Goal: Task Accomplishment & Management: Complete application form

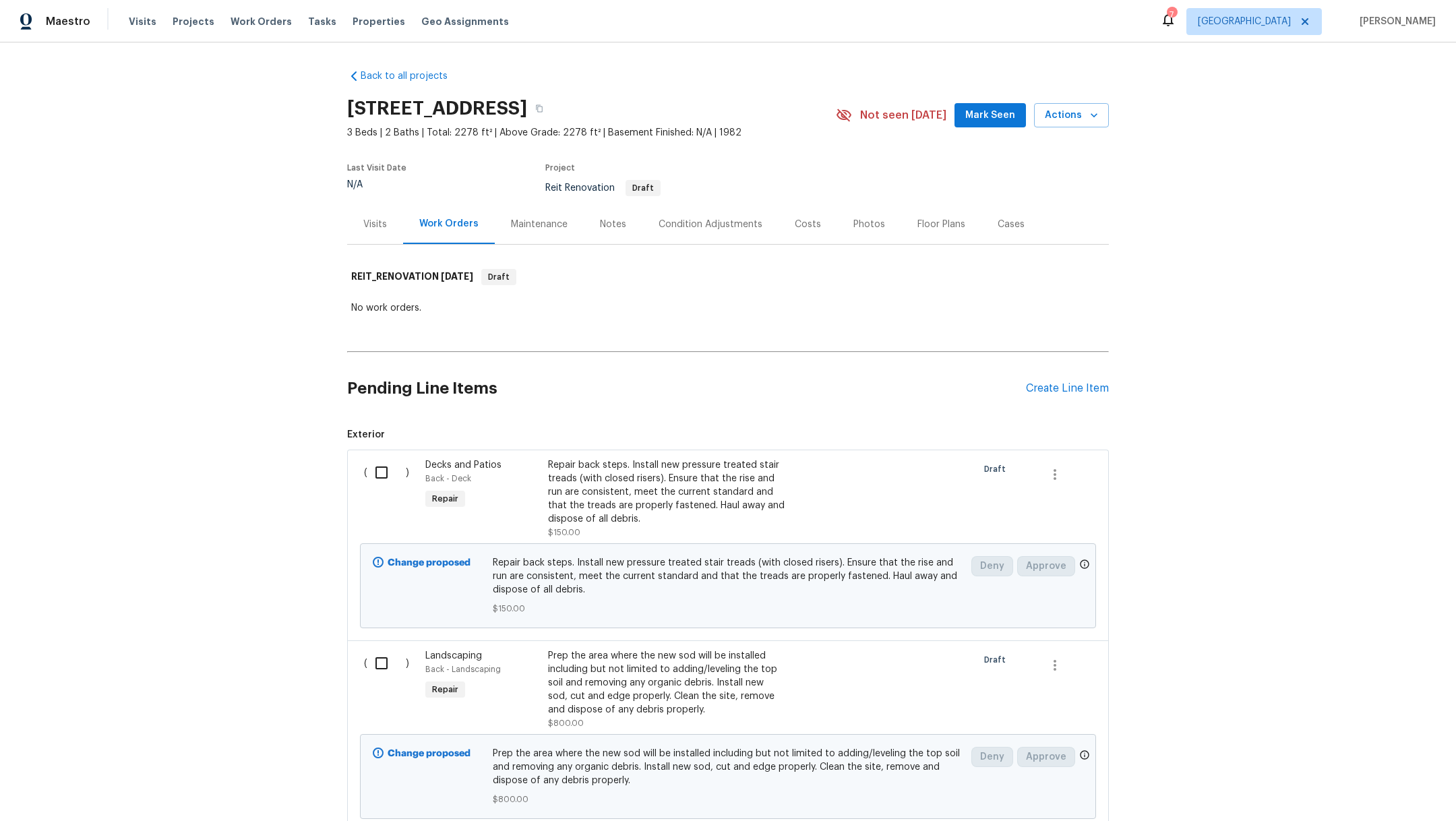
click at [598, 488] on div "Repair back steps. Install new pressure treated stair treads (with closed riser…" at bounding box center [666, 492] width 237 height 68
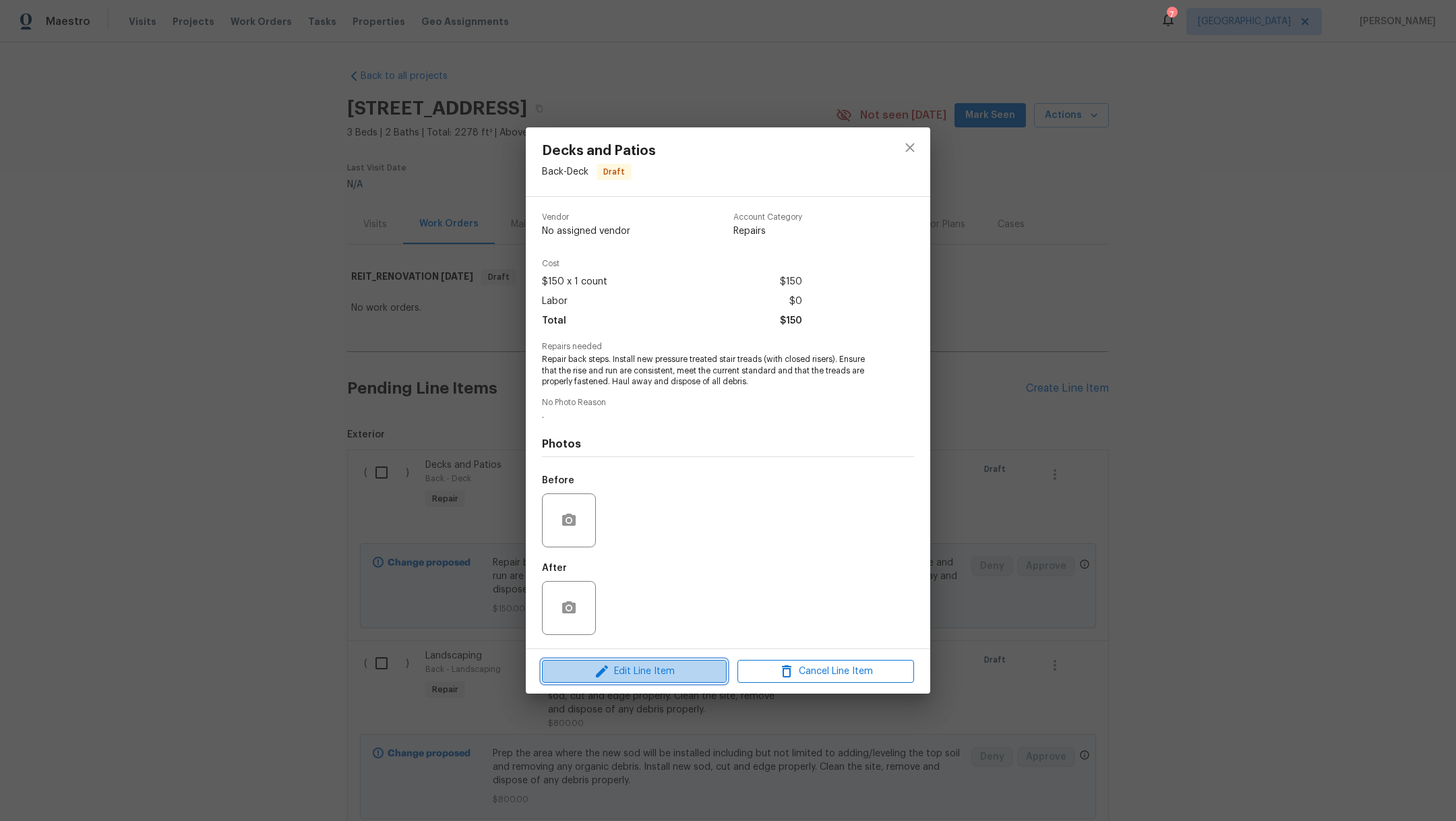
click at [668, 675] on span "Edit Line Item" at bounding box center [634, 671] width 177 height 17
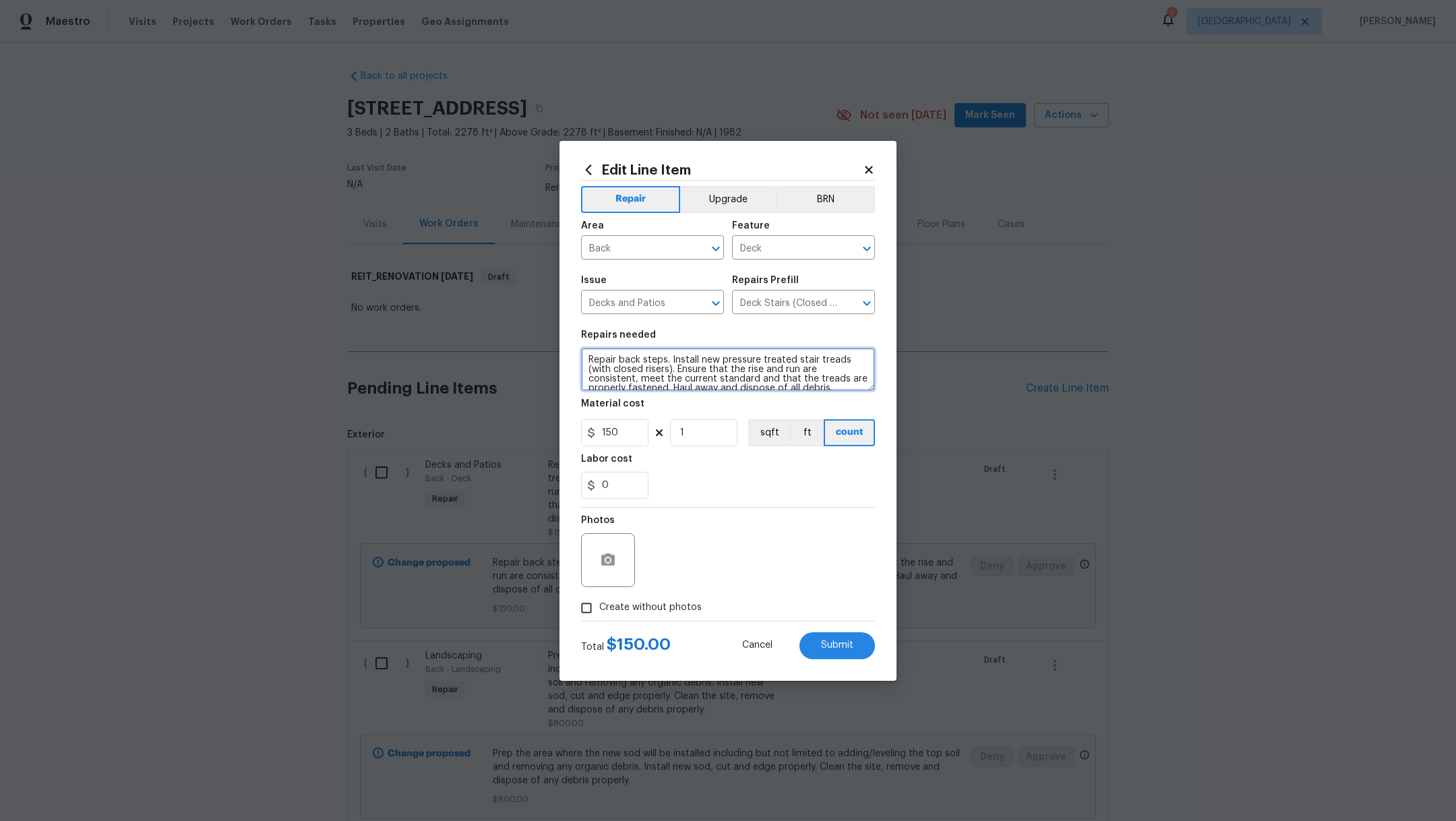
click at [667, 363] on textarea "Repair back steps. Install new pressure treated stair treads (with closed riser…" at bounding box center [728, 370] width 294 height 43
type textarea "Repair back steps snd paint. Install new pressure treated stair treads (with cl…"
click at [720, 481] on div "0" at bounding box center [728, 486] width 294 height 27
drag, startPoint x: 621, startPoint y: 436, endPoint x: 576, endPoint y: 433, distance: 45.1
click at [576, 433] on div "Edit Line Item Repair Upgrade BRN Area Back ​ Feature Deck ​ Issue Decks and Pa…" at bounding box center [728, 411] width 337 height 540
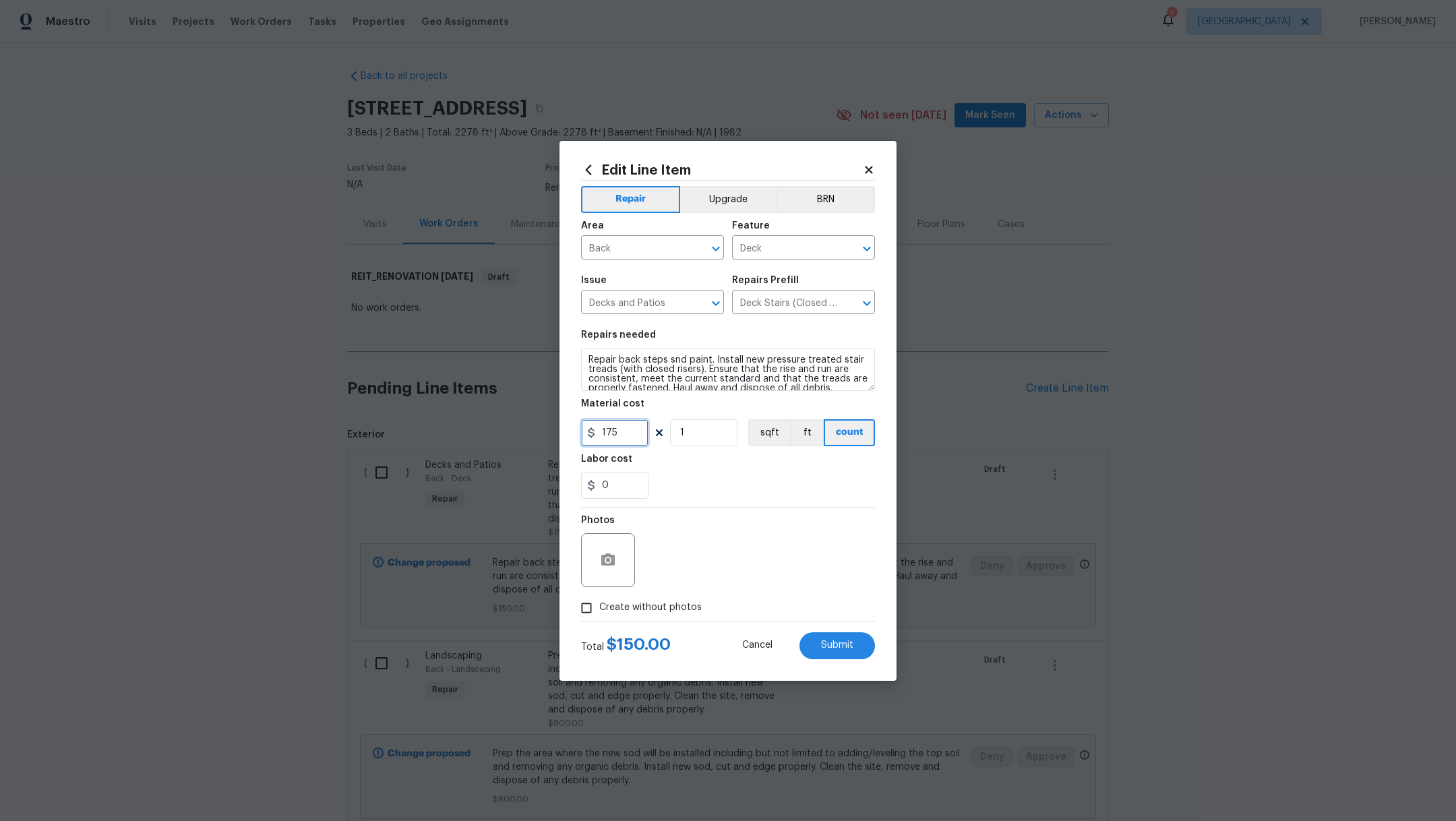
type input "175"
click at [750, 499] on section "Repairs needed Repair back steps snd paint. Install new pressure treated stair …" at bounding box center [728, 415] width 294 height 185
click at [832, 650] on span "Submit" at bounding box center [837, 646] width 32 height 10
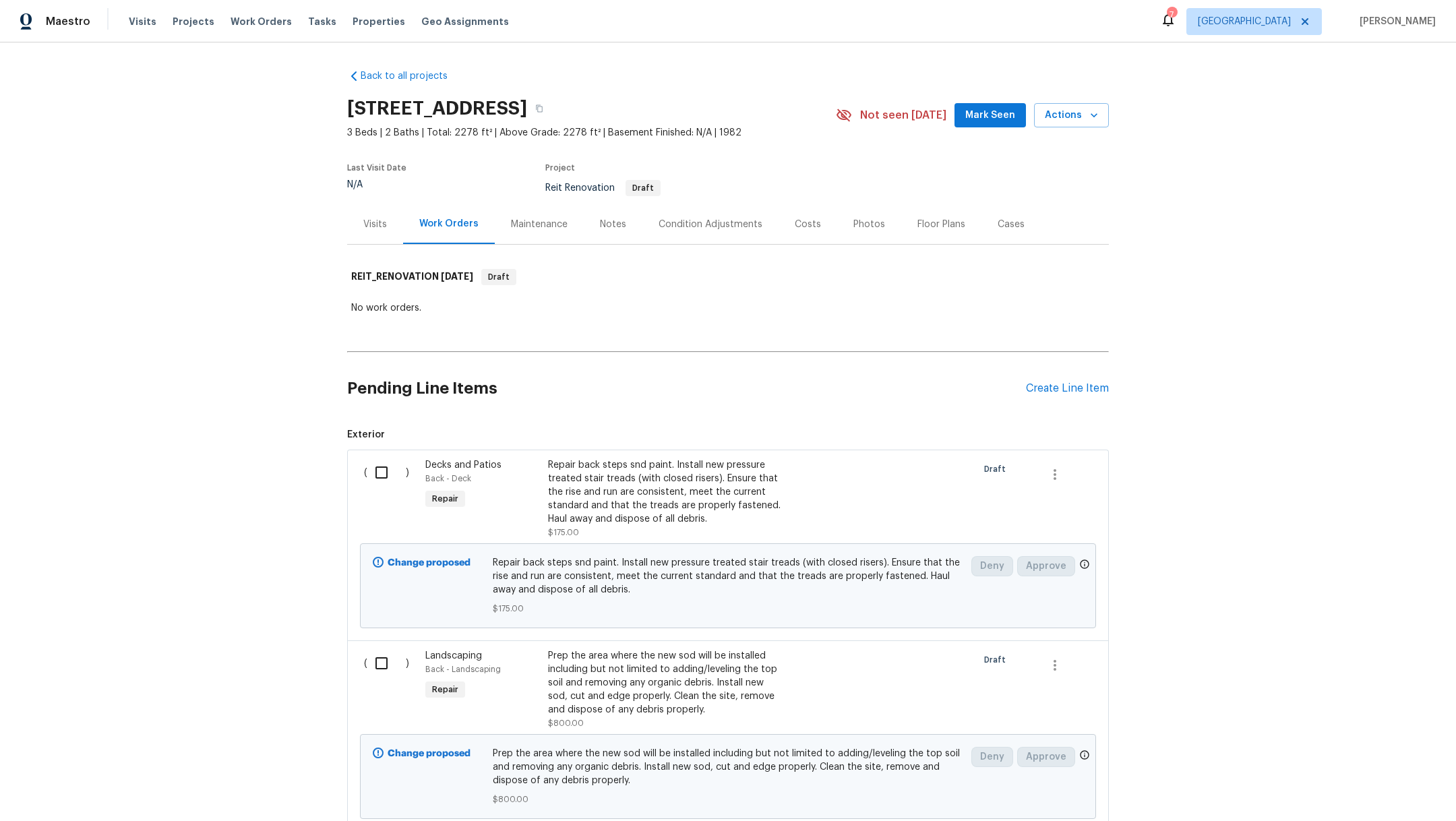
click at [1055, 378] on div "Pending Line Items Create Line Item" at bounding box center [728, 388] width 762 height 63
click at [1055, 384] on div "Create Line Item" at bounding box center [1067, 389] width 83 height 13
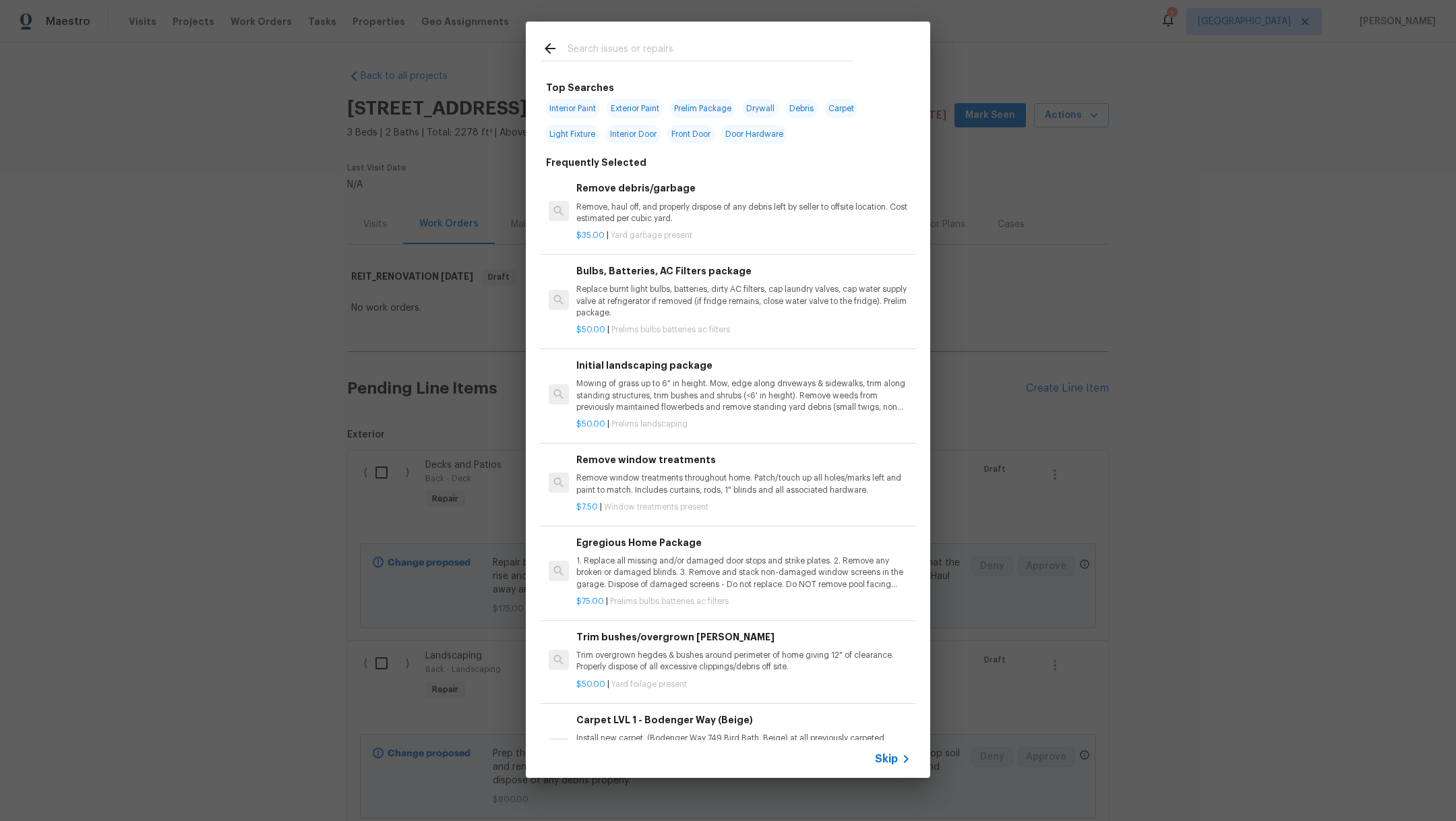
click at [675, 48] on input "text" at bounding box center [711, 50] width 286 height 20
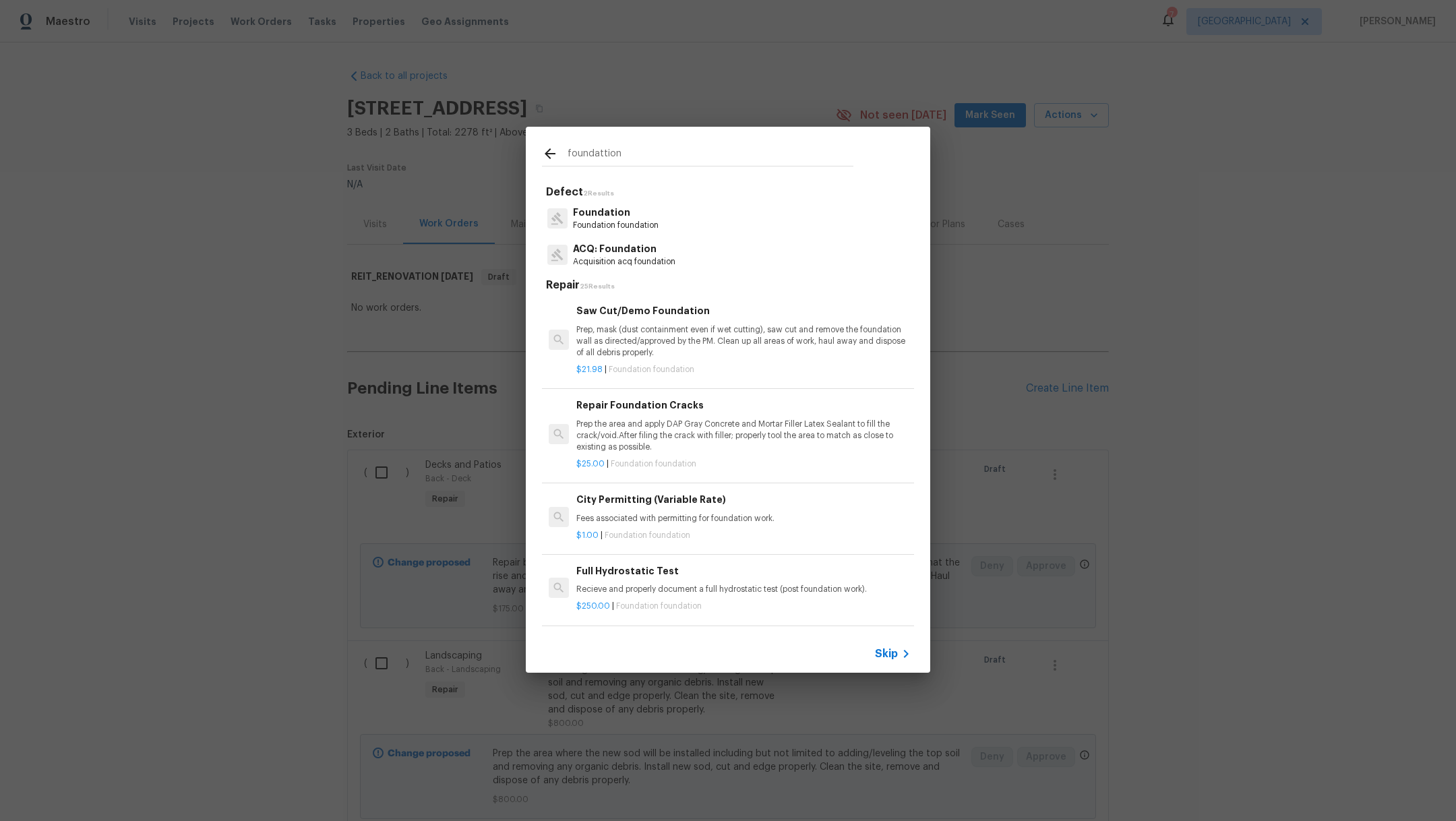
type input "foundattion"
click at [659, 221] on div "Foundation Foundation foundation" at bounding box center [728, 218] width 372 height 36
click at [617, 218] on p "Foundation" at bounding box center [616, 213] width 86 height 14
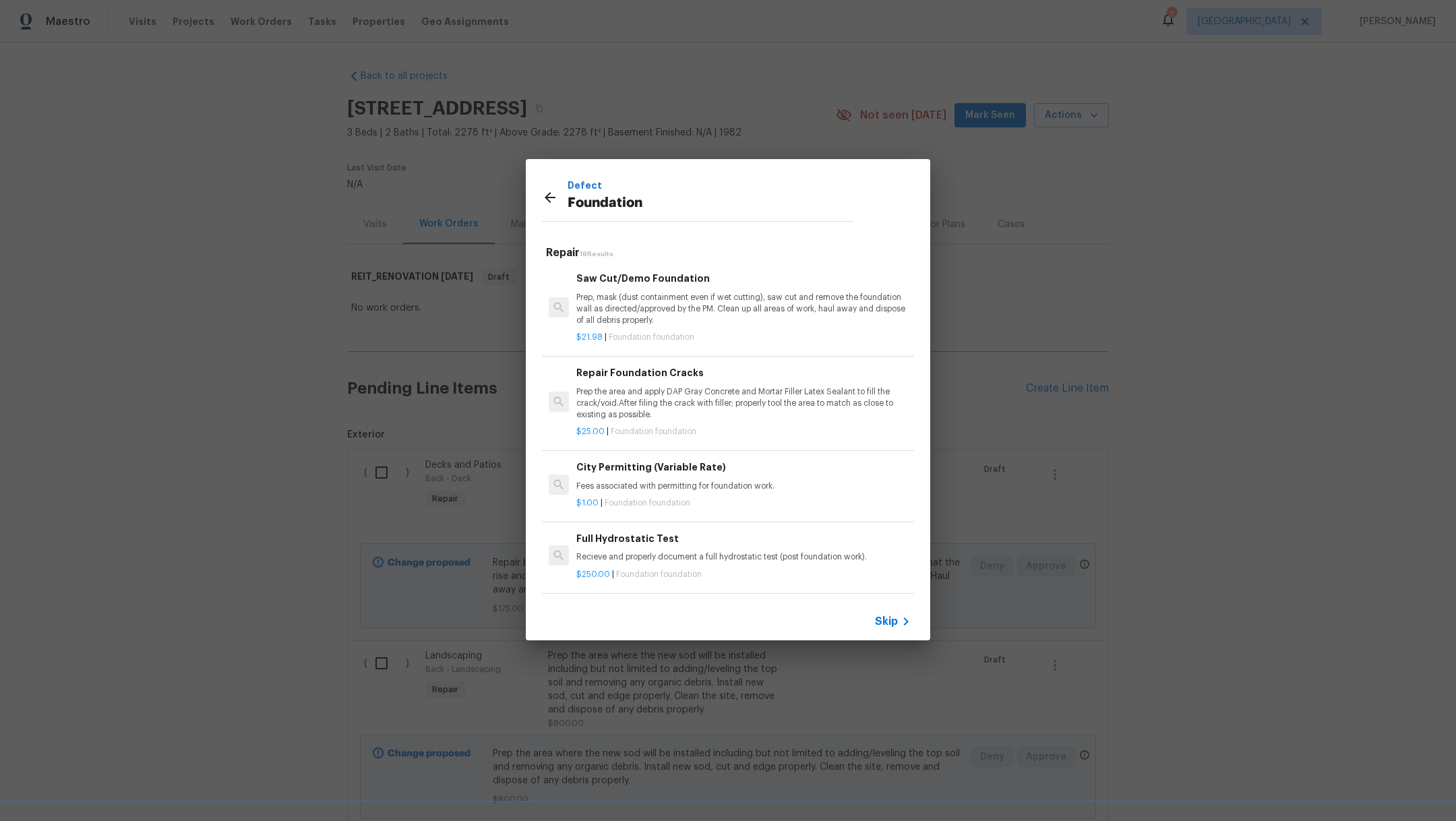
click at [681, 409] on p "Prep the area and apply DAP Gray Concrete and Mortar Filler Latex Sealant to fi…" at bounding box center [744, 404] width 334 height 35
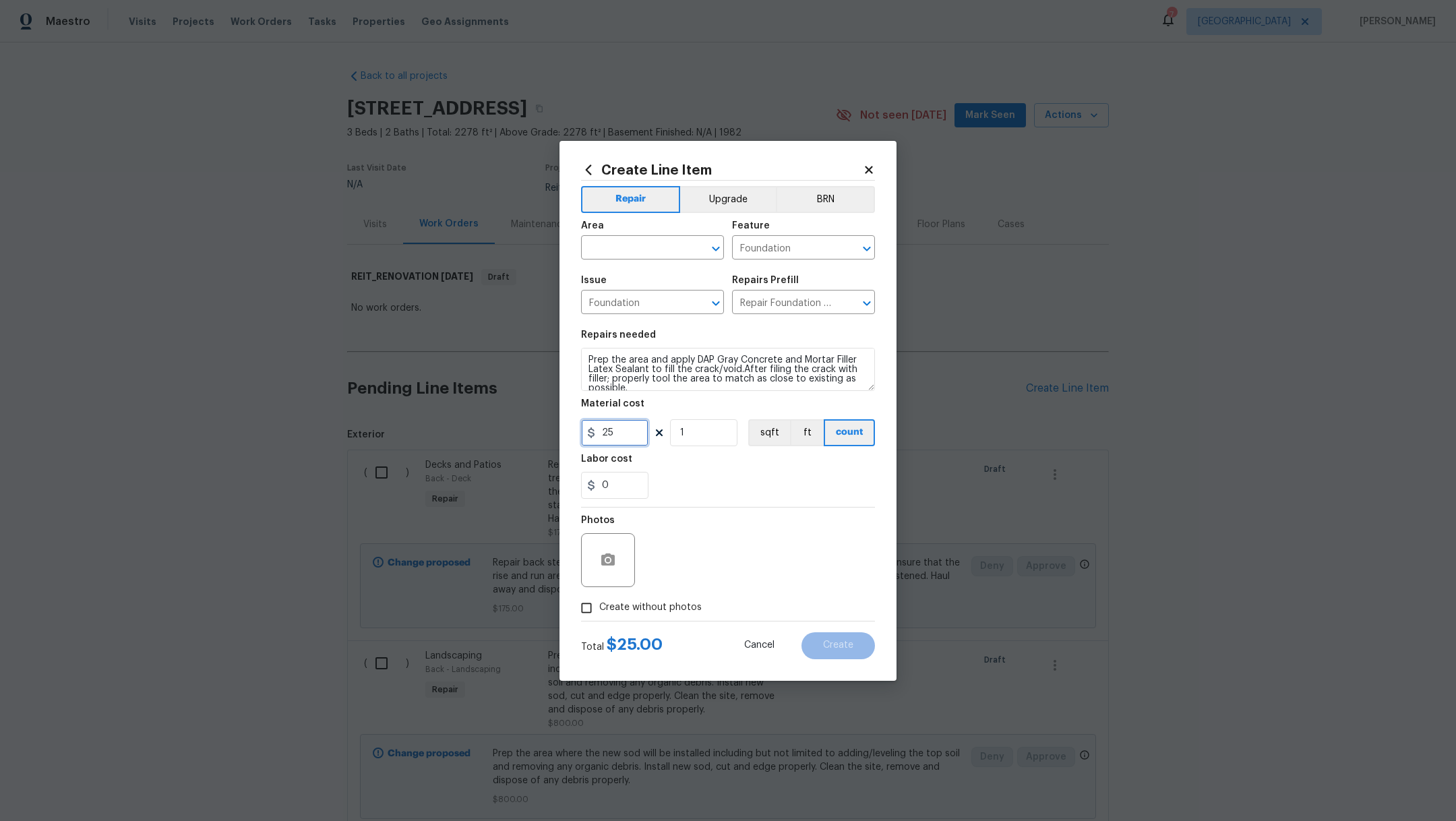
drag, startPoint x: 633, startPoint y: 435, endPoint x: 462, endPoint y: 429, distance: 171.1
click at [466, 431] on div "Create Line Item Repair Upgrade BRN Area ​ Feature Foundation ​ Issue Foundatio…" at bounding box center [728, 410] width 1456 height 821
type input "100"
click at [618, 252] on input "text" at bounding box center [634, 249] width 105 height 21
click at [624, 282] on li "Exterior Overall" at bounding box center [653, 279] width 143 height 23
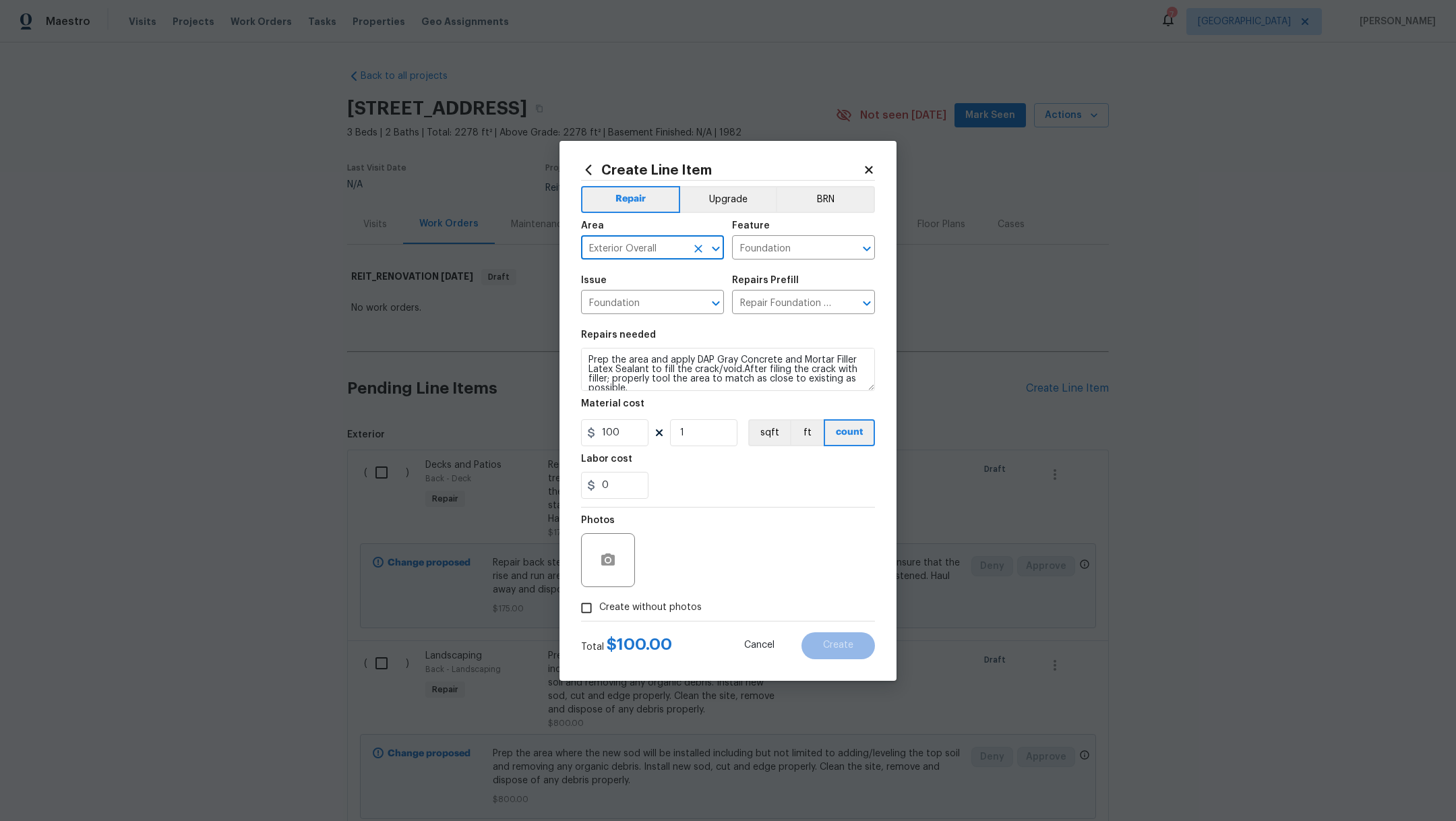
type input "Exterior Overall"
click at [642, 608] on span "Create without photos" at bounding box center [650, 608] width 102 height 14
click at [600, 608] on input "Create without photos" at bounding box center [587, 609] width 26 height 26
checkbox input "true"
click at [712, 589] on div "Reason*" at bounding box center [760, 551] width 229 height 88
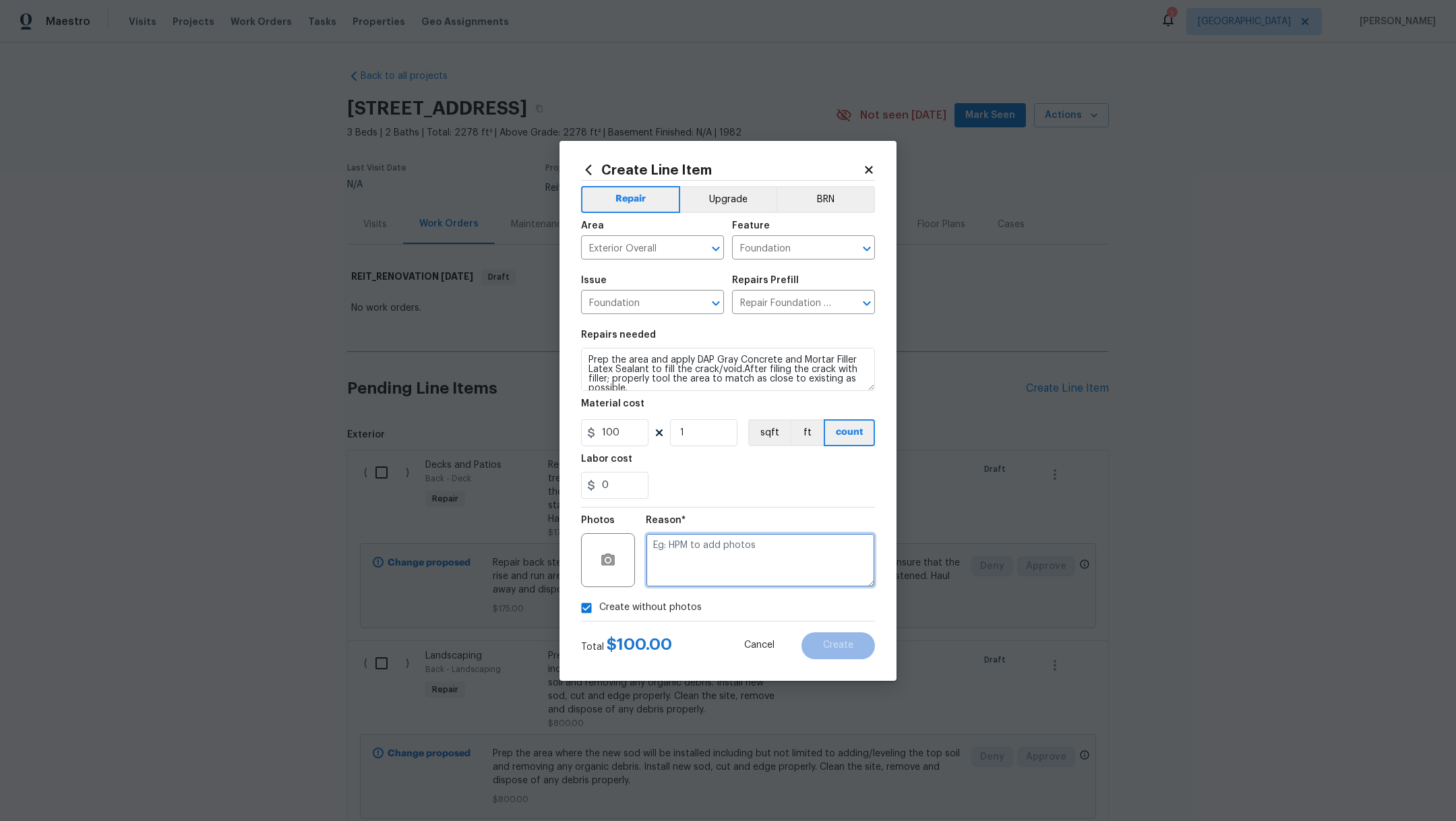
click at [736, 541] on textarea at bounding box center [760, 560] width 229 height 54
type textarea "."
click at [839, 654] on button "Create" at bounding box center [838, 647] width 73 height 27
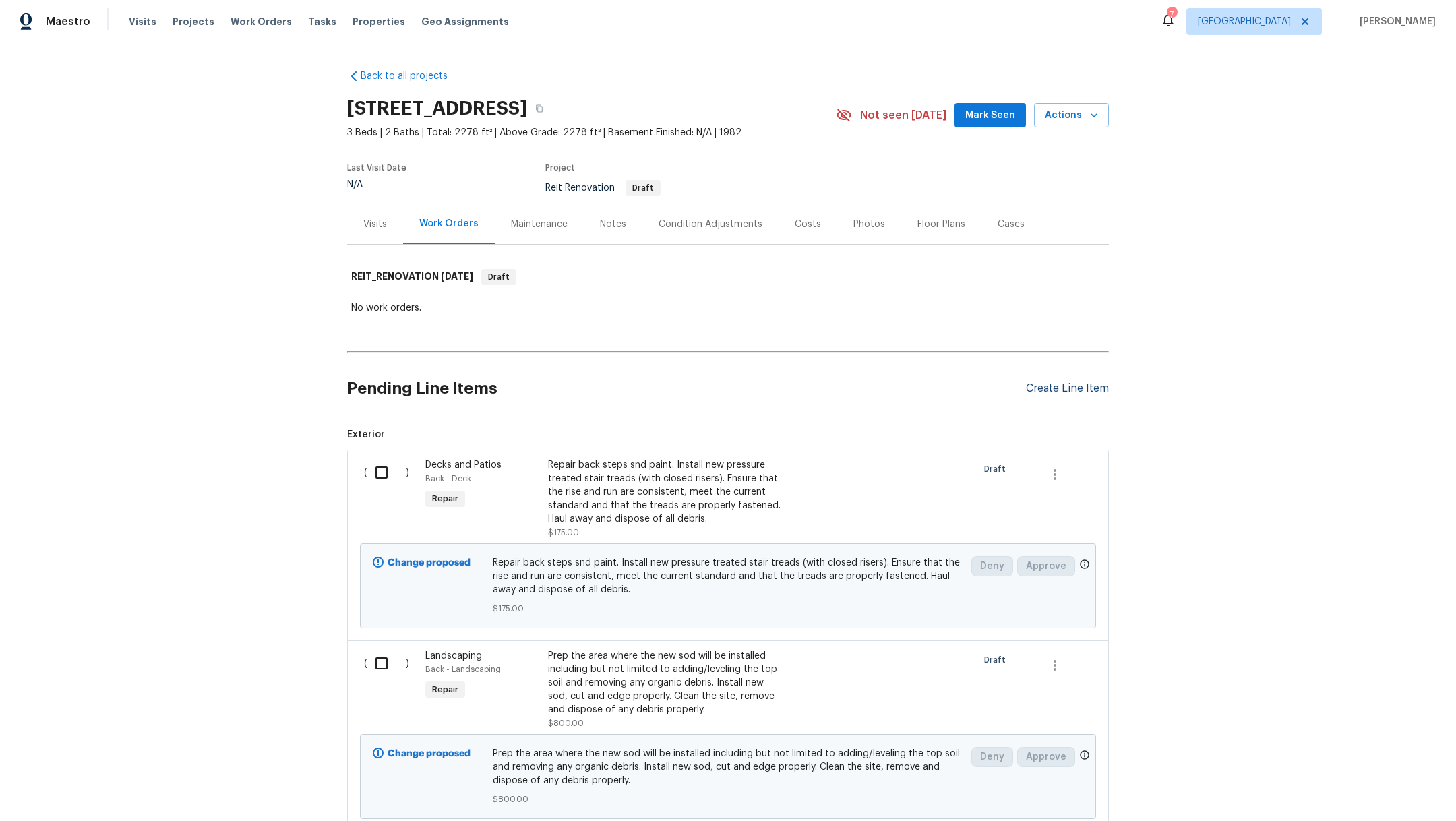
click at [1060, 390] on div "Create Line Item" at bounding box center [1067, 389] width 83 height 13
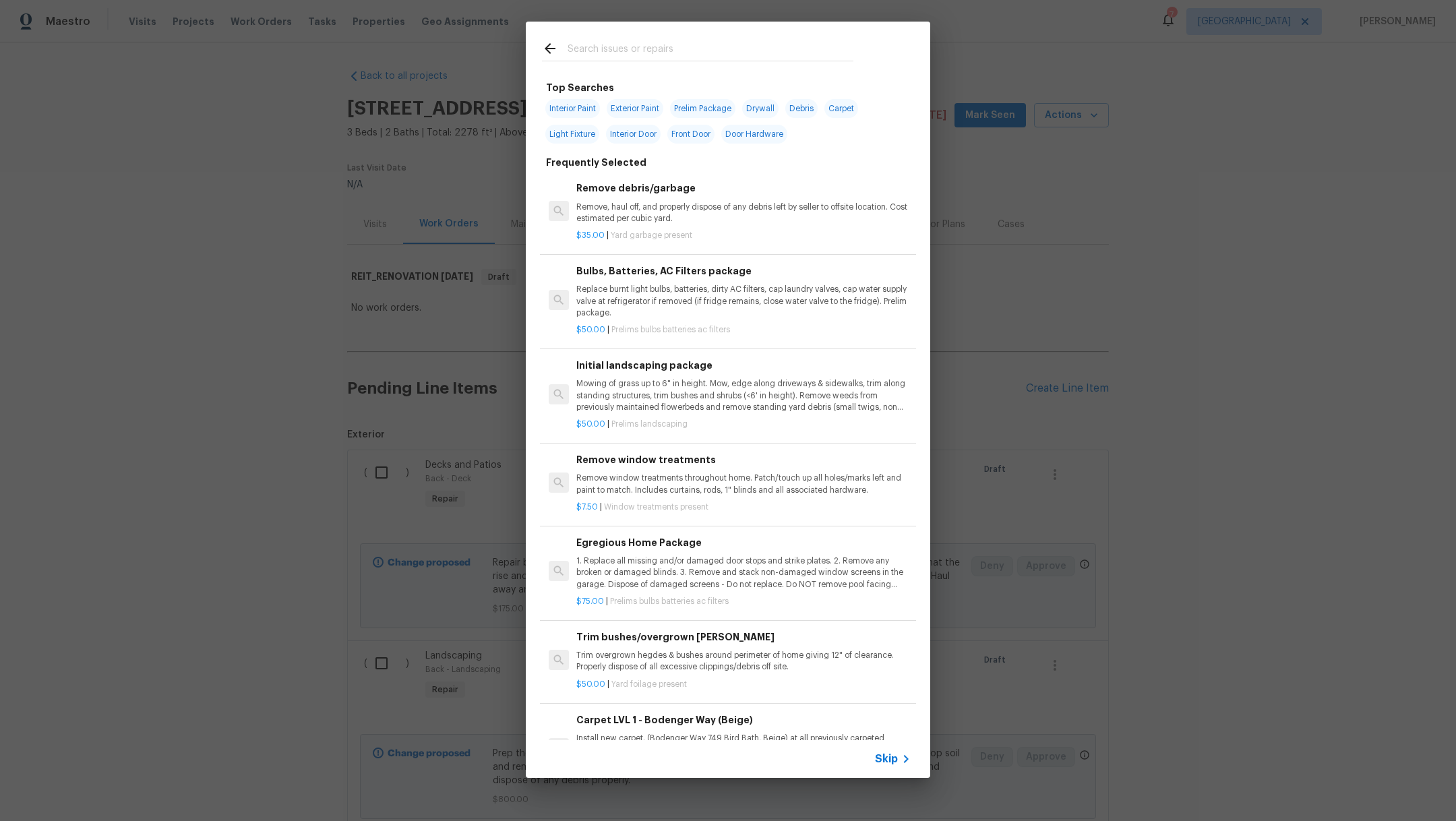
click at [584, 49] on input "text" at bounding box center [711, 50] width 286 height 20
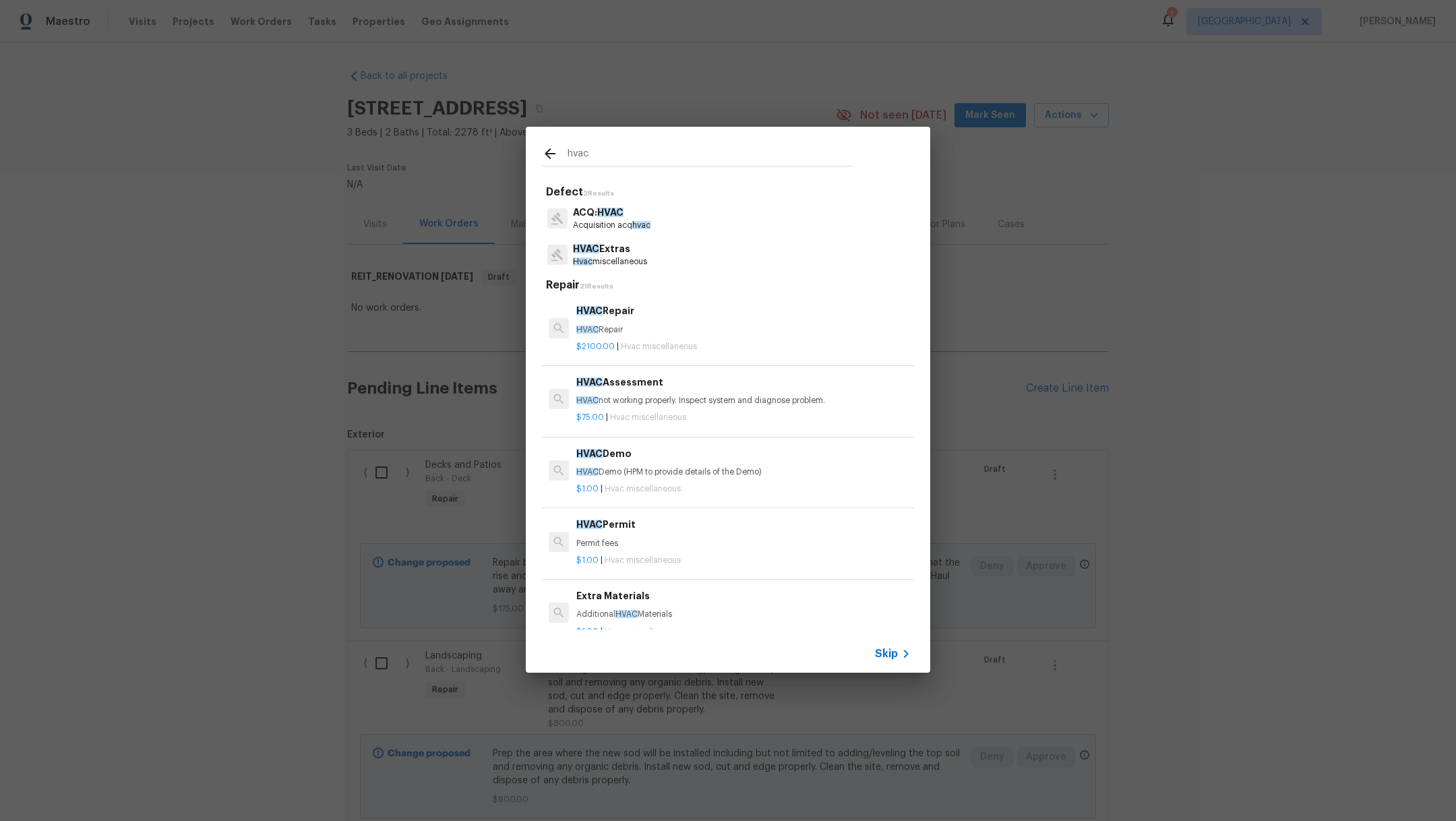
type input "hvac"
click at [618, 250] on p "HVAC Extras" at bounding box center [610, 249] width 74 height 14
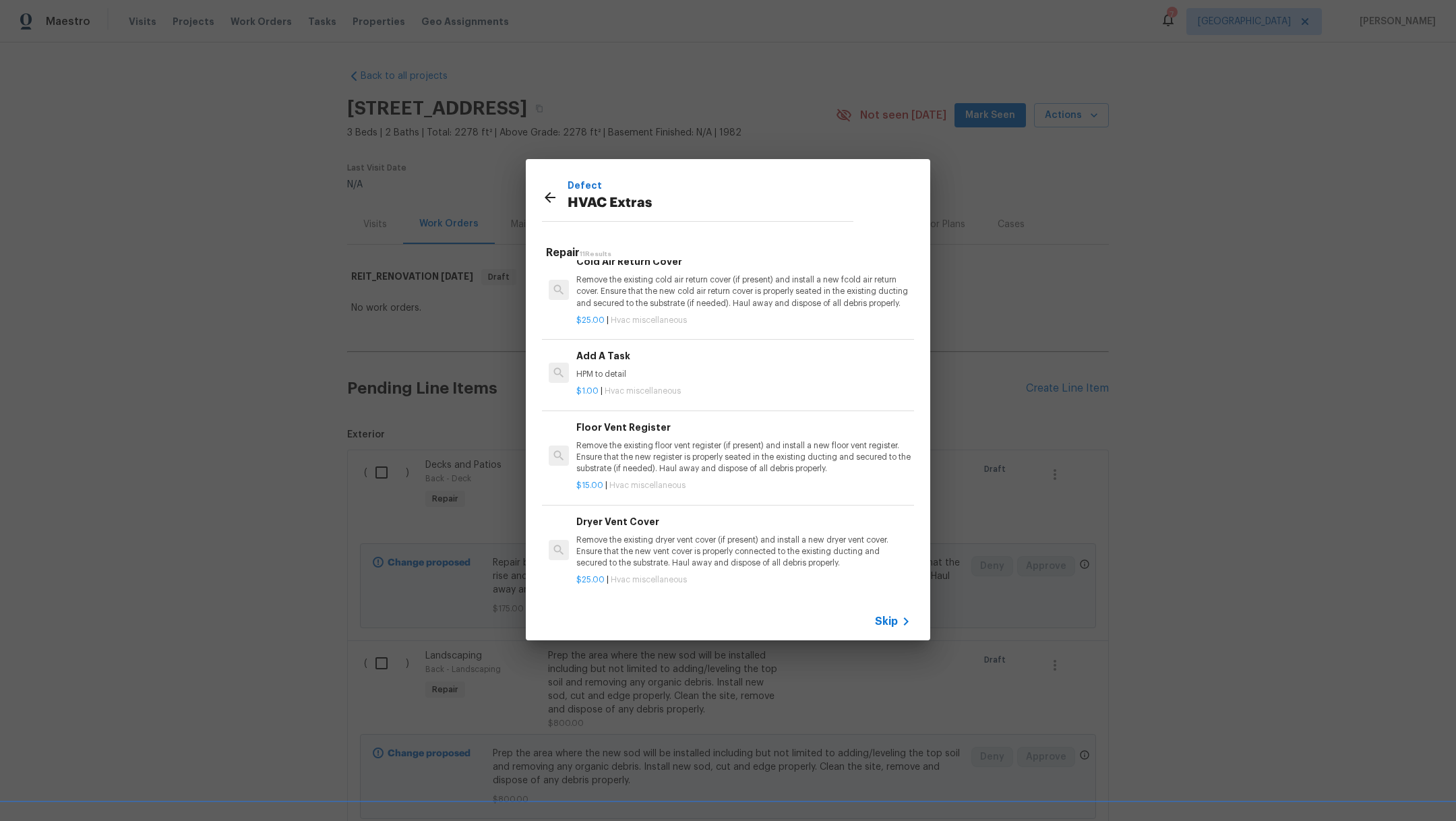
scroll to position [466, 0]
click at [787, 313] on div "$25.00 | Hvac miscellaneous" at bounding box center [744, 319] width 334 height 17
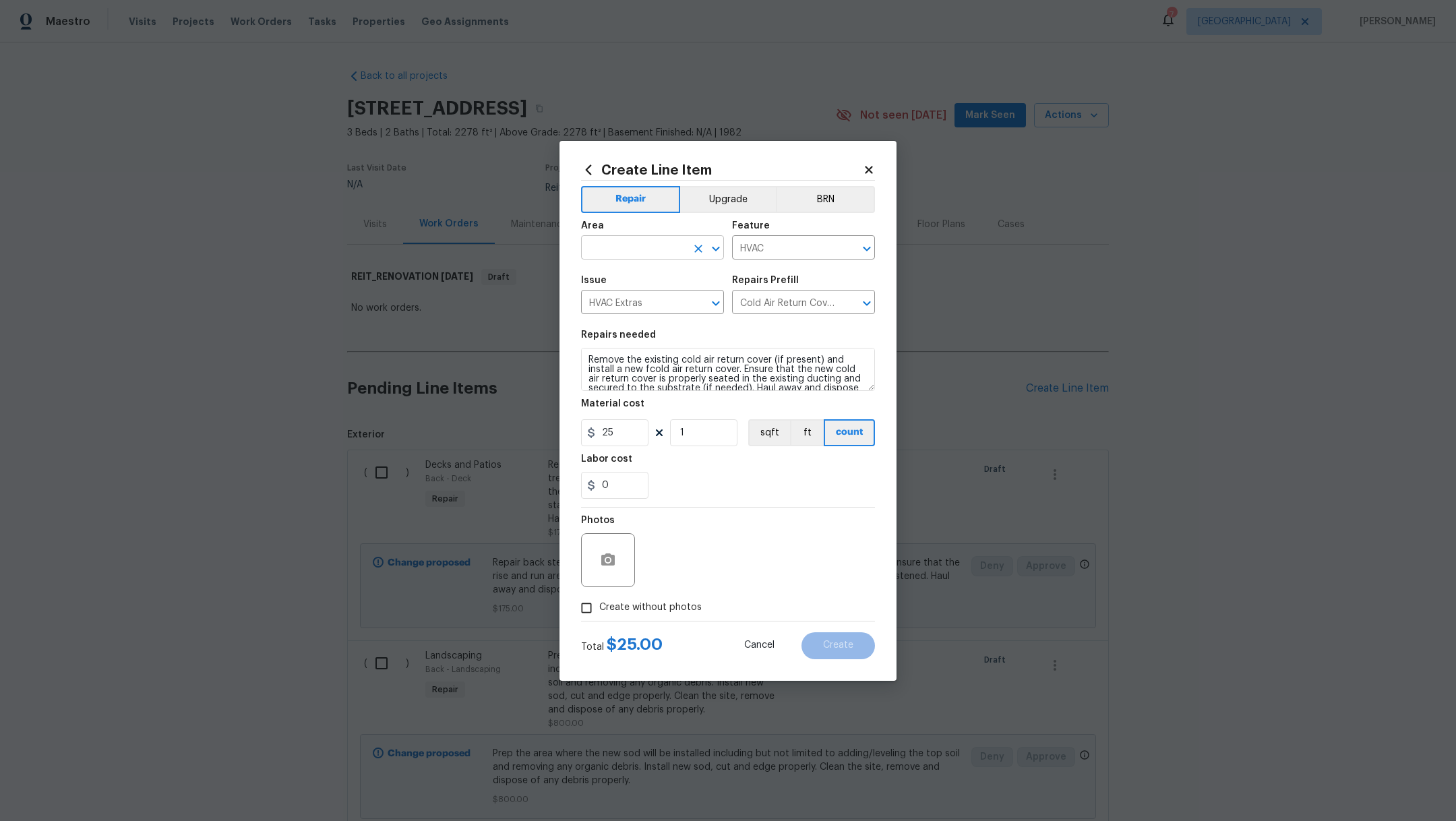
click at [597, 248] on input "text" at bounding box center [634, 249] width 105 height 21
click at [610, 280] on li "Back" at bounding box center [653, 279] width 143 height 23
type input "Back"
drag, startPoint x: 638, startPoint y: 436, endPoint x: 374, endPoint y: 408, distance: 265.5
click at [374, 408] on div "Create Line Item Repair Upgrade BRN Area Back ​ Feature HVAC ​ Issue HVAC Extra…" at bounding box center [728, 410] width 1456 height 821
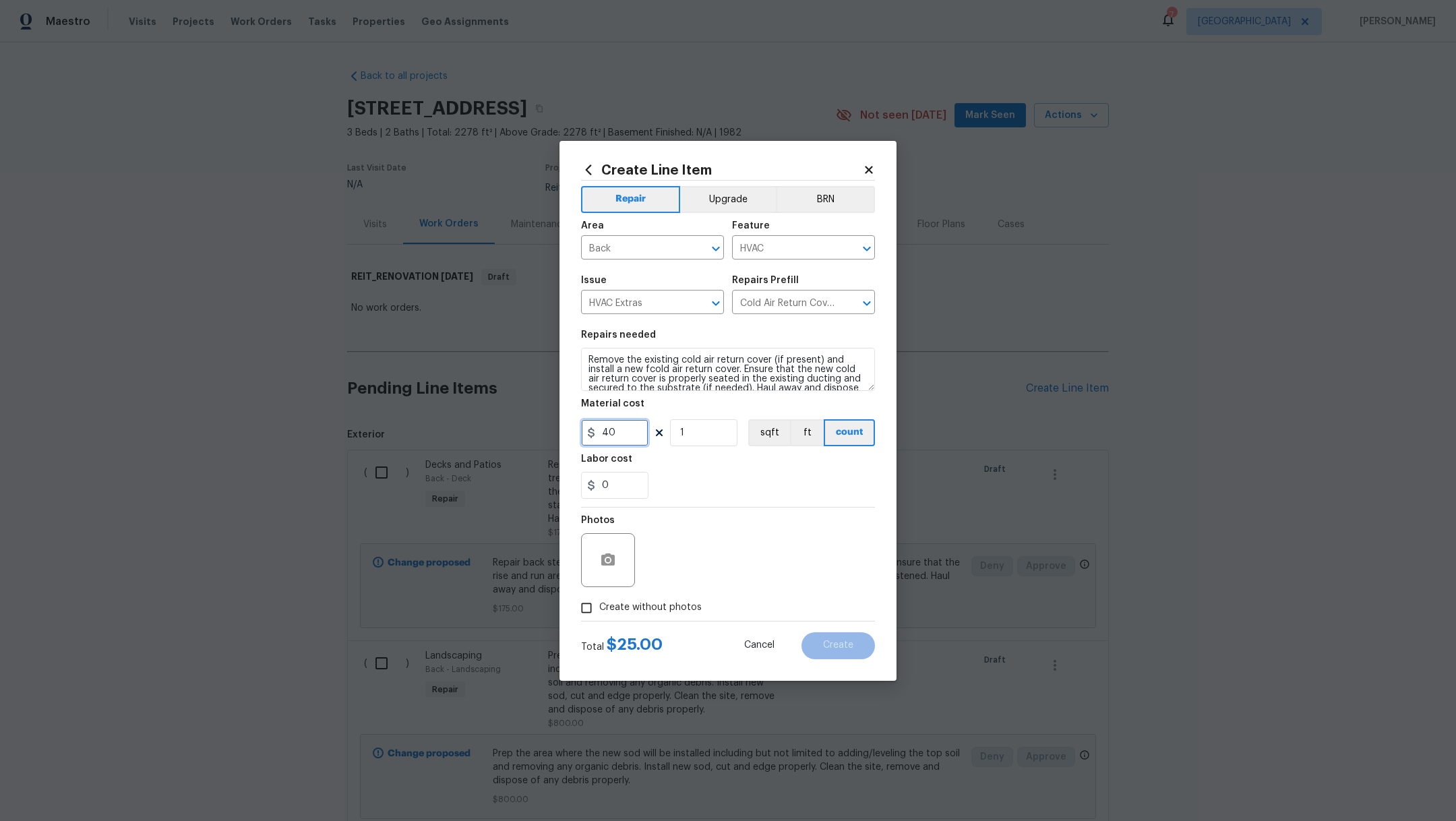
type input "40"
click at [710, 475] on div "0" at bounding box center [728, 486] width 294 height 27
click at [645, 611] on span "Create without photos" at bounding box center [650, 608] width 102 height 14
click at [600, 611] on input "Create without photos" at bounding box center [587, 609] width 26 height 26
checkbox input "true"
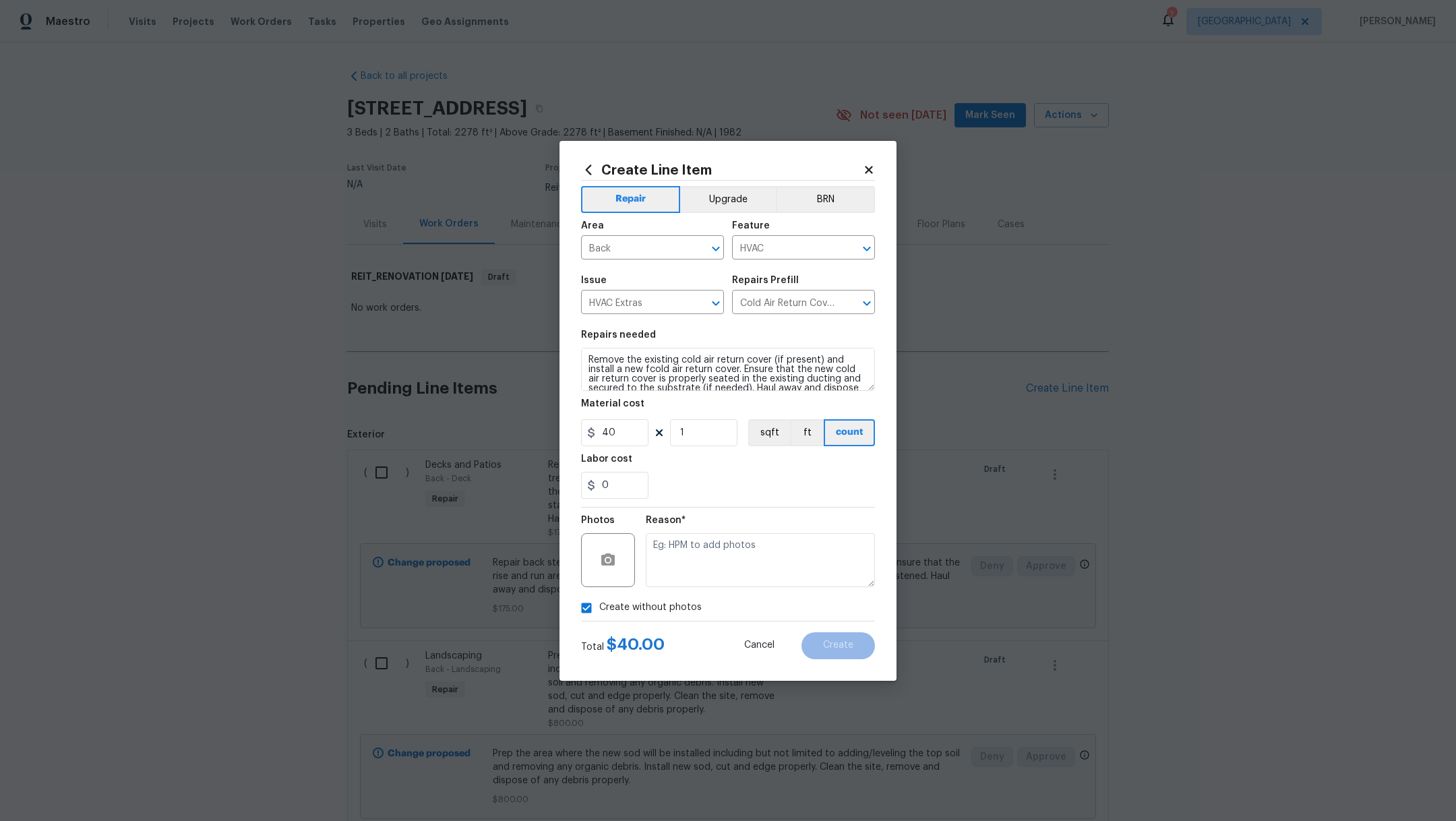
click at [716, 566] on textarea at bounding box center [760, 560] width 229 height 54
type textarea "."
click at [858, 640] on button "Create" at bounding box center [838, 647] width 73 height 27
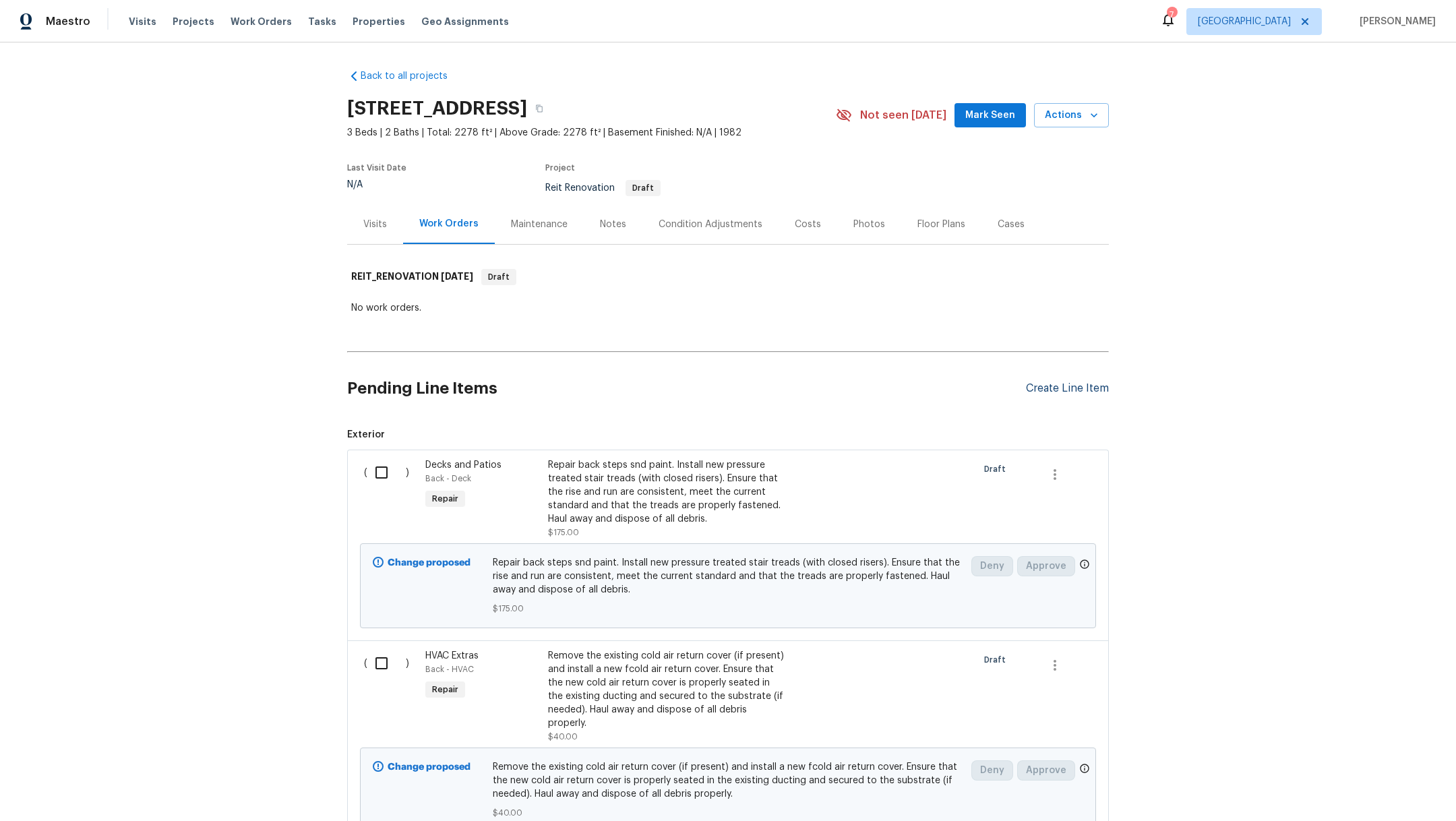
click at [1037, 387] on div "Create Line Item" at bounding box center [1067, 389] width 83 height 13
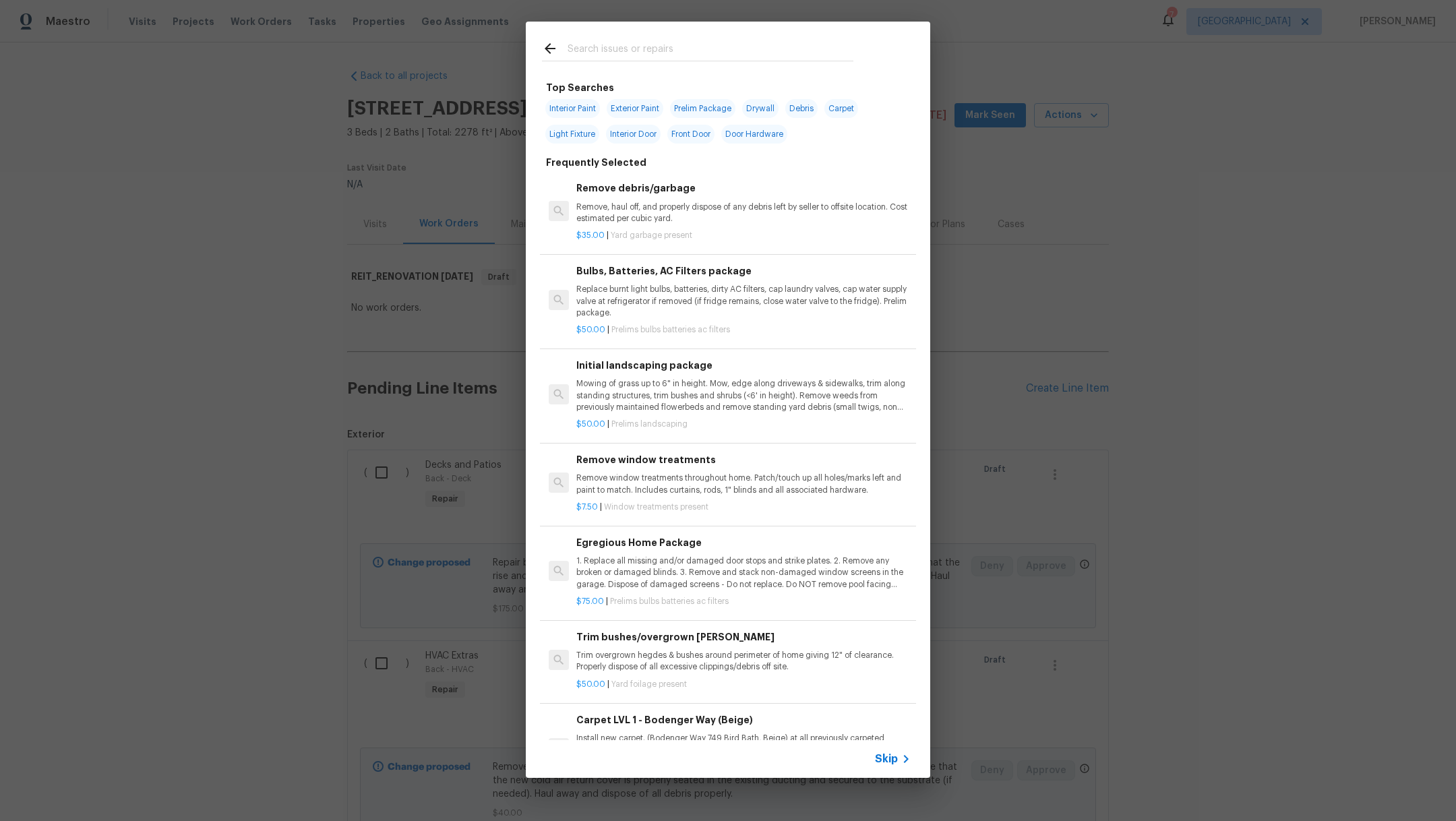
click at [621, 52] on input "text" at bounding box center [711, 50] width 286 height 20
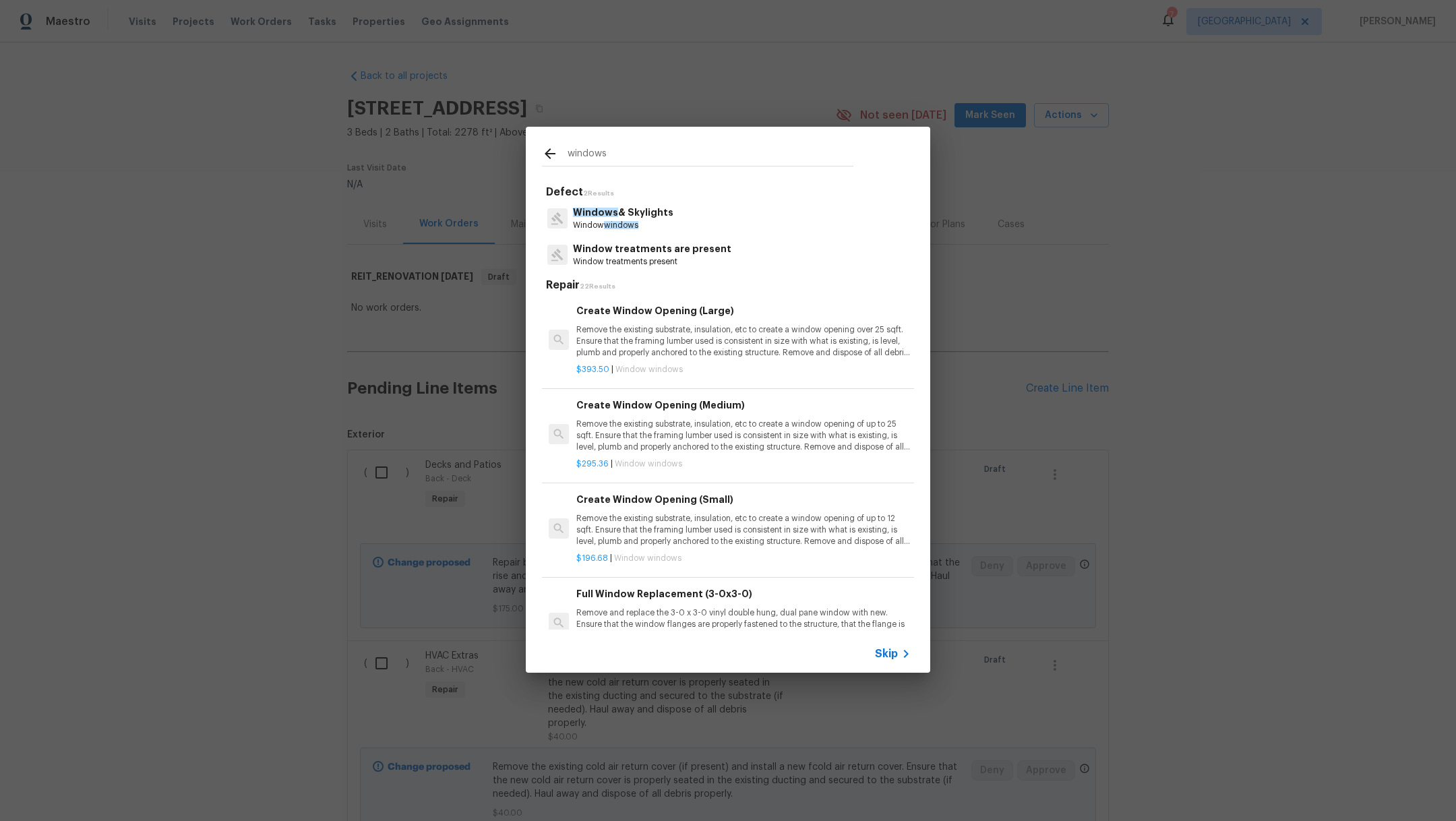
type input "windows"
click at [658, 214] on p "Windows & Skylights" at bounding box center [623, 213] width 100 height 14
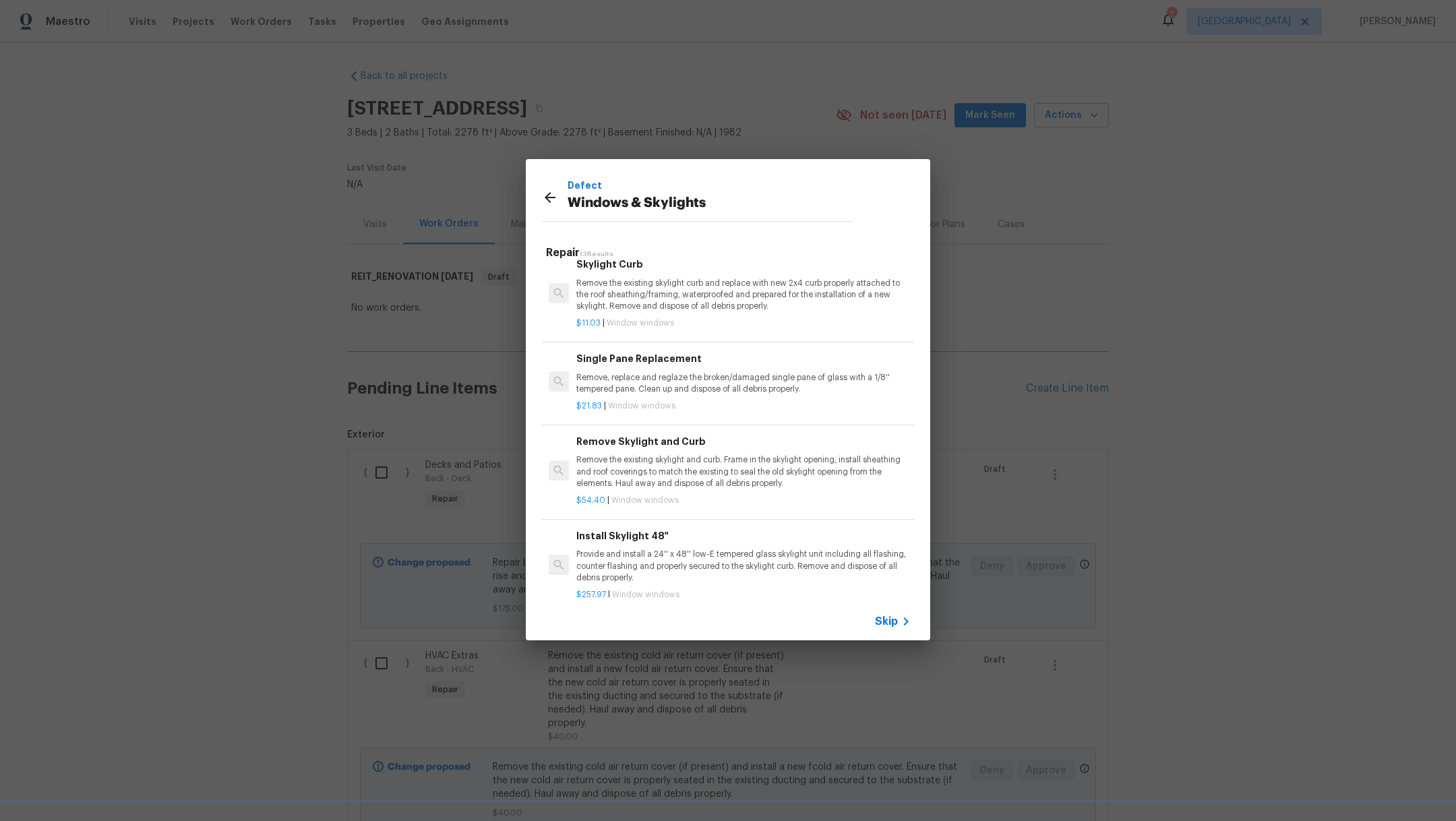
scroll to position [847, 0]
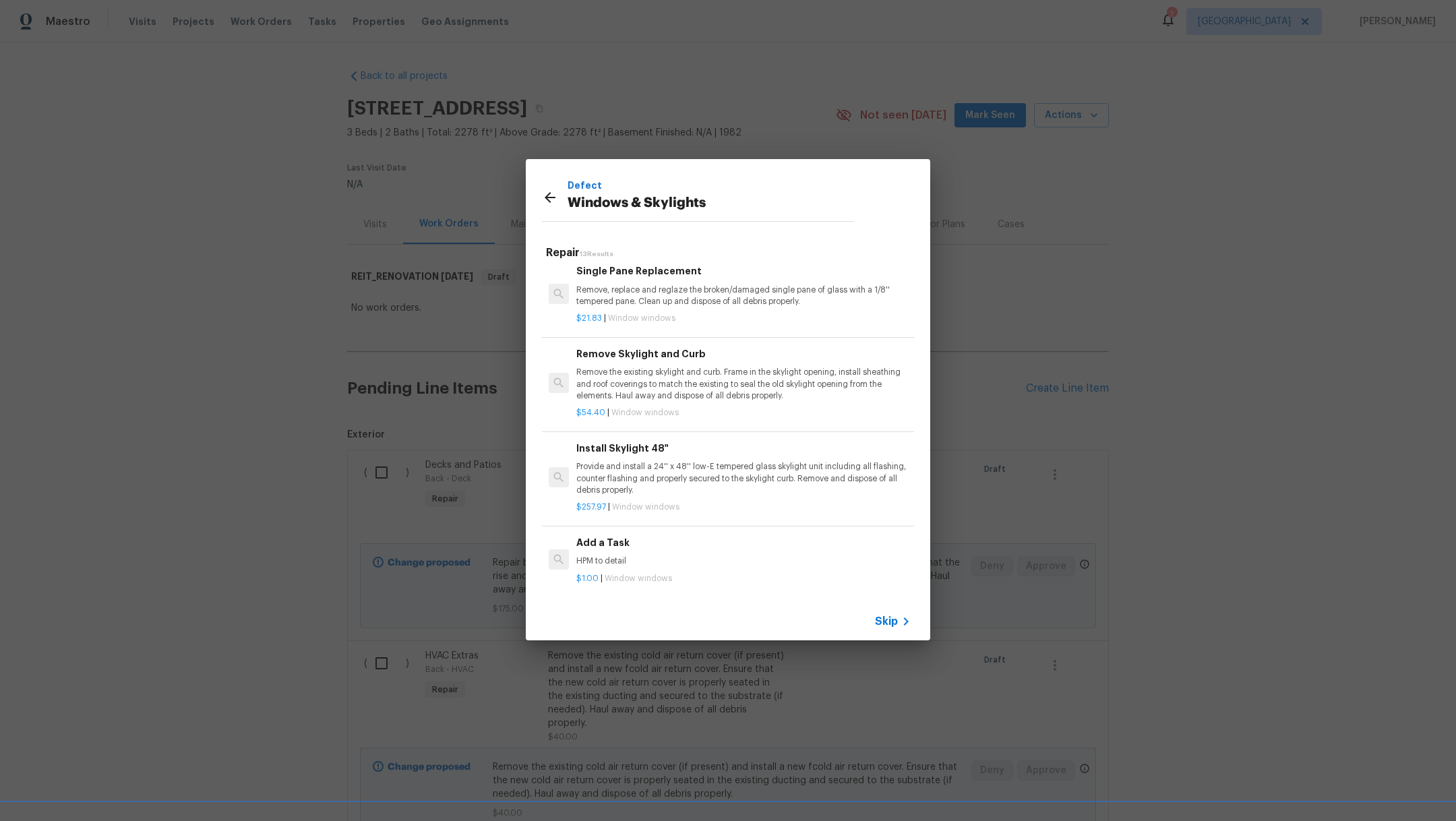
click at [749, 536] on h6 "Add a Task" at bounding box center [744, 543] width 334 height 14
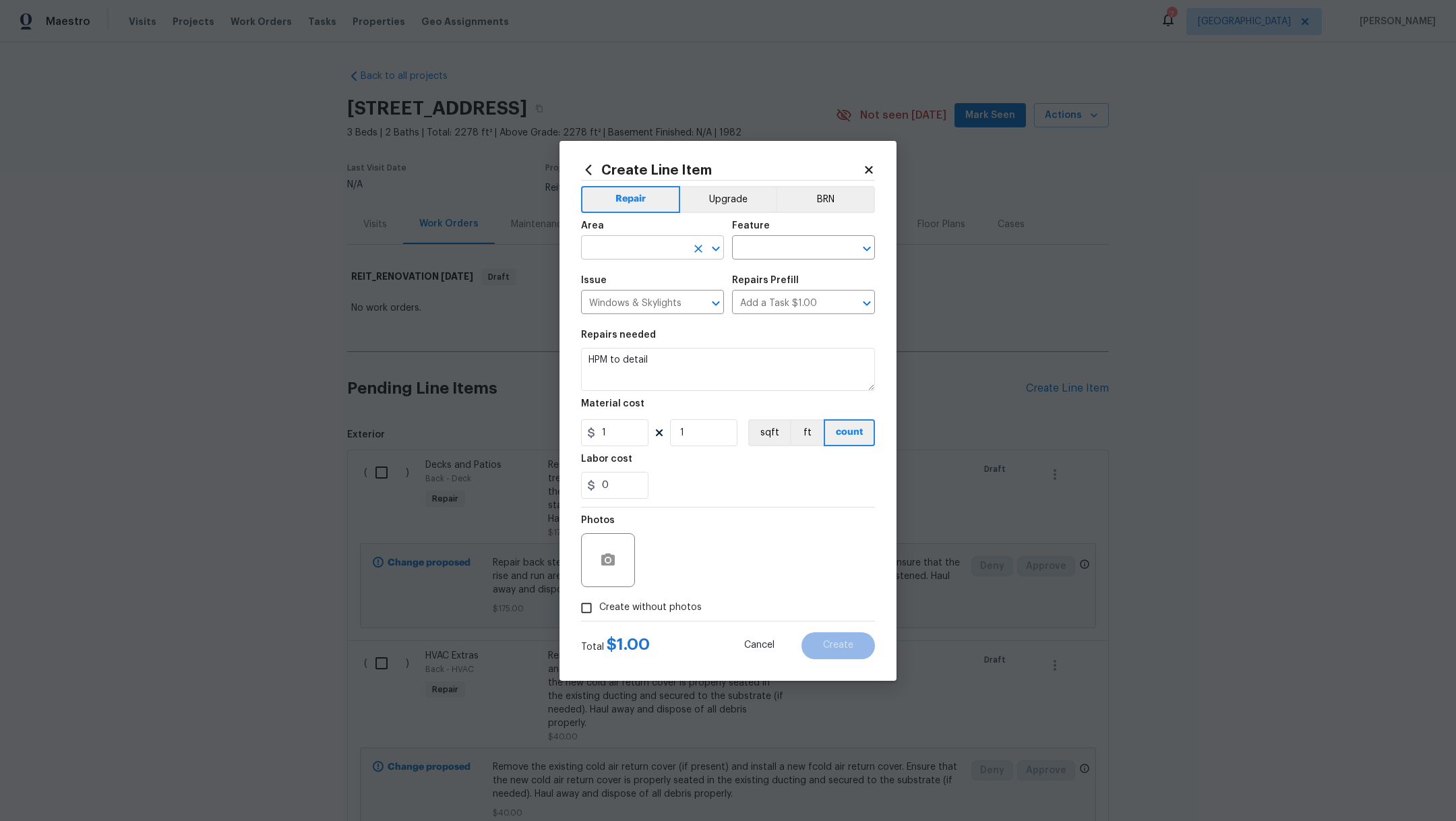
click at [650, 248] on input "text" at bounding box center [634, 249] width 105 height 21
click at [670, 298] on li "Interior Overall" at bounding box center [653, 302] width 143 height 23
type input "Interior Overall"
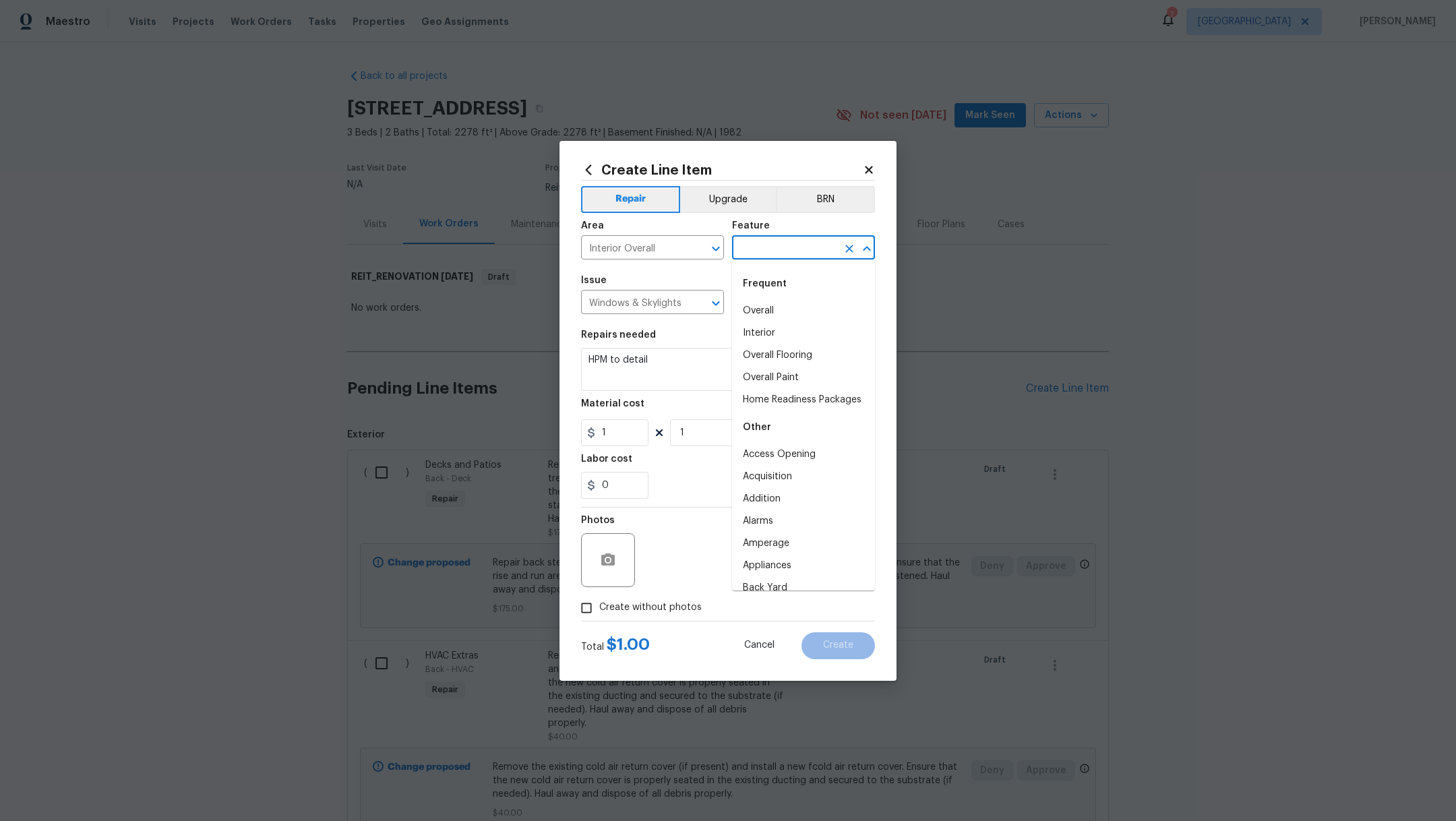
click at [761, 246] on input "text" at bounding box center [785, 249] width 105 height 21
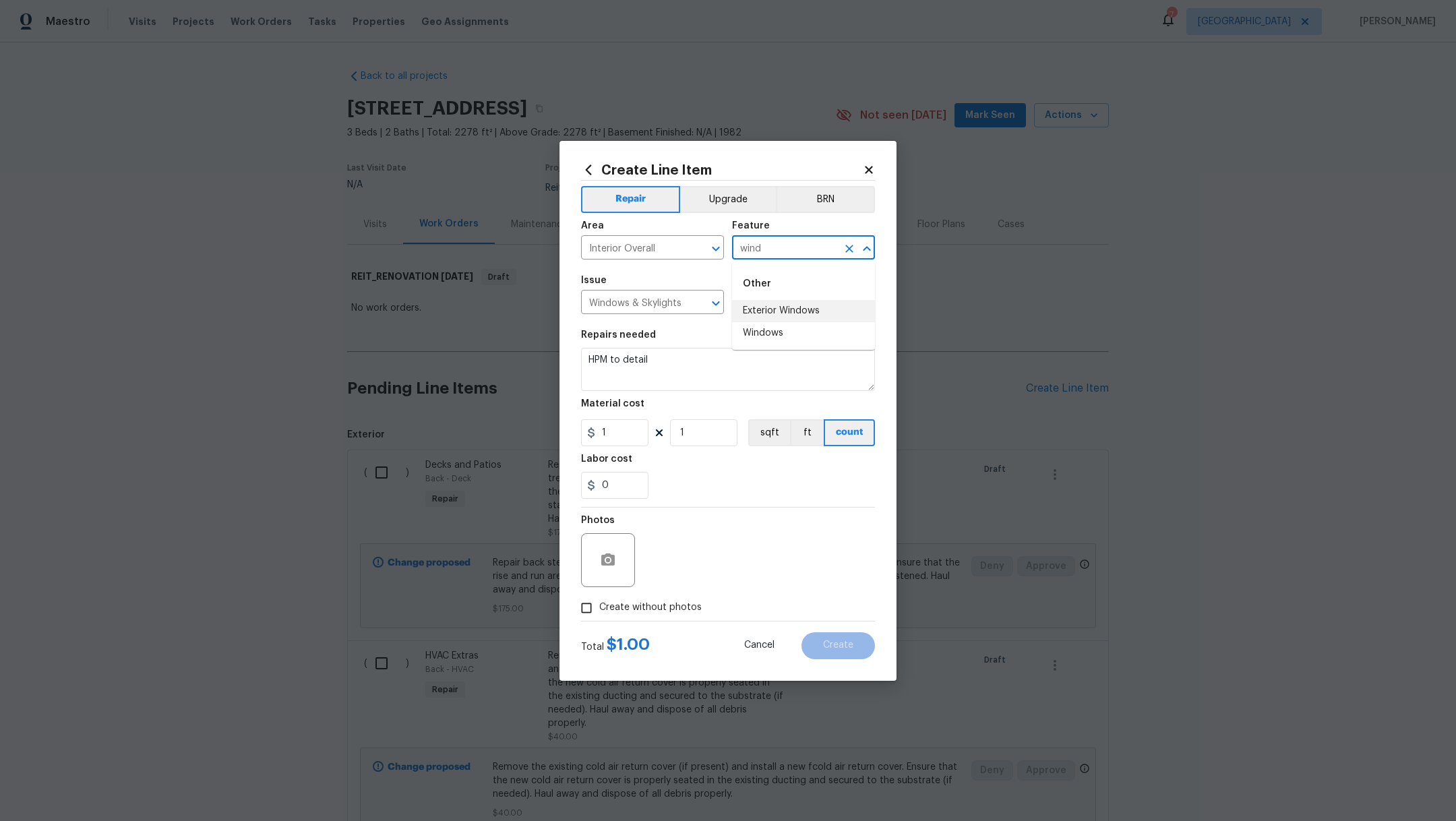
click at [763, 312] on li "Exterior Windows" at bounding box center [804, 311] width 143 height 23
type input "Exterior Windows"
drag, startPoint x: 667, startPoint y: 367, endPoint x: 485, endPoint y: 350, distance: 182.8
click at [485, 350] on div "Create Line Item Repair Upgrade BRN Area Interior Overall ​ Feature Exterior Wi…" at bounding box center [728, 410] width 1456 height 821
type textarea "Remove all screen protectors from windows and clean windows"
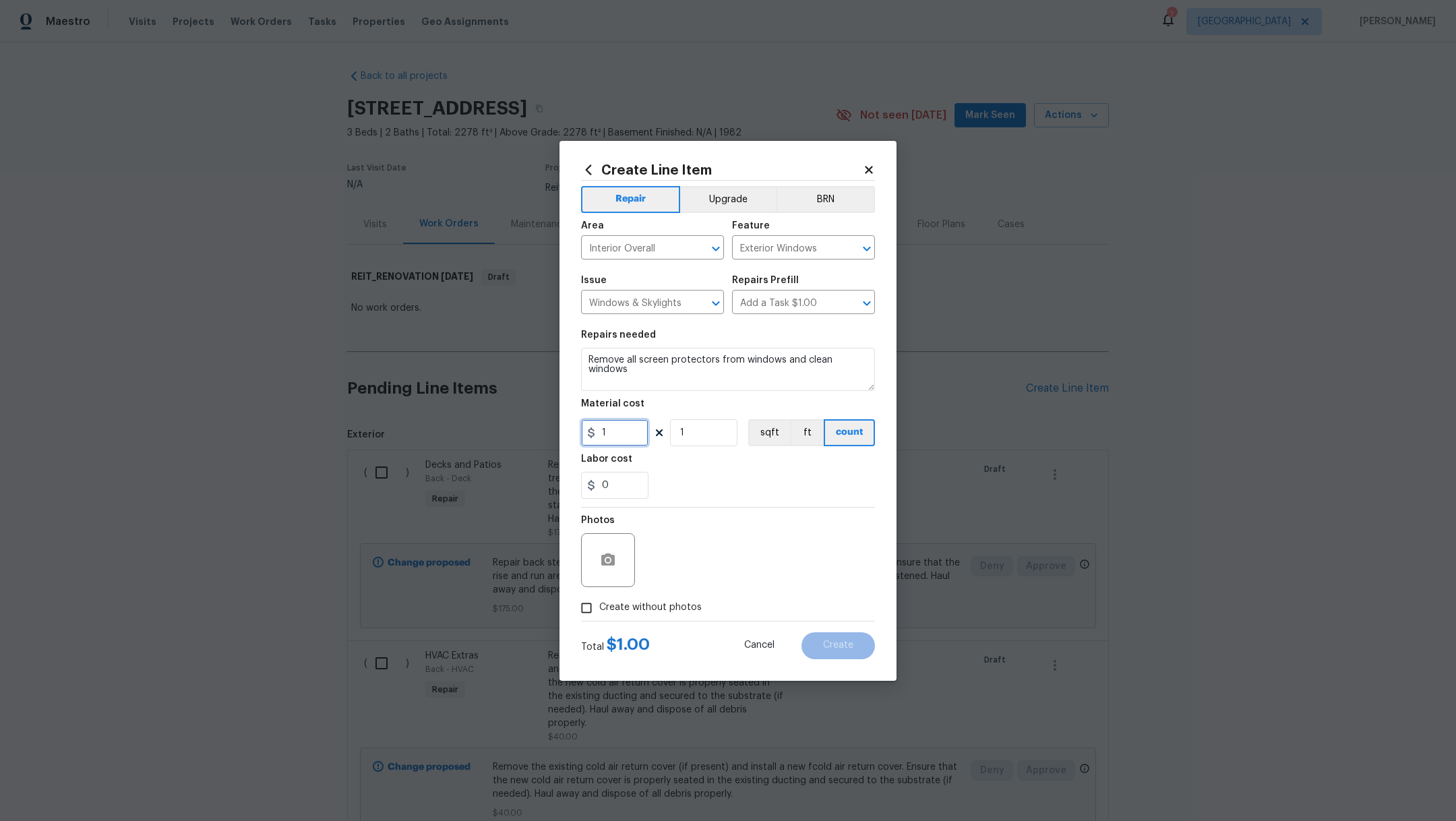
click at [621, 425] on input "1" at bounding box center [615, 433] width 68 height 27
type input "125"
click at [716, 497] on div "0" at bounding box center [728, 486] width 294 height 27
click at [632, 614] on span "Create without photos" at bounding box center [650, 608] width 102 height 14
click at [600, 614] on input "Create without photos" at bounding box center [587, 609] width 26 height 26
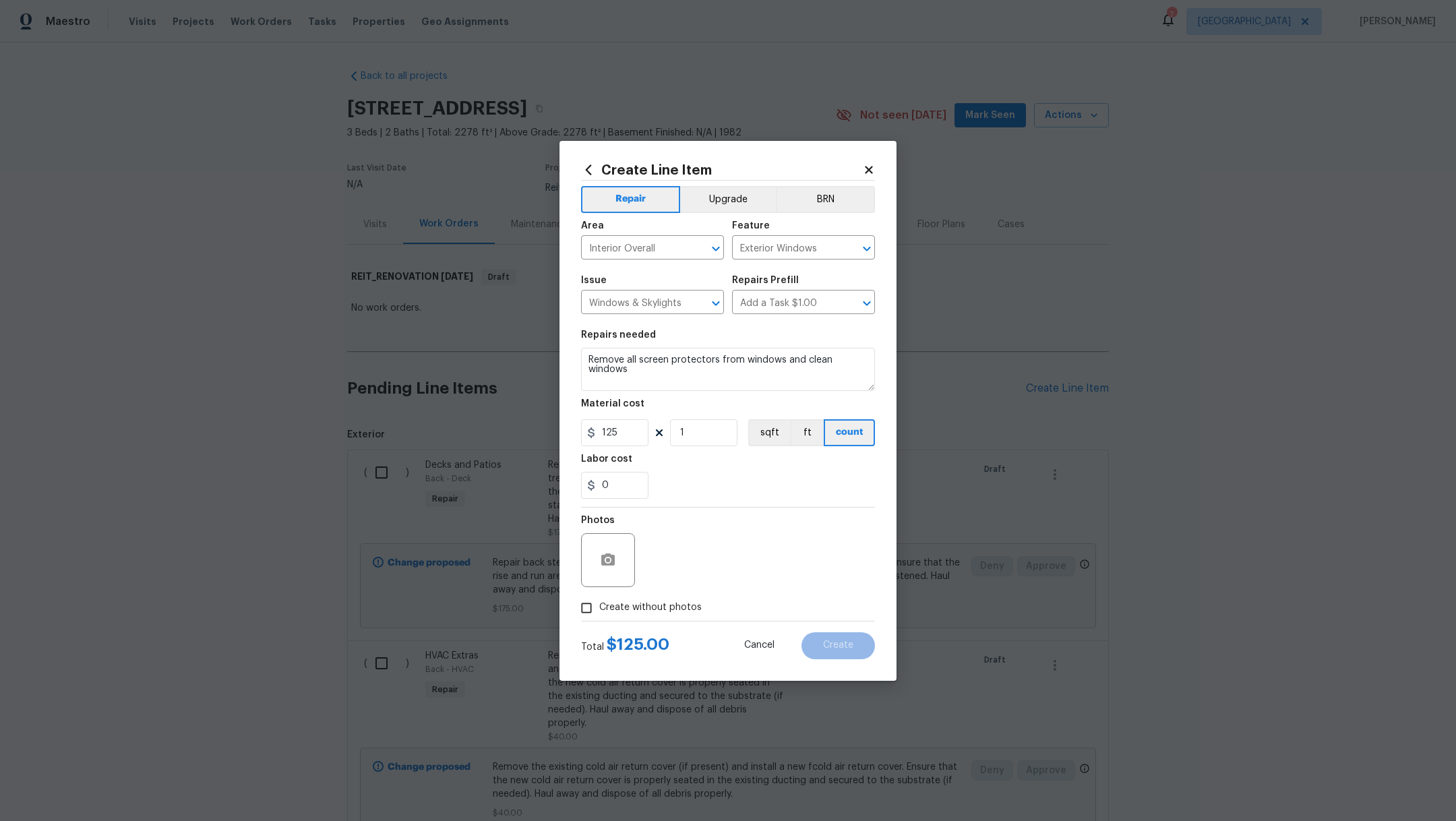
checkbox input "true"
click at [689, 562] on textarea at bounding box center [760, 560] width 229 height 54
type textarea ","
click at [835, 649] on span "Create" at bounding box center [839, 646] width 31 height 10
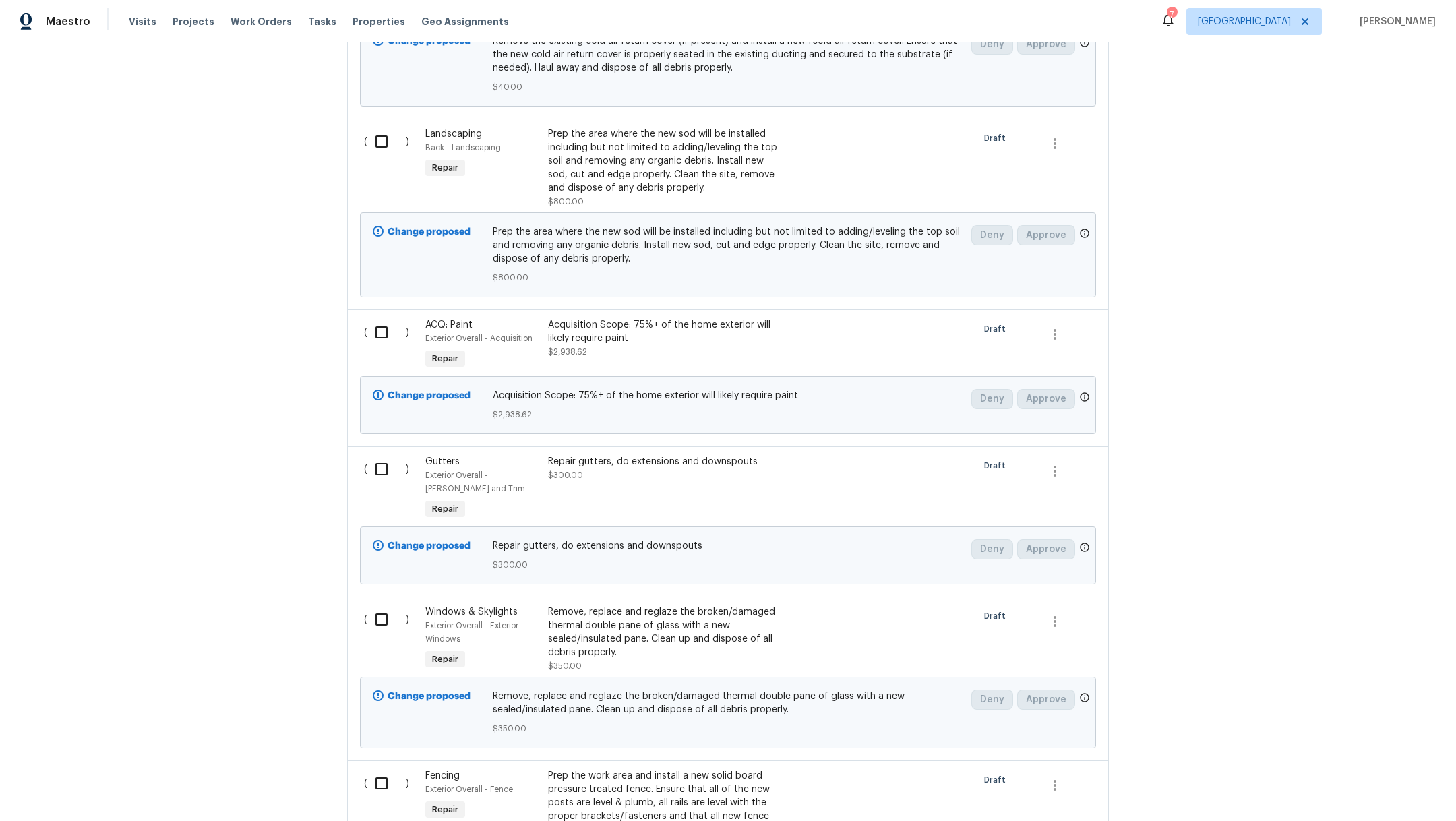
scroll to position [729, 0]
click at [720, 126] on div "Prep the area where the new sod will be installed including but not limited to …" at bounding box center [666, 159] width 237 height 68
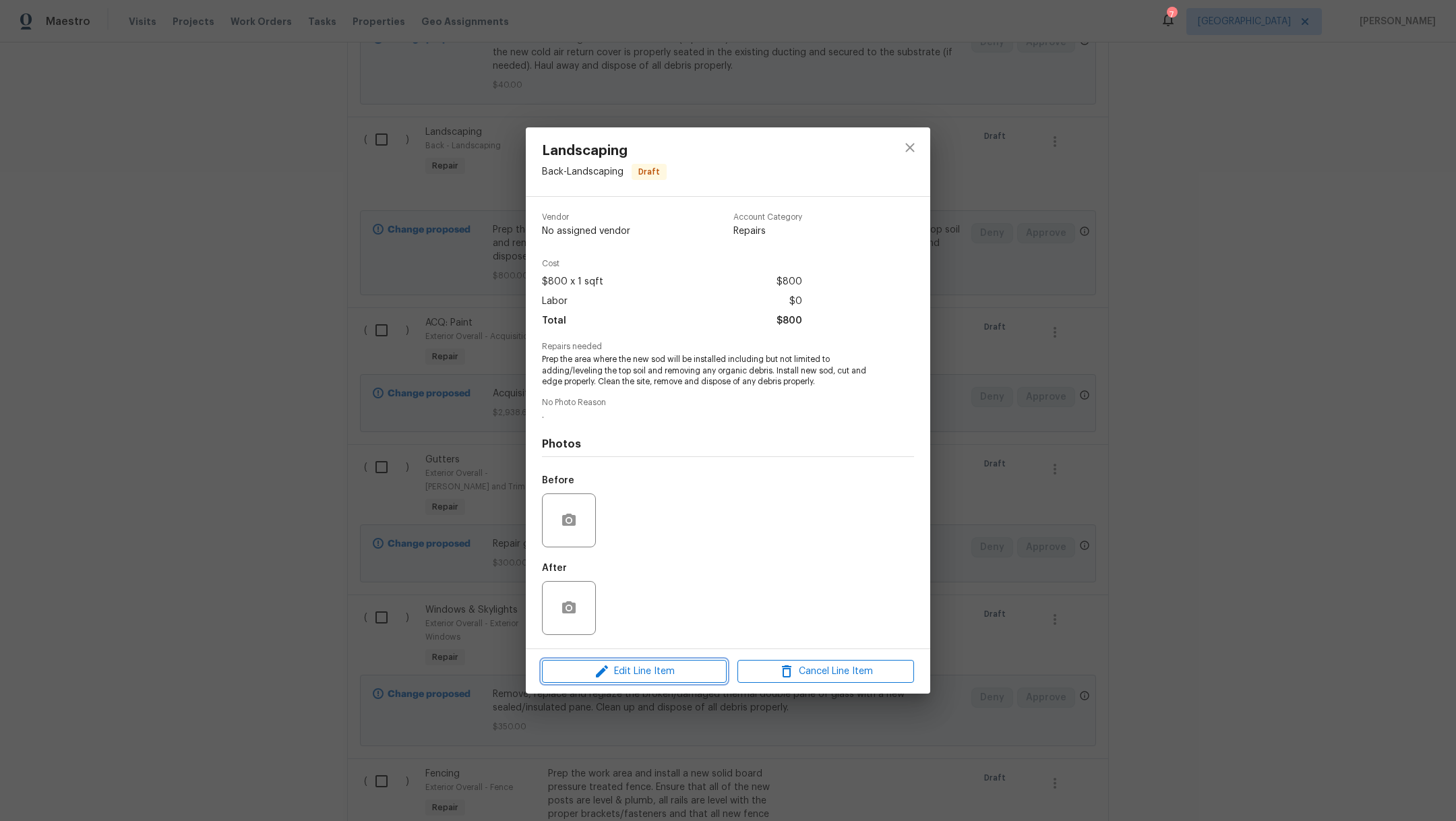
click at [625, 674] on span "Edit Line Item" at bounding box center [634, 671] width 177 height 17
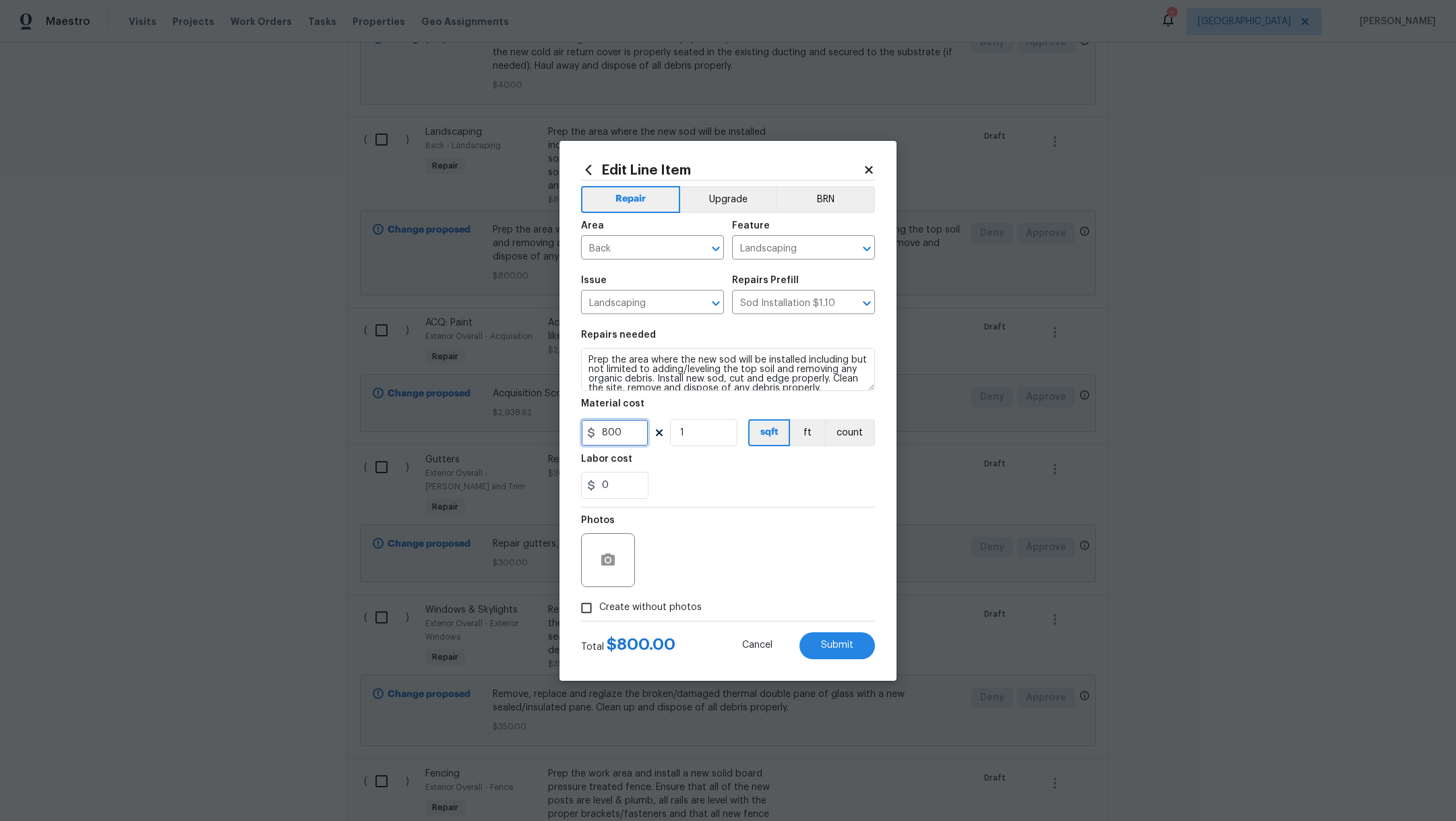
drag, startPoint x: 634, startPoint y: 433, endPoint x: 479, endPoint y: 426, distance: 155.2
click at [479, 426] on div "Edit Line Item Repair Upgrade BRN Area Back ​ Feature Landscaping ​ Issue Lands…" at bounding box center [728, 410] width 1456 height 821
type input "450"
click at [708, 439] on input "1" at bounding box center [704, 433] width 68 height 27
type input "3"
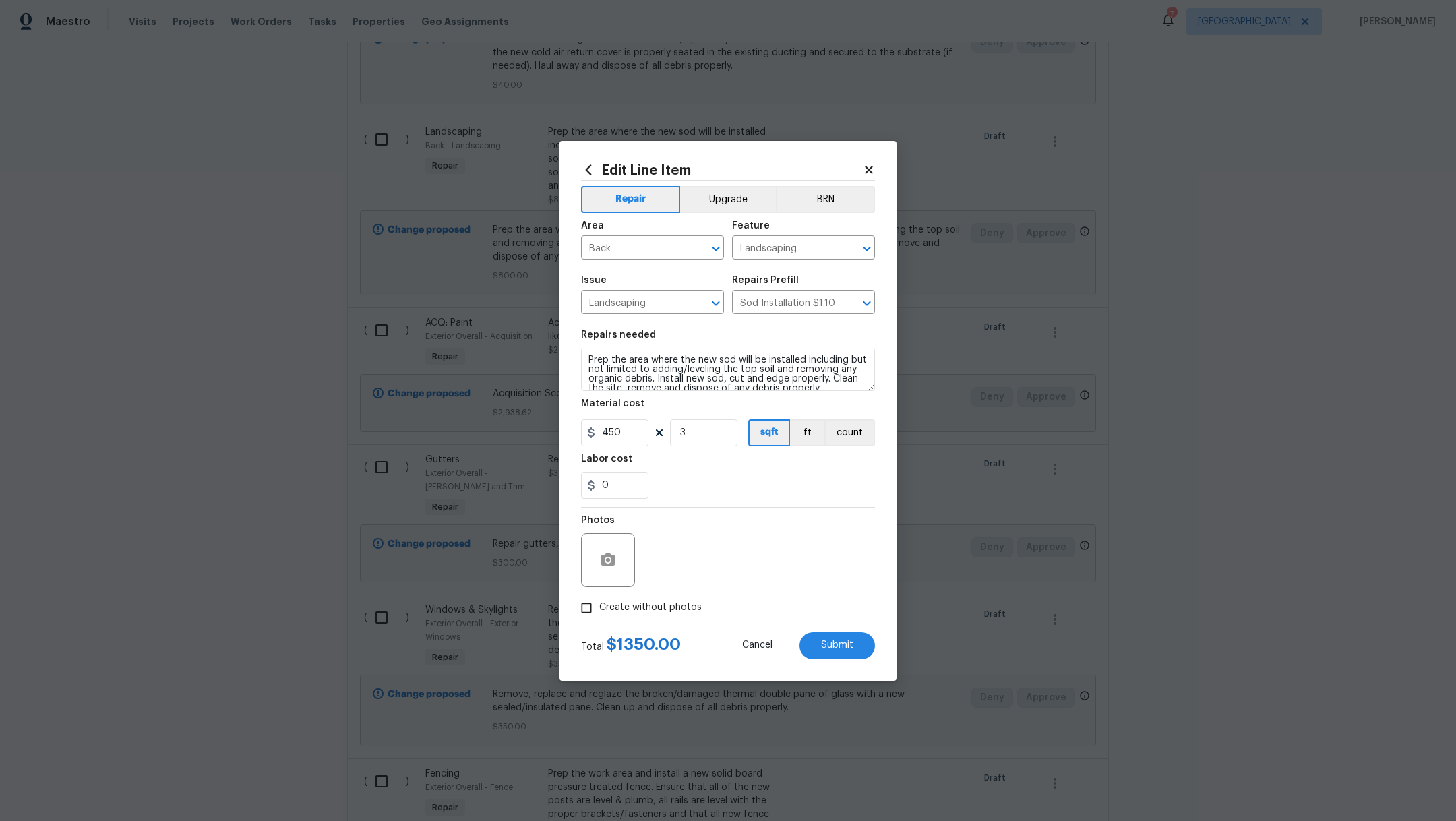
click at [784, 484] on div "0" at bounding box center [728, 486] width 294 height 27
click at [830, 642] on span "Submit" at bounding box center [837, 646] width 32 height 10
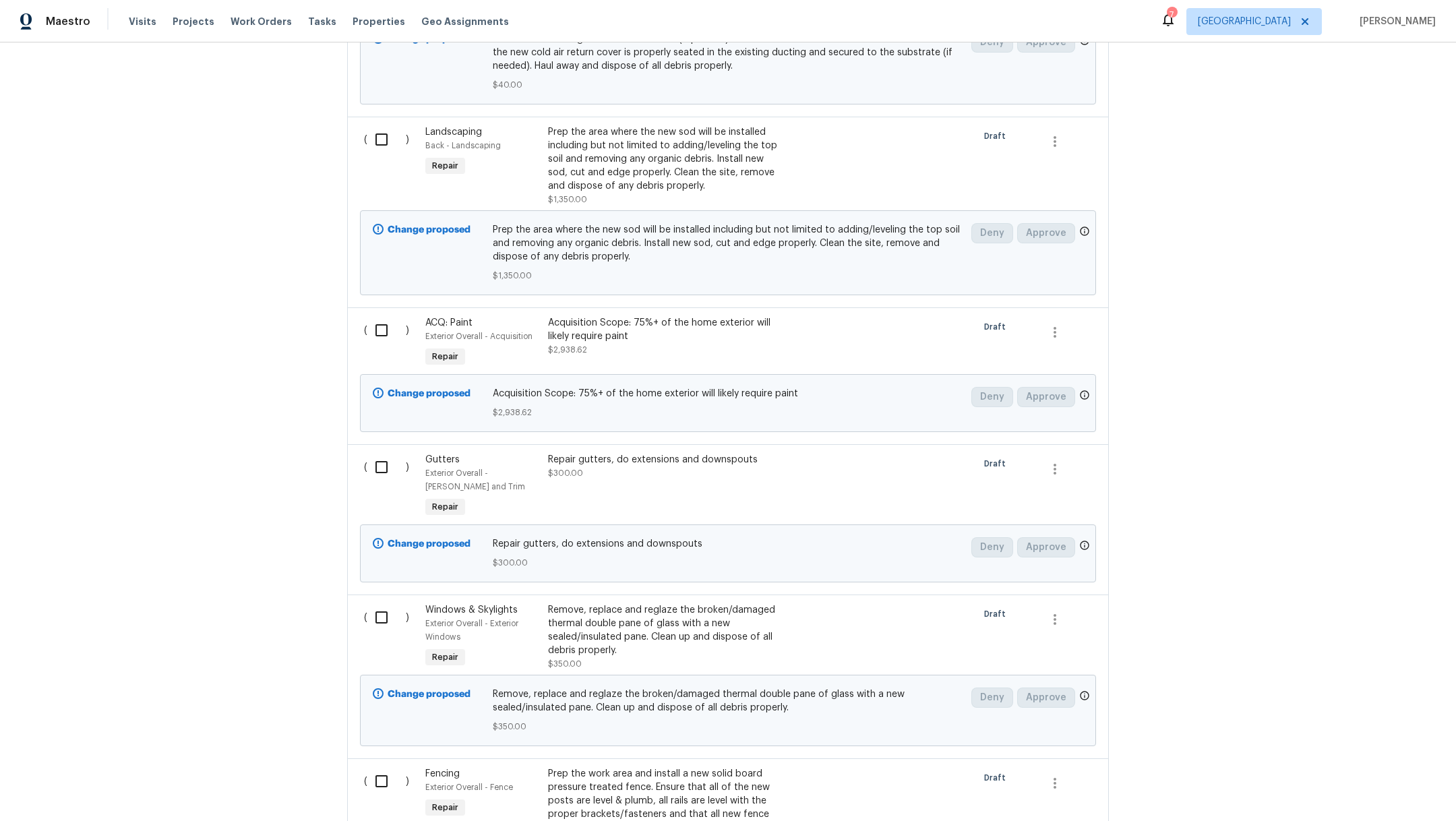
scroll to position [0, 0]
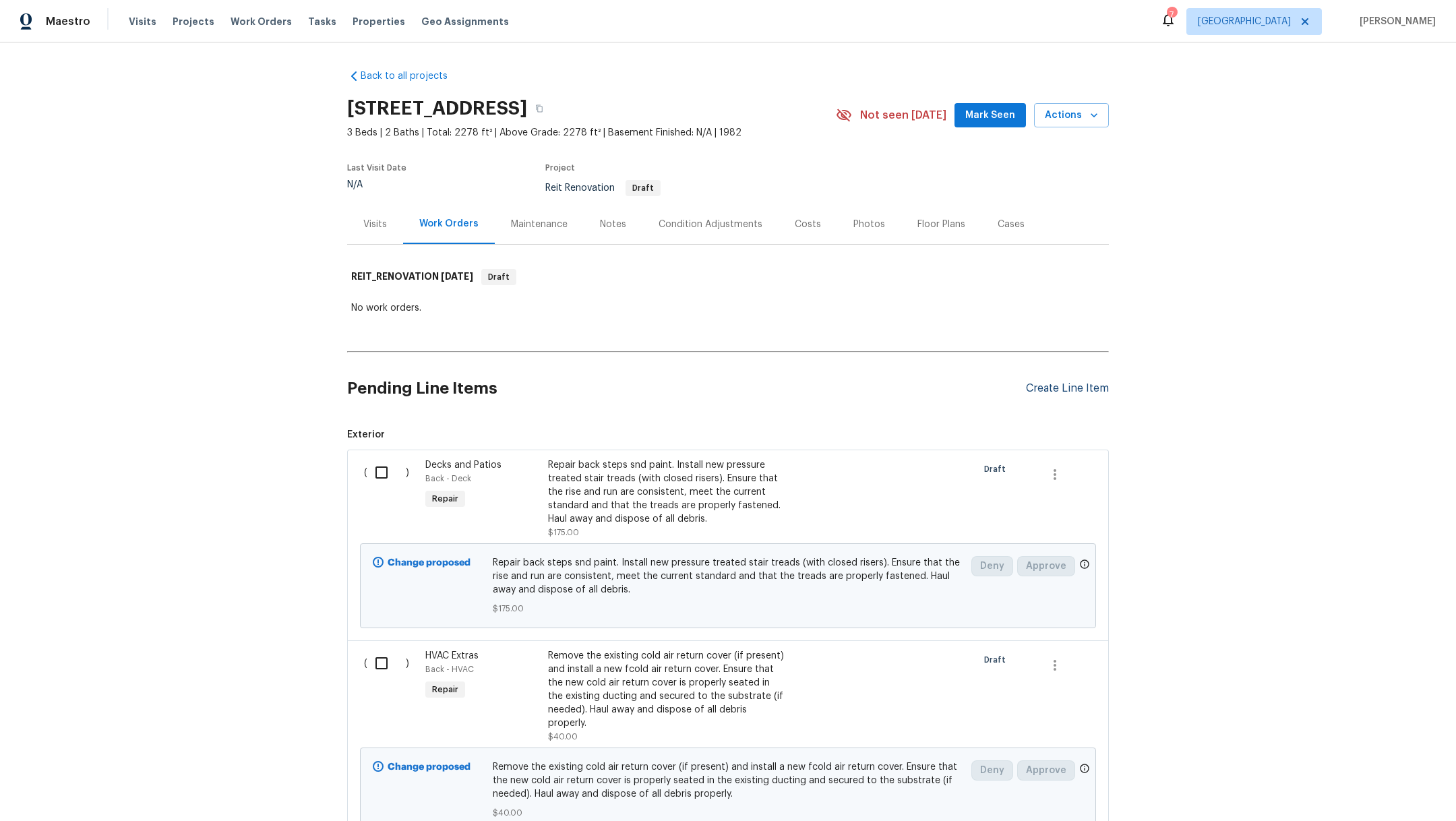
click at [1081, 387] on div "Create Line Item" at bounding box center [1067, 389] width 83 height 13
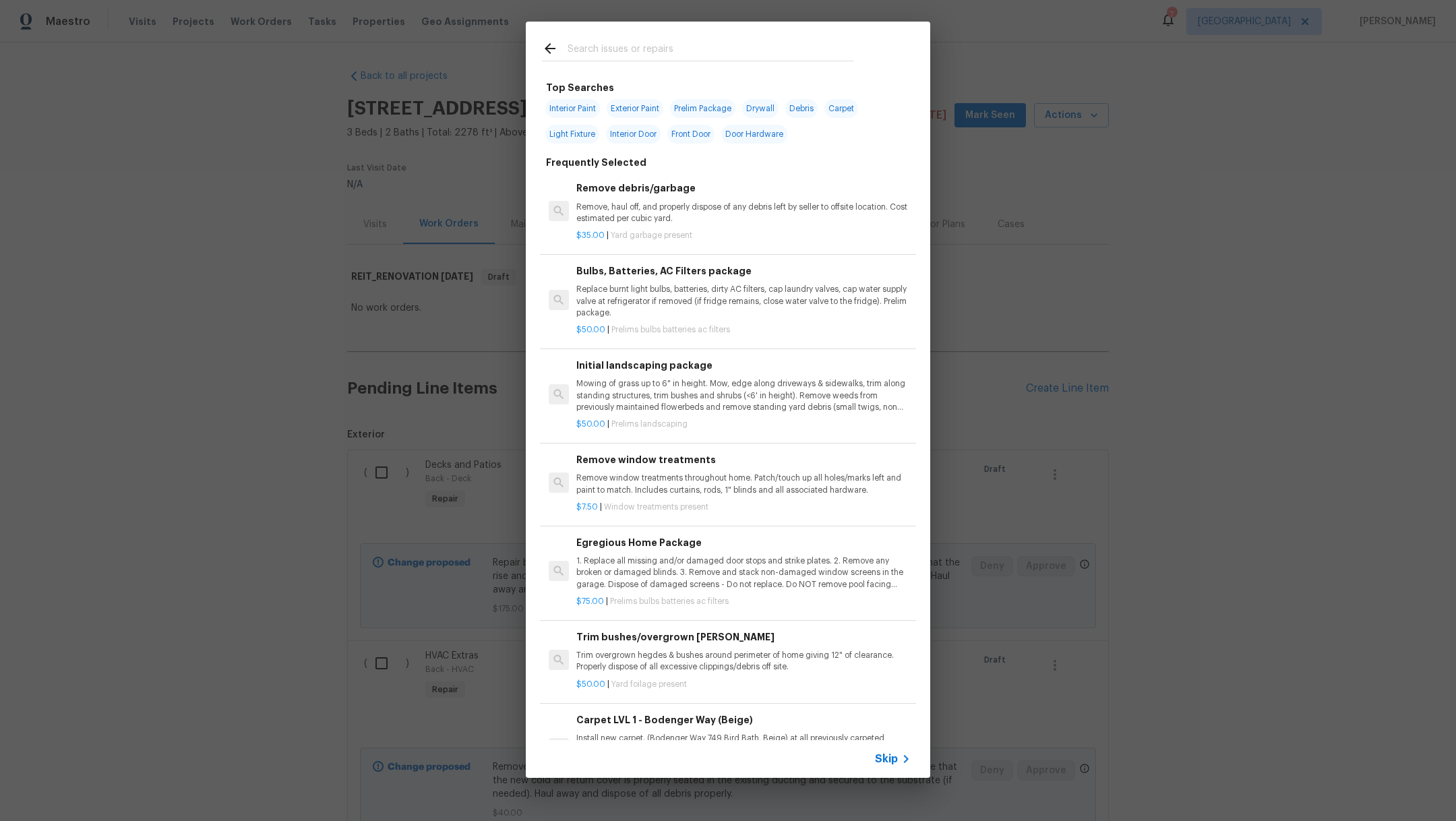
click at [626, 49] on input "text" at bounding box center [711, 50] width 286 height 20
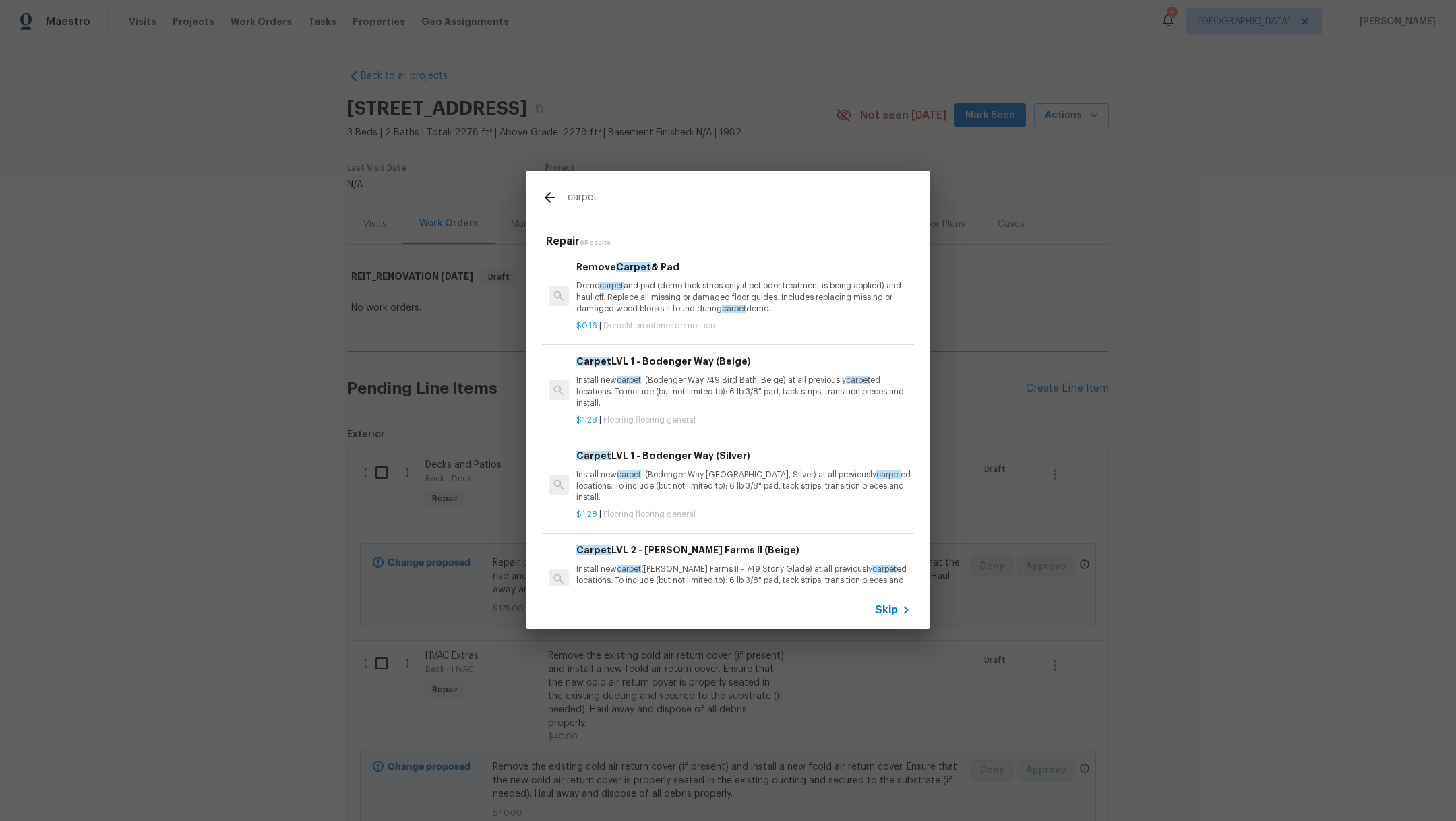
drag, startPoint x: 638, startPoint y: 203, endPoint x: 445, endPoint y: 202, distance: 193.0
click at [445, 203] on div "carpet Repair 6 Results Remove Carpet & Pad Demo carpet and pad (demo tack stri…" at bounding box center [728, 400] width 1456 height 800
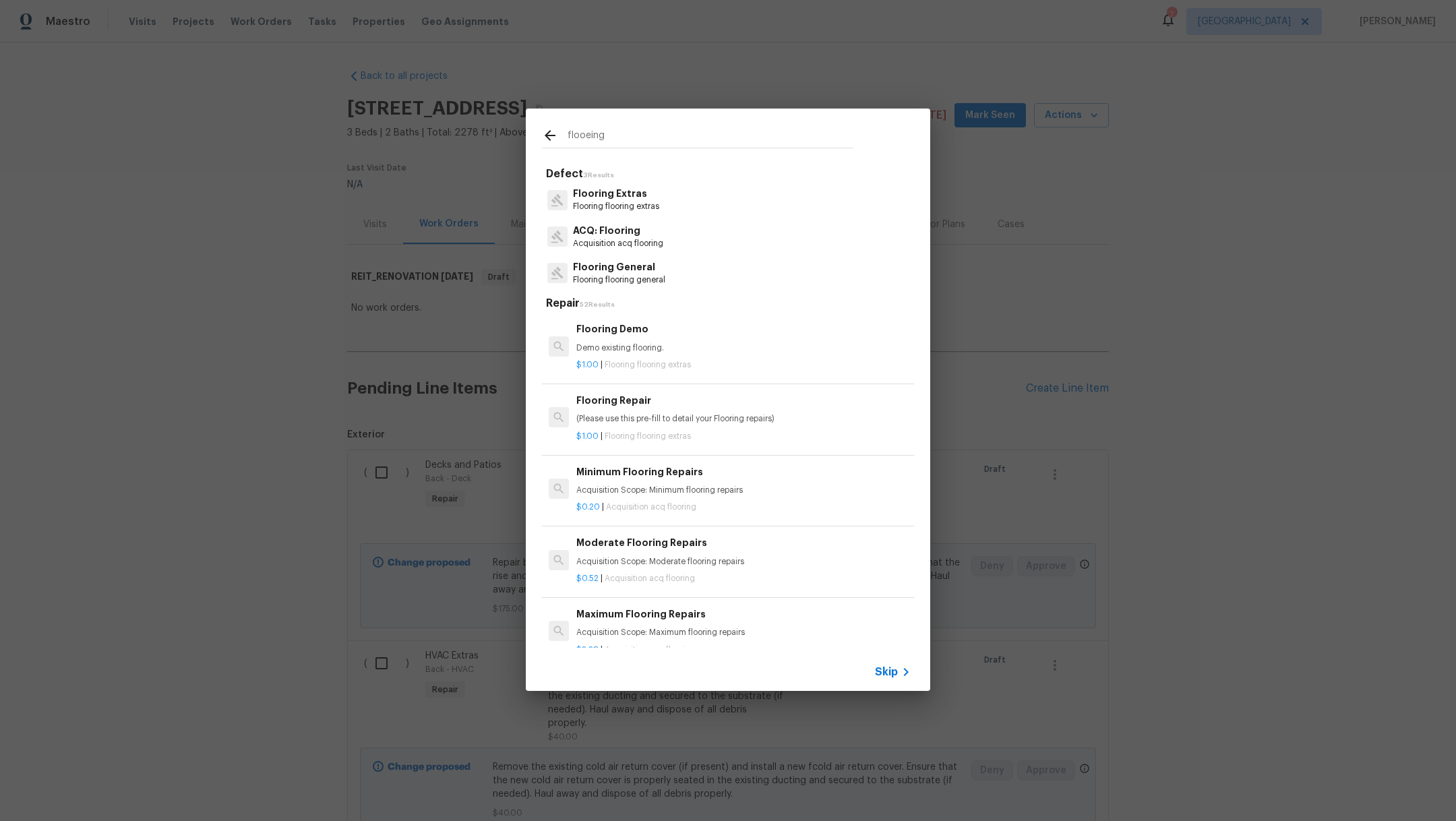
type input "flooeing"
click at [646, 205] on p "Flooring flooring extras" at bounding box center [616, 207] width 86 height 11
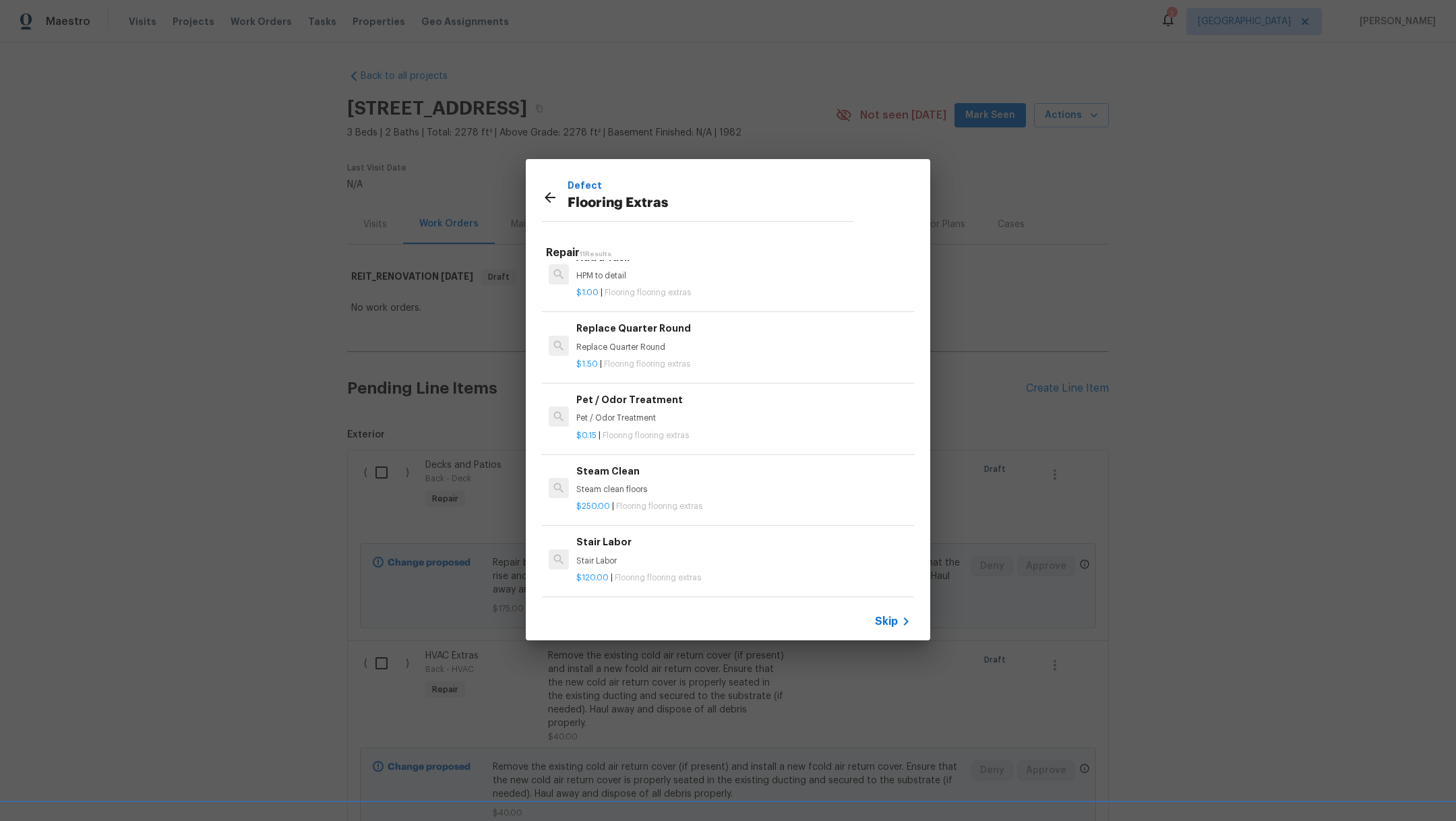
scroll to position [462, 0]
click at [712, 495] on div "$250.00 | Flooring flooring extras" at bounding box center [744, 503] width 334 height 17
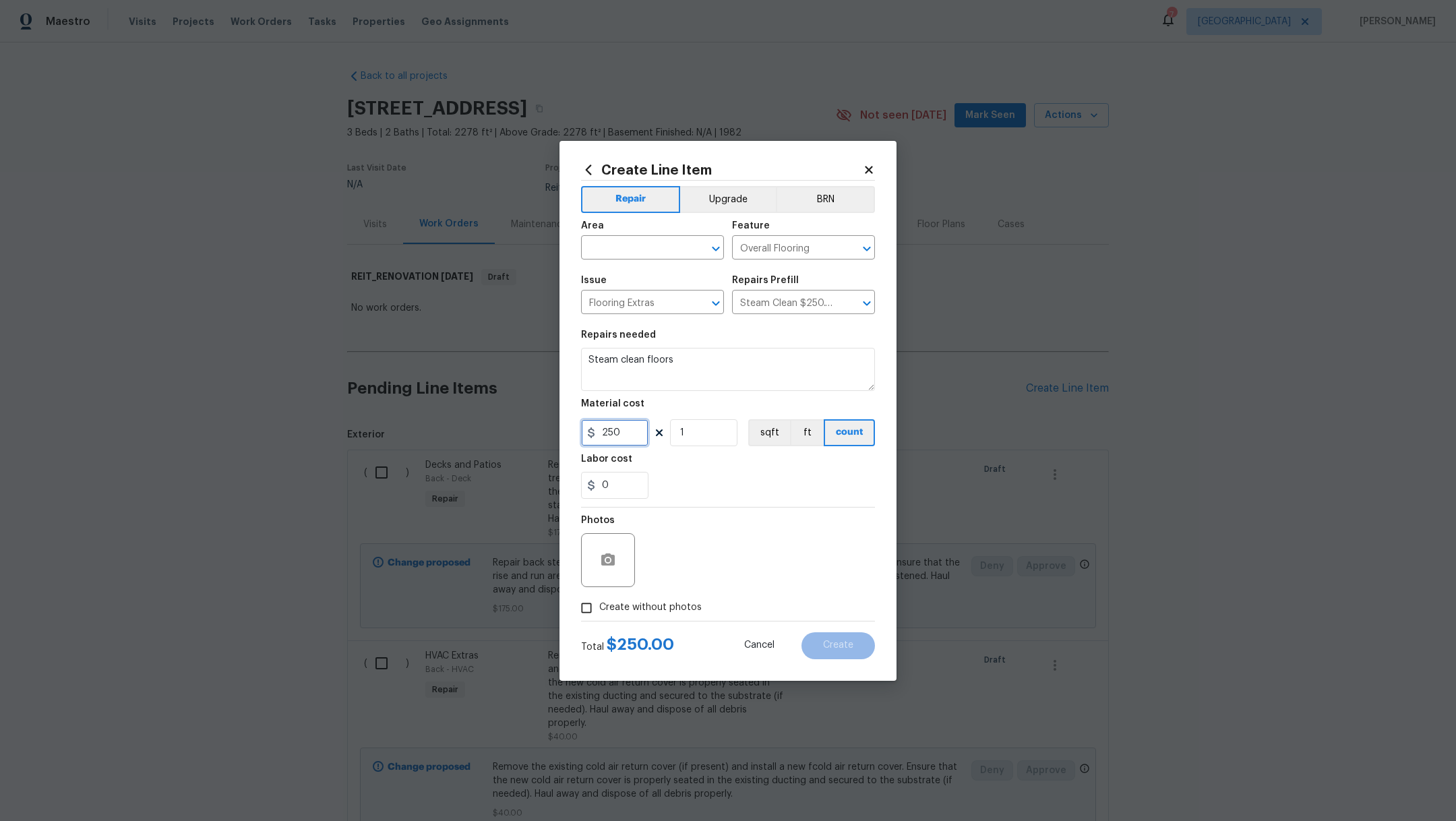
drag, startPoint x: 626, startPoint y: 435, endPoint x: 556, endPoint y: 425, distance: 70.7
click at [559, 427] on div "Create Line Item Repair Upgrade BRN Area ​ Feature Overall Flooring ​ Issue Flo…" at bounding box center [728, 410] width 1456 height 821
type input "400"
click at [687, 369] on textarea "Steam clean floors" at bounding box center [728, 370] width 294 height 43
type textarea "Steam clean floors and restretch carpet"
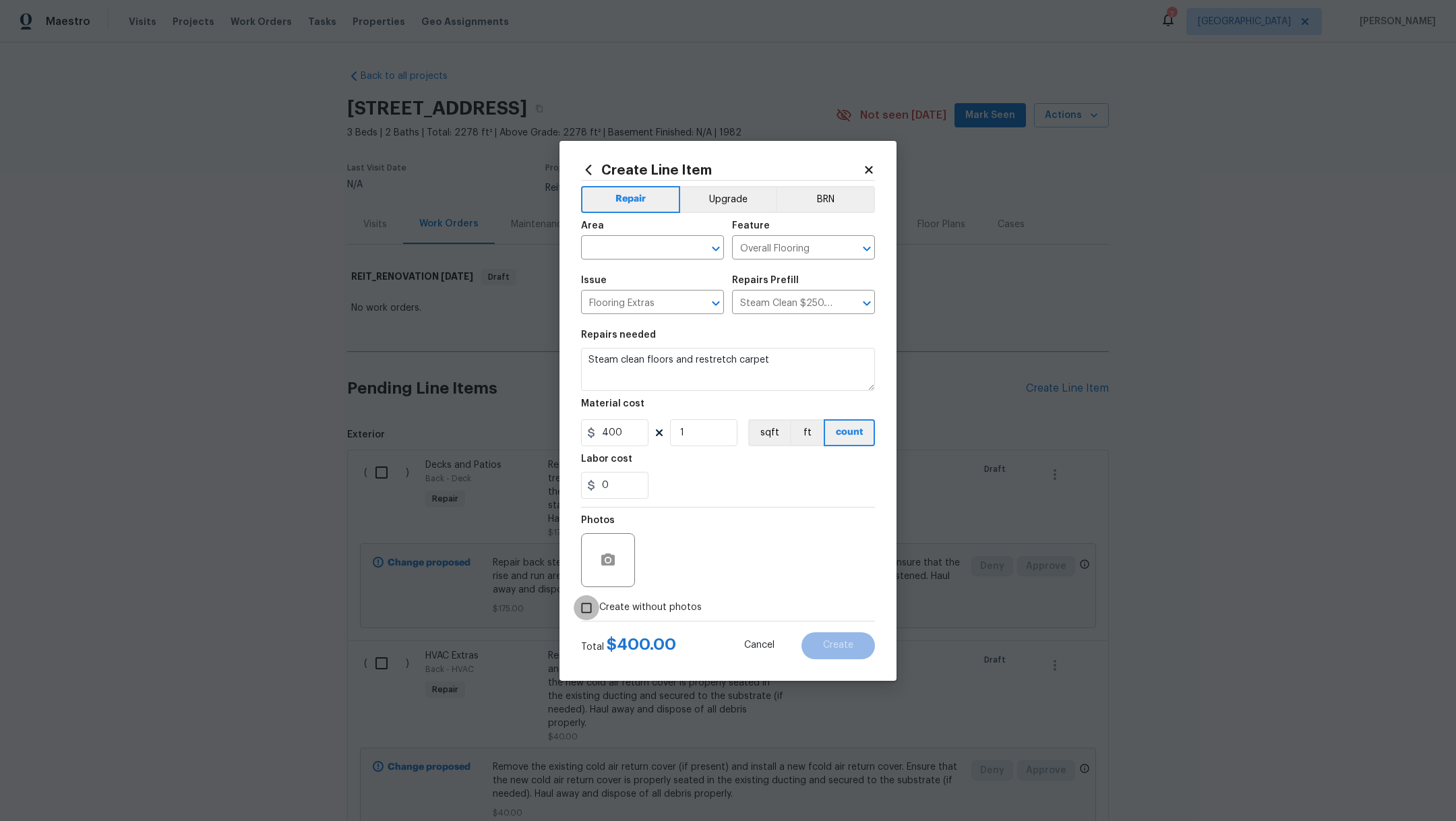
click at [598, 604] on input "Create without photos" at bounding box center [587, 609] width 26 height 26
checkbox input "true"
click at [694, 563] on textarea at bounding box center [760, 560] width 229 height 54
type textarea ","
click at [609, 246] on input "text" at bounding box center [634, 249] width 105 height 21
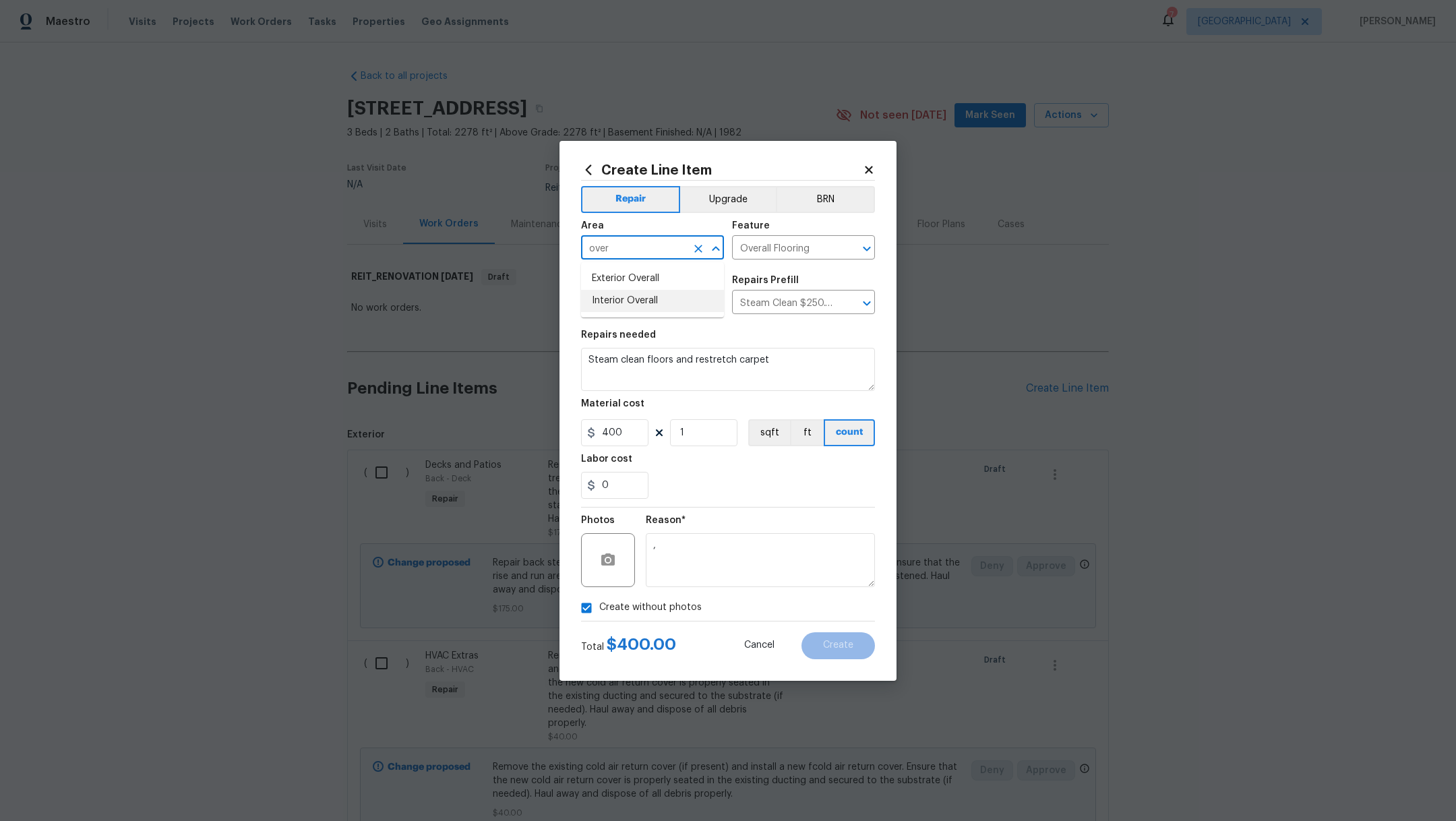
click at [623, 304] on li "Interior Overall" at bounding box center [653, 302] width 143 height 23
type input "Interior Overall"
click at [843, 651] on button "Create" at bounding box center [838, 647] width 73 height 27
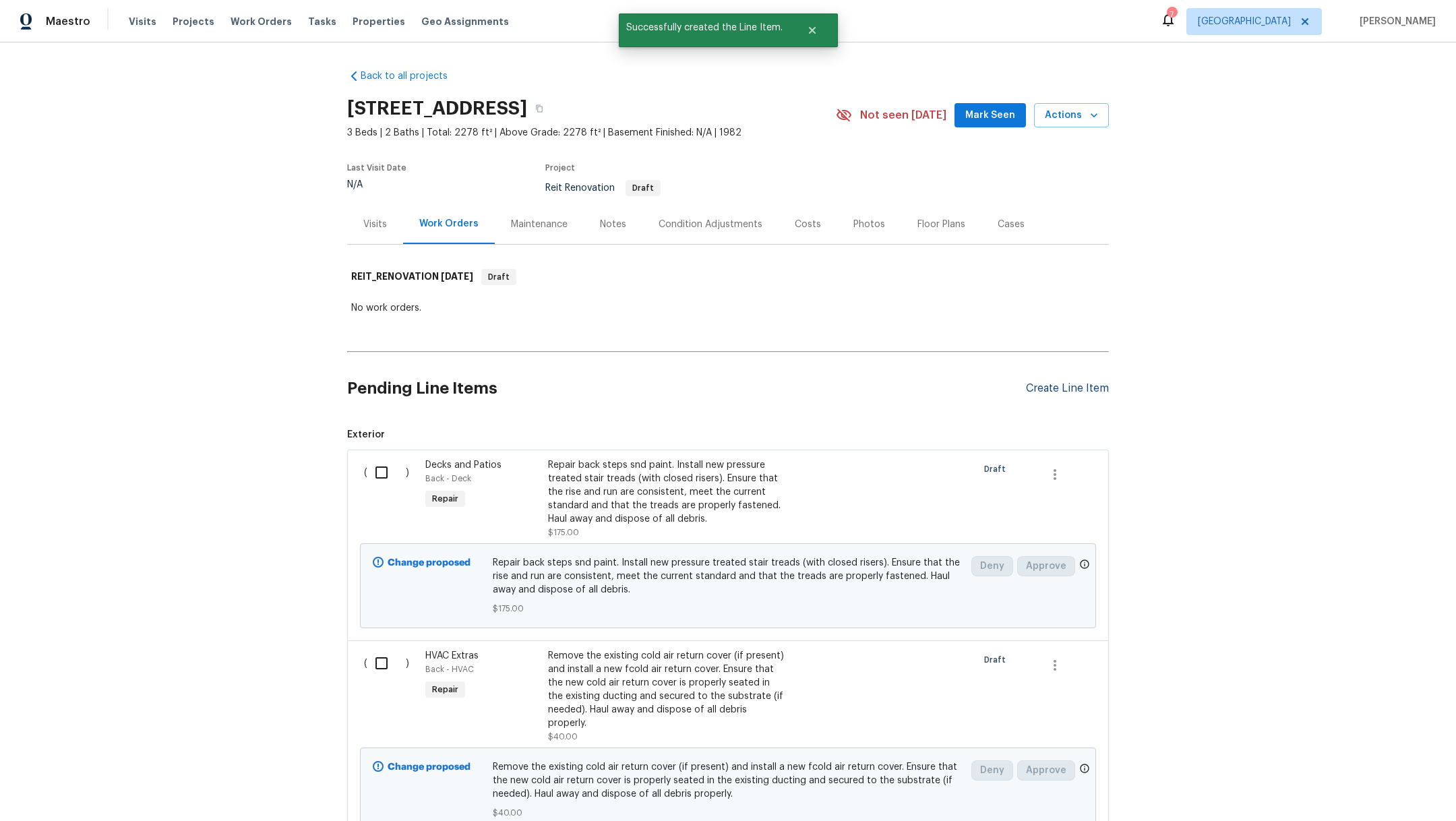
click at [1043, 387] on div "Create Line Item" at bounding box center [1067, 389] width 83 height 13
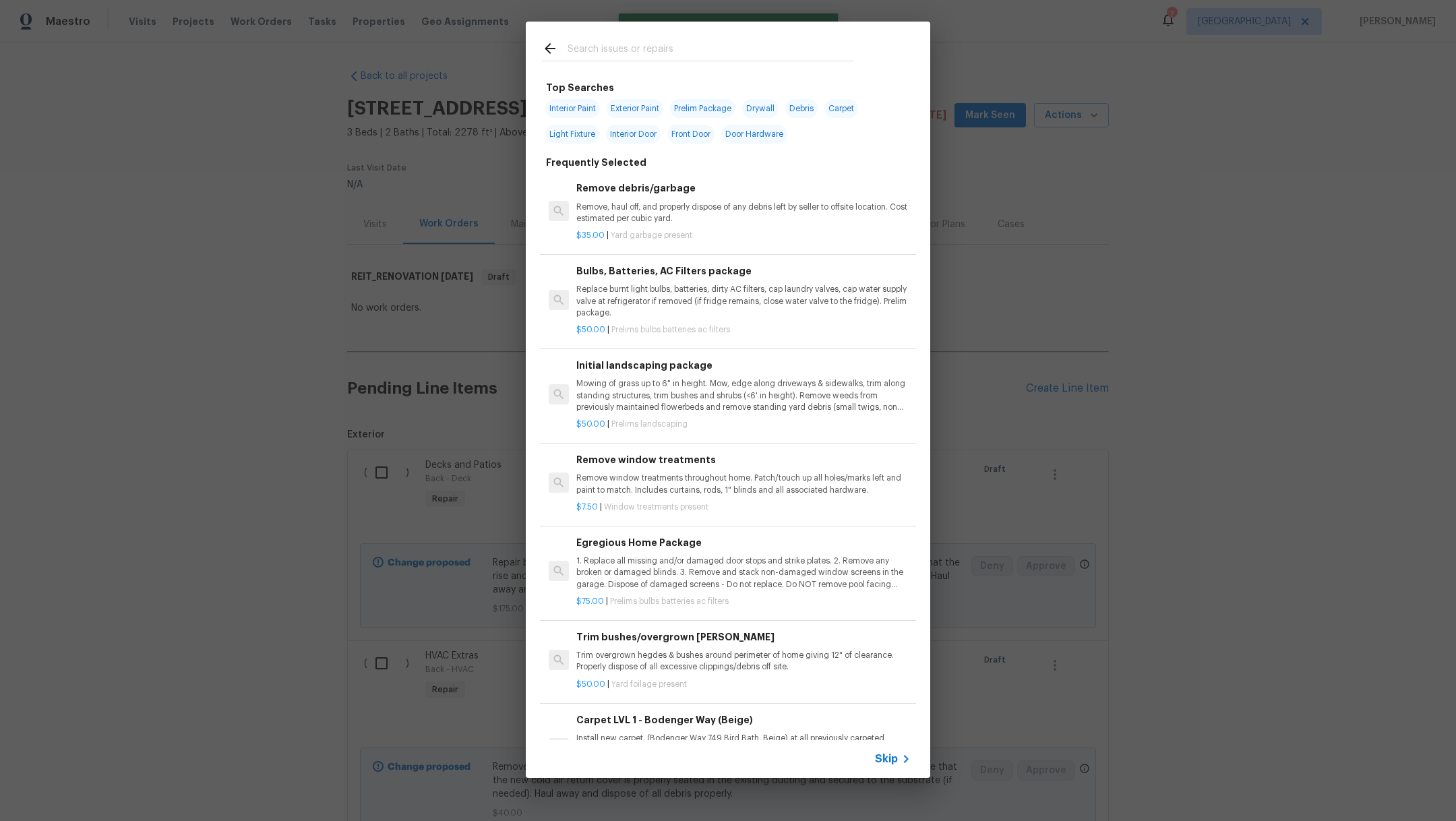
click at [613, 48] on input "text" at bounding box center [711, 50] width 286 height 20
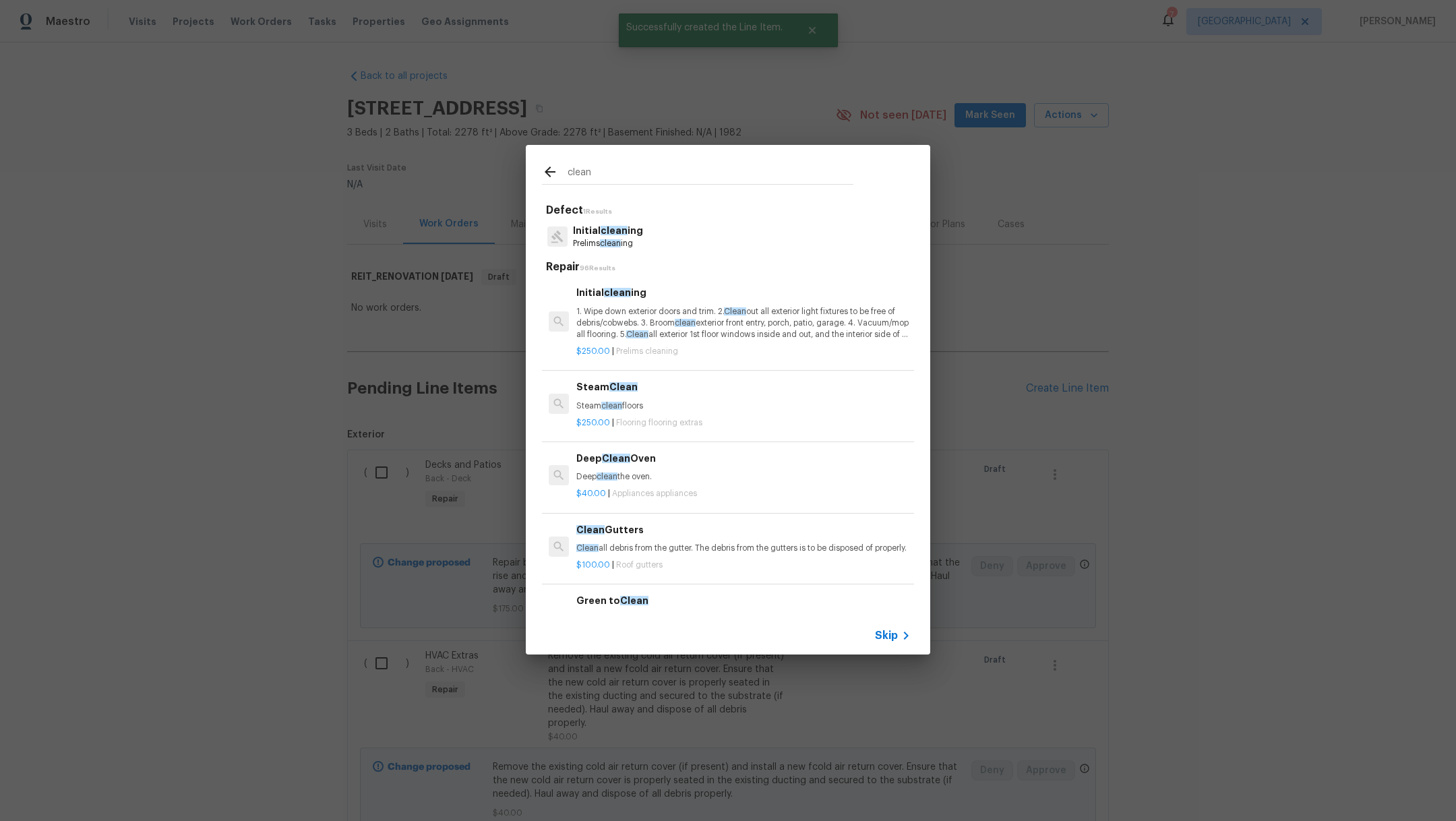
type input "clean"
click at [650, 241] on div "Initial clean ing Prelims clean ing" at bounding box center [728, 236] width 372 height 36
click at [600, 240] on p "Prelims clean ing" at bounding box center [608, 244] width 70 height 11
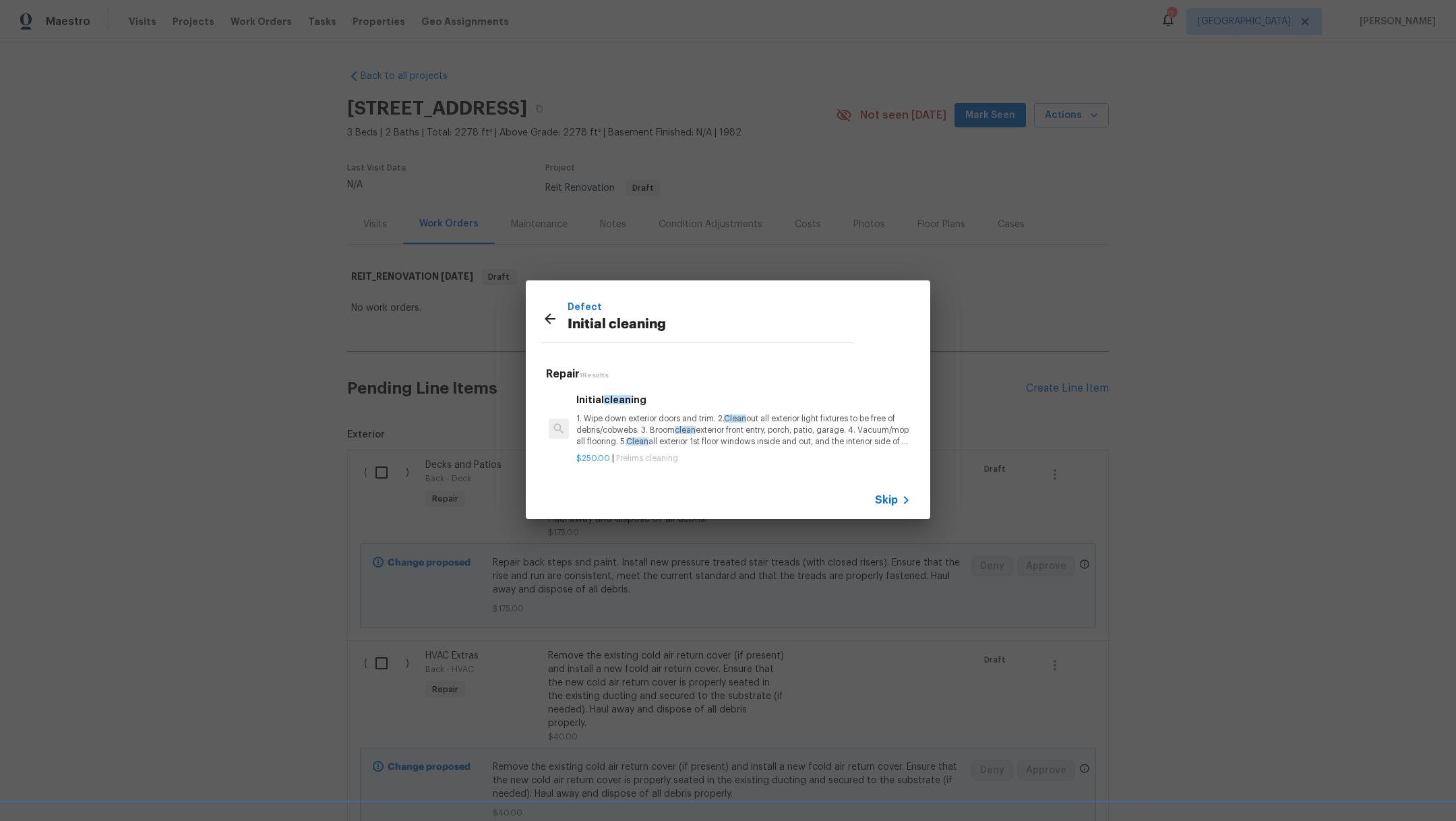
click at [654, 433] on p "1. Wipe down exterior doors and trim. 2. Clean out all exterior light fixtures …" at bounding box center [744, 430] width 334 height 35
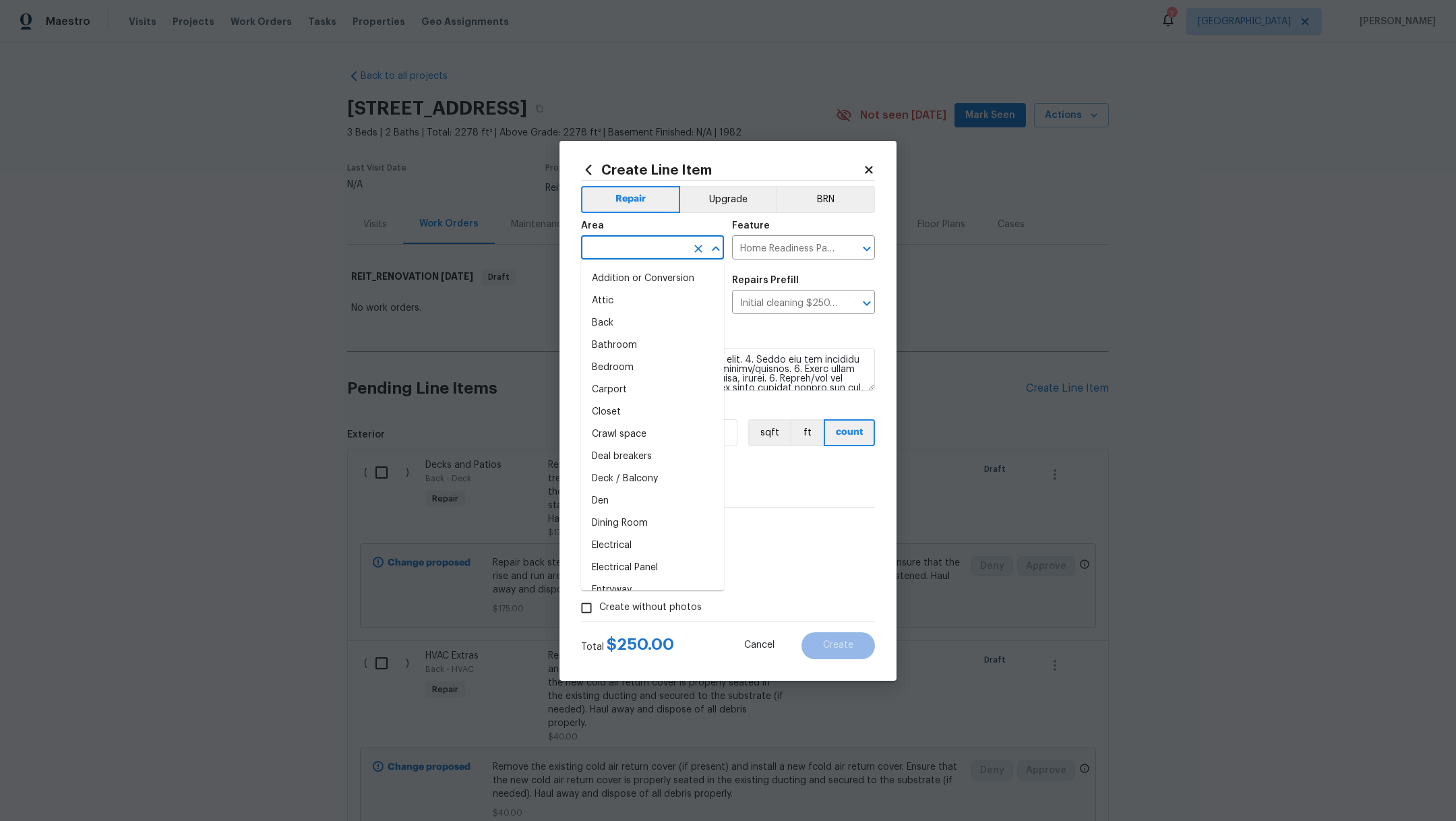
click at [621, 240] on input "text" at bounding box center [634, 249] width 105 height 21
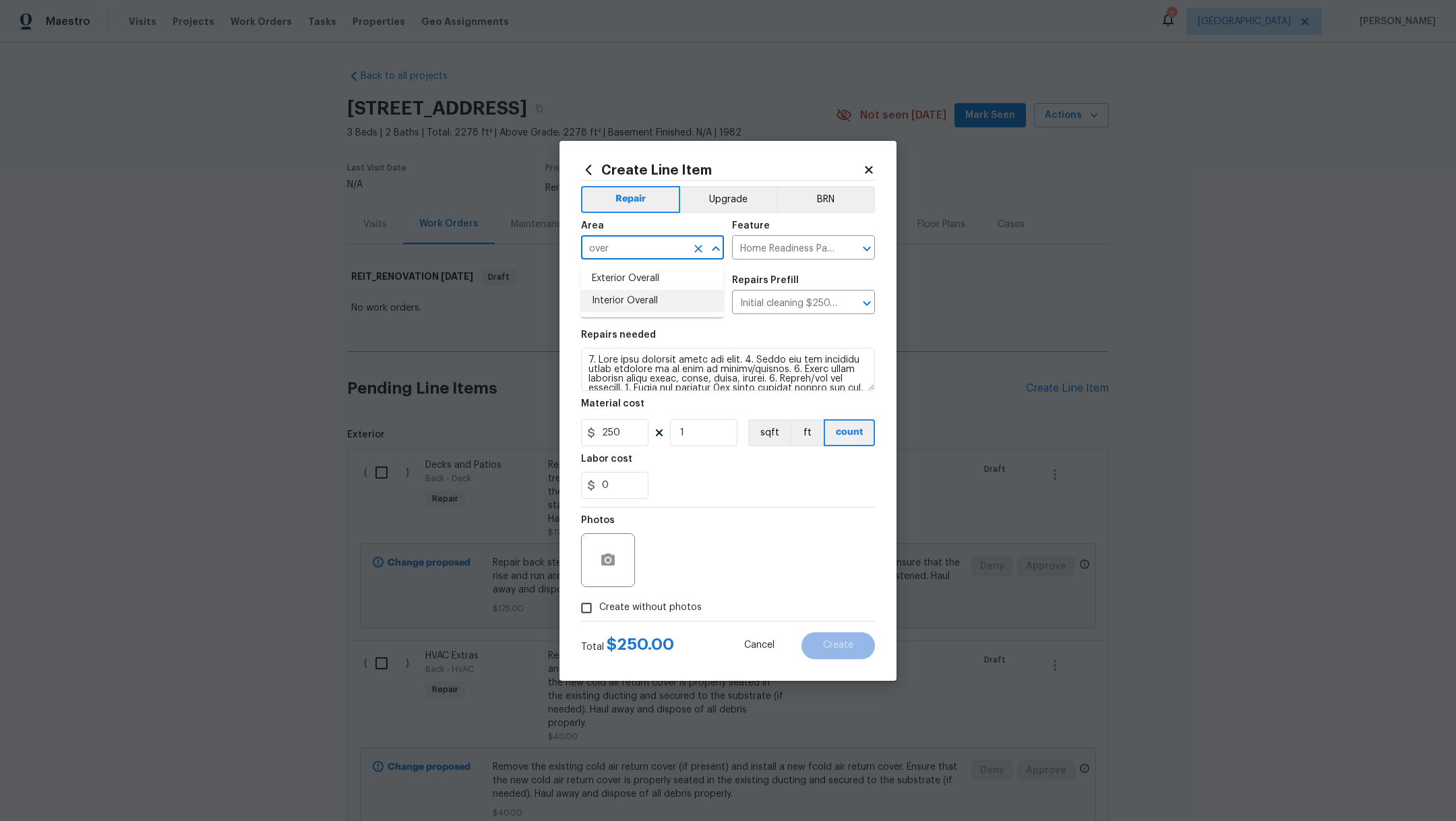
click at [637, 298] on li "Interior Overall" at bounding box center [653, 302] width 143 height 23
type input "Interior Overall"
click at [659, 612] on span "Create without photos" at bounding box center [650, 608] width 102 height 14
click at [600, 612] on input "Create without photos" at bounding box center [587, 609] width 26 height 26
checkbox input "true"
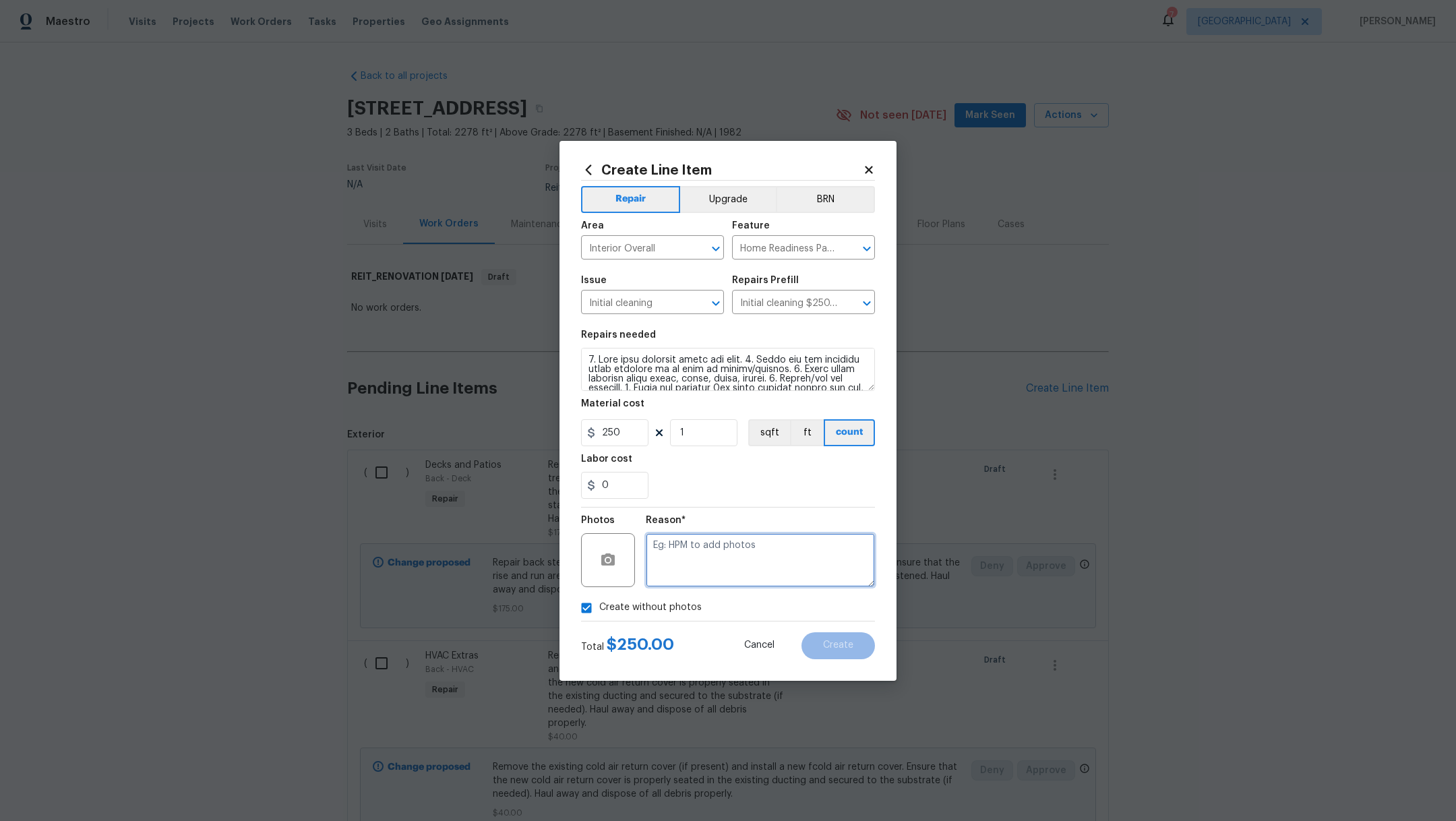
click at [711, 579] on textarea at bounding box center [760, 560] width 229 height 54
type textarea ","
click at [846, 650] on span "Create" at bounding box center [839, 646] width 31 height 10
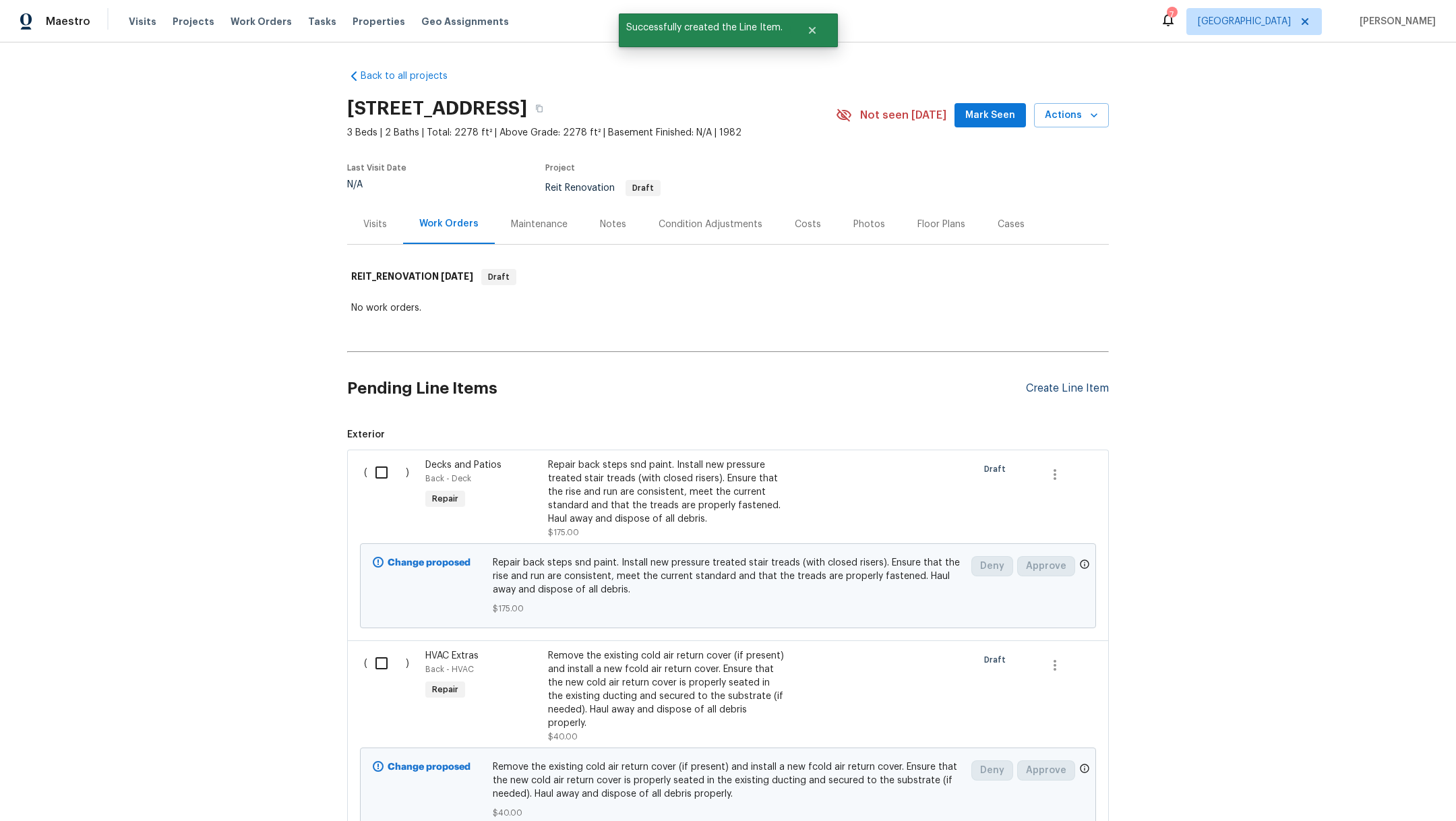
click at [1068, 387] on div "Create Line Item" at bounding box center [1067, 389] width 83 height 13
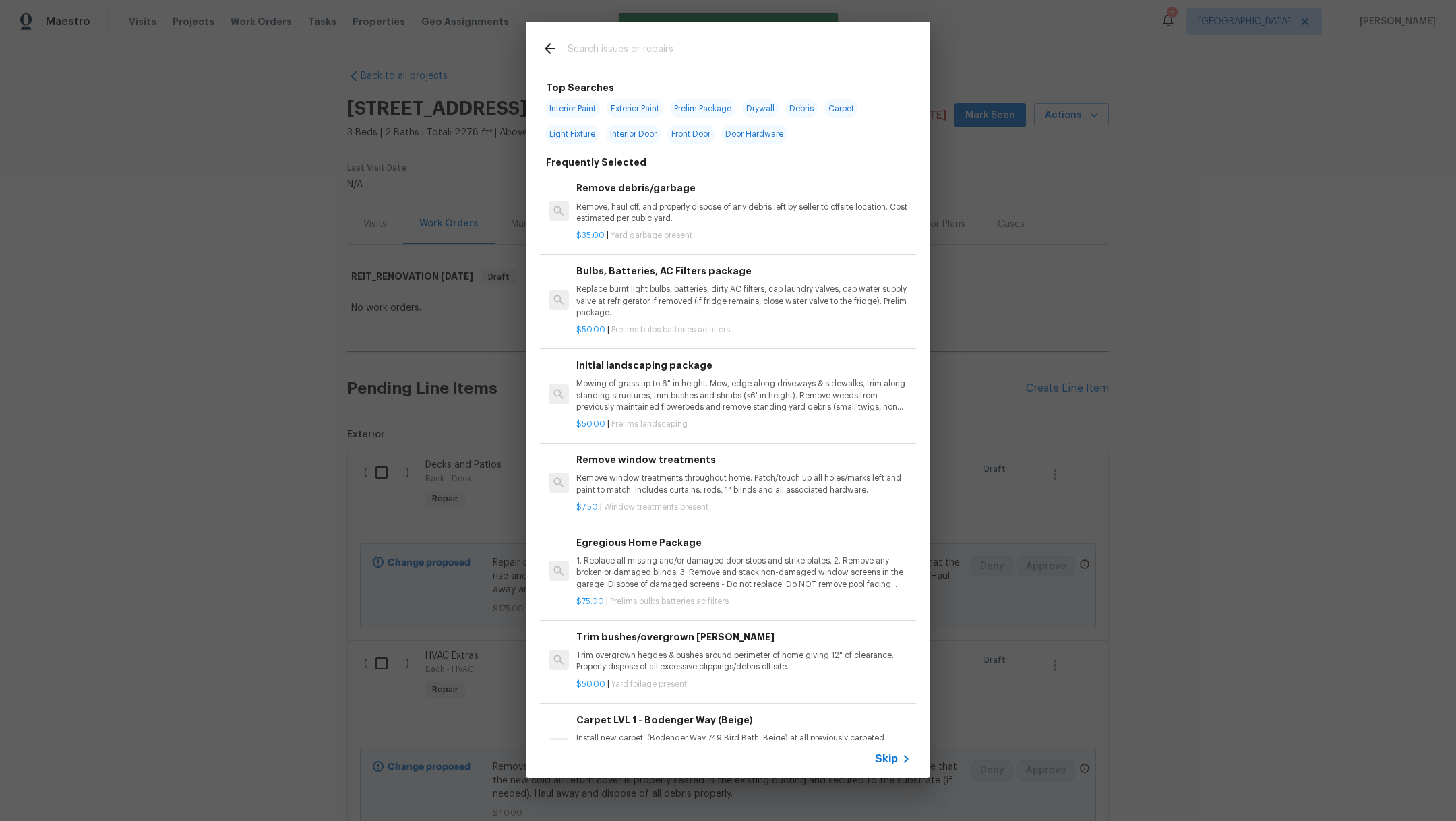
click at [654, 43] on input "text" at bounding box center [711, 50] width 286 height 20
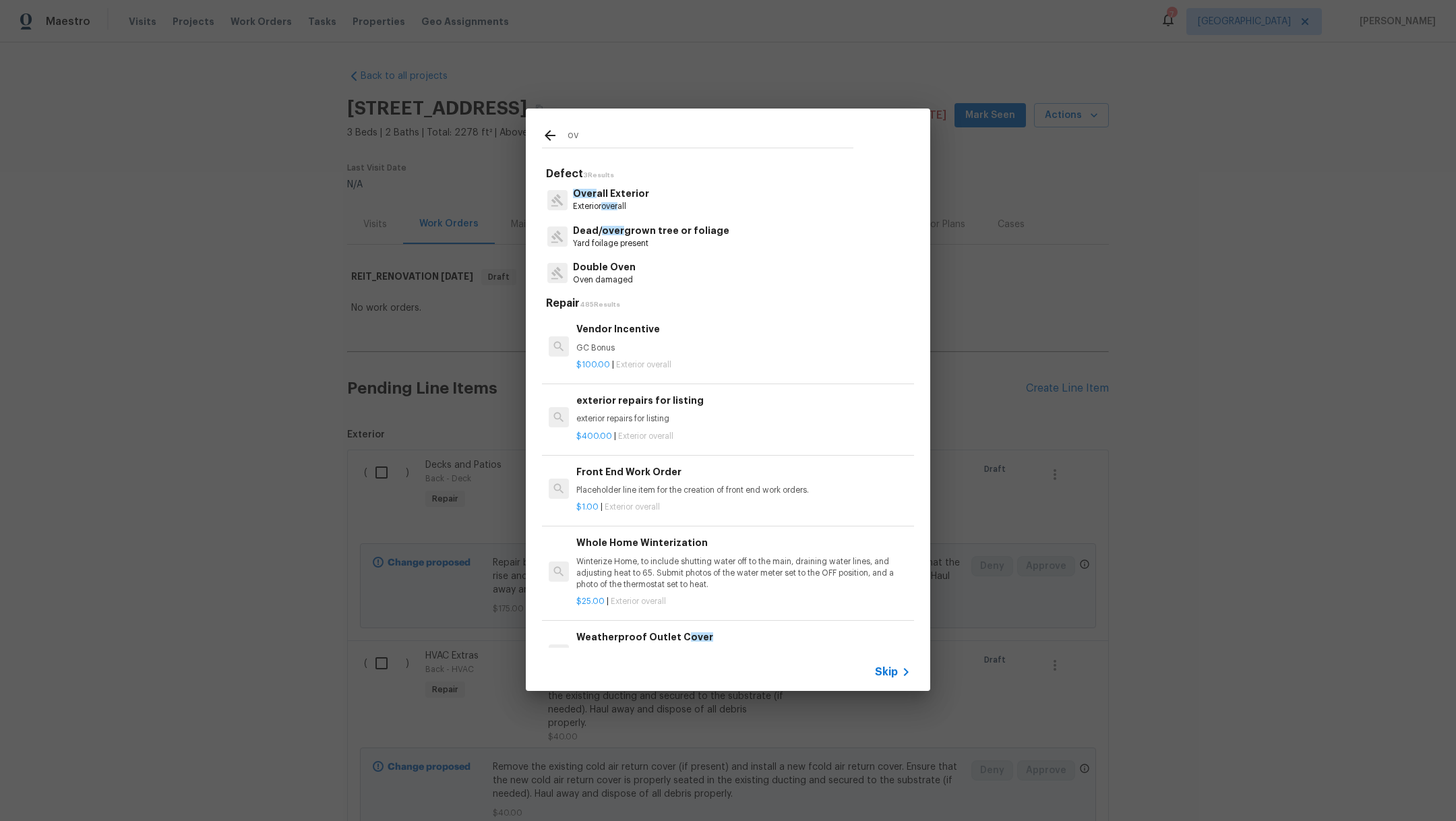
type input "o"
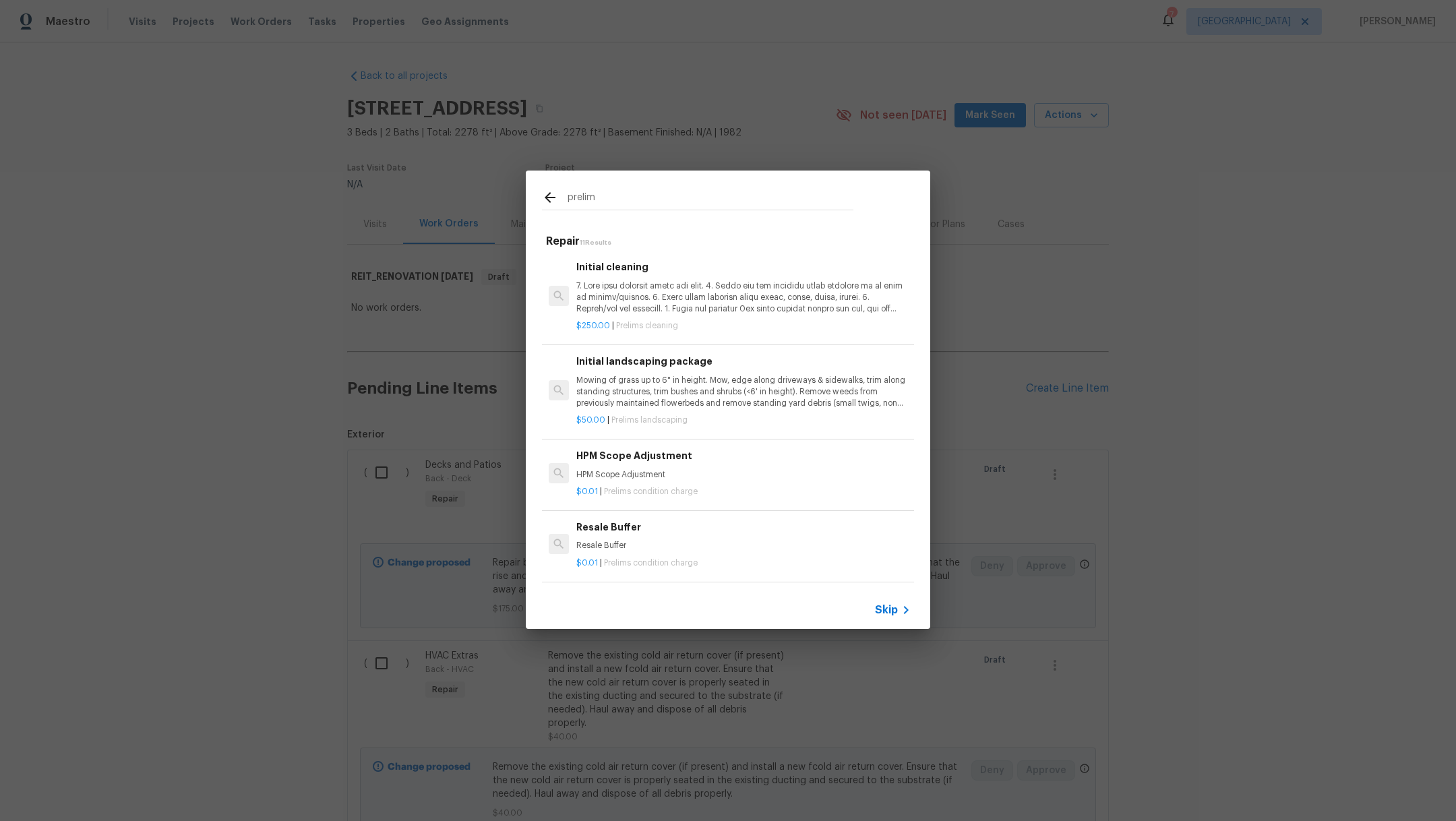
type input "prelim"
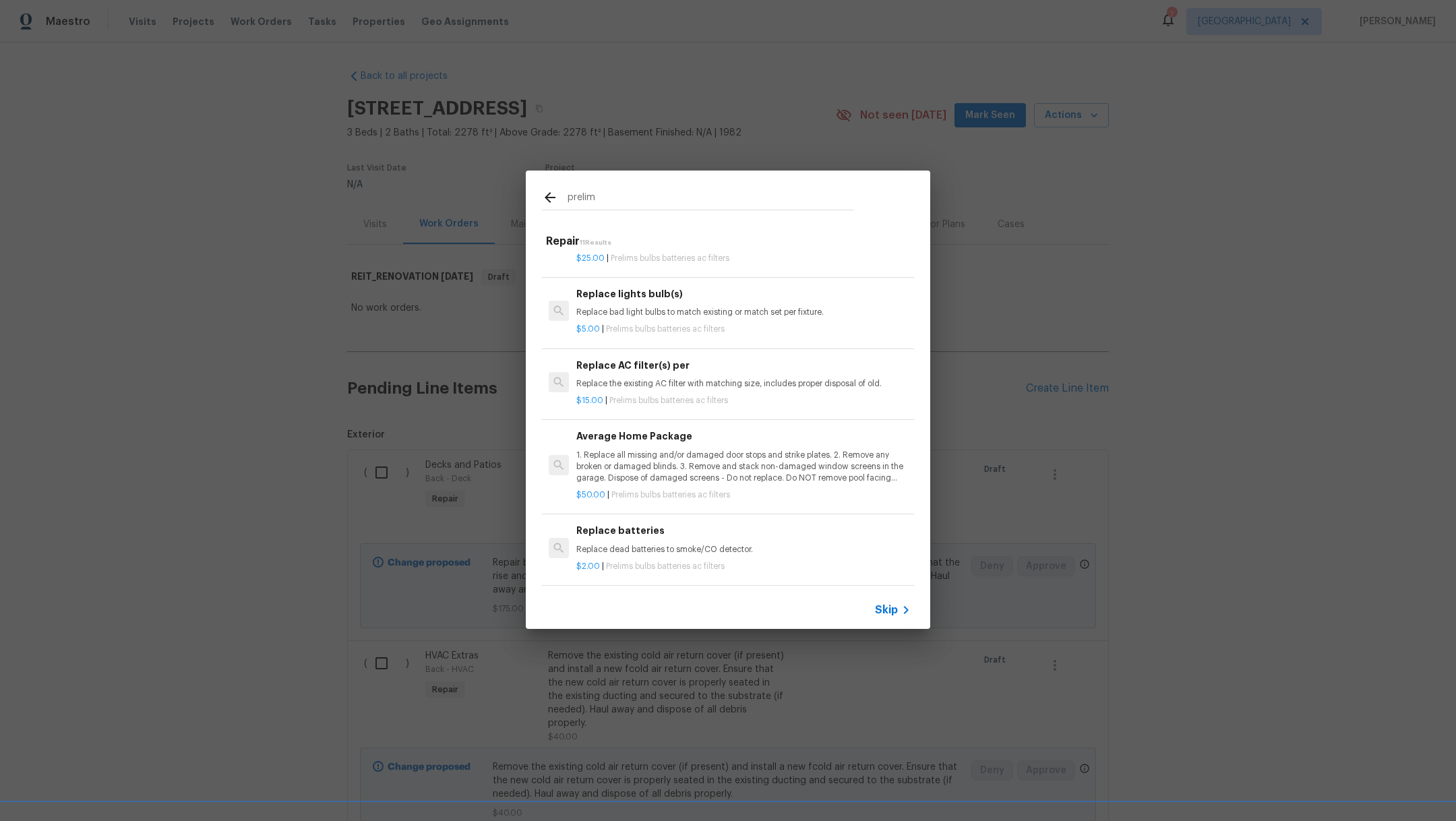
scroll to position [560, 0]
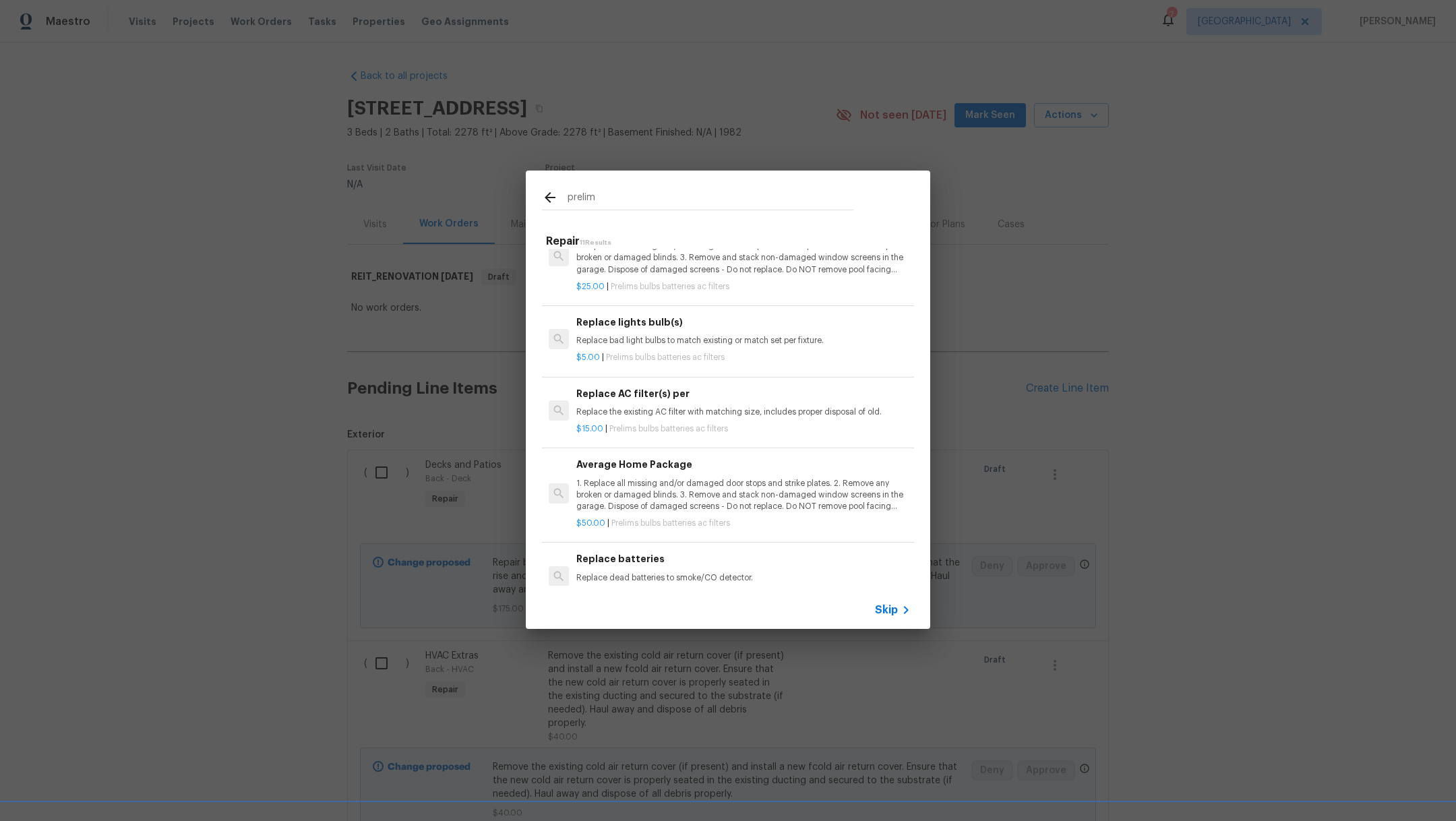
click at [880, 605] on span "Skip" at bounding box center [887, 610] width 23 height 14
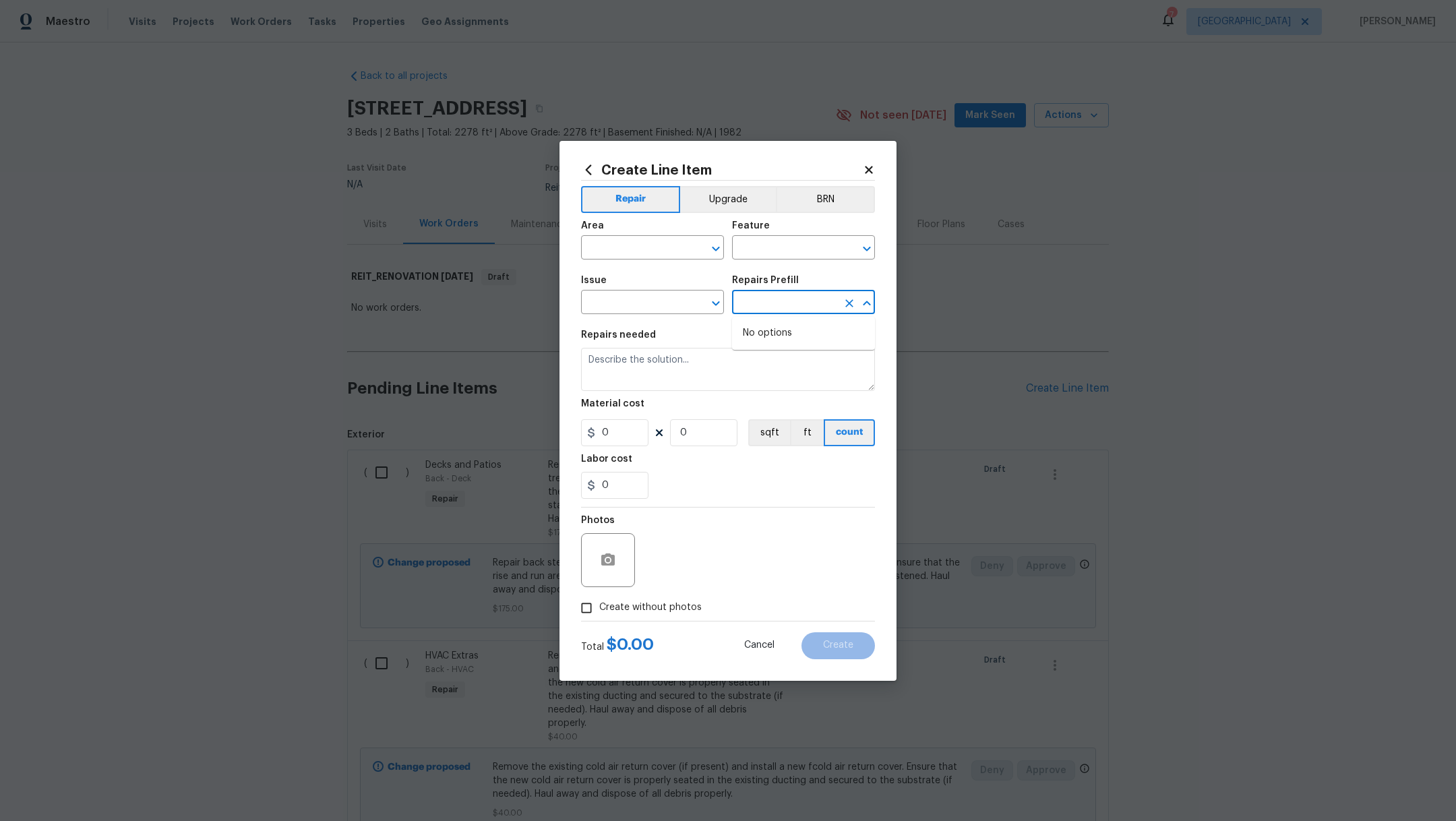
click at [767, 303] on input "text" at bounding box center [785, 304] width 105 height 21
type input "o"
click at [633, 307] on input "text" at bounding box center [634, 304] width 105 height 21
click at [630, 359] on li "Damaged/missing outlet" at bounding box center [653, 366] width 143 height 23
type input "Damaged/missing outlet"
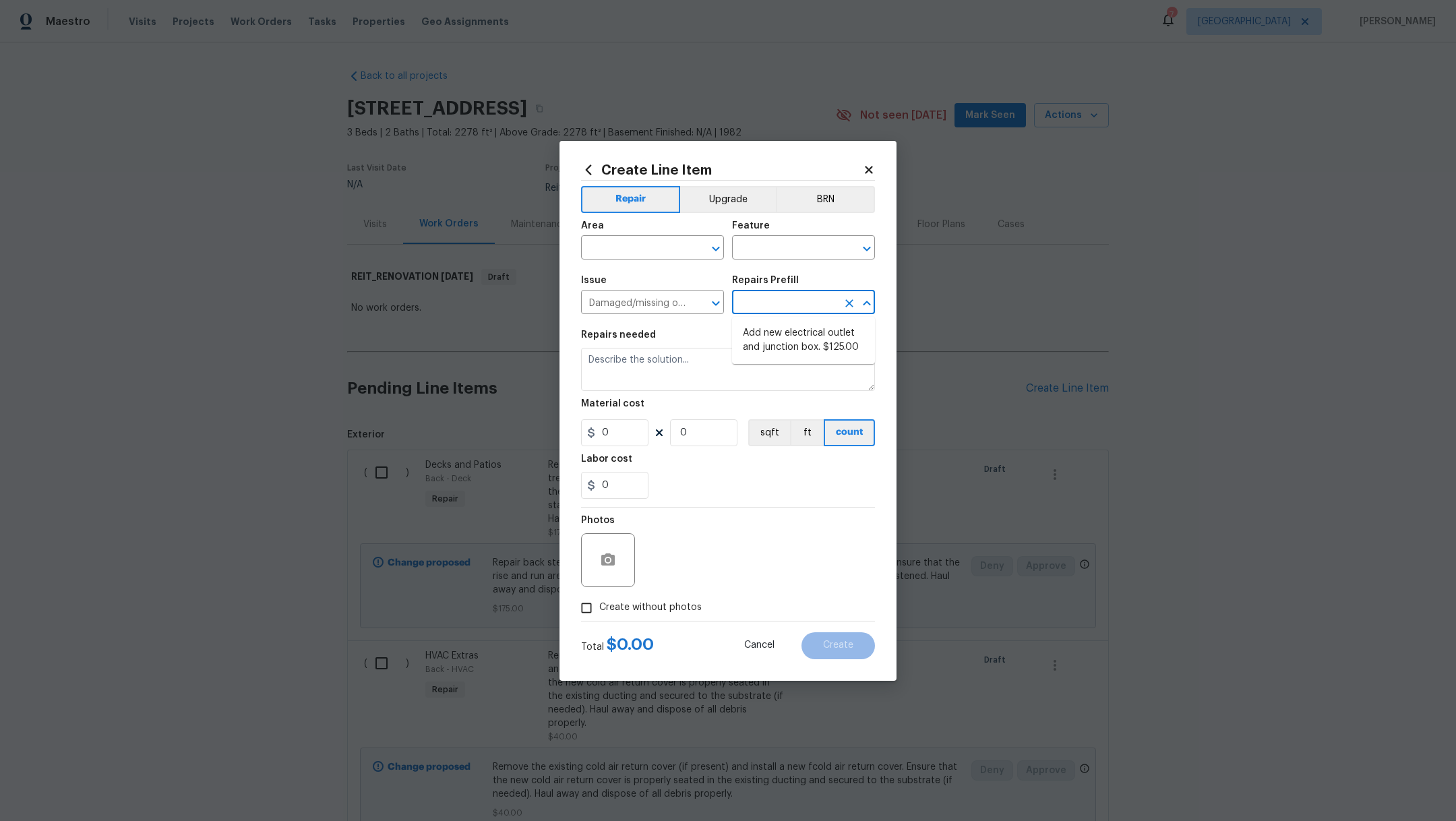
click at [755, 298] on input "text" at bounding box center [785, 304] width 105 height 21
click at [693, 311] on button "Clear" at bounding box center [698, 303] width 18 height 18
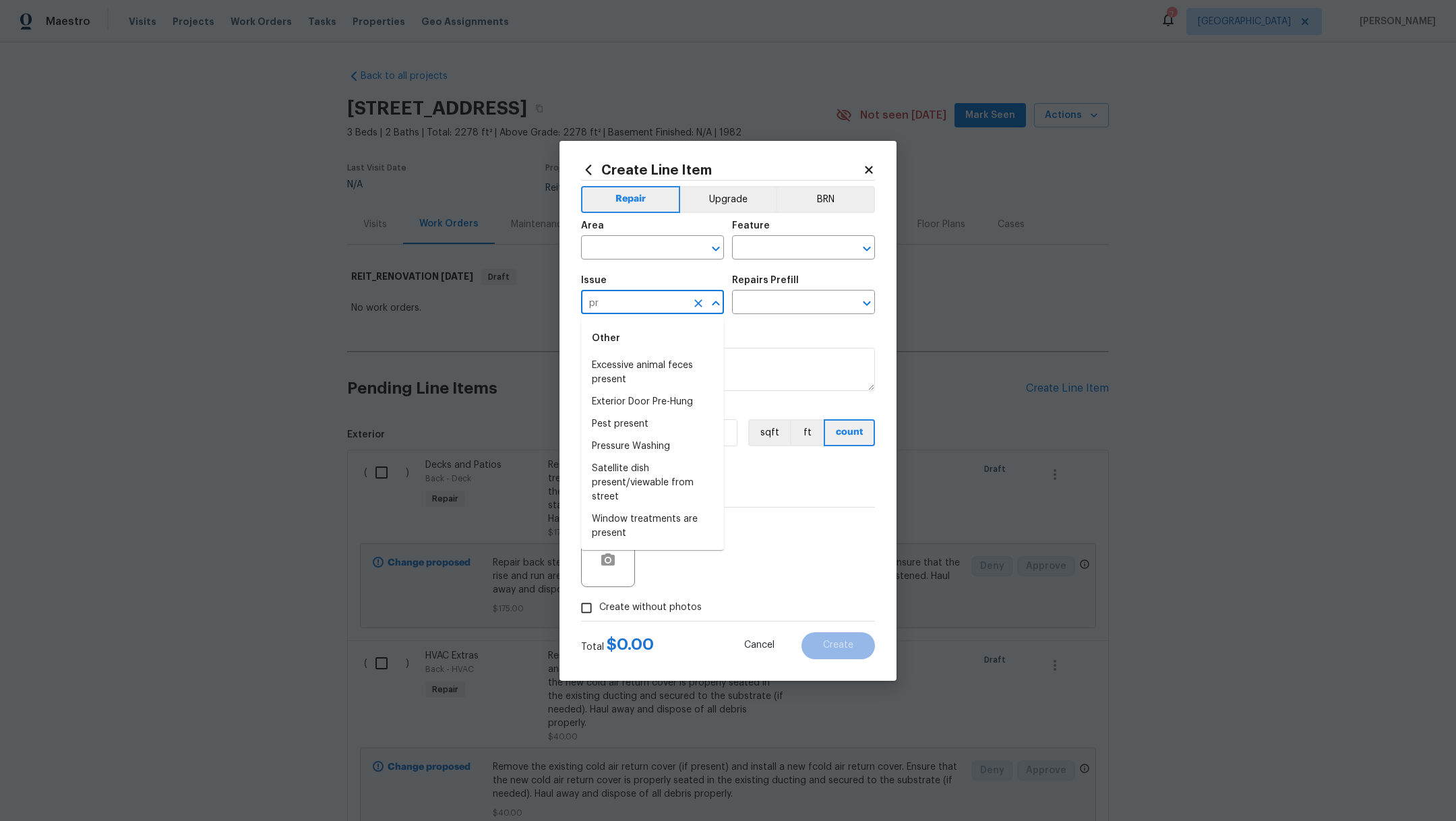
type input "p"
click at [752, 299] on input "text" at bounding box center [785, 304] width 105 height 21
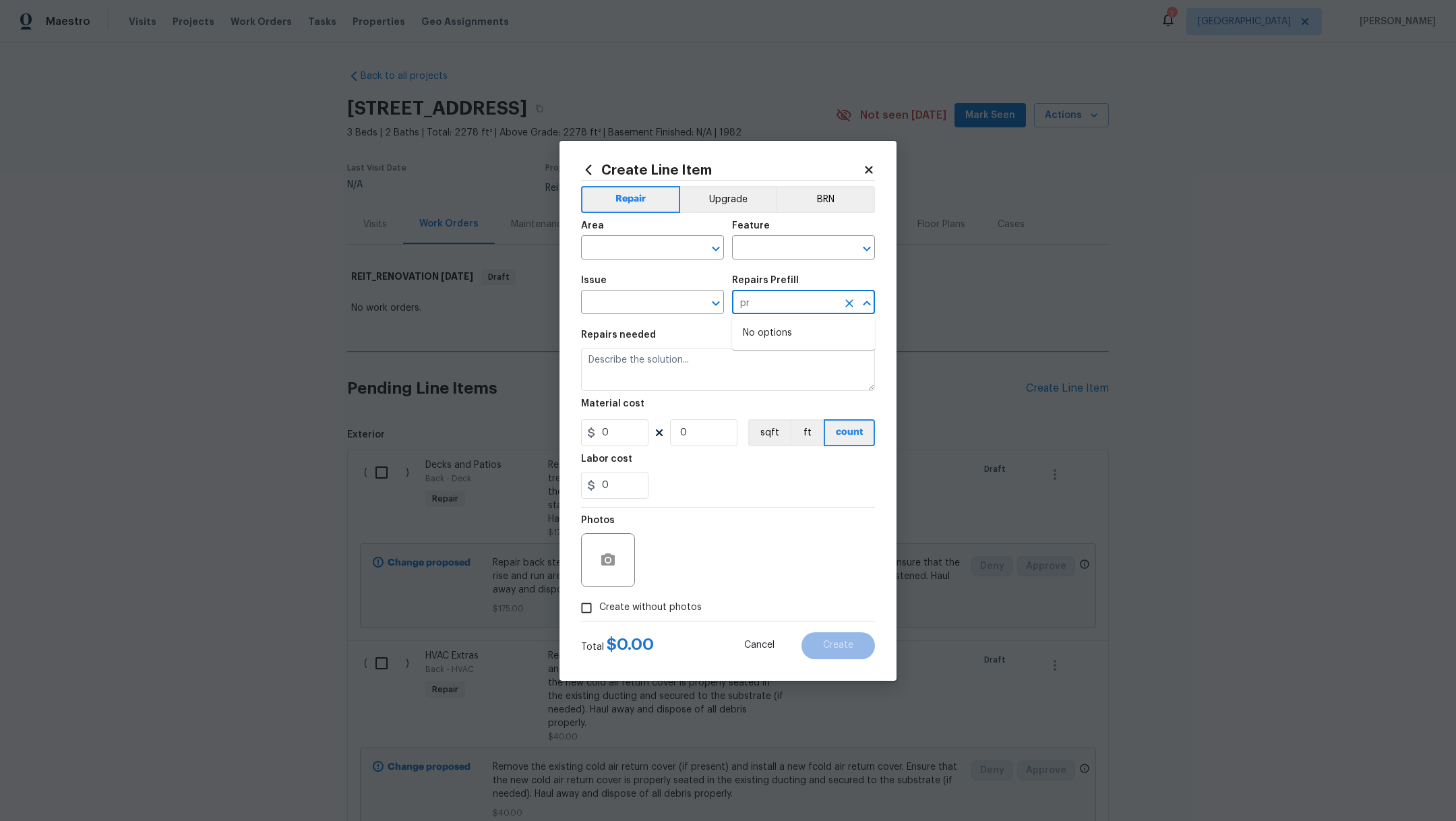
type input "p"
click at [669, 248] on input "text" at bounding box center [634, 249] width 105 height 21
click at [667, 300] on li "Interior Overall" at bounding box center [653, 302] width 143 height 23
type input "Interior Overall"
click at [781, 237] on div "Feature" at bounding box center [804, 230] width 143 height 18
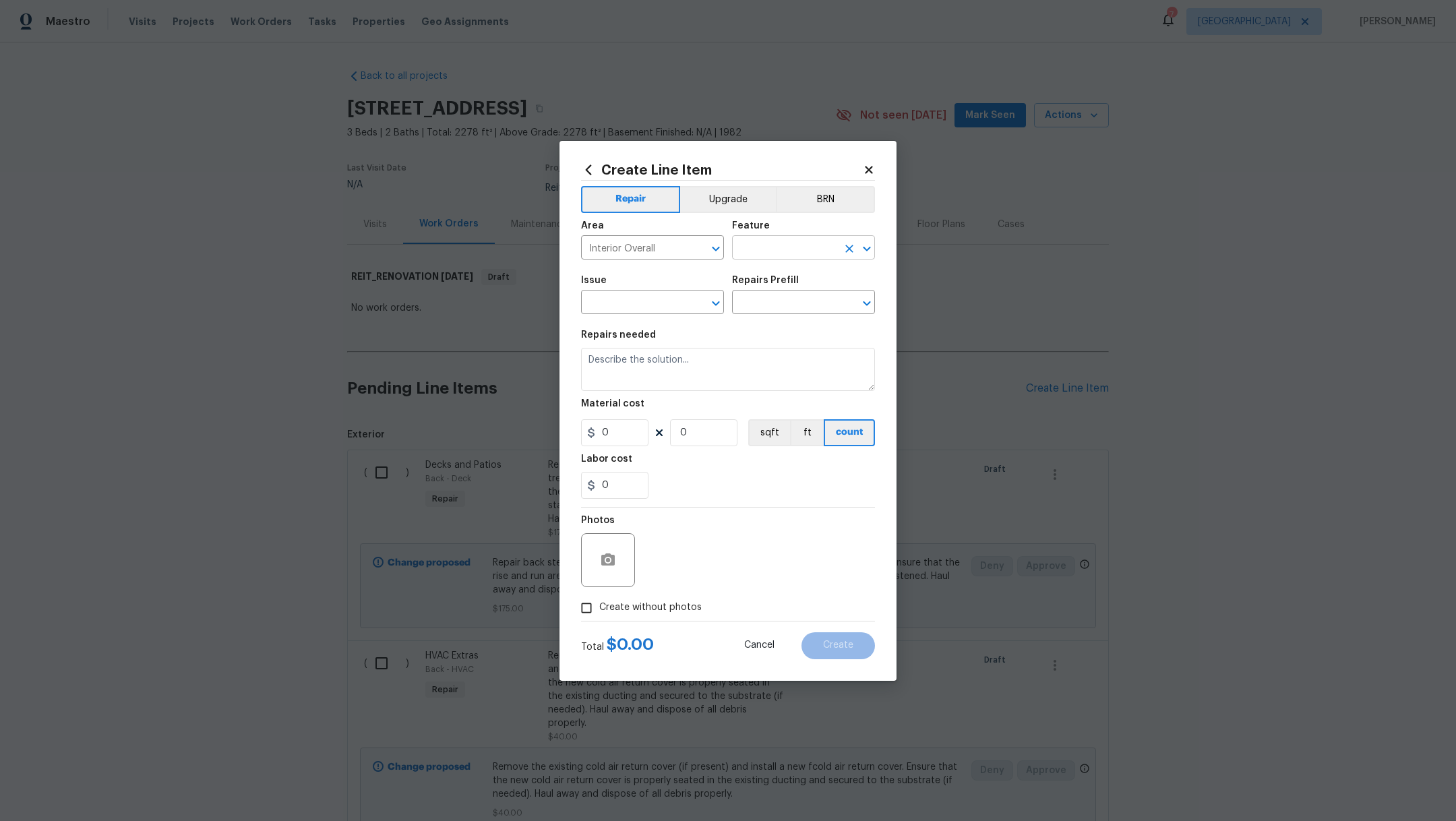
click at [781, 244] on input "text" at bounding box center [785, 249] width 105 height 21
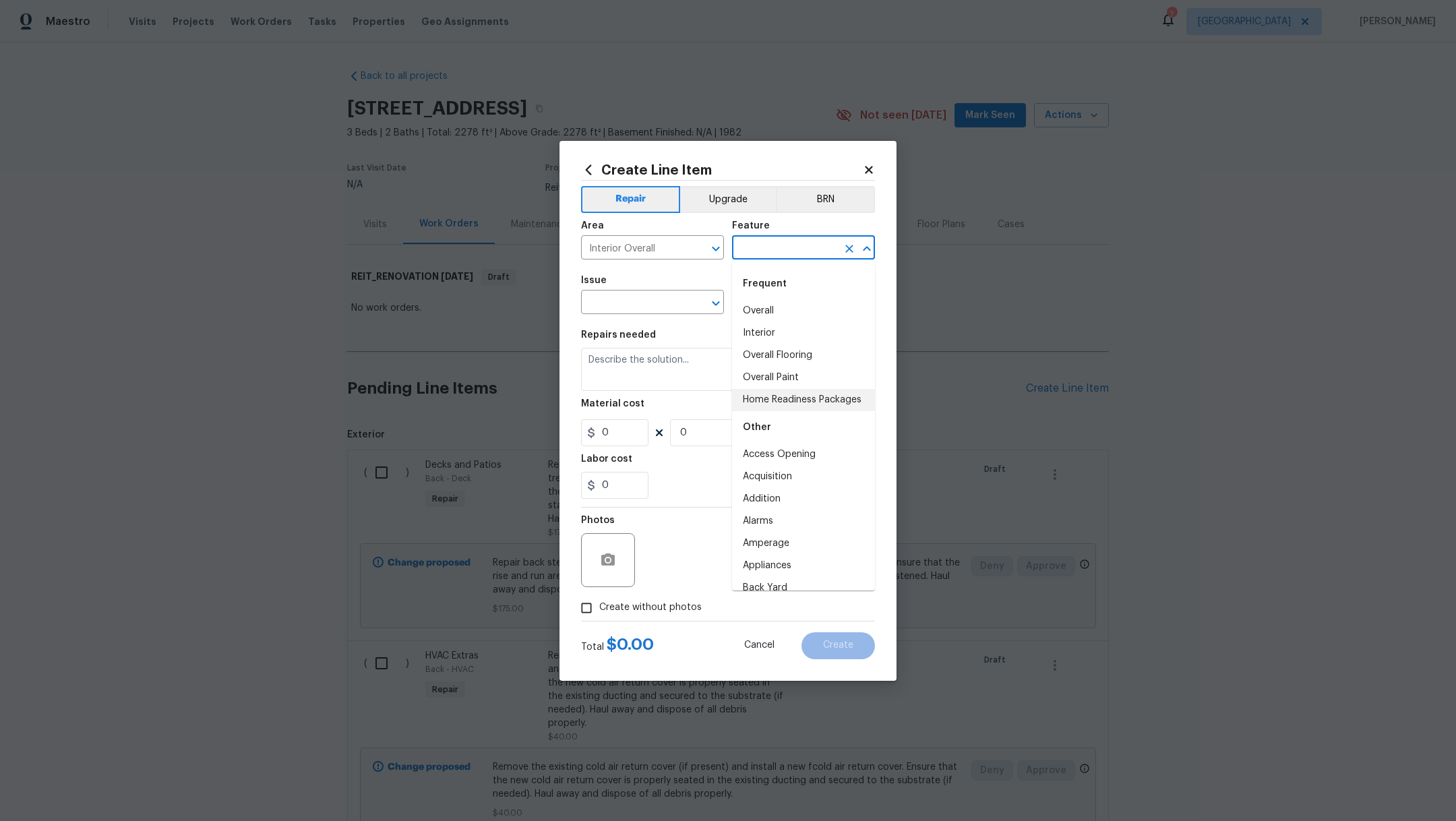
click at [769, 412] on li "Home Readiness Packages" at bounding box center [804, 400] width 143 height 23
type input "Home Readiness Packages"
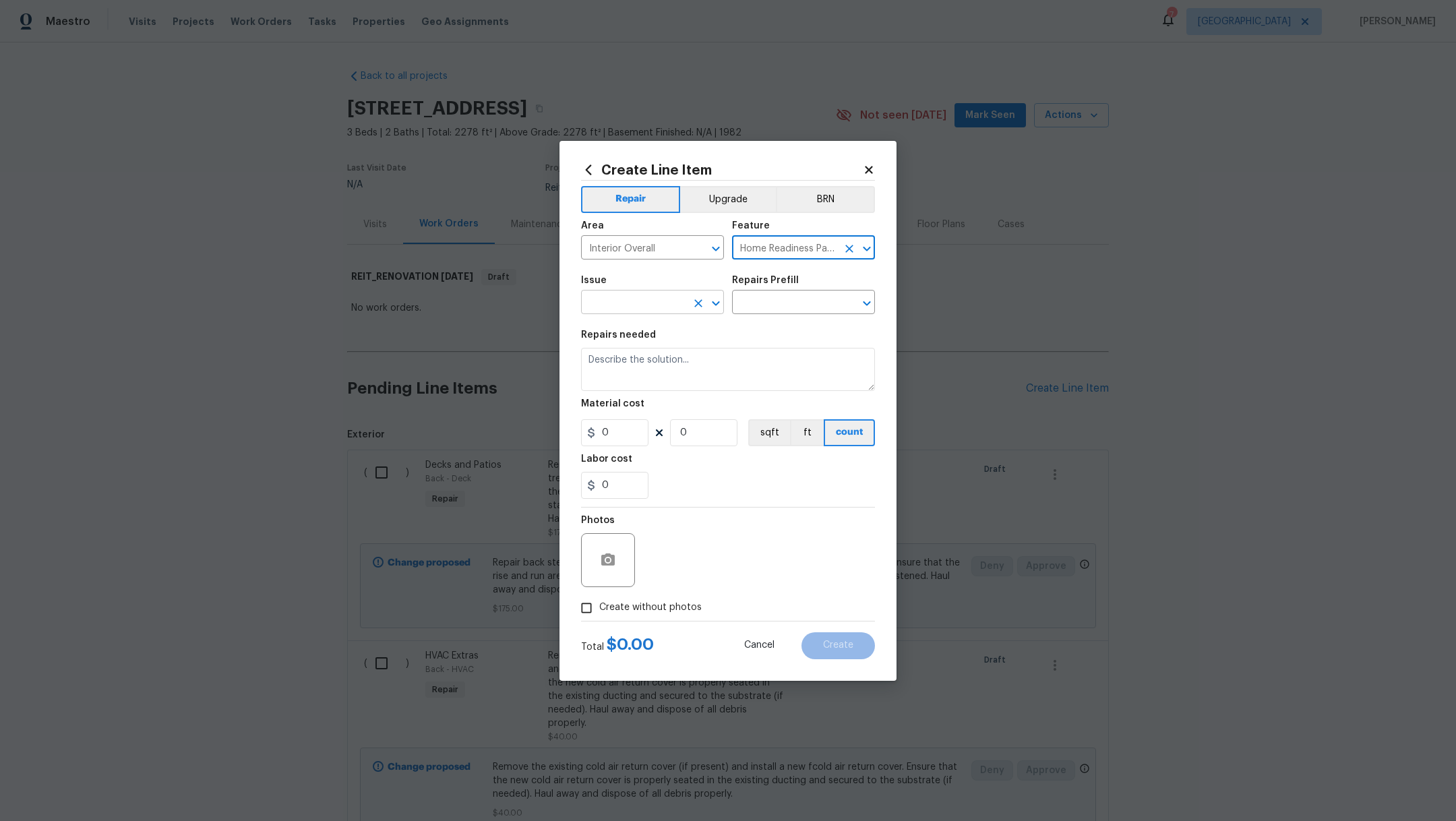
click at [662, 304] on input "text" at bounding box center [634, 304] width 105 height 21
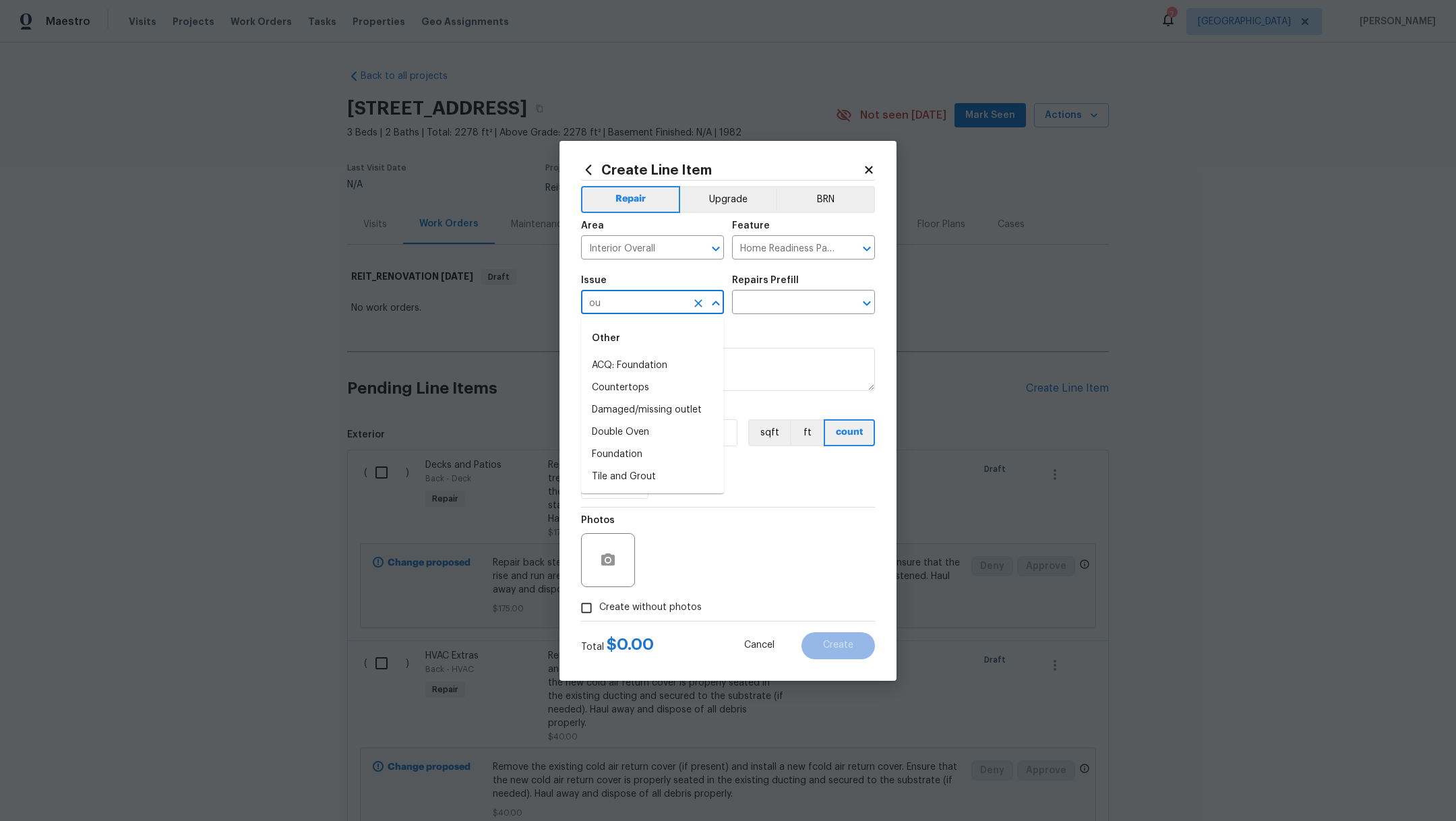
type input "o"
click at [616, 365] on li "Electrical" at bounding box center [653, 366] width 143 height 23
type input "Electrical"
click at [763, 303] on input "text" at bounding box center [785, 304] width 105 height 21
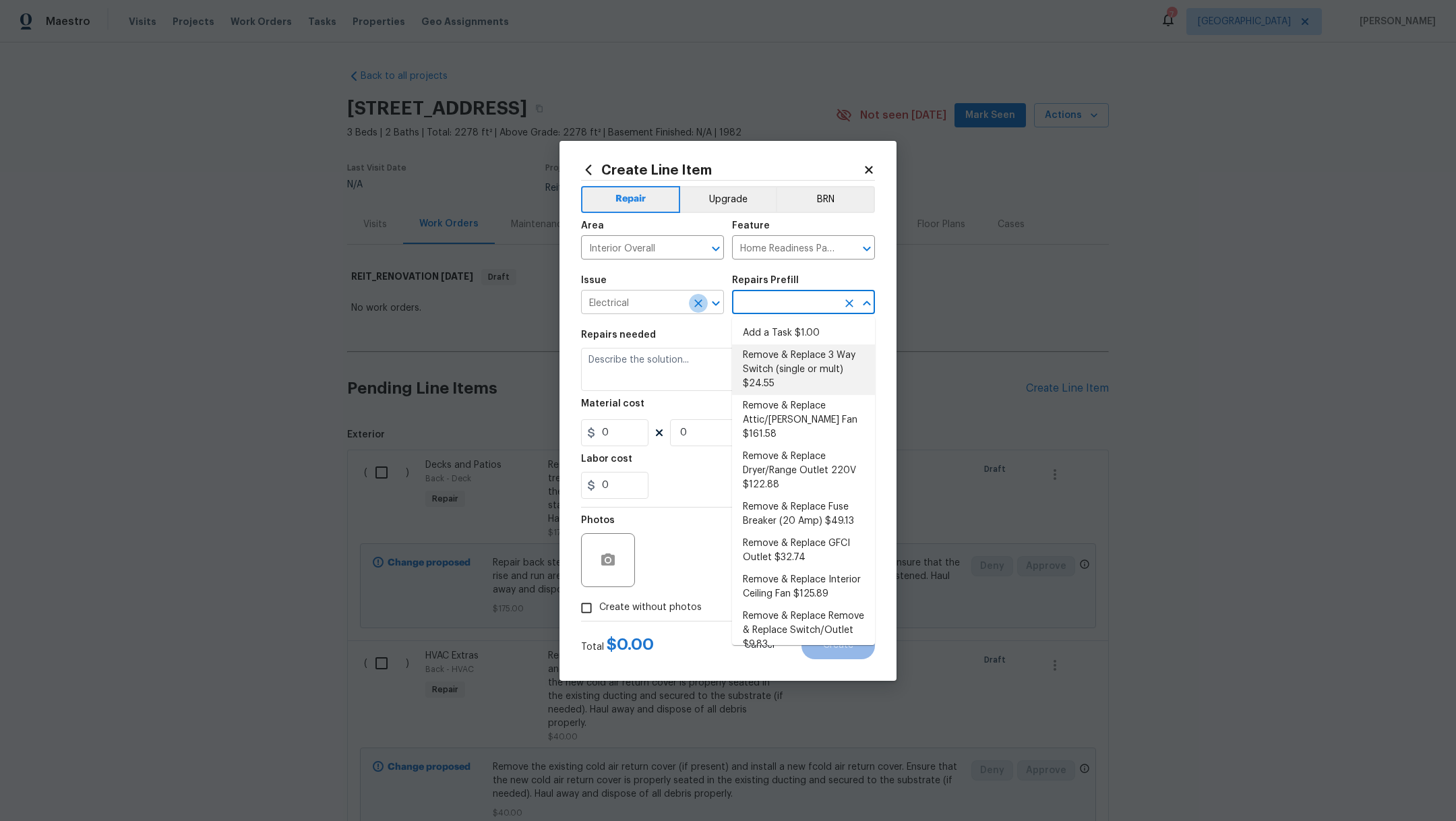
click at [692, 306] on icon "Clear" at bounding box center [698, 303] width 14 height 14
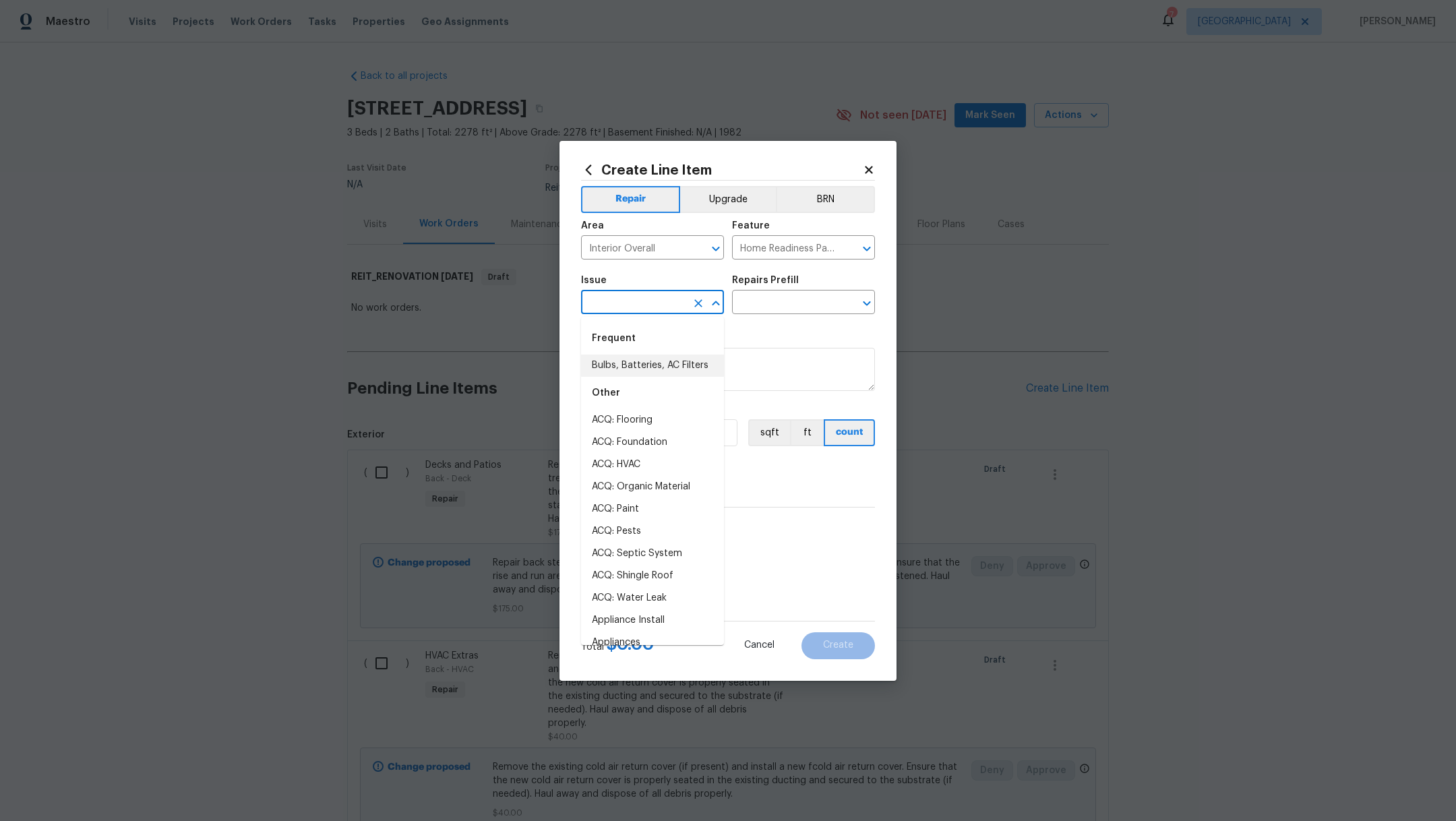
click at [650, 307] on input "text" at bounding box center [634, 304] width 105 height 21
click at [638, 377] on li "Bulbs, Batteries, AC Filters" at bounding box center [653, 366] width 143 height 23
type input "Bulbs, Batteries, AC Filters"
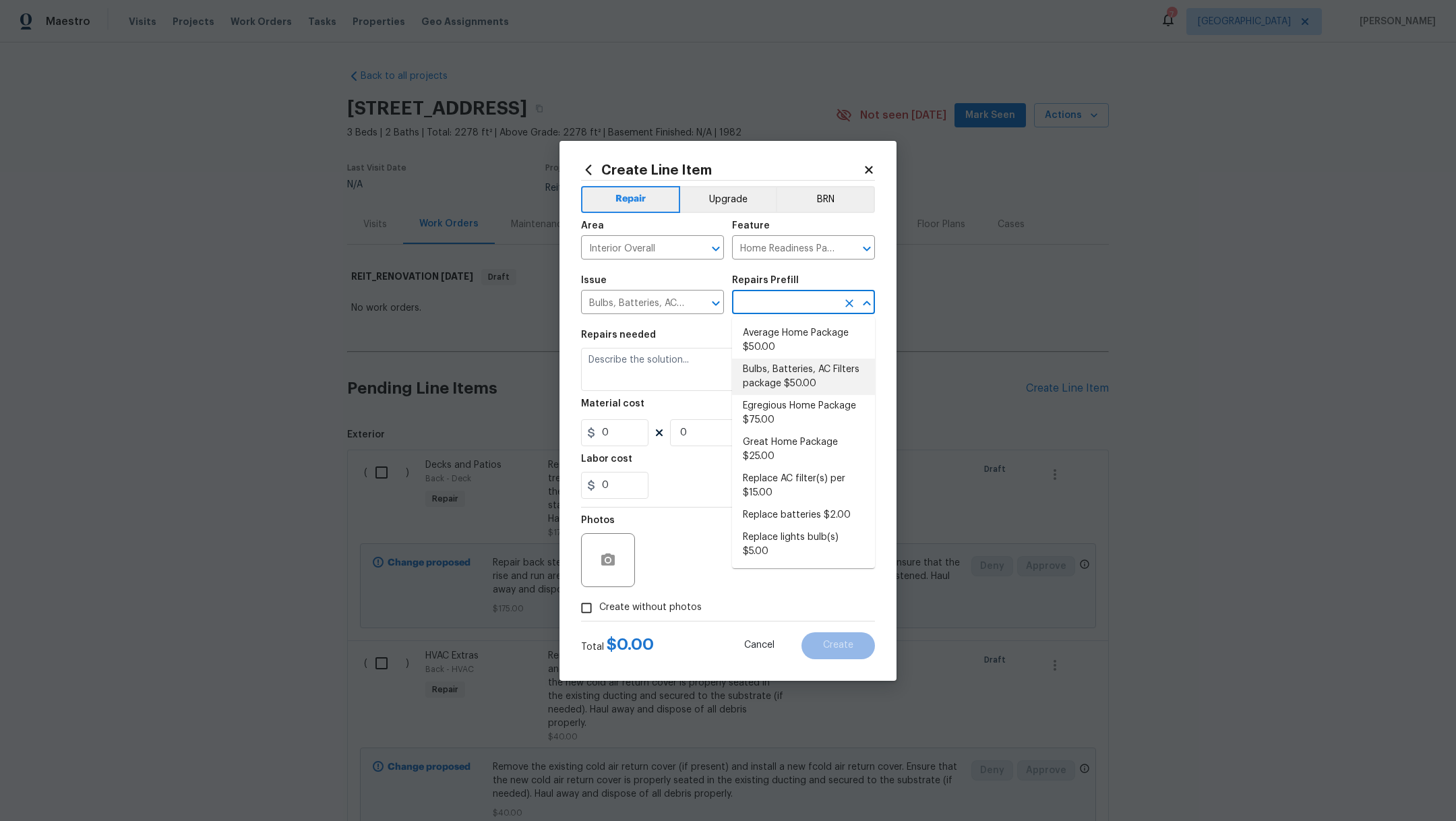
click at [785, 303] on input "text" at bounding box center [785, 304] width 105 height 21
click at [804, 409] on li "Egregious Home Package $75.00" at bounding box center [804, 413] width 143 height 36
type input "Egregious Home Package $75.00"
type textarea "1. Replace all missing and/or damaged door stops and strike plates. 2. Remove a…"
type input "75"
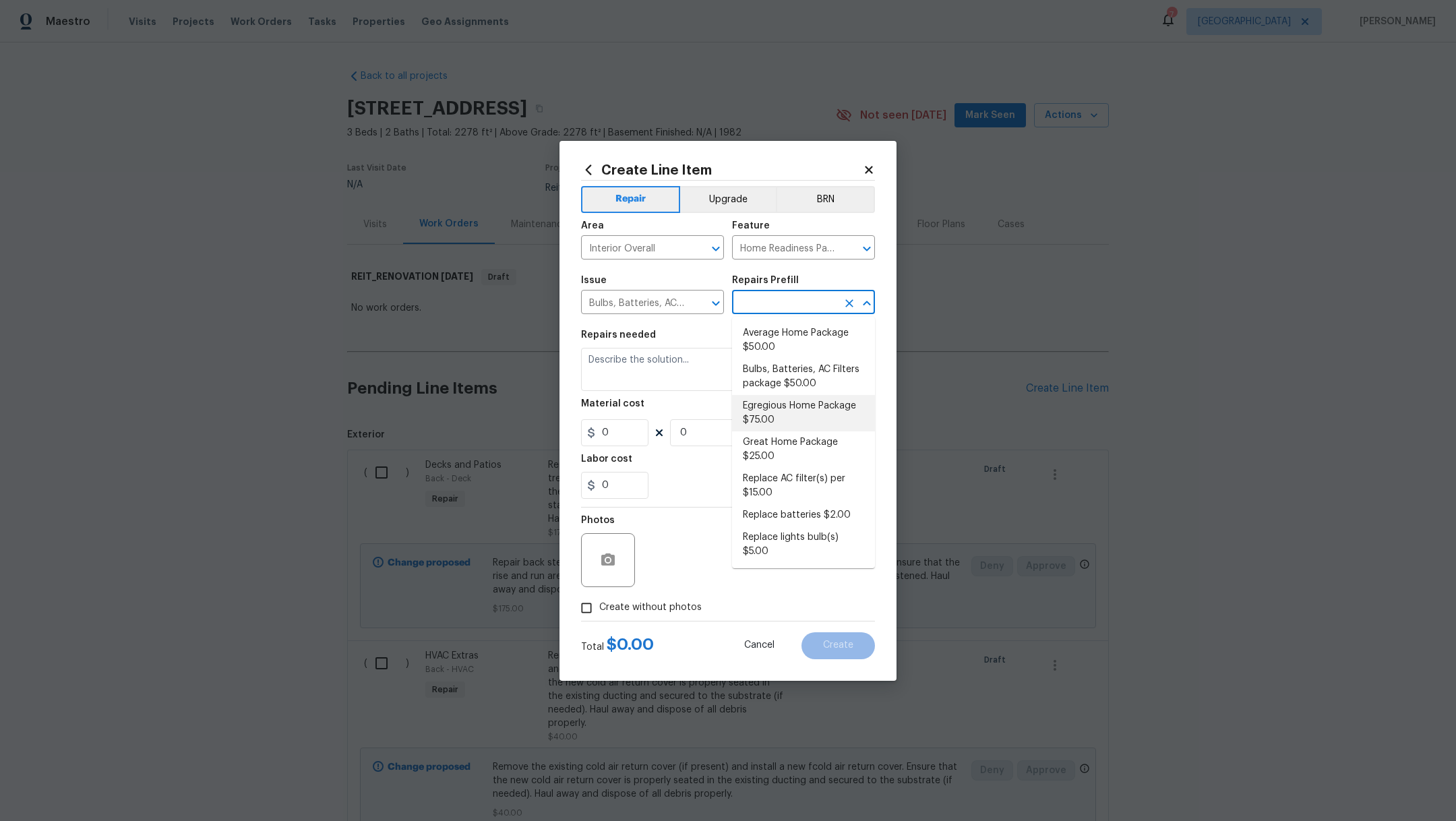
type input "1"
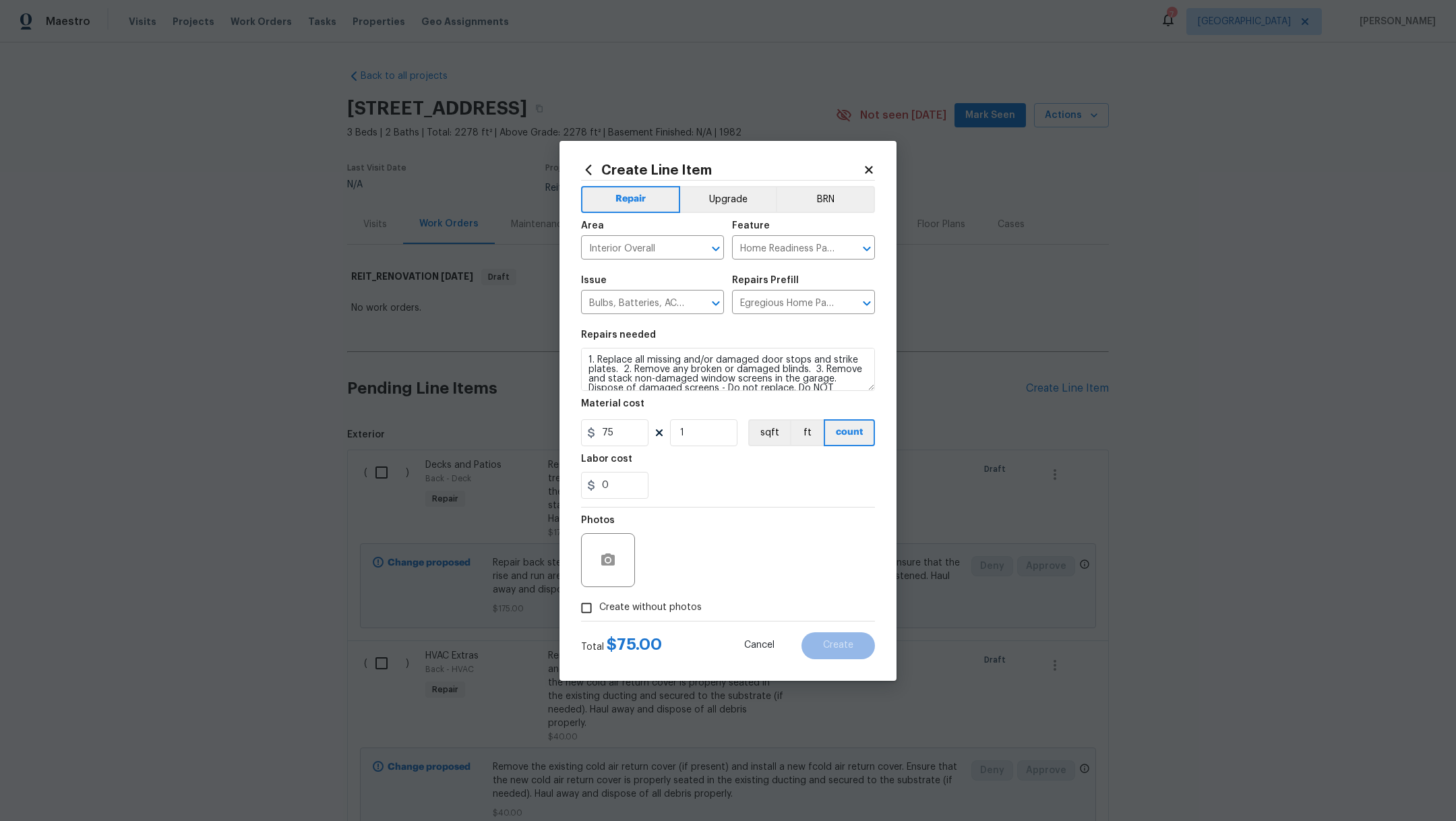
click at [864, 174] on icon at bounding box center [868, 170] width 12 height 12
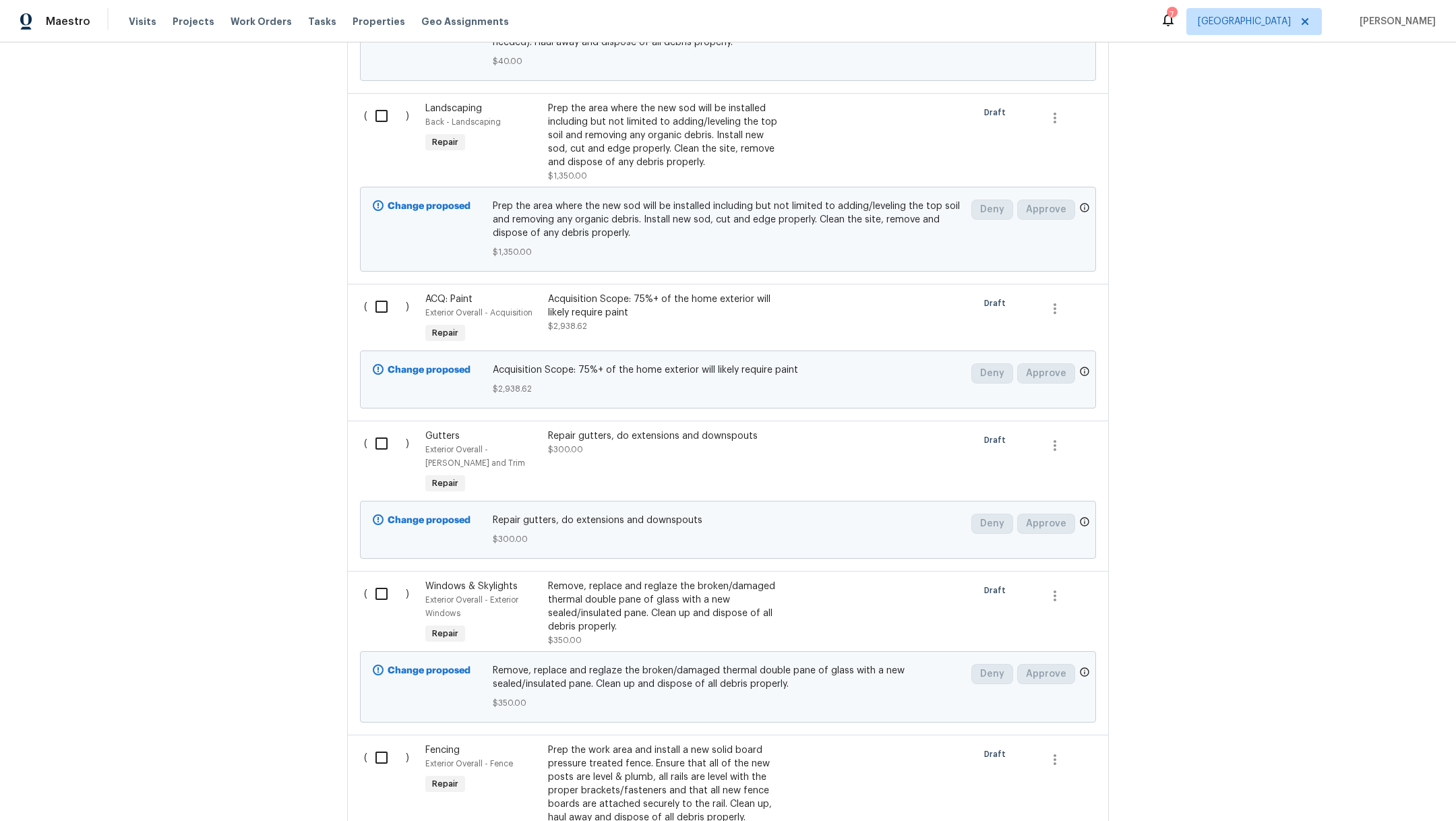
scroll to position [8, 0]
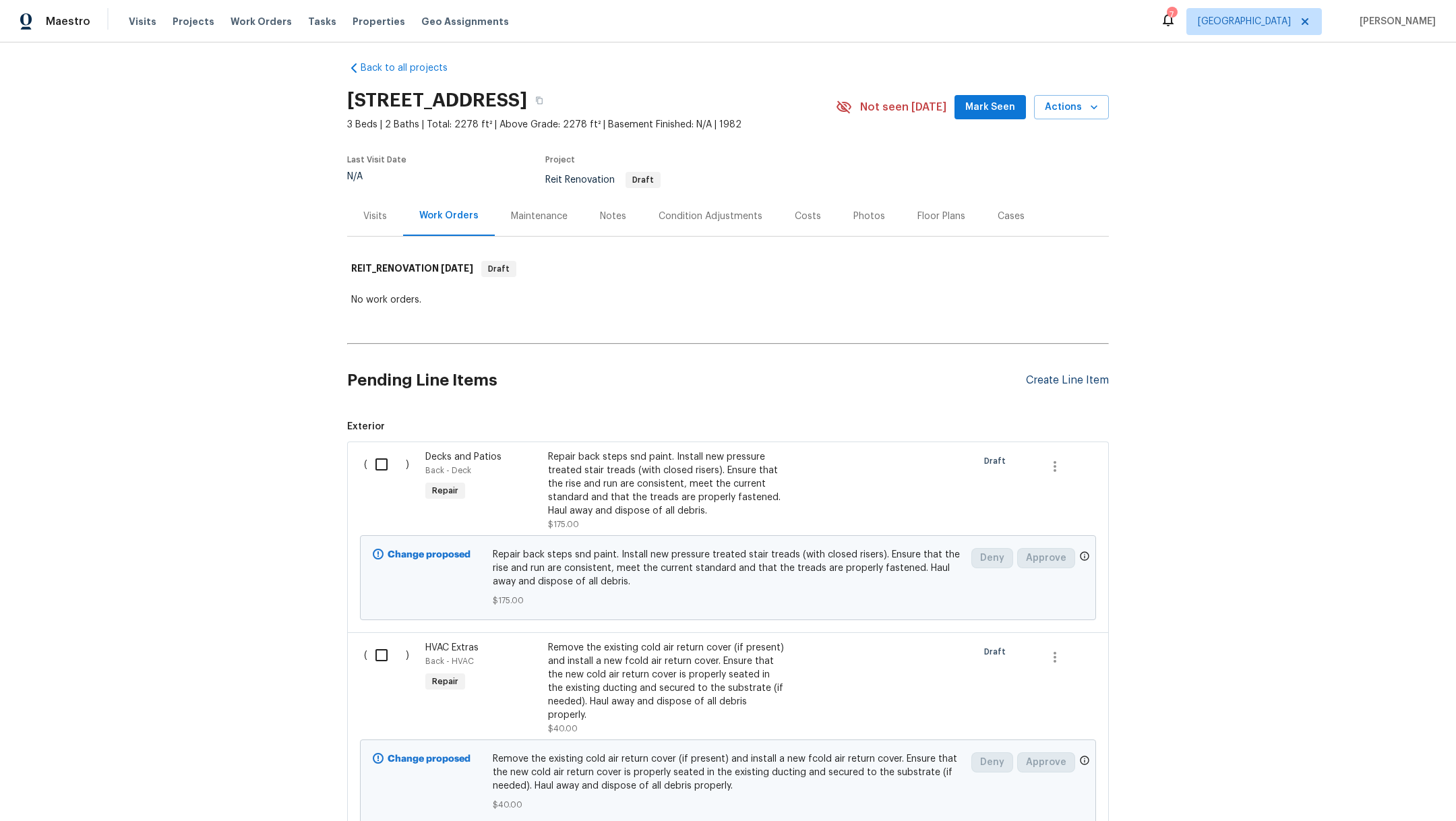
click at [1059, 378] on div "Create Line Item" at bounding box center [1067, 380] width 83 height 13
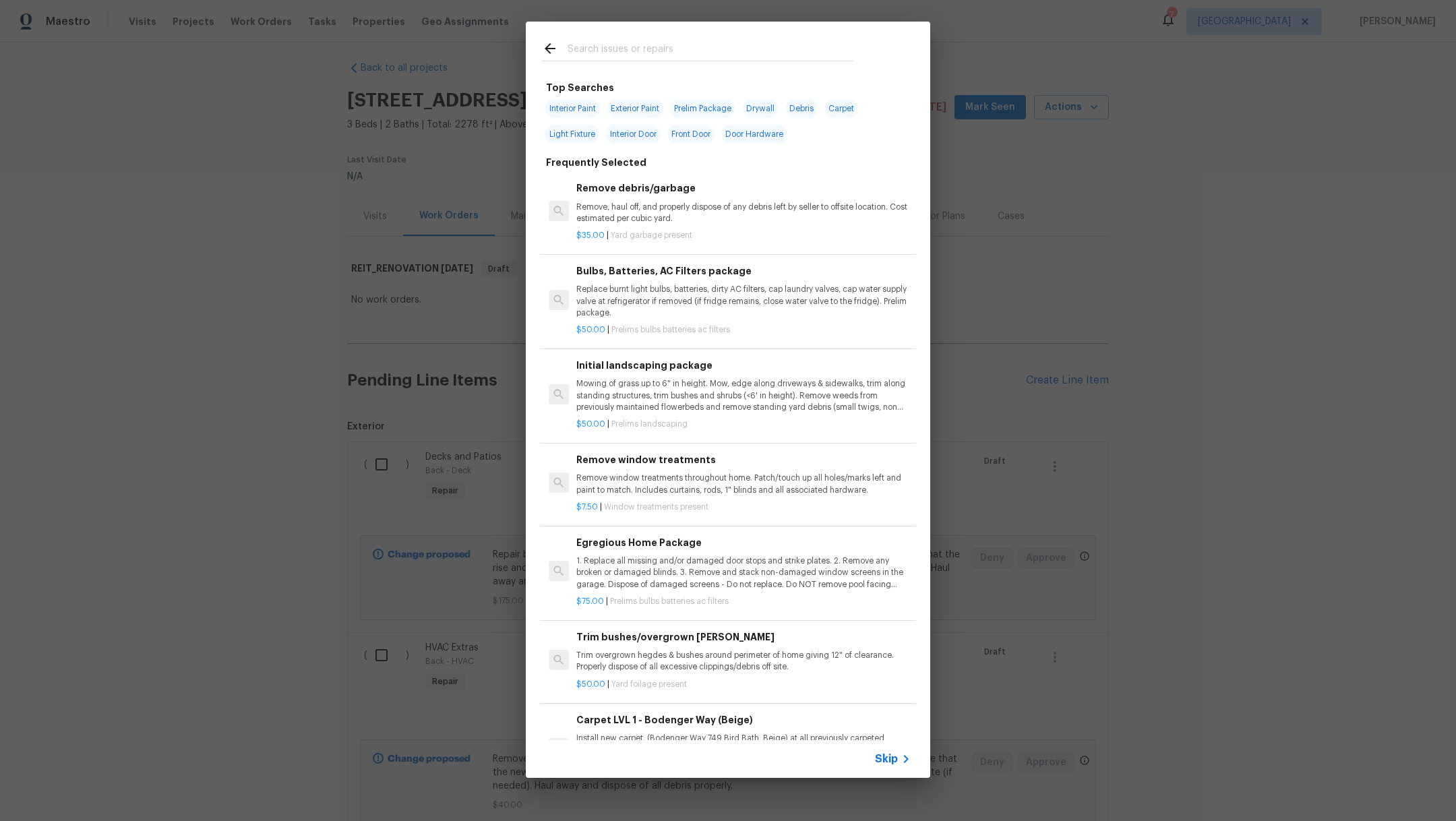
click at [622, 47] on input "text" at bounding box center [711, 50] width 286 height 20
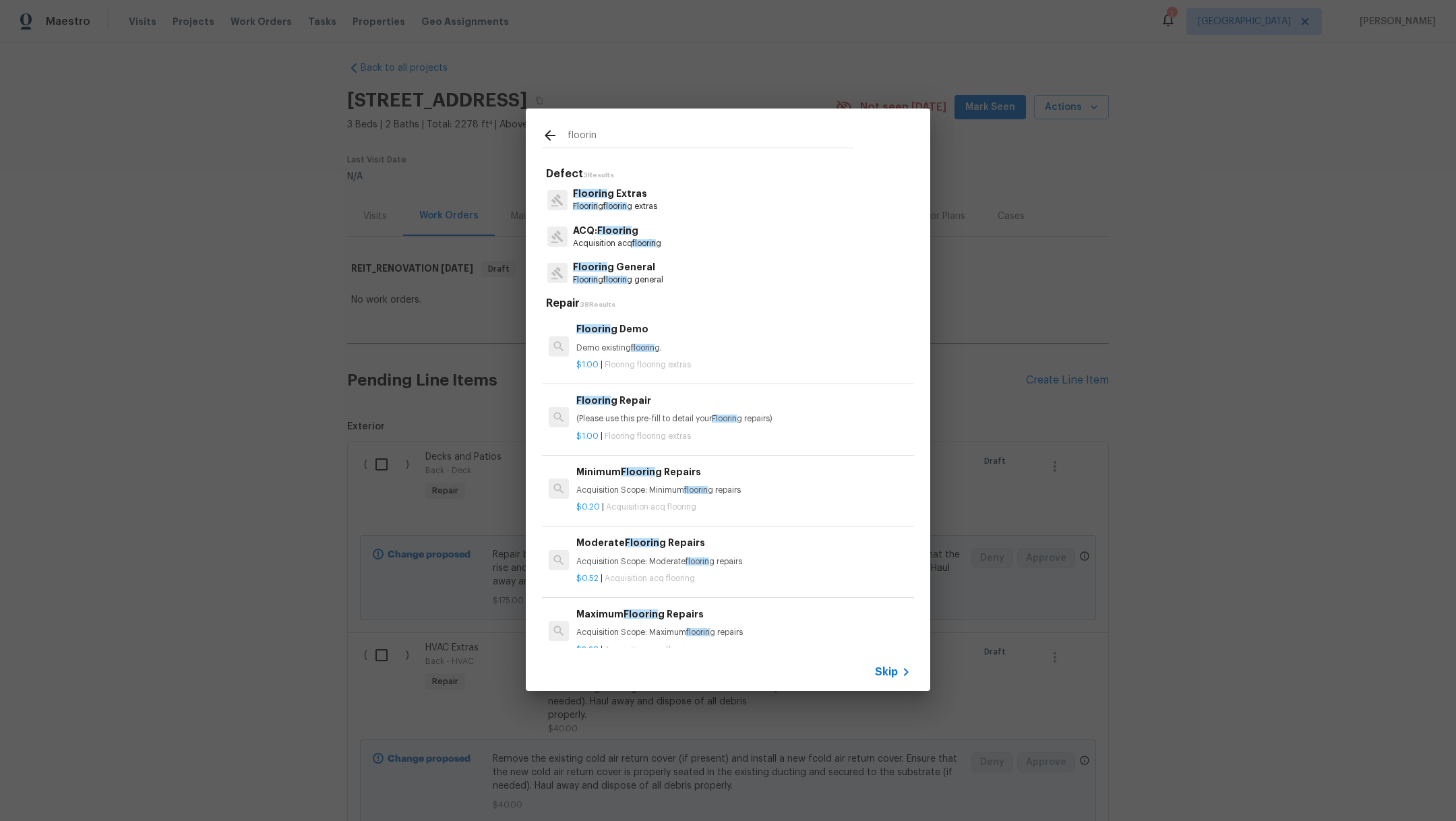
type input "floorin"
click at [648, 265] on p "Floorin g General" at bounding box center [618, 268] width 90 height 14
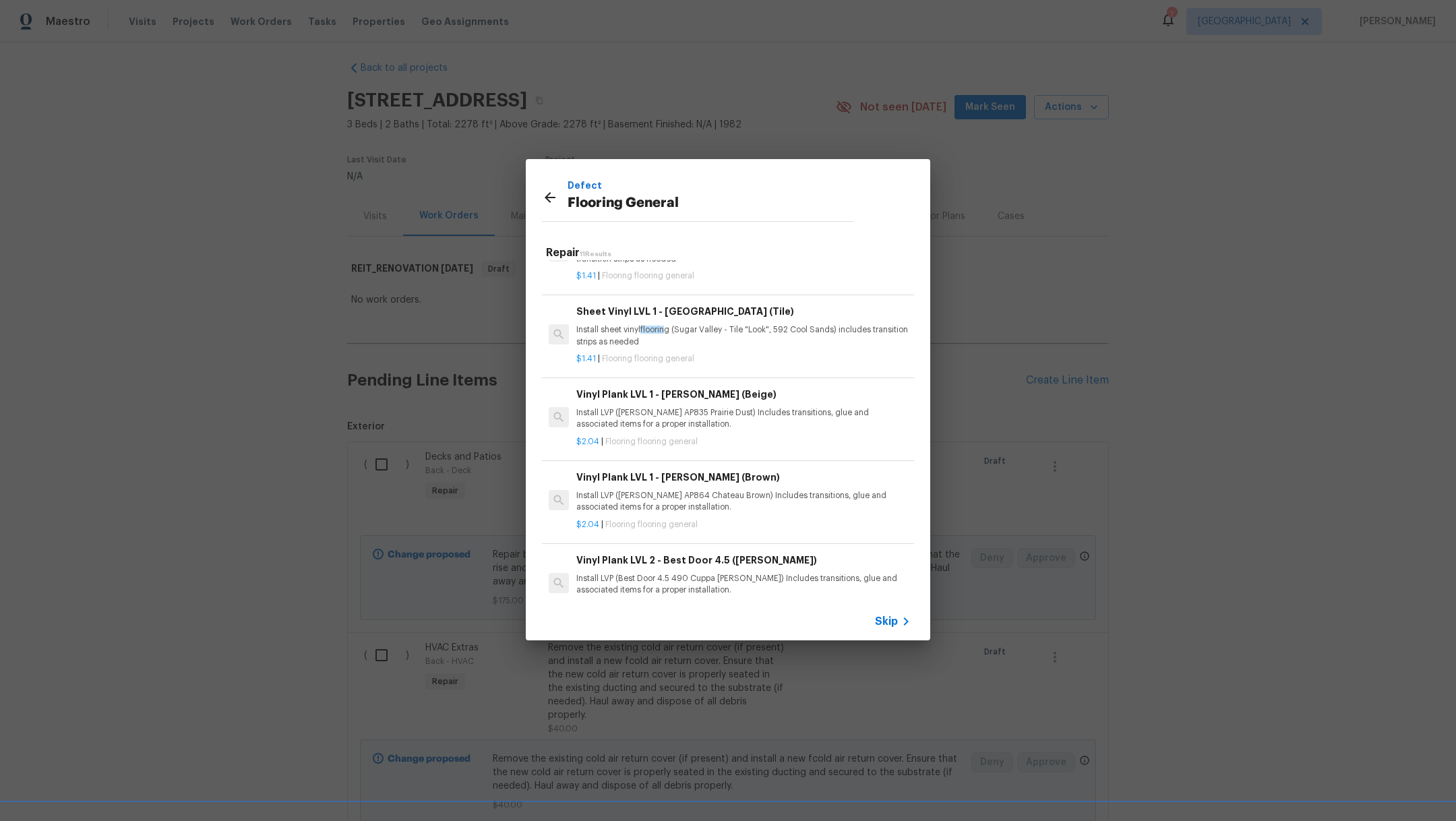
scroll to position [136, 0]
click at [839, 434] on p "$2.04 | Flooring flooring general" at bounding box center [744, 439] width 334 height 11
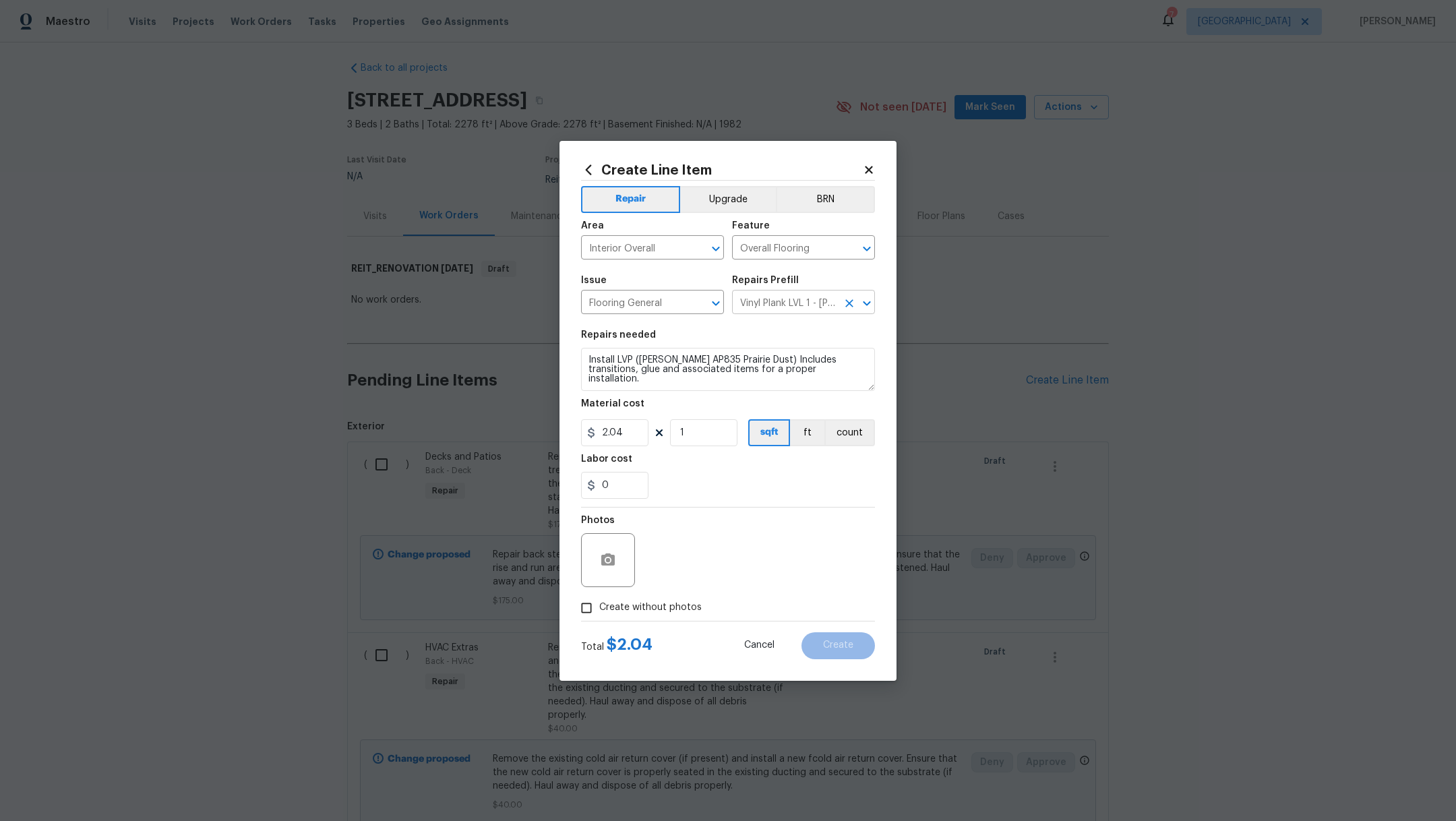
click at [788, 307] on input "Vinyl Plank LVL 1 - [PERSON_NAME] (Beige) $2.04" at bounding box center [785, 304] width 105 height 21
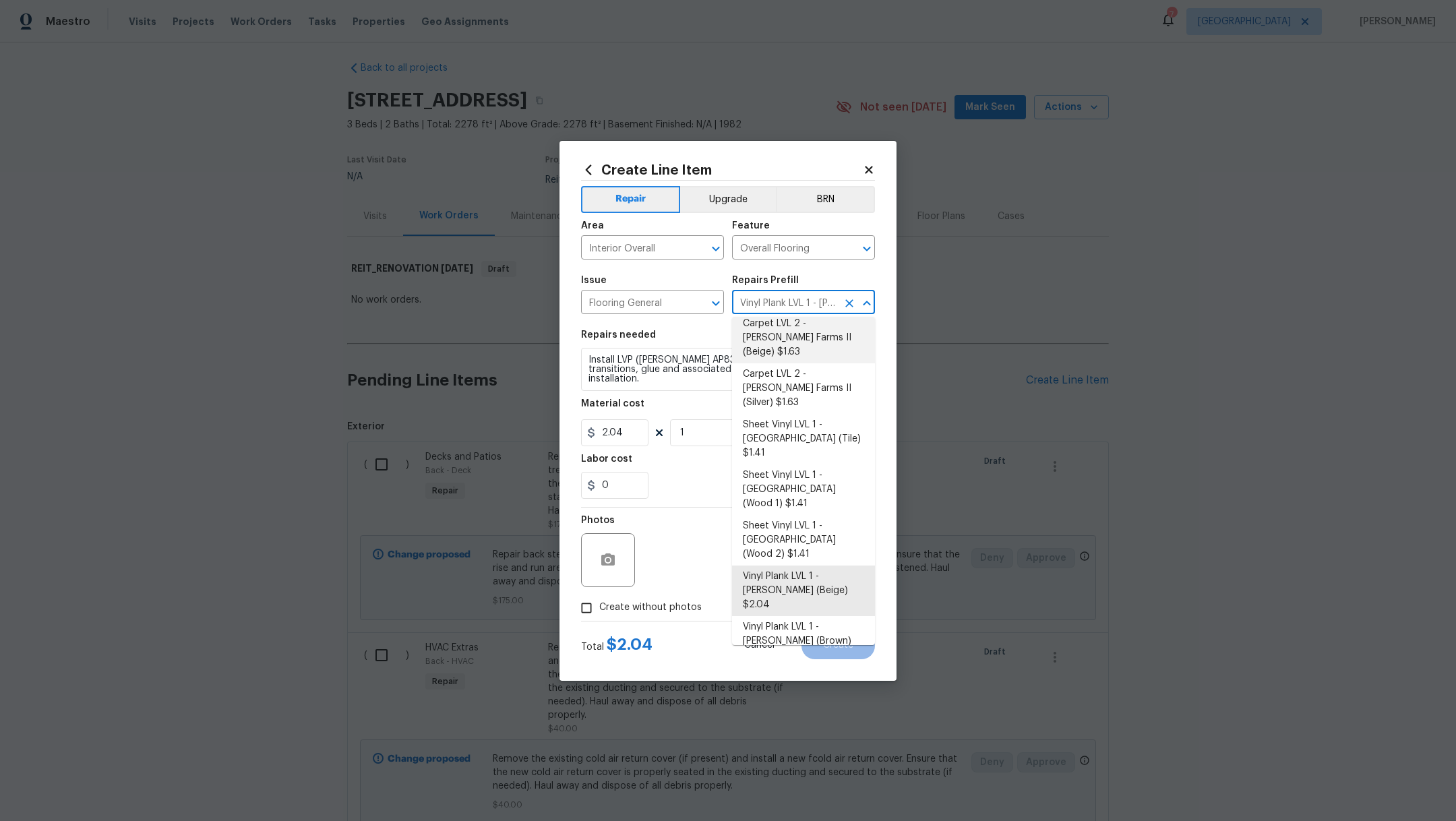
scroll to position [86, 0]
click at [845, 612] on li "Vinyl Plank LVL 1 - [PERSON_NAME] (Brown) $2.04" at bounding box center [804, 637] width 143 height 51
type input "Vinyl Plank LVL 1 - [PERSON_NAME] (Brown) $2.04"
type textarea "Install LVP ([PERSON_NAME] AP864 Chateau Brown) Includes transitions, glue and …"
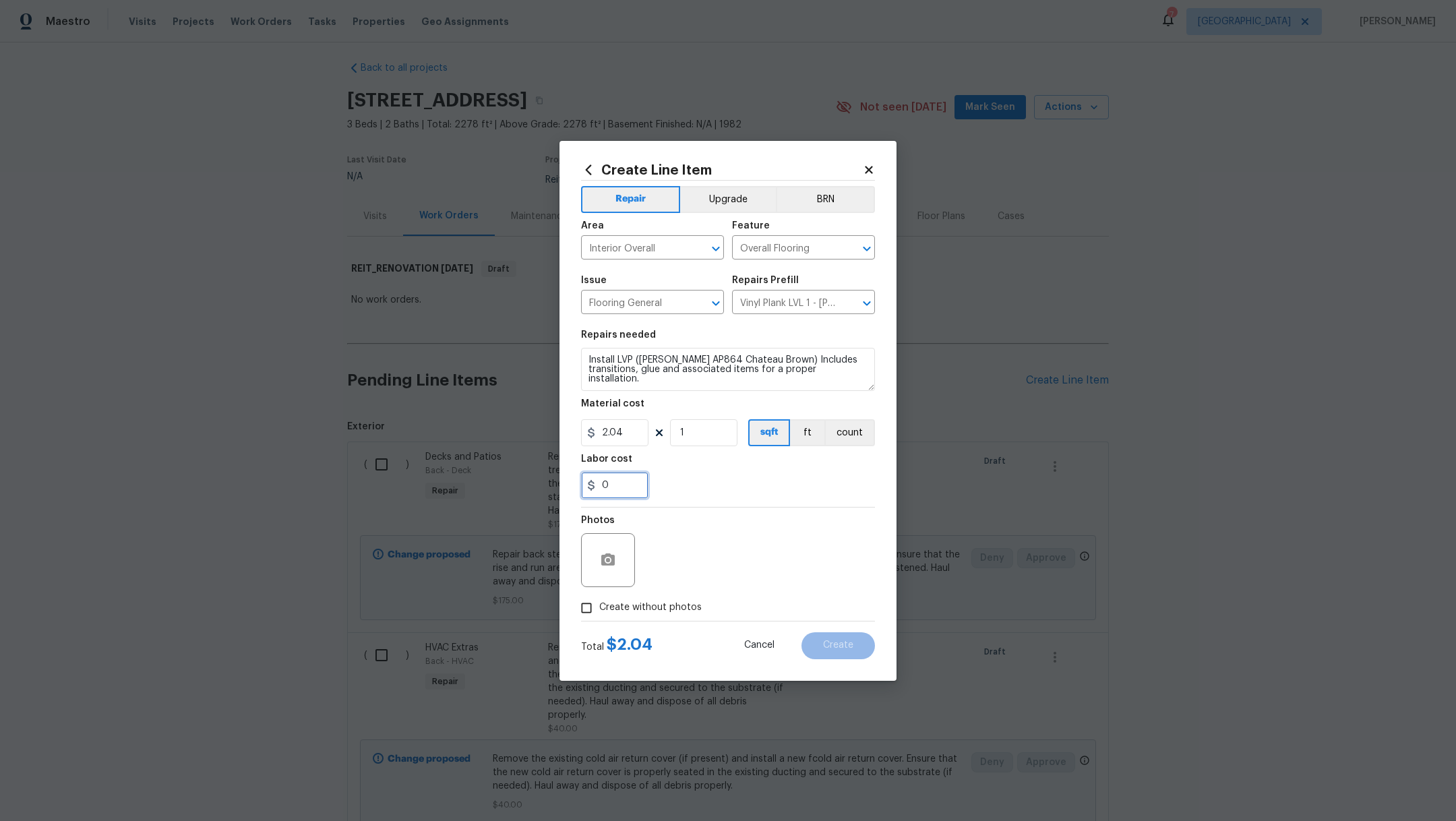
click at [624, 488] on input "0" at bounding box center [615, 486] width 68 height 27
click at [711, 433] on input "1" at bounding box center [704, 433] width 68 height 27
type input "1800"
drag, startPoint x: 629, startPoint y: 487, endPoint x: 486, endPoint y: 485, distance: 143.0
click at [488, 486] on div "Create Line Item Repair Upgrade BRN Area Interior Overall ​ Feature Overall Flo…" at bounding box center [728, 410] width 1456 height 821
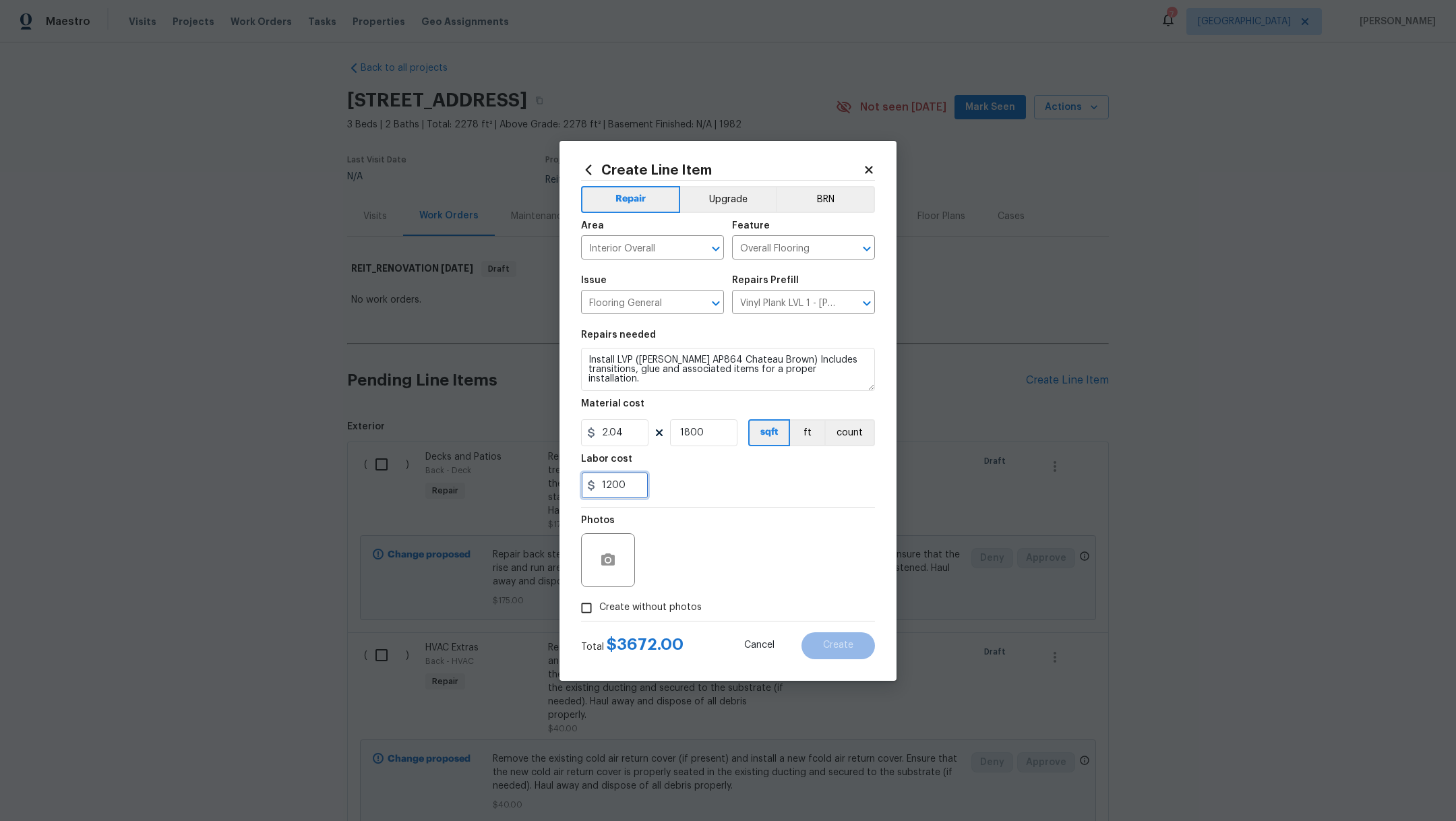
type input "1200"
click at [746, 479] on div "1200" at bounding box center [728, 486] width 294 height 27
click at [600, 609] on span "Create without photos" at bounding box center [650, 608] width 102 height 14
click at [600, 609] on input "Create without photos" at bounding box center [587, 609] width 26 height 26
checkbox input "true"
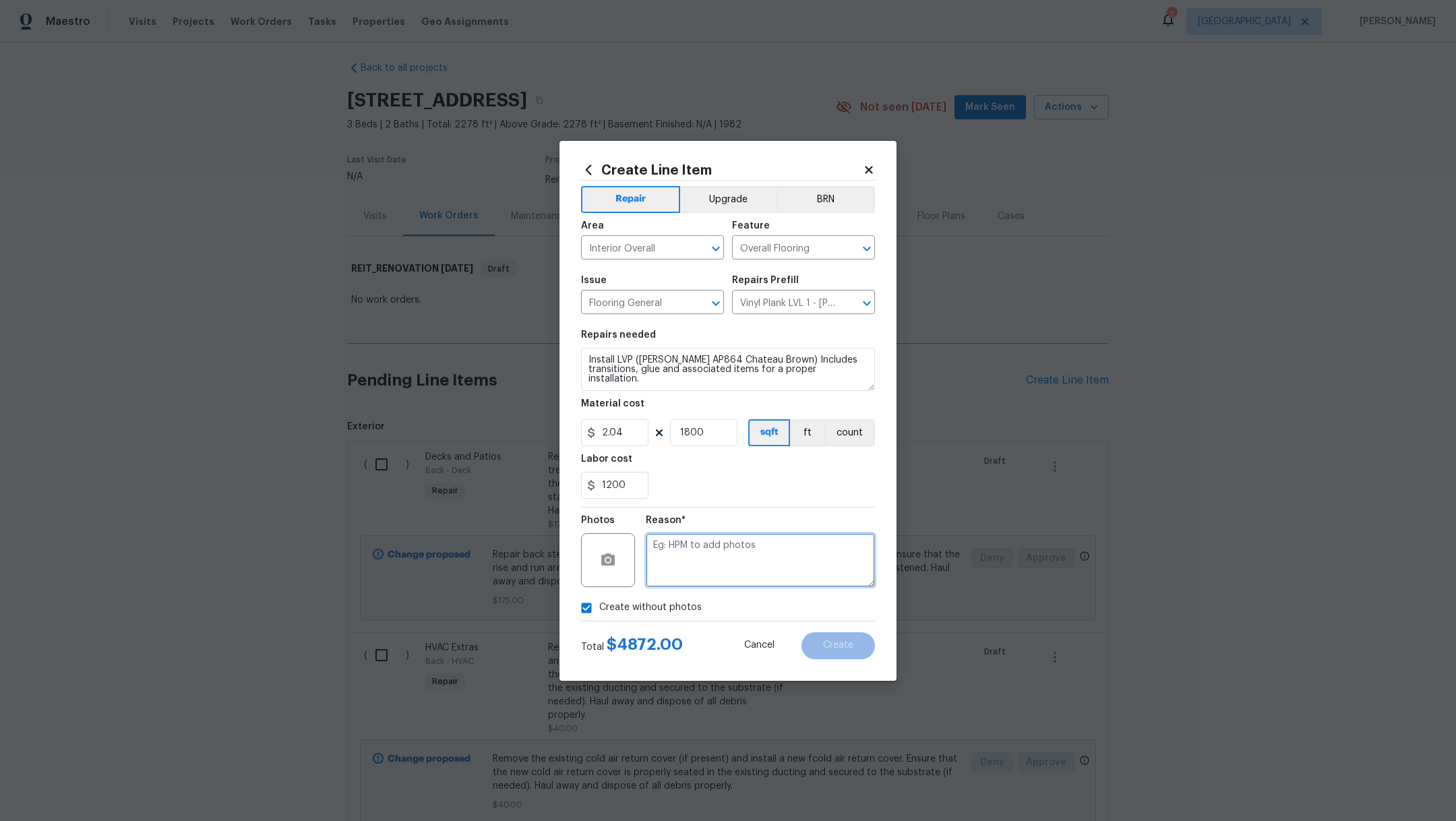
click at [756, 579] on textarea at bounding box center [760, 560] width 229 height 54
type textarea ","
click at [587, 362] on textarea "Install LVP ([PERSON_NAME] AP864 Chateau Brown) Includes transitions, glue and …" at bounding box center [728, 370] width 294 height 43
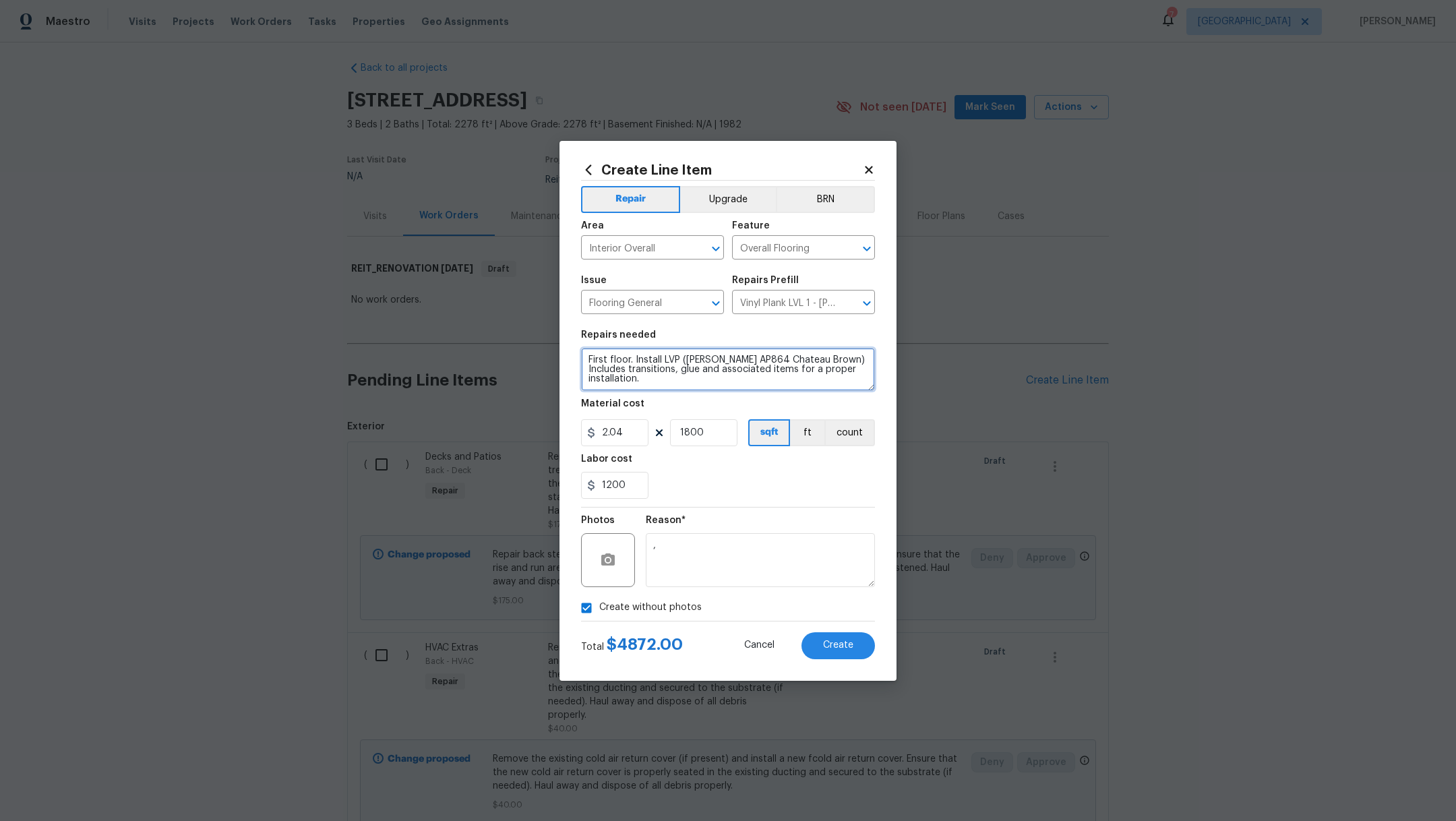
type textarea "First floor. Install LVP ([PERSON_NAME] AP864 Chateau Brown) Includes transitio…"
click at [795, 568] on textarea "," at bounding box center [760, 560] width 229 height 54
click at [859, 649] on button "Create" at bounding box center [838, 647] width 73 height 27
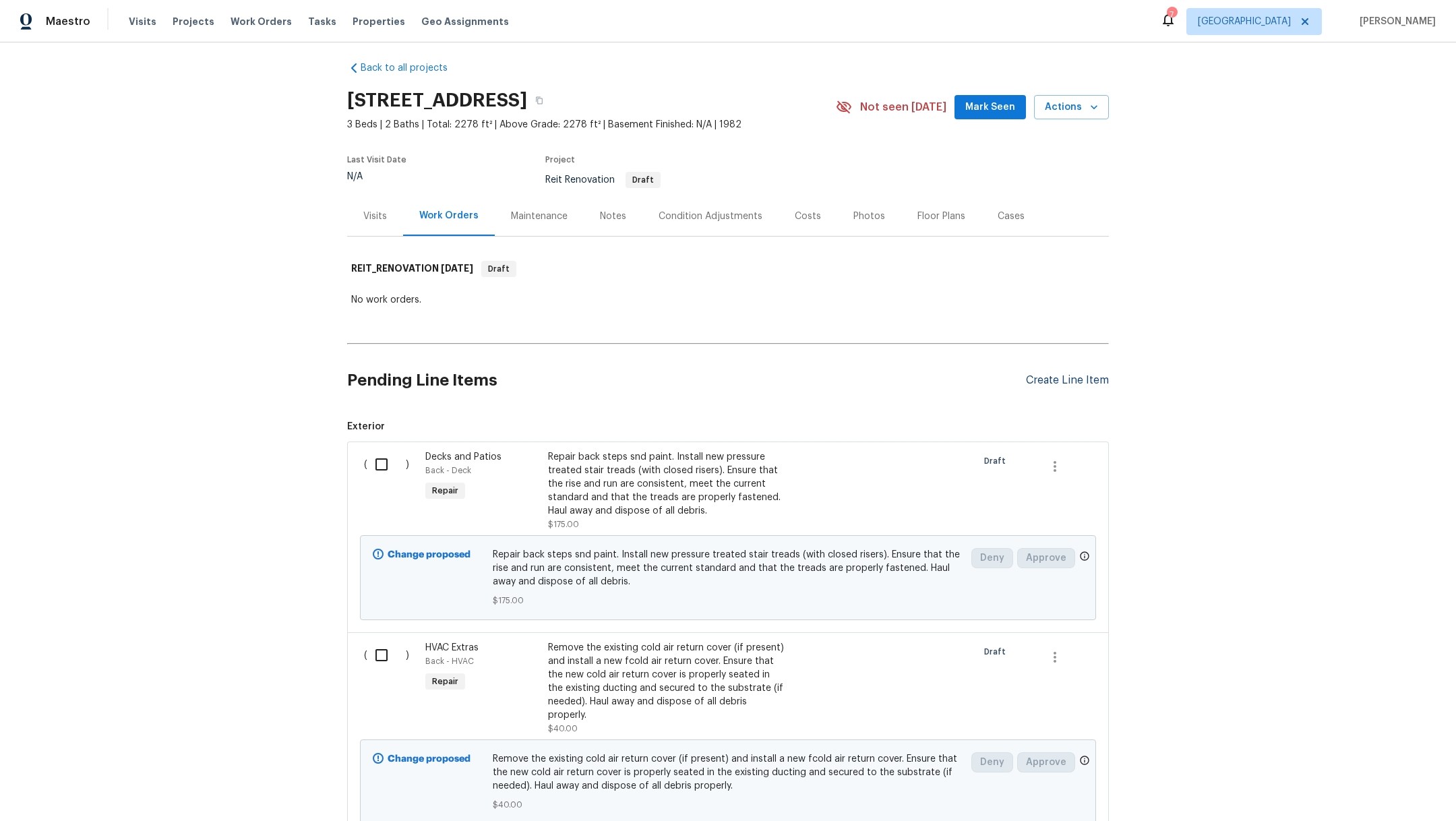
click at [1061, 378] on div "Create Line Item" at bounding box center [1067, 380] width 83 height 13
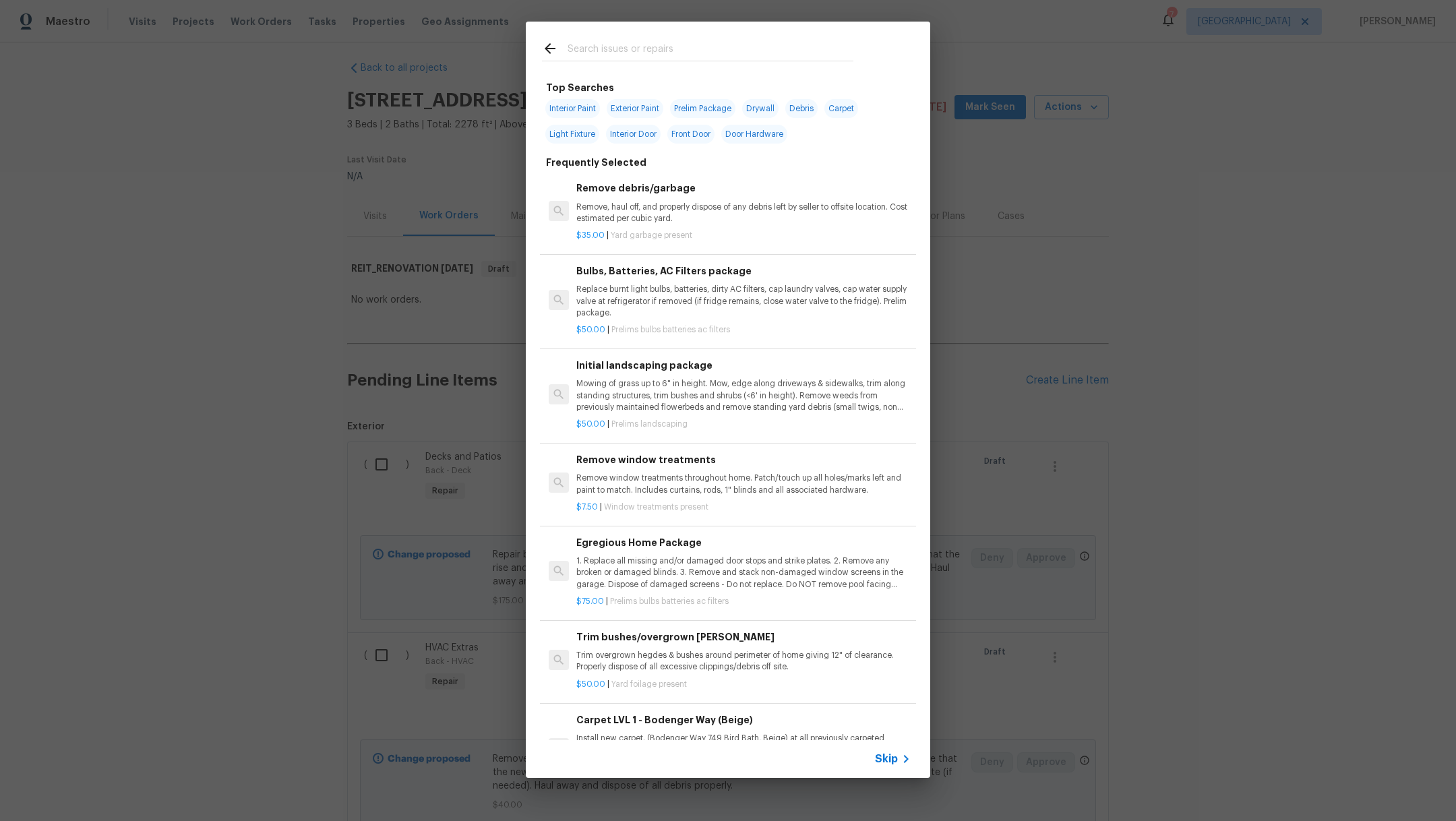
click at [632, 44] on input "text" at bounding box center [711, 50] width 286 height 20
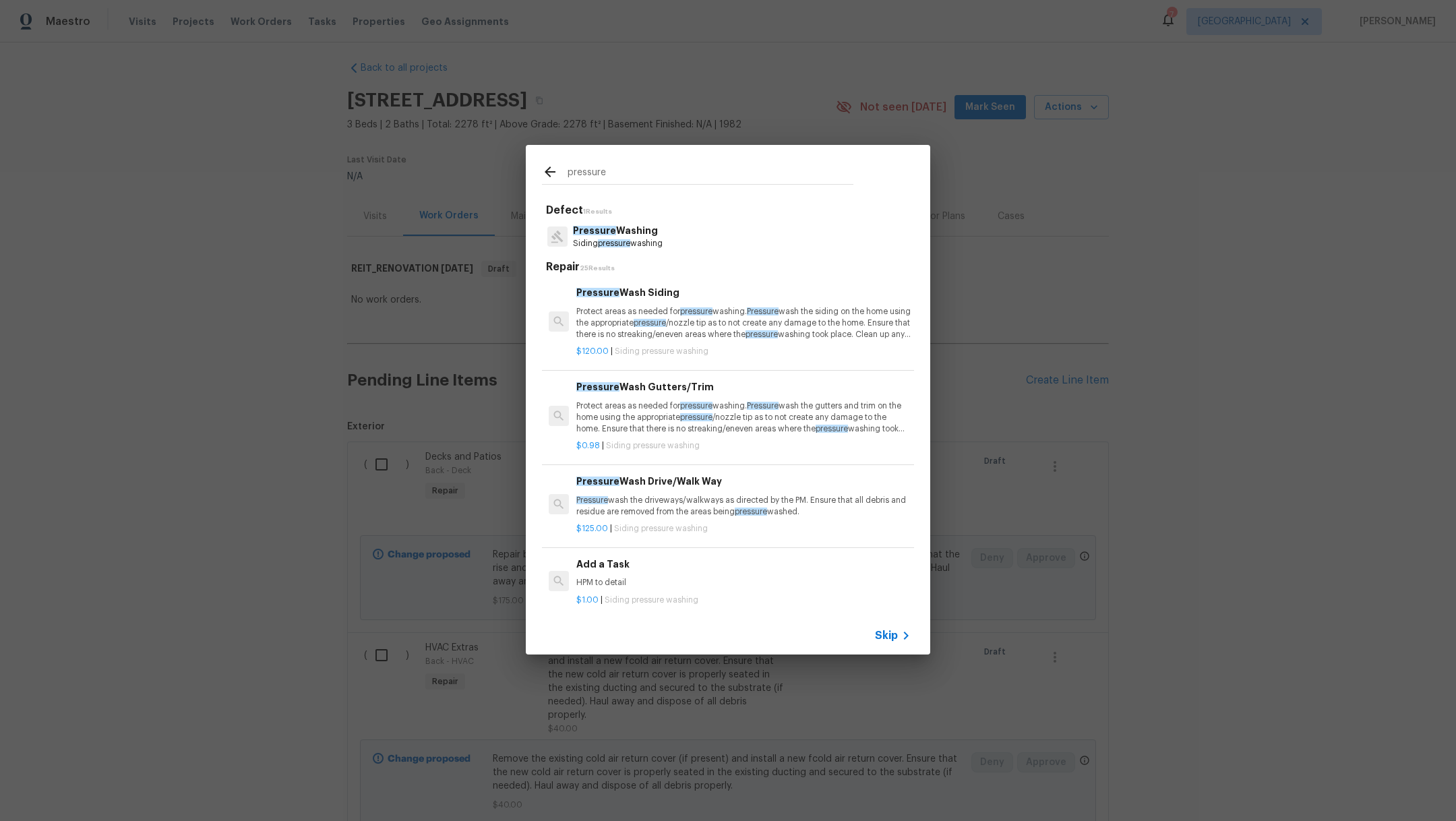
type input "pressure"
click at [658, 220] on div "Pressure Washing Siding pressure washing" at bounding box center [728, 236] width 372 height 36
click at [639, 242] on p "Siding pressure washing" at bounding box center [618, 244] width 90 height 11
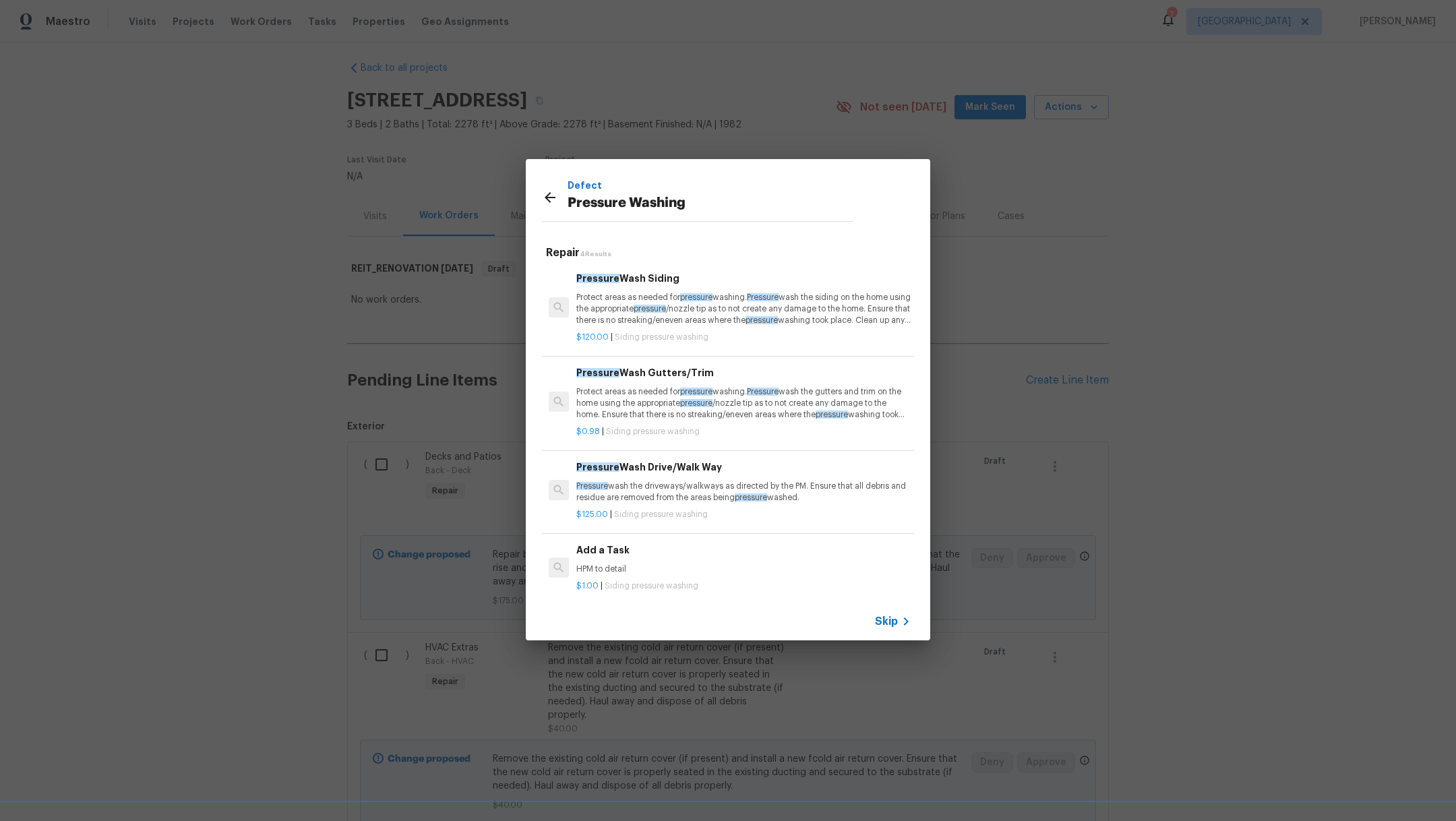
click at [721, 497] on p "Pressure wash the driveways/walkways as directed by the PM. Ensure that all deb…" at bounding box center [744, 492] width 334 height 23
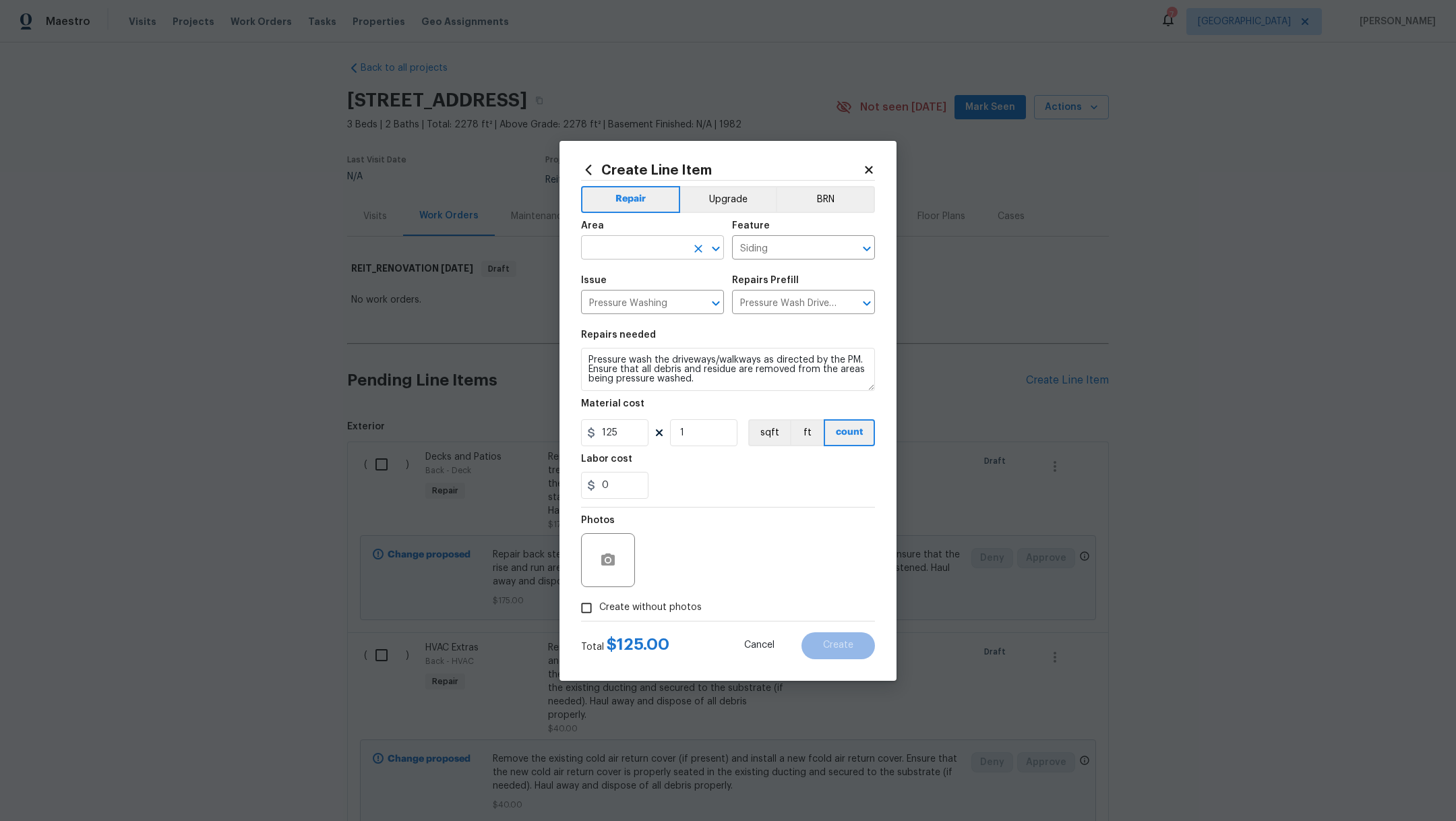
click at [638, 249] on input "text" at bounding box center [634, 249] width 105 height 21
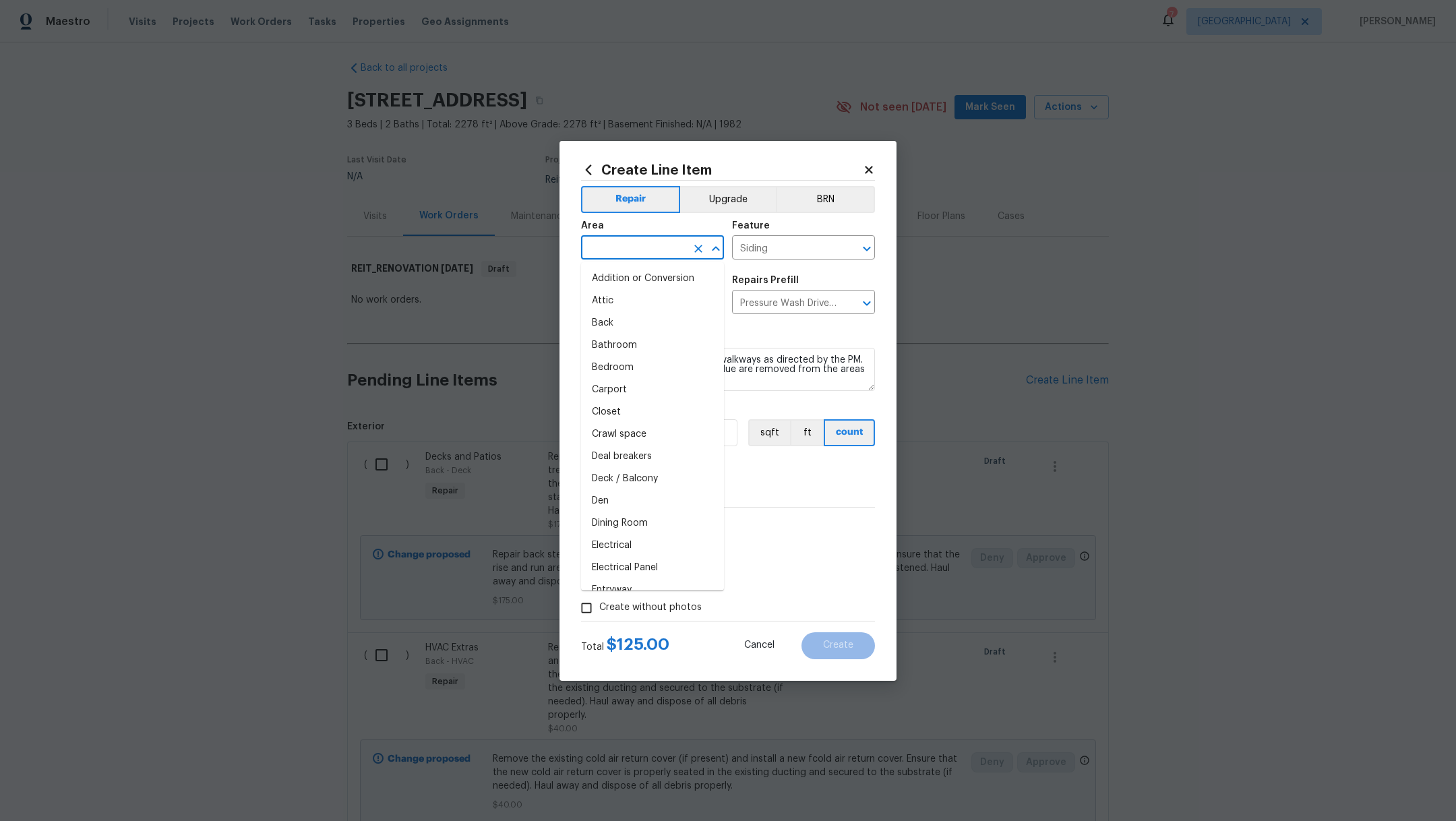
type input "p"
click at [634, 281] on li "Exterior Overall" at bounding box center [653, 279] width 143 height 23
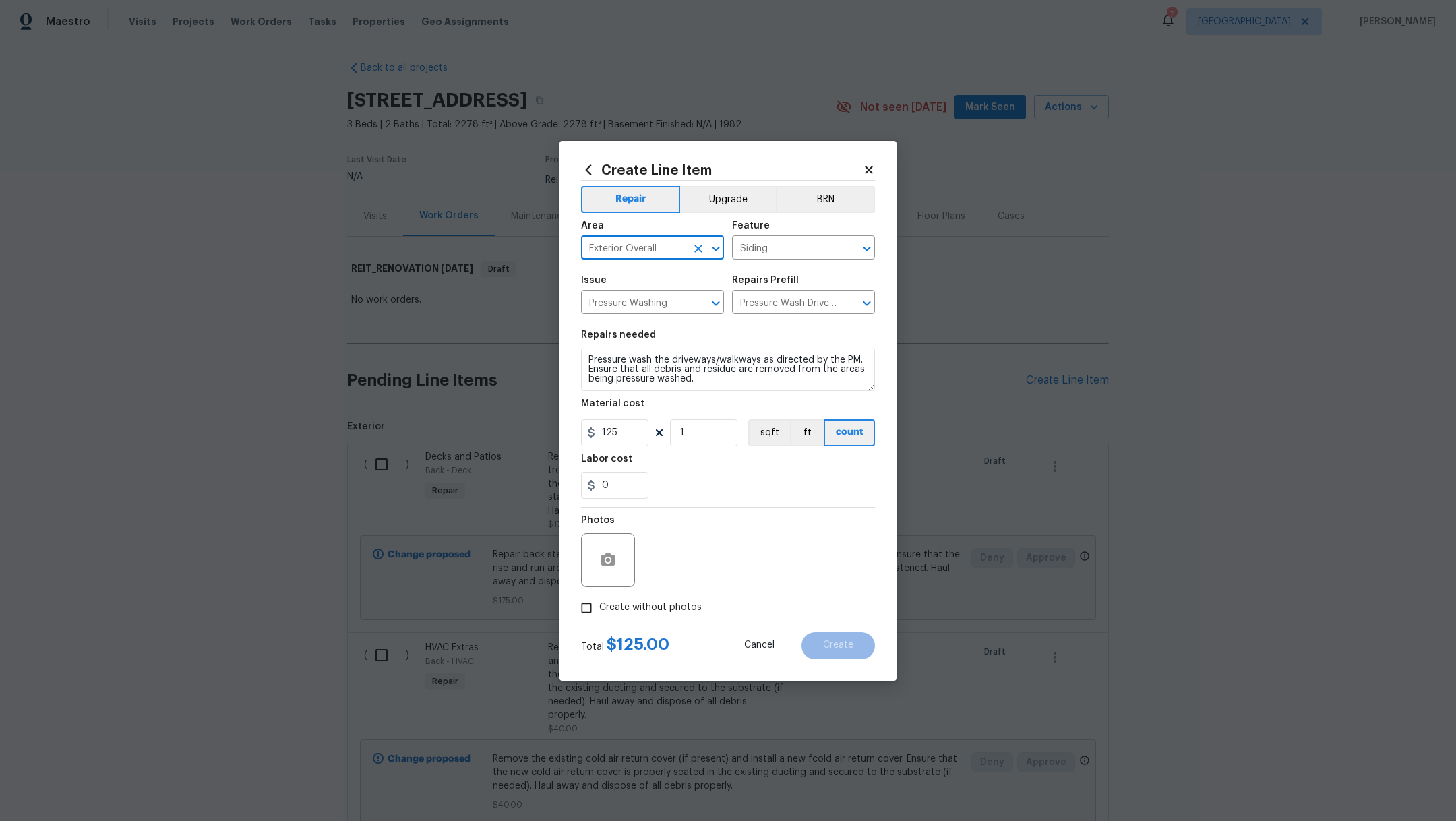
type input "Exterior Overall"
click at [642, 605] on span "Create without photos" at bounding box center [650, 608] width 102 height 14
click at [600, 605] on input "Create without photos" at bounding box center [587, 609] width 26 height 26
checkbox input "true"
click at [712, 583] on textarea at bounding box center [760, 560] width 229 height 54
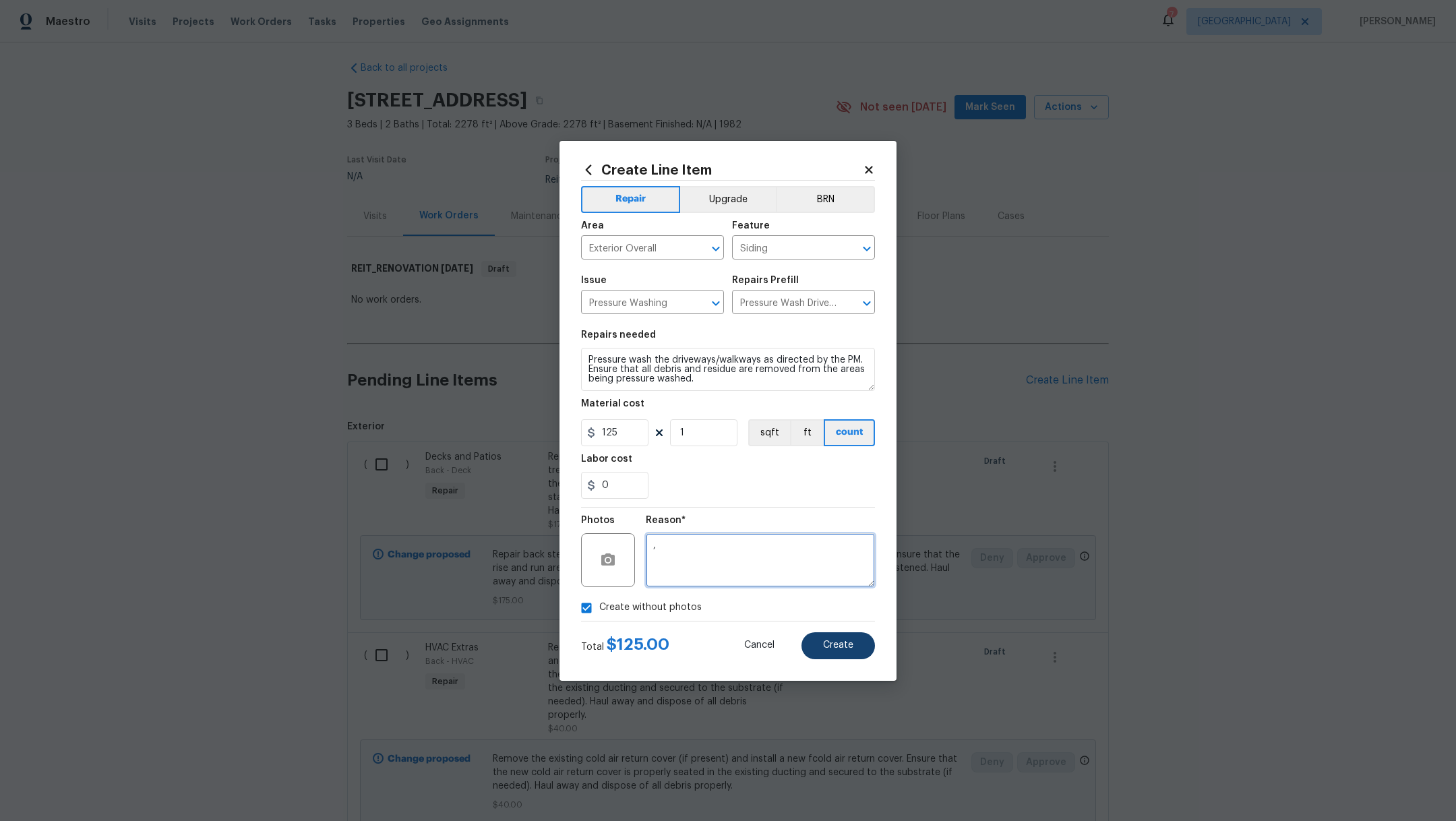
type textarea ","
click at [839, 636] on button "Create" at bounding box center [838, 647] width 73 height 27
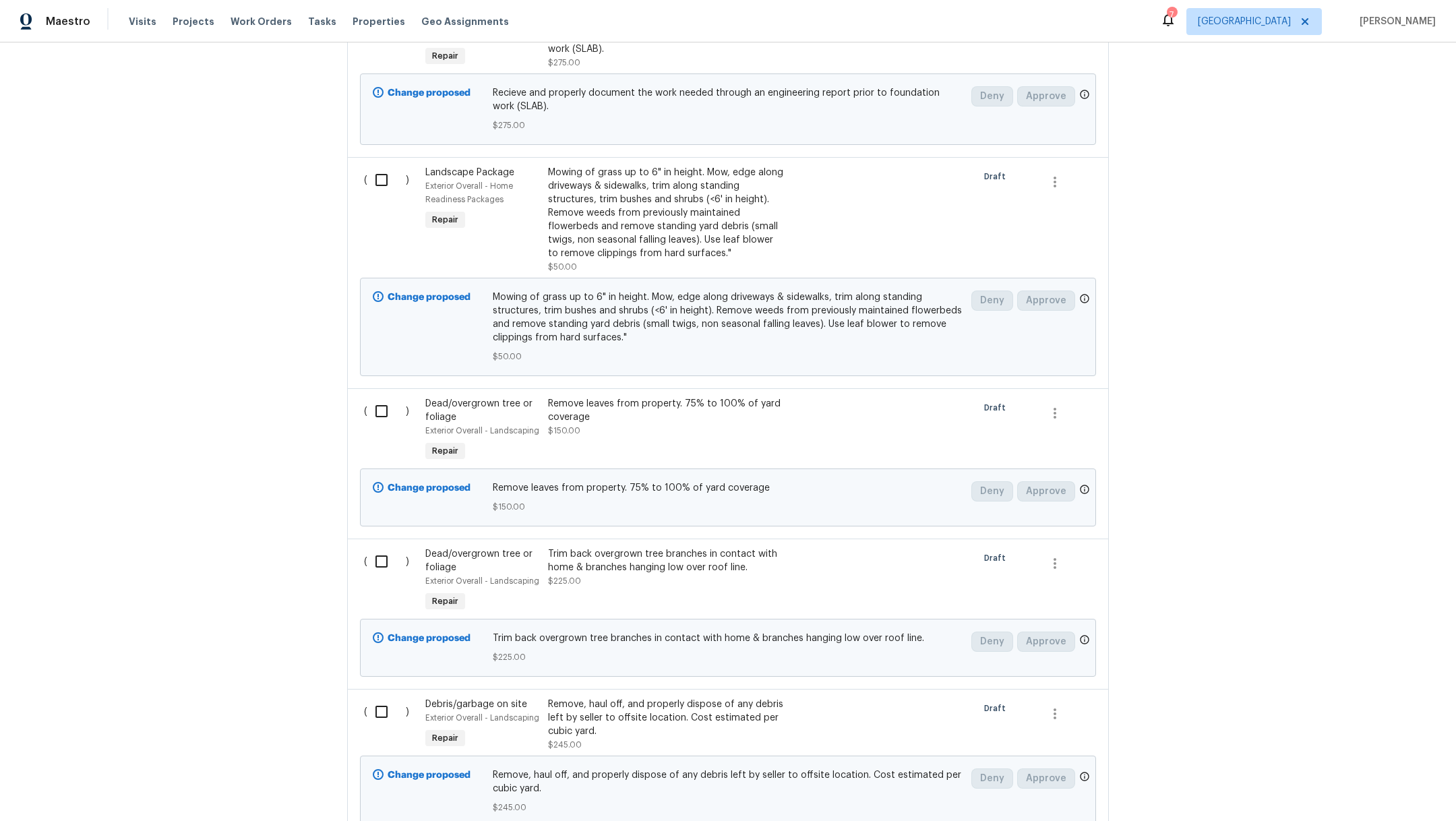
scroll to position [1852, 0]
click at [597, 571] on div "Trim back overgrown tree branches in contact with home & branches hanging low o…" at bounding box center [666, 564] width 237 height 40
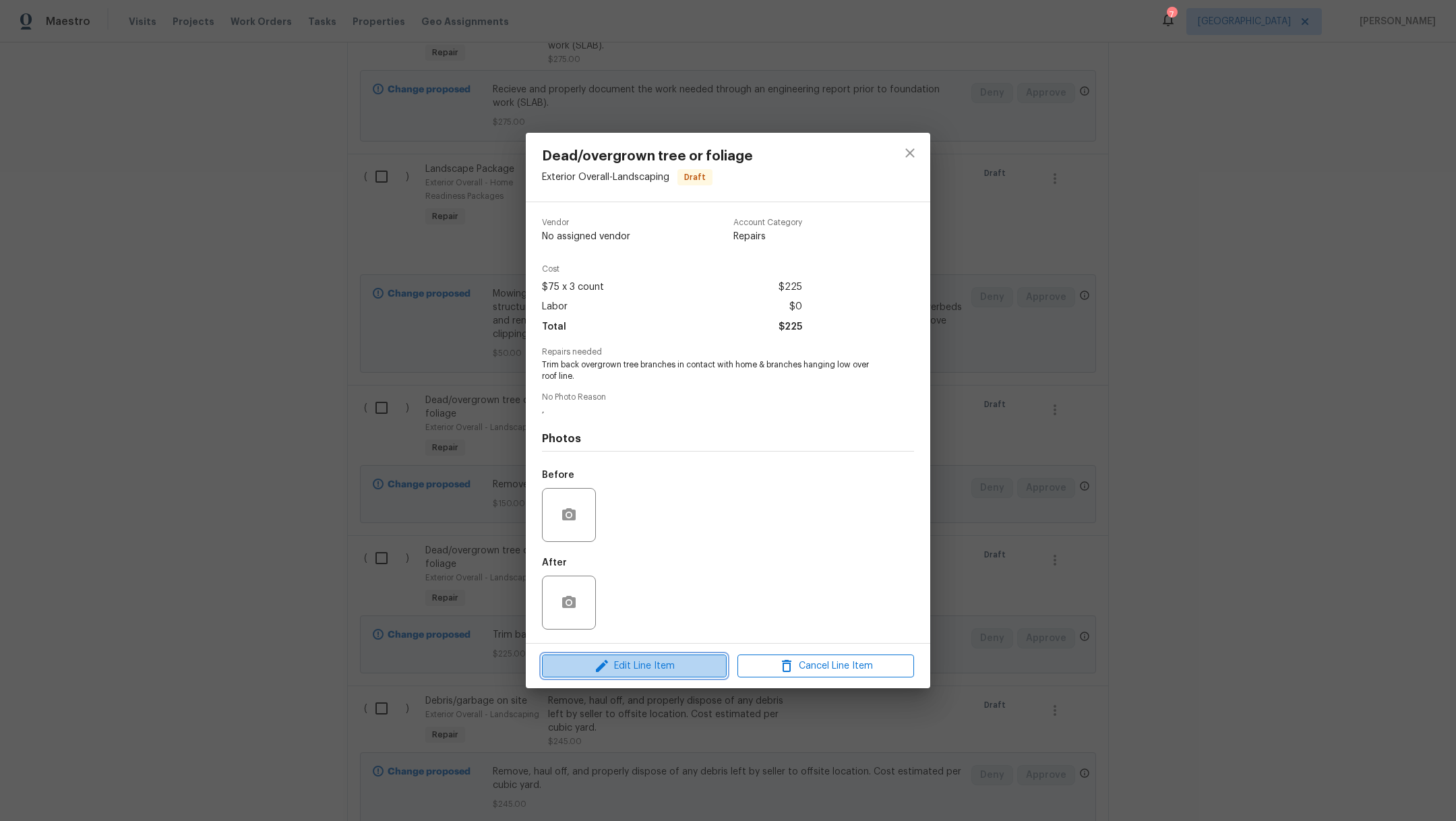
click at [635, 671] on span "Edit Line Item" at bounding box center [634, 667] width 177 height 17
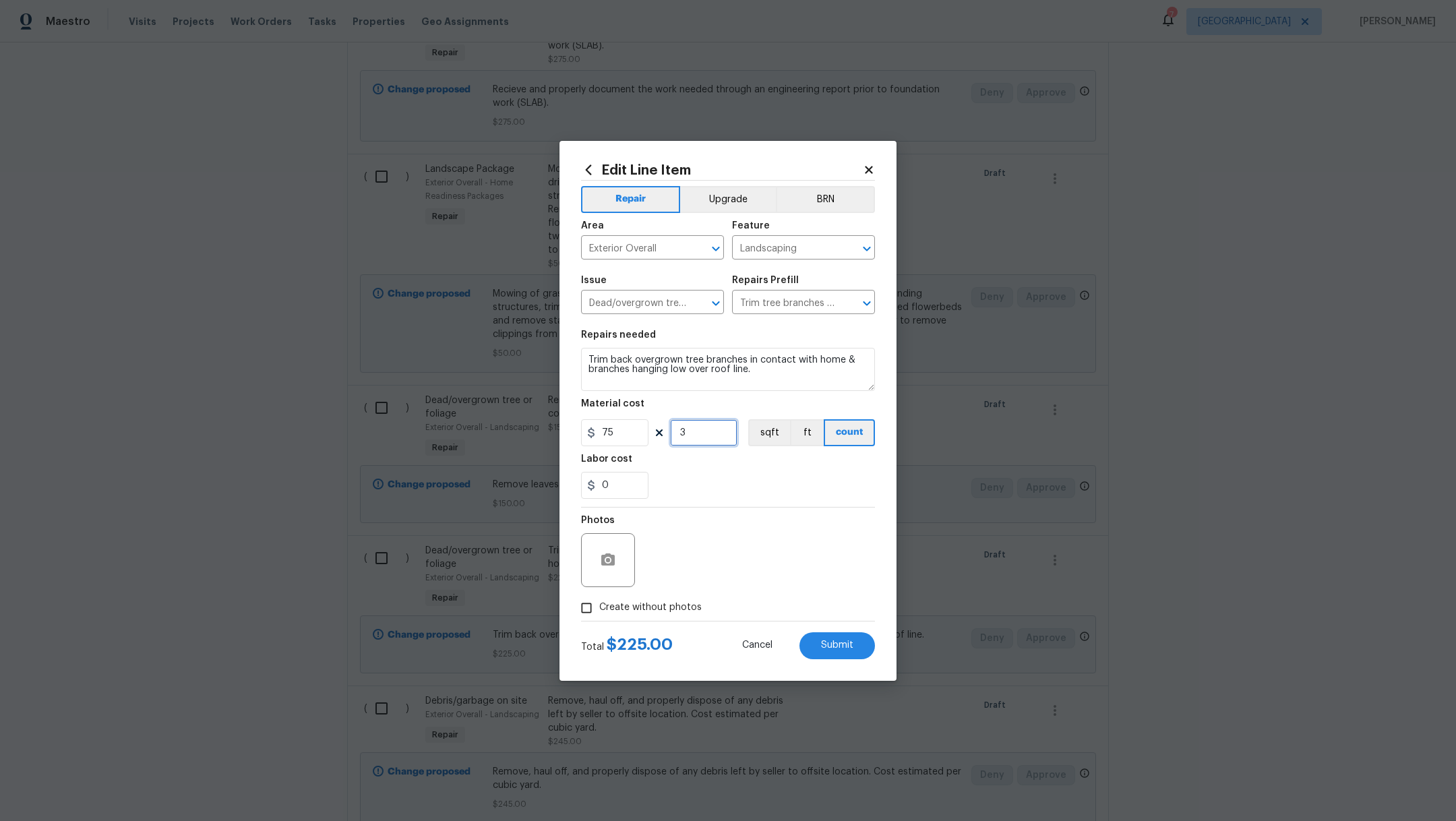
click at [700, 438] on input "3" at bounding box center [704, 433] width 68 height 27
type input "5"
click at [763, 482] on div "0" at bounding box center [728, 486] width 294 height 27
click at [855, 667] on div "Edit Line Item Repair Upgrade BRN Area Exterior Overall ​ Feature Landscaping ​…" at bounding box center [728, 411] width 337 height 540
click at [855, 655] on button "Submit" at bounding box center [838, 647] width 76 height 27
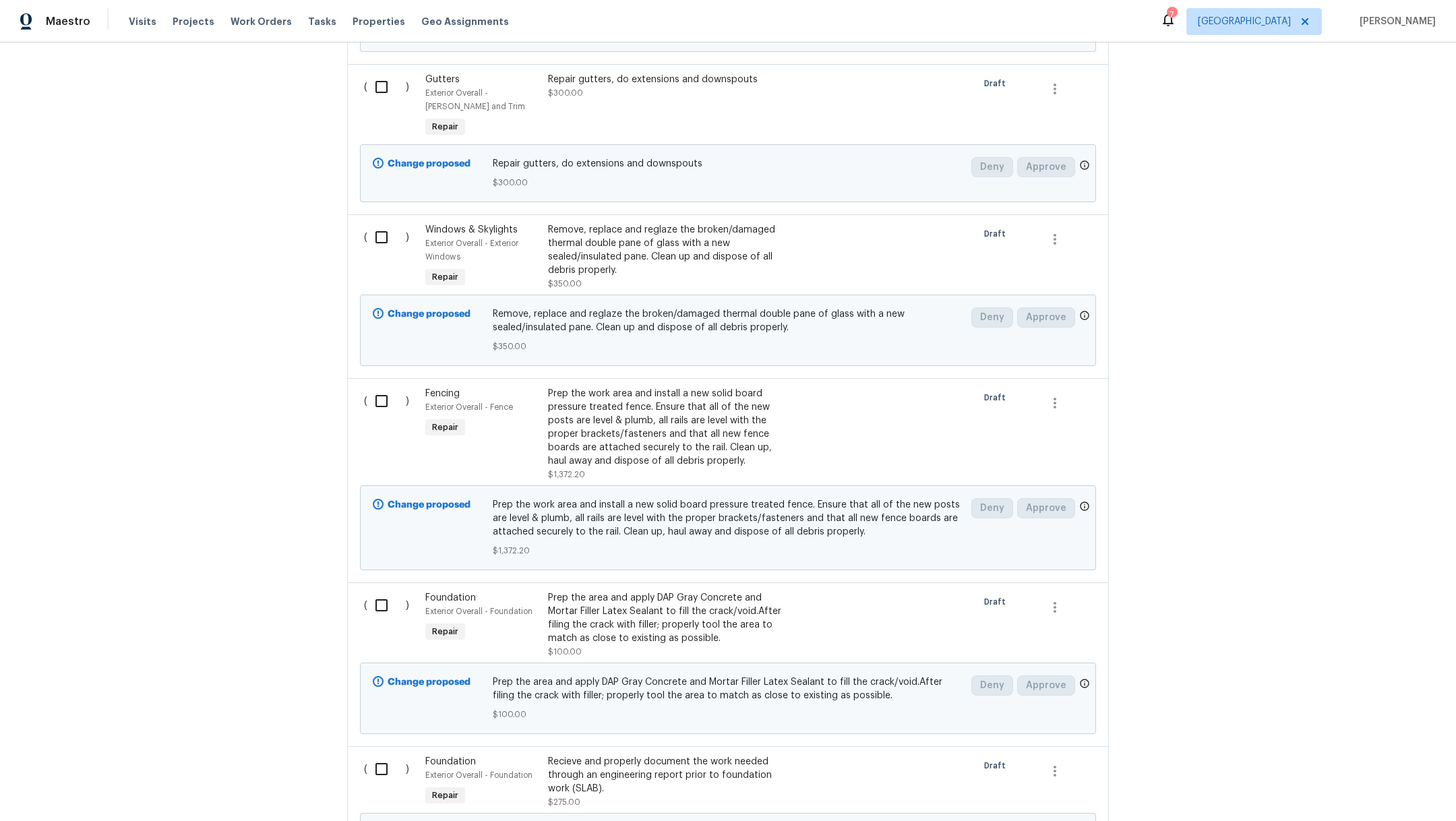
scroll to position [126, 0]
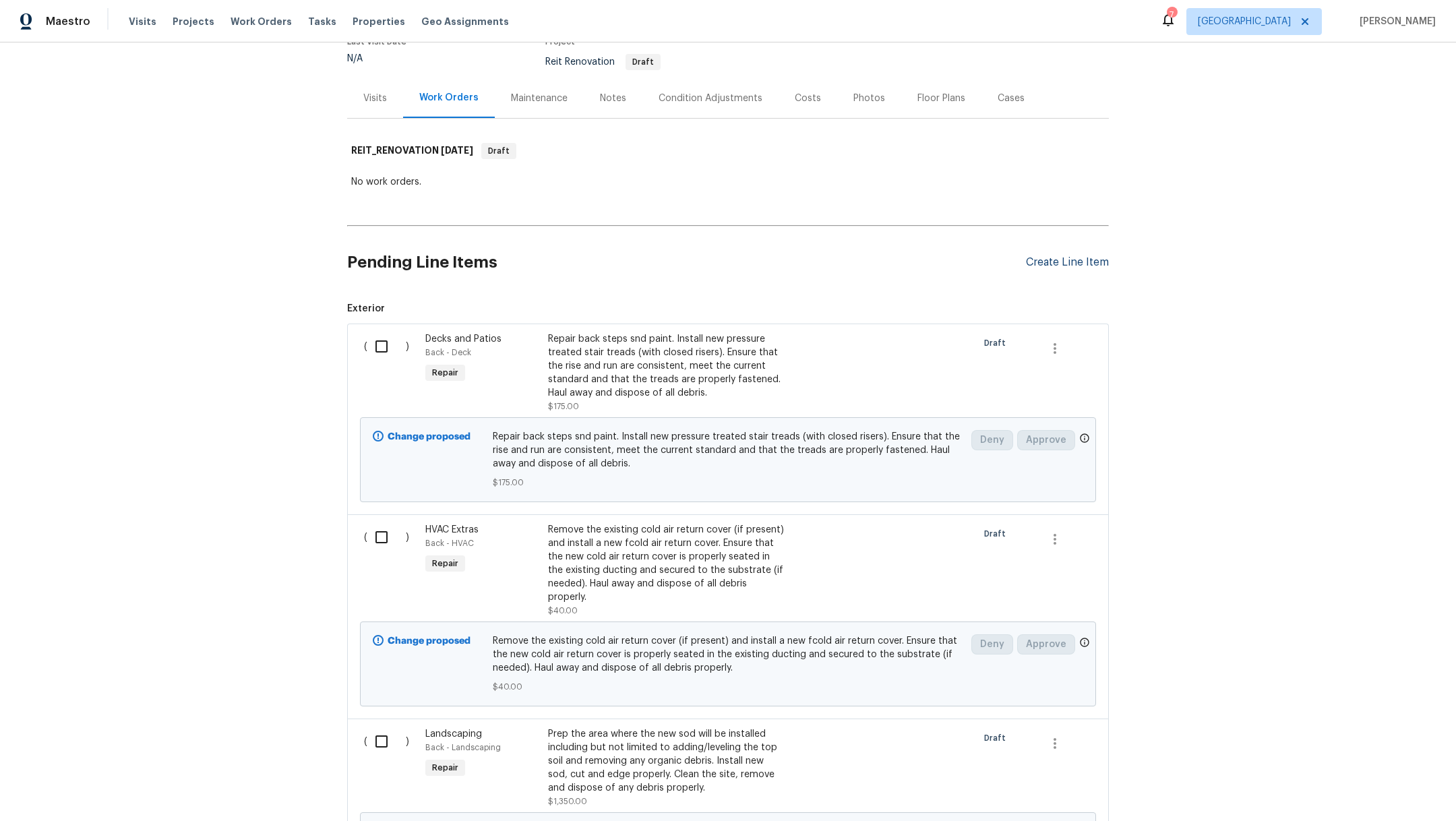
click at [1066, 261] on div "Create Line Item" at bounding box center [1067, 263] width 83 height 13
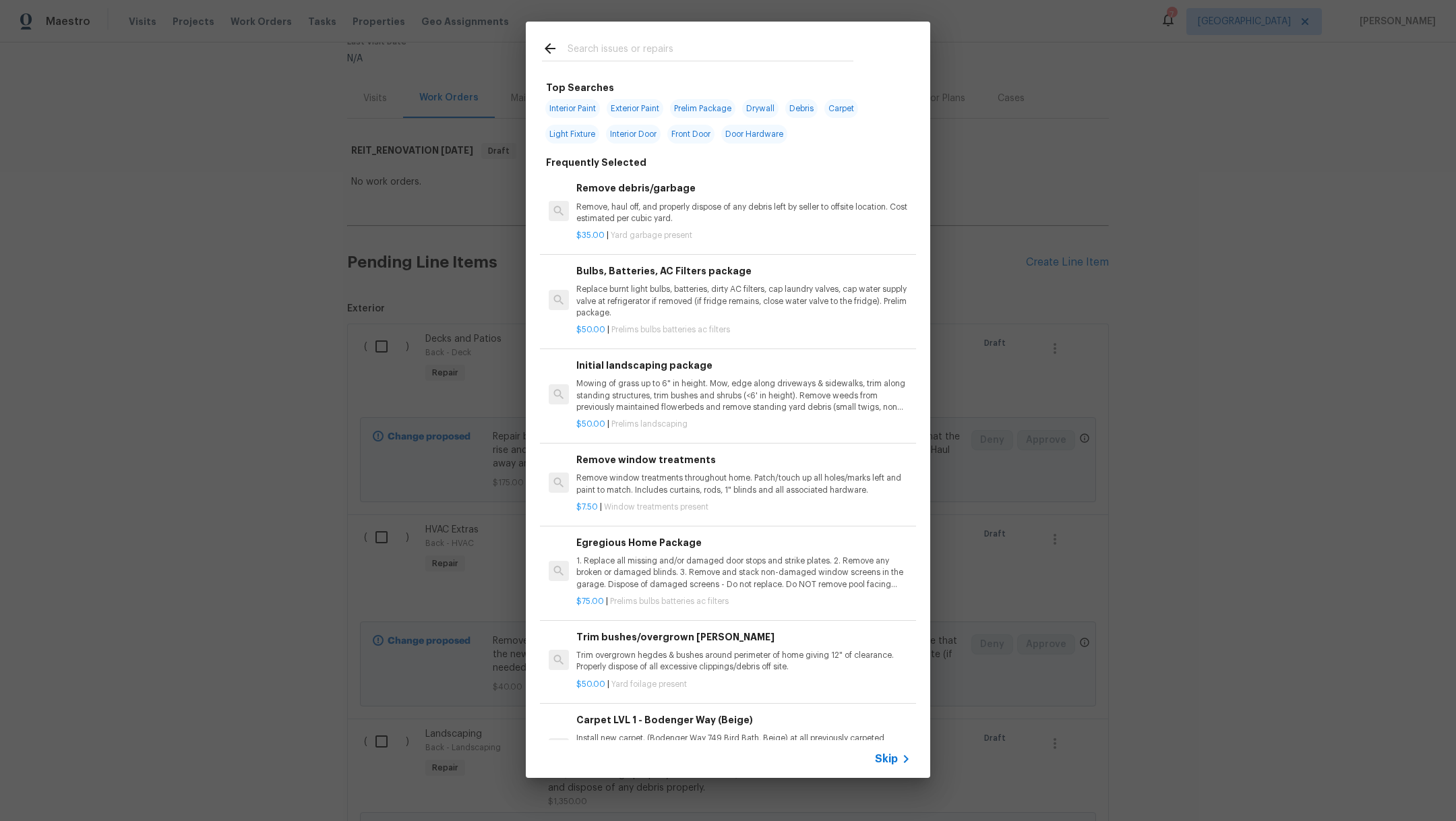
click at [659, 61] on div at bounding box center [697, 60] width 311 height 1
click at [659, 55] on input "text" at bounding box center [711, 50] width 286 height 20
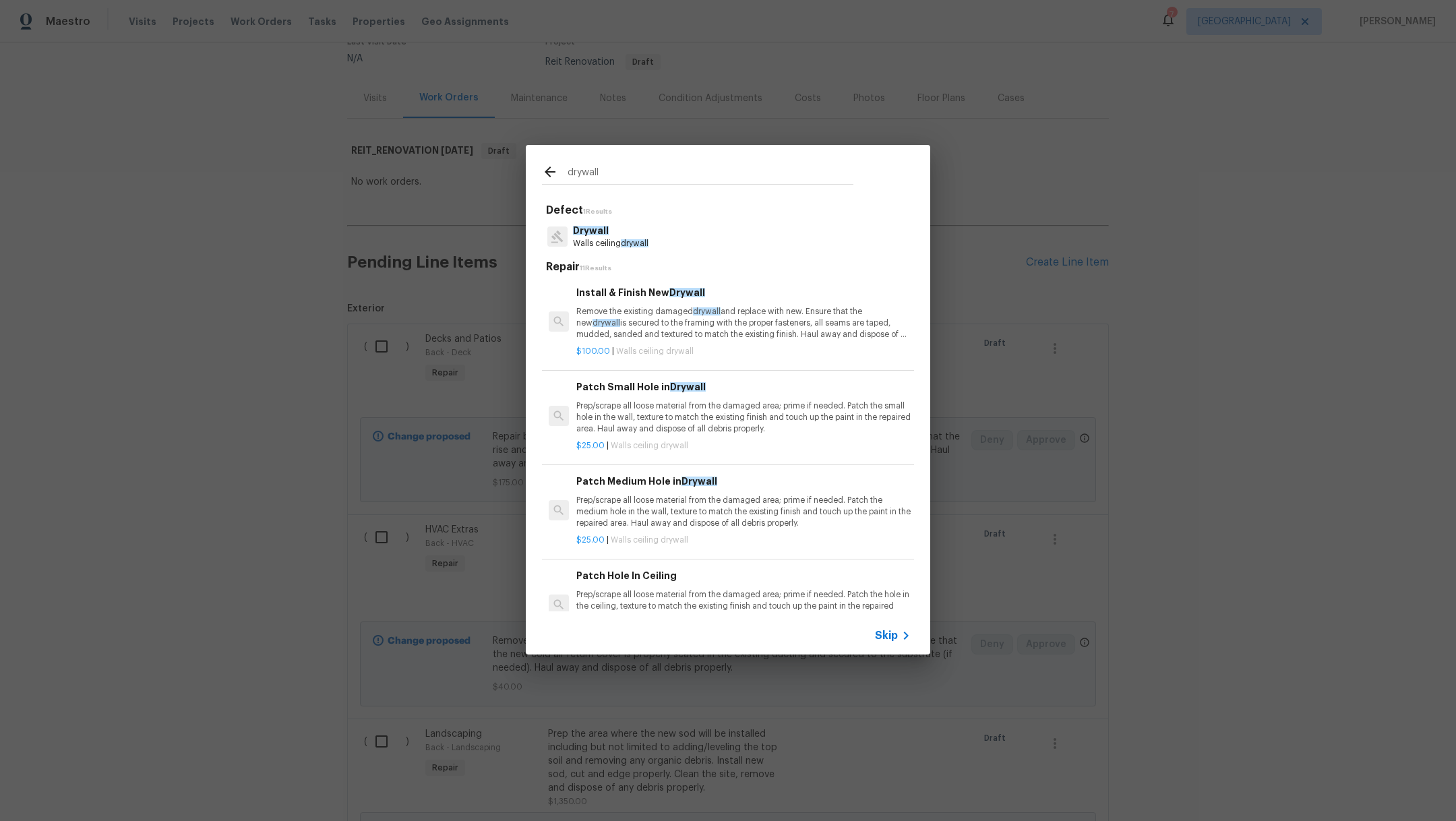
type input "drywall"
click at [609, 235] on p "Drywall" at bounding box center [611, 231] width 76 height 14
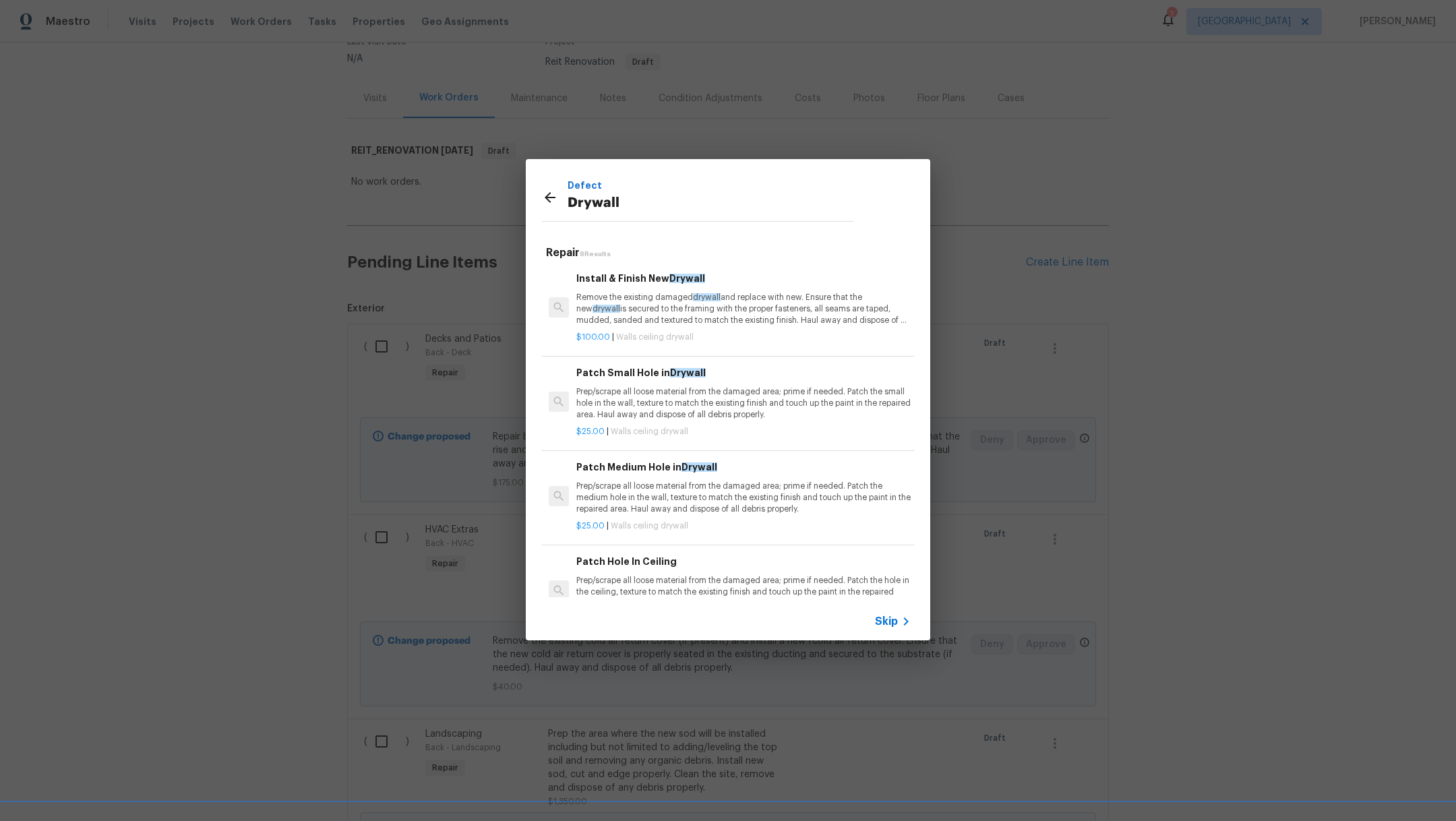
scroll to position [302, 0]
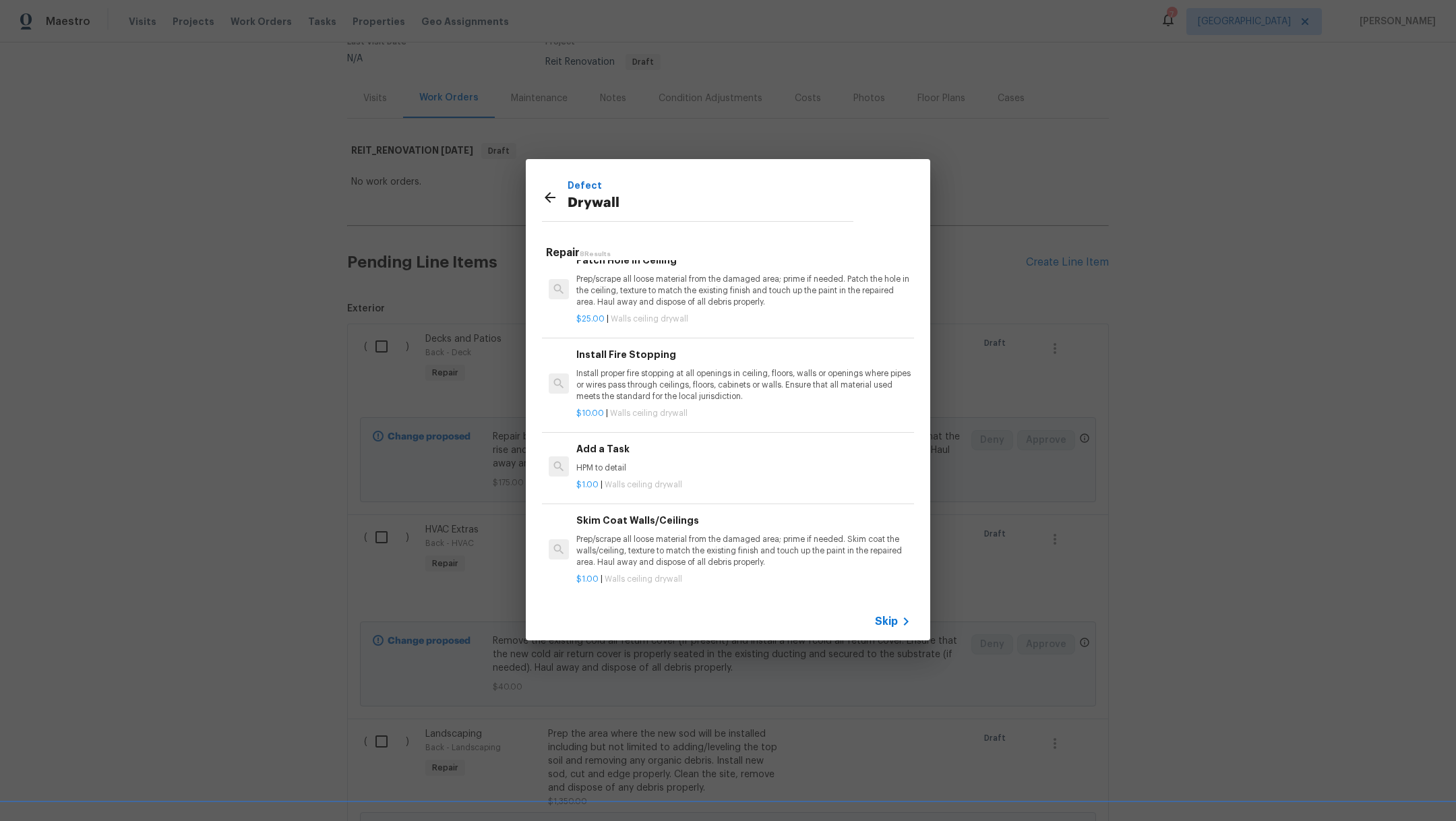
click at [771, 462] on p "HPM to detail" at bounding box center [744, 468] width 334 height 11
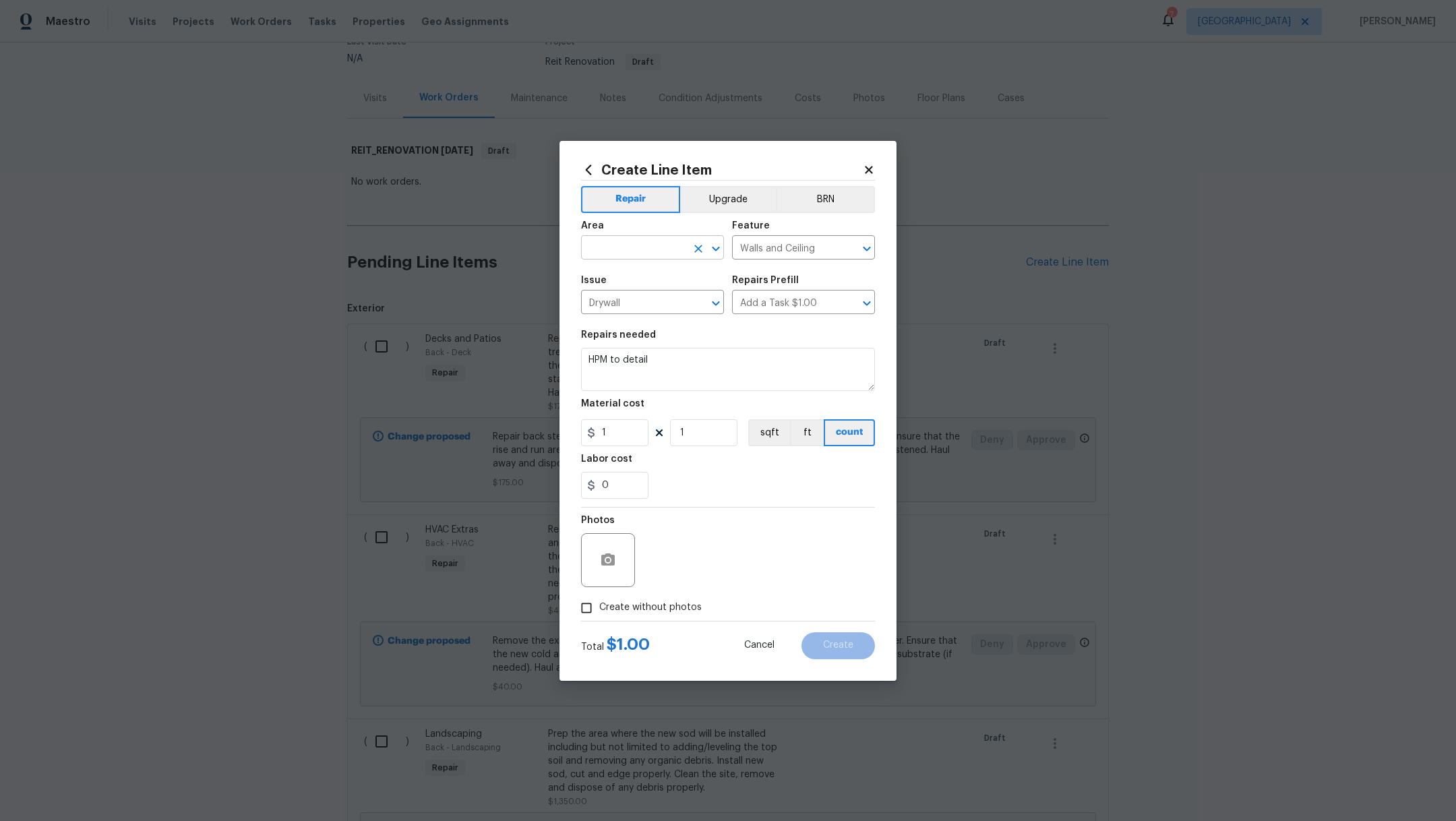
click at [618, 248] on input "text" at bounding box center [634, 249] width 105 height 21
click at [629, 301] on li "Interior Overall" at bounding box center [653, 302] width 143 height 23
type input "Interior Overall"
drag, startPoint x: 727, startPoint y: 369, endPoint x: 503, endPoint y: 354, distance: 224.5
click at [503, 354] on div "Create Line Item Repair Upgrade BRN Area Interior Overall ​ Feature Walls and C…" at bounding box center [728, 410] width 1456 height 821
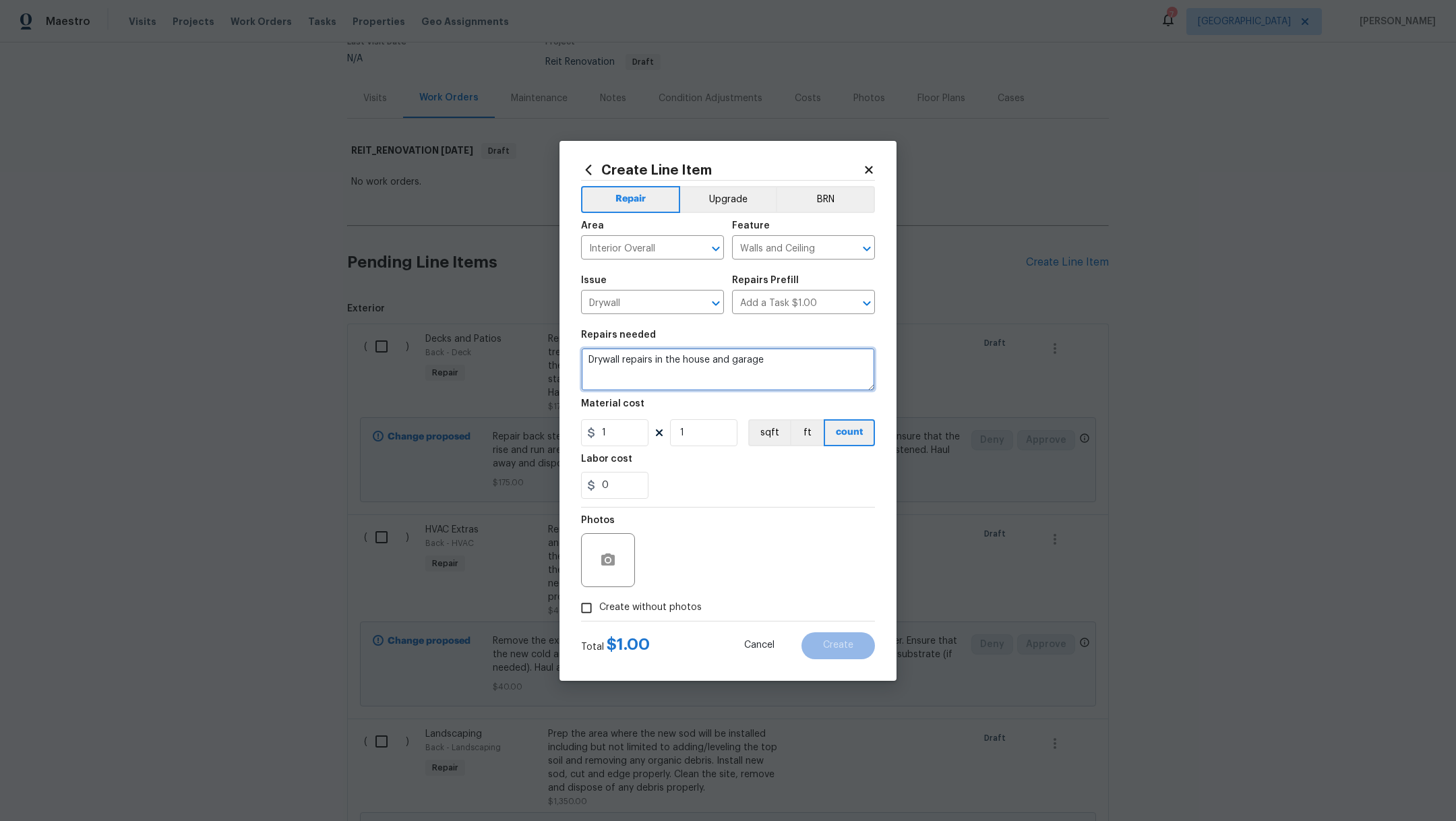
type textarea "Drywall repairs in the house and garage"
drag, startPoint x: 626, startPoint y: 433, endPoint x: 420, endPoint y: 431, distance: 206.0
click at [420, 431] on div "Create Line Item Repair Upgrade BRN Area Interior Overall ​ Feature Walls and C…" at bounding box center [728, 410] width 1456 height 821
type input "1000"
click at [733, 470] on div "Labor cost" at bounding box center [728, 463] width 294 height 18
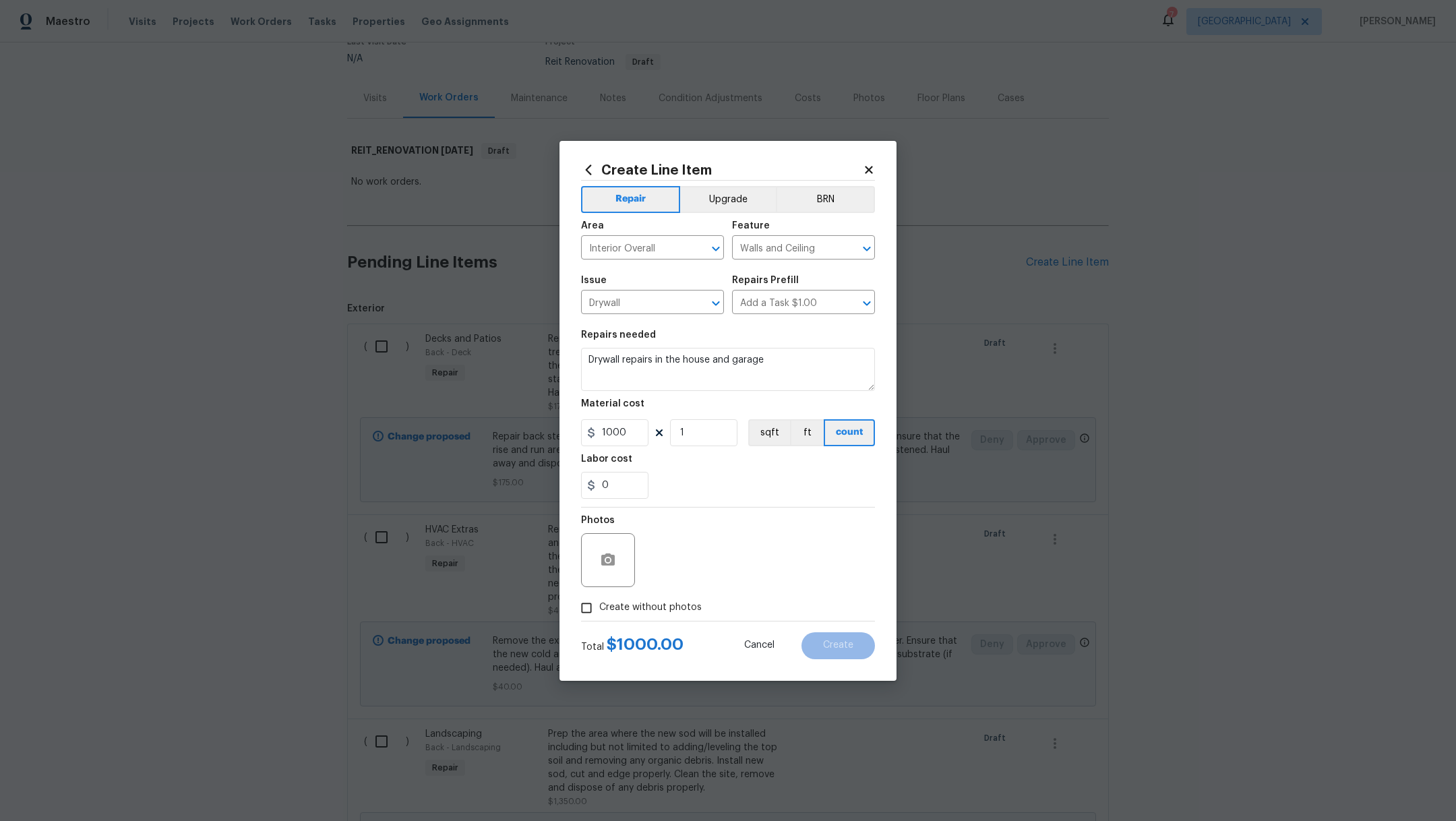
click at [612, 608] on span "Create without photos" at bounding box center [650, 608] width 102 height 14
click at [600, 608] on input "Create without photos" at bounding box center [587, 609] width 26 height 26
checkbox input "true"
click at [703, 568] on textarea at bounding box center [760, 560] width 229 height 54
type textarea ","
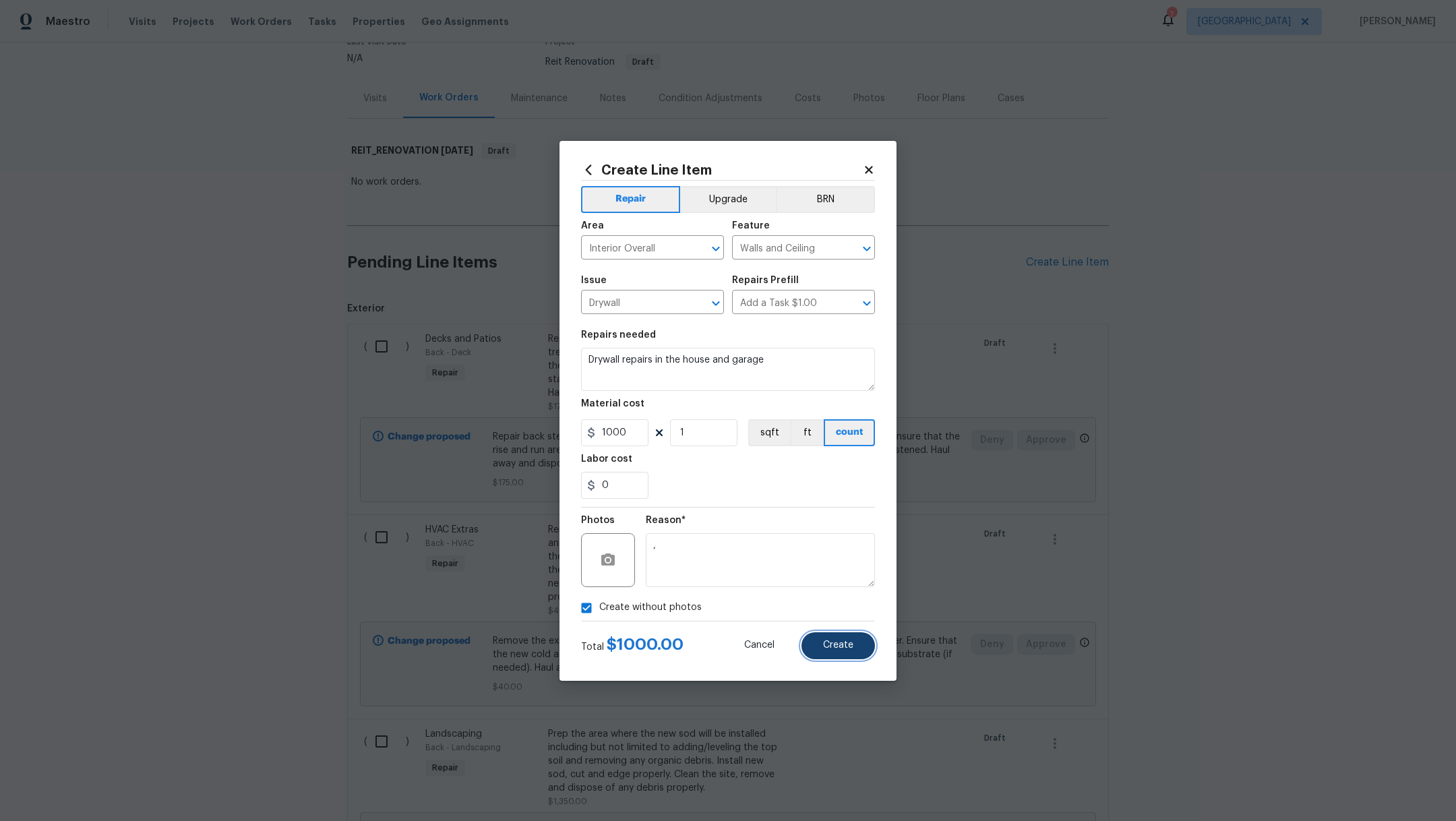
click at [847, 653] on button "Create" at bounding box center [838, 647] width 73 height 27
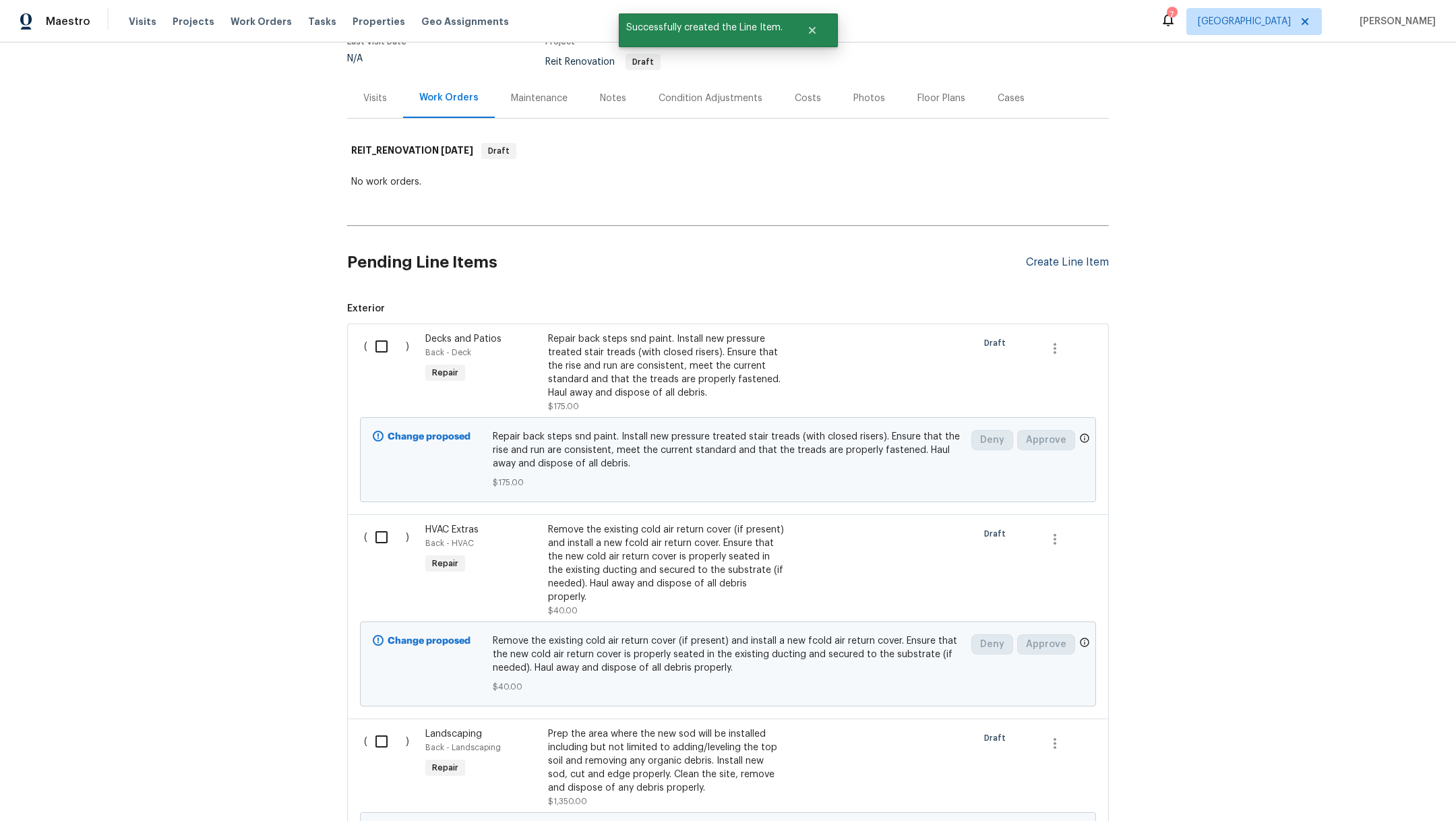
click at [1038, 260] on div "Create Line Item" at bounding box center [1067, 263] width 83 height 13
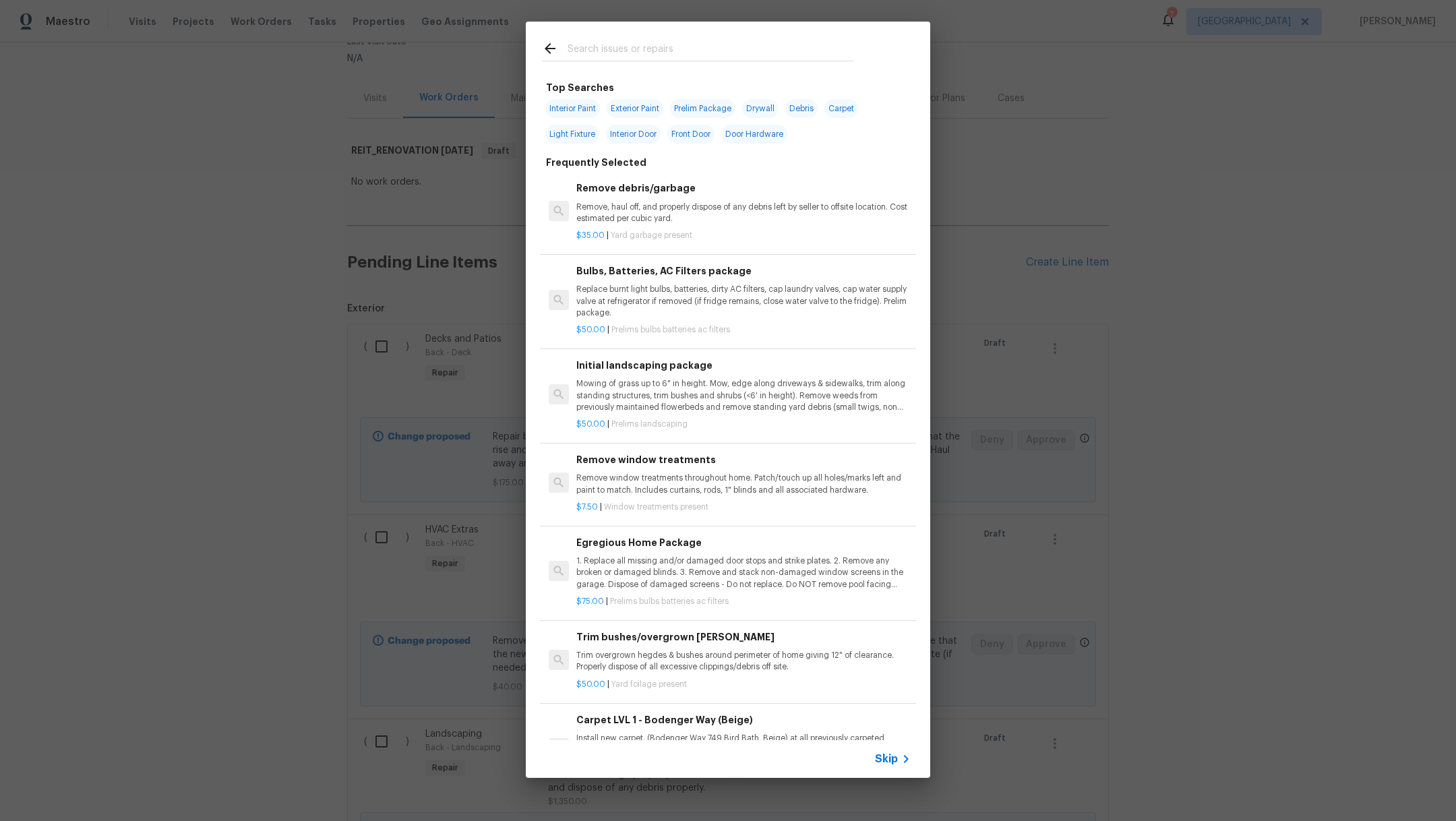
click at [691, 53] on input "text" at bounding box center [711, 50] width 286 height 20
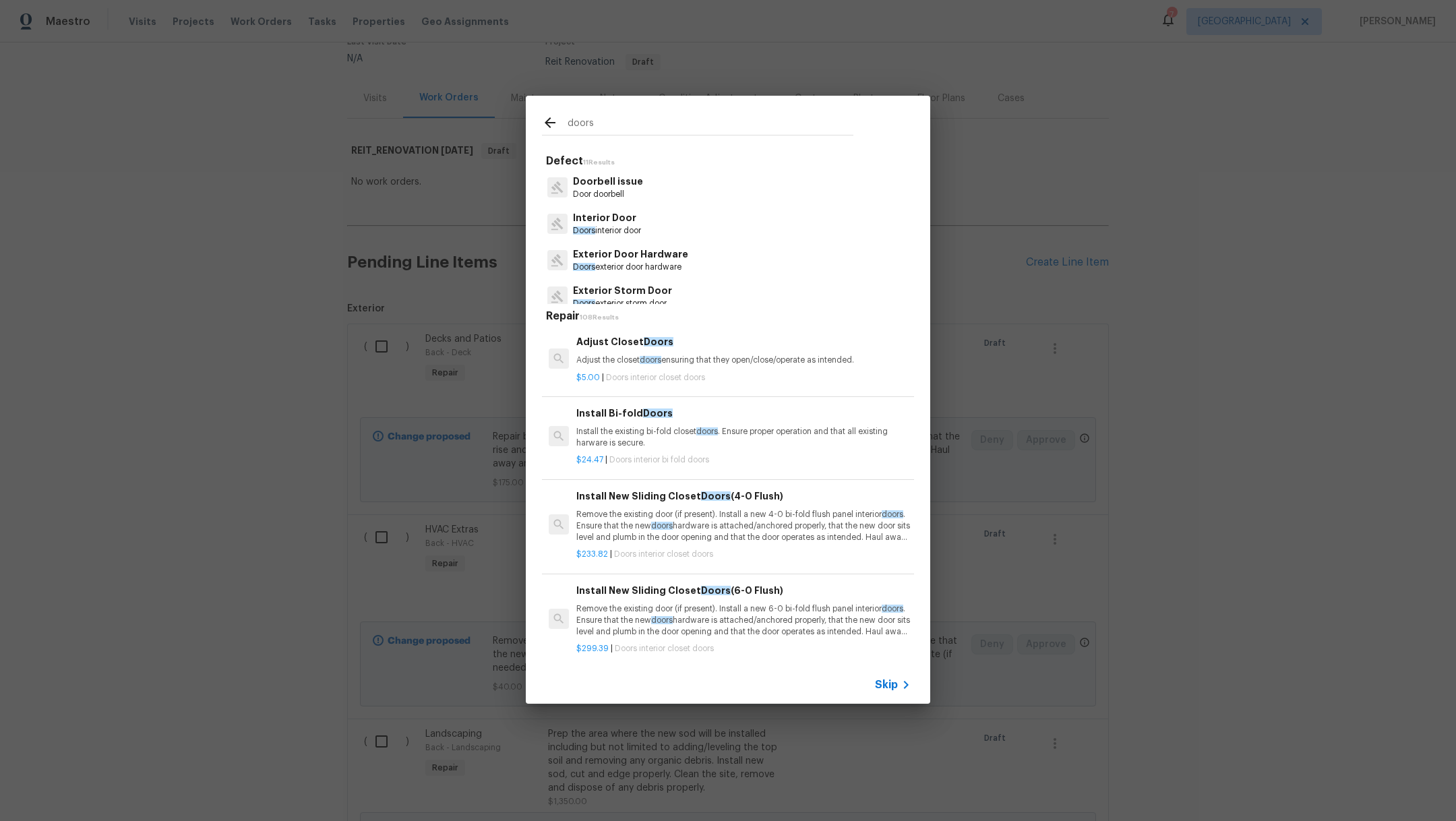
type input "doors"
click at [624, 230] on p "Doors interior door" at bounding box center [607, 231] width 68 height 11
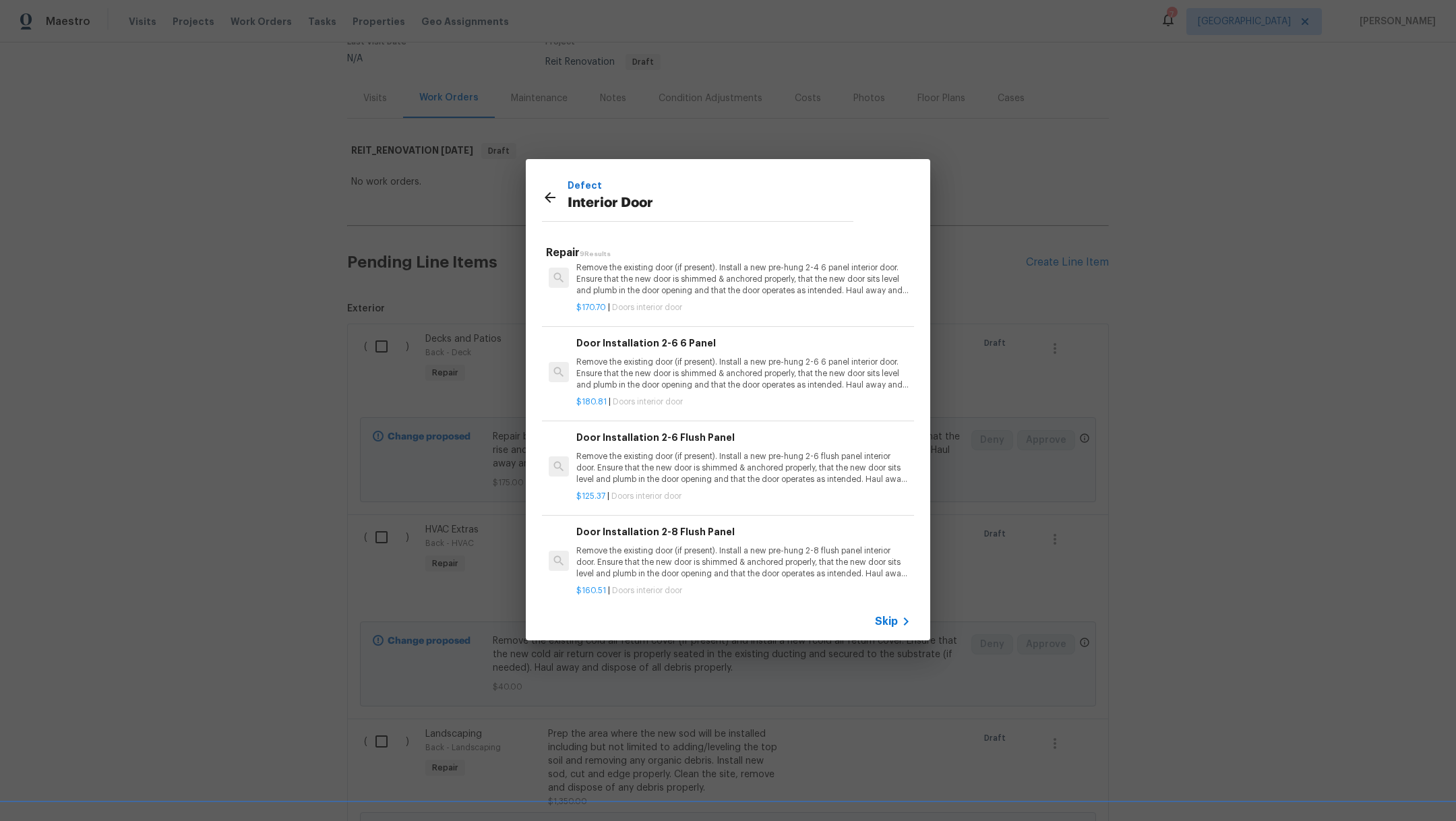
scroll to position [493, 0]
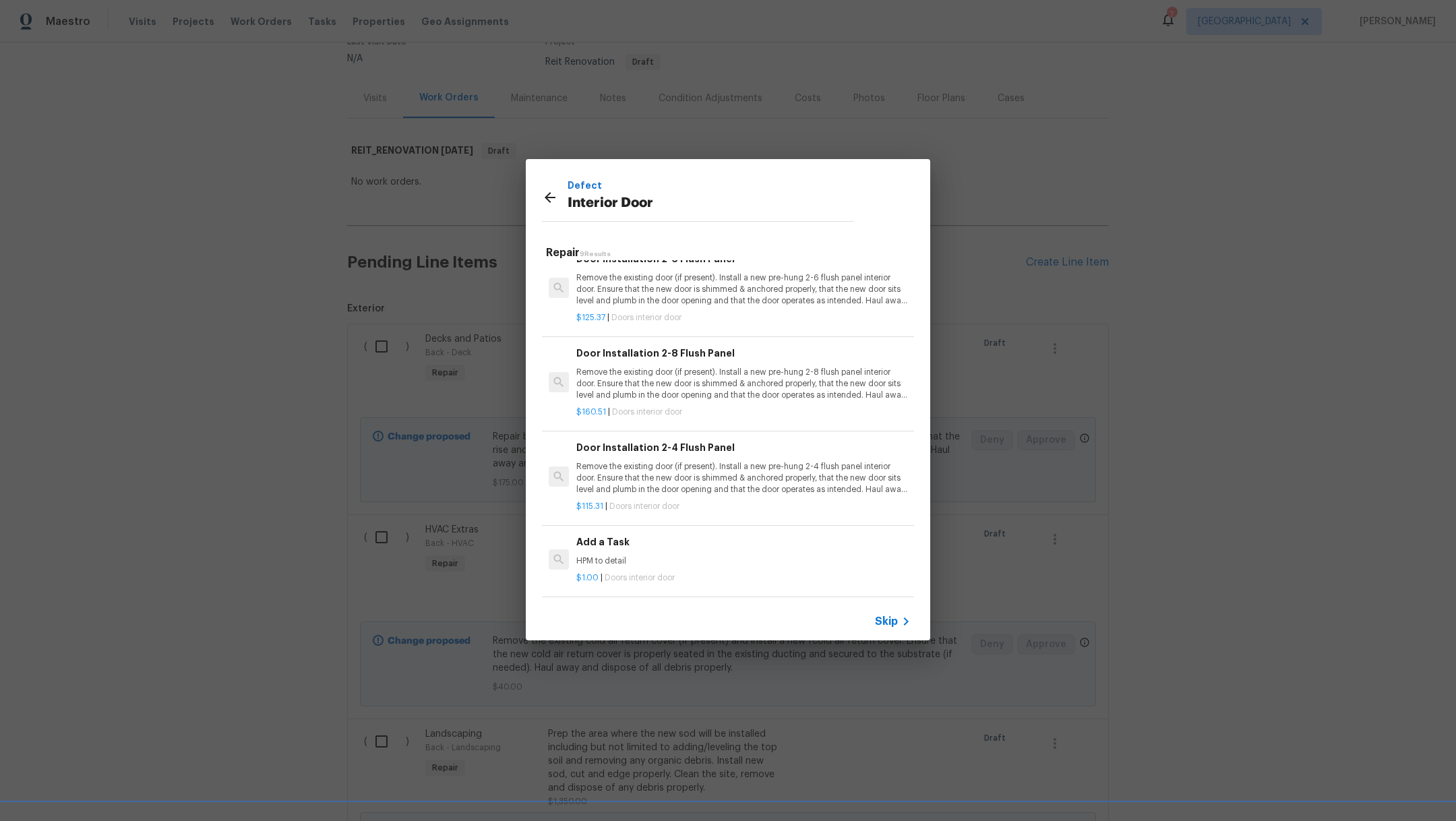
click at [728, 535] on h6 "Add a Task" at bounding box center [744, 542] width 334 height 14
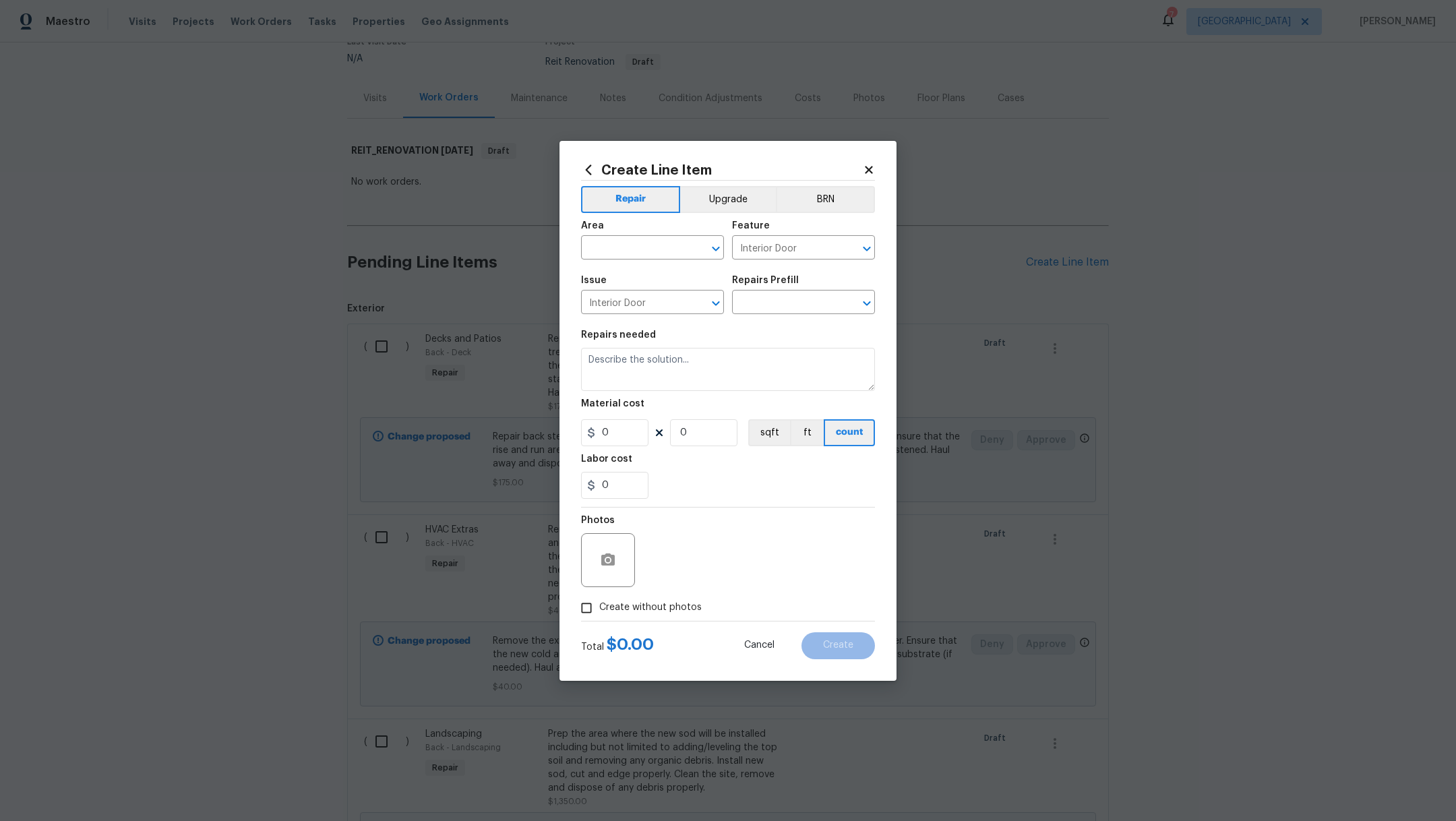
type input "Add a Task $1.00"
type textarea "HPM to detail"
type input "1"
click at [645, 252] on input "text" at bounding box center [634, 249] width 105 height 21
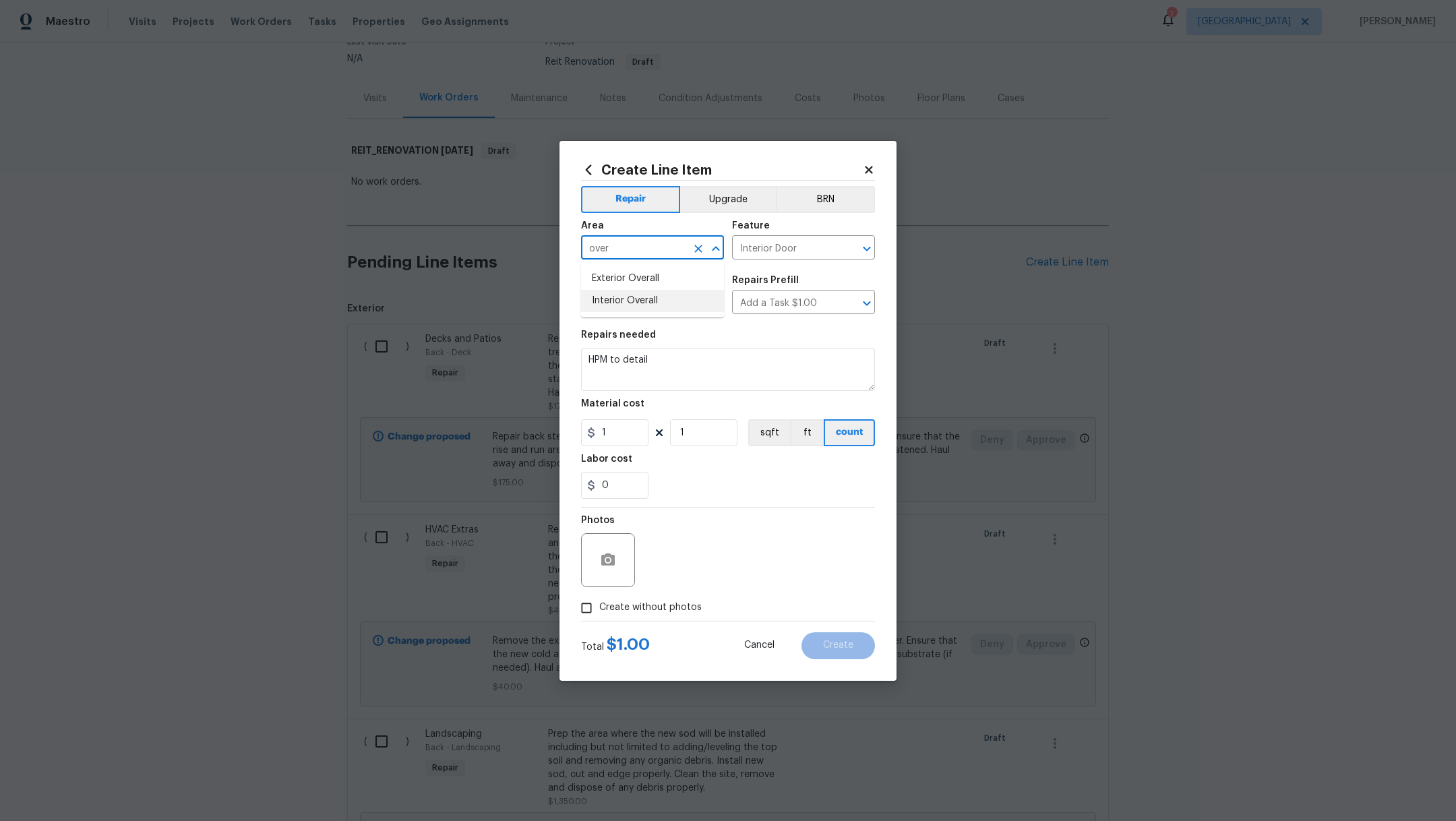
click at [638, 297] on li "Interior Overall" at bounding box center [653, 302] width 143 height 23
type input "Interior Overall"
drag, startPoint x: 666, startPoint y: 367, endPoint x: 505, endPoint y: 335, distance: 164.1
click at [505, 335] on div "Create Line Item Repair Upgrade BRN Area Interior Overall ​ Feature Interior Do…" at bounding box center [728, 410] width 1456 height 821
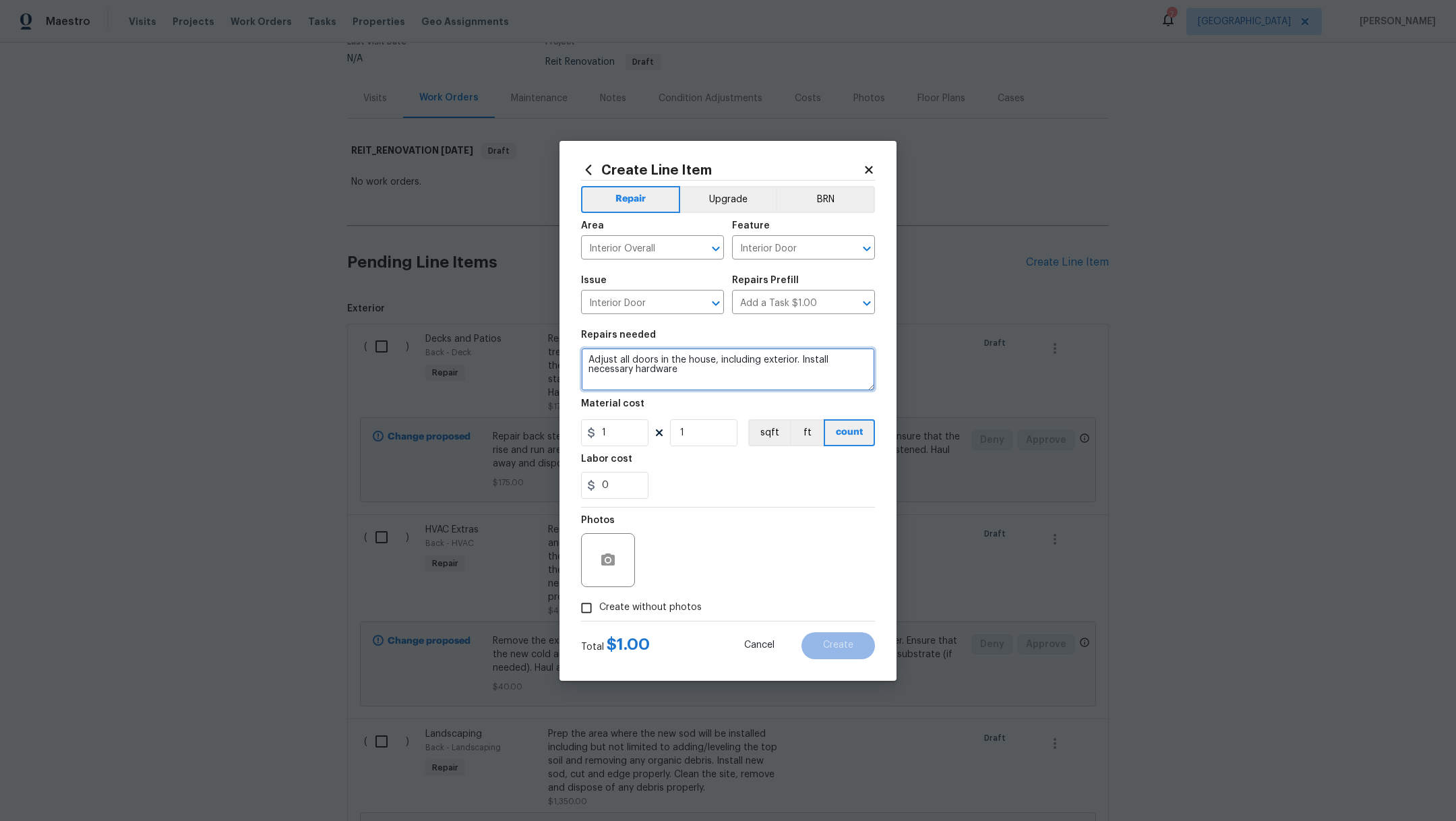
click at [800, 361] on textarea "Adjust all doors in the house, including exterior. Install necessary hardware" at bounding box center [728, 370] width 294 height 43
type textarea "Adjust all doors in the house, including exterior, so the stay open. Install ne…"
drag, startPoint x: 622, startPoint y: 440, endPoint x: 563, endPoint y: 398, distance: 72.4
click at [569, 407] on div "Create Line Item Repair Upgrade BRN Area Interior Overall ​ Feature Interior Do…" at bounding box center [728, 411] width 337 height 540
click at [730, 478] on div "0" at bounding box center [728, 486] width 294 height 27
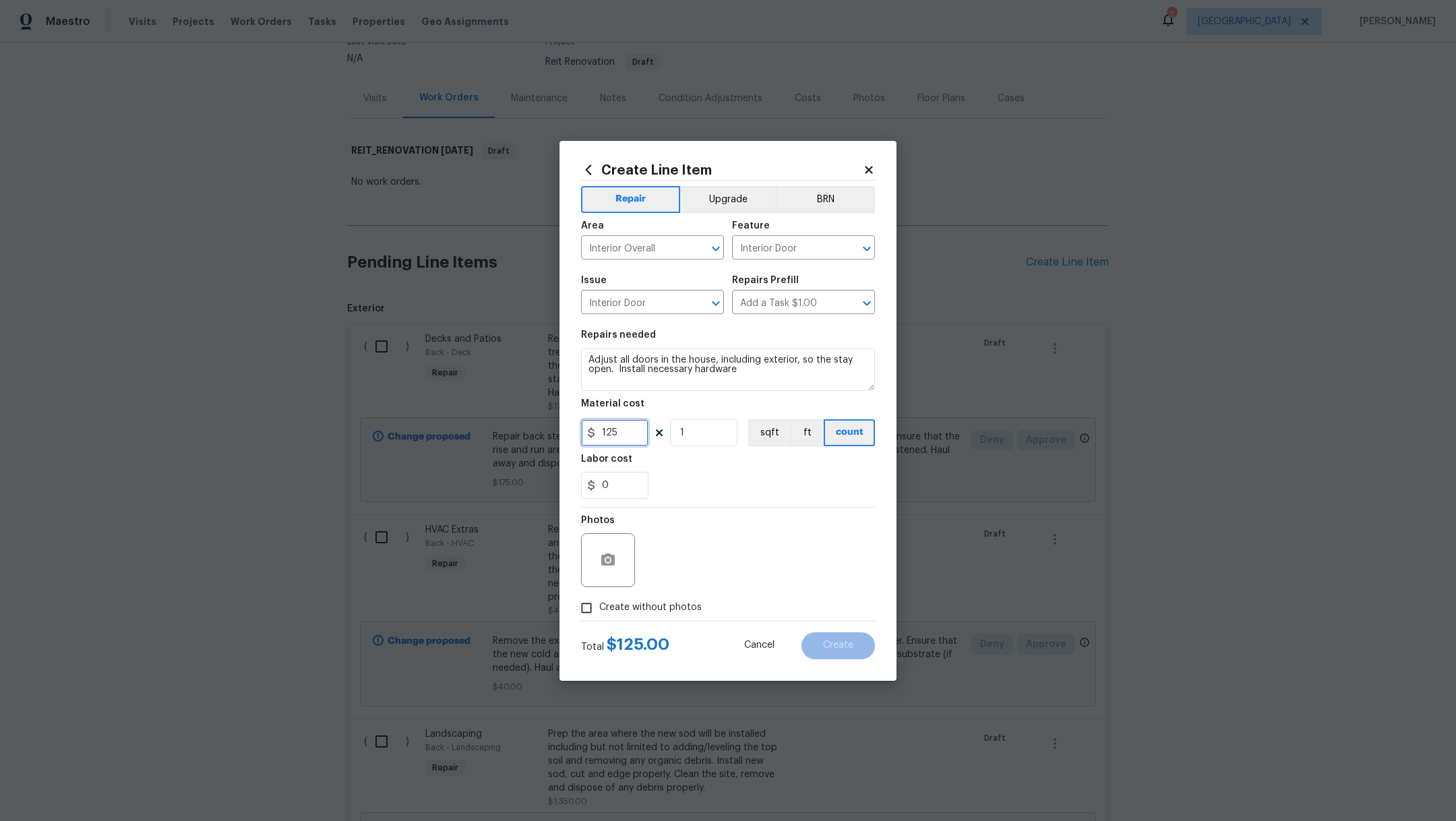
drag, startPoint x: 626, startPoint y: 429, endPoint x: 515, endPoint y: 429, distance: 111.0
click at [515, 429] on div "Create Line Item Repair Upgrade BRN Area Interior Overall ​ Feature Interior Do…" at bounding box center [728, 410] width 1456 height 821
type input "100"
click at [700, 486] on div "0" at bounding box center [728, 486] width 294 height 27
click at [604, 601] on span "Create without photos" at bounding box center [650, 608] width 102 height 14
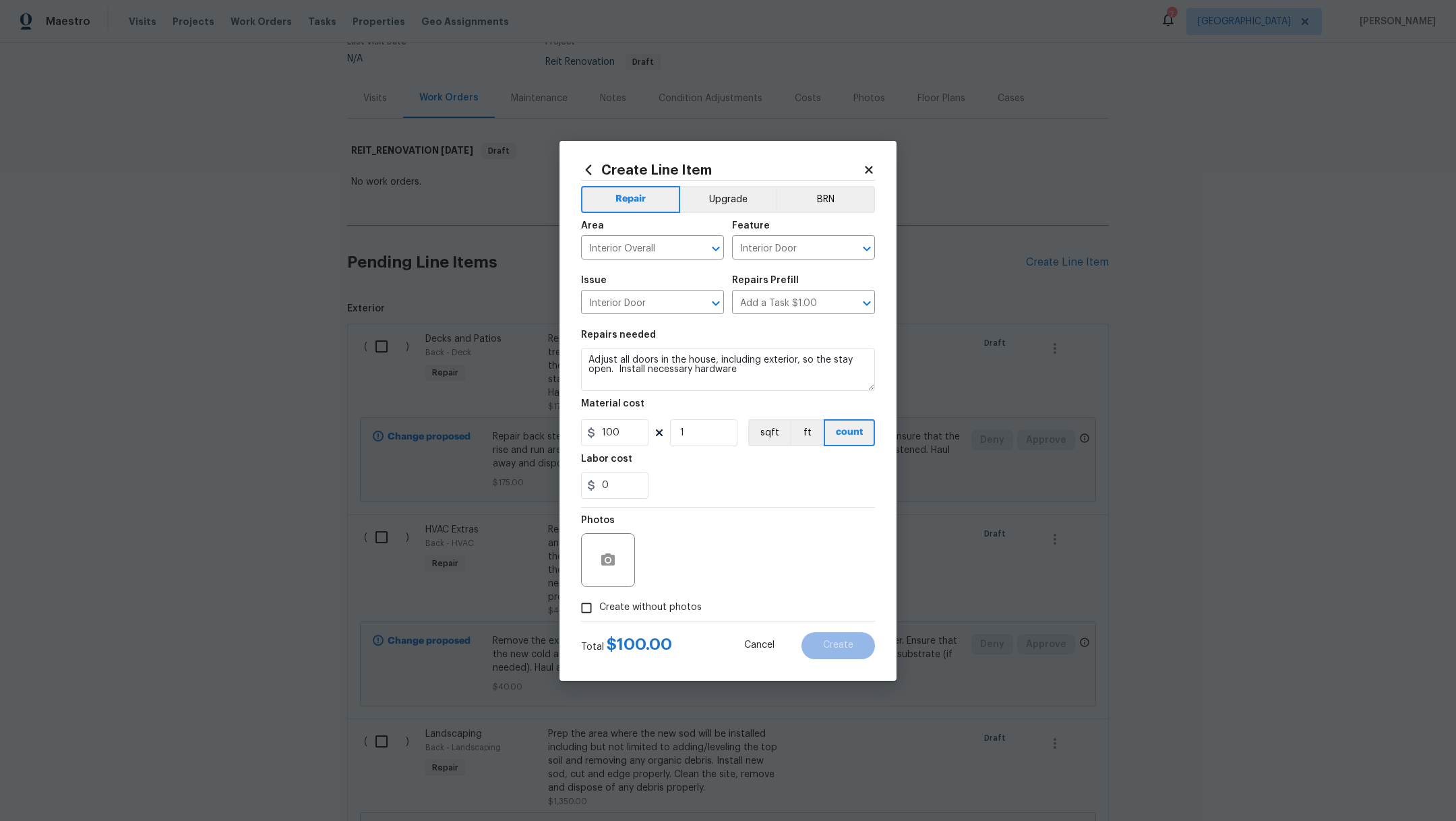
click at [600, 600] on input "Create without photos" at bounding box center [587, 609] width 26 height 26
checkbox input "true"
click at [691, 554] on textarea at bounding box center [760, 560] width 229 height 54
type textarea "."
click at [752, 373] on textarea "Adjust all doors in the house, including exterior, so the stay open. Install ne…" at bounding box center [728, 370] width 294 height 43
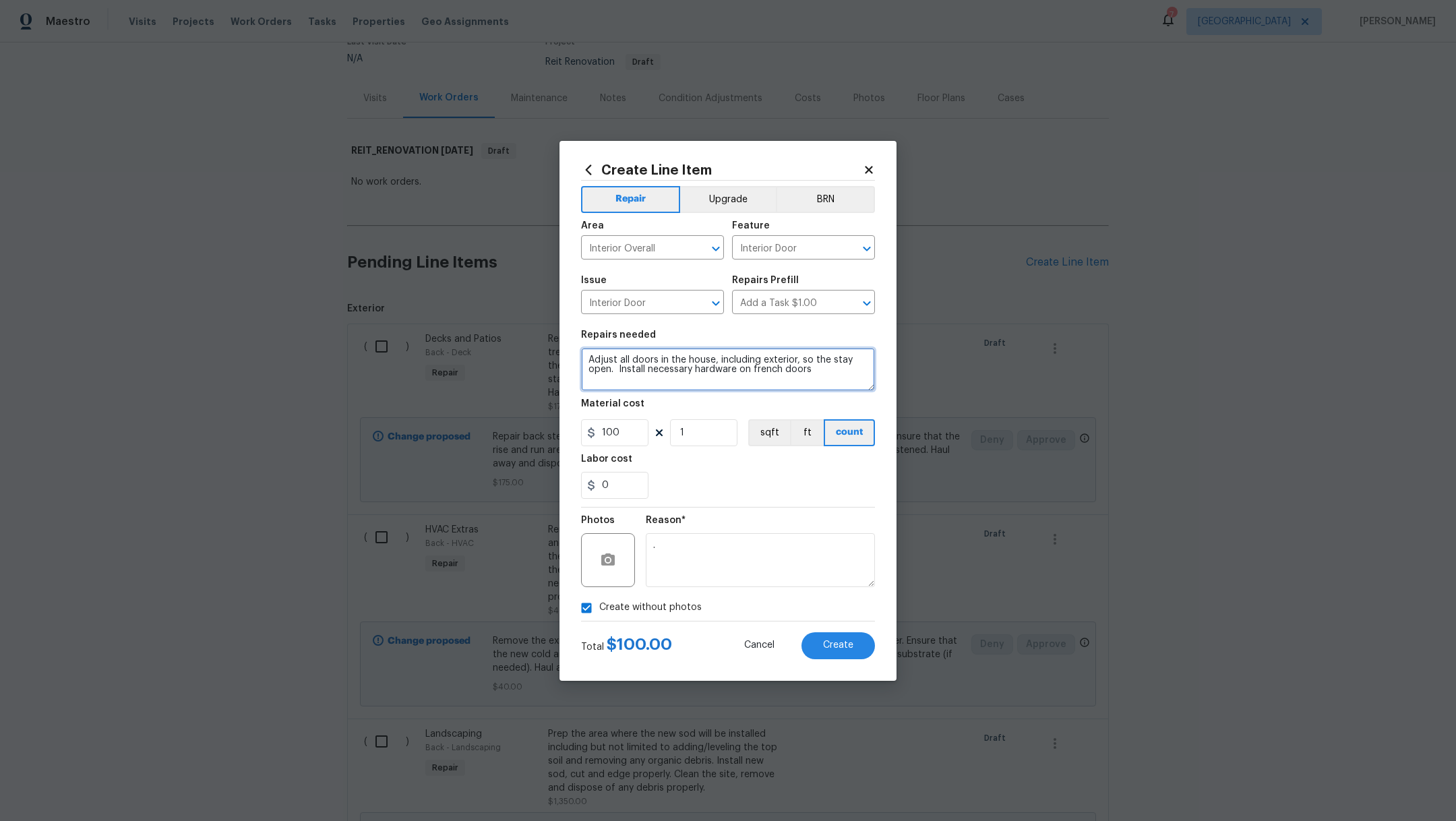
type textarea "Adjust all doors in the house, including exterior, so the stay open. Install ne…"
drag, startPoint x: 634, startPoint y: 433, endPoint x: 357, endPoint y: 429, distance: 277.0
click at [357, 429] on div "Create Line Item Repair Upgrade BRN Area Interior Overall ​ Feature Interior Do…" at bounding box center [728, 410] width 1456 height 821
type input "125"
click at [687, 484] on div "0" at bounding box center [728, 486] width 294 height 27
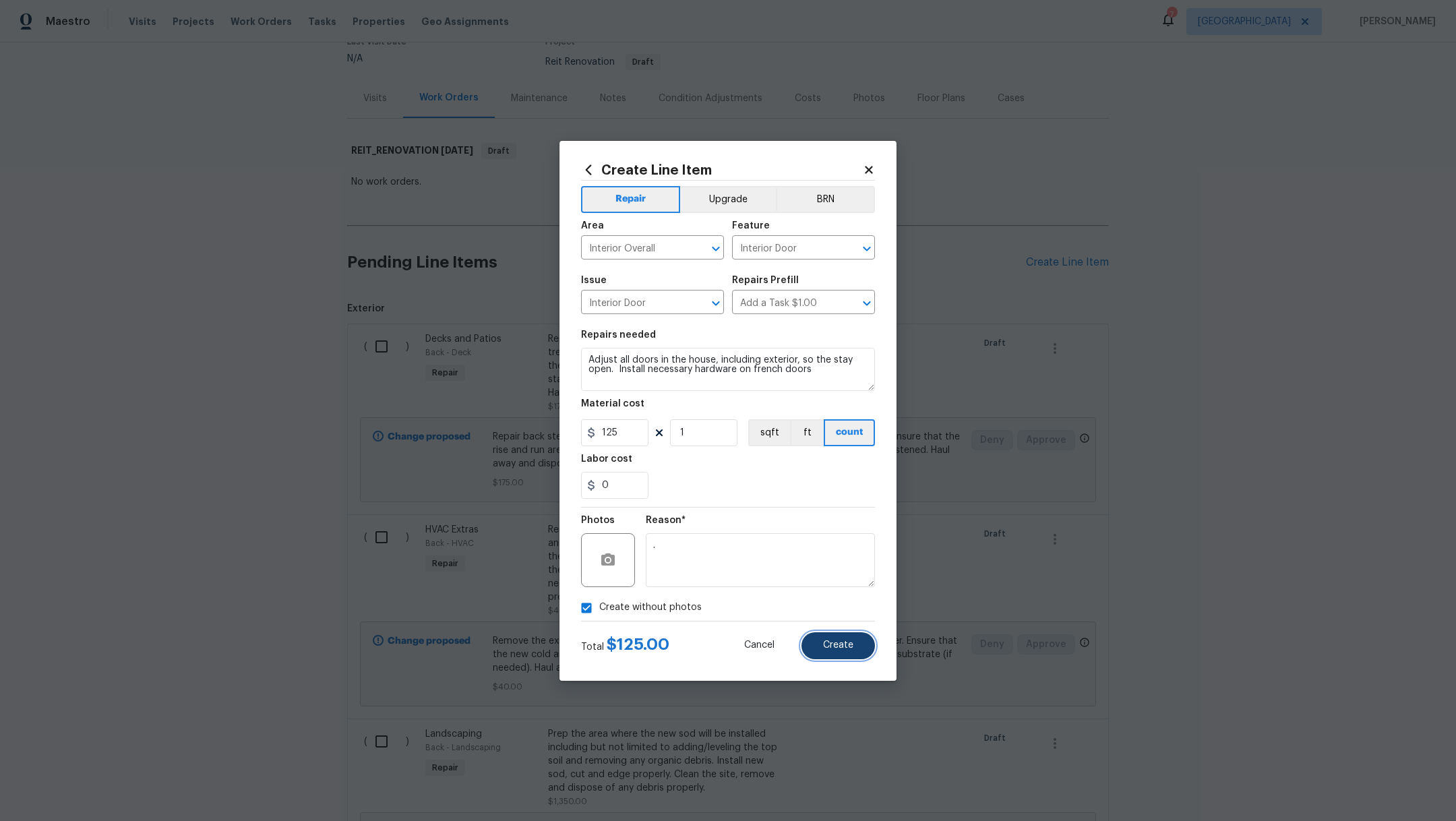
click at [824, 646] on span "Create" at bounding box center [839, 646] width 31 height 10
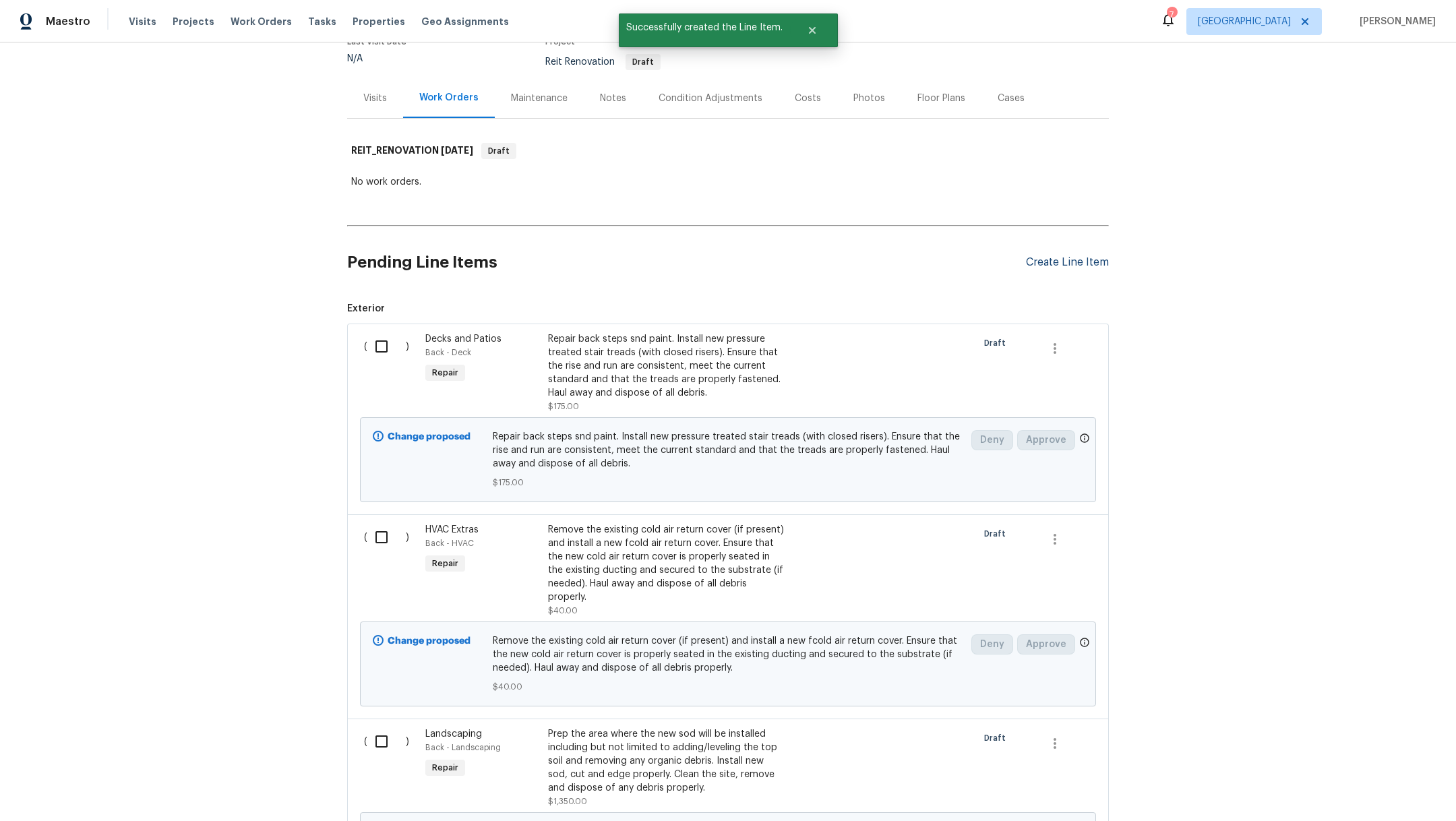
click at [1049, 261] on div "Create Line Item" at bounding box center [1067, 263] width 83 height 13
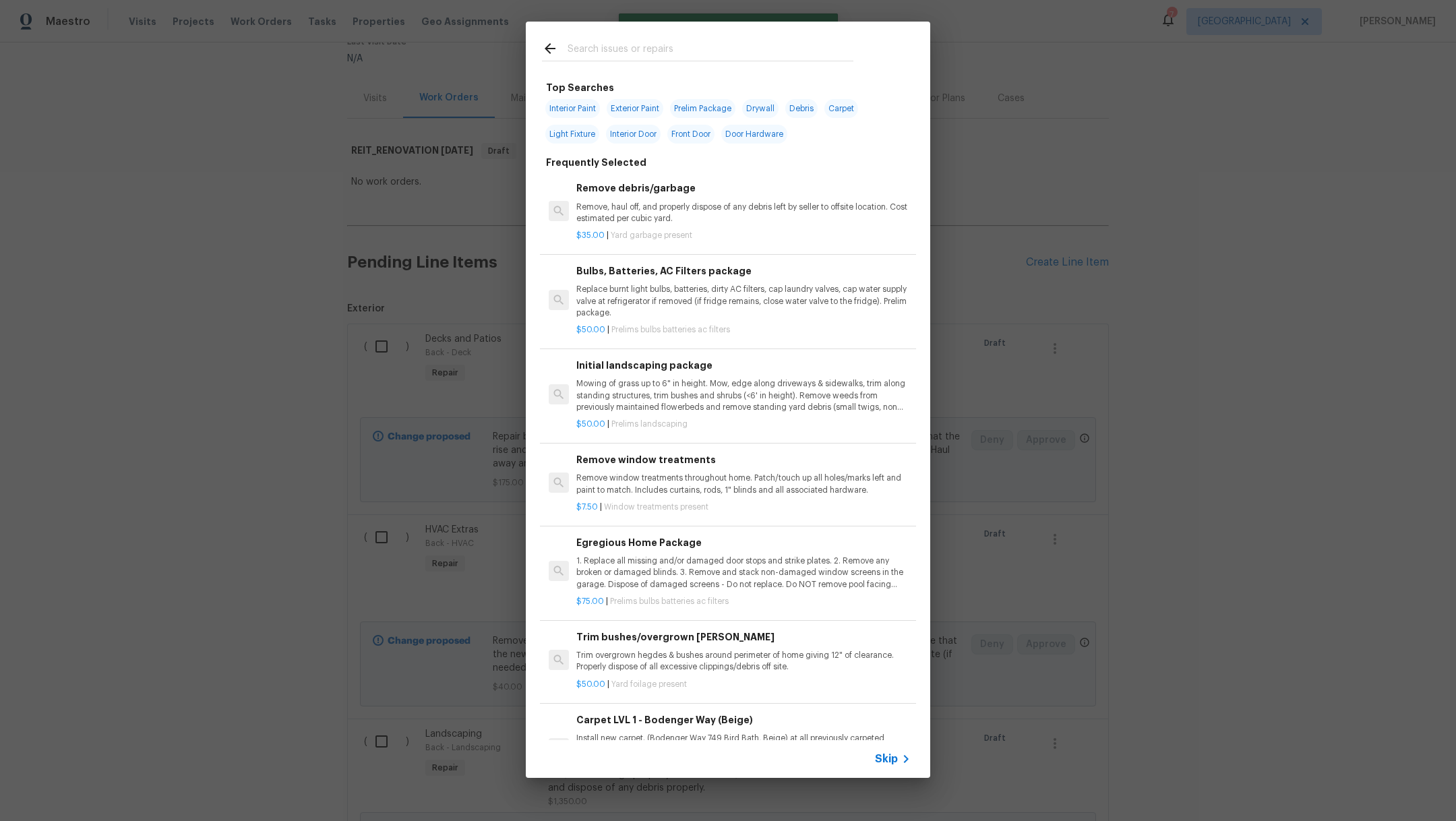
click at [593, 51] on input "text" at bounding box center [711, 50] width 286 height 20
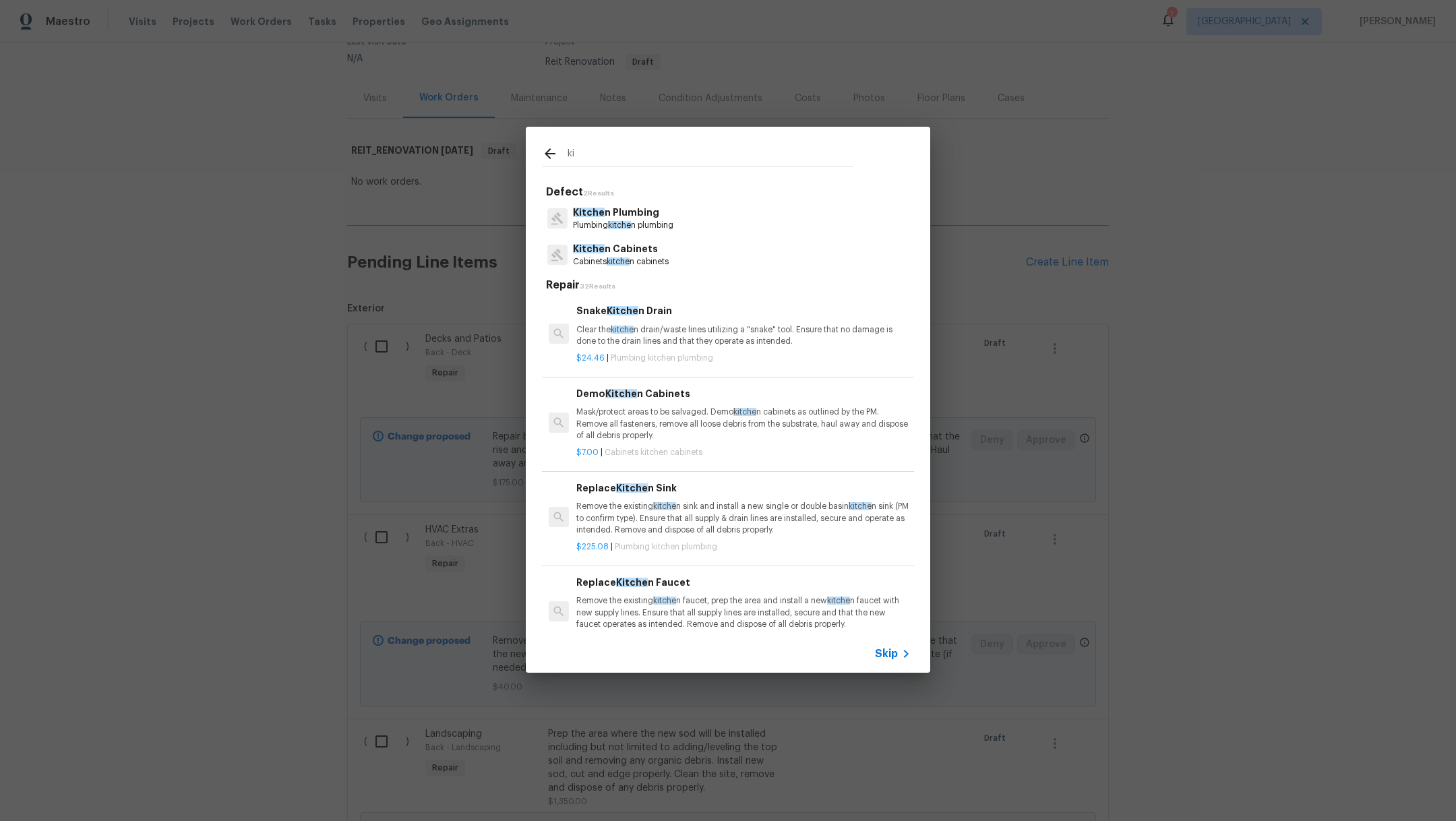
type input "k"
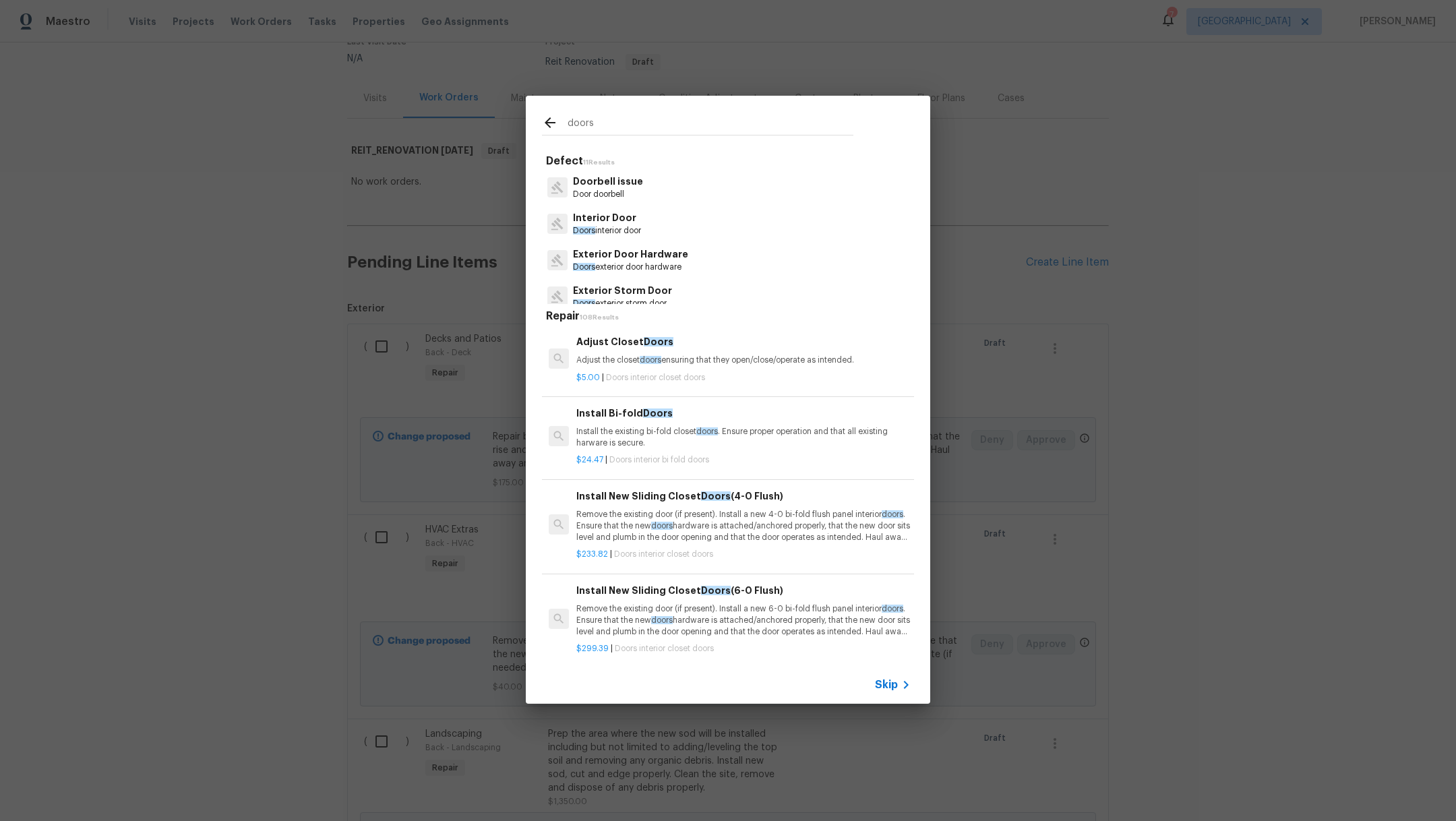
type input "doors"
click at [605, 223] on p "Interior Door" at bounding box center [607, 218] width 68 height 14
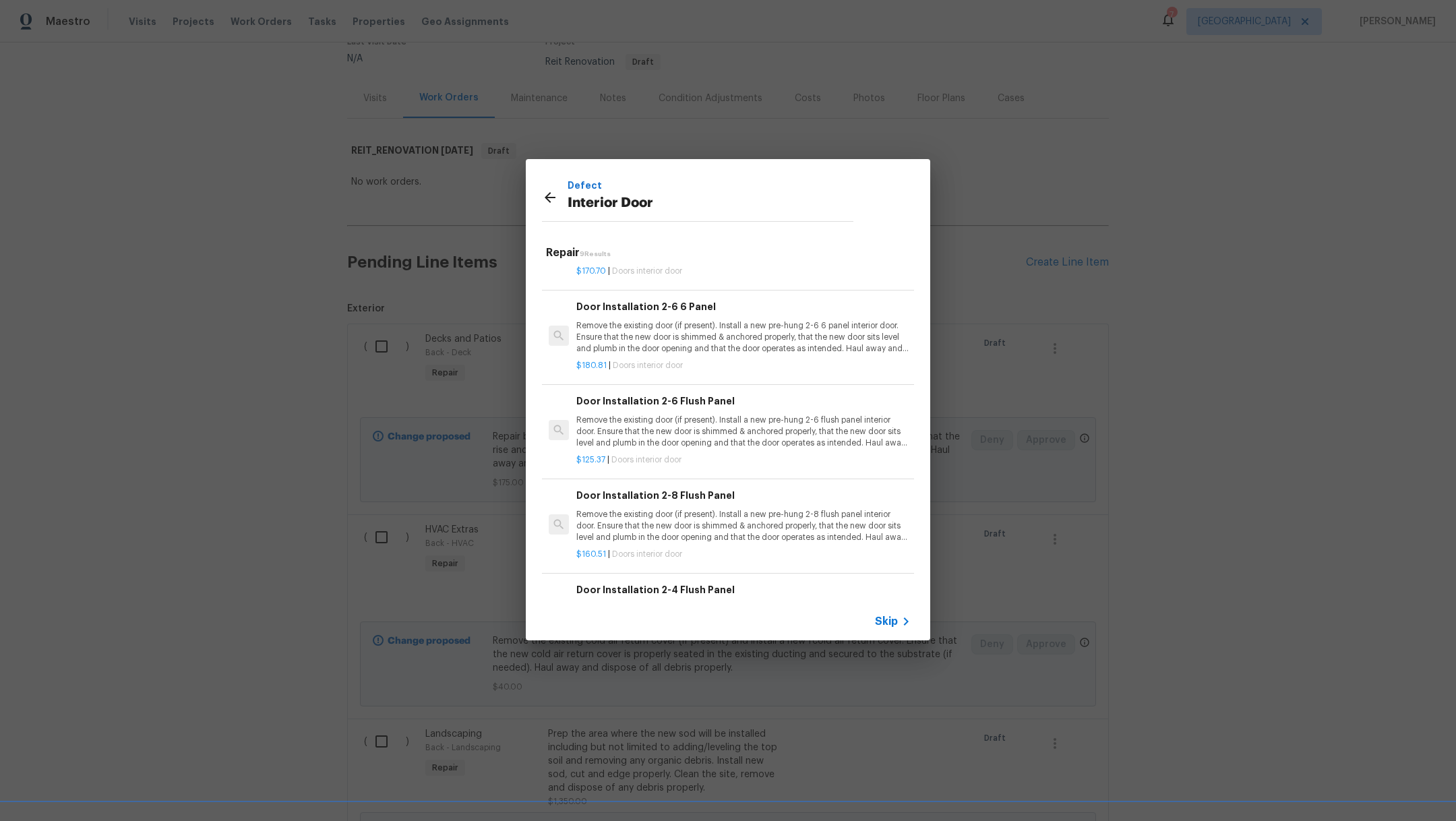
scroll to position [347, 0]
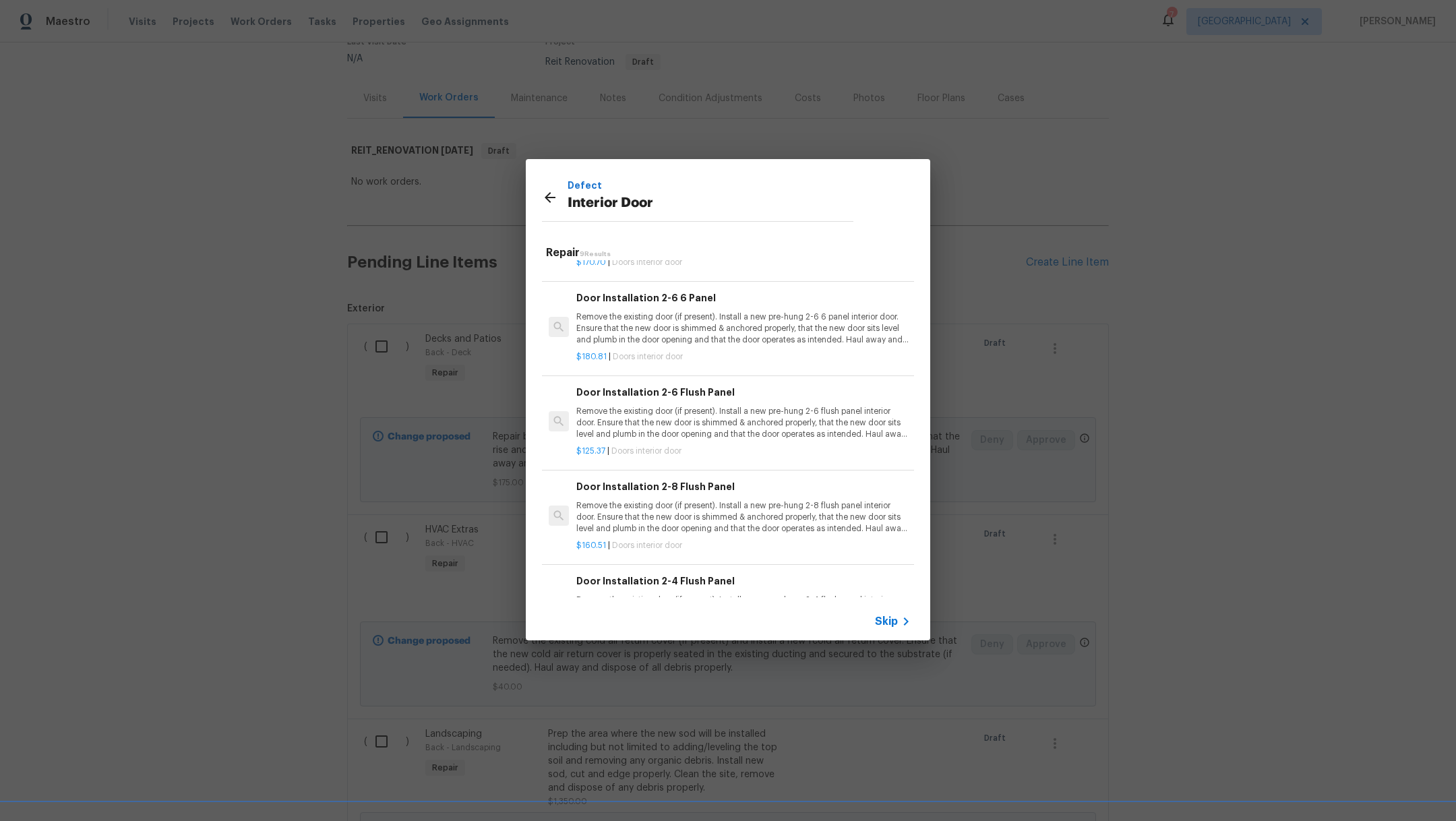
click at [803, 427] on p "Remove the existing door (if present). Install a new pre-hung 2-6 flush panel i…" at bounding box center [744, 423] width 334 height 35
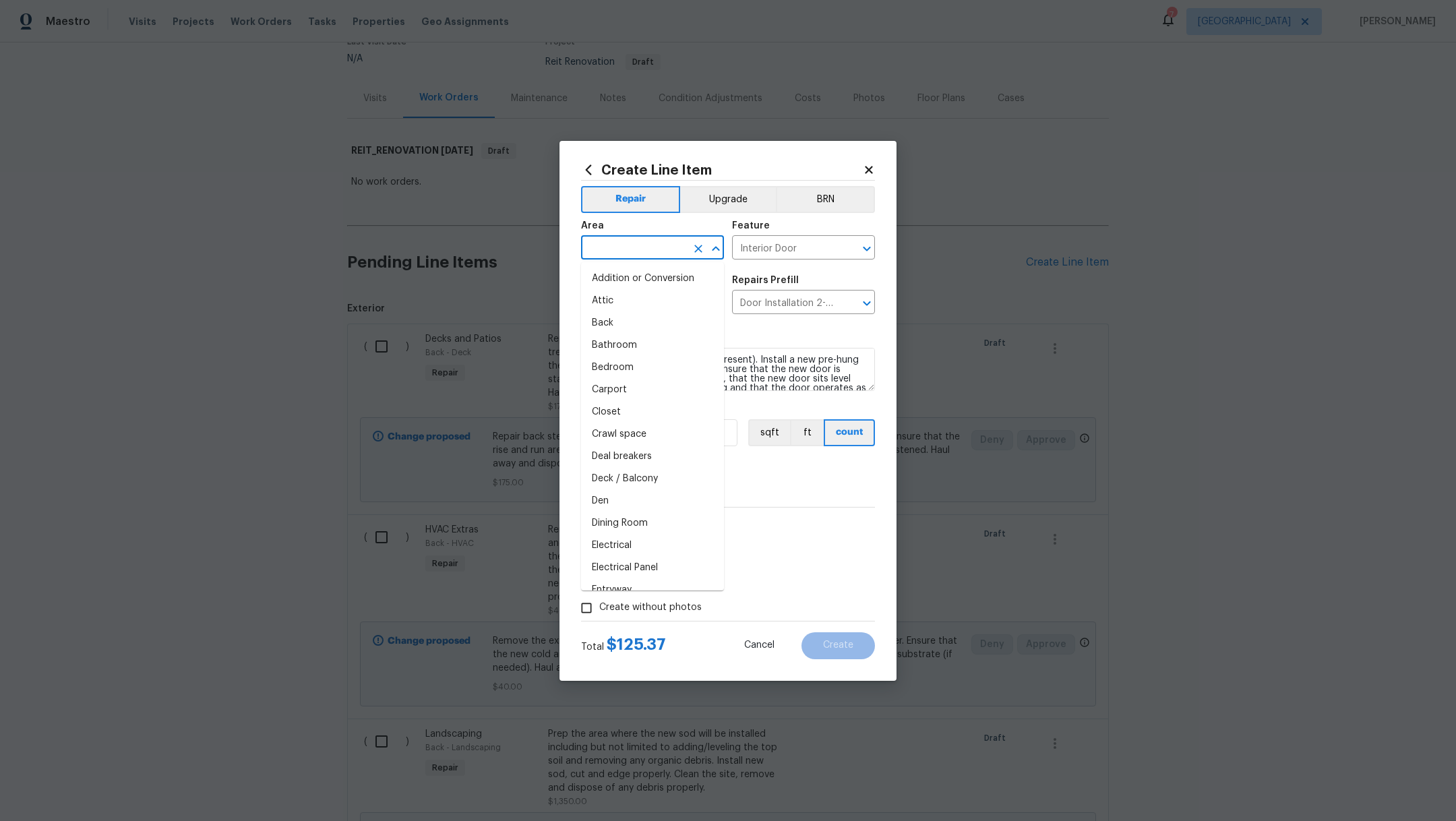
click at [683, 255] on input "text" at bounding box center [634, 249] width 105 height 21
click at [676, 281] on li "Kitchen" at bounding box center [653, 279] width 143 height 23
type input "Kitchen"
click at [761, 310] on input "Door Installation 2-6 Flush Panel $125.37" at bounding box center [785, 304] width 105 height 21
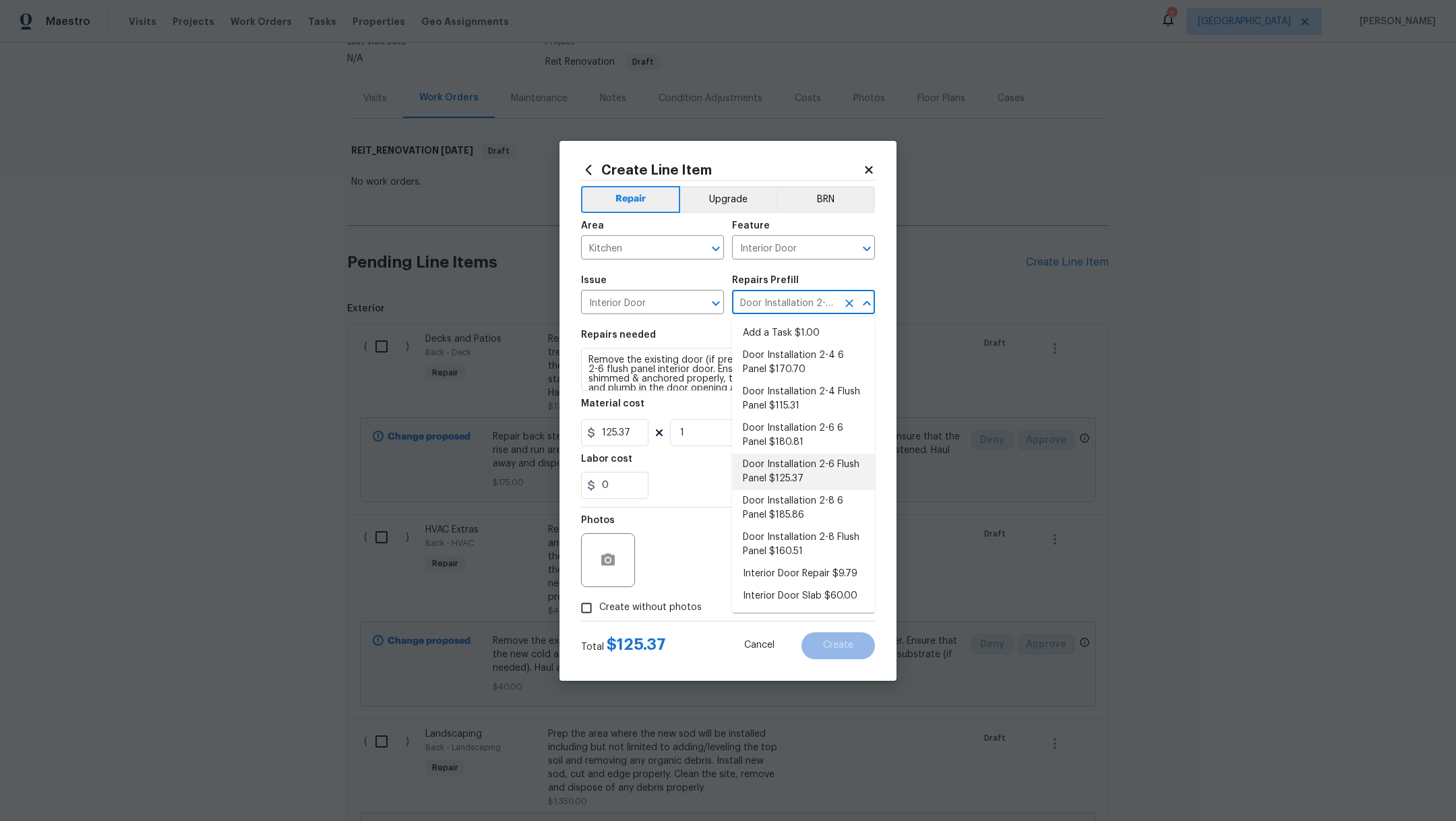
click at [860, 476] on li "Door Installation 2-6 Flush Panel $125.37" at bounding box center [804, 471] width 143 height 36
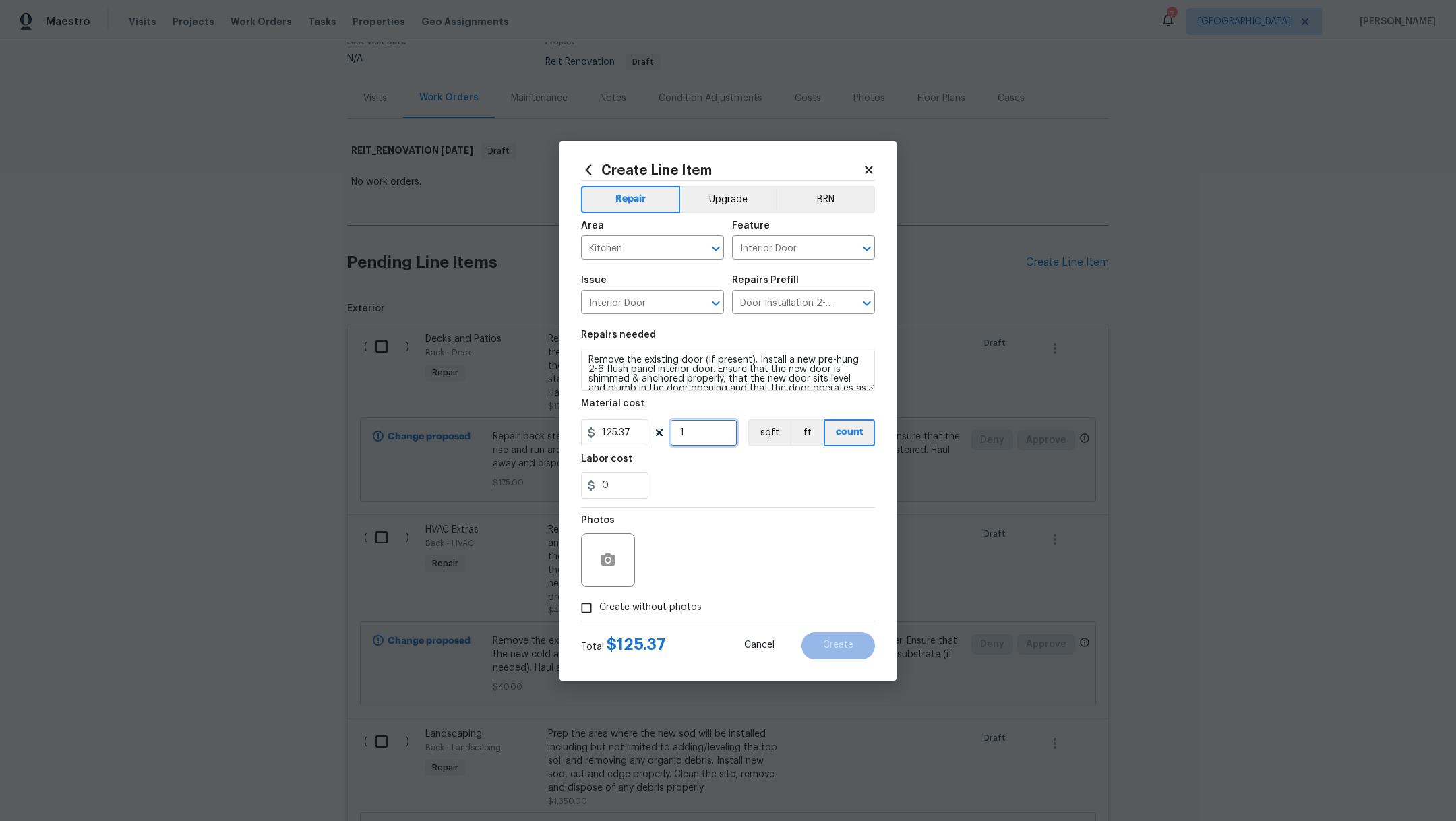
drag, startPoint x: 703, startPoint y: 438, endPoint x: 634, endPoint y: 429, distance: 69.6
click at [634, 429] on div "125.37 1 sqft ft count" at bounding box center [728, 433] width 294 height 27
type input "2"
click at [584, 355] on textarea "Remove the existing door (if present). Install a new pre-hung 2-6 flush panel i…" at bounding box center [728, 370] width 294 height 43
type textarea "Pantry and kitchen. Remove the existing door (if present). Install a new pre-hu…"
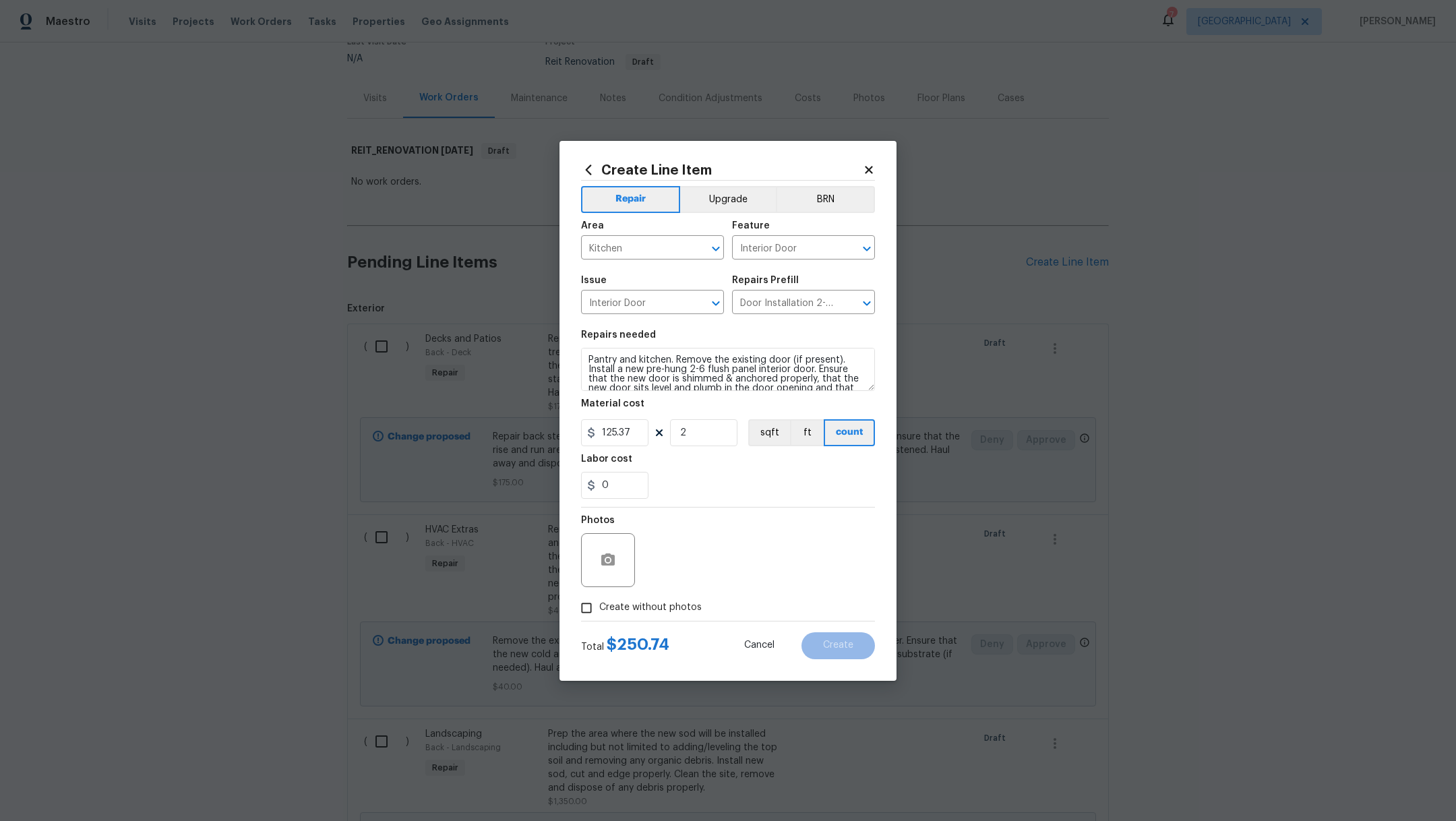
click at [761, 478] on div "0" at bounding box center [728, 486] width 294 height 27
click at [707, 440] on input "2" at bounding box center [704, 433] width 68 height 27
type input "3"
click at [679, 495] on div "0" at bounding box center [728, 486] width 294 height 27
click at [638, 615] on label "Create without photos" at bounding box center [638, 609] width 128 height 26
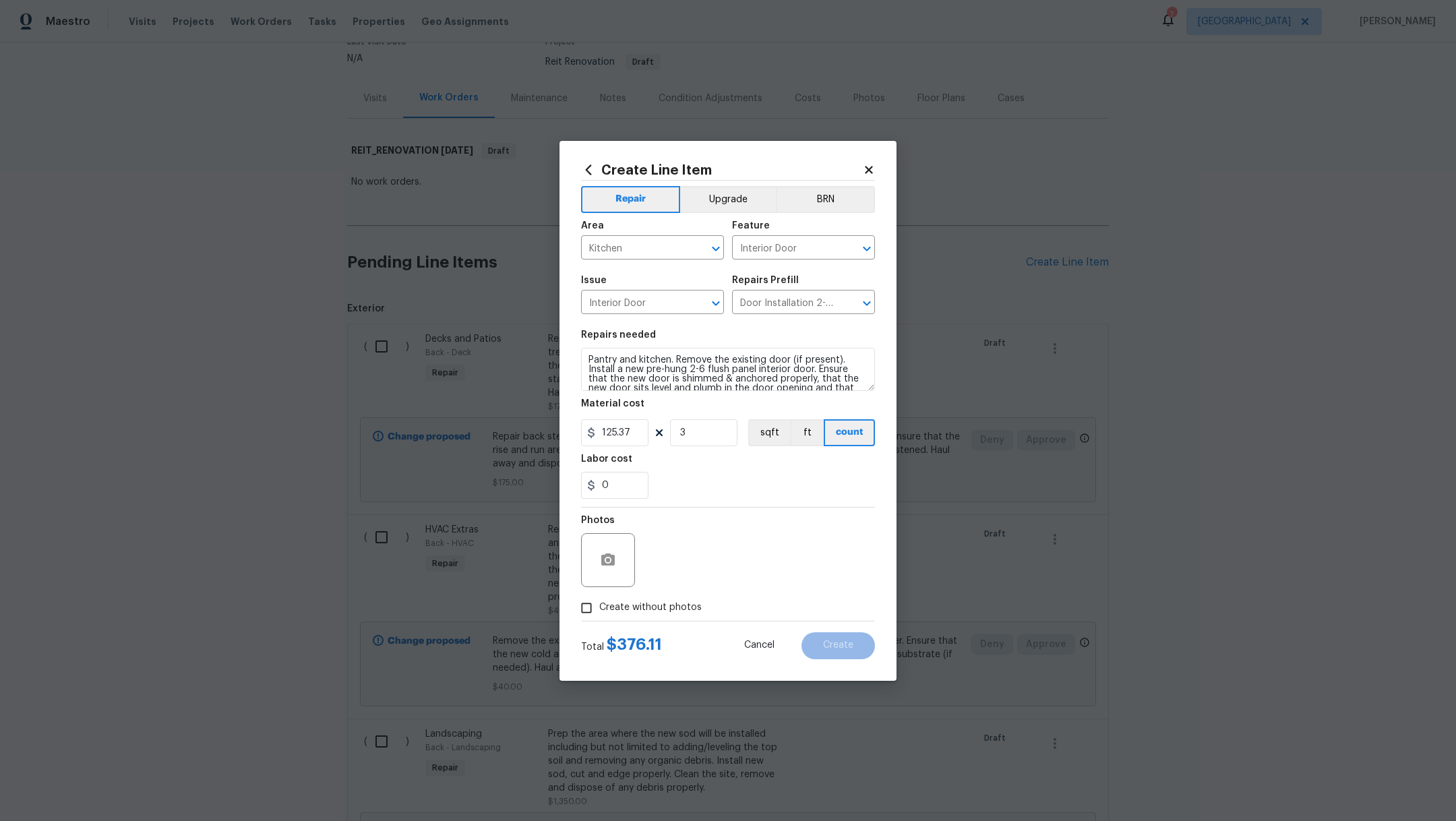
click at [600, 615] on input "Create without photos" at bounding box center [587, 609] width 26 height 26
checkbox input "true"
click at [716, 587] on div at bounding box center [760, 560] width 229 height 54
type textarea "."
click at [834, 638] on button "Create" at bounding box center [838, 647] width 73 height 27
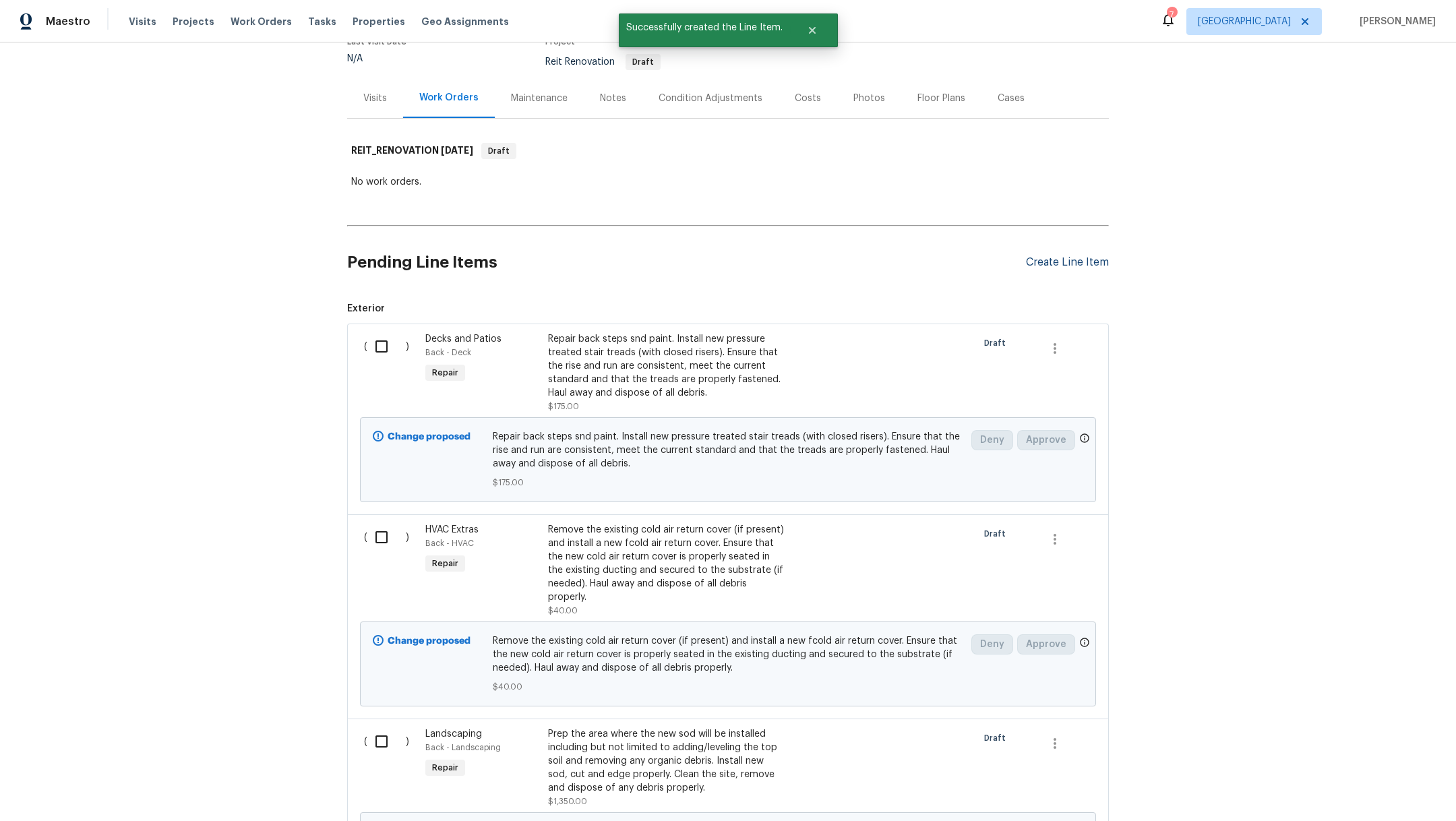
click at [1052, 265] on div "Create Line Item" at bounding box center [1067, 263] width 83 height 13
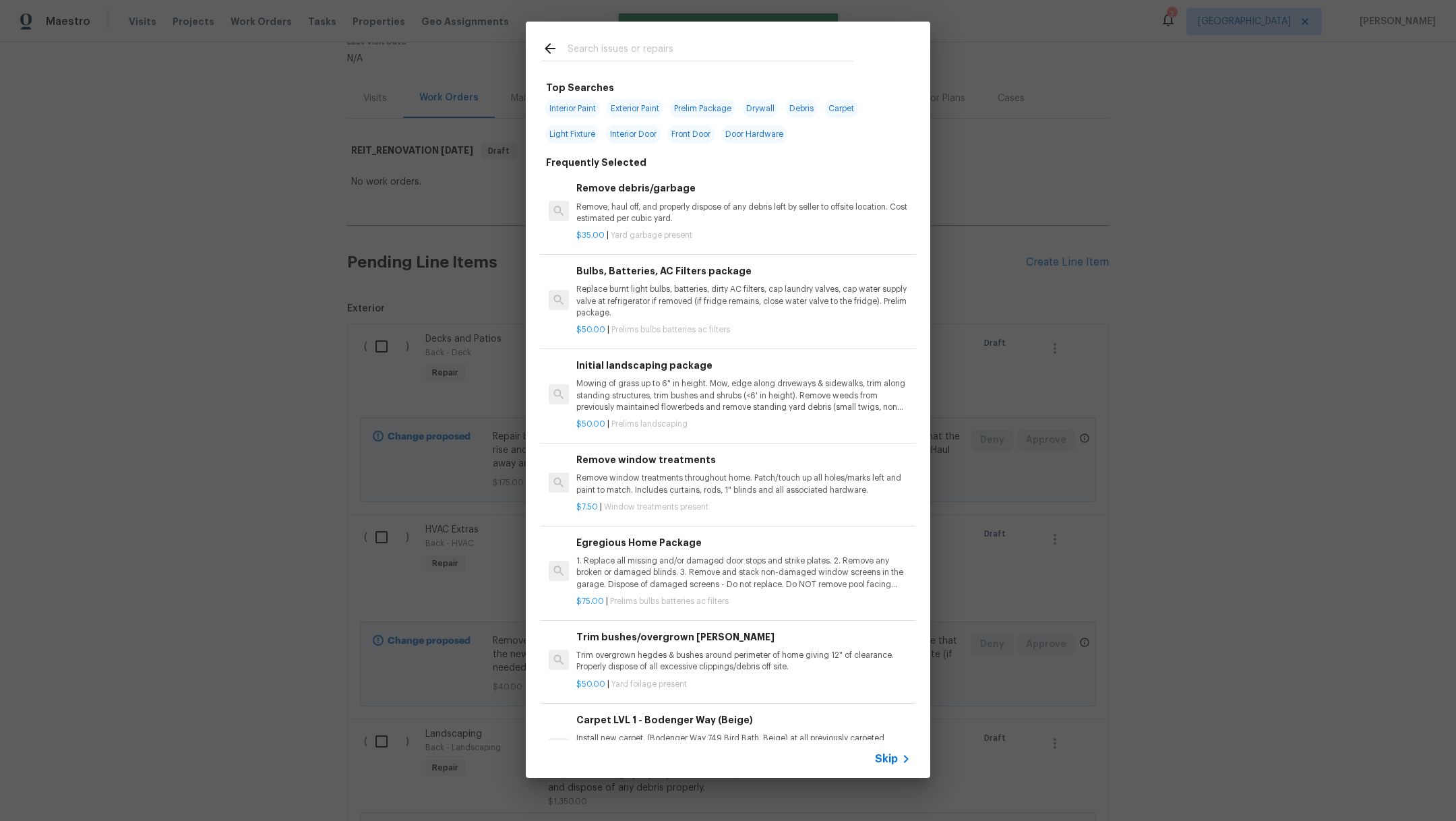
click at [632, 52] on input "text" at bounding box center [711, 50] width 286 height 20
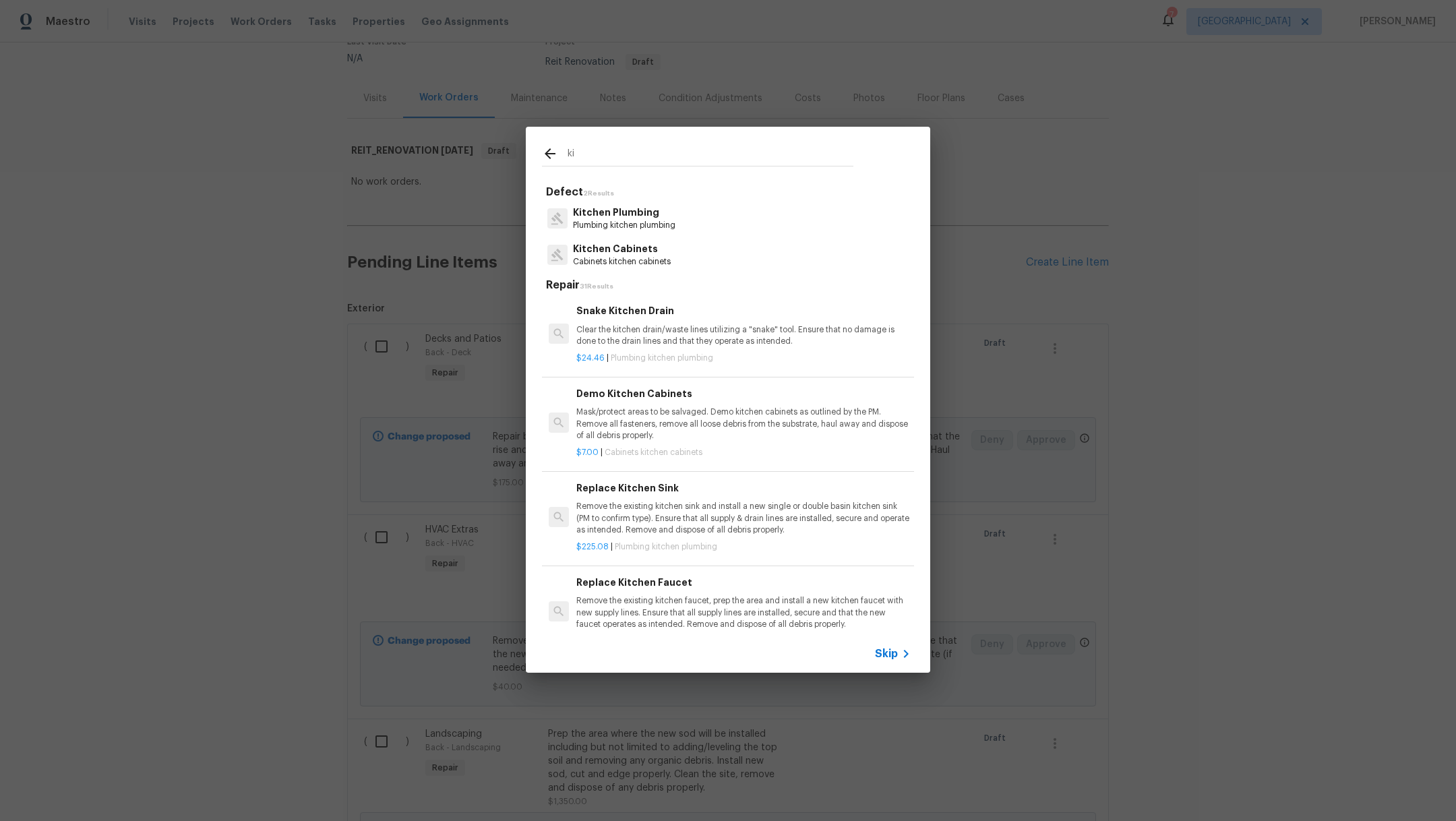
type input "k"
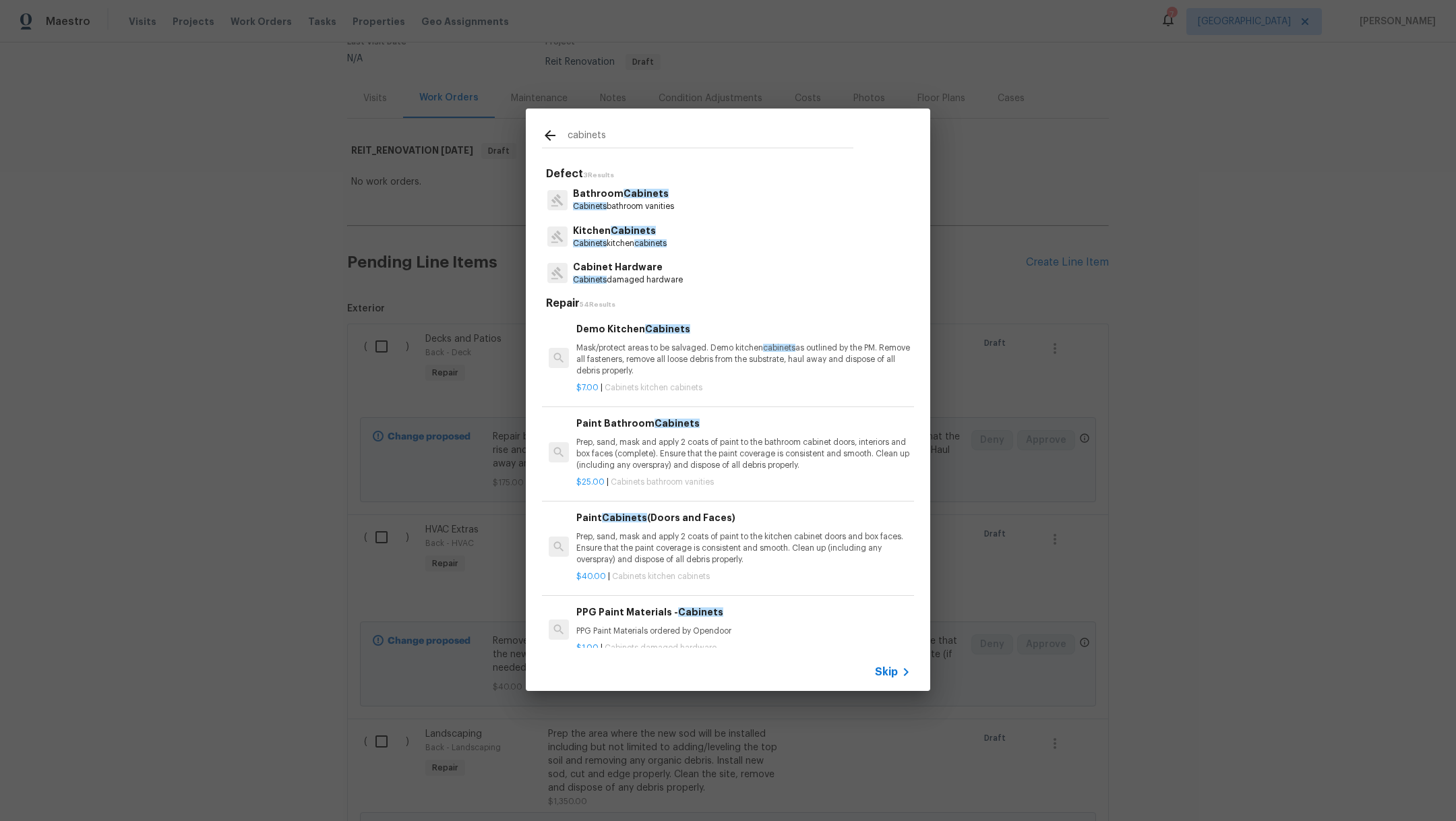
type input "cabinets"
click at [674, 240] on div "Kitchen Cabinets Cabinets kitchen cabinets" at bounding box center [728, 236] width 372 height 36
click at [633, 238] on p "Cabinets kitchen cabinets" at bounding box center [620, 244] width 94 height 11
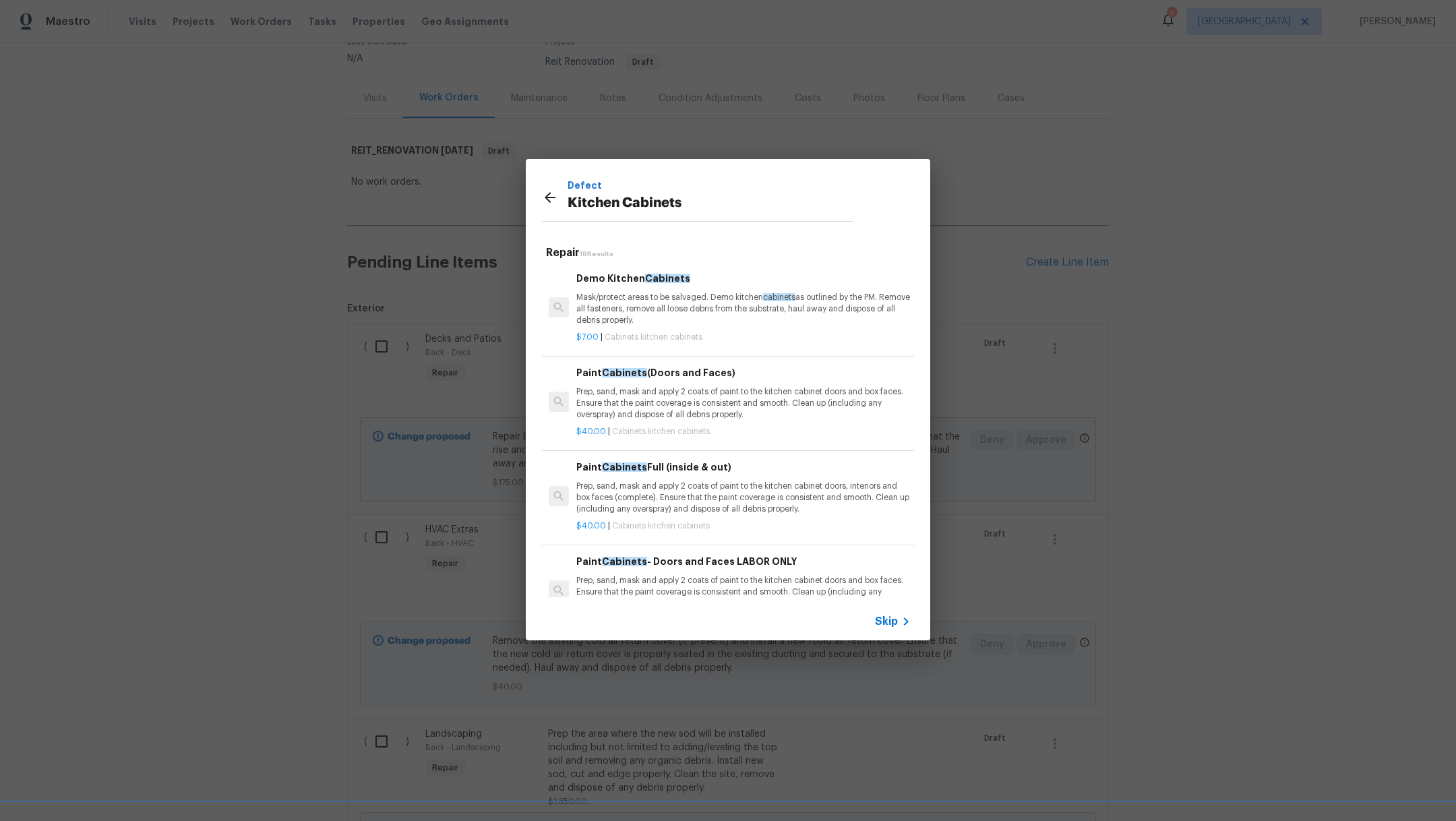
click at [784, 511] on p "Prep, sand, mask and apply 2 coats of paint to the kitchen cabinet doors, inter…" at bounding box center [744, 498] width 334 height 35
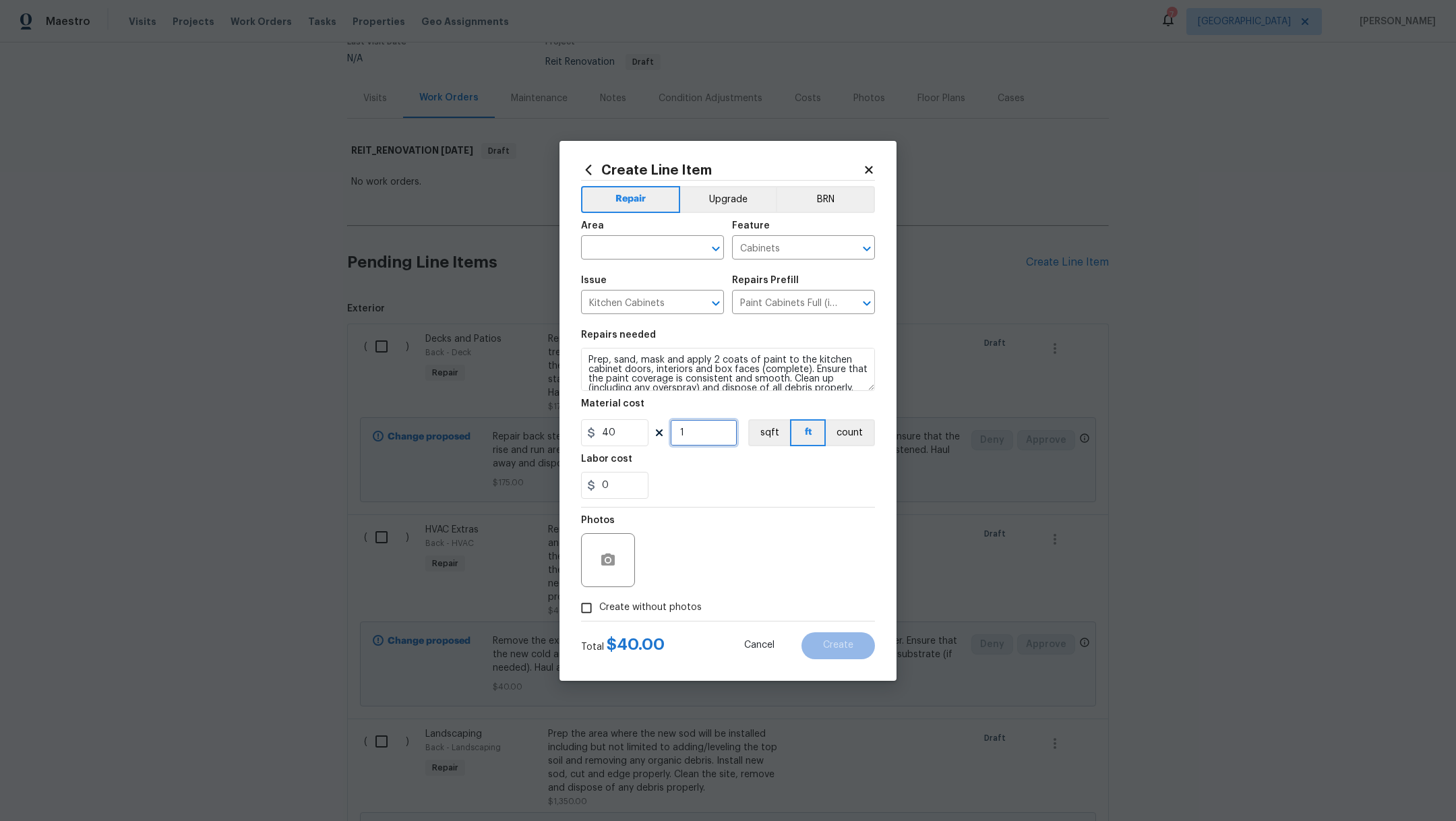
click at [705, 438] on input "1" at bounding box center [704, 433] width 68 height 27
drag, startPoint x: 625, startPoint y: 436, endPoint x: 507, endPoint y: 429, distance: 118.2
click at [513, 429] on div "Create Line Item Repair Upgrade BRN Area ​ Feature Cabinets ​ Issue Kitchen Cab…" at bounding box center [728, 410] width 1456 height 821
type input "2000"
click at [754, 467] on div "Labor cost" at bounding box center [728, 463] width 294 height 18
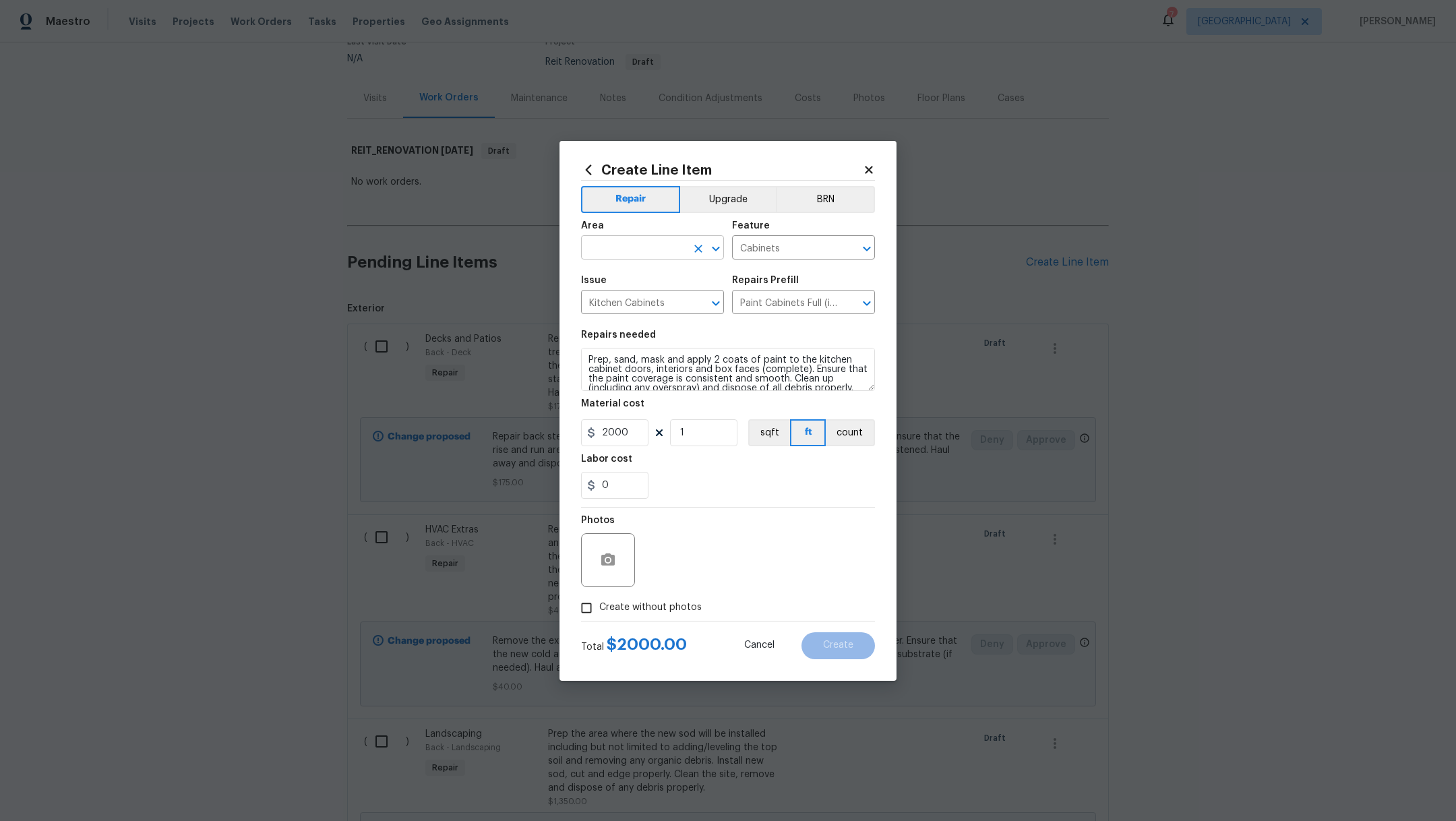
click at [636, 252] on input "text" at bounding box center [634, 249] width 105 height 21
click at [641, 288] on li "Kitchen" at bounding box center [653, 279] width 143 height 23
type input "Kitchen"
drag, startPoint x: 634, startPoint y: 433, endPoint x: 472, endPoint y: 421, distance: 162.4
click at [472, 421] on div "Create Line Item Repair Upgrade BRN Area Kitchen ​ Feature Cabinets ​ Issue Kit…" at bounding box center [728, 410] width 1456 height 821
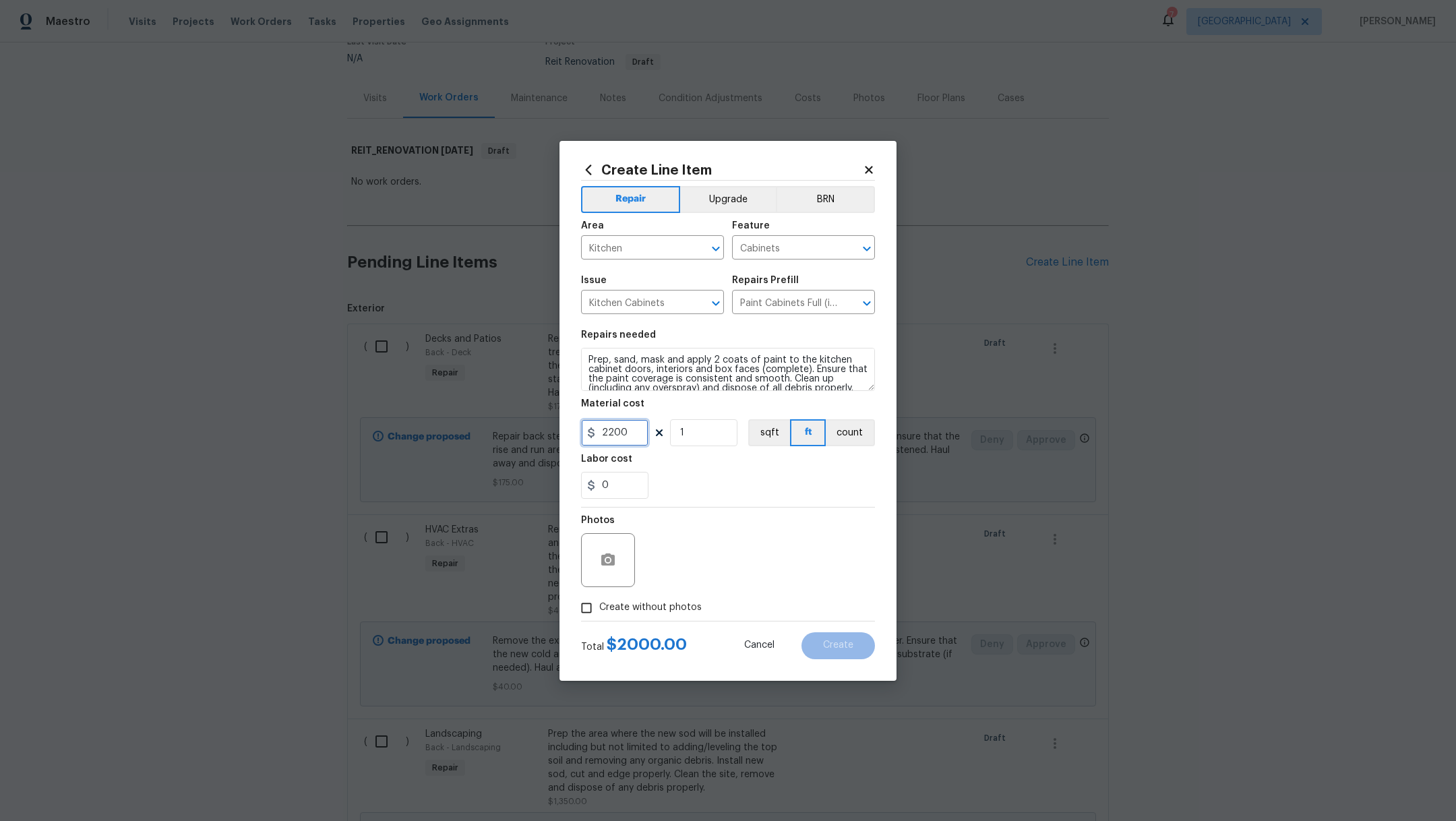
type input "2200"
click at [691, 486] on div "0" at bounding box center [728, 486] width 294 height 27
click at [642, 615] on label "Create without photos" at bounding box center [638, 609] width 128 height 26
click at [600, 615] on input "Create without photos" at bounding box center [587, 609] width 26 height 26
checkbox input "true"
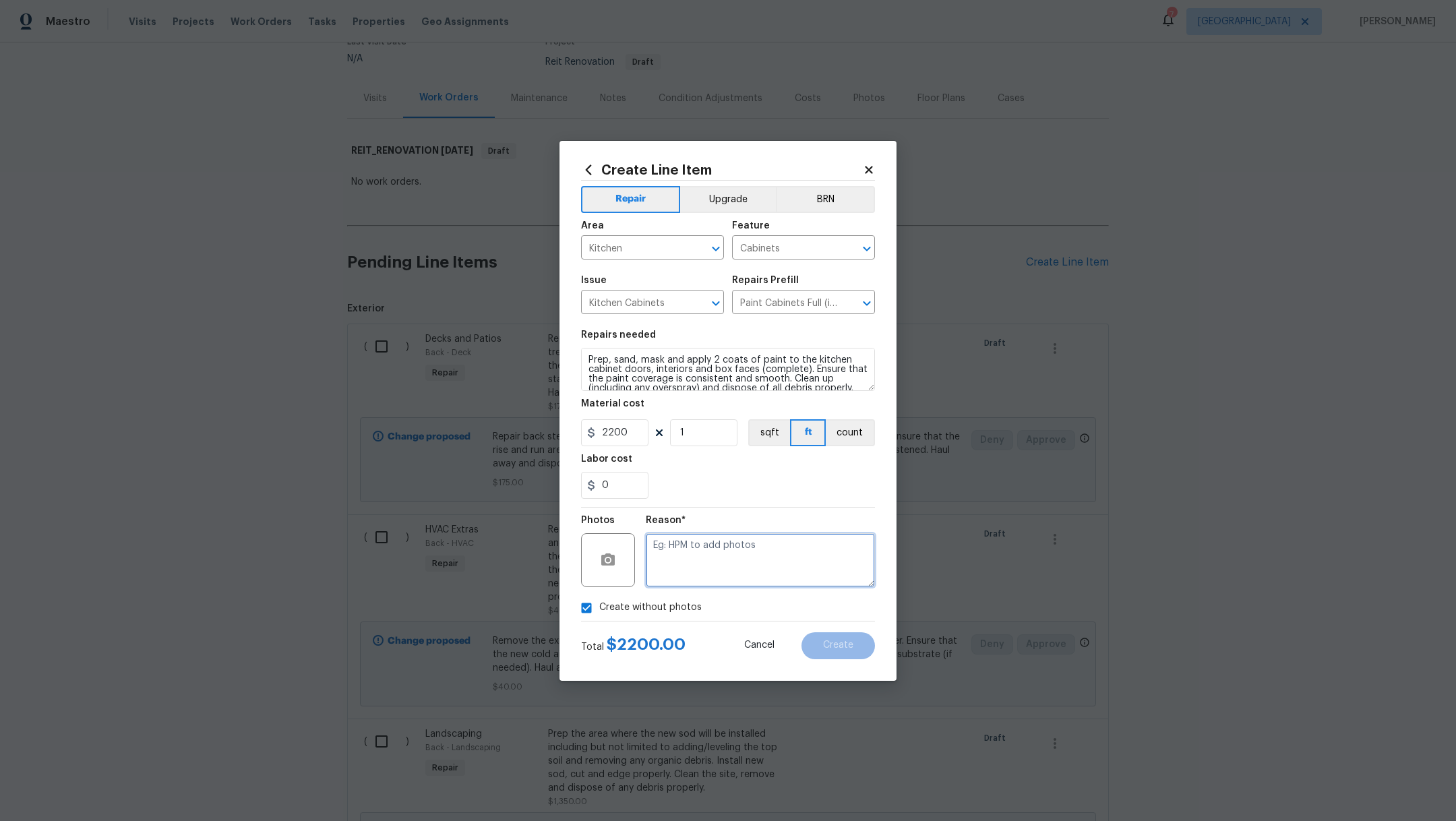
click at [721, 554] on textarea at bounding box center [760, 560] width 229 height 54
type textarea ","
click at [842, 641] on span "Create" at bounding box center [839, 646] width 31 height 10
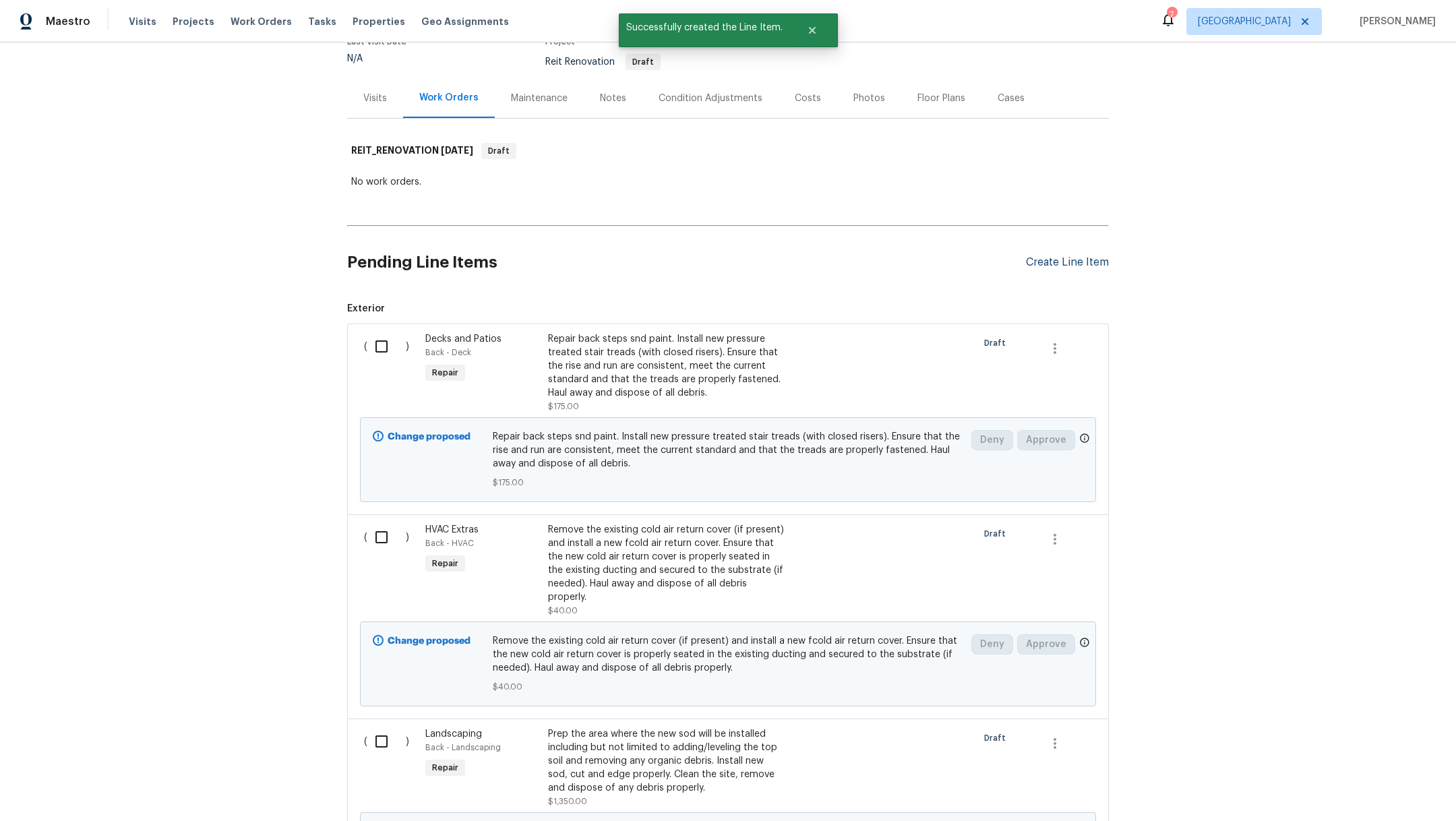
click at [1043, 259] on div "Create Line Item" at bounding box center [1067, 263] width 83 height 13
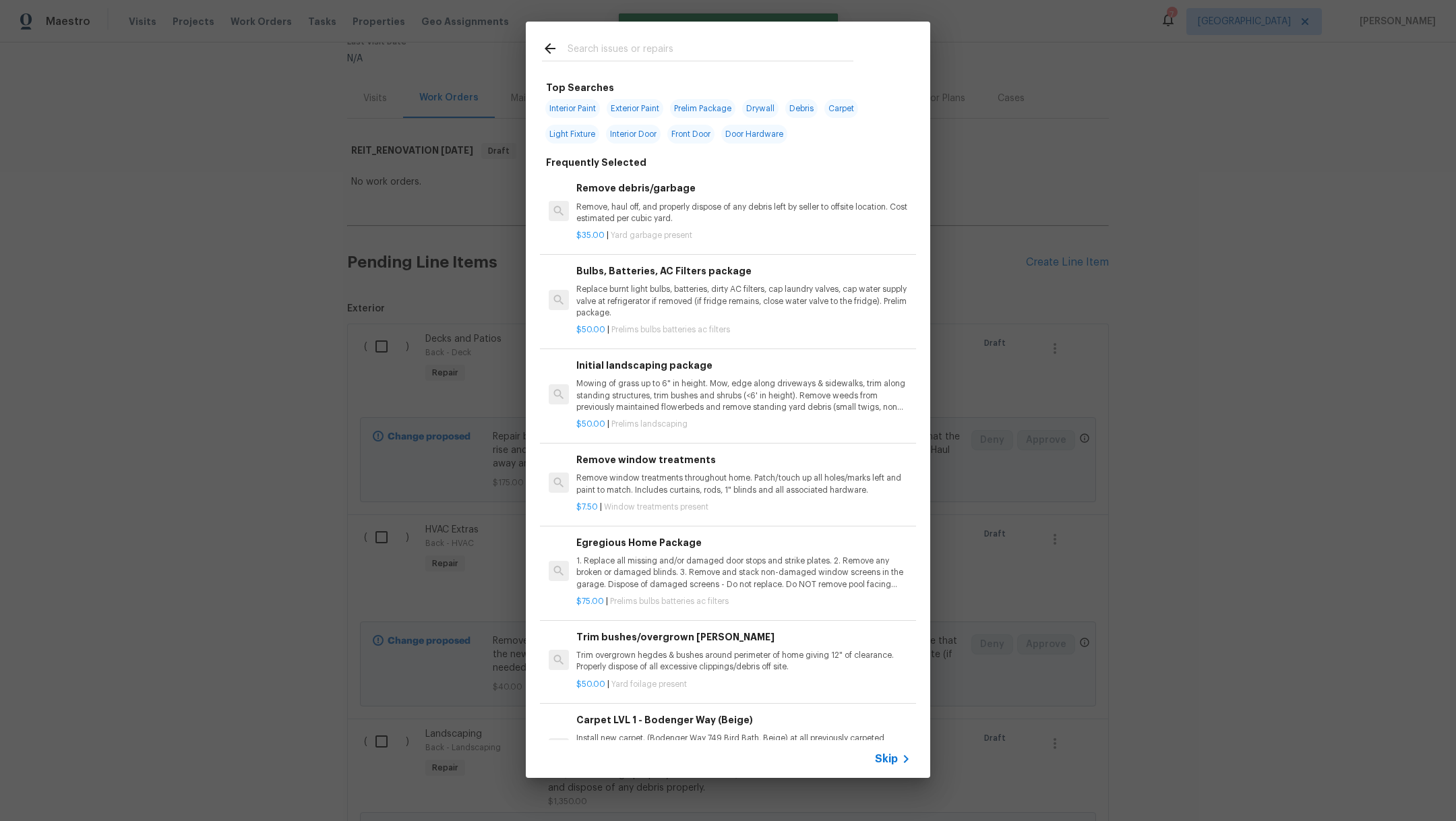
click at [608, 48] on input "text" at bounding box center [711, 50] width 286 height 20
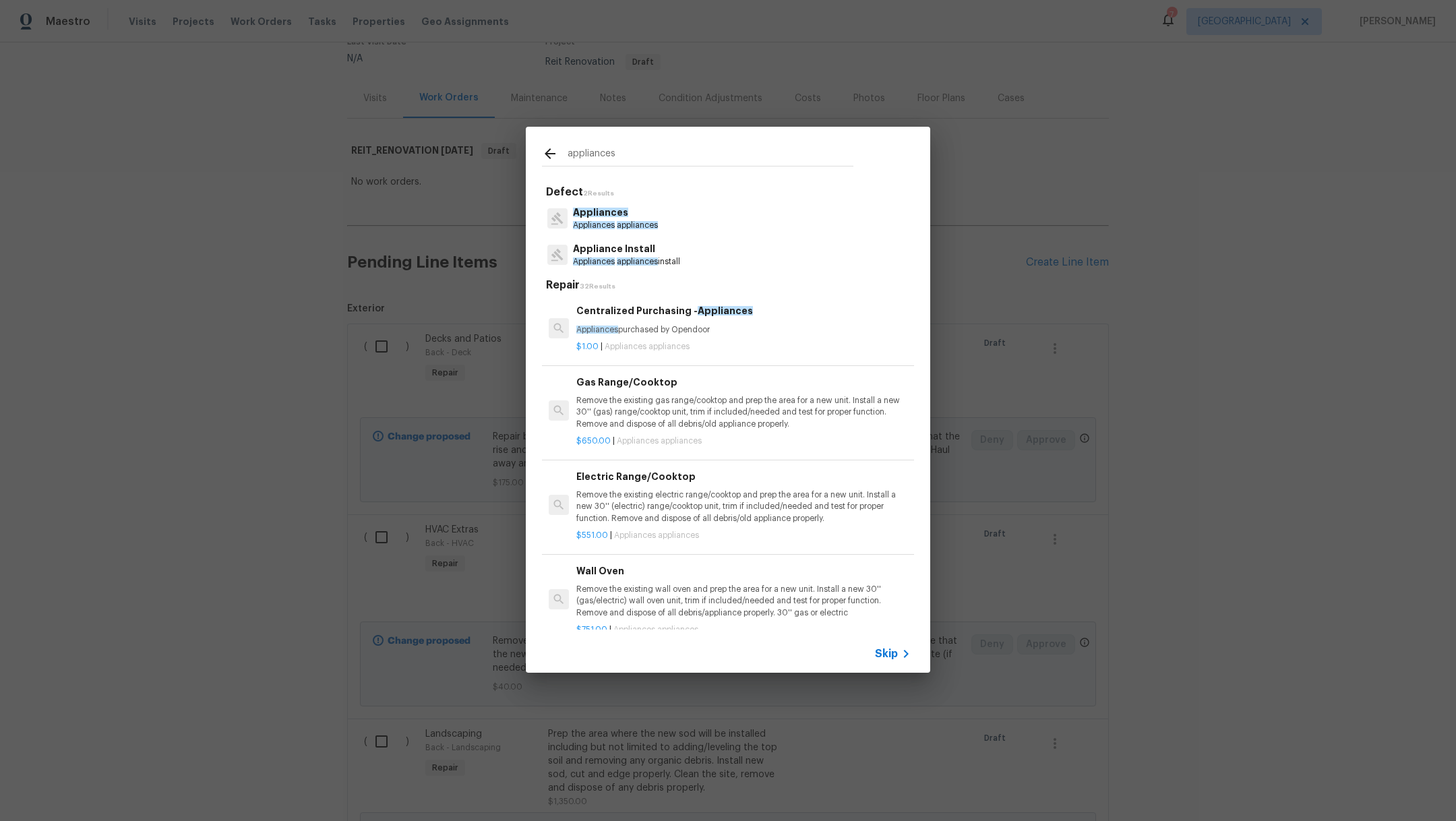
type input "appliances"
click at [630, 220] on p "Appliances appliances" at bounding box center [616, 225] width 85 height 11
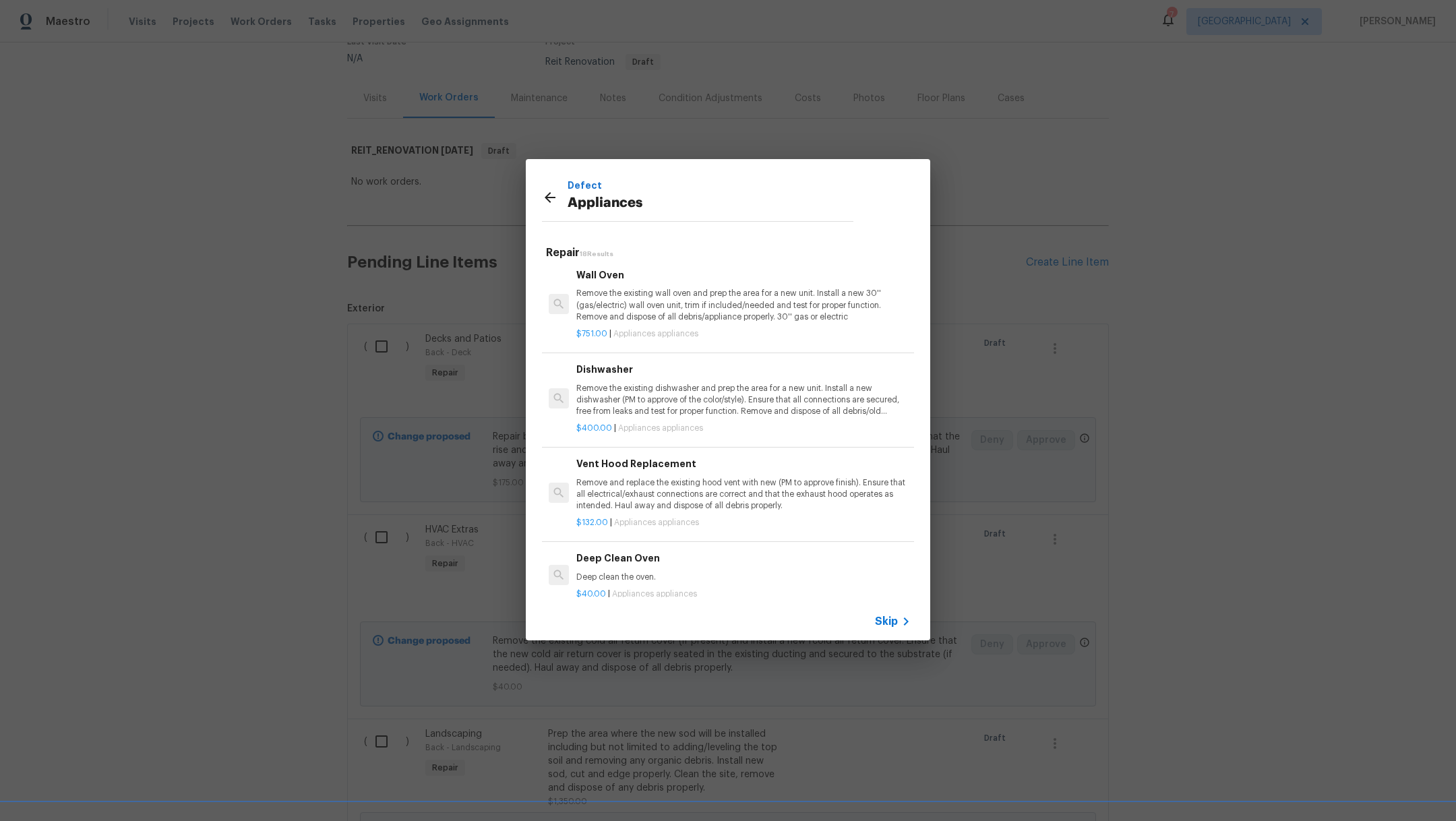
scroll to position [257, 0]
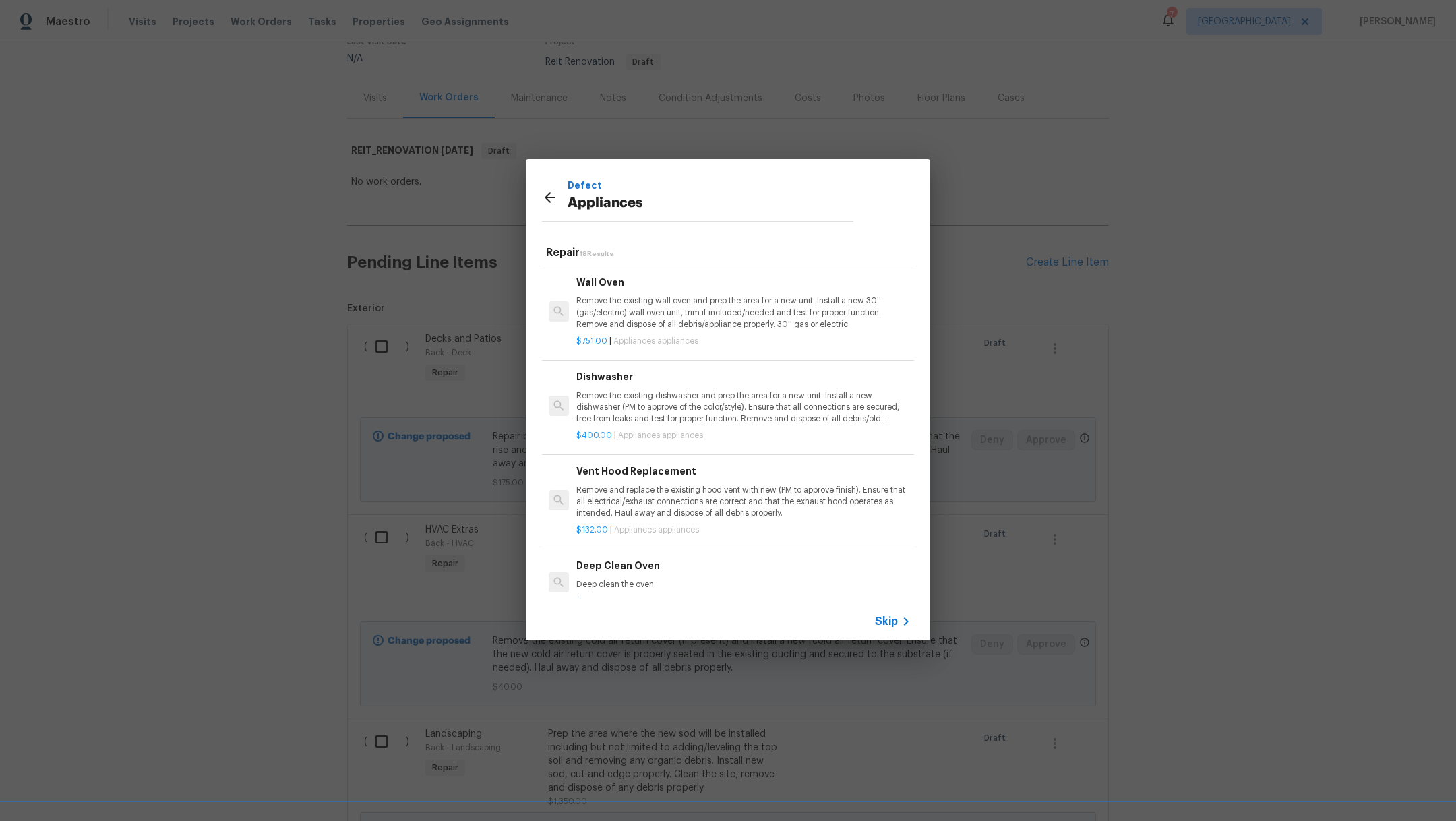
click at [745, 323] on p "Remove the existing wall oven and prep the area for a new unit. Install a new 3…" at bounding box center [744, 312] width 334 height 35
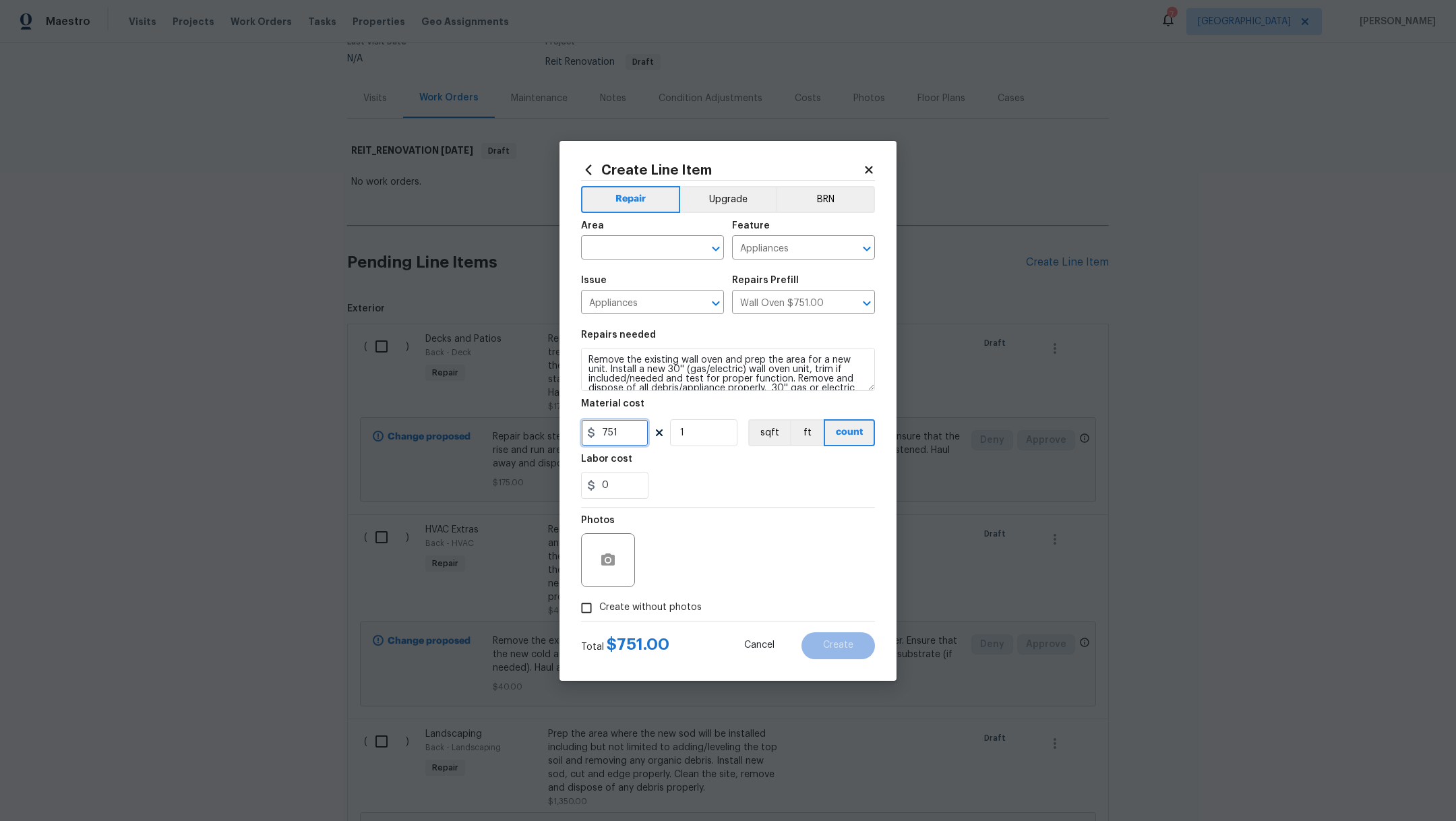
drag, startPoint x: 636, startPoint y: 436, endPoint x: 453, endPoint y: 429, distance: 183.1
click at [453, 429] on div "Create Line Item Repair Upgrade BRN Area ​ Feature Appliances ​ Issue Appliance…" at bounding box center [728, 410] width 1456 height 821
drag, startPoint x: 638, startPoint y: 437, endPoint x: 537, endPoint y: 426, distance: 101.6
click at [540, 428] on div "Create Line Item Repair Upgrade BRN Area ​ Feature Appliances ​ Issue Appliance…" at bounding box center [728, 410] width 1456 height 821
click at [673, 478] on div "0" at bounding box center [728, 486] width 294 height 27
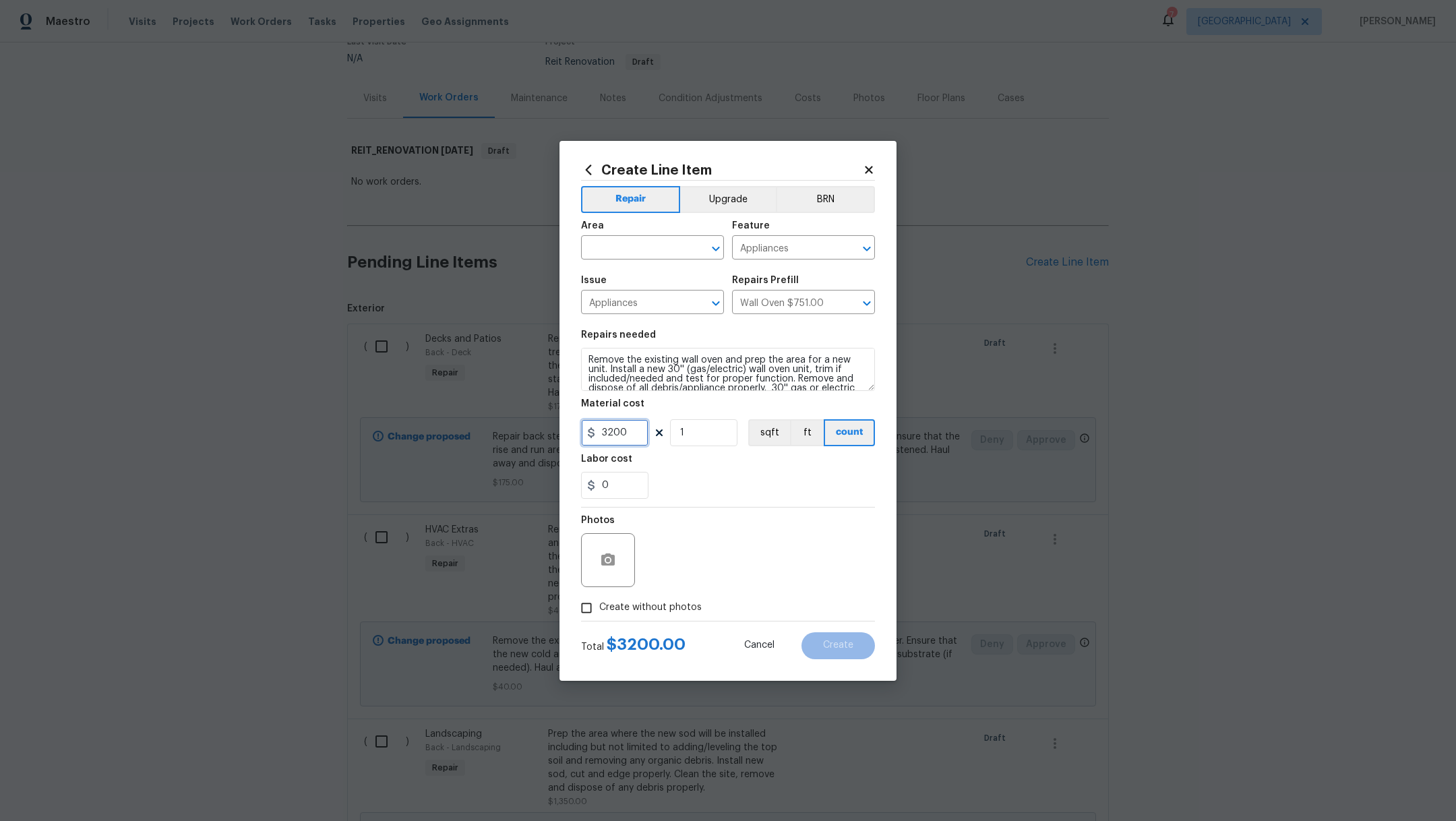
drag, startPoint x: 629, startPoint y: 431, endPoint x: 533, endPoint y: 425, distance: 96.2
click at [533, 425] on div "Create Line Item Repair Upgrade BRN Area ​ Feature Appliances ​ Issue Appliance…" at bounding box center [728, 410] width 1456 height 821
type input "3300"
click at [648, 605] on span "Create without photos" at bounding box center [650, 608] width 102 height 14
click at [600, 605] on input "Create without photos" at bounding box center [587, 609] width 26 height 26
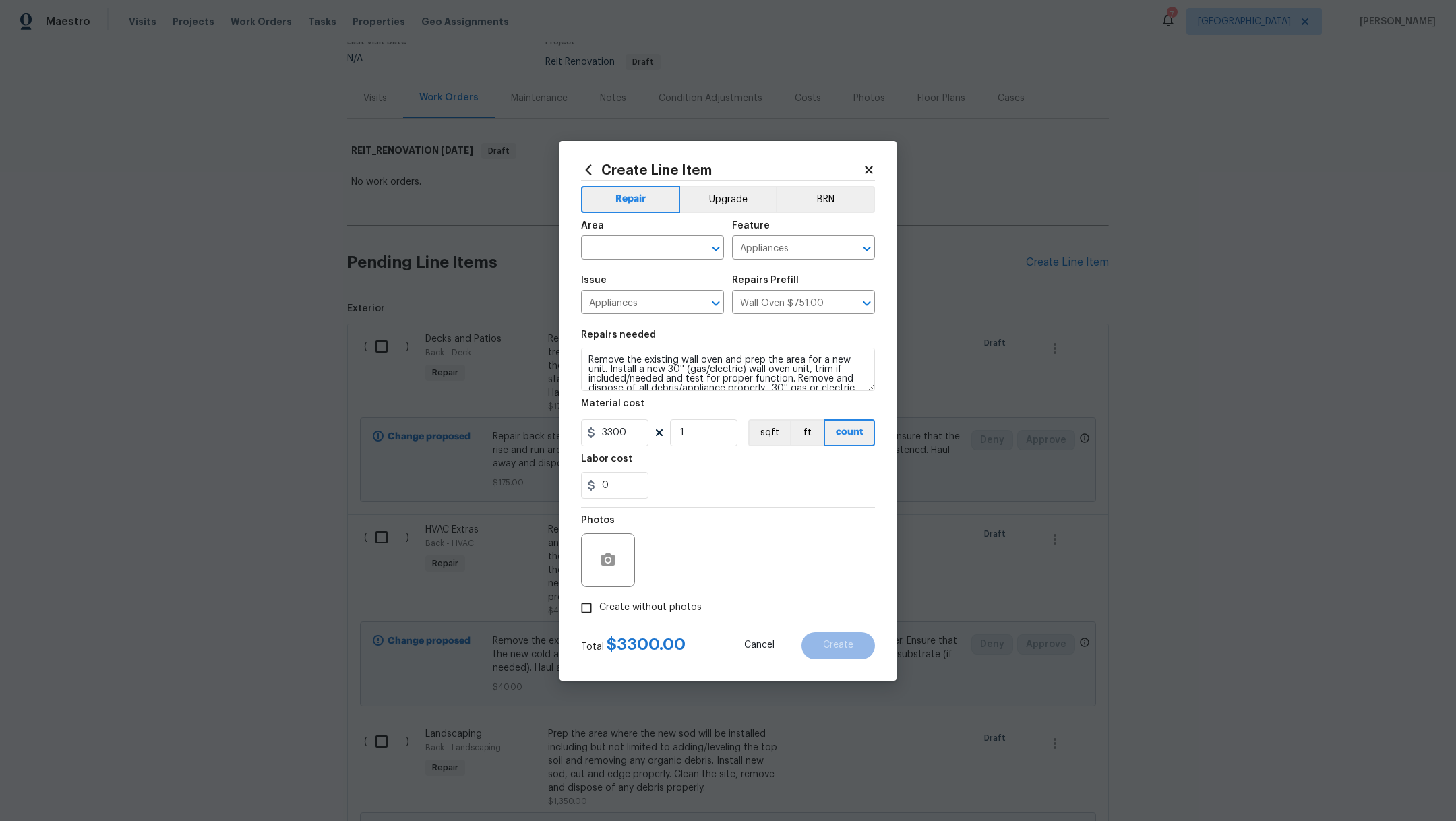
checkbox input "true"
click at [728, 568] on textarea at bounding box center [760, 560] width 229 height 54
type textarea ","
click at [628, 244] on input "text" at bounding box center [634, 249] width 105 height 21
click at [633, 277] on li "Kitchen" at bounding box center [653, 279] width 143 height 23
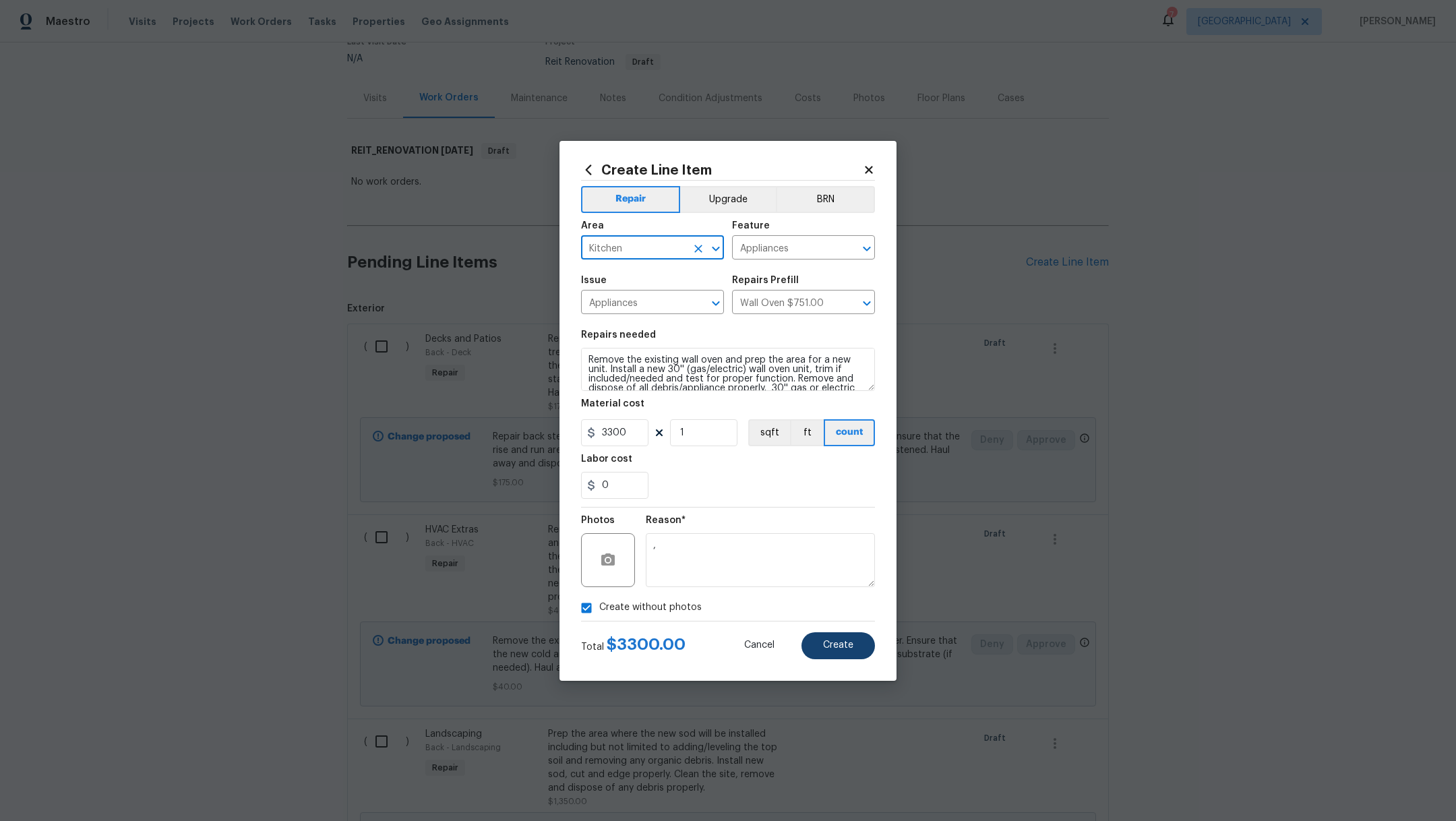
type input "Kitchen"
click at [839, 656] on button "Create" at bounding box center [838, 647] width 73 height 27
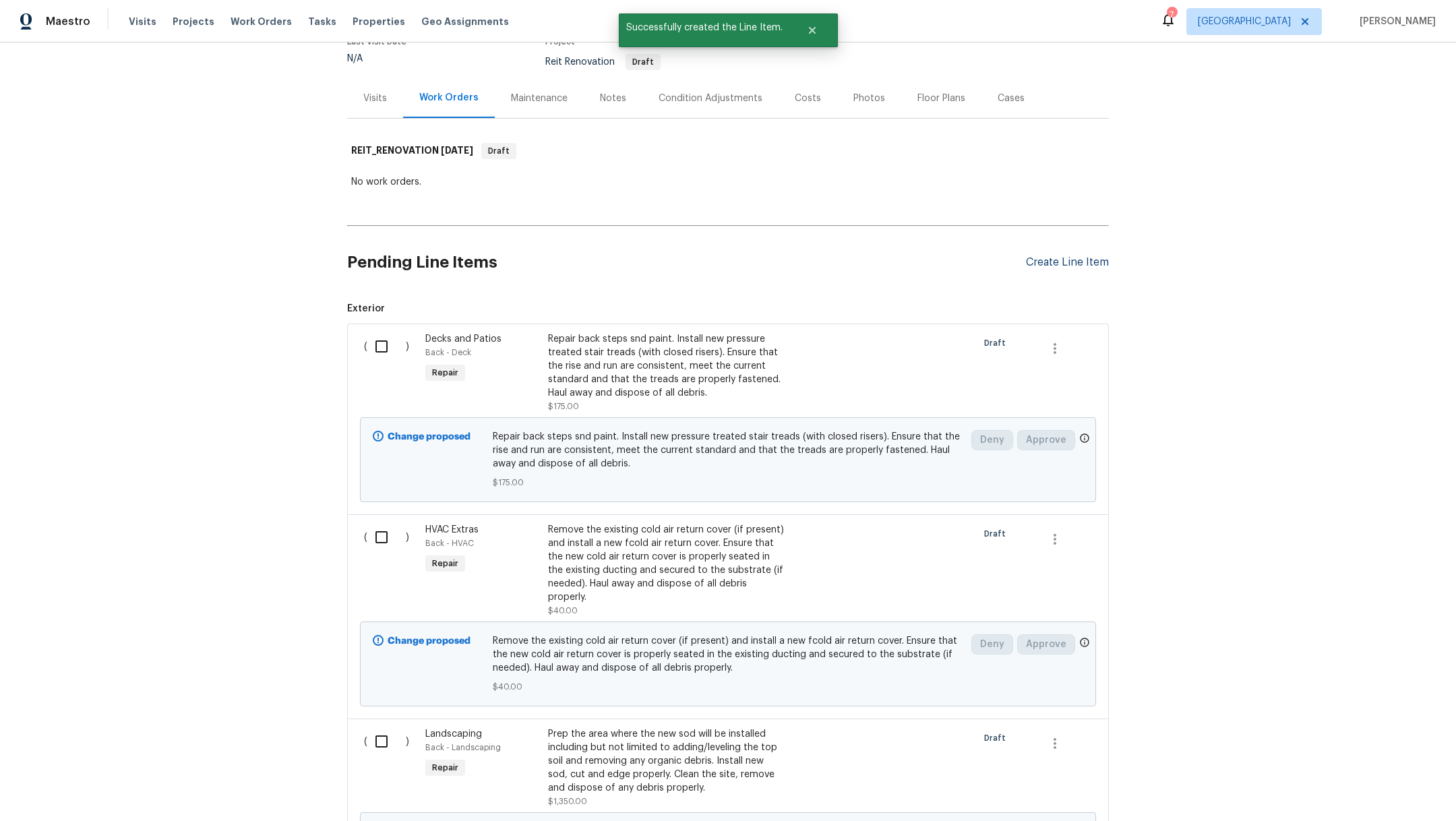
click at [1064, 265] on div "Create Line Item" at bounding box center [1067, 263] width 83 height 13
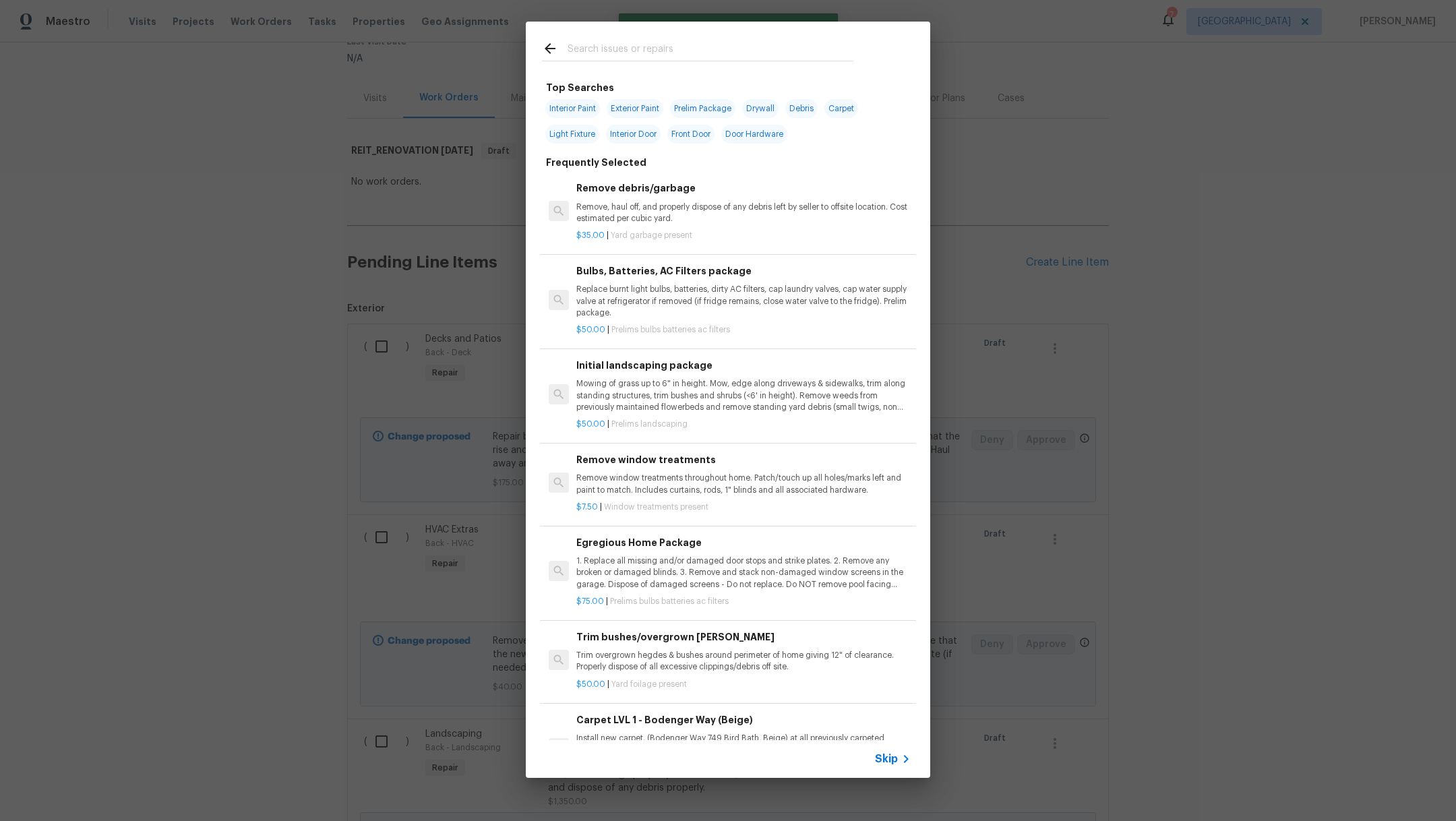
click at [600, 47] on input "text" at bounding box center [711, 50] width 286 height 20
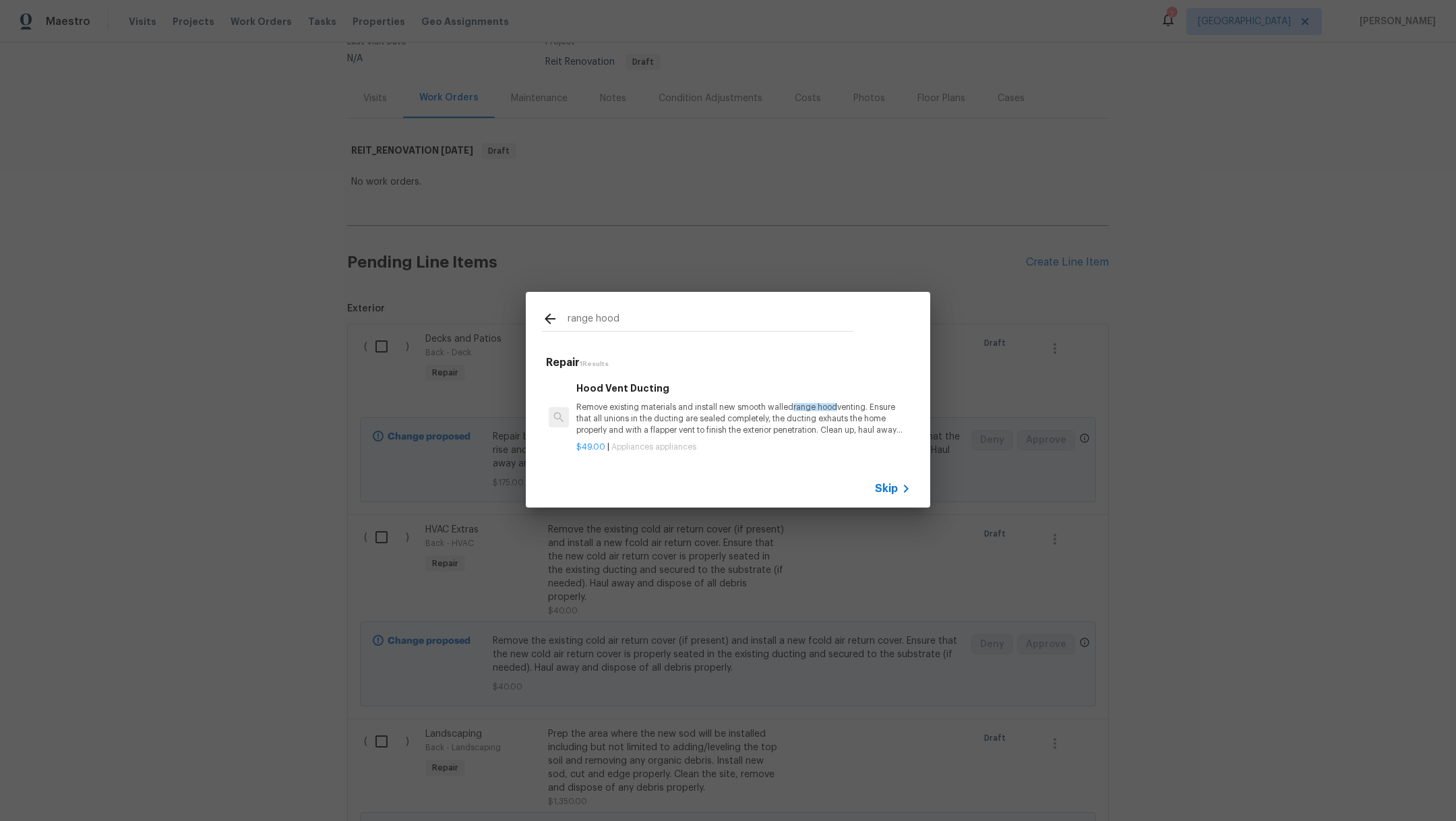
type input "range hood"
click at [888, 489] on span "Skip" at bounding box center [887, 489] width 23 height 14
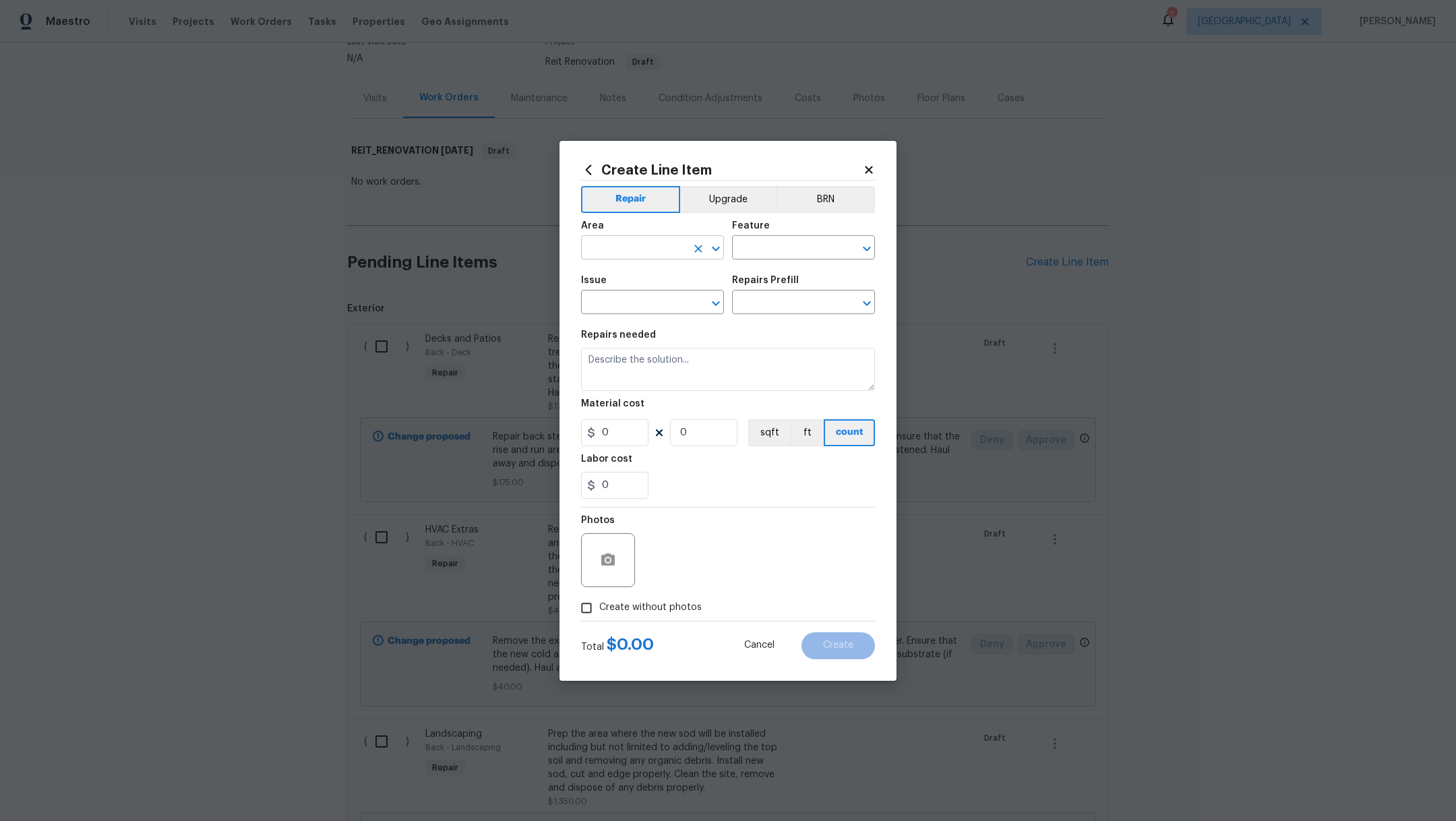
click at [617, 248] on input "text" at bounding box center [634, 249] width 105 height 21
click at [625, 273] on li "Kitchen" at bounding box center [653, 279] width 143 height 23
type input "Kitchen"
click at [749, 249] on input "text" at bounding box center [785, 249] width 105 height 21
click at [767, 311] on li "Appliances" at bounding box center [804, 311] width 143 height 23
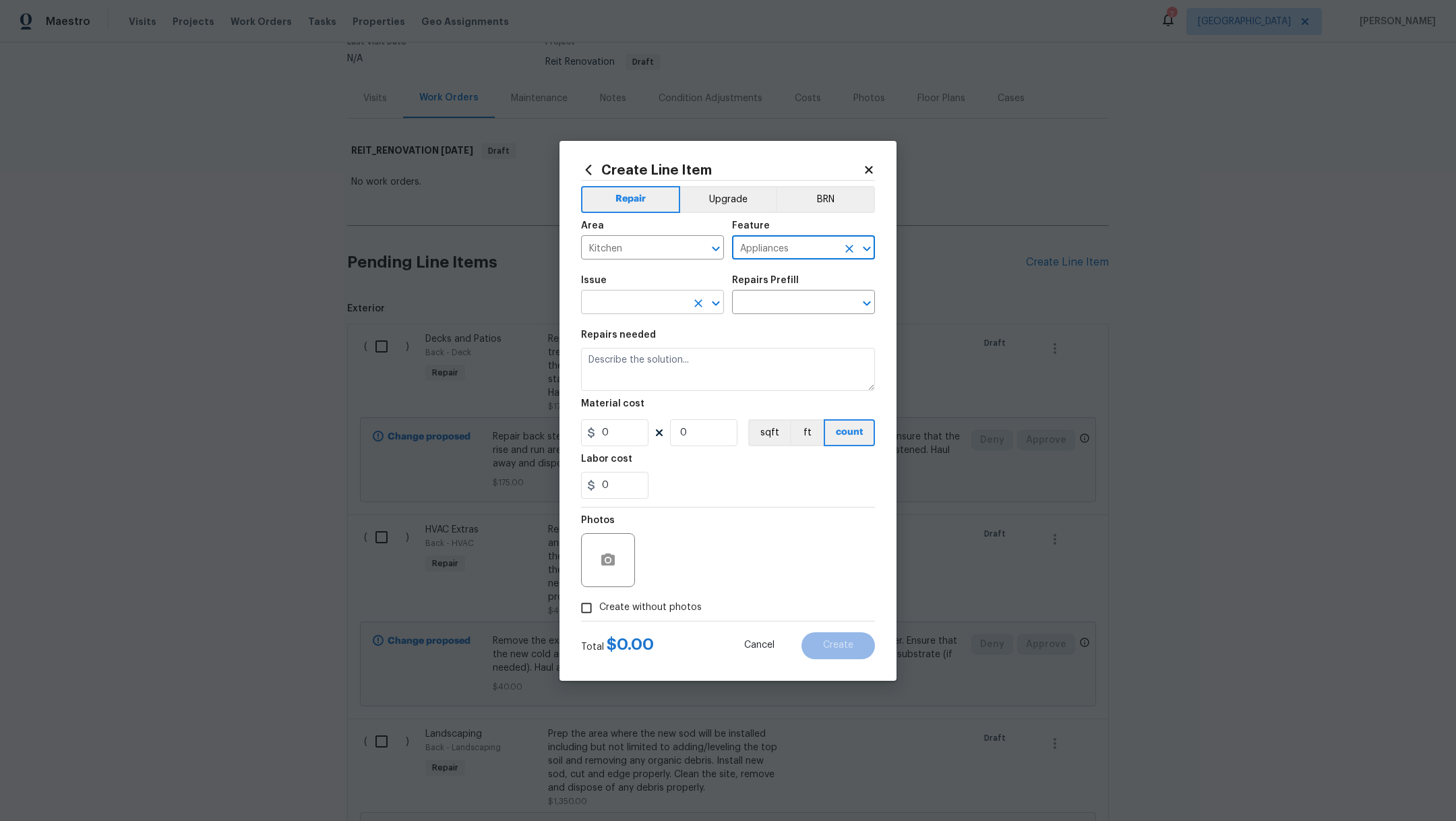
type input "Appliances"
click at [635, 306] on input "text" at bounding box center [634, 304] width 105 height 21
click at [642, 383] on li "Appliances" at bounding box center [653, 388] width 143 height 23
type input "Appliances"
click at [758, 294] on input "text" at bounding box center [785, 304] width 105 height 21
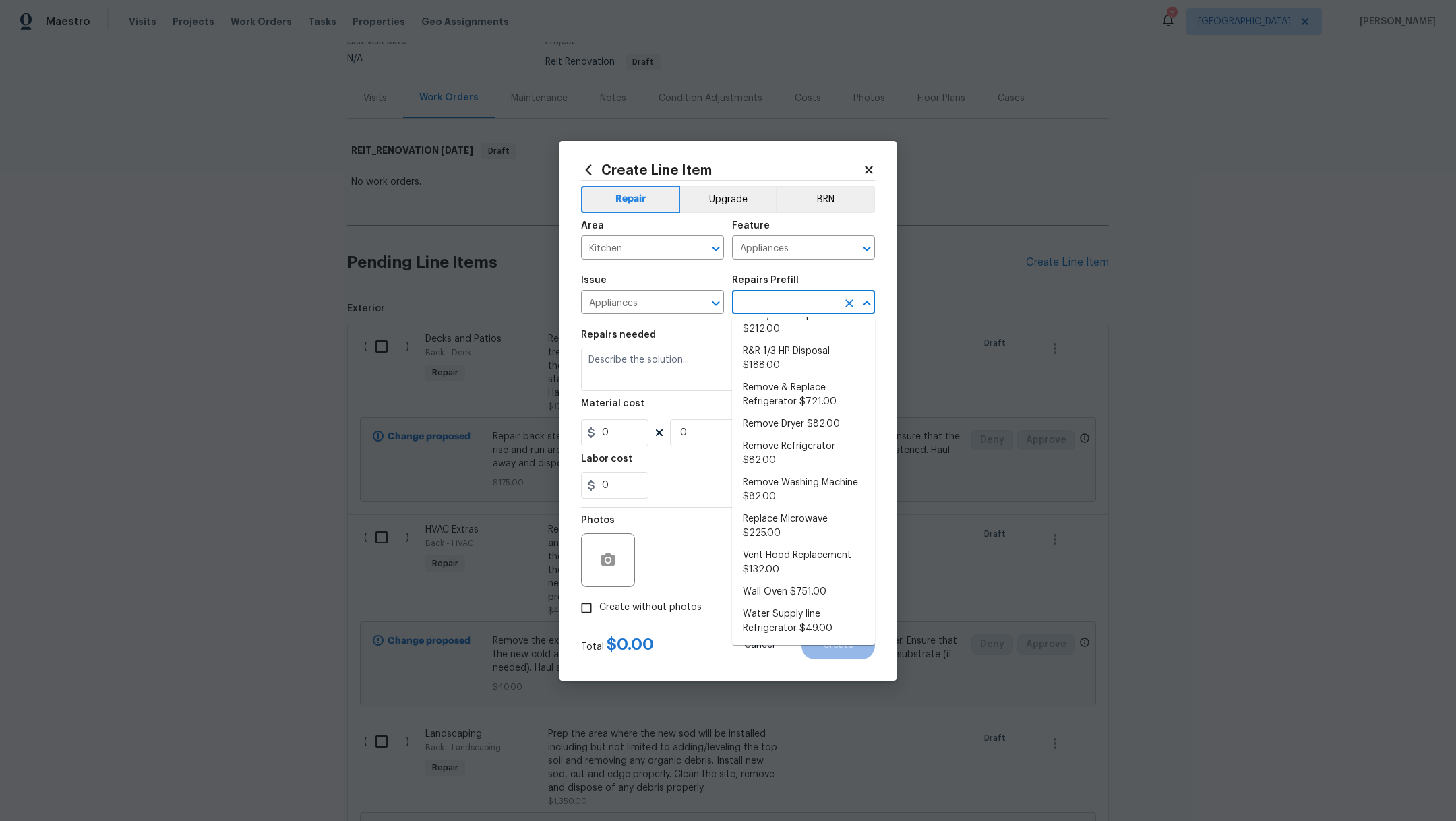
scroll to position [0, 0]
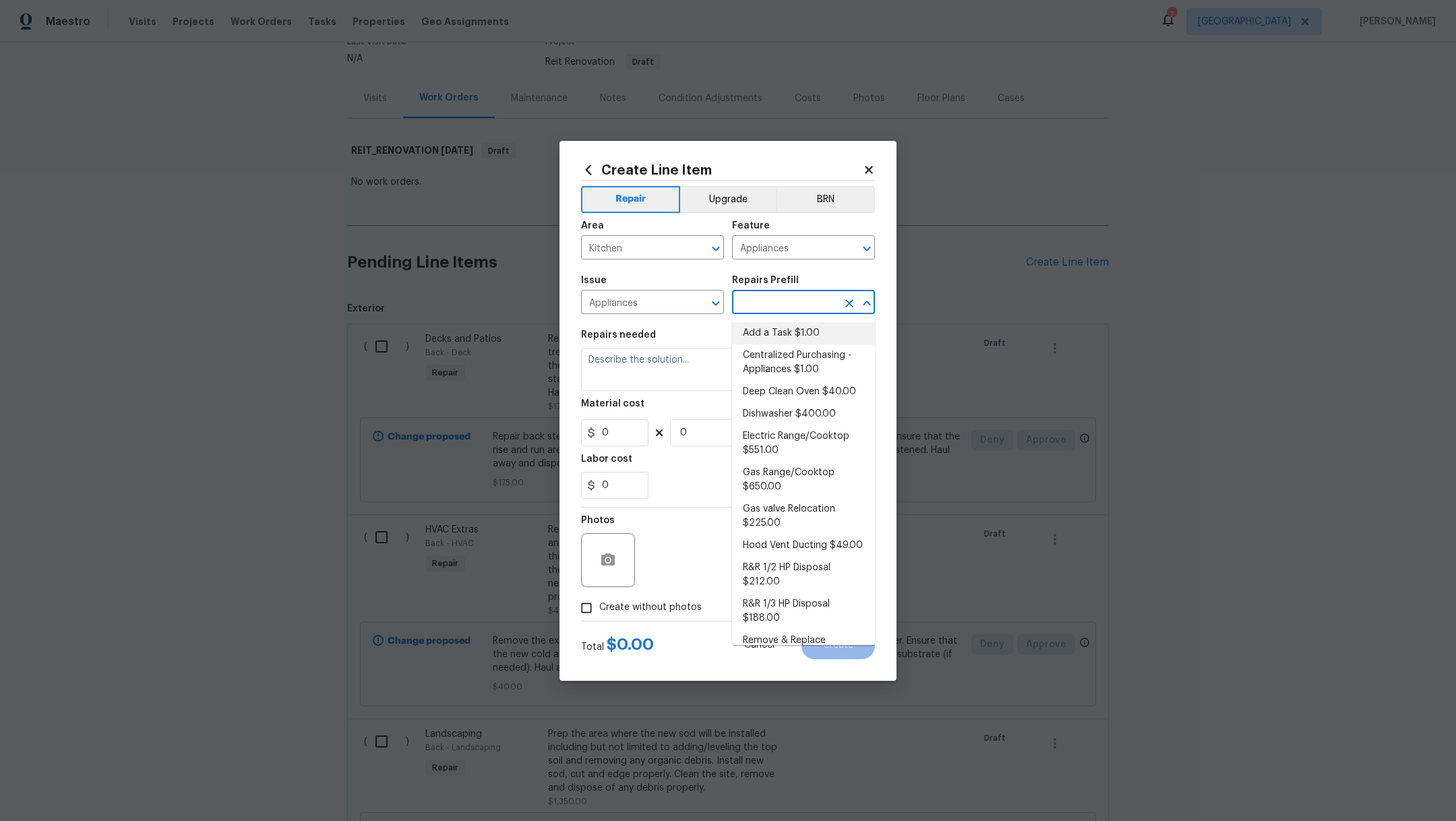
click at [778, 335] on li "Add a Task $1.00" at bounding box center [804, 334] width 143 height 23
type input "Add a Task $1.00"
type textarea "HPM to detail"
type input "1"
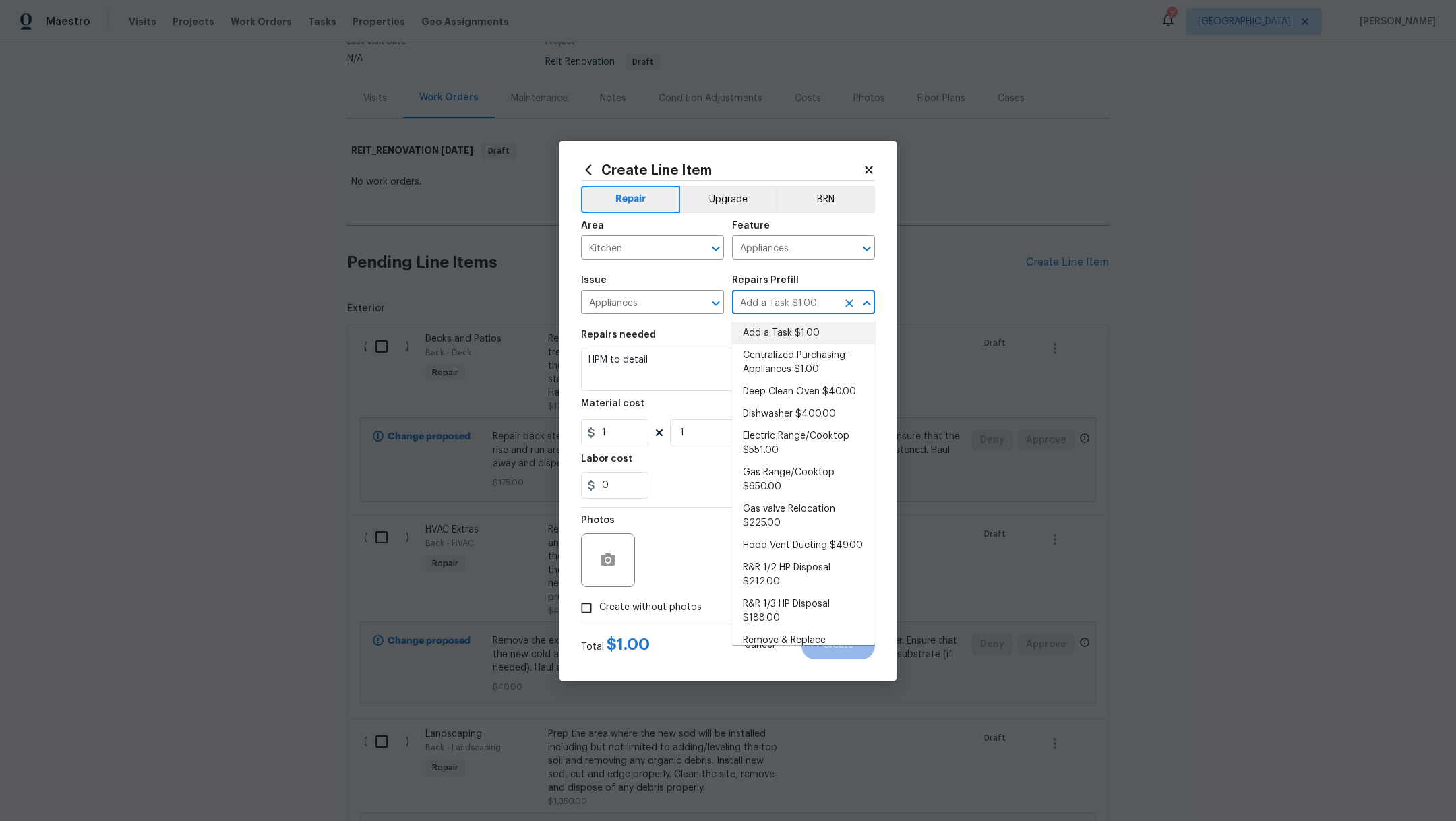
click at [764, 335] on li "Add a Task $1.00" at bounding box center [804, 334] width 143 height 23
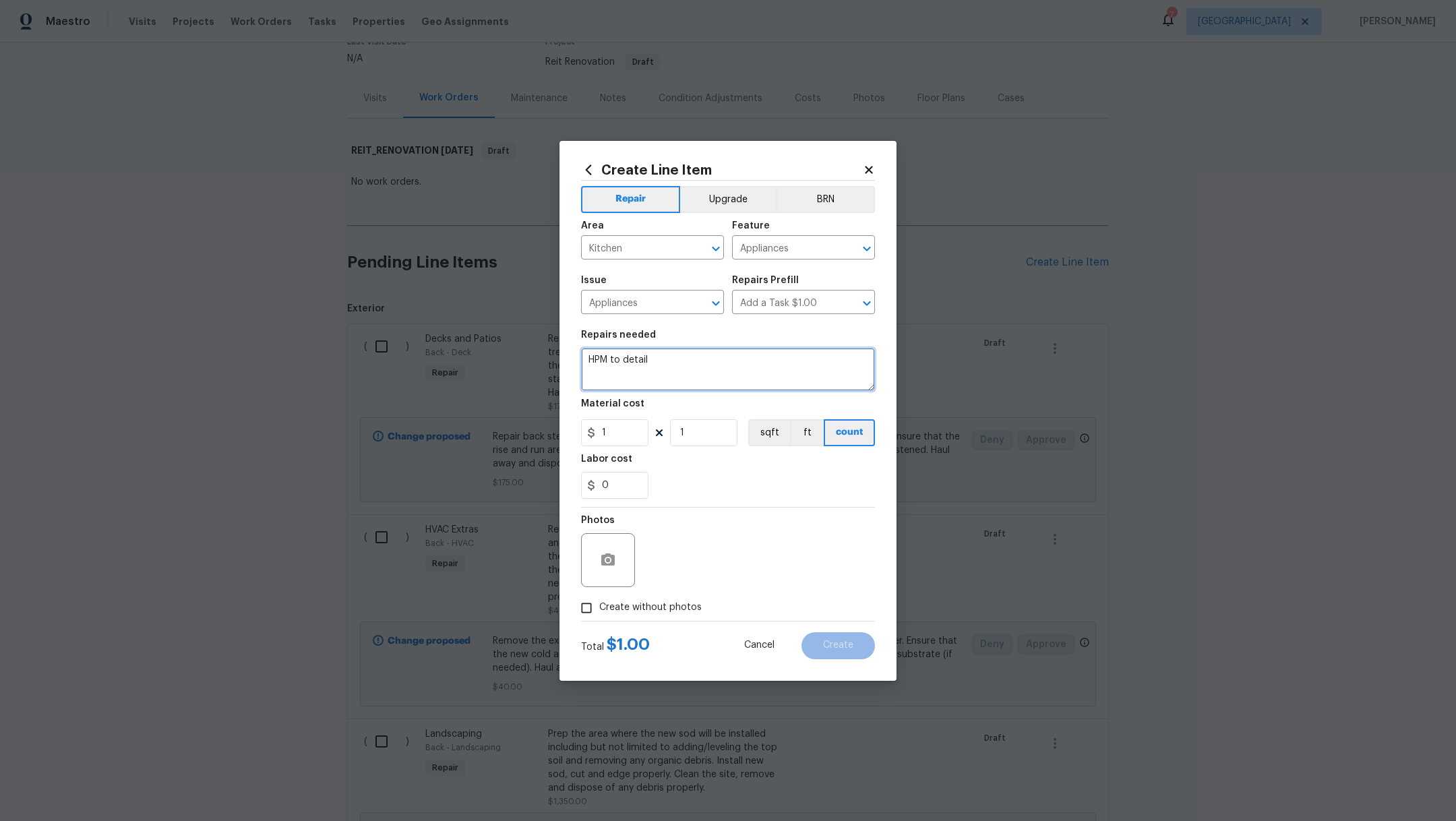
drag, startPoint x: 672, startPoint y: 365, endPoint x: 490, endPoint y: 363, distance: 182.0
click at [490, 363] on div "Create Line Item Repair Upgrade BRN Area Kitchen ​ Feature Appliances ​ Issue A…" at bounding box center [728, 410] width 1456 height 821
type textarea "Island hood"
drag, startPoint x: 617, startPoint y: 435, endPoint x: 475, endPoint y: 432, distance: 142.0
click at [484, 434] on div "Create Line Item Repair Upgrade BRN Area Kitchen ​ Feature Appliances ​ Issue A…" at bounding box center [728, 410] width 1456 height 821
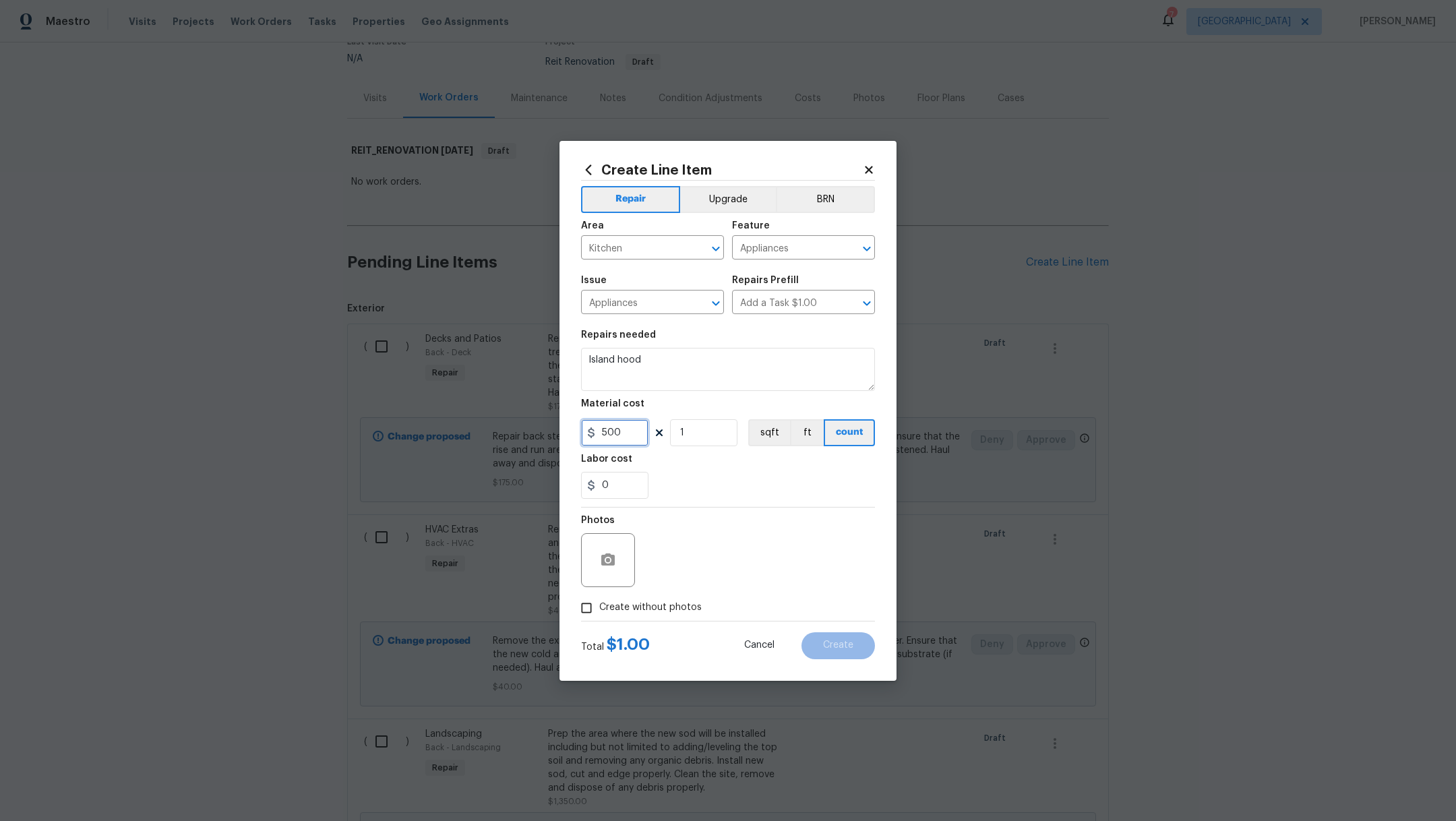
type input "500"
click at [721, 488] on div "0" at bounding box center [728, 486] width 294 height 27
click at [658, 365] on textarea "Island hood" at bounding box center [728, 370] width 294 height 43
drag, startPoint x: 658, startPoint y: 365, endPoint x: 512, endPoint y: 361, distance: 146.1
click at [512, 361] on div "Create Line Item Repair Upgrade BRN Area Kitchen ​ Feature Appliances ​ Issue A…" at bounding box center [728, 410] width 1456 height 821
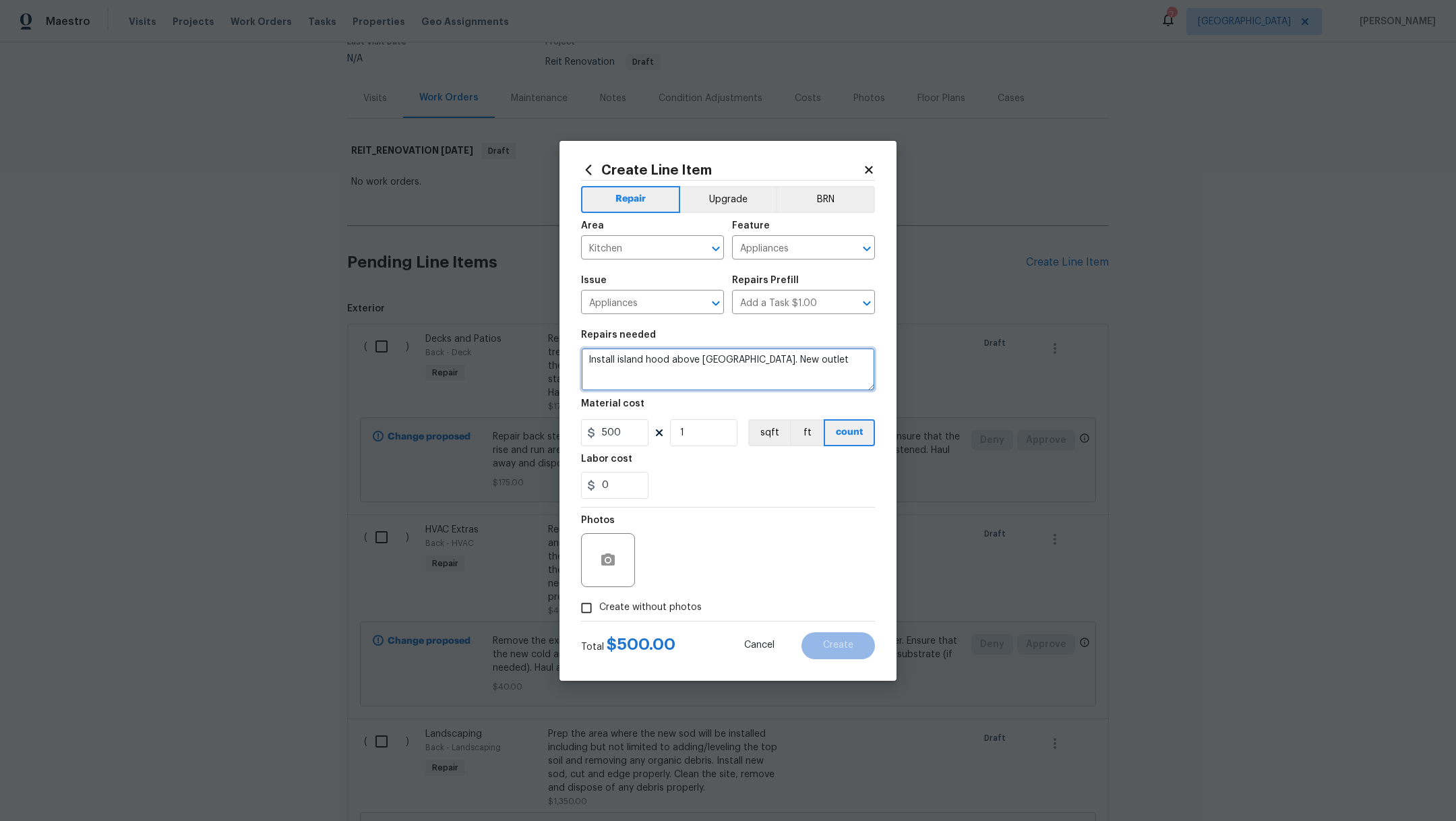
type textarea "Install island hood above [GEOGRAPHIC_DATA]. New outlet"
drag, startPoint x: 629, startPoint y: 437, endPoint x: 545, endPoint y: 422, distance: 85.3
click at [545, 422] on div "Create Line Item Repair Upgrade BRN Area Kitchen ​ Feature Appliances ​ Issue A…" at bounding box center [728, 410] width 1456 height 821
type input "525"
click at [789, 490] on div "0" at bounding box center [728, 486] width 294 height 27
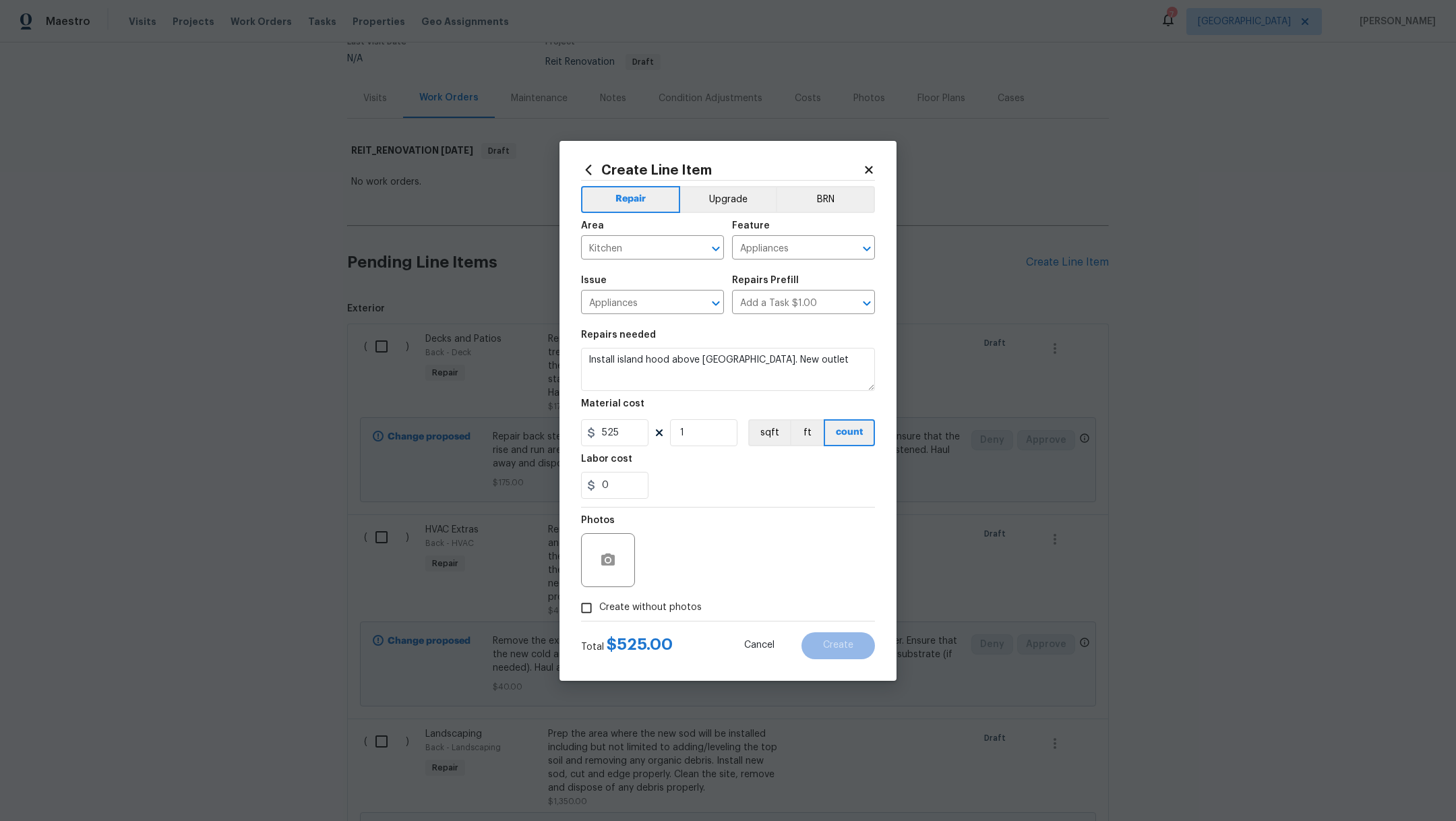
click at [671, 612] on span "Create without photos" at bounding box center [650, 608] width 102 height 14
click at [600, 612] on input "Create without photos" at bounding box center [587, 609] width 26 height 26
click at [679, 605] on span "Create without photos" at bounding box center [650, 608] width 102 height 14
click at [600, 605] on input "Create without photos" at bounding box center [587, 609] width 26 height 26
click at [714, 575] on div "Photos" at bounding box center [728, 551] width 294 height 88
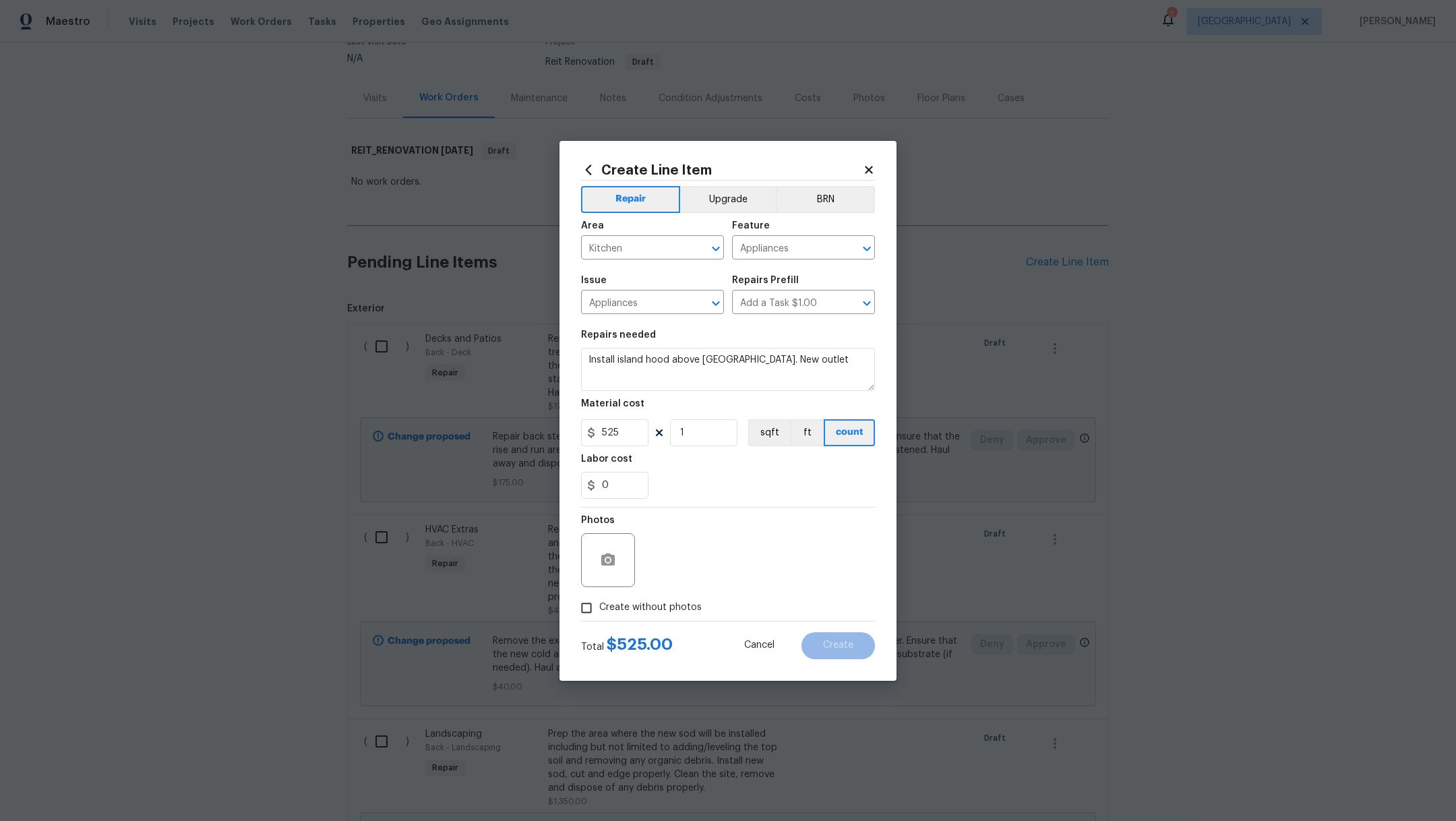
click at [642, 603] on span "Create without photos" at bounding box center [650, 608] width 102 height 14
click at [600, 603] on input "Create without photos" at bounding box center [587, 609] width 26 height 26
checkbox input "true"
click at [736, 536] on textarea at bounding box center [760, 560] width 229 height 54
type textarea ","
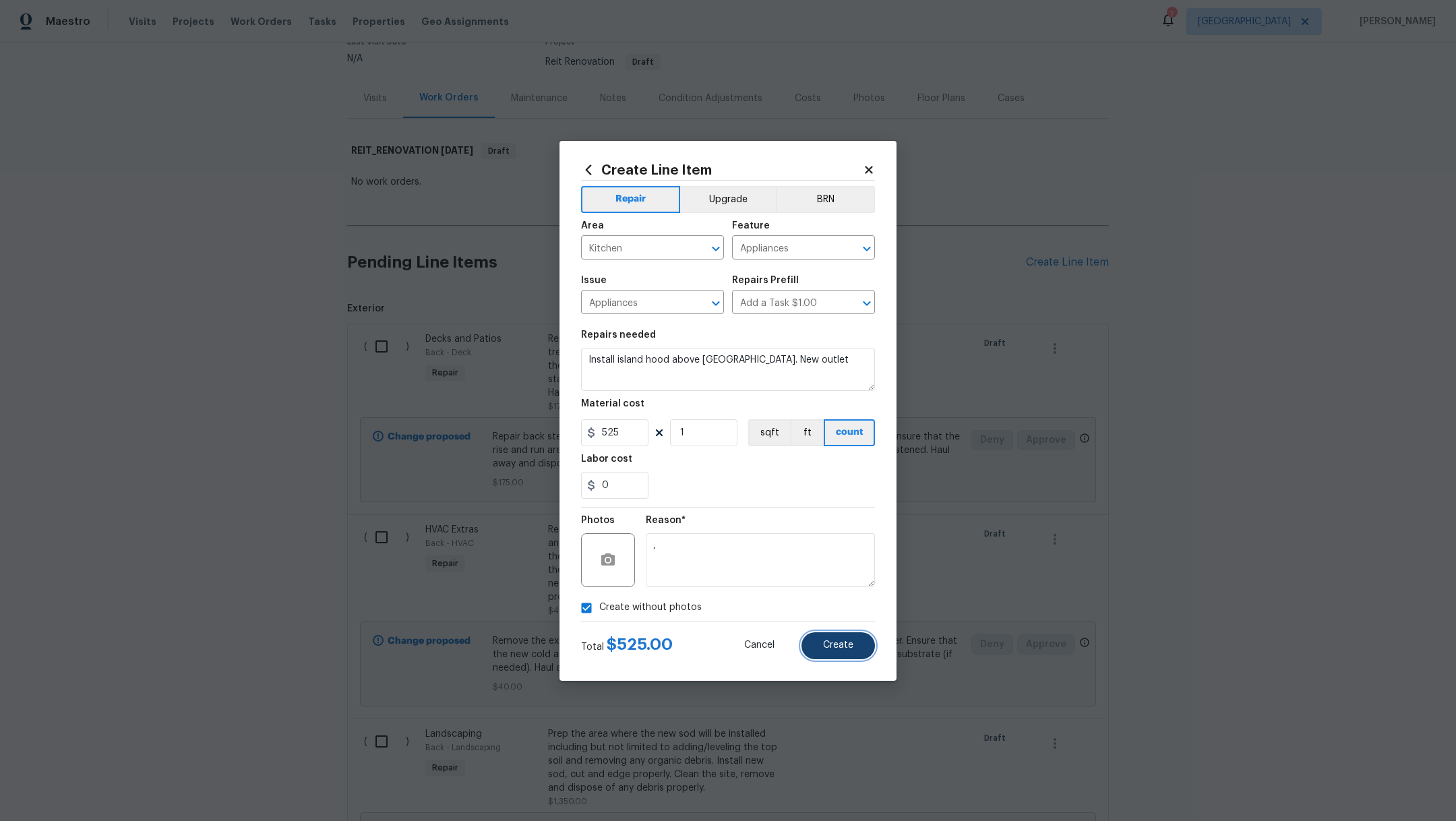
click at [842, 647] on span "Create" at bounding box center [839, 646] width 31 height 10
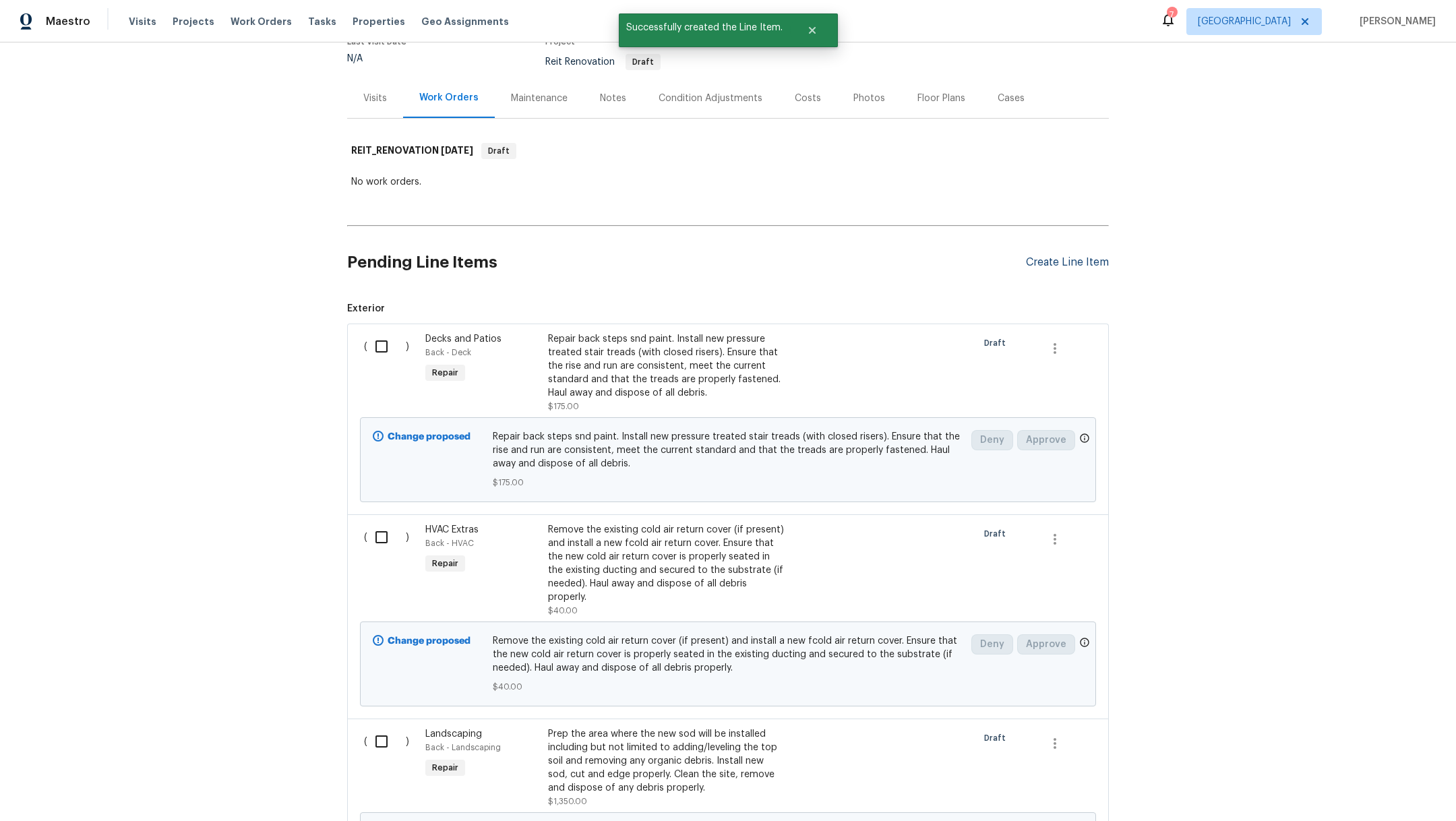
click at [1042, 262] on div "Create Line Item" at bounding box center [1067, 263] width 83 height 13
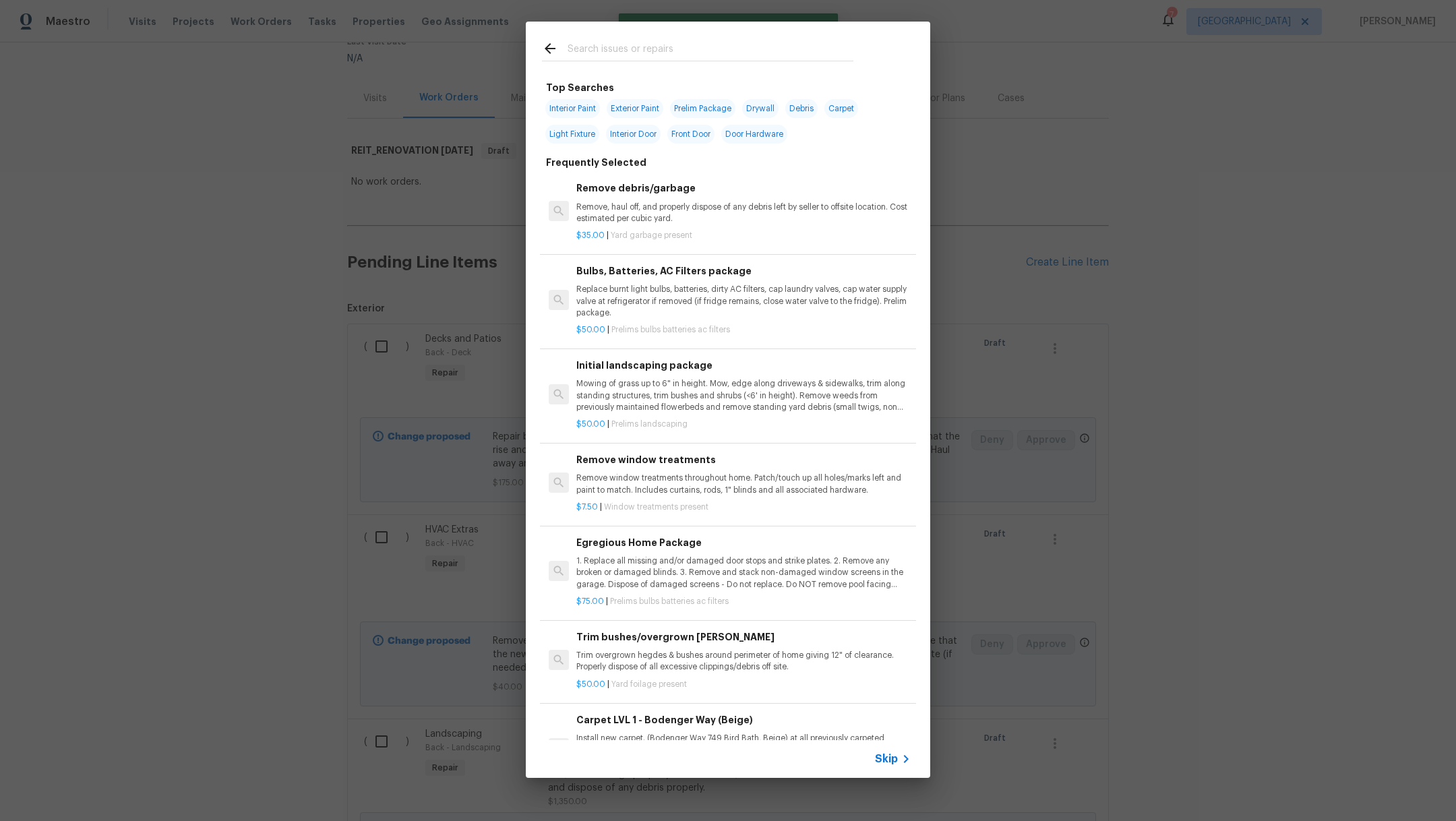
click at [599, 45] on input "text" at bounding box center [711, 50] width 286 height 20
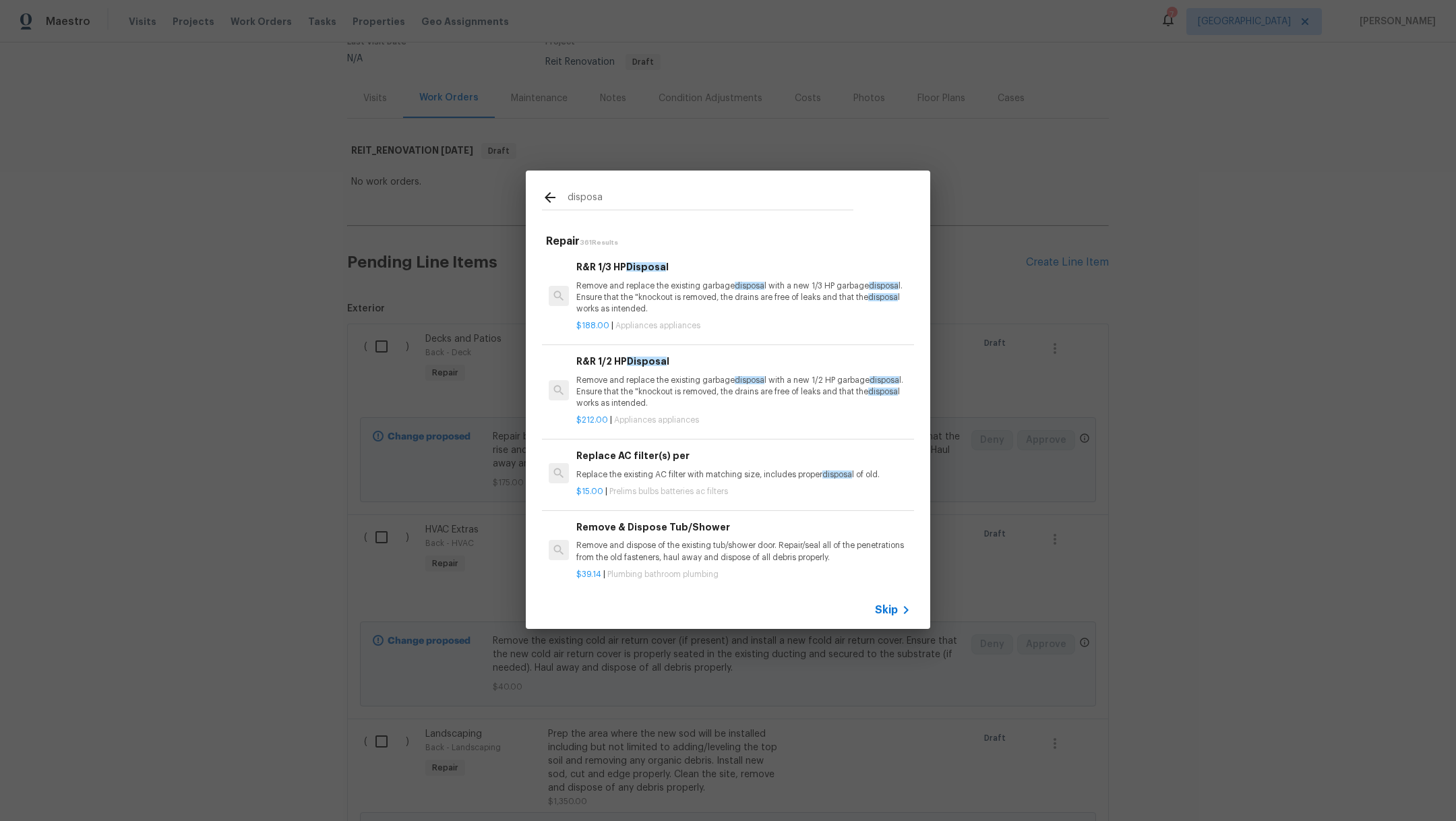
type input "disposa"
click at [680, 386] on p "Remove and replace the existing garbage disposa l with a new 1/2 HP garbage dis…" at bounding box center [744, 392] width 334 height 35
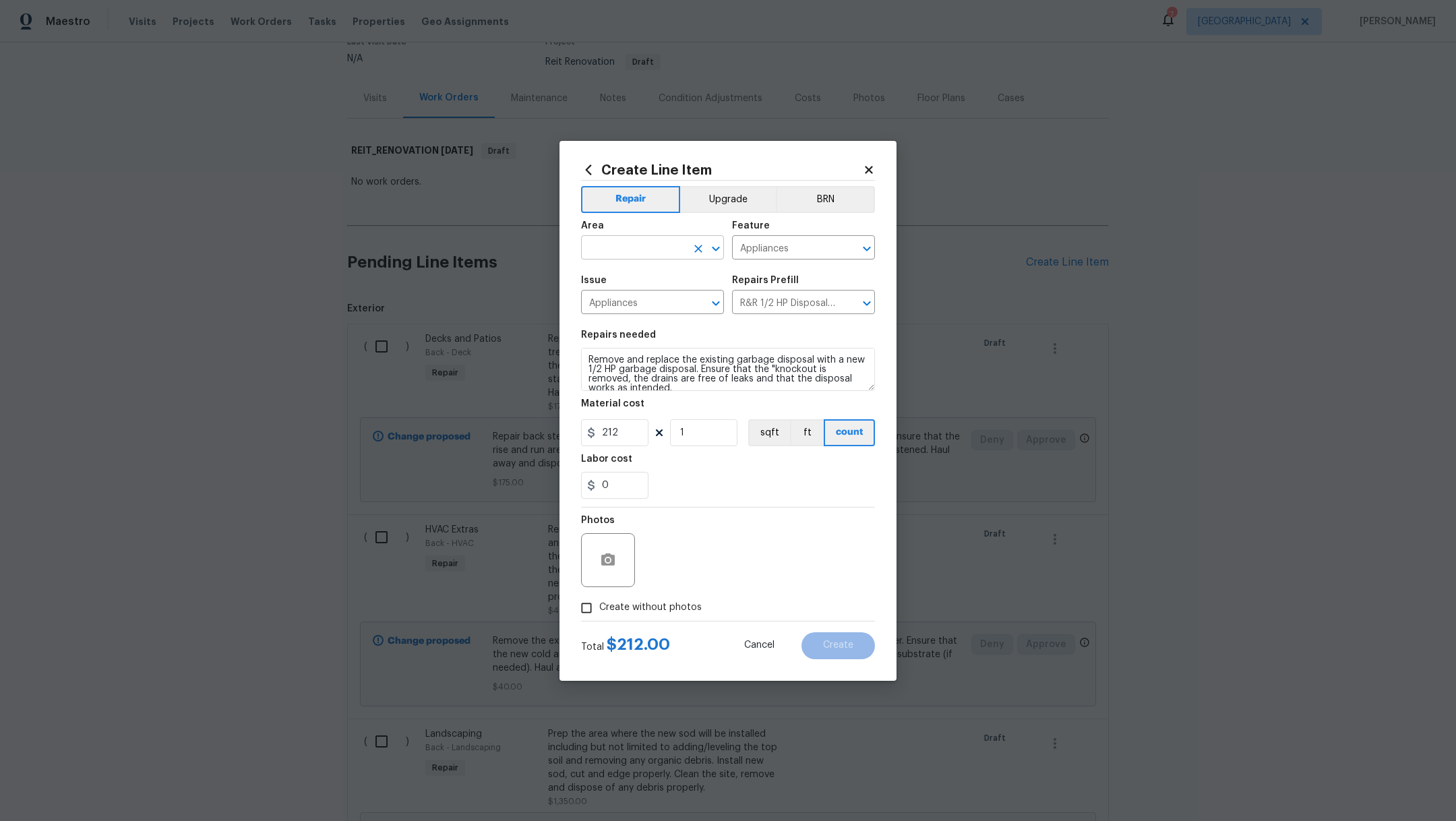
click at [653, 252] on input "text" at bounding box center [634, 249] width 105 height 21
click at [655, 274] on li "Kitchen" at bounding box center [653, 279] width 143 height 23
type input "Kitchen"
click at [629, 608] on span "Create without photos" at bounding box center [650, 608] width 102 height 14
click at [600, 608] on input "Create without photos" at bounding box center [587, 609] width 26 height 26
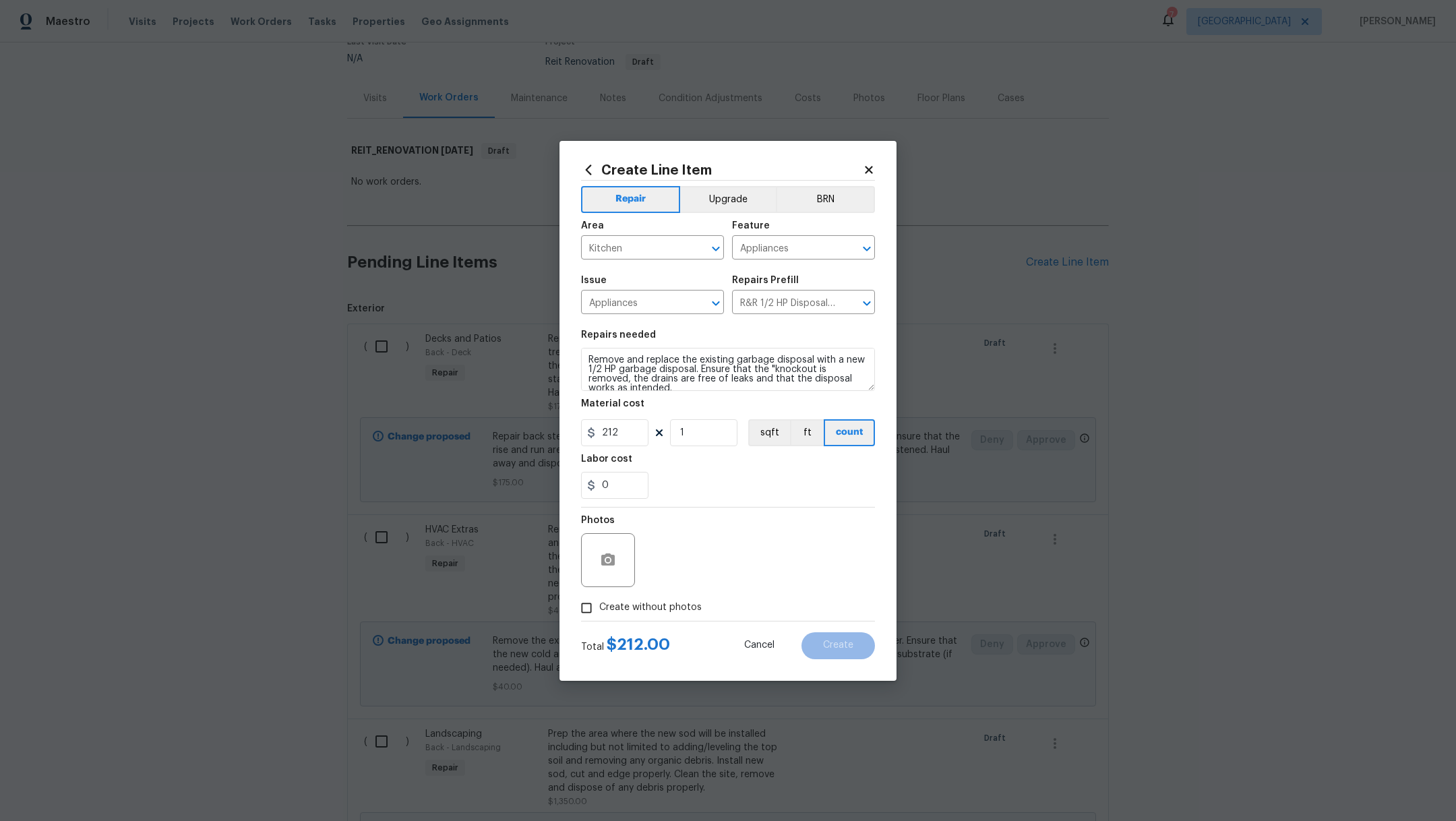
checkbox input "true"
click at [771, 548] on textarea at bounding box center [760, 560] width 229 height 54
type textarea ","
click at [843, 642] on span "Create" at bounding box center [839, 646] width 31 height 10
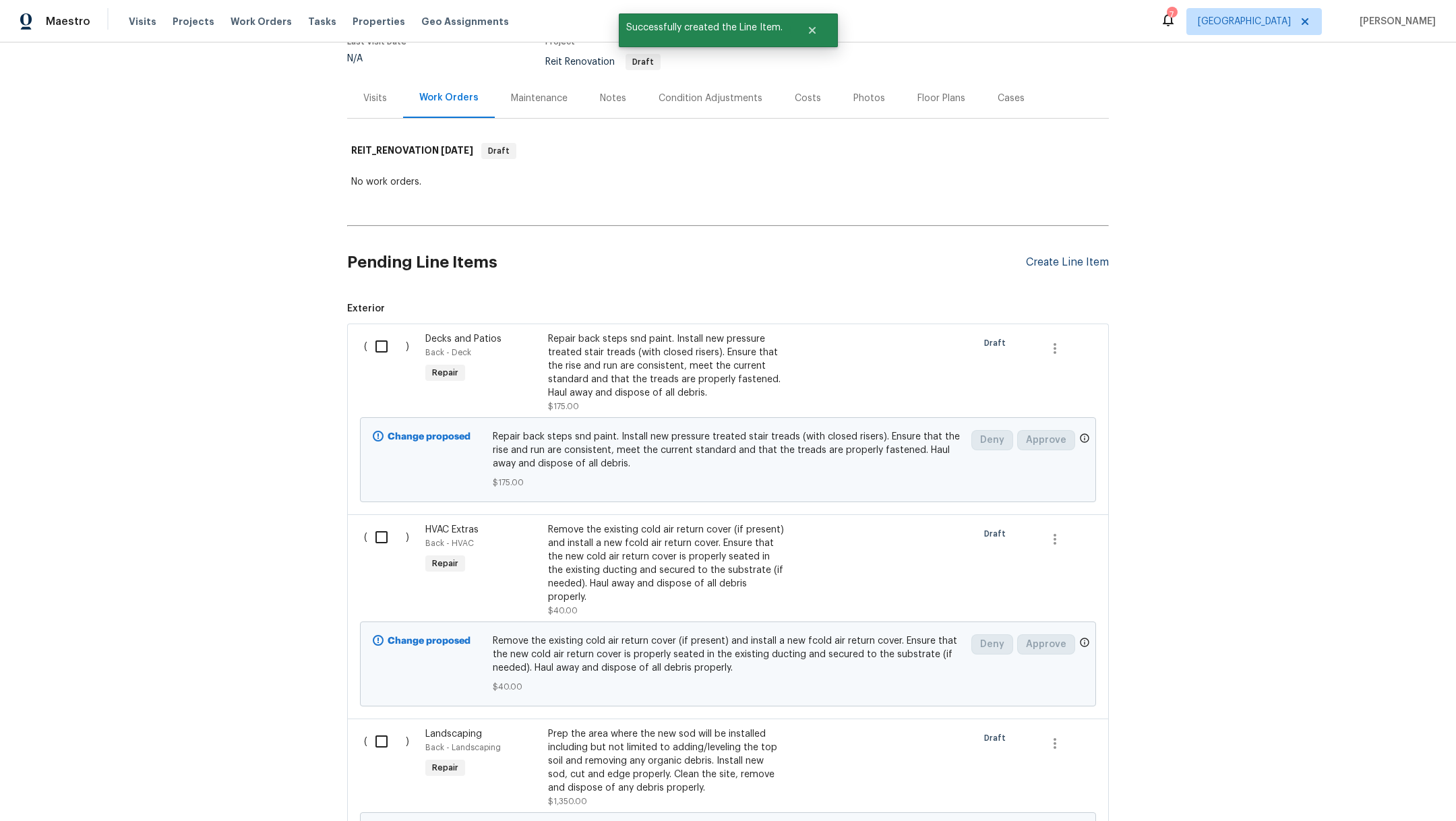
click at [1046, 259] on div "Create Line Item" at bounding box center [1067, 263] width 83 height 13
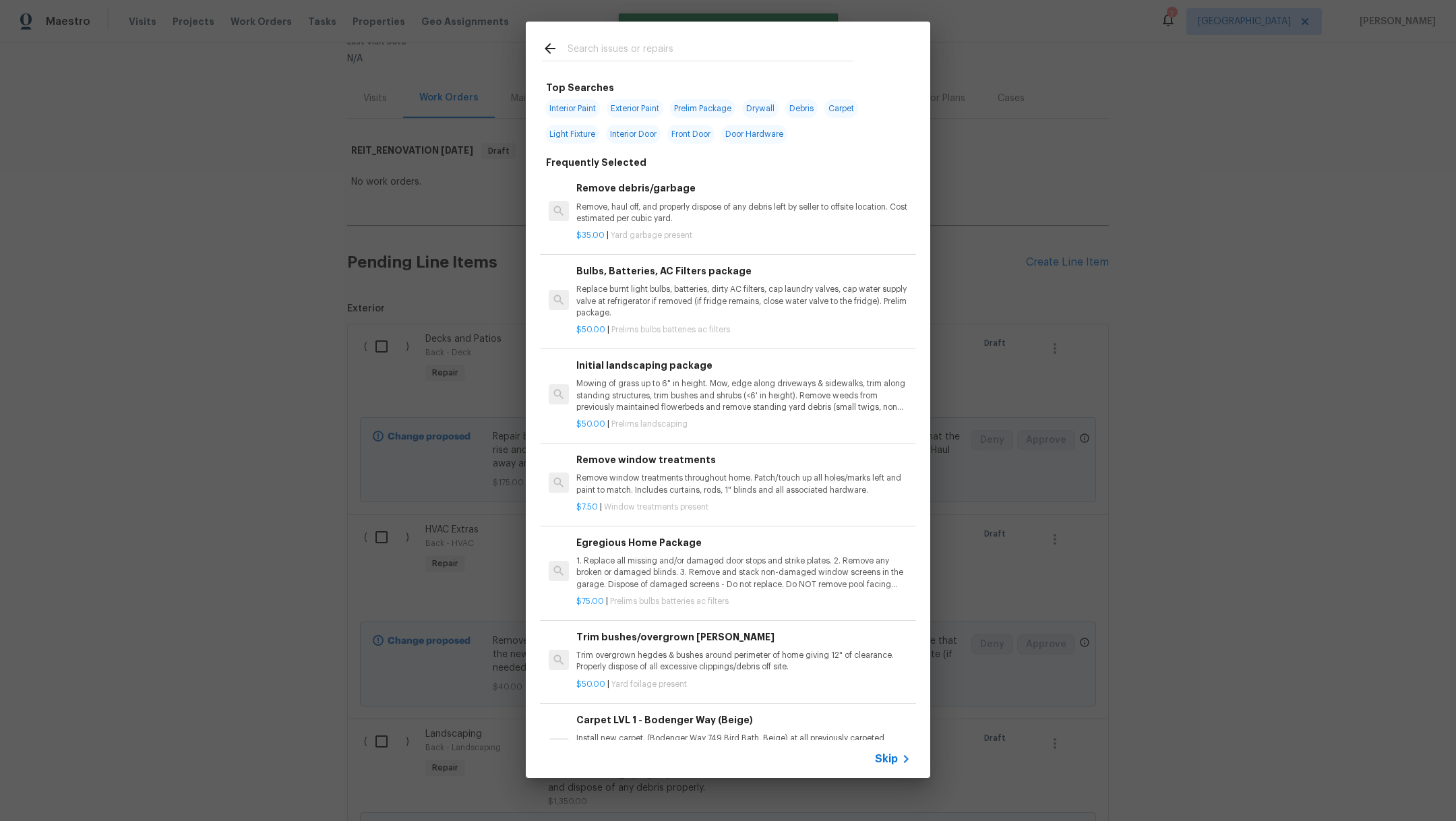
click at [633, 39] on div at bounding box center [698, 48] width 344 height 53
click at [634, 43] on input "text" at bounding box center [711, 50] width 286 height 20
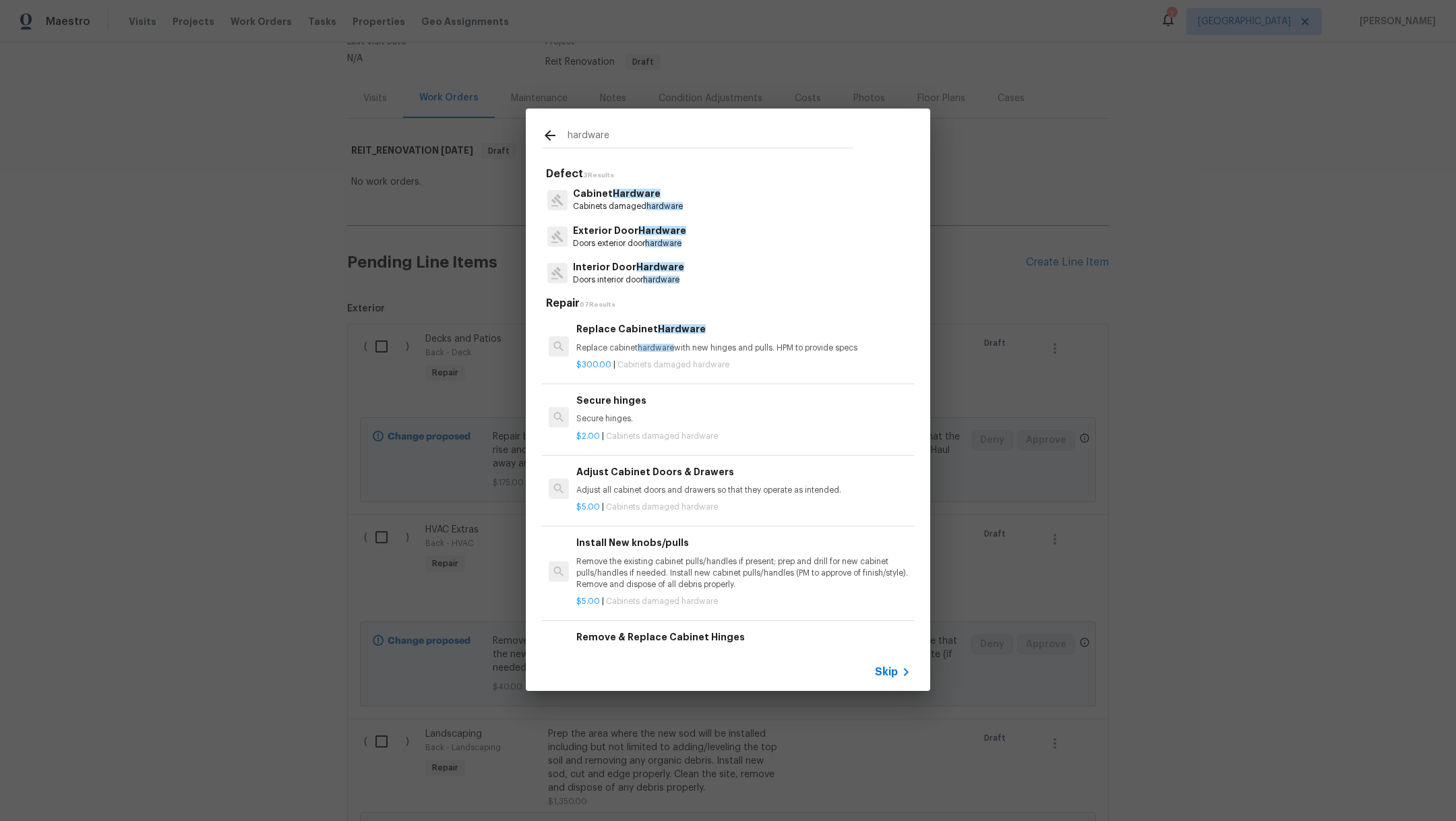
type input "hardware"
click at [617, 202] on p "Cabinets damaged hardware" at bounding box center [628, 207] width 110 height 11
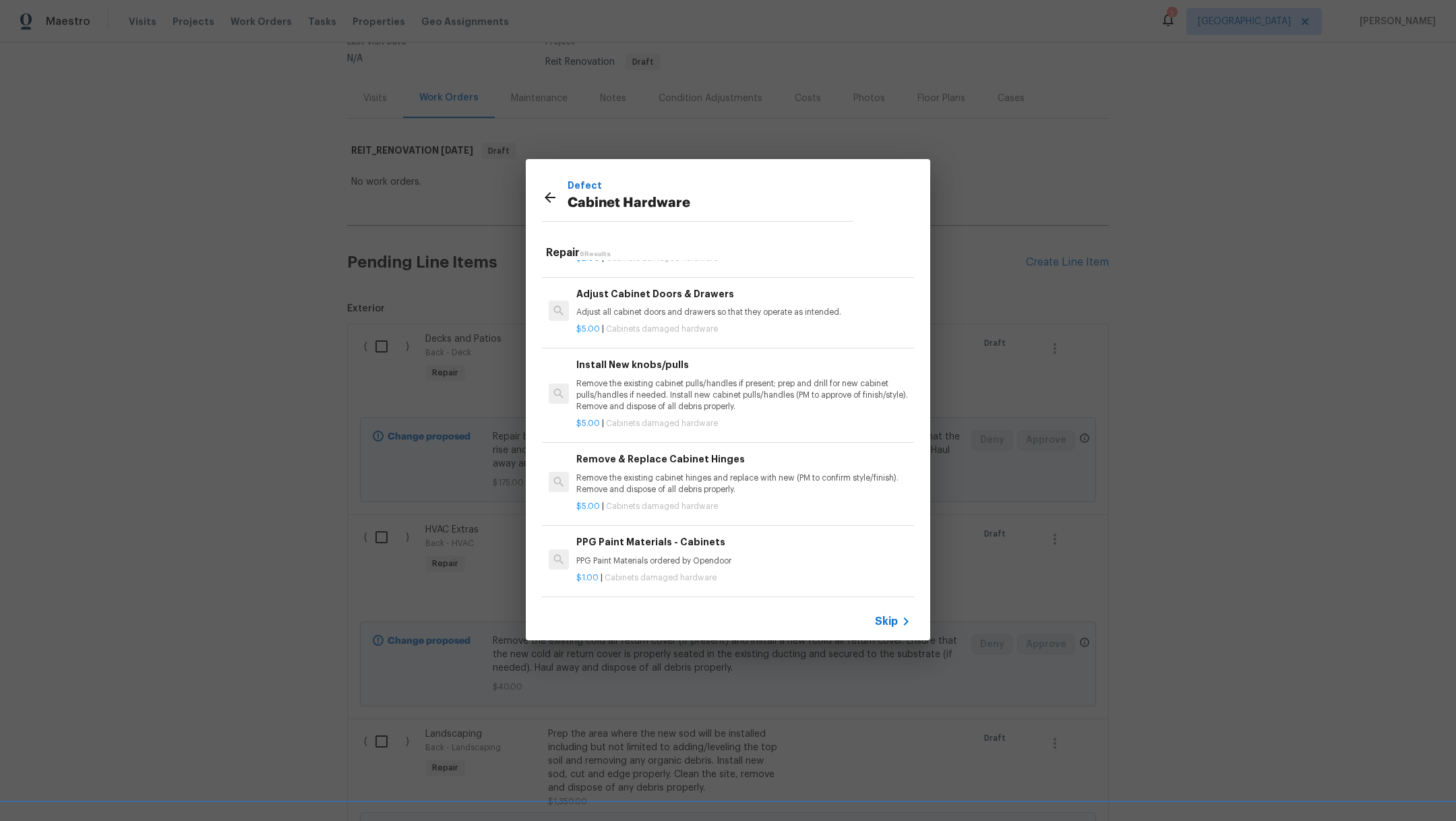
scroll to position [141, 0]
click at [771, 478] on p "Remove the existing cabinet hinges and replace with new (PM to confirm style/fi…" at bounding box center [744, 484] width 334 height 23
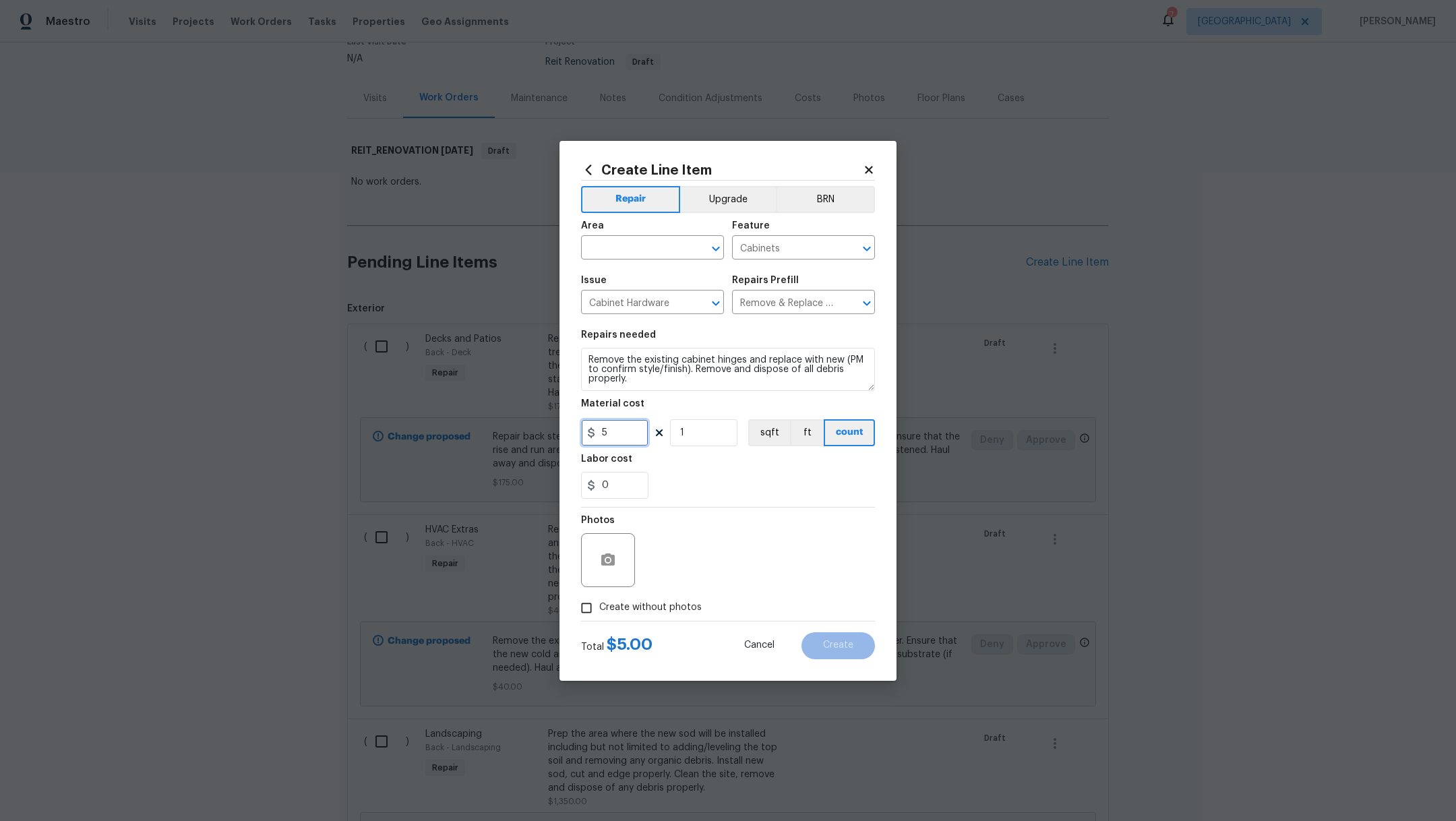
drag, startPoint x: 621, startPoint y: 436, endPoint x: 507, endPoint y: 435, distance: 114.0
click at [507, 435] on div "Create Line Item Repair Upgrade BRN Area ​ Feature Cabinets ​ Issue Cabinet Har…" at bounding box center [728, 410] width 1456 height 821
type input "200"
click at [757, 491] on div "0" at bounding box center [728, 486] width 294 height 27
click at [647, 617] on label "Create without photos" at bounding box center [638, 609] width 128 height 26
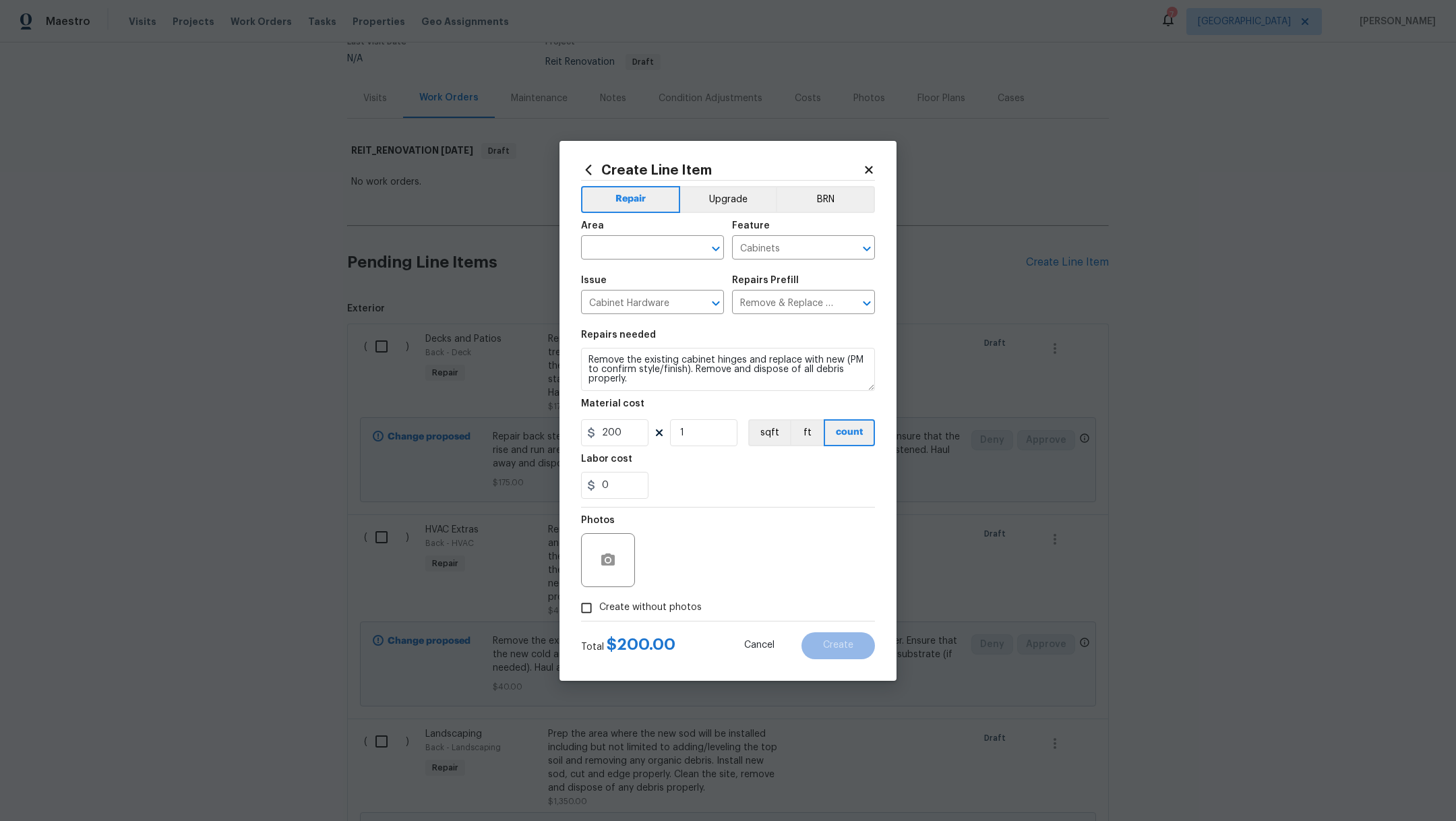
click at [600, 617] on input "Create without photos" at bounding box center [587, 609] width 26 height 26
checkbox input "true"
click at [699, 573] on textarea at bounding box center [760, 560] width 229 height 54
type textarea "."
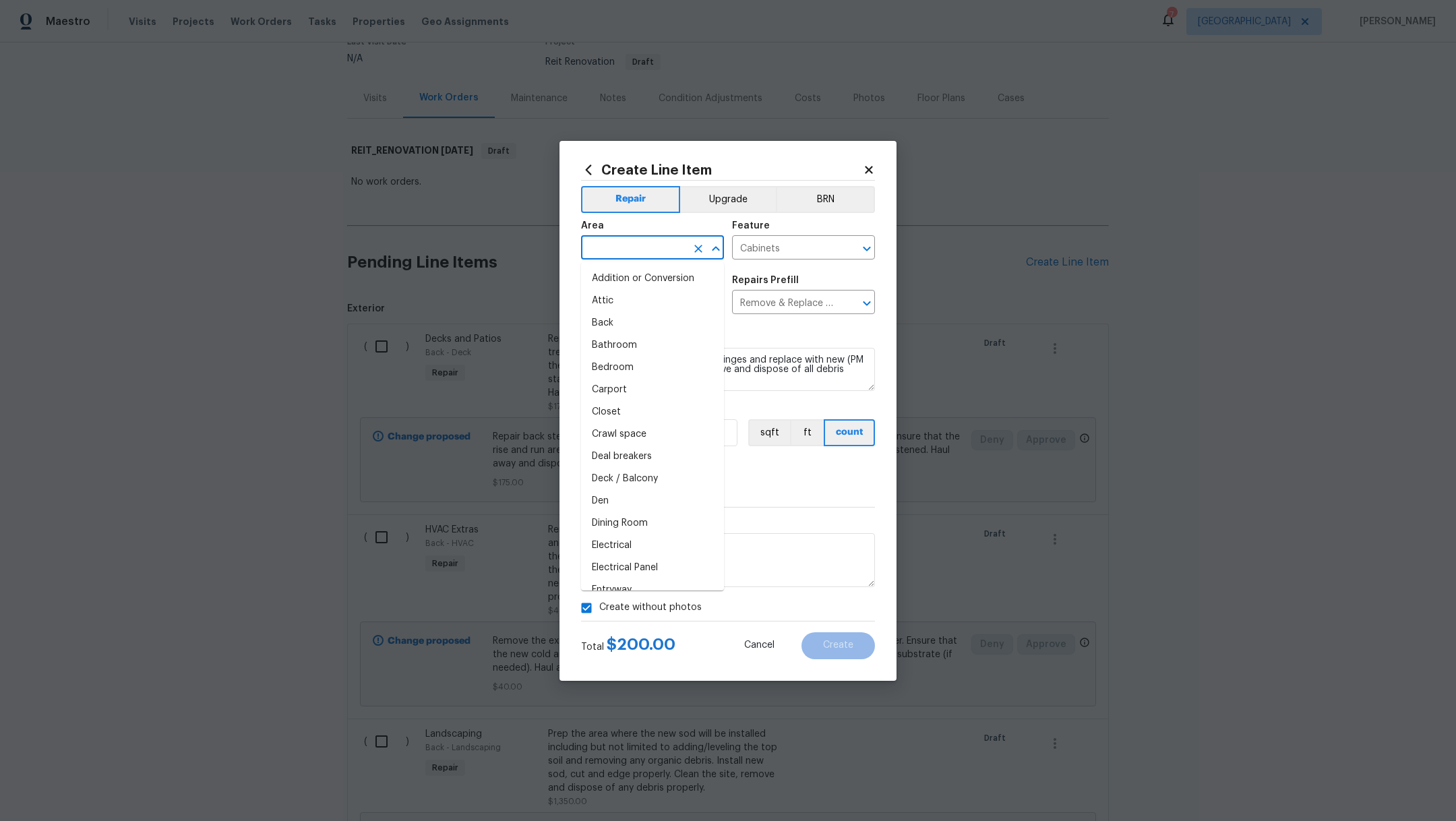
click at [612, 257] on input "text" at bounding box center [634, 249] width 105 height 21
click at [617, 285] on li "Kitchen" at bounding box center [653, 279] width 143 height 23
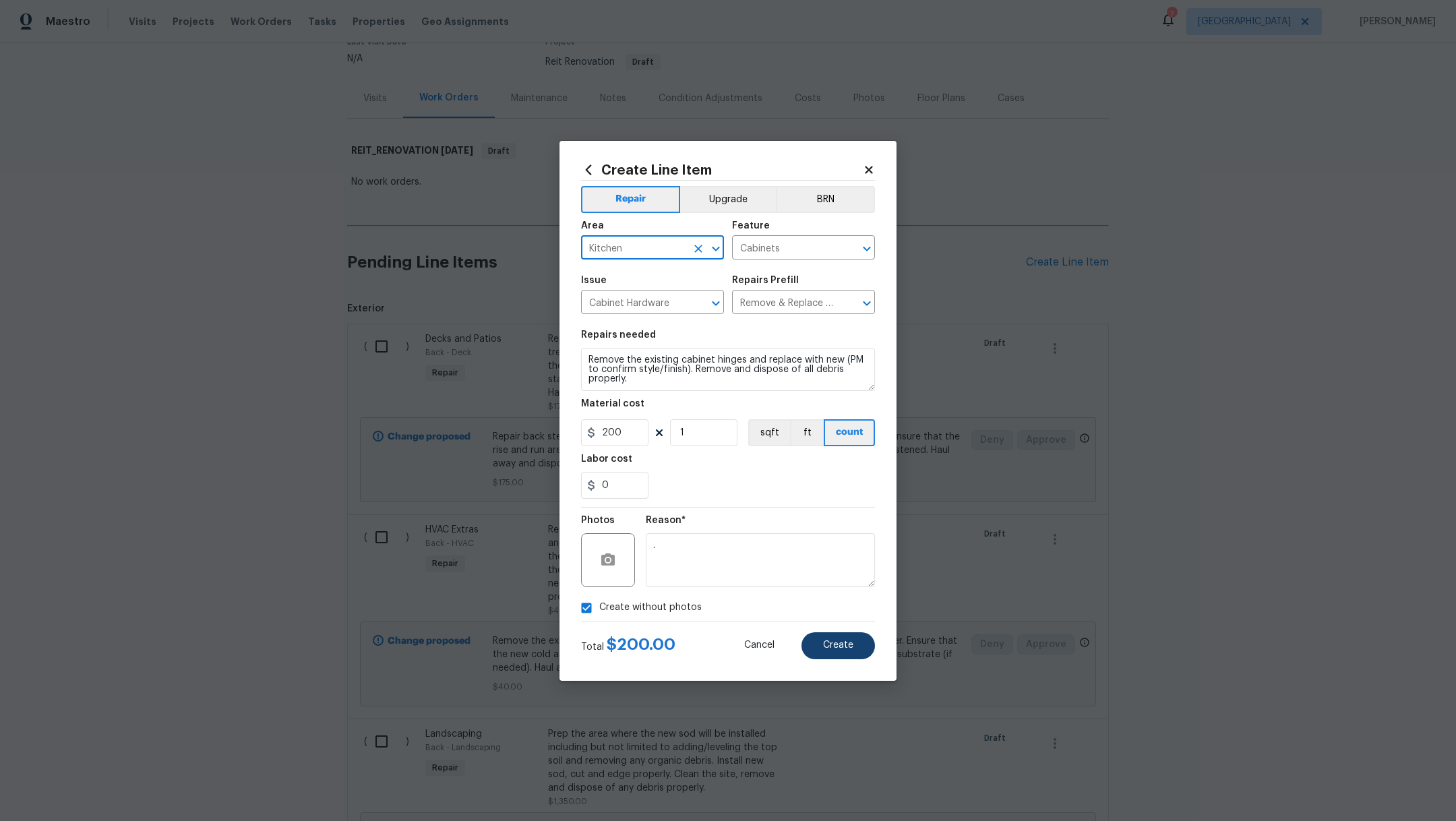
type input "Kitchen"
click at [846, 650] on button "Create" at bounding box center [838, 647] width 73 height 27
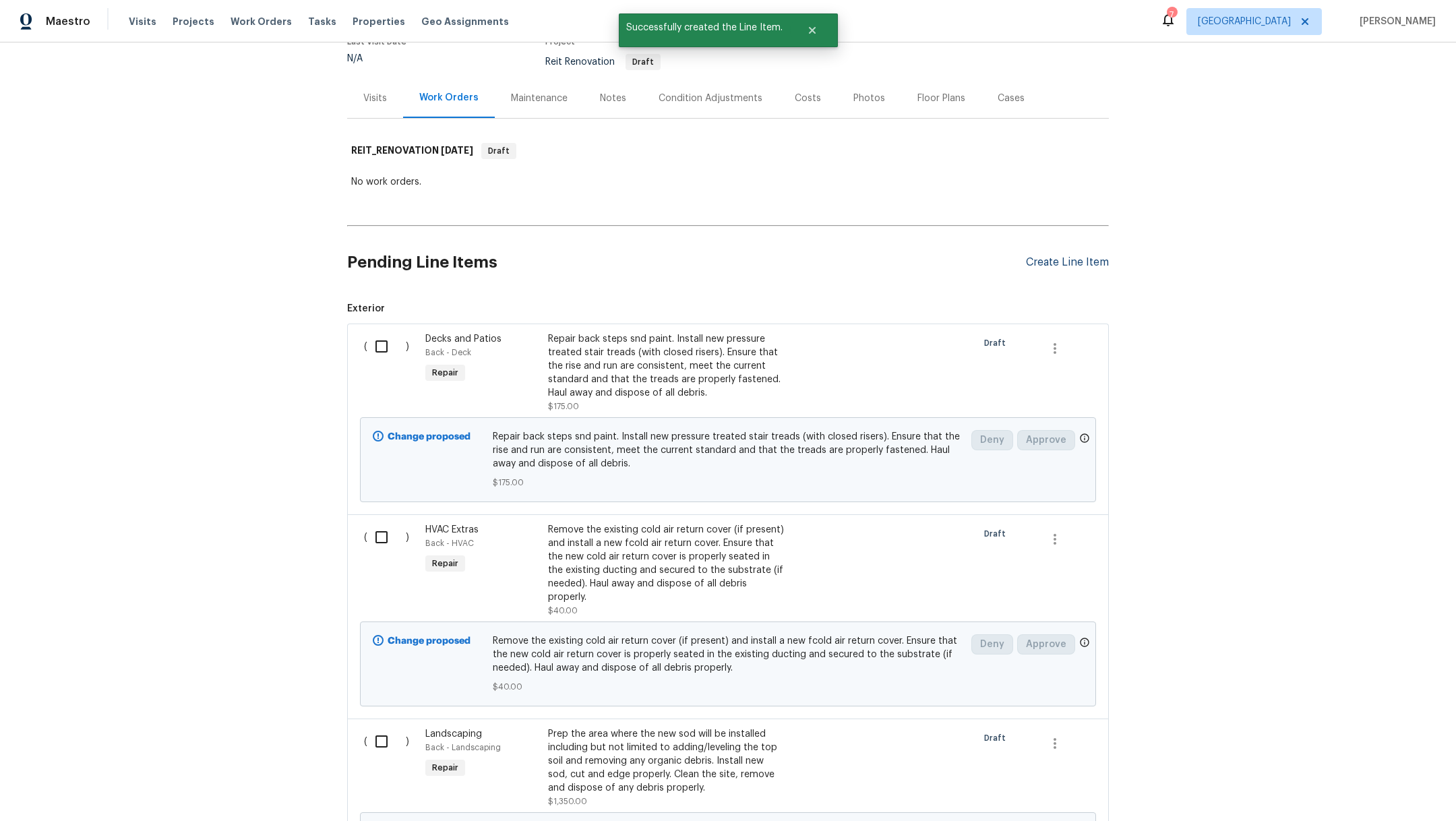
click at [1064, 261] on div "Create Line Item" at bounding box center [1067, 263] width 83 height 13
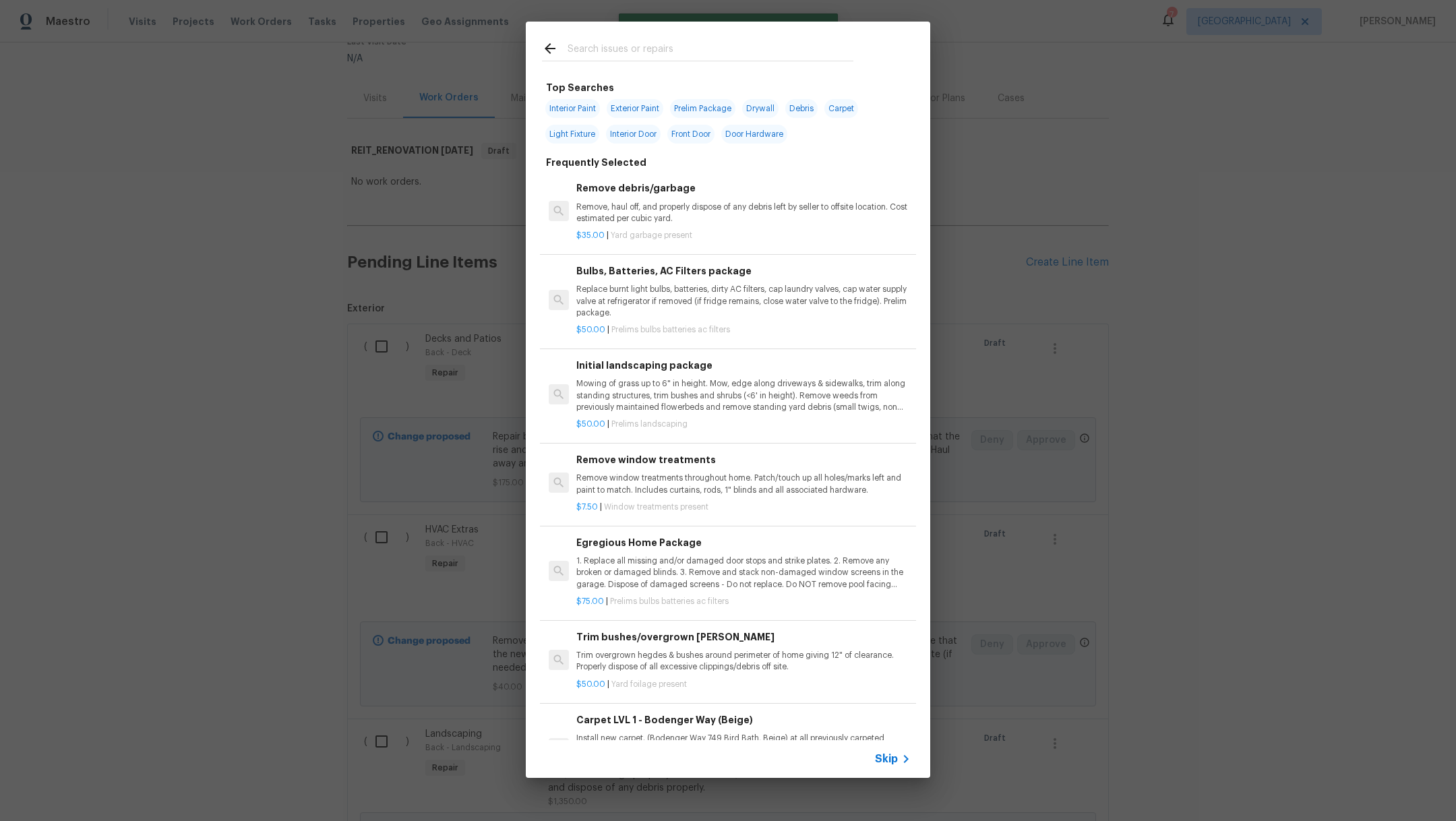
click at [634, 46] on input "text" at bounding box center [711, 50] width 286 height 20
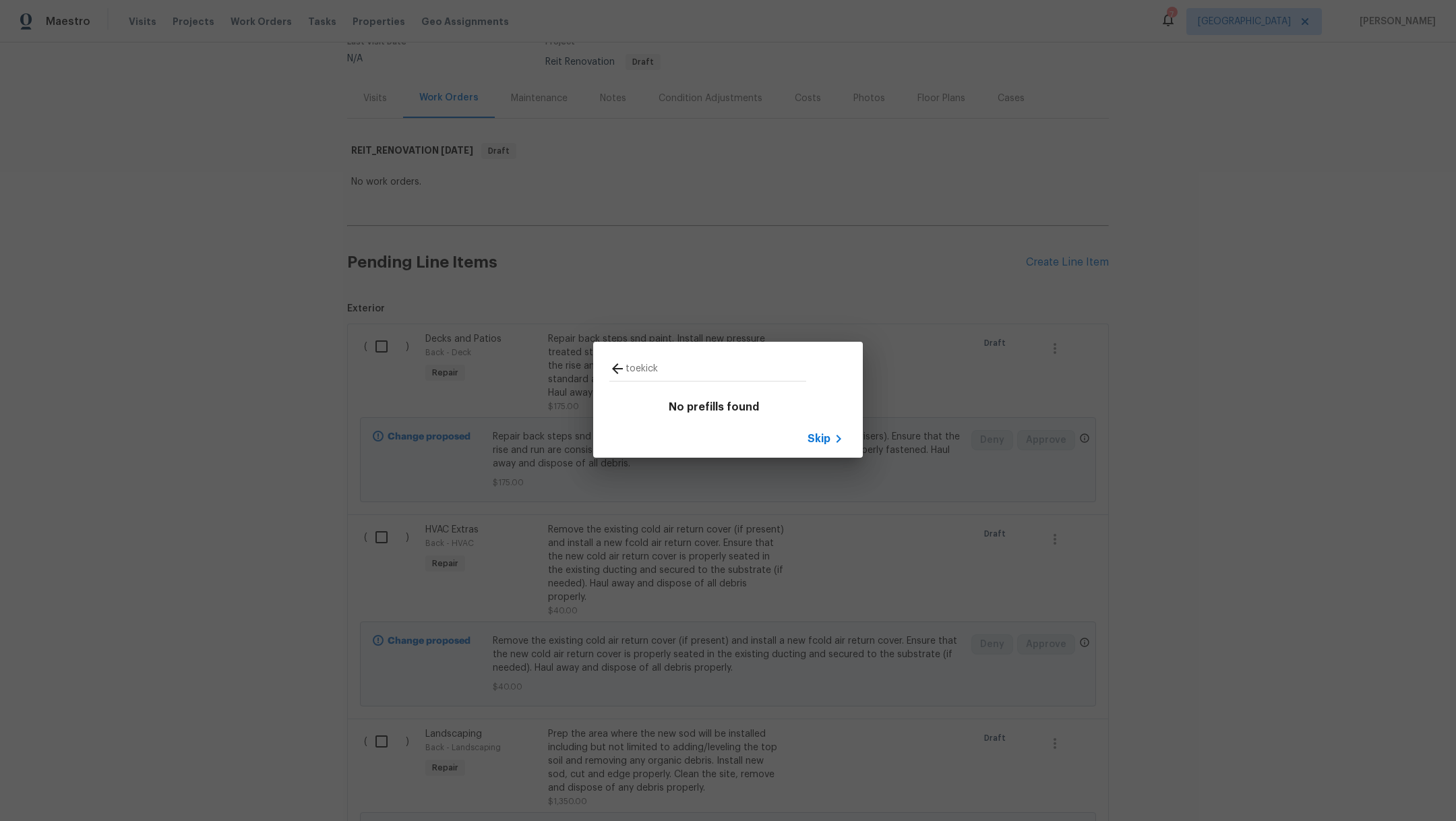
type input "toekick"
click at [816, 437] on span "Skip" at bounding box center [819, 439] width 23 height 14
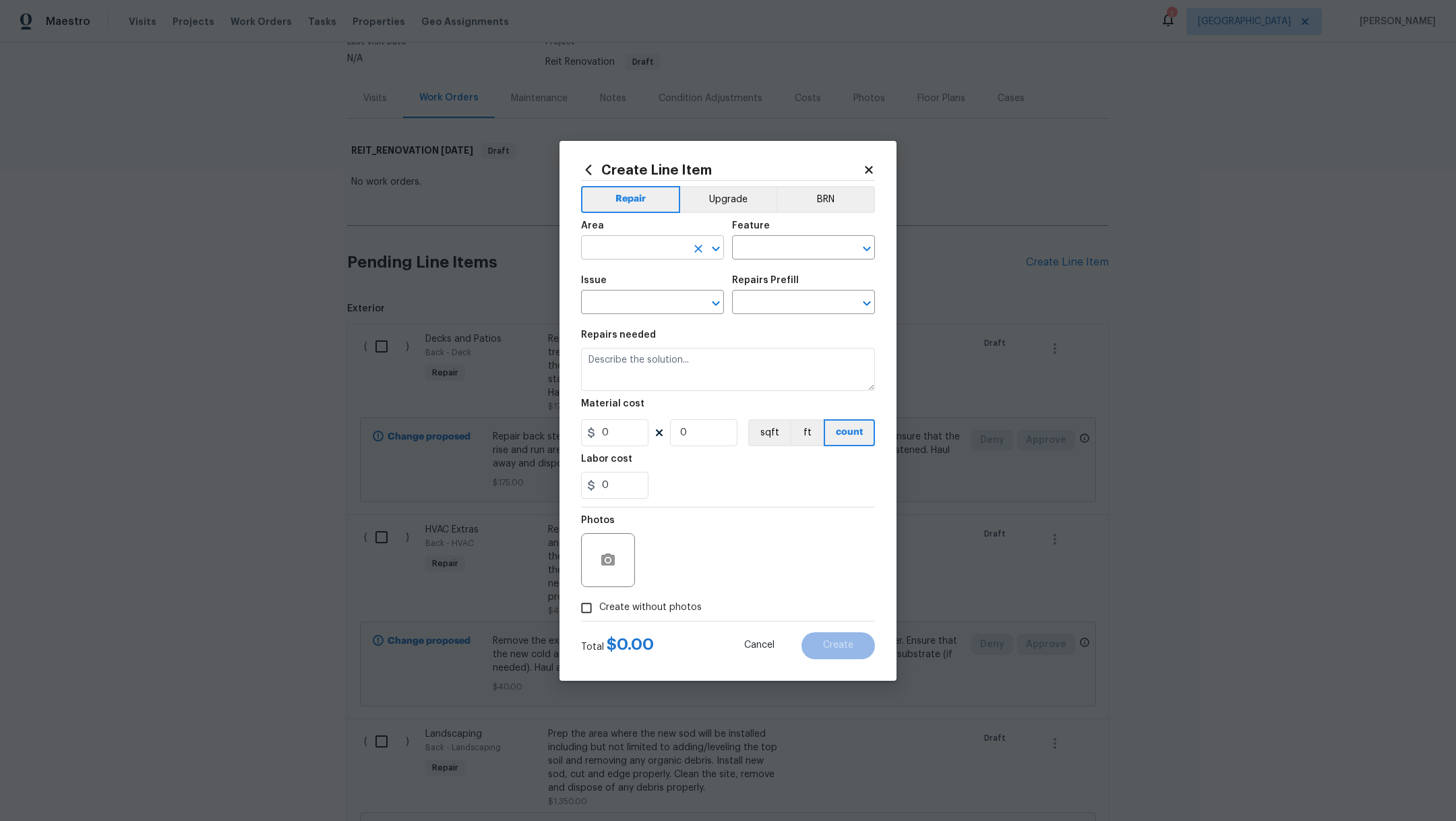
click at [630, 248] on input "text" at bounding box center [634, 249] width 105 height 21
click at [636, 289] on li "Kitchen" at bounding box center [653, 279] width 143 height 23
type input "Kitchen"
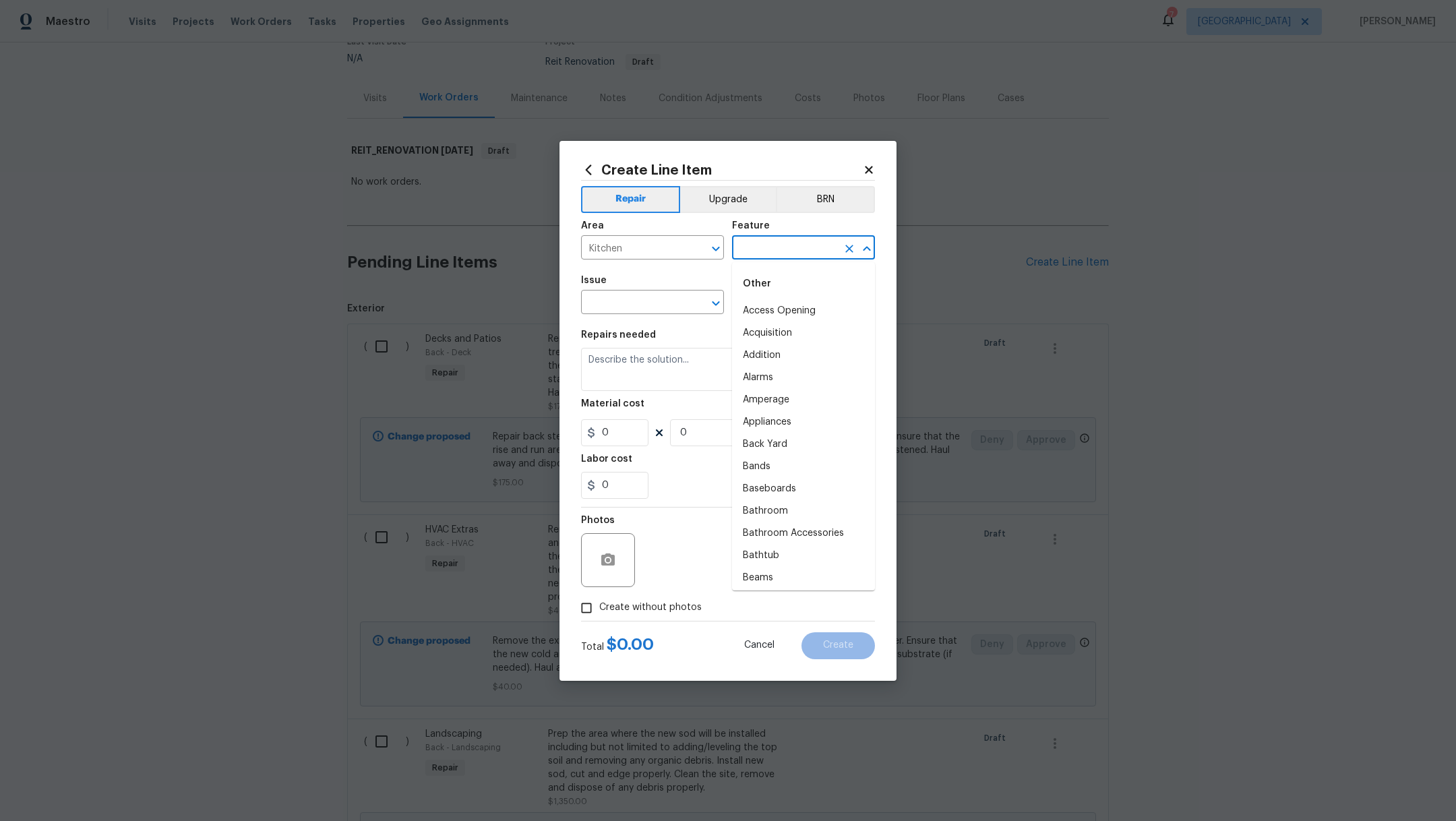
click at [754, 251] on input "text" at bounding box center [785, 249] width 105 height 21
click at [747, 319] on li "Cabinets" at bounding box center [804, 311] width 143 height 23
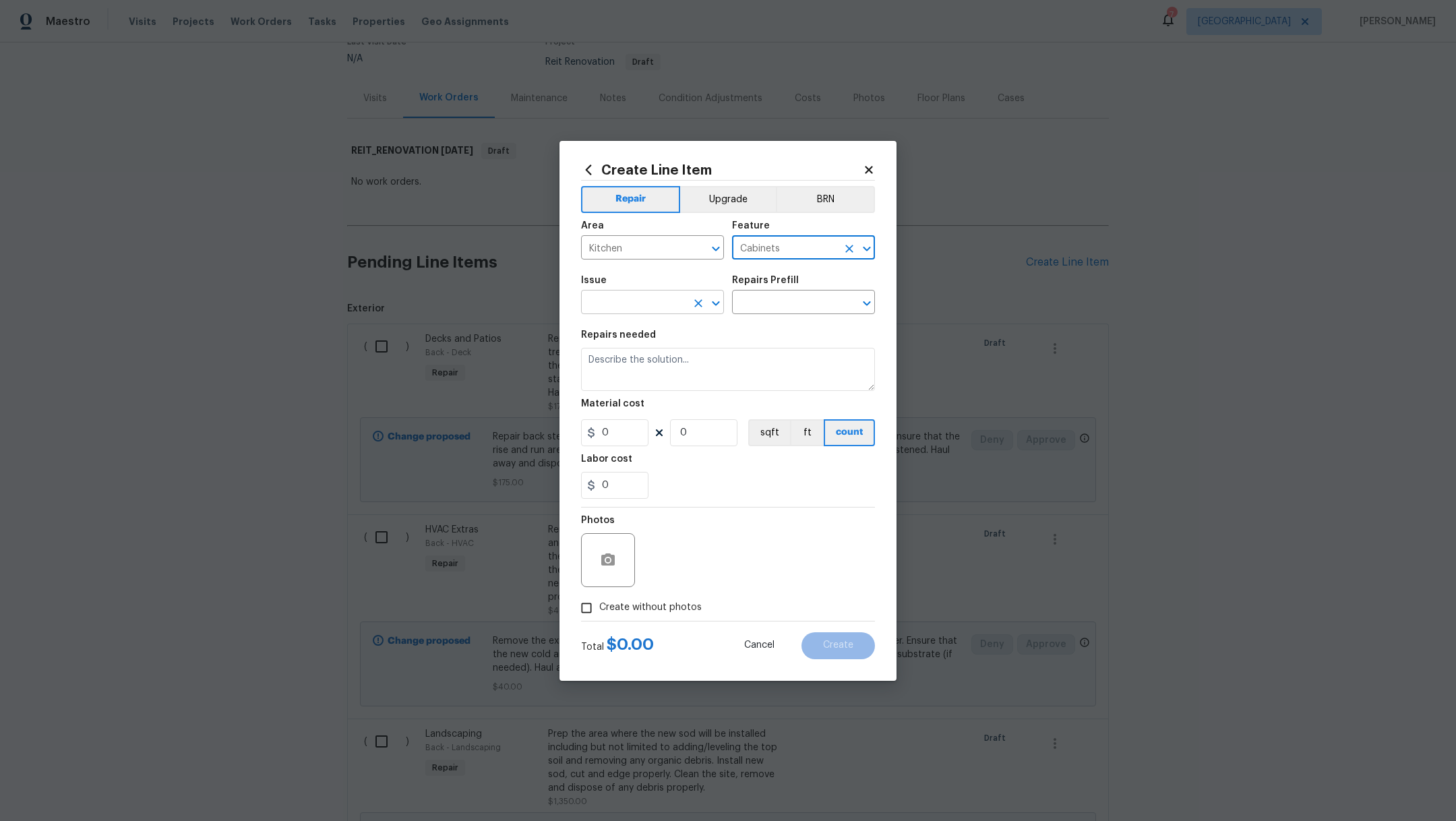
type input "Cabinets"
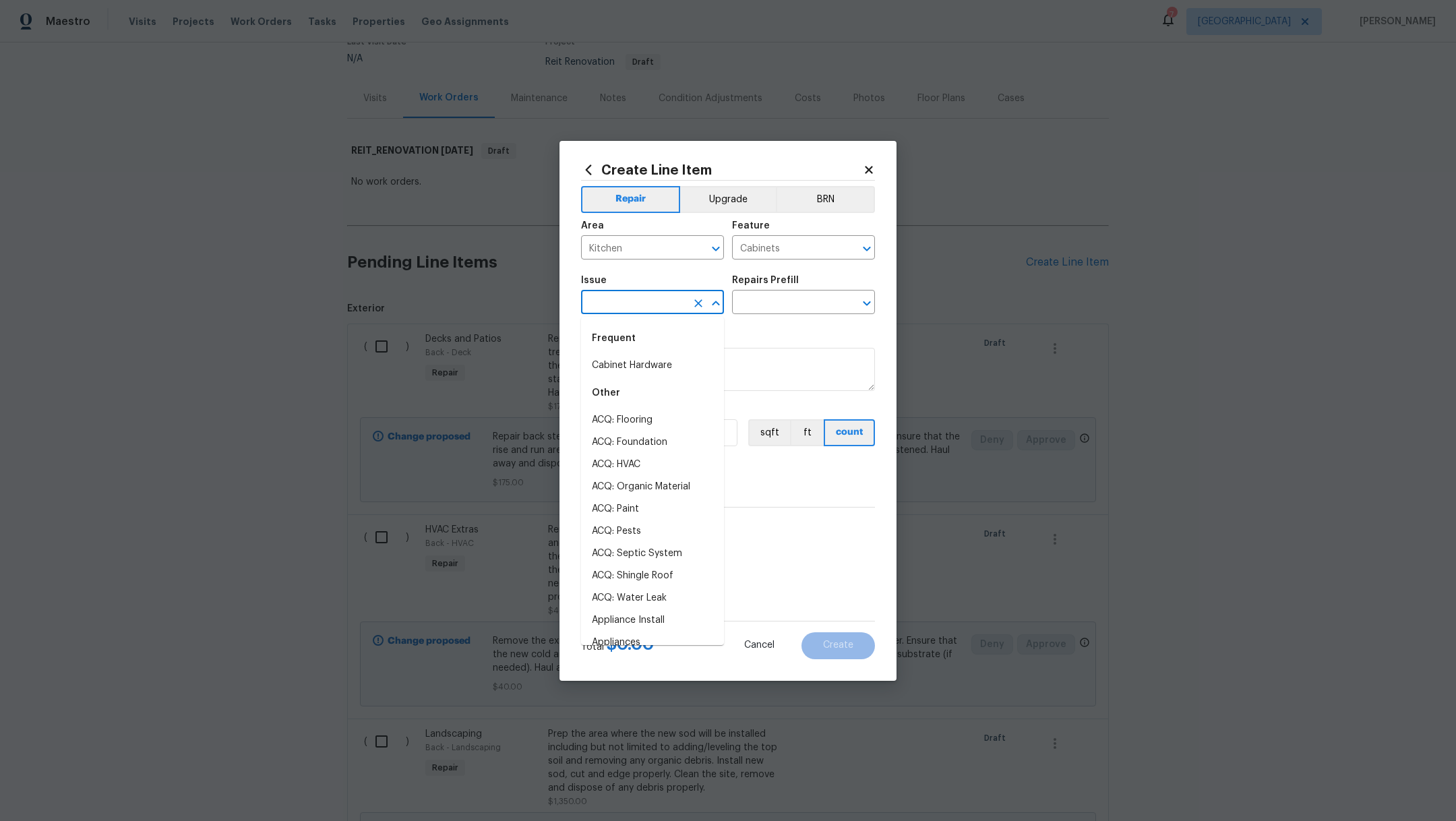
click at [626, 297] on input "text" at bounding box center [634, 304] width 105 height 21
click at [648, 448] on li "Kitchen Cabinets" at bounding box center [653, 443] width 143 height 23
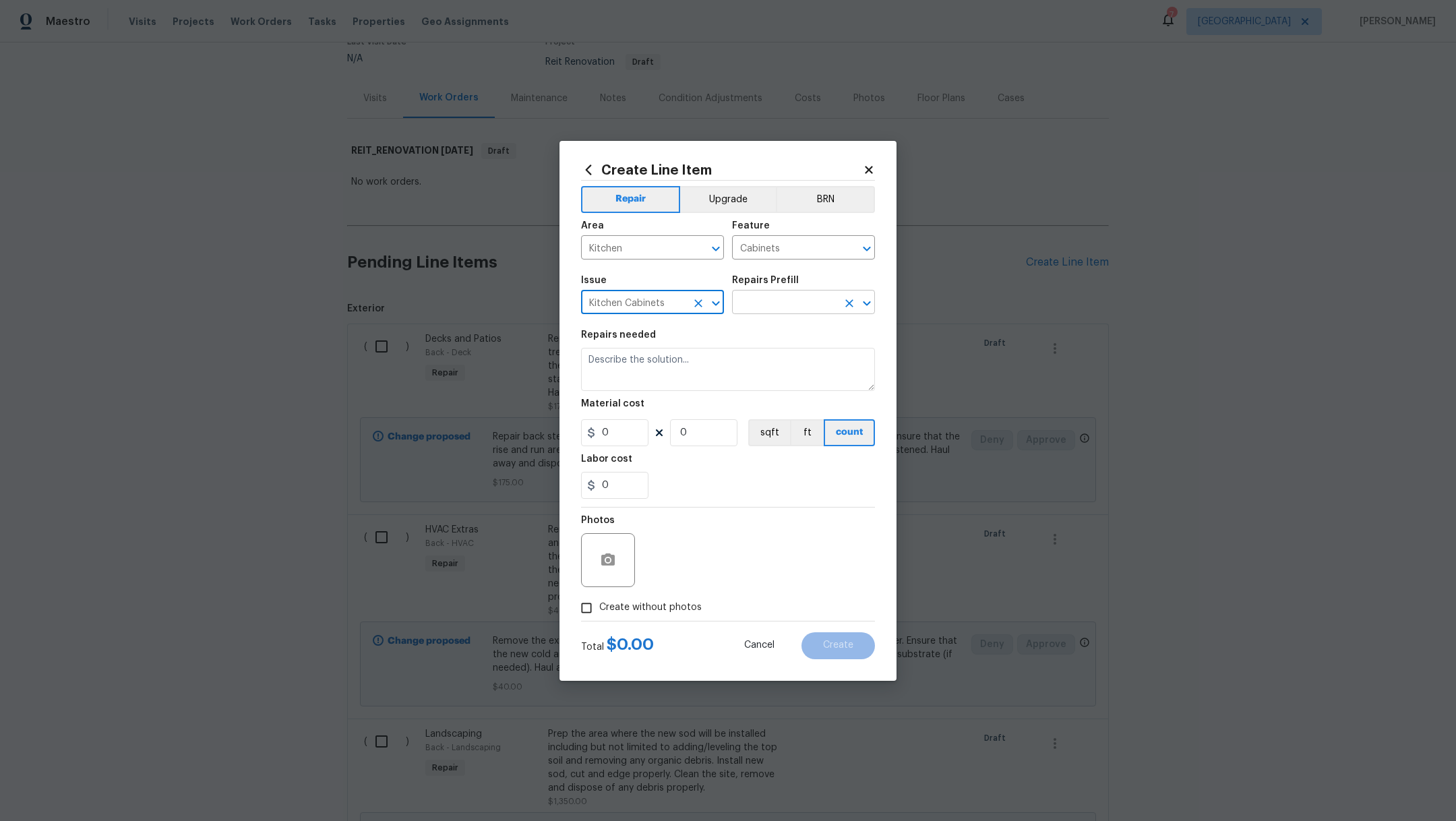
type input "Kitchen Cabinets"
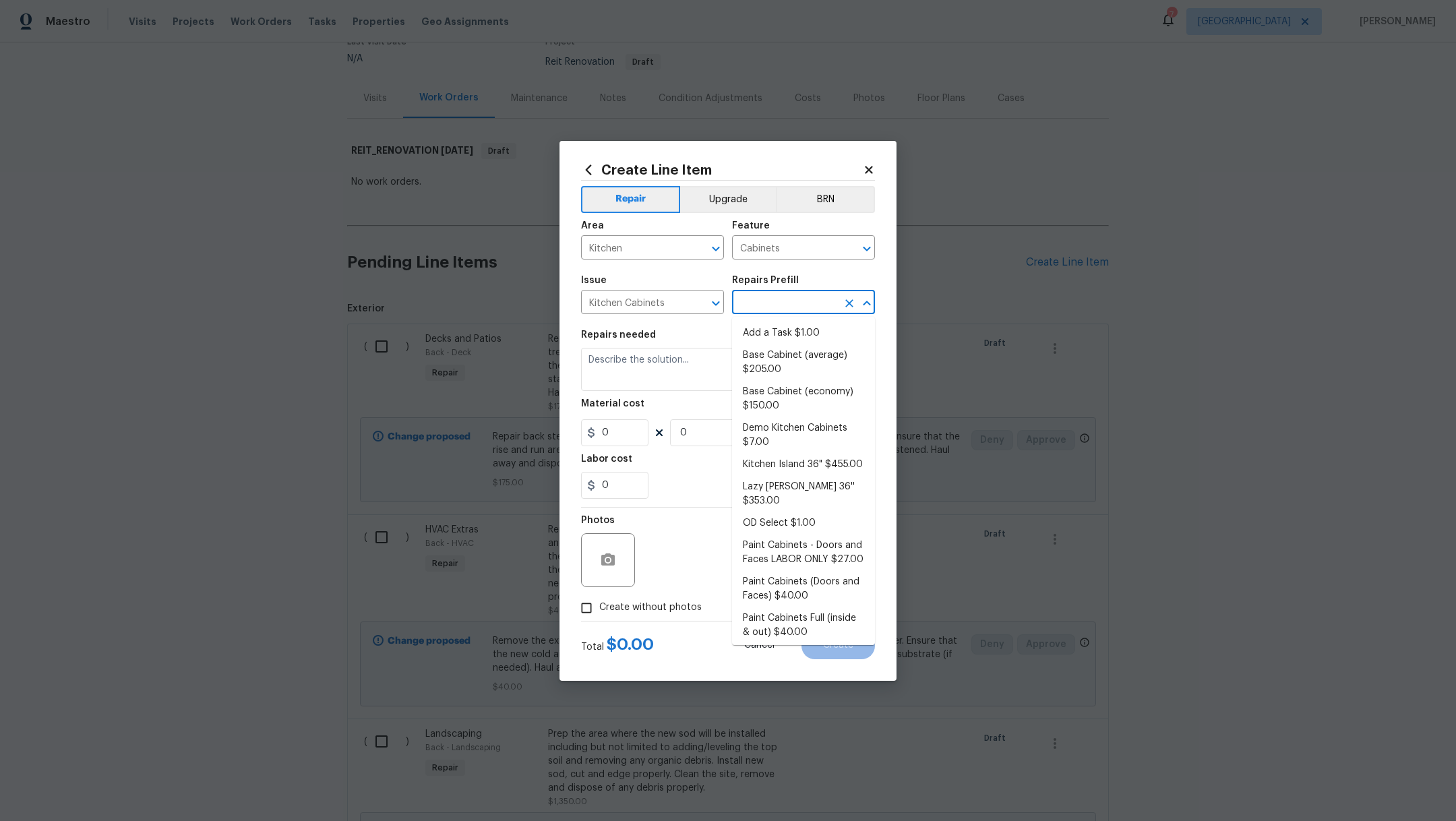
click at [758, 299] on input "text" at bounding box center [785, 304] width 105 height 21
click at [765, 331] on li "Add a Task $1.00" at bounding box center [804, 334] width 143 height 23
type input "Add a Task $1.00"
type textarea "HPM to detail"
type input "1"
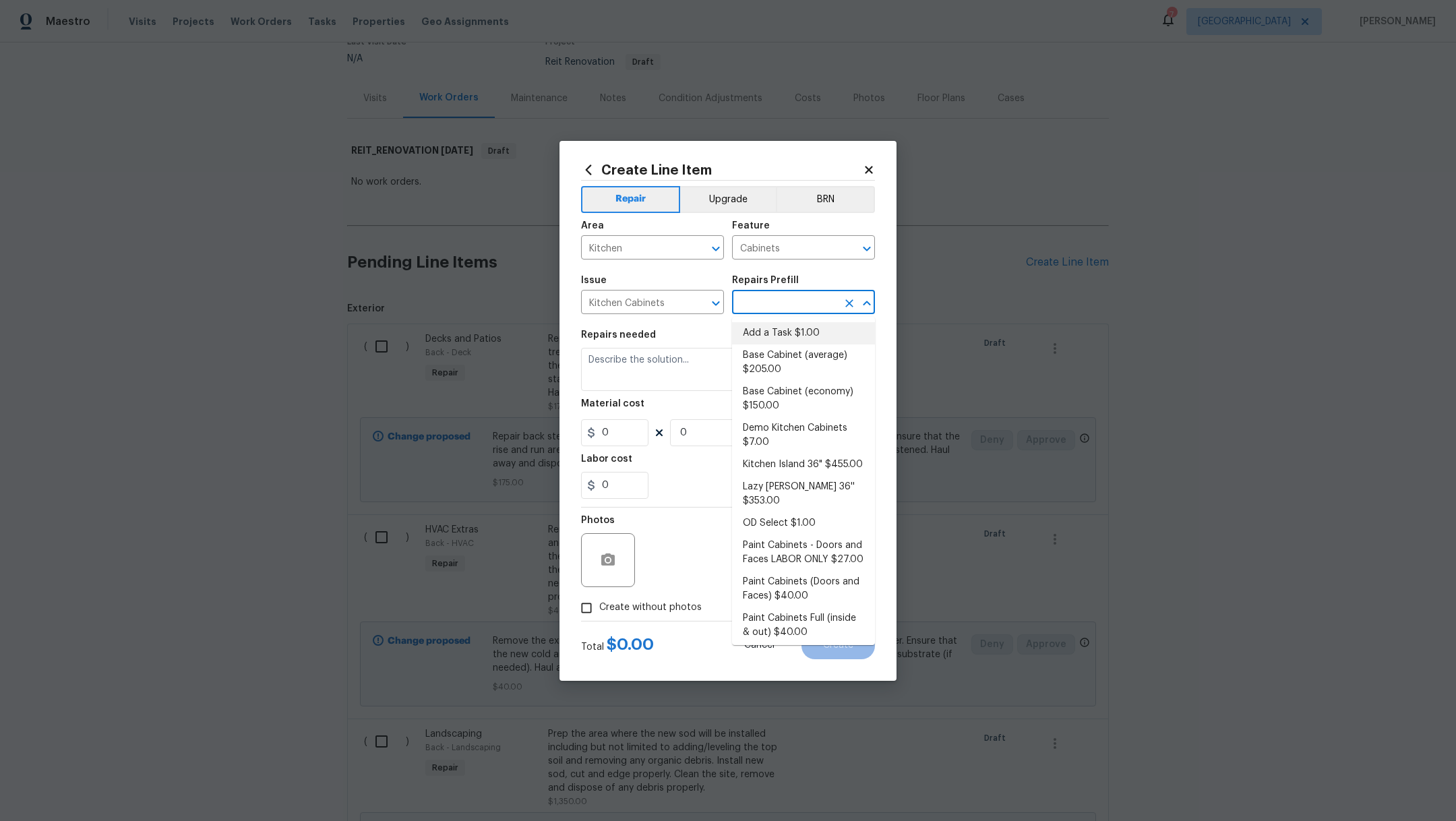
type input "1"
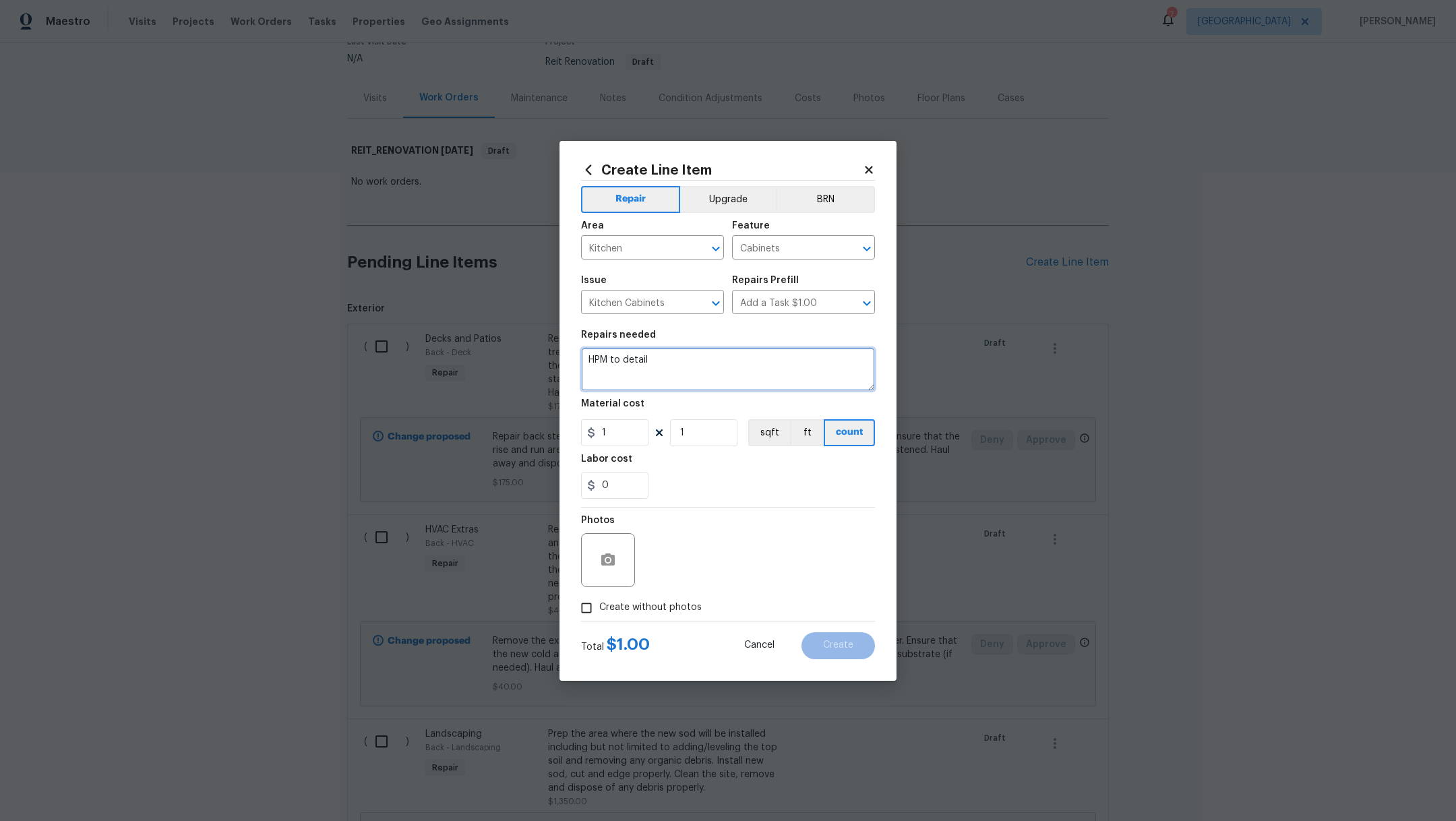
drag, startPoint x: 676, startPoint y: 367, endPoint x: 470, endPoint y: 350, distance: 206.7
click at [470, 350] on div "Create Line Item Repair Upgrade BRN Area Kitchen ​ Feature Cabinets ​ Issue Kit…" at bounding box center [728, 410] width 1456 height 821
type textarea "C"
type textarea "Replace toekick"
drag, startPoint x: 631, startPoint y: 441, endPoint x: 289, endPoint y: 303, distance: 368.8
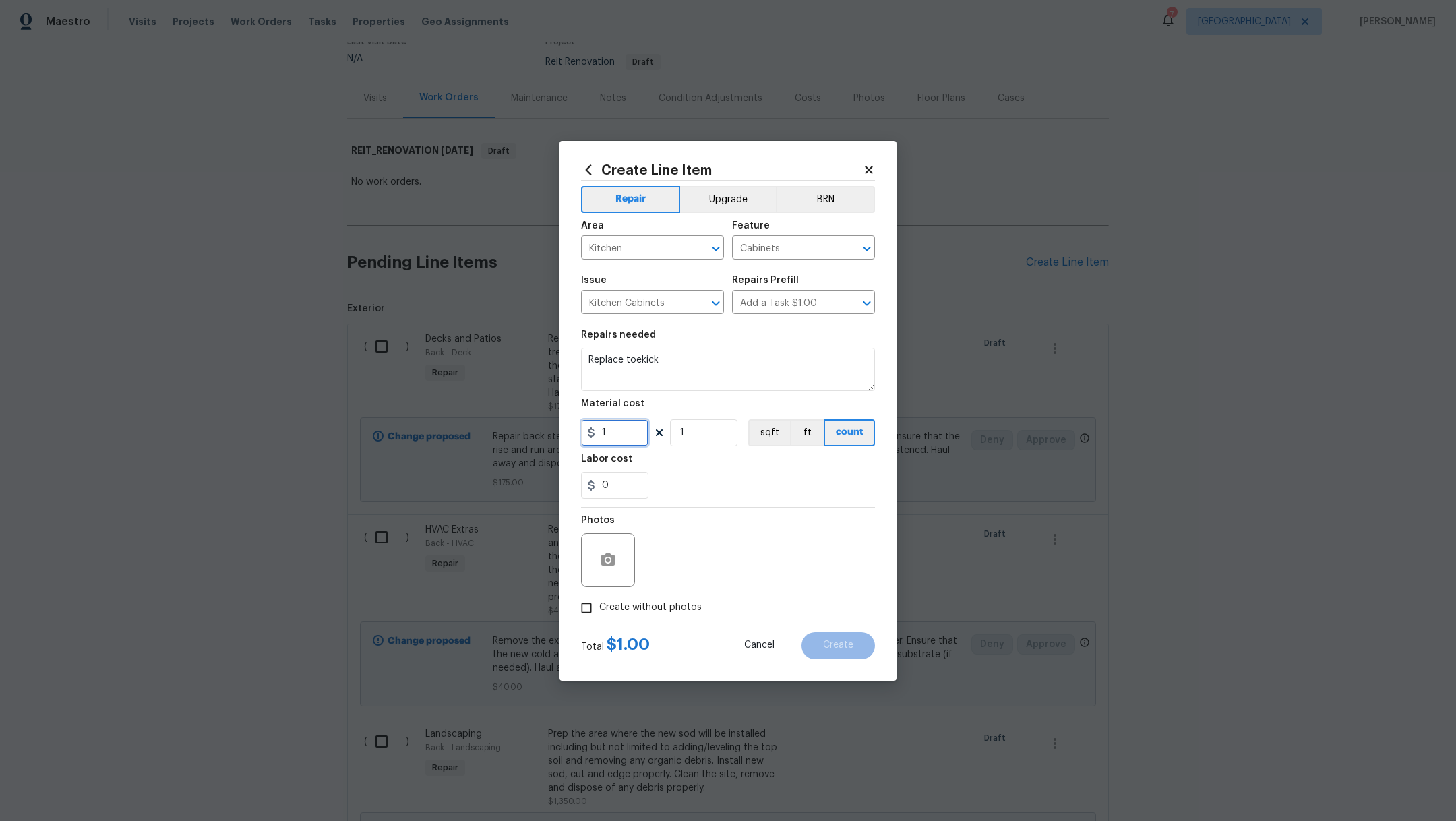
click at [289, 303] on div "Create Line Item Repair Upgrade BRN Area Kitchen ​ Feature Cabinets ​ Issue Kit…" at bounding box center [728, 410] width 1456 height 821
type input "125"
click at [658, 617] on label "Create without photos" at bounding box center [638, 609] width 128 height 26
click at [600, 617] on input "Create without photos" at bounding box center [587, 609] width 26 height 26
checkbox input "true"
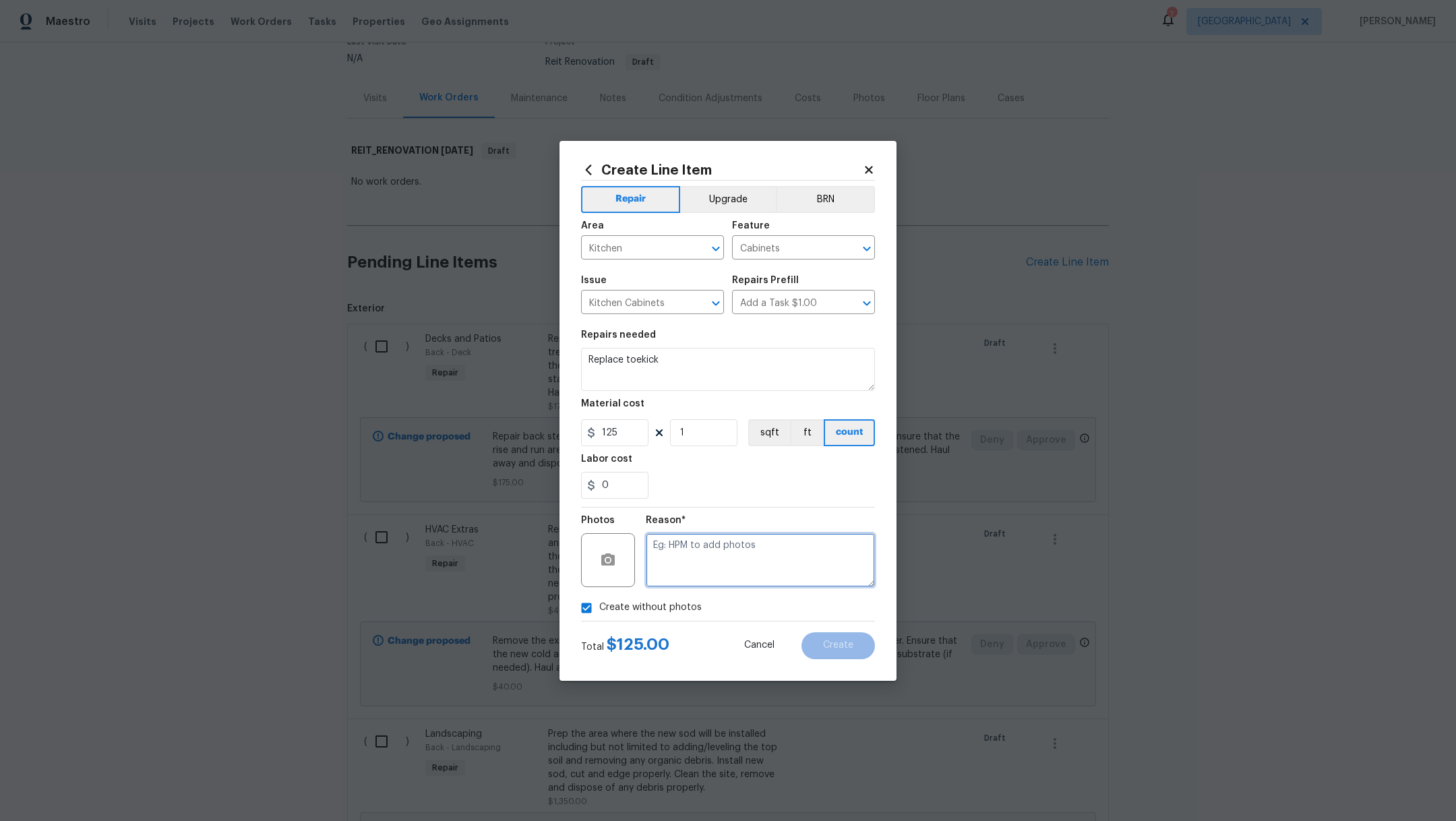
click at [696, 571] on textarea at bounding box center [760, 560] width 229 height 54
type textarea "."
click at [862, 647] on button "Create" at bounding box center [838, 647] width 73 height 27
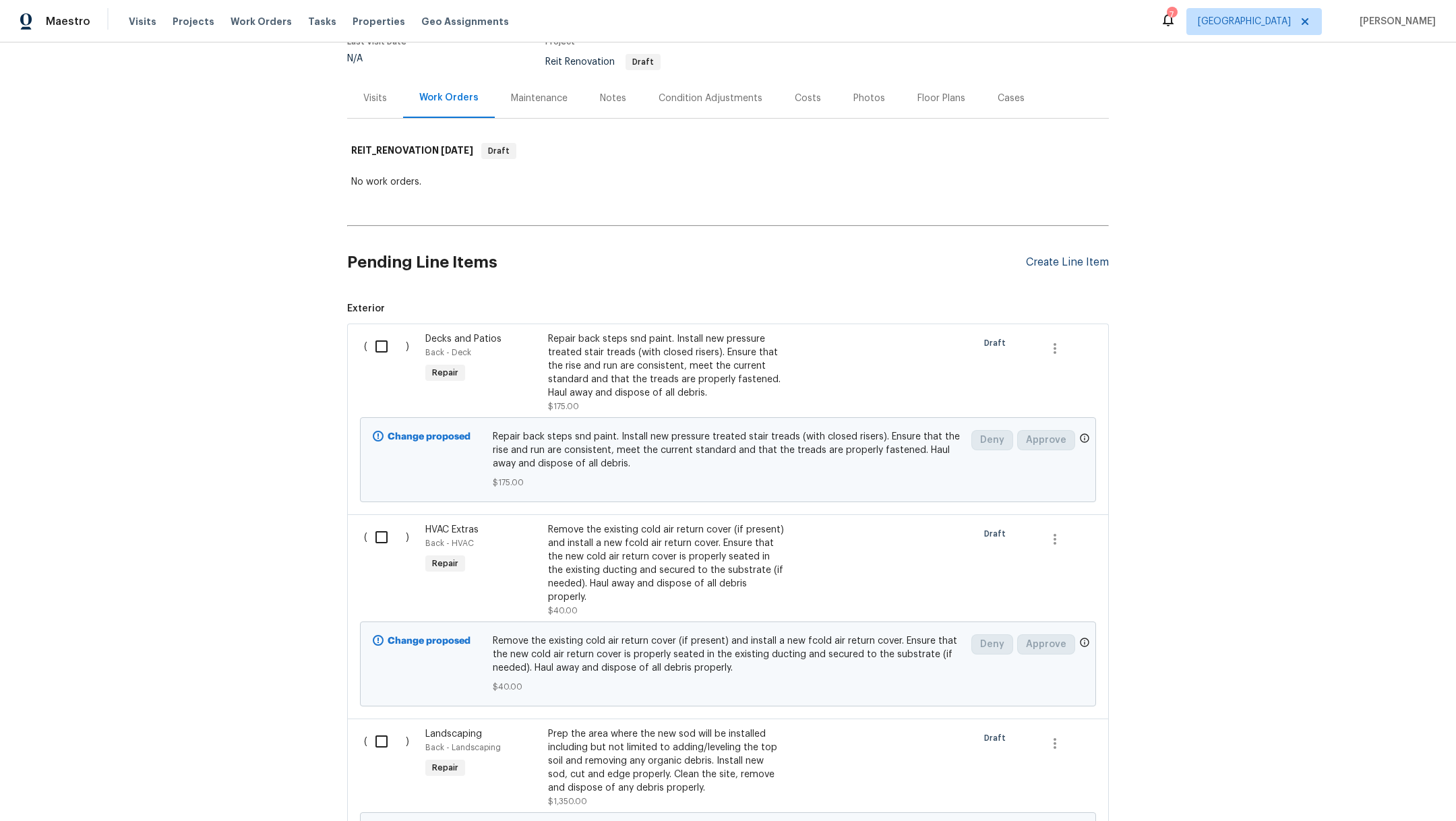
click at [1062, 260] on div "Create Line Item" at bounding box center [1067, 263] width 83 height 13
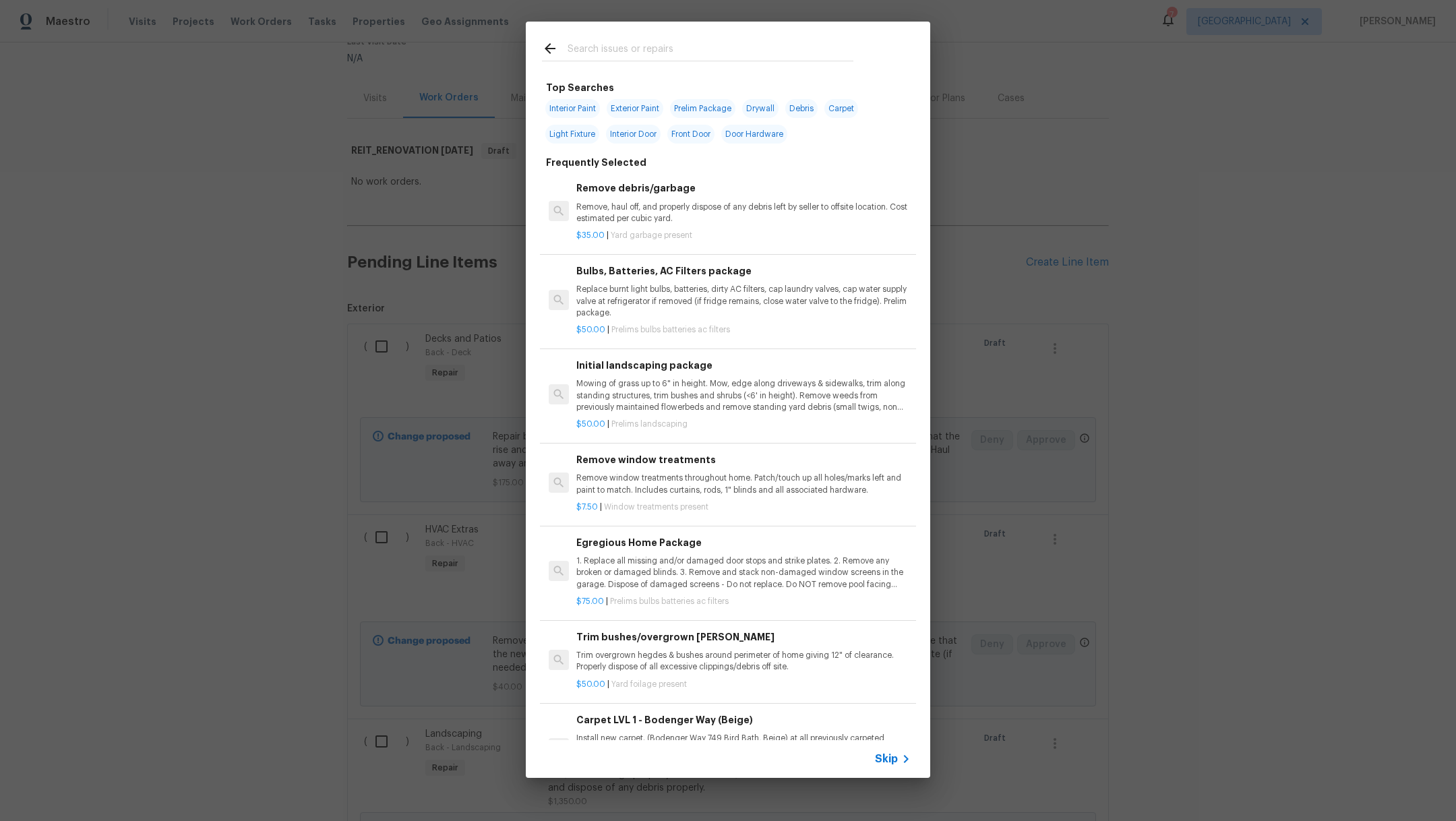
click at [631, 62] on div at bounding box center [698, 48] width 344 height 53
click at [629, 50] on input "text" at bounding box center [711, 50] width 286 height 20
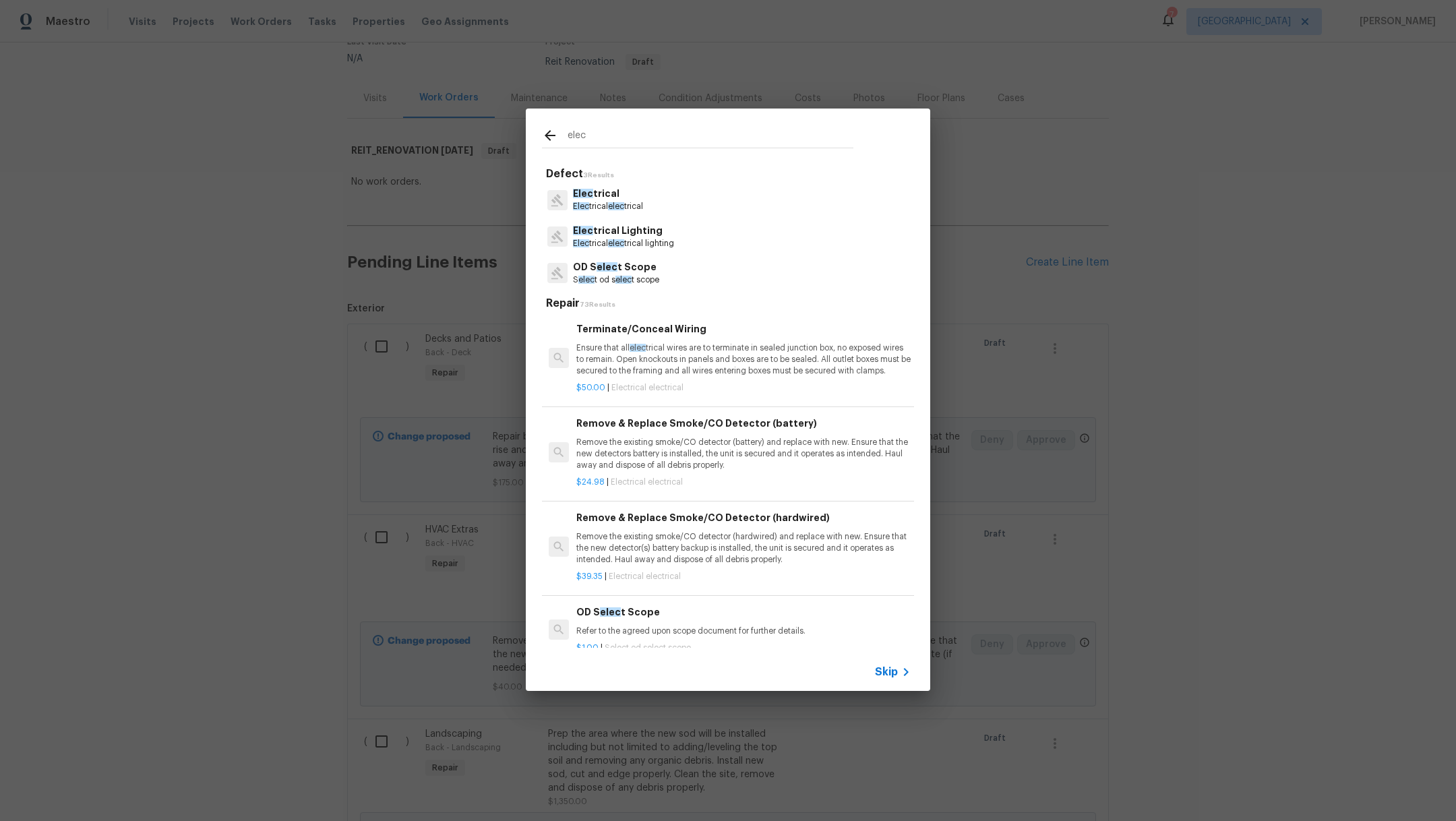
type input "elec"
click at [652, 207] on div "Elec trical Elec trical elec trical" at bounding box center [728, 199] width 372 height 36
click at [633, 202] on p "Elec trical elec trical" at bounding box center [608, 207] width 70 height 11
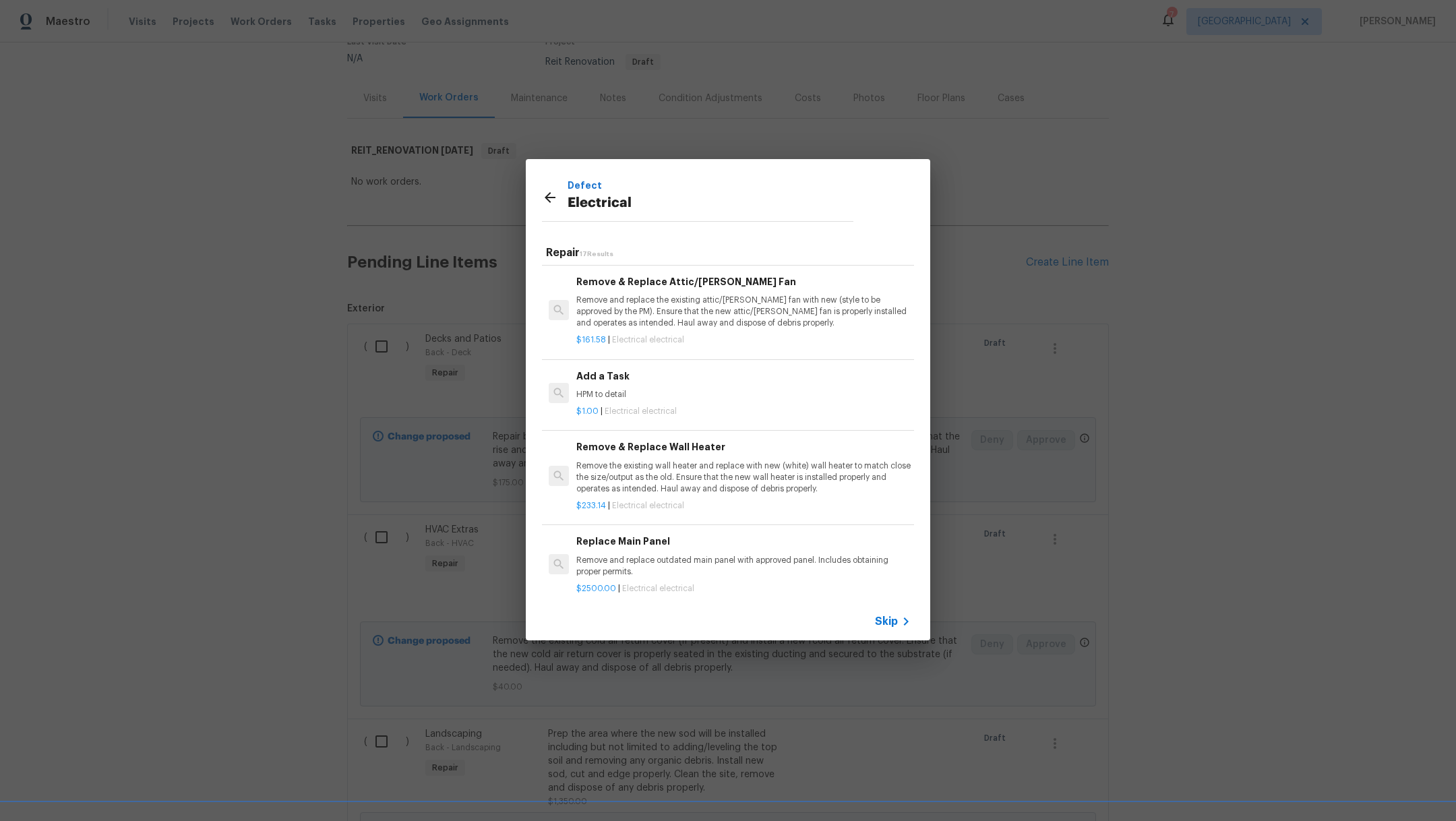
scroll to position [922, 0]
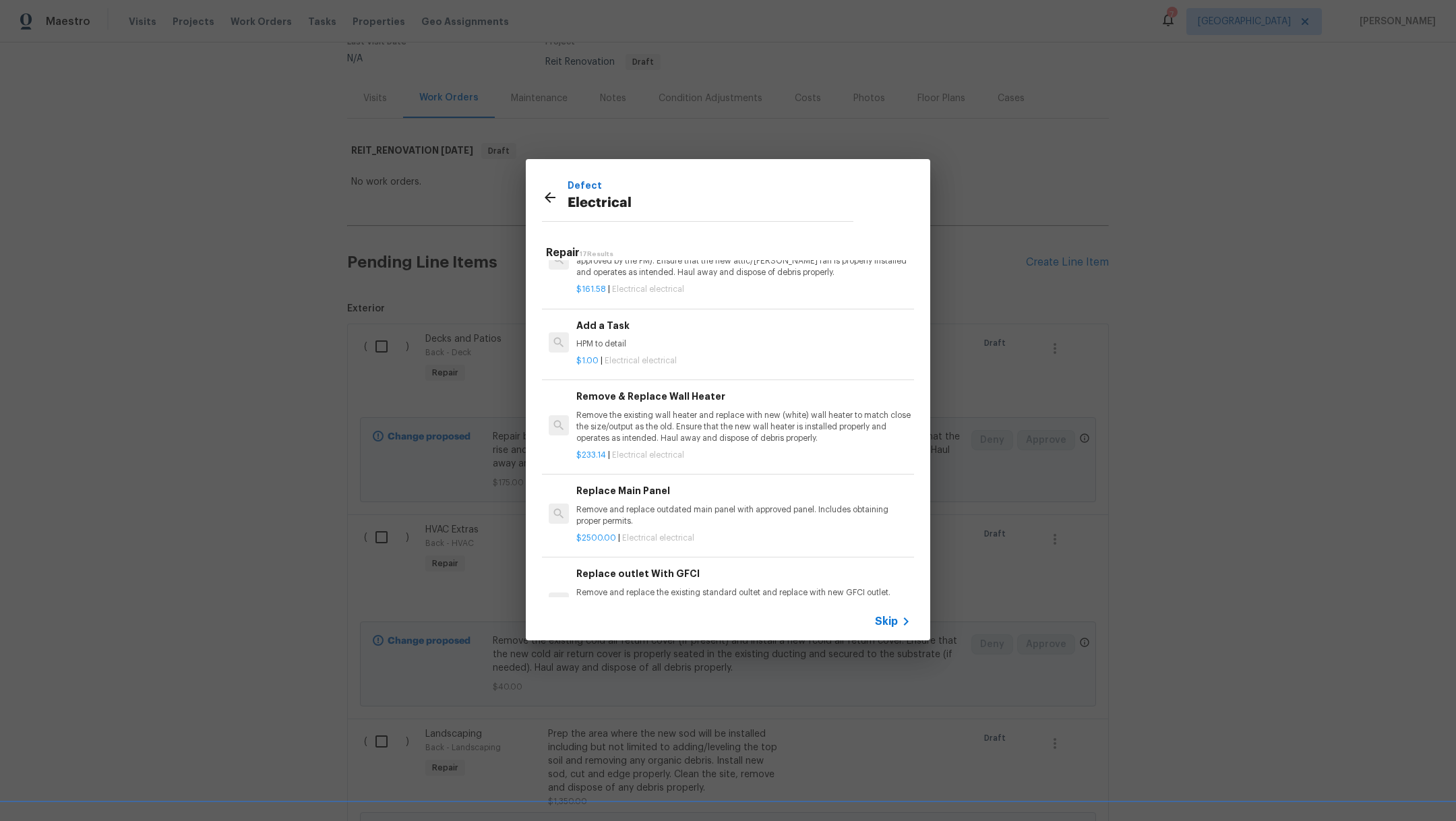
click at [760, 350] on p "HPM to detail" at bounding box center [744, 344] width 334 height 11
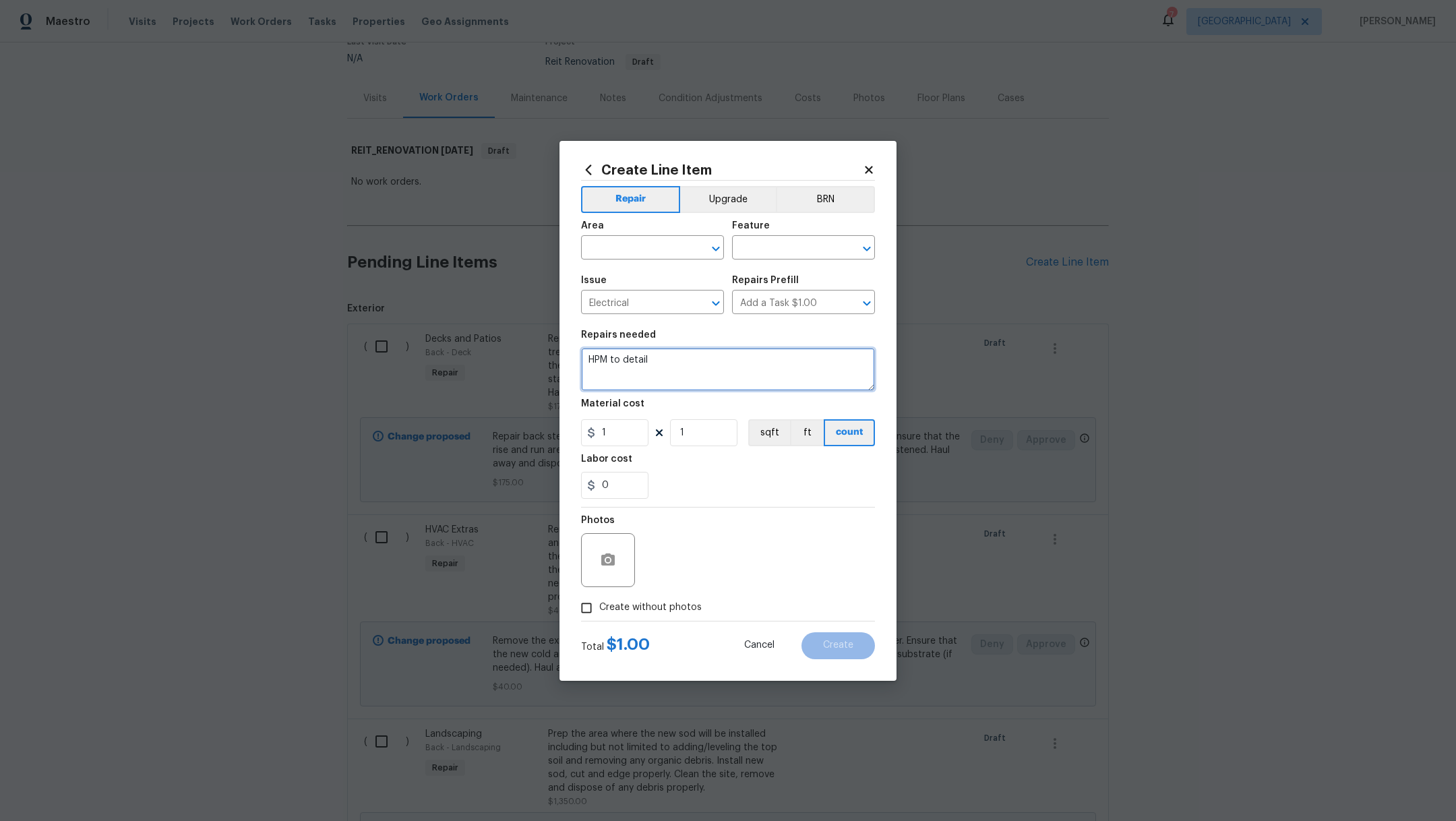
drag, startPoint x: 669, startPoint y: 367, endPoint x: 403, endPoint y: 359, distance: 266.1
click at [403, 359] on div "Create Line Item Repair Upgrade BRN Area ​ Feature ​ Issue Electrical ​ Repairs…" at bounding box center [728, 410] width 1456 height 821
type textarea "Repair outlet under the cooktop"
drag, startPoint x: 630, startPoint y: 432, endPoint x: 522, endPoint y: 430, distance: 108.0
click at [611, 432] on input "1" at bounding box center [615, 433] width 68 height 27
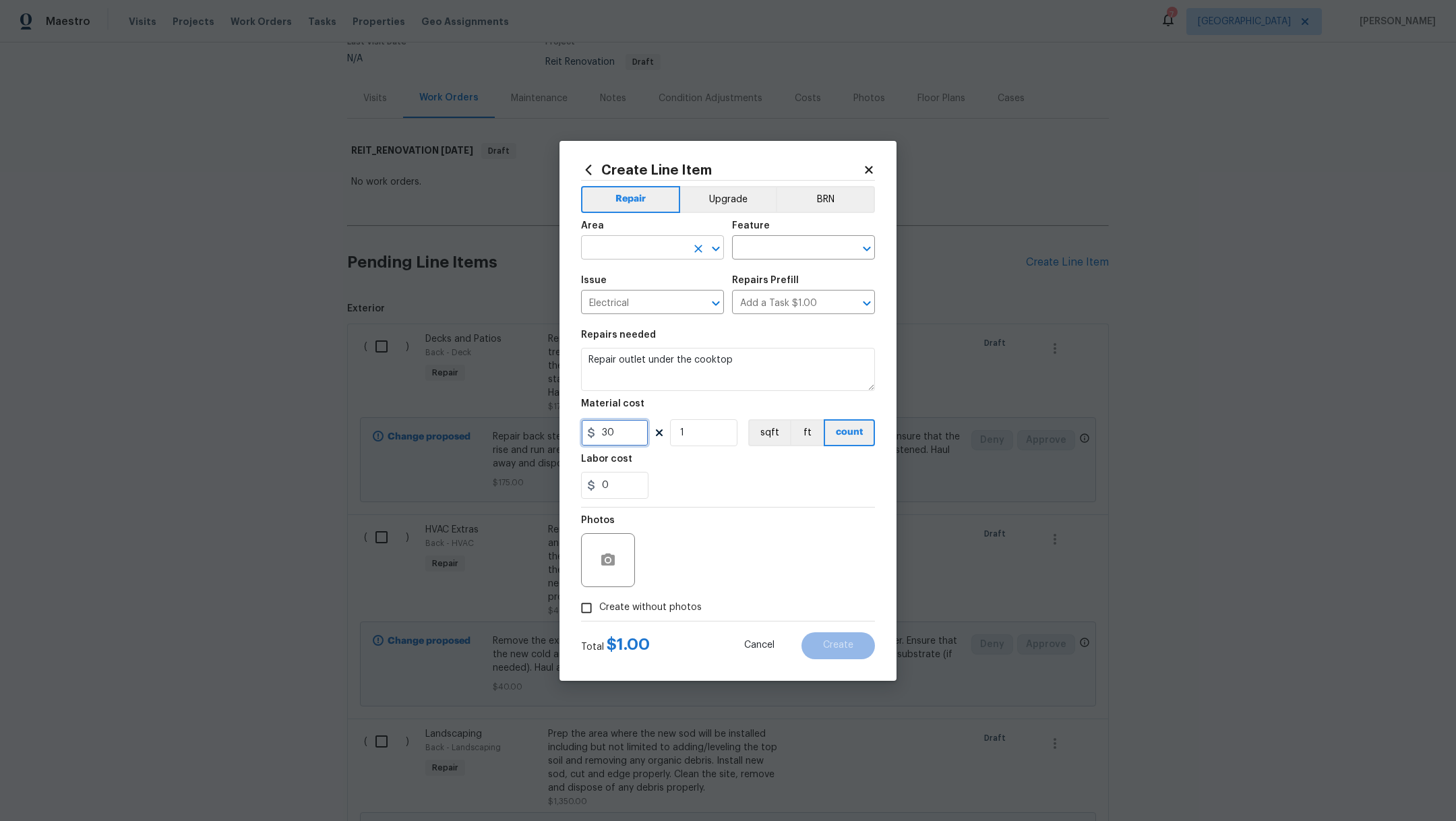
type input "30"
click at [658, 240] on input "text" at bounding box center [634, 249] width 105 height 21
click at [657, 272] on li "Kitchen" at bounding box center [653, 279] width 143 height 23
type input "Kitchen"
click at [799, 257] on input "text" at bounding box center [785, 249] width 105 height 21
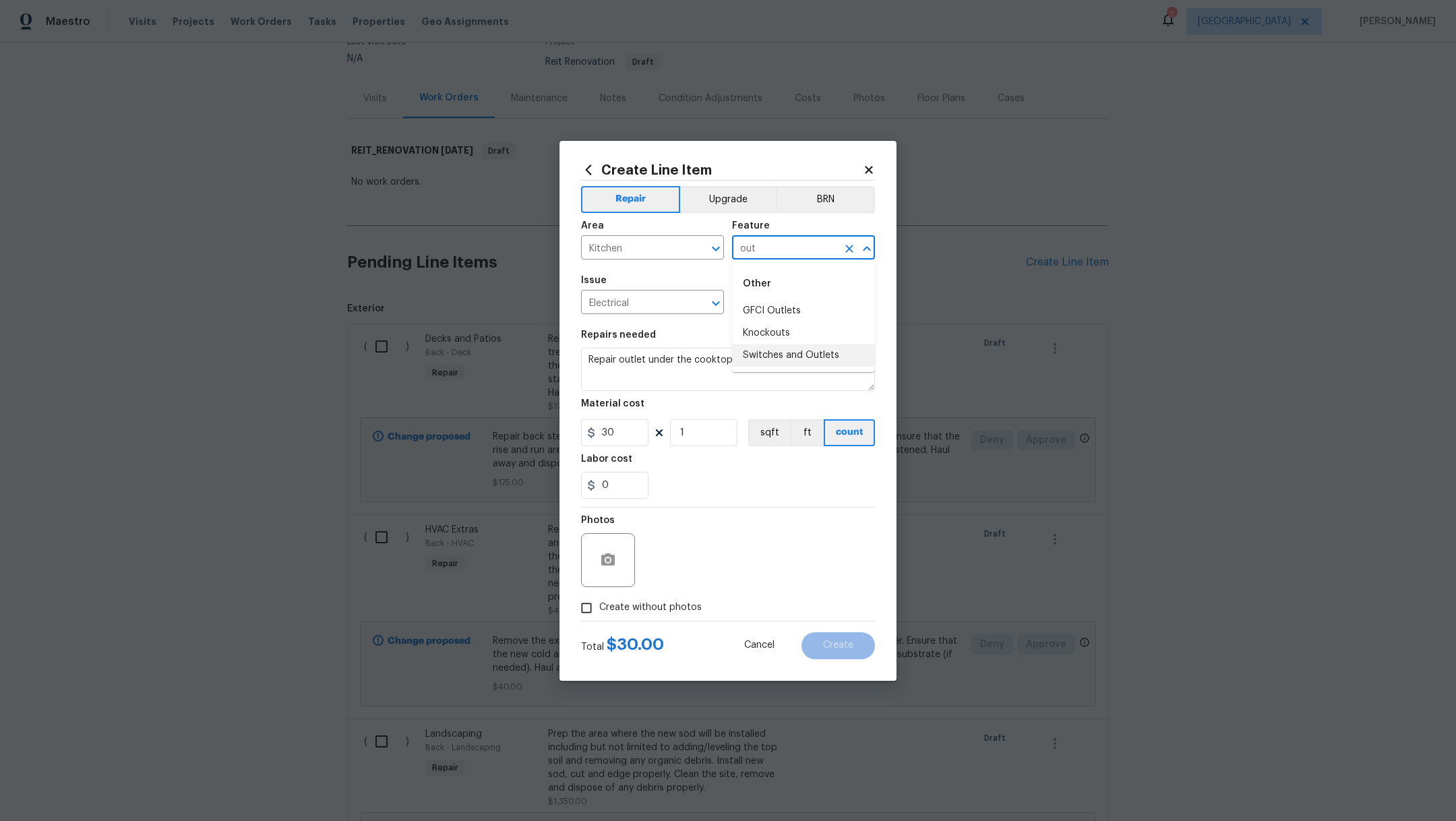
click at [813, 357] on li "Switches and Outlets" at bounding box center [804, 356] width 143 height 23
type input "Switches and Outlets"
click at [629, 604] on span "Create without photos" at bounding box center [650, 608] width 102 height 14
click at [600, 604] on input "Create without photos" at bounding box center [587, 609] width 26 height 26
checkbox input "true"
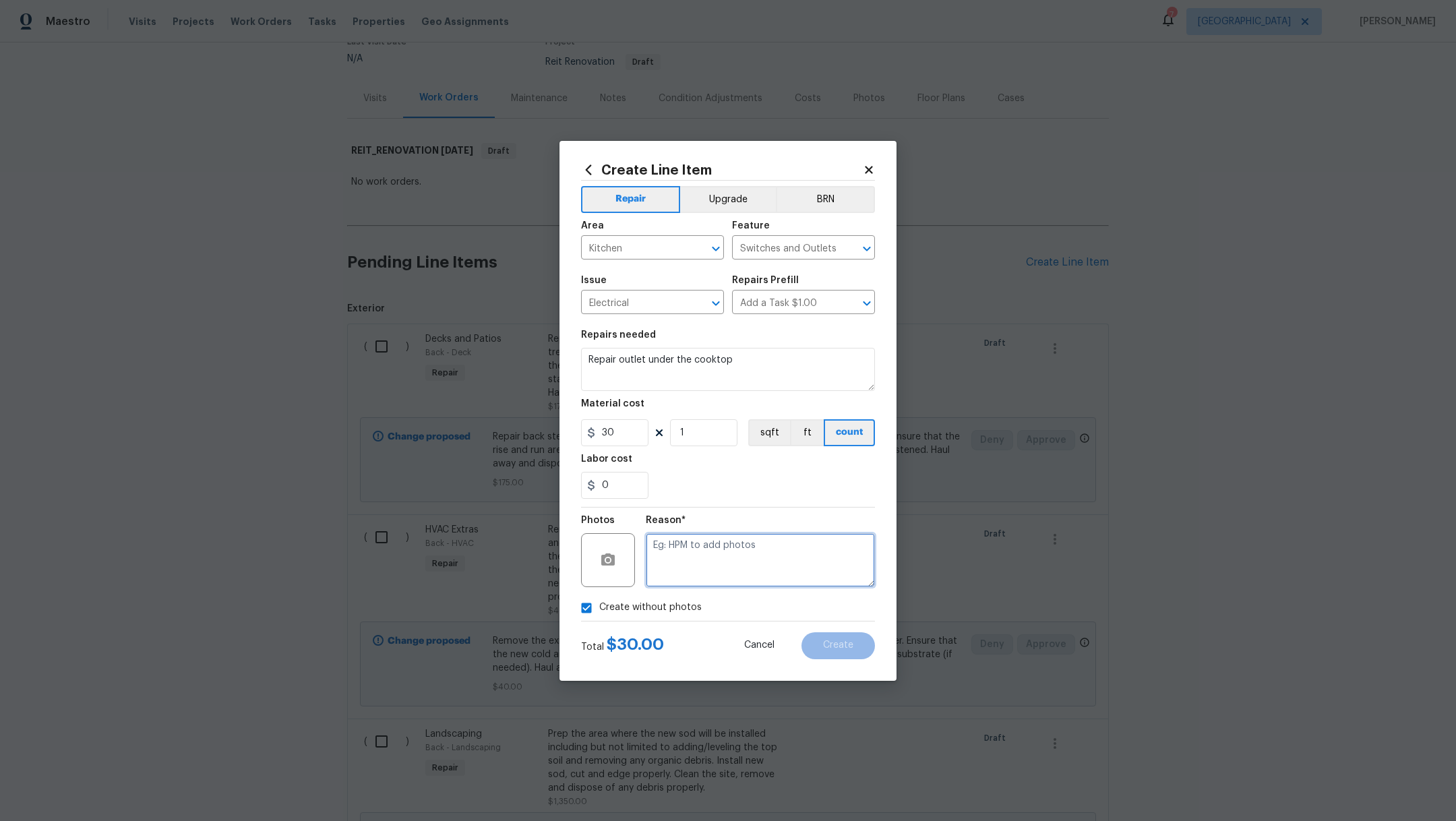
click at [699, 581] on textarea at bounding box center [760, 560] width 229 height 54
type textarea ","
click at [835, 651] on button "Create" at bounding box center [838, 647] width 73 height 27
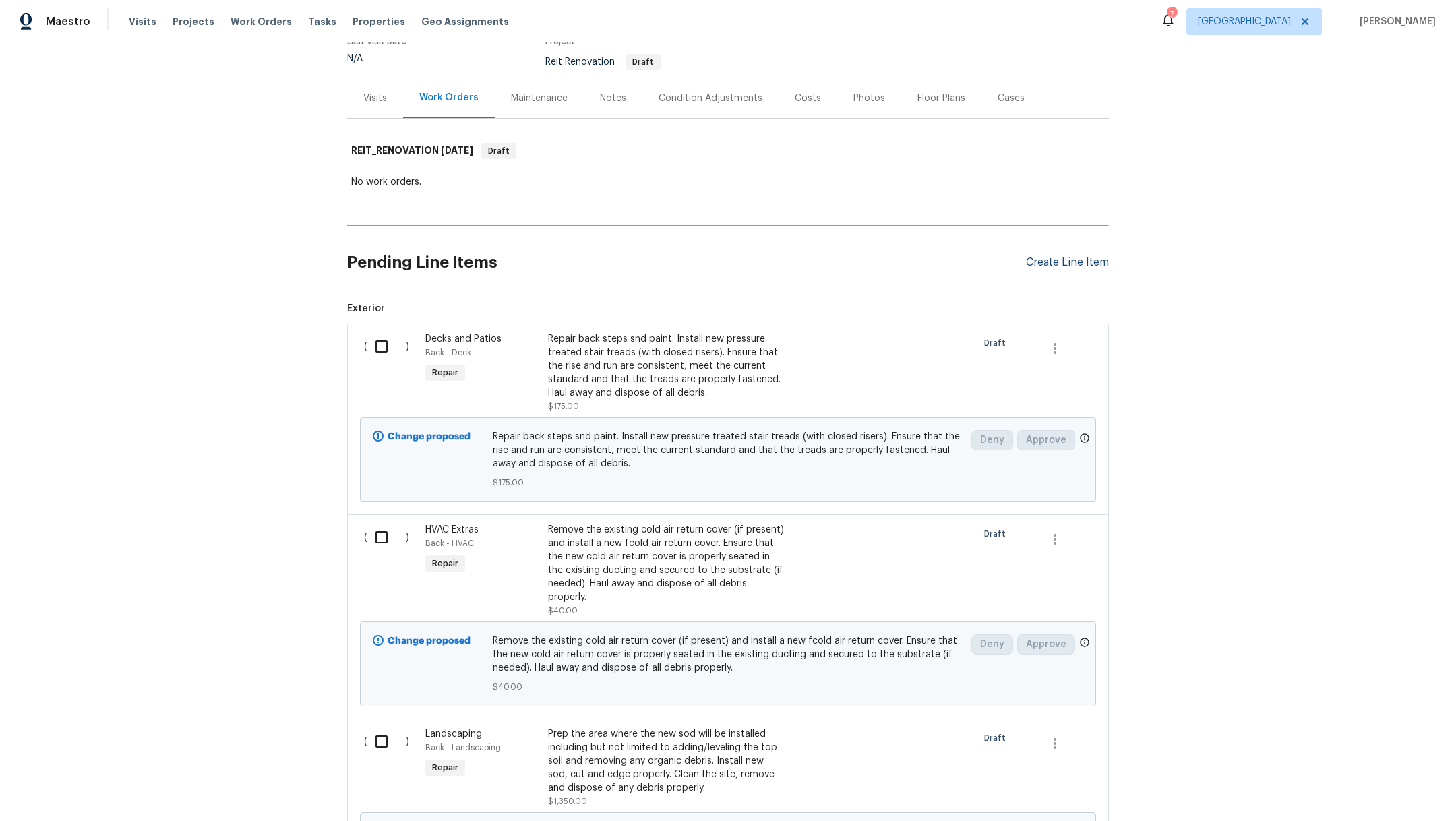
click at [1026, 258] on div "Create Line Item" at bounding box center [1067, 263] width 83 height 13
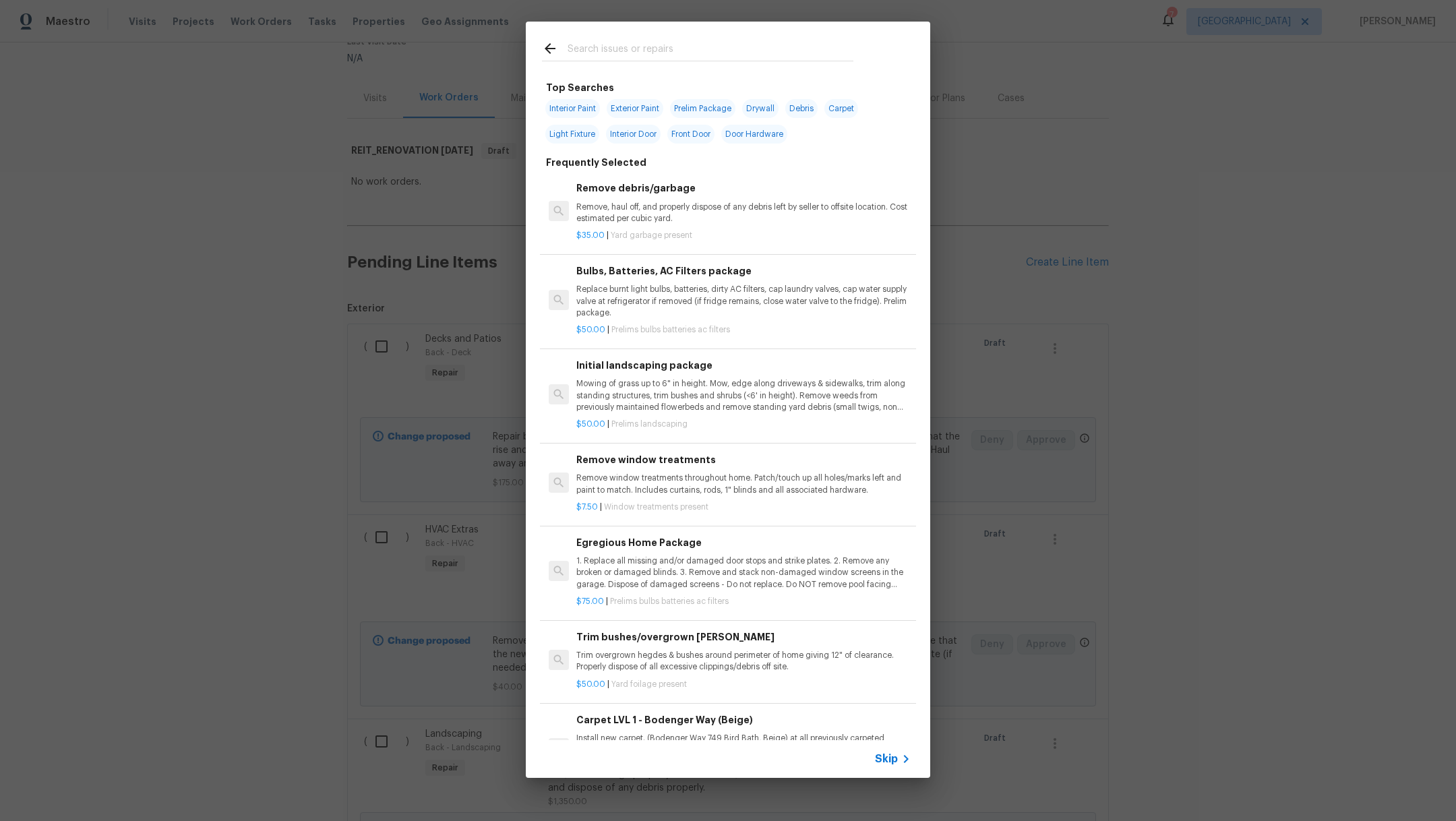
click at [687, 48] on input "text" at bounding box center [711, 50] width 286 height 20
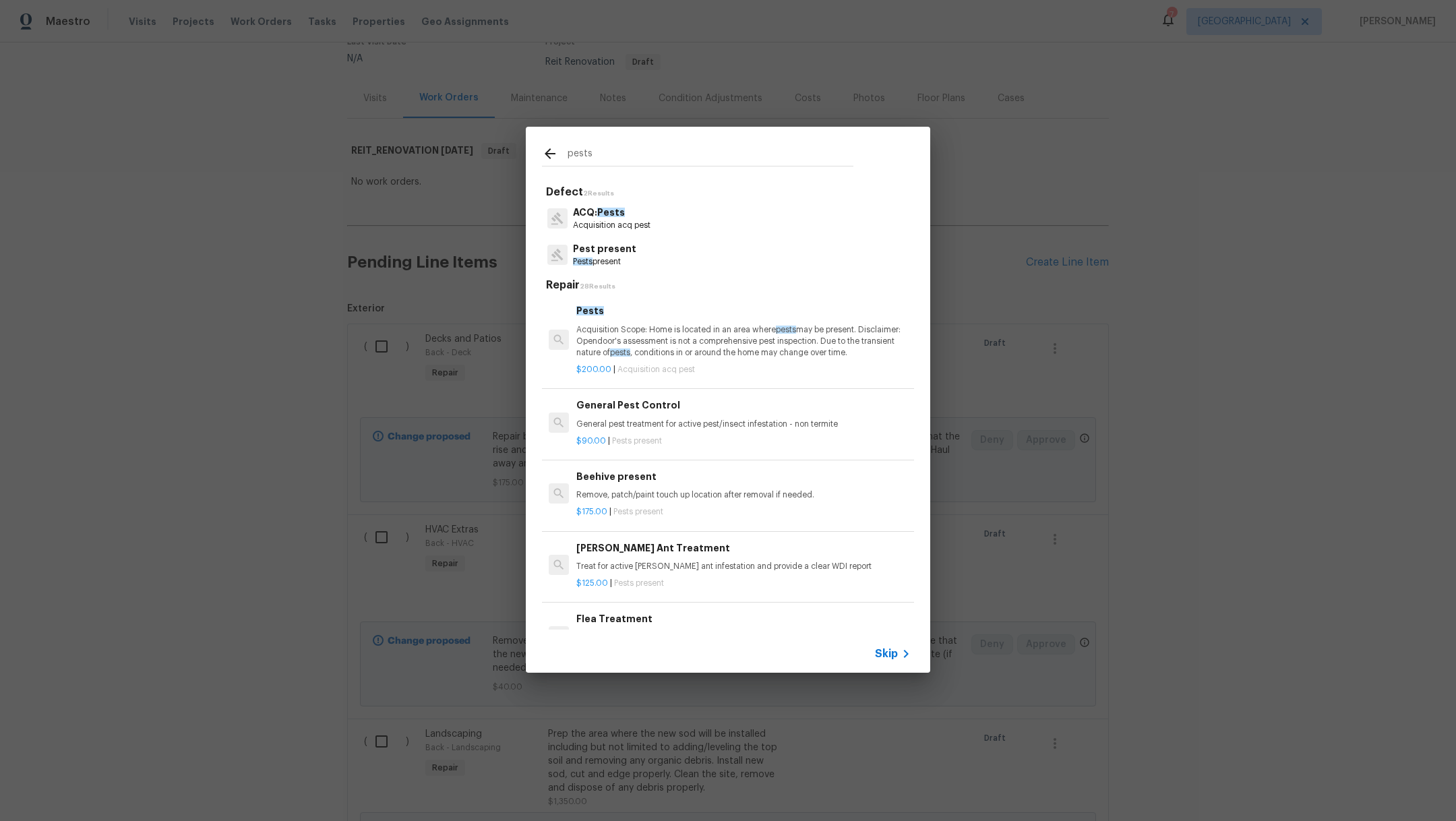
type input "pests"
click at [624, 252] on p "Pest present" at bounding box center [605, 249] width 64 height 14
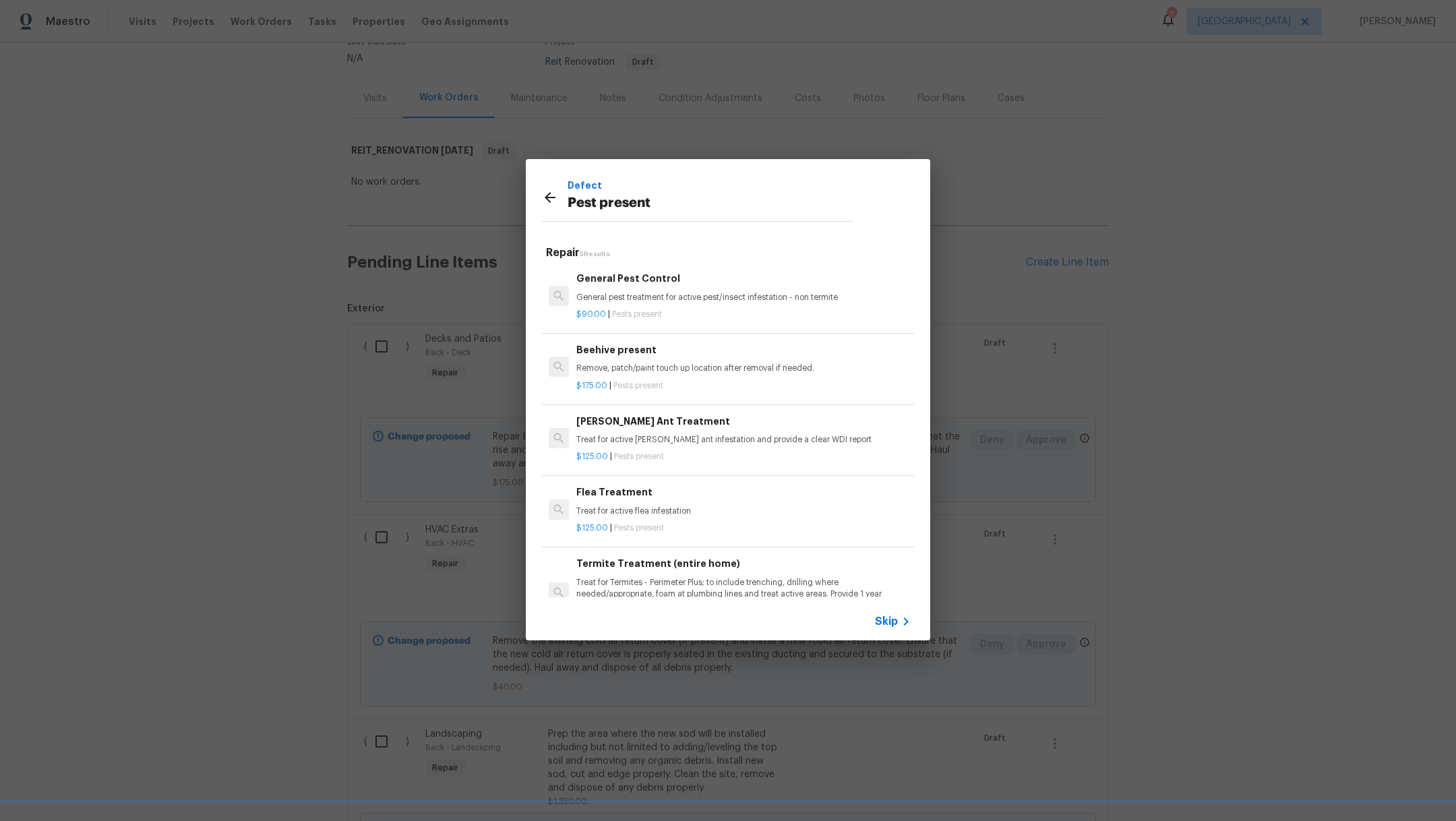
scroll to position [59, 0]
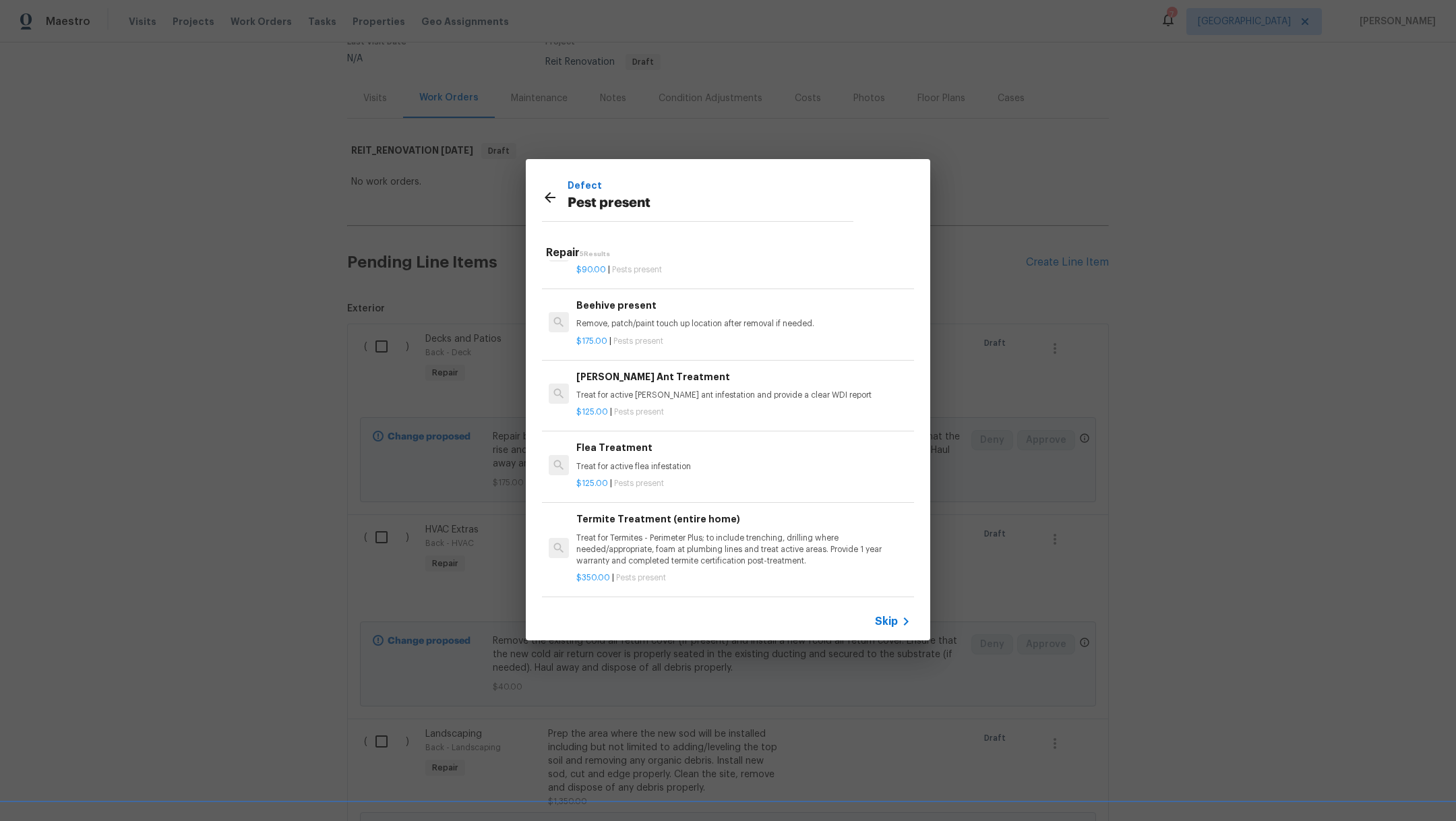
click at [888, 626] on span "Skip" at bounding box center [887, 622] width 23 height 14
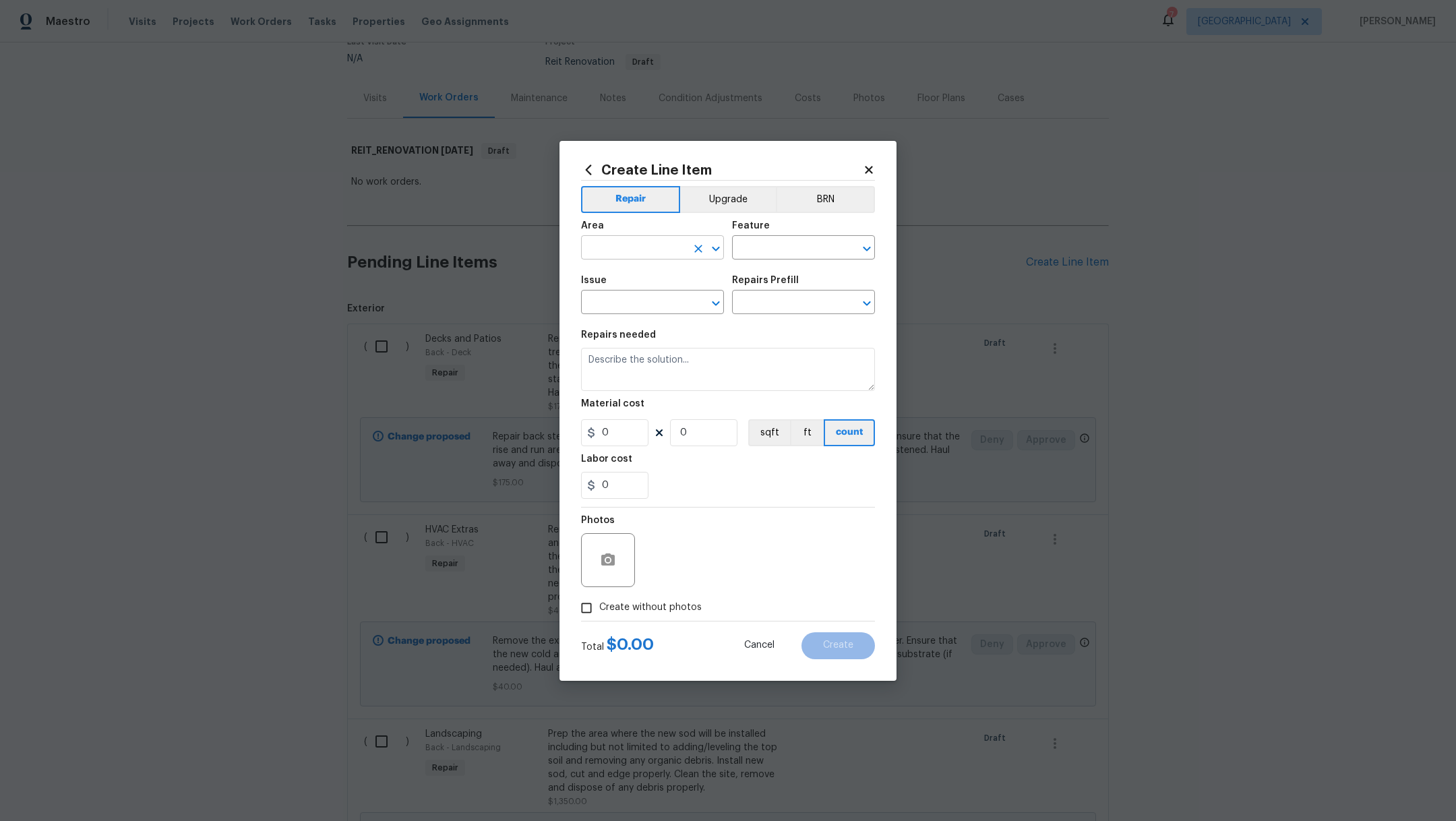
click at [617, 245] on input "text" at bounding box center [634, 249] width 105 height 21
click at [635, 297] on li "Interior Overall" at bounding box center [653, 302] width 143 height 23
type input "Interior Overall"
click at [802, 236] on div "Feature" at bounding box center [804, 230] width 143 height 18
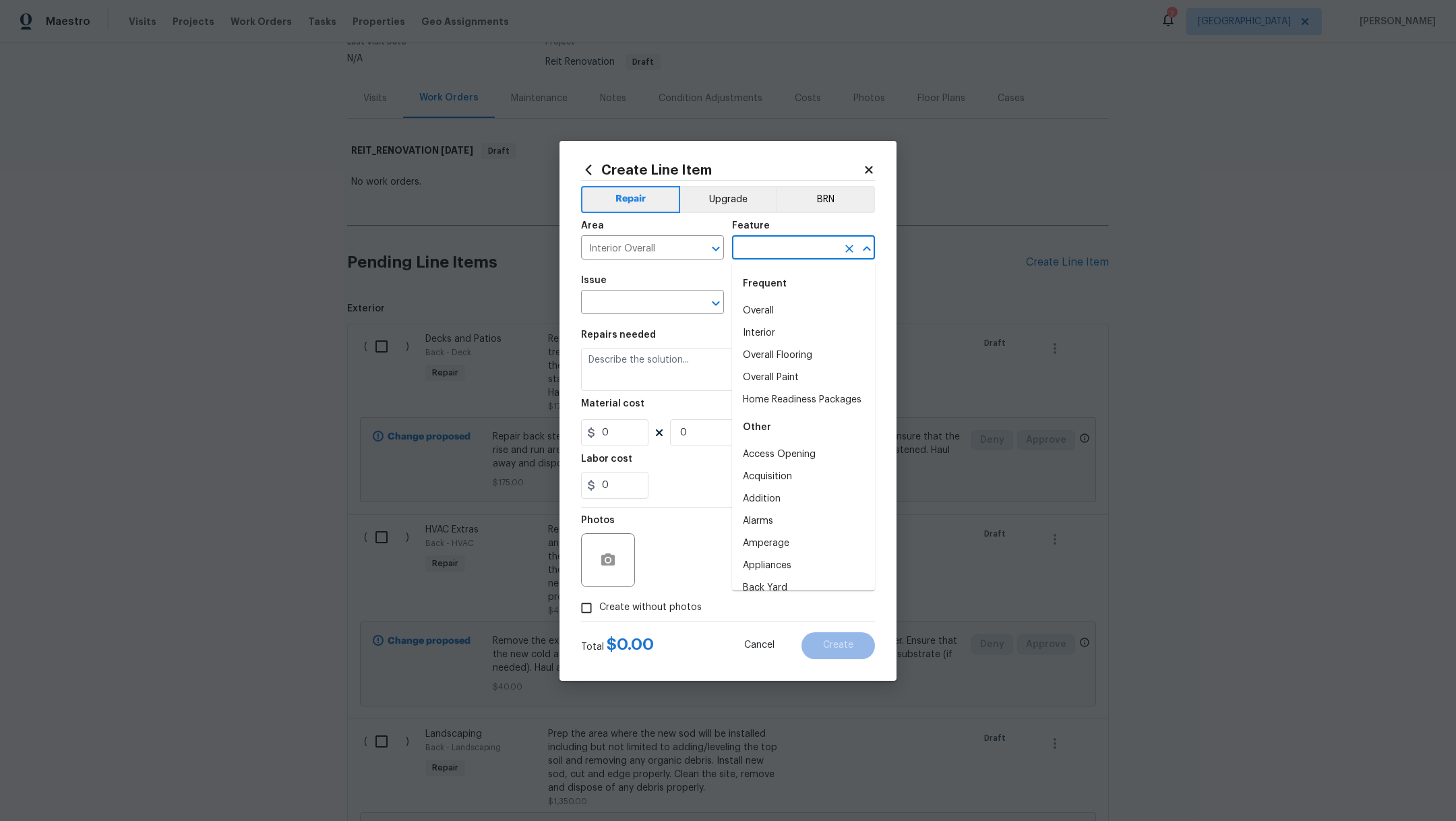
click at [800, 253] on input "text" at bounding box center [785, 249] width 105 height 21
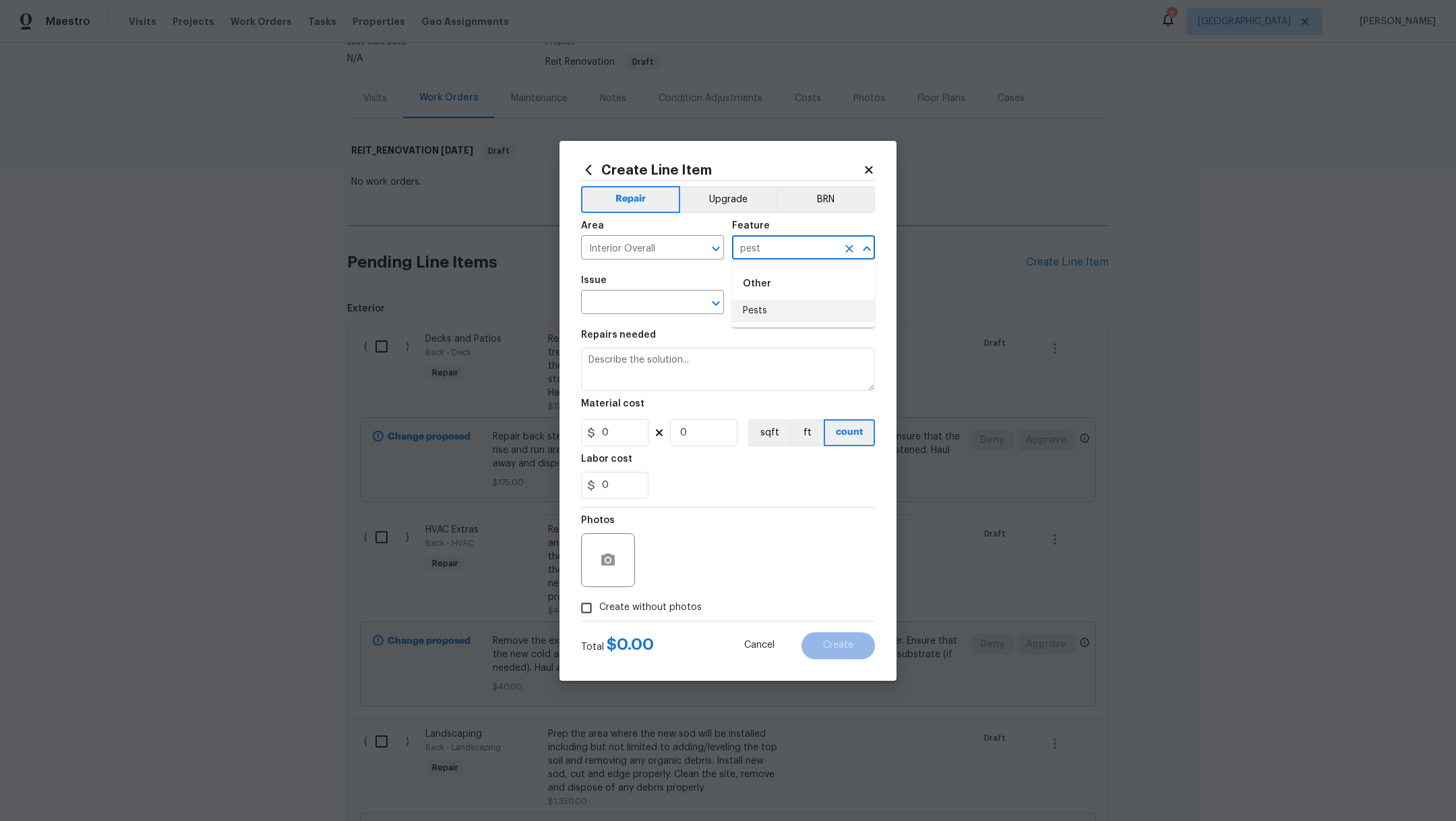
click at [788, 317] on li "Pests" at bounding box center [804, 311] width 143 height 23
type input "Pests"
click at [628, 297] on input "text" at bounding box center [634, 304] width 105 height 21
click at [617, 364] on li "Pest present" at bounding box center [653, 366] width 143 height 23
type input "Pest present"
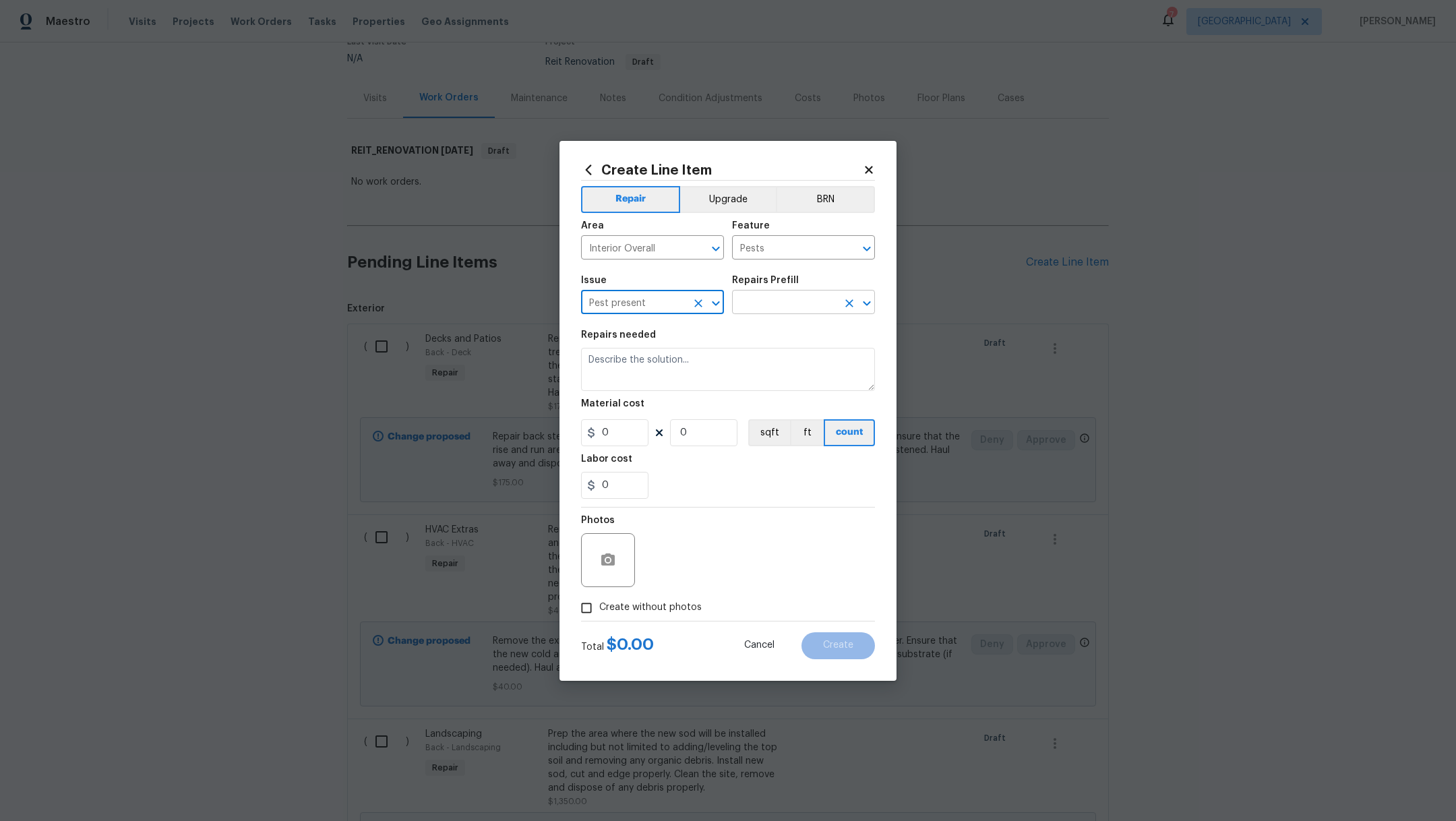
click at [753, 308] on input "text" at bounding box center [785, 304] width 105 height 21
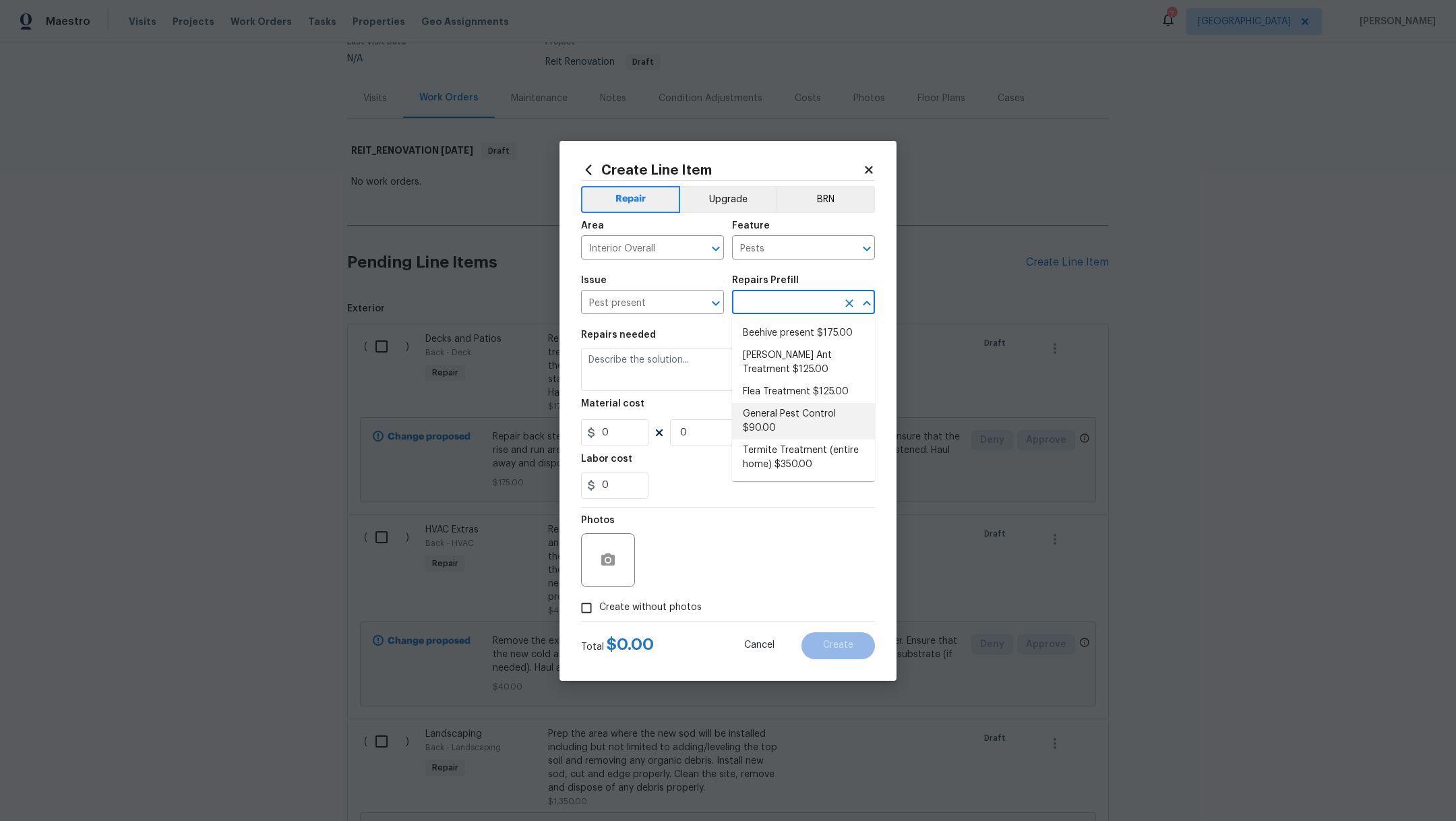
click at [767, 409] on li "General Pest Control $90.00" at bounding box center [804, 421] width 143 height 36
type input "General Pest Control $90.00"
type textarea "General pest treatment for active pest/insect infestation - non termite"
type input "90"
type input "1"
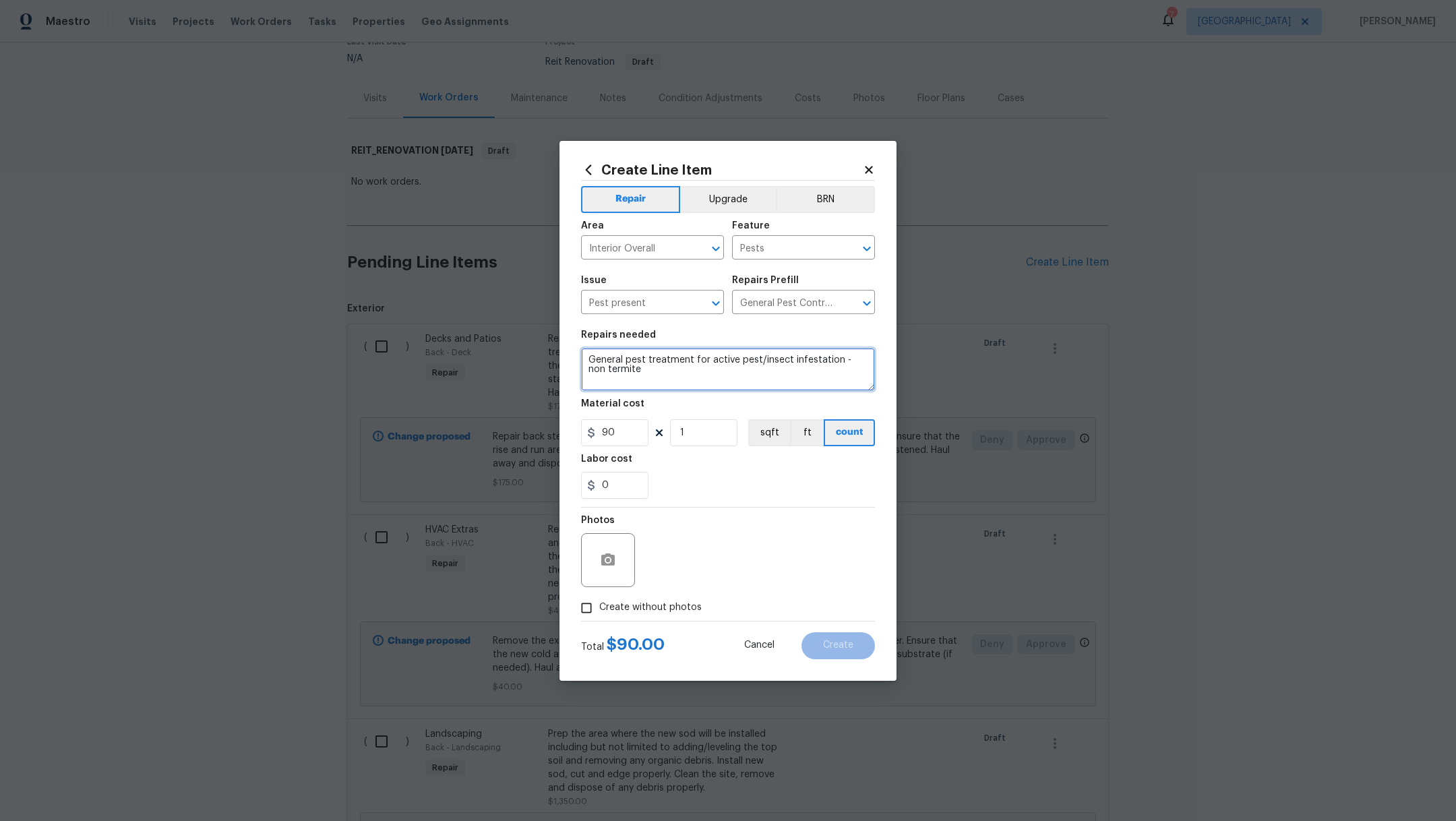
click at [640, 378] on textarea "General pest treatment for active pest/insect infestation - non termite" at bounding box center [728, 370] width 294 height 43
type textarea "General pest treatment for active pest/insect infestation - non termite. Roaches"
drag, startPoint x: 639, startPoint y: 434, endPoint x: 549, endPoint y: 432, distance: 90.0
click at [549, 432] on div "Create Line Item Repair Upgrade BRN Area Interior Overall ​ Feature Pests ​ Iss…" at bounding box center [728, 410] width 1456 height 821
click at [720, 495] on div "0" at bounding box center [728, 486] width 294 height 27
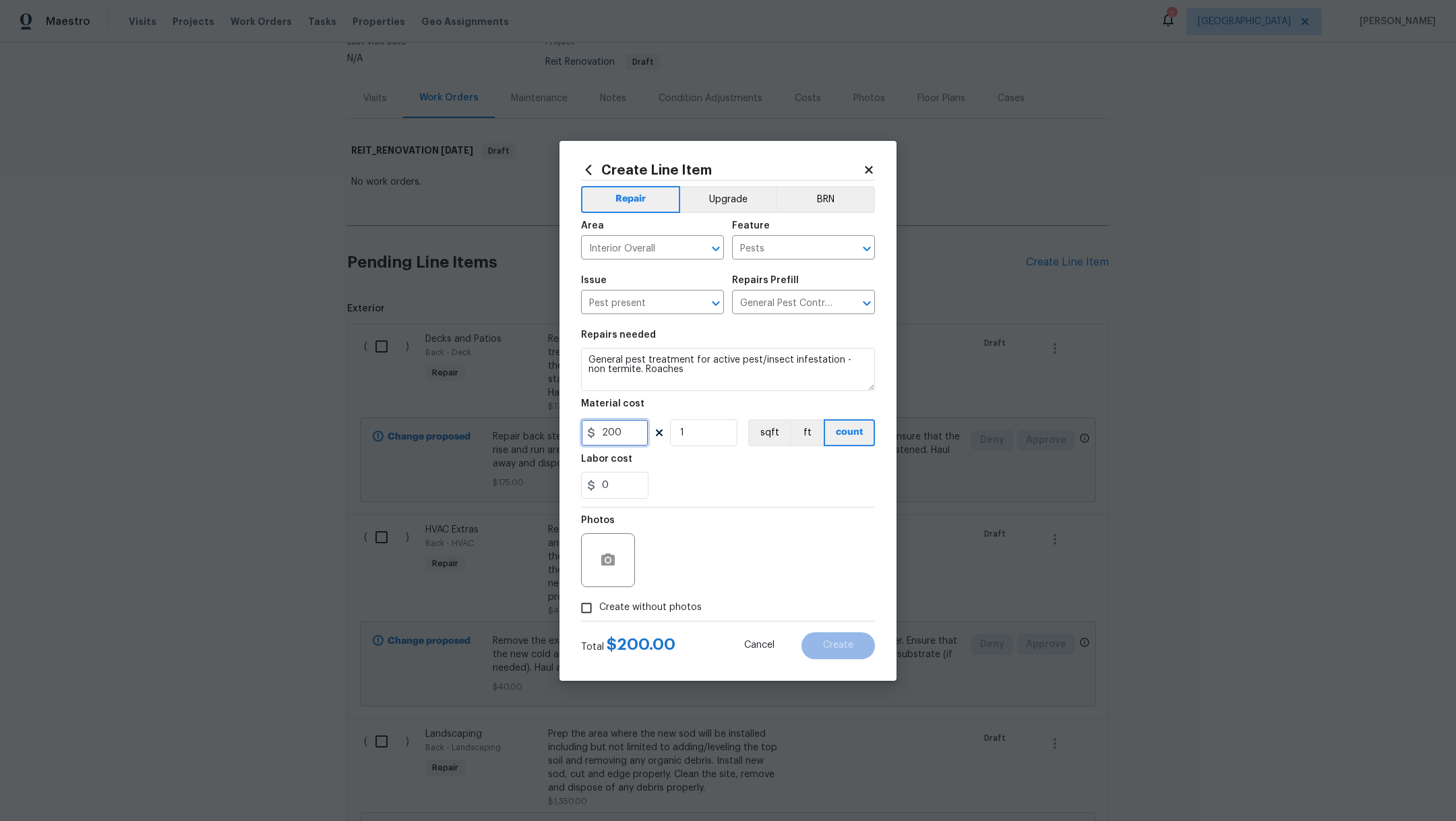
drag, startPoint x: 627, startPoint y: 435, endPoint x: 404, endPoint y: 434, distance: 223.0
click at [404, 434] on div "Create Line Item Repair Upgrade BRN Area Interior Overall ​ Feature Pests ​ Iss…" at bounding box center [728, 410] width 1456 height 821
type input "300"
click at [695, 476] on div "0" at bounding box center [728, 486] width 294 height 27
click at [672, 604] on span "Create without photos" at bounding box center [650, 608] width 102 height 14
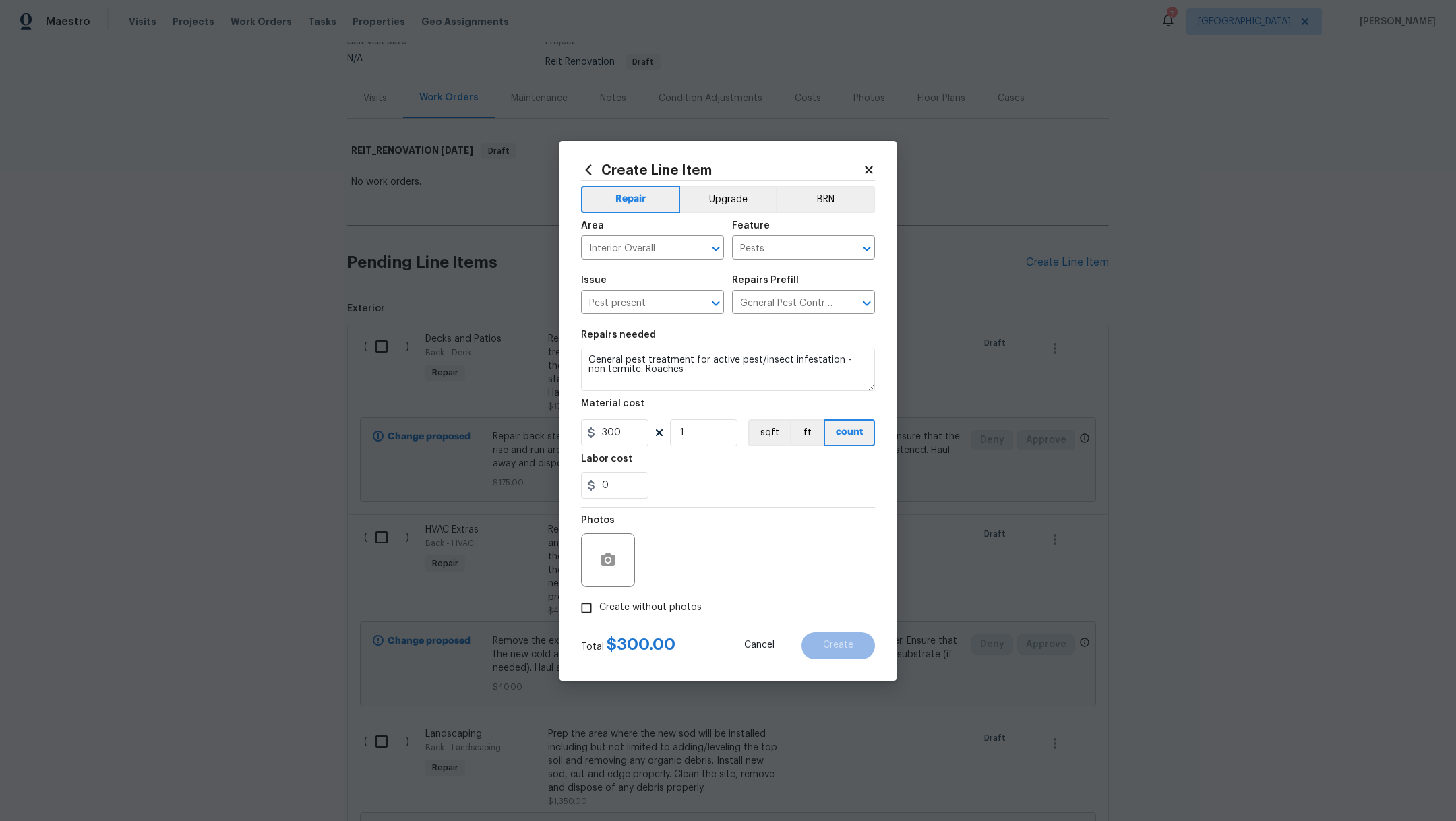
click at [600, 604] on input "Create without photos" at bounding box center [587, 609] width 26 height 26
checkbox input "true"
click at [716, 548] on textarea at bounding box center [760, 560] width 229 height 54
type textarea "."
click at [842, 646] on span "Create" at bounding box center [839, 646] width 31 height 10
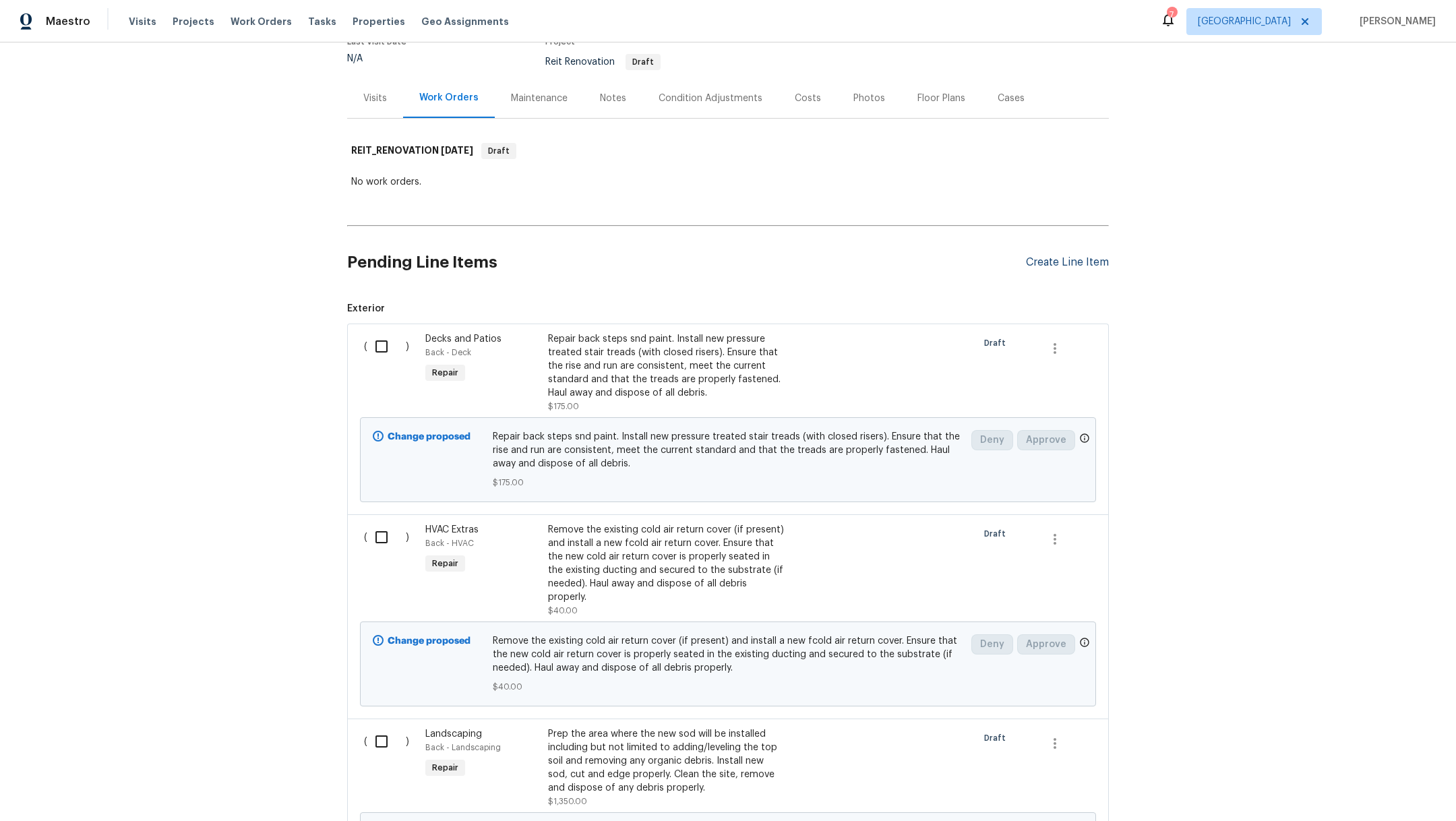
click at [1032, 264] on div "Create Line Item" at bounding box center [1067, 263] width 83 height 13
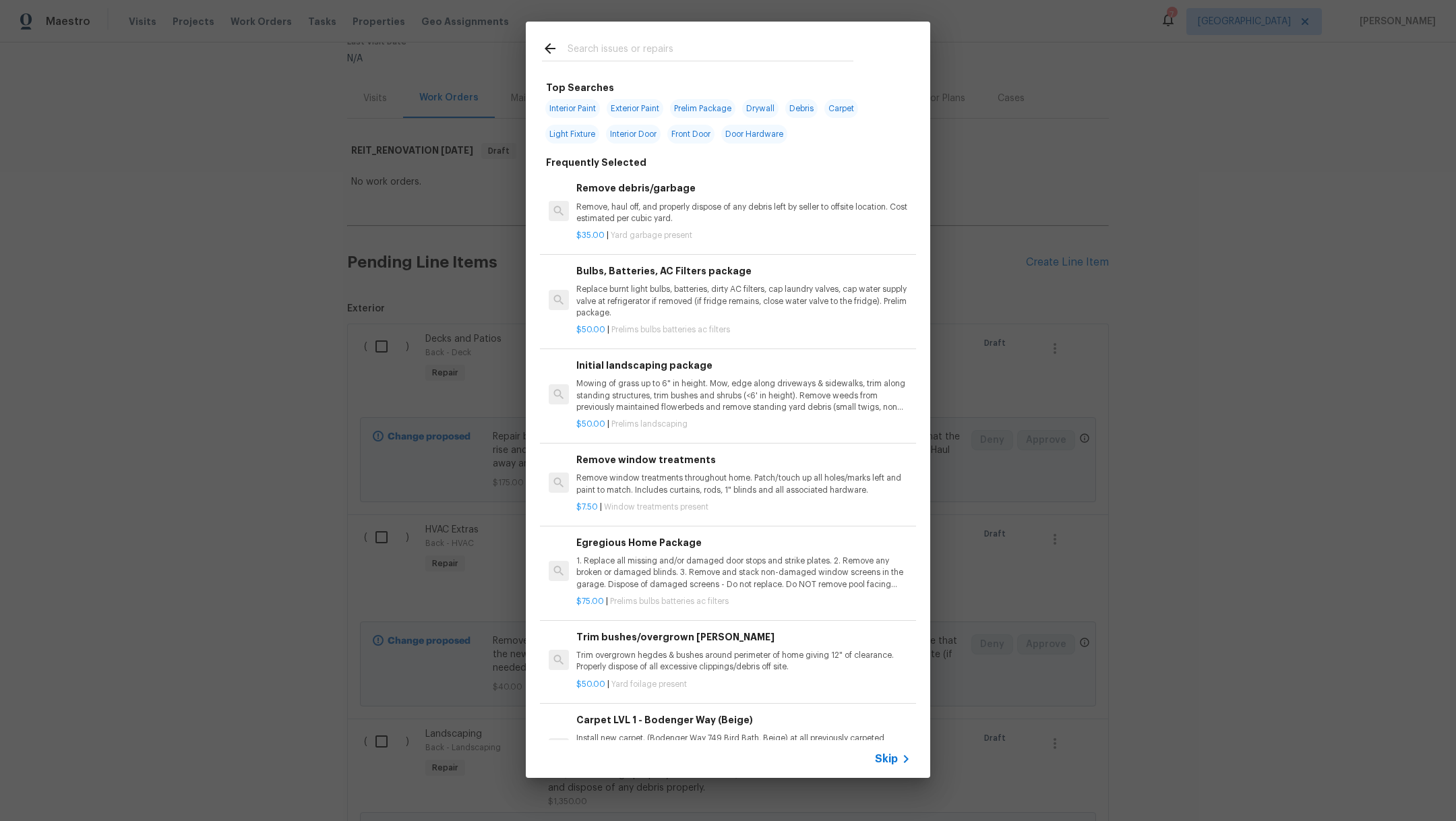
click at [653, 48] on input "text" at bounding box center [711, 50] width 286 height 20
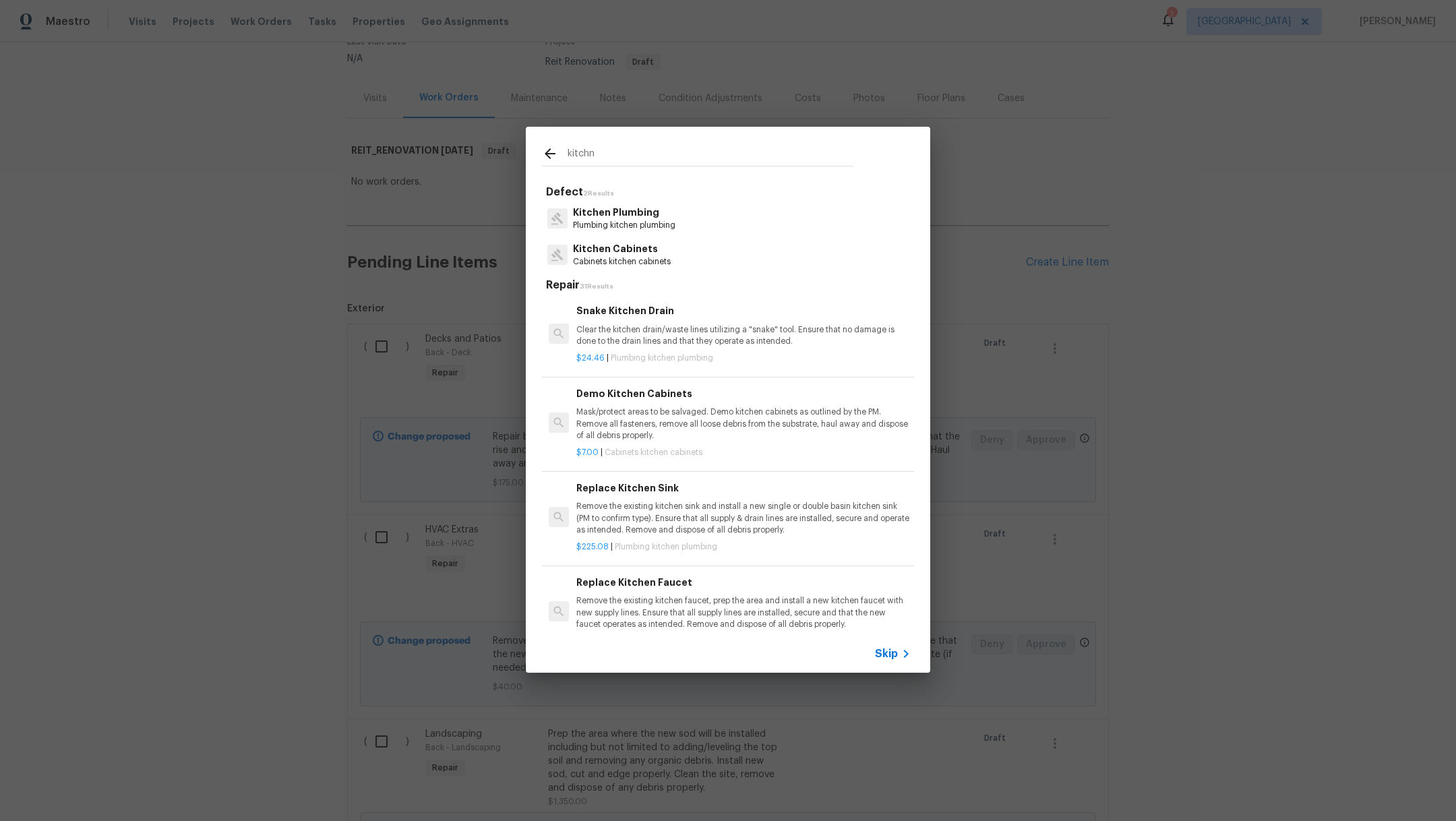
type input "kitchn"
click at [681, 259] on div "Kitchen Cabinets Cabinets kitchen cabinets" at bounding box center [728, 254] width 372 height 36
click at [638, 257] on p "Cabinets kitchen cabinets" at bounding box center [622, 262] width 98 height 11
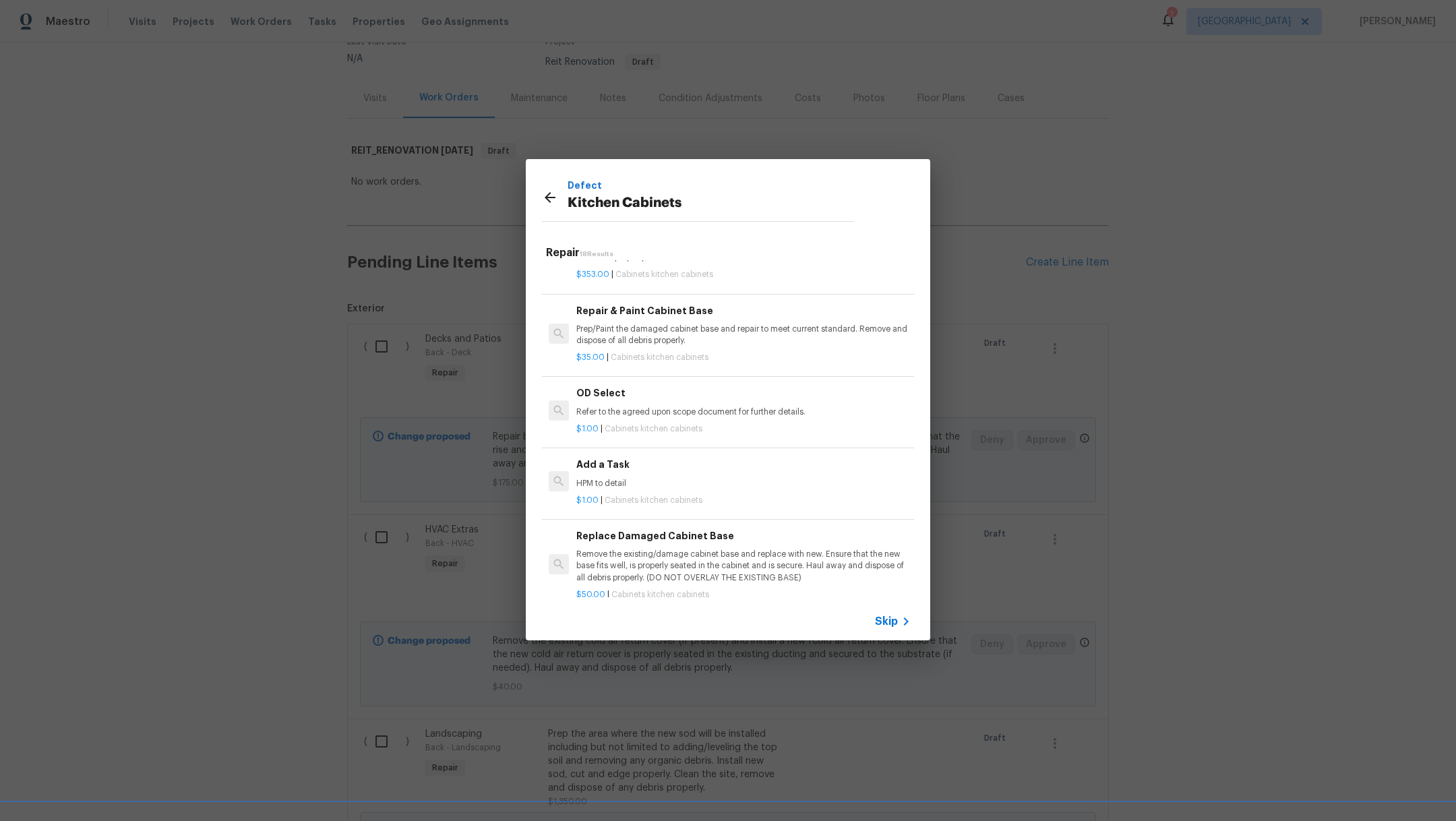
scroll to position [1319, 0]
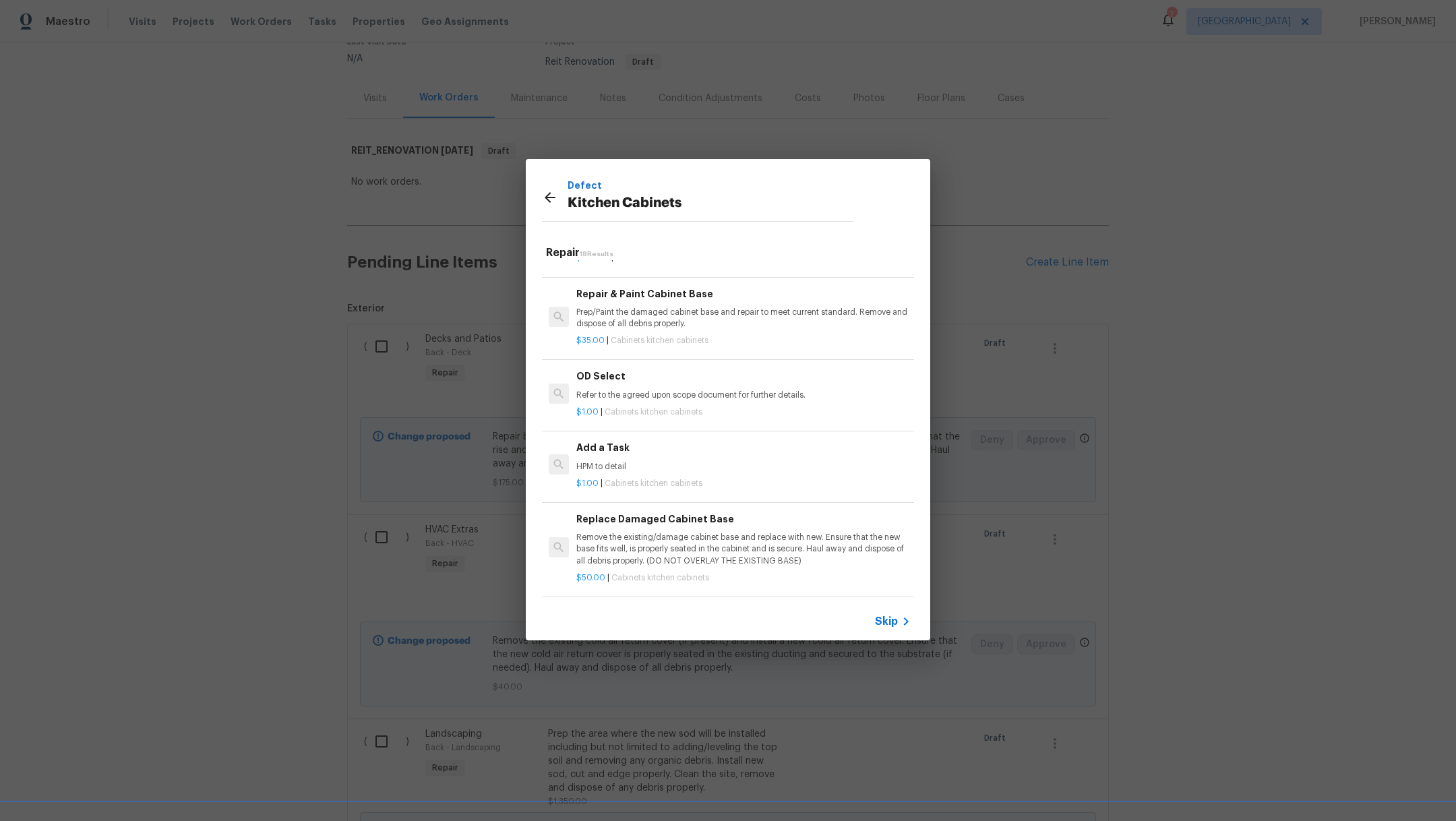
click at [803, 567] on div "$50.00 | Cabinets kitchen cabinets" at bounding box center [744, 575] width 334 height 17
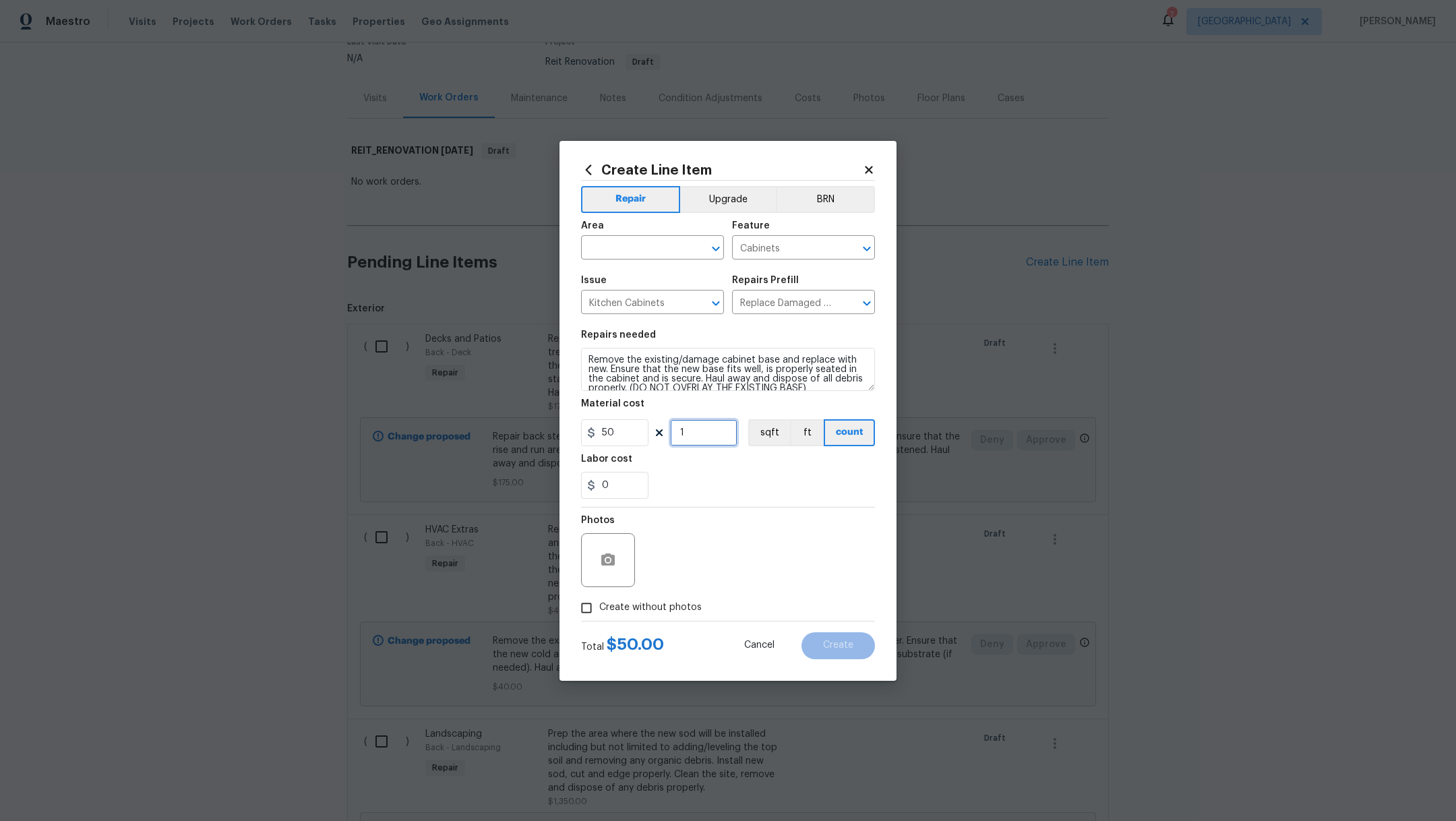
click at [689, 429] on input "1" at bounding box center [704, 433] width 68 height 27
type input "2"
click at [584, 362] on textarea "Remove the existing/damage cabinet base and replace with new. Ensure that the n…" at bounding box center [728, 370] width 294 height 43
type textarea "Both sides of the sink cabinet. Remove the existing/damage cabinet base and rep…"
click at [634, 609] on span "Create without photos" at bounding box center [650, 608] width 102 height 14
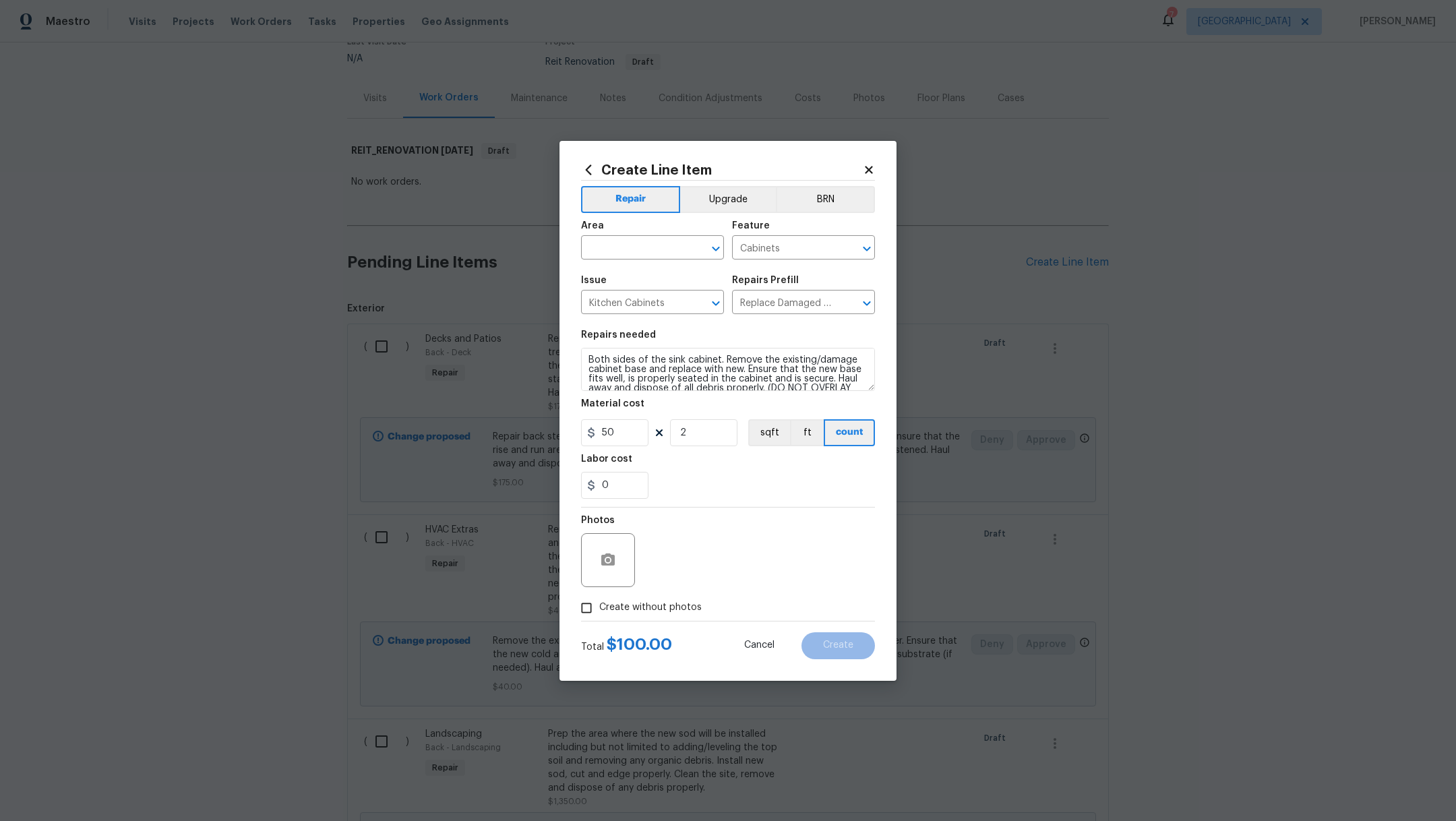
click at [600, 609] on input "Create without photos" at bounding box center [587, 609] width 26 height 26
checkbox input "true"
click at [742, 558] on textarea at bounding box center [760, 560] width 229 height 54
type textarea "."
click at [662, 251] on input "text" at bounding box center [634, 249] width 105 height 21
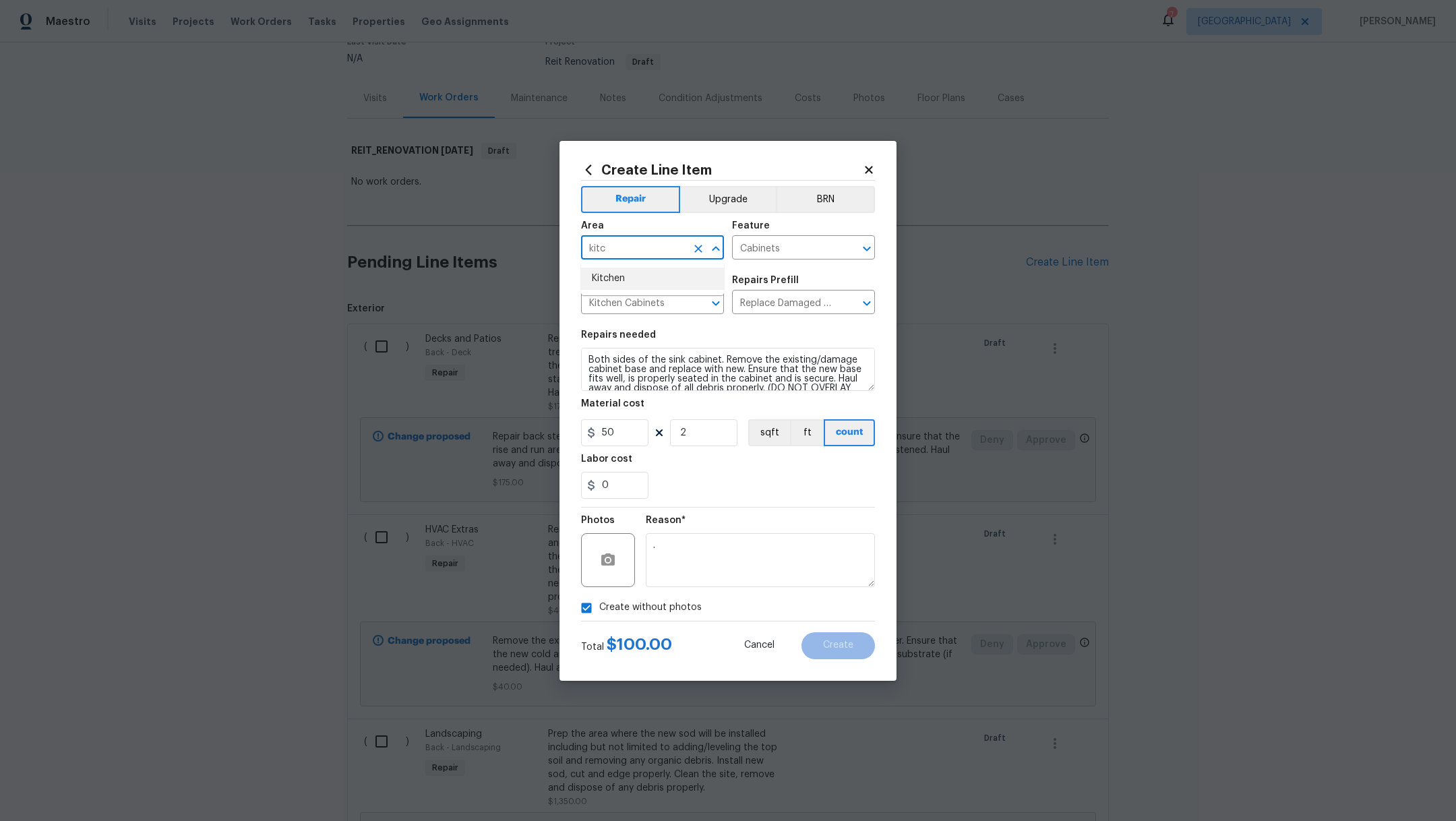
click at [646, 278] on li "Kitchen" at bounding box center [653, 279] width 143 height 23
type input "Kitchen"
click at [849, 647] on span "Create" at bounding box center [839, 646] width 31 height 10
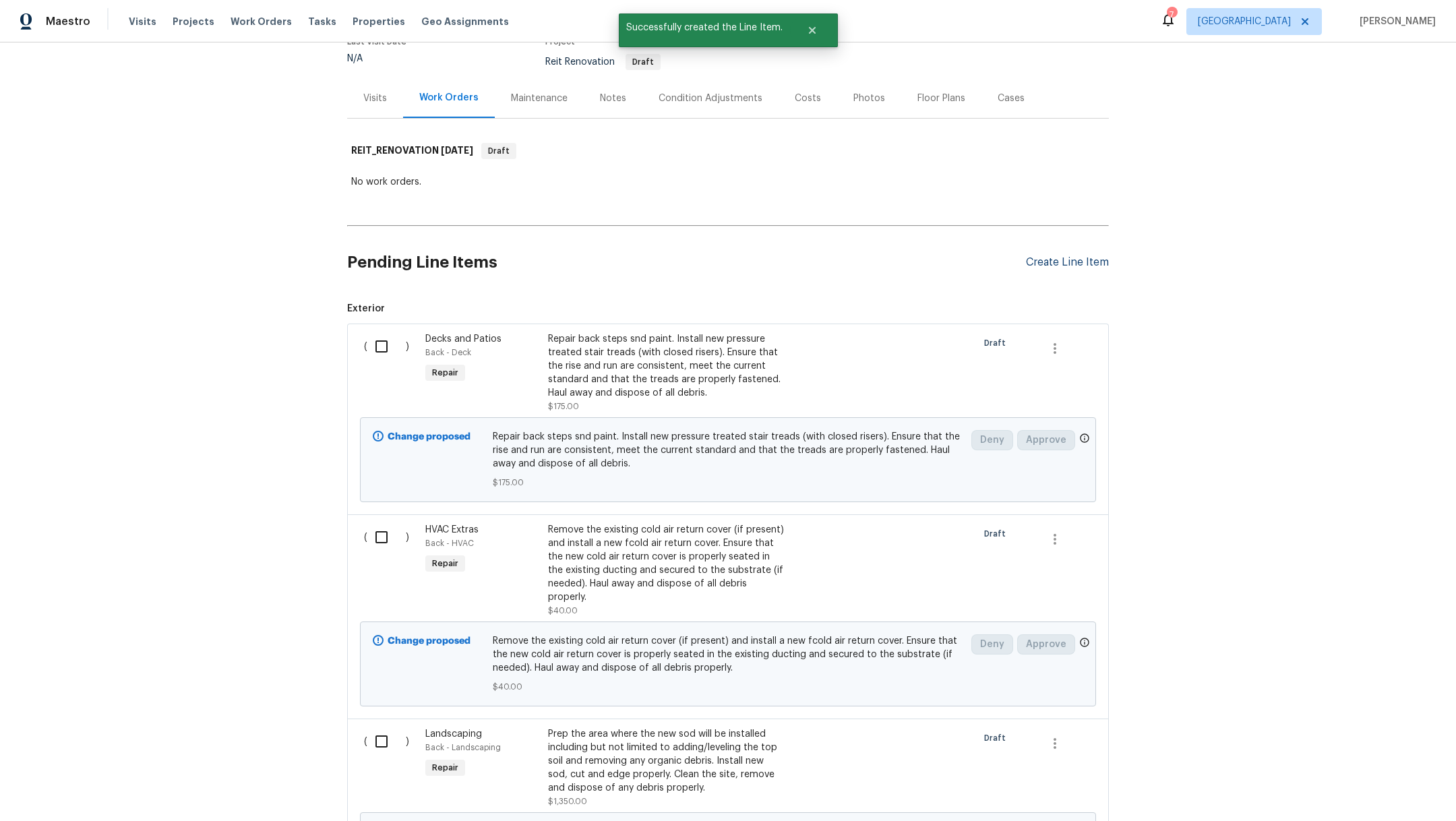
click at [1064, 265] on div "Create Line Item" at bounding box center [1067, 263] width 83 height 13
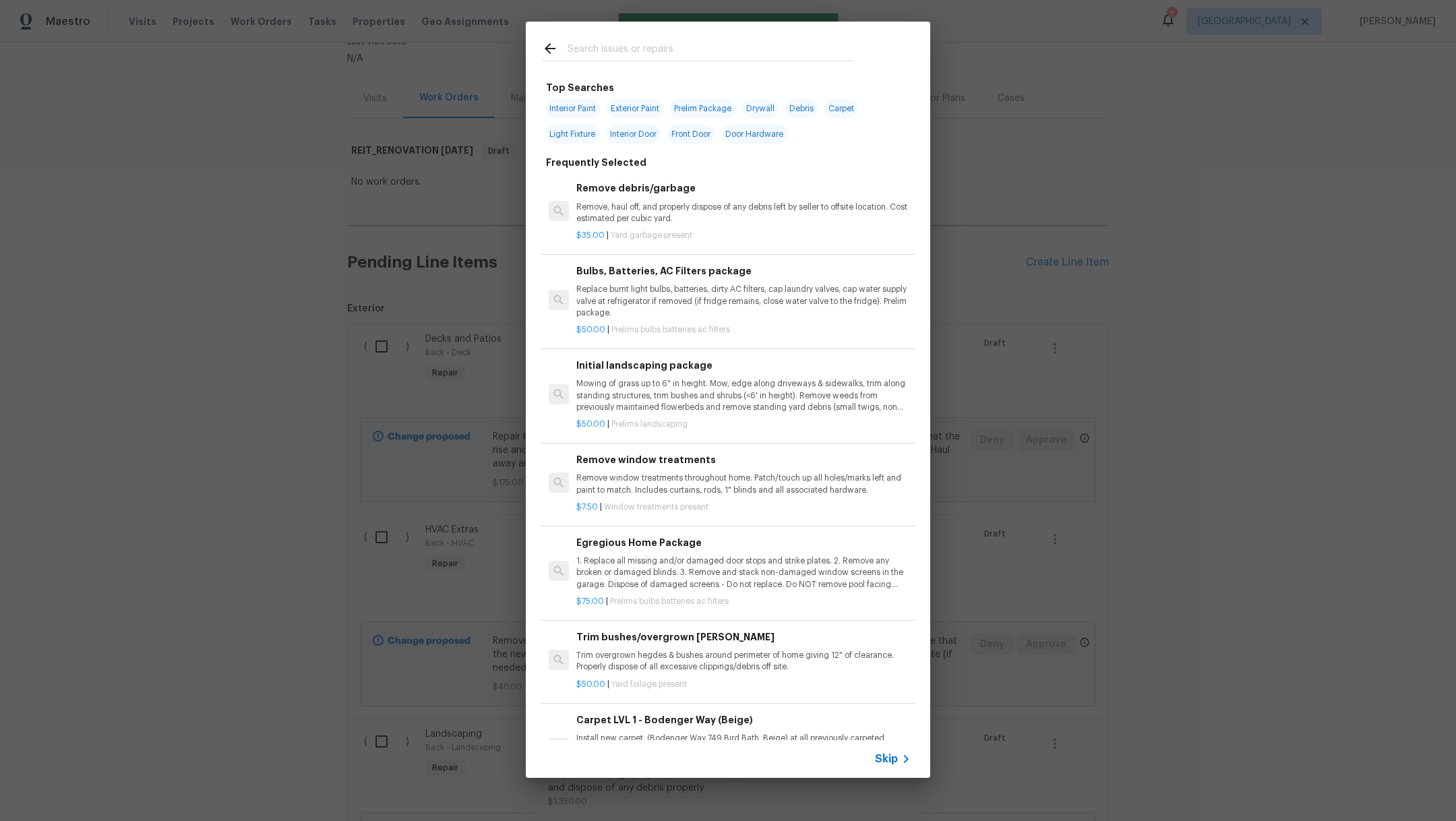
click at [643, 48] on input "text" at bounding box center [711, 50] width 286 height 20
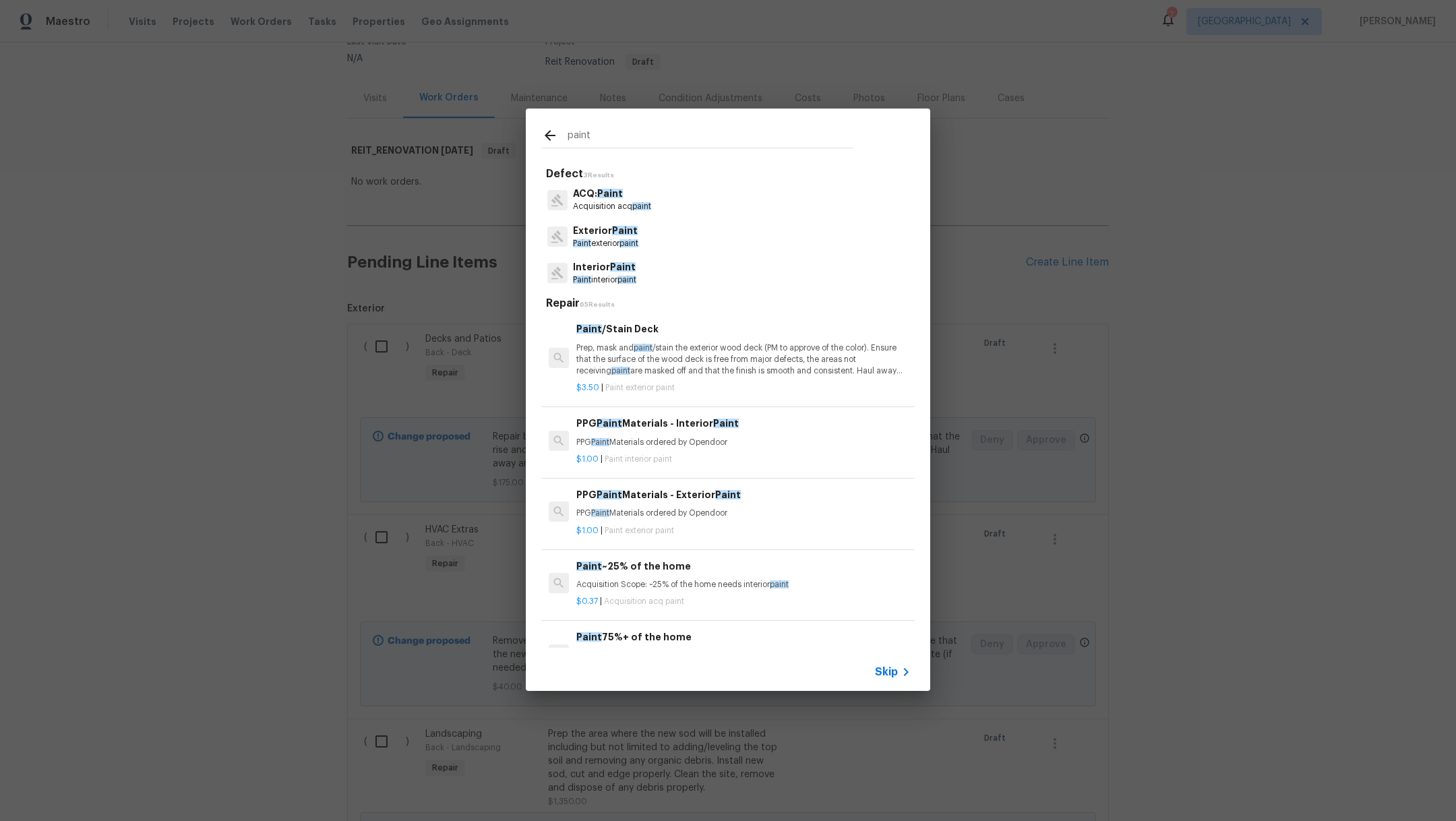
type input "paint"
click at [608, 270] on p "Interior Paint" at bounding box center [605, 268] width 64 height 14
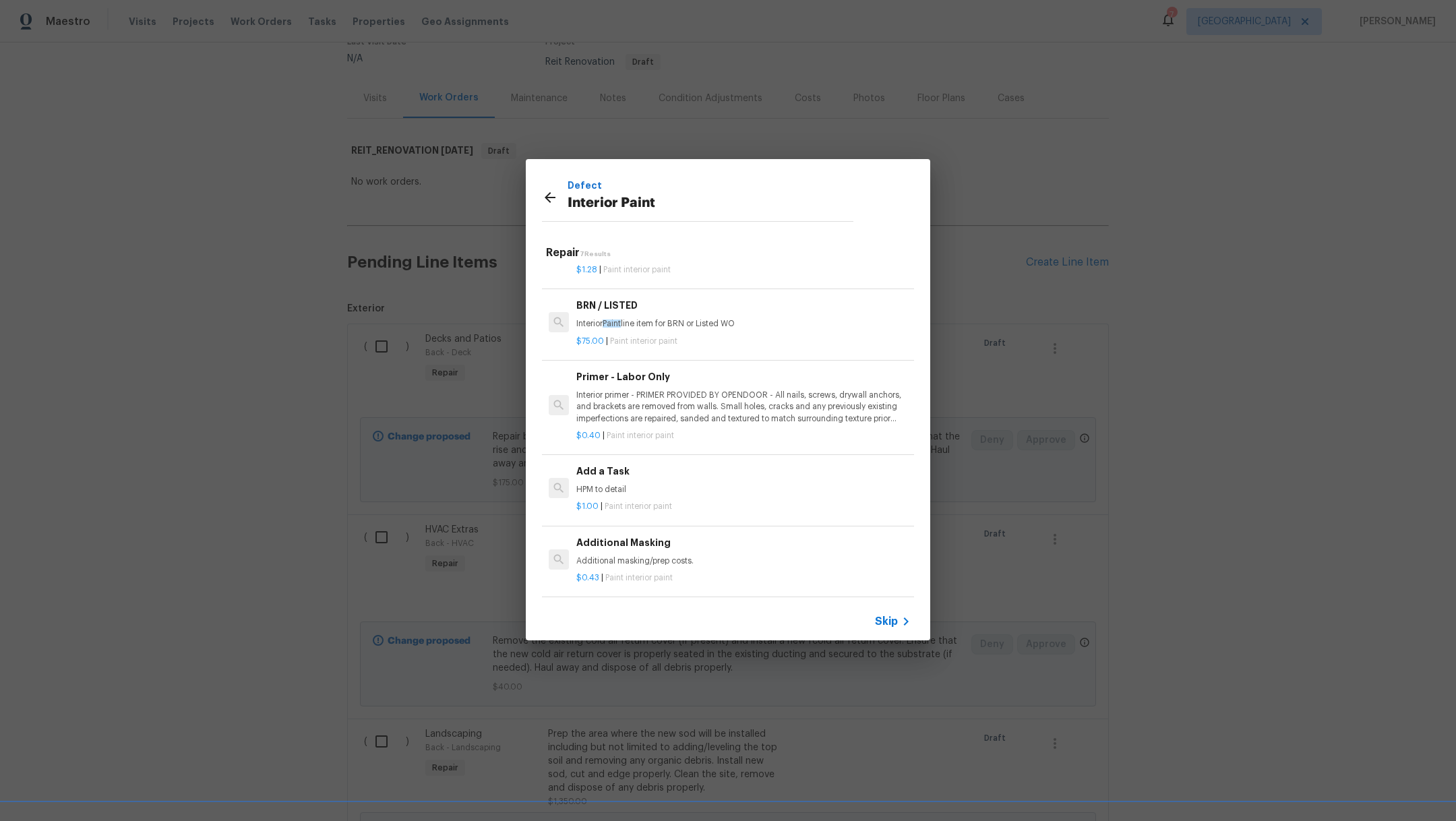
scroll to position [0, 0]
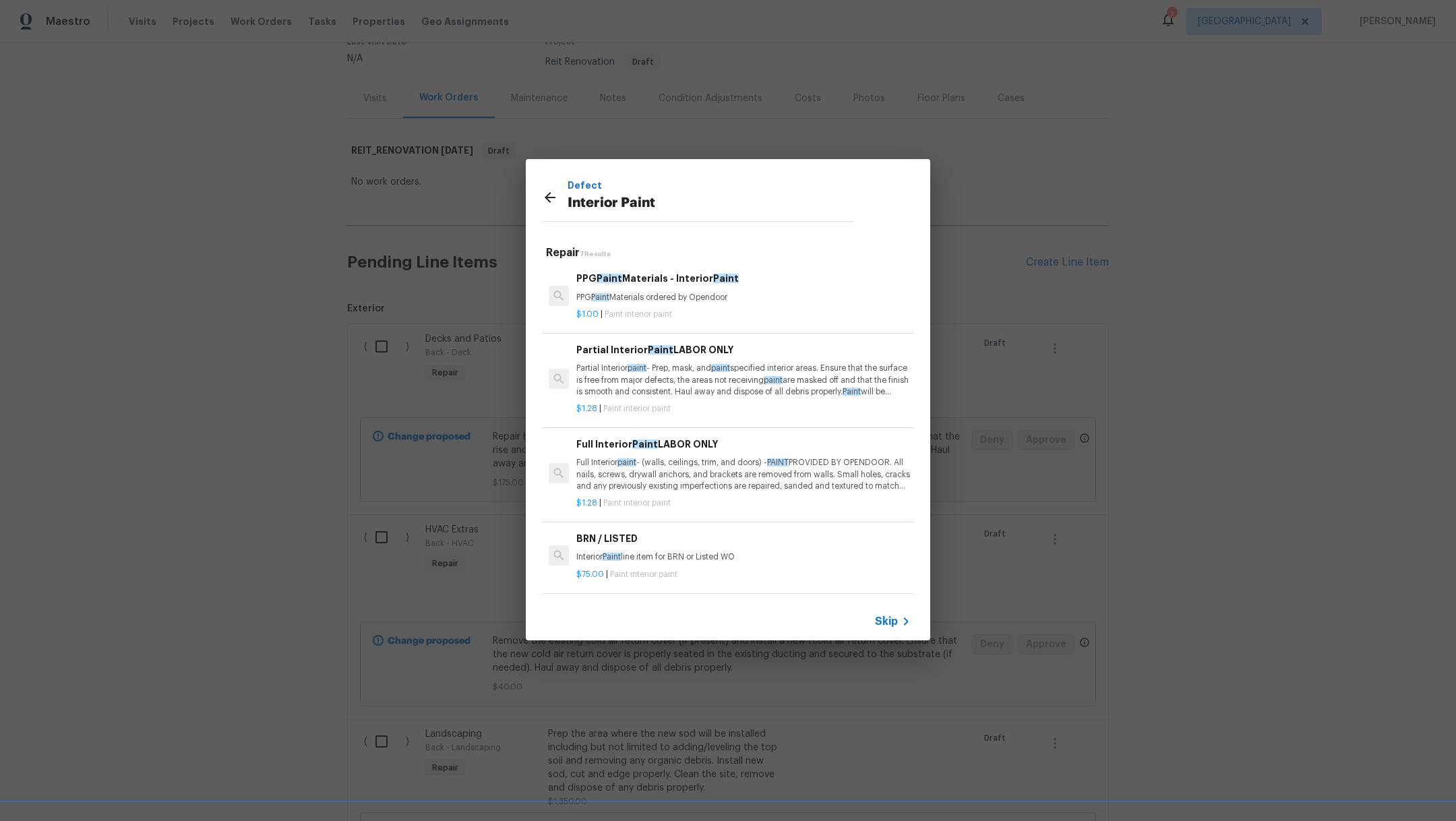
click at [726, 483] on p "Full Interior paint - (walls, ceilings, trim, and doors) - PAINT PROVIDED BY OP…" at bounding box center [744, 474] width 334 height 35
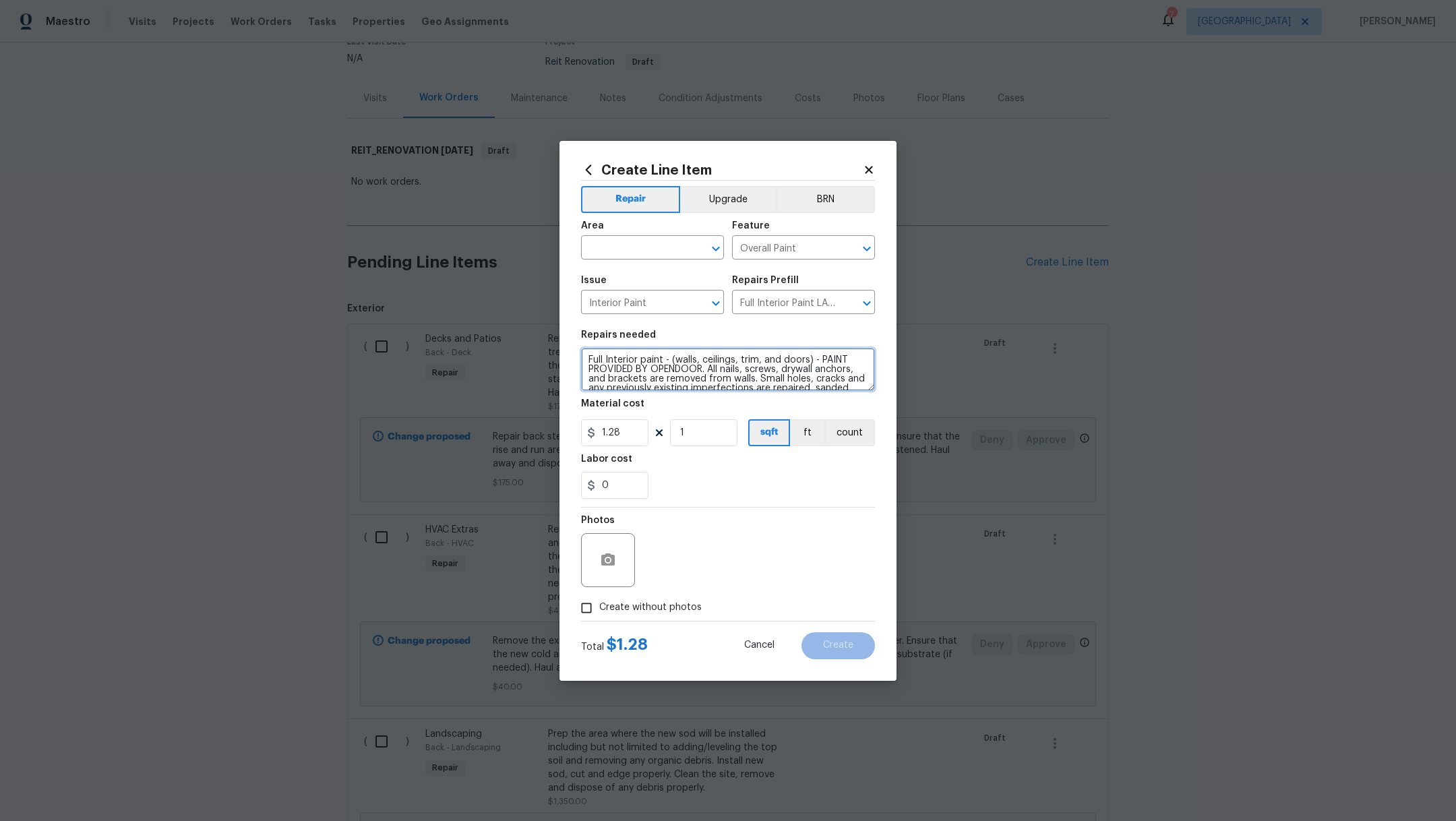
click at [708, 370] on textarea "Full Interior paint - (walls, ceilings, trim, and doors) - PAINT PROVIDED BY OP…" at bounding box center [728, 370] width 294 height 43
type textarea "Full Interior paint - (walls, ceilings, trim, and doors) -All nails, screws, dr…"
click at [659, 251] on input "text" at bounding box center [634, 249] width 105 height 21
click at [638, 306] on li "Interior Overall" at bounding box center [653, 302] width 143 height 23
type input "Interior Overall"
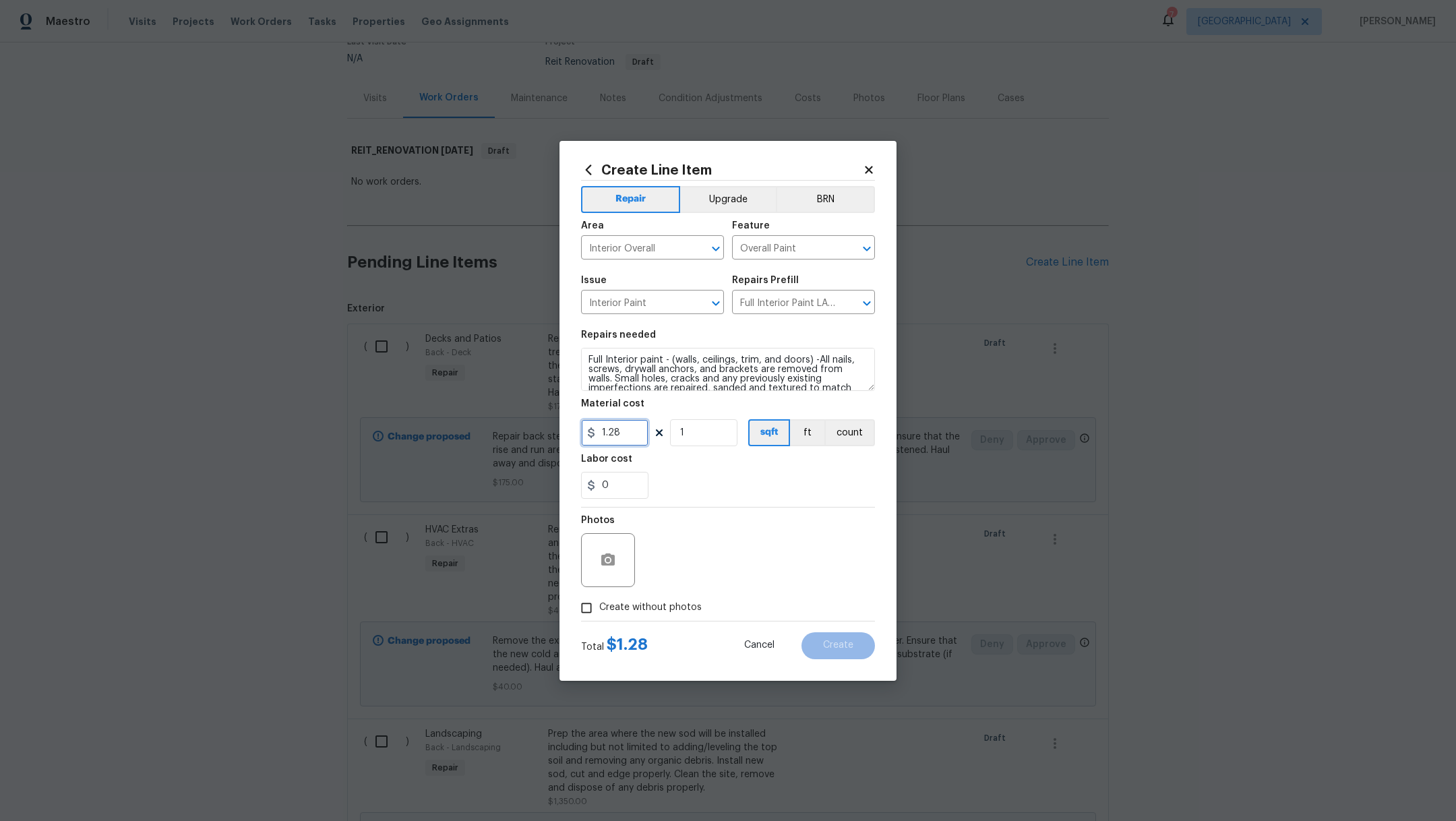
drag, startPoint x: 625, startPoint y: 437, endPoint x: 474, endPoint y: 413, distance: 152.9
click at [474, 413] on div "Create Line Item Repair Upgrade BRN Area Interior Overall ​ Feature Overall Pai…" at bounding box center [728, 410] width 1456 height 821
type input "1.48"
click at [699, 468] on div "Labor cost" at bounding box center [728, 463] width 294 height 18
click at [696, 438] on input "1" at bounding box center [704, 433] width 68 height 27
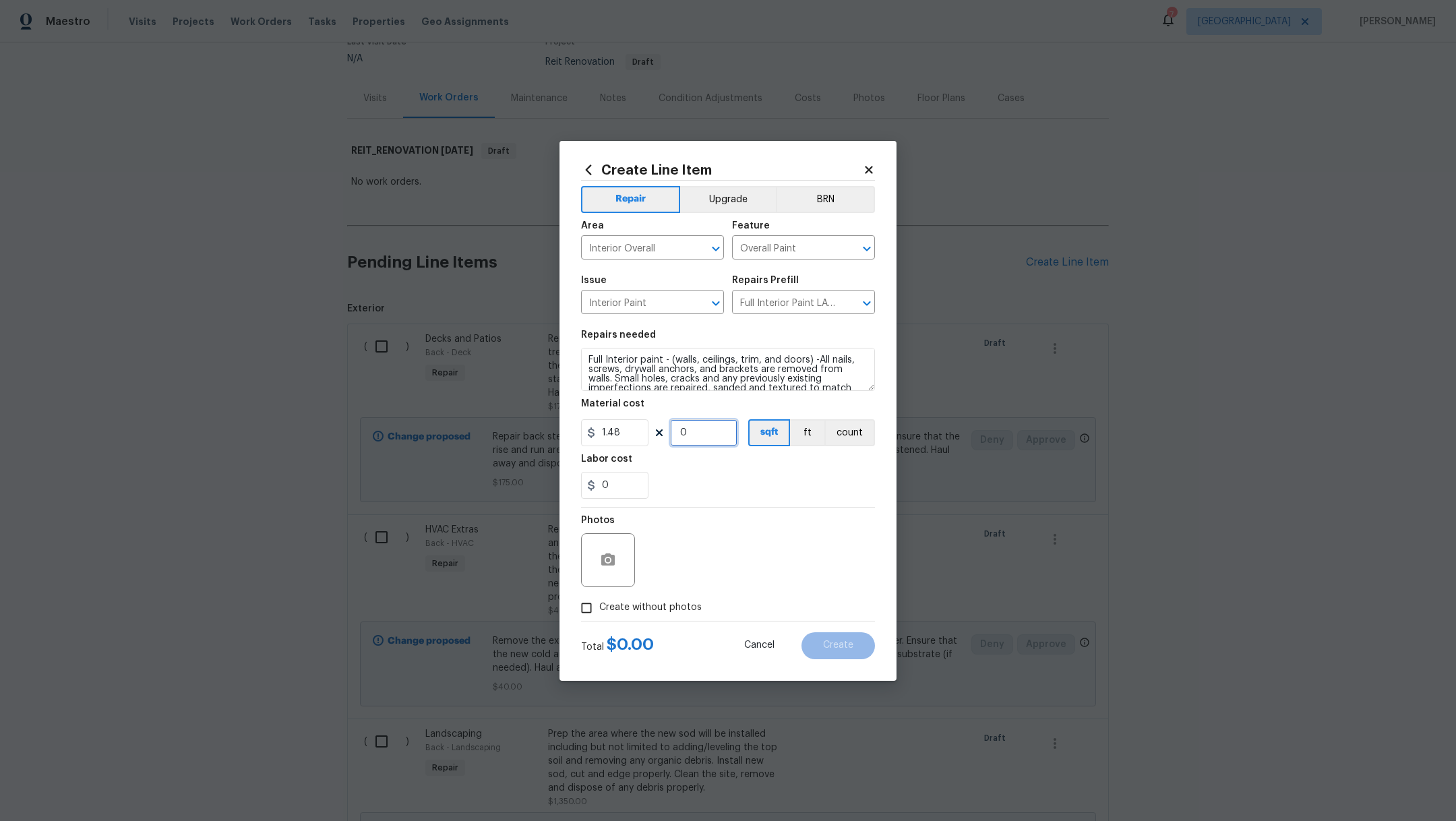
click at [696, 437] on input "0" at bounding box center [704, 433] width 68 height 27
type input "0"
click at [685, 548] on div "Photos" at bounding box center [728, 551] width 294 height 88
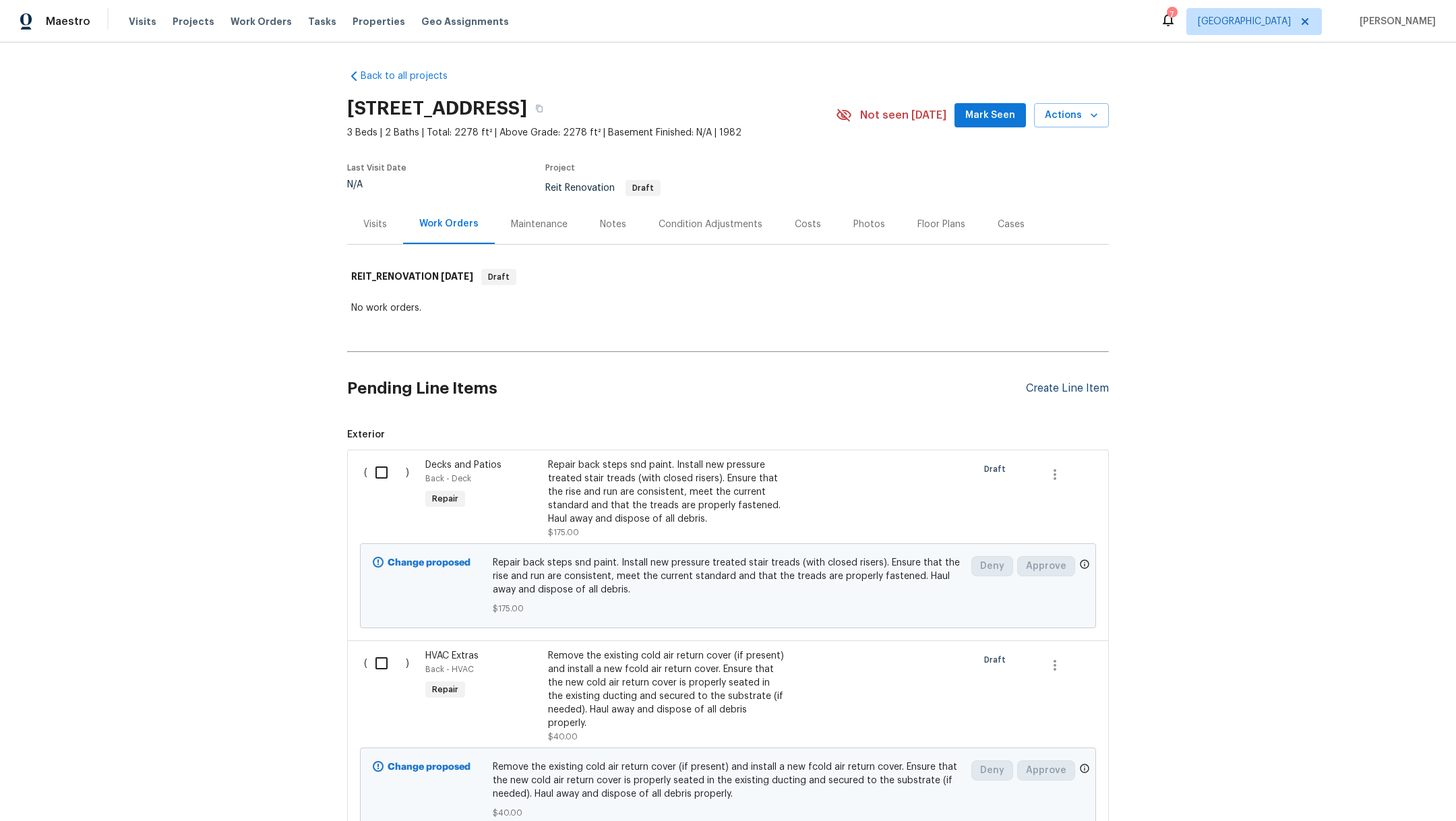
click at [1029, 388] on div "Create Line Item" at bounding box center [1067, 389] width 83 height 13
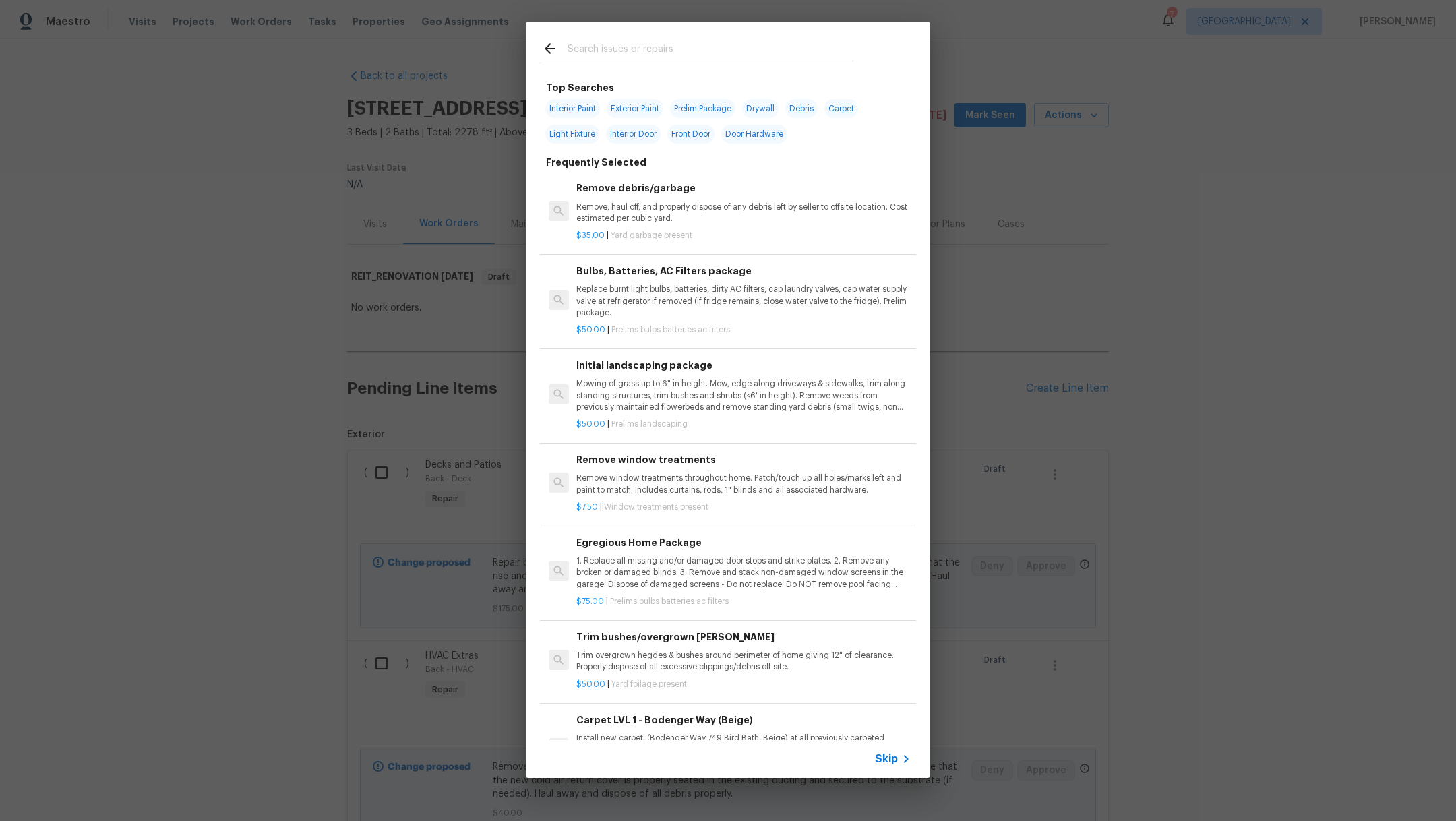
click at [669, 55] on input "text" at bounding box center [711, 50] width 286 height 20
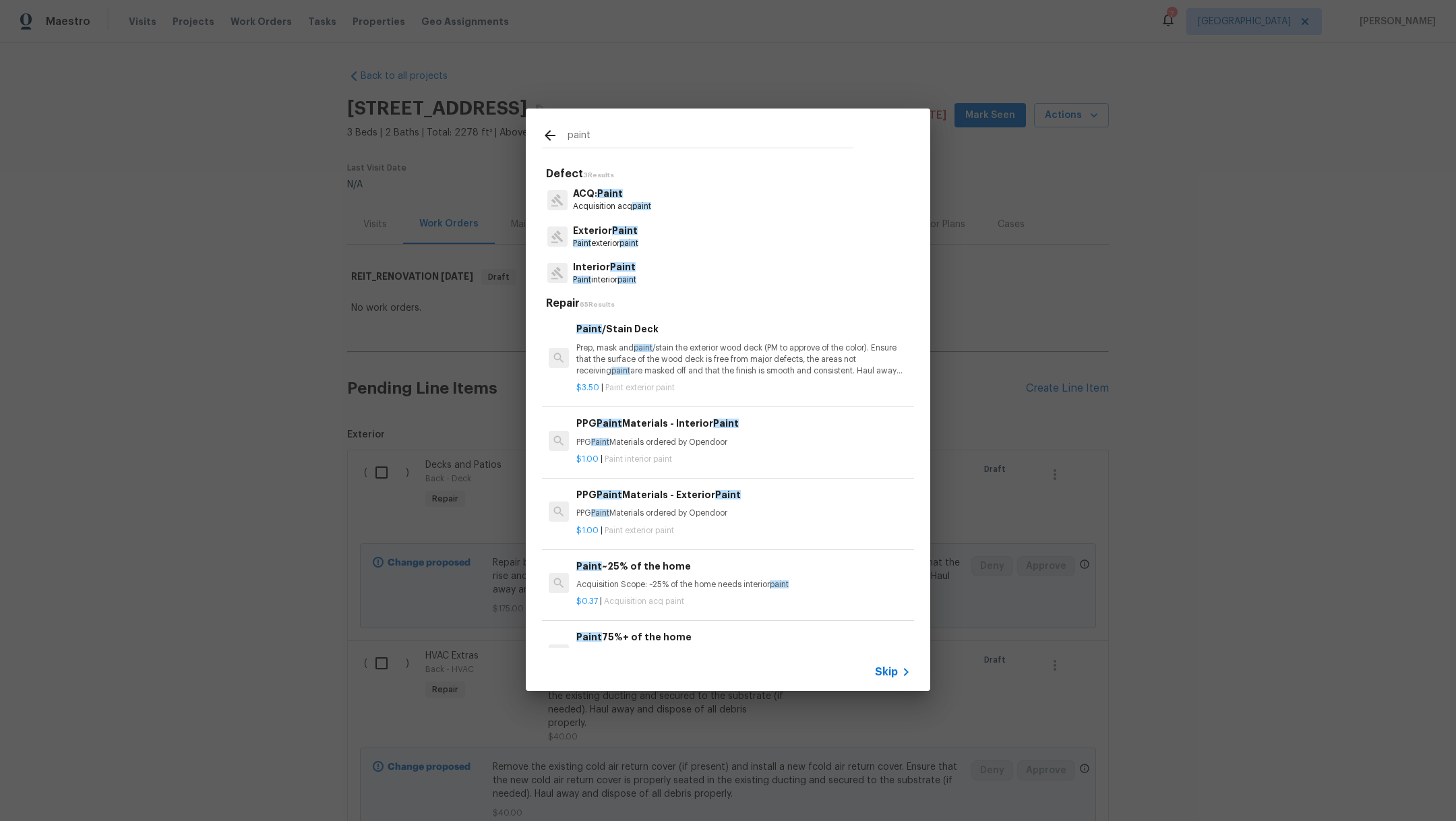
type input "paint"
click at [613, 276] on p "Paint interior paint" at bounding box center [605, 280] width 64 height 11
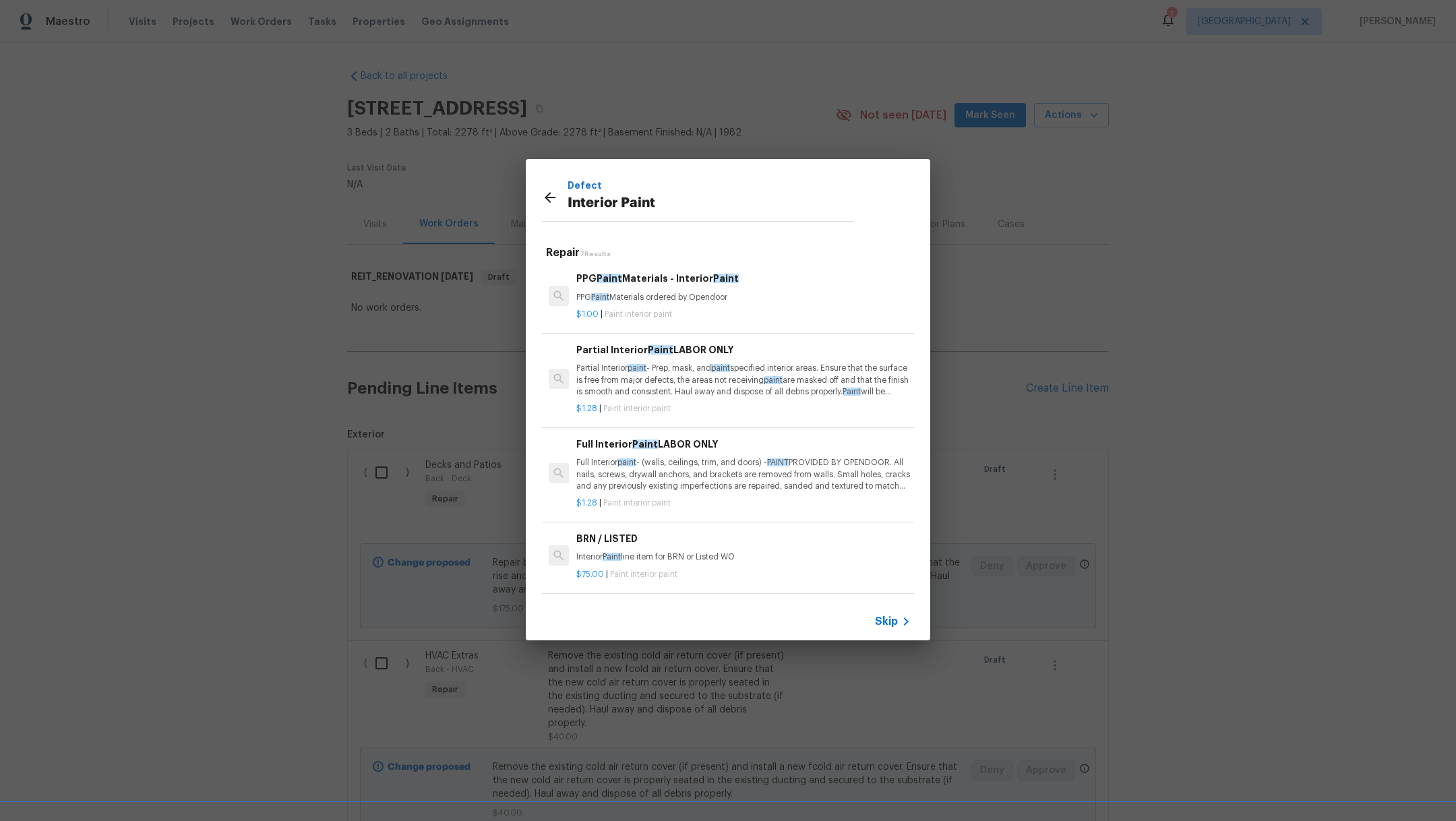
click at [716, 472] on p "Full Interior paint - (walls, ceilings, trim, and doors) - PAINT PROVIDED BY OP…" at bounding box center [744, 474] width 334 height 35
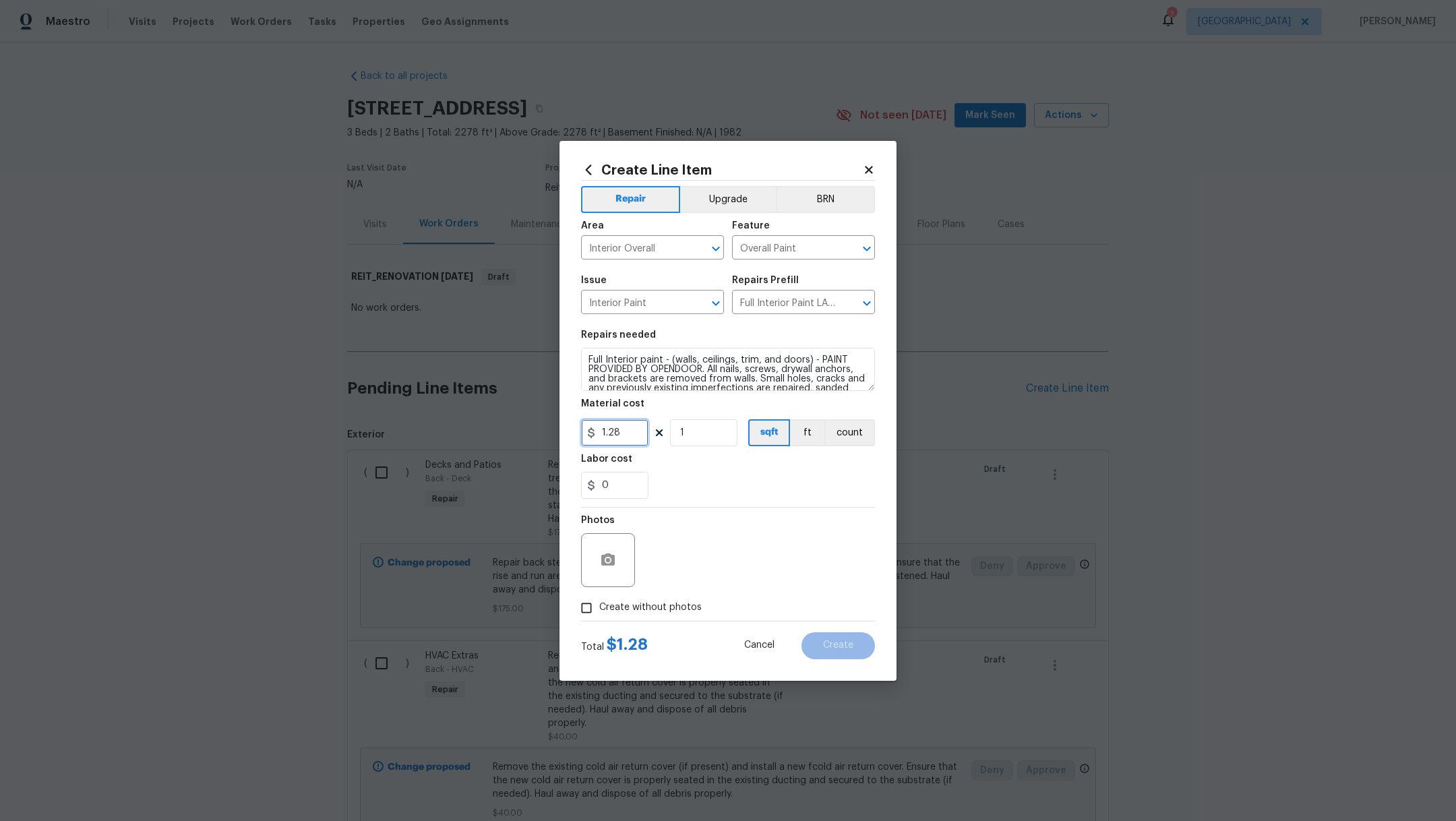
click at [637, 434] on input "1.28" at bounding box center [615, 433] width 68 height 27
type input "1.48"
click at [704, 441] on input "1" at bounding box center [704, 433] width 68 height 27
type input "2278"
click at [802, 495] on div "0" at bounding box center [728, 486] width 294 height 27
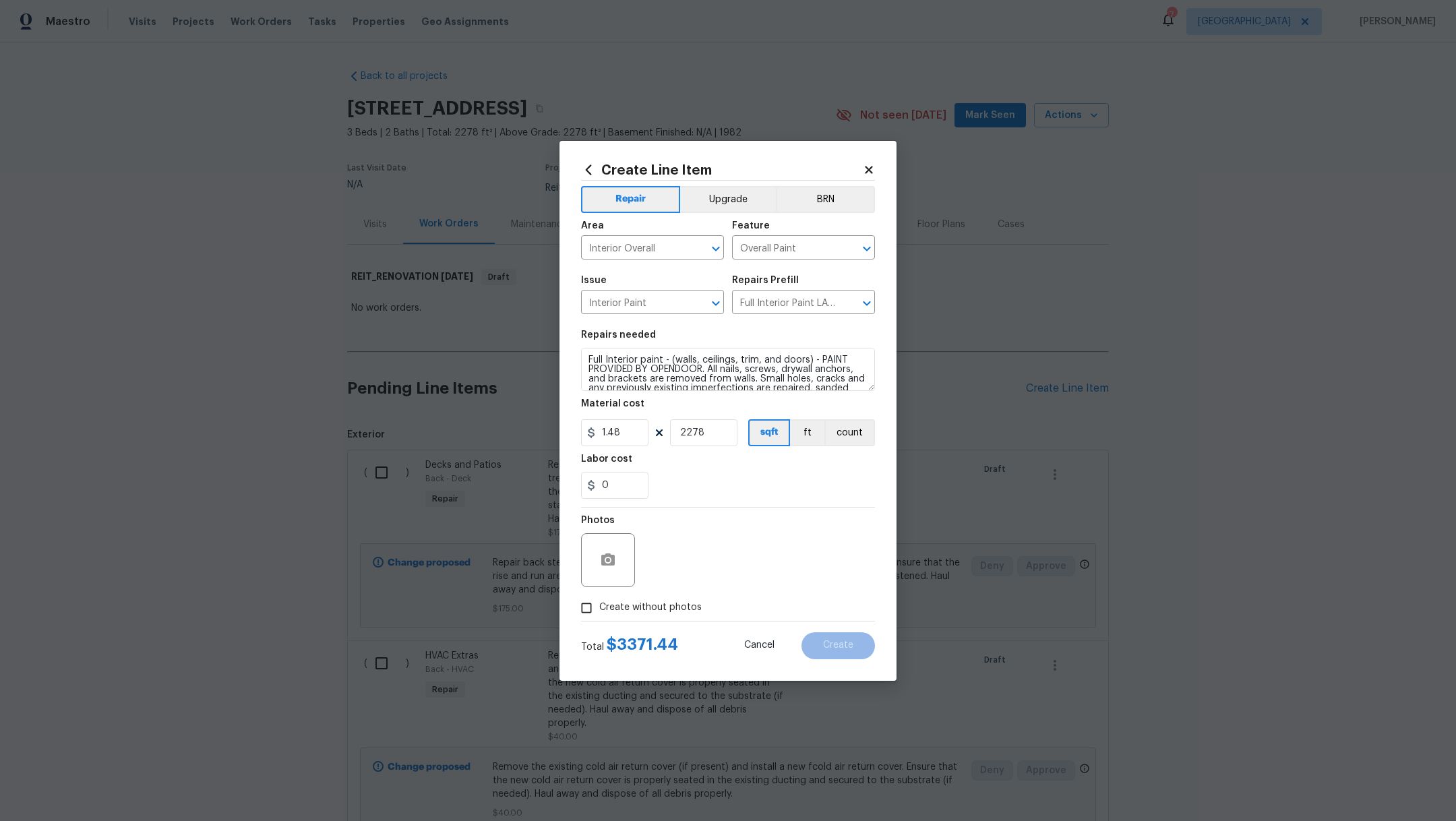
click at [683, 604] on span "Create without photos" at bounding box center [650, 608] width 102 height 14
click at [600, 604] on input "Create without photos" at bounding box center [587, 609] width 26 height 26
checkbox input "true"
click at [781, 541] on textarea at bounding box center [760, 560] width 229 height 54
type textarea "."
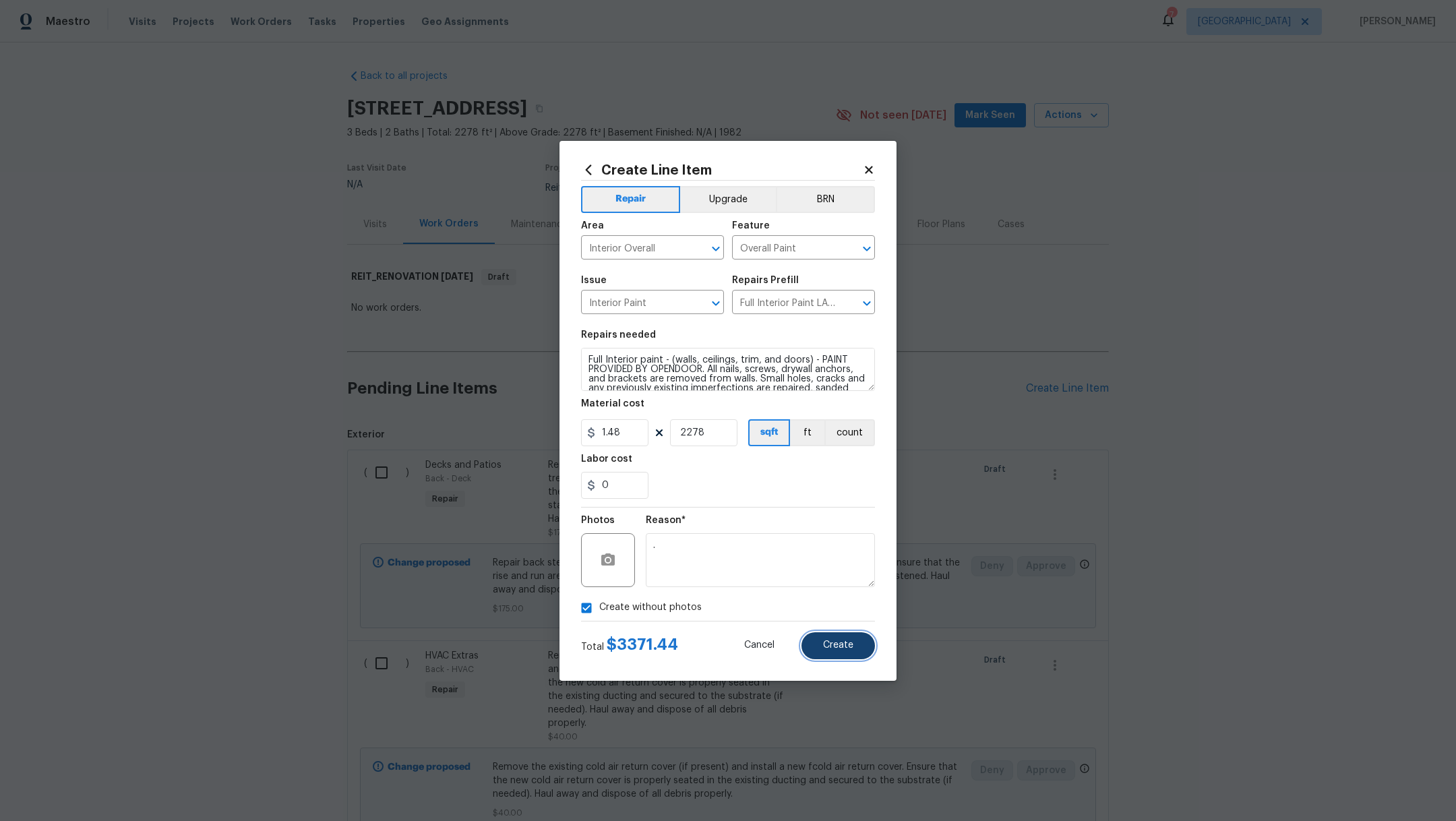
click at [851, 653] on button "Create" at bounding box center [838, 647] width 73 height 27
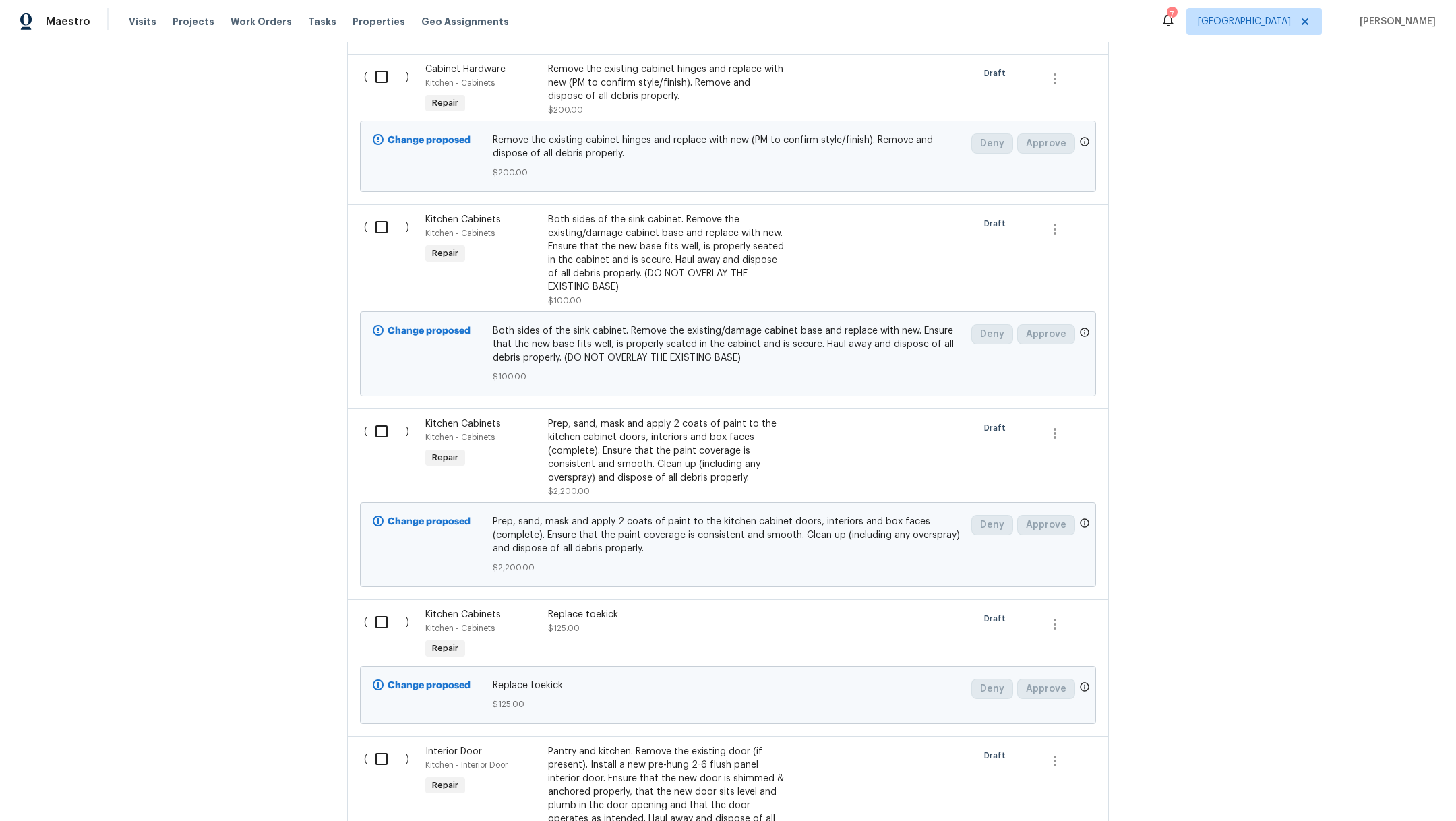
scroll to position [6100, 0]
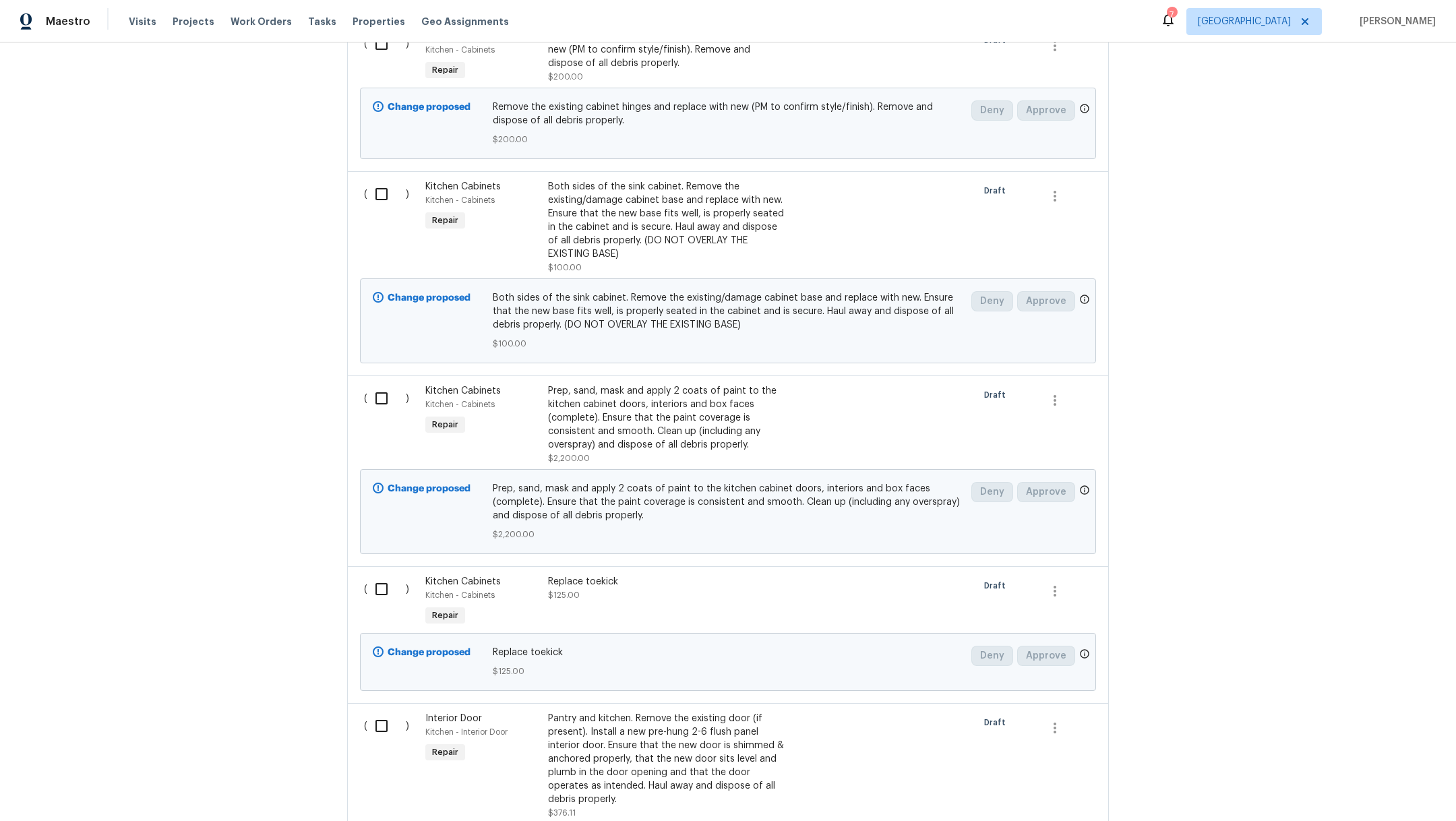
click at [676, 575] on div "Replace toekick" at bounding box center [666, 581] width 237 height 14
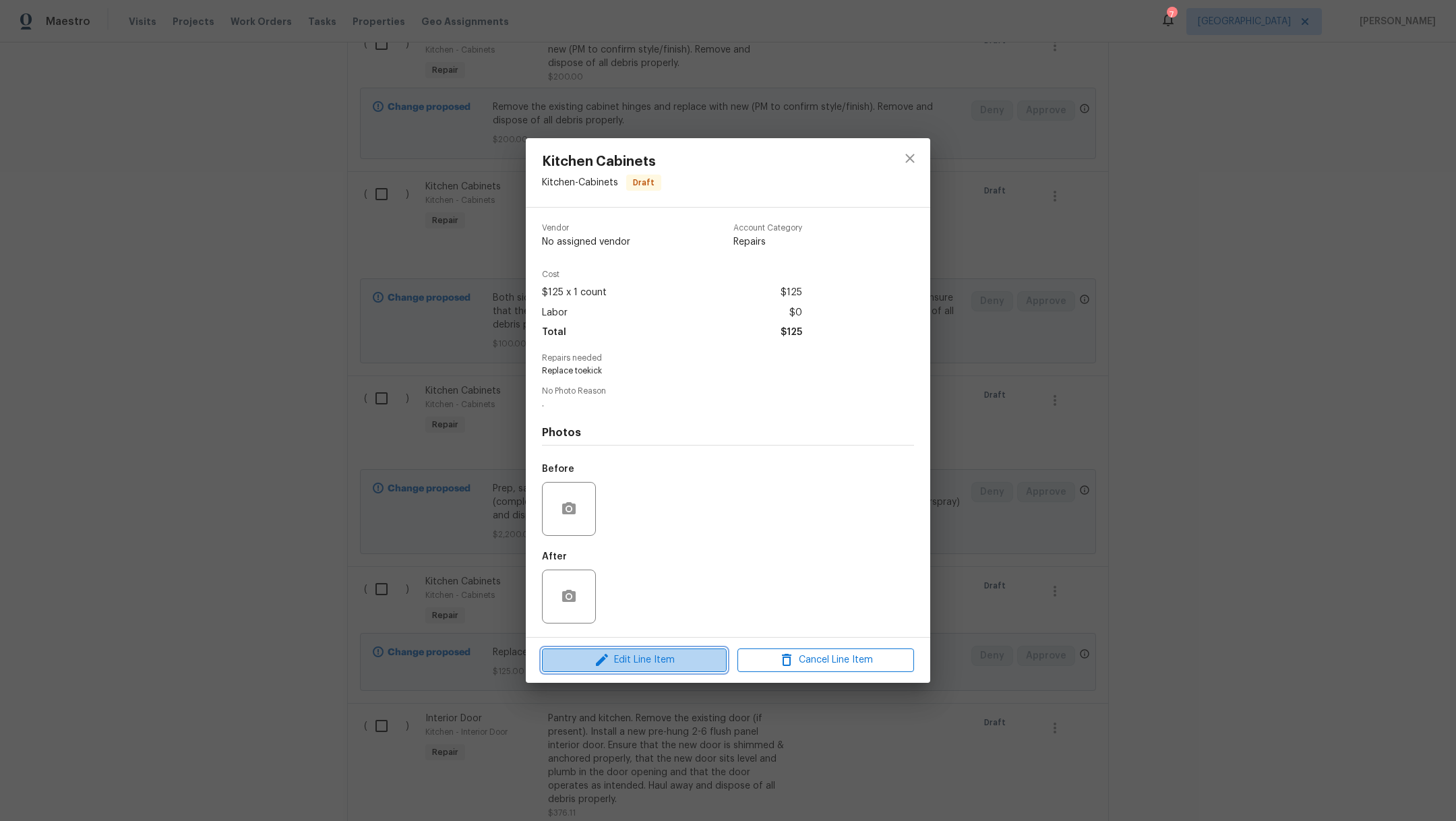
click at [627, 656] on span "Edit Line Item" at bounding box center [634, 660] width 177 height 17
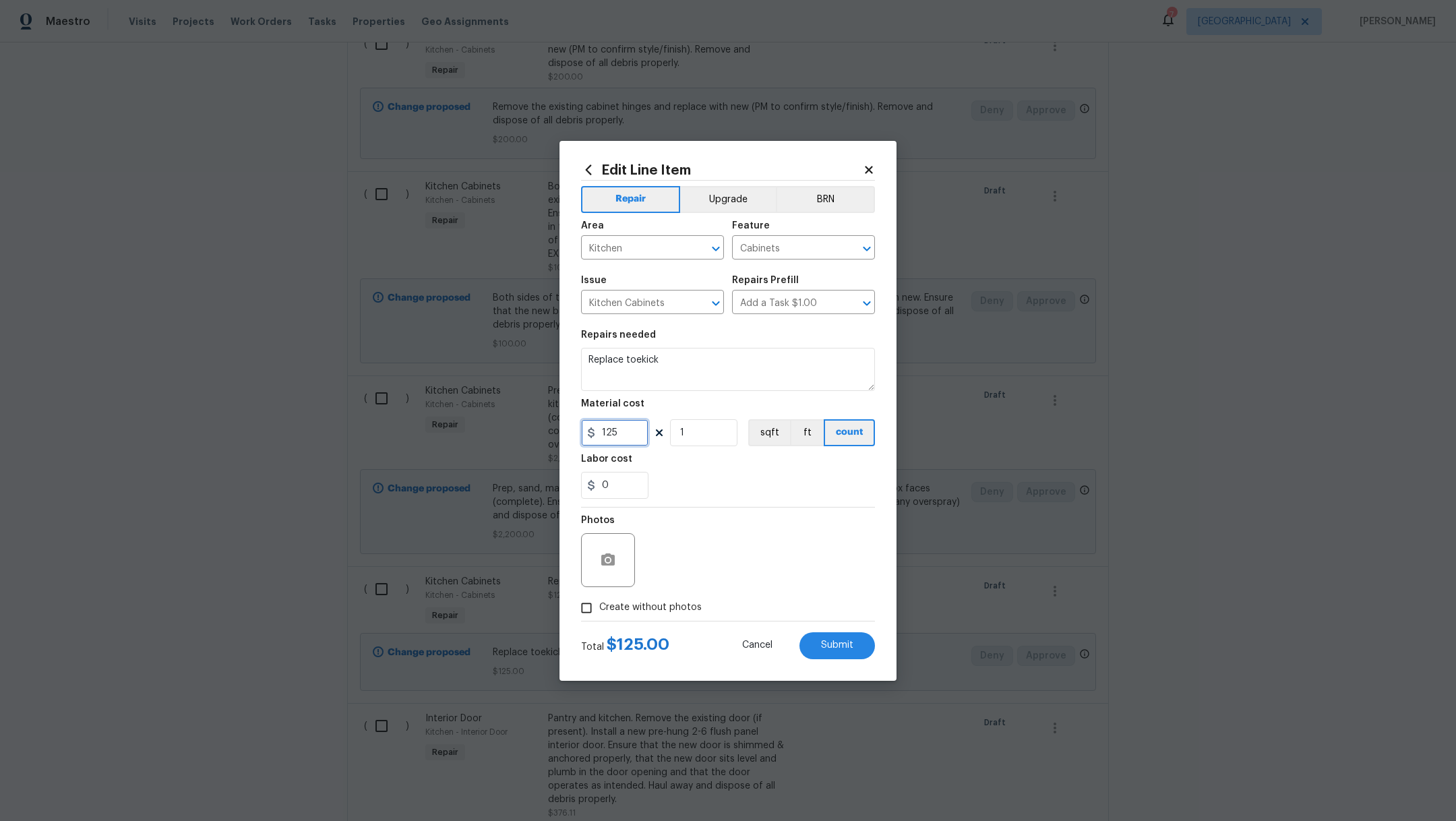
drag, startPoint x: 625, startPoint y: 437, endPoint x: 468, endPoint y: 417, distance: 158.3
click at [468, 417] on div "Edit Line Item Repair Upgrade BRN Area Kitchen ​ Feature Cabinets ​ Issue Kitch…" at bounding box center [728, 410] width 1456 height 821
type input "150"
click at [804, 472] on div "0" at bounding box center [728, 486] width 294 height 27
click at [817, 650] on button "Submit" at bounding box center [838, 647] width 76 height 27
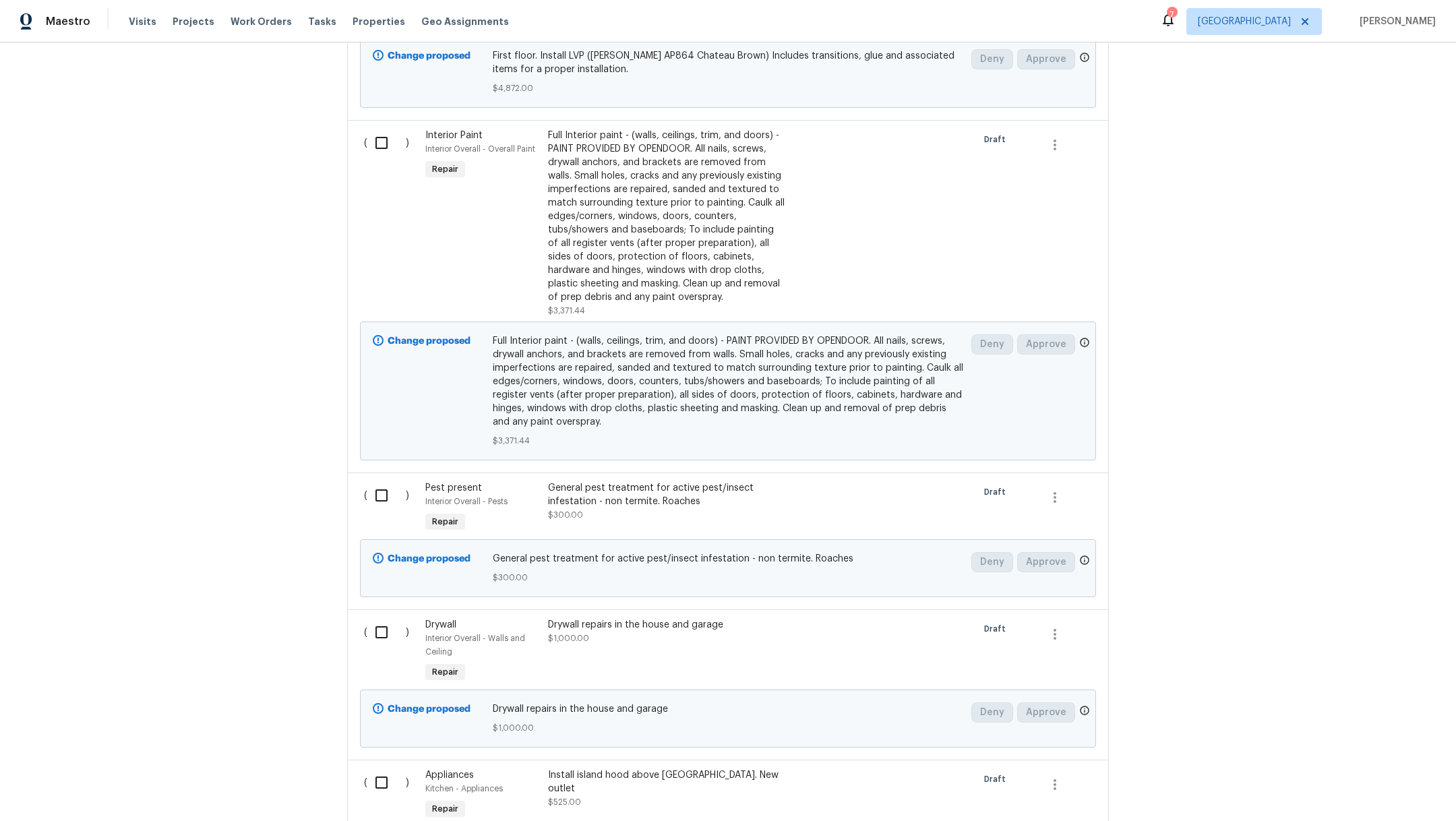
scroll to position [5070, 0]
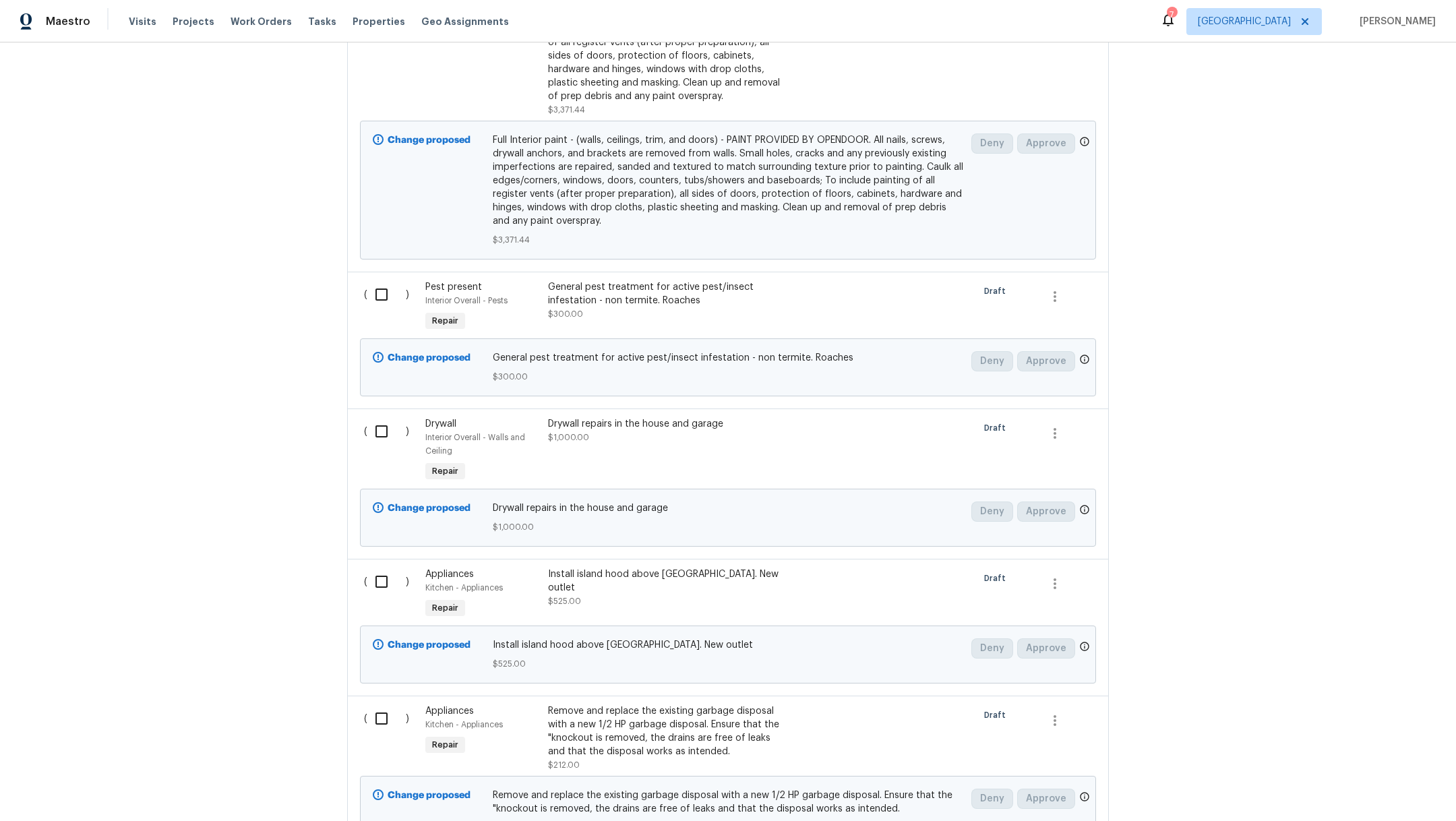
click at [675, 425] on div "Drywall repairs in the house and garage $1,000.00" at bounding box center [666, 431] width 237 height 27
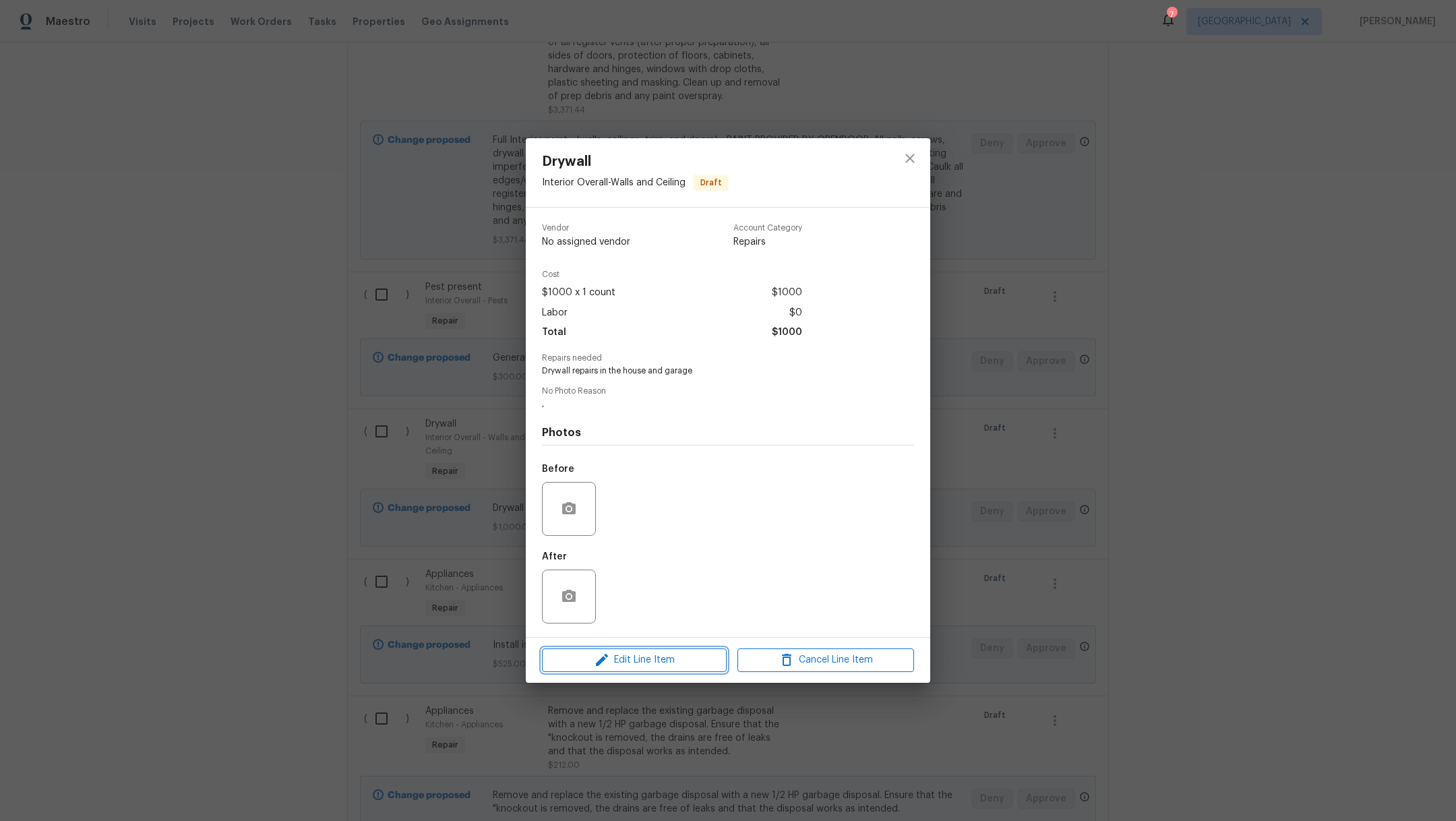
click at [646, 663] on span "Edit Line Item" at bounding box center [634, 660] width 177 height 17
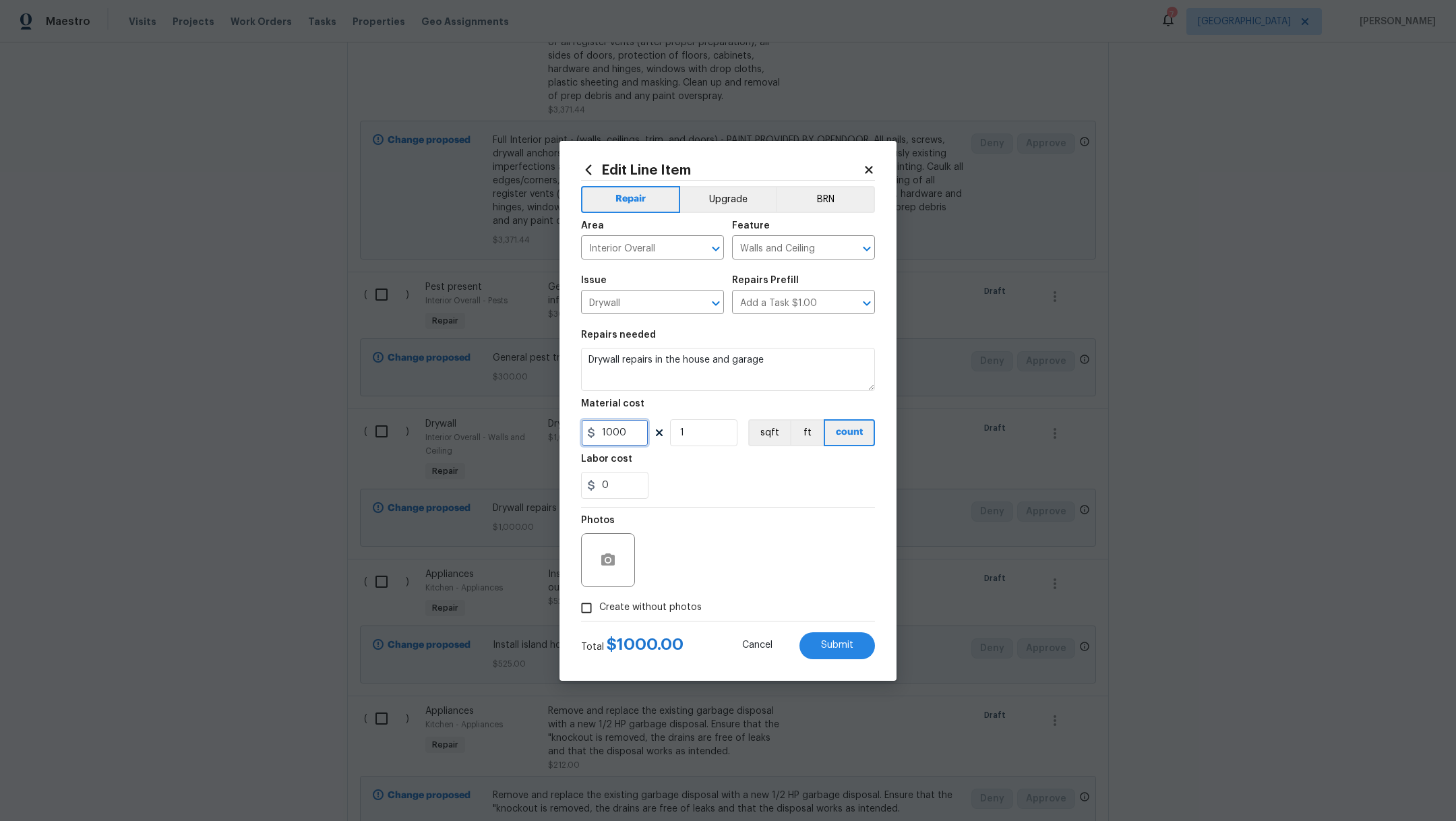
drag, startPoint x: 632, startPoint y: 432, endPoint x: 507, endPoint y: 426, distance: 125.1
click at [507, 426] on div "Edit Line Item Repair Upgrade BRN Area Interior Overall ​ Feature Walls and Cei…" at bounding box center [728, 410] width 1456 height 821
type input "1300"
click at [777, 478] on div "0" at bounding box center [728, 486] width 294 height 27
click at [831, 643] on span "Submit" at bounding box center [837, 646] width 32 height 10
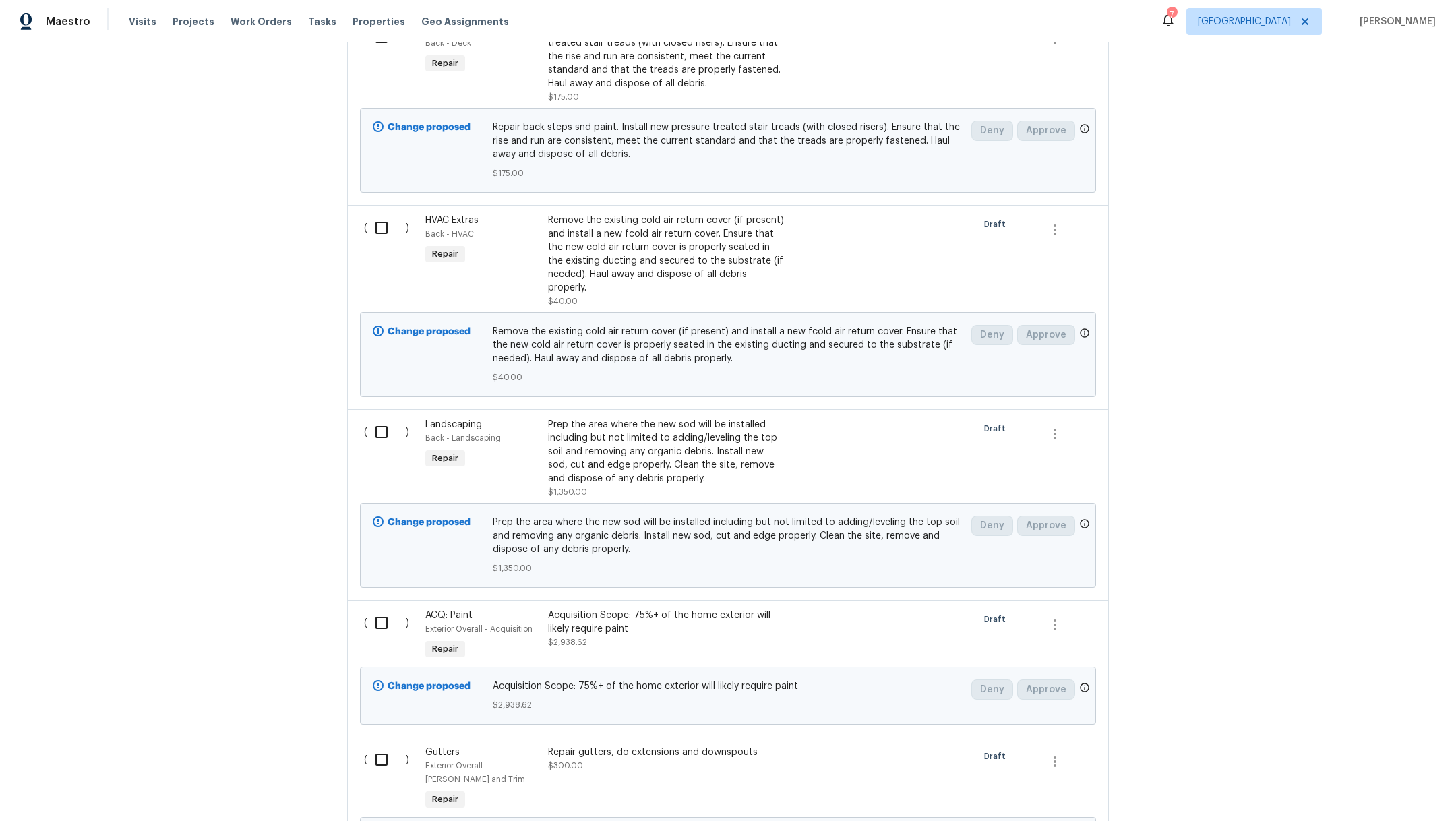
scroll to position [0, 0]
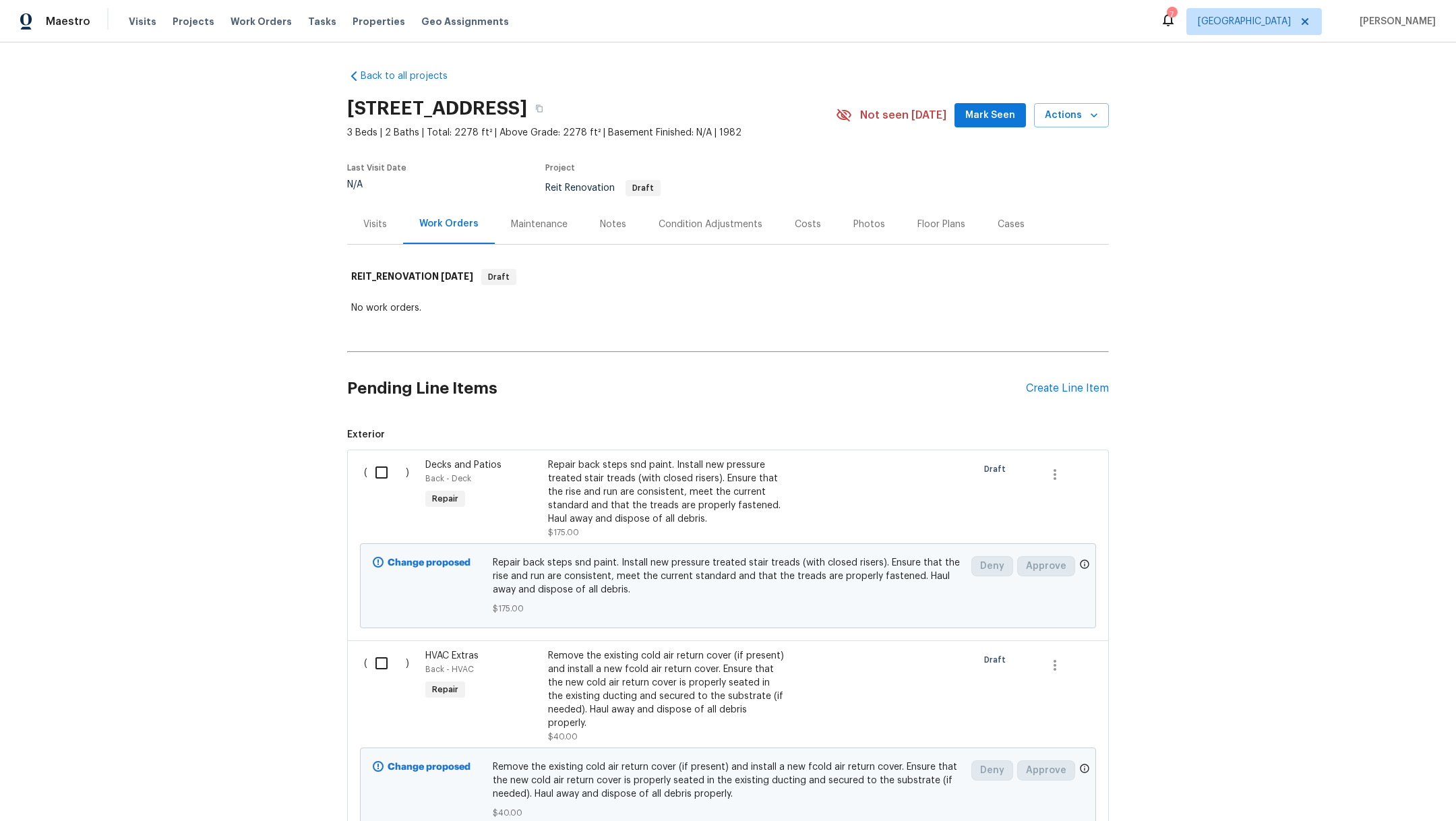
click at [1051, 378] on div "Pending Line Items Create Line Item" at bounding box center [728, 388] width 762 height 63
click at [1052, 388] on div "Create Line Item" at bounding box center [1067, 389] width 83 height 13
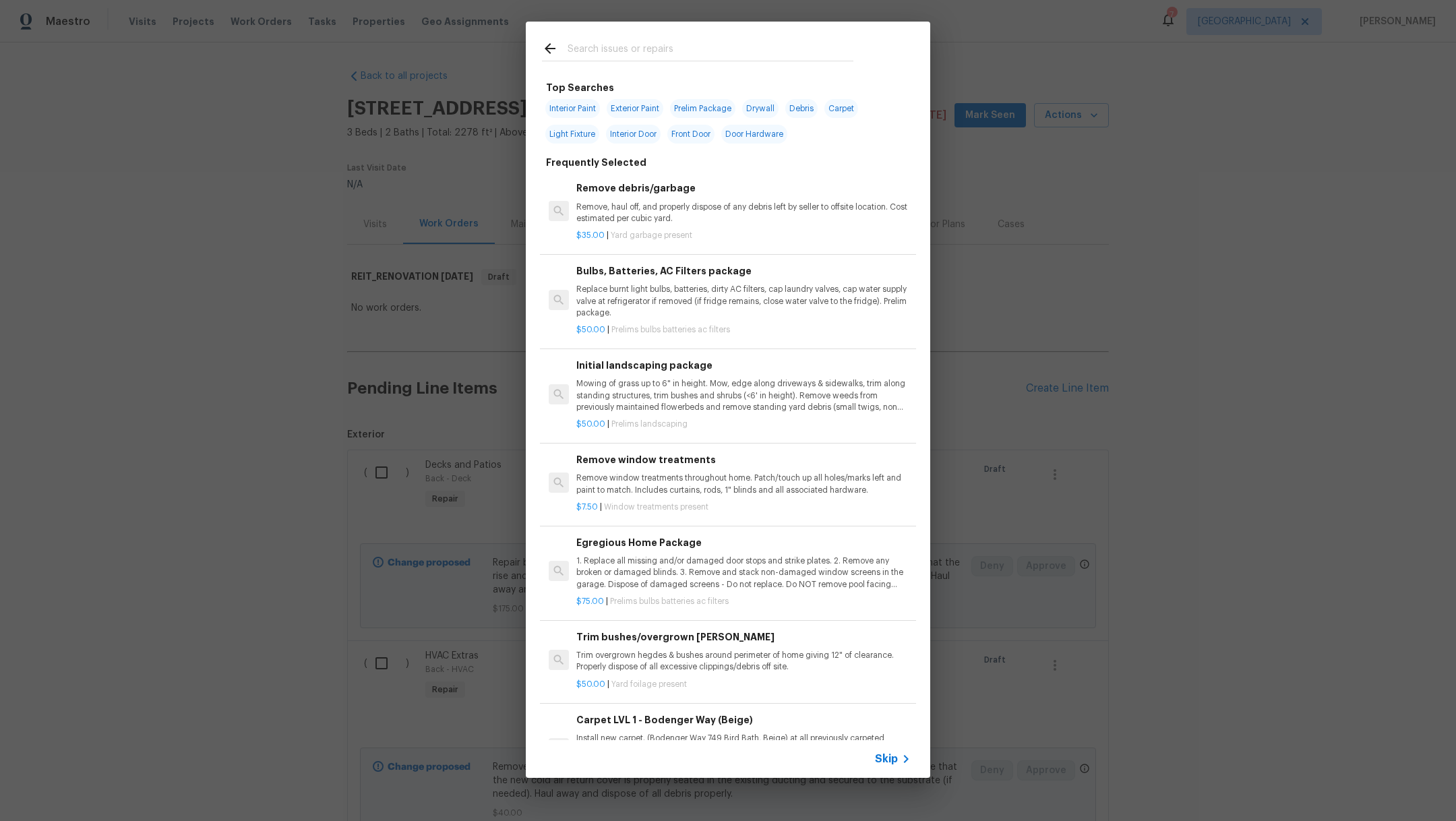
click at [621, 47] on input "text" at bounding box center [711, 50] width 286 height 20
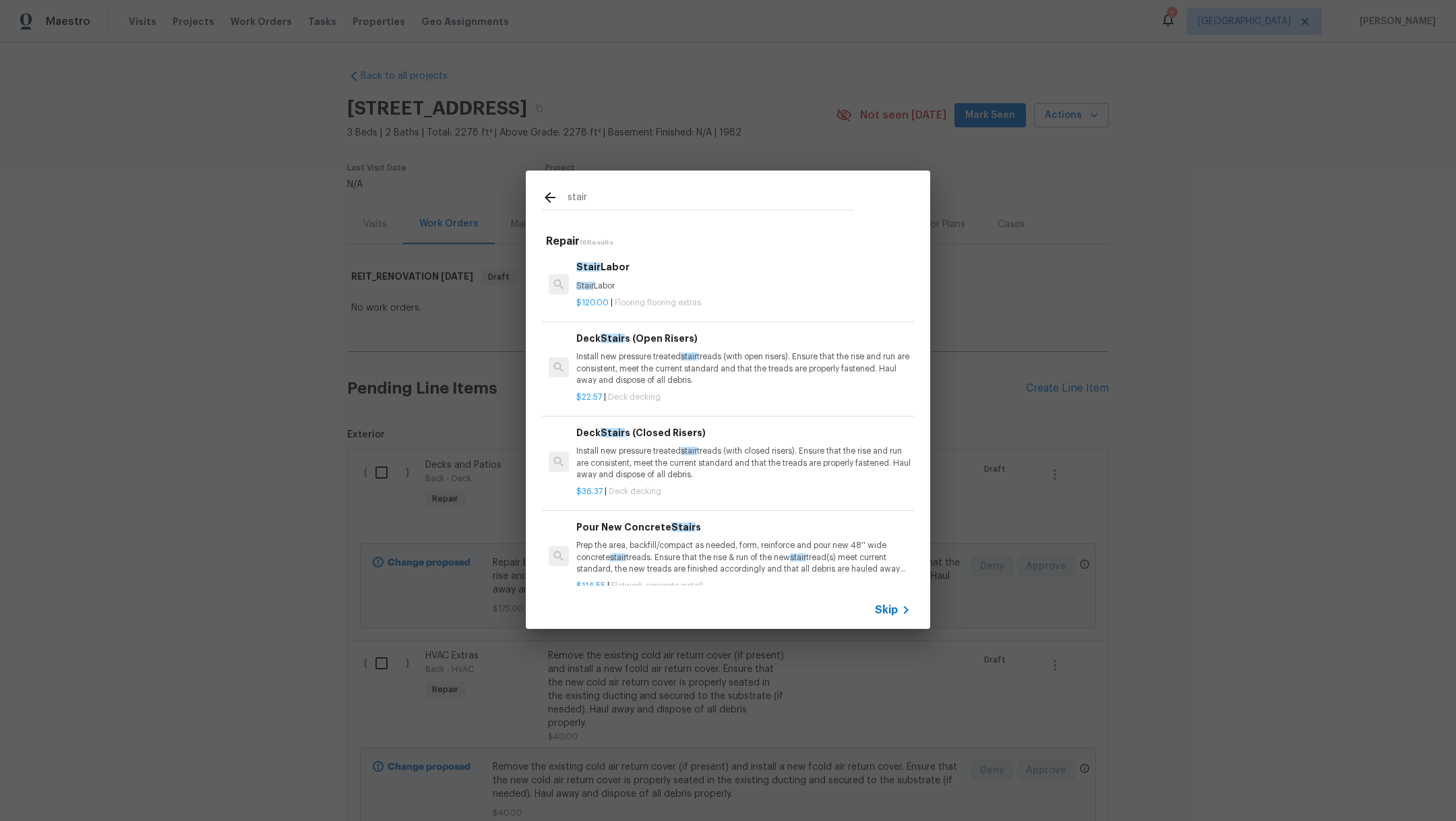
type input "stair"
click at [671, 286] on p "Stair Labor" at bounding box center [744, 286] width 334 height 11
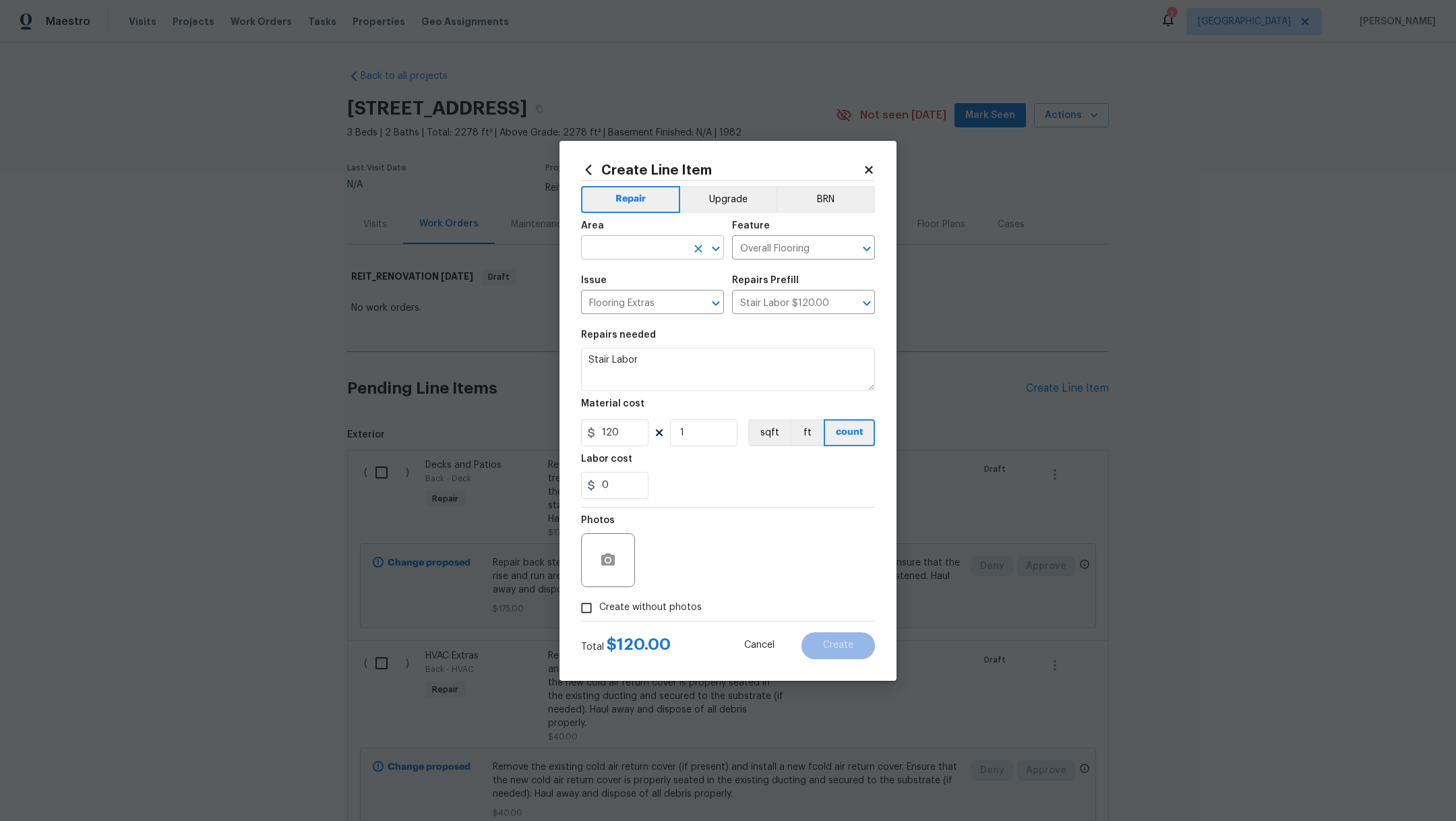
click at [605, 244] on input "text" at bounding box center [634, 249] width 105 height 21
click at [616, 311] on li "Interior Overall" at bounding box center [653, 302] width 143 height 23
type input "Interior Overall"
drag, startPoint x: 683, startPoint y: 363, endPoint x: 523, endPoint y: 362, distance: 160.0
click at [523, 363] on div "Create Line Item Repair Upgrade BRN Area Interior Overall ​ Feature Overall Flo…" at bounding box center [728, 410] width 1456 height 821
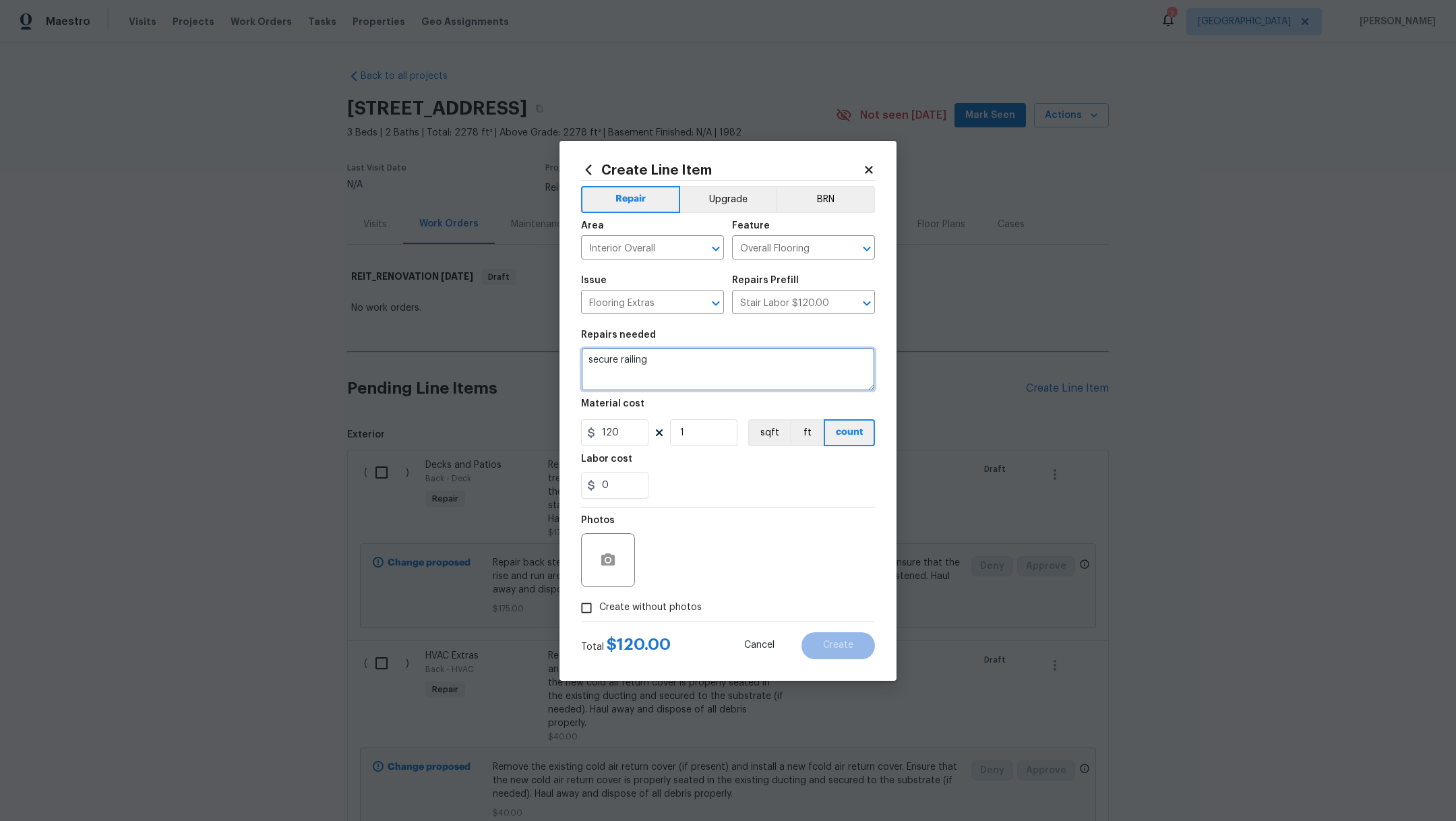
click at [596, 360] on textarea "secure railing" at bounding box center [728, 370] width 294 height 43
type textarea "Fix and secure railing"
click at [641, 610] on span "Create without photos" at bounding box center [650, 608] width 102 height 14
click at [600, 610] on input "Create without photos" at bounding box center [587, 609] width 26 height 26
checkbox input "true"
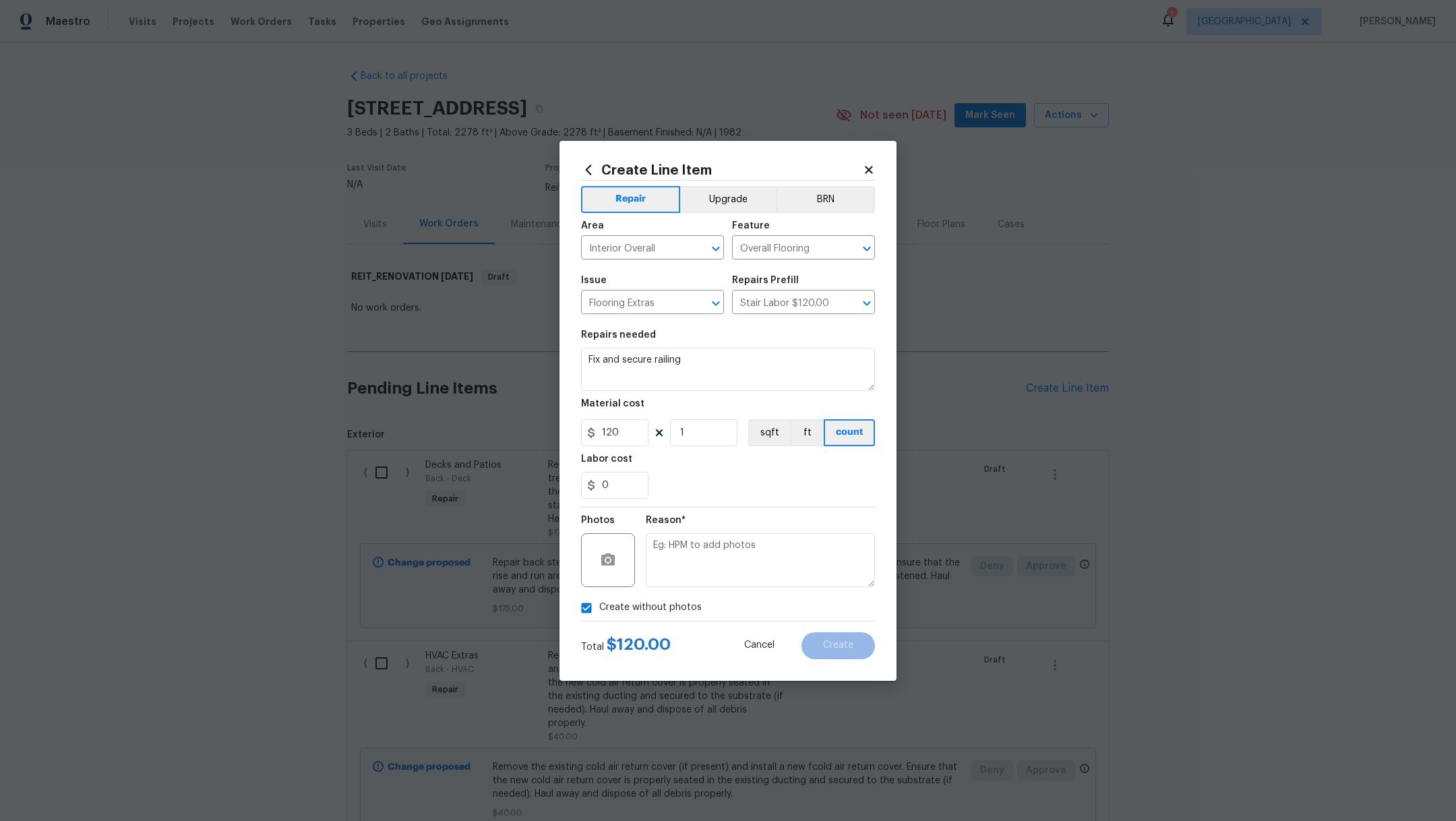
click at [748, 529] on div "Reason*" at bounding box center [760, 525] width 229 height 18
click at [750, 558] on textarea at bounding box center [760, 560] width 229 height 54
type textarea "."
click at [853, 652] on button "Create" at bounding box center [838, 647] width 73 height 27
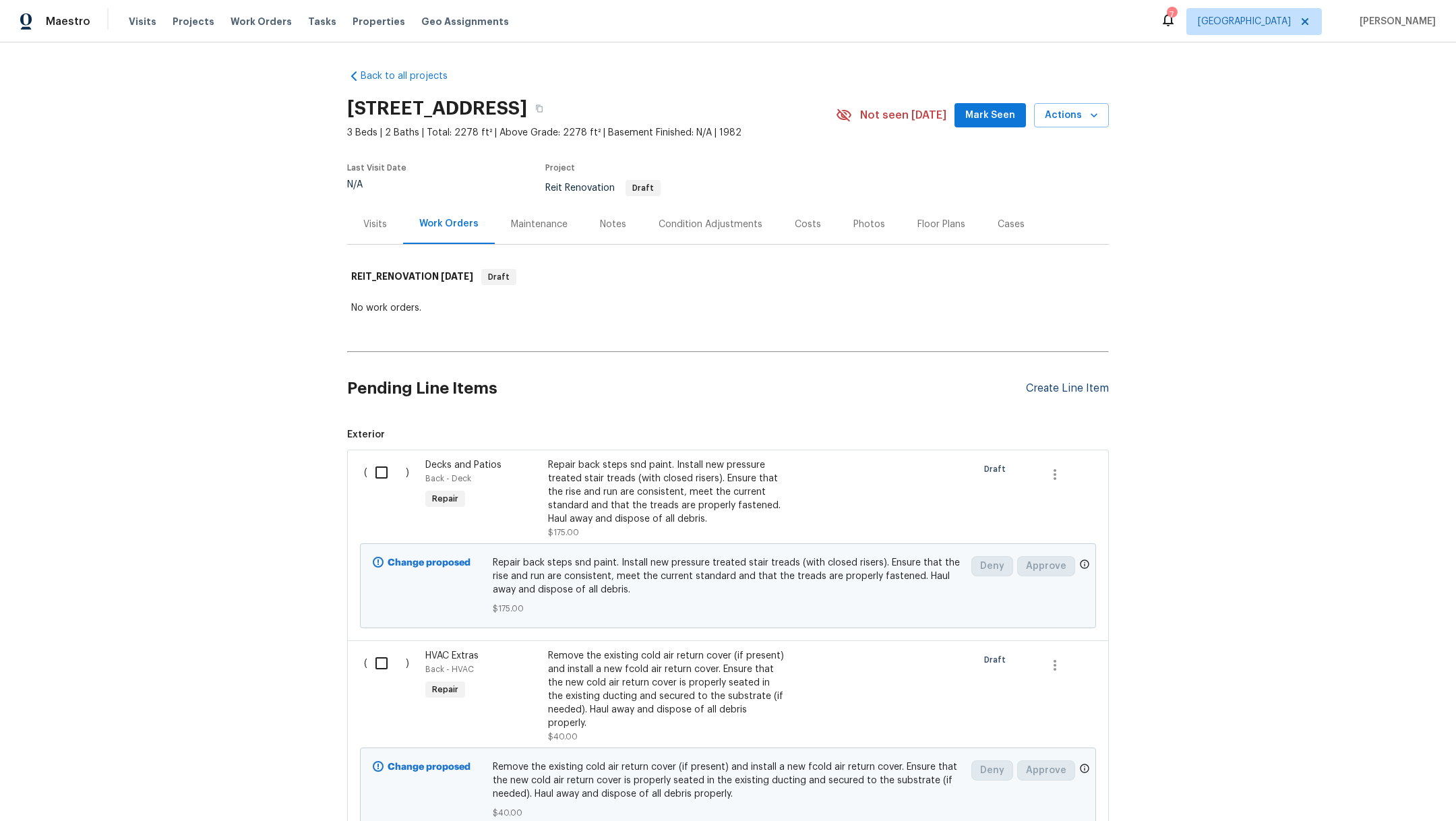
click at [1076, 383] on div "Create Line Item" at bounding box center [1067, 389] width 83 height 13
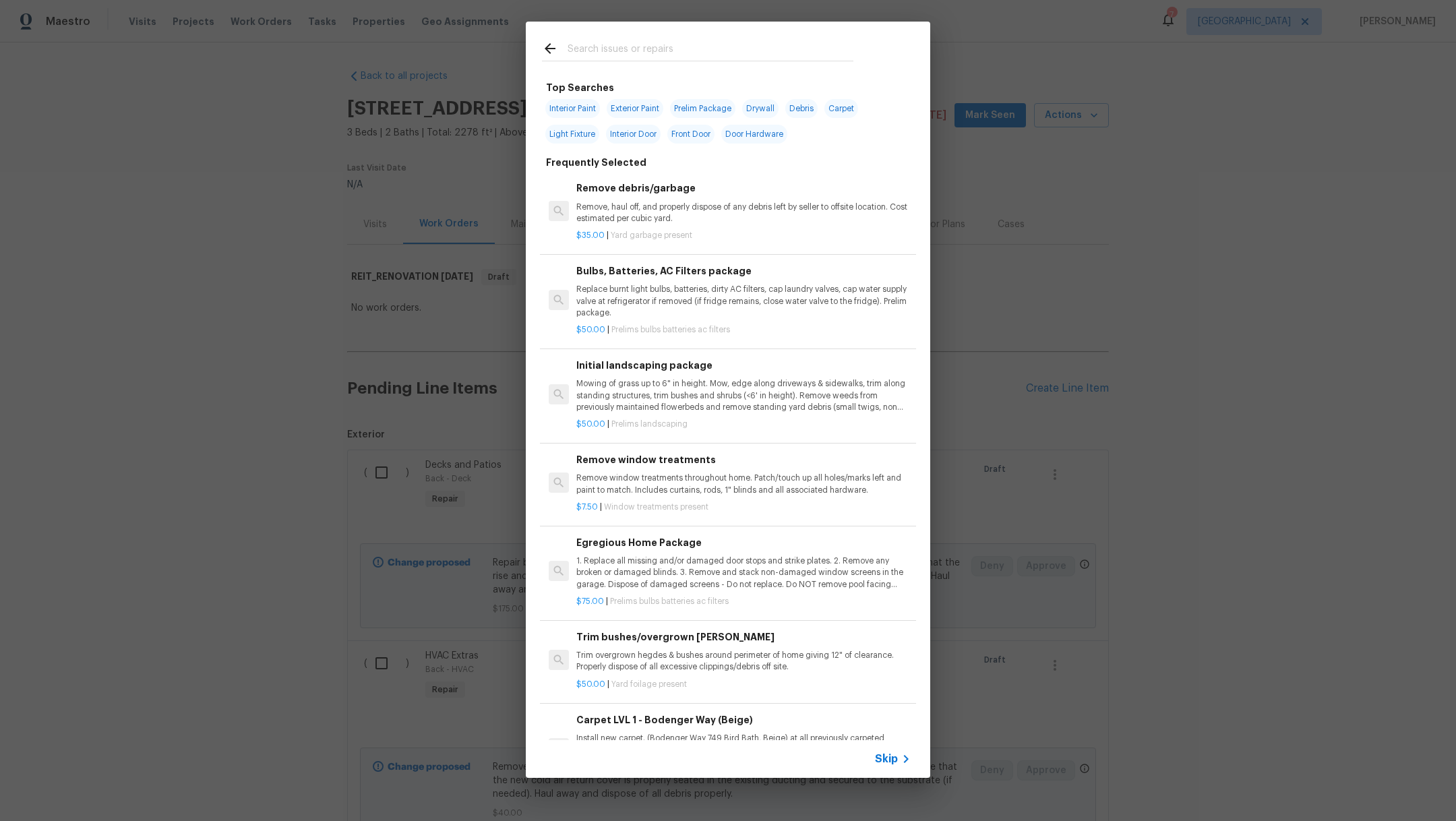
click at [662, 48] on input "text" at bounding box center [711, 50] width 286 height 20
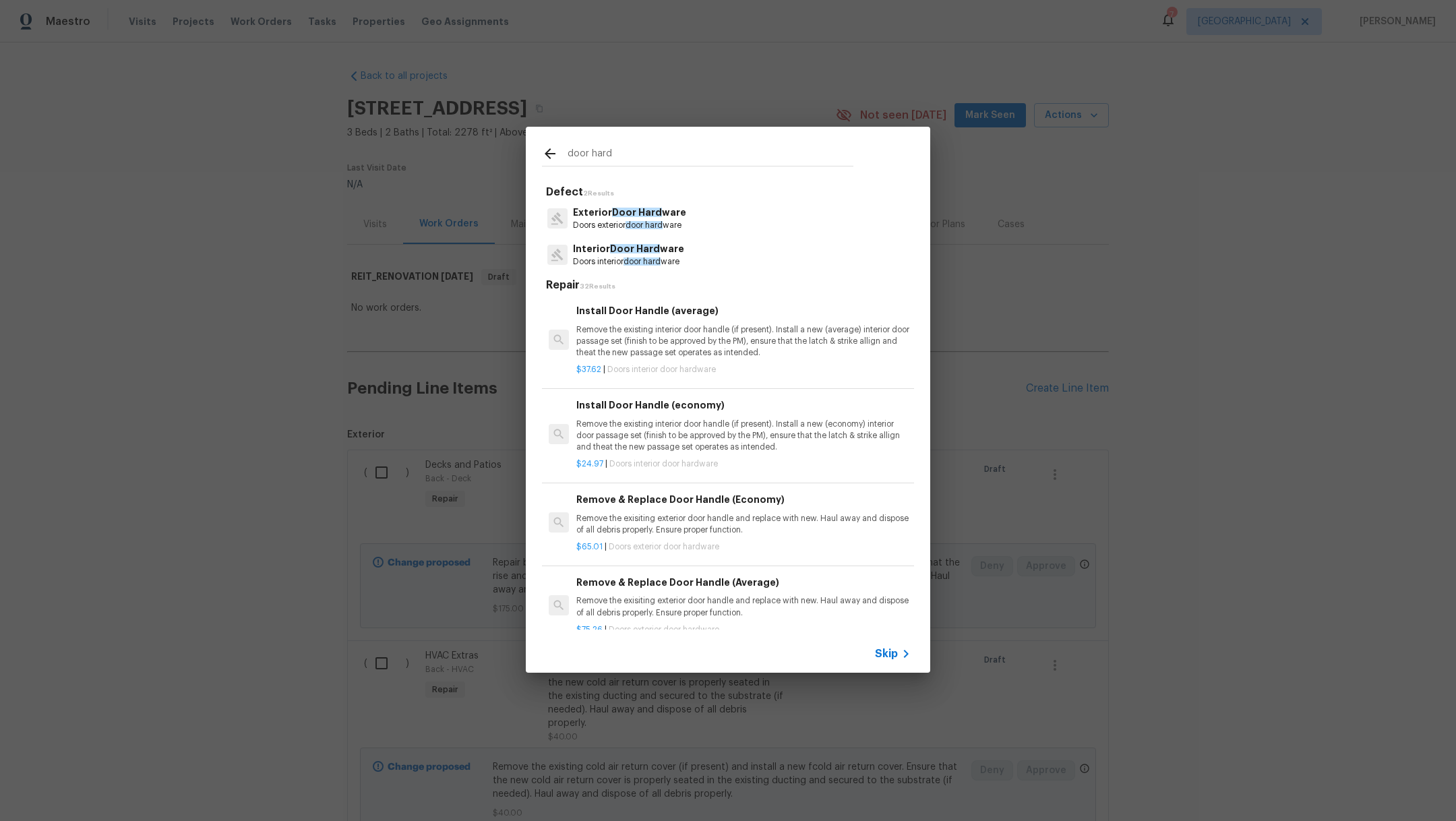
type input "door hard"
click at [646, 261] on span "door hard" at bounding box center [642, 261] width 37 height 8
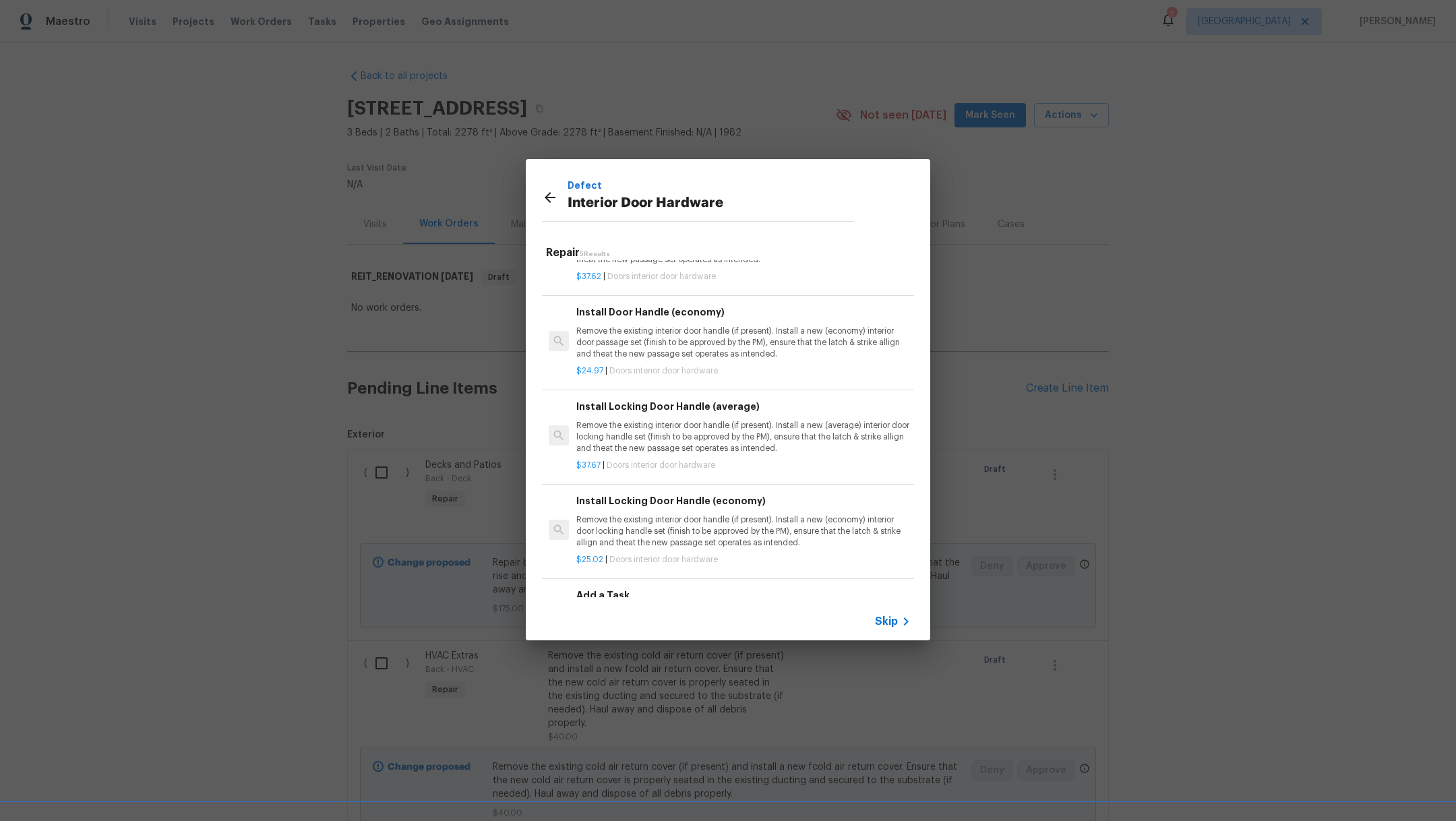
scroll to position [27, 0]
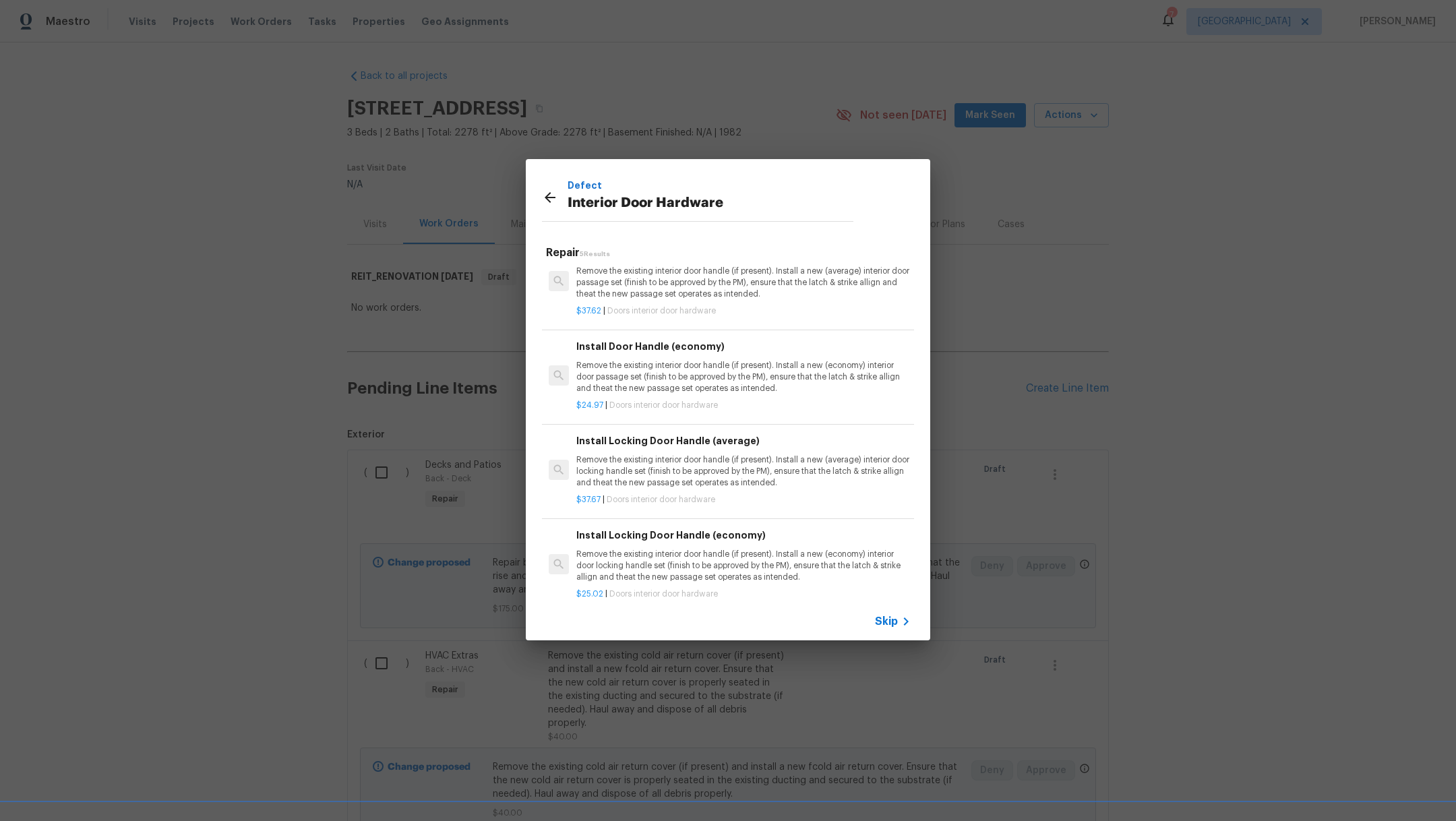
click at [816, 452] on div "Install Locking Door Handle (average) Remove the existing interior door handle …" at bounding box center [744, 461] width 334 height 55
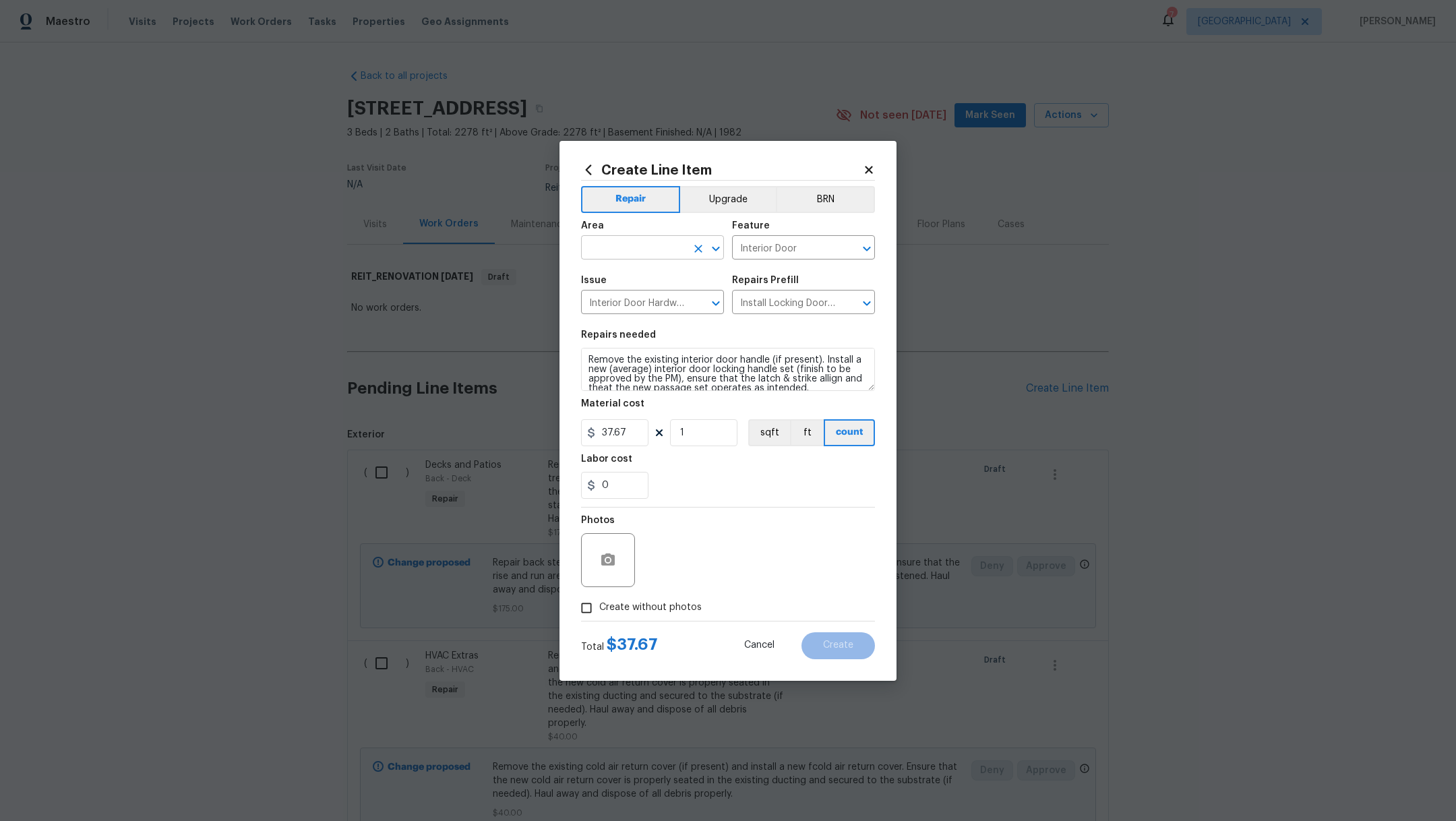
click at [629, 248] on input "text" at bounding box center [634, 249] width 105 height 21
click at [633, 273] on li "Bedroom" at bounding box center [653, 279] width 143 height 23
type input "Bedroom"
click at [663, 591] on div "Photos" at bounding box center [728, 551] width 294 height 88
click at [675, 614] on span "Create without photos" at bounding box center [650, 608] width 102 height 14
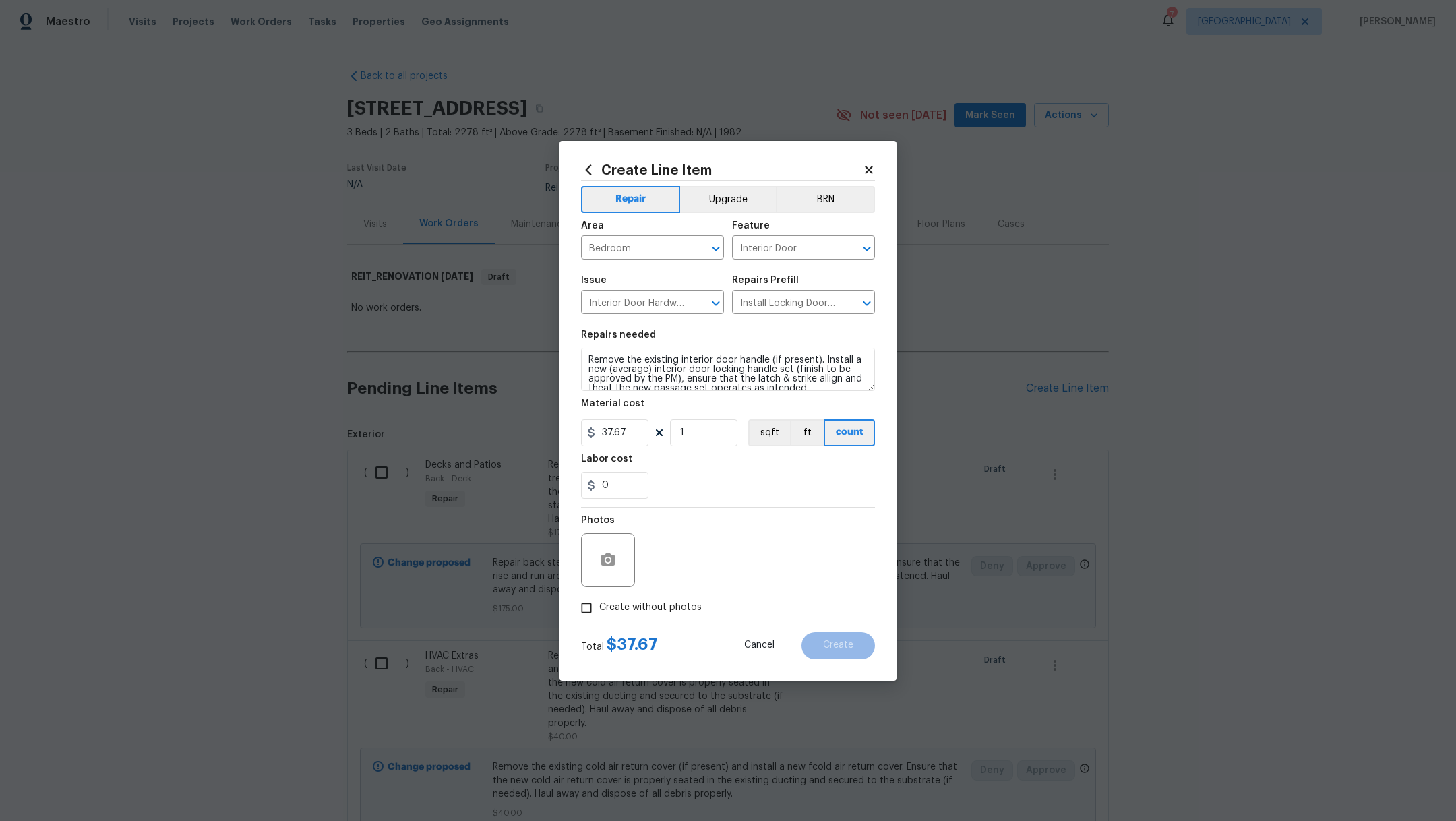
click at [600, 614] on input "Create without photos" at bounding box center [587, 609] width 26 height 26
checkbox input "true"
click at [700, 569] on textarea at bounding box center [760, 560] width 229 height 54
type textarea ","
click at [847, 655] on button "Create" at bounding box center [838, 647] width 73 height 27
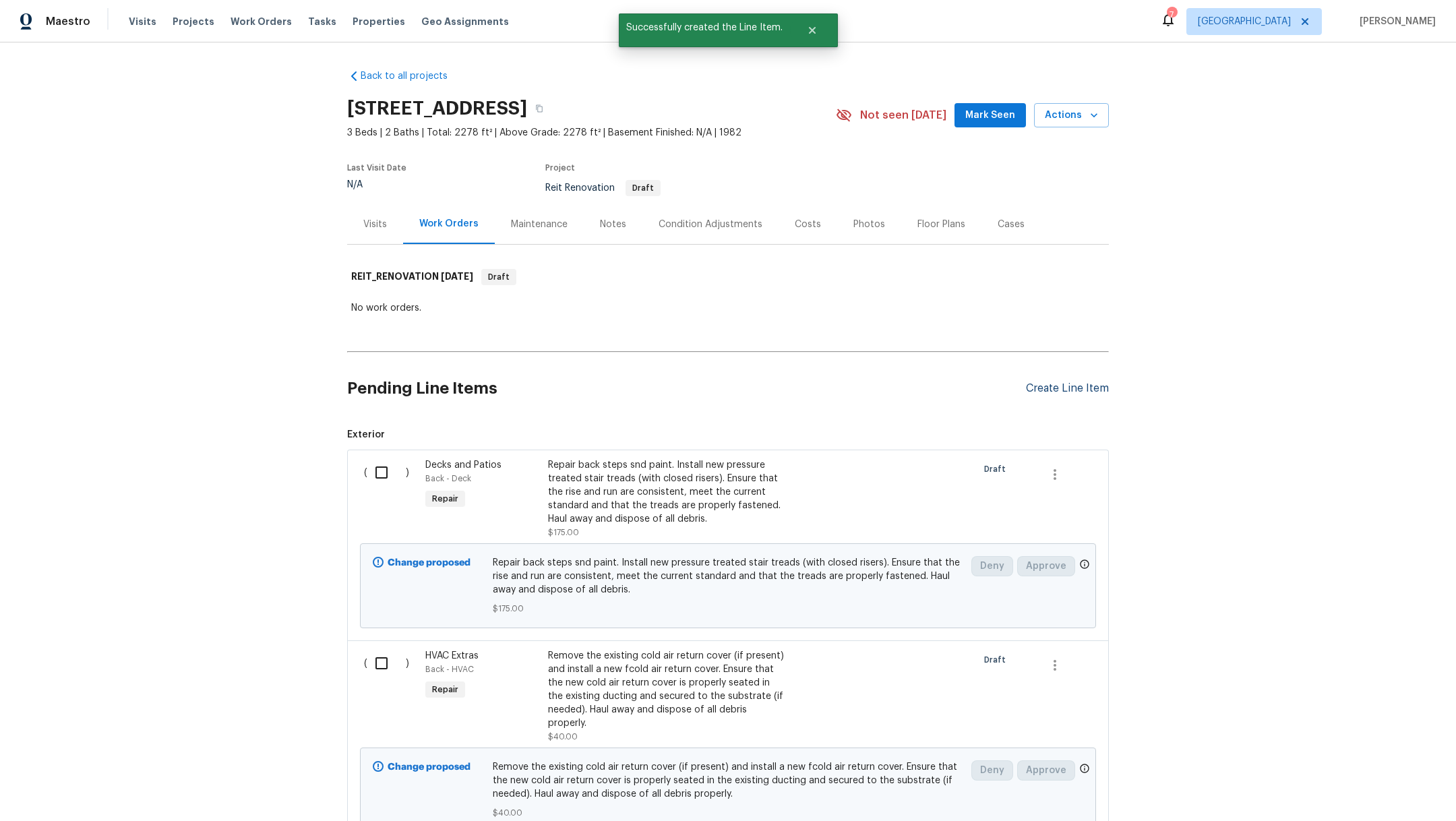
click at [1053, 383] on div "Create Line Item" at bounding box center [1067, 389] width 83 height 13
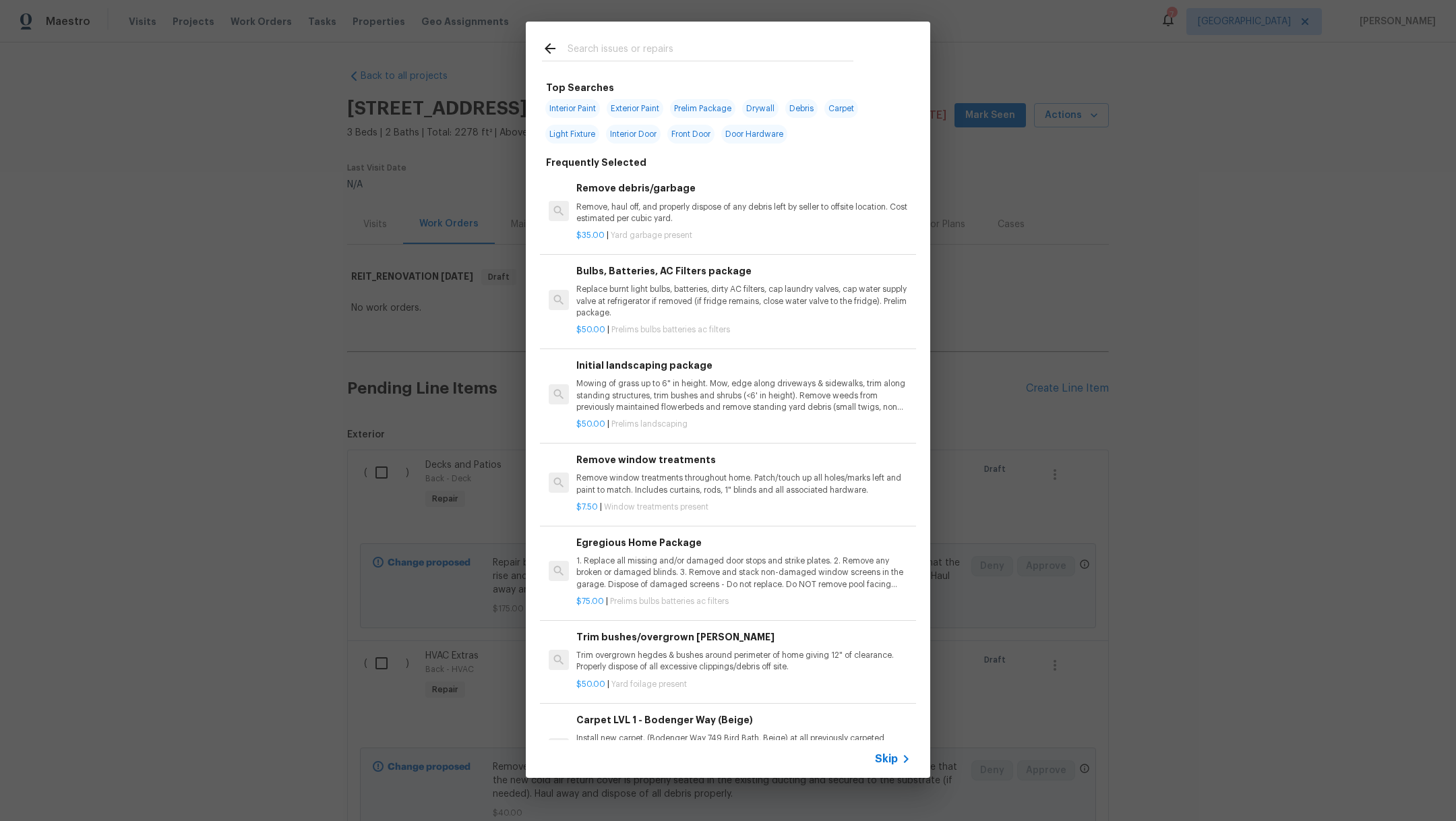
click at [636, 44] on input "text" at bounding box center [711, 50] width 286 height 20
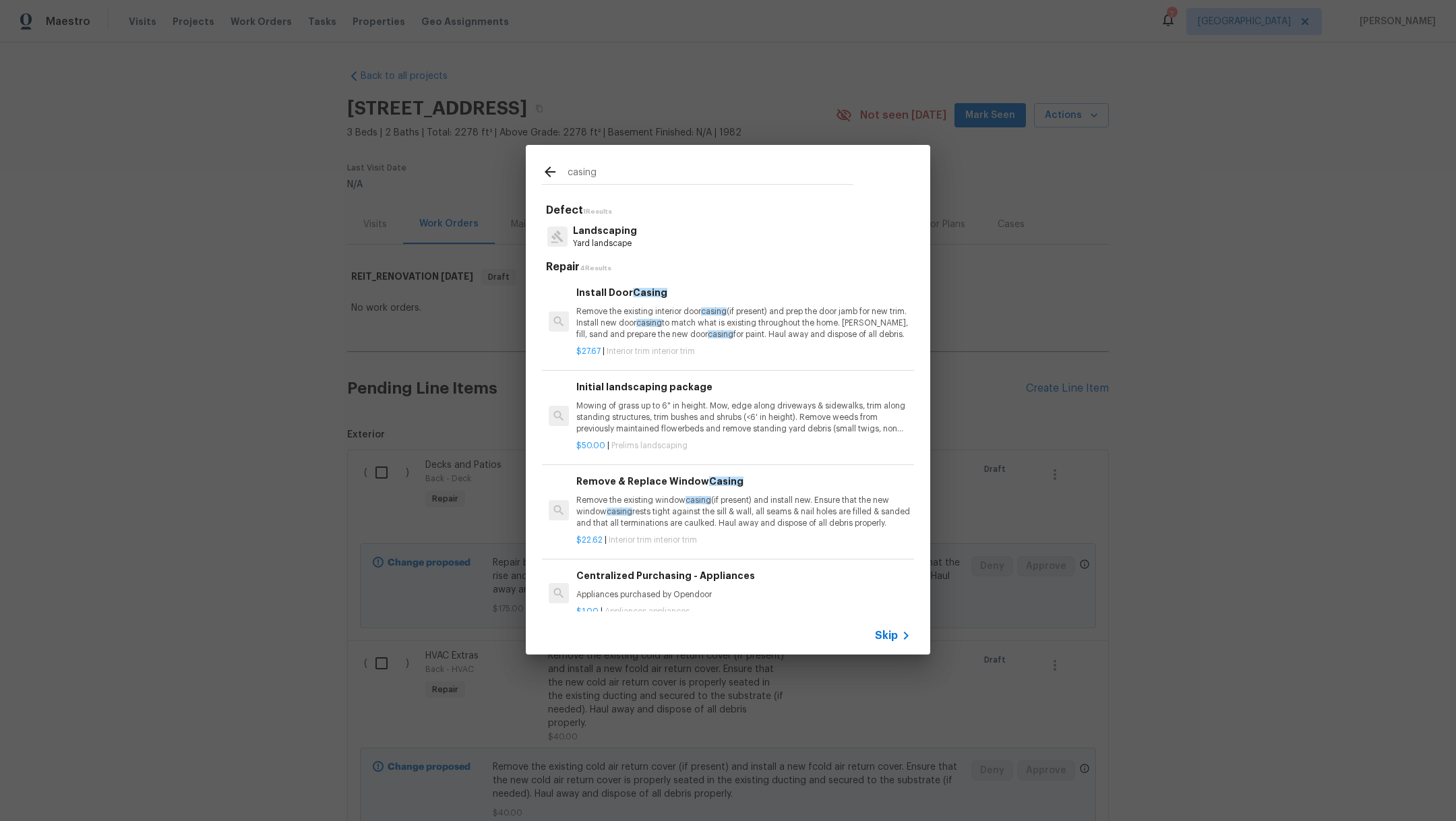
type input "casing"
click at [617, 326] on p "Remove the existing interior door casing (if present) and prep the door jamb fo…" at bounding box center [744, 323] width 334 height 35
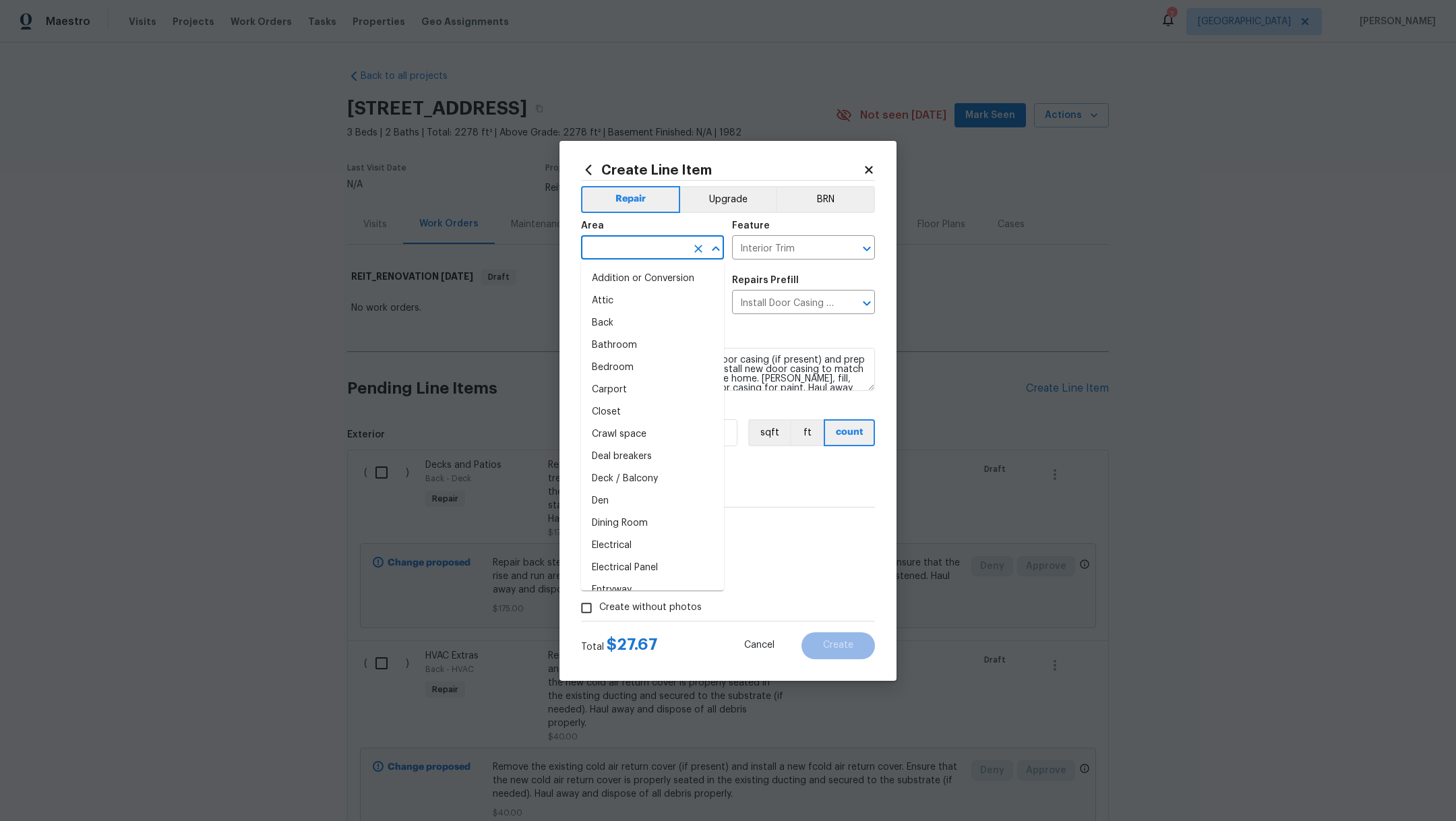
click at [625, 256] on input "text" at bounding box center [634, 249] width 105 height 21
click at [632, 278] on li "Bedroom" at bounding box center [653, 279] width 143 height 23
type input "Bedroom"
click at [680, 614] on label "Create without photos" at bounding box center [638, 609] width 128 height 26
click at [600, 614] on input "Create without photos" at bounding box center [587, 609] width 26 height 26
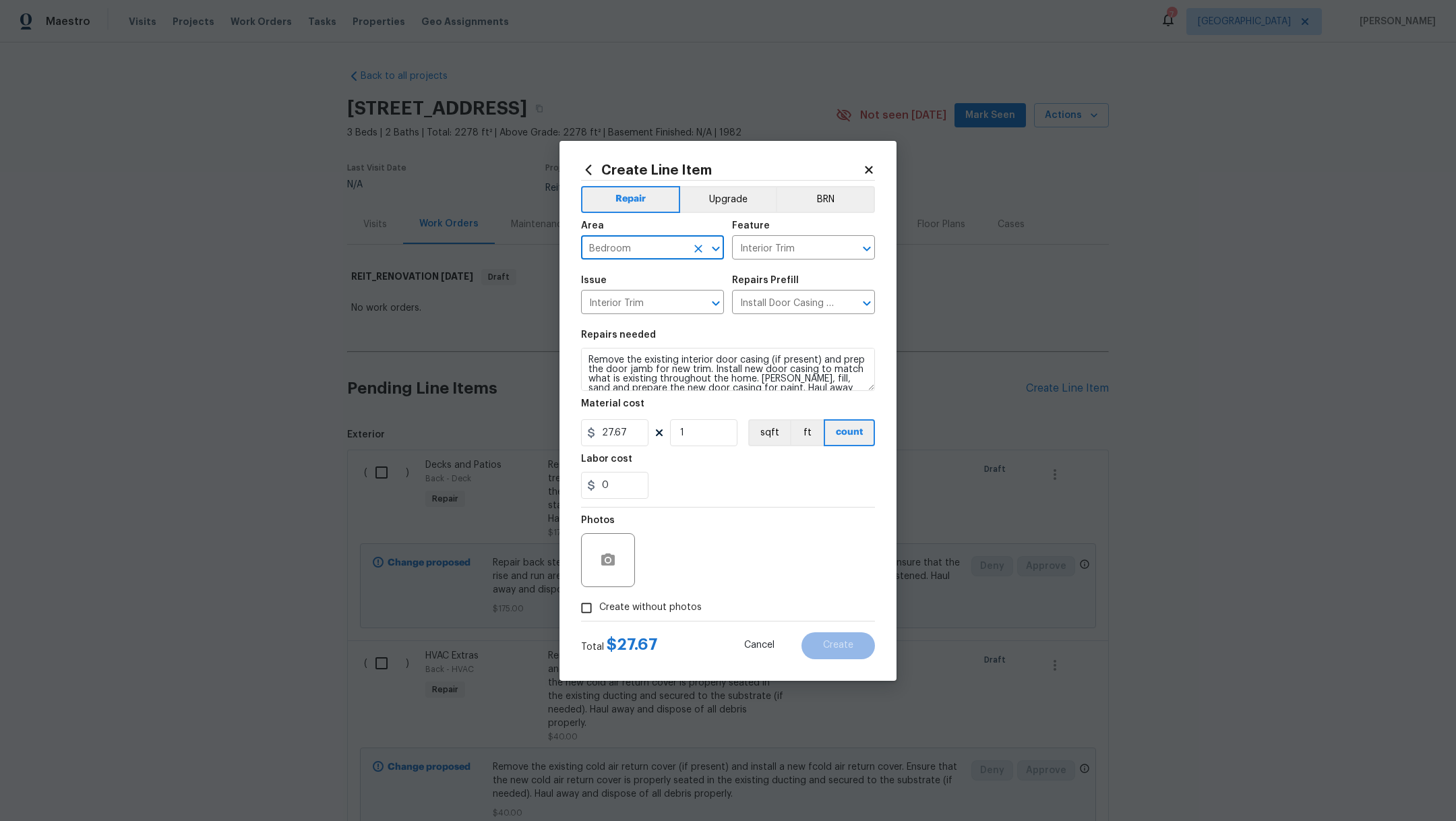
checkbox input "true"
click at [734, 589] on div "Reason*" at bounding box center [760, 551] width 229 height 88
click at [753, 575] on textarea at bounding box center [760, 560] width 229 height 54
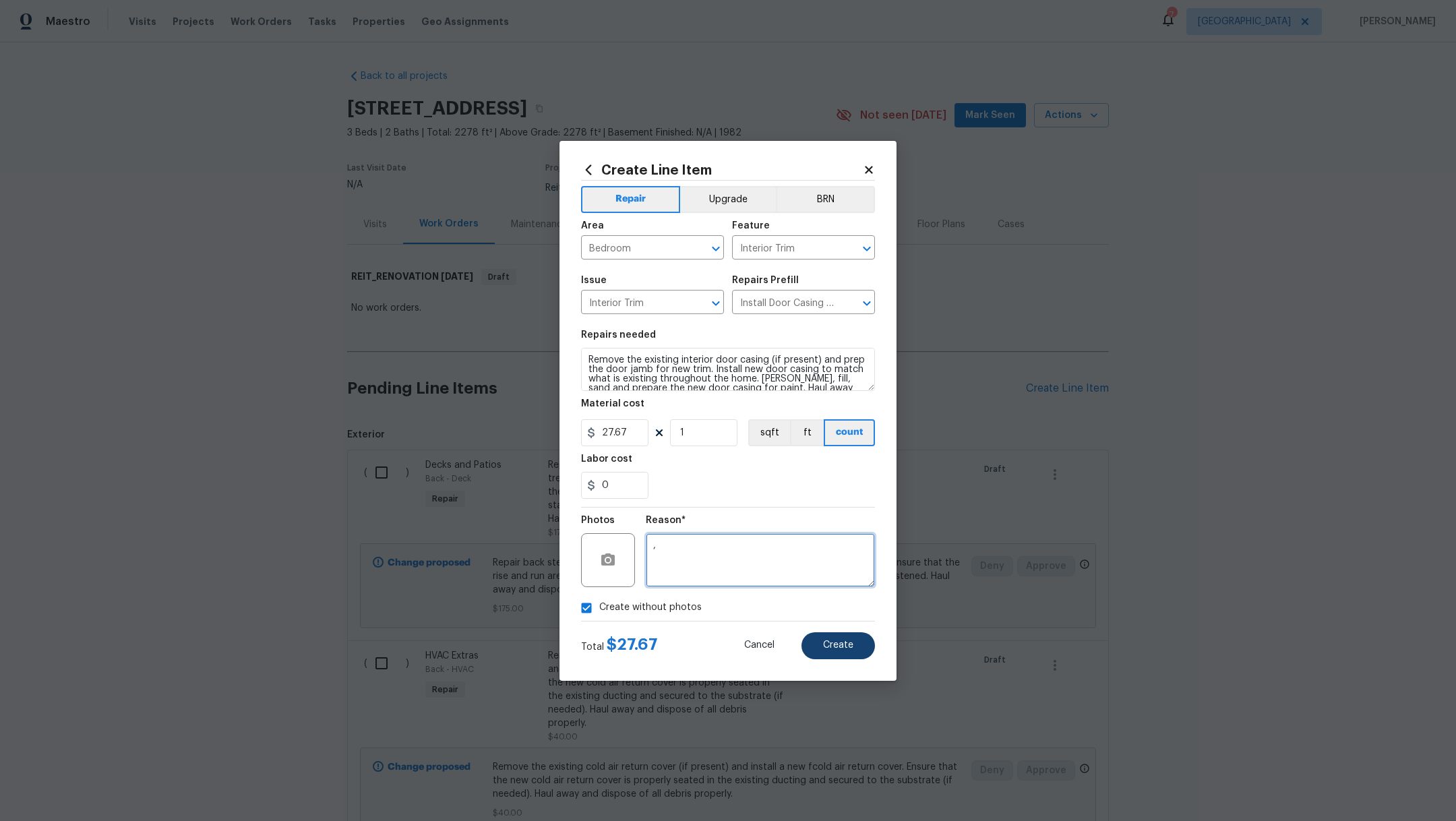
type textarea ","
click at [855, 644] on button "Create" at bounding box center [838, 647] width 73 height 27
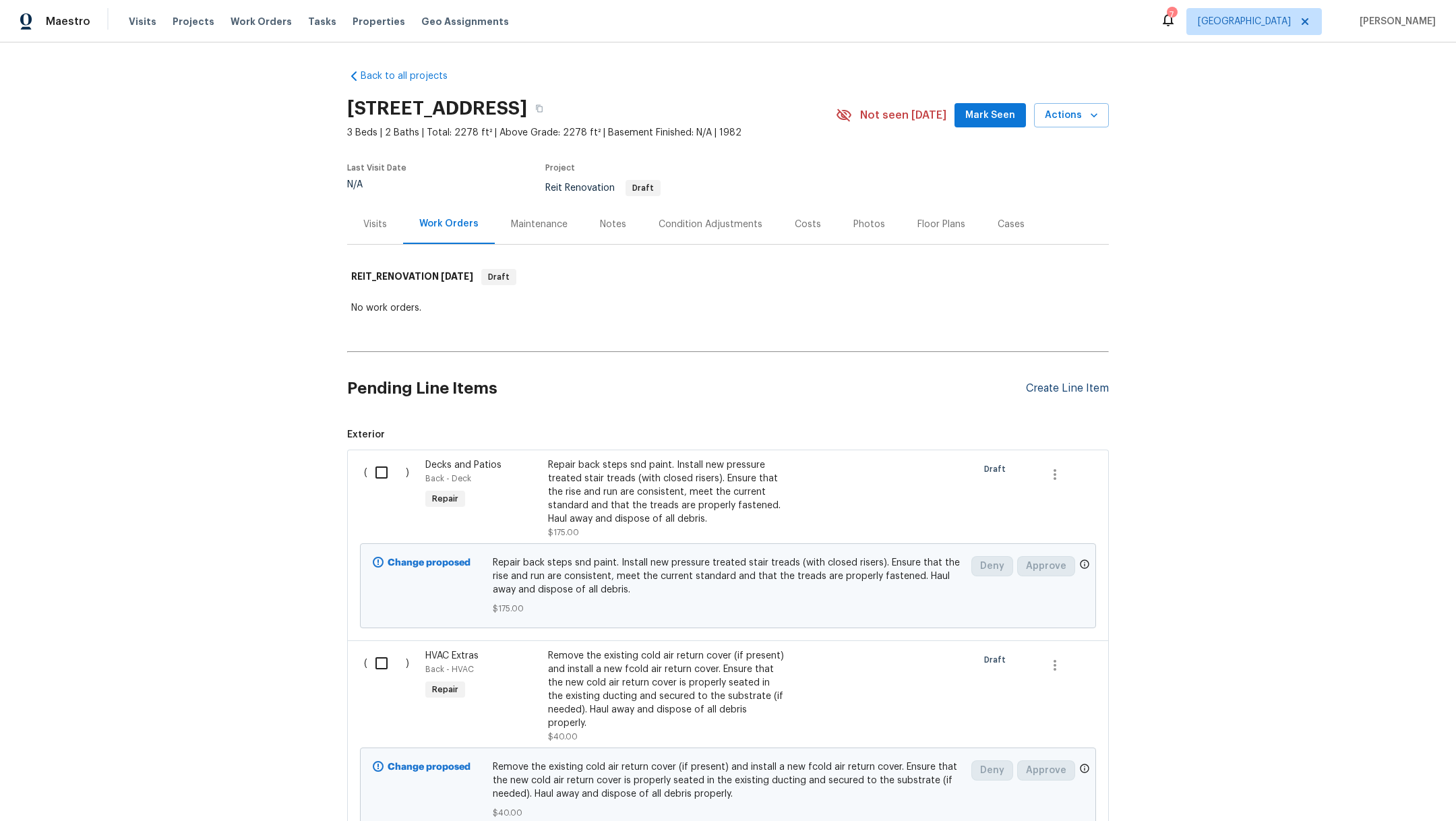
click at [1026, 391] on div "Create Line Item" at bounding box center [1067, 389] width 83 height 13
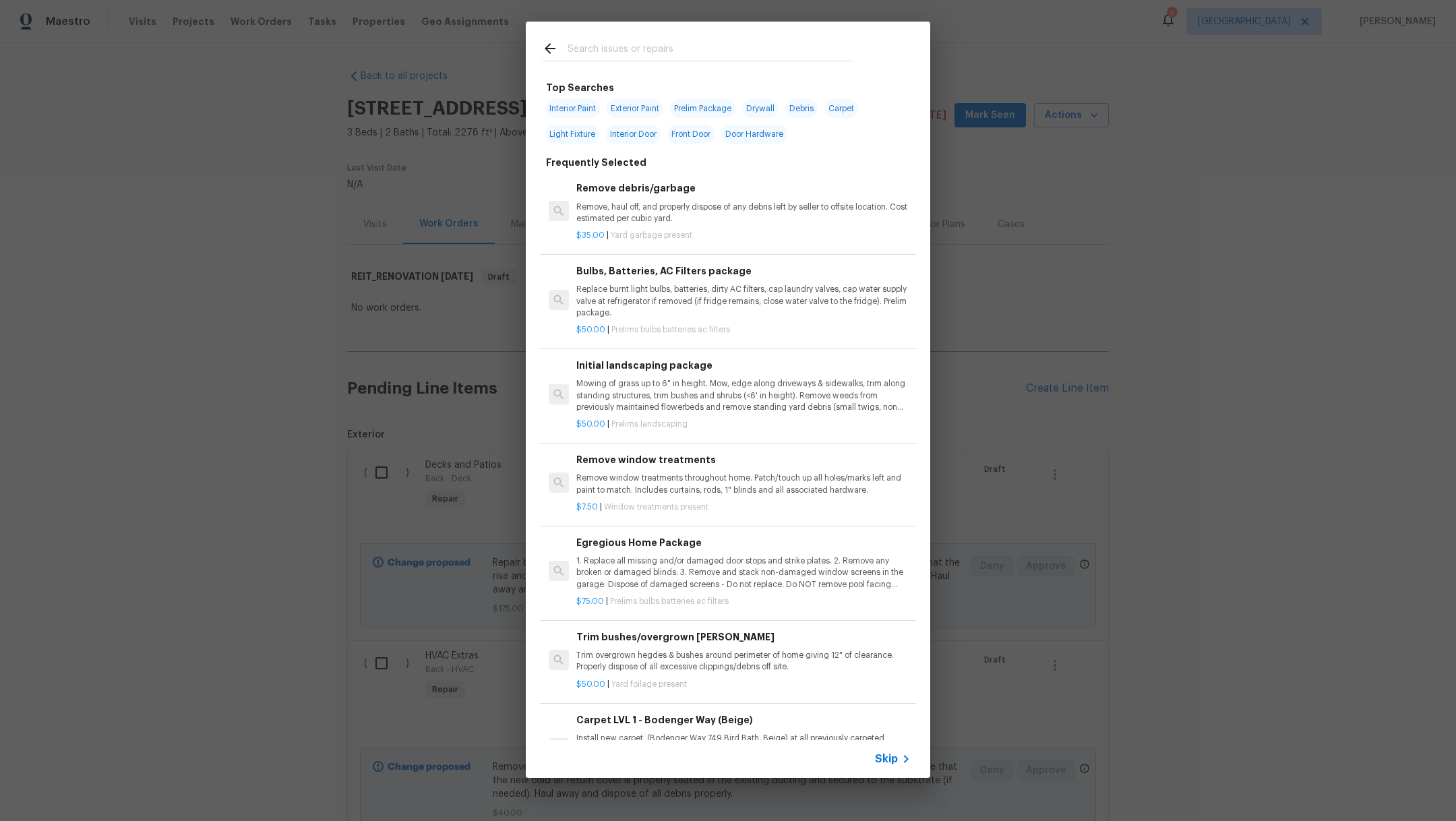
click at [642, 56] on input "text" at bounding box center [711, 50] width 286 height 20
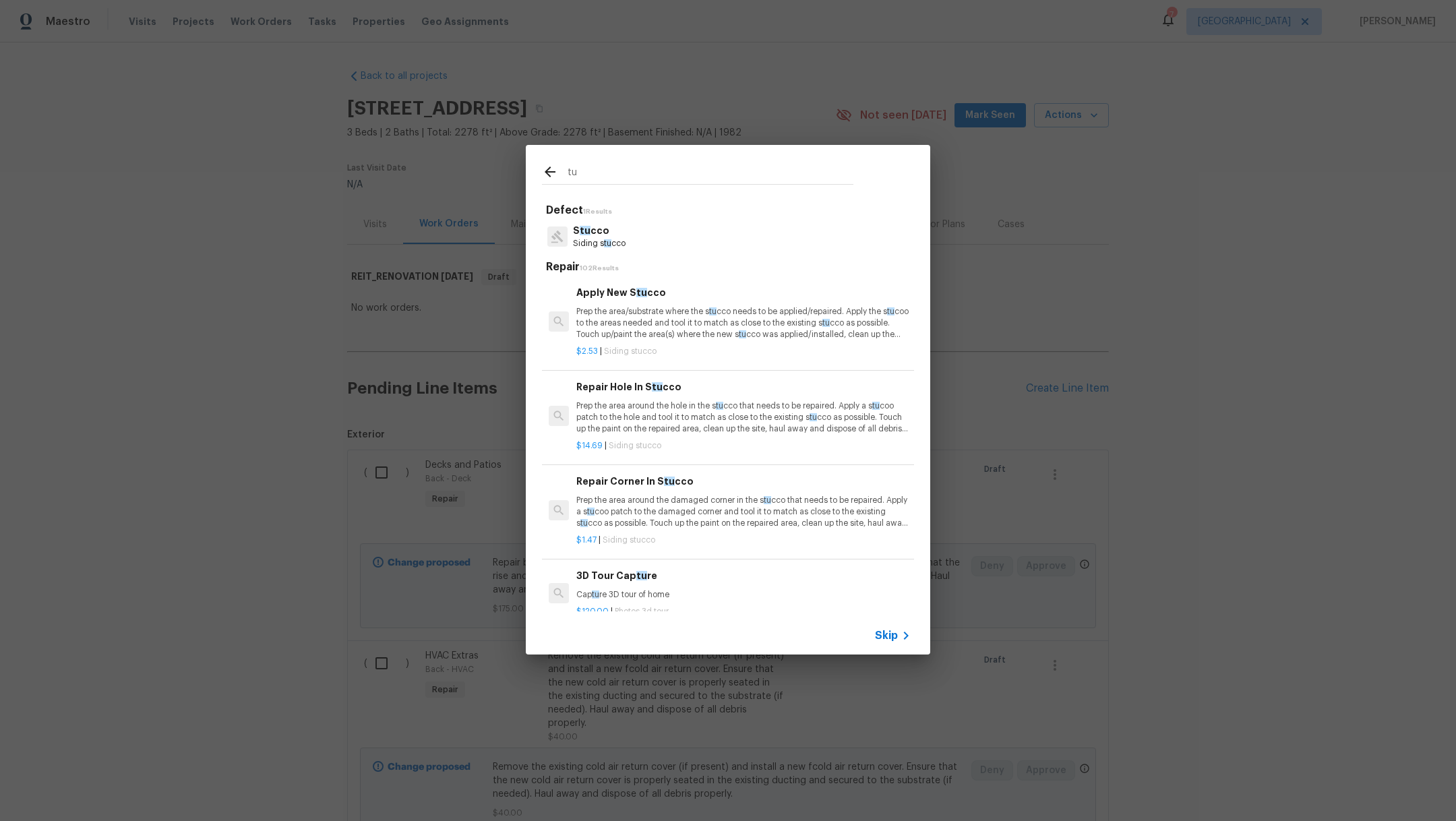
type input "t"
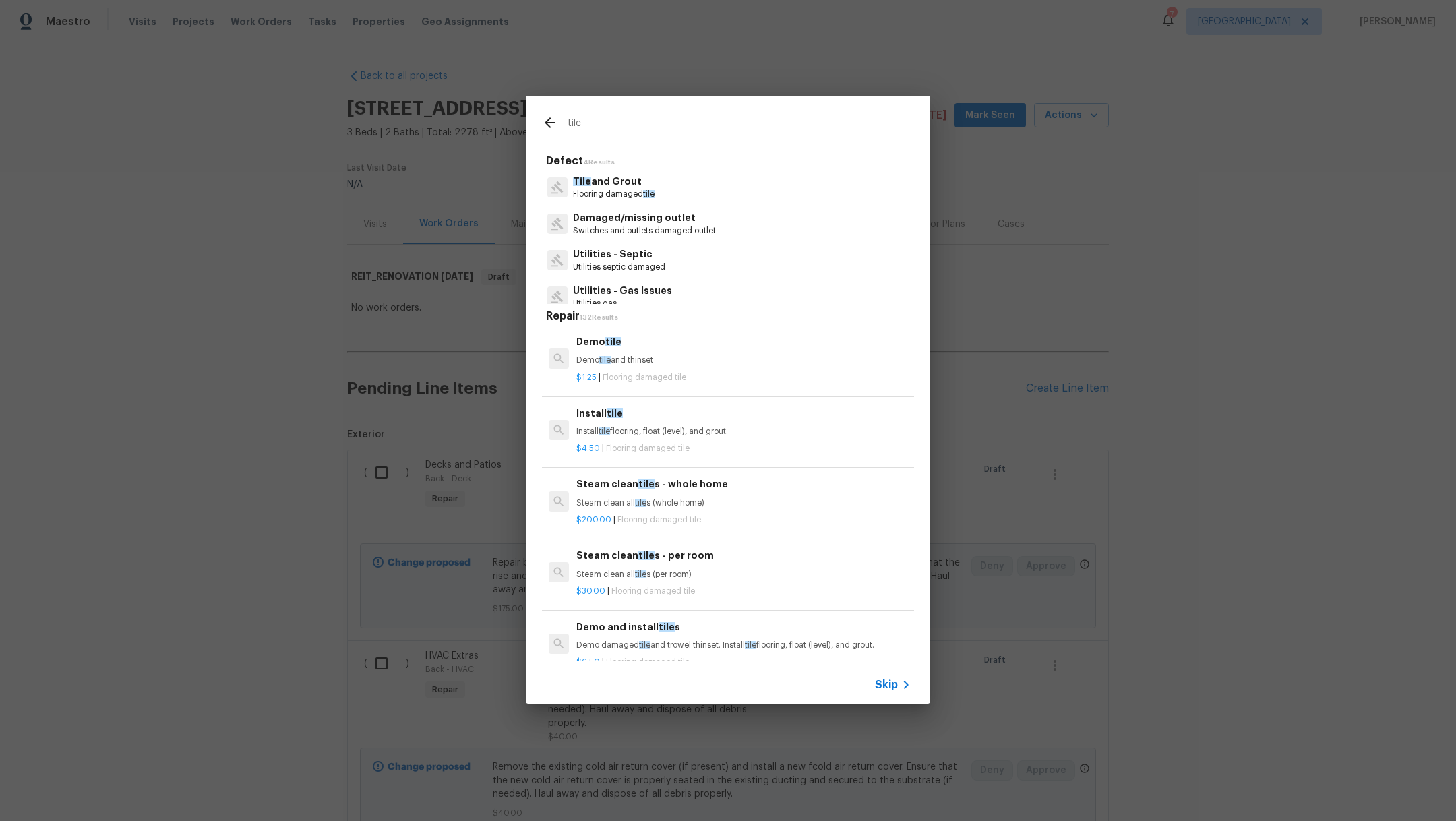
type input "tile"
click at [607, 193] on p "Flooring damaged tile" at bounding box center [613, 195] width 81 height 11
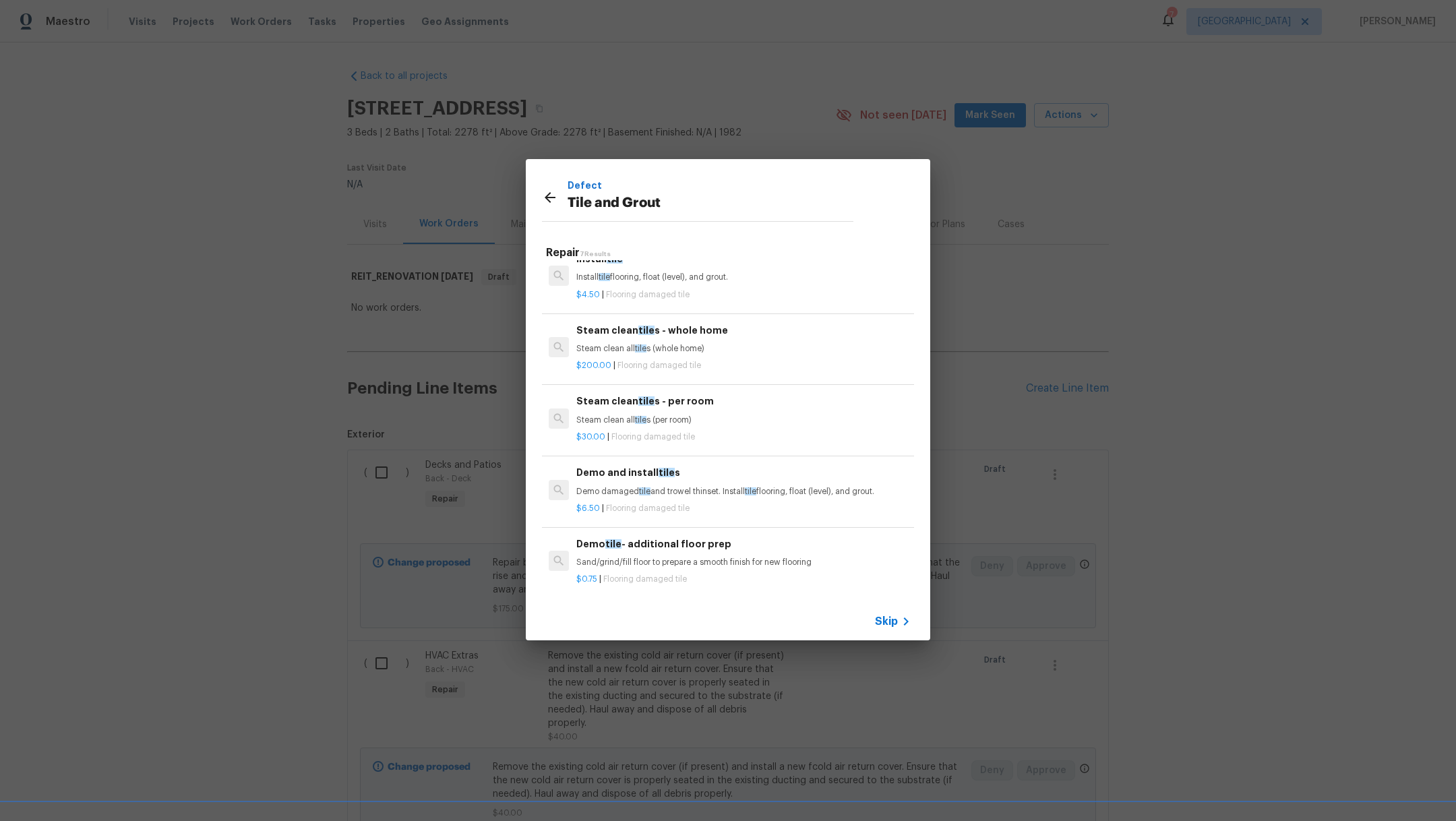
scroll to position [178, 0]
click at [712, 430] on p "$6.50 | Flooring damaged tile" at bounding box center [744, 436] width 334 height 11
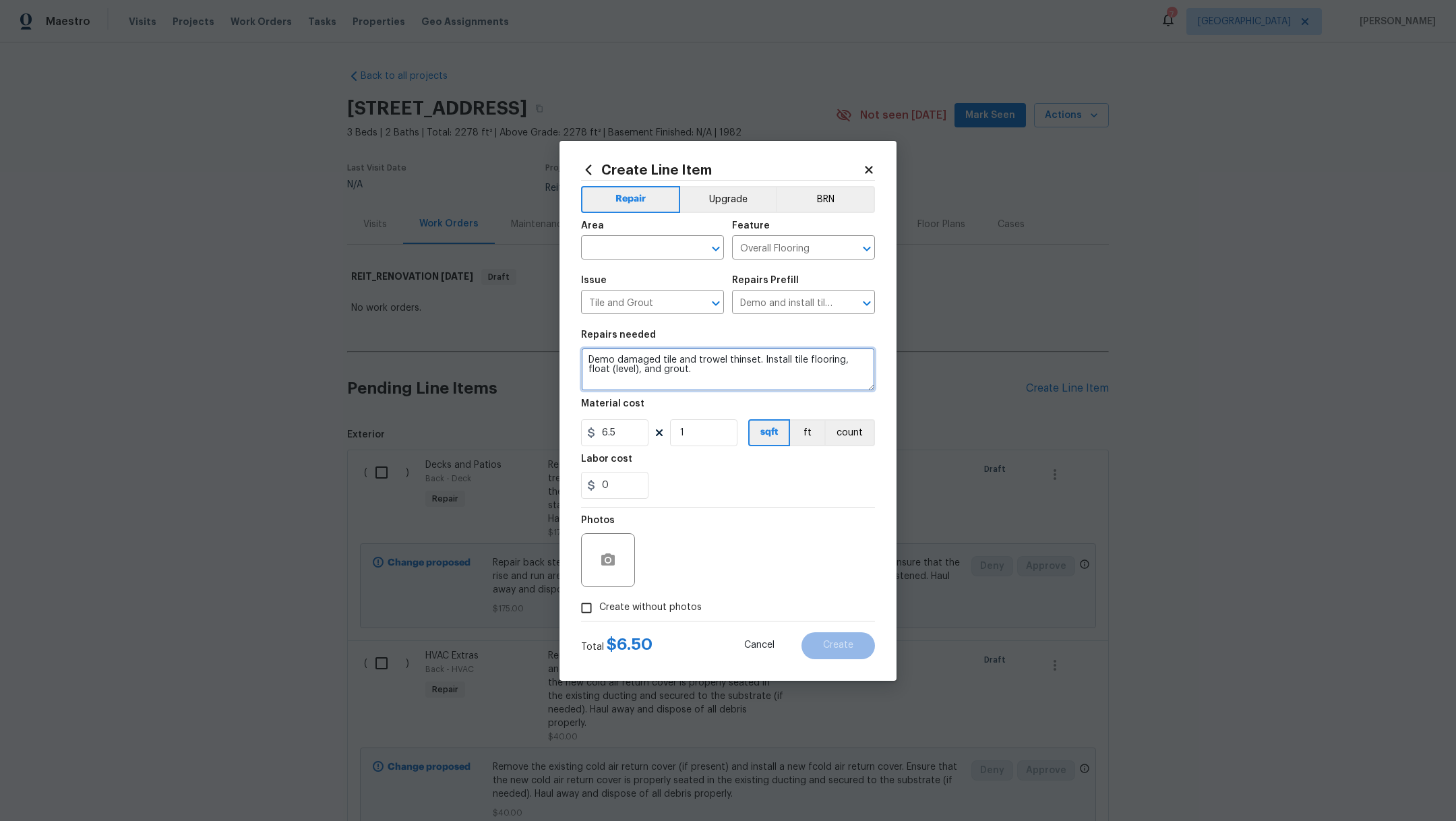
drag, startPoint x: 676, startPoint y: 380, endPoint x: 570, endPoint y: 348, distance: 110.7
click at [570, 348] on div "Create Line Item Repair Upgrade BRN Area ​ Feature Overall Flooring ​ Issue Til…" at bounding box center [728, 411] width 337 height 540
type textarea "Replace damaged tile in the upper bathroom. Resurface tile surround."
drag, startPoint x: 639, startPoint y: 433, endPoint x: 437, endPoint y: 380, distance: 208.8
click at [447, 392] on div "Create Line Item Repair Upgrade BRN Area ​ Feature Overall Flooring ​ Issue Til…" at bounding box center [728, 410] width 1456 height 821
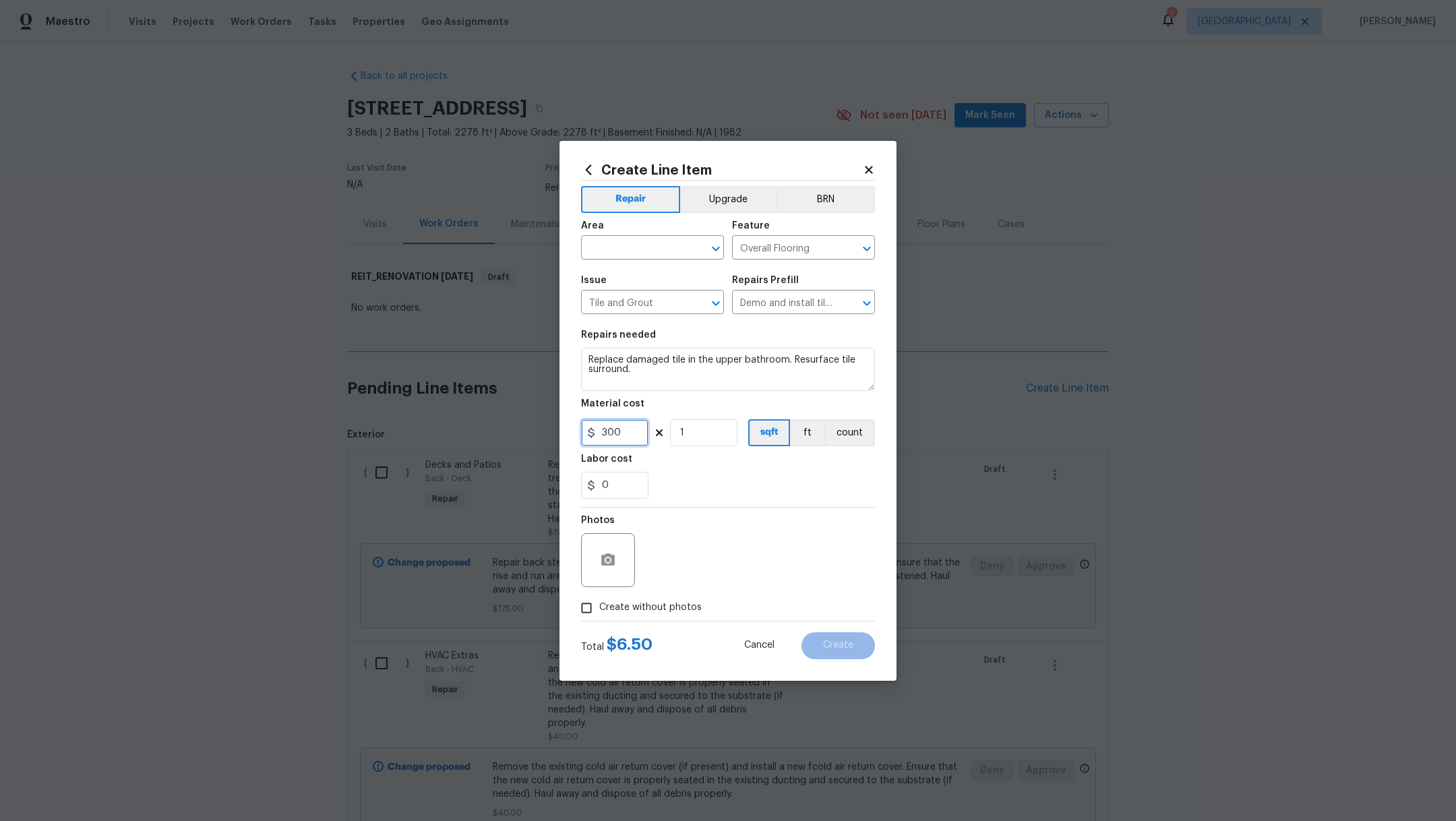
type input "300"
click at [658, 475] on div "0" at bounding box center [728, 486] width 294 height 27
click at [590, 606] on input "Create without photos" at bounding box center [587, 609] width 26 height 26
checkbox input "true"
drag, startPoint x: 629, startPoint y: 432, endPoint x: 437, endPoint y: 416, distance: 192.7
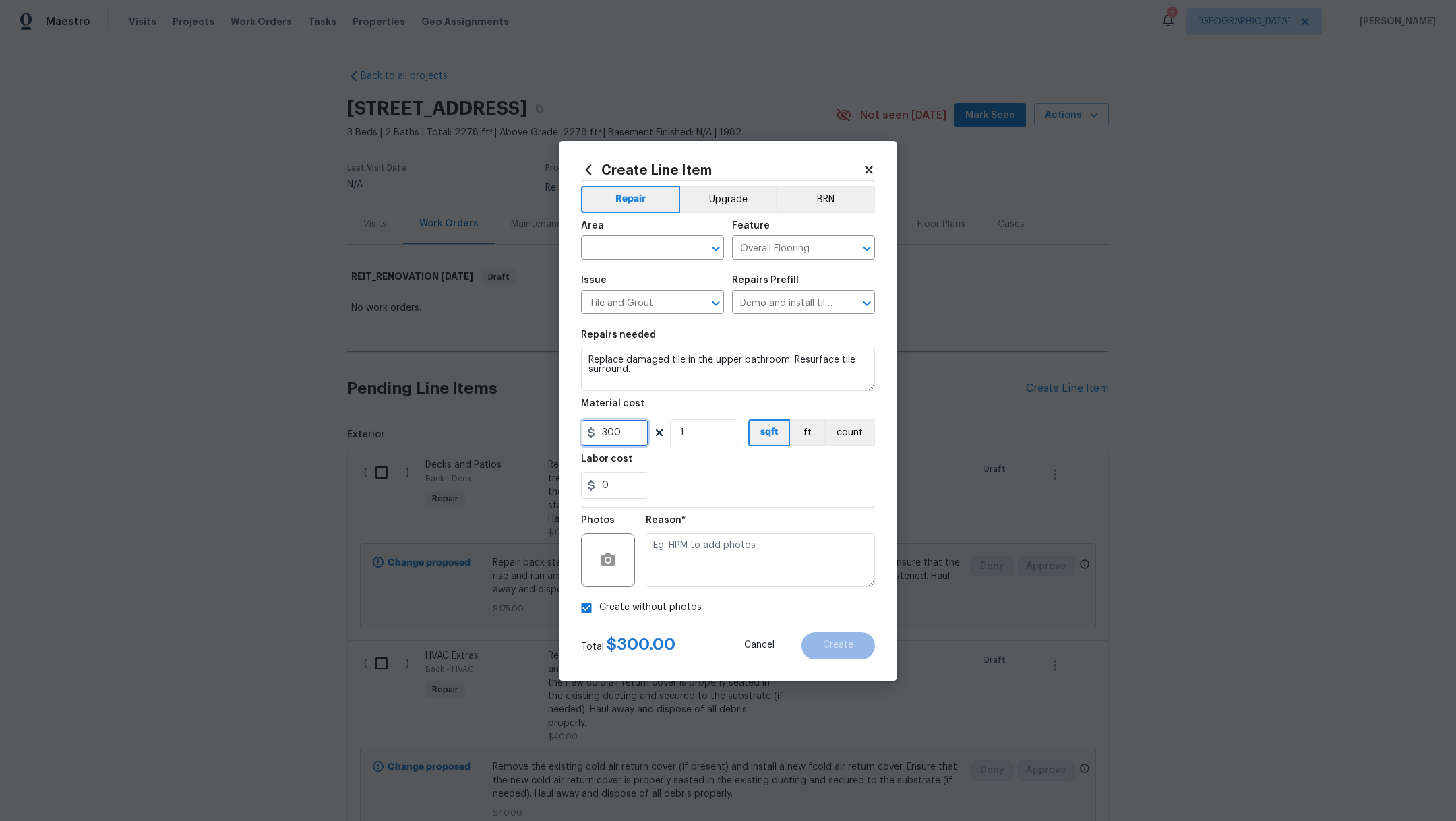
click at [441, 419] on div "Create Line Item Repair Upgrade BRN Area ​ Feature Overall Flooring ​ Issue Til…" at bounding box center [728, 410] width 1456 height 821
type input "350"
click at [841, 572] on textarea at bounding box center [760, 560] width 229 height 54
type textarea "."
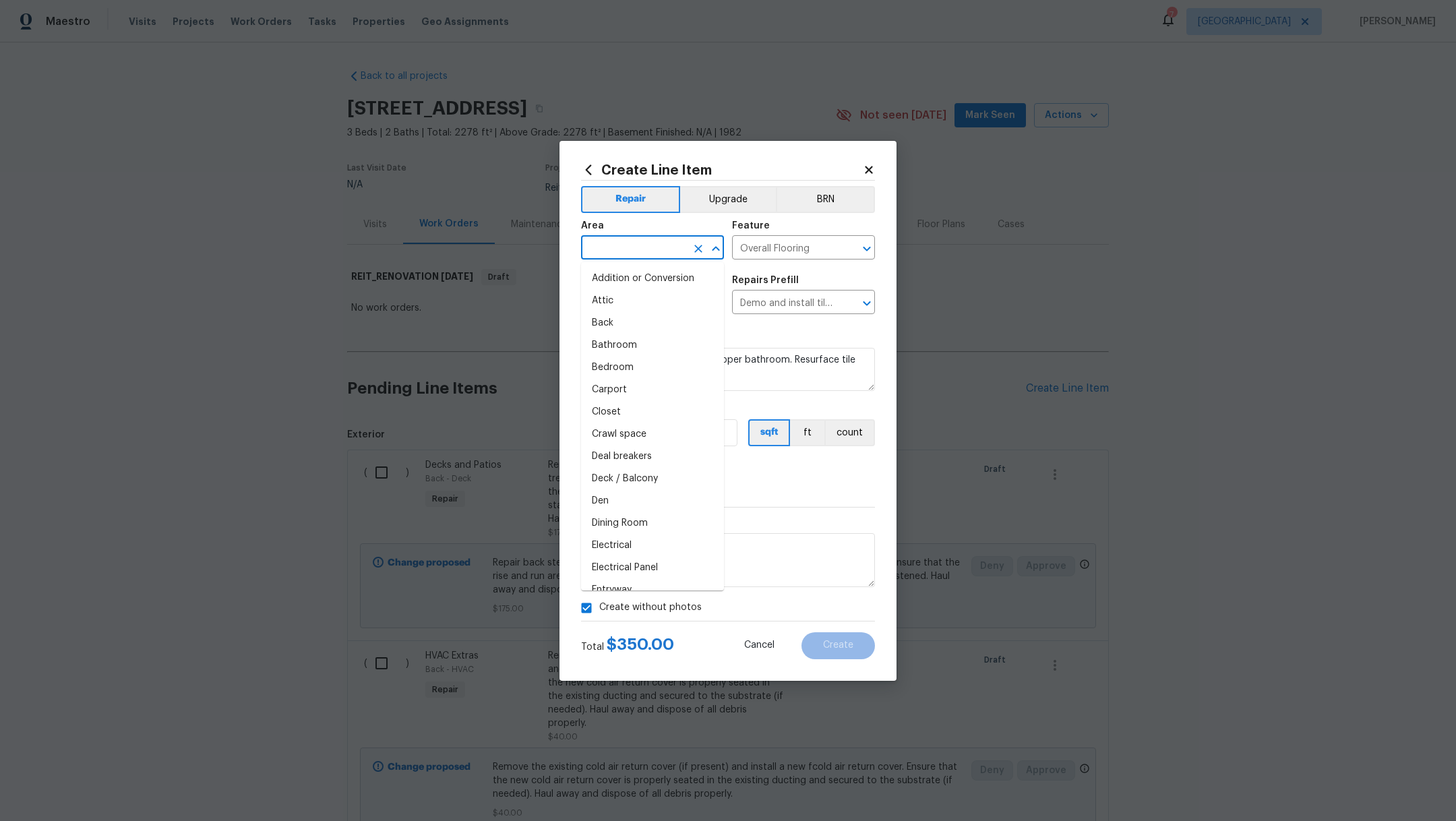
click at [625, 248] on input "text" at bounding box center [634, 249] width 105 height 21
click at [629, 278] on li "Bathroom" at bounding box center [653, 279] width 143 height 23
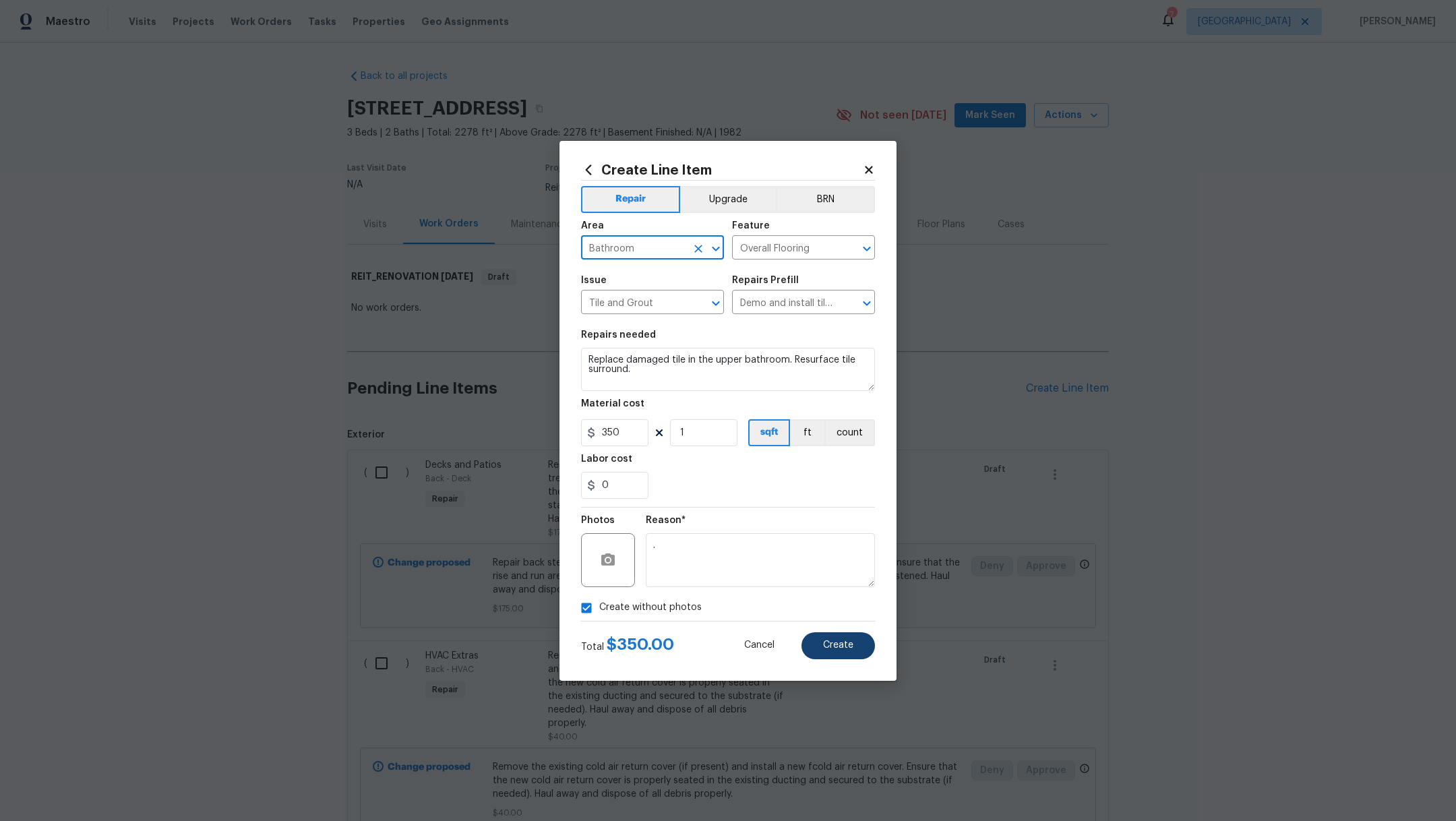
type input "Bathroom"
click at [849, 656] on button "Create" at bounding box center [838, 647] width 73 height 27
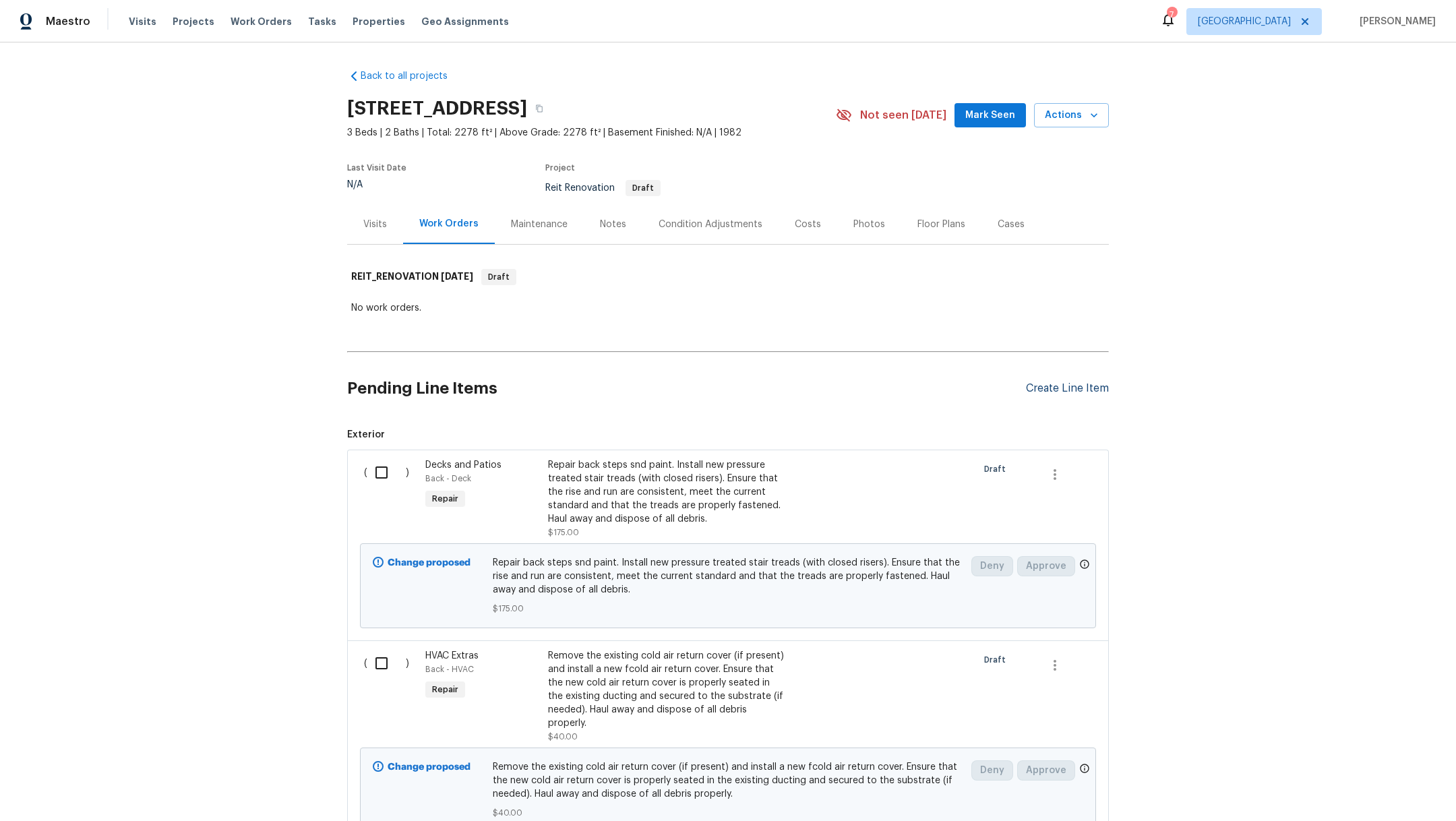
click at [1063, 388] on div "Create Line Item" at bounding box center [1067, 389] width 83 height 13
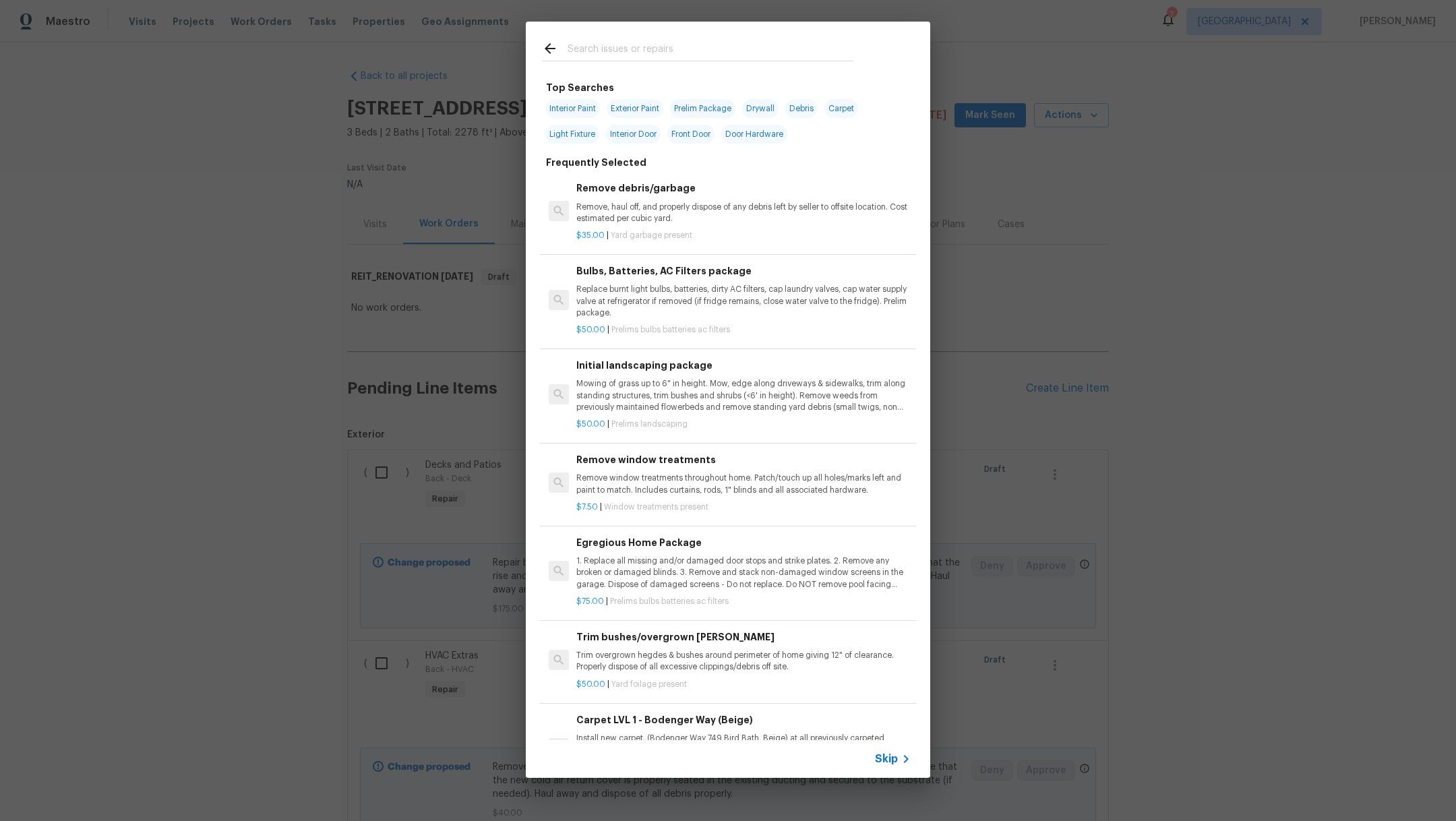
click at [650, 52] on input "text" at bounding box center [711, 50] width 286 height 20
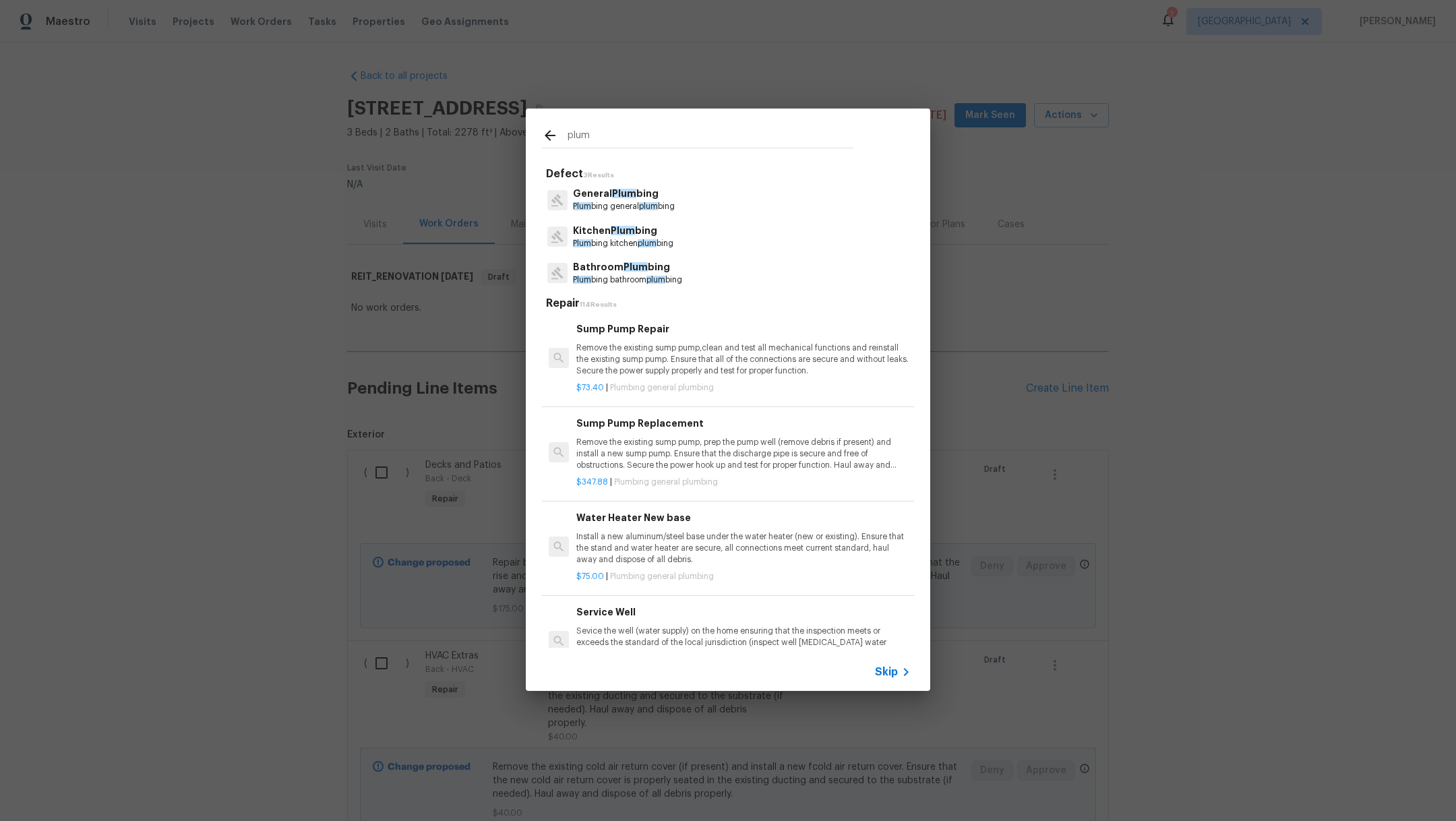
type input "plum"
click at [617, 274] on p "Plum bing bathroom plum bing" at bounding box center [628, 280] width 109 height 11
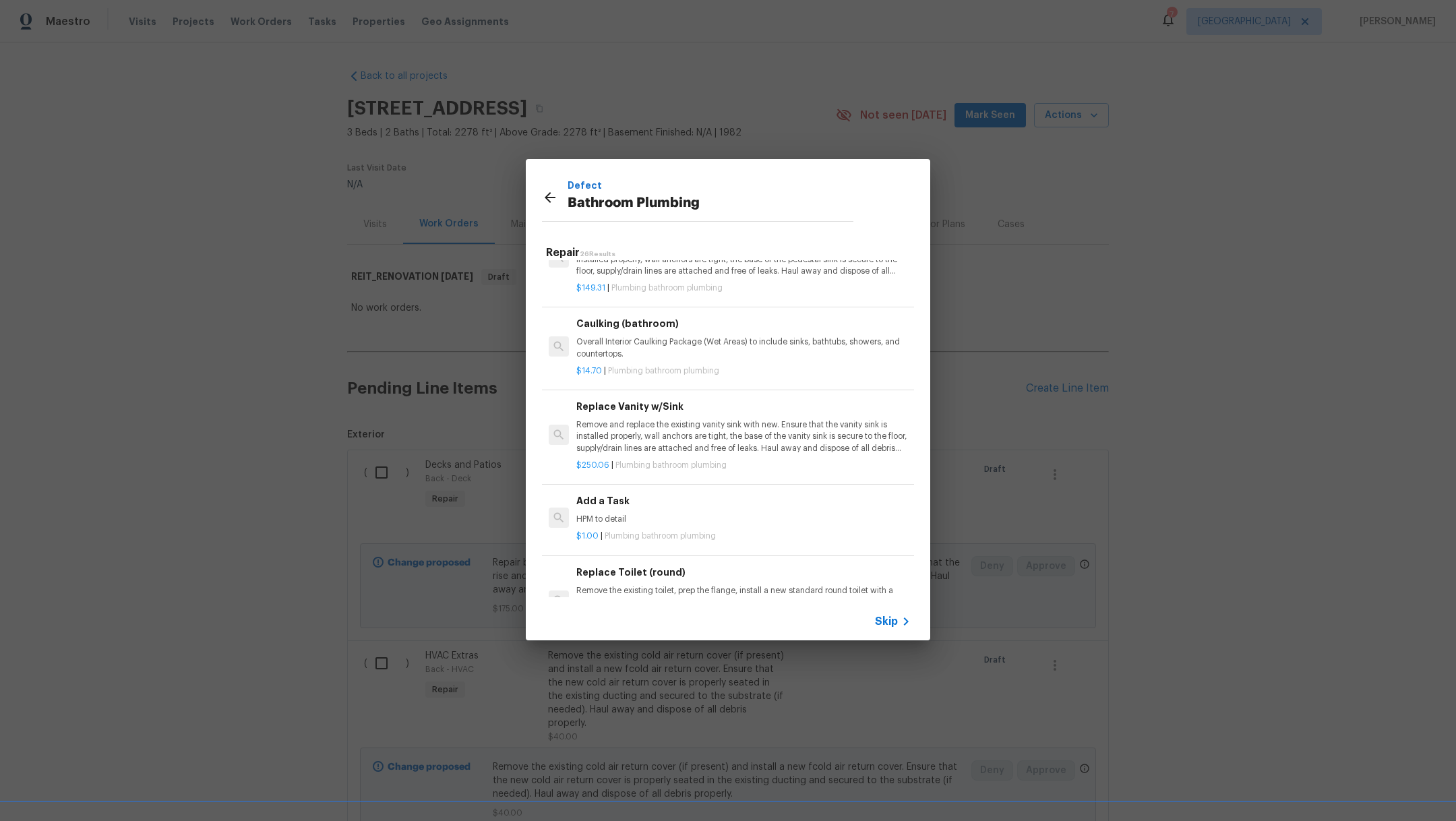
scroll to position [1853, 0]
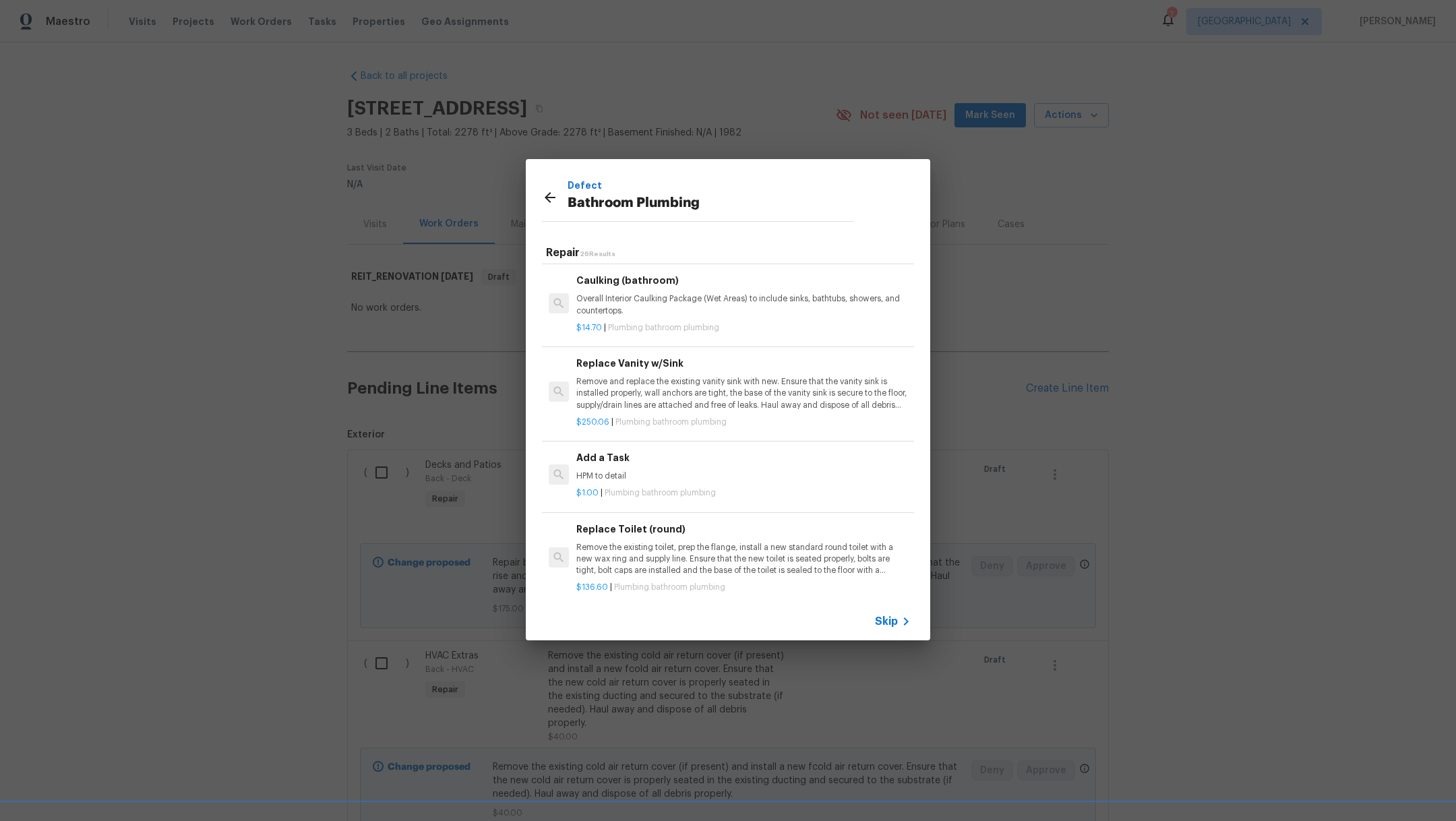
click at [788, 482] on div "$1.00 | Plumbing bathroom plumbing" at bounding box center [744, 491] width 334 height 17
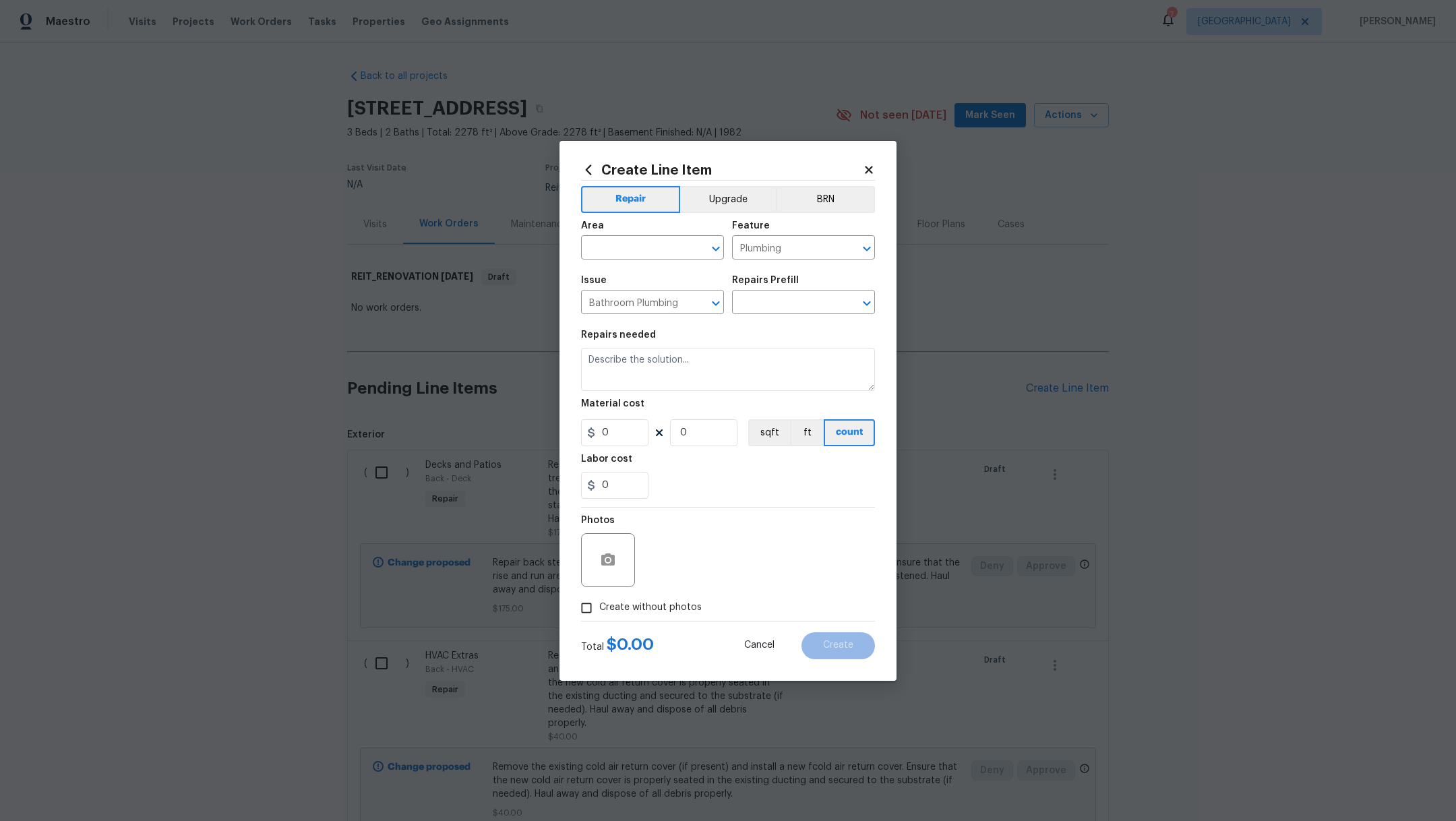
type textarea "HPM to detail"
type input "1"
type input "Add a Task $1.00"
type input "1"
click at [645, 241] on input "text" at bounding box center [634, 249] width 105 height 21
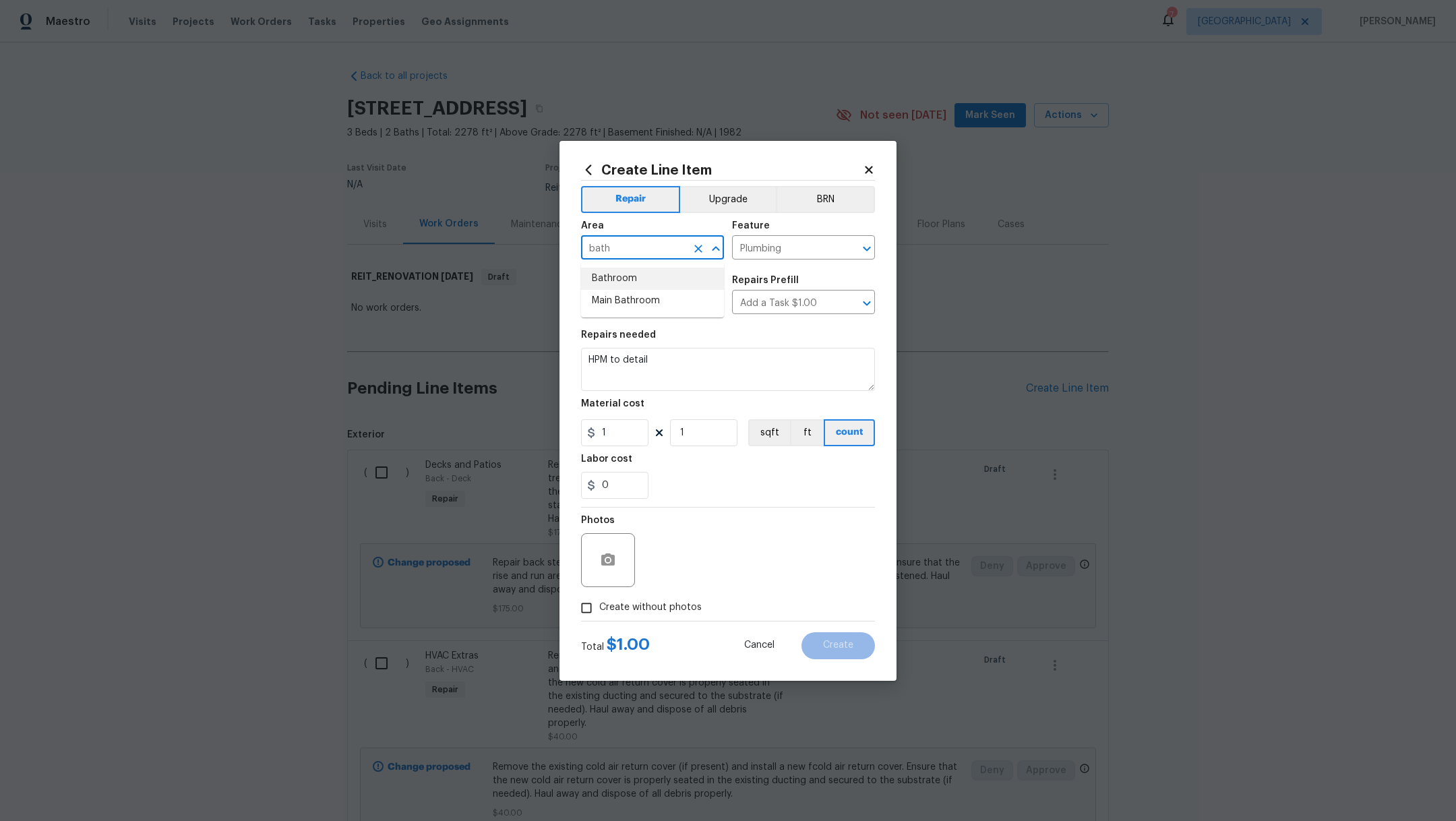
click at [639, 278] on li "Bathroom" at bounding box center [653, 279] width 143 height 23
drag, startPoint x: 671, startPoint y: 367, endPoint x: 457, endPoint y: 344, distance: 215.2
click at [457, 344] on div "Create Line Item Repair Upgrade BRN Area Bathroom ​ Feature Plumbing ​ Issue Ba…" at bounding box center [728, 410] width 1456 height 821
drag, startPoint x: 612, startPoint y: 443, endPoint x: 480, endPoint y: 376, distance: 148.0
click at [564, 437] on div "Create Line Item Repair Upgrade BRN Area Bathroom ​ Feature Plumbing ​ Issue Ba…" at bounding box center [728, 411] width 337 height 540
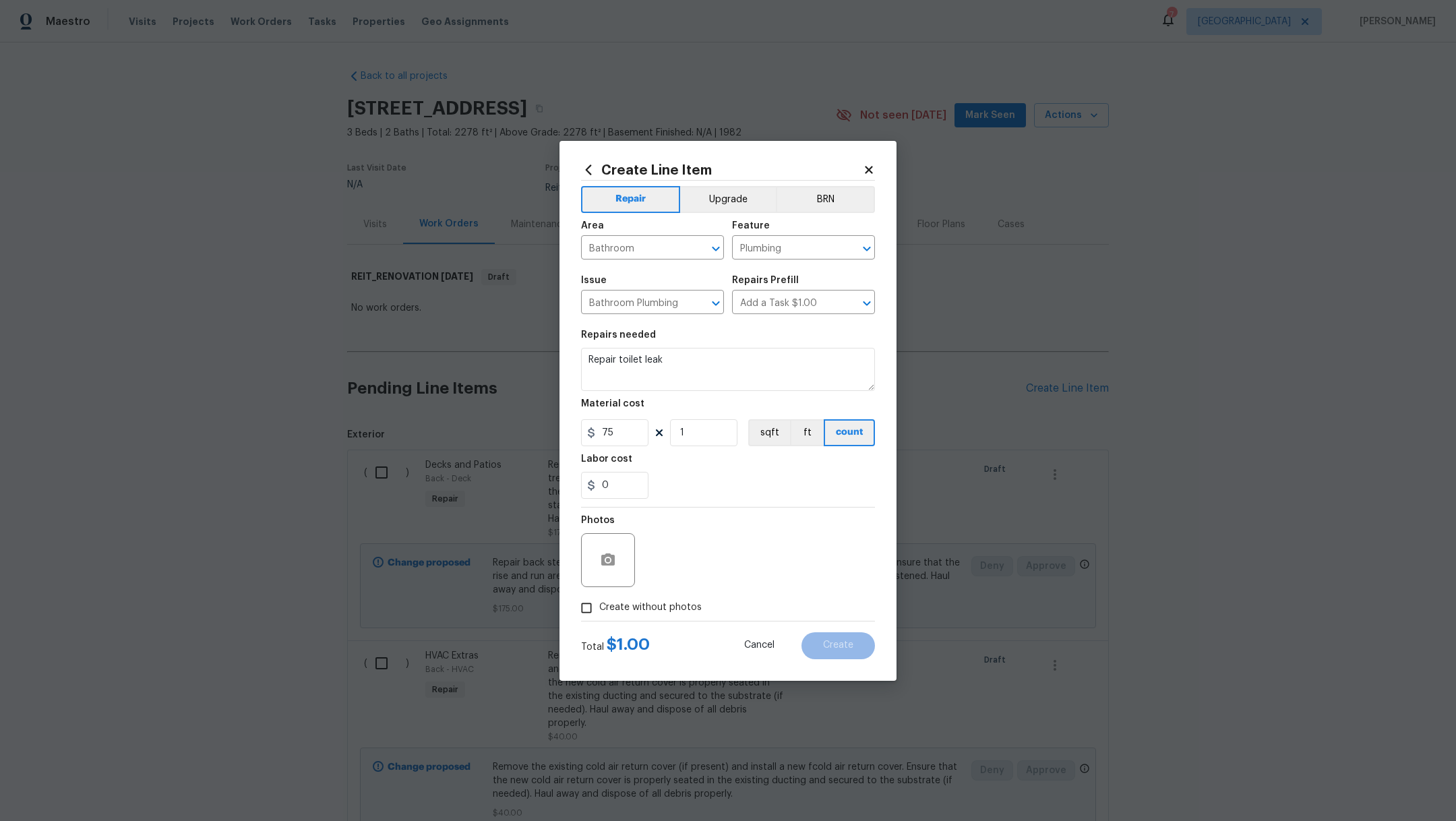
click at [699, 472] on div "0" at bounding box center [728, 486] width 294 height 27
click at [618, 596] on label "Create without photos" at bounding box center [638, 609] width 128 height 26
click at [600, 596] on input "Create without photos" at bounding box center [587, 609] width 26 height 26
click at [672, 571] on textarea at bounding box center [760, 560] width 229 height 54
drag, startPoint x: 665, startPoint y: 361, endPoint x: 543, endPoint y: 357, distance: 122.1
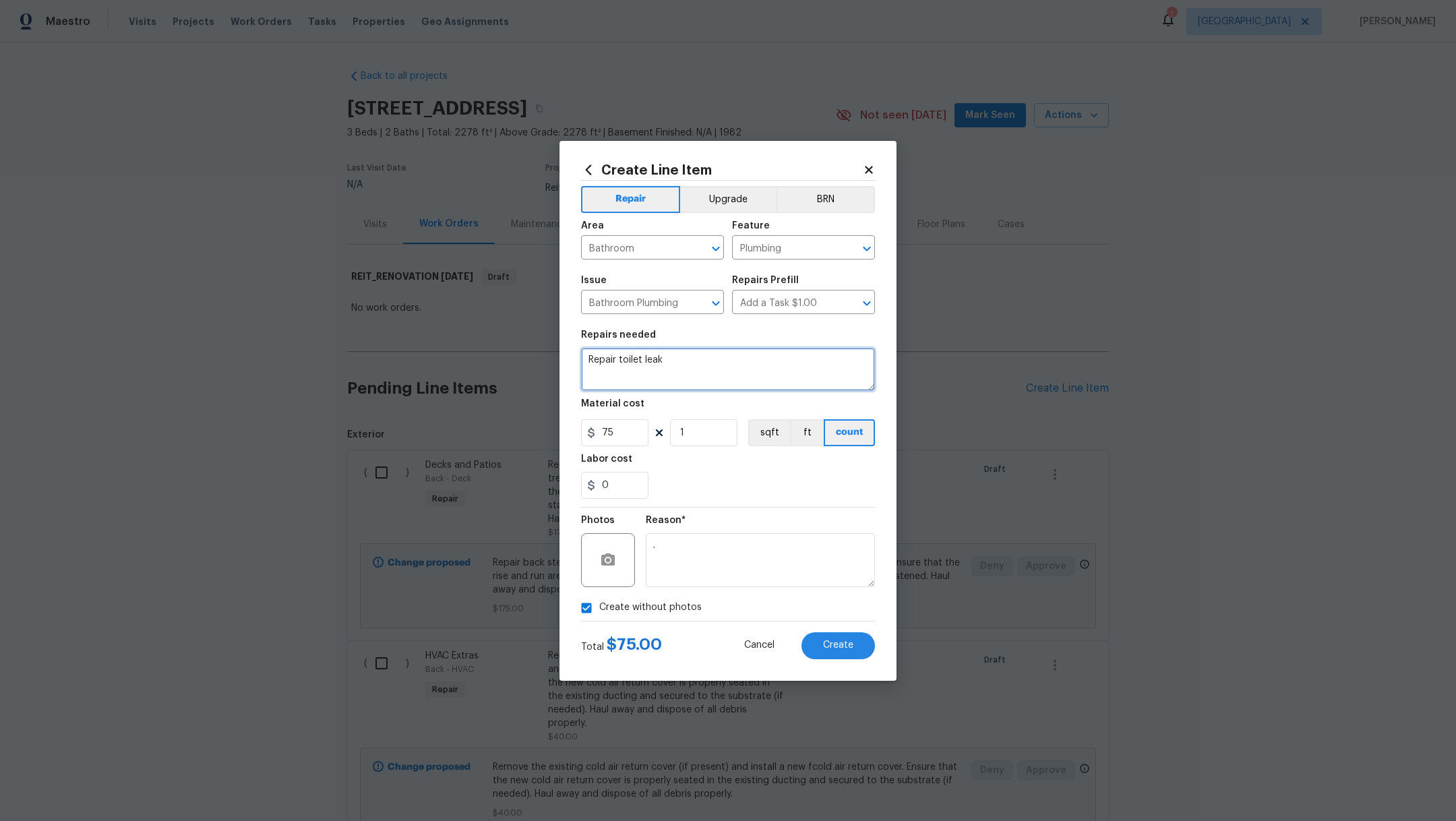
click at [543, 357] on div "Create Line Item Repair Upgrade BRN Area Bathroom ​ Feature Plumbing ​ Issue Ba…" at bounding box center [728, 410] width 1456 height 821
click at [830, 645] on span "Create" at bounding box center [839, 646] width 31 height 10
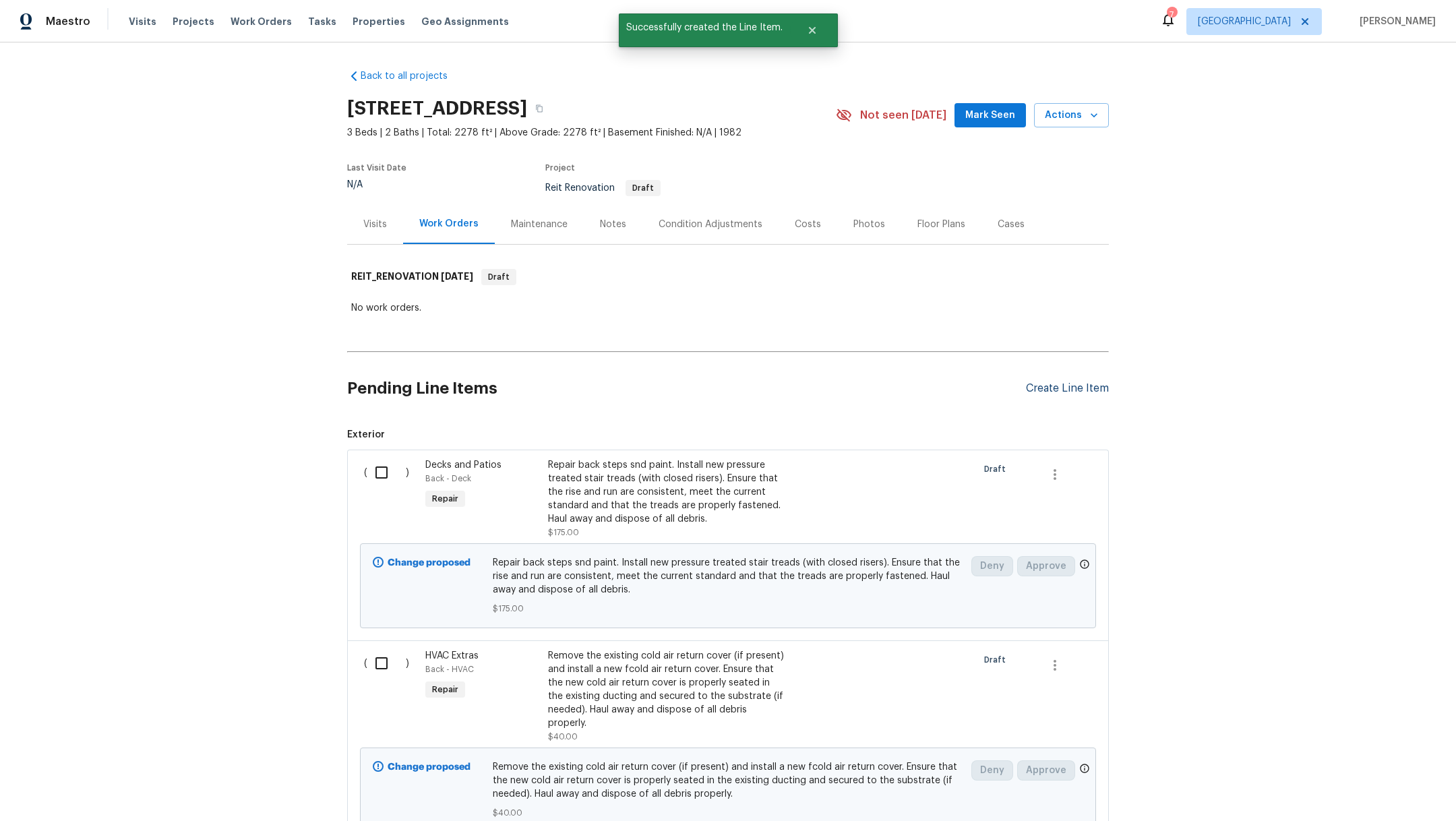
click at [1040, 388] on div "Create Line Item" at bounding box center [1067, 389] width 83 height 13
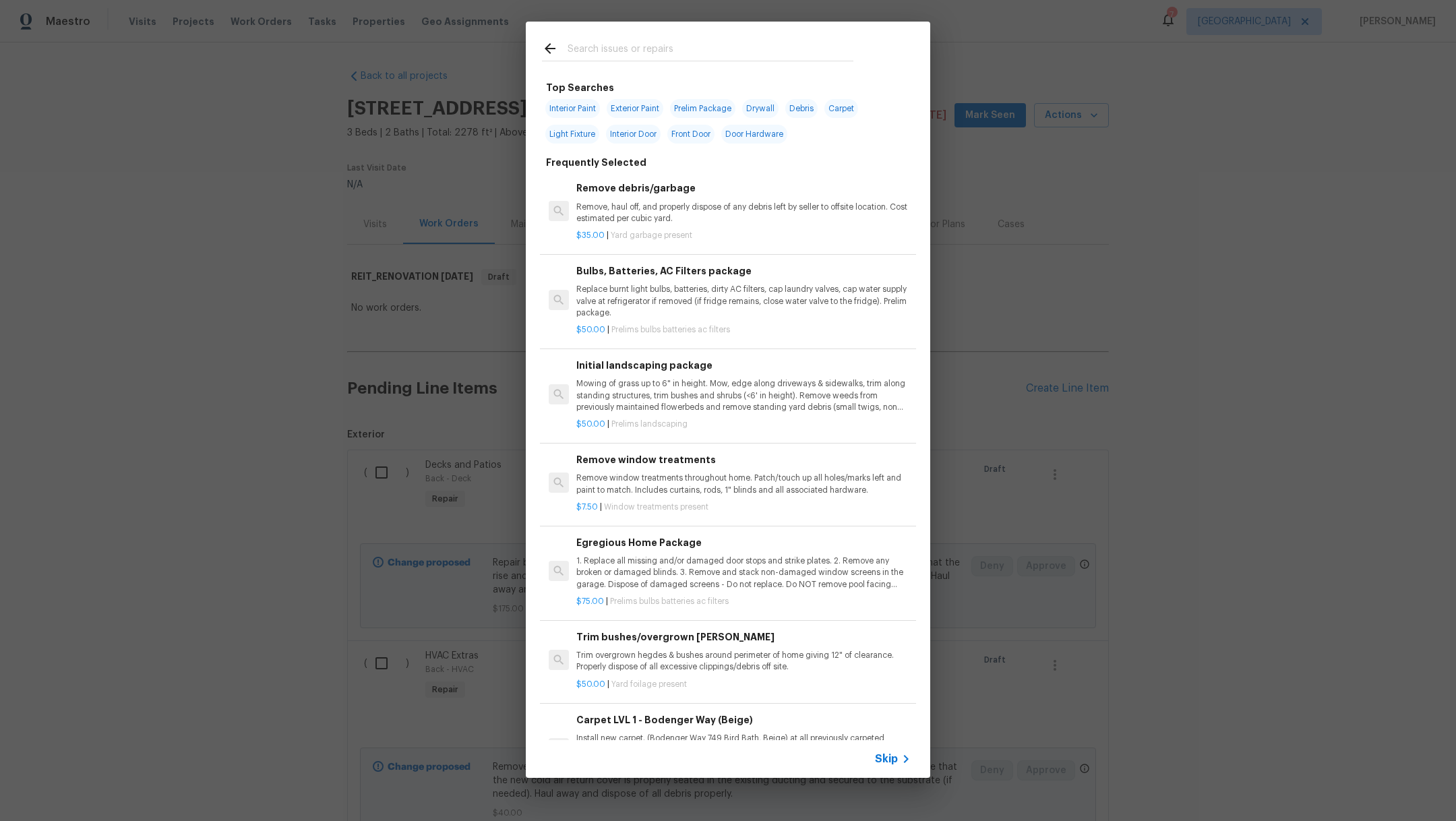
click at [688, 52] on input "text" at bounding box center [711, 50] width 286 height 20
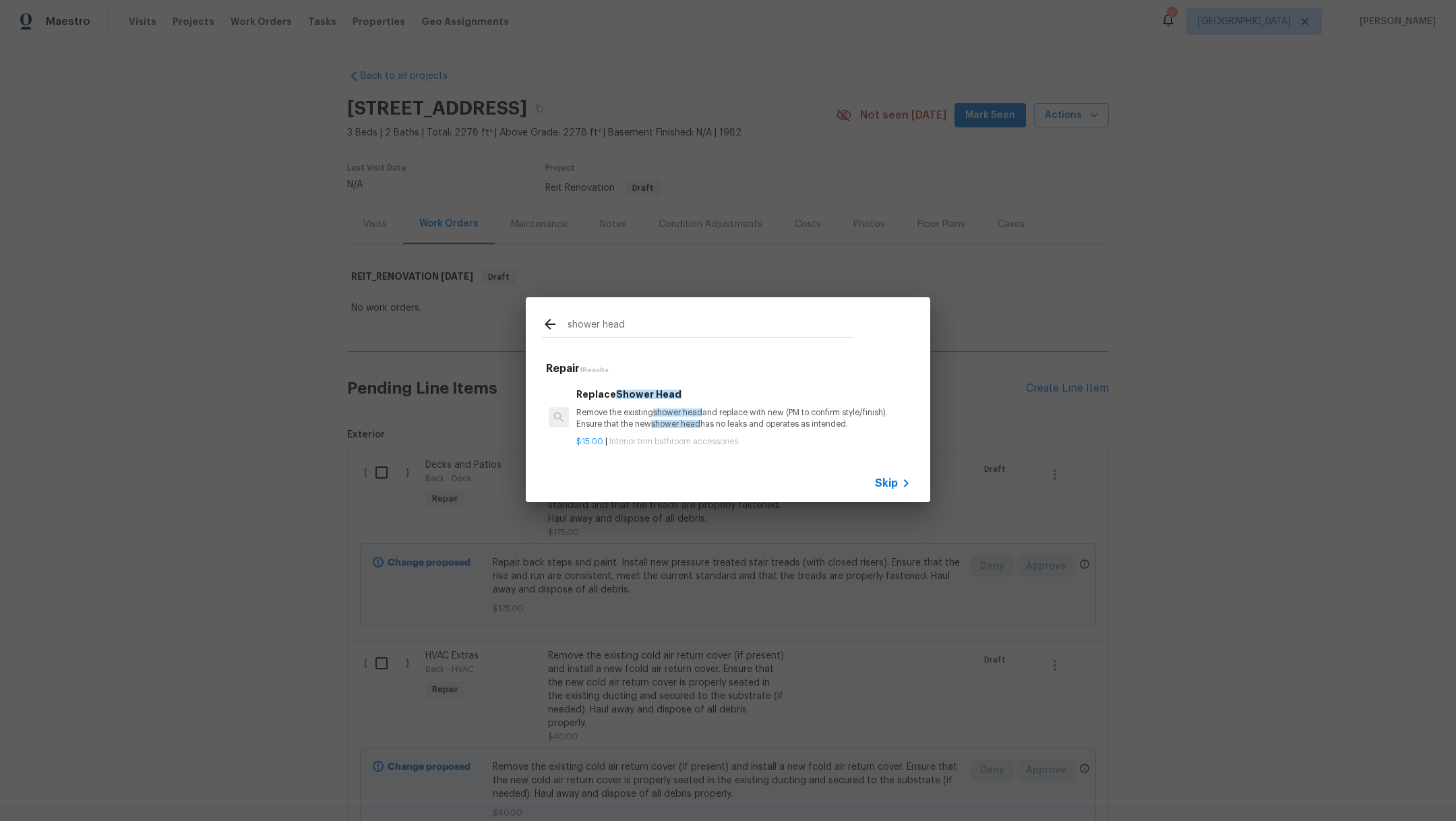
click at [596, 437] on span "$15.00" at bounding box center [590, 441] width 27 height 8
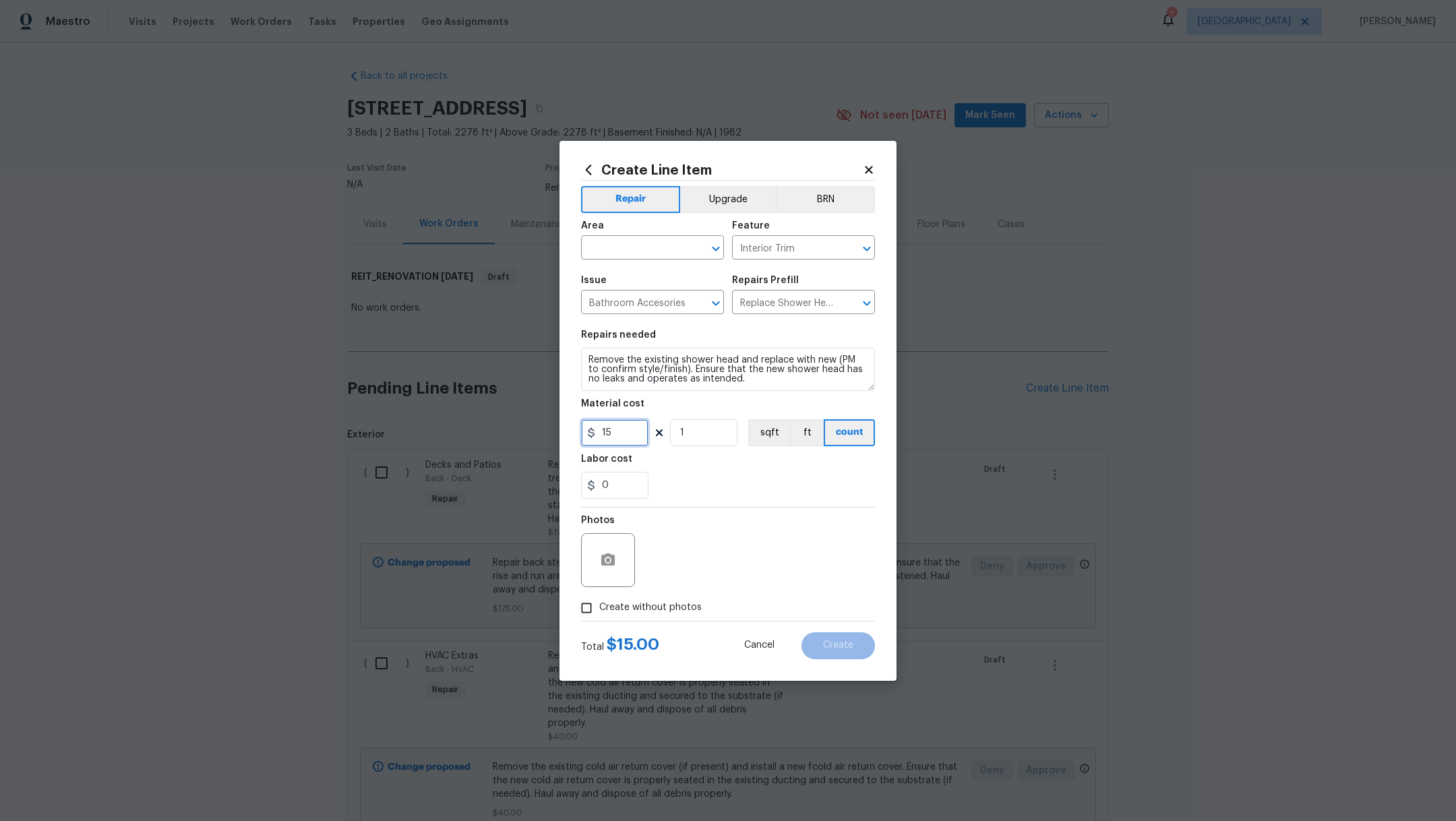
drag, startPoint x: 623, startPoint y: 437, endPoint x: 516, endPoint y: 423, distance: 107.9
click at [520, 420] on div "Create Line Item Repair Upgrade BRN Area ​ Feature Interior Trim ​ Issue Bathro…" at bounding box center [728, 410] width 1456 height 821
click at [621, 242] on input "text" at bounding box center [634, 249] width 105 height 21
click at [627, 288] on li "Bathroom" at bounding box center [653, 279] width 143 height 23
click at [654, 596] on label "Create without photos" at bounding box center [638, 609] width 128 height 26
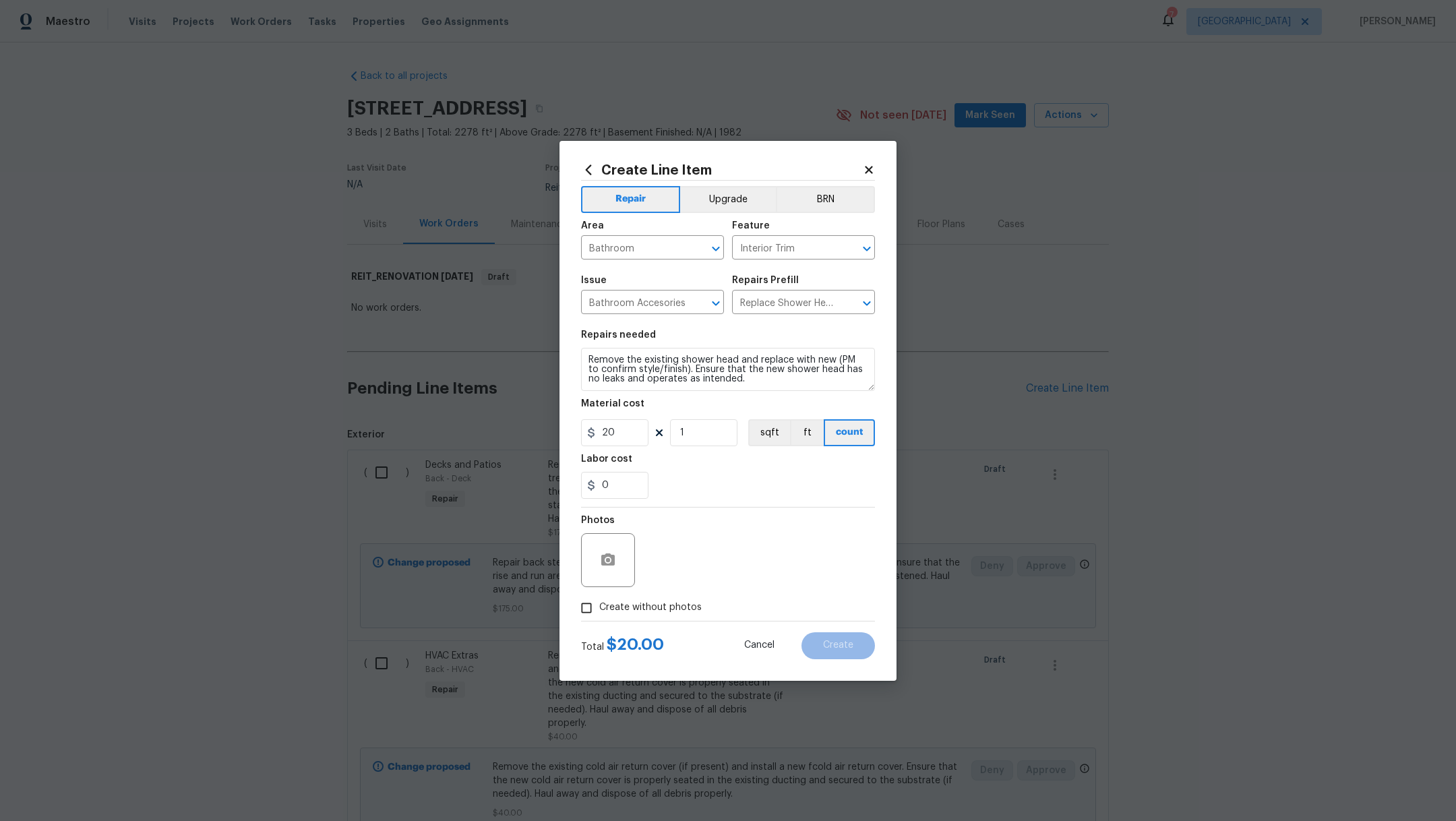
click at [600, 596] on input "Create without photos" at bounding box center [587, 609] width 26 height 26
click at [695, 567] on textarea at bounding box center [760, 560] width 229 height 54
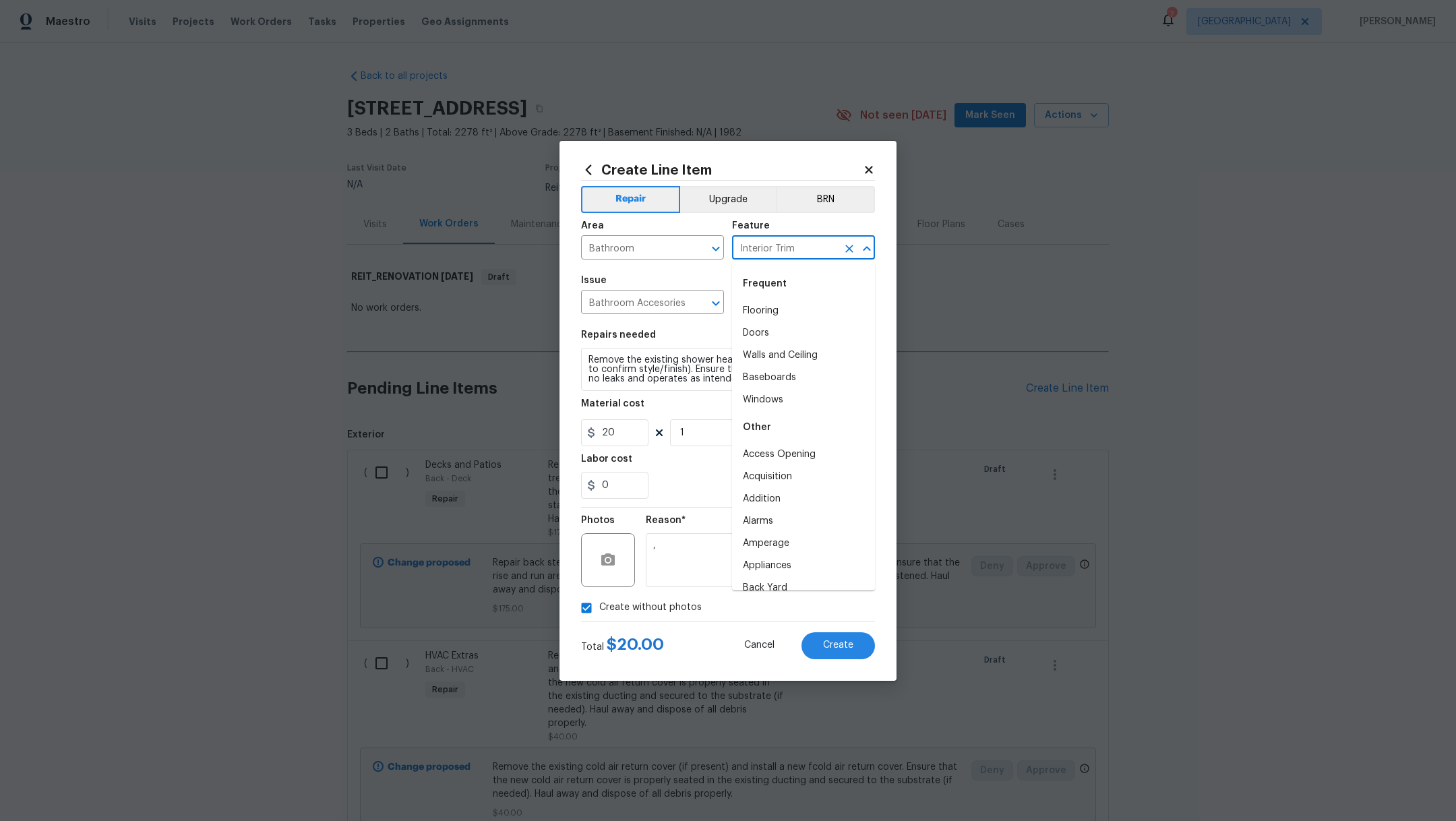
click at [806, 252] on input "Interior Trim" at bounding box center [785, 249] width 105 height 21
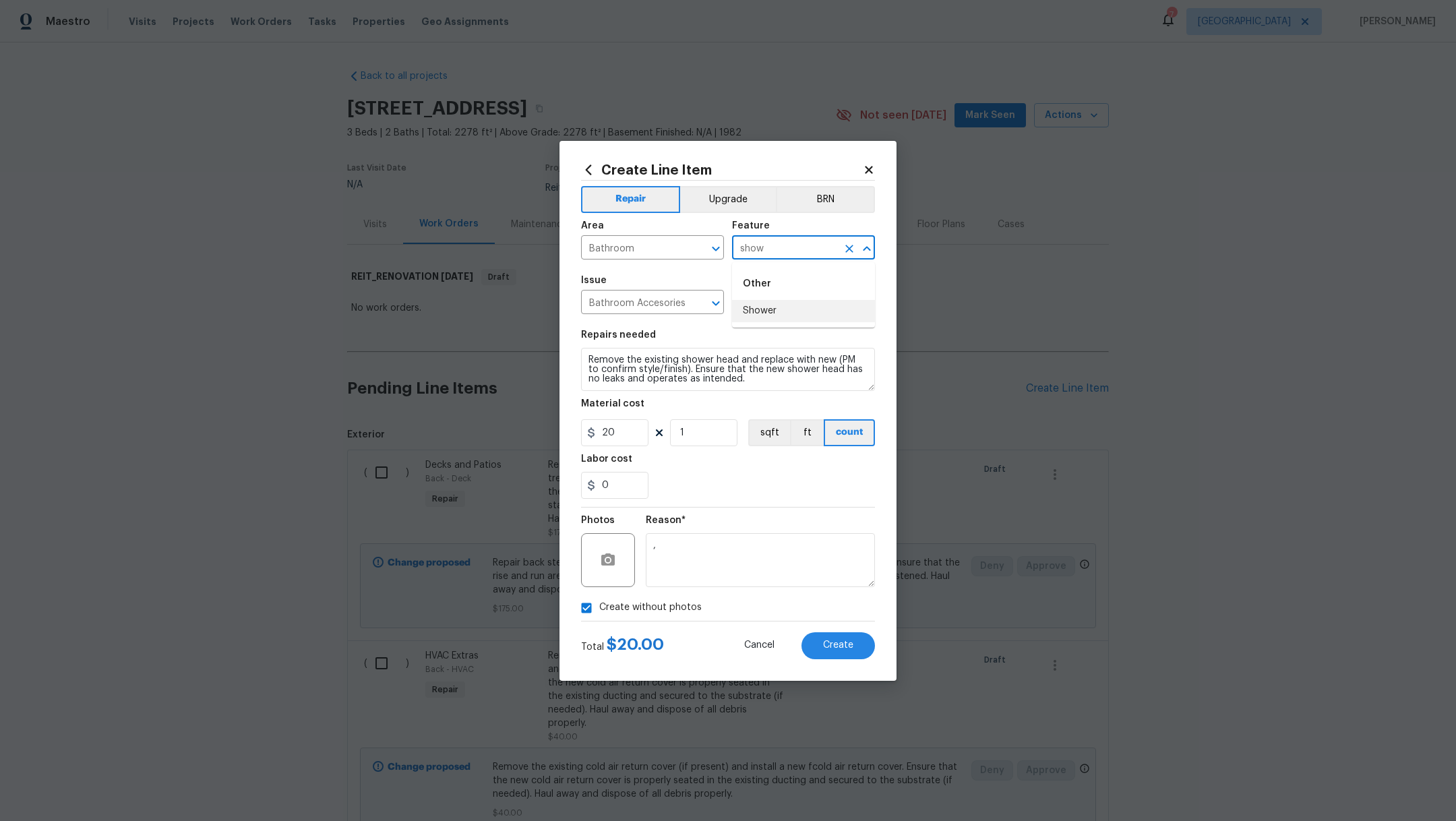
click at [800, 311] on li "Shower" at bounding box center [804, 311] width 143 height 23
click at [853, 251] on icon "Clear" at bounding box center [849, 248] width 14 height 14
click at [754, 320] on li "Bathtub" at bounding box center [804, 311] width 143 height 23
click at [830, 646] on span "Create" at bounding box center [839, 646] width 31 height 10
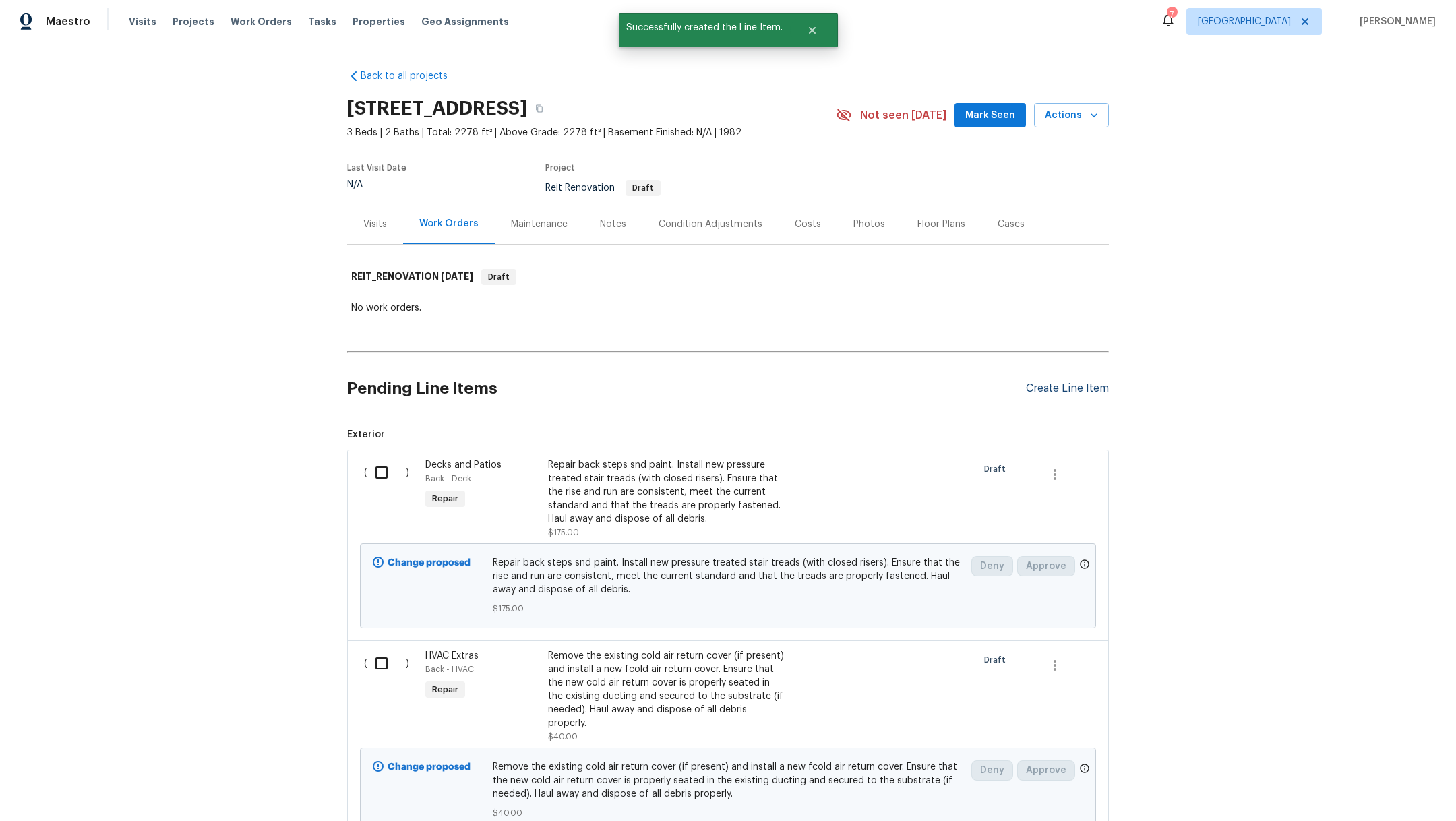
click at [1043, 393] on div "Create Line Item" at bounding box center [1067, 389] width 83 height 13
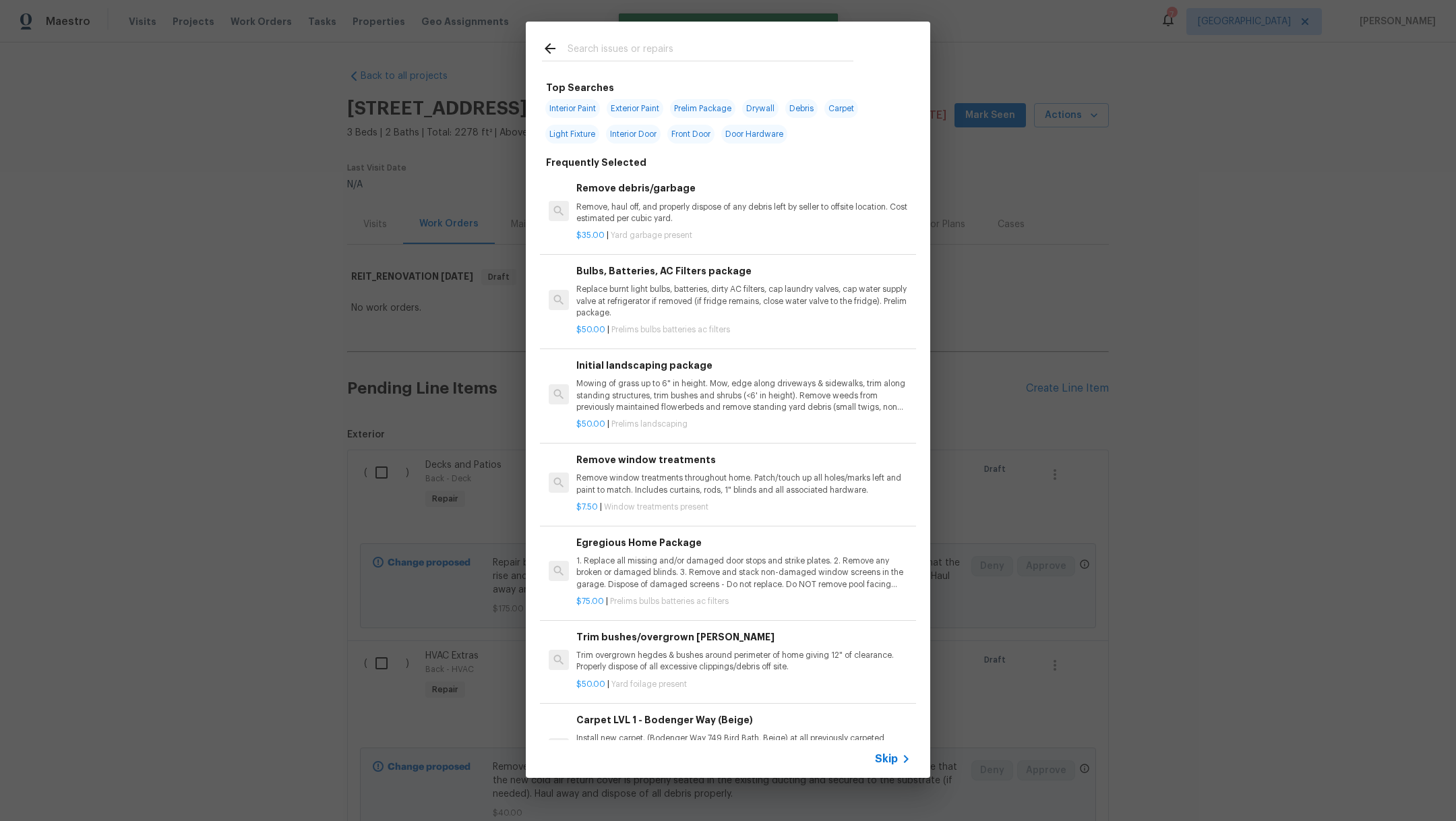
click at [669, 56] on input "text" at bounding box center [711, 50] width 286 height 20
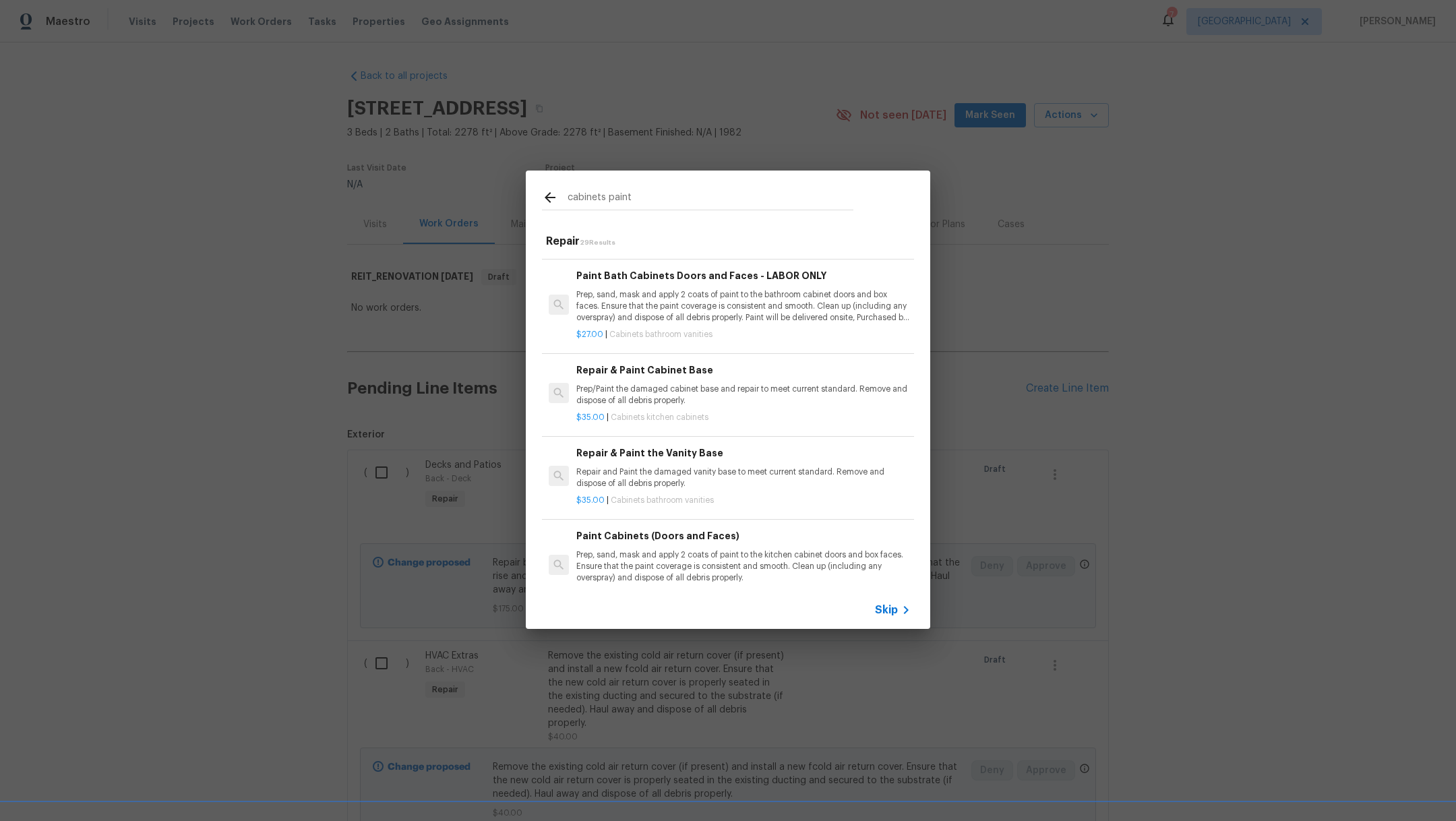
scroll to position [661, 0]
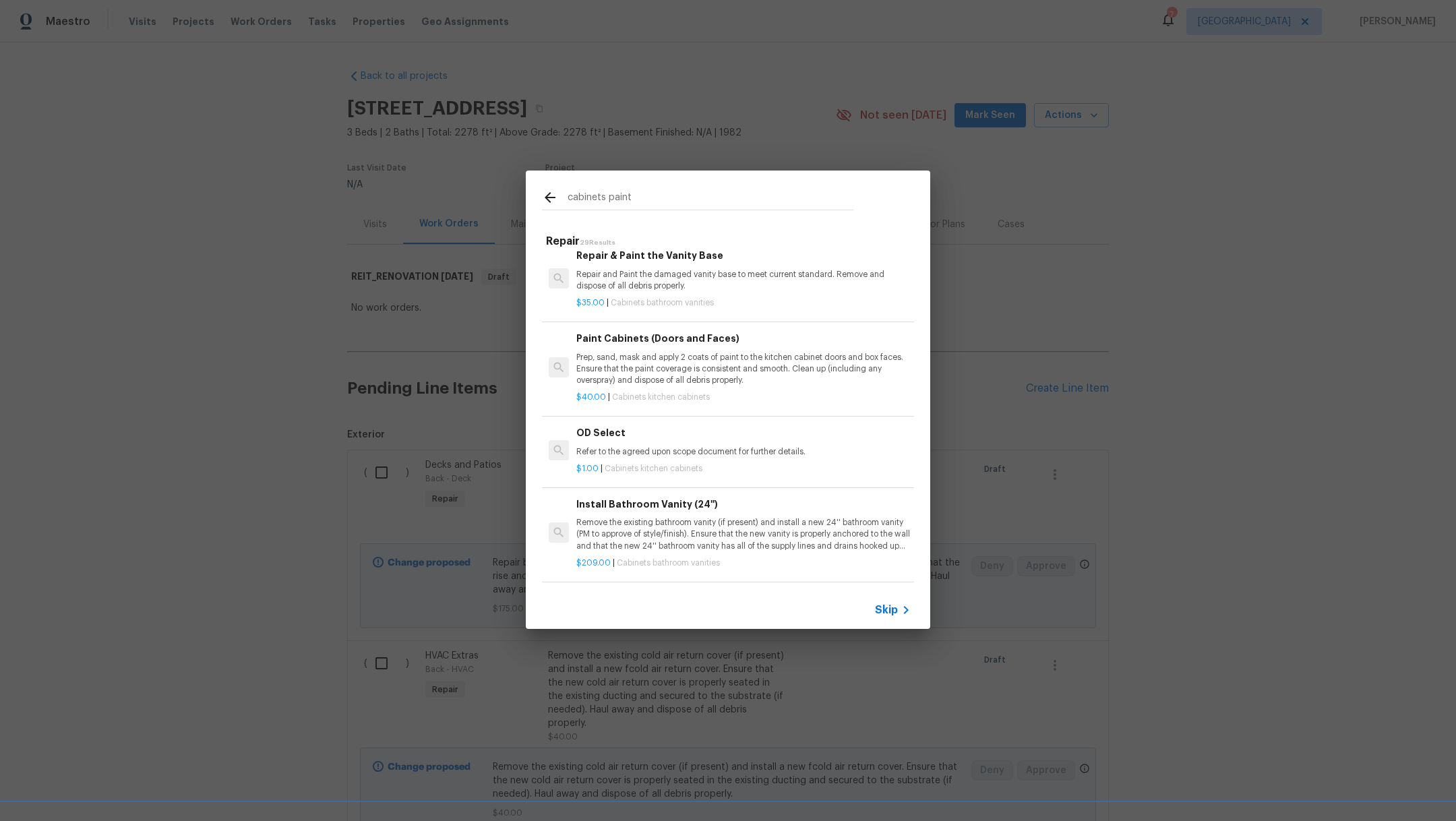
click at [777, 396] on p "$40.00 | Cabinets kitchen cabinets" at bounding box center [744, 397] width 334 height 11
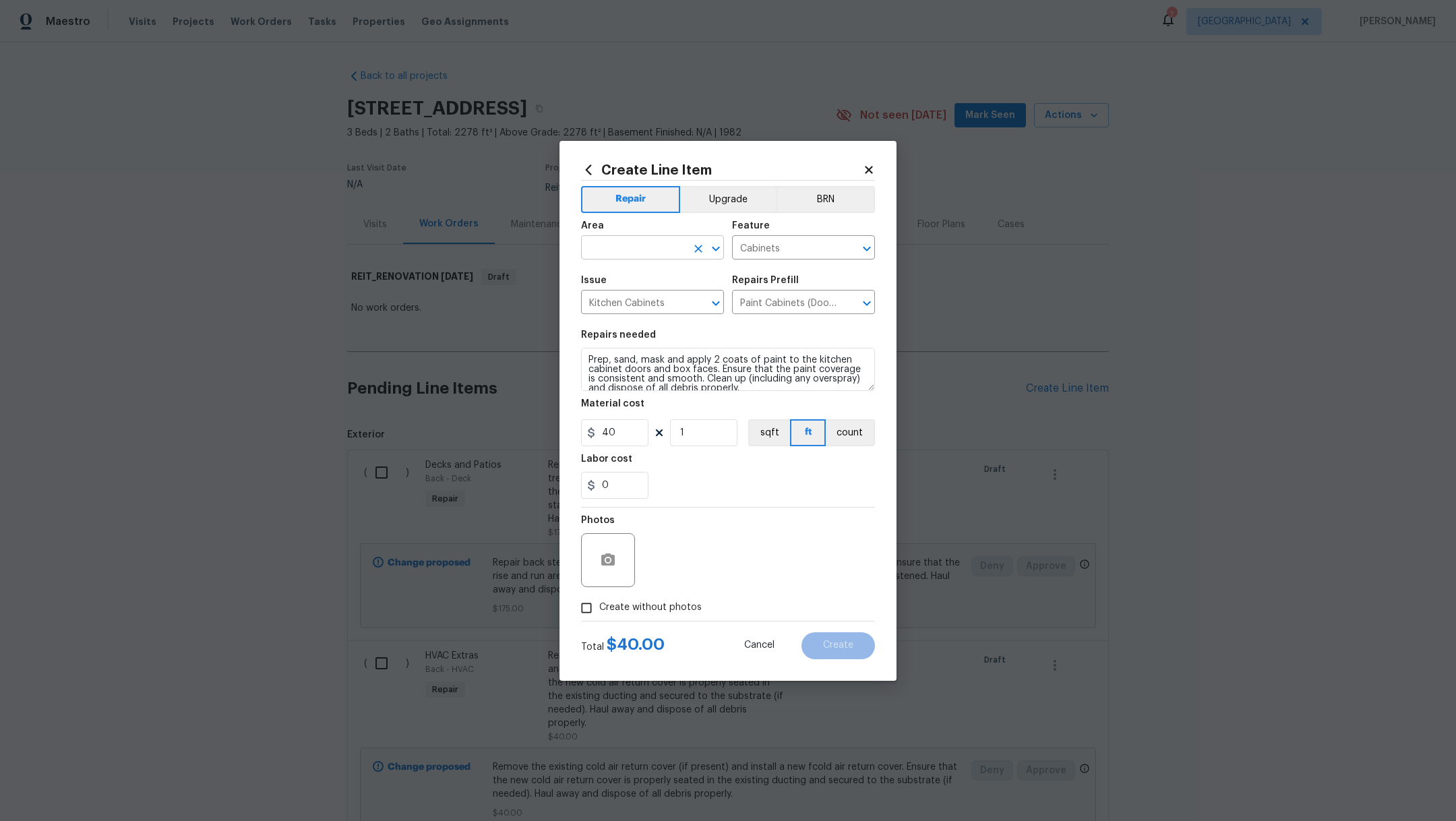
click at [638, 259] on body "Maestro Visits Projects Work Orders Tasks Properties Geo Assignments 7 [PERSON_…" at bounding box center [728, 410] width 1456 height 821
click at [643, 298] on li "Interior Overall" at bounding box center [653, 302] width 143 height 23
click at [587, 364] on textarea "Prep, sand, mask and apply 2 coats of paint to the kitchen cabinet doors and bo…" at bounding box center [728, 370] width 294 height 43
drag, startPoint x: 638, startPoint y: 430, endPoint x: 527, endPoint y: 430, distance: 111.0
click at [527, 430] on div "Create Line Item Repair Upgrade BRN Area Interior Overall ​ Feature Cabinets ​ …" at bounding box center [728, 410] width 1456 height 821
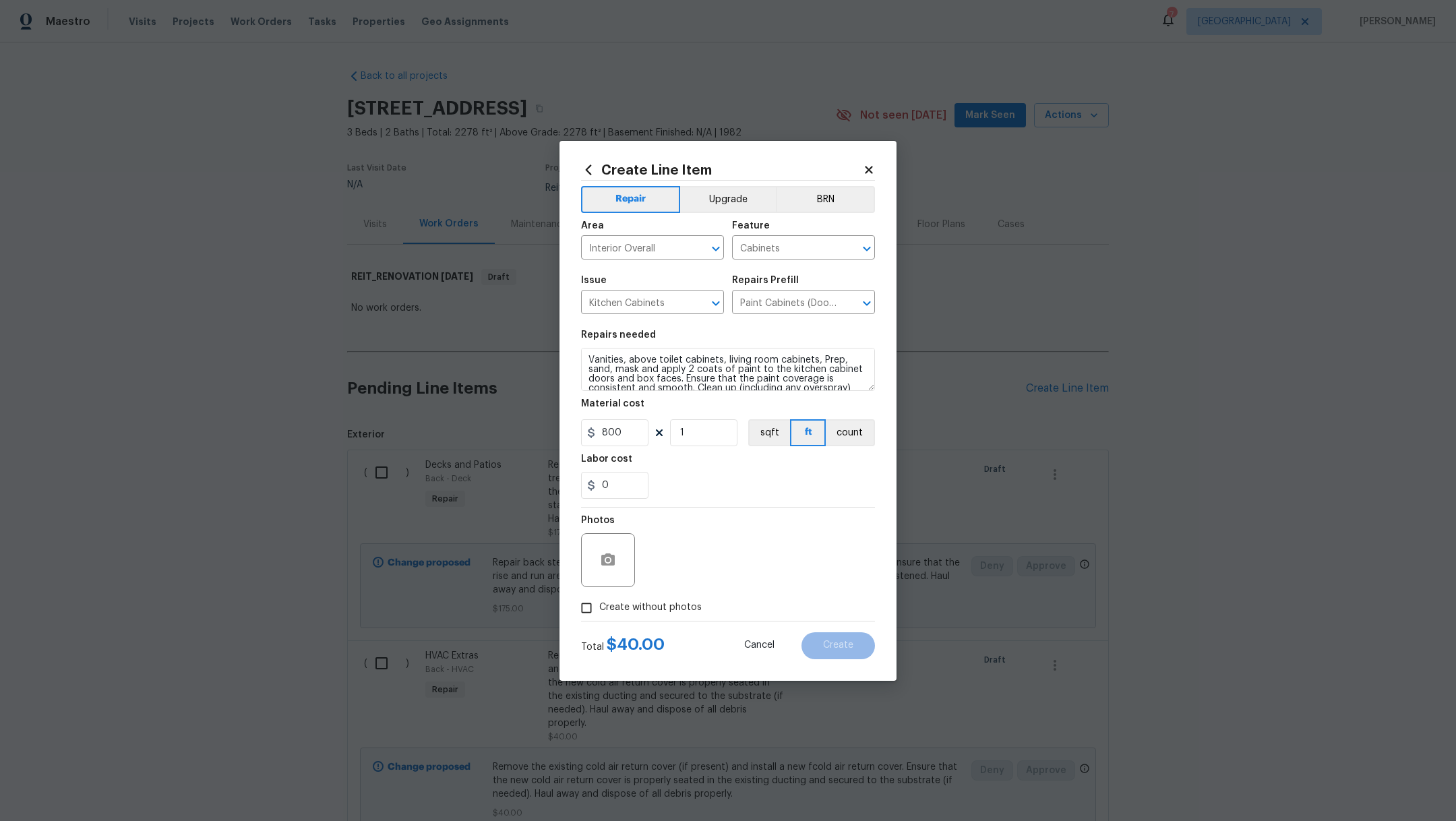
click at [782, 473] on div "0" at bounding box center [728, 486] width 294 height 27
click at [681, 612] on span "Create without photos" at bounding box center [650, 608] width 102 height 14
click at [600, 612] on input "Create without photos" at bounding box center [587, 609] width 26 height 26
click at [709, 583] on textarea at bounding box center [760, 560] width 229 height 54
click at [819, 363] on textarea "Vanities, above toilet cabinets, living room cabinets, Prep, sand, mask and app…" at bounding box center [728, 370] width 294 height 43
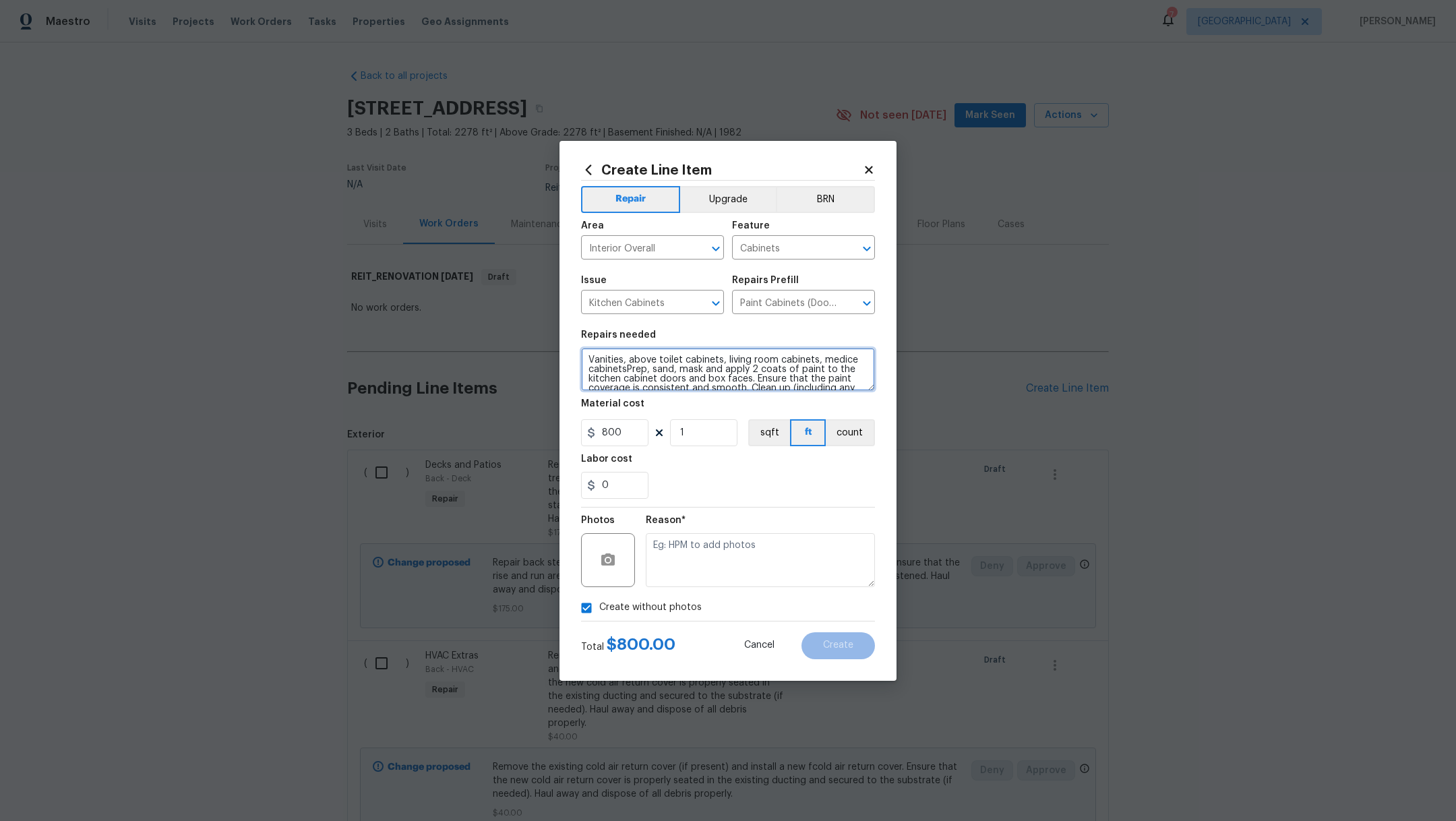
click at [621, 372] on textarea "Vanities, above toilet cabinets, living room cabinets, medice cabinetsPrep, san…" at bounding box center [728, 370] width 294 height 43
click at [670, 371] on textarea "Vanities, above toilet cabinets, living room cabinets, medicine cabinetsPrep, s…" at bounding box center [728, 370] width 294 height 43
click at [766, 574] on textarea at bounding box center [760, 560] width 229 height 54
click at [855, 643] on button "Create" at bounding box center [838, 647] width 73 height 27
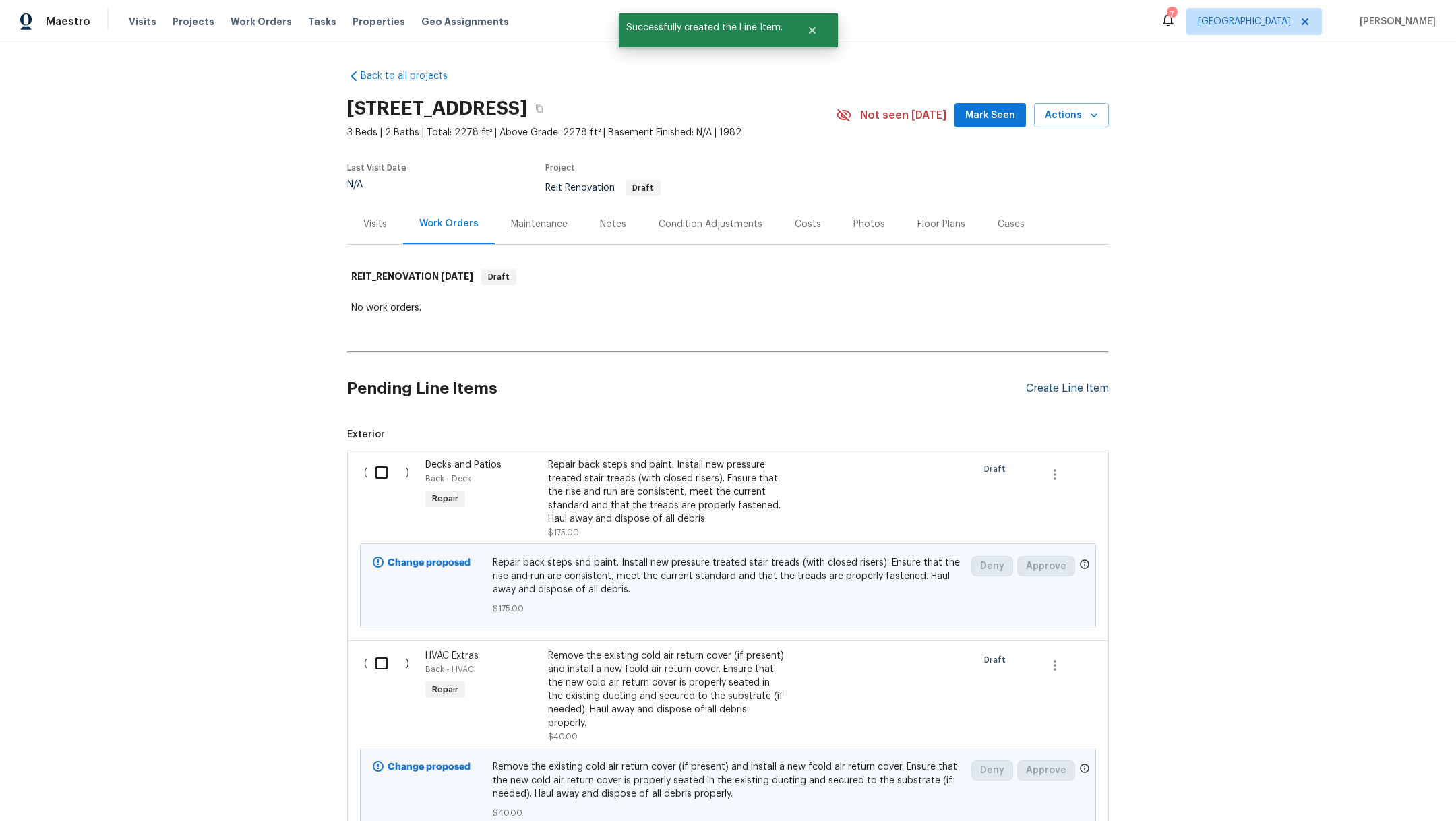
click at [1056, 390] on div "Create Line Item" at bounding box center [1067, 389] width 83 height 13
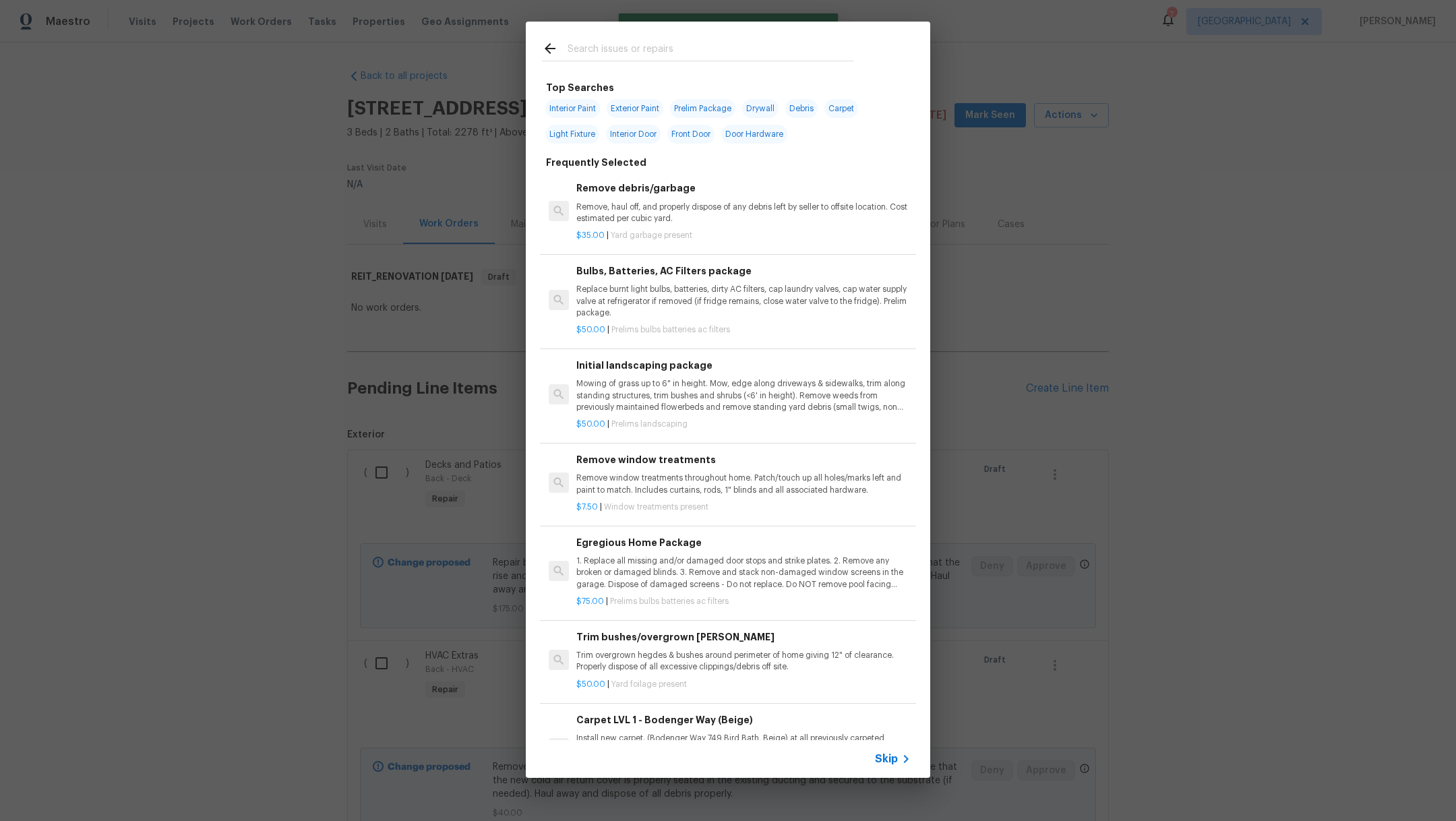
click at [648, 60] on input "text" at bounding box center [711, 50] width 286 height 20
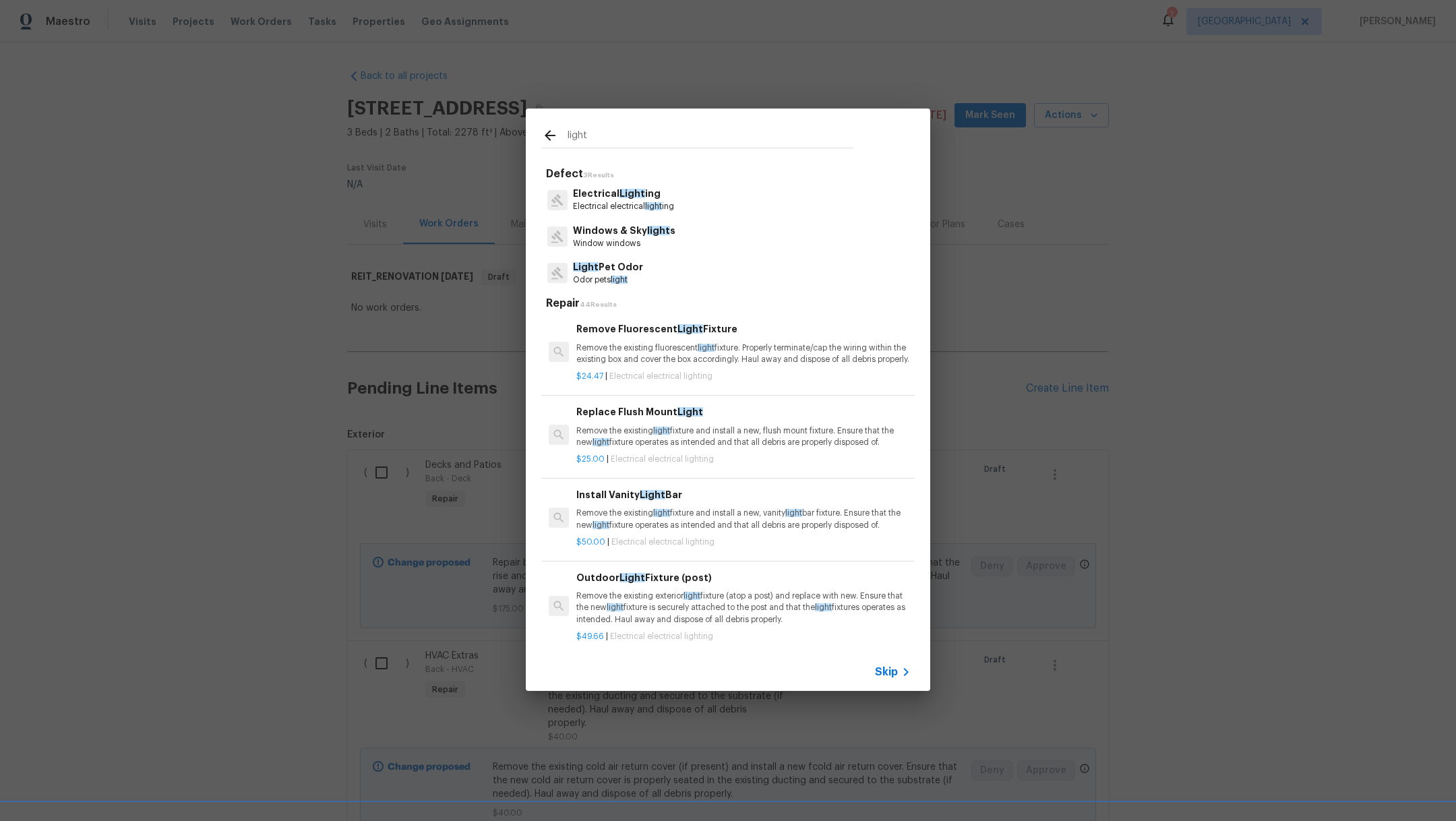
click at [641, 202] on p "Electrical electrical light ing" at bounding box center [624, 207] width 101 height 11
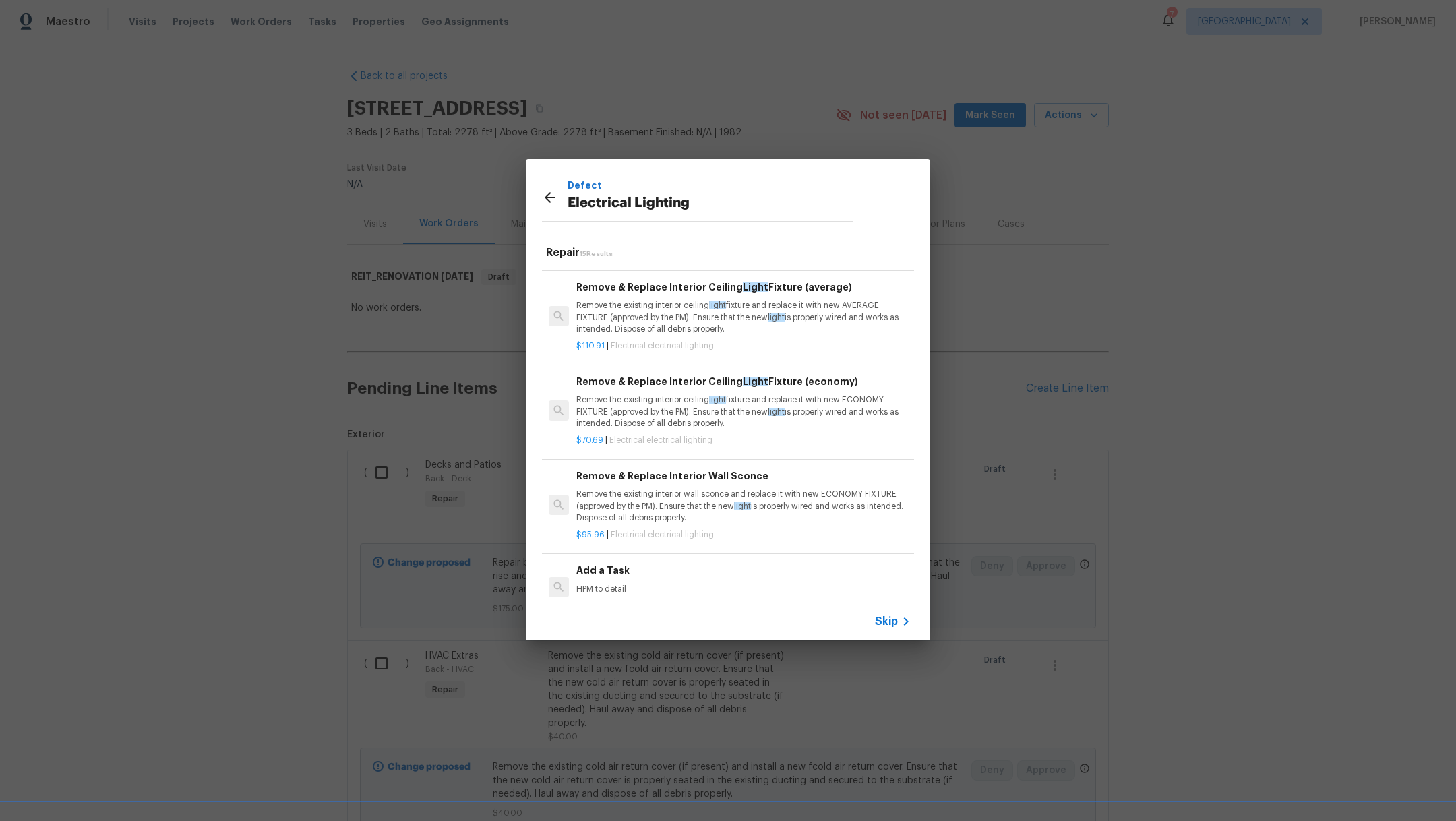
scroll to position [1070, 0]
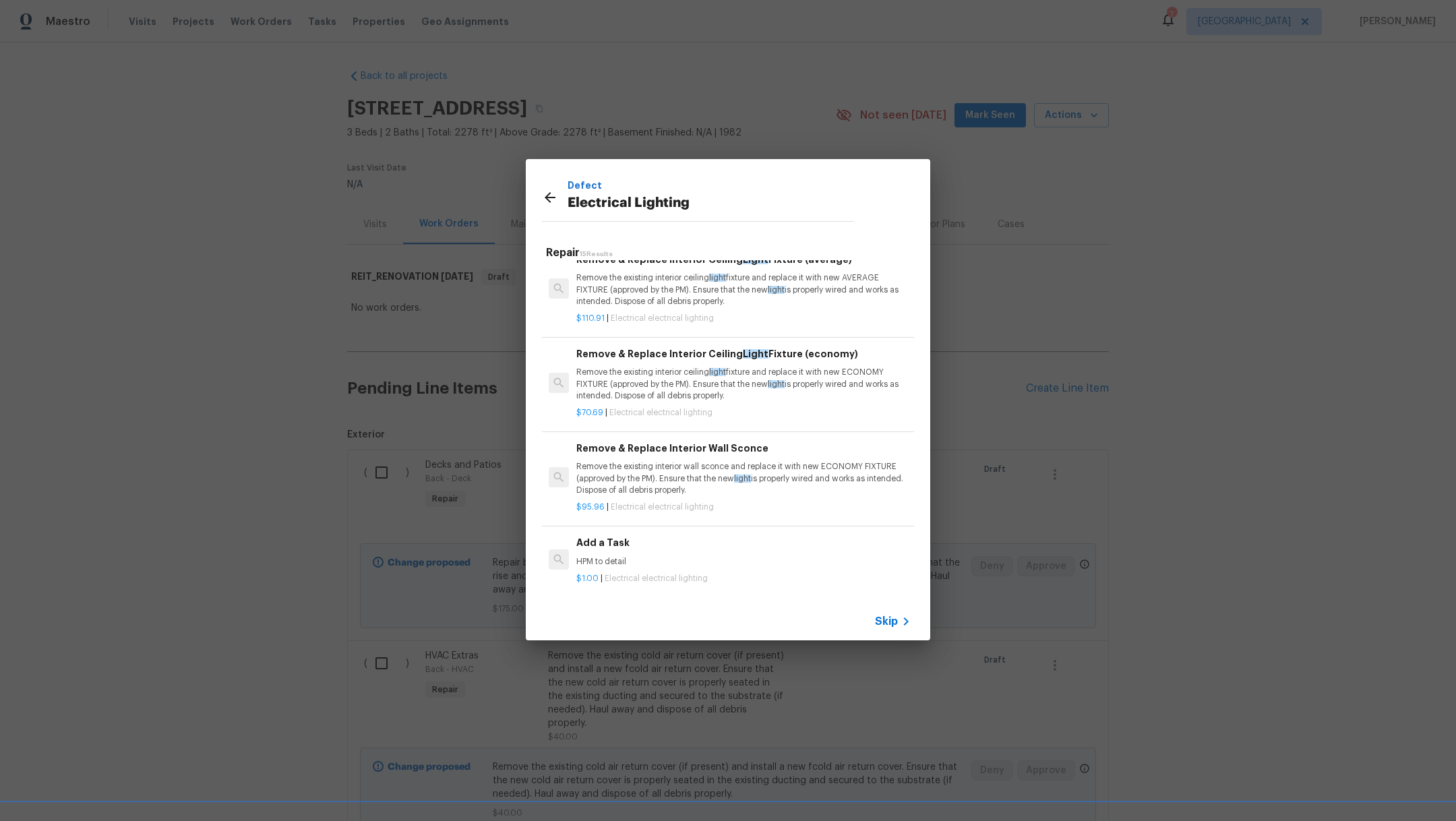
click at [770, 536] on h6 "Add a Task" at bounding box center [744, 543] width 334 height 14
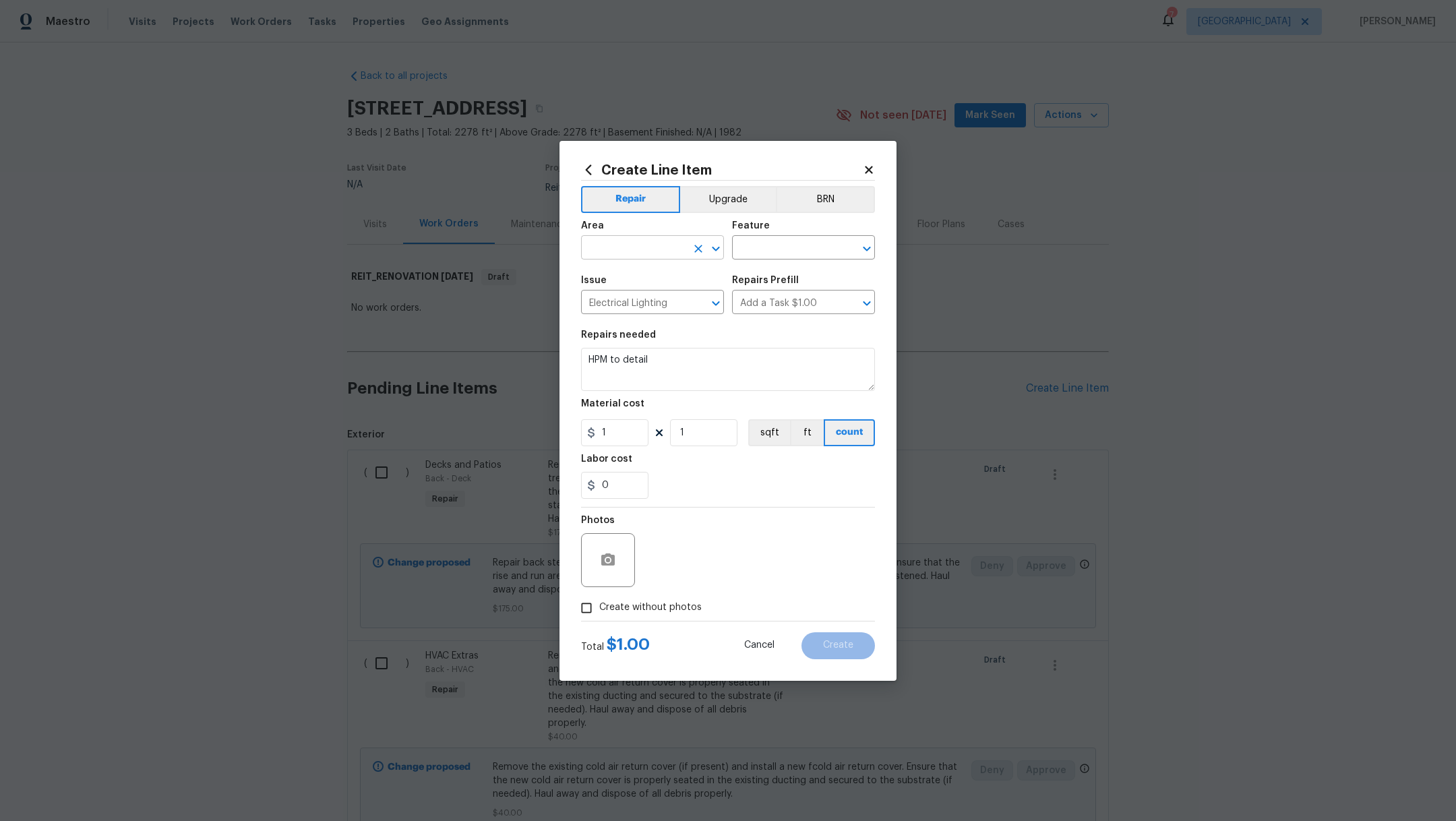
click at [654, 243] on input "text" at bounding box center [634, 249] width 105 height 21
click at [675, 277] on li "Bathroom" at bounding box center [653, 279] width 143 height 23
click at [775, 250] on input "text" at bounding box center [785, 249] width 105 height 21
click at [773, 339] on li "Lighting" at bounding box center [804, 334] width 143 height 23
drag, startPoint x: 679, startPoint y: 355, endPoint x: 502, endPoint y: 335, distance: 178.1
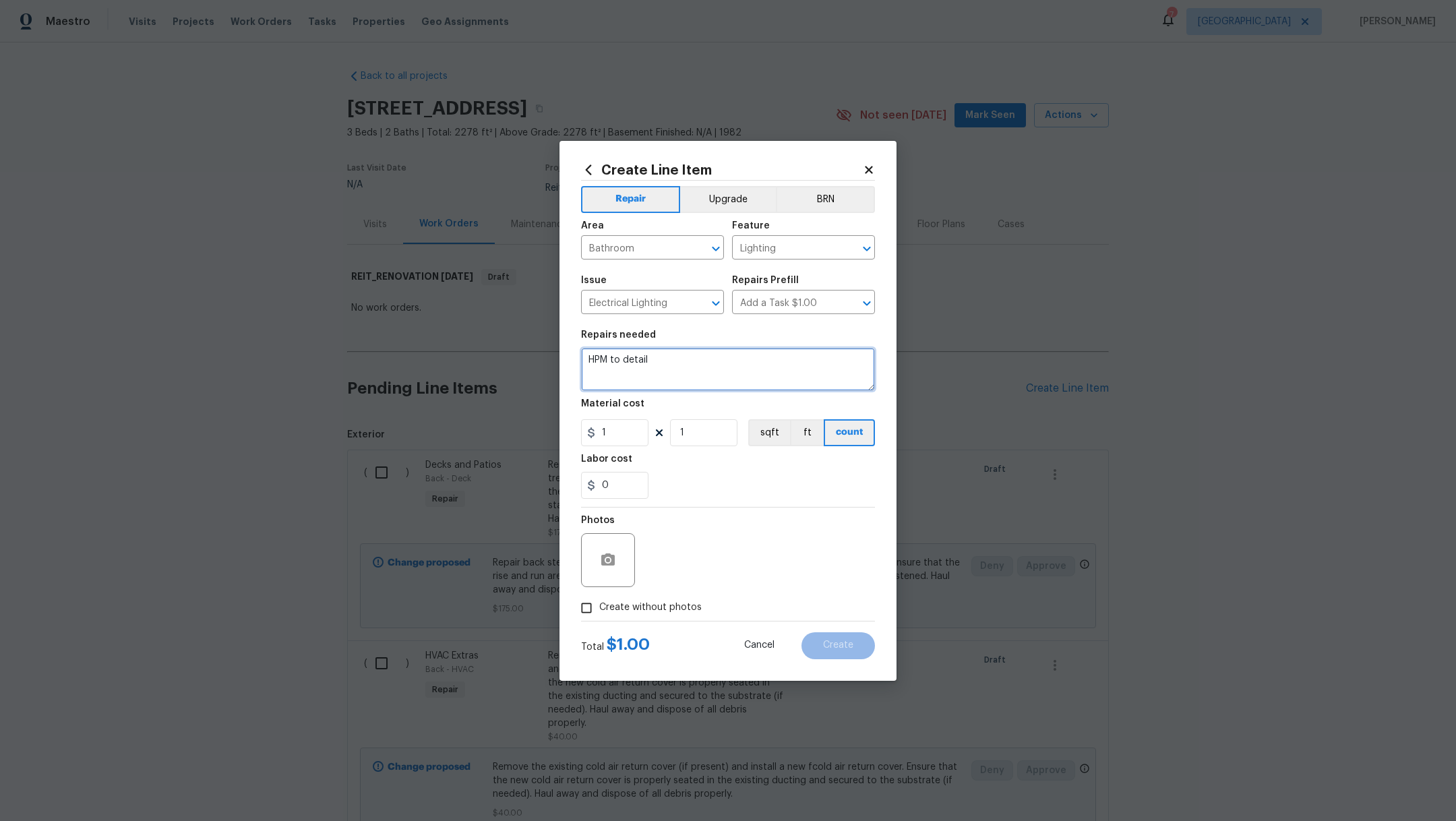
click at [502, 335] on div "Create Line Item Repair Upgrade BRN Area Bathroom ​ Feature Lighting ​ Issue El…" at bounding box center [728, 410] width 1456 height 821
drag, startPoint x: 621, startPoint y: 437, endPoint x: 482, endPoint y: 410, distance: 141.6
click at [495, 414] on div "Create Line Item Repair Upgrade BRN Area Bathroom ​ Feature Lighting ​ Issue El…" at bounding box center [728, 410] width 1456 height 821
click at [754, 403] on div "Material cost" at bounding box center [728, 408] width 294 height 18
click at [630, 610] on span "Create without photos" at bounding box center [650, 608] width 102 height 14
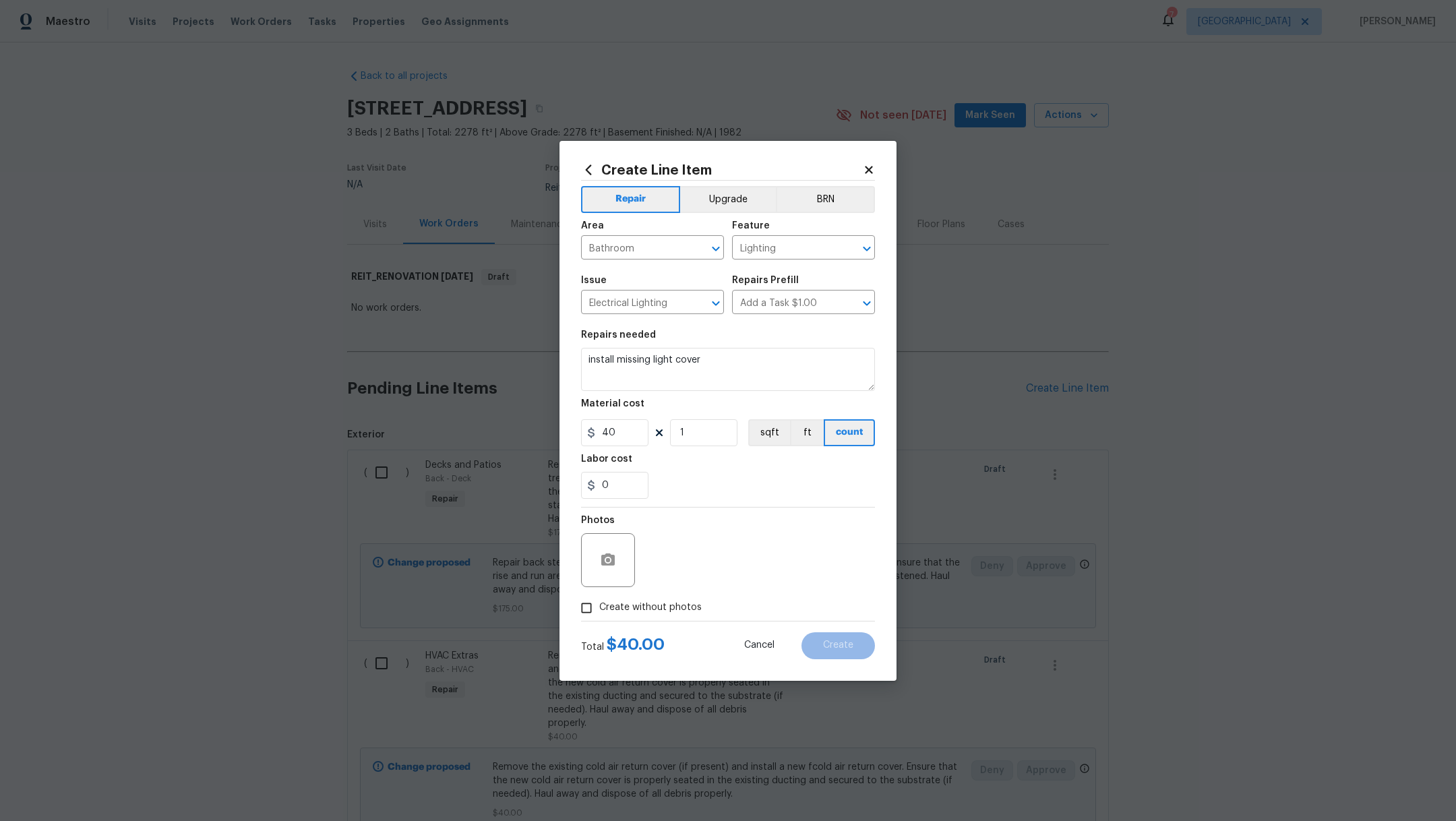
click at [600, 610] on input "Create without photos" at bounding box center [587, 609] width 26 height 26
click at [709, 577] on textarea at bounding box center [760, 560] width 229 height 54
click at [863, 650] on button "Create" at bounding box center [838, 647] width 73 height 27
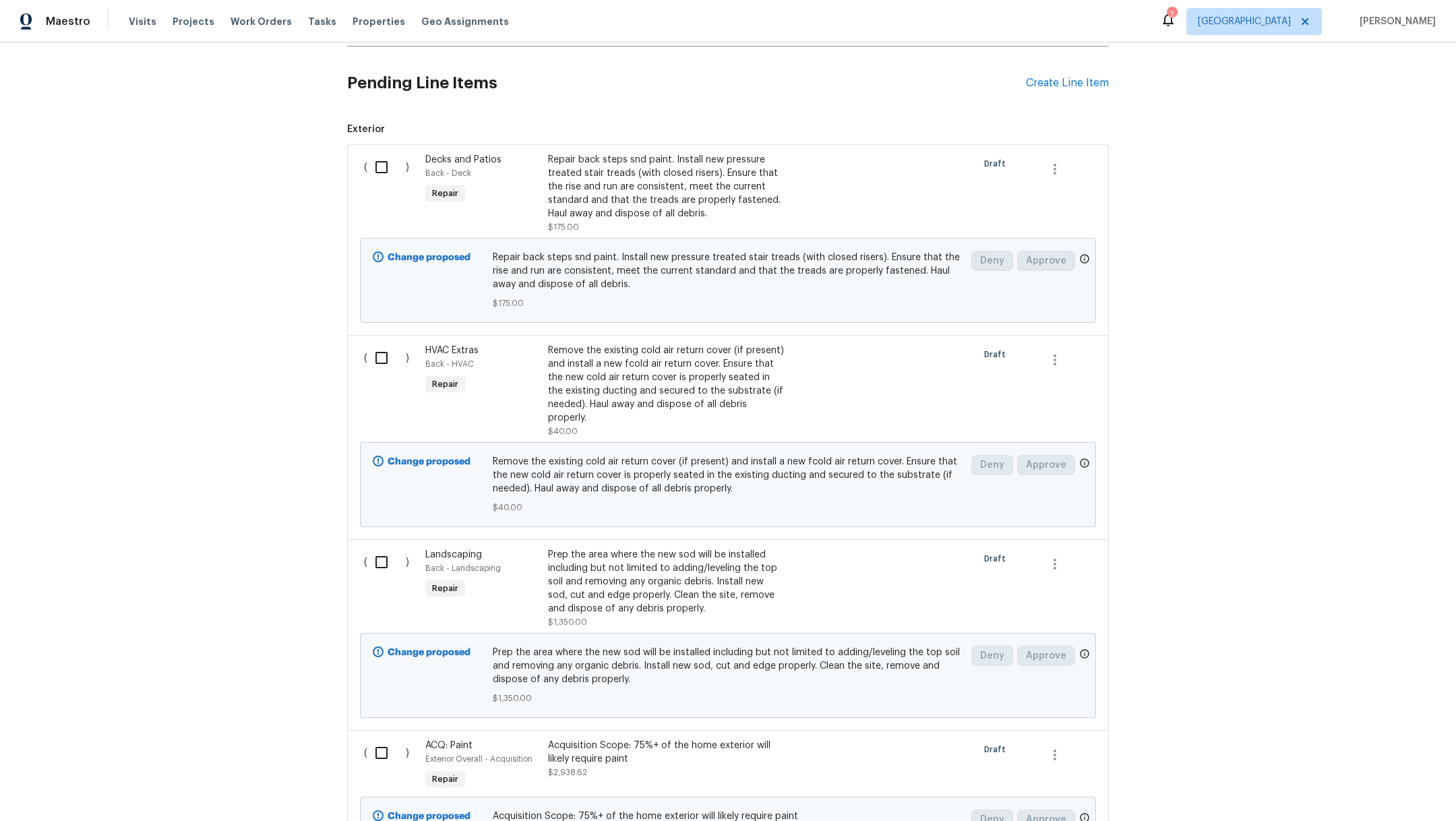
scroll to position [300, 0]
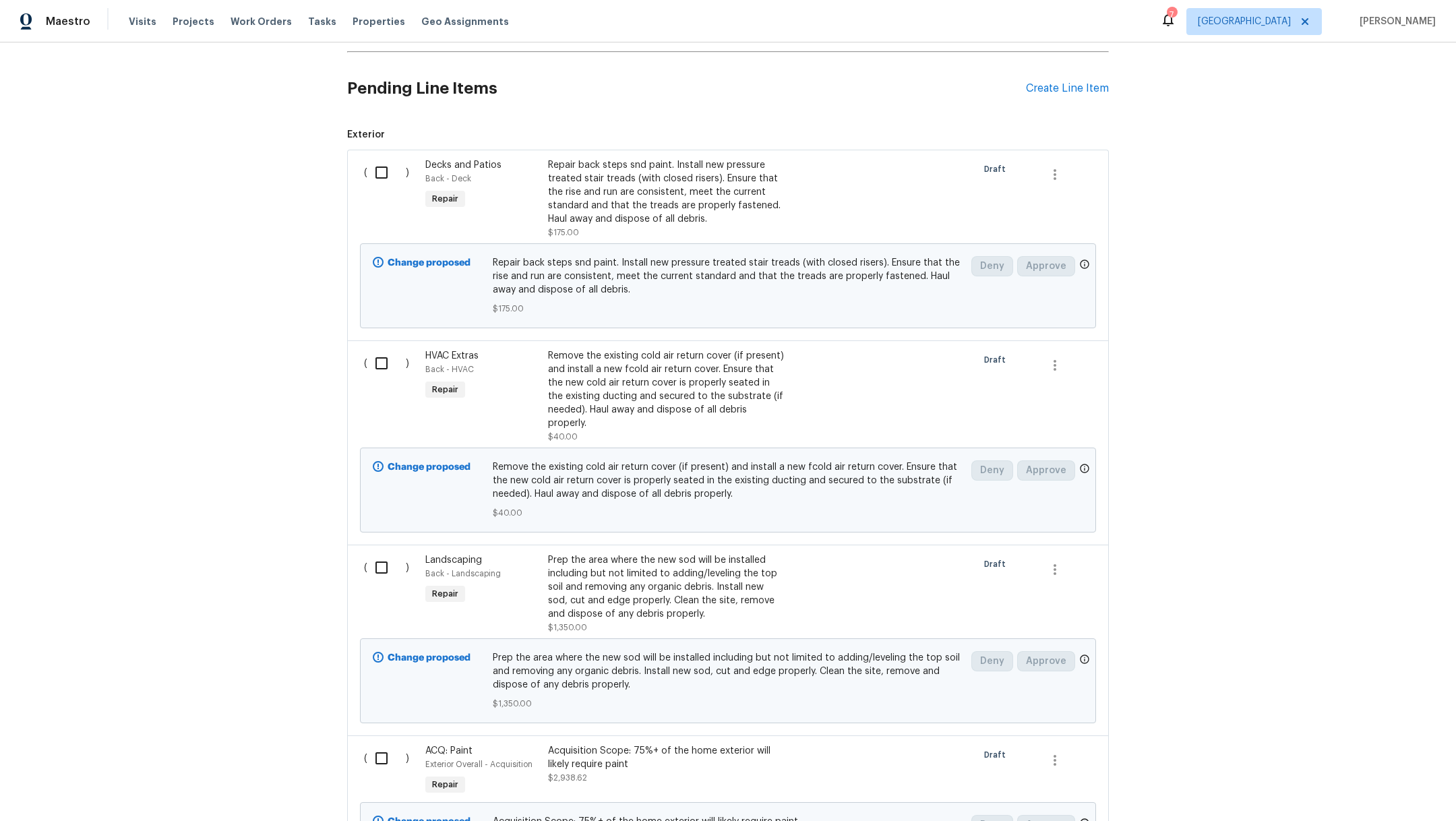
click at [629, 387] on div "Remove the existing cold air return cover (if present) and install a new fcold …" at bounding box center [666, 389] width 237 height 81
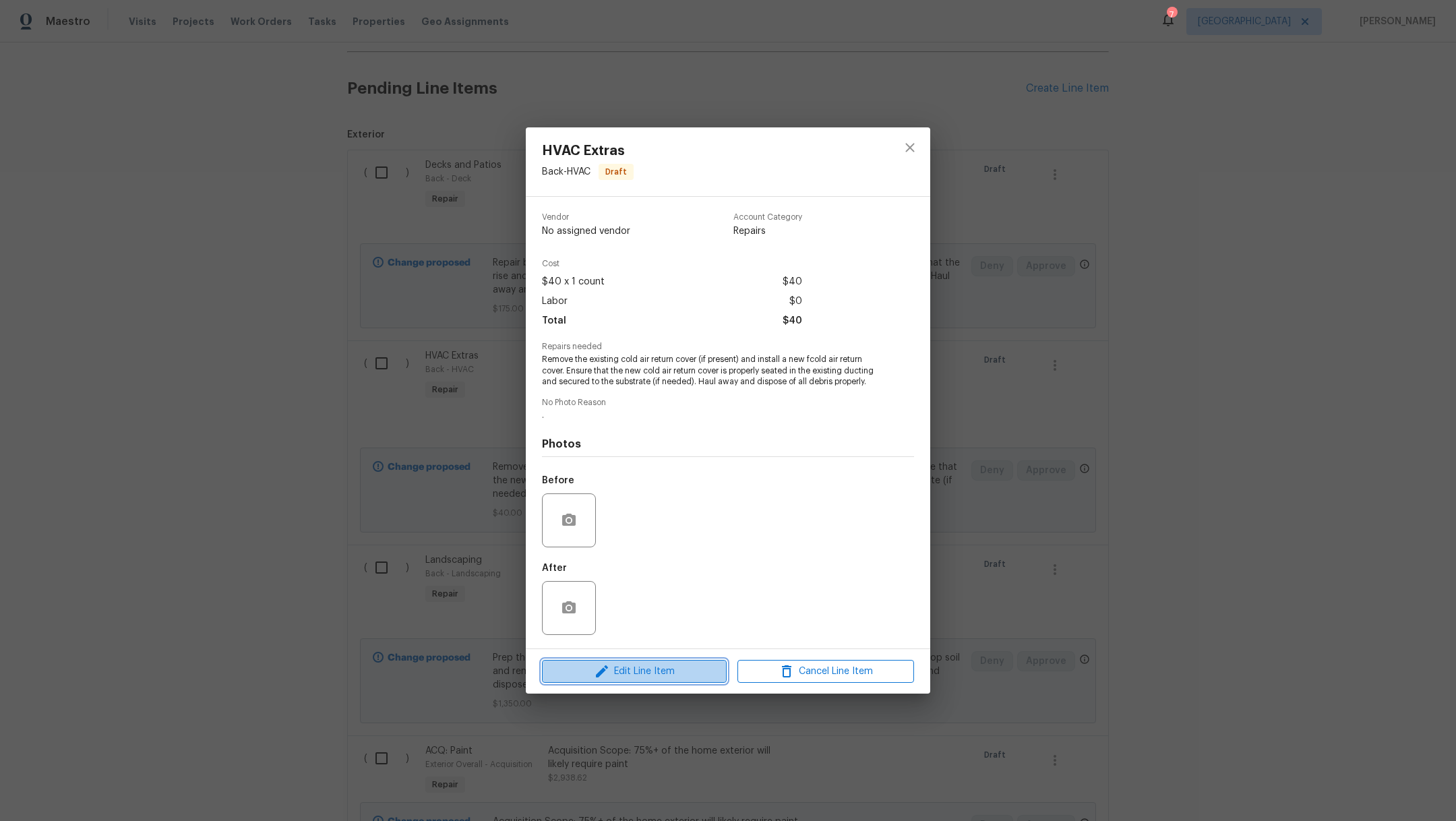
click at [700, 668] on button "Edit Line Item" at bounding box center [634, 671] width 185 height 23
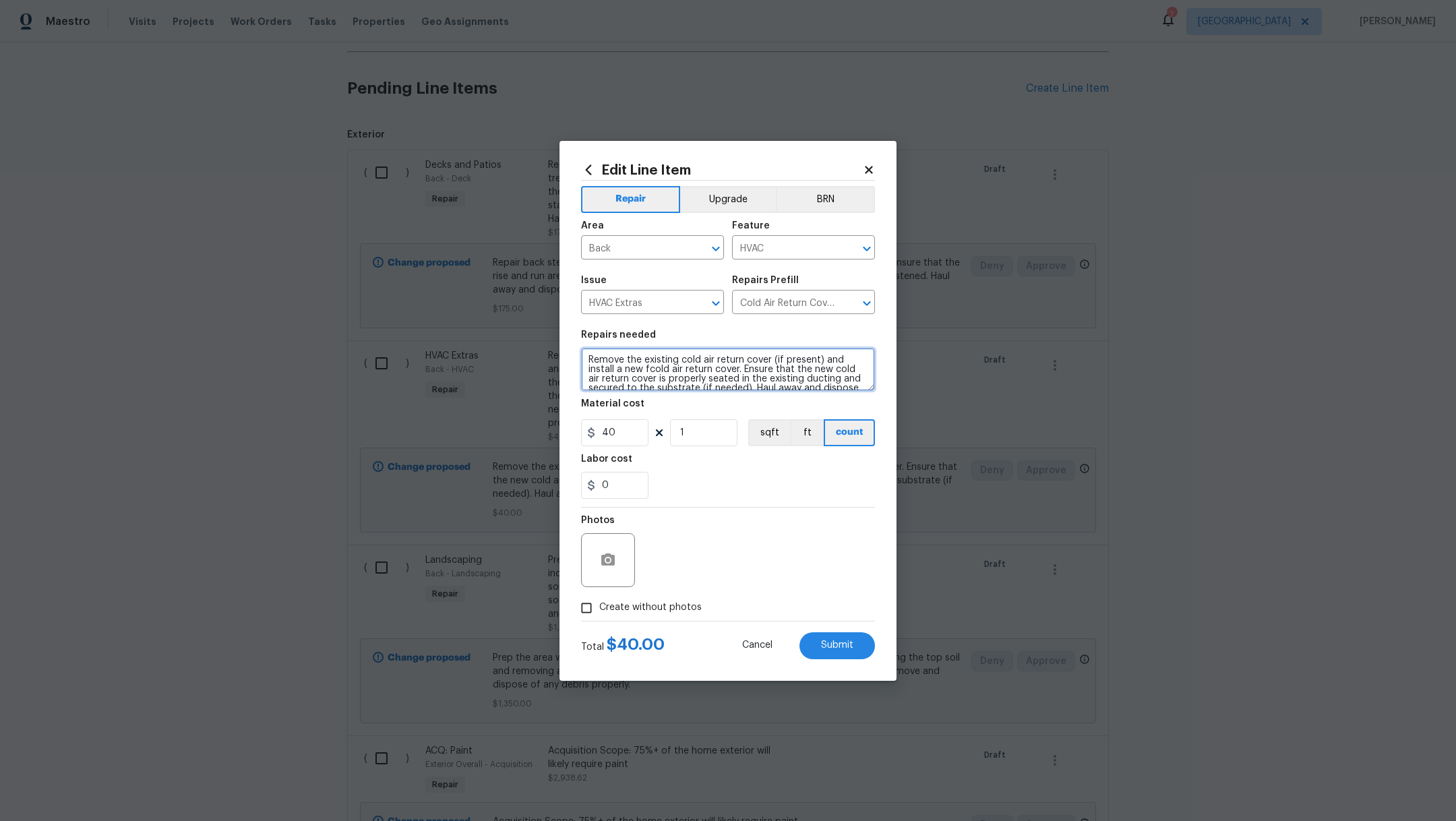
drag, startPoint x: 680, startPoint y: 368, endPoint x: 644, endPoint y: 366, distance: 36.1
click at [643, 366] on textarea "Remove the existing cold air return cover (if present) and install a new fcold …" at bounding box center [728, 370] width 294 height 43
click at [833, 638] on button "Submit" at bounding box center [838, 647] width 76 height 27
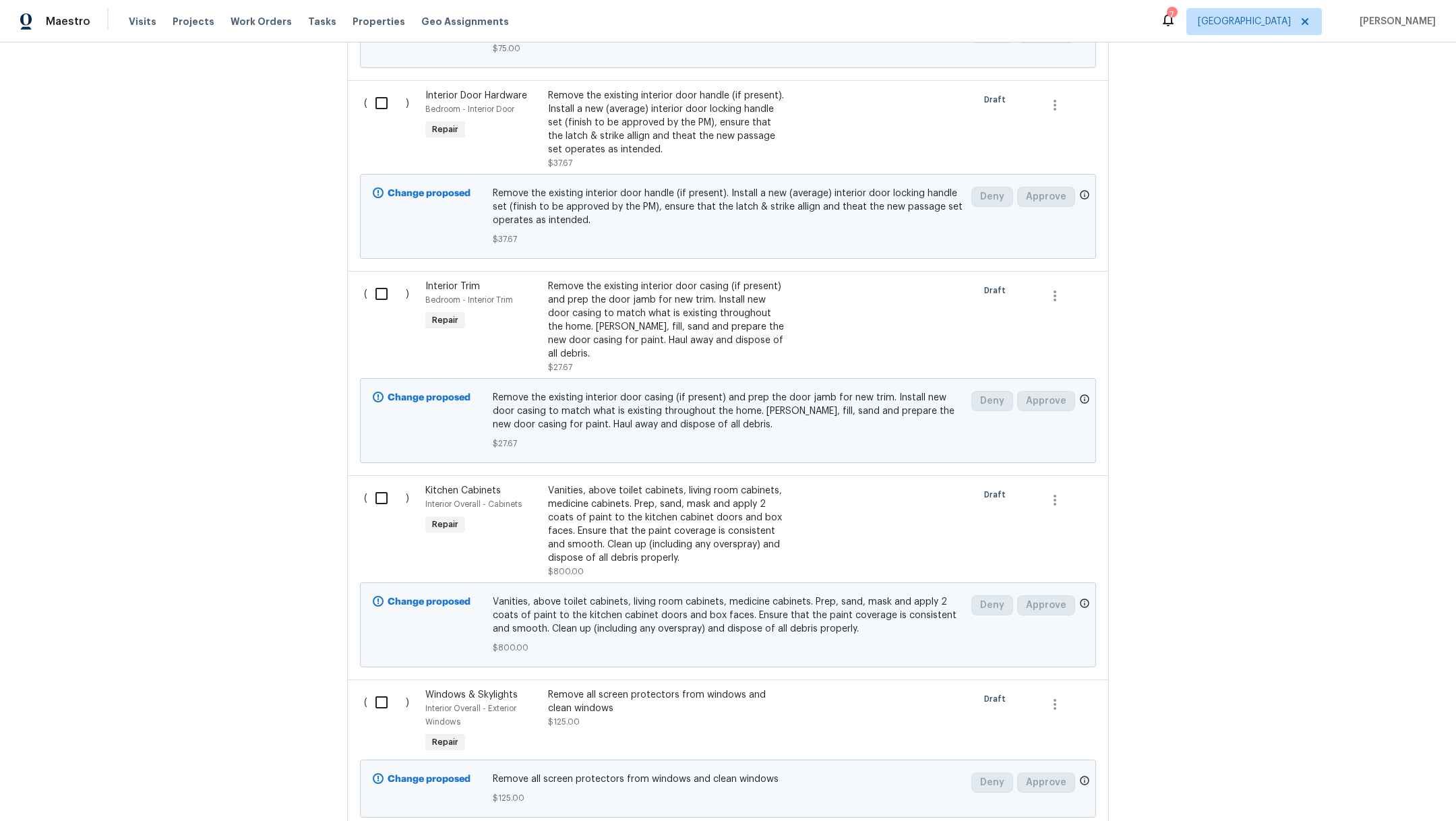
scroll to position [3752, 0]
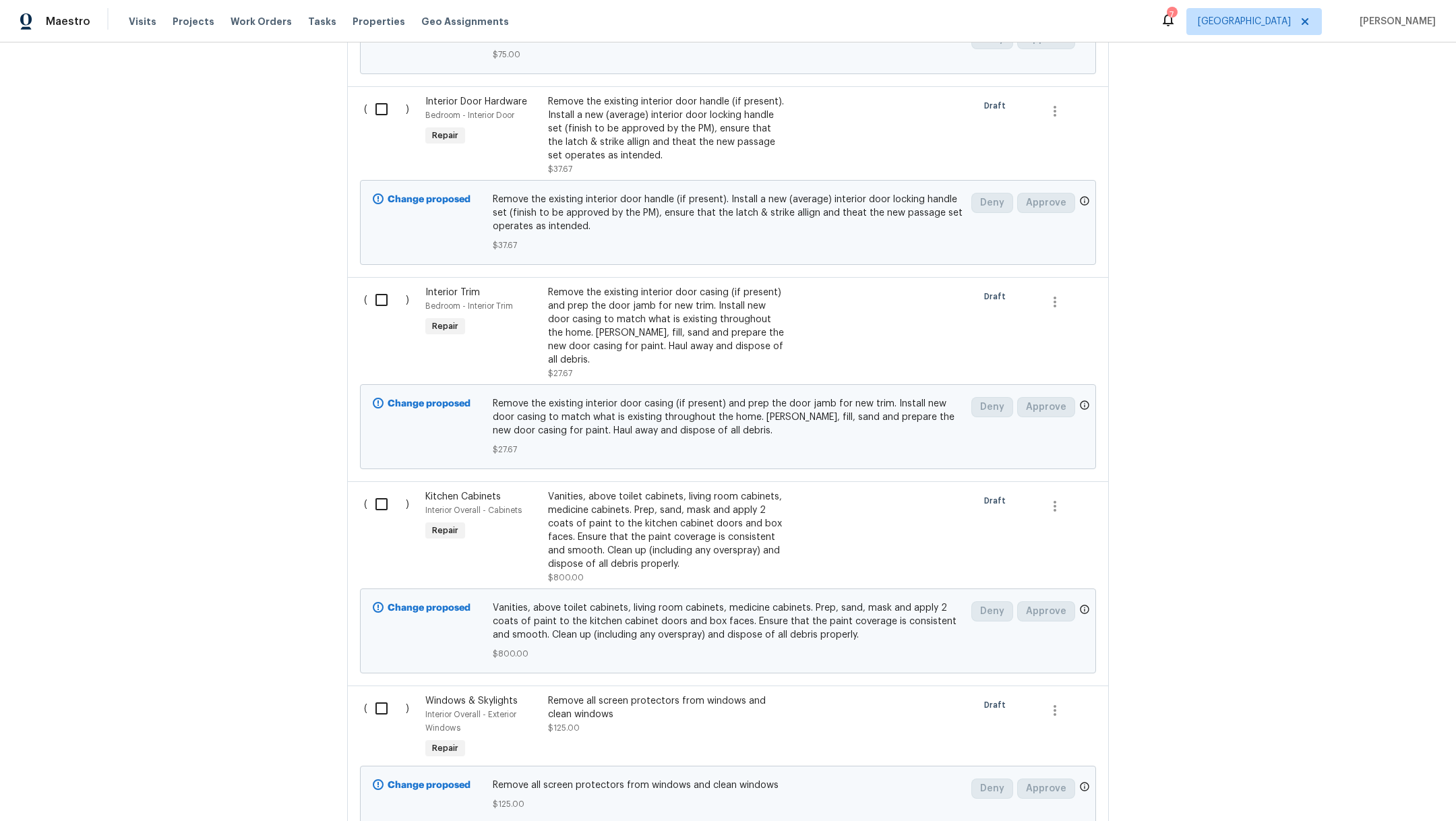
click at [670, 512] on div "Vanities, above toilet cabinets, living room cabinets, medicine cabinets. Prep,…" at bounding box center [666, 531] width 237 height 81
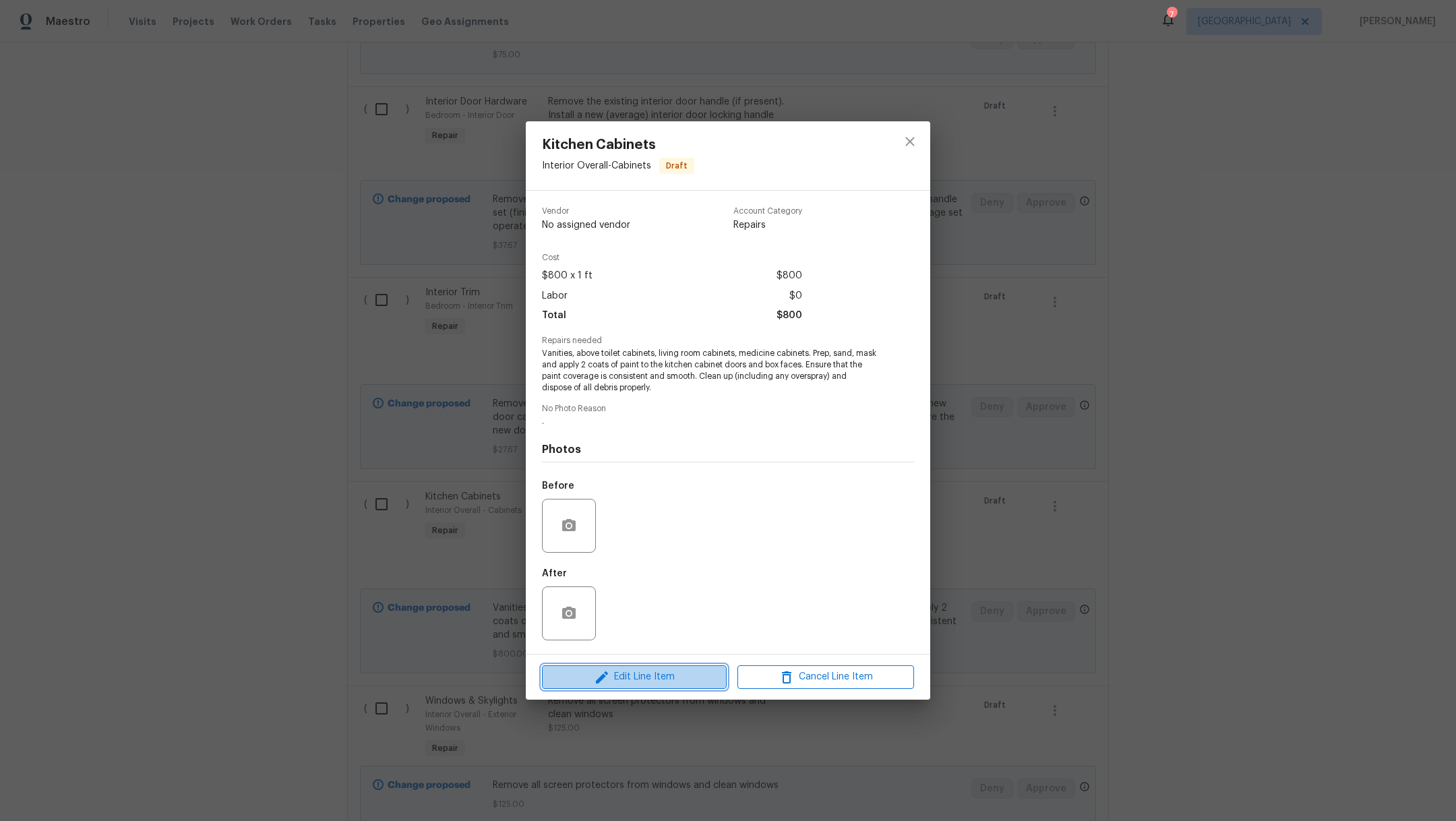
click at [666, 671] on span "Edit Line Item" at bounding box center [634, 677] width 177 height 17
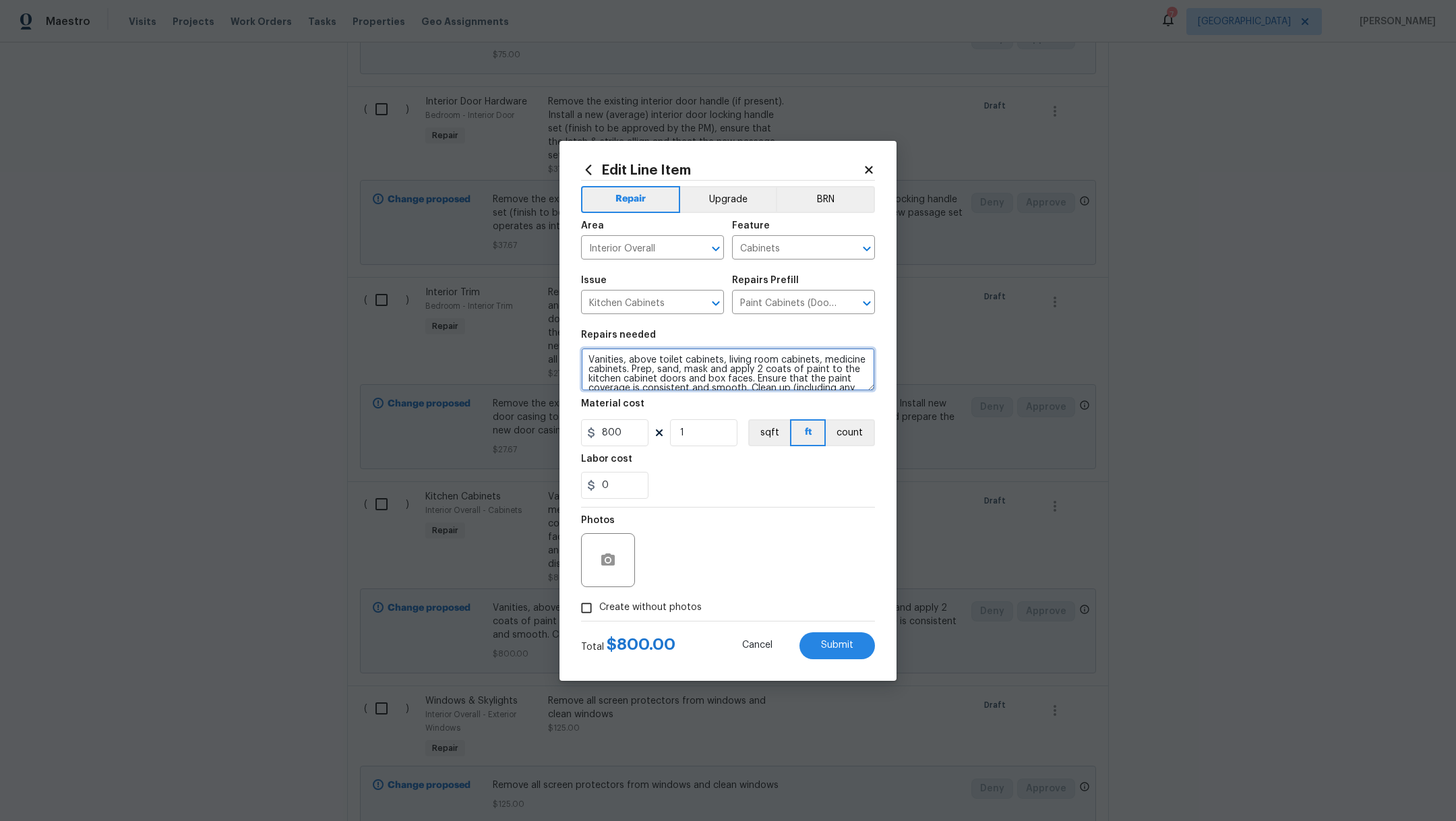
click at [674, 370] on textarea "Vanities, above toilet cabinets, living room cabinets, medicine cabinets. Prep,…" at bounding box center [728, 370] width 294 height 43
drag, startPoint x: 630, startPoint y: 437, endPoint x: 367, endPoint y: 396, distance: 266.2
click at [367, 396] on div "Edit Line Item Repair Upgrade BRN Area Interior Overall ​ Feature Cabinets ​ Is…" at bounding box center [728, 410] width 1456 height 821
click at [739, 481] on div "0" at bounding box center [728, 486] width 294 height 27
click at [851, 642] on span "Submit" at bounding box center [837, 646] width 32 height 10
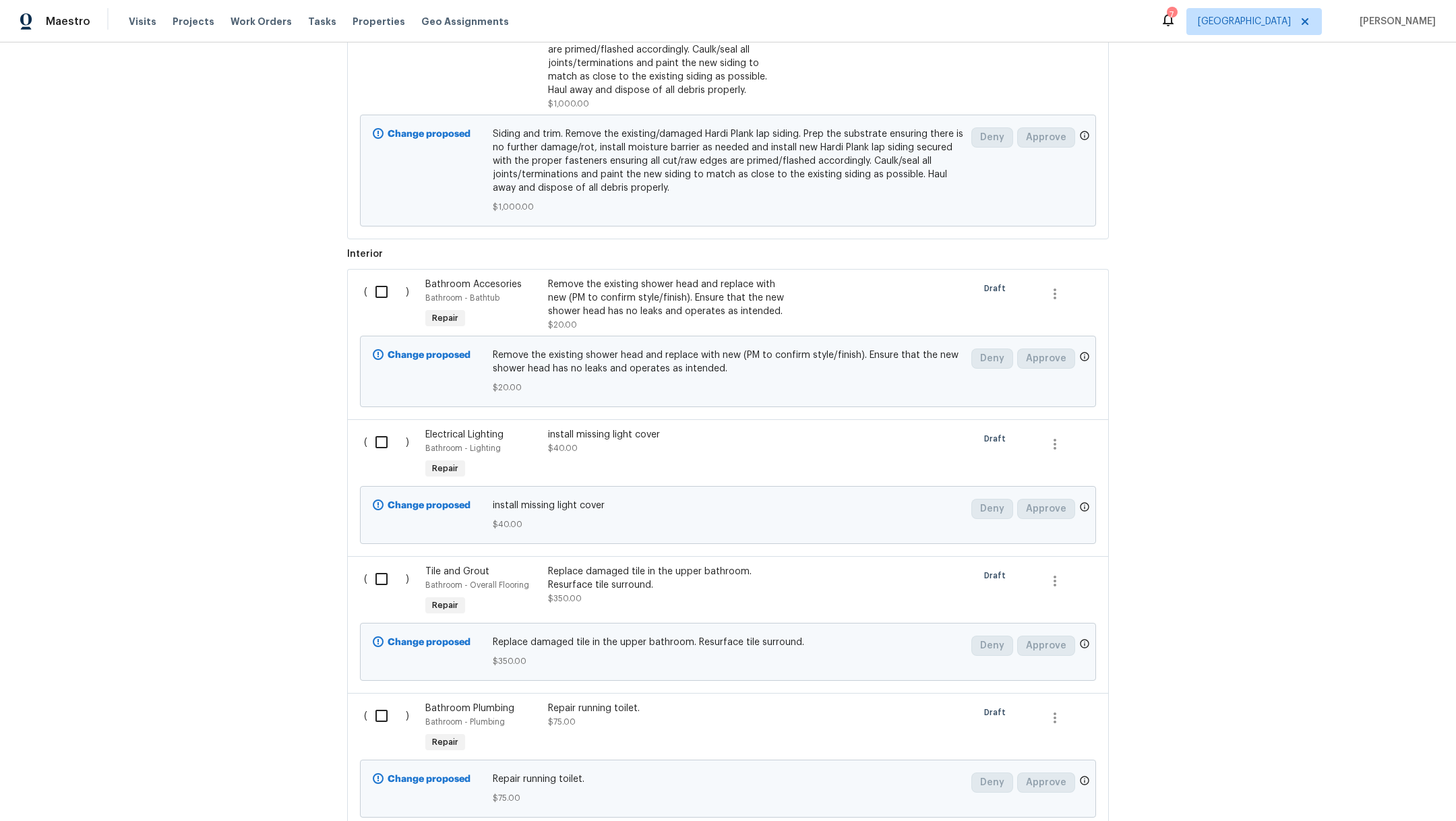
scroll to position [35, 0]
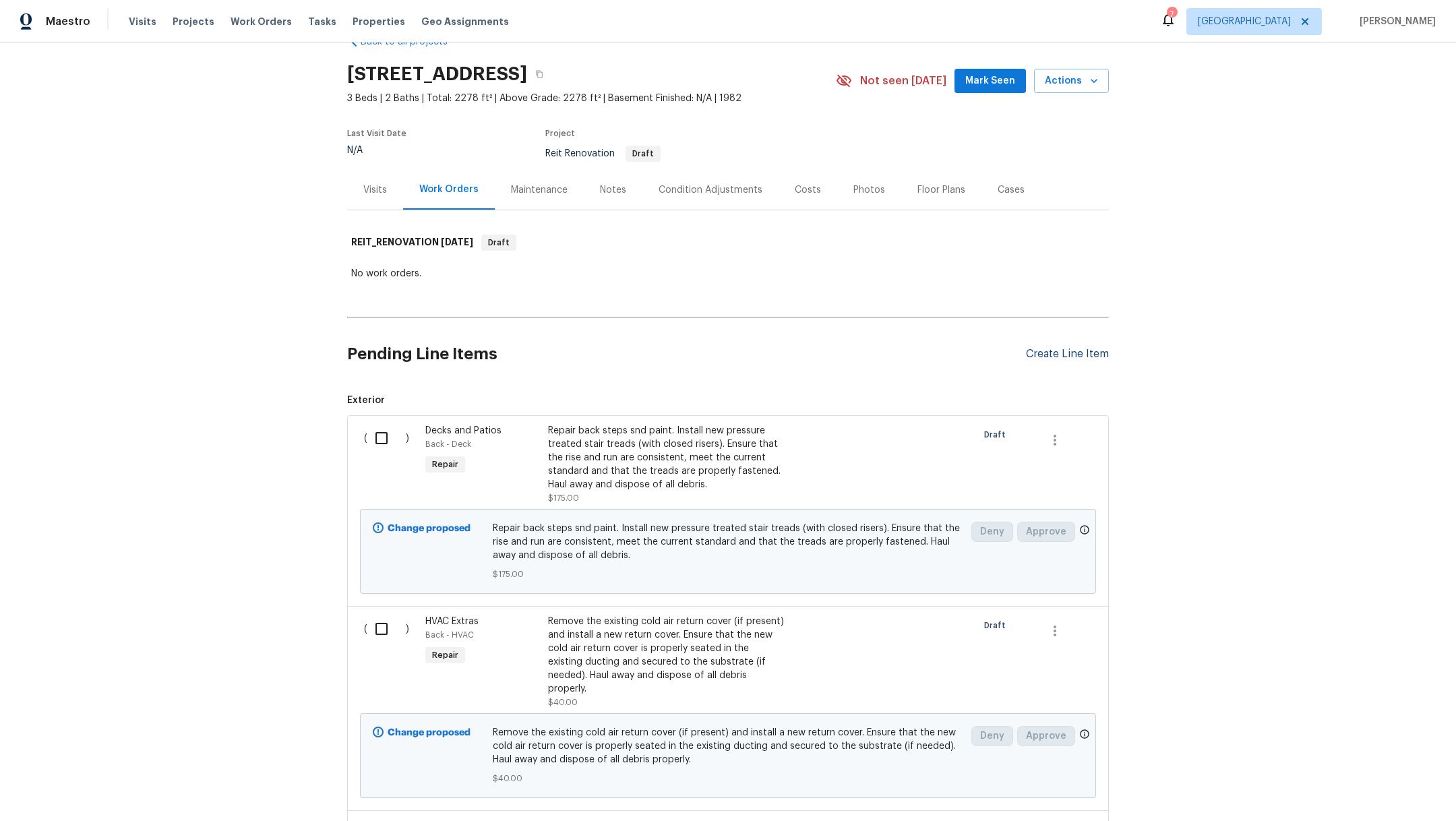
click at [1069, 351] on div "Create Line Item" at bounding box center [1067, 355] width 83 height 13
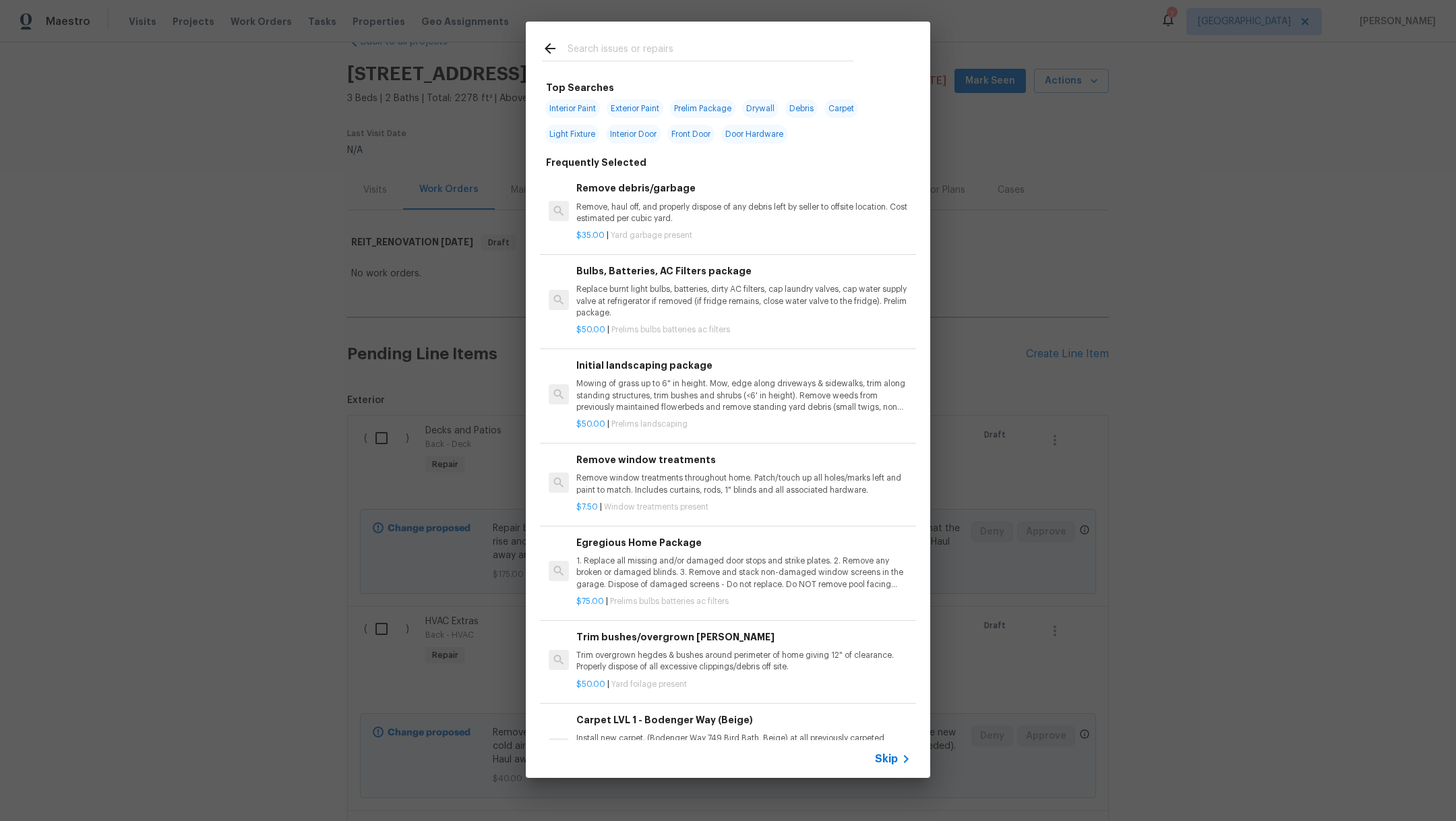
click at [649, 53] on input "text" at bounding box center [711, 50] width 286 height 20
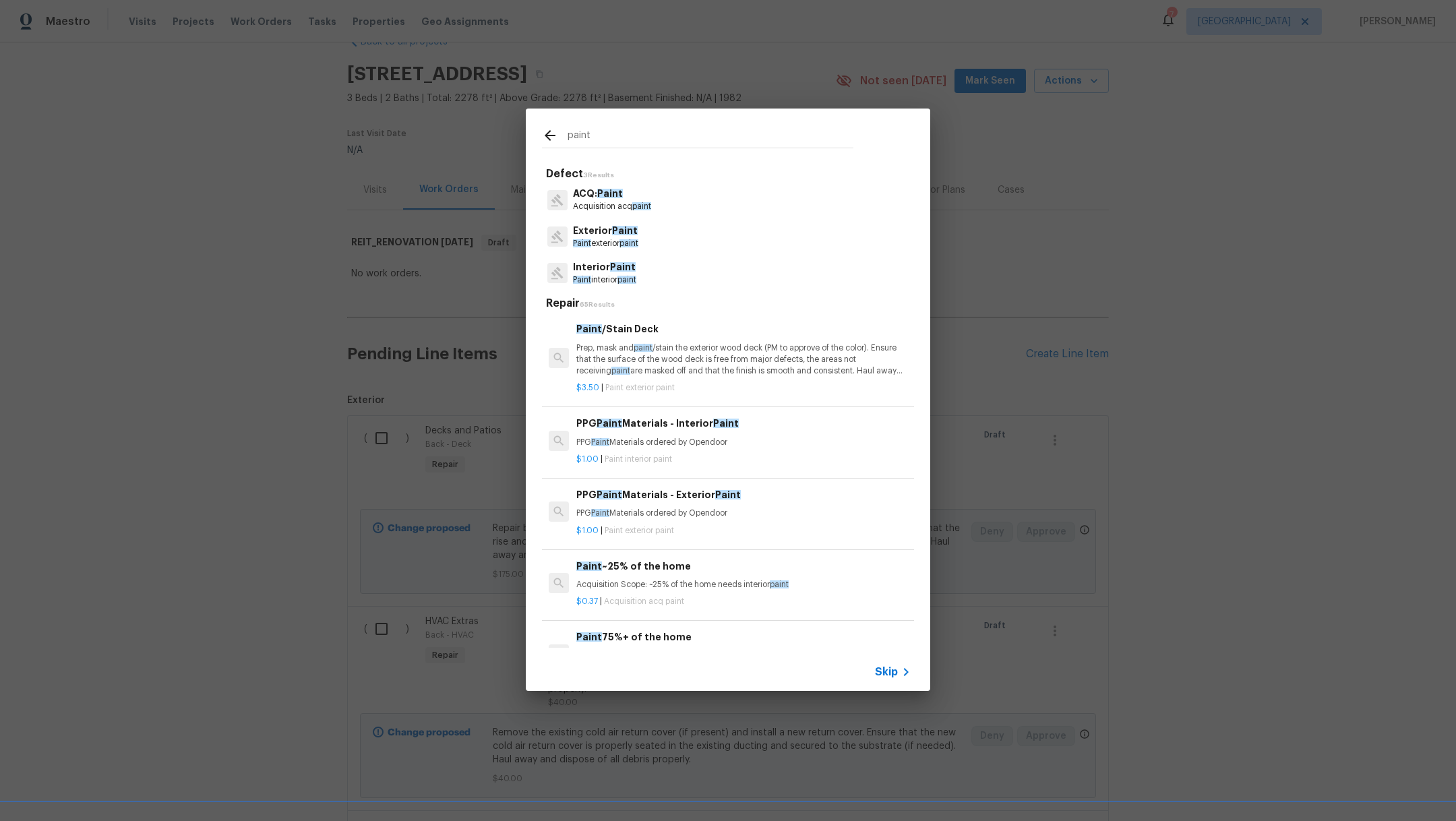
click at [614, 274] on p "Paint interior paint" at bounding box center [605, 280] width 64 height 11
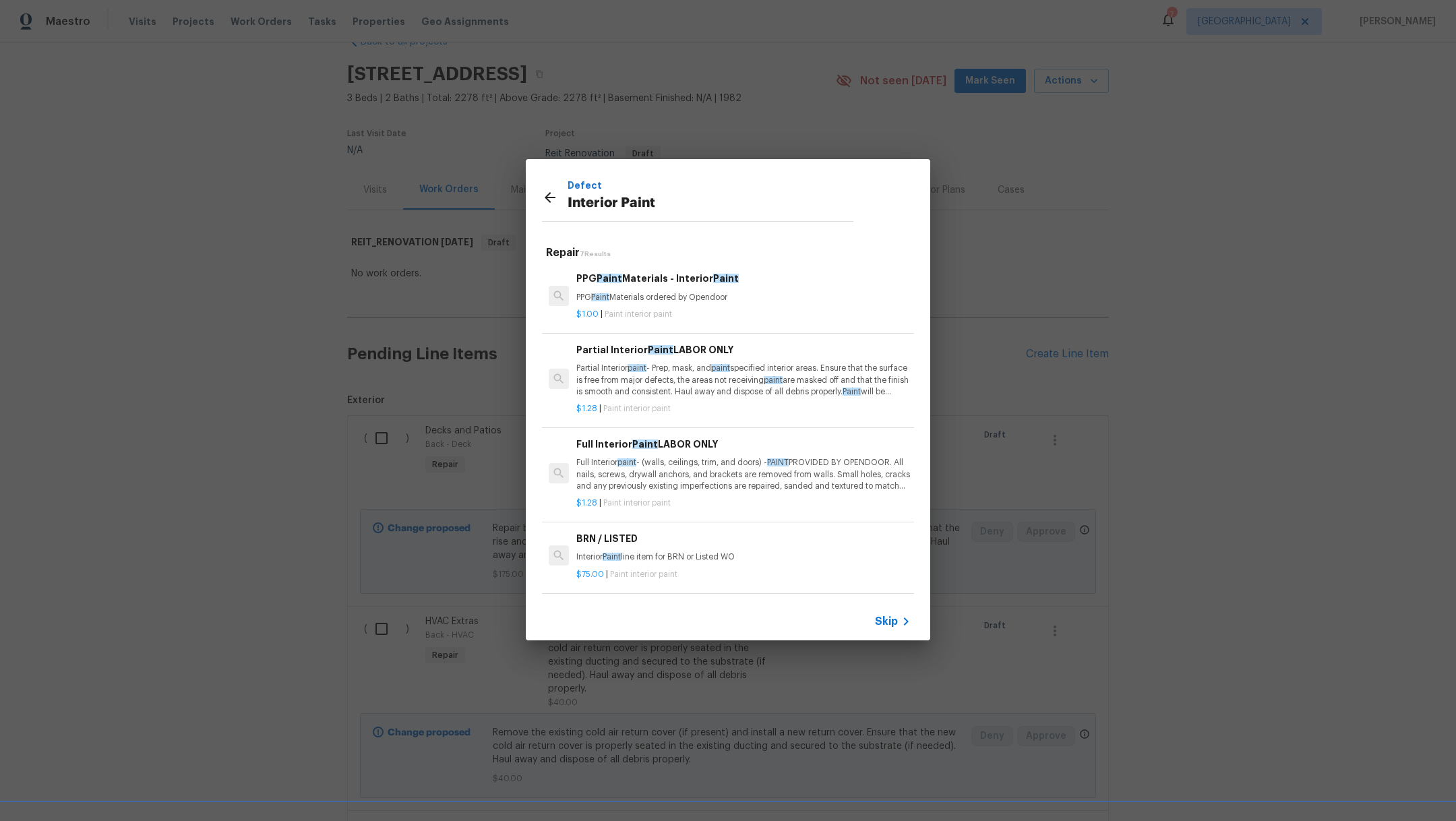
scroll to position [247, 0]
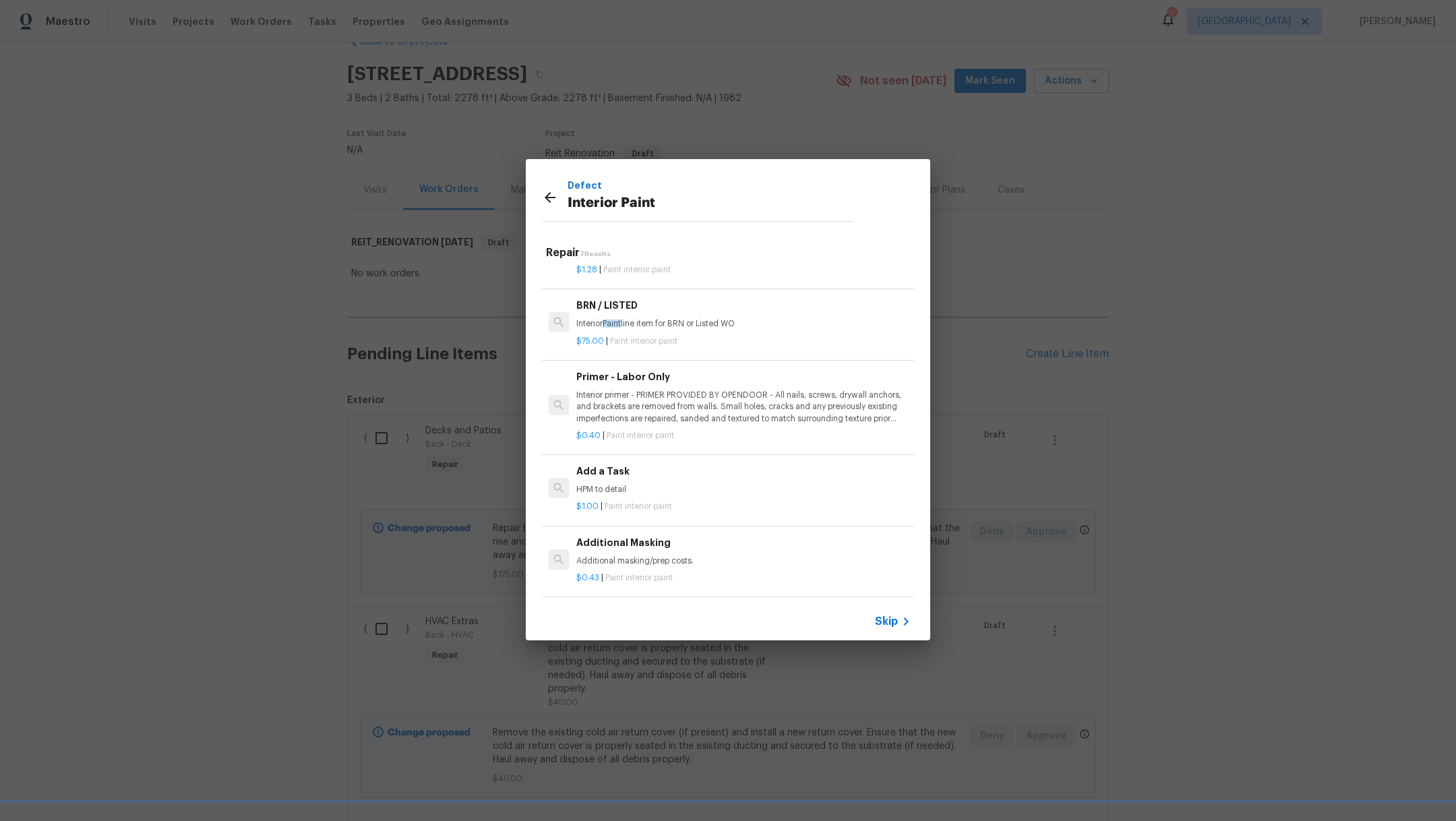
click at [646, 499] on div "Add a Task HPM to detail $1.00 | Paint interior paint" at bounding box center [744, 488] width 338 height 53
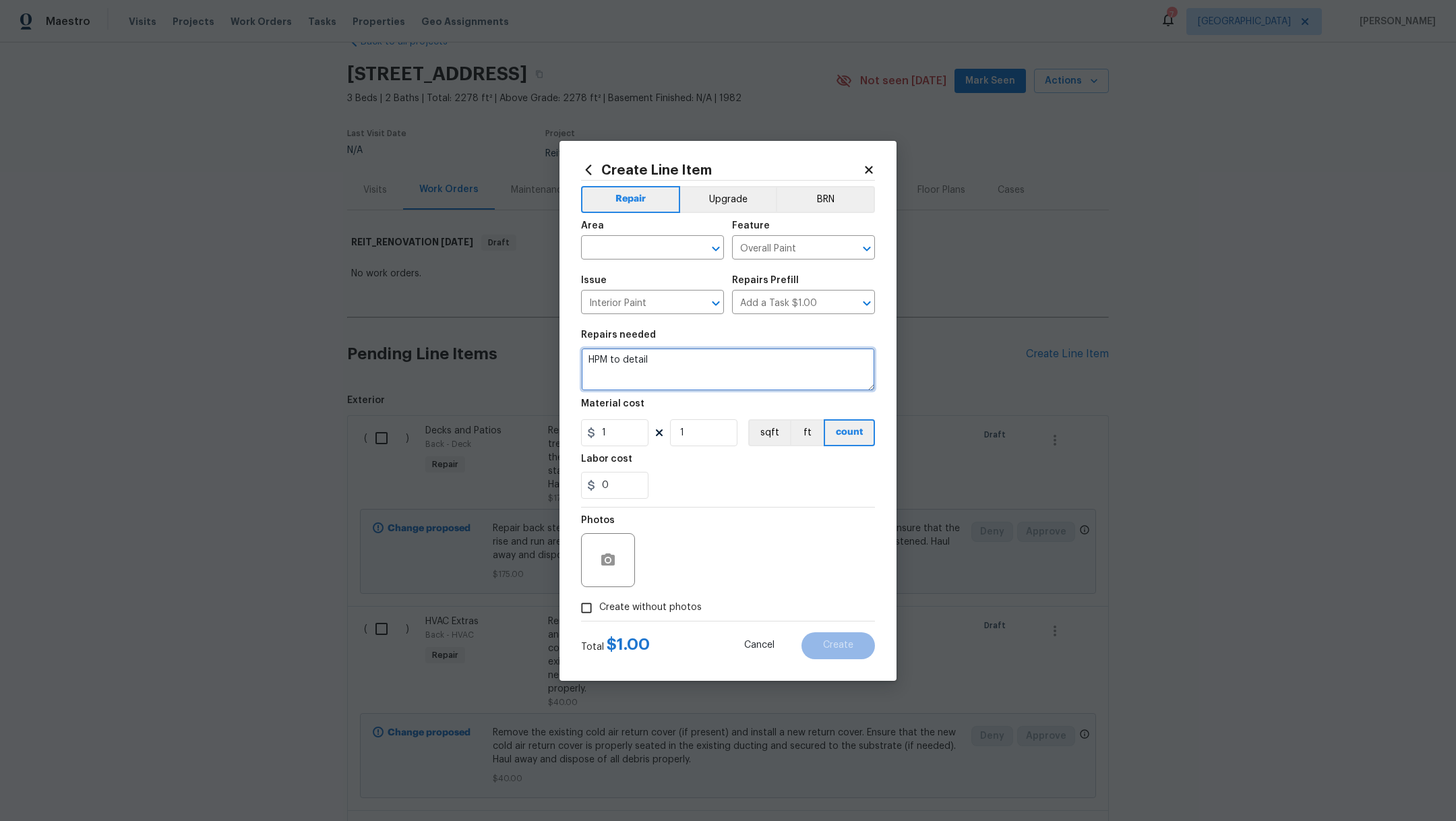
drag, startPoint x: 671, startPoint y: 368, endPoint x: 470, endPoint y: 337, distance: 203.4
click at [470, 337] on div "Create Line Item Repair Upgrade BRN Area ​ Feature Overall Paint ​ Issue Interi…" at bounding box center [728, 410] width 1456 height 821
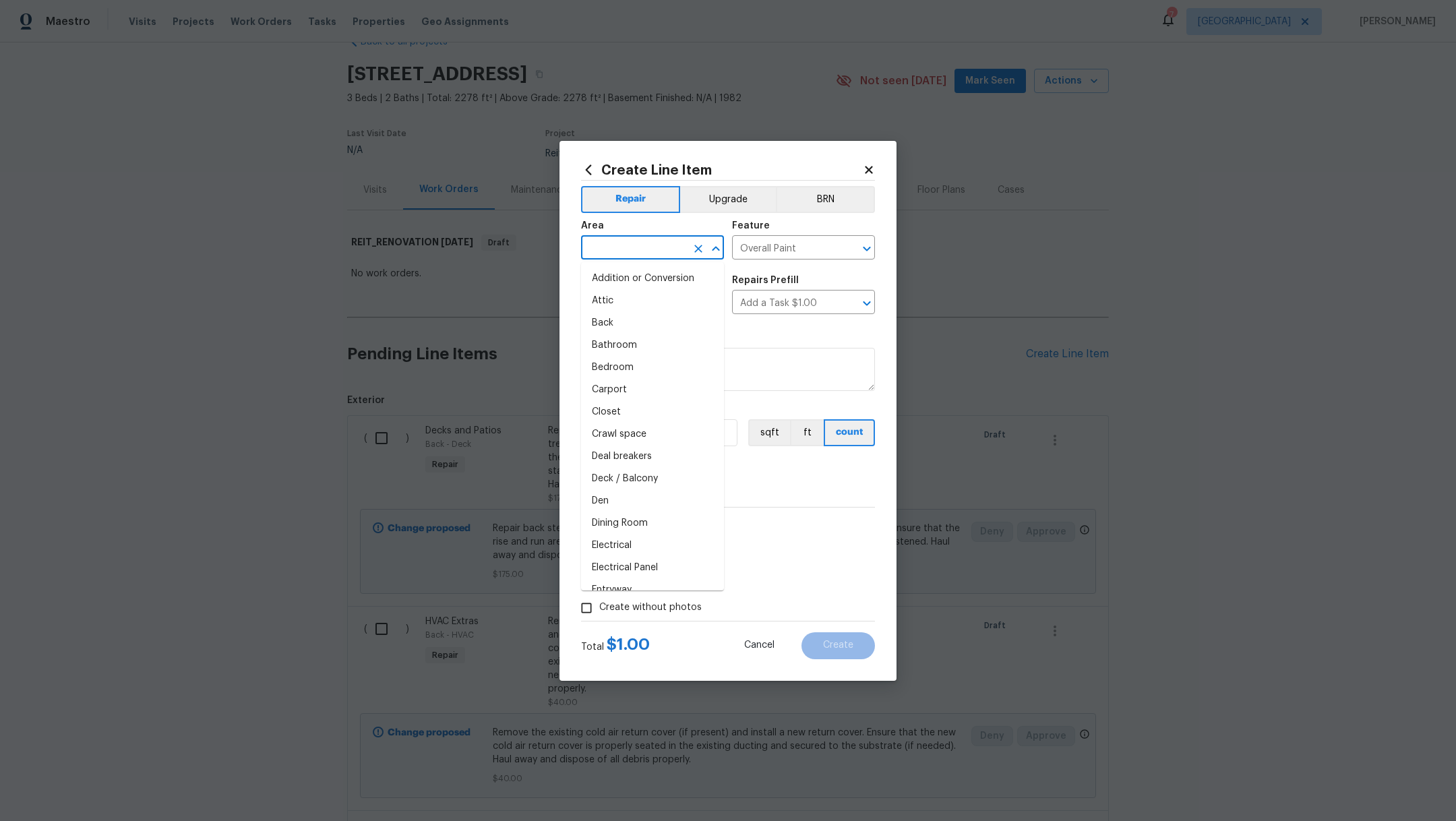
click at [630, 252] on input "text" at bounding box center [634, 249] width 105 height 21
click at [634, 278] on li "Garage" at bounding box center [653, 279] width 143 height 23
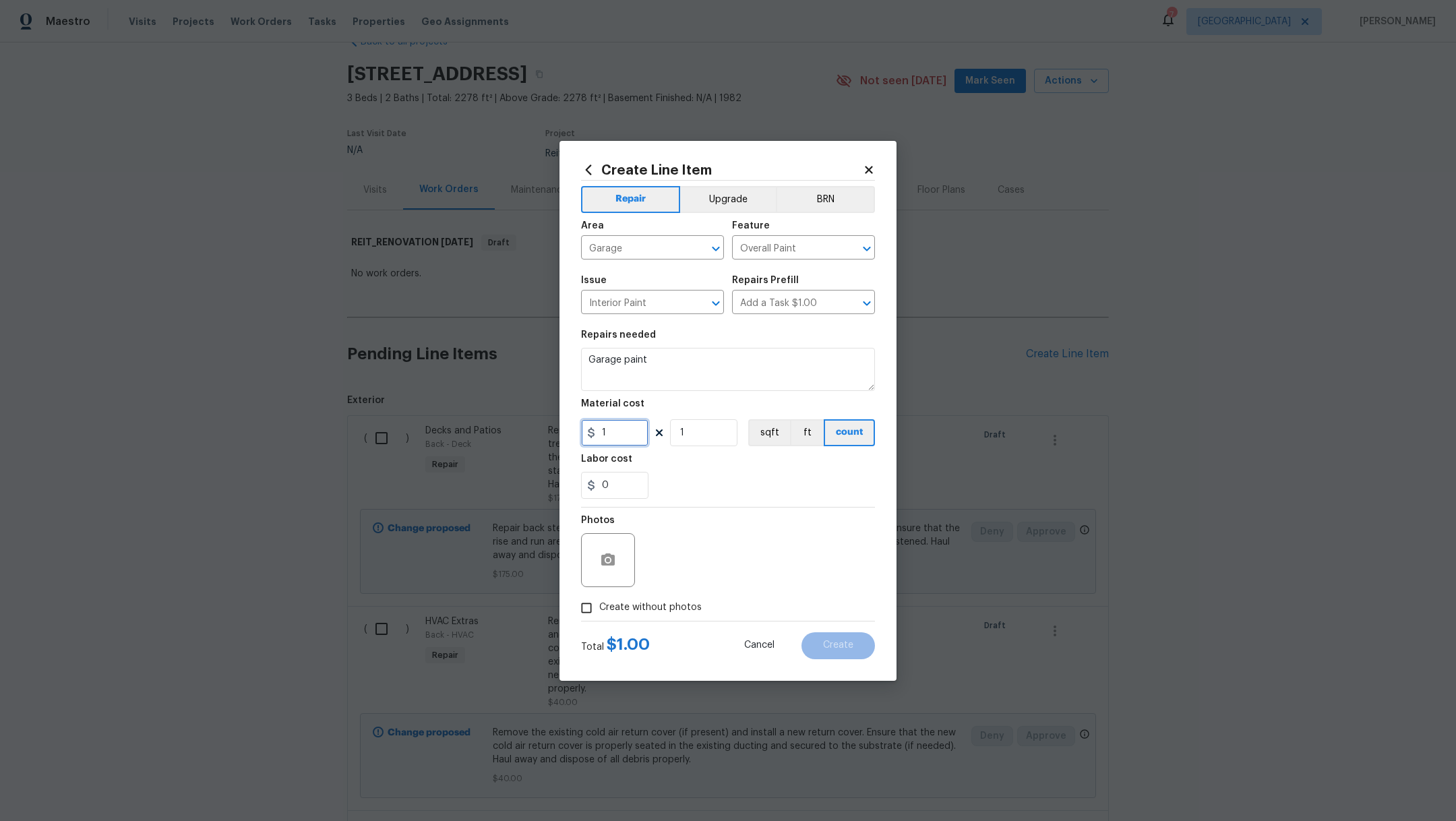
drag, startPoint x: 624, startPoint y: 437, endPoint x: 522, endPoint y: 390, distance: 112.3
click at [522, 390] on div "Create Line Item Repair Upgrade BRN Area Garage ​ Feature Overall Paint ​ Issue…" at bounding box center [728, 410] width 1456 height 821
drag, startPoint x: 625, startPoint y: 434, endPoint x: 511, endPoint y: 433, distance: 114.0
click at [521, 433] on div "Create Line Item Repair Upgrade BRN Area Garage ​ Feature Overall Paint ​ Issue…" at bounding box center [728, 410] width 1456 height 821
click at [709, 489] on div "0" at bounding box center [728, 486] width 294 height 27
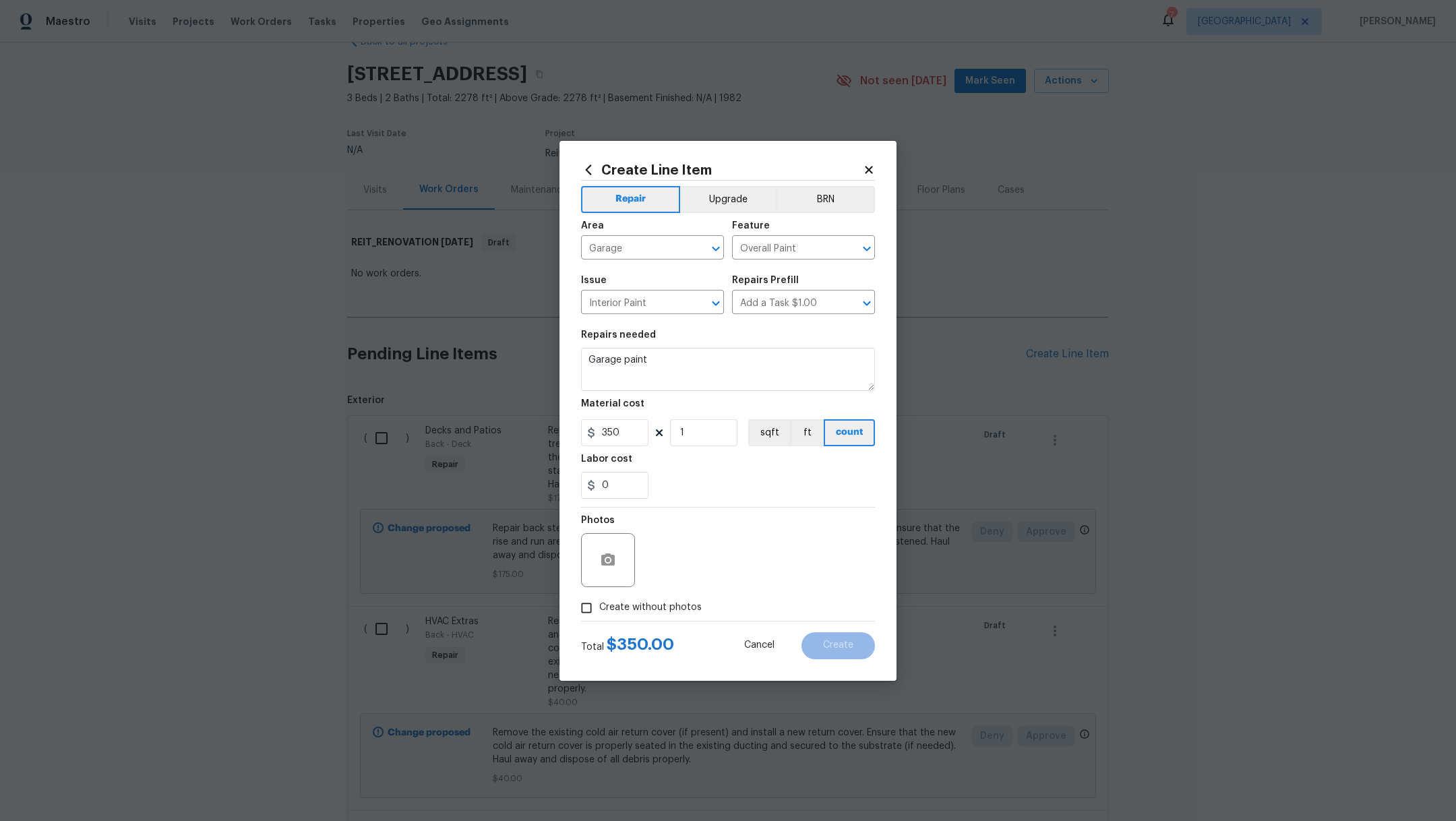
click at [665, 607] on span "Create without photos" at bounding box center [650, 608] width 102 height 14
click at [600, 607] on input "Create without photos" at bounding box center [587, 609] width 26 height 26
click at [701, 572] on textarea at bounding box center [760, 560] width 229 height 54
click at [851, 647] on span "Create" at bounding box center [839, 646] width 31 height 10
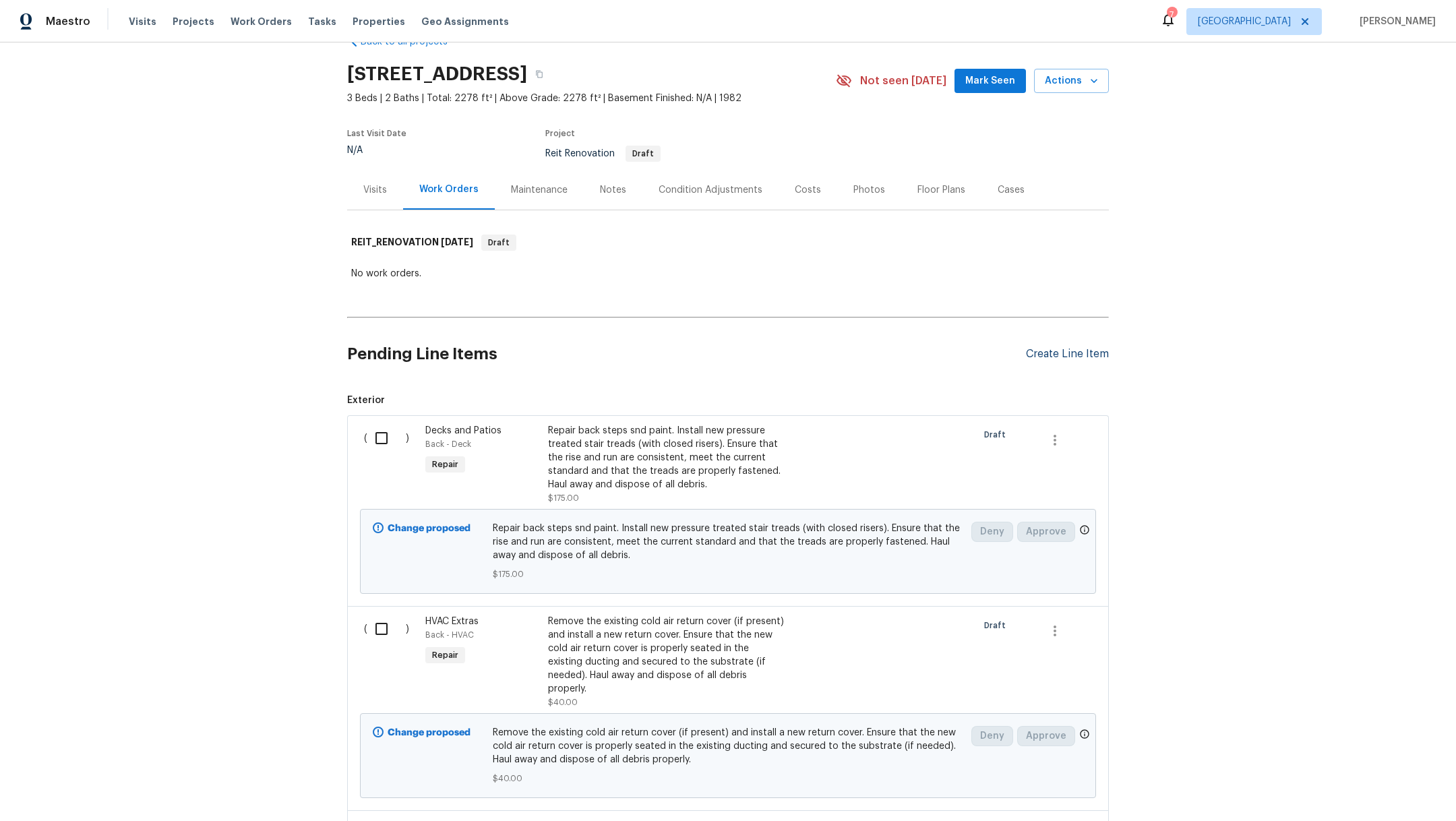
click at [1043, 351] on div "Create Line Item" at bounding box center [1067, 355] width 83 height 13
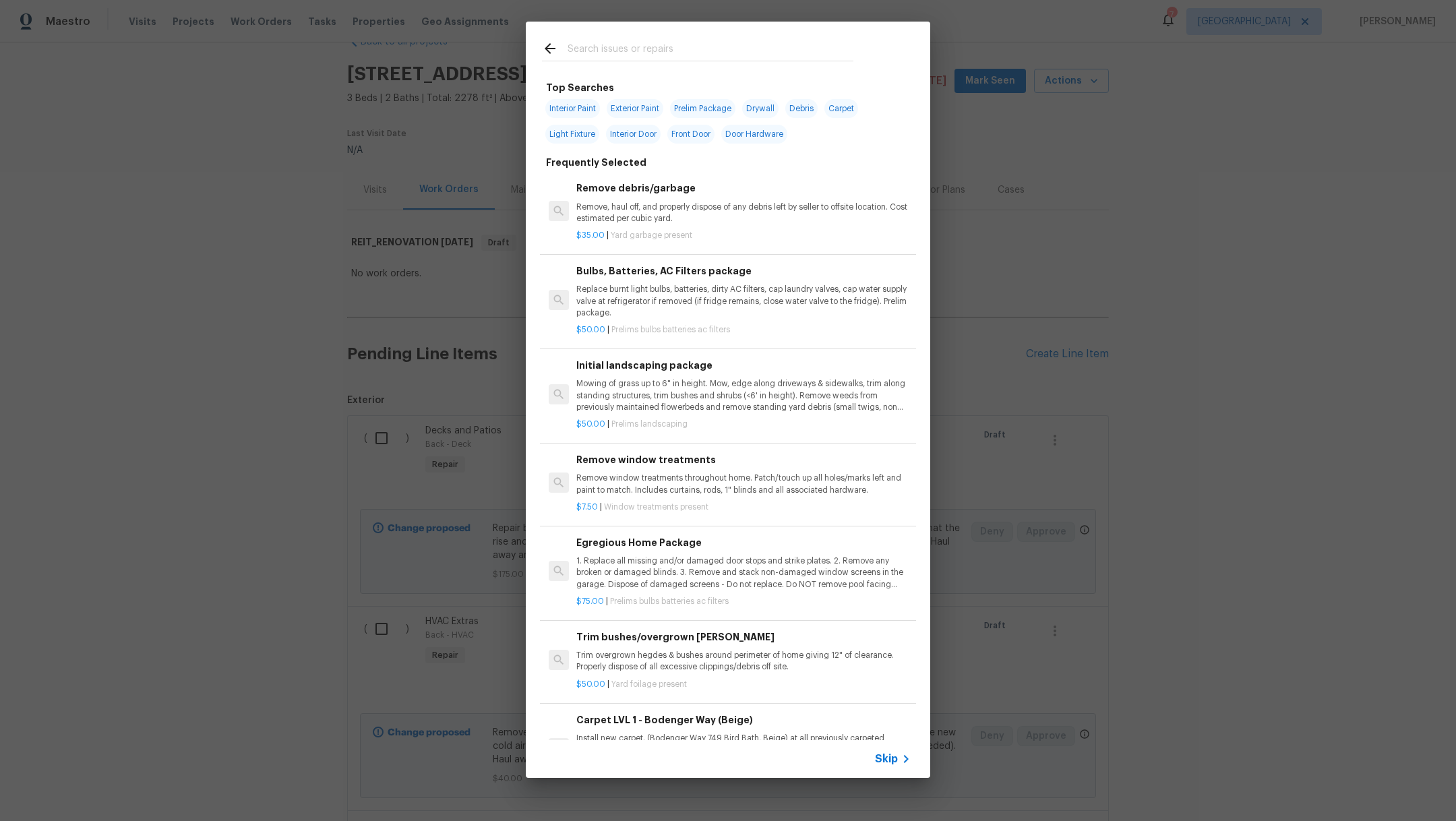
click at [675, 49] on input "text" at bounding box center [711, 50] width 286 height 20
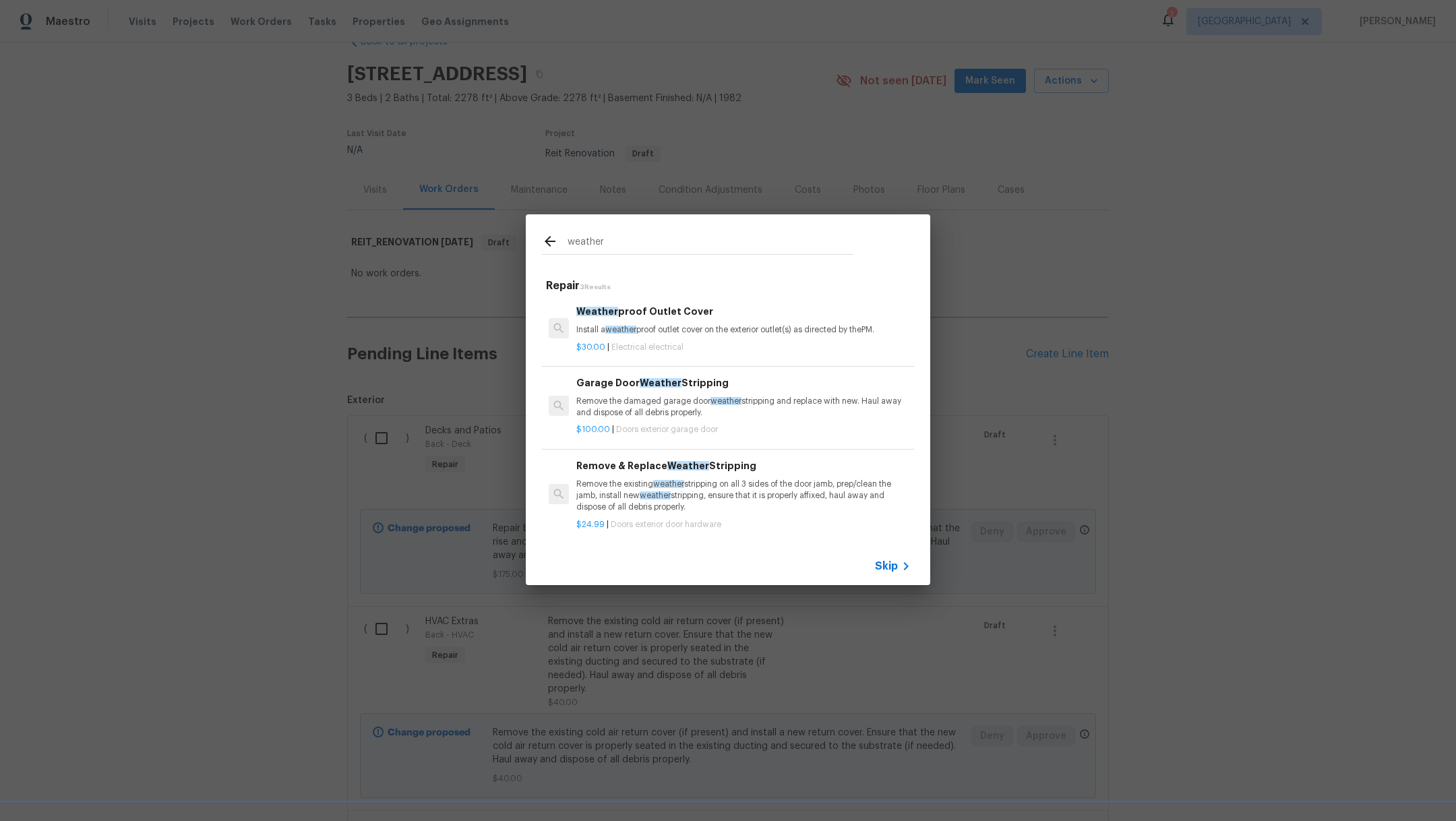
click at [777, 398] on p "Remove the damaged garage door weather stripping and replace with new. Haul awa…" at bounding box center [744, 407] width 334 height 23
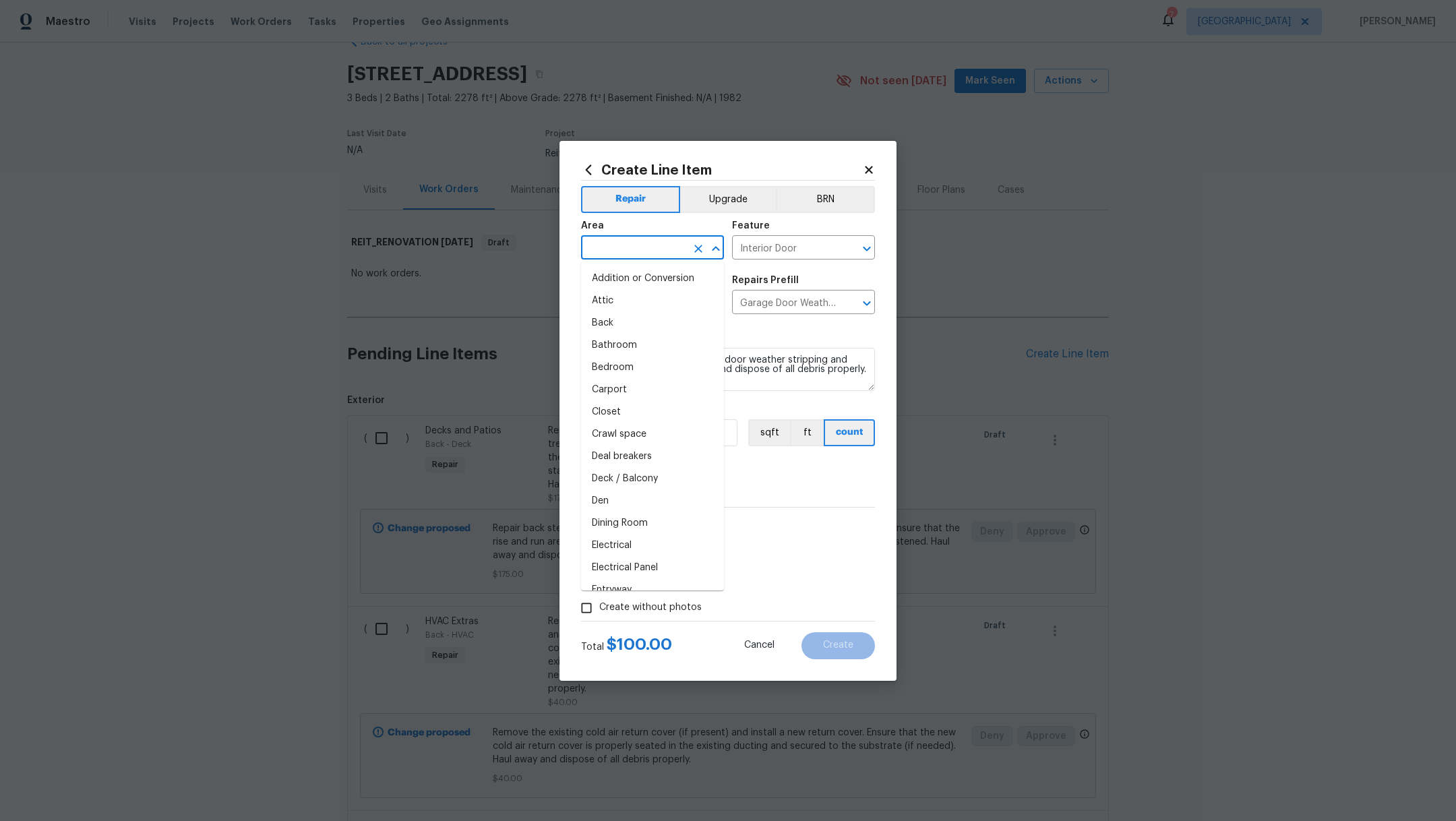
click at [625, 246] on input "text" at bounding box center [634, 249] width 105 height 21
click at [632, 273] on li "Garage" at bounding box center [653, 279] width 143 height 23
drag, startPoint x: 691, startPoint y: 605, endPoint x: 704, endPoint y: 601, distance: 13.6
click at [691, 605] on span "Create without photos" at bounding box center [650, 608] width 102 height 14
click at [600, 605] on input "Create without photos" at bounding box center [587, 609] width 26 height 26
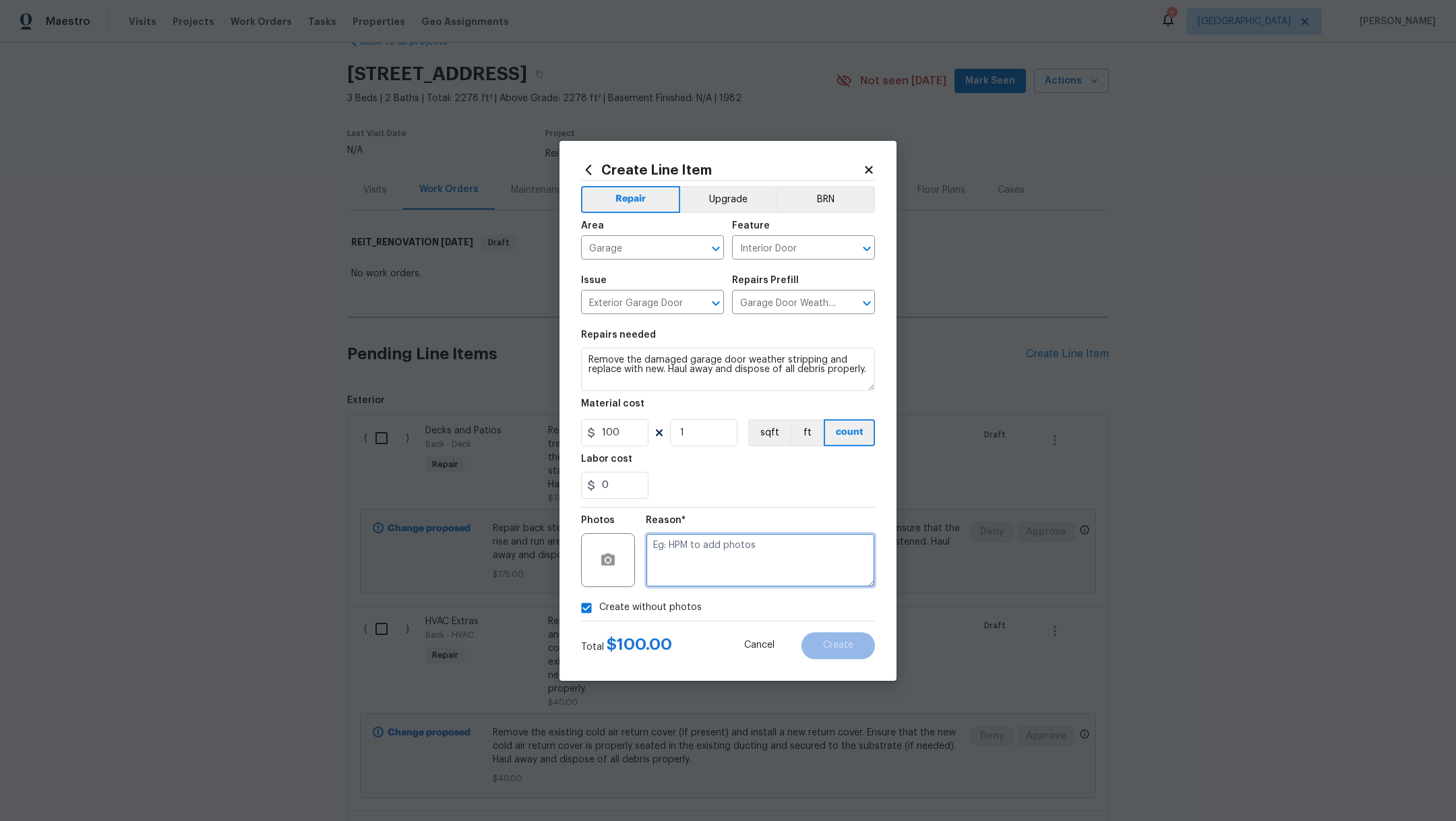
click at [759, 567] on textarea at bounding box center [760, 560] width 229 height 54
click at [842, 652] on button "Create" at bounding box center [838, 647] width 73 height 27
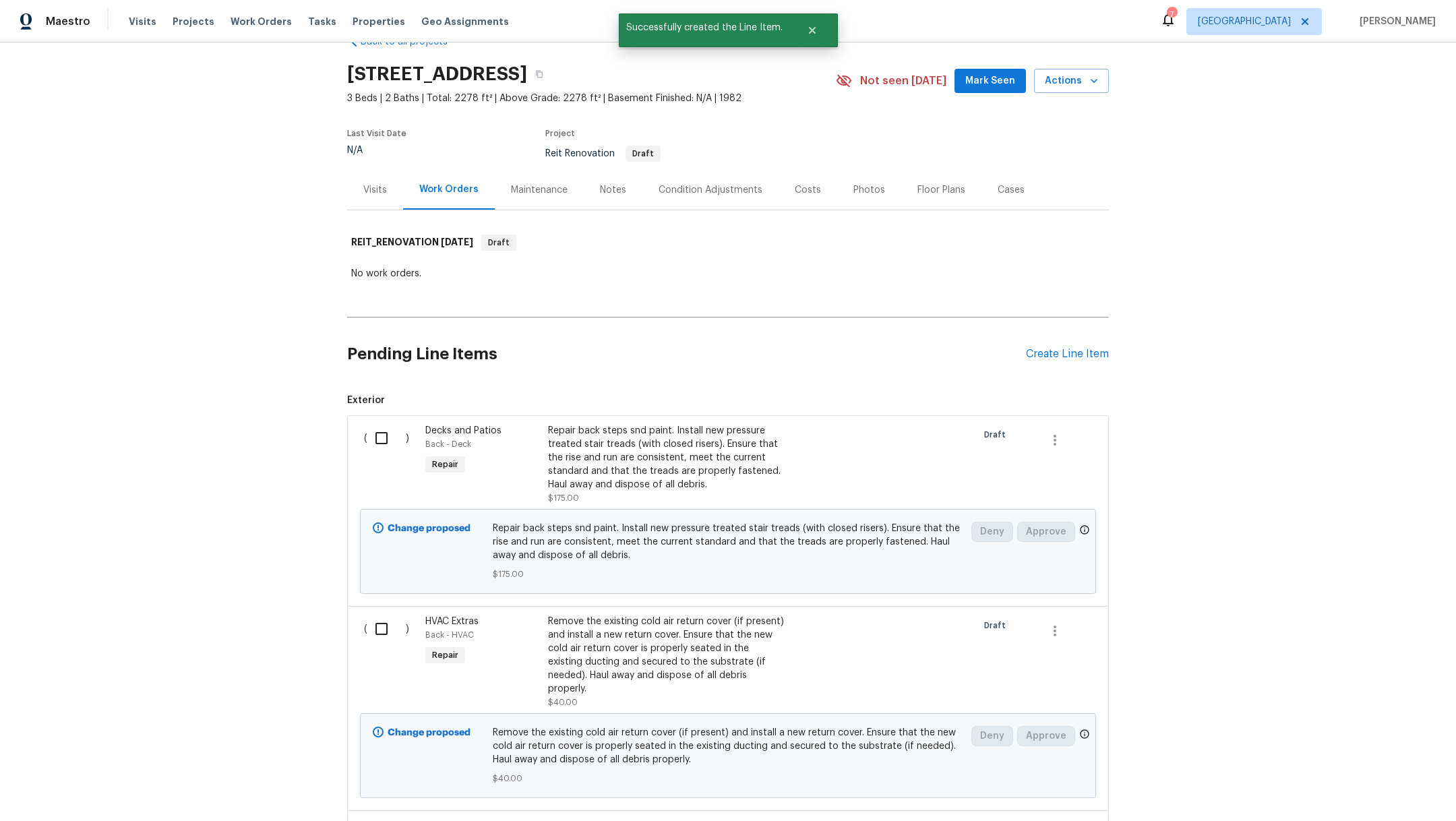
click at [1075, 355] on div "Create Line Item" at bounding box center [1067, 355] width 83 height 13
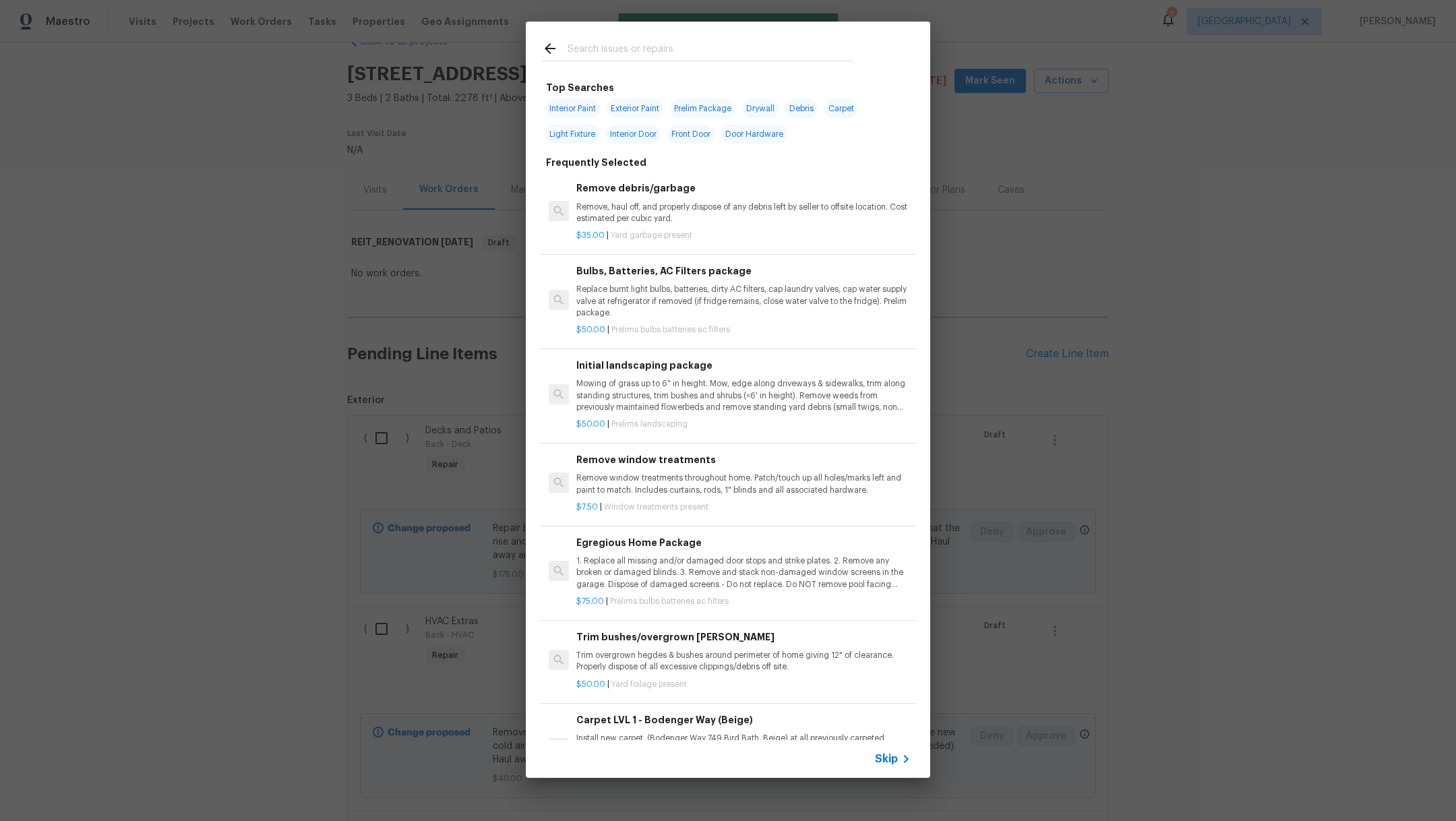
click at [645, 50] on input "text" at bounding box center [711, 50] width 286 height 20
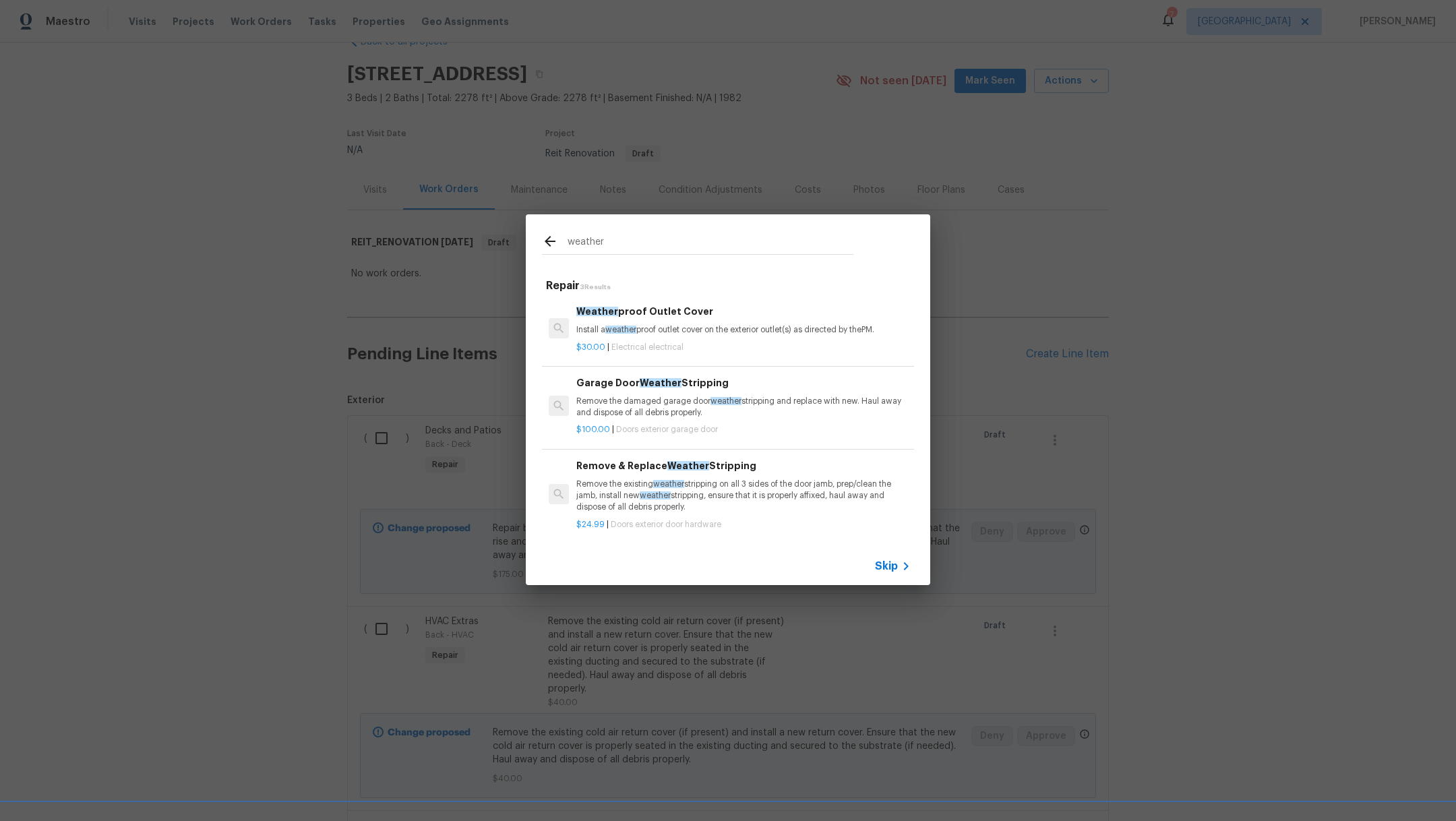
click at [708, 488] on p "Remove the existing weather stripping on all 3 sides of the door jamb, prep/cle…" at bounding box center [744, 495] width 334 height 35
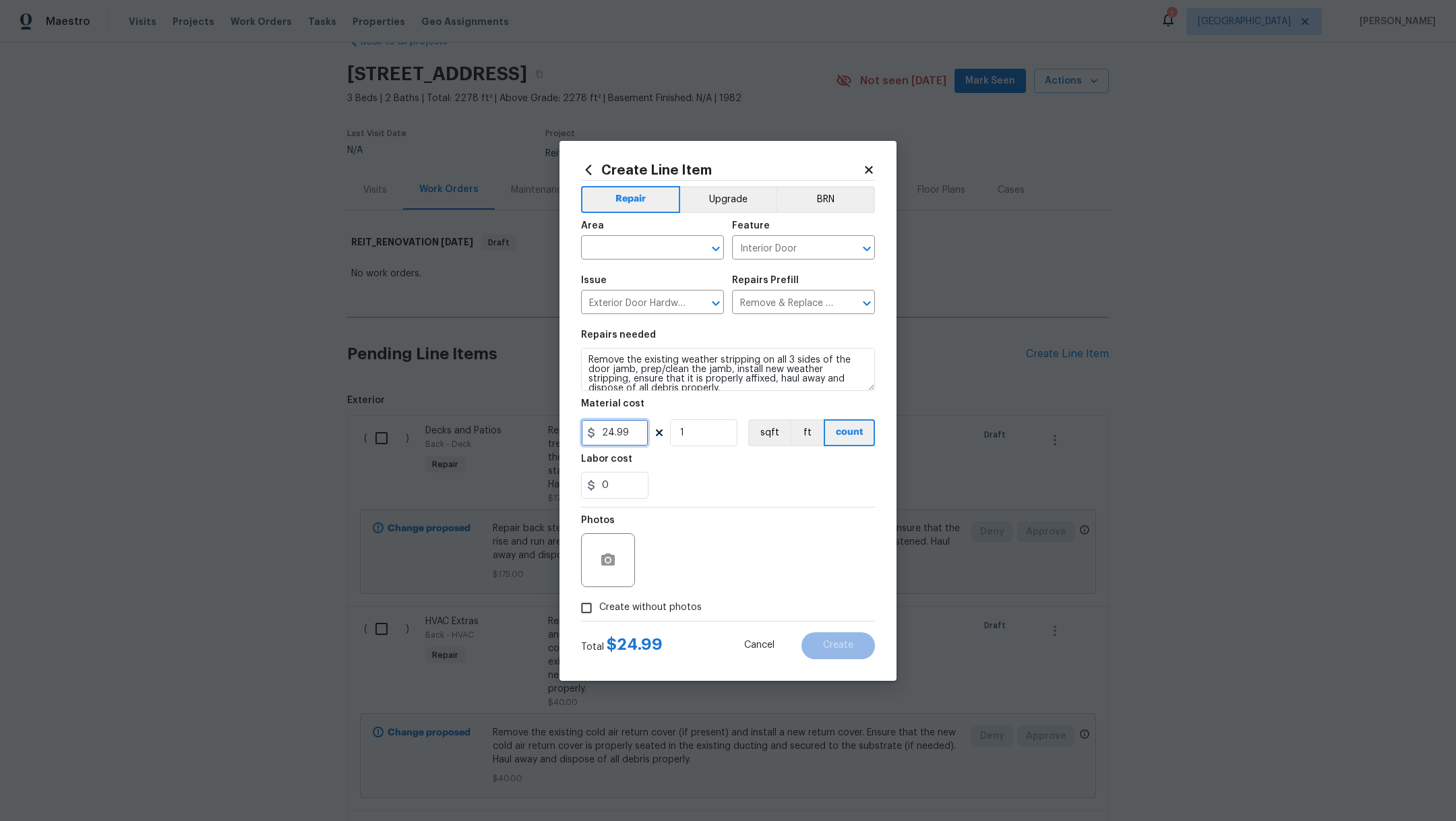
drag, startPoint x: 637, startPoint y: 437, endPoint x: 295, endPoint y: 356, distance: 351.5
click at [311, 362] on div "Create Line Item Repair Upgrade BRN Area ​ Feature Interior Door ​ Issue Exteri…" at bounding box center [728, 410] width 1456 height 821
click at [585, 359] on textarea "Remove the existing weather stripping on all 3 sides of the door jamb, prep/cle…" at bounding box center [728, 370] width 294 height 43
click at [618, 253] on input "text" at bounding box center [634, 249] width 105 height 21
click at [630, 306] on li "Interior Overall" at bounding box center [653, 302] width 143 height 23
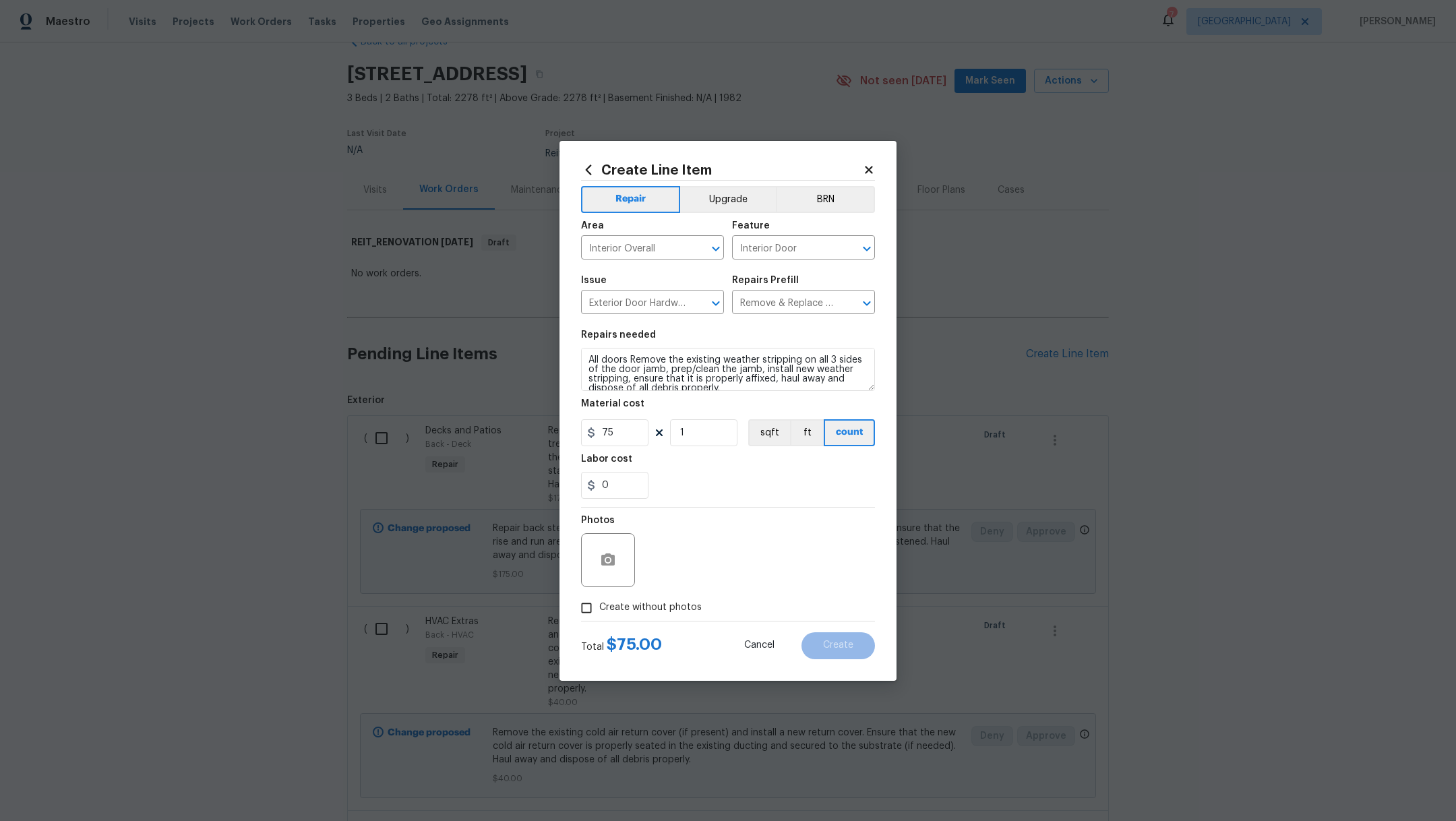
click at [672, 615] on label "Create without photos" at bounding box center [638, 609] width 128 height 26
click at [600, 615] on input "Create without photos" at bounding box center [587, 609] width 26 height 26
click at [718, 571] on textarea at bounding box center [760, 560] width 229 height 54
click at [854, 646] on button "Create" at bounding box center [838, 647] width 73 height 27
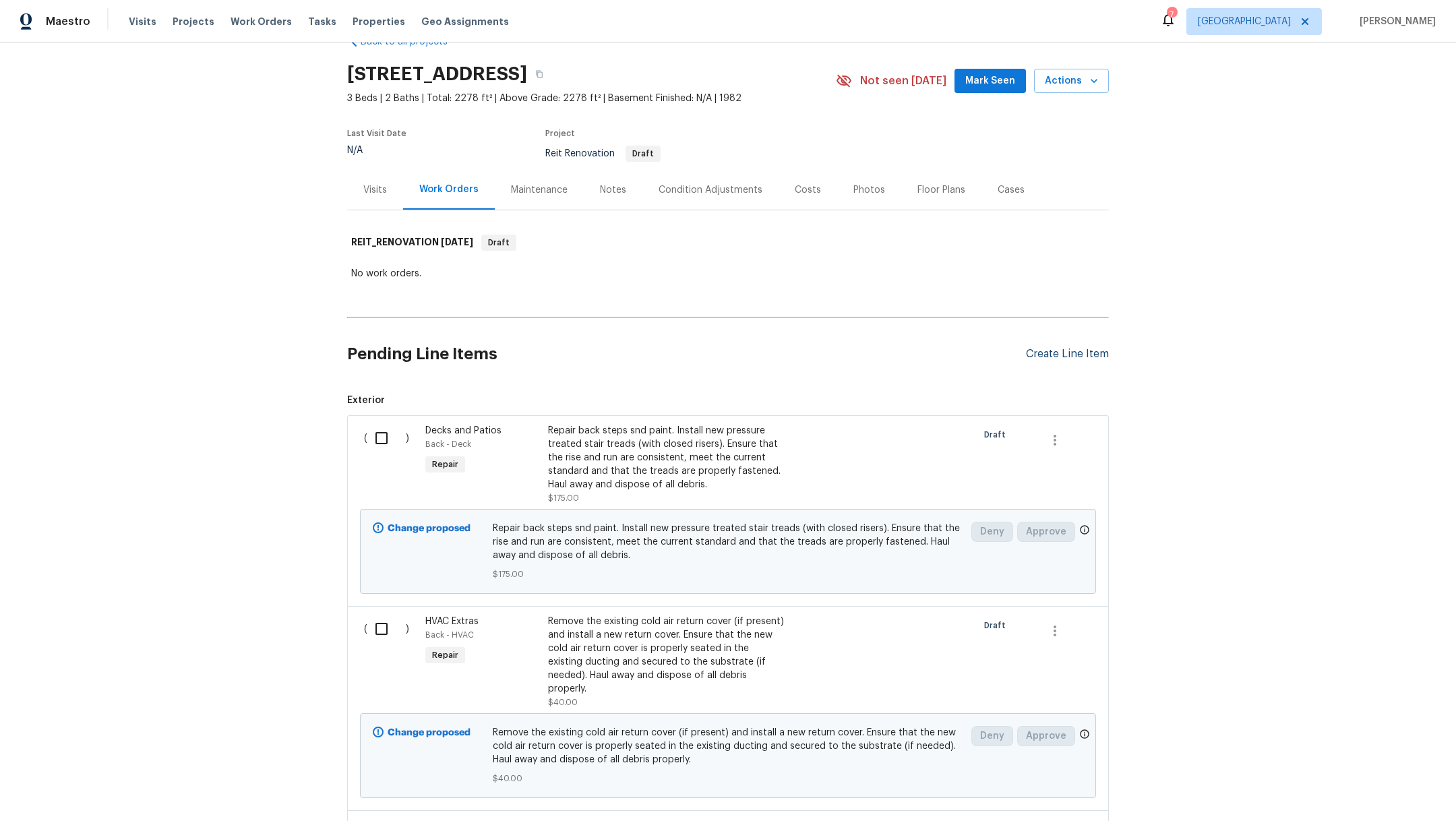
click at [1055, 351] on div "Create Line Item" at bounding box center [1067, 355] width 83 height 13
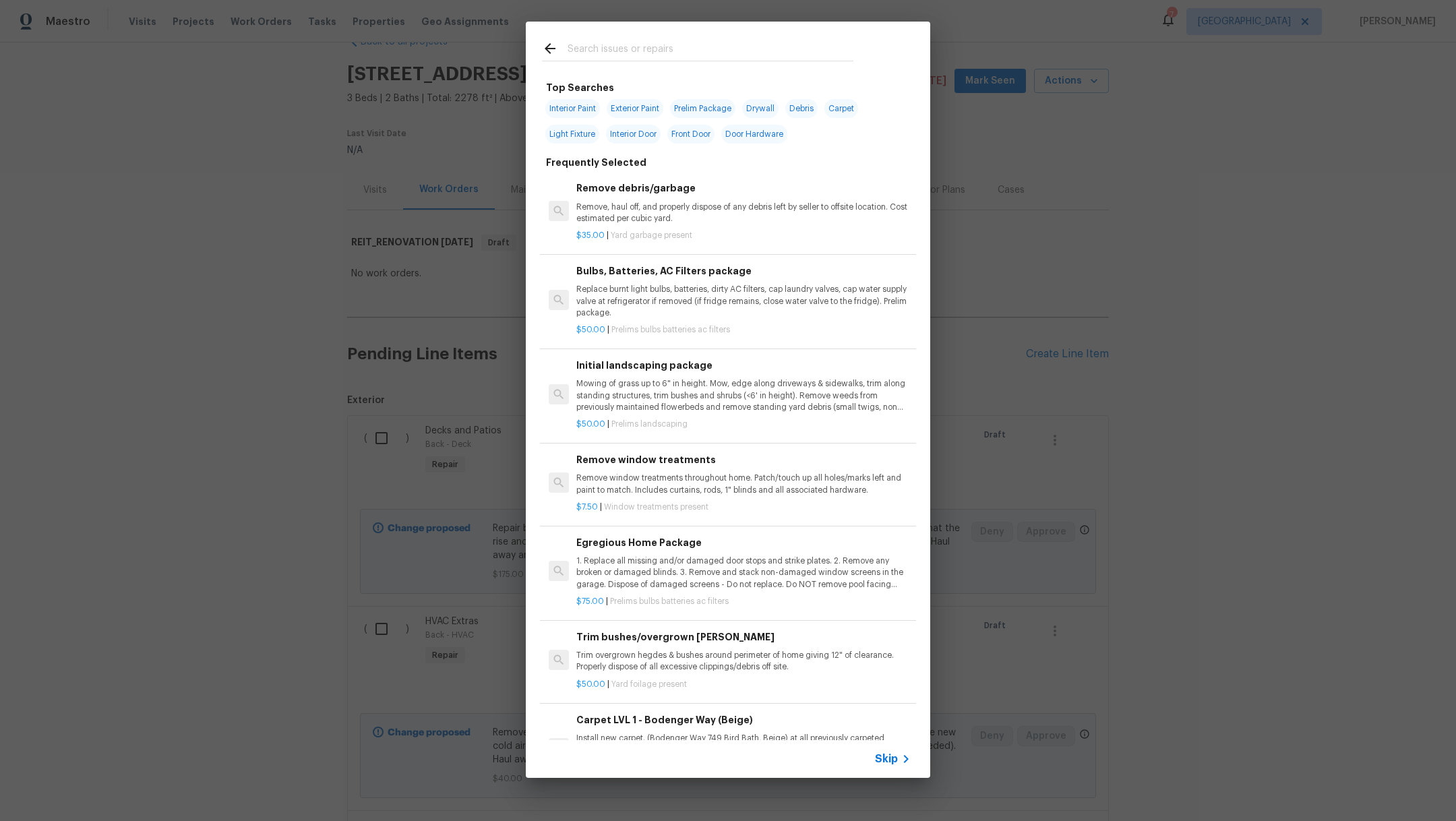
click at [633, 52] on input "text" at bounding box center [711, 50] width 286 height 20
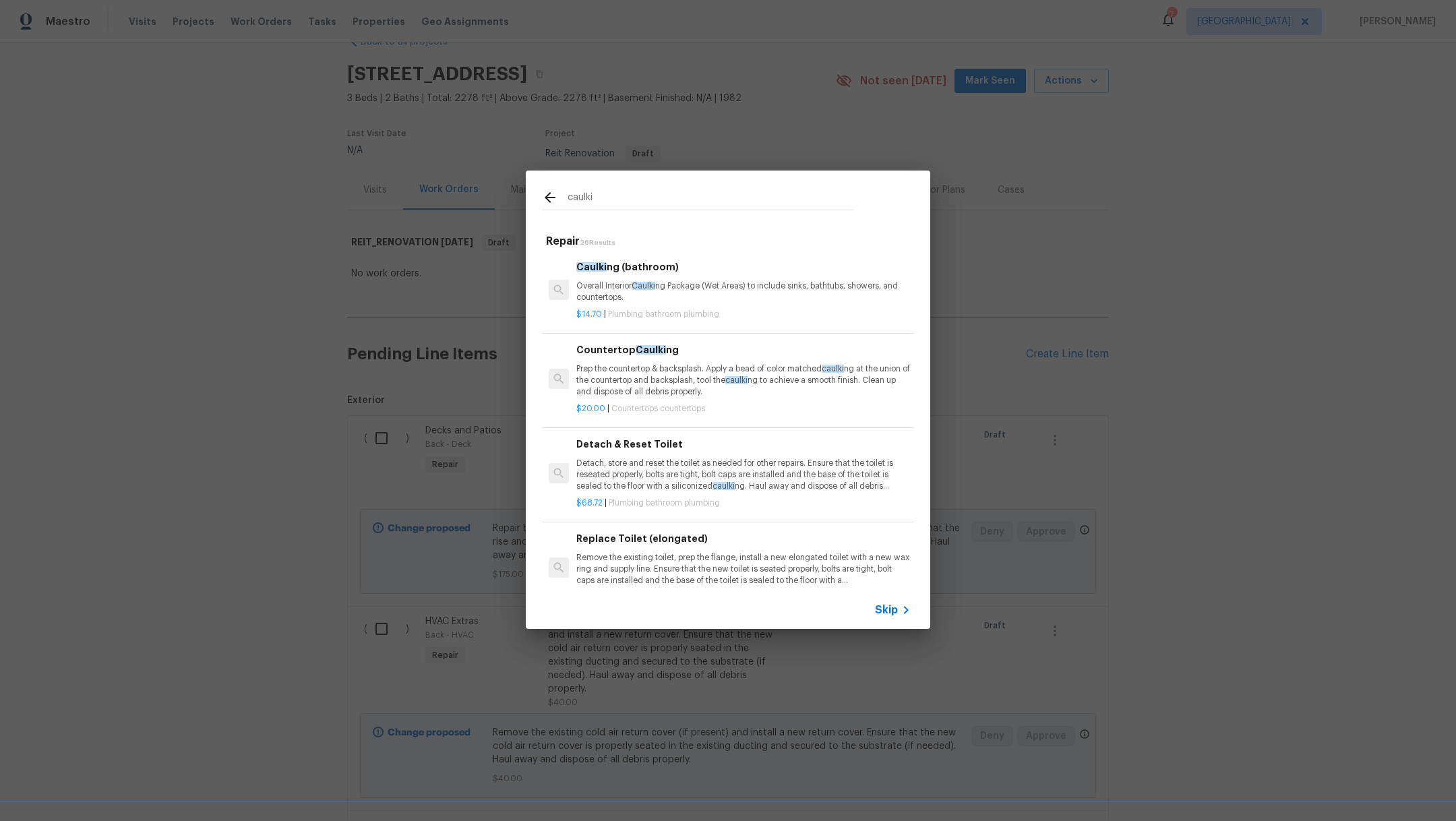
click at [664, 278] on div "[PERSON_NAME] (bathroom) Overall Interior [PERSON_NAME] Package (Wet Areas) to …" at bounding box center [744, 281] width 334 height 44
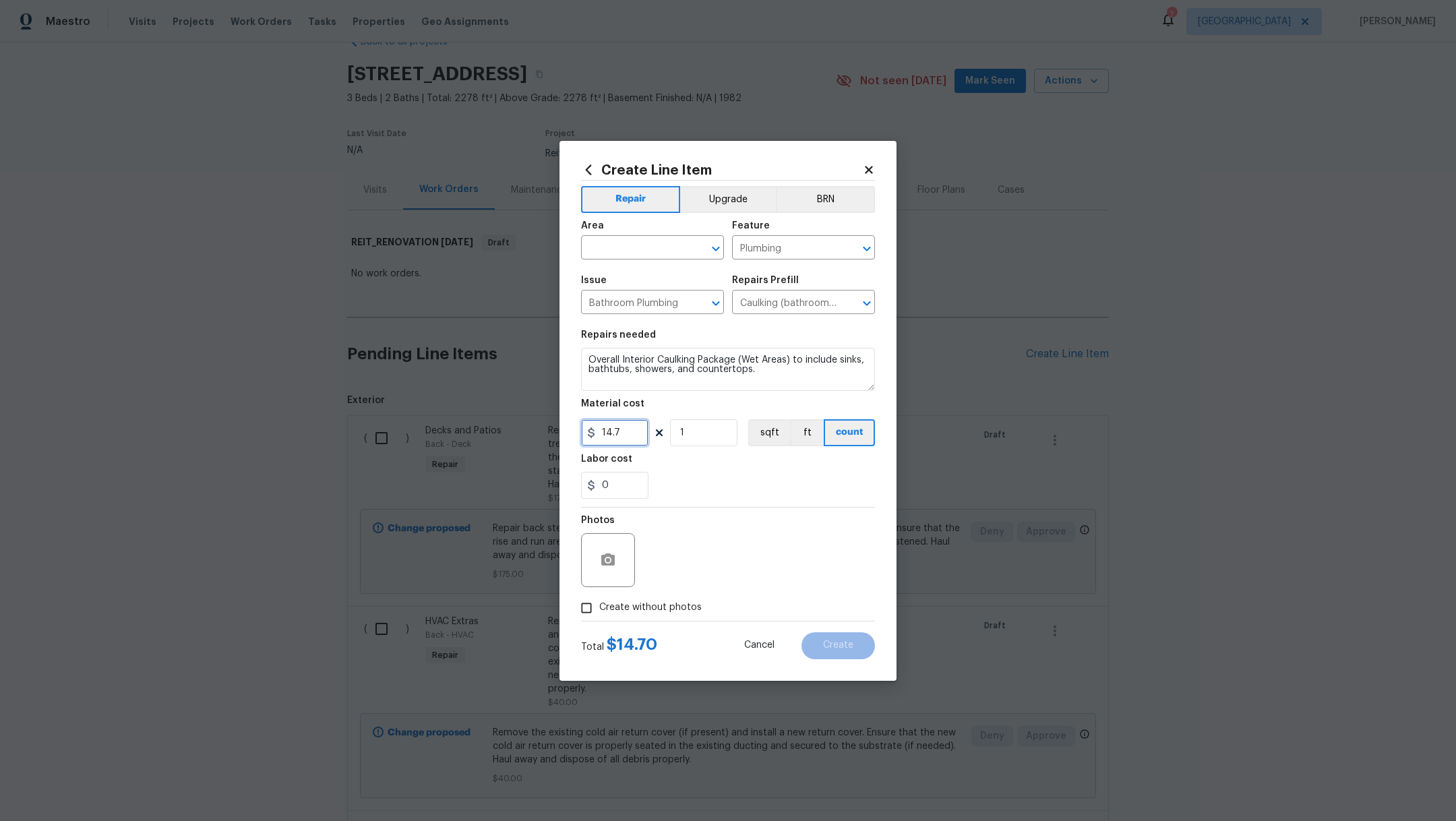
drag, startPoint x: 633, startPoint y: 435, endPoint x: 420, endPoint y: 426, distance: 213.2
click at [420, 426] on div "Create Line Item Repair Upgrade BRN Area ​ Feature Plumbing ​ Issue Bathroom Pl…" at bounding box center [728, 410] width 1456 height 821
click at [624, 245] on input "text" at bounding box center [634, 249] width 105 height 21
click at [625, 309] on li "Interior Overall" at bounding box center [653, 302] width 143 height 23
drag, startPoint x: 743, startPoint y: 499, endPoint x: 743, endPoint y: 510, distance: 11.0
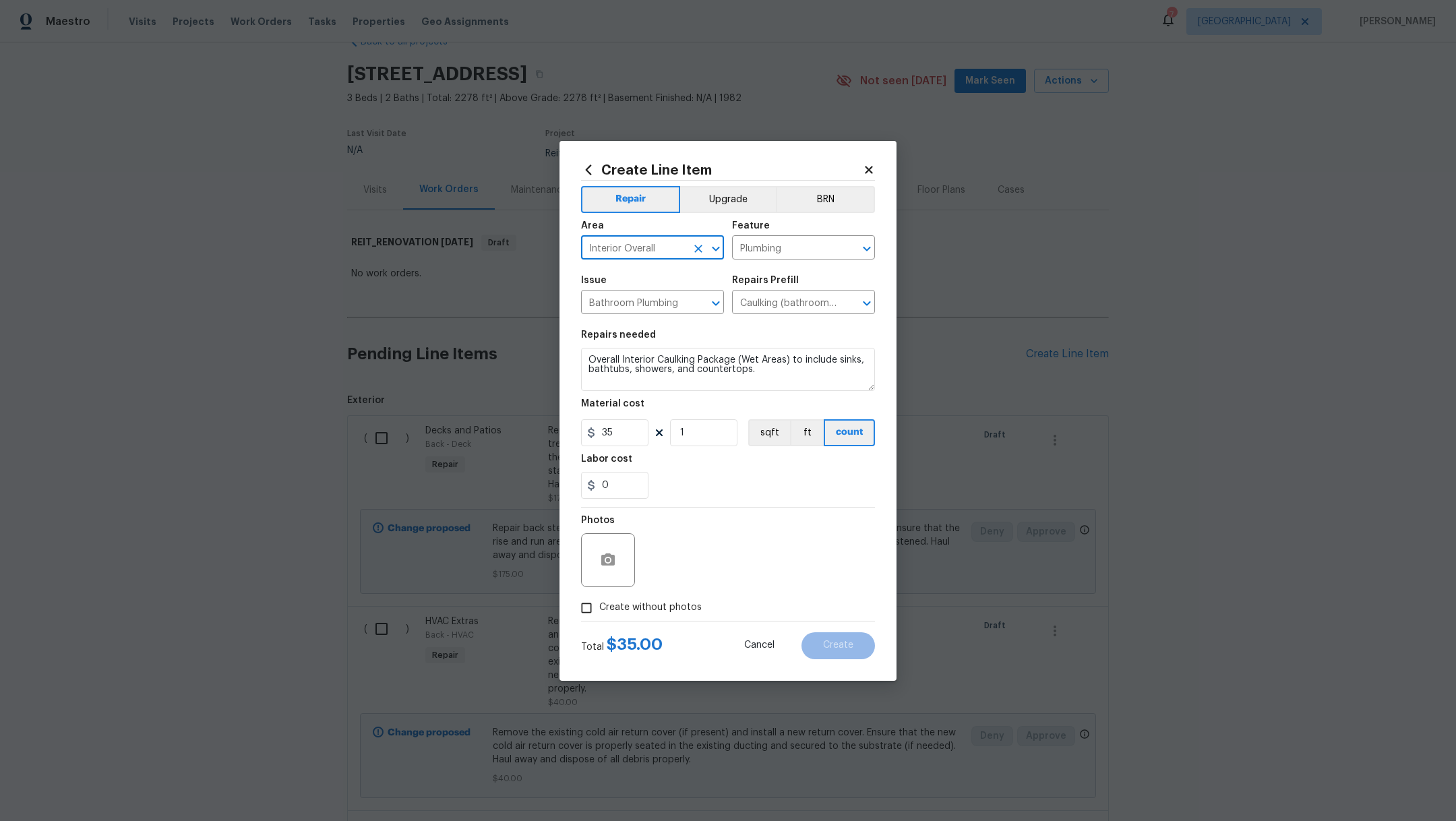
click at [743, 499] on section "Repairs needed Overall Interior Caulking Package (Wet Areas) to include sinks, …" at bounding box center [728, 415] width 294 height 185
click at [634, 608] on span "Create without photos" at bounding box center [650, 608] width 102 height 14
click at [600, 608] on input "Create without photos" at bounding box center [587, 609] width 26 height 26
click at [717, 560] on textarea at bounding box center [760, 560] width 229 height 54
click at [586, 356] on textarea "Overall Interior Caulking Package (Wet Areas) to include sinks, bathtubs, showe…" at bounding box center [728, 370] width 294 height 43
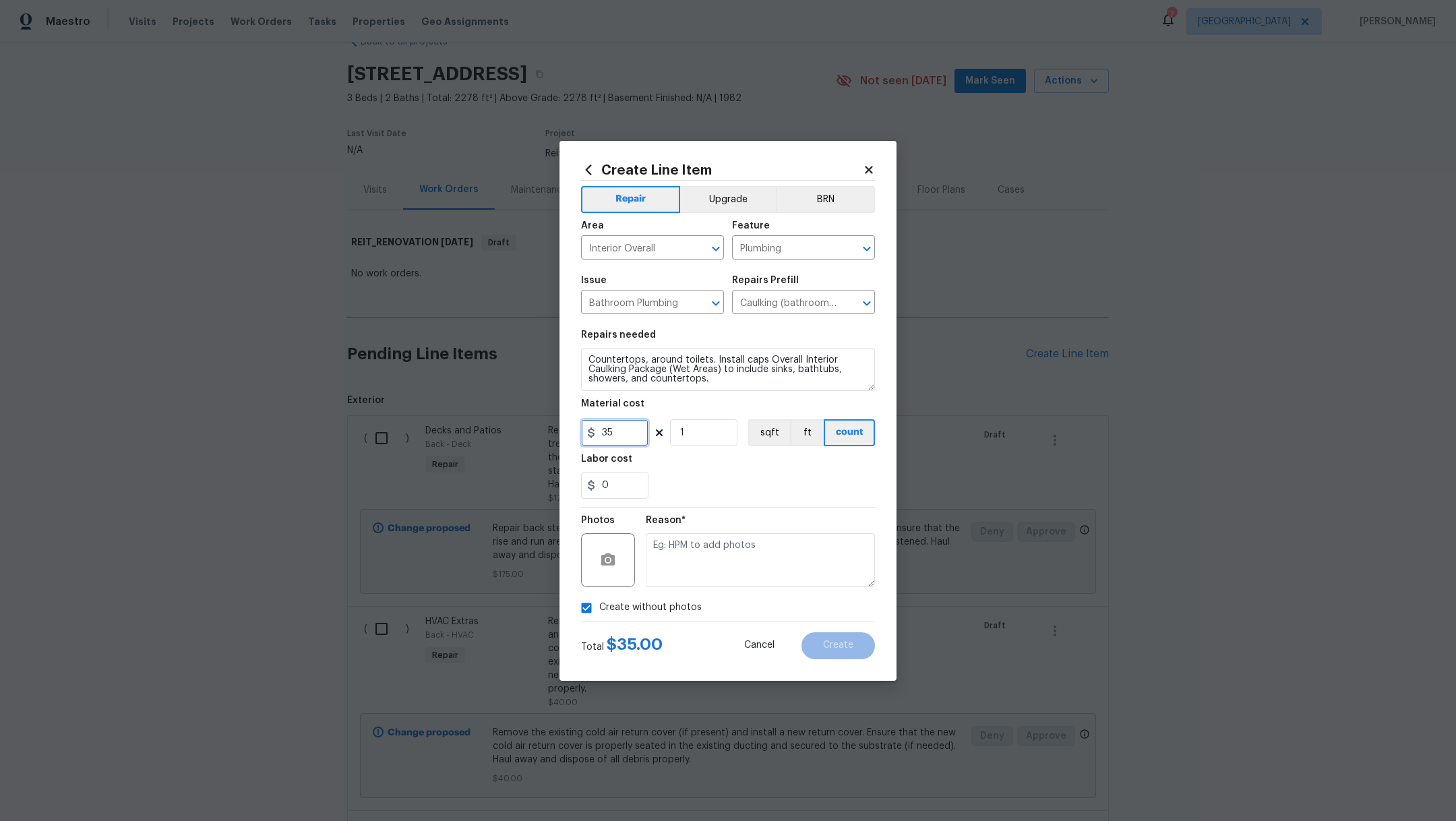
drag, startPoint x: 624, startPoint y: 426, endPoint x: 564, endPoint y: 426, distance: 60.0
click at [597, 426] on input "35" at bounding box center [615, 433] width 68 height 27
click at [772, 536] on textarea at bounding box center [760, 560] width 229 height 54
click at [825, 650] on span "Create" at bounding box center [839, 646] width 31 height 10
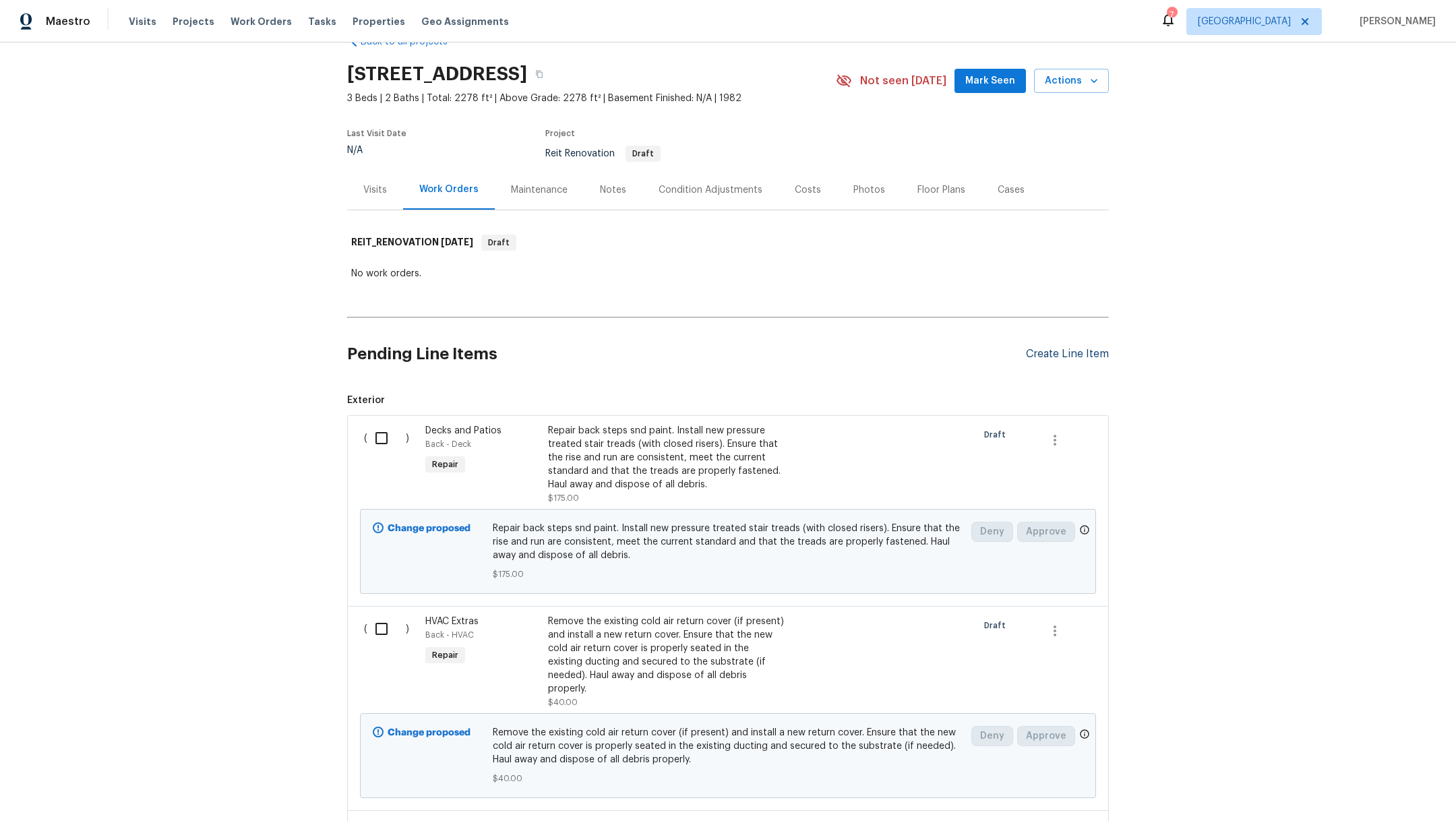
click at [1052, 353] on div "Create Line Item" at bounding box center [1067, 355] width 83 height 13
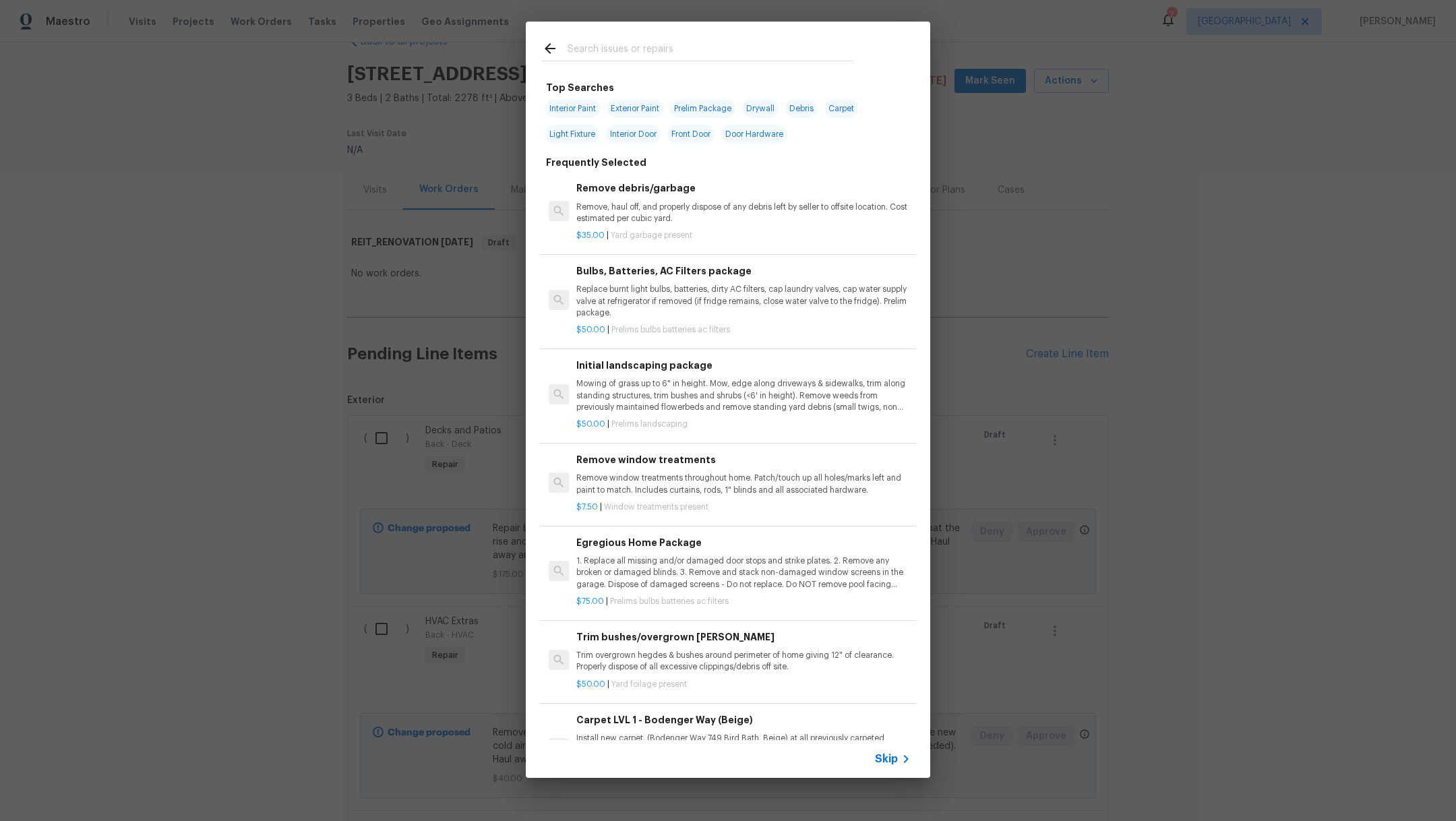
click at [578, 65] on div at bounding box center [698, 48] width 344 height 53
click at [603, 59] on input "text" at bounding box center [711, 50] width 286 height 20
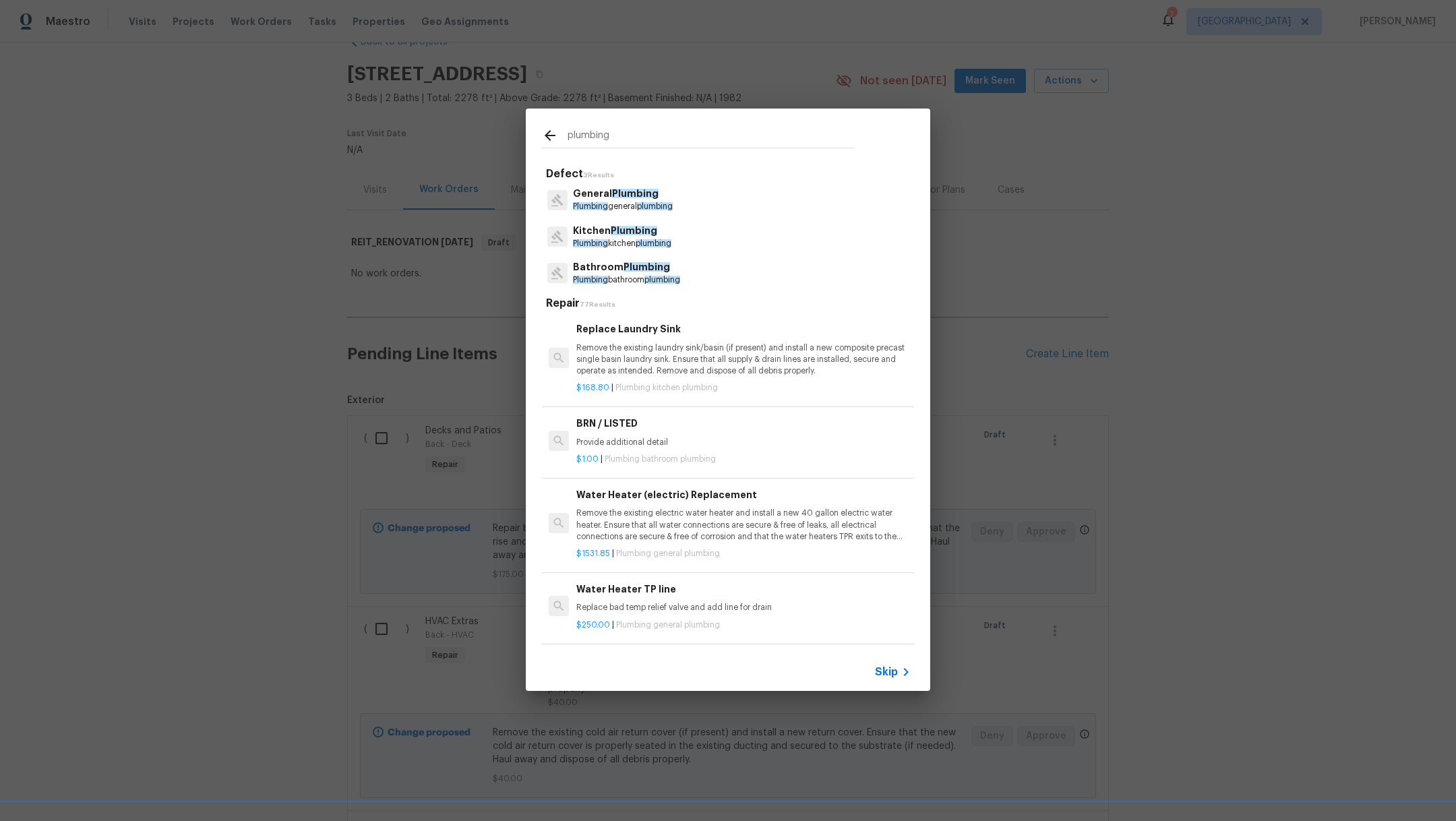
click at [634, 271] on span "Plumbing" at bounding box center [647, 267] width 47 height 10
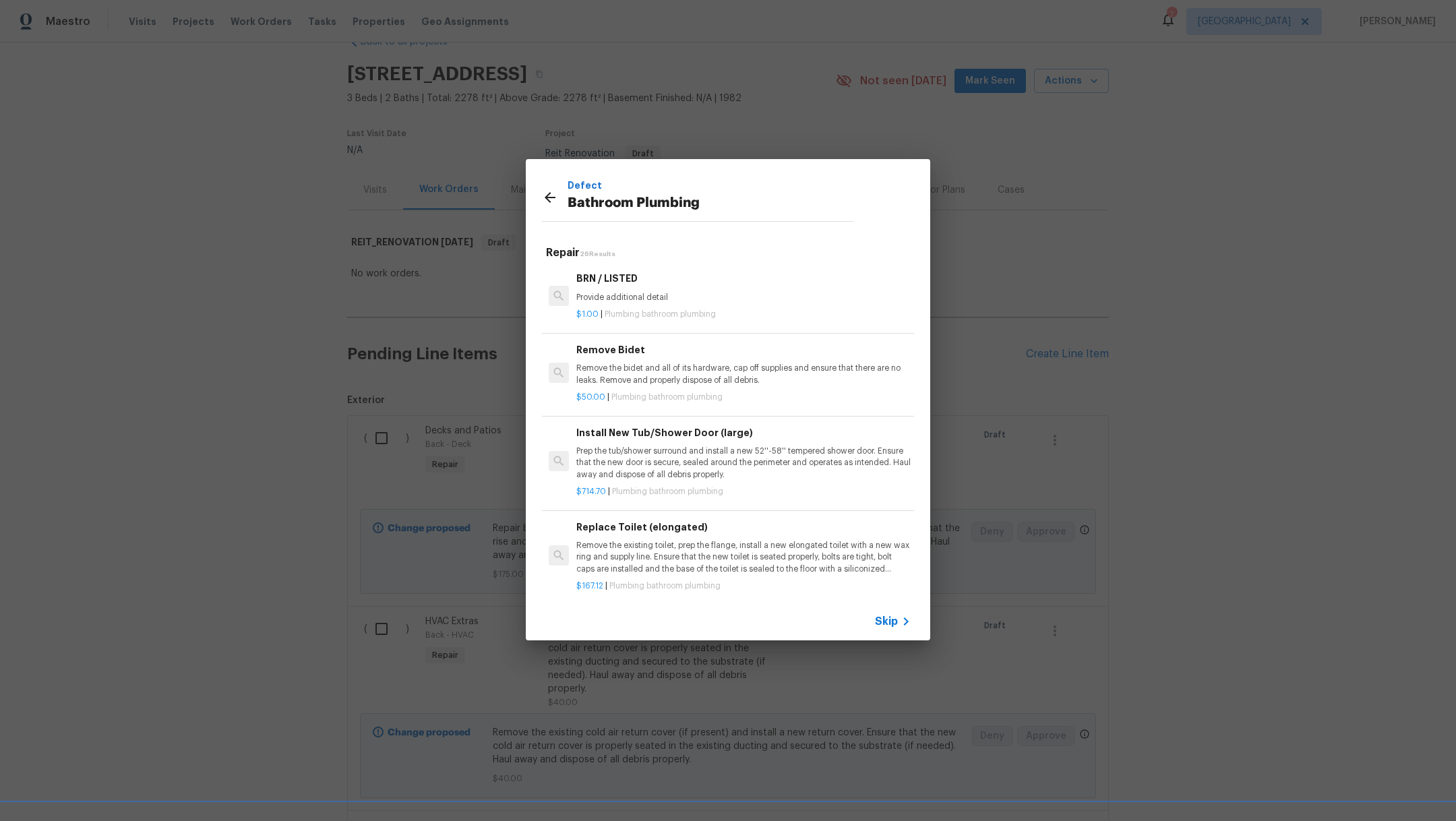
scroll to position [1968, 0]
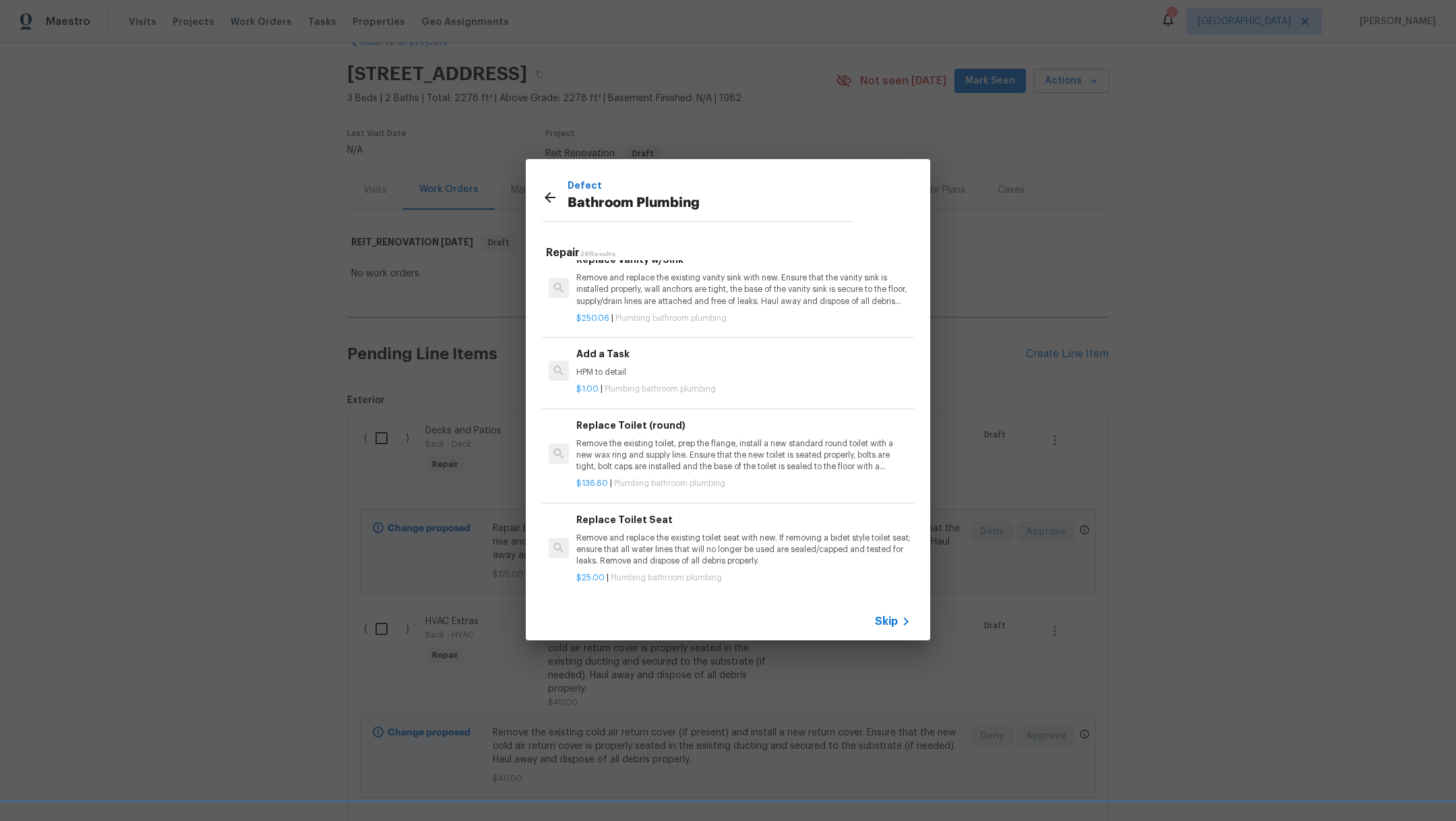
click at [750, 367] on p "HPM to detail" at bounding box center [744, 372] width 334 height 11
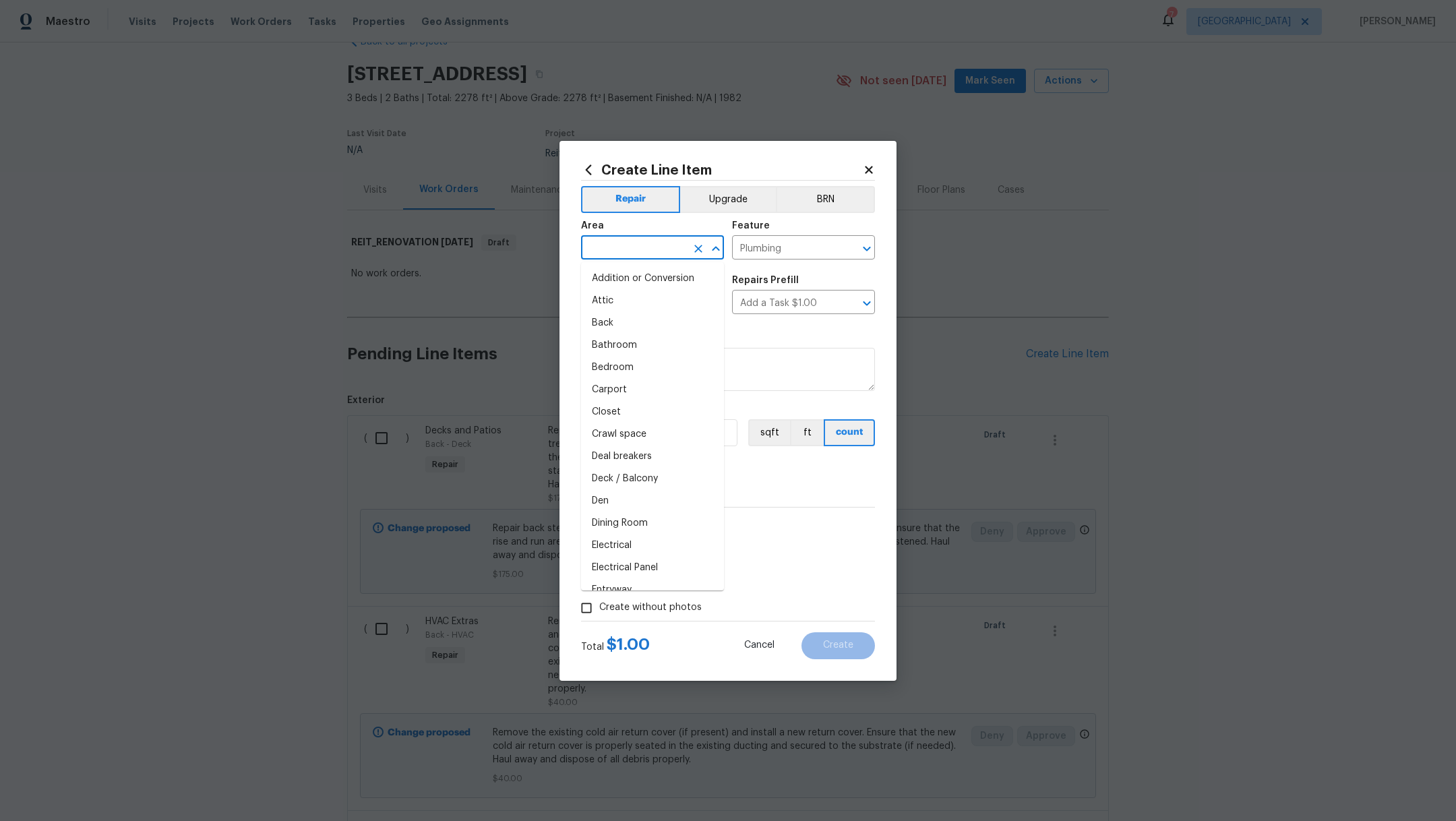
click at [621, 240] on input "text" at bounding box center [634, 249] width 105 height 21
click at [625, 298] on li "Interior Overall" at bounding box center [653, 302] width 143 height 23
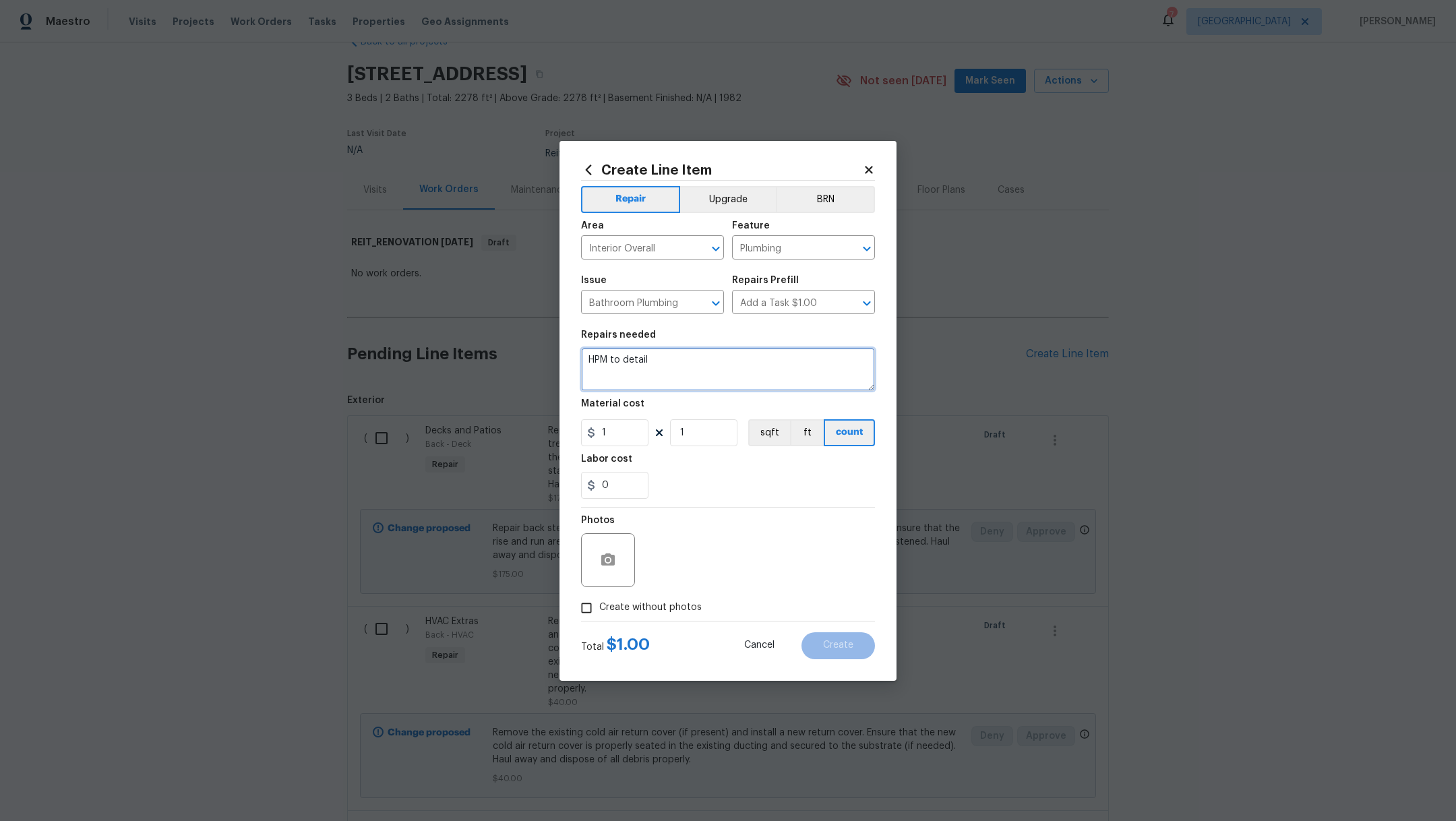
drag, startPoint x: 670, startPoint y: 366, endPoint x: 490, endPoint y: 336, distance: 182.5
click at [490, 336] on div "Create Line Item Repair Upgrade BRN Area Interior Overall ​ Feature Plumbing ​ …" at bounding box center [728, 410] width 1456 height 821
drag, startPoint x: 625, startPoint y: 440, endPoint x: 524, endPoint y: 423, distance: 102.4
click at [557, 435] on div "Create Line Item Repair Upgrade BRN Area Interior Overall ​ Feature Plumbing ​ …" at bounding box center [728, 410] width 1456 height 821
drag, startPoint x: 629, startPoint y: 437, endPoint x: 513, endPoint y: 422, distance: 117.0
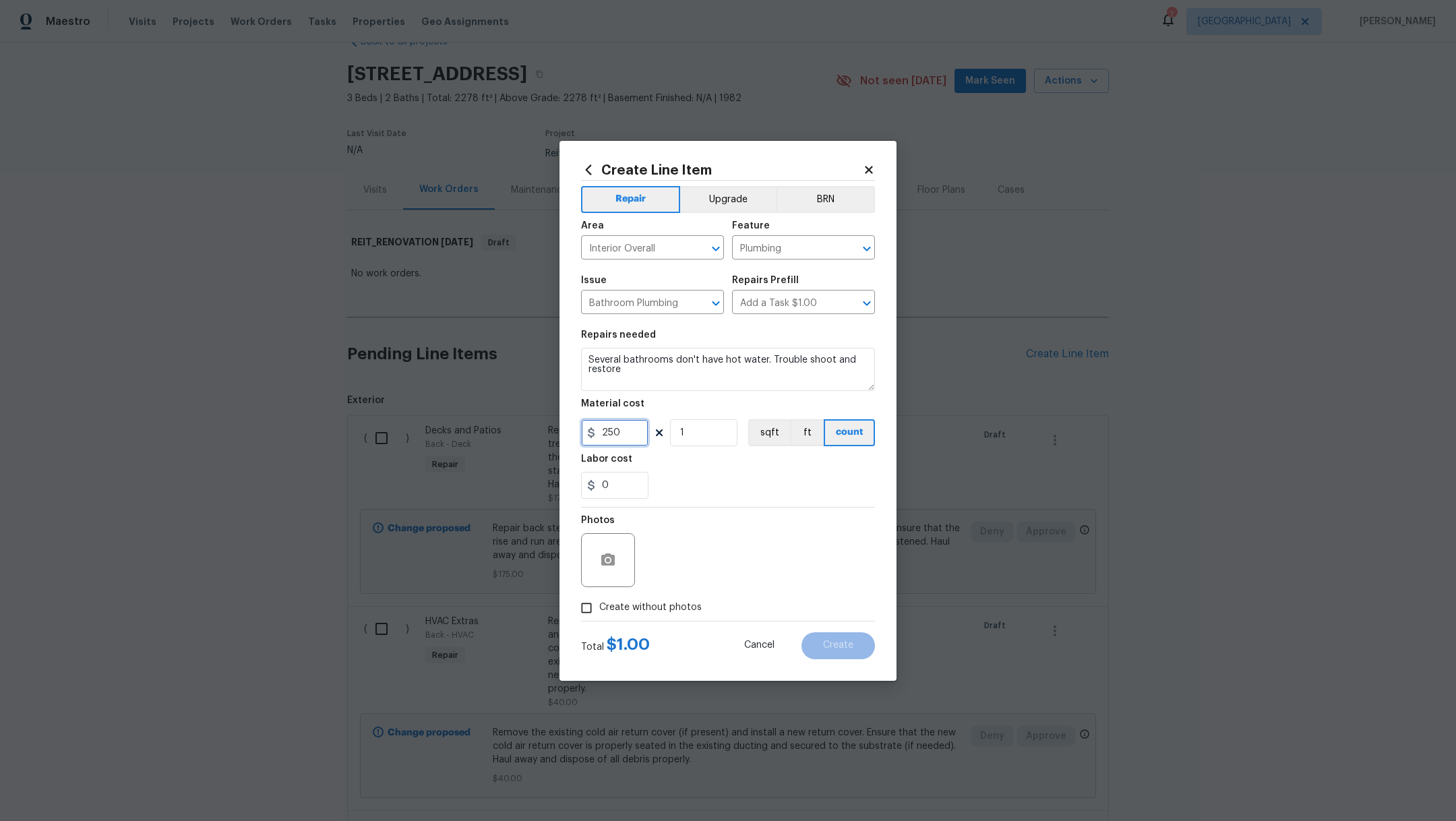
click at [519, 425] on div "Create Line Item Repair Upgrade BRN Area Interior Overall ​ Feature Plumbing ​ …" at bounding box center [728, 410] width 1456 height 821
click at [737, 486] on div "0" at bounding box center [728, 486] width 294 height 27
click at [609, 607] on span "Create without photos" at bounding box center [650, 608] width 102 height 14
click at [600, 607] on input "Create without photos" at bounding box center [587, 609] width 26 height 26
click at [699, 572] on textarea at bounding box center [760, 560] width 229 height 54
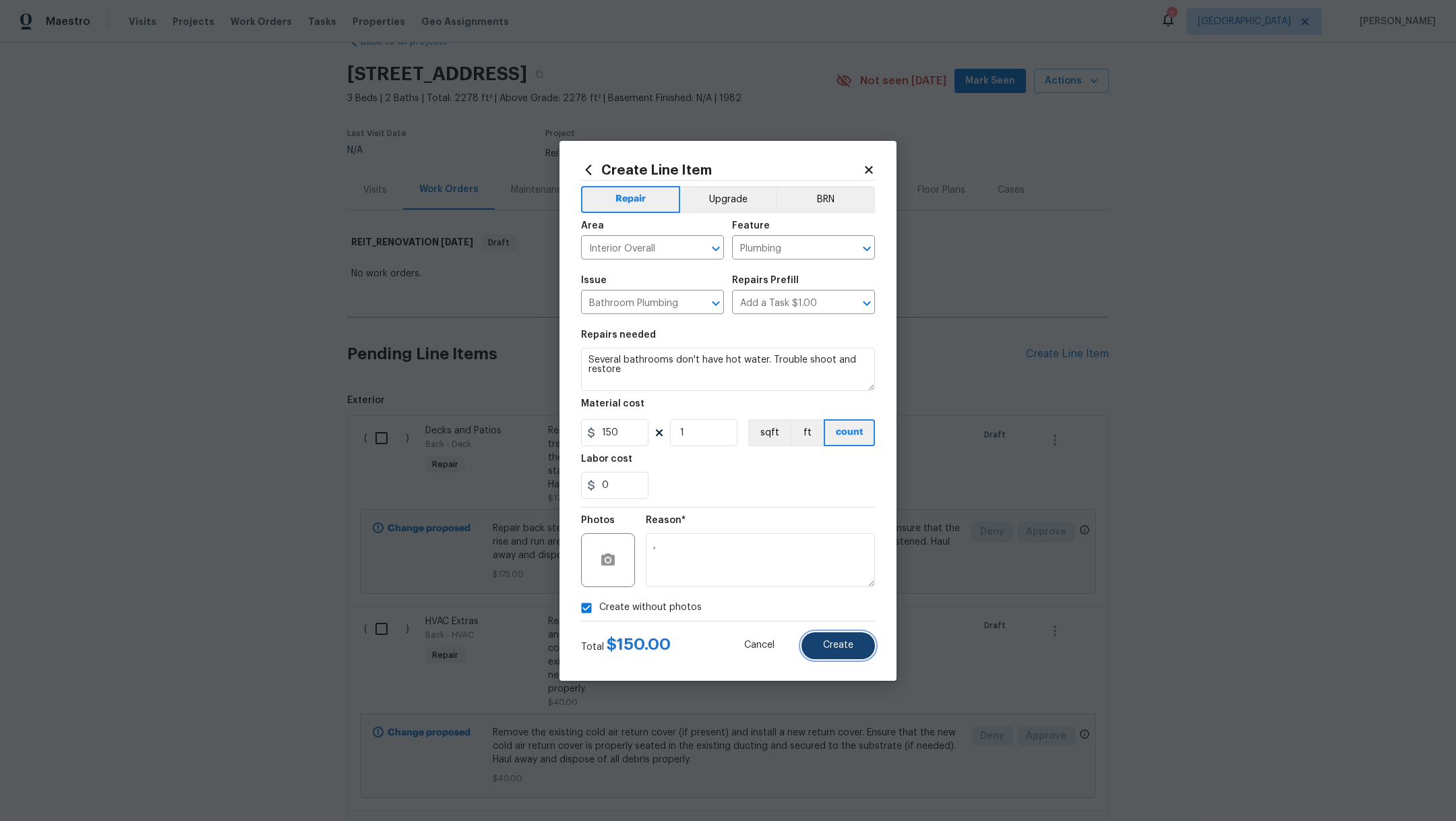
click at [852, 647] on span "Create" at bounding box center [839, 646] width 31 height 10
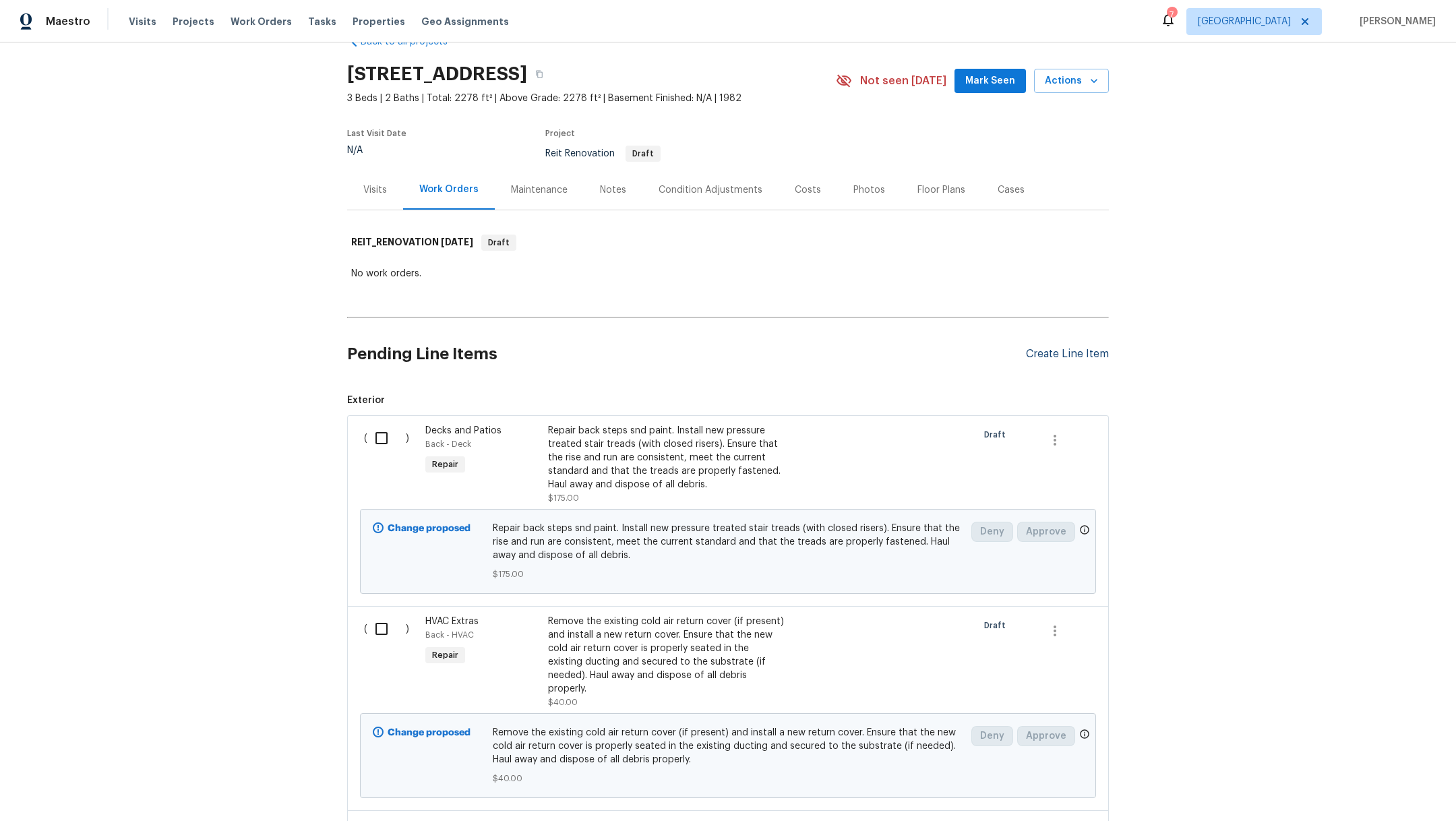
click at [1066, 355] on div "Create Line Item" at bounding box center [1067, 355] width 83 height 13
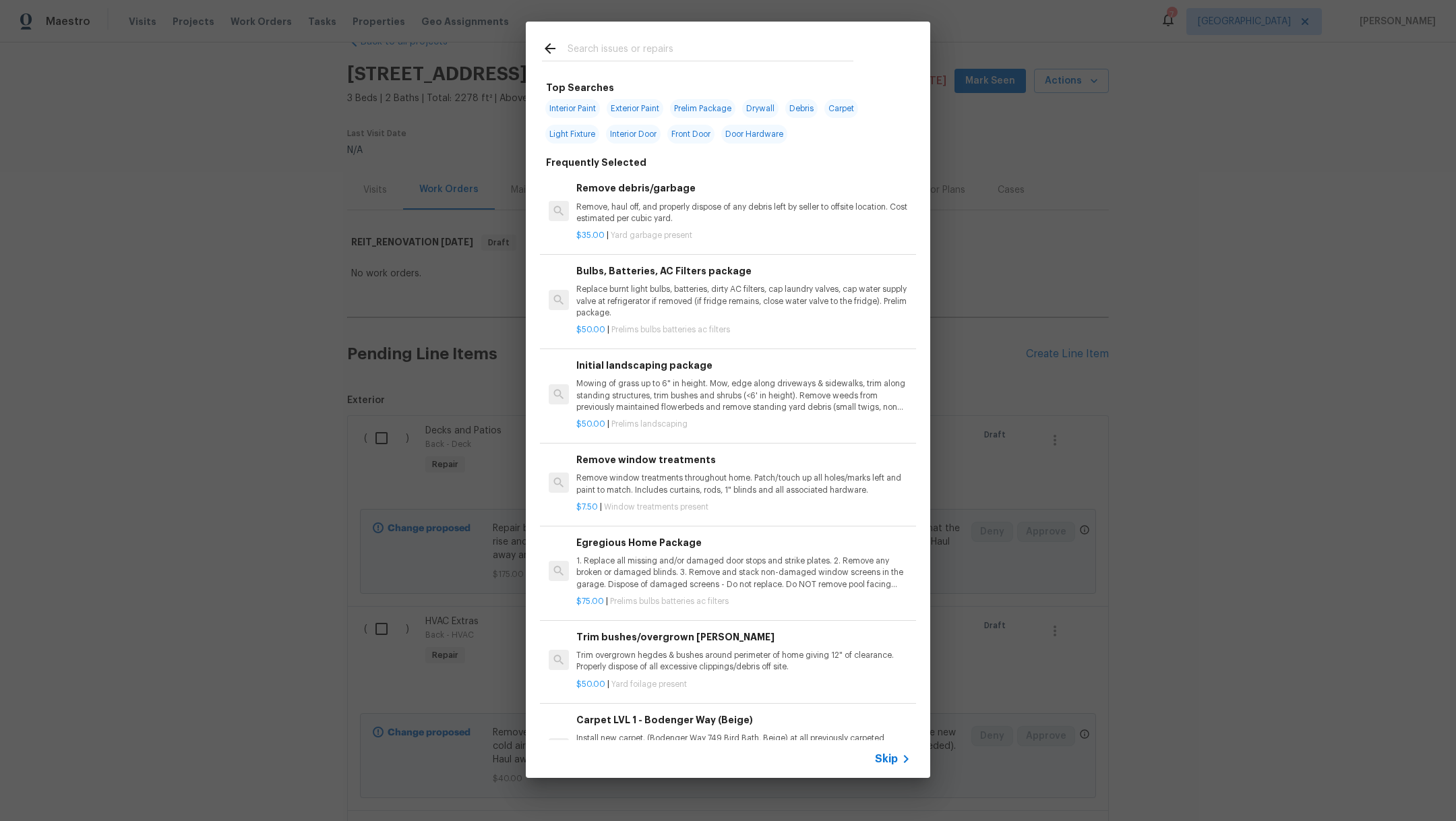
click at [675, 36] on div at bounding box center [698, 48] width 344 height 53
click at [677, 51] on input "text" at bounding box center [711, 50] width 286 height 20
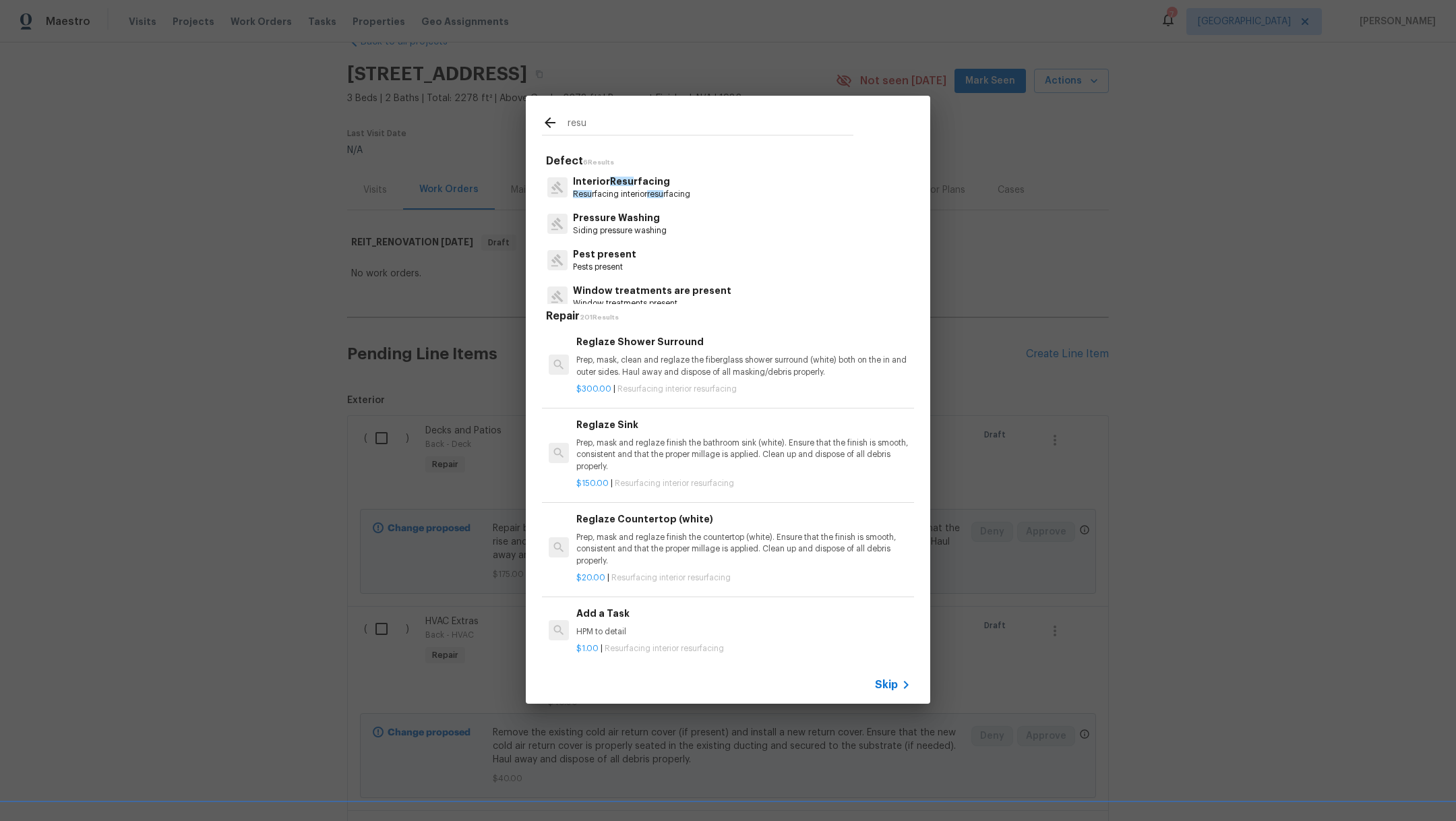
click at [666, 192] on p "Resu rfacing interior resu rfacing" at bounding box center [632, 195] width 117 height 11
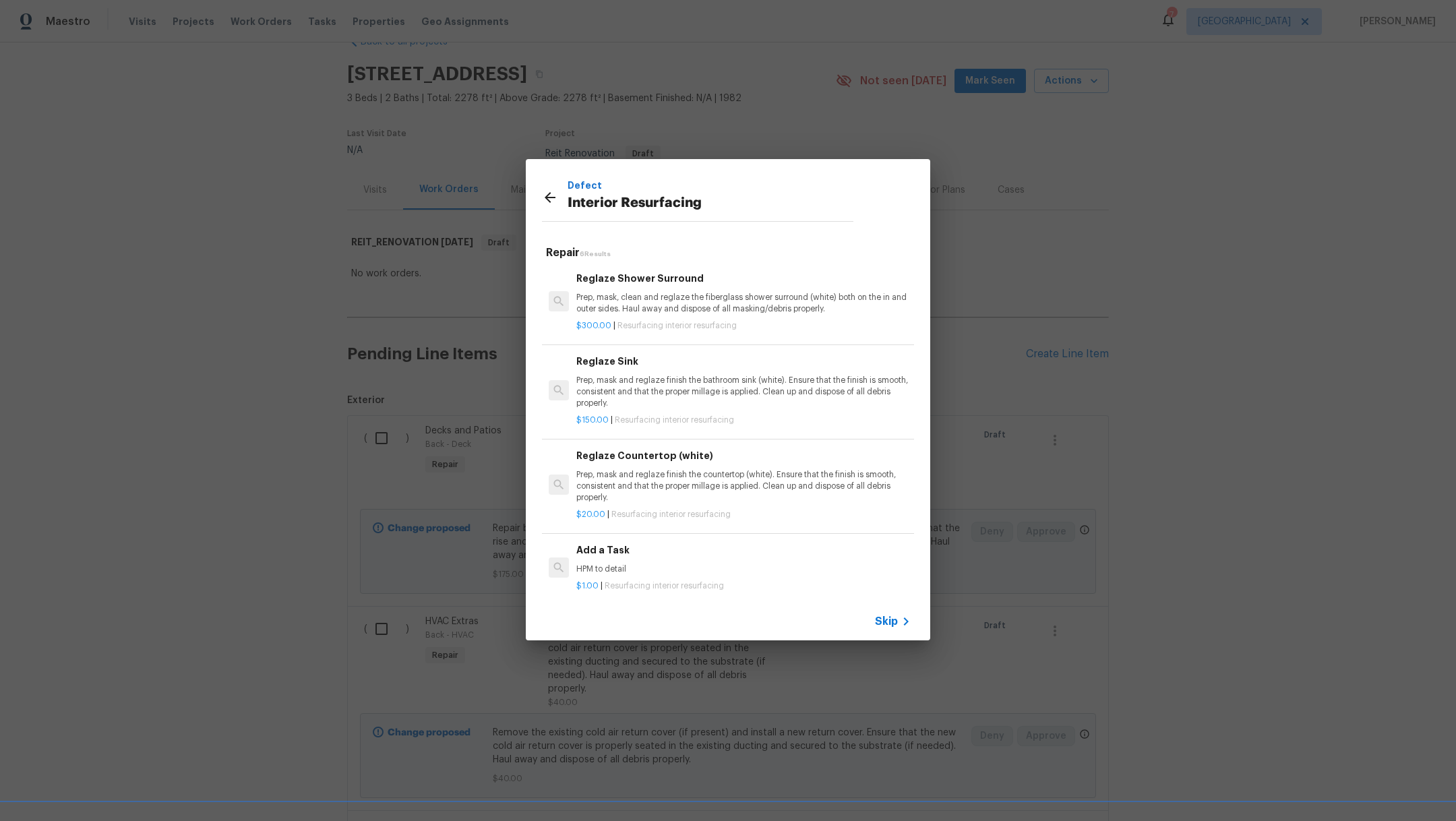
click at [818, 392] on p "Prep, mask and reglaze finish the bathroom sink (white). Ensure that the finish…" at bounding box center [744, 392] width 334 height 35
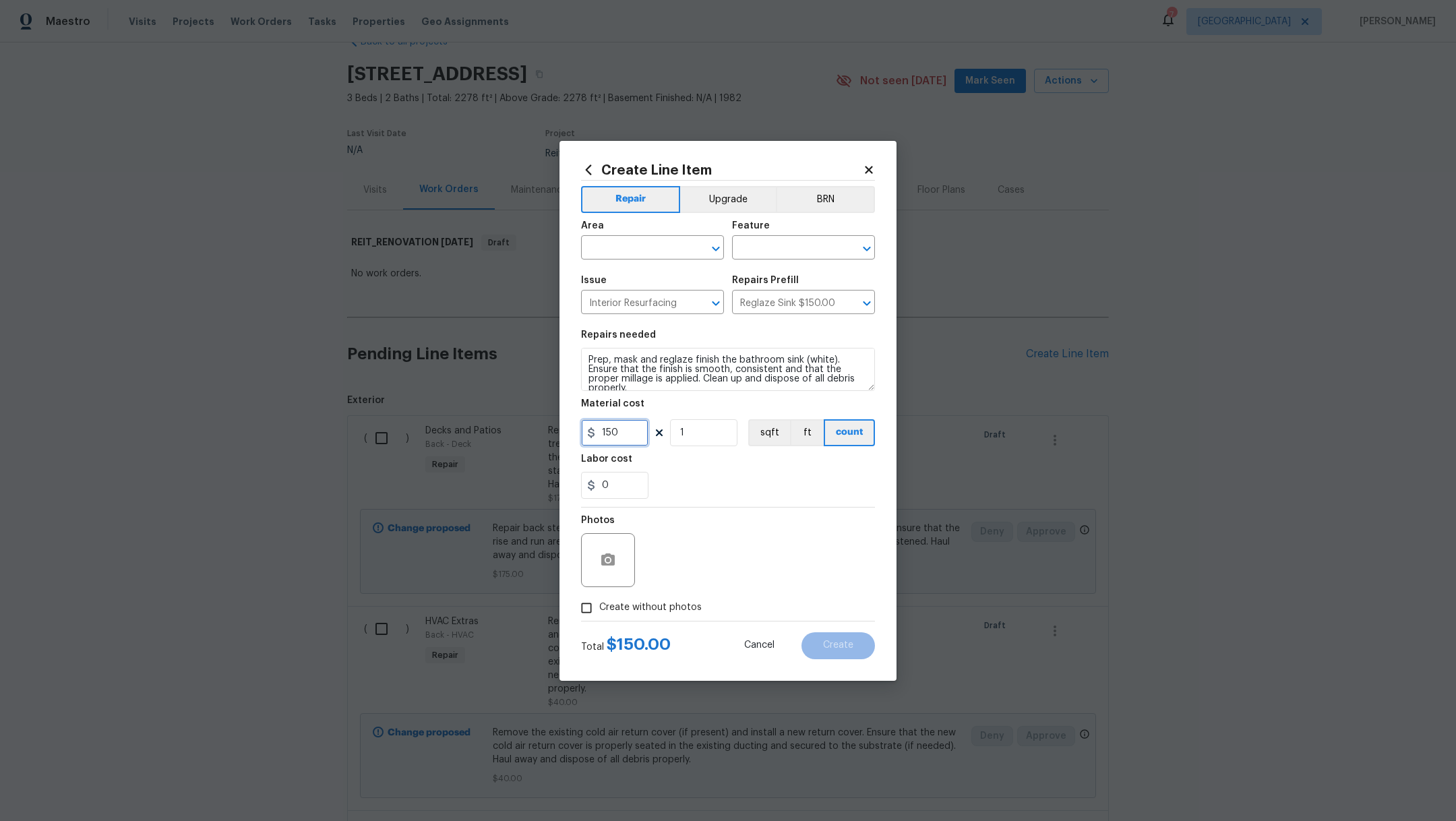
drag, startPoint x: 638, startPoint y: 433, endPoint x: 515, endPoint y: 425, distance: 123.3
click at [523, 432] on div "Create Line Item Repair Upgrade BRN Area ​ Feature ​ Issue Interior Resurfacing…" at bounding box center [728, 410] width 1456 height 821
click at [584, 358] on textarea "Prep, mask and reglaze finish the bathroom sink (white). Ensure that the finish…" at bounding box center [728, 370] width 294 height 43
click at [625, 236] on div "Area" at bounding box center [653, 230] width 143 height 18
click at [627, 243] on input "text" at bounding box center [634, 249] width 105 height 21
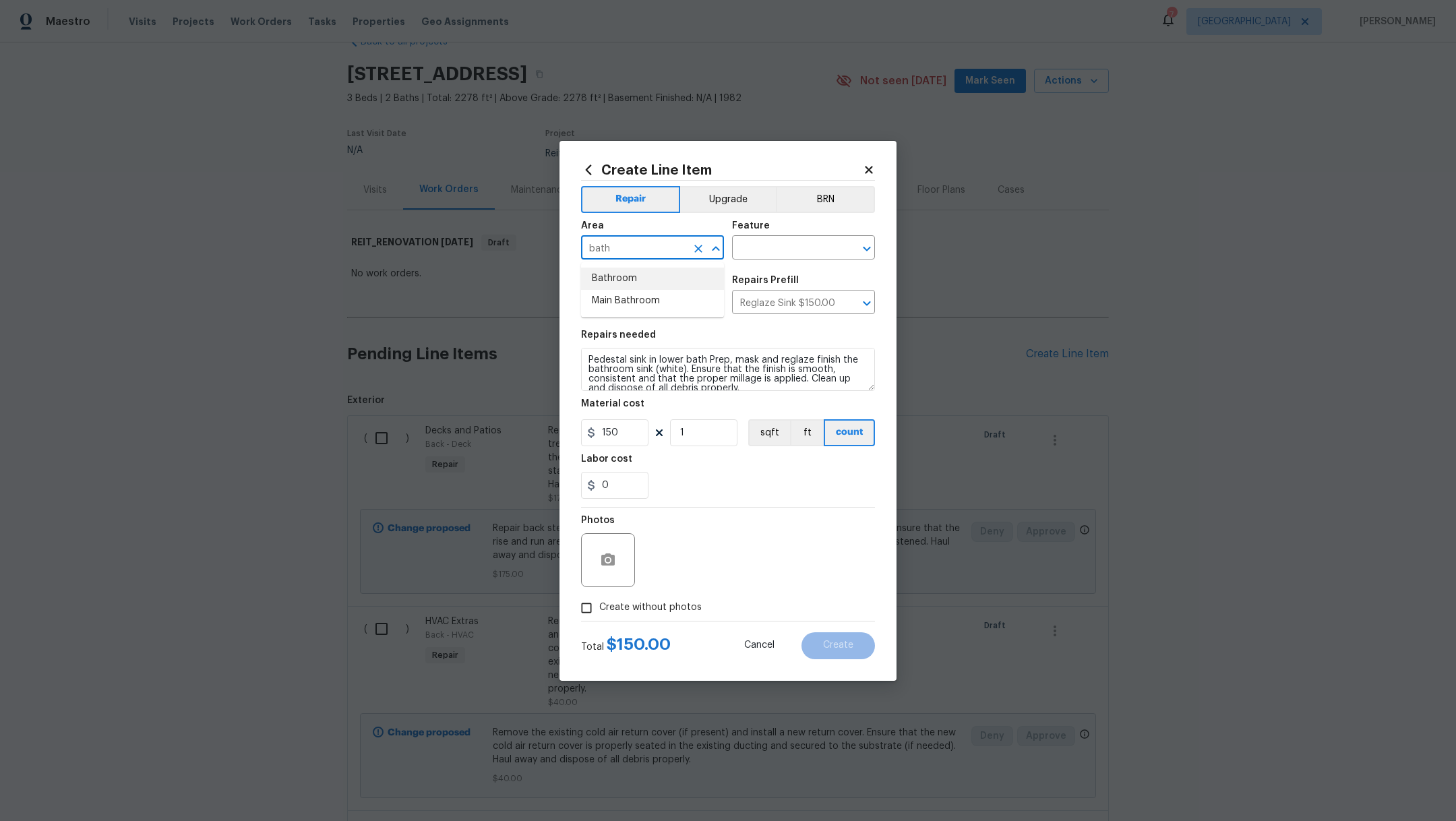
click at [640, 278] on li "Bathroom" at bounding box center [653, 279] width 143 height 23
click at [777, 252] on input "text" at bounding box center [785, 249] width 105 height 21
click at [791, 315] on li "Countertops" at bounding box center [804, 311] width 143 height 23
click at [655, 608] on span "Create without photos" at bounding box center [650, 608] width 102 height 14
click at [600, 608] on input "Create without photos" at bounding box center [587, 609] width 26 height 26
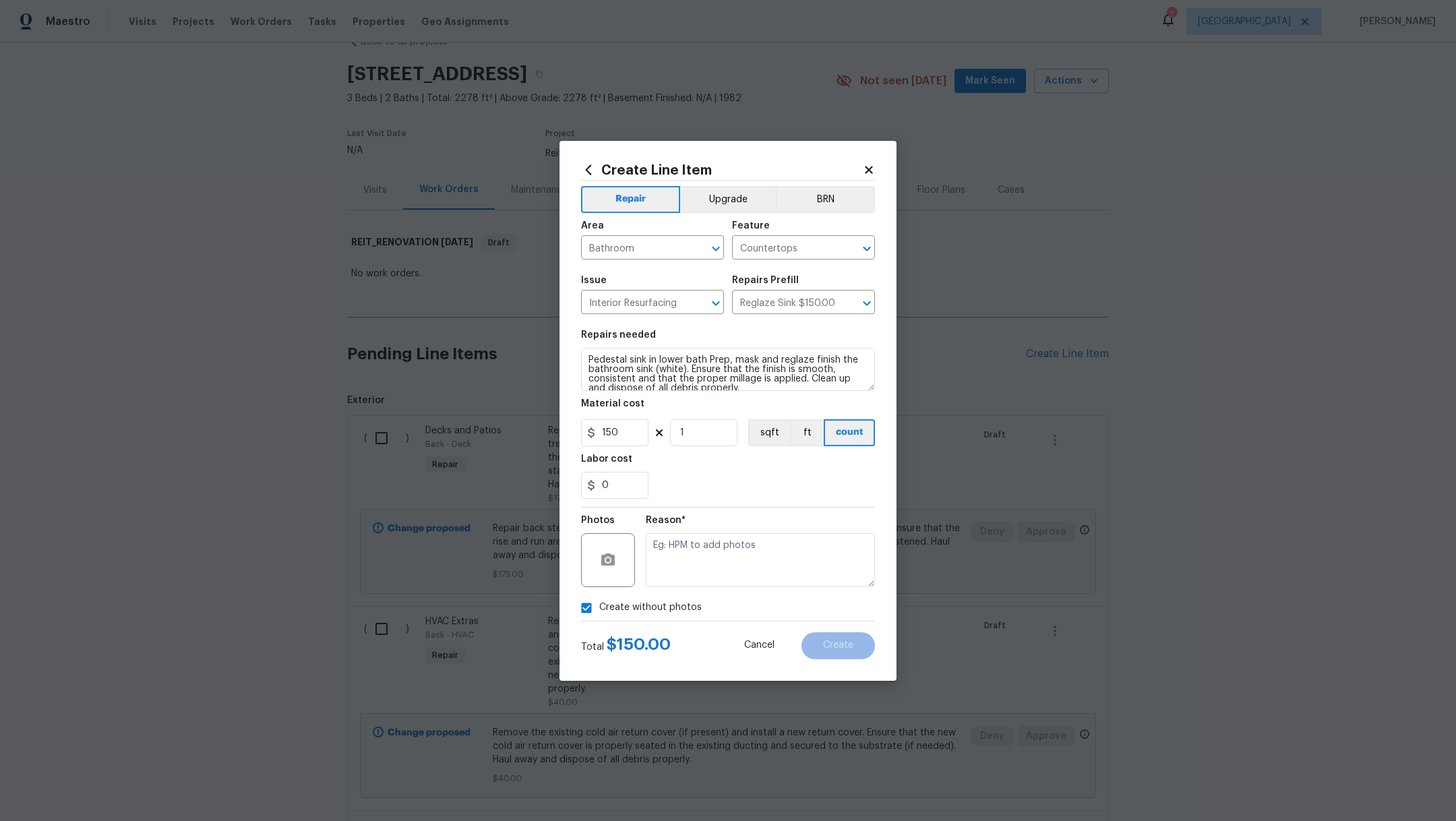
click at [796, 527] on div "Reason*" at bounding box center [760, 525] width 229 height 18
click at [792, 558] on textarea at bounding box center [760, 560] width 229 height 54
click at [866, 663] on div "Create Line Item Repair Upgrade BRN Area Bathroom ​ Feature Countertops ​ Issue…" at bounding box center [728, 411] width 337 height 540
click at [866, 646] on button "Create" at bounding box center [838, 647] width 73 height 27
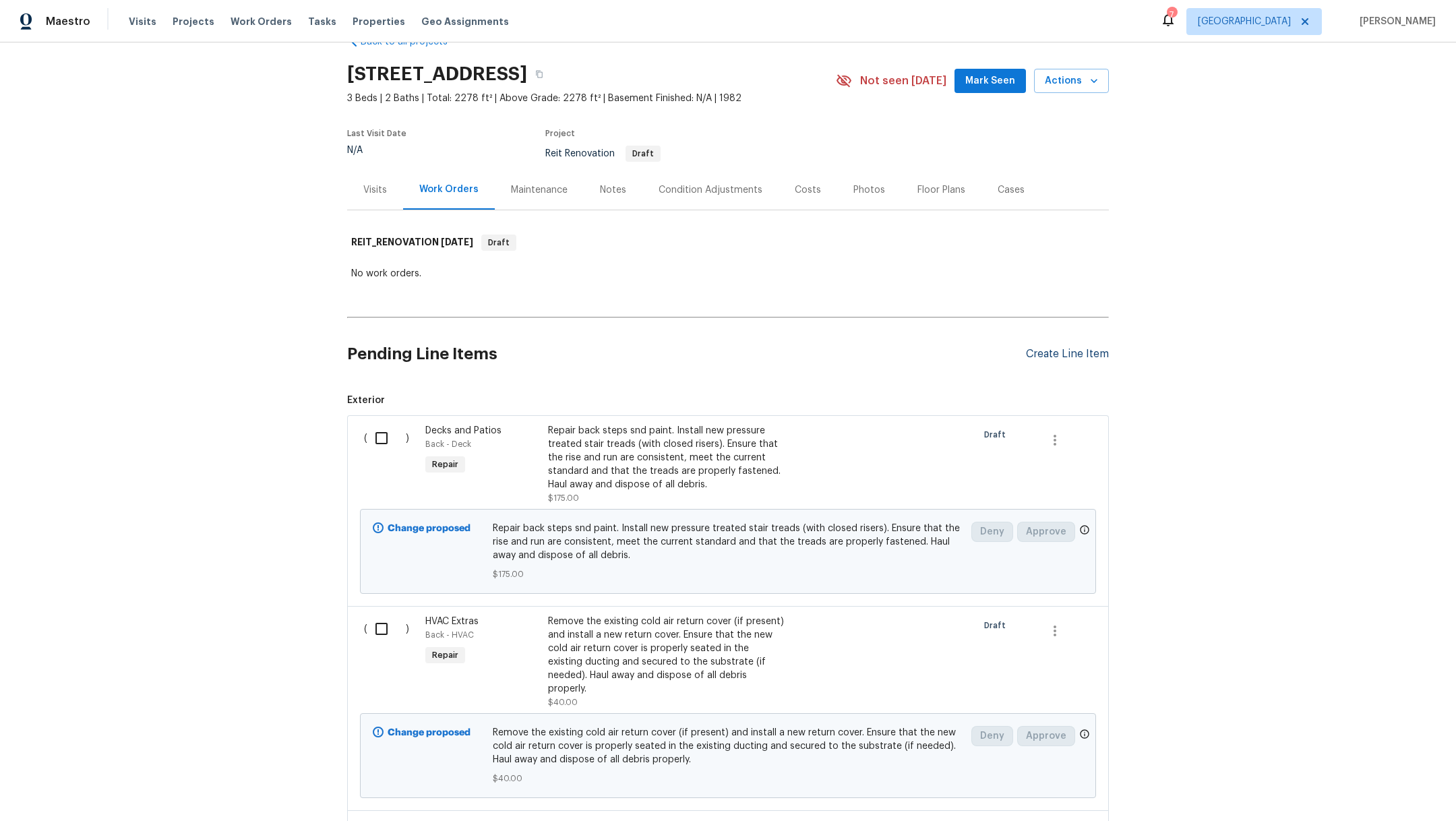
click at [1044, 351] on div "Create Line Item" at bounding box center [1067, 355] width 83 height 13
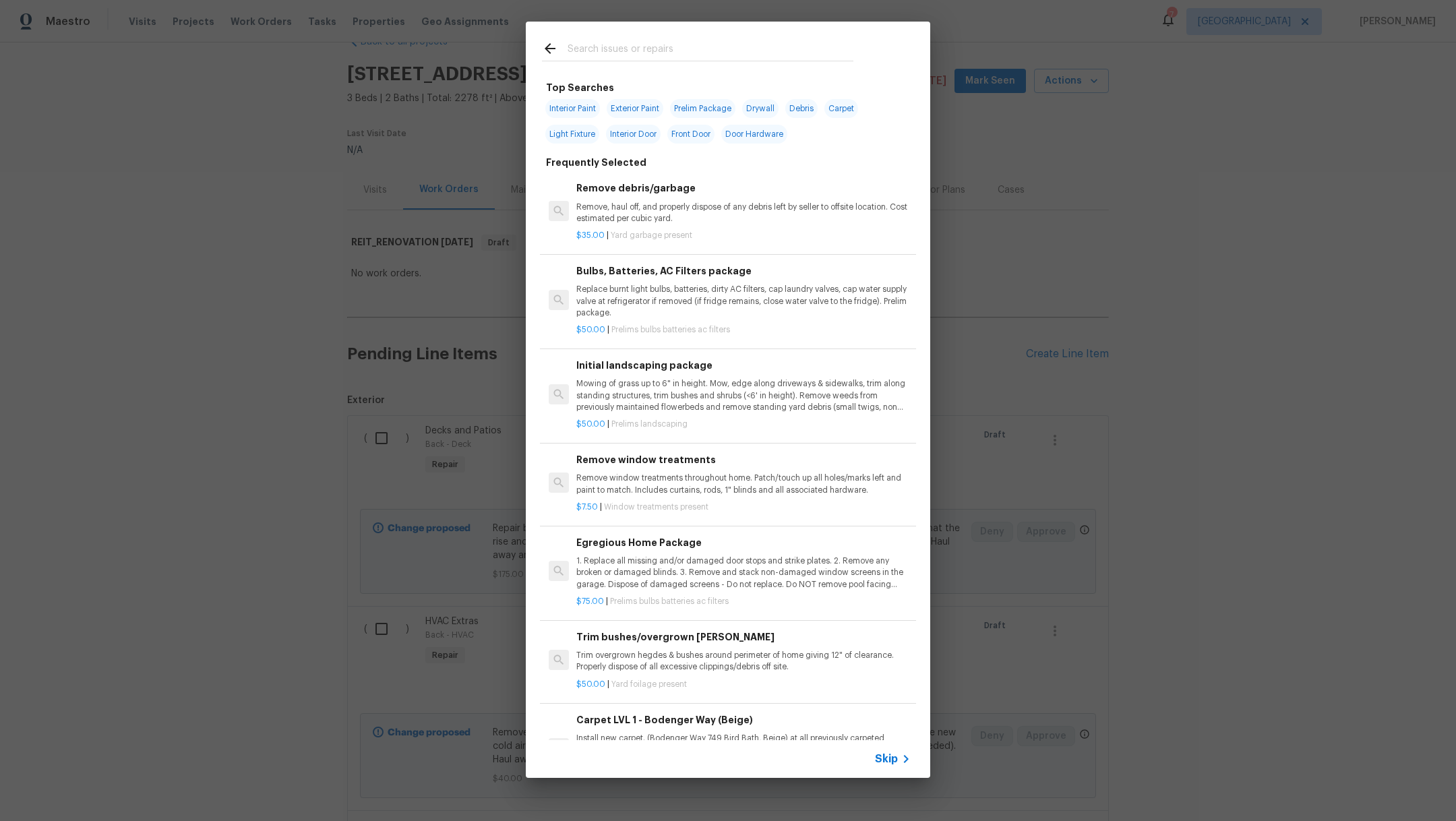
click at [666, 48] on input "text" at bounding box center [711, 50] width 286 height 20
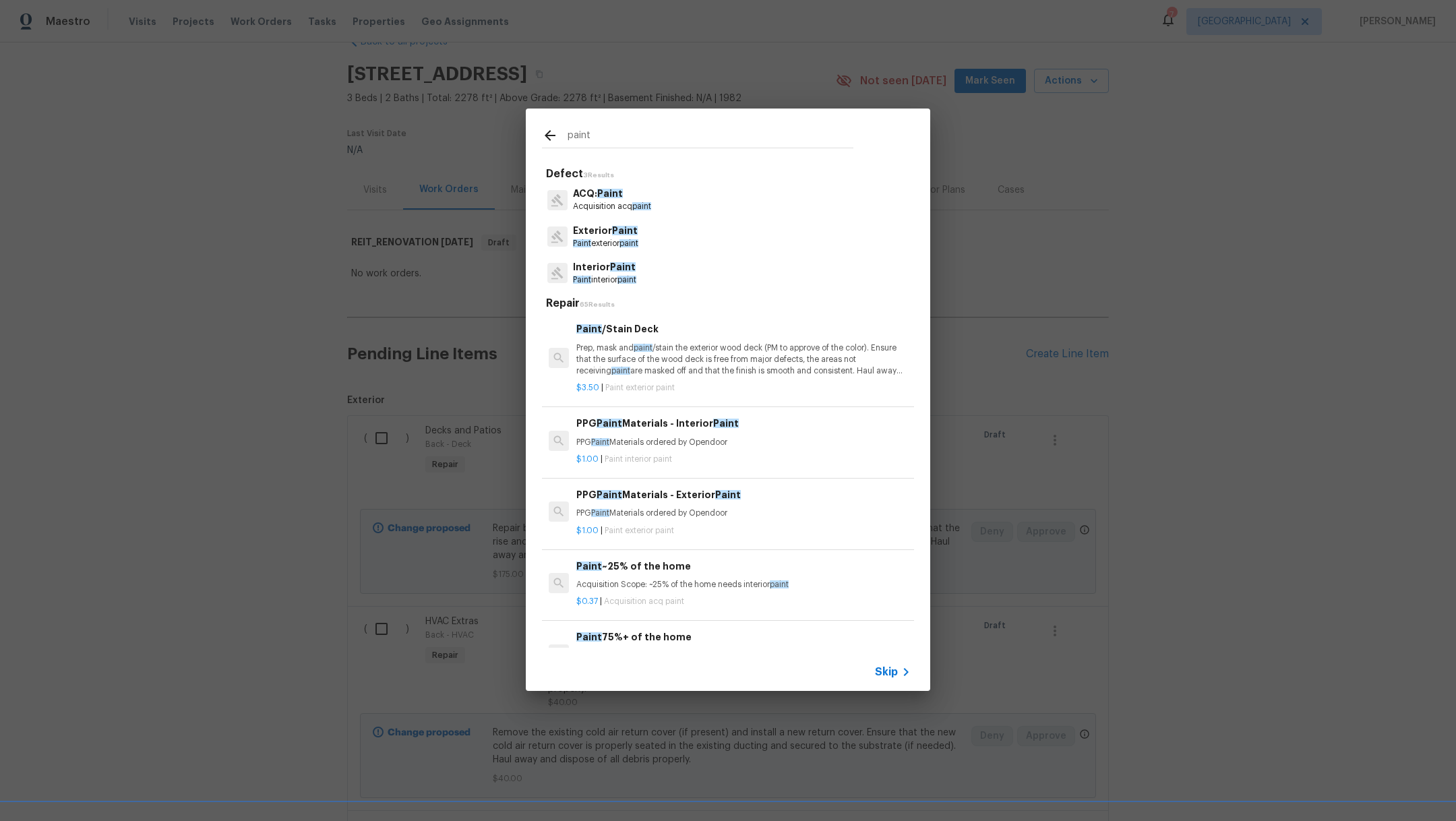
click at [637, 272] on p "Interior Paint" at bounding box center [605, 268] width 64 height 14
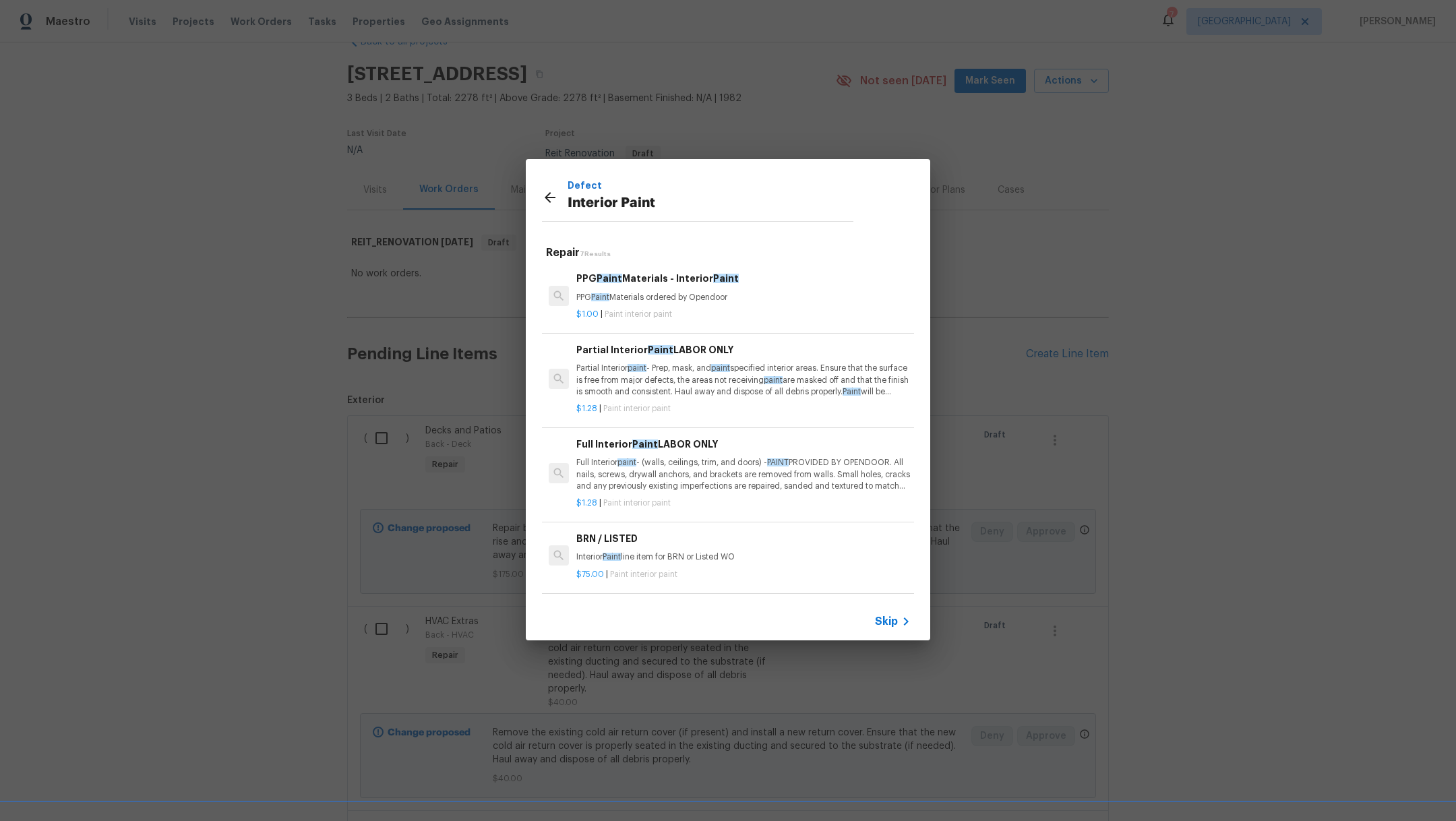
scroll to position [247, 0]
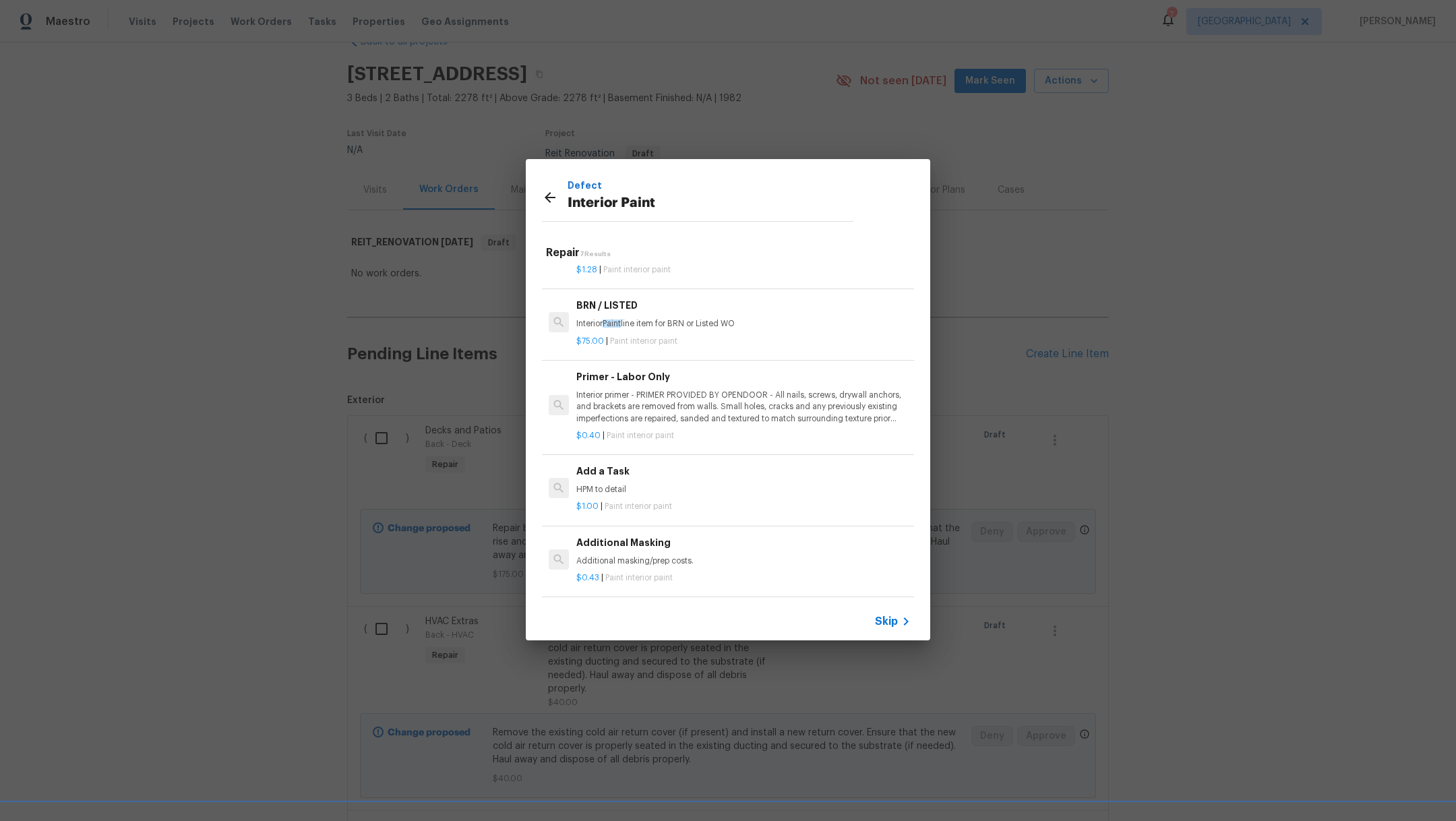
click at [692, 484] on p "HPM to detail" at bounding box center [744, 490] width 334 height 11
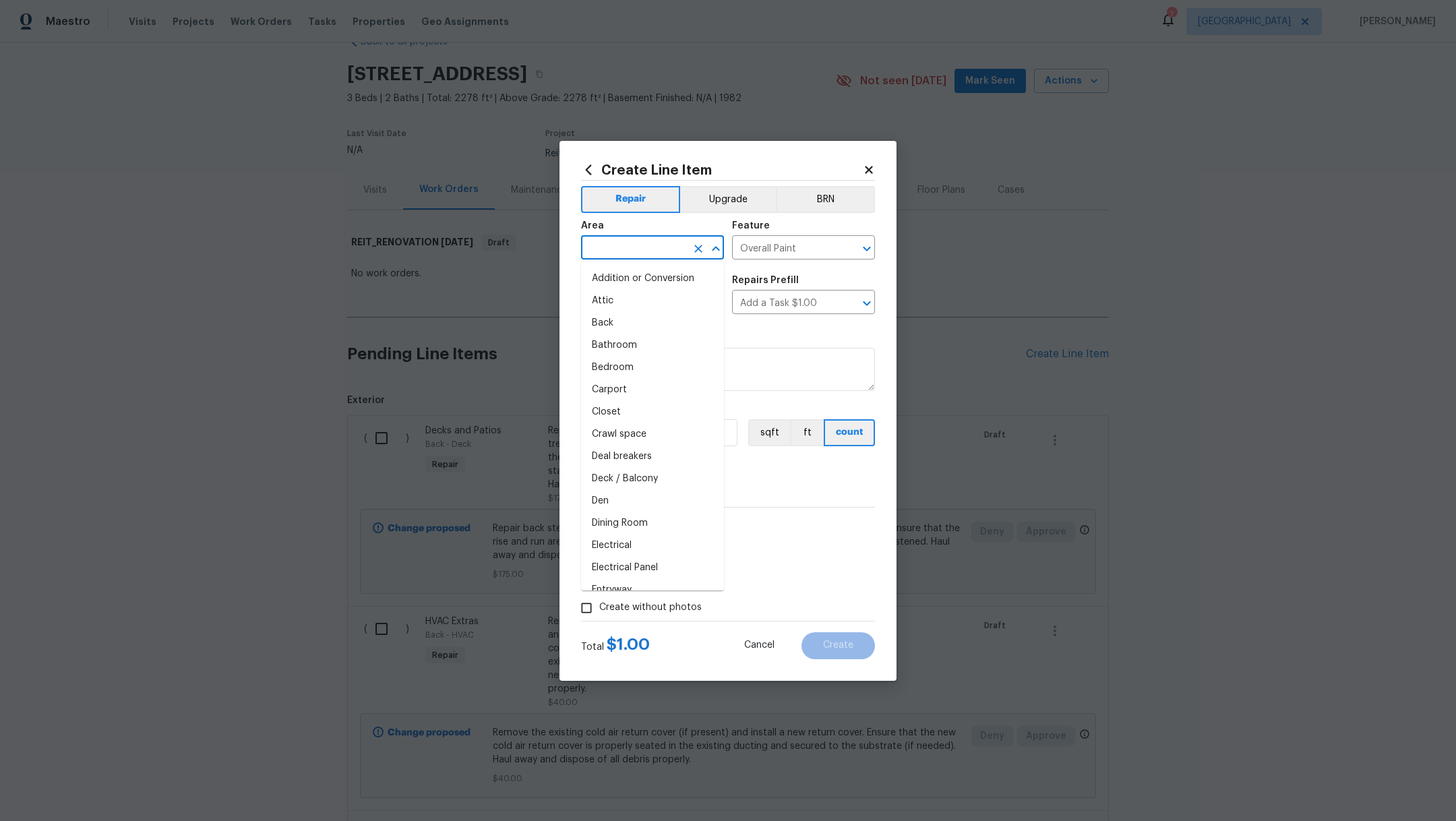
click at [619, 252] on input "text" at bounding box center [634, 249] width 105 height 21
click at [625, 274] on li "Bathroom" at bounding box center [653, 279] width 143 height 23
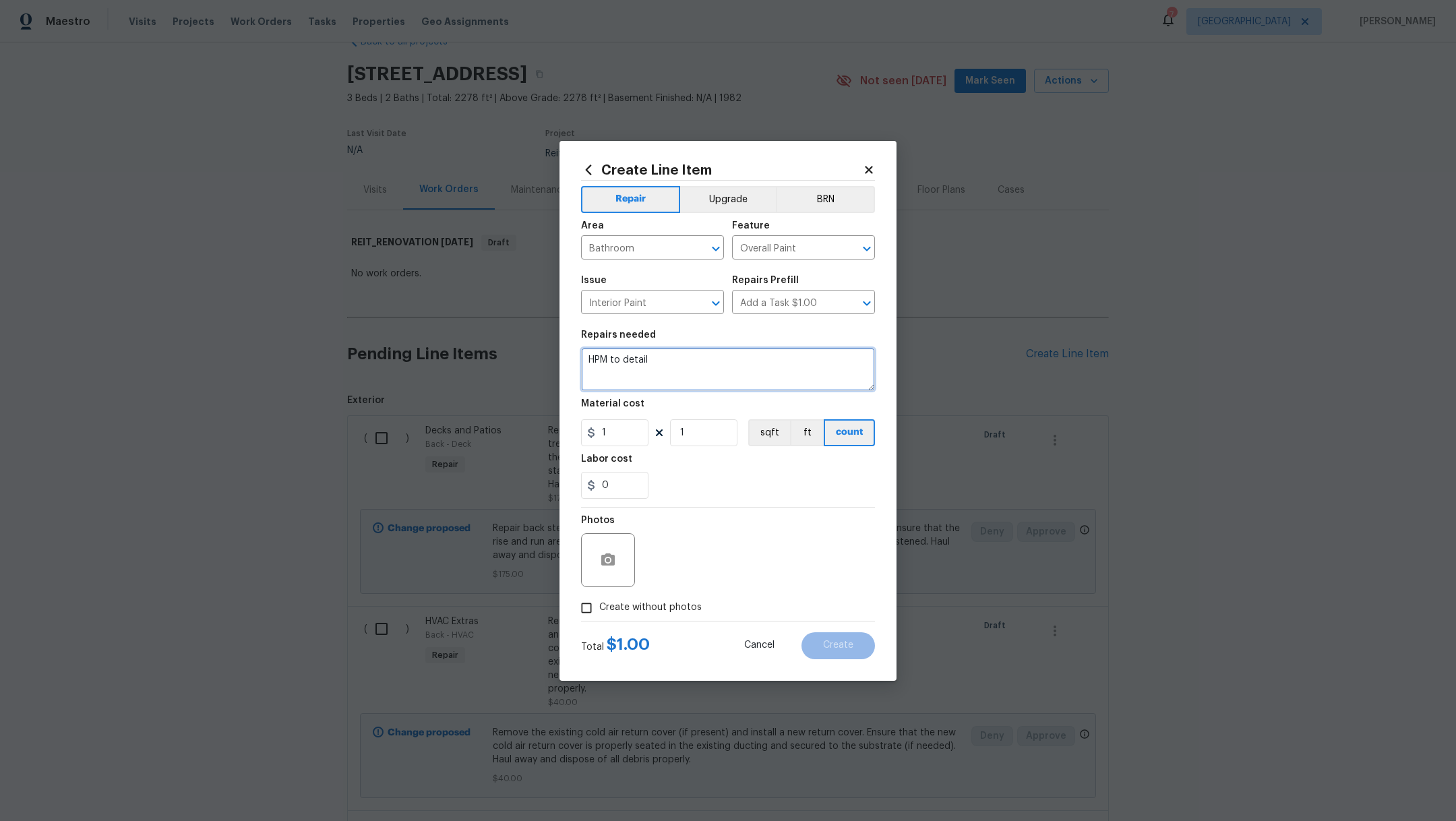
drag, startPoint x: 669, startPoint y: 366, endPoint x: 535, endPoint y: 347, distance: 135.3
click at [535, 347] on div "Create Line Item Repair Upgrade BRN Area Bathroom ​ Feature Overall Paint ​ Iss…" at bounding box center [728, 410] width 1456 height 821
drag, startPoint x: 624, startPoint y: 433, endPoint x: 527, endPoint y: 421, distance: 97.7
click at [579, 433] on div "Create Line Item Repair Upgrade BRN Area Bathroom ​ Feature Overall Paint ​ Iss…" at bounding box center [728, 411] width 337 height 540
click at [719, 485] on div "0" at bounding box center [728, 486] width 294 height 27
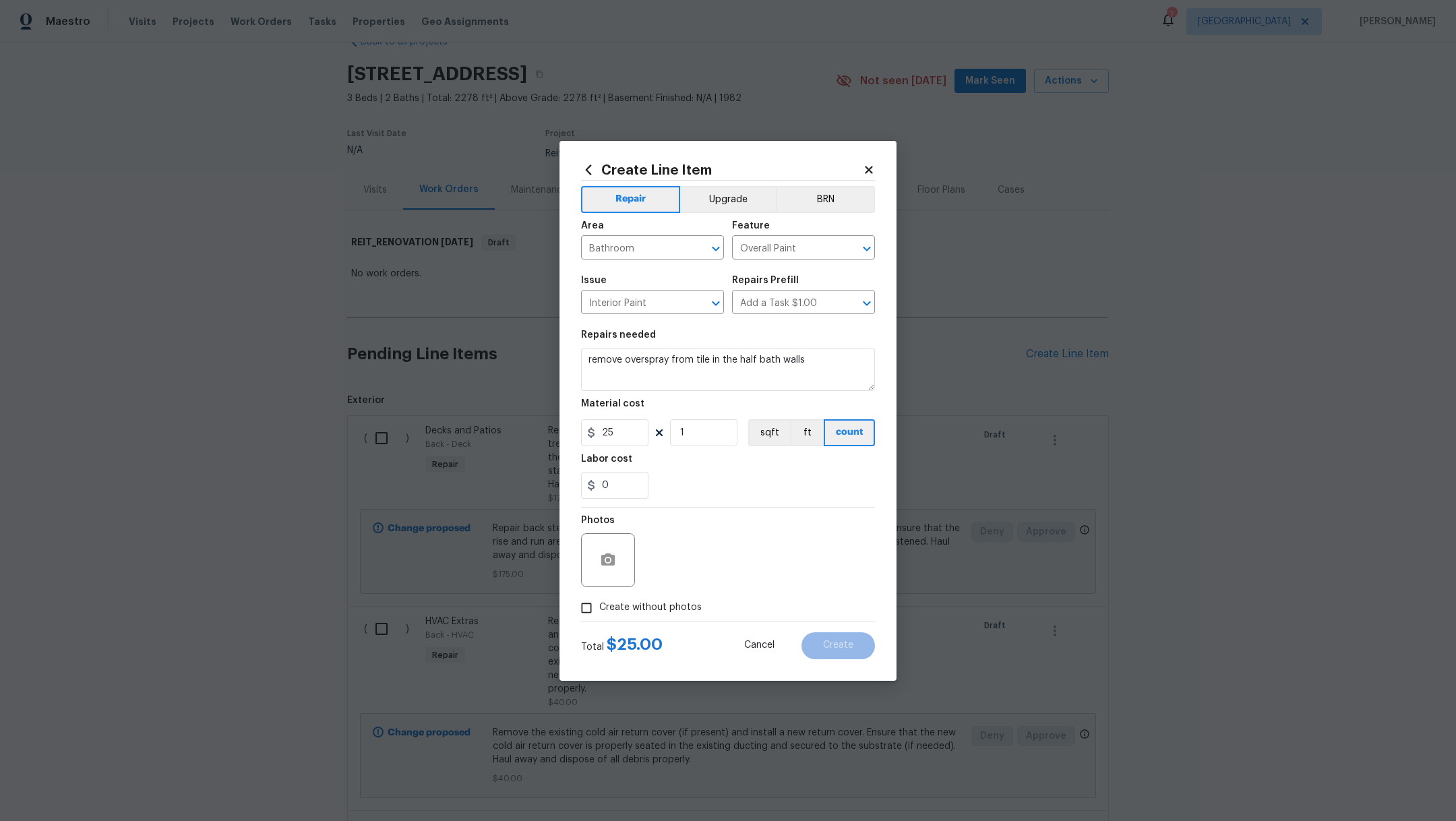
click at [654, 603] on span "Create without photos" at bounding box center [650, 608] width 102 height 14
click at [600, 603] on input "Create without photos" at bounding box center [587, 609] width 26 height 26
click at [703, 579] on textarea at bounding box center [760, 560] width 229 height 54
click at [822, 650] on button "Create" at bounding box center [838, 647] width 73 height 27
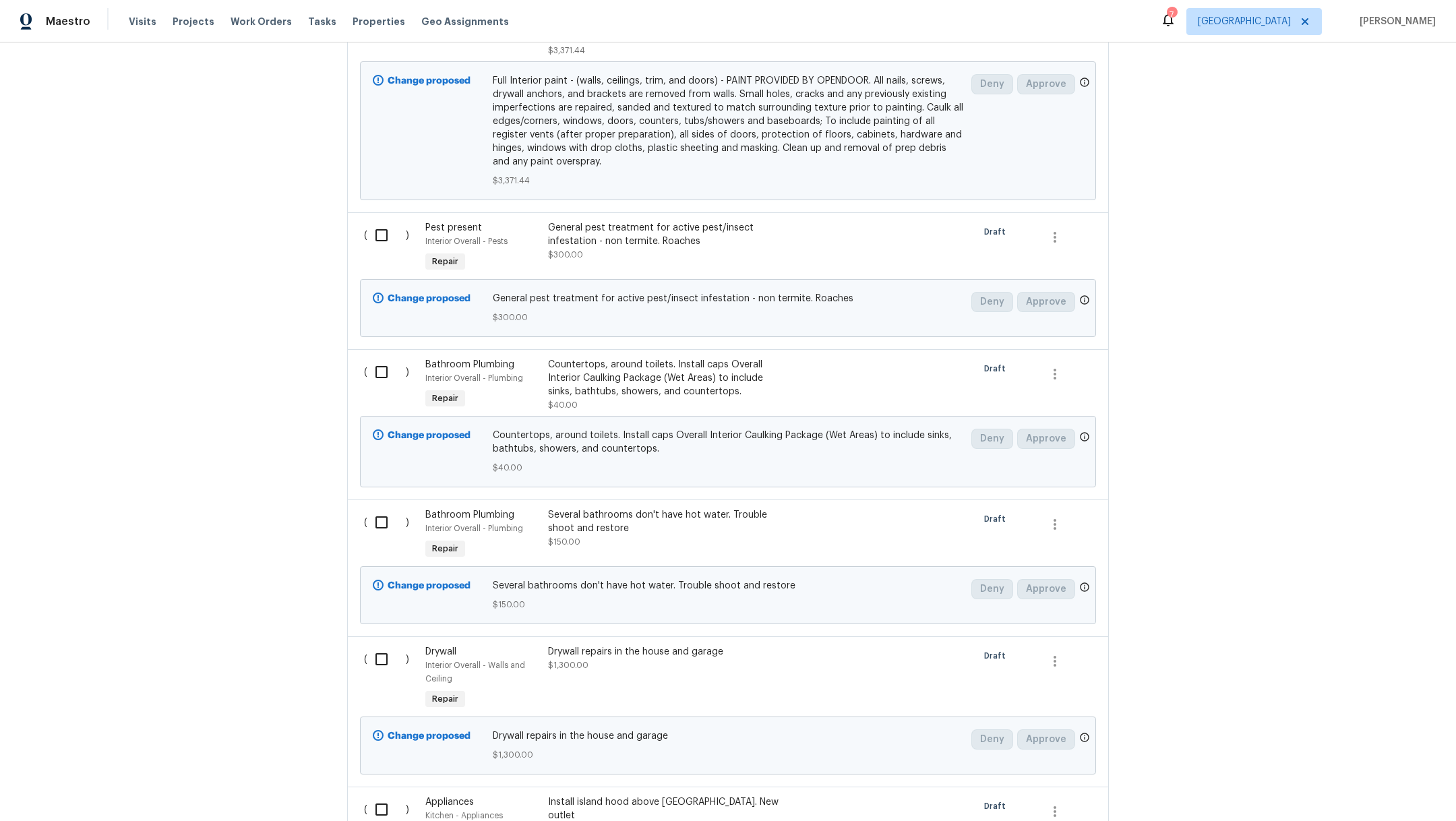
scroll to position [7239, 0]
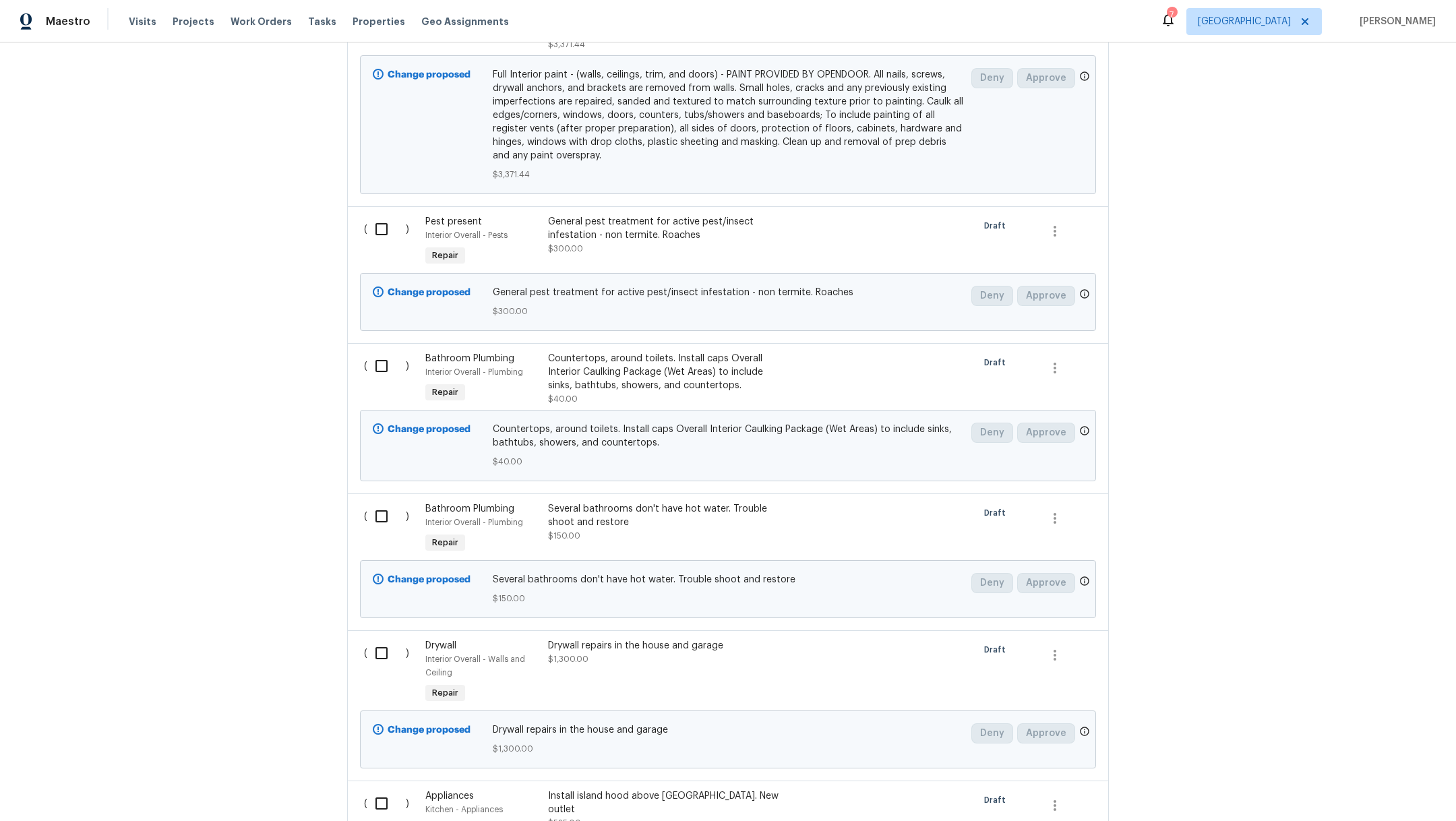
click at [773, 635] on div "Drywall repairs in the house and garage $1,300.00" at bounding box center [666, 673] width 245 height 76
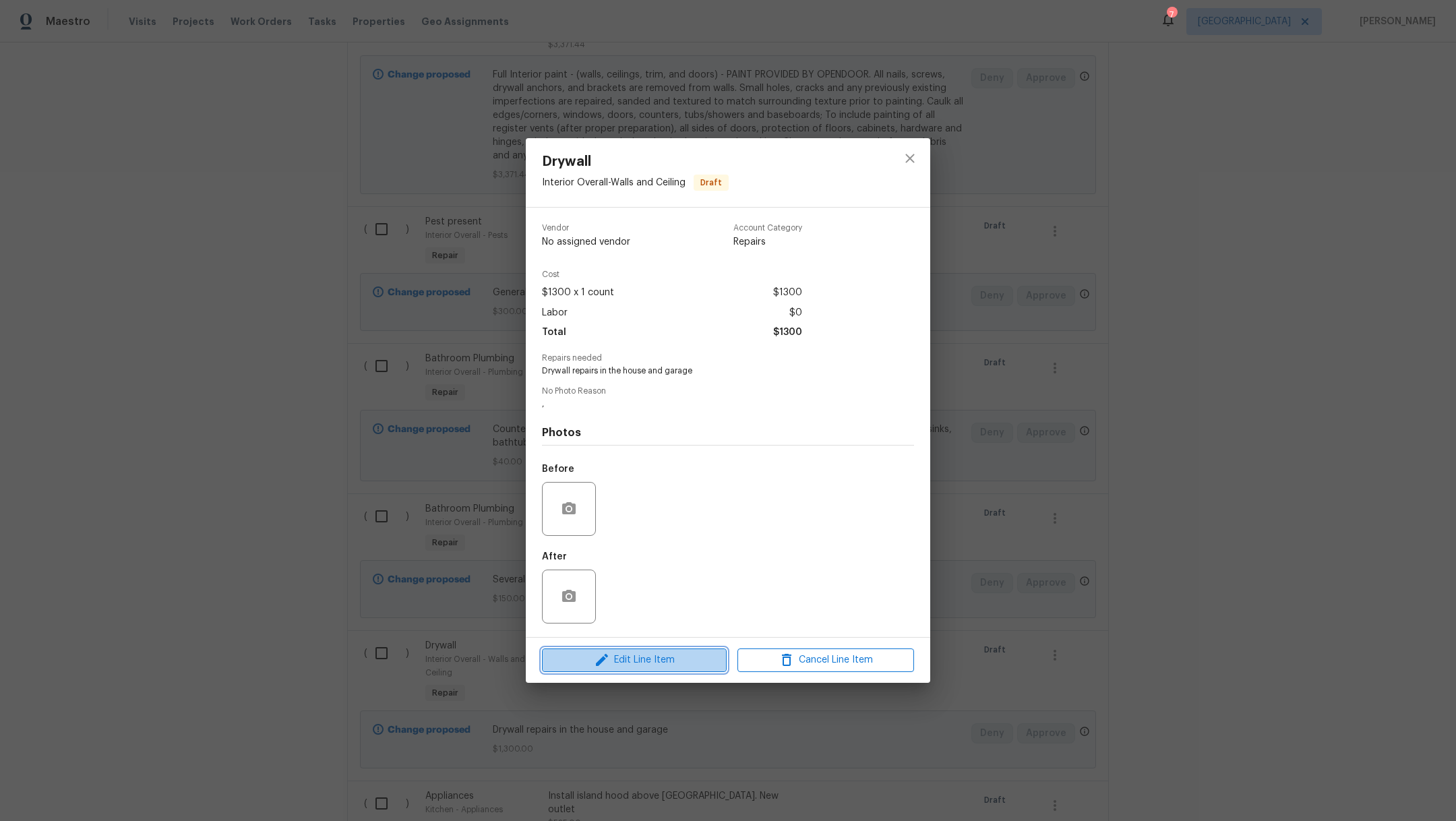
click at [623, 667] on span "Edit Line Item" at bounding box center [634, 660] width 177 height 17
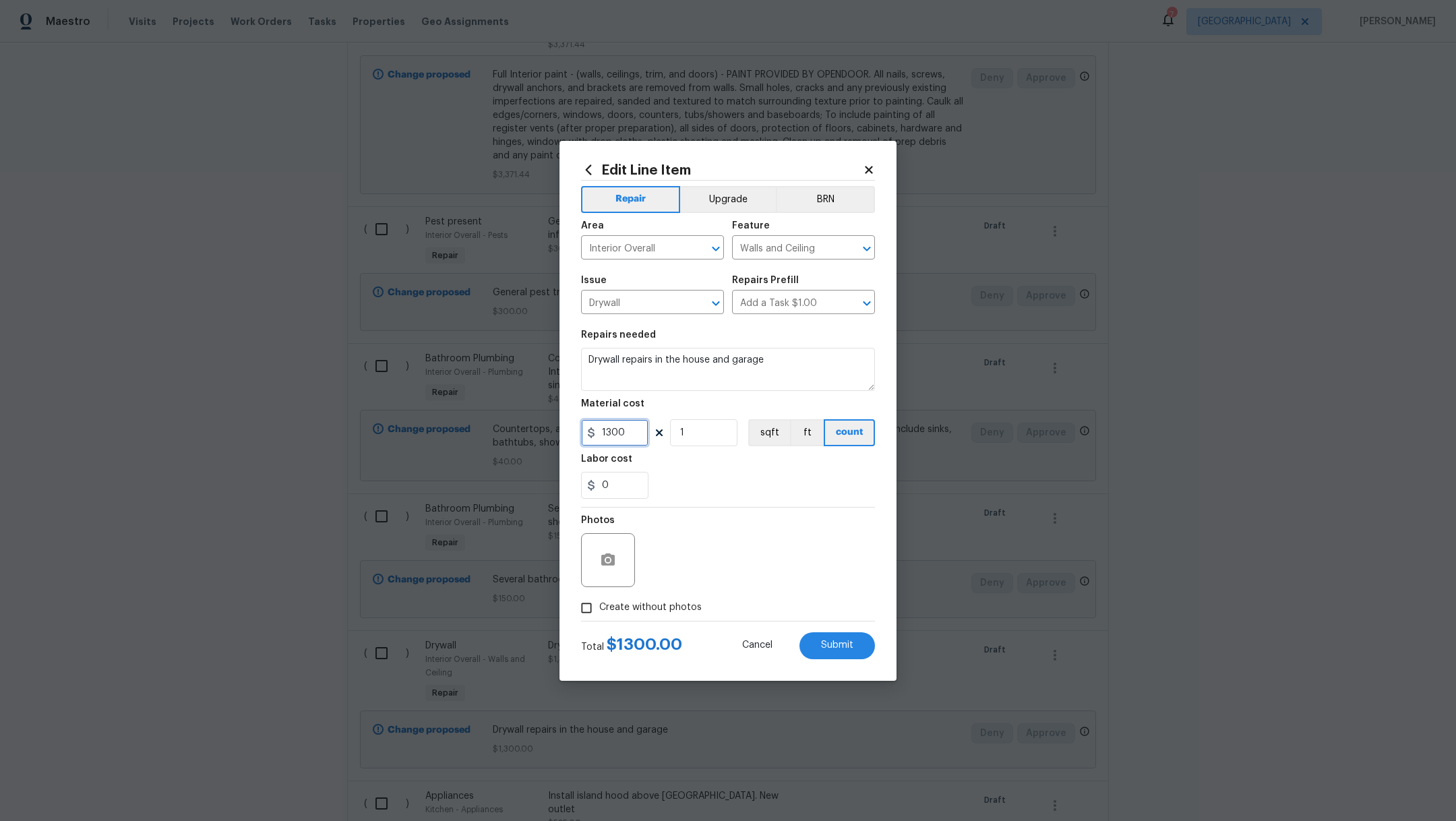
drag, startPoint x: 633, startPoint y: 429, endPoint x: 412, endPoint y: 423, distance: 221.1
click at [412, 423] on div "Edit Line Item Repair Upgrade BRN Area Interior Overall ​ Feature Walls and Cei…" at bounding box center [728, 410] width 1456 height 821
click at [725, 475] on div "0" at bounding box center [728, 486] width 294 height 27
click at [665, 610] on span "Create without photos" at bounding box center [650, 608] width 102 height 14
click at [600, 610] on input "Create without photos" at bounding box center [587, 609] width 26 height 26
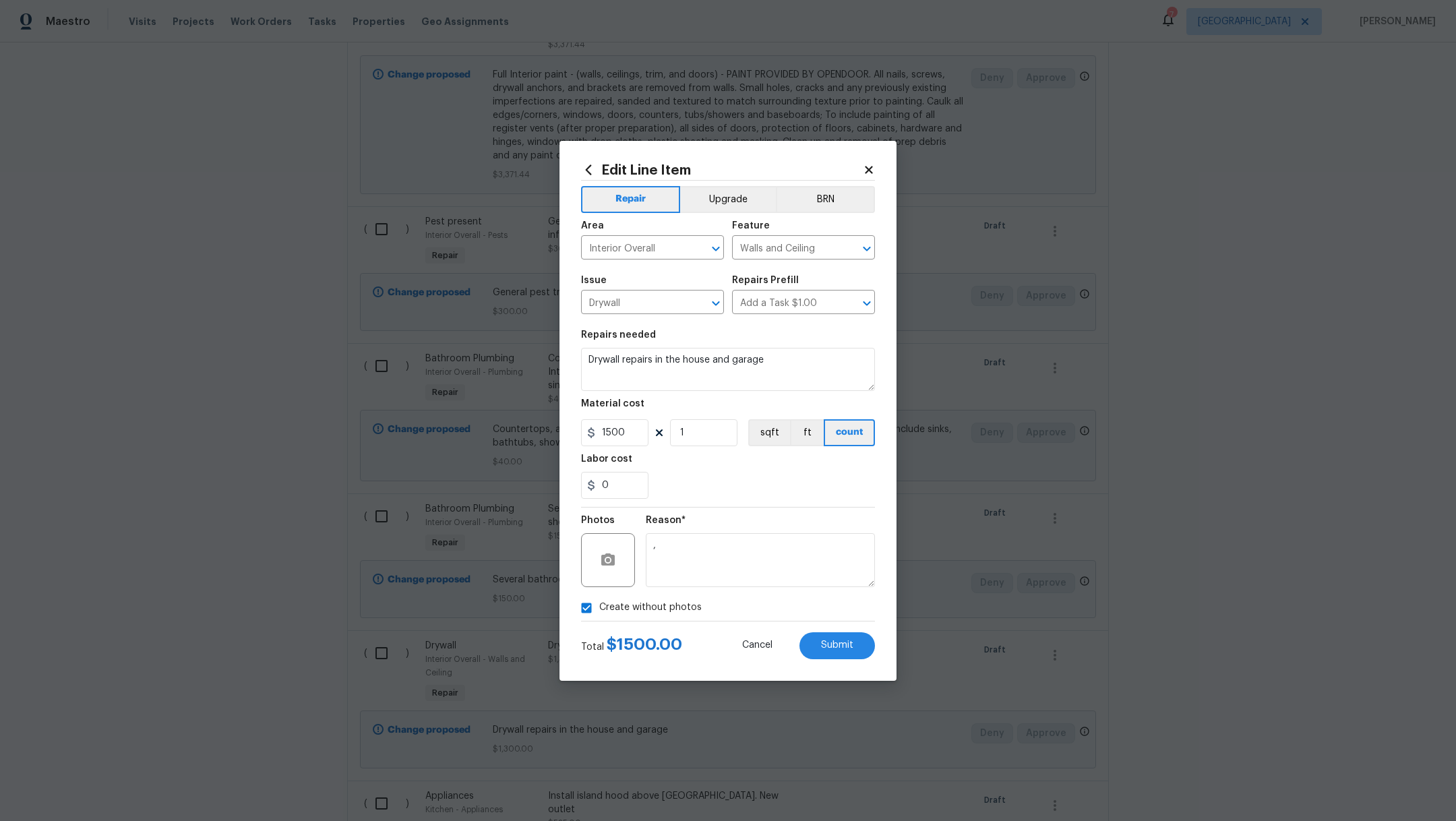
click at [761, 592] on div "Reason* ," at bounding box center [760, 551] width 229 height 88
click at [846, 664] on div "Edit Line Item Repair Upgrade BRN Area Interior Overall ​ Feature Walls and Cei…" at bounding box center [728, 411] width 337 height 540
click at [844, 647] on span "Submit" at bounding box center [837, 646] width 32 height 10
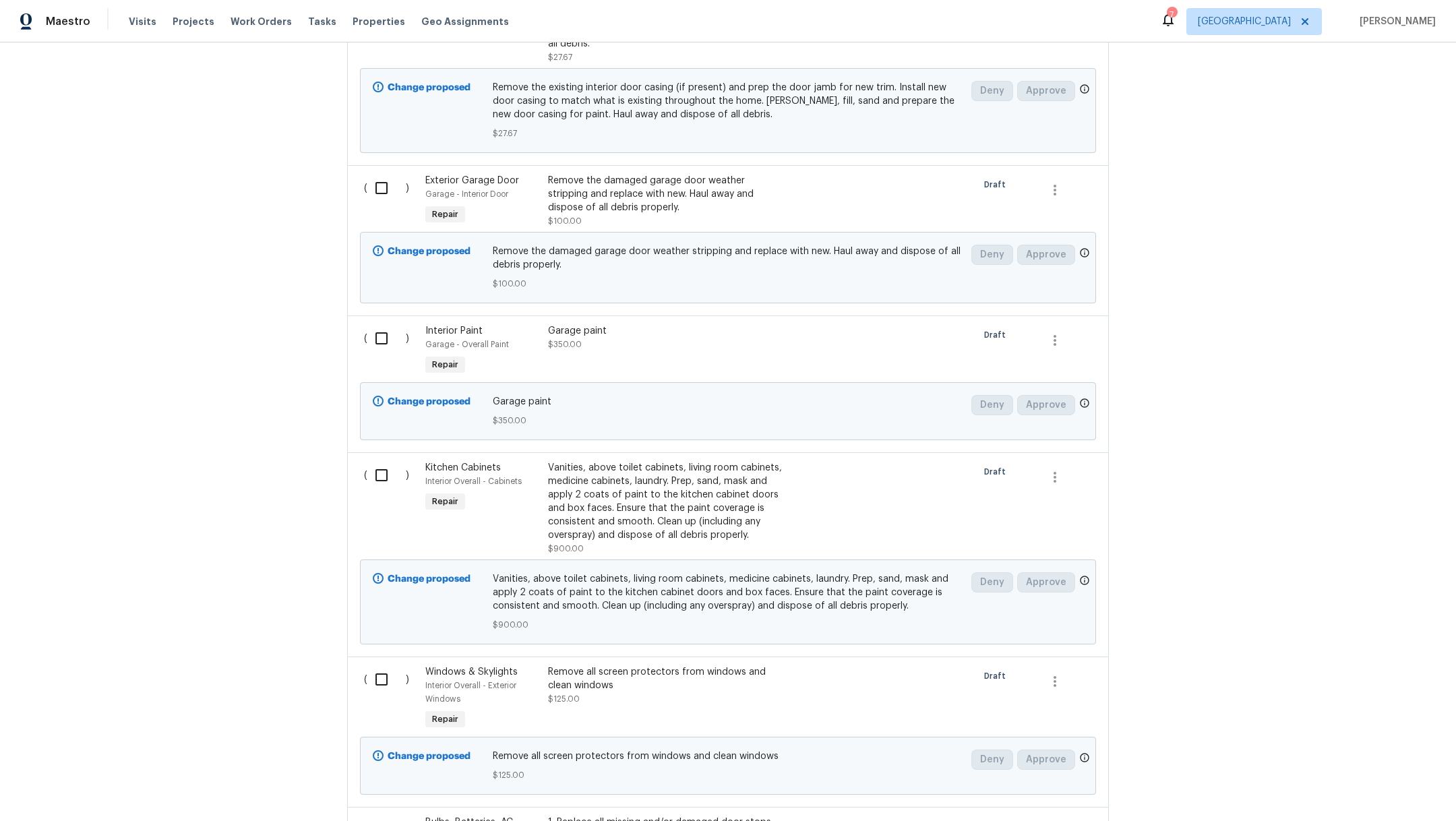
scroll to position [4395, 0]
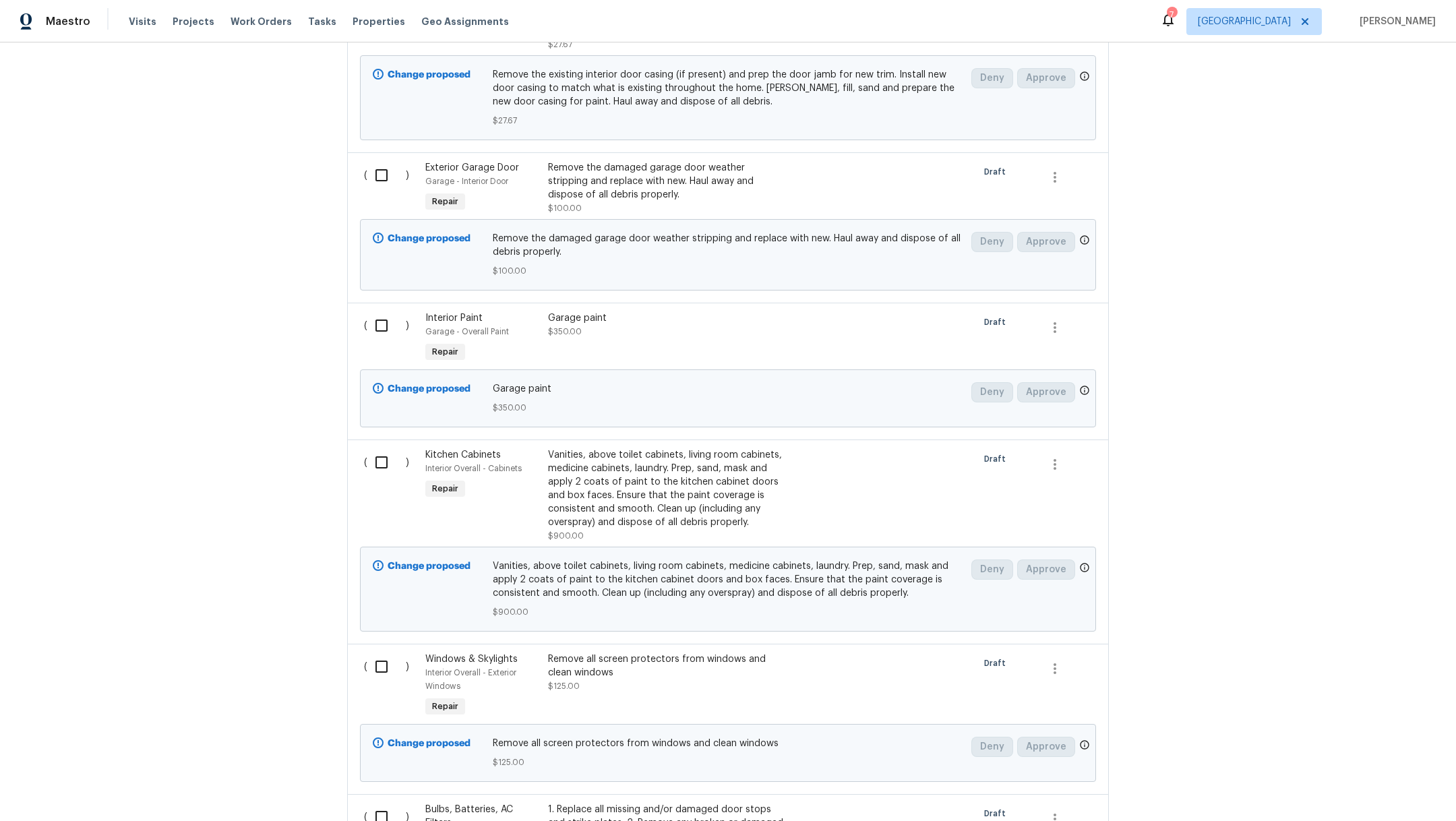
click at [683, 463] on div "Vanities, above toilet cabinets, living room cabinets, medicine cabinets, laund…" at bounding box center [666, 489] width 237 height 81
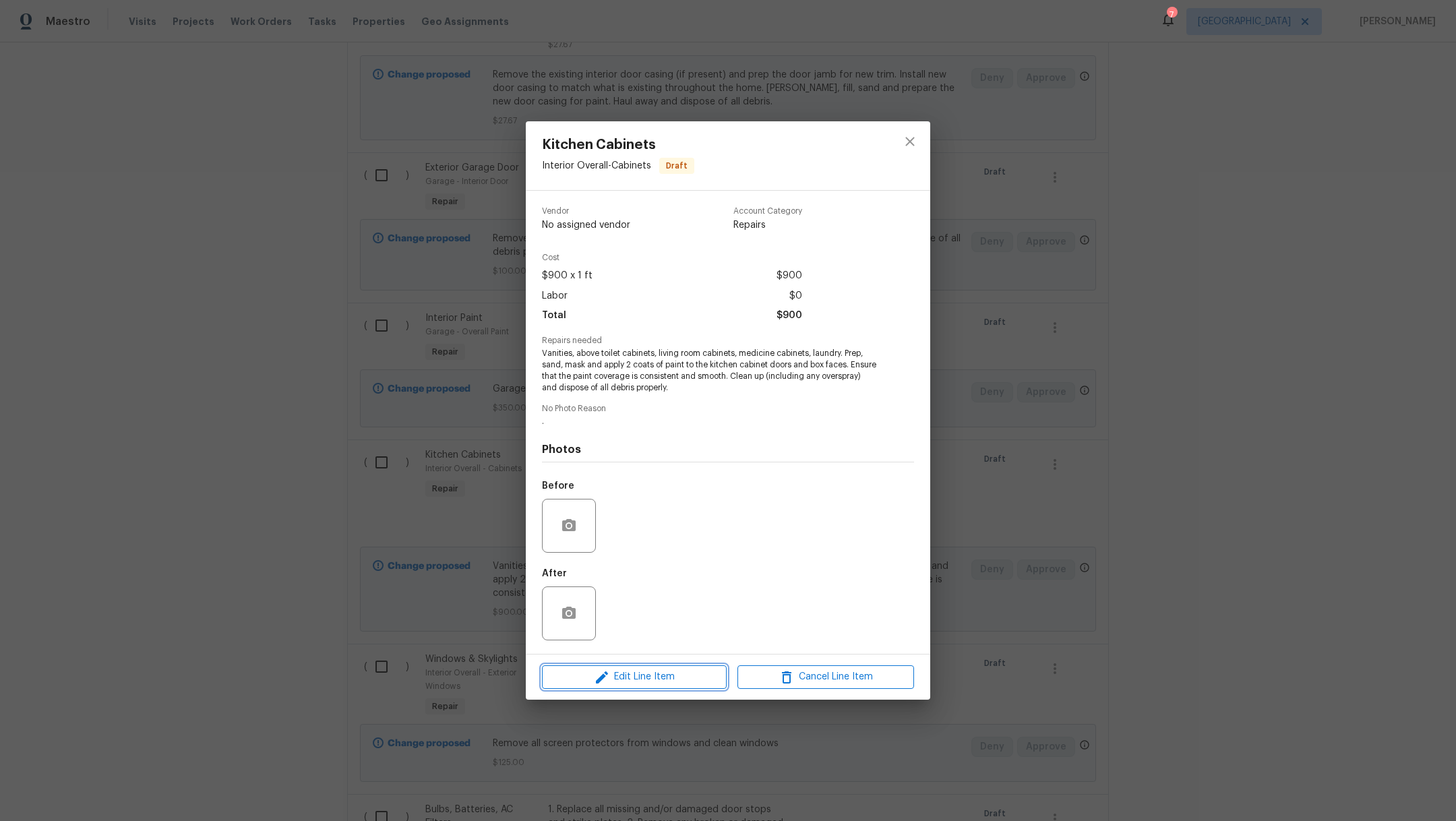
click at [604, 683] on icon "button" at bounding box center [602, 678] width 16 height 16
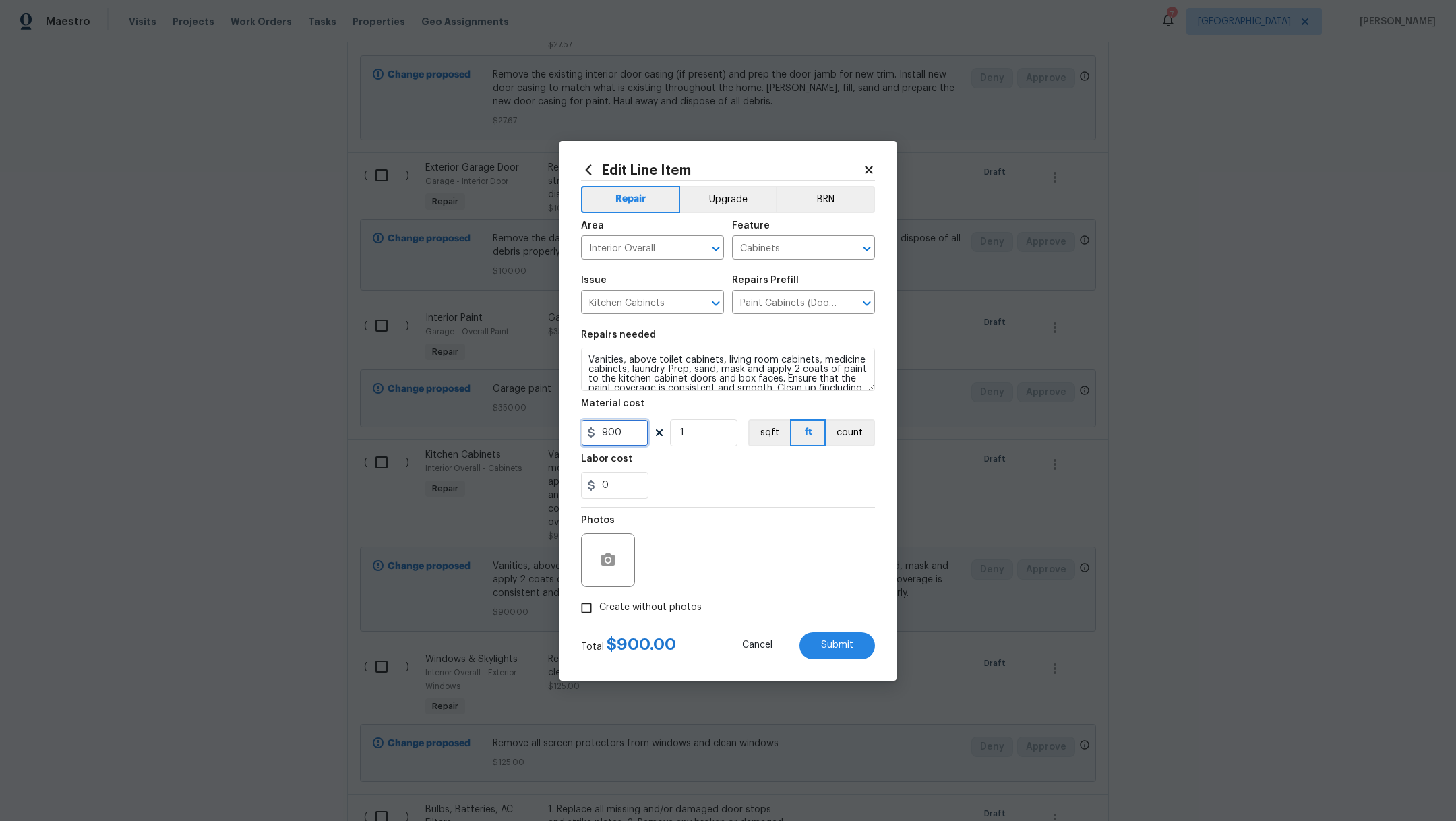
drag, startPoint x: 629, startPoint y: 431, endPoint x: 473, endPoint y: 427, distance: 156.1
click at [474, 429] on div "Edit Line Item Repair Upgrade BRN Area Interior Overall ​ Feature Cabinets ​ Is…" at bounding box center [728, 410] width 1456 height 821
click at [768, 509] on div "Photos" at bounding box center [728, 551] width 294 height 88
click at [826, 631] on div "Total $ 1100.00 Cancel Submit" at bounding box center [728, 640] width 294 height 38
click at [835, 645] on span "Submit" at bounding box center [837, 646] width 32 height 10
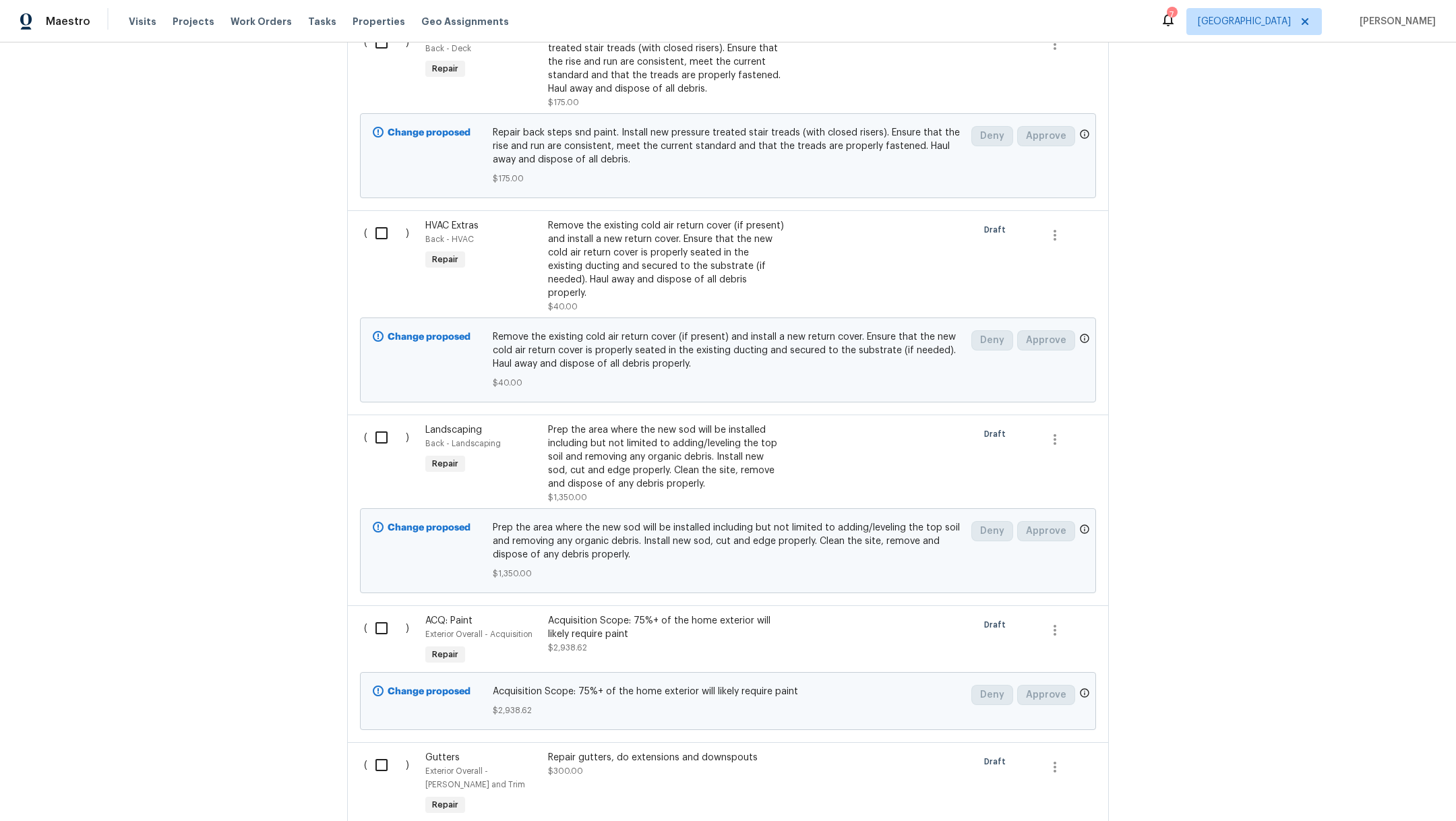
scroll to position [0, 0]
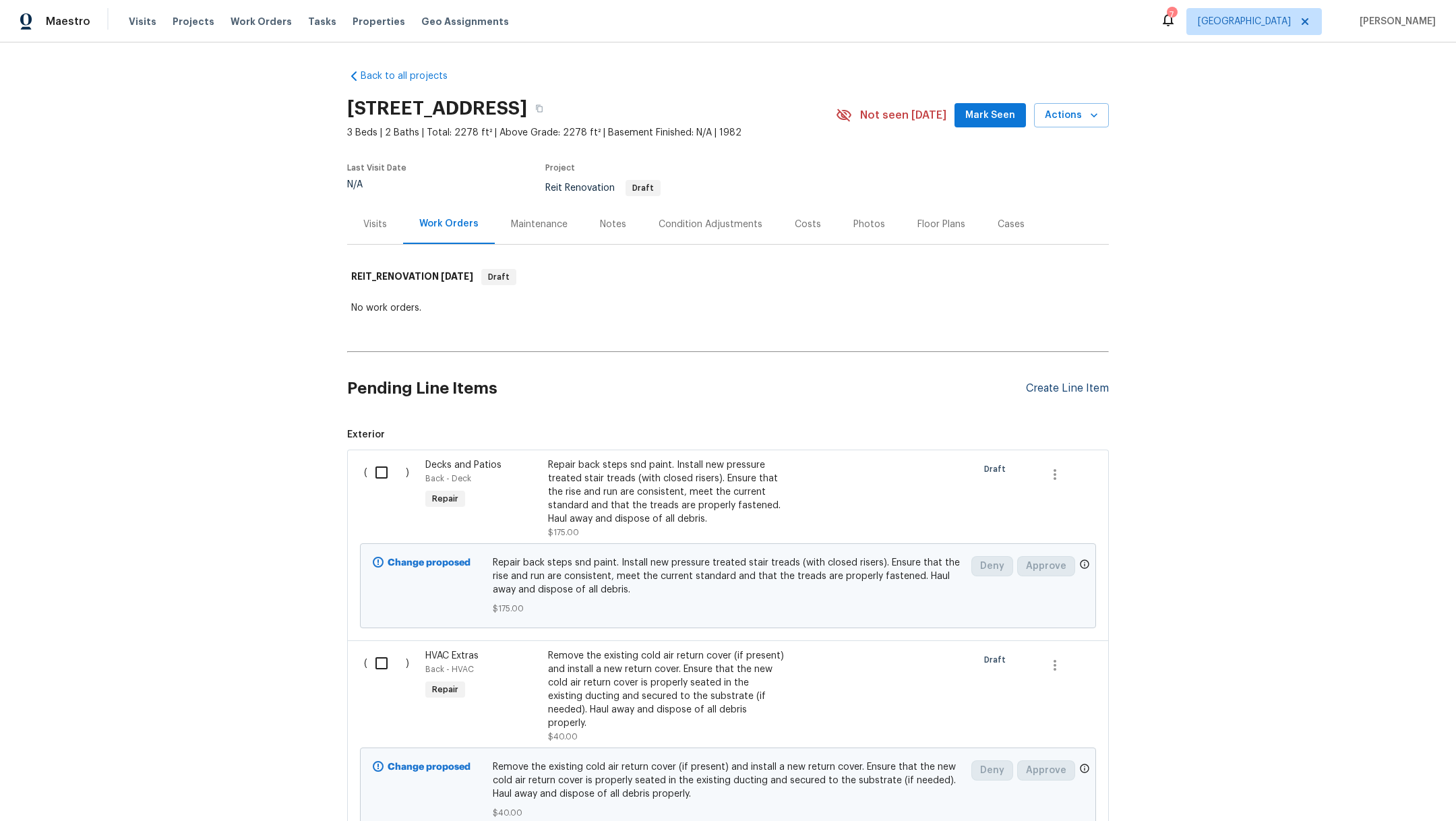
click at [1044, 390] on div "Create Line Item" at bounding box center [1067, 389] width 83 height 13
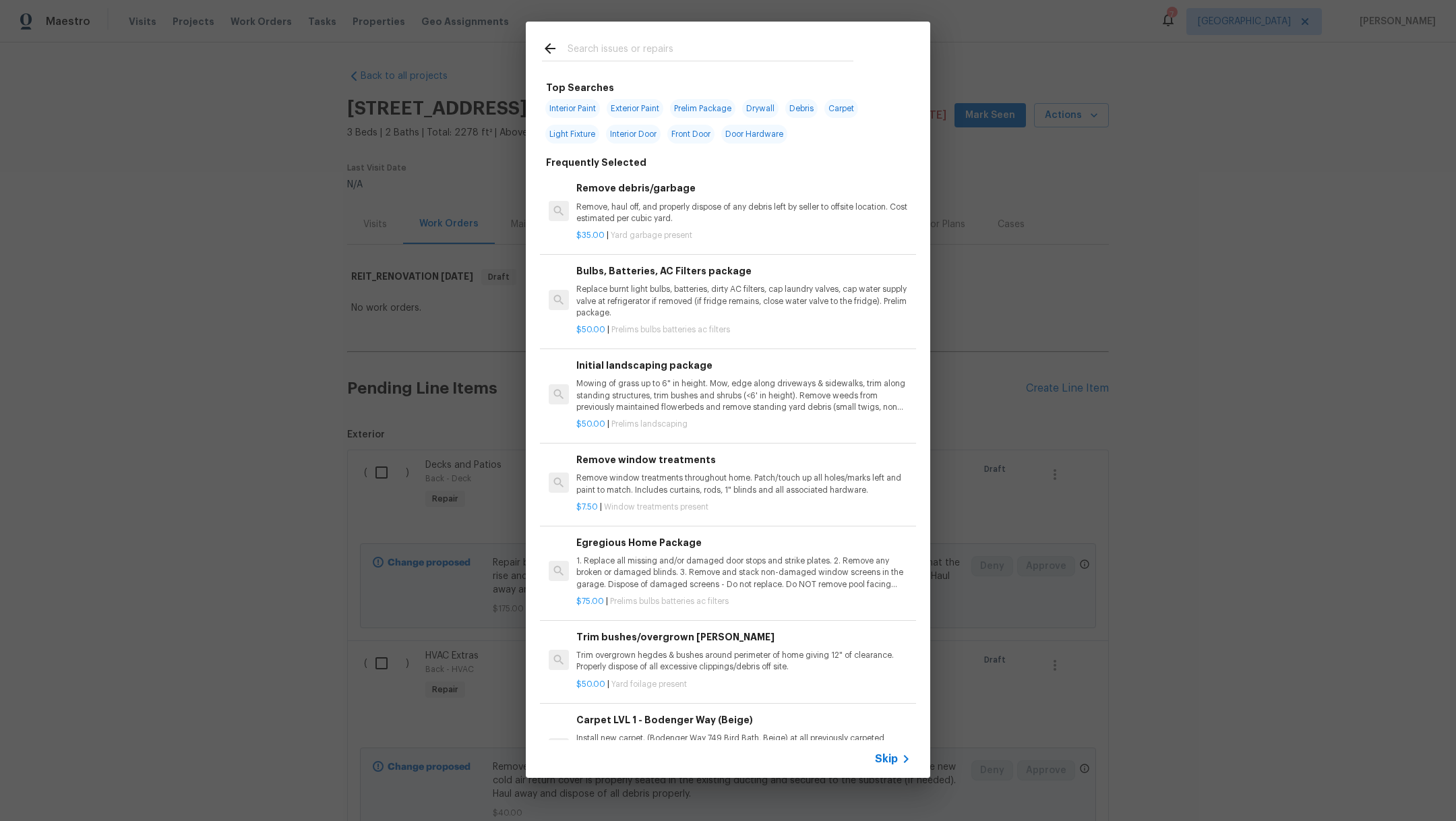
click at [666, 51] on input "text" at bounding box center [711, 50] width 286 height 20
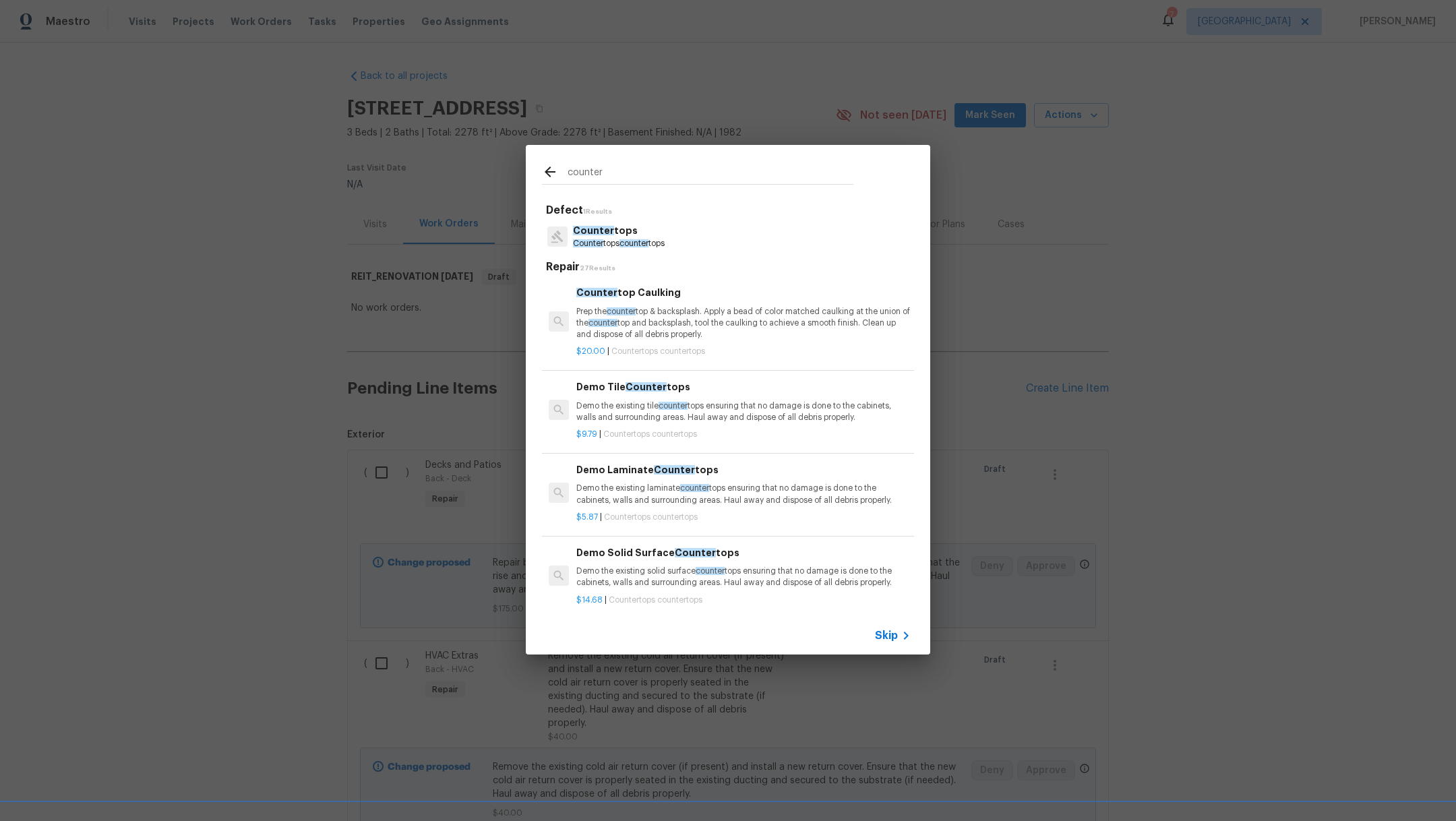
click at [662, 240] on p "Counter tops counter tops" at bounding box center [619, 244] width 92 height 11
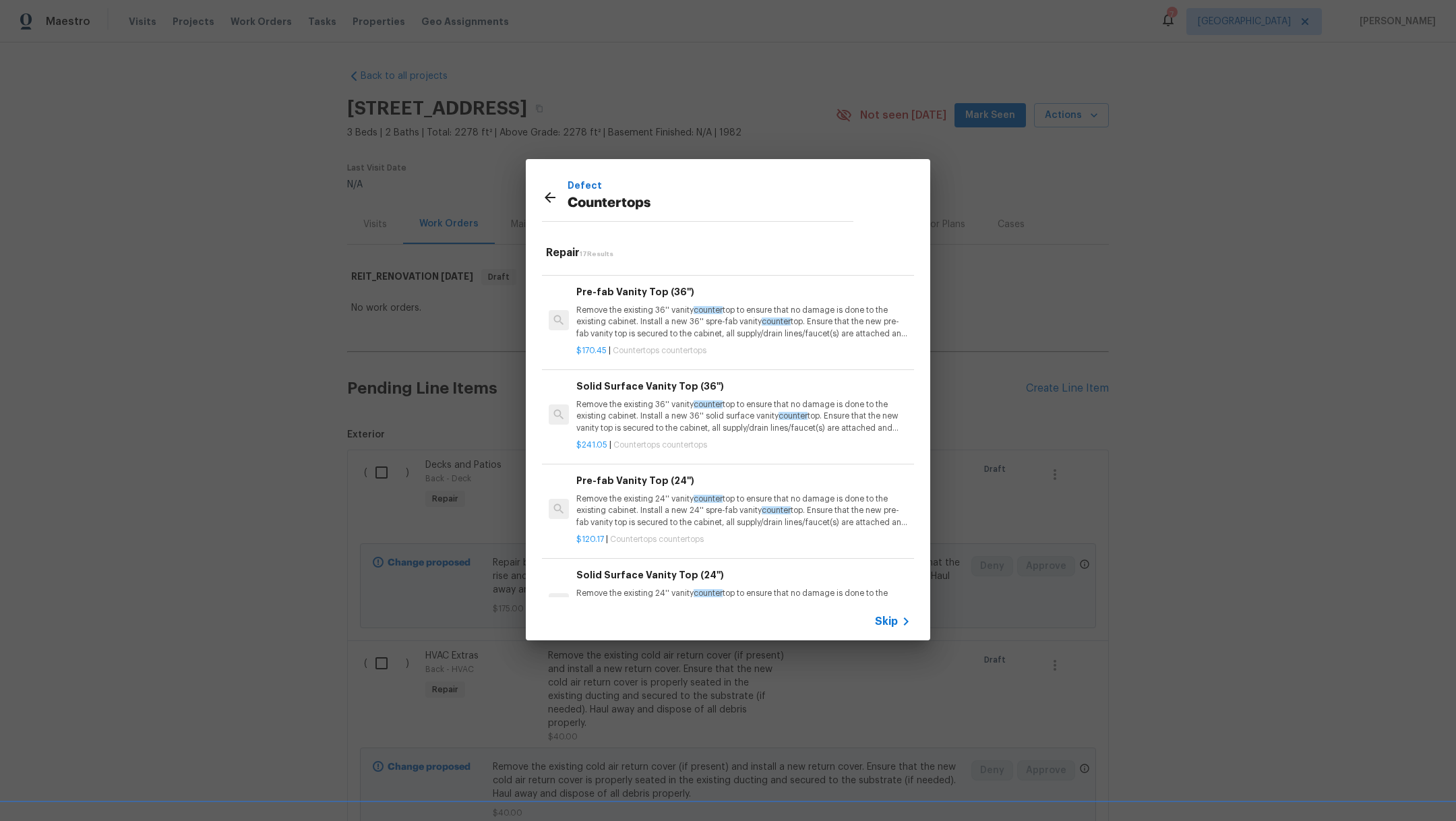
scroll to position [1201, 0]
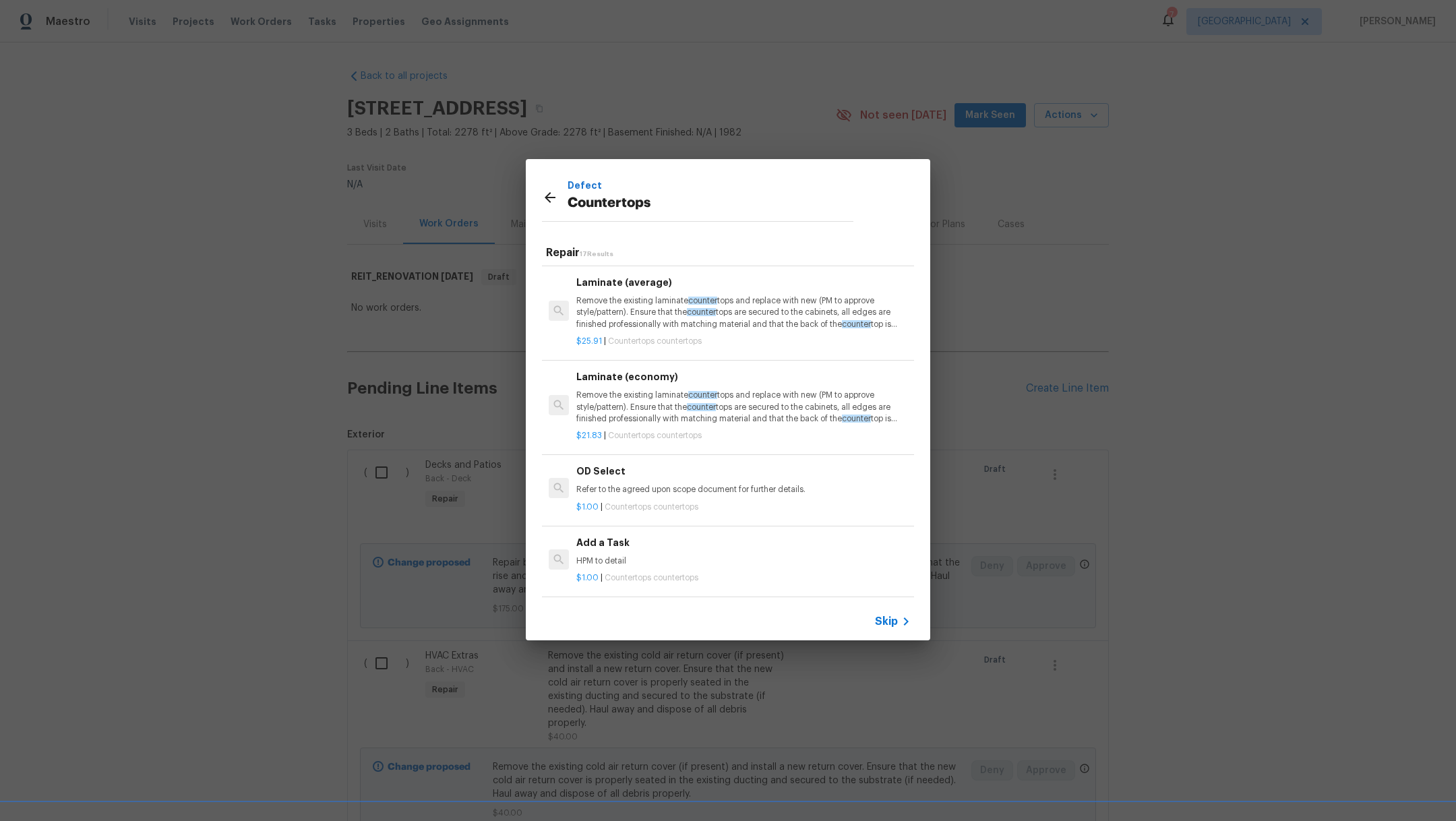
click at [813, 556] on p "HPM to detail" at bounding box center [744, 561] width 334 height 11
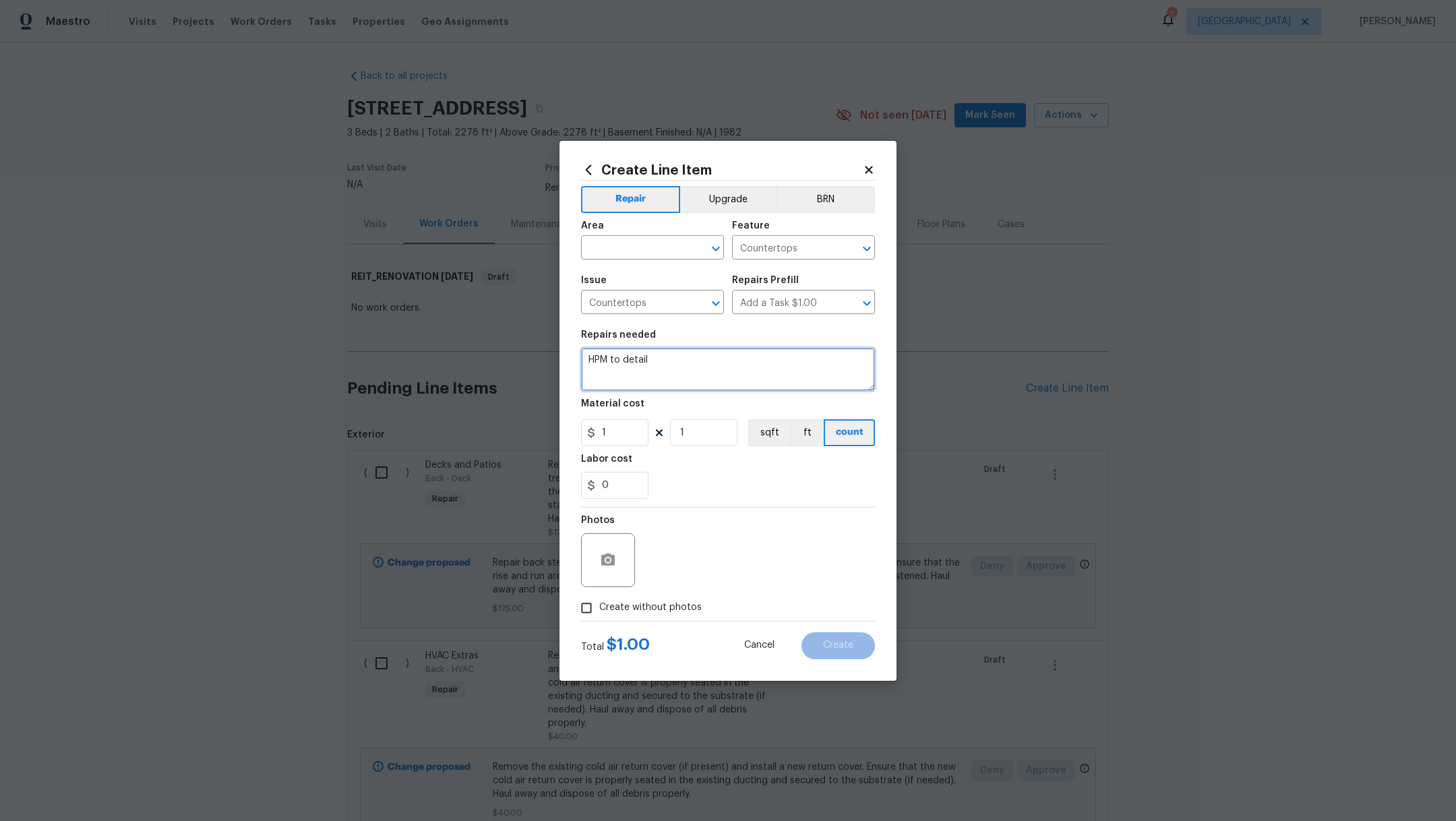
drag, startPoint x: 653, startPoint y: 362, endPoint x: 505, endPoint y: 357, distance: 148.1
click at [505, 357] on div "Create Line Item Repair Upgrade BRN Area ​ Feature Countertops ​ Issue Countert…" at bounding box center [728, 410] width 1456 height 821
click at [590, 359] on textarea "resurface bar countertop. Repair." at bounding box center [728, 370] width 294 height 43
drag, startPoint x: 753, startPoint y: 362, endPoint x: 804, endPoint y: 361, distance: 51.0
click at [805, 362] on textarea "Repair and resurface bar countertop. Repair." at bounding box center [728, 370] width 294 height 43
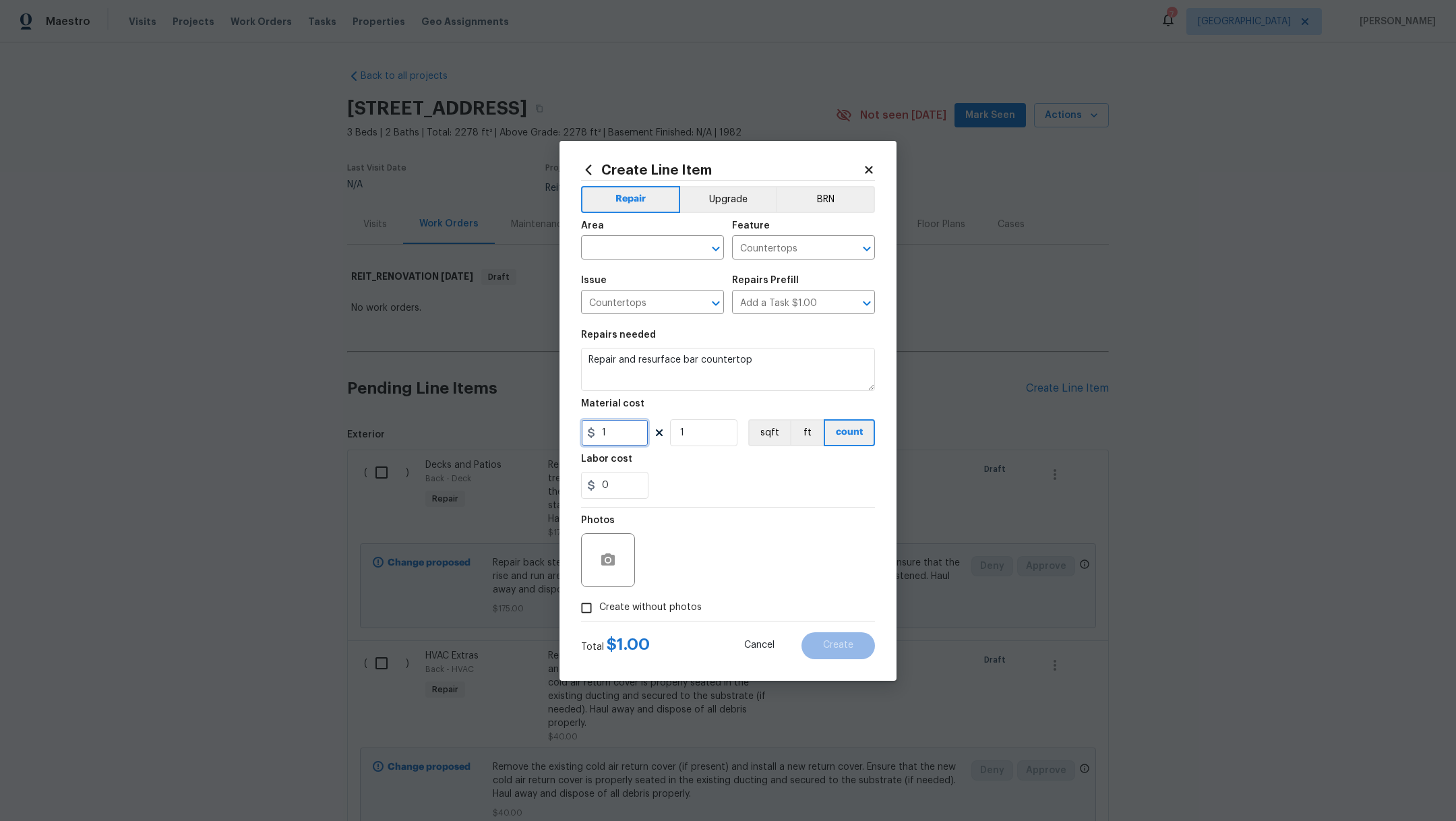
drag, startPoint x: 614, startPoint y: 433, endPoint x: 572, endPoint y: 432, distance: 42.0
click at [572, 432] on div "Create Line Item Repair Upgrade BRN Area ​ Feature Countertops ​ Issue Countert…" at bounding box center [728, 411] width 337 height 540
click at [724, 488] on div "0" at bounding box center [728, 486] width 294 height 27
click at [664, 607] on span "Create without photos" at bounding box center [650, 608] width 102 height 14
click at [600, 607] on input "Create without photos" at bounding box center [587, 609] width 26 height 26
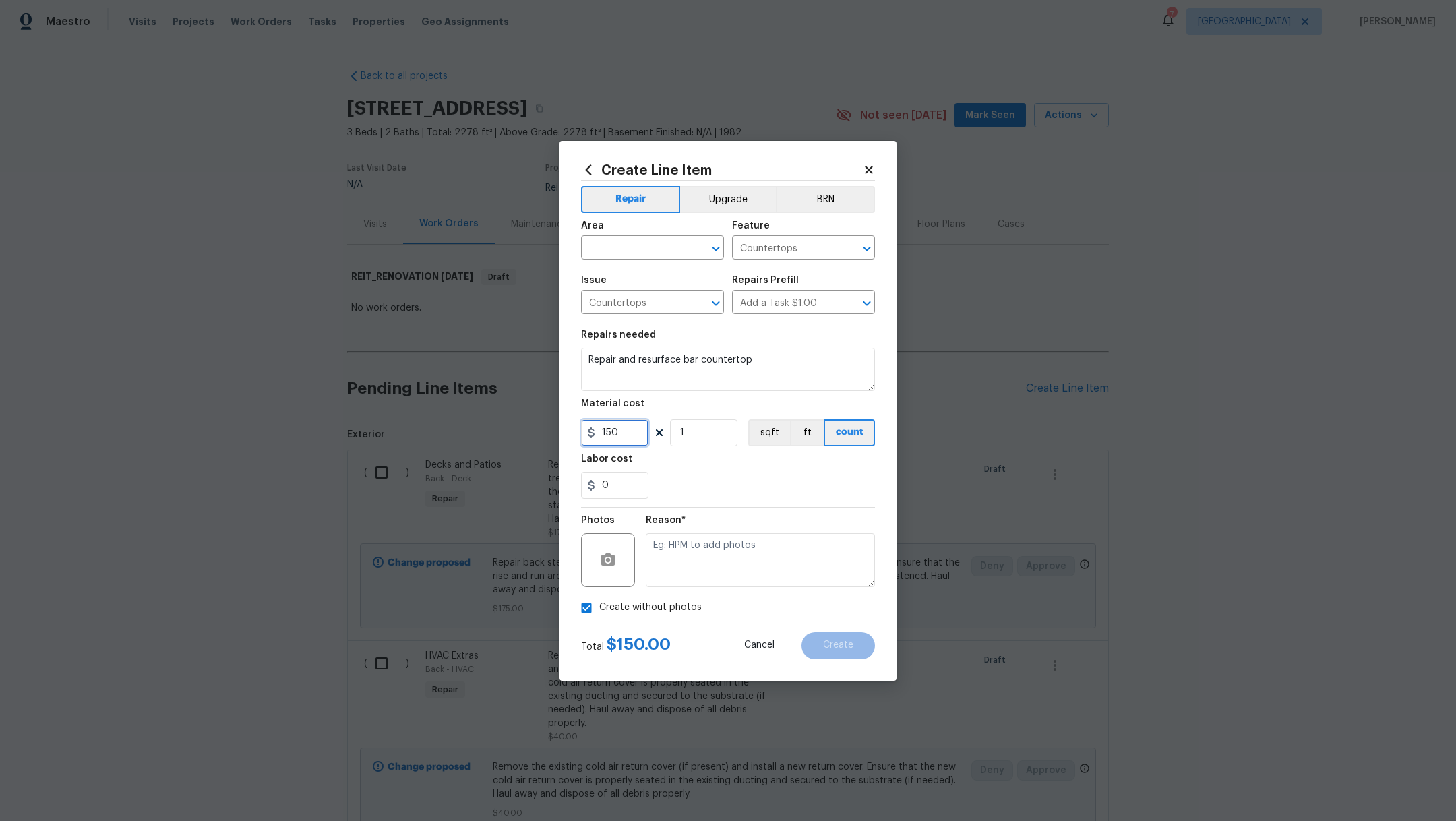
click at [631, 424] on input "150" at bounding box center [615, 433] width 68 height 27
click at [630, 433] on input "150" at bounding box center [615, 433] width 68 height 27
click at [695, 470] on div "Labor cost" at bounding box center [728, 463] width 294 height 18
click at [628, 232] on div "Area" at bounding box center [653, 230] width 143 height 18
click at [629, 246] on input "text" at bounding box center [634, 249] width 105 height 21
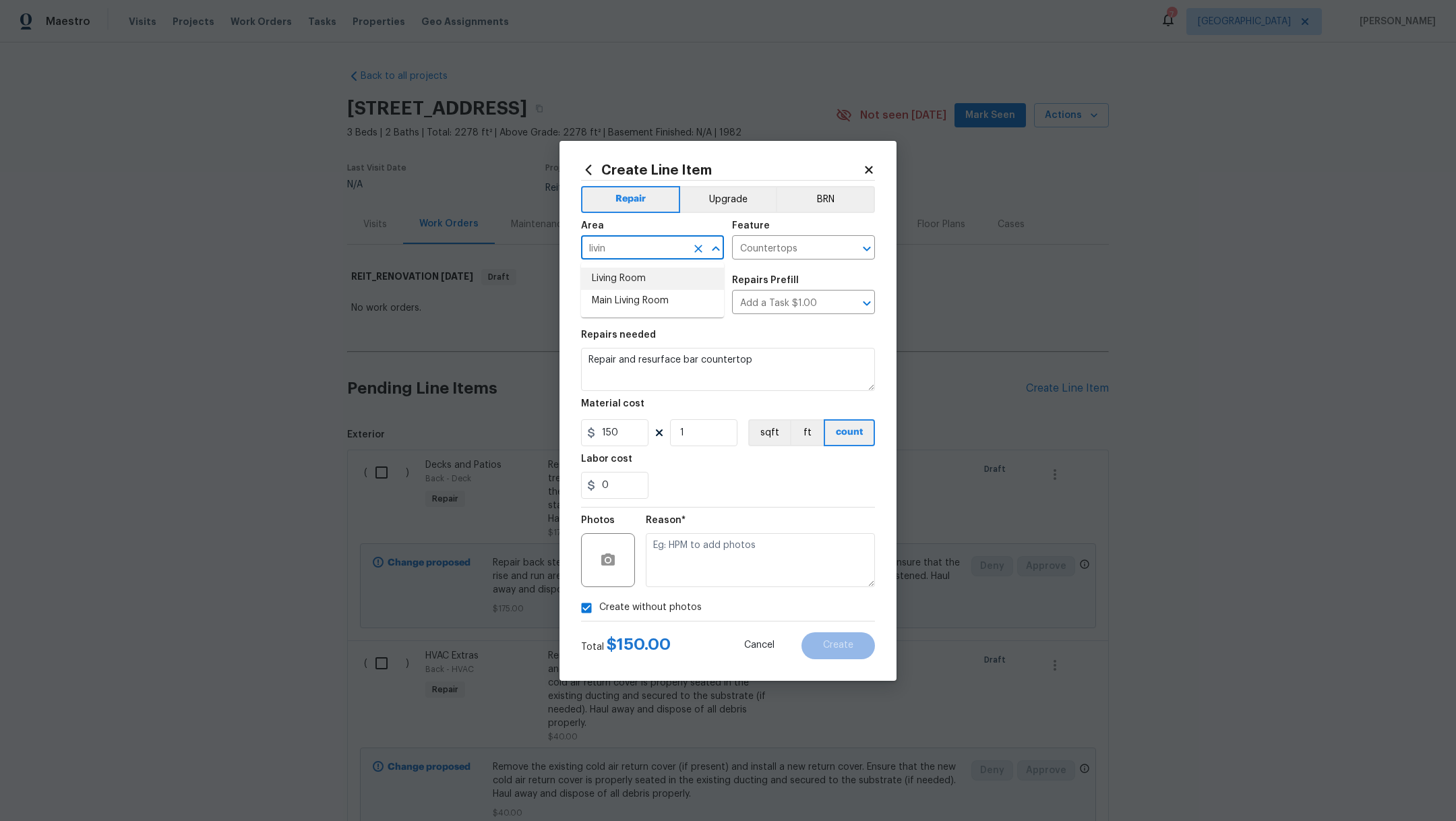
click at [635, 285] on li "Living Room" at bounding box center [653, 279] width 143 height 23
click at [712, 552] on textarea at bounding box center [760, 560] width 229 height 54
click at [832, 655] on button "Create" at bounding box center [838, 647] width 73 height 27
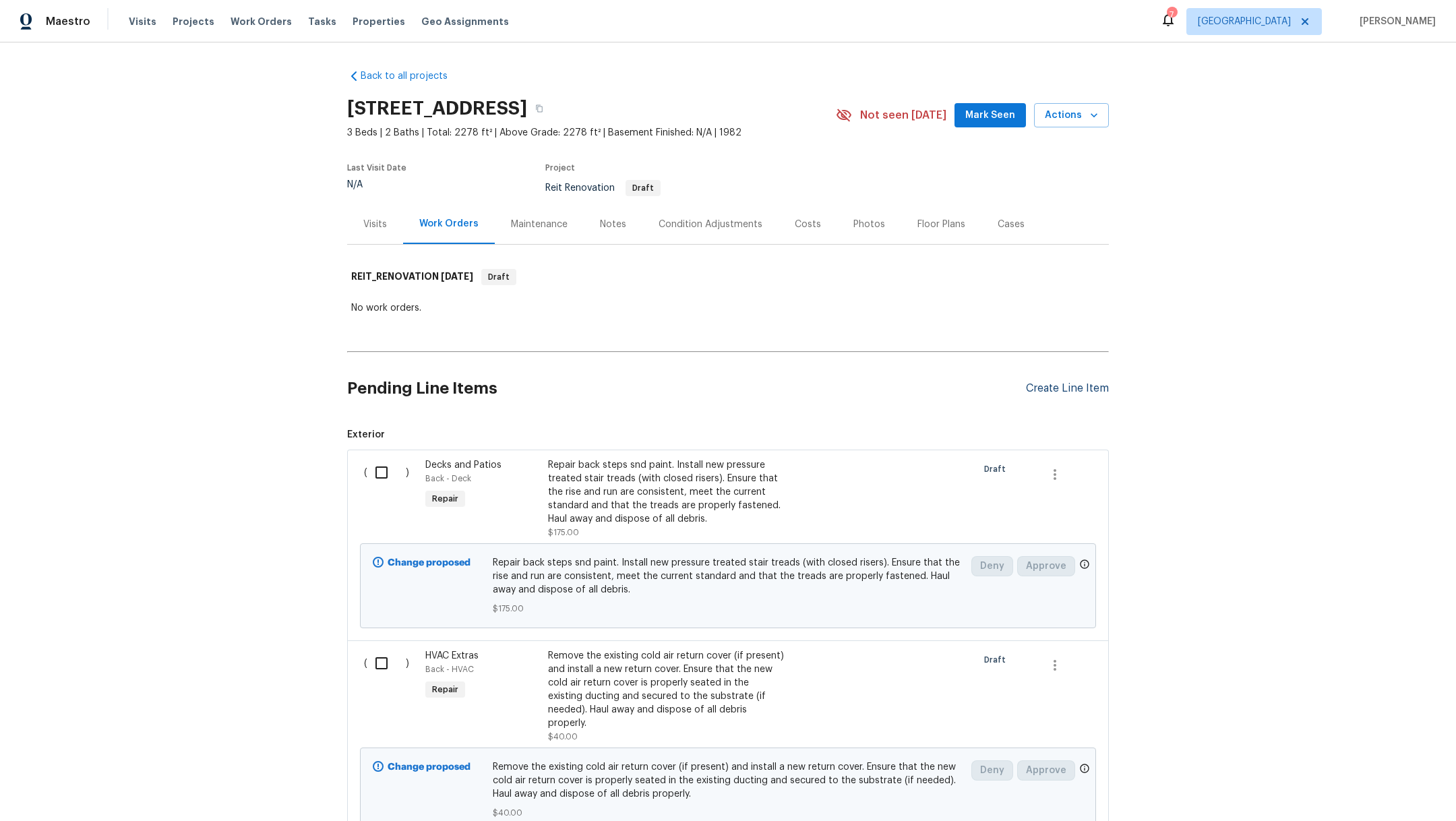
click at [1067, 387] on div "Create Line Item" at bounding box center [1067, 389] width 83 height 13
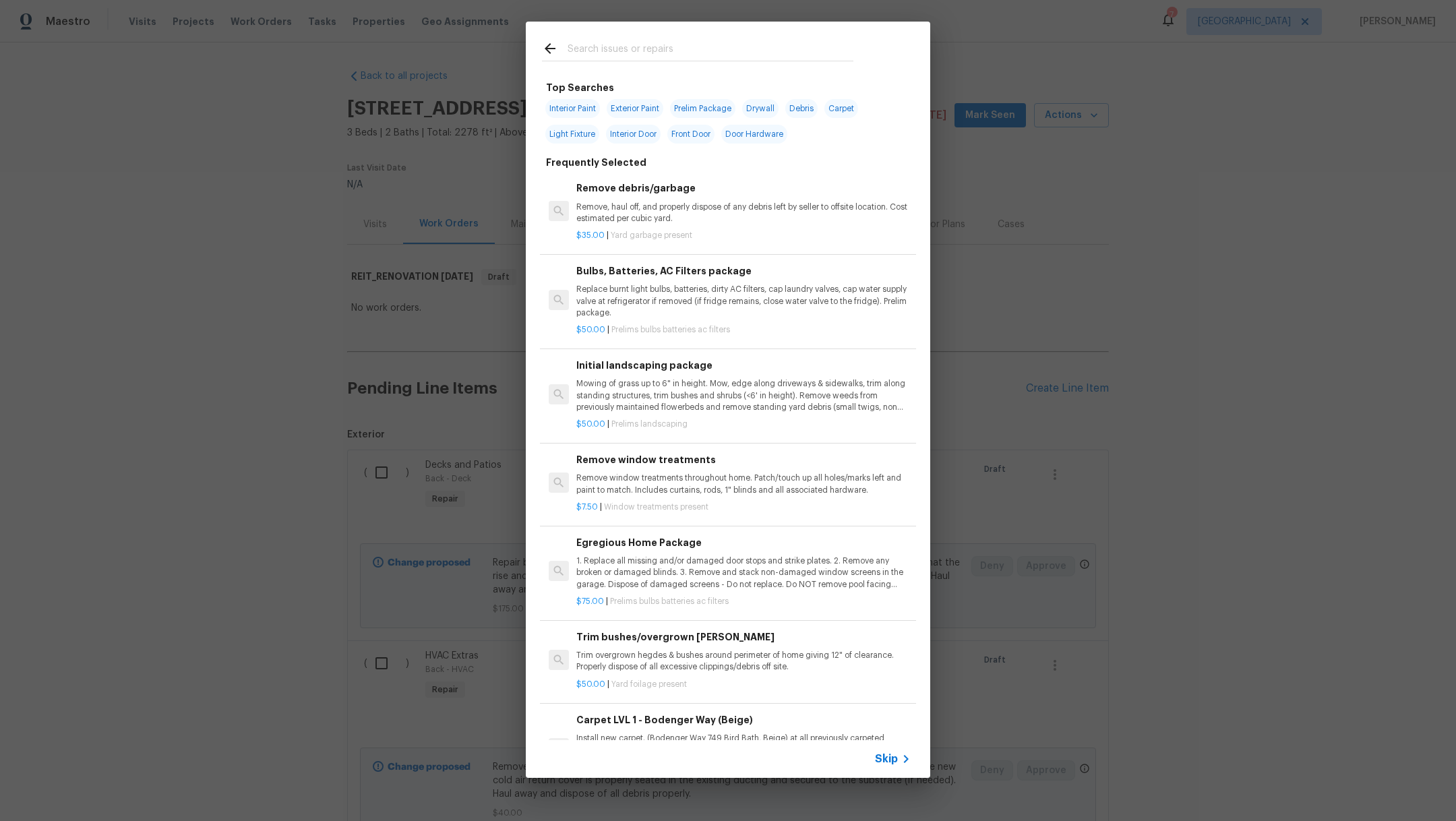
click at [623, 50] on input "text" at bounding box center [711, 50] width 286 height 20
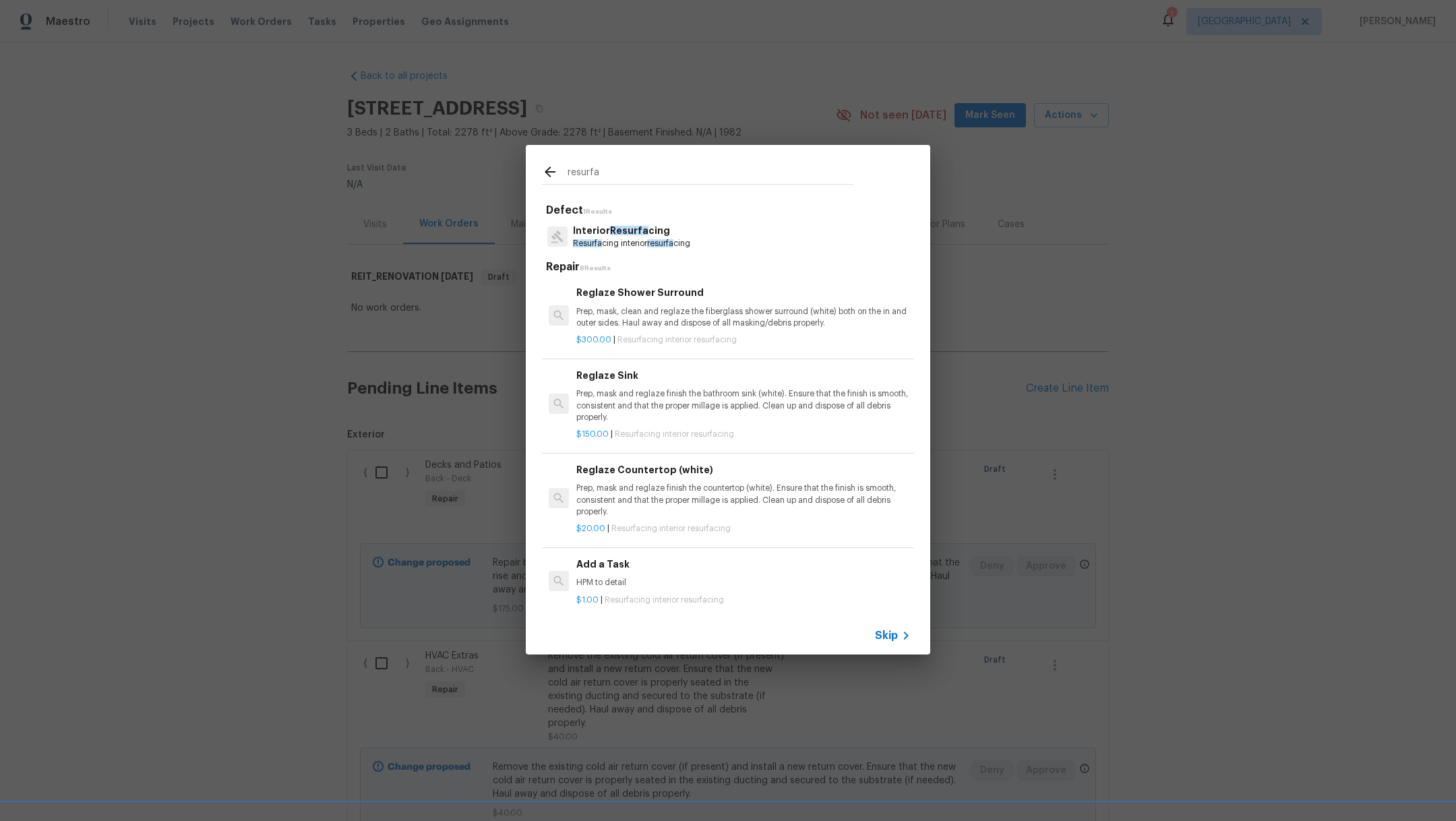
click at [617, 246] on p "Resurfa cing interior resurfa cing" at bounding box center [632, 244] width 117 height 11
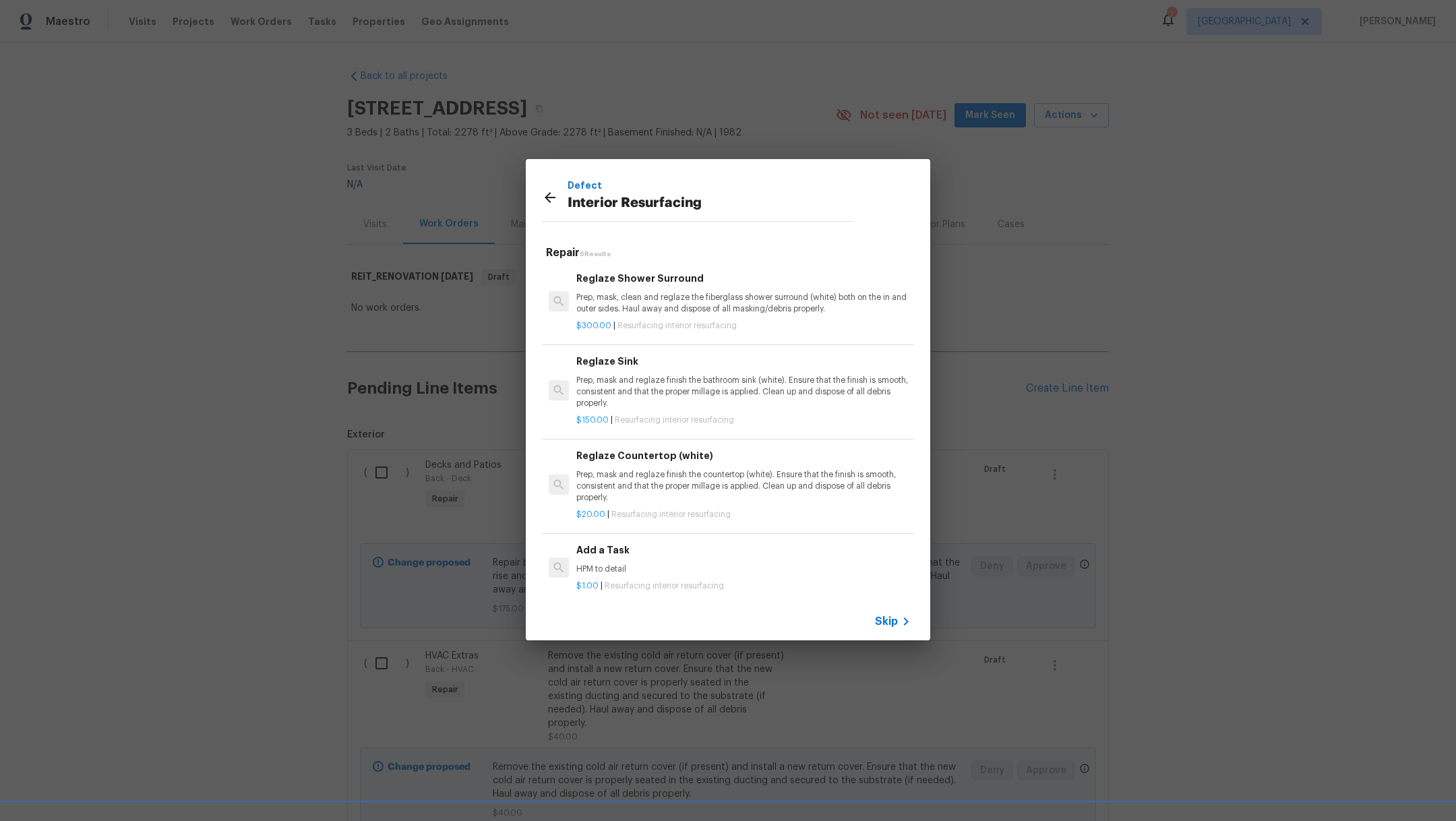
click at [654, 381] on p "Prep, mask and reglaze finish the bathroom sink (white). Ensure that the finish…" at bounding box center [744, 392] width 334 height 35
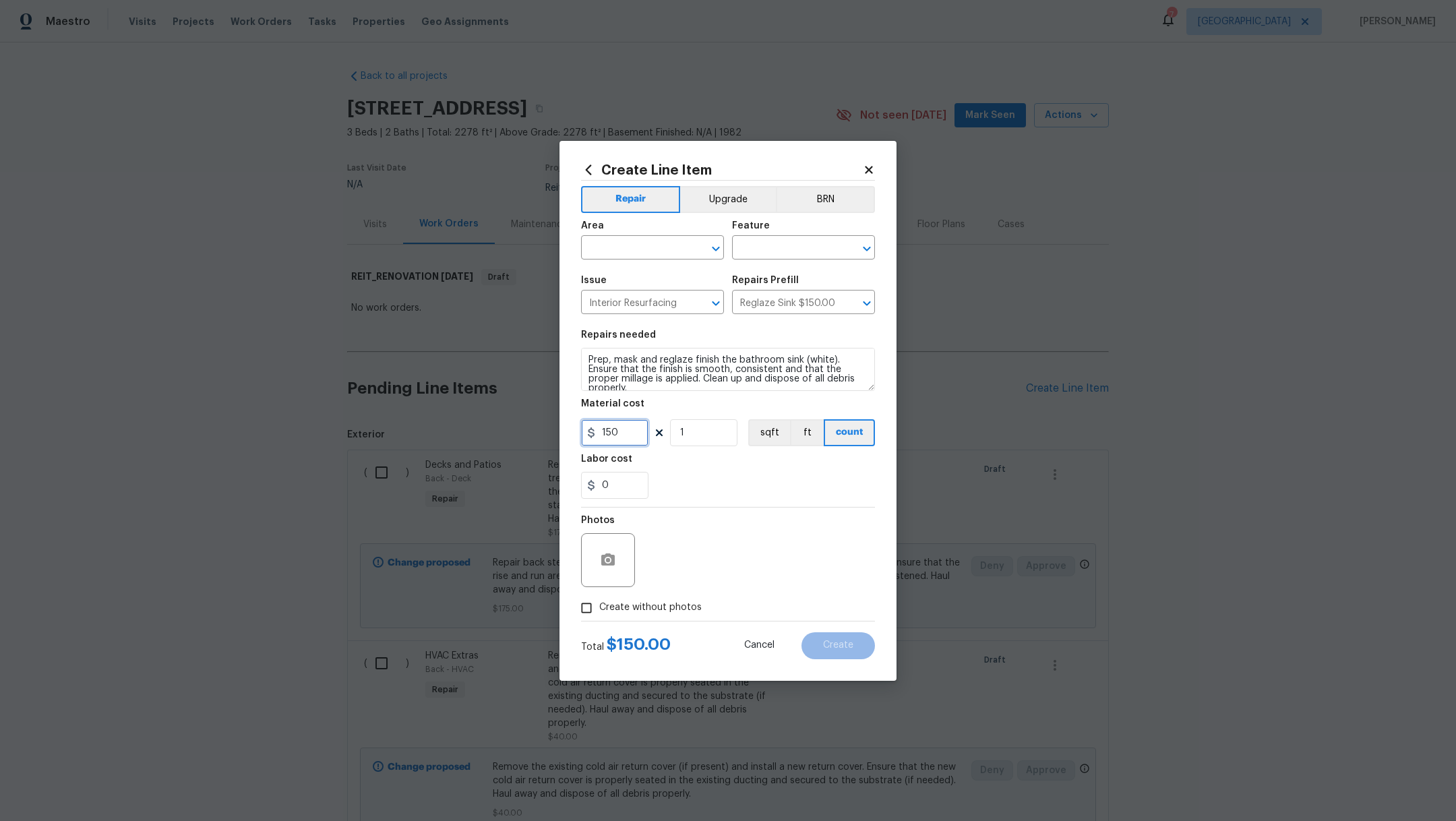
drag, startPoint x: 640, startPoint y: 437, endPoint x: 409, endPoint y: 425, distance: 231.3
click at [412, 425] on div "Create Line Item Repair Upgrade BRN Area ​ Feature ​ Issue Interior Resurfacing…" at bounding box center [728, 410] width 1456 height 821
click at [712, 430] on input "1" at bounding box center [704, 433] width 68 height 27
click at [625, 245] on input "text" at bounding box center [634, 249] width 105 height 21
click at [646, 299] on li "Interior Overall" at bounding box center [653, 302] width 143 height 23
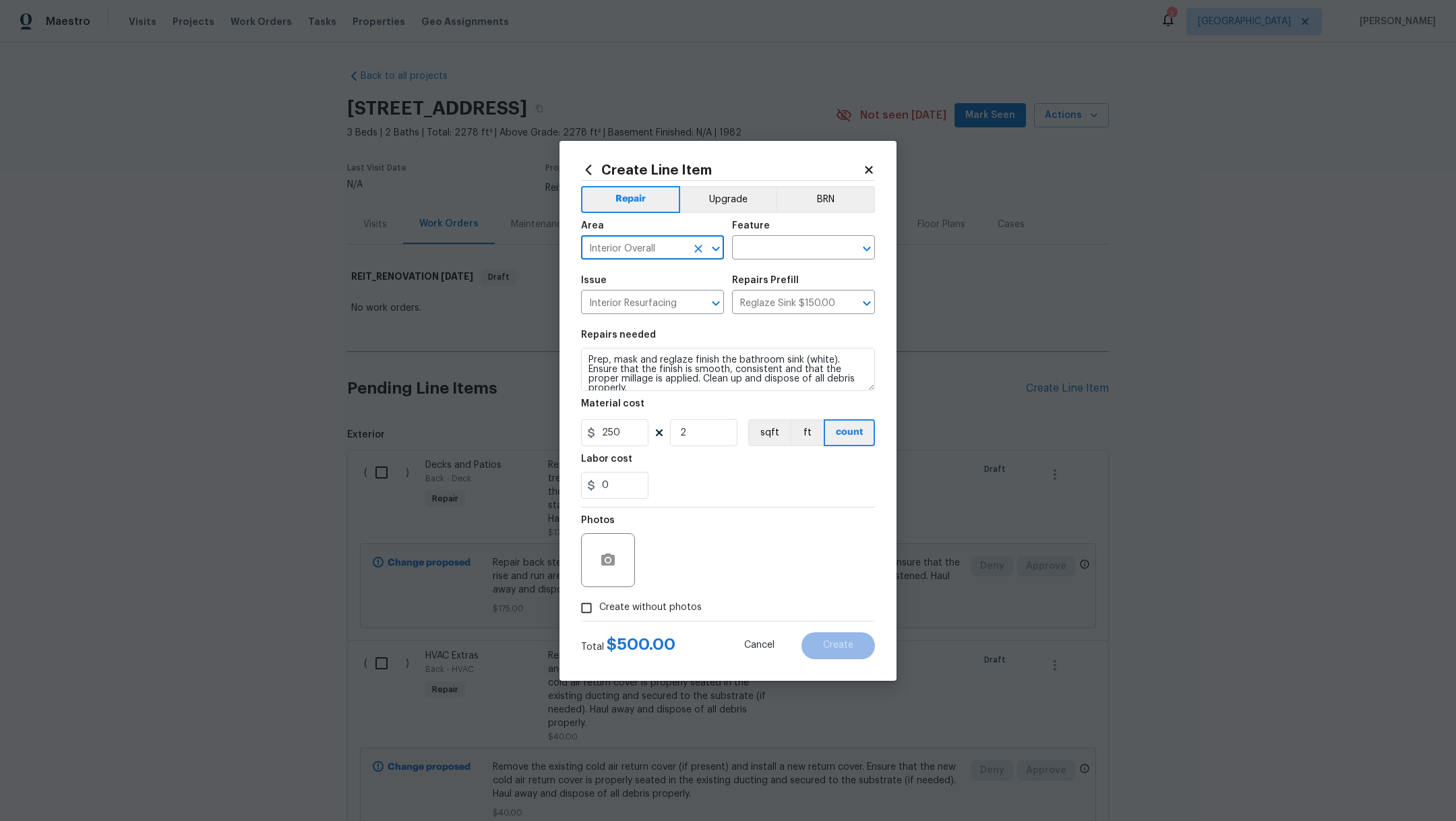
click at [729, 269] on div "Issue Interior Resurfacing ​ Repairs Prefill Reglaze Sink $150.00 ​" at bounding box center [728, 295] width 294 height 55
click at [746, 263] on div "Area Interior Overall ​ Feature ​" at bounding box center [728, 240] width 294 height 55
click at [747, 244] on input "text" at bounding box center [785, 249] width 105 height 21
click at [765, 314] on li "Vanity" at bounding box center [804, 311] width 143 height 23
drag, startPoint x: 633, startPoint y: 430, endPoint x: 439, endPoint y: 433, distance: 194.0
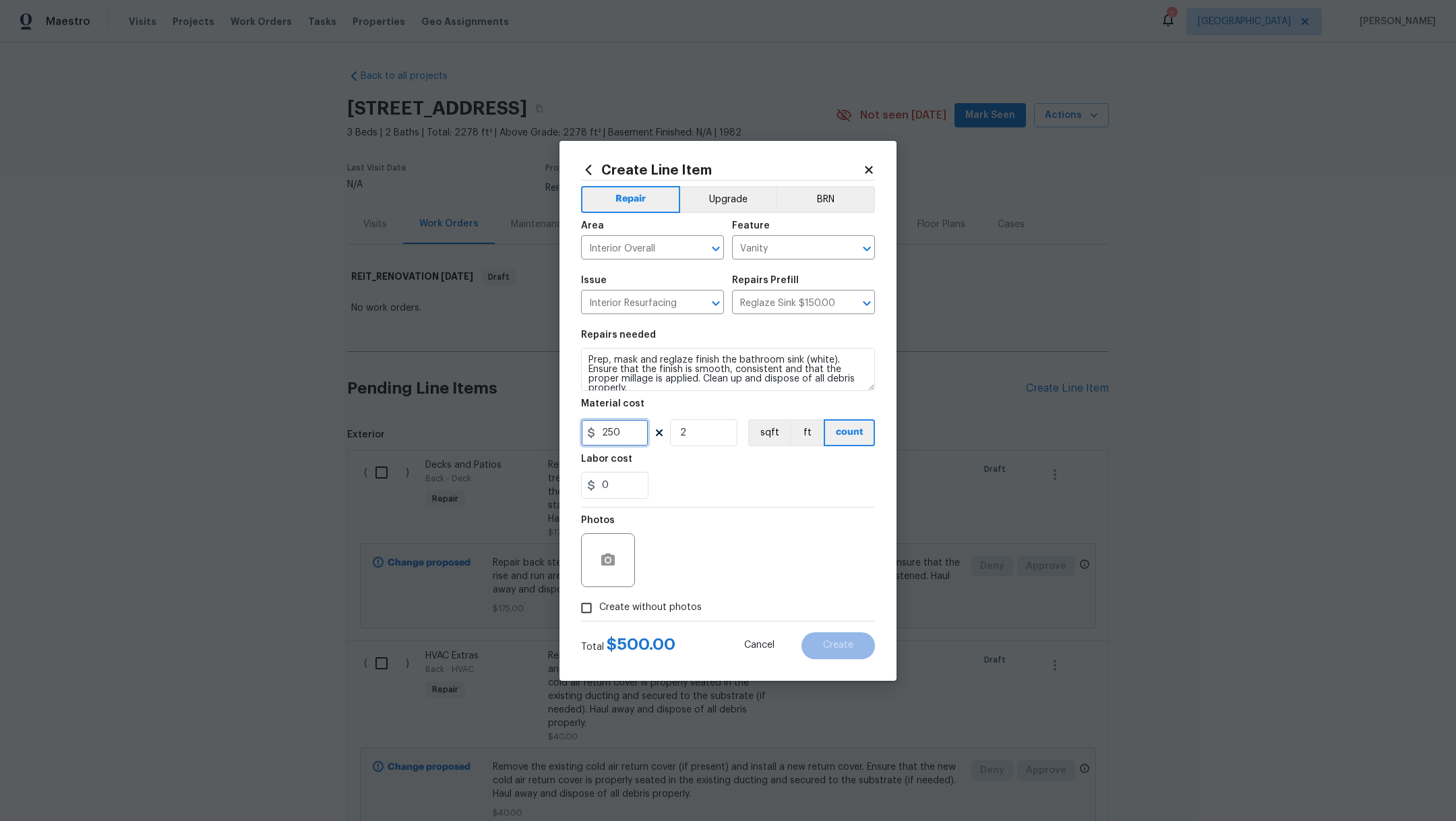
click at [446, 435] on div "Create Line Item Repair Upgrade BRN Area Interior Overall ​ Feature Vanity ​ Is…" at bounding box center [728, 410] width 1456 height 821
click at [772, 466] on div "Labor cost" at bounding box center [728, 463] width 294 height 18
click at [682, 610] on span "Create without photos" at bounding box center [650, 608] width 102 height 14
click at [600, 610] on input "Create without photos" at bounding box center [587, 609] width 26 height 26
click at [725, 566] on textarea at bounding box center [760, 560] width 229 height 54
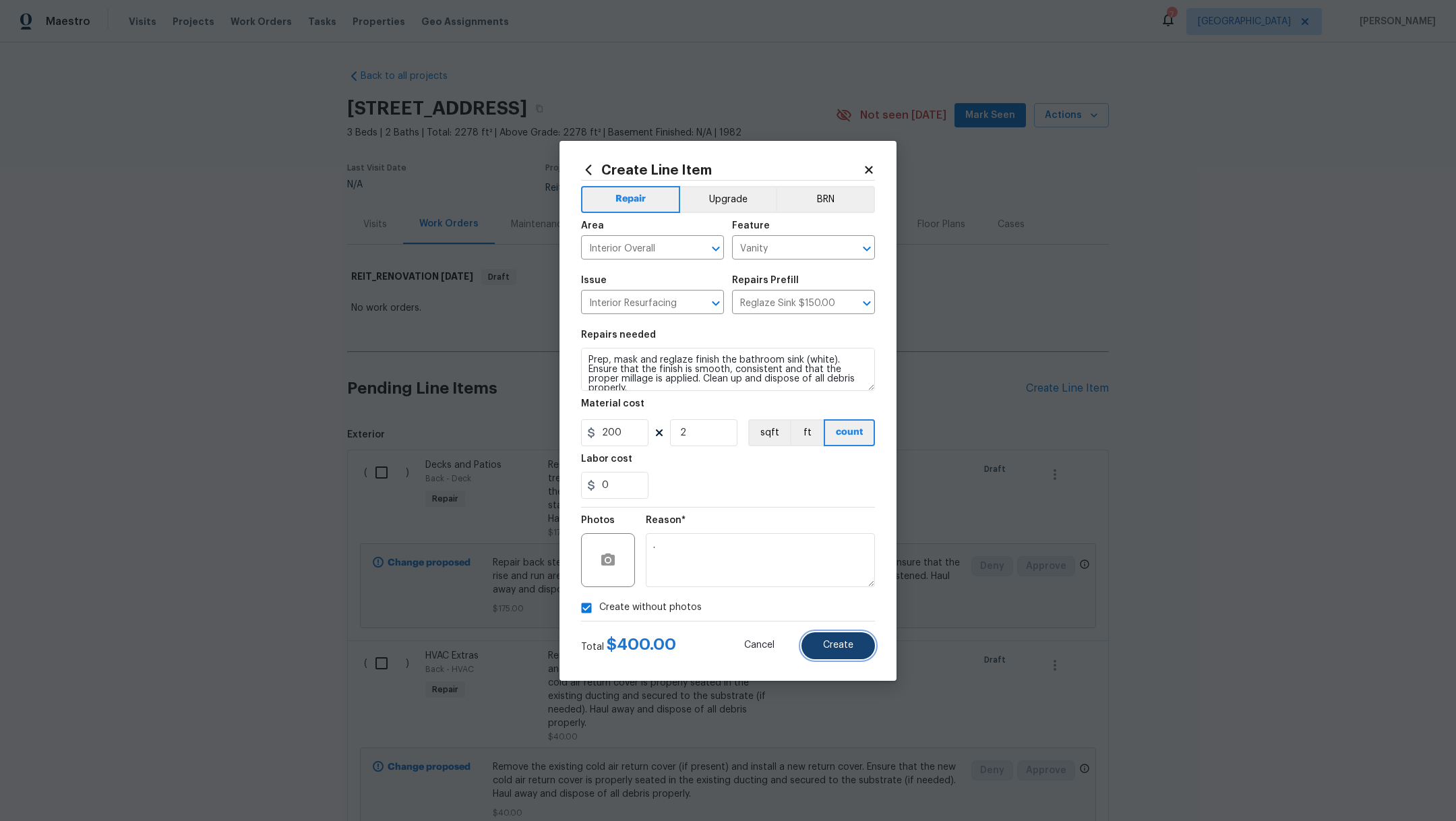
click at [847, 646] on span "Create" at bounding box center [839, 646] width 31 height 10
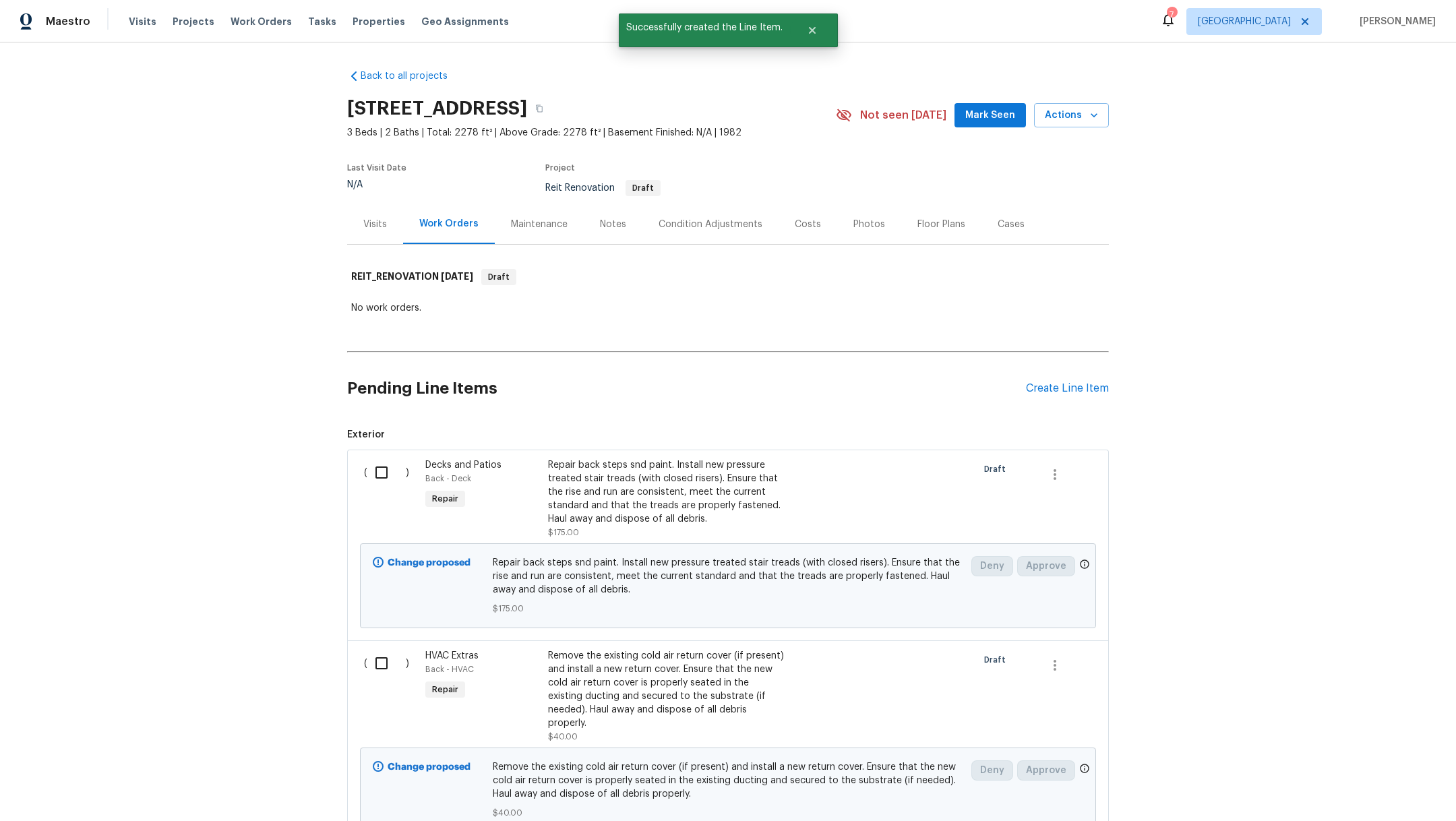
click at [1076, 396] on div "Pending Line Items Create Line Item" at bounding box center [728, 388] width 762 height 63
click at [1076, 392] on div "Create Line Item" at bounding box center [1067, 389] width 83 height 13
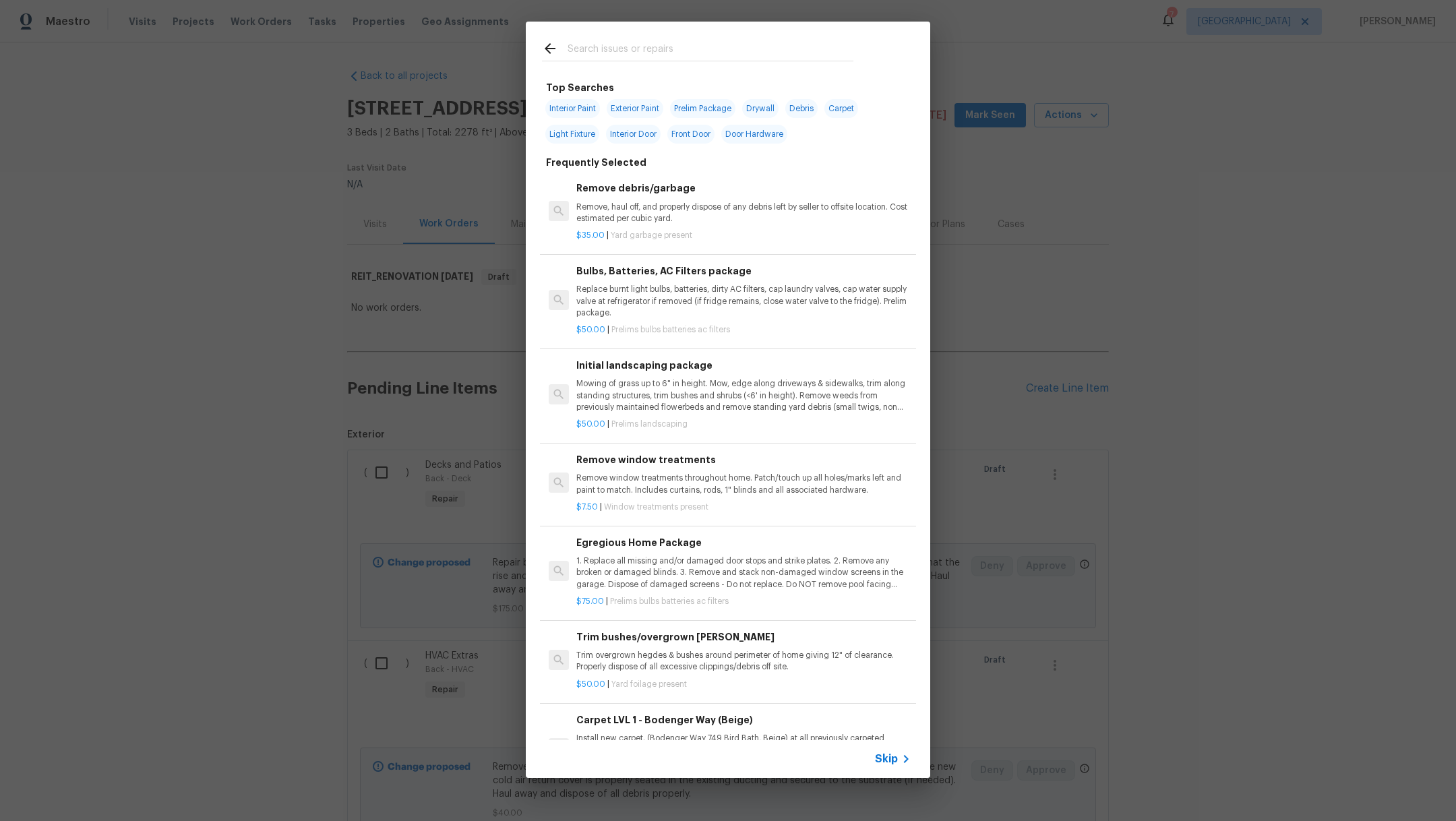
click at [609, 55] on input "text" at bounding box center [711, 50] width 286 height 20
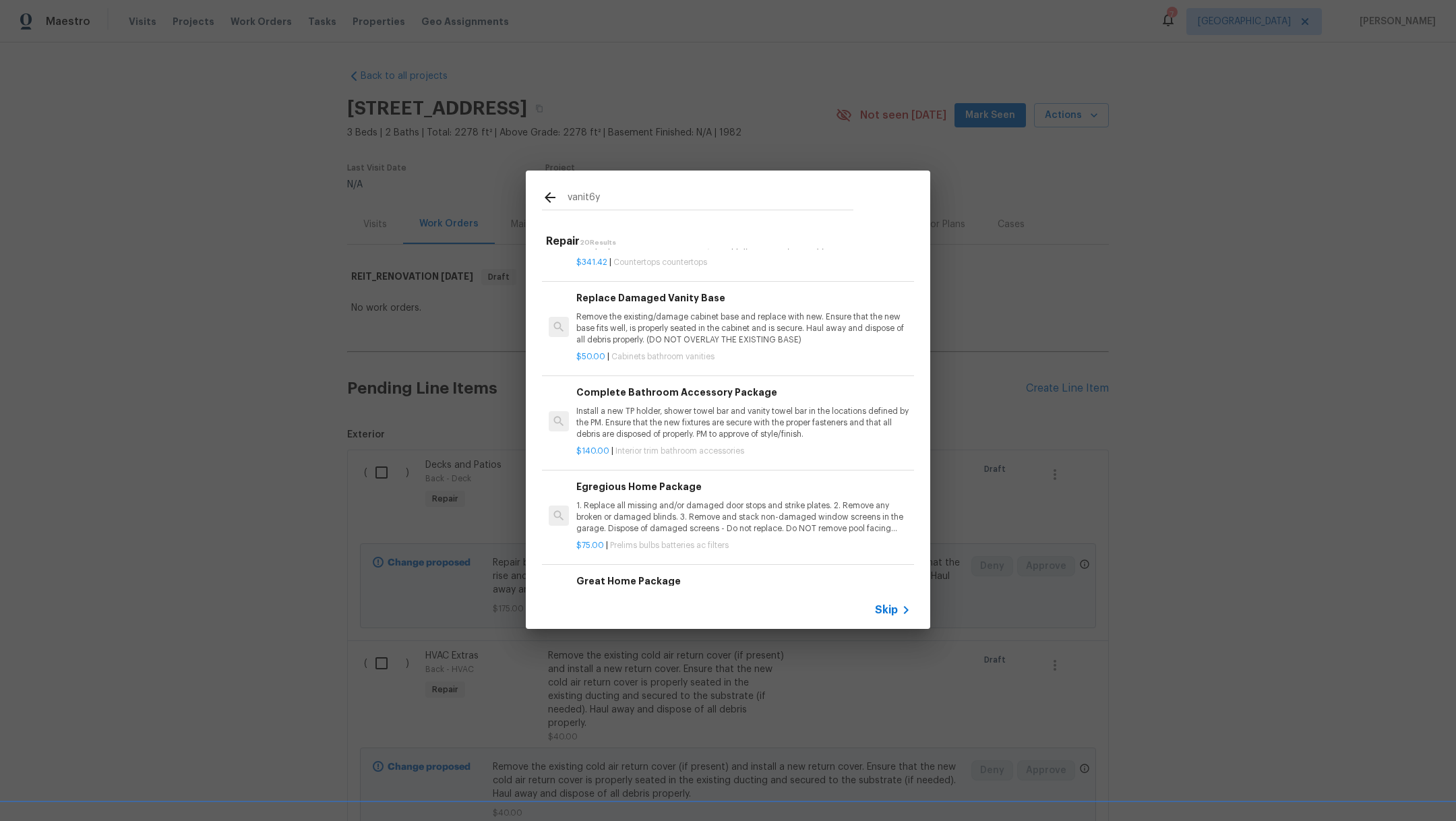
scroll to position [1372, 0]
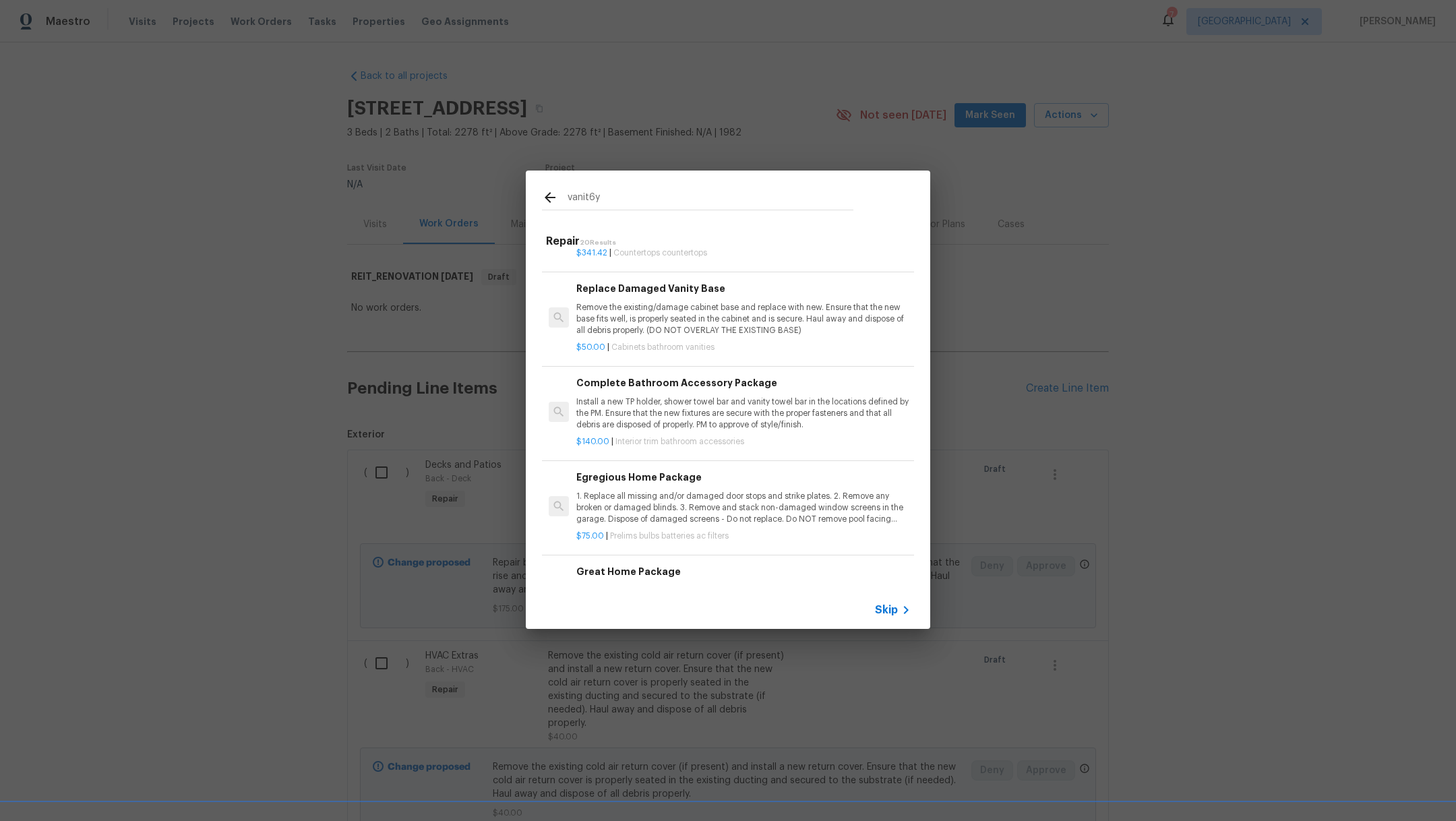
click at [752, 336] on p "Remove the existing/damage cabinet base and replace with new. Ensure that the n…" at bounding box center [744, 319] width 334 height 35
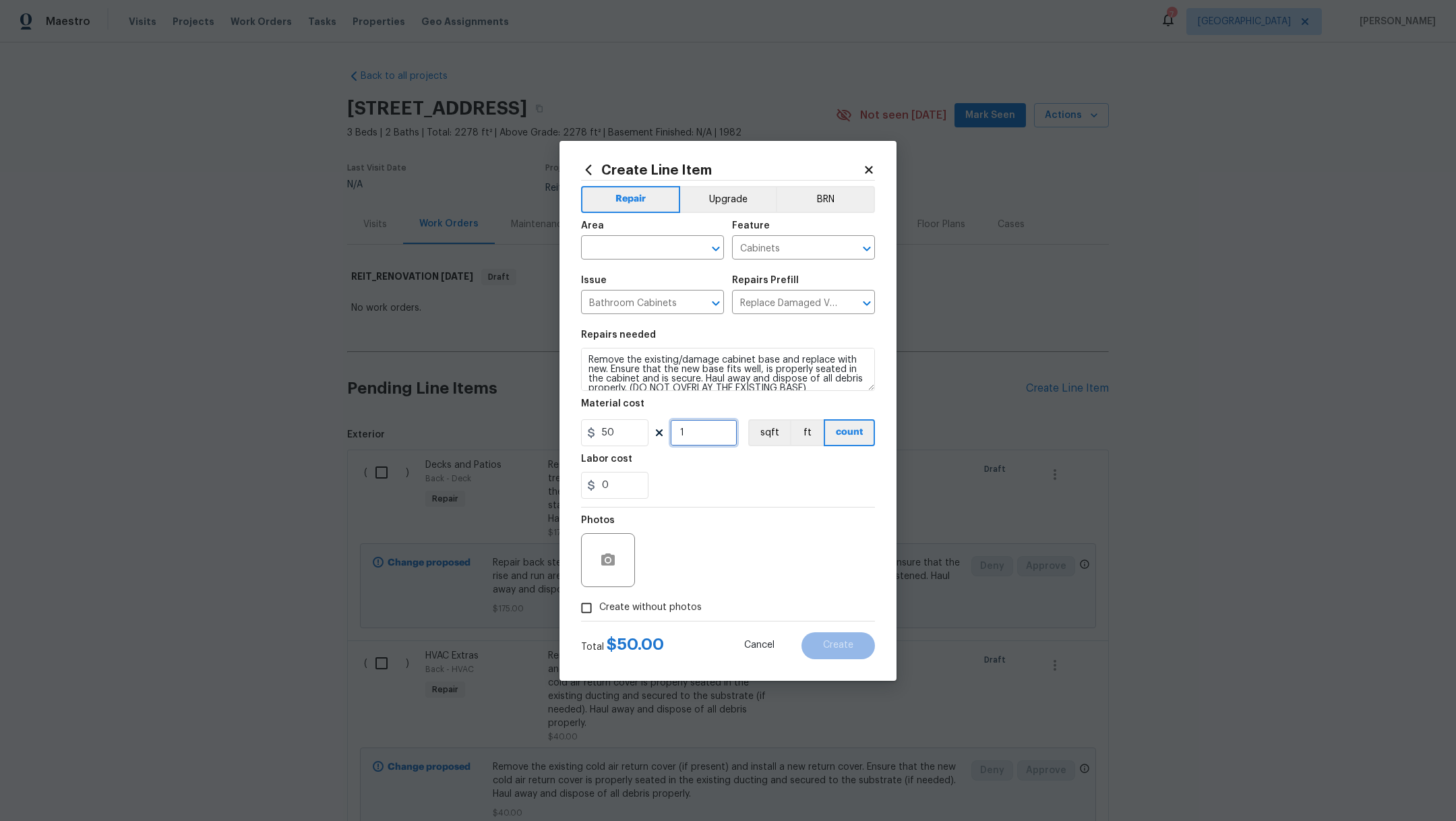
drag, startPoint x: 704, startPoint y: 433, endPoint x: 625, endPoint y: 433, distance: 79.0
click at [631, 433] on div "50 1 sqft ft count" at bounding box center [728, 433] width 294 height 27
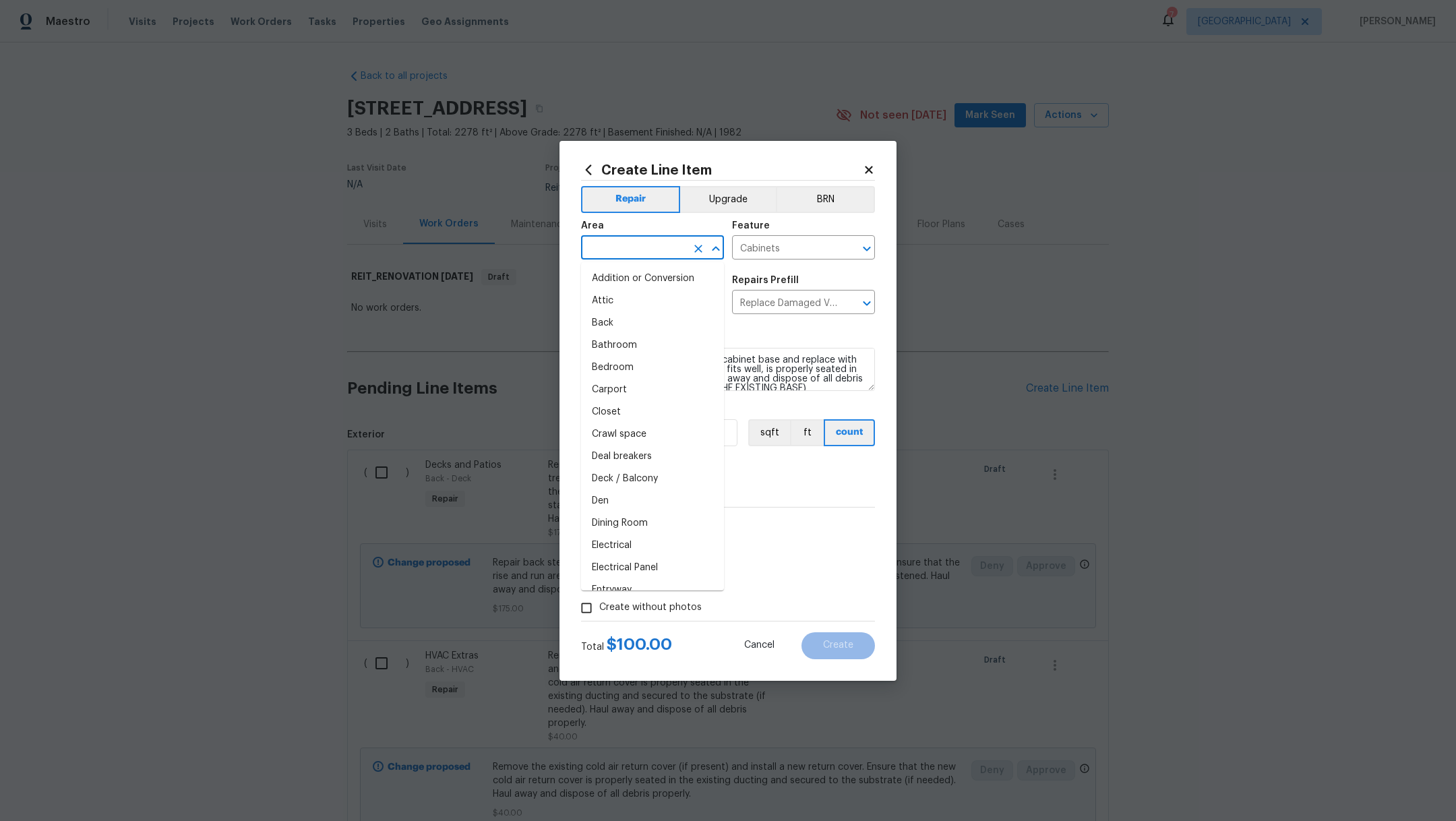
click at [622, 246] on input "text" at bounding box center [634, 249] width 105 height 21
click at [627, 279] on li "Main Bathroom" at bounding box center [653, 279] width 143 height 23
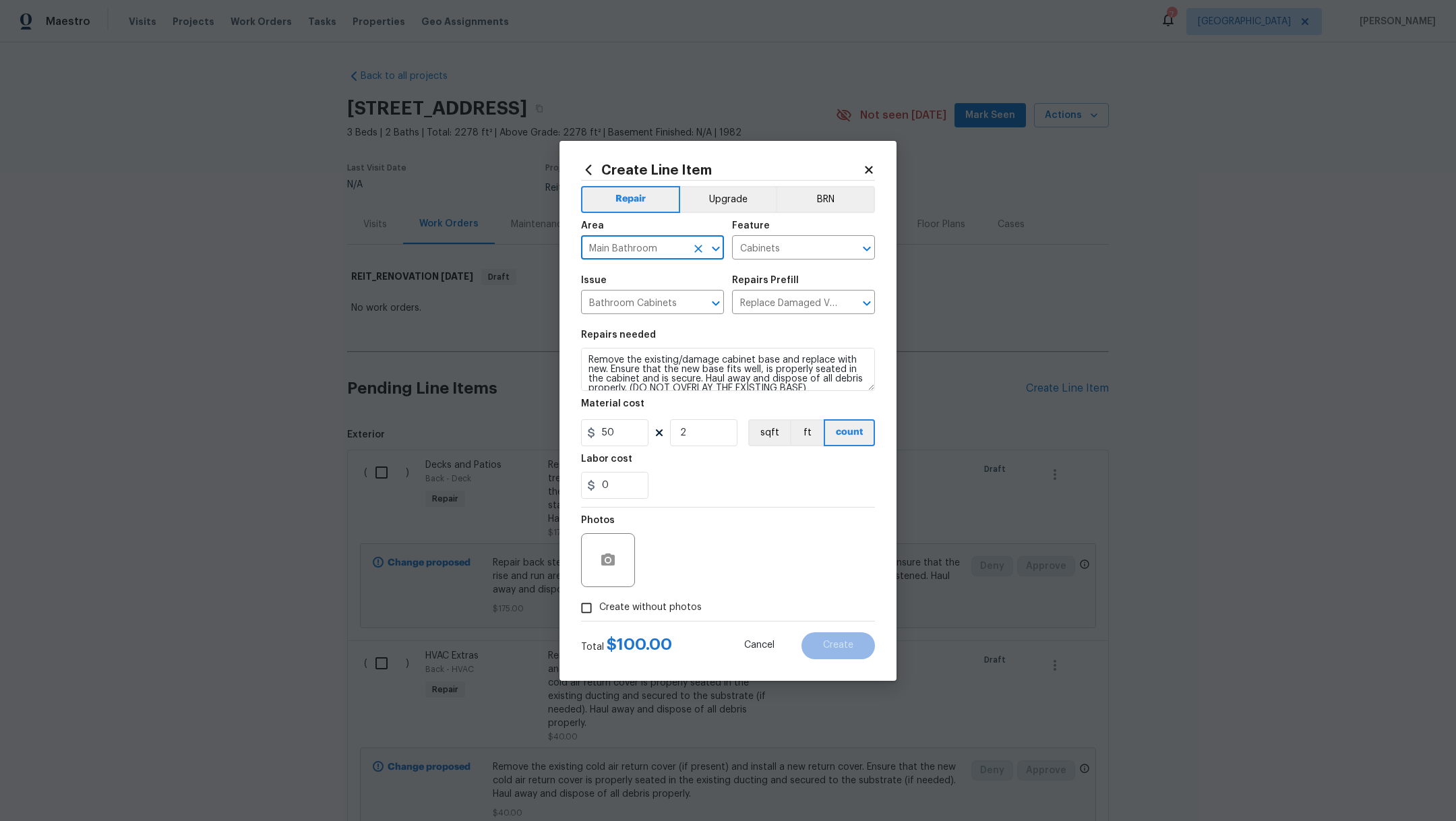
click at [669, 601] on span "Create without photos" at bounding box center [650, 608] width 102 height 14
click at [600, 600] on input "Create without photos" at bounding box center [587, 609] width 26 height 26
click at [724, 574] on textarea at bounding box center [760, 560] width 229 height 54
click at [843, 659] on button "Create" at bounding box center [838, 647] width 73 height 27
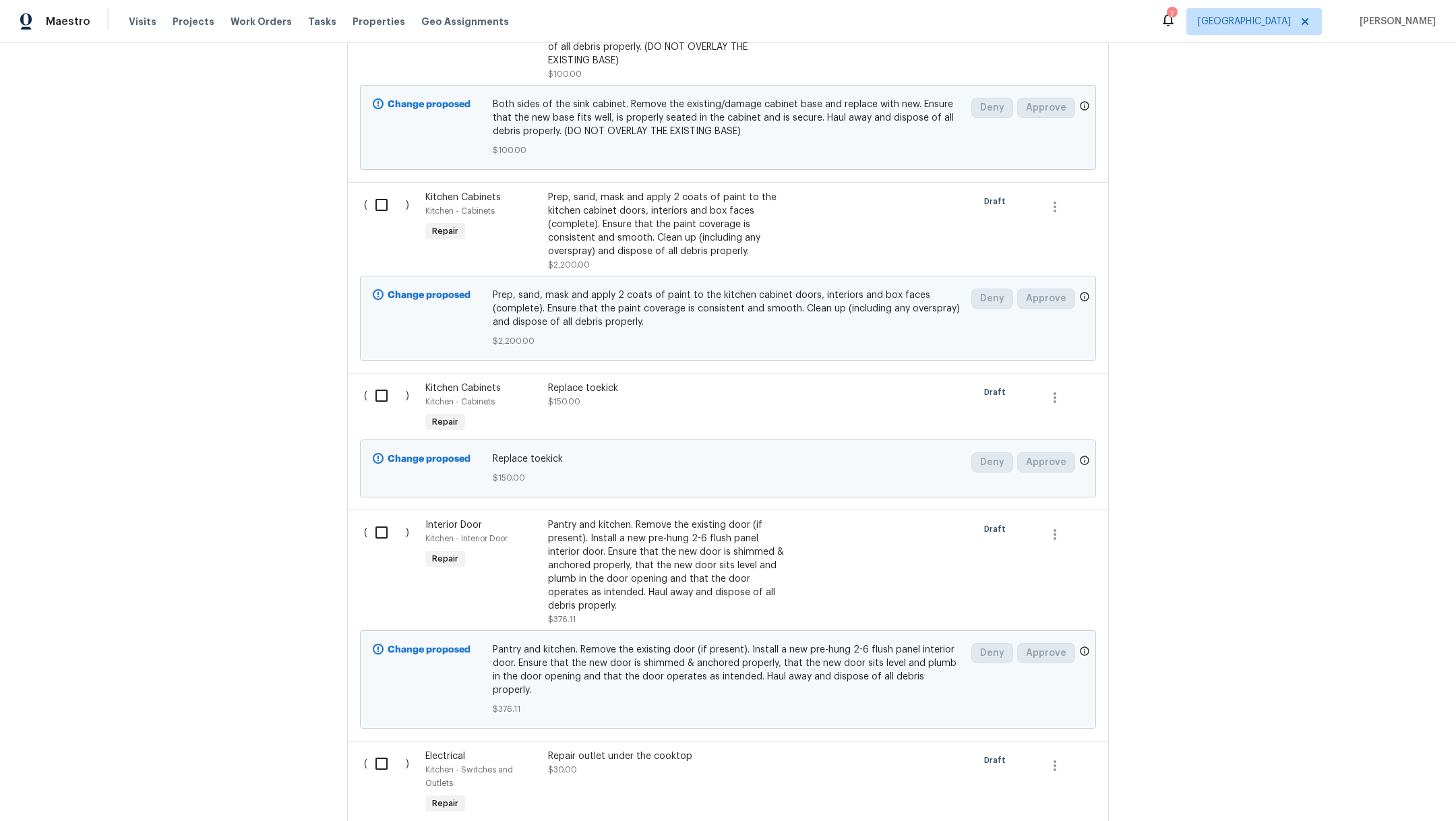
scroll to position [9214, 0]
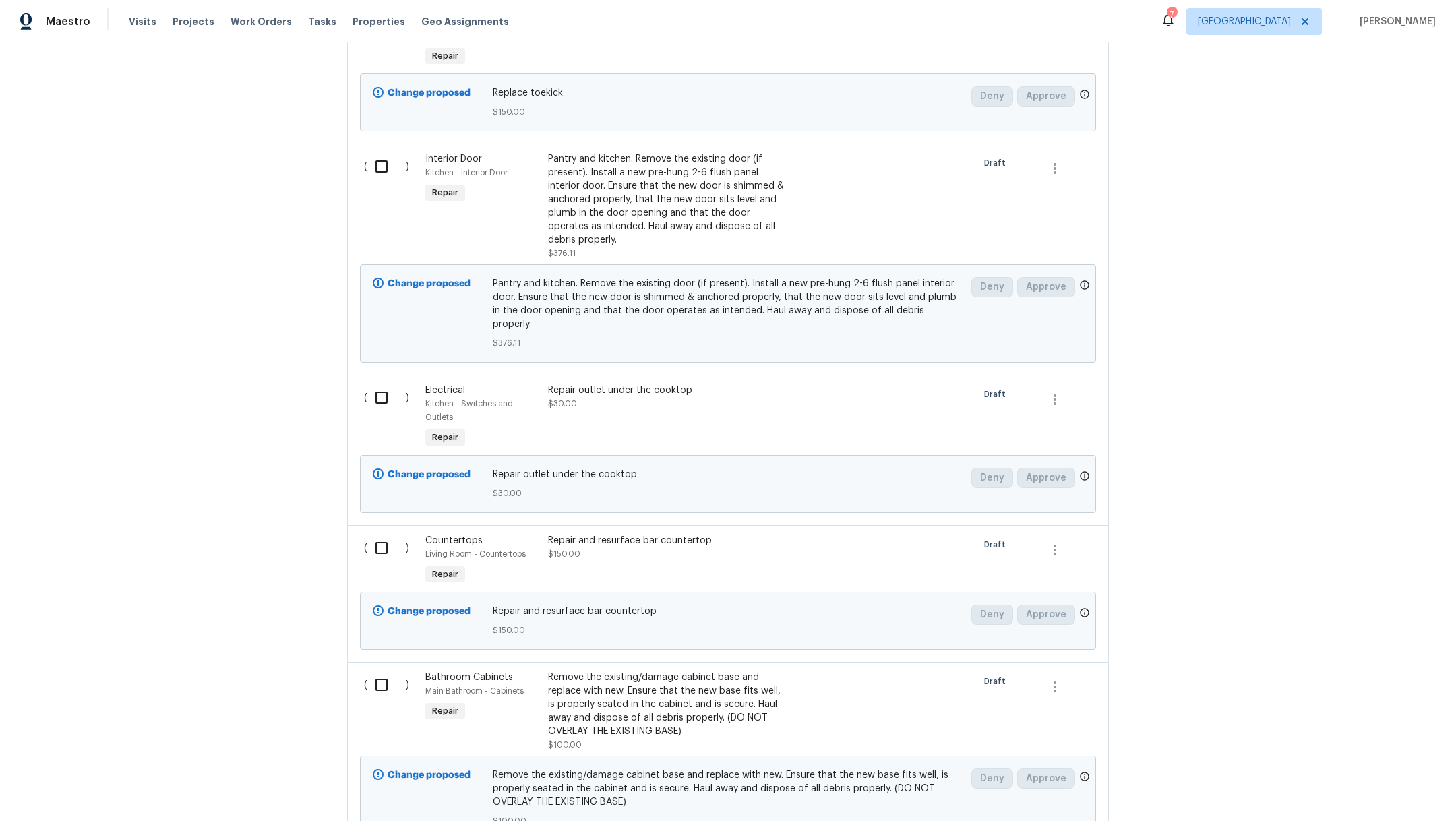
click at [671, 671] on div "Remove the existing/damage cabinet base and replace with new. Ensure that the n…" at bounding box center [666, 704] width 237 height 68
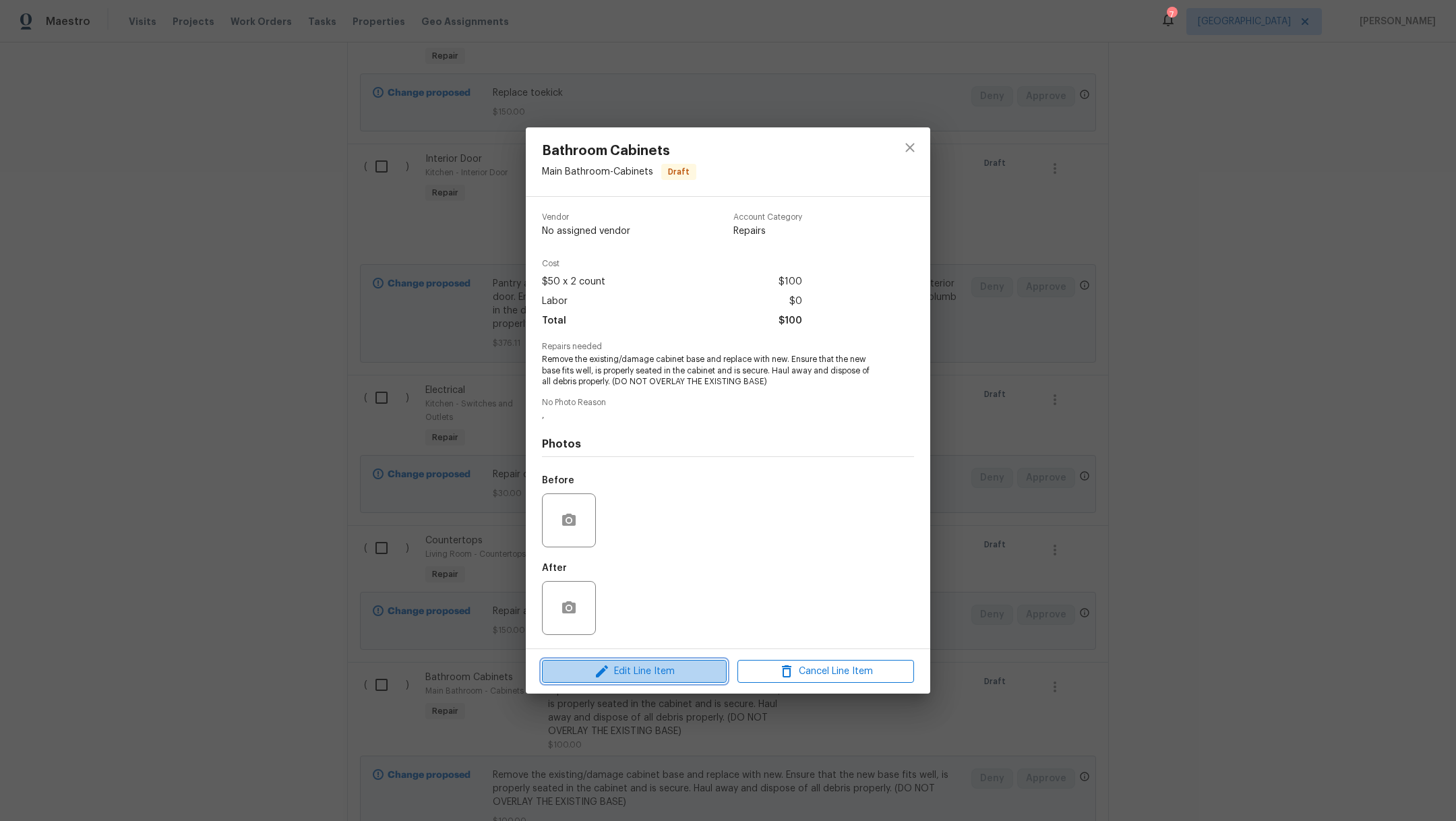
click at [661, 667] on span "Edit Line Item" at bounding box center [634, 671] width 177 height 17
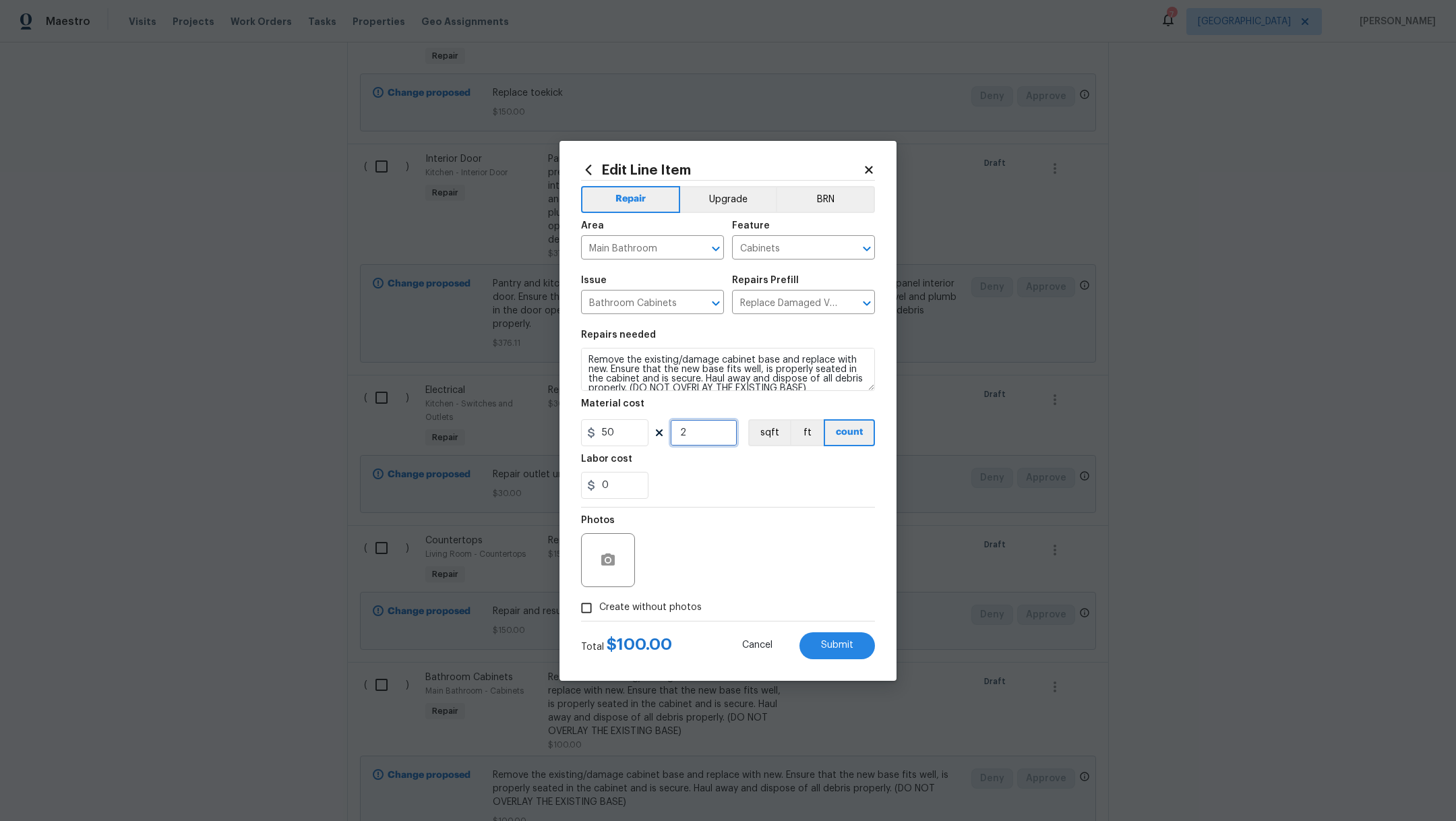
drag, startPoint x: 711, startPoint y: 439, endPoint x: 543, endPoint y: 413, distance: 170.0
click at [547, 414] on div "Edit Line Item Repair Upgrade BRN Area Main Bathroom ​ Feature Cabinets ​ Issue…" at bounding box center [728, 410] width 1456 height 821
click at [754, 470] on div "Labor cost" at bounding box center [728, 463] width 294 height 18
click at [862, 634] on button "Submit" at bounding box center [838, 647] width 76 height 27
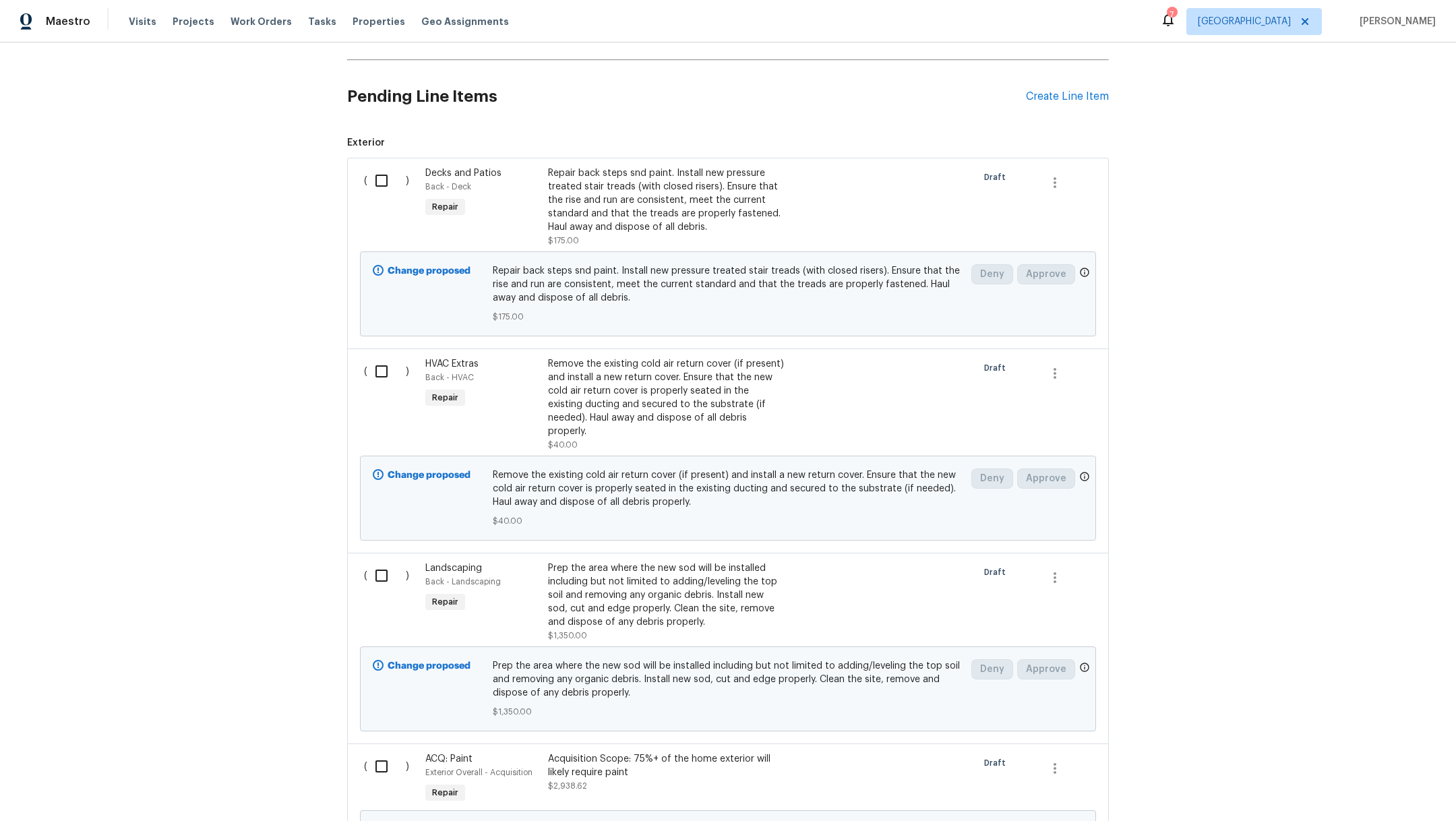
scroll to position [44, 0]
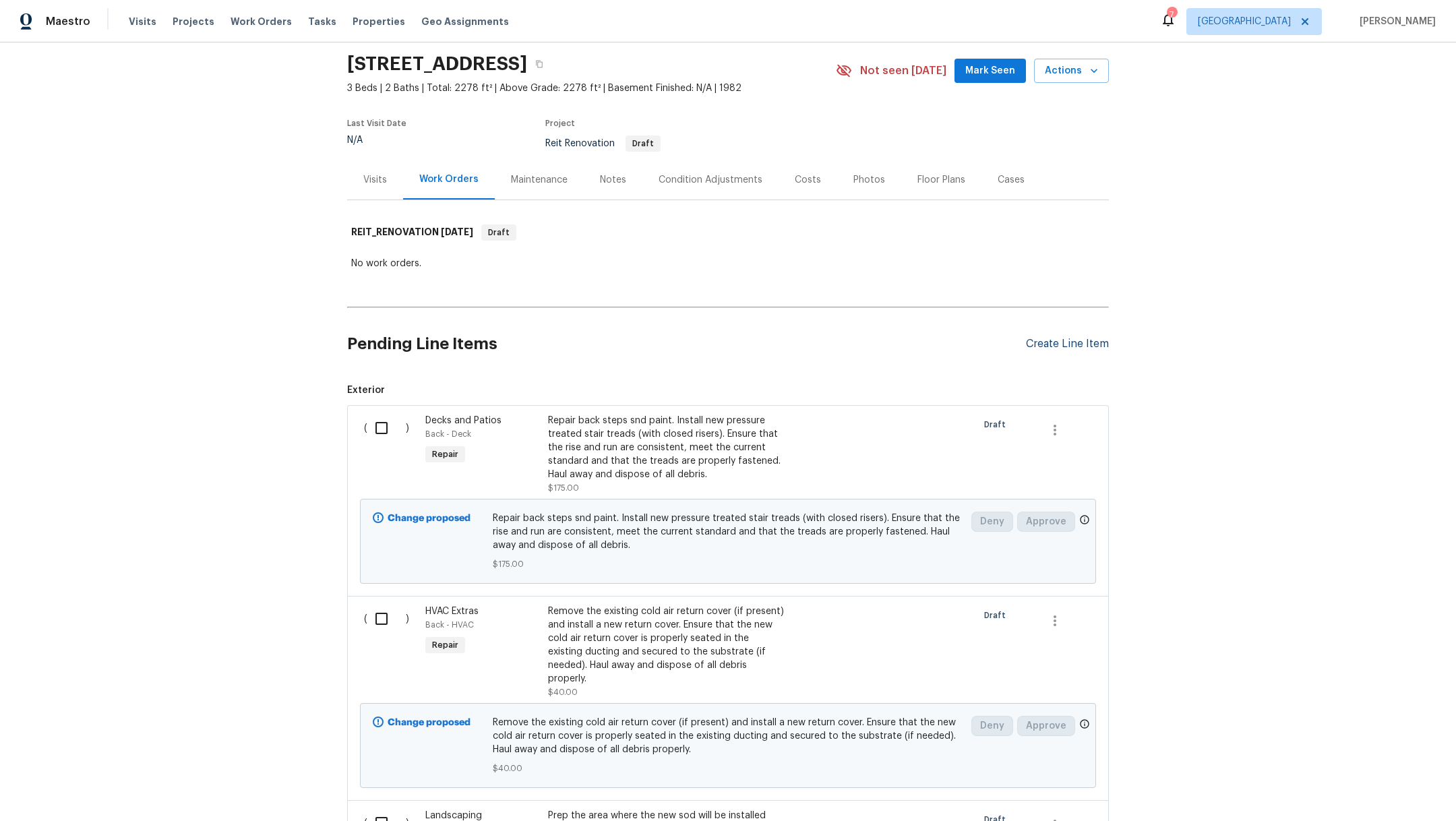
click at [1034, 338] on div "Create Line Item" at bounding box center [1067, 344] width 83 height 13
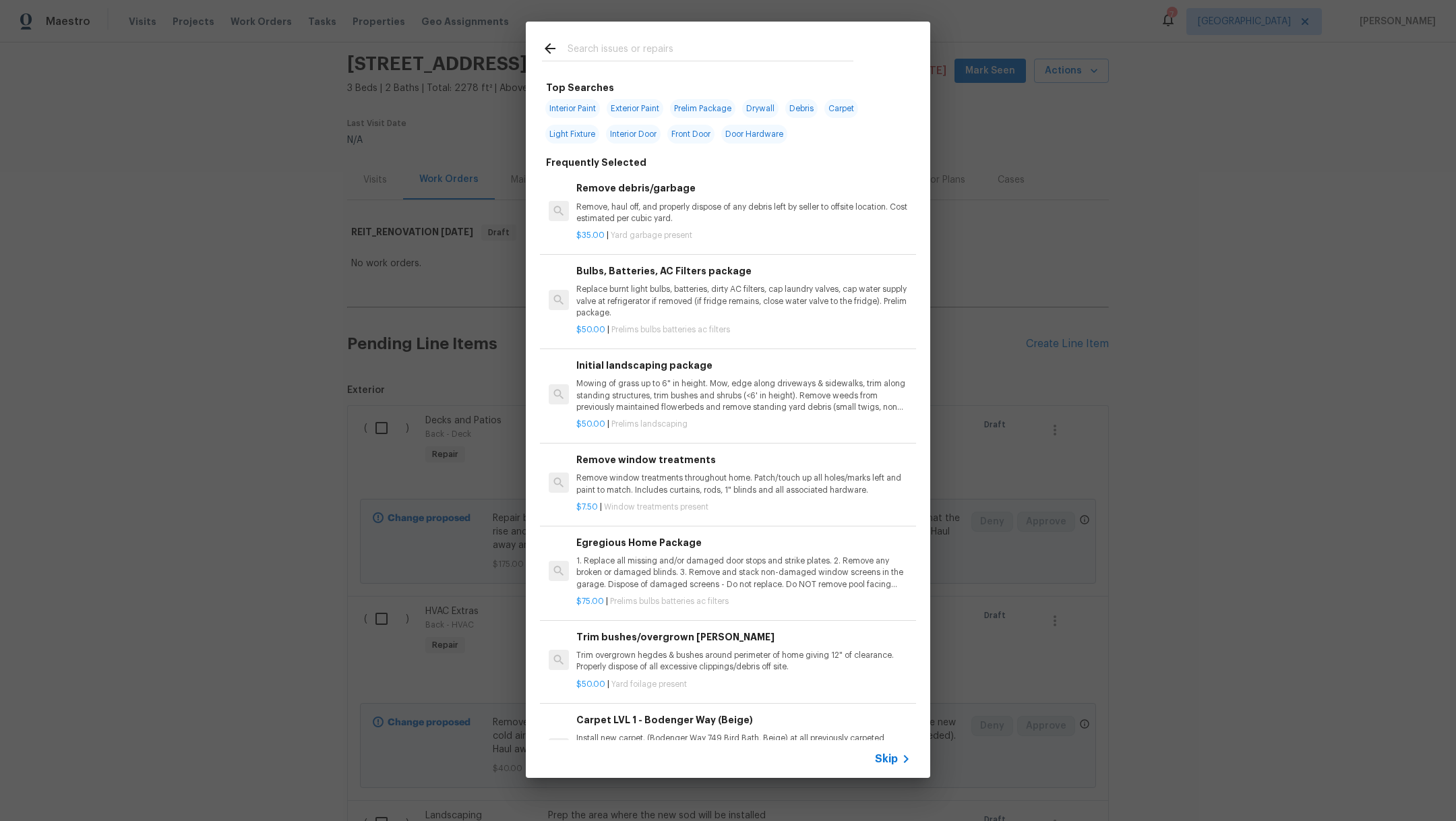
click at [617, 52] on input "text" at bounding box center [711, 50] width 286 height 20
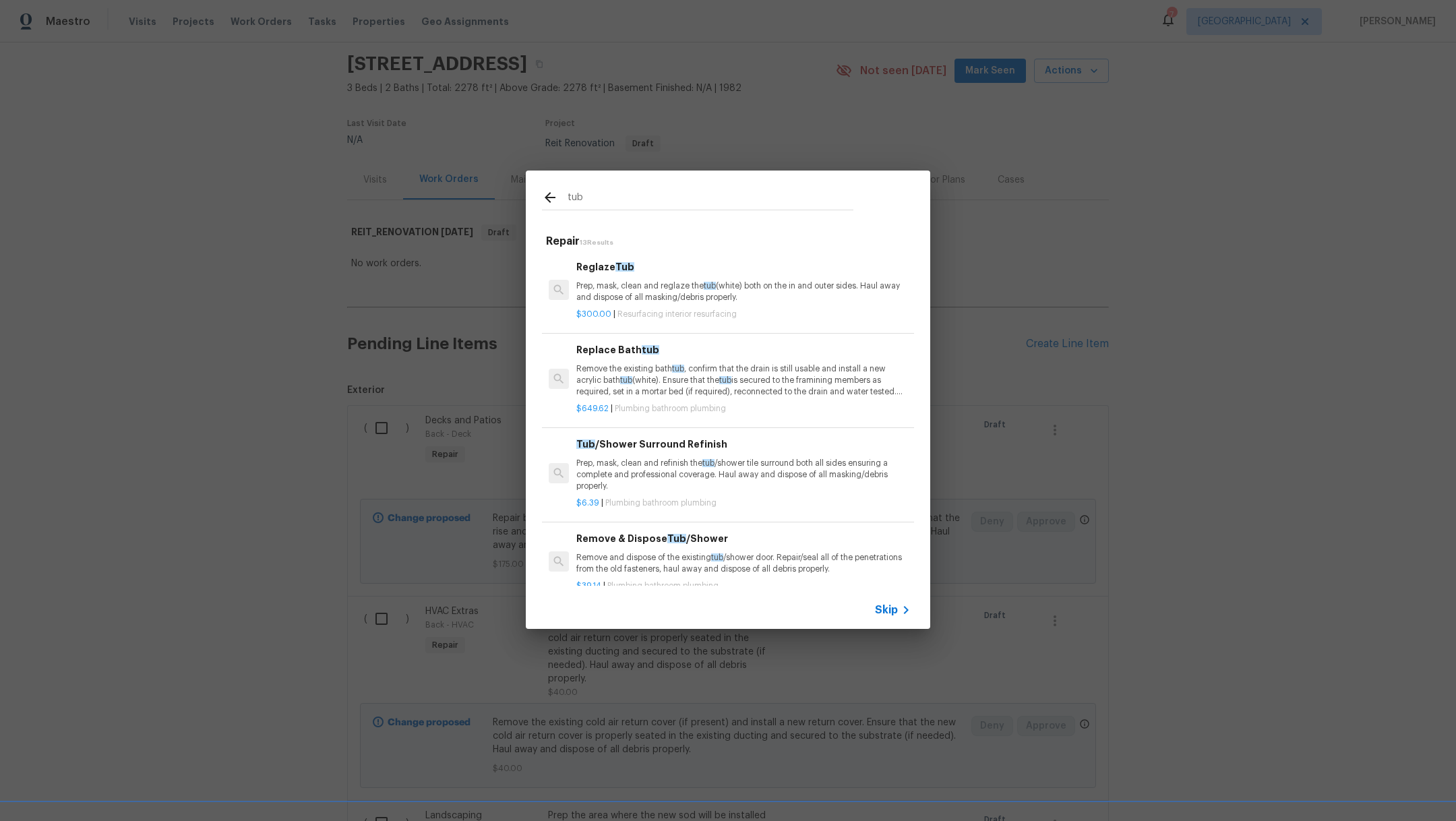
click at [682, 296] on p "Prep, mask, clean and reglaze the tub (white) both on the in and outer sides. H…" at bounding box center [744, 292] width 334 height 23
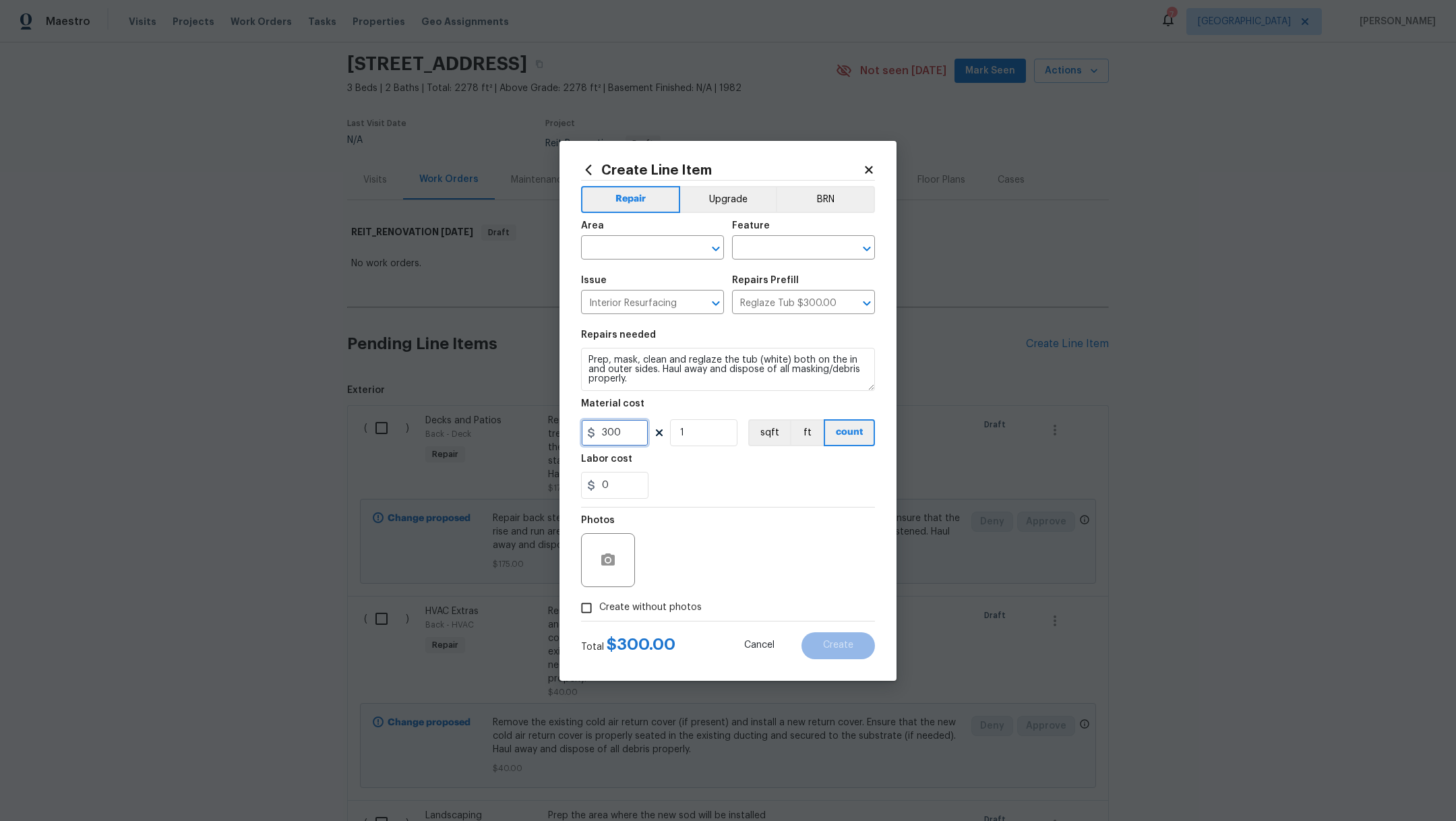
drag, startPoint x: 627, startPoint y: 438, endPoint x: 420, endPoint y: 421, distance: 207.7
click at [420, 421] on div "Create Line Item Repair Upgrade BRN Area ​ Feature ​ Issue Interior Resurfacing…" at bounding box center [728, 410] width 1456 height 821
click at [608, 261] on span "Area ​" at bounding box center [653, 240] width 143 height 55
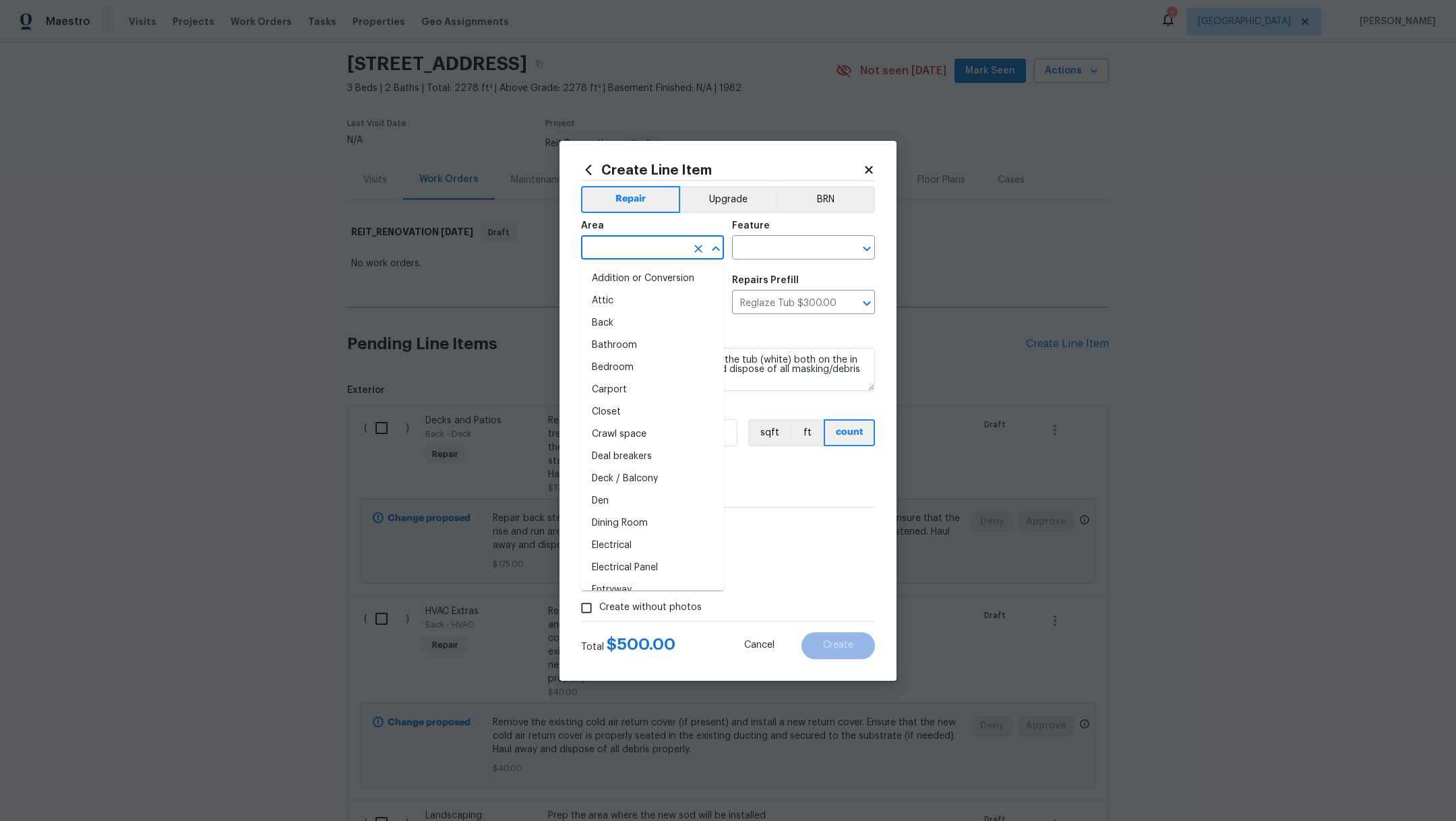
click at [612, 247] on input "text" at bounding box center [634, 249] width 105 height 21
click at [652, 281] on li "Main Bathroom" at bounding box center [653, 279] width 143 height 23
click at [757, 244] on input "text" at bounding box center [785, 249] width 105 height 21
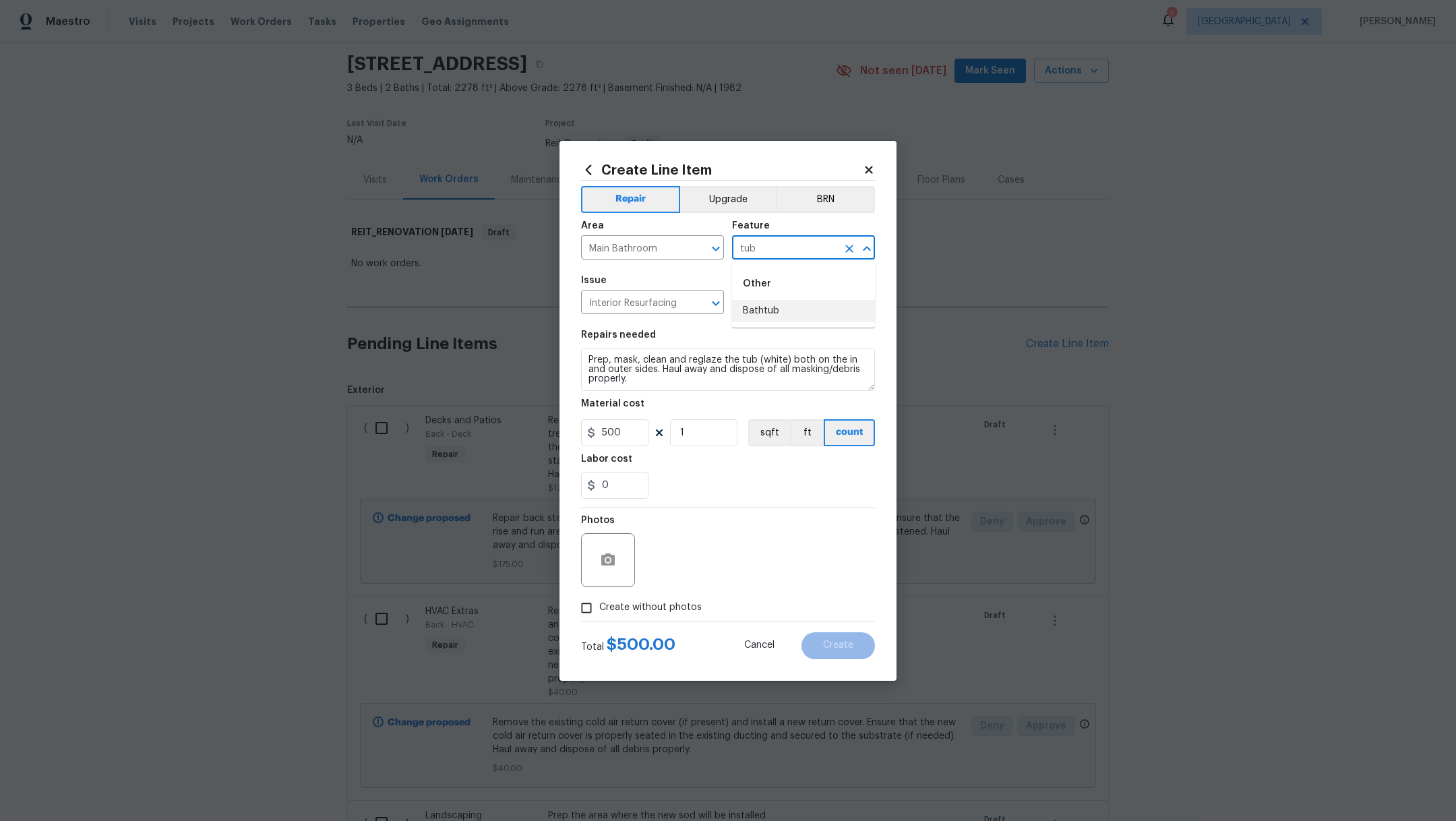
click at [818, 315] on li "Bathtub" at bounding box center [804, 311] width 143 height 23
drag, startPoint x: 628, startPoint y: 440, endPoint x: 491, endPoint y: 372, distance: 152.9
click at [491, 374] on div "Create Line Item Repair Upgrade BRN Area Main Bathroom ​ Feature Bathtub ​ Issu…" at bounding box center [728, 410] width 1456 height 821
click at [744, 489] on div "0" at bounding box center [728, 486] width 294 height 27
click at [638, 609] on span "Create without photos" at bounding box center [650, 608] width 102 height 14
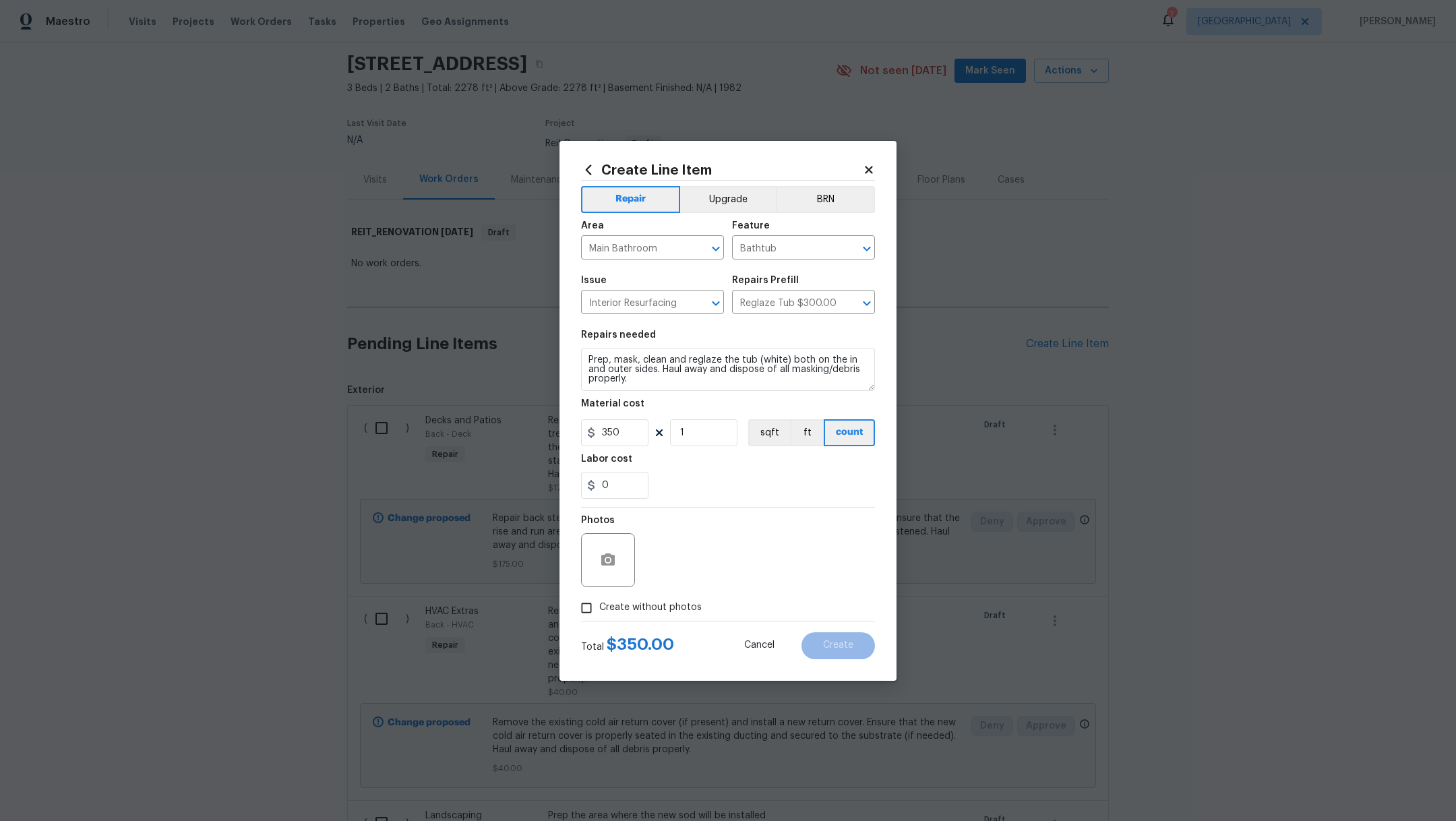
click at [600, 609] on input "Create without photos" at bounding box center [587, 609] width 26 height 26
click at [794, 561] on textarea at bounding box center [760, 560] width 229 height 54
click at [856, 648] on button "Create" at bounding box center [838, 647] width 73 height 27
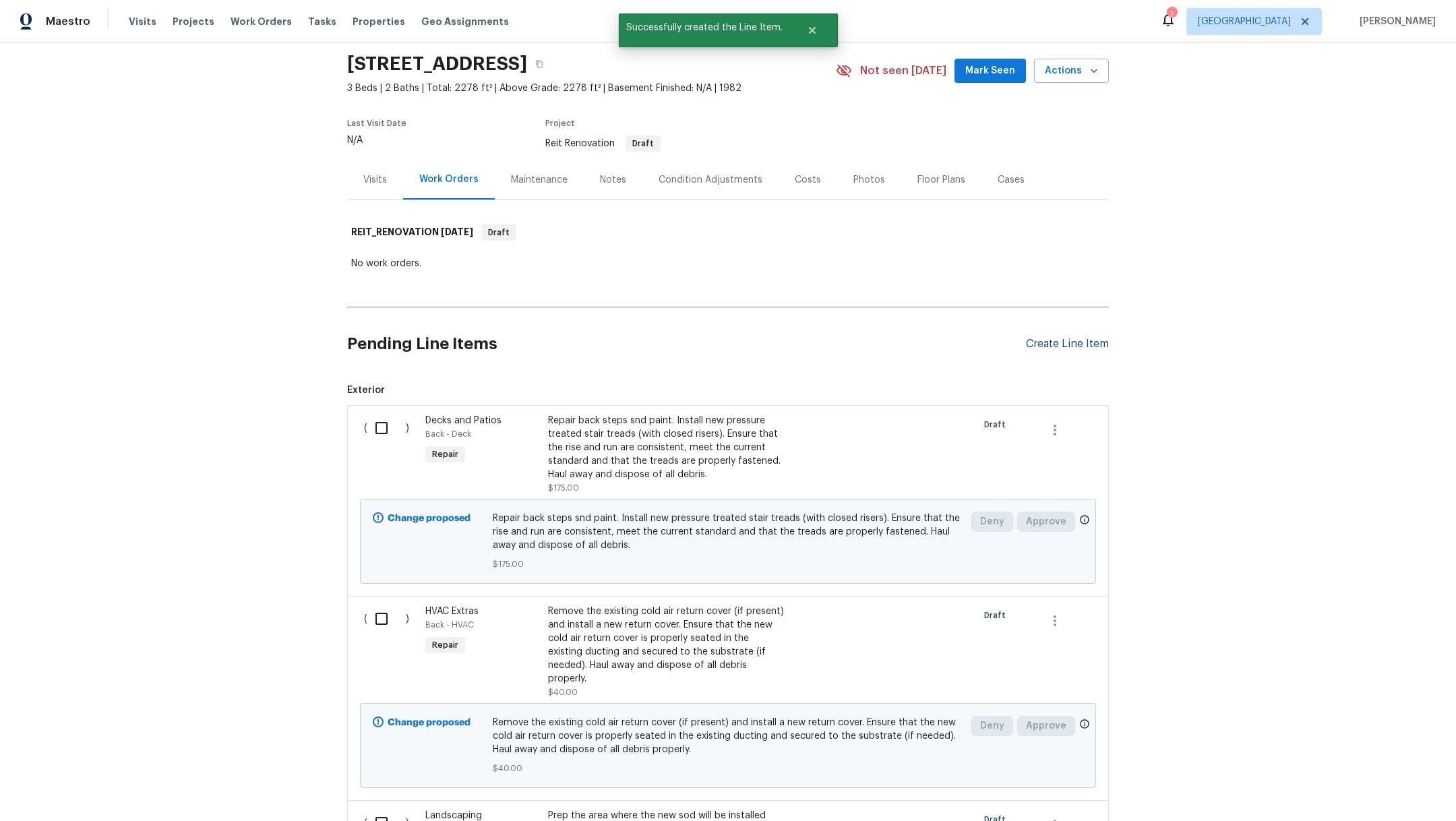
click at [1081, 346] on div "Create Line Item" at bounding box center [1067, 344] width 83 height 13
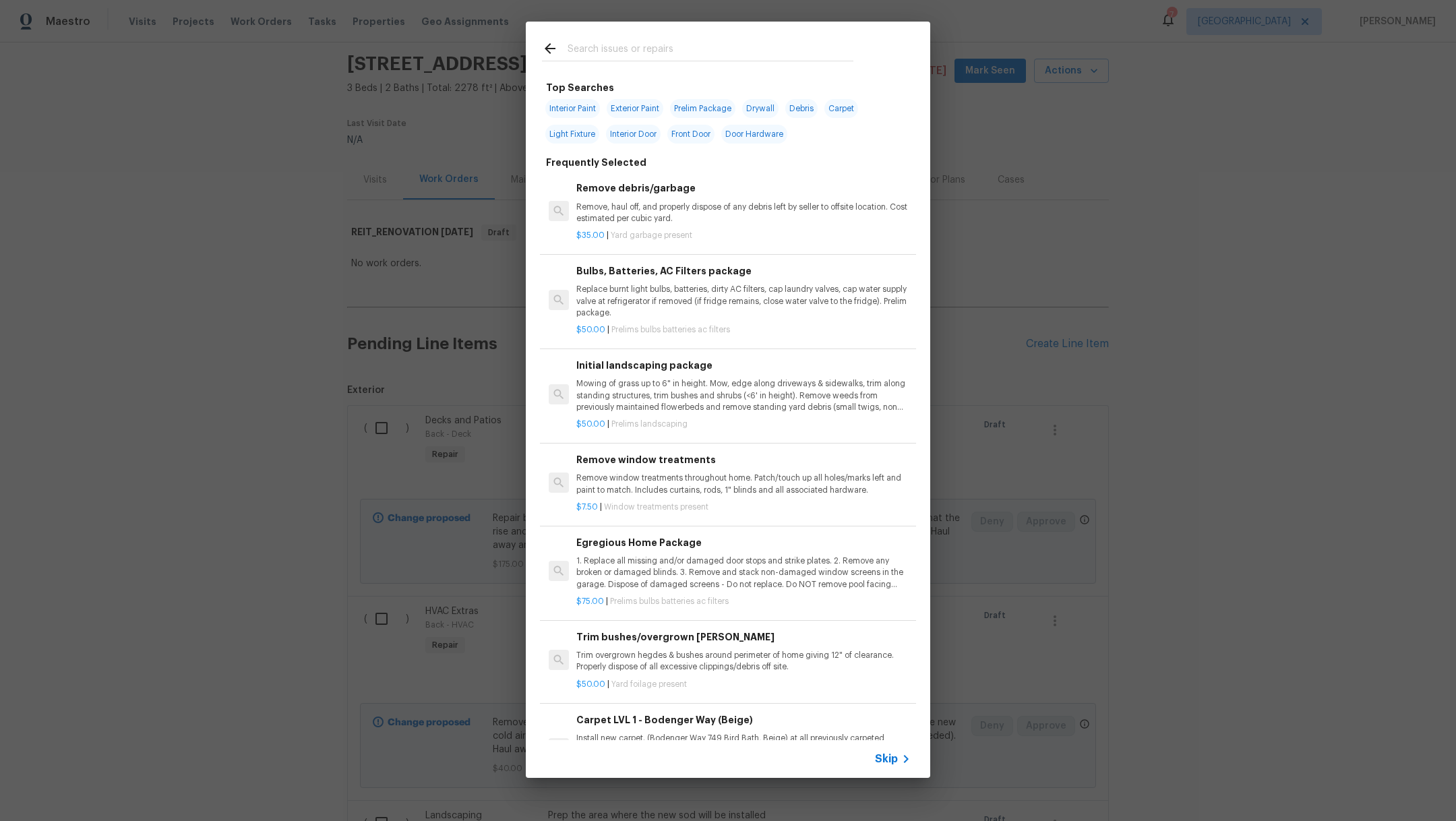
click at [682, 43] on input "text" at bounding box center [711, 50] width 286 height 20
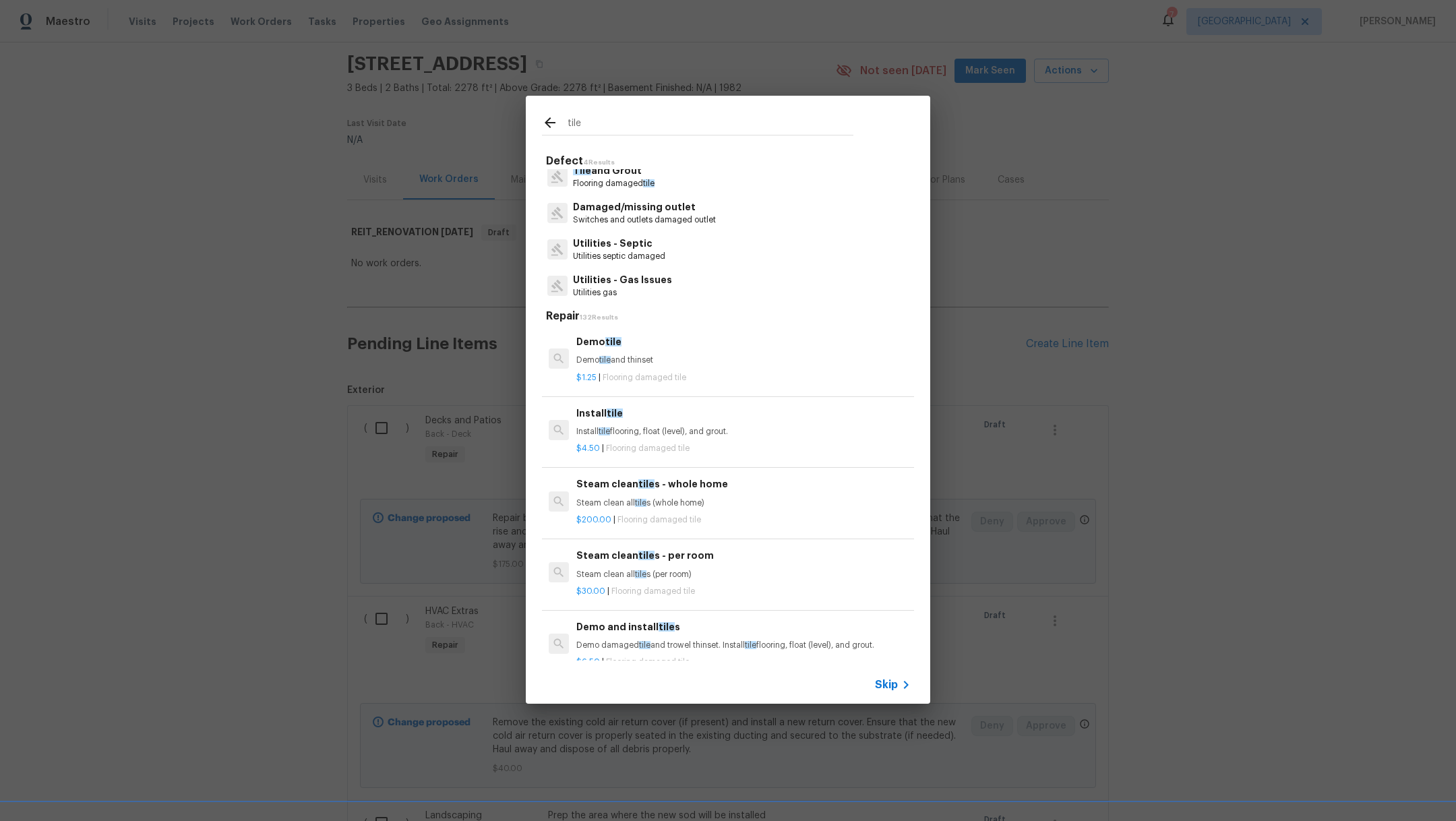
scroll to position [0, 0]
click at [650, 188] on p "Tile and Grout" at bounding box center [613, 182] width 81 height 14
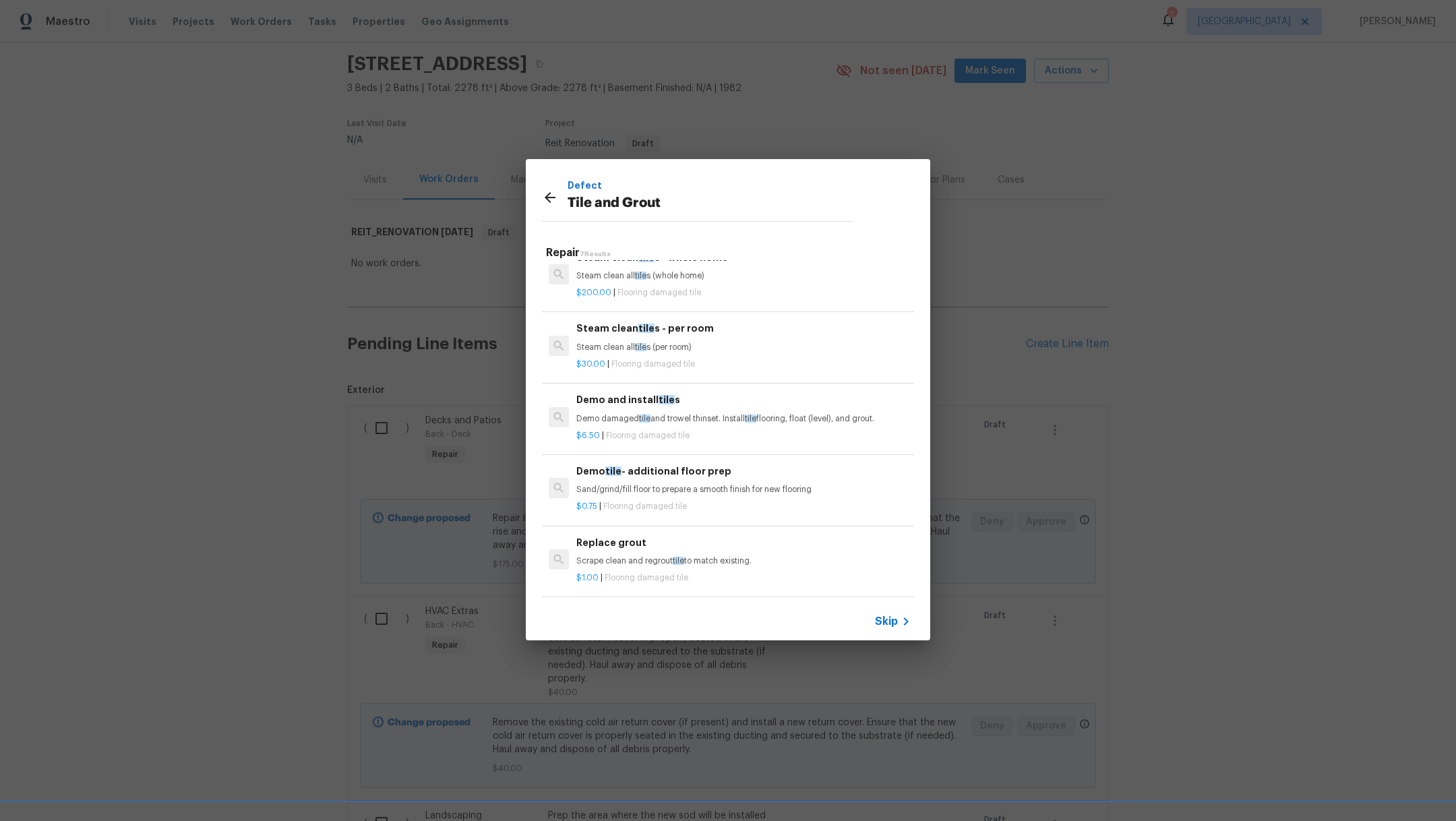
scroll to position [178, 0]
click at [761, 556] on p "Scrape clean and regrout tile to match existing." at bounding box center [744, 561] width 334 height 11
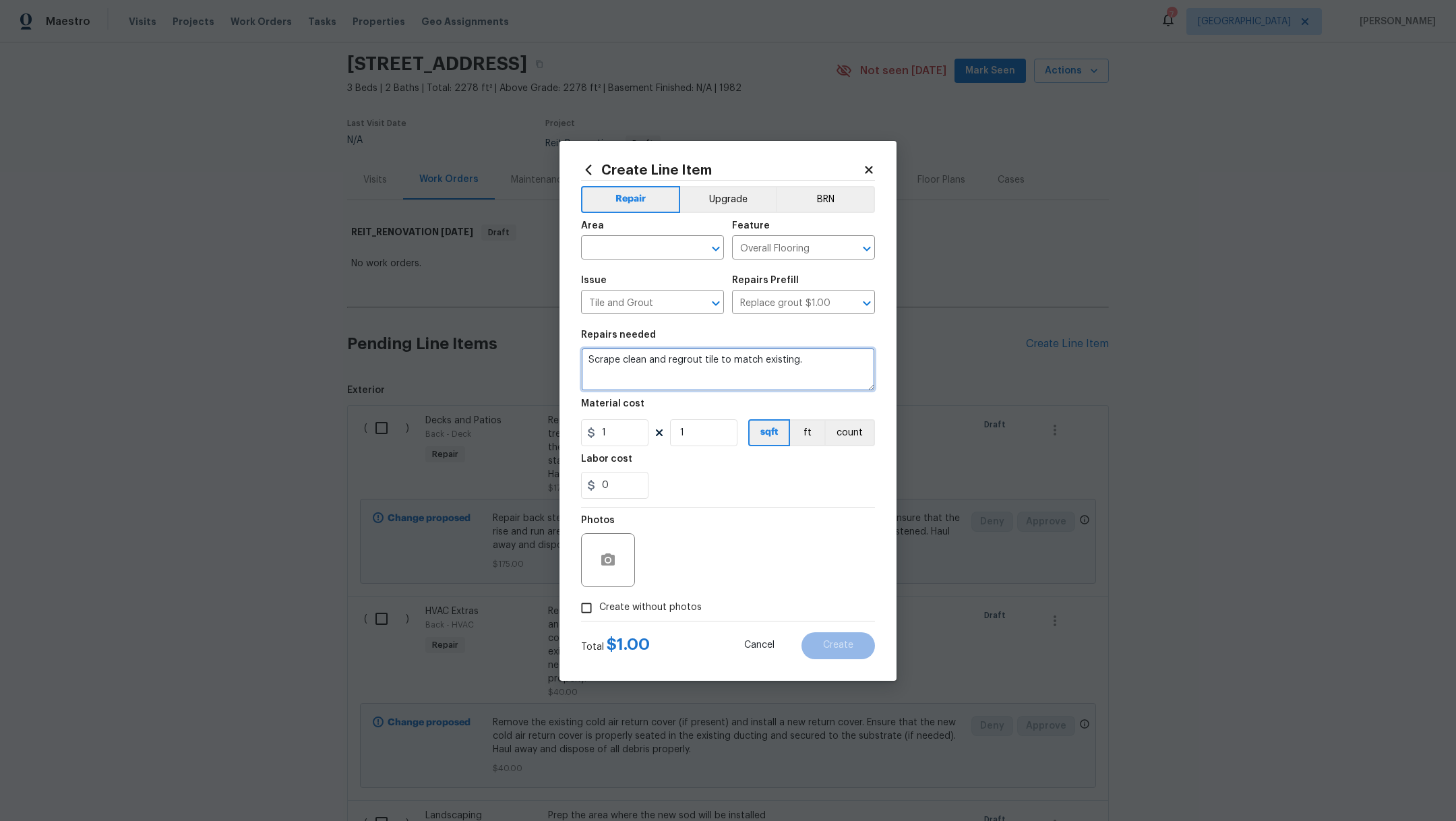
drag, startPoint x: 810, startPoint y: 361, endPoint x: 426, endPoint y: 344, distance: 384.4
click at [426, 345] on div "Create Line Item Repair Upgrade BRN Area ​ Feature Overall Flooring ​ Issue Til…" at bounding box center [728, 410] width 1456 height 821
drag, startPoint x: 630, startPoint y: 440, endPoint x: 596, endPoint y: 428, distance: 36.1
click at [597, 428] on input "1" at bounding box center [615, 433] width 68 height 27
click at [728, 486] on div "0" at bounding box center [728, 486] width 294 height 27
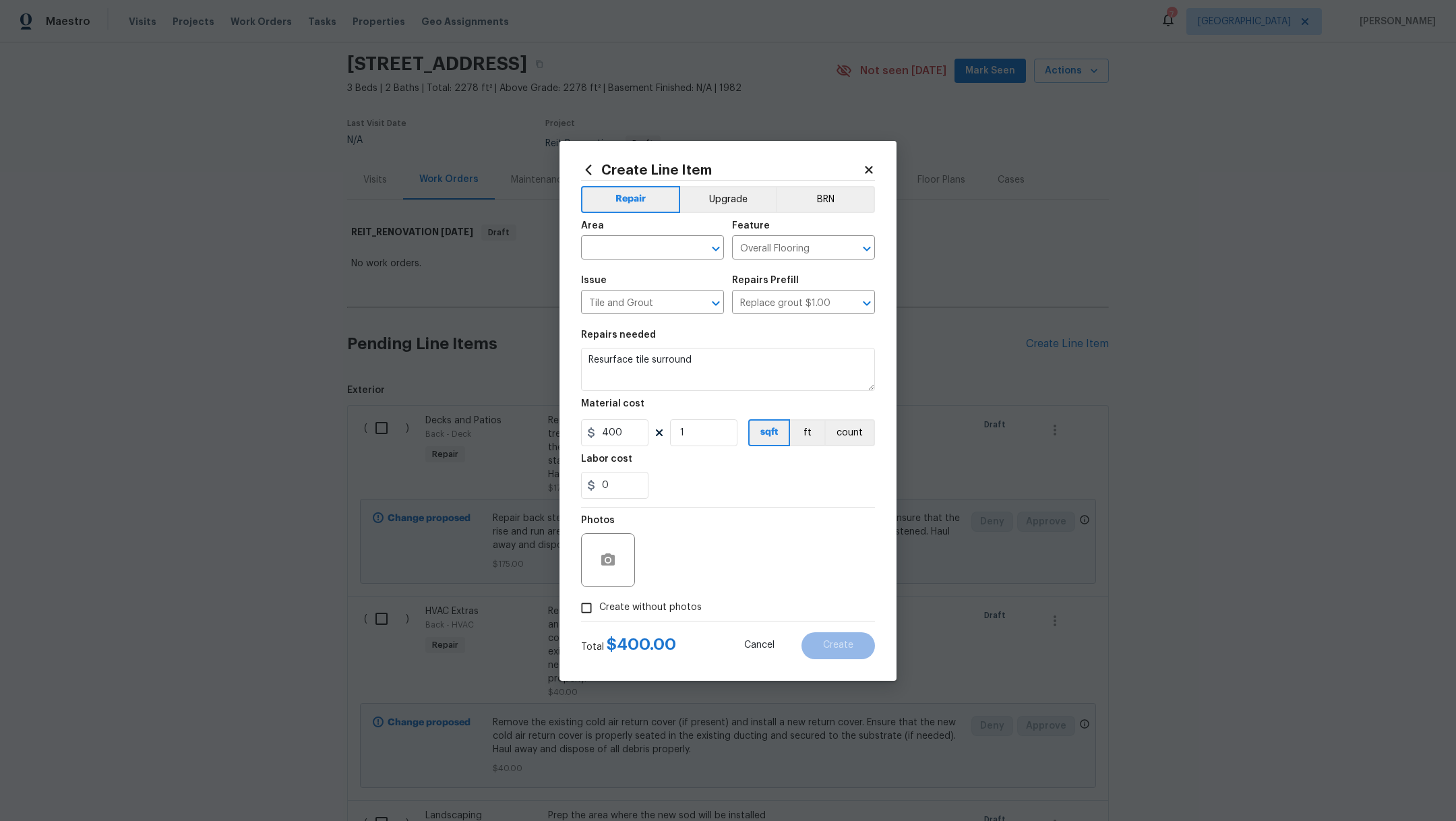
click at [650, 617] on label "Create without photos" at bounding box center [638, 609] width 128 height 26
click at [600, 617] on input "Create without photos" at bounding box center [587, 609] width 26 height 26
click at [695, 573] on textarea at bounding box center [760, 560] width 229 height 54
click at [650, 238] on div "Area" at bounding box center [653, 230] width 143 height 18
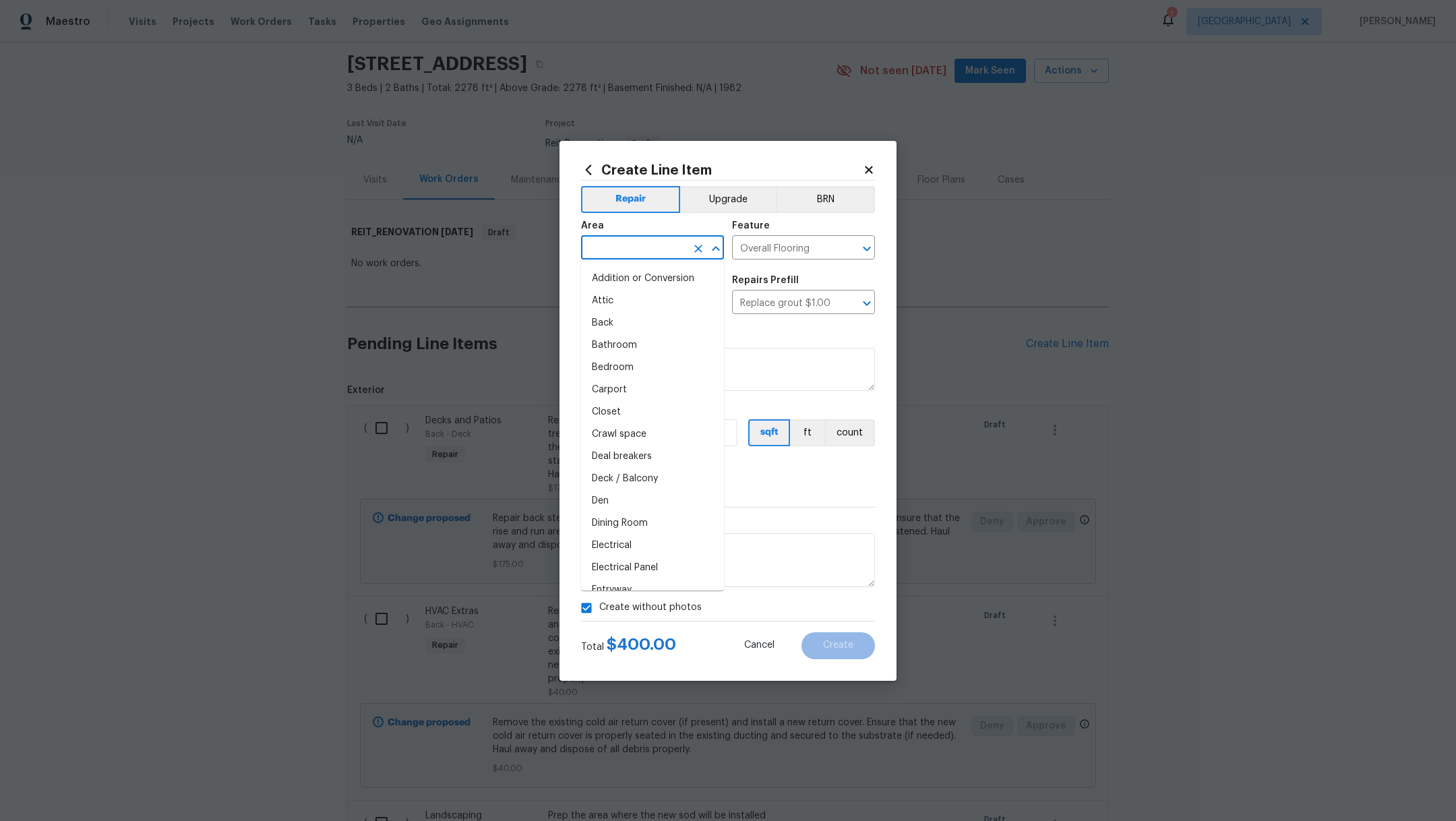
click at [651, 258] on input "text" at bounding box center [634, 249] width 105 height 21
click at [649, 277] on li "Main Bathroom" at bounding box center [653, 279] width 143 height 23
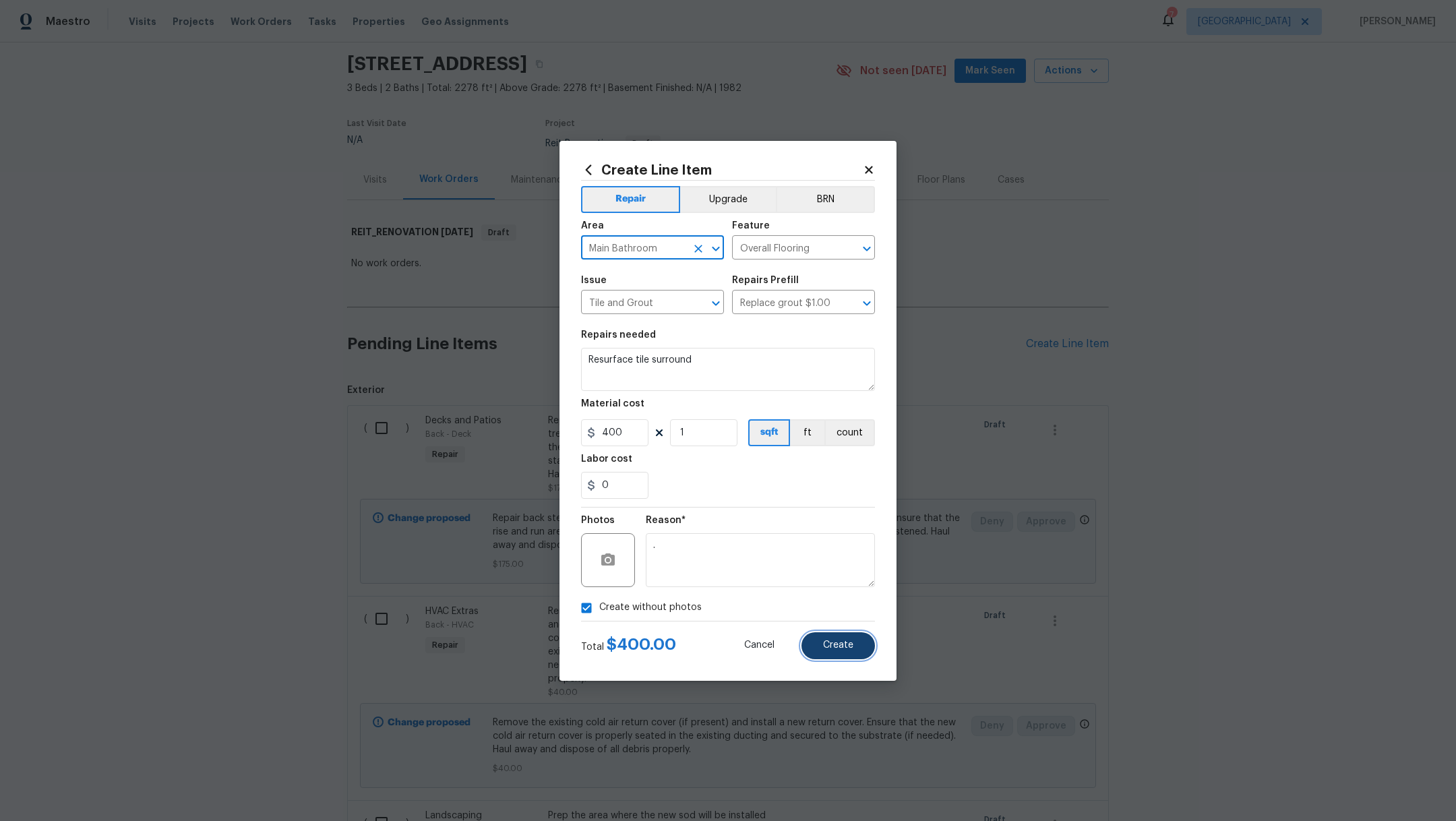
click at [846, 646] on span "Create" at bounding box center [839, 646] width 31 height 10
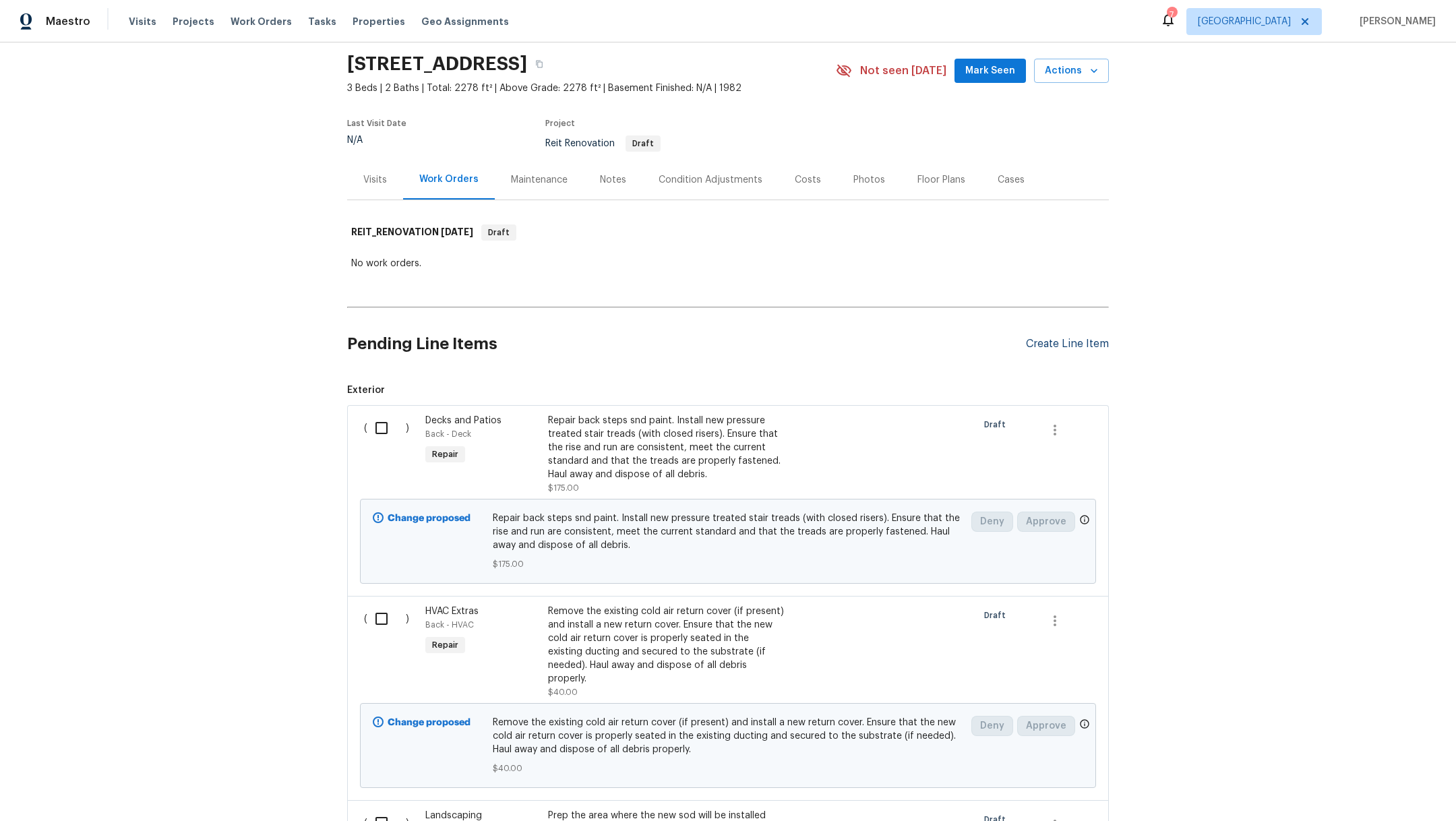
click at [1062, 344] on div "Create Line Item" at bounding box center [1067, 344] width 83 height 13
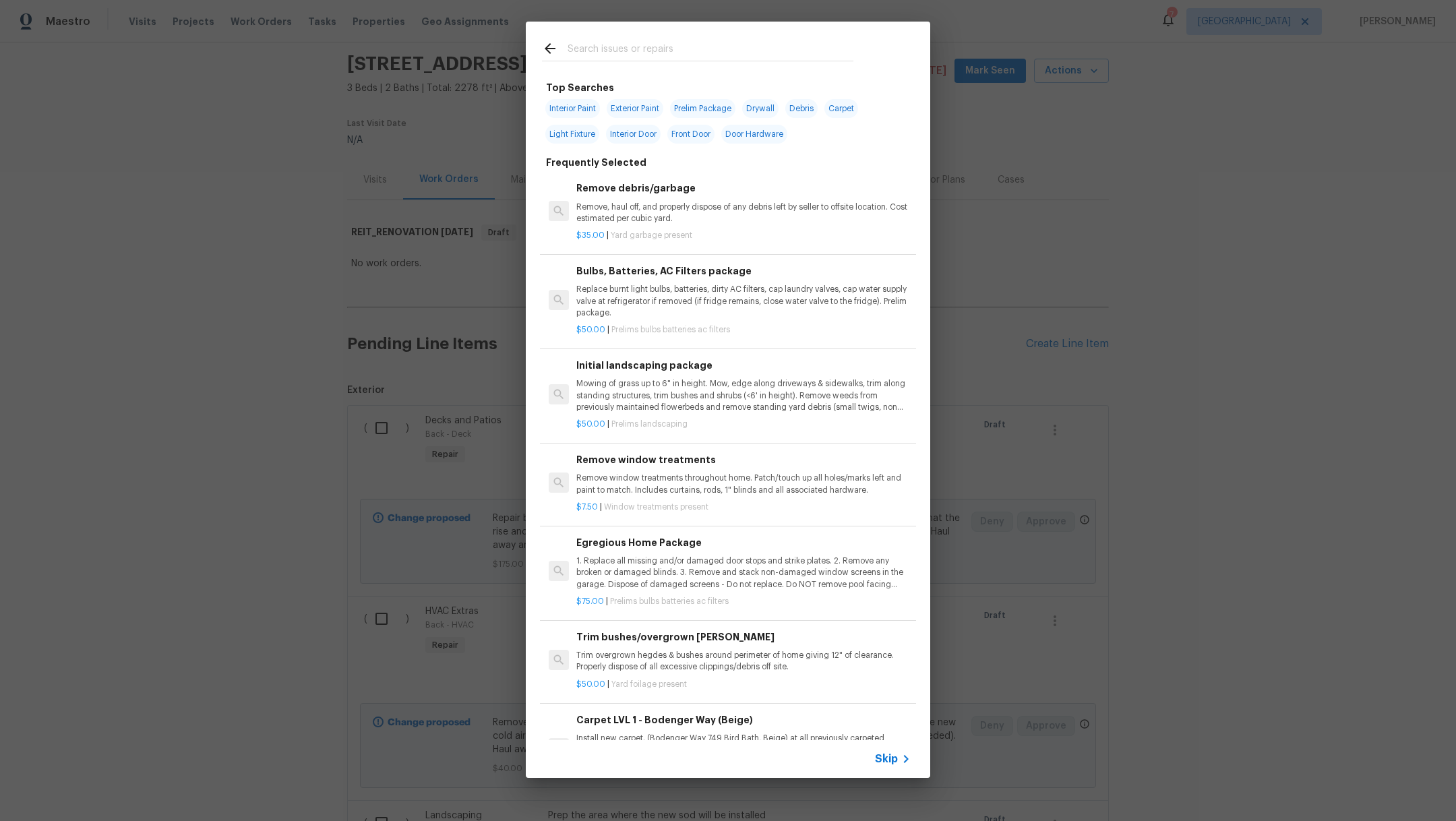
click at [596, 42] on input "text" at bounding box center [711, 50] width 286 height 20
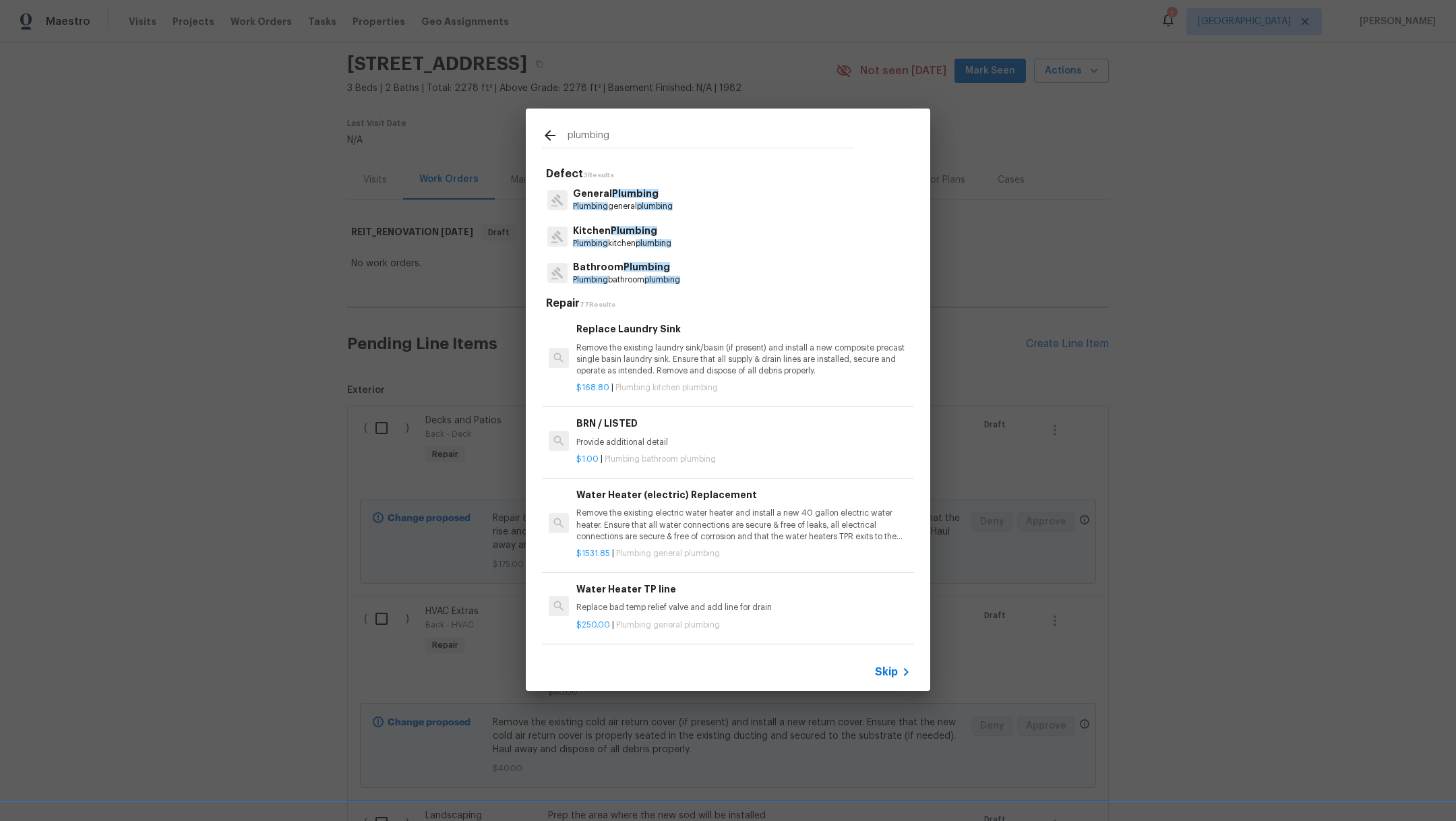
click at [646, 259] on div "Bathroom Plumbing Plumbing bathroom plumbing" at bounding box center [728, 273] width 372 height 36
click at [646, 269] on span "Plumbing" at bounding box center [647, 267] width 47 height 10
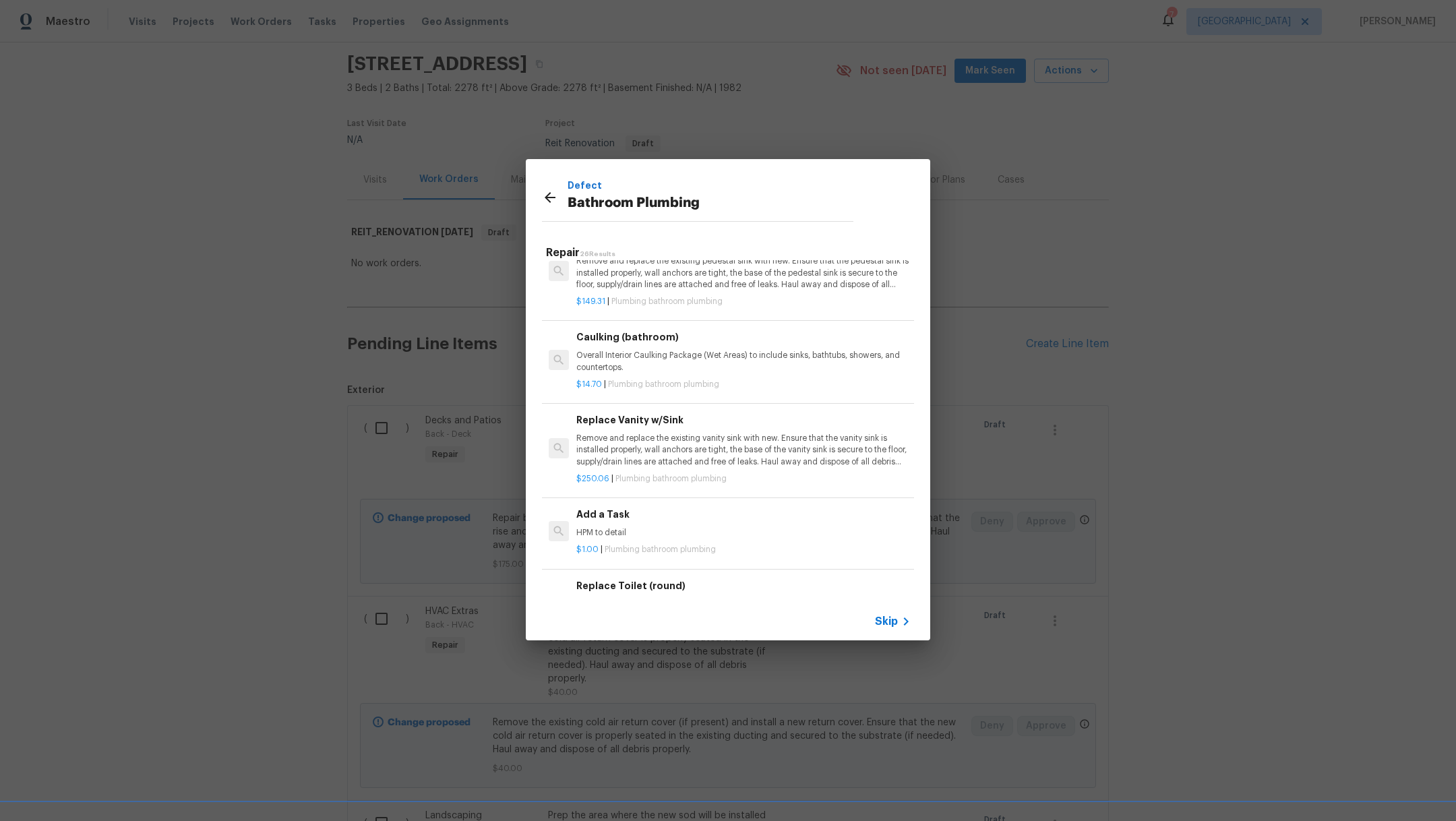
scroll to position [1968, 0]
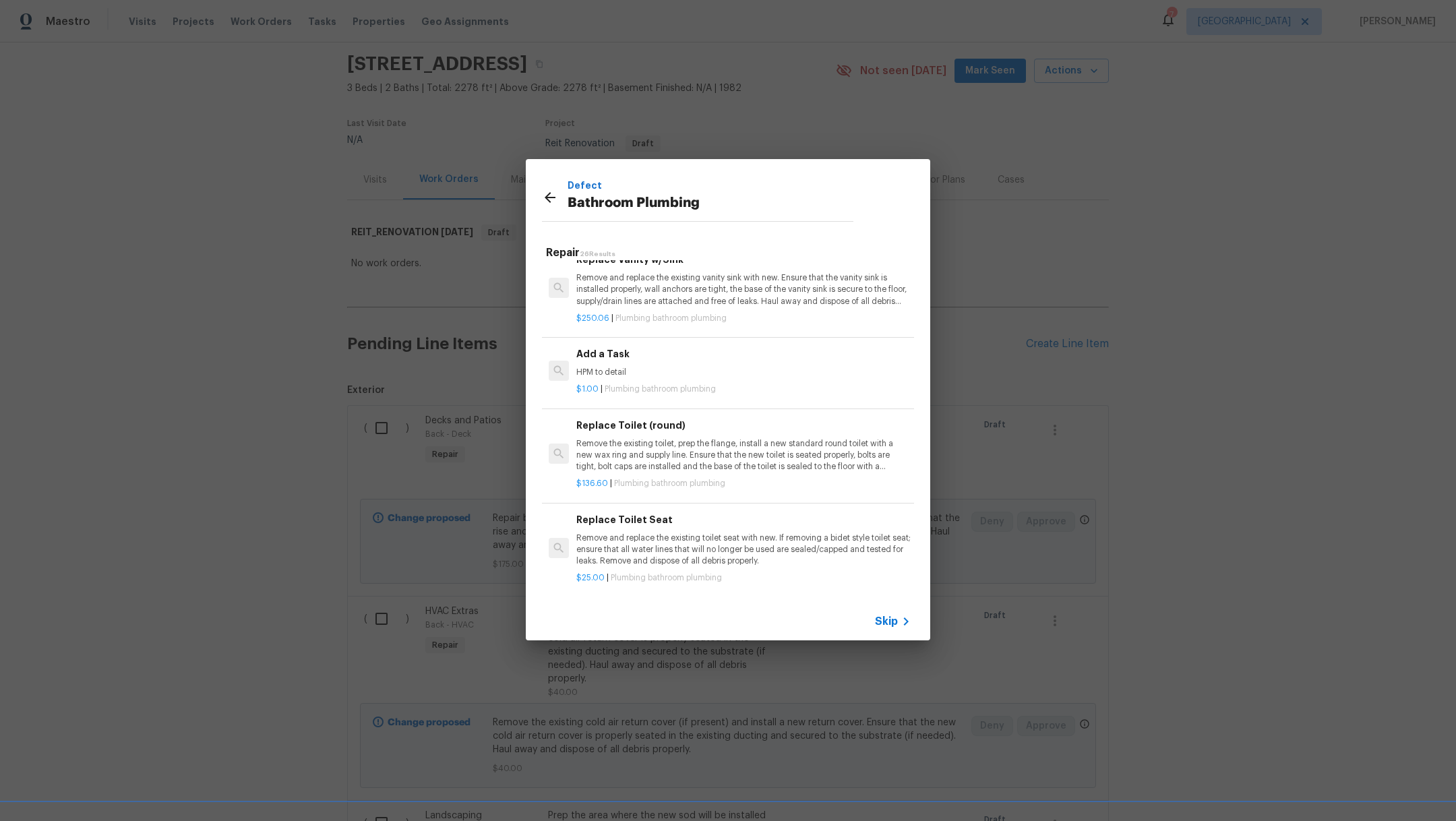
click at [688, 347] on h6 "Add a Task" at bounding box center [744, 354] width 334 height 14
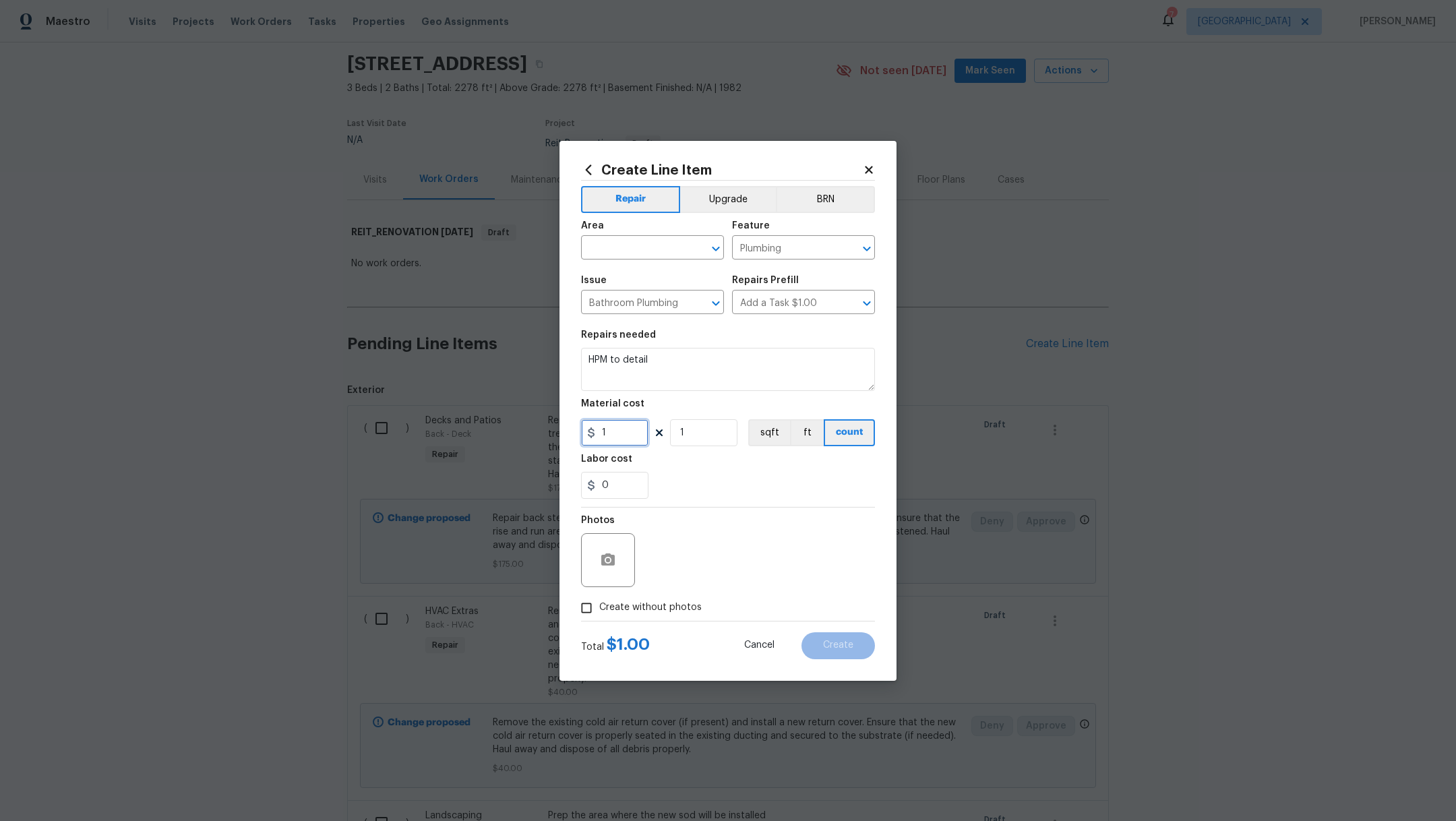
drag, startPoint x: 625, startPoint y: 436, endPoint x: 451, endPoint y: 430, distance: 174.1
click at [455, 433] on div "Create Line Item Repair Upgrade BRN Area ​ Feature Plumbing ​ Issue Bathroom Pl…" at bounding box center [728, 410] width 1456 height 821
drag, startPoint x: 662, startPoint y: 360, endPoint x: 363, endPoint y: 354, distance: 299.1
click at [363, 355] on div "Create Line Item Repair Upgrade BRN Area ​ Feature Plumbing ​ Issue Bathroom Pl…" at bounding box center [728, 410] width 1456 height 821
click at [621, 240] on input "text" at bounding box center [634, 249] width 105 height 21
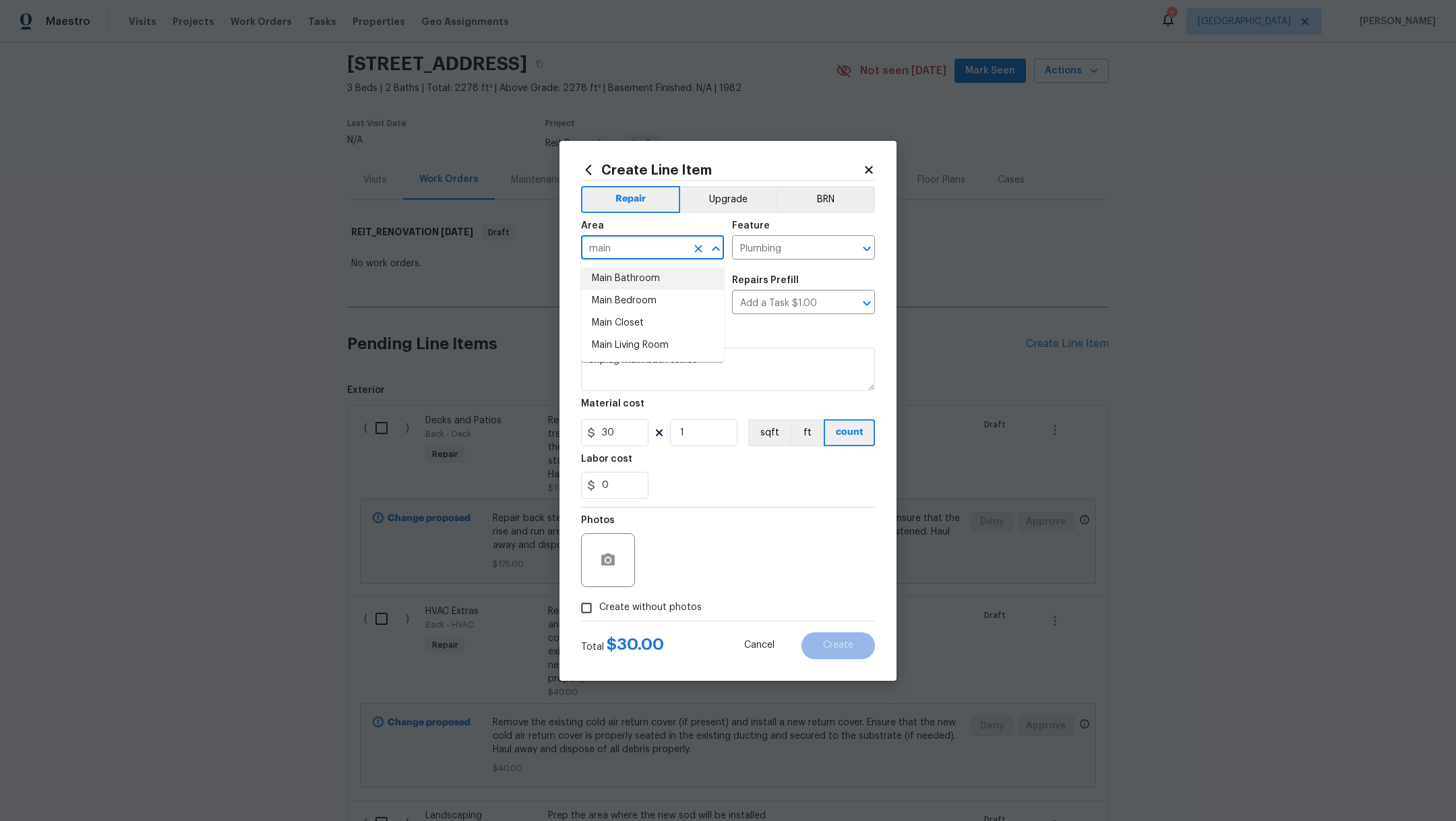
click at [635, 277] on li "Main Bathroom" at bounding box center [653, 279] width 143 height 23
click at [664, 599] on label "Create without photos" at bounding box center [638, 609] width 128 height 26
click at [600, 599] on input "Create without photos" at bounding box center [587, 609] width 26 height 26
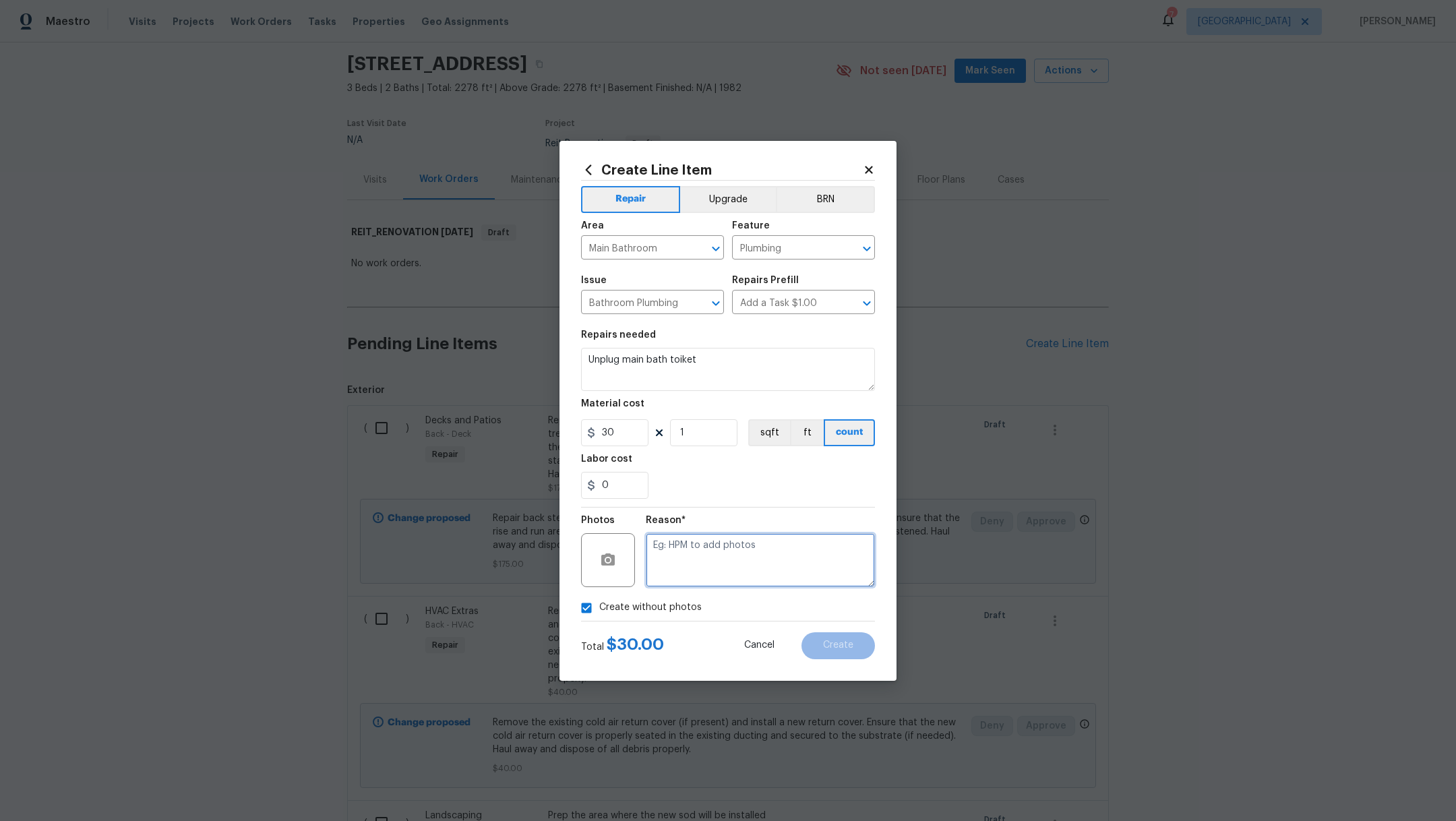
click at [712, 547] on textarea at bounding box center [760, 560] width 229 height 54
click at [852, 646] on span "Create" at bounding box center [839, 646] width 31 height 10
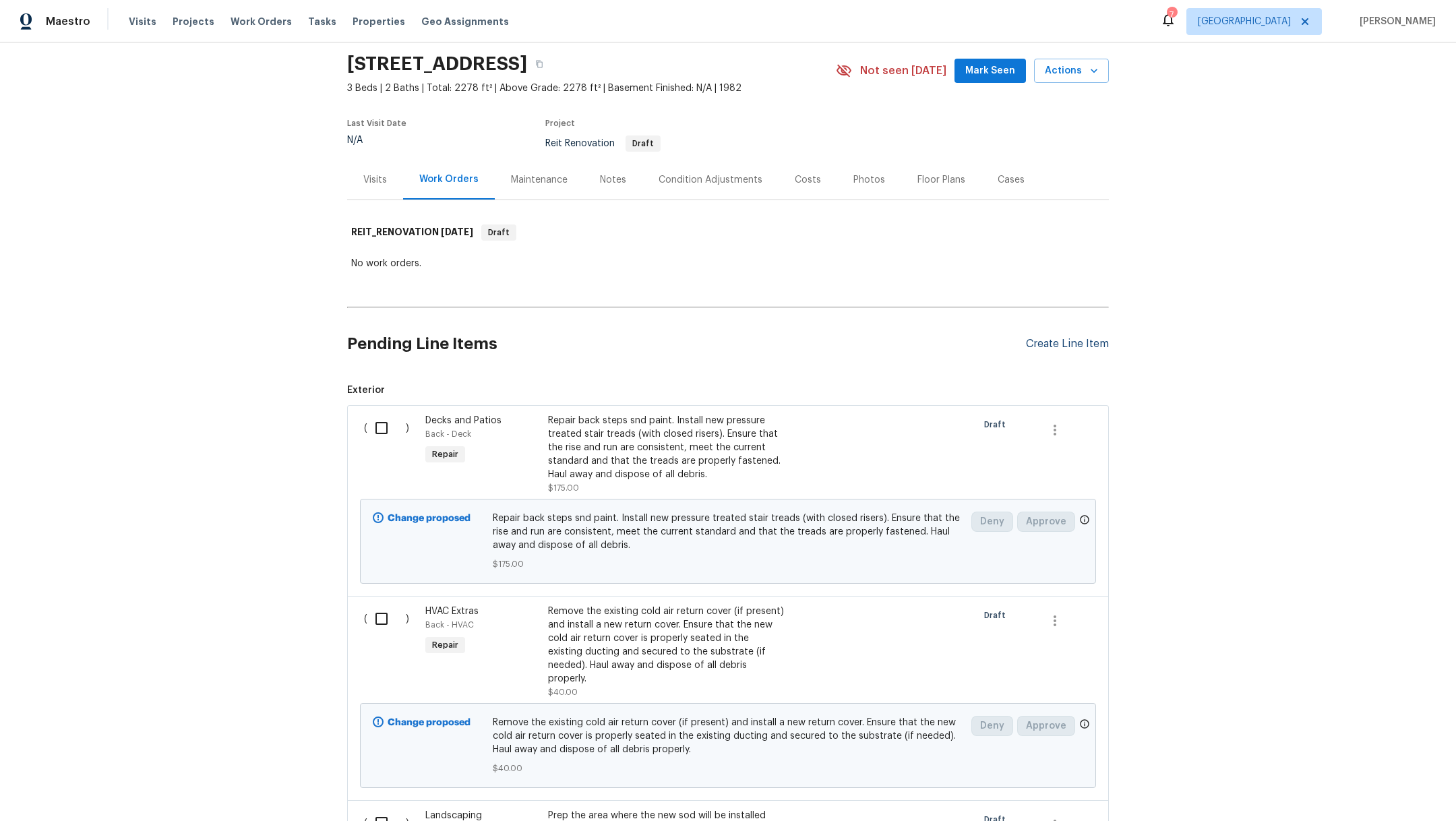
click at [1065, 340] on div "Create Line Item" at bounding box center [1067, 344] width 83 height 13
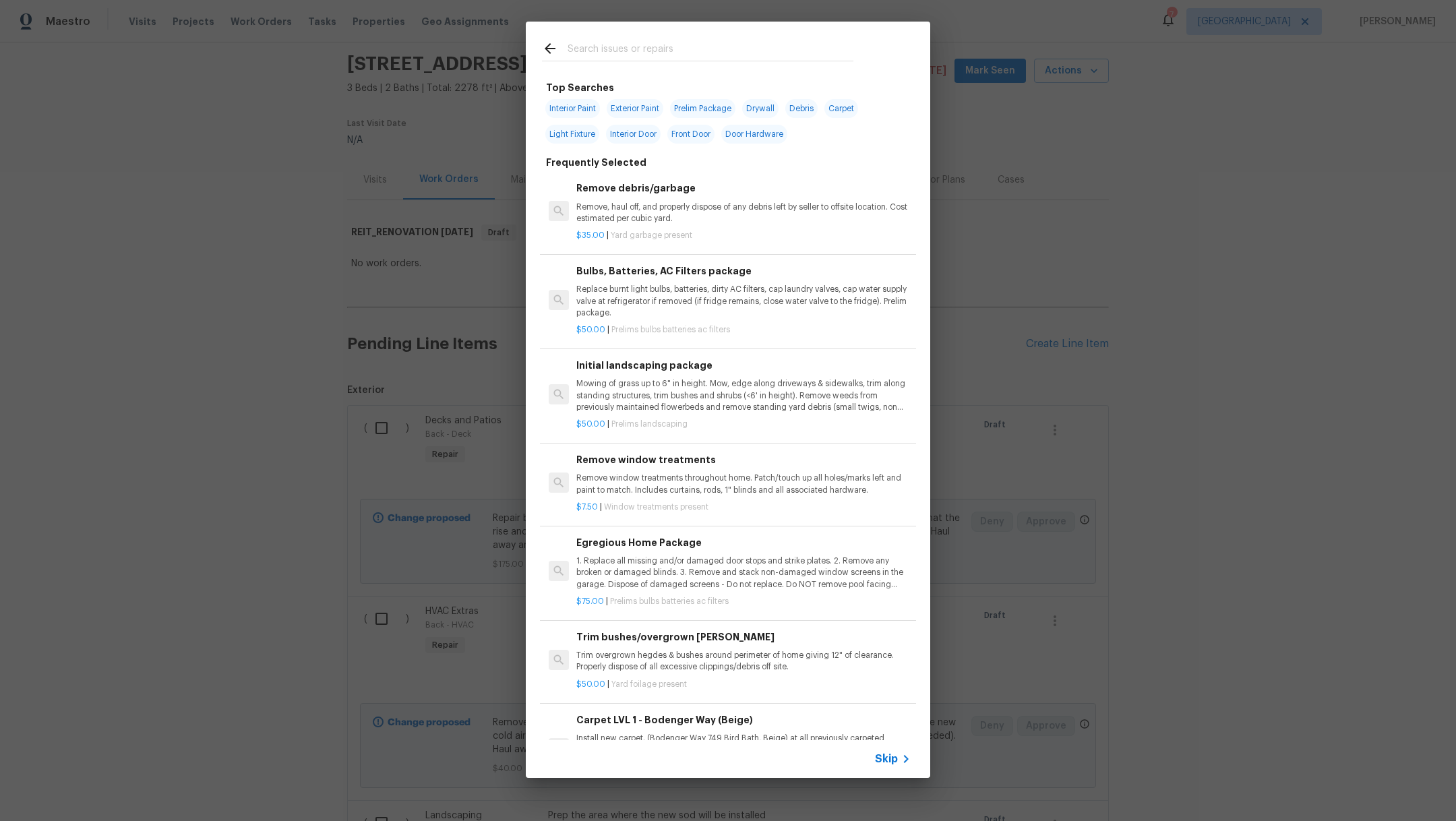
click at [651, 47] on input "text" at bounding box center [711, 50] width 286 height 20
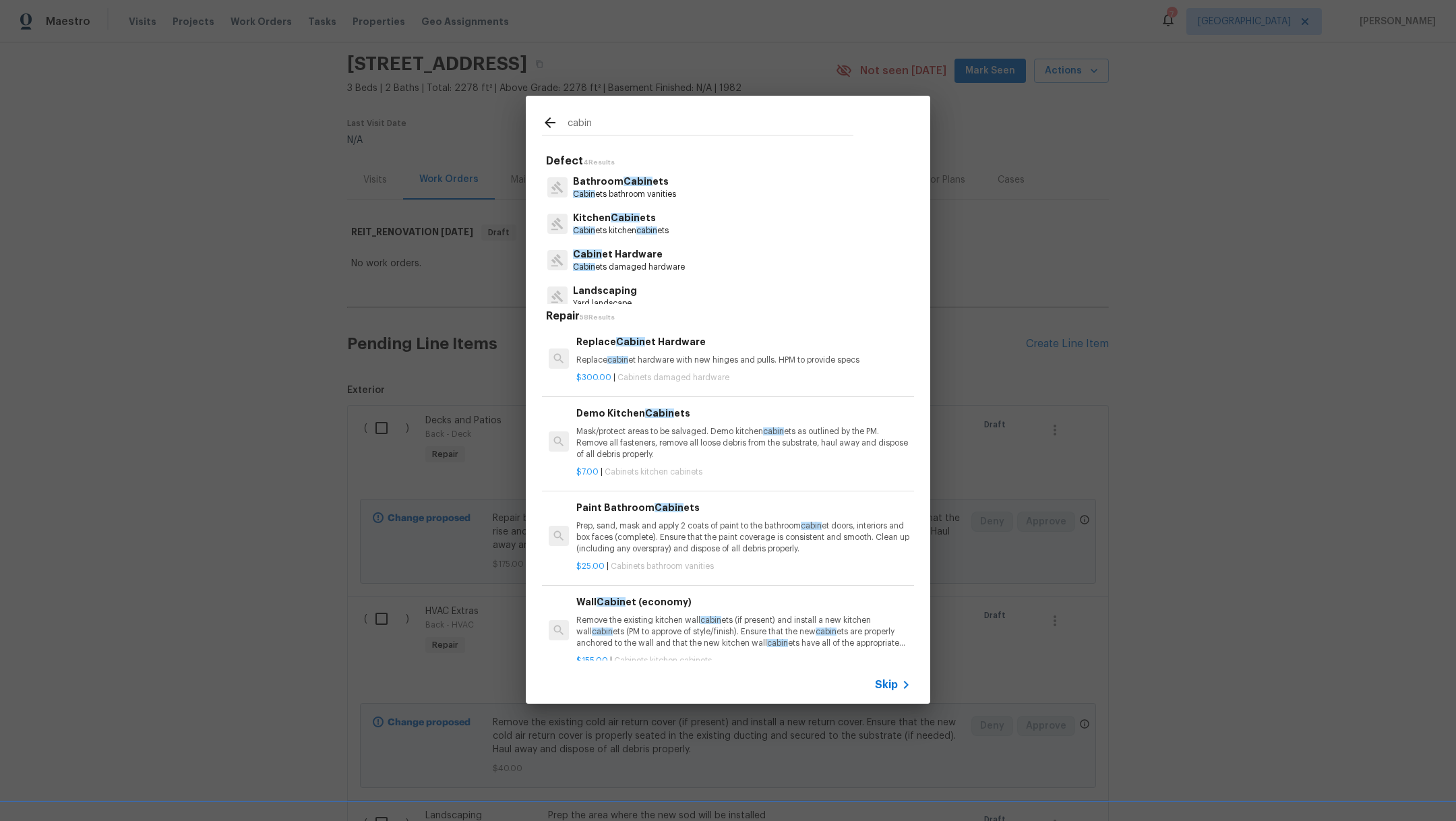
click at [619, 191] on p "Cabin ets bathroom vanities" at bounding box center [625, 195] width 103 height 11
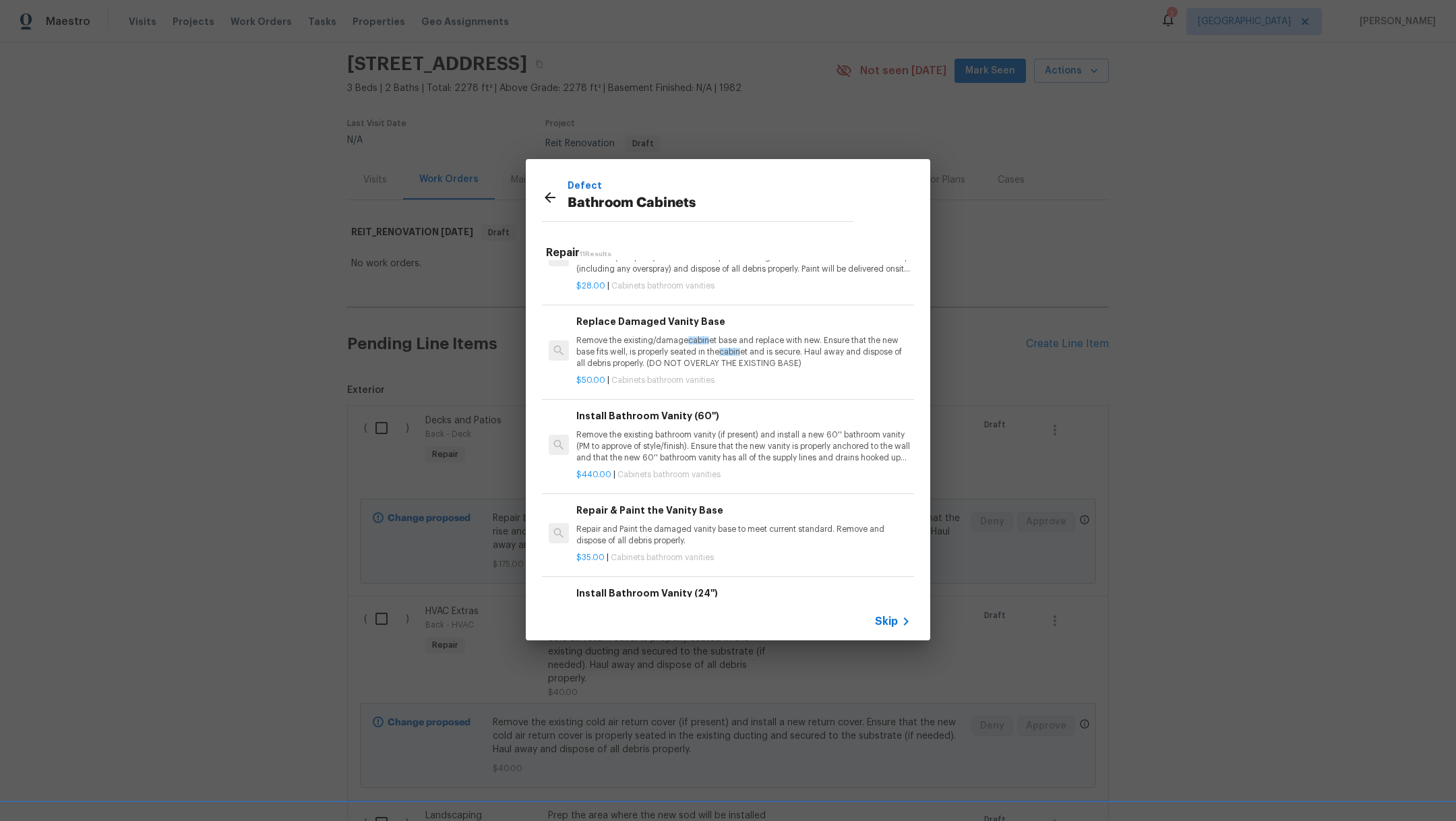
scroll to position [236, 0]
click at [822, 374] on div "$50.00 | Cabinets bathroom vanities" at bounding box center [744, 381] width 334 height 17
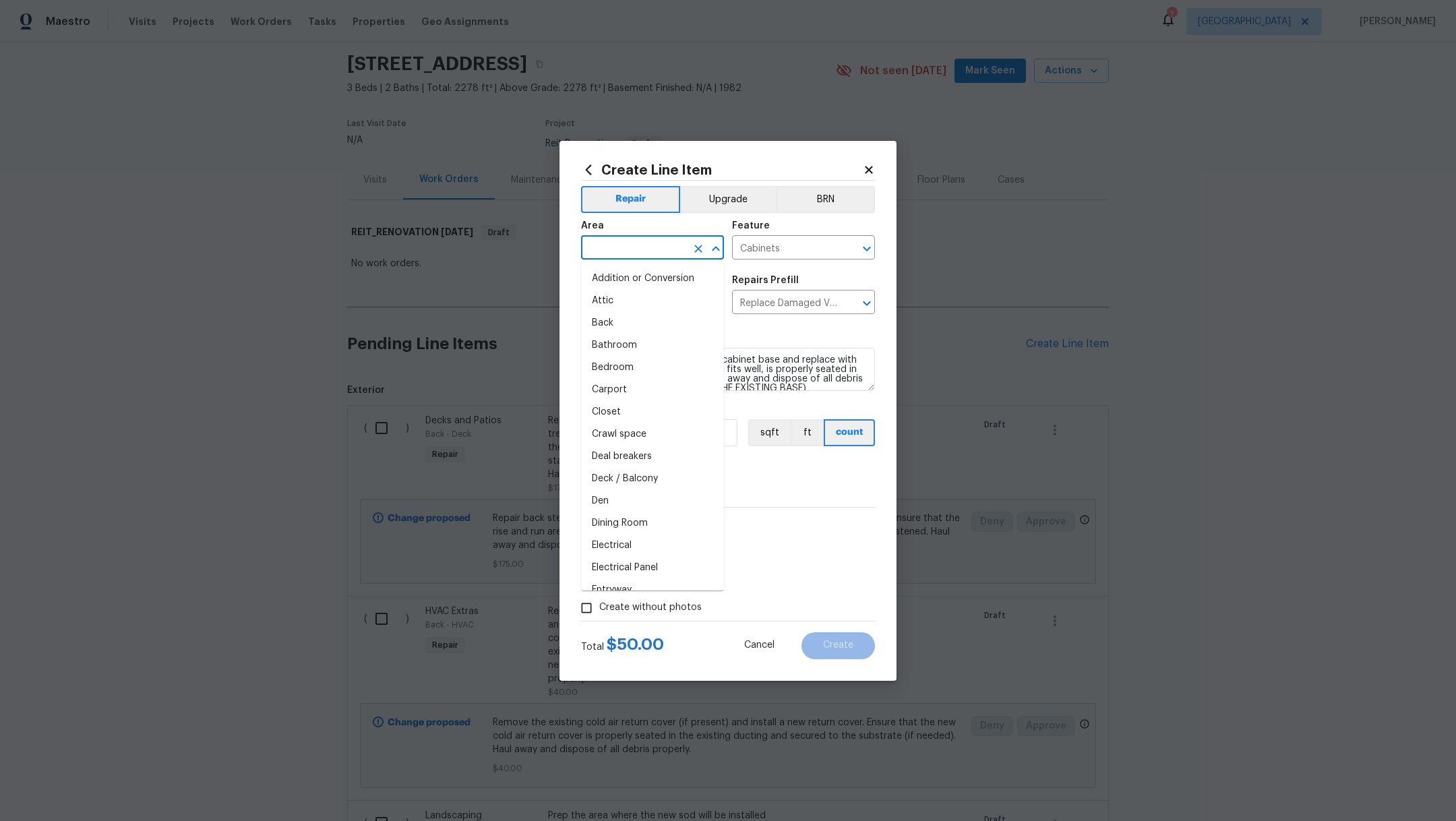
click at [628, 250] on input "text" at bounding box center [634, 249] width 105 height 21
click at [643, 302] on li "Bathroom" at bounding box center [653, 302] width 143 height 23
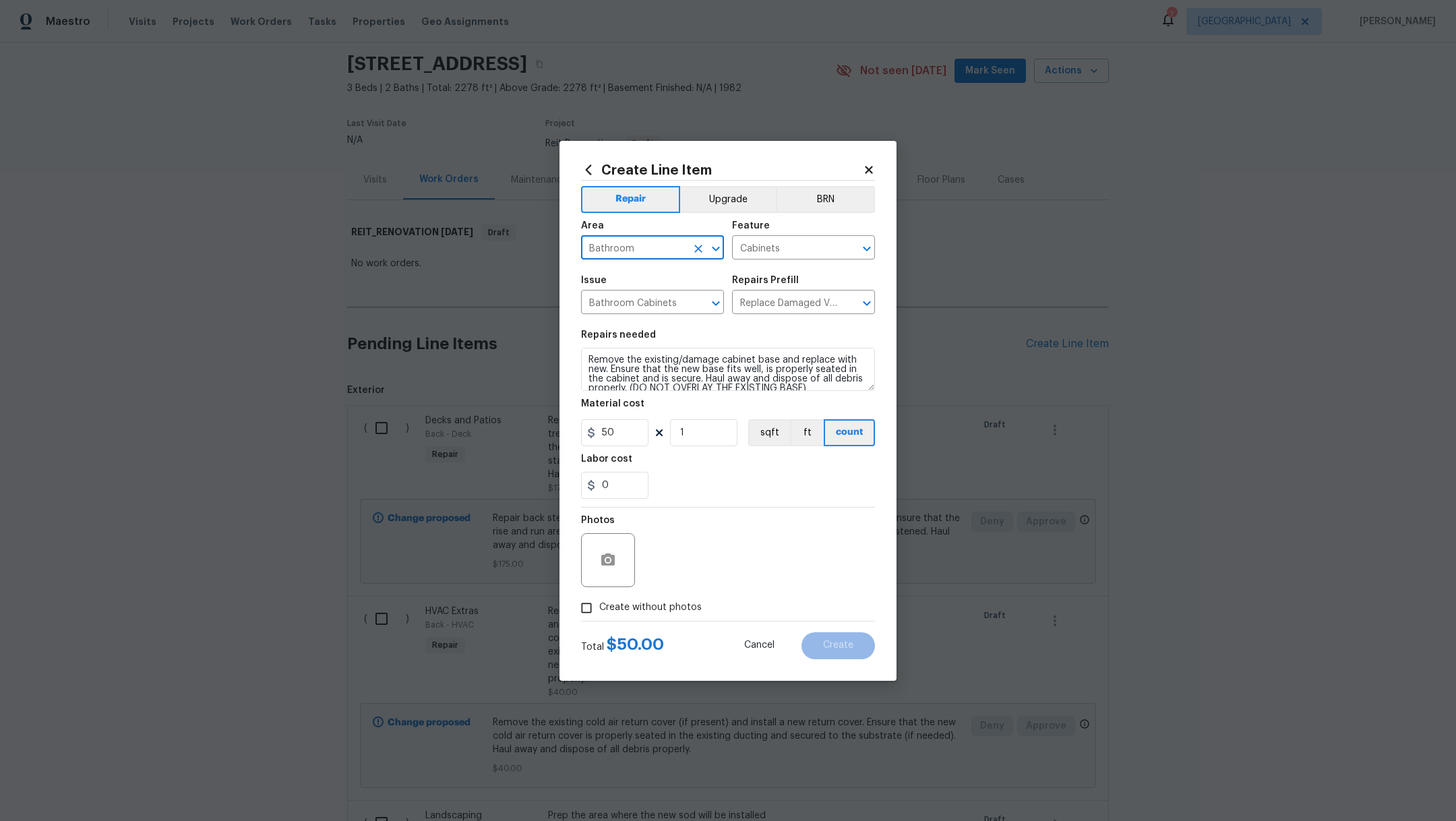
click at [624, 601] on span "Create without photos" at bounding box center [650, 608] width 102 height 14
click at [600, 601] on input "Create without photos" at bounding box center [587, 609] width 26 height 26
click at [695, 558] on textarea at bounding box center [760, 560] width 229 height 54
click at [843, 650] on span "Create" at bounding box center [839, 646] width 31 height 10
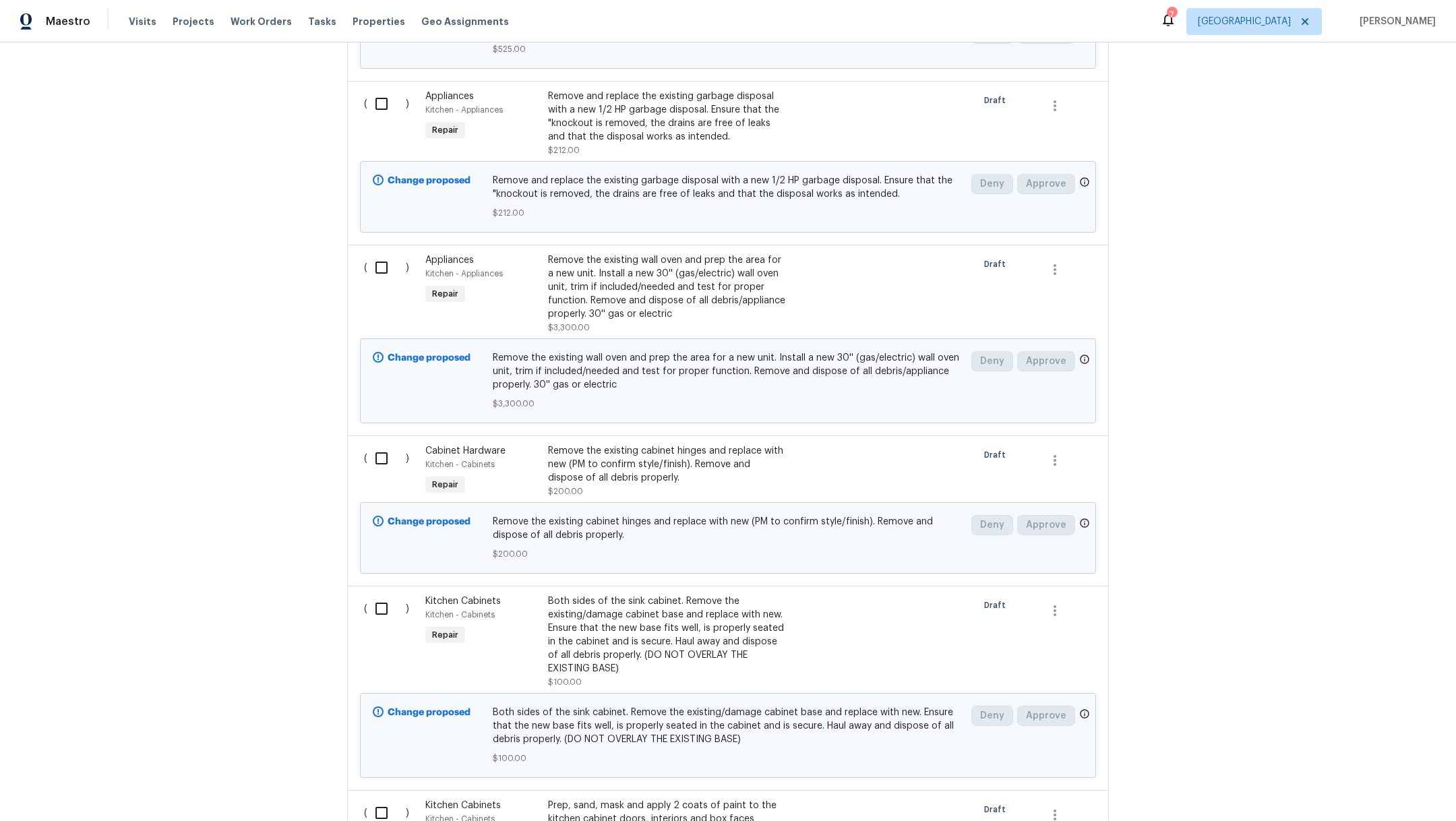
scroll to position [9918, 0]
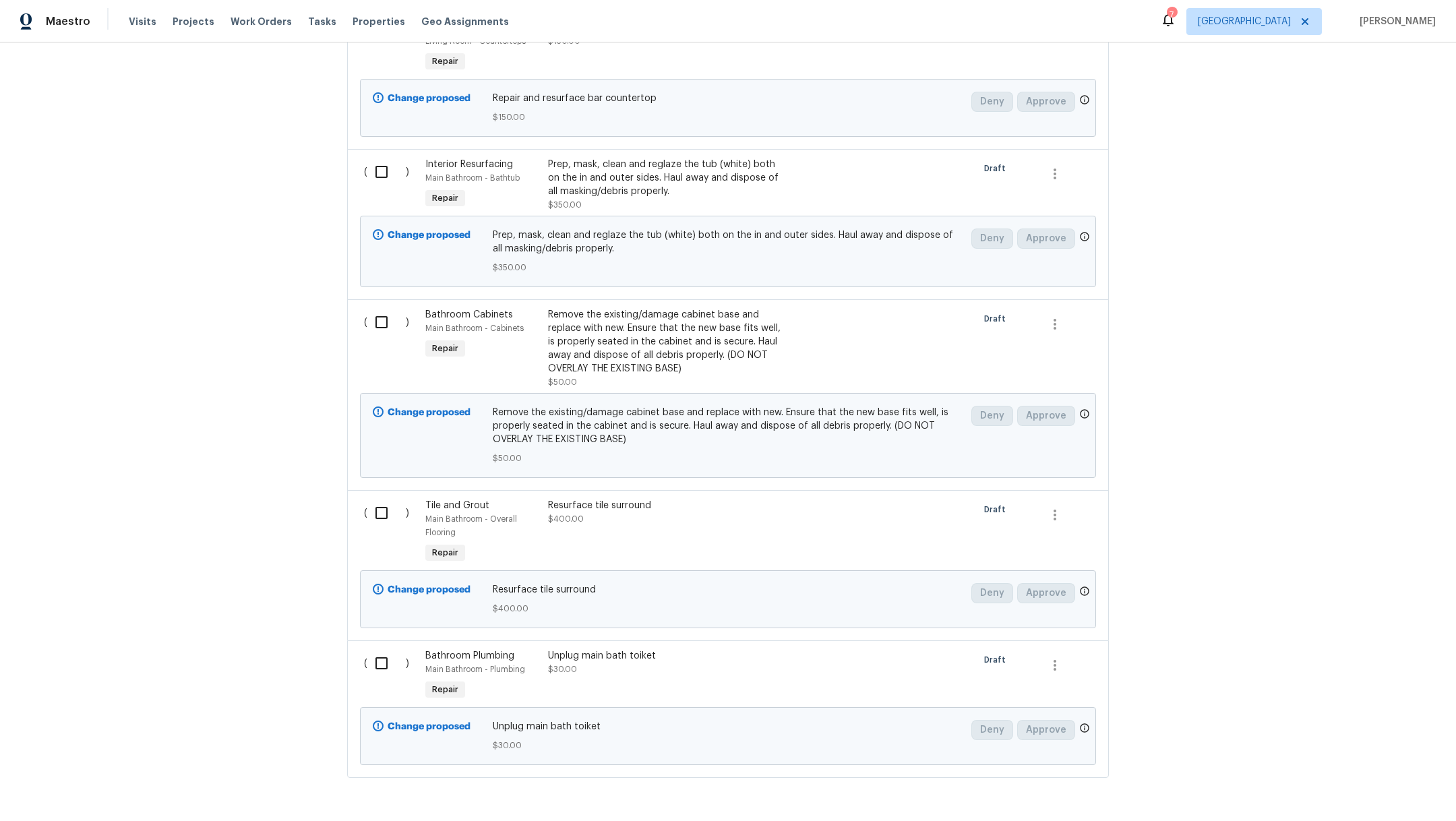
click at [621, 646] on div "Unplug main bath toiket $30.00" at bounding box center [666, 676] width 245 height 62
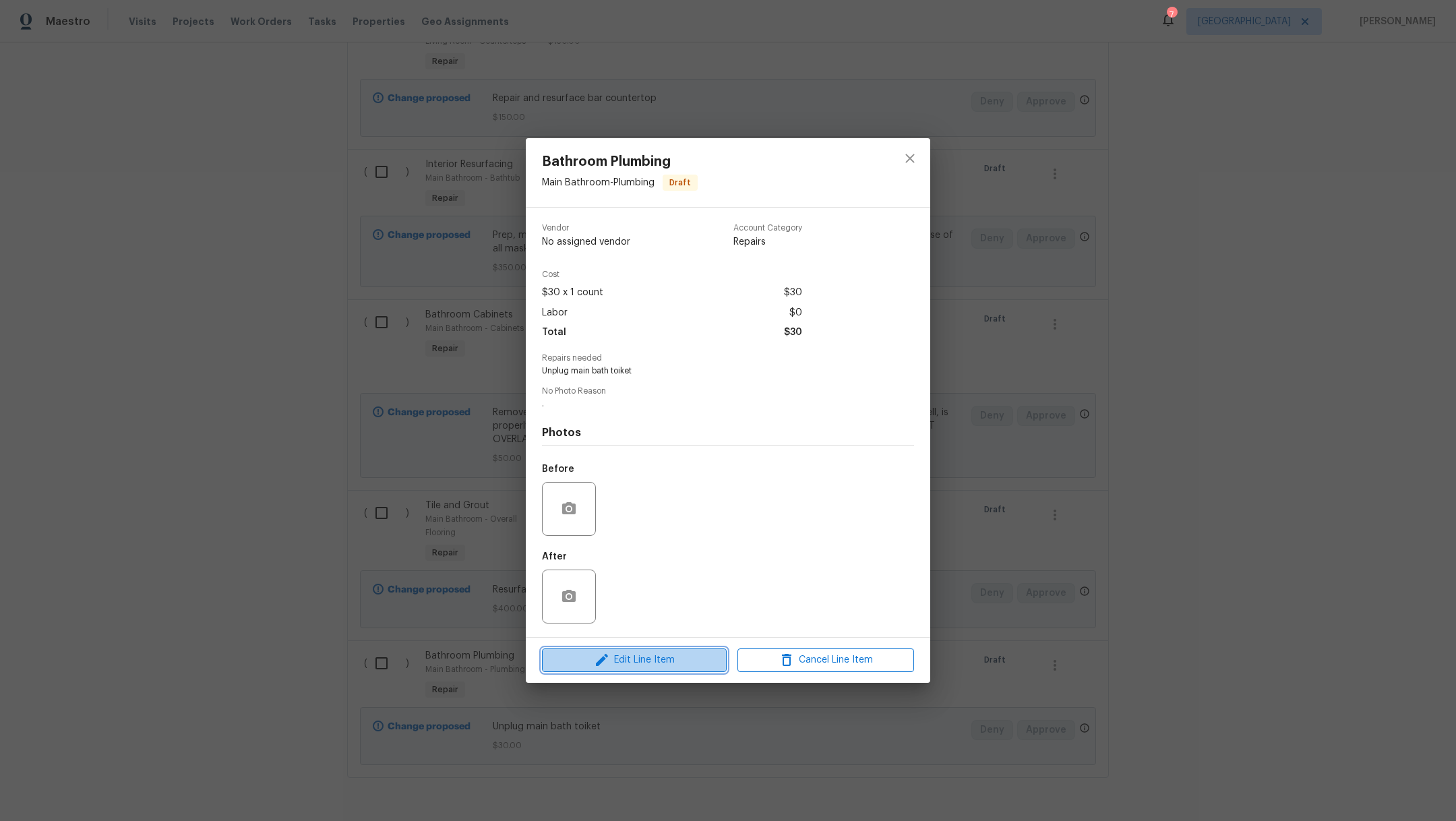
click at [634, 667] on span "Edit Line Item" at bounding box center [634, 660] width 177 height 17
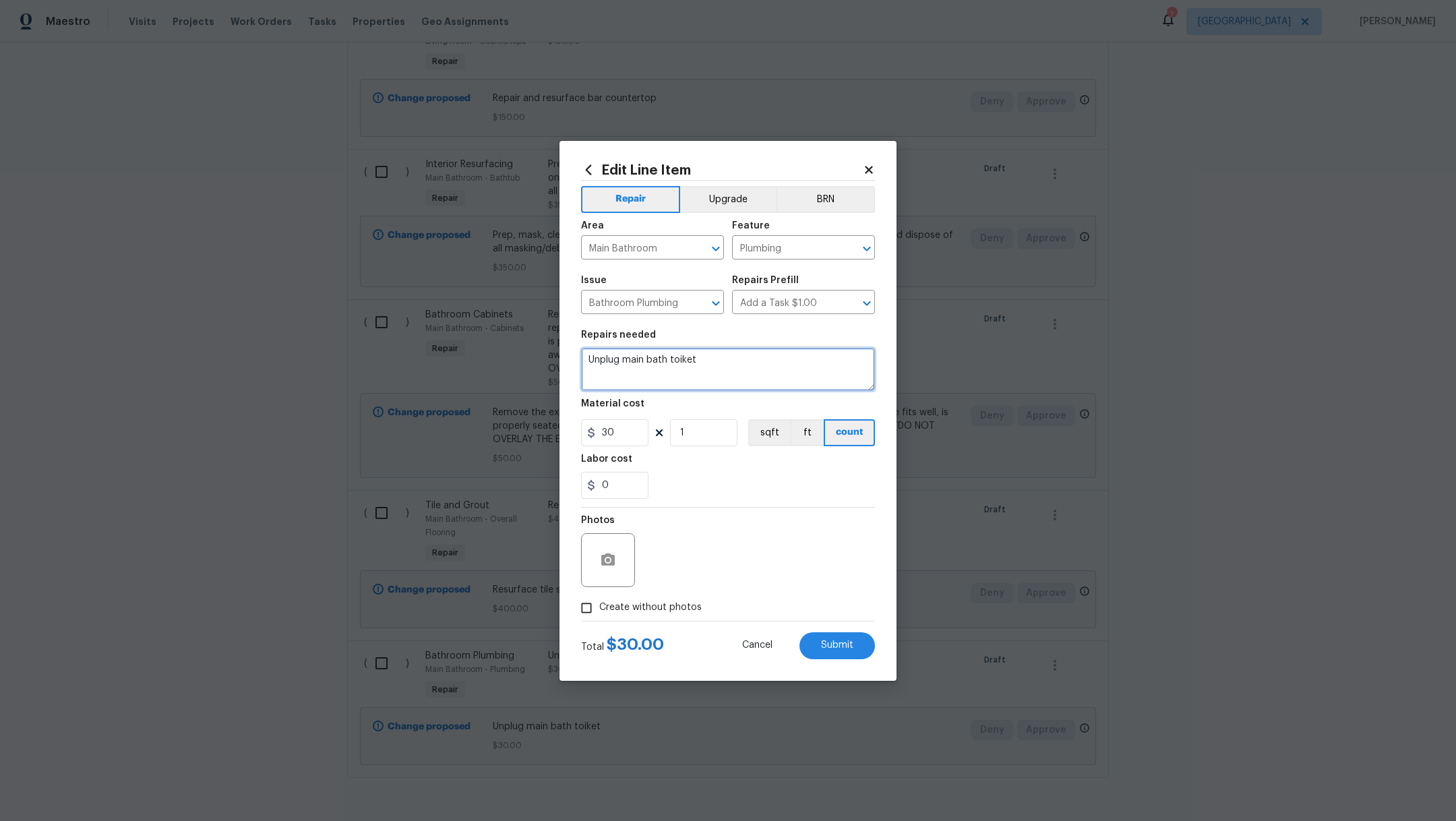
click at [685, 361] on textarea "Unplug main bath toiket" at bounding box center [728, 370] width 294 height 43
click at [739, 512] on div "Photos" at bounding box center [728, 551] width 294 height 88
click at [834, 634] on button "Submit" at bounding box center [838, 647] width 76 height 27
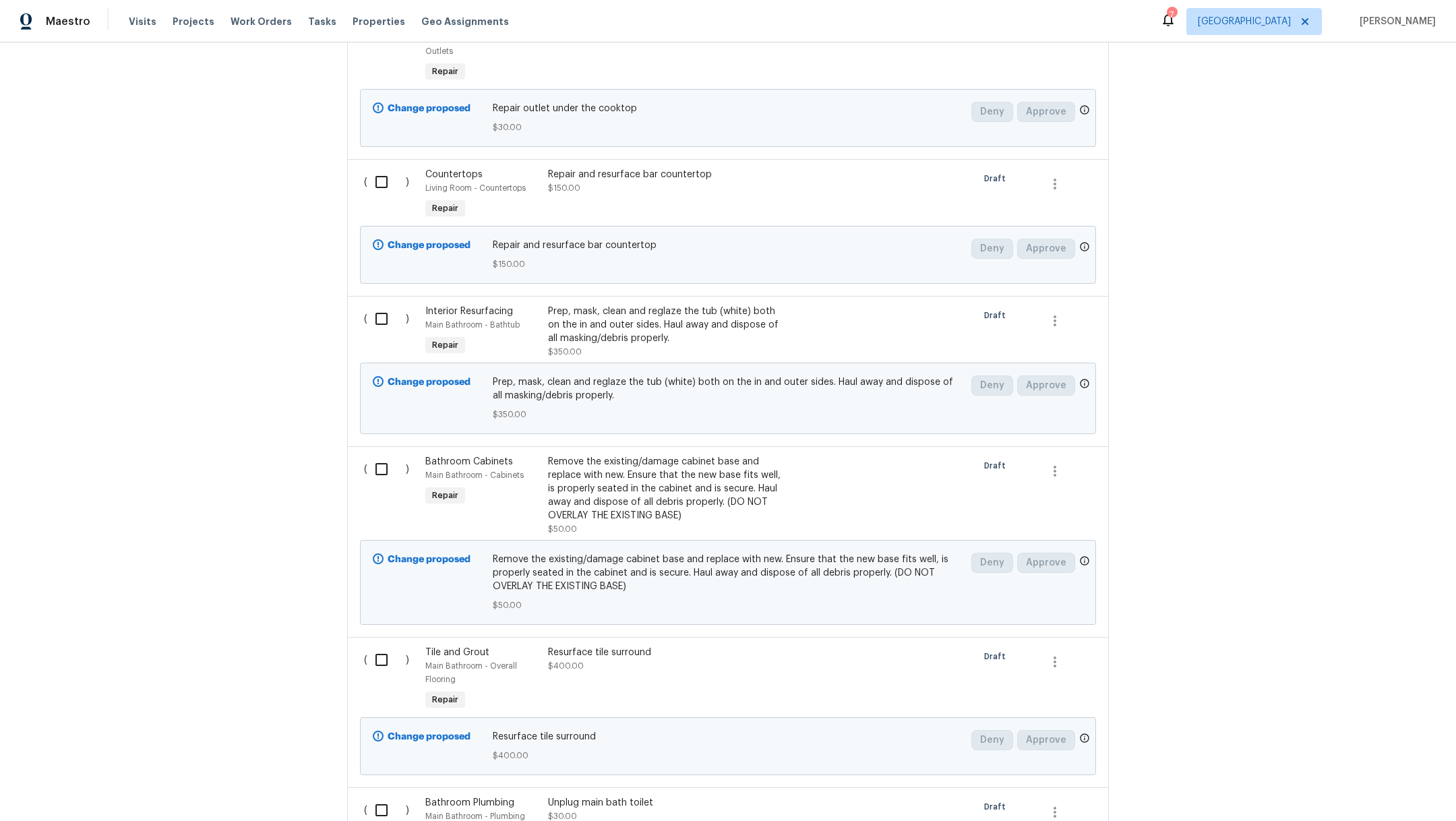
scroll to position [9777, 0]
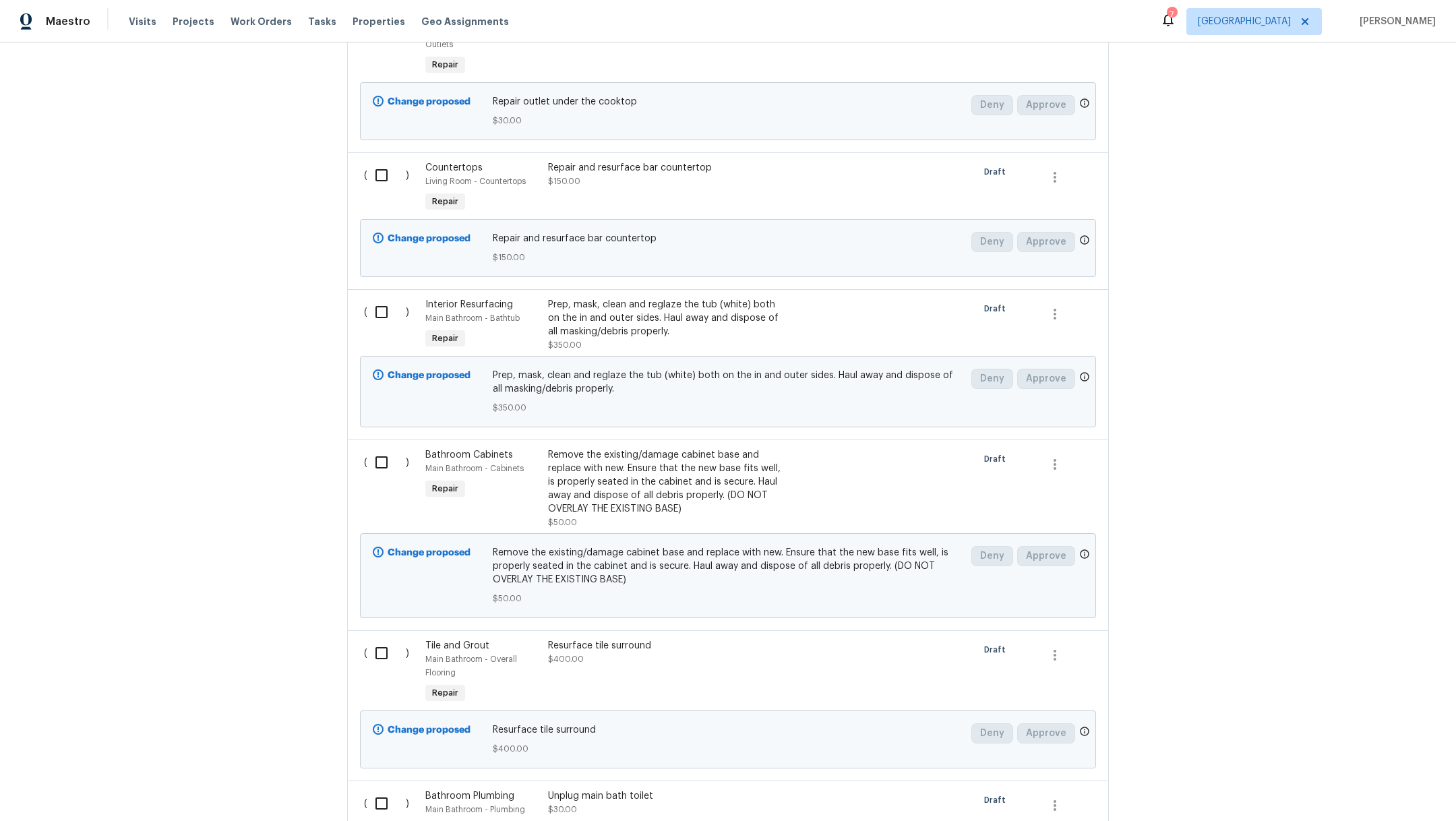
click at [690, 639] on div "Resurface tile surround $400.00" at bounding box center [666, 653] width 237 height 27
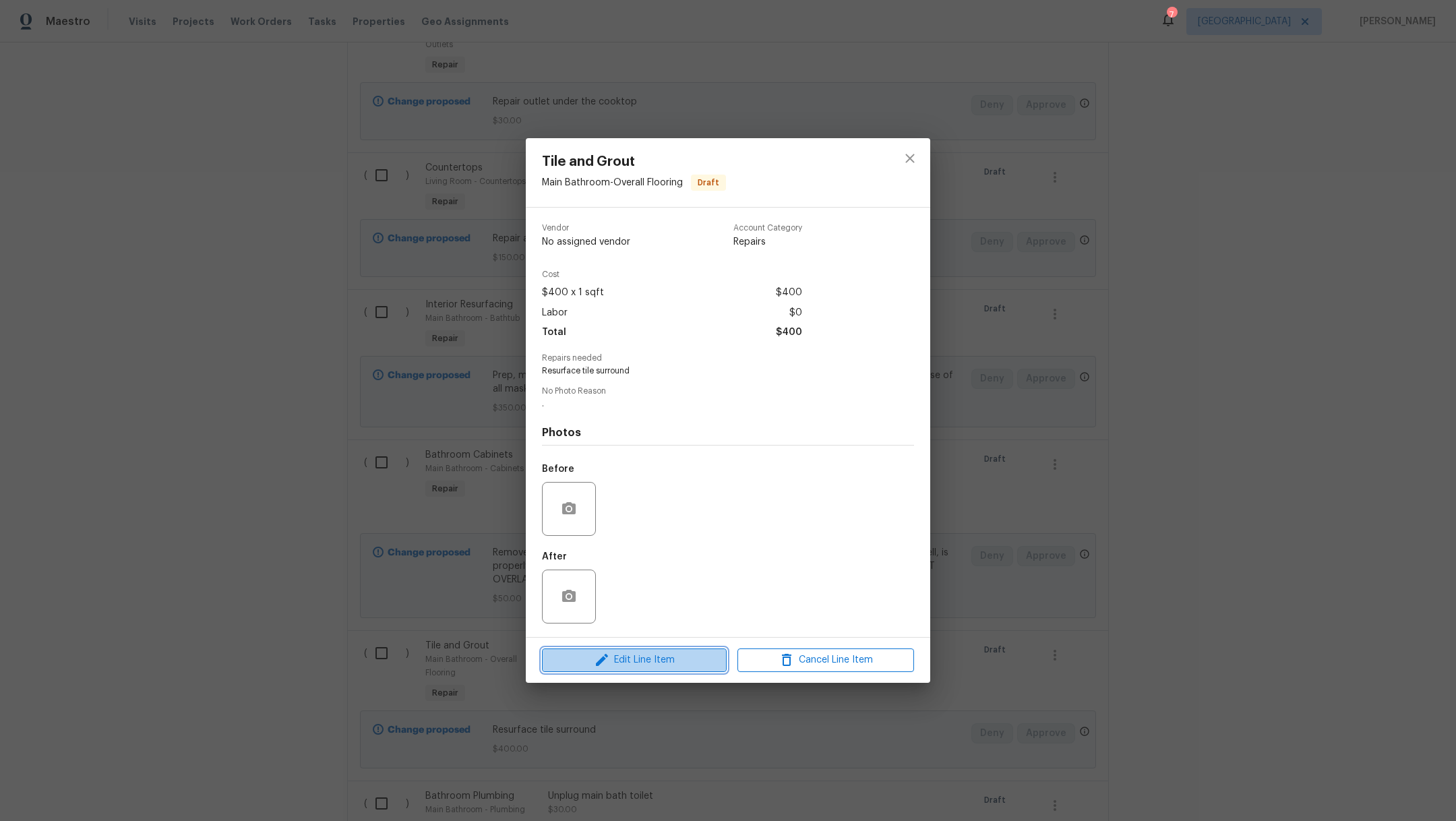
click at [644, 660] on span "Edit Line Item" at bounding box center [634, 660] width 177 height 17
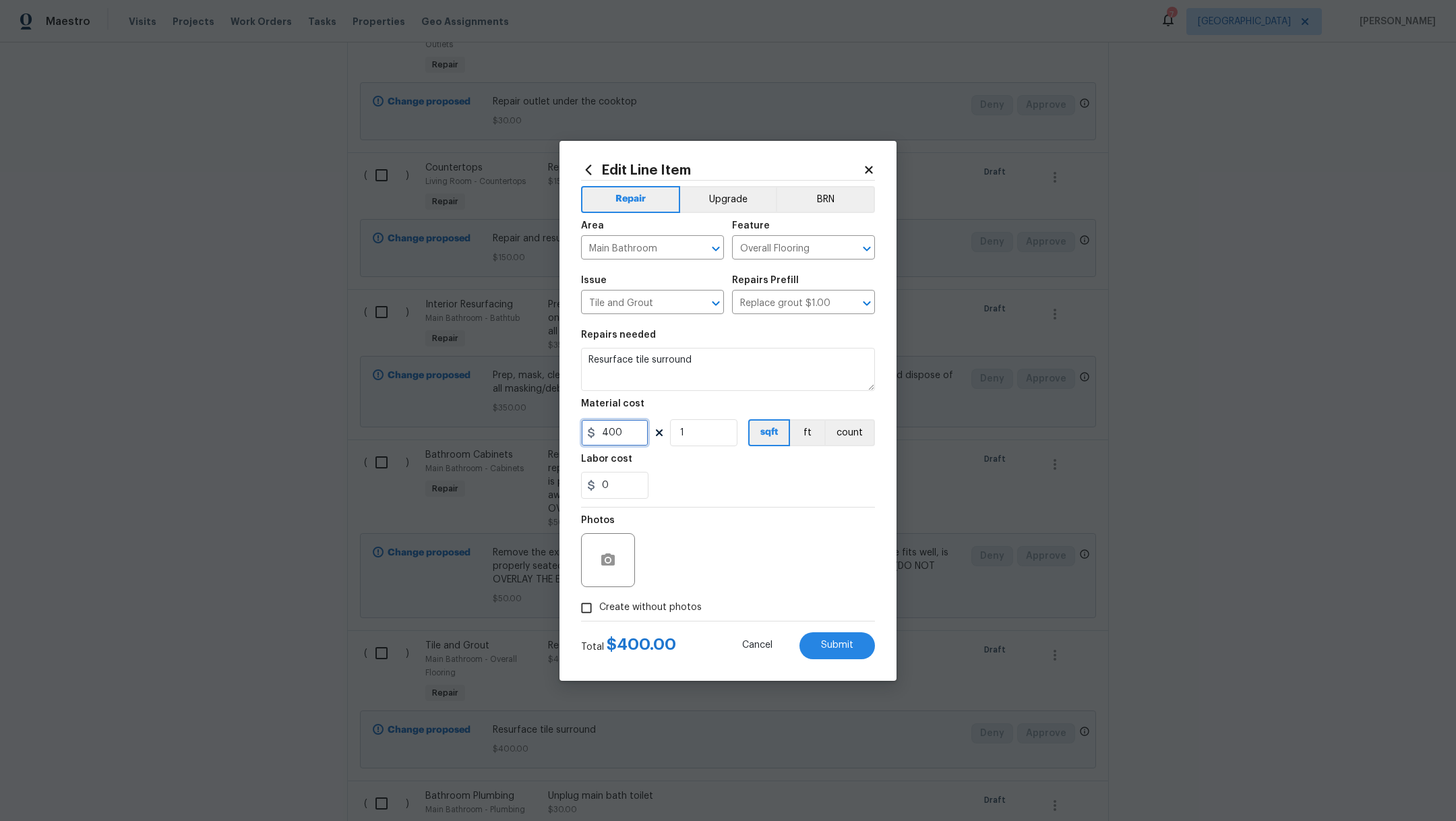
click at [627, 429] on input "400" at bounding box center [615, 433] width 68 height 27
click at [788, 482] on div "0" at bounding box center [728, 486] width 294 height 27
click at [811, 659] on div "Edit Line Item Repair Upgrade BRN Area Main Bathroom ​ Feature Overall Flooring…" at bounding box center [728, 411] width 337 height 540
click at [819, 651] on button "Submit" at bounding box center [838, 647] width 76 height 27
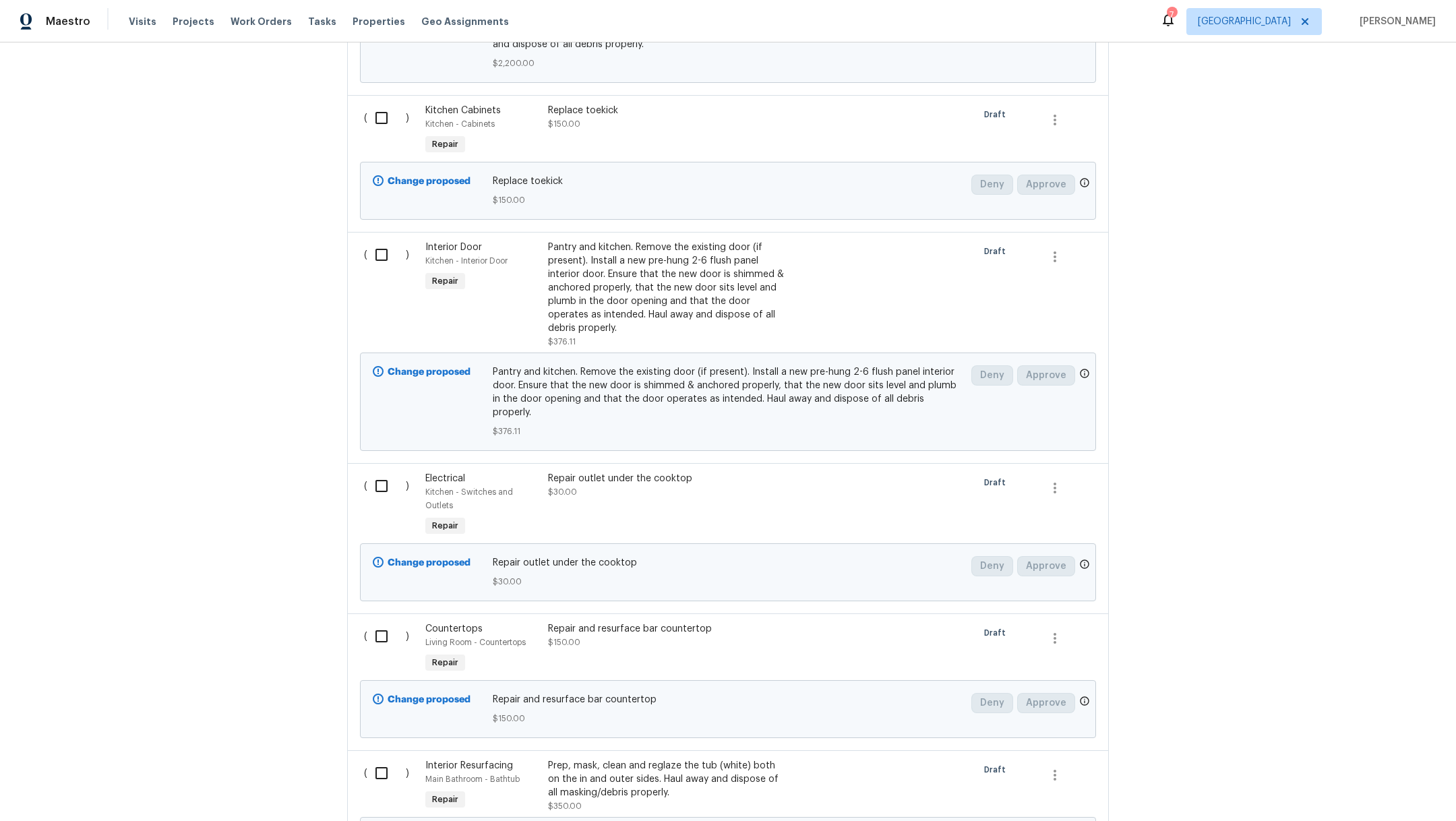
scroll to position [9239, 0]
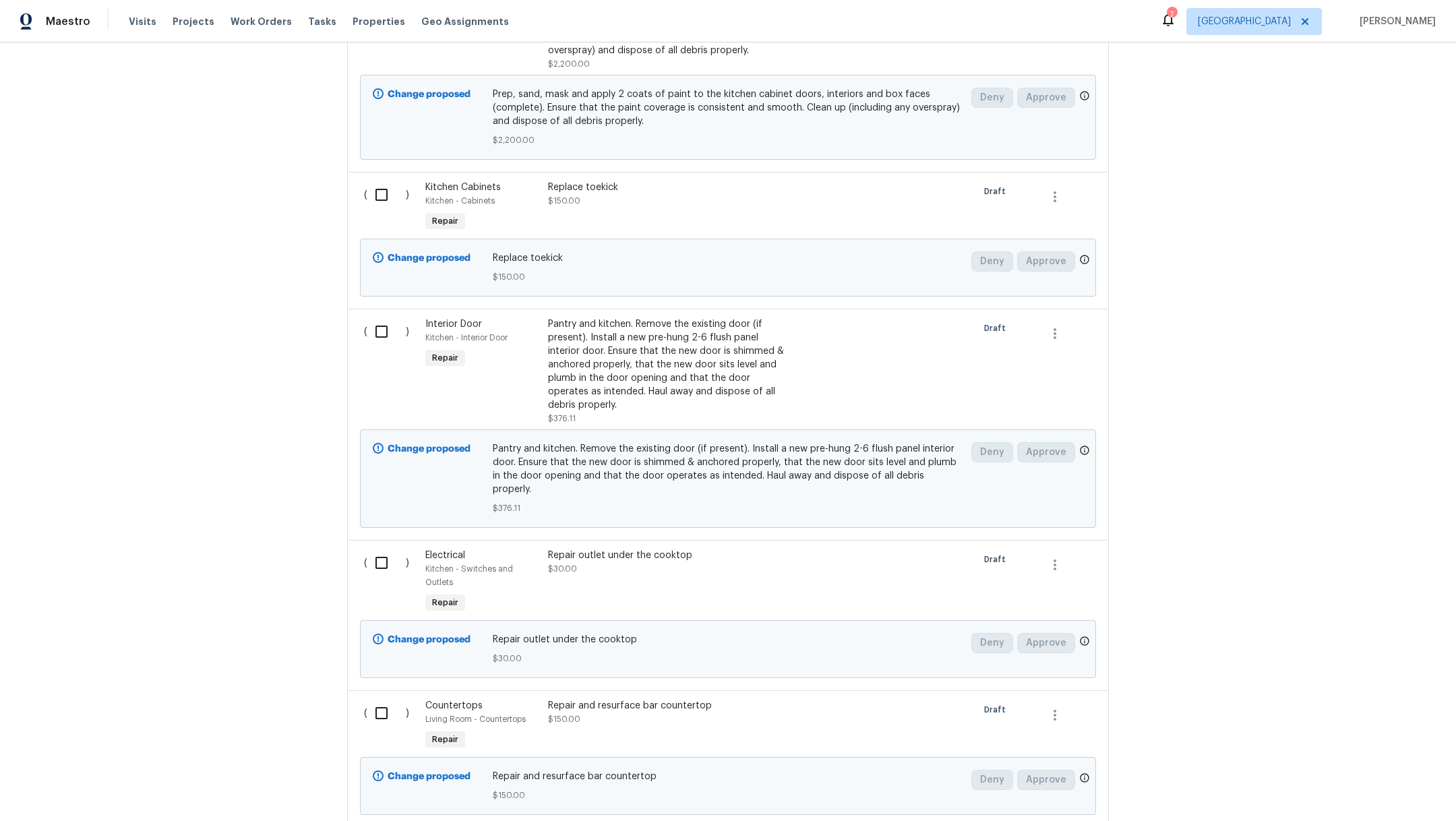
click at [695, 318] on div "Pantry and kitchen. Remove the existing door (if present). Install a new pre-hu…" at bounding box center [666, 364] width 237 height 94
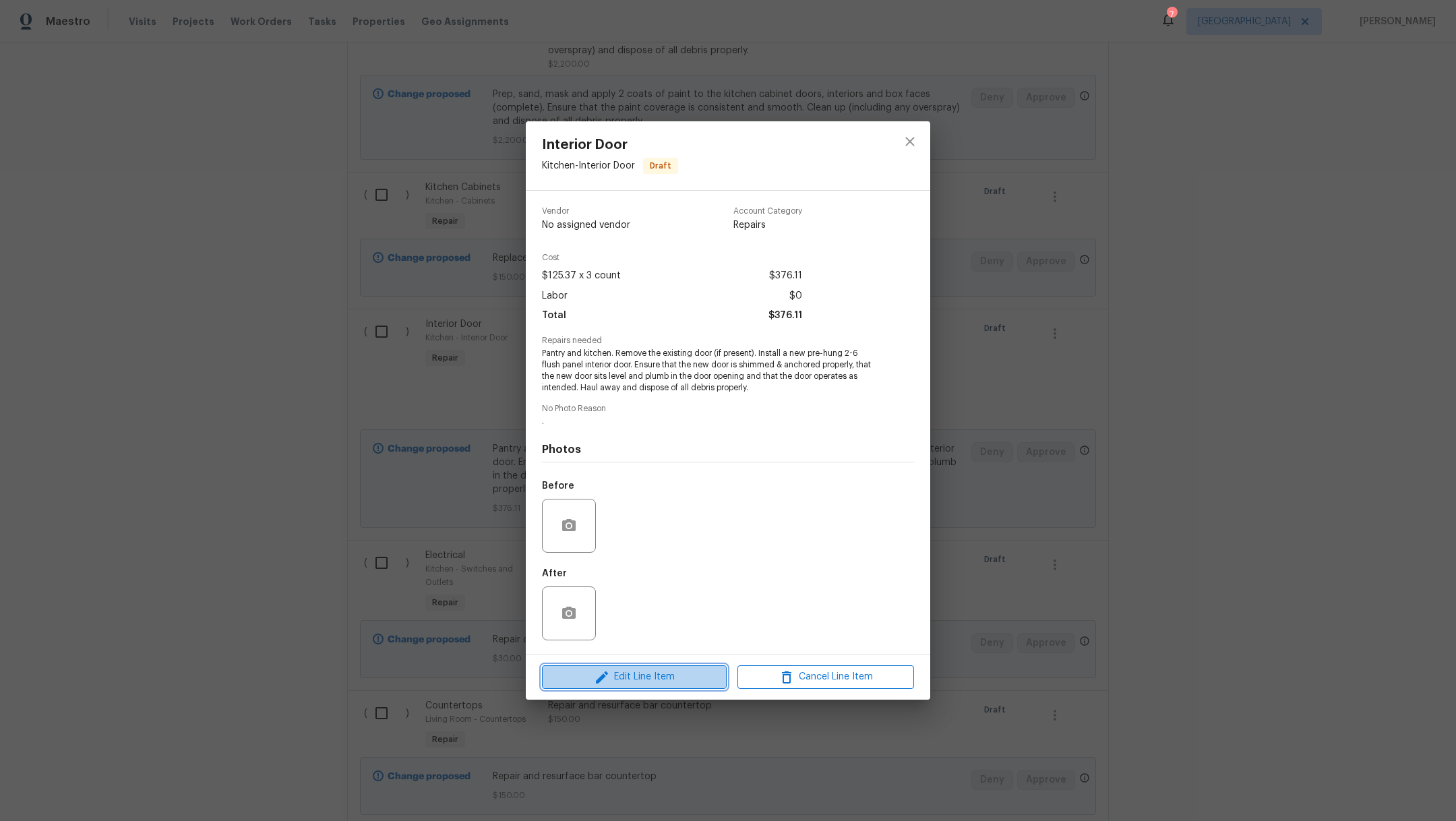
click at [664, 668] on button "Edit Line Item" at bounding box center [634, 677] width 185 height 23
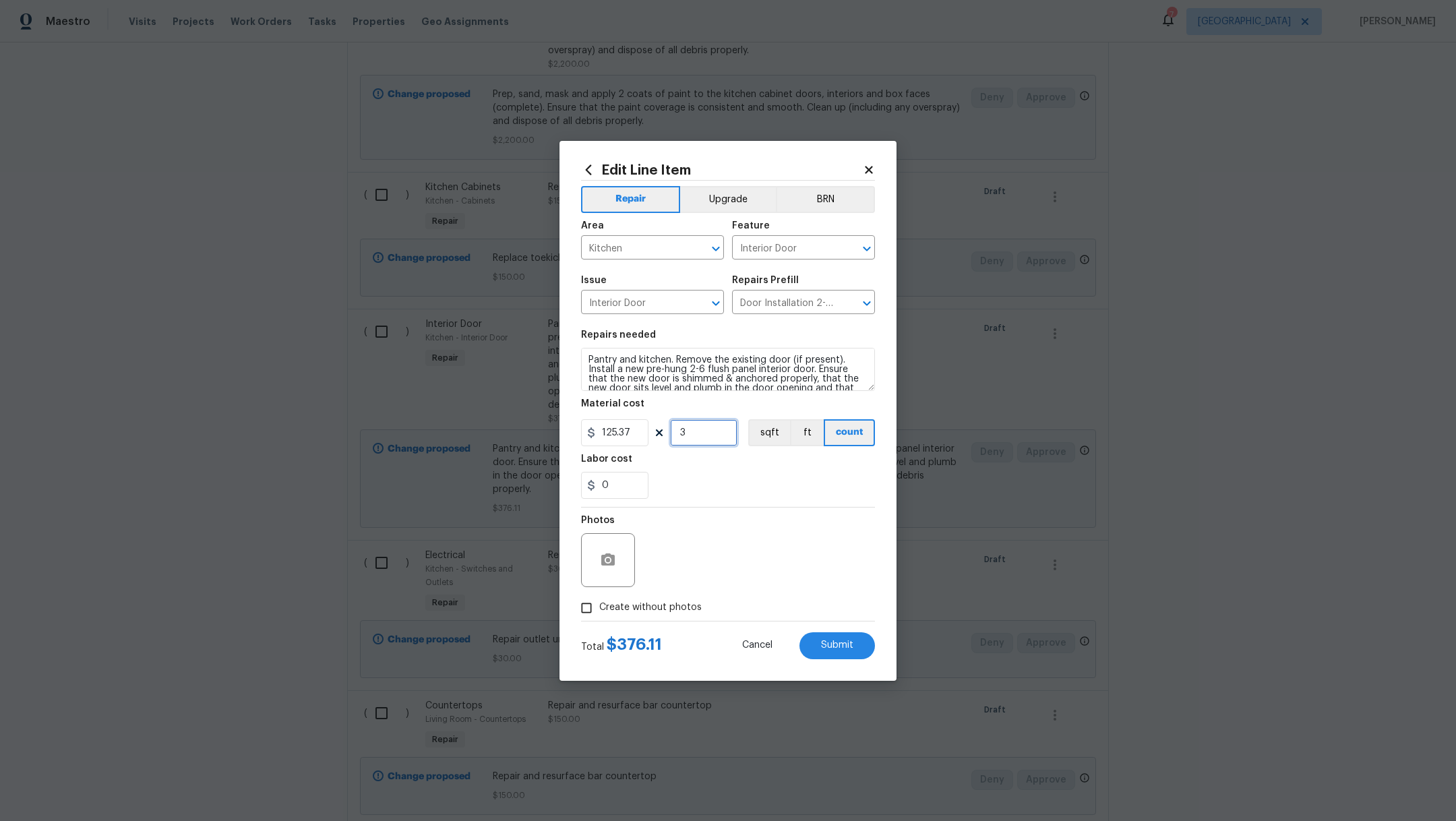
drag, startPoint x: 699, startPoint y: 432, endPoint x: 657, endPoint y: 430, distance: 42.0
click at [661, 431] on div "125.37 3 sqft ft count" at bounding box center [728, 433] width 294 height 27
drag, startPoint x: 774, startPoint y: 472, endPoint x: 774, endPoint y: 484, distance: 12.0
click at [774, 472] on div "0" at bounding box center [728, 486] width 294 height 27
click at [832, 650] on span "Submit" at bounding box center [837, 646] width 32 height 10
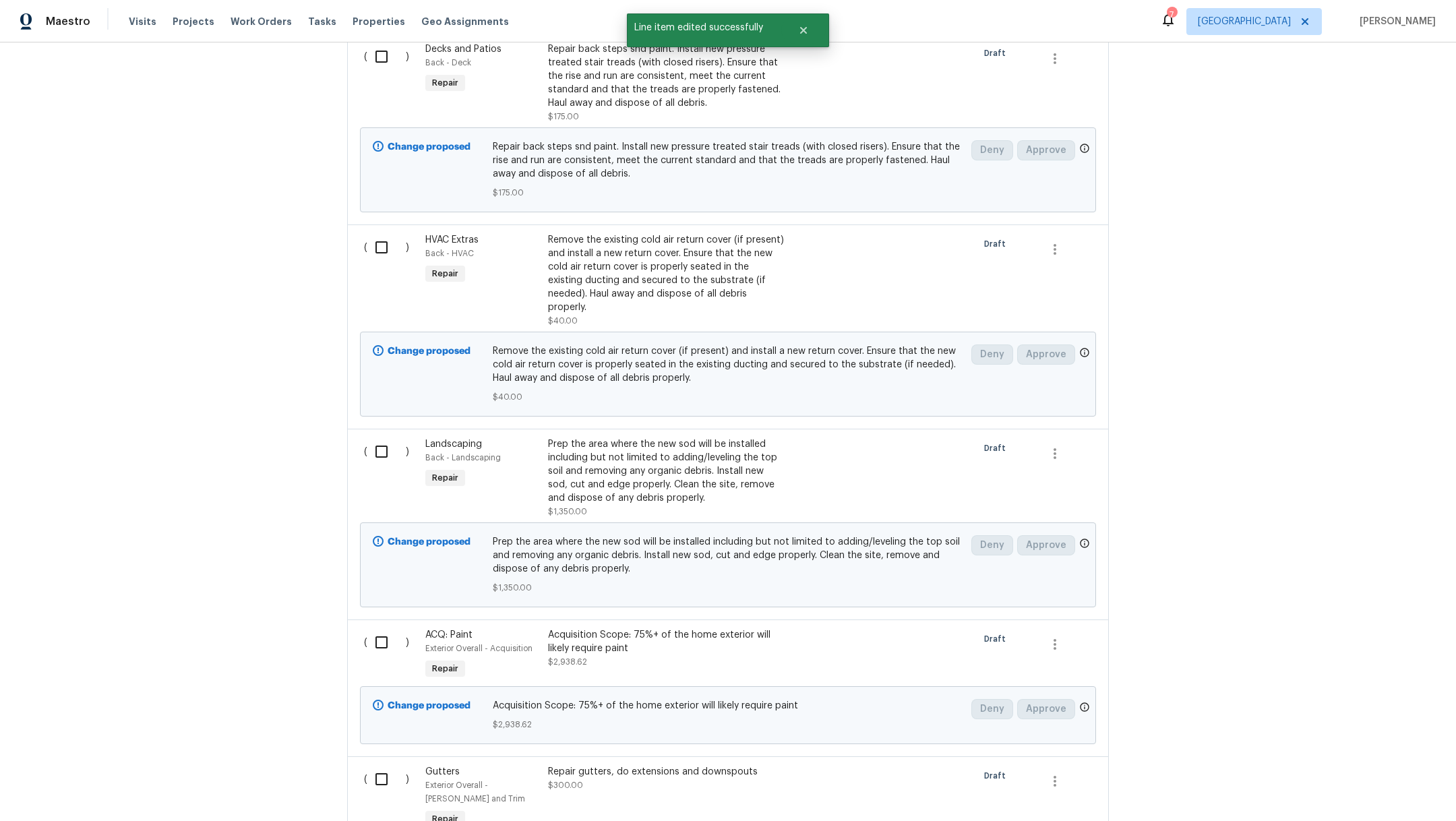
scroll to position [0, 0]
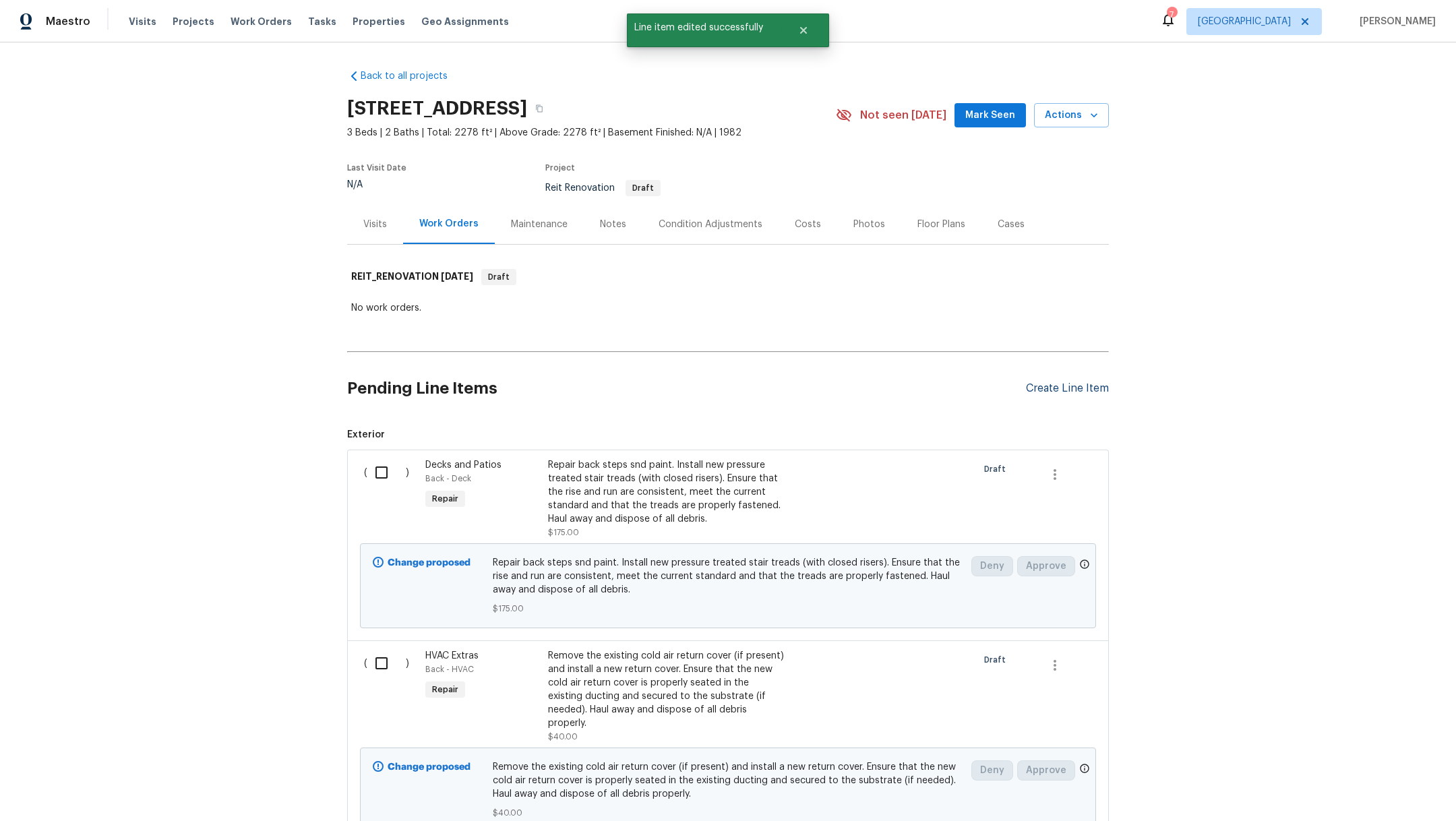
click at [1081, 387] on div "Create Line Item" at bounding box center [1067, 389] width 83 height 13
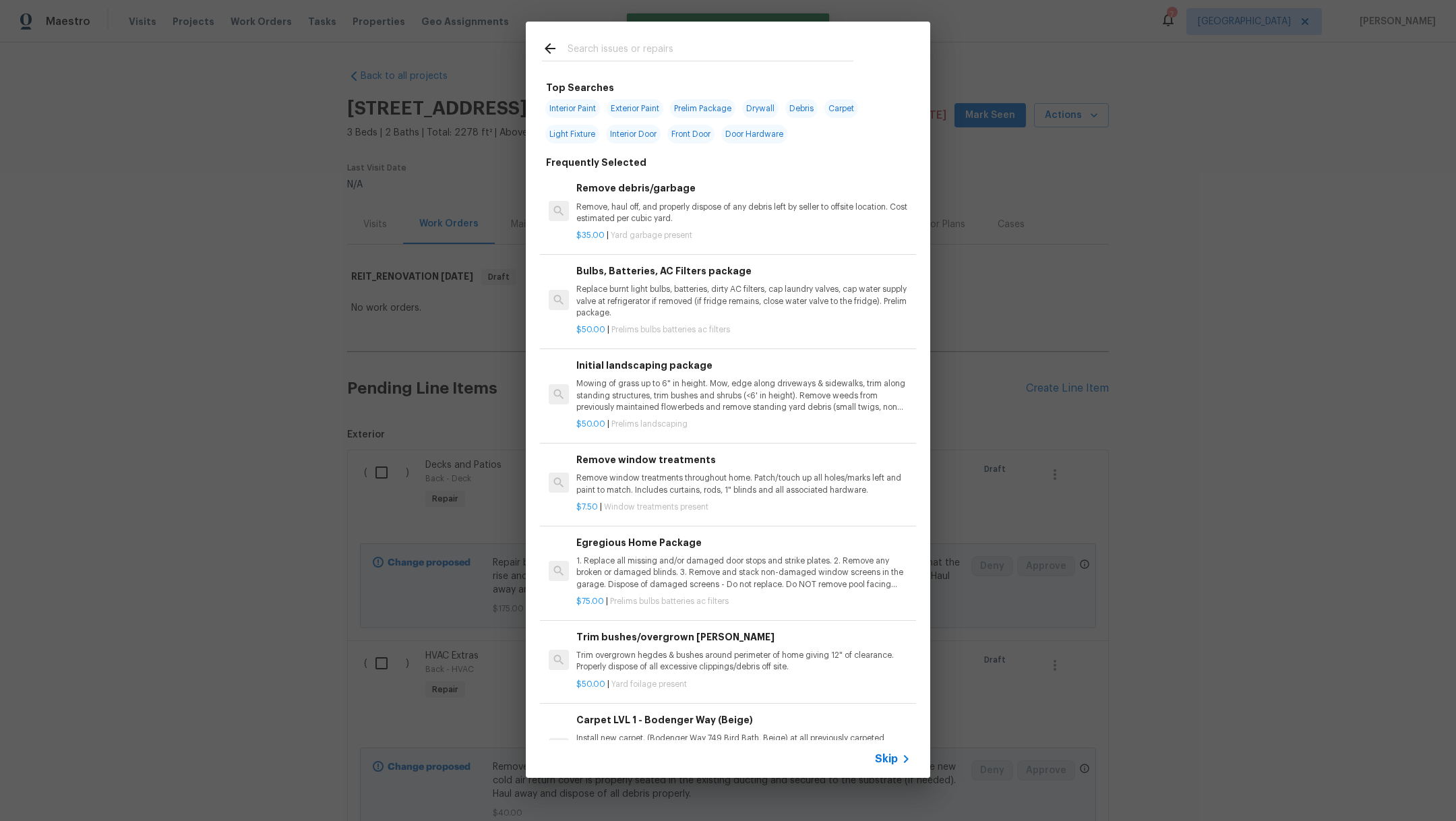
click at [593, 51] on input "text" at bounding box center [711, 50] width 286 height 20
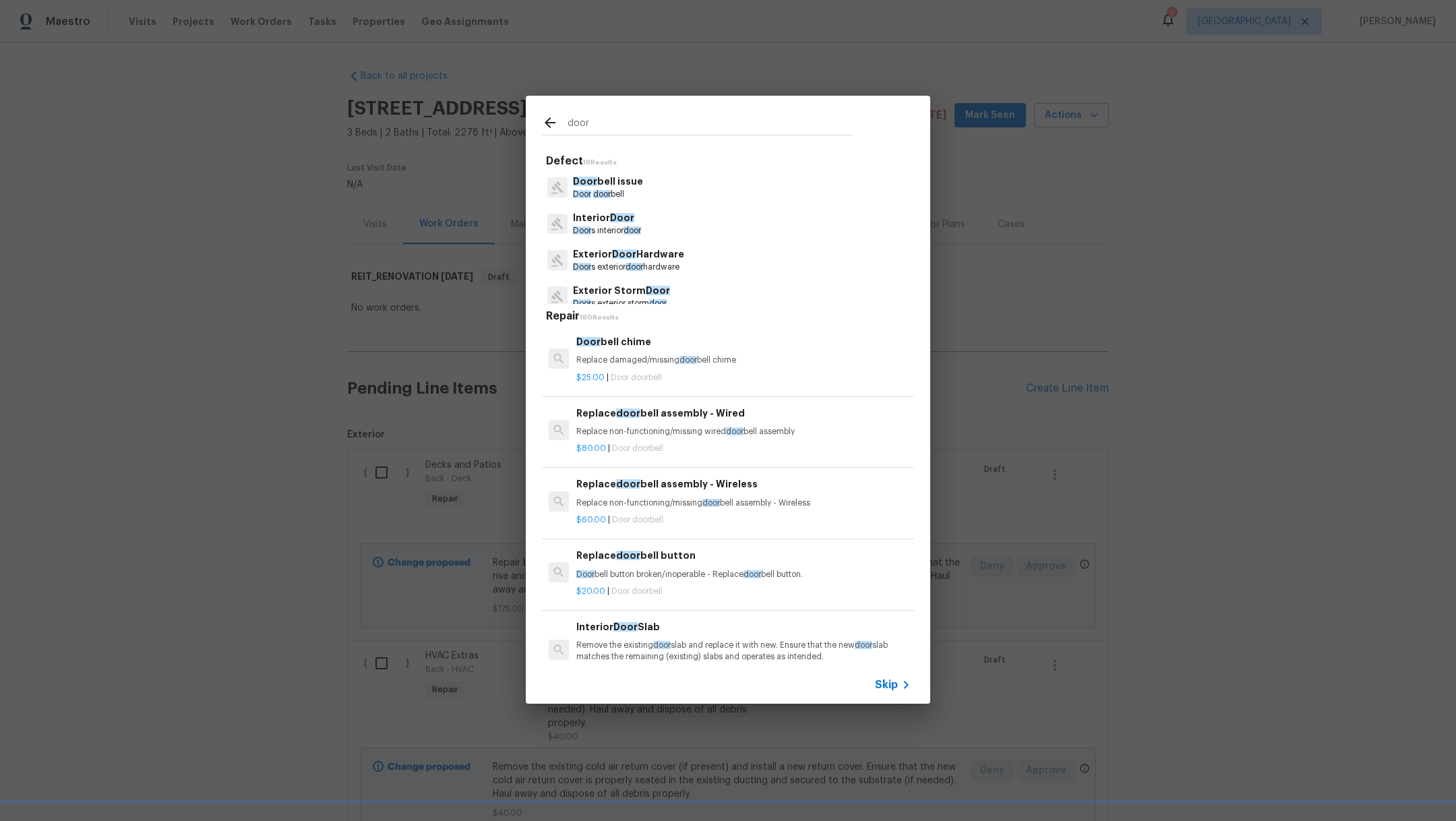
click at [623, 228] on p "Door s interior door" at bounding box center [607, 231] width 68 height 11
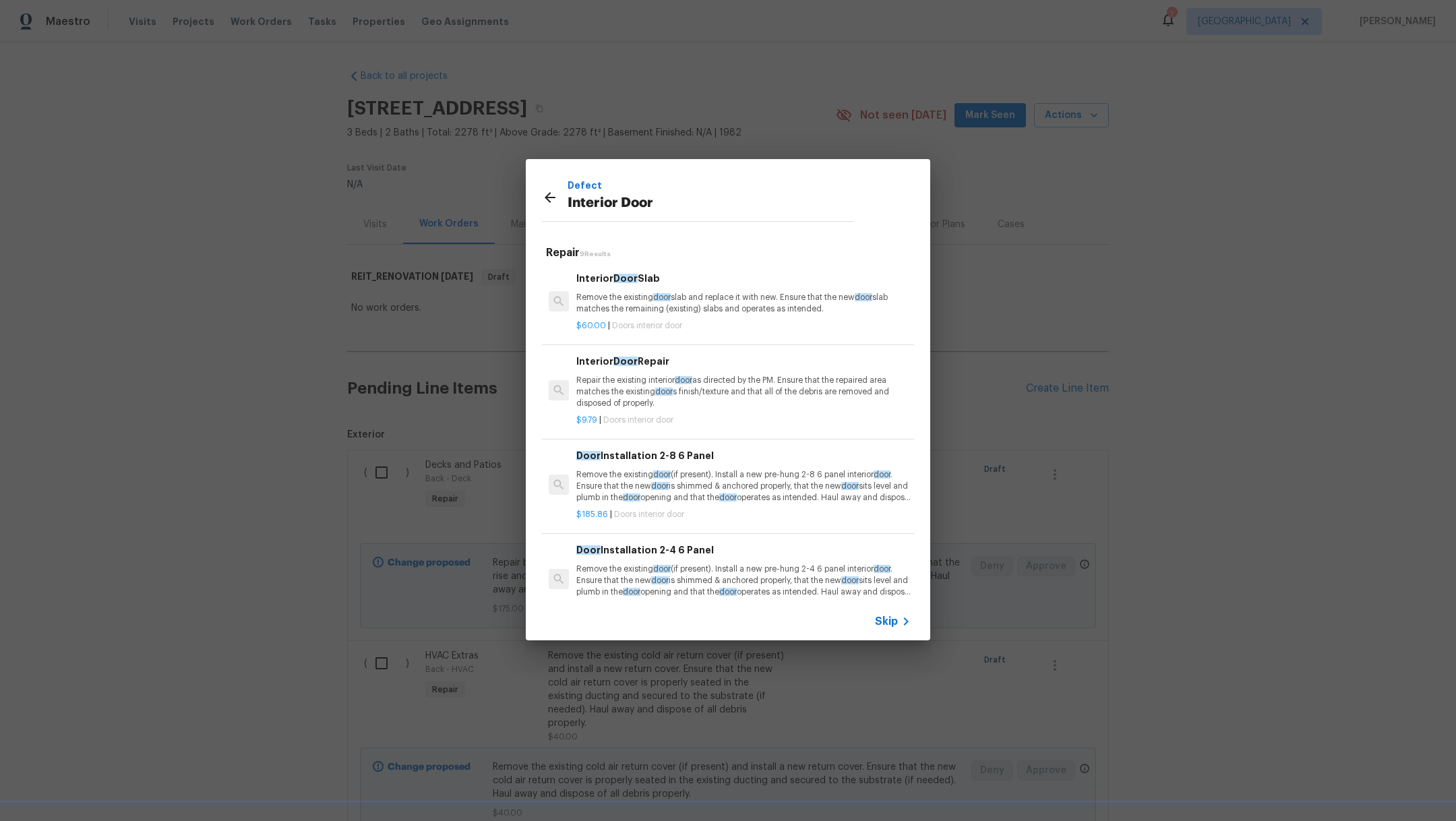
scroll to position [493, 0]
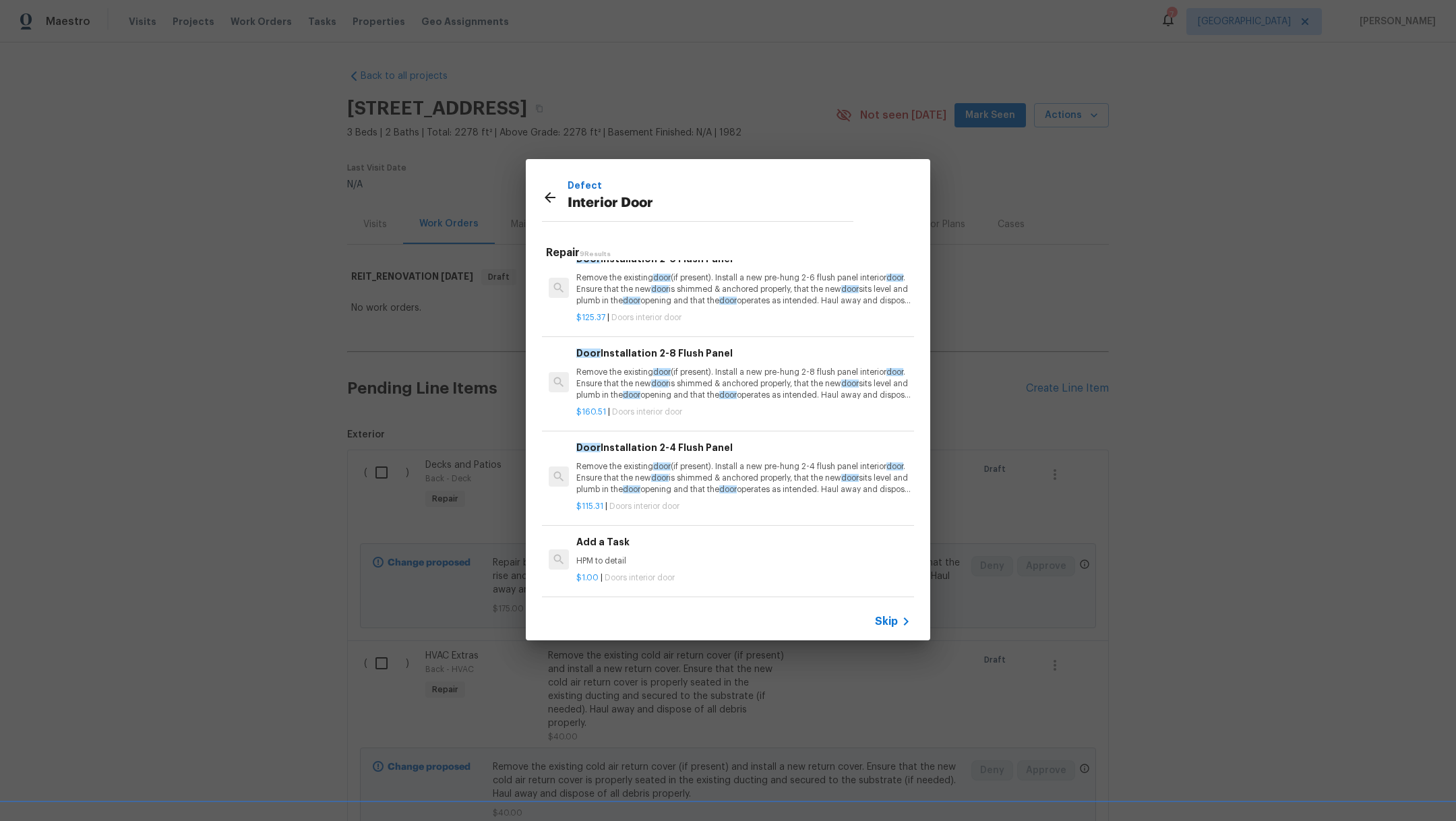
click at [686, 567] on div "$1.00 | Doors interior door" at bounding box center [744, 575] width 334 height 17
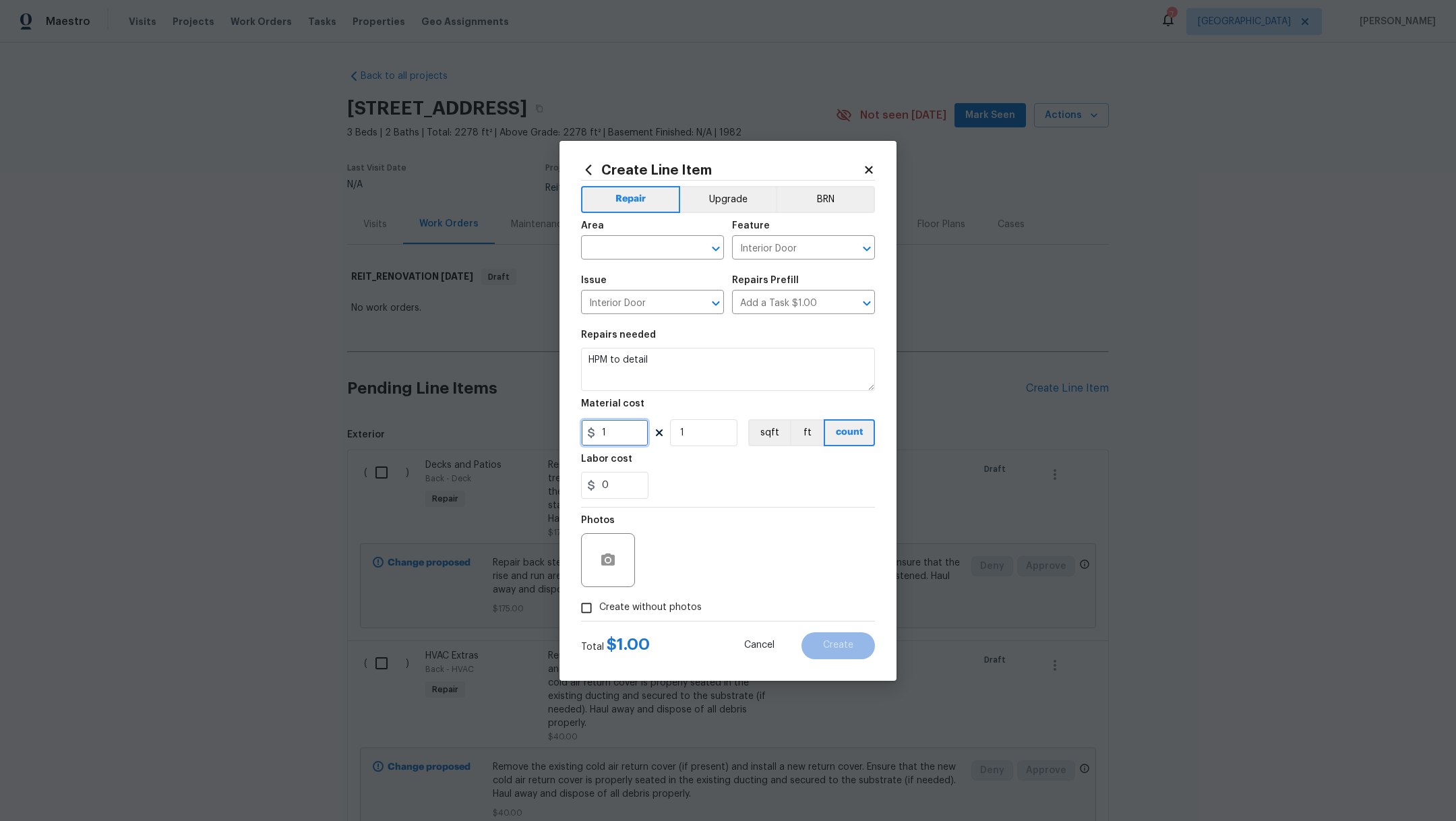
drag, startPoint x: 646, startPoint y: 441, endPoint x: 438, endPoint y: 412, distance: 210.0
click at [442, 413] on div "Create Line Item Repair Upgrade BRN Area ​ Feature Interior Door ​ Issue Interi…" at bounding box center [728, 410] width 1456 height 821
drag, startPoint x: 691, startPoint y: 363, endPoint x: 506, endPoint y: 332, distance: 187.6
click at [506, 332] on div "Create Line Item Repair Upgrade BRN Area ​ Feature Interior Door ​ Issue Interi…" at bounding box center [728, 410] width 1456 height 821
click at [612, 244] on input "text" at bounding box center [634, 249] width 105 height 21
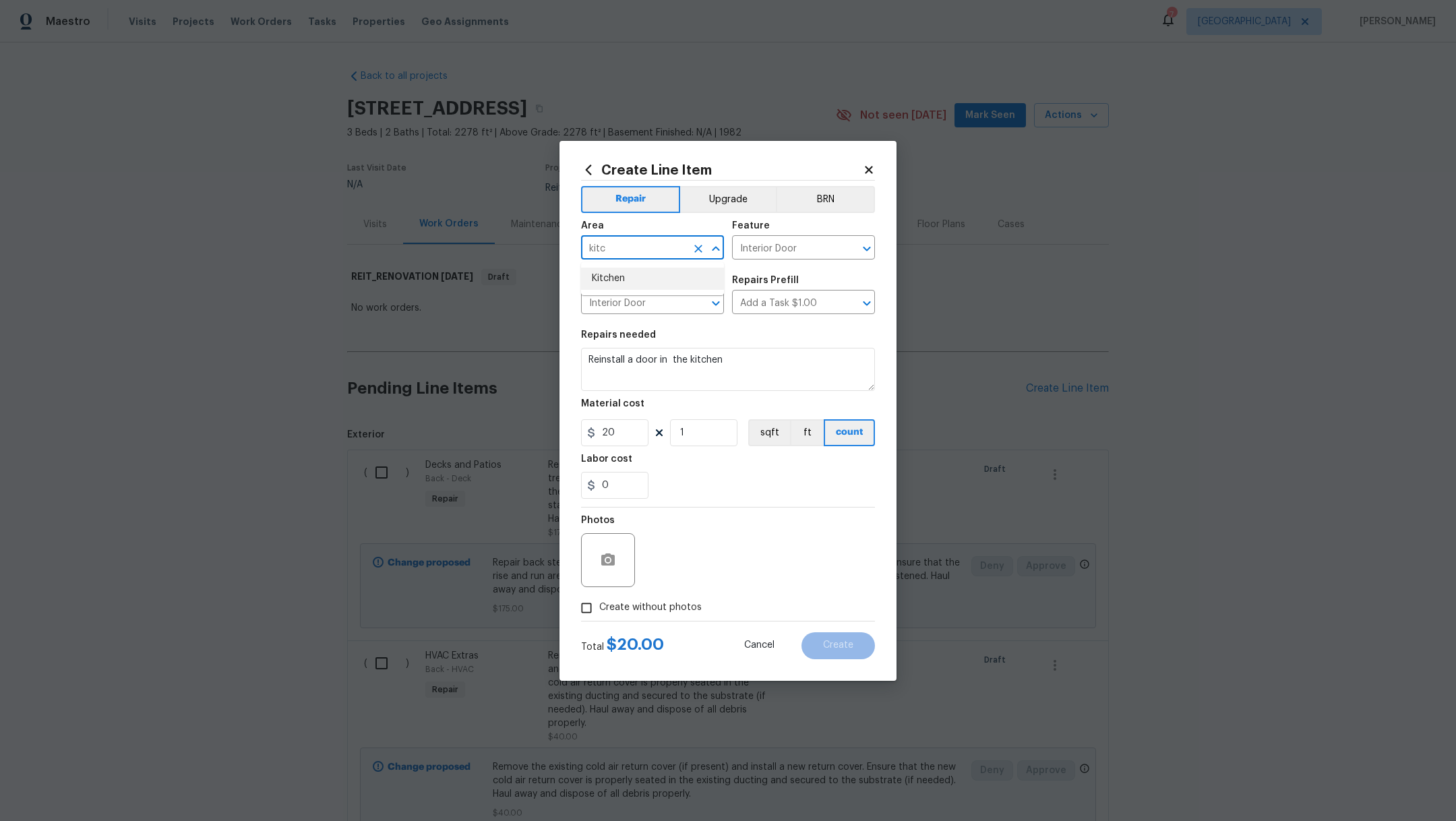
click at [630, 273] on li "Kitchen" at bounding box center [653, 279] width 143 height 23
click at [650, 601] on span "Create without photos" at bounding box center [650, 608] width 102 height 14
click at [600, 600] on input "Create without photos" at bounding box center [587, 609] width 26 height 26
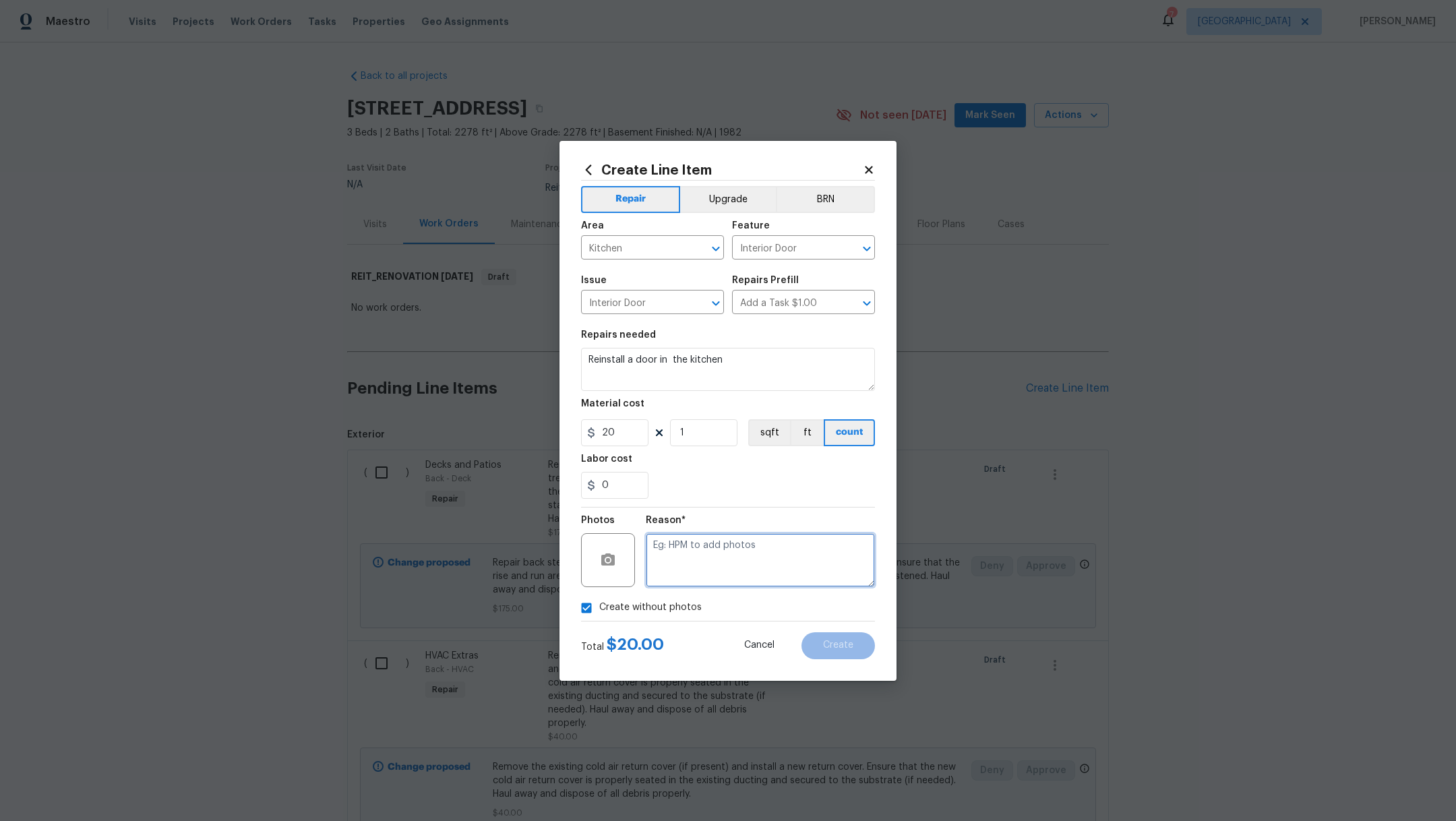
click at [716, 559] on textarea at bounding box center [760, 560] width 229 height 54
click at [841, 642] on span "Create" at bounding box center [839, 646] width 31 height 10
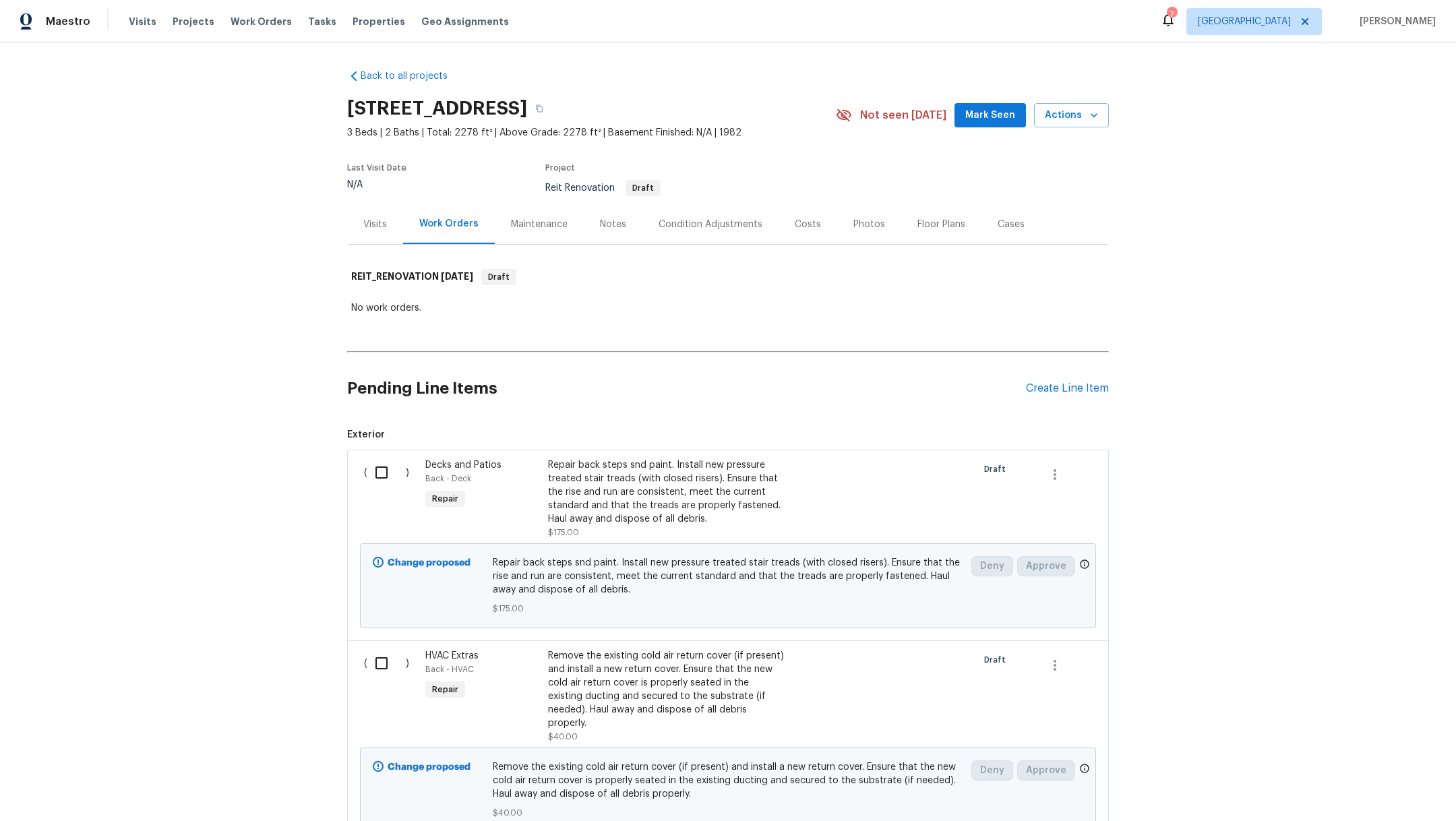
click at [1068, 380] on div "Pending Line Items Create Line Item" at bounding box center [728, 388] width 762 height 63
click at [1068, 393] on div "Create Line Item" at bounding box center [1067, 389] width 83 height 13
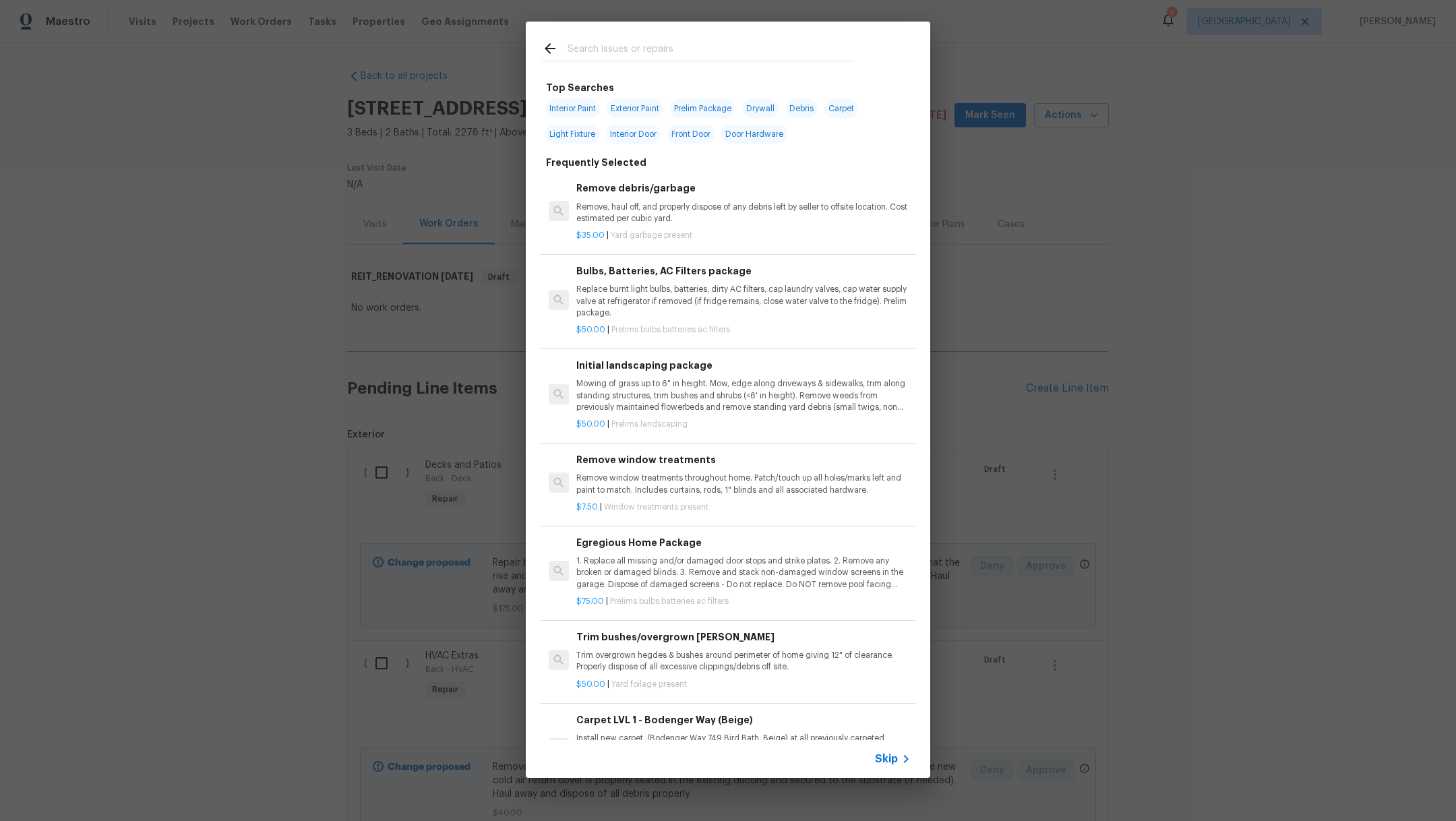
click at [646, 53] on input "text" at bounding box center [711, 50] width 286 height 20
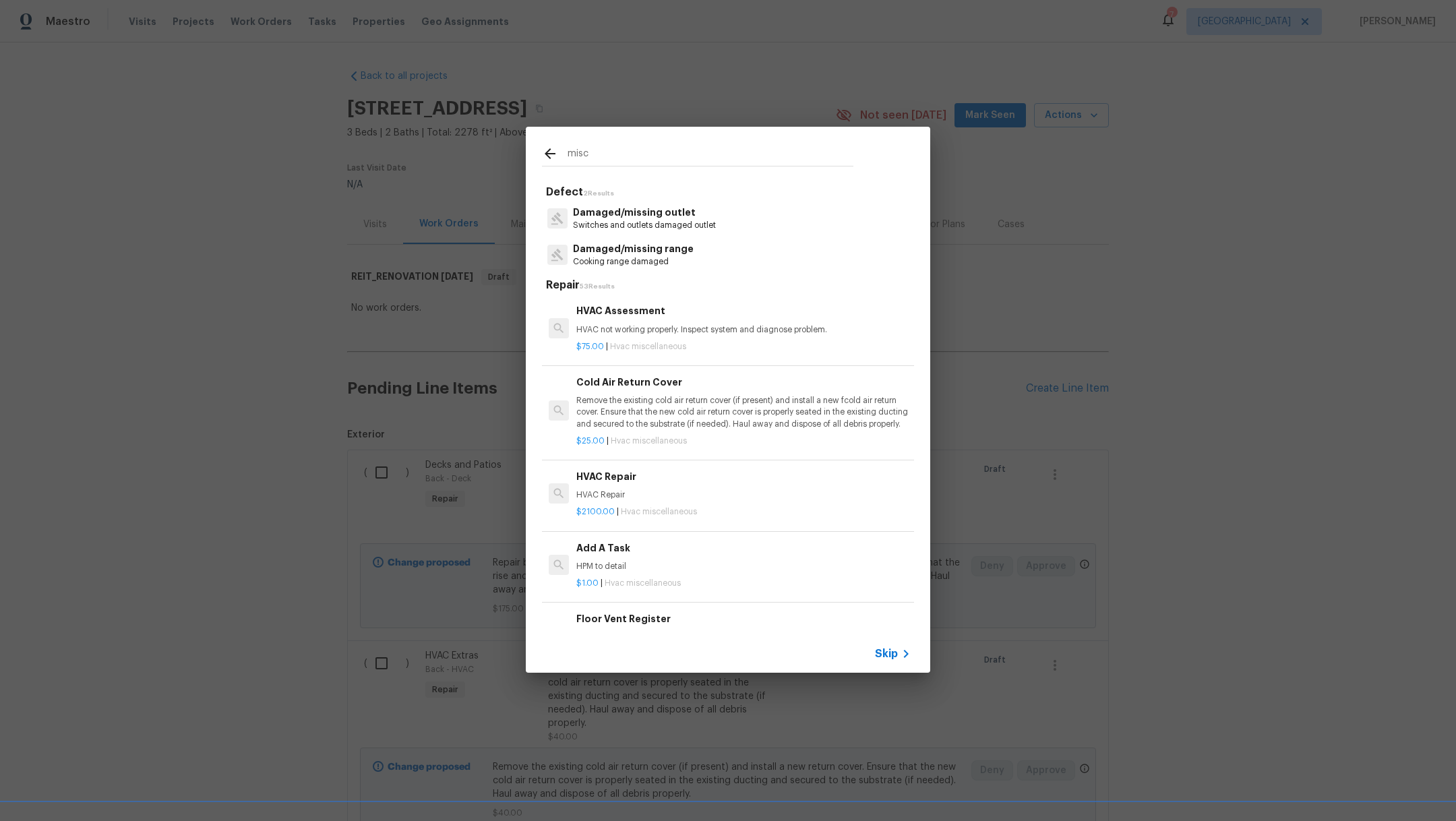
click at [700, 578] on p "$1.00 | Hvac miscellaneous" at bounding box center [744, 584] width 334 height 11
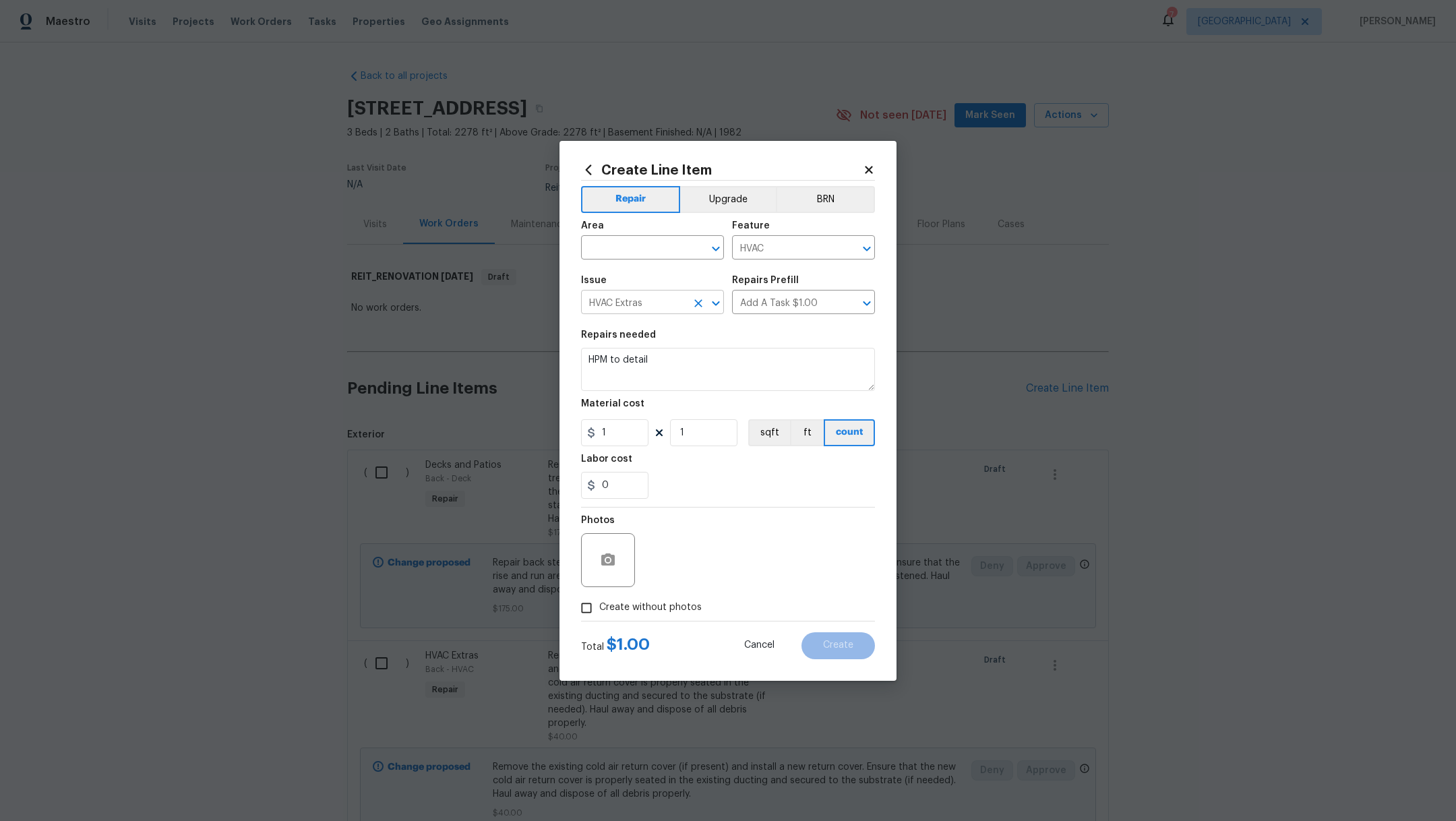
click at [677, 304] on input "HVAC Extras" at bounding box center [634, 304] width 105 height 21
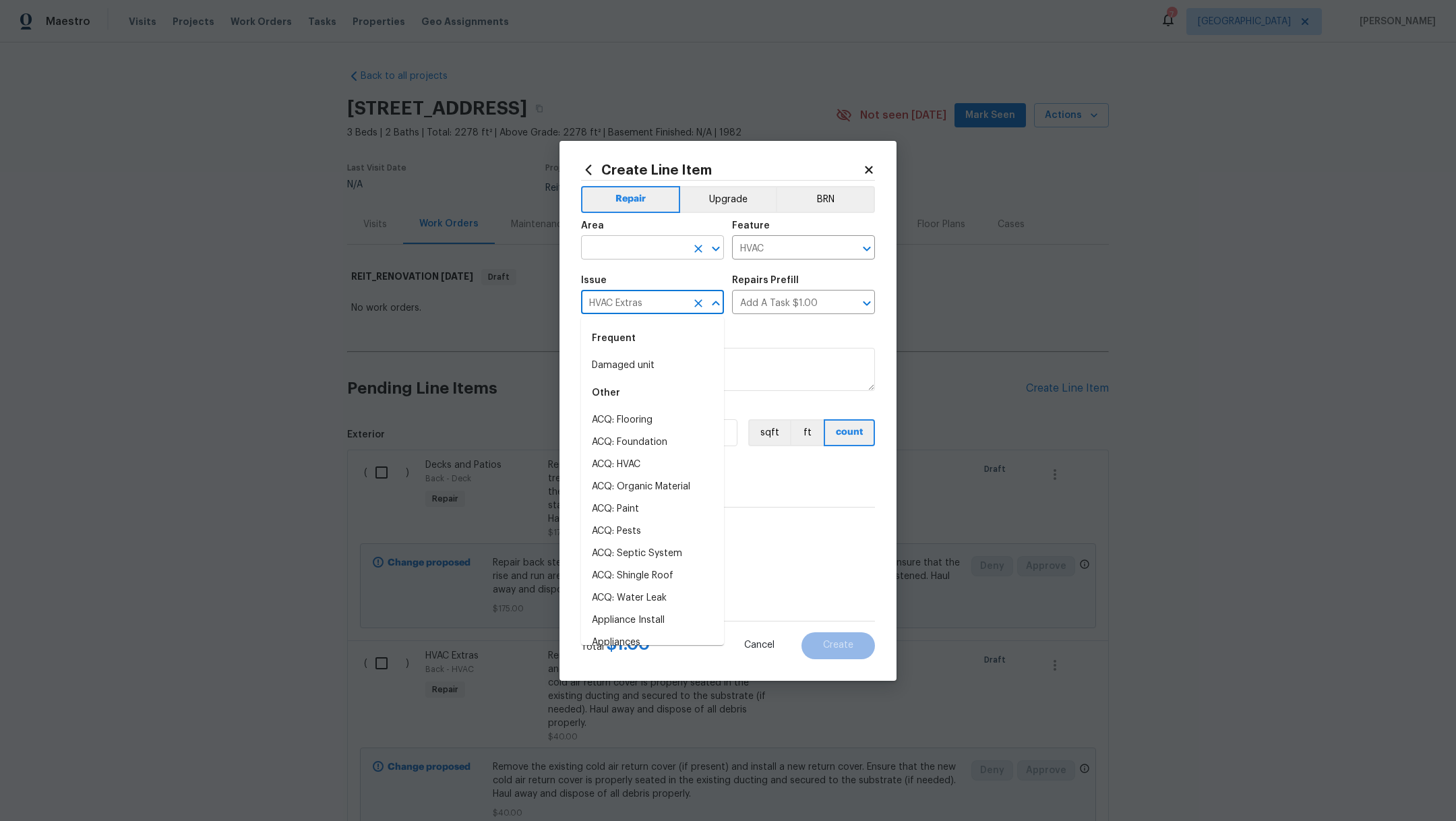
click at [651, 248] on input "text" at bounding box center [634, 249] width 105 height 21
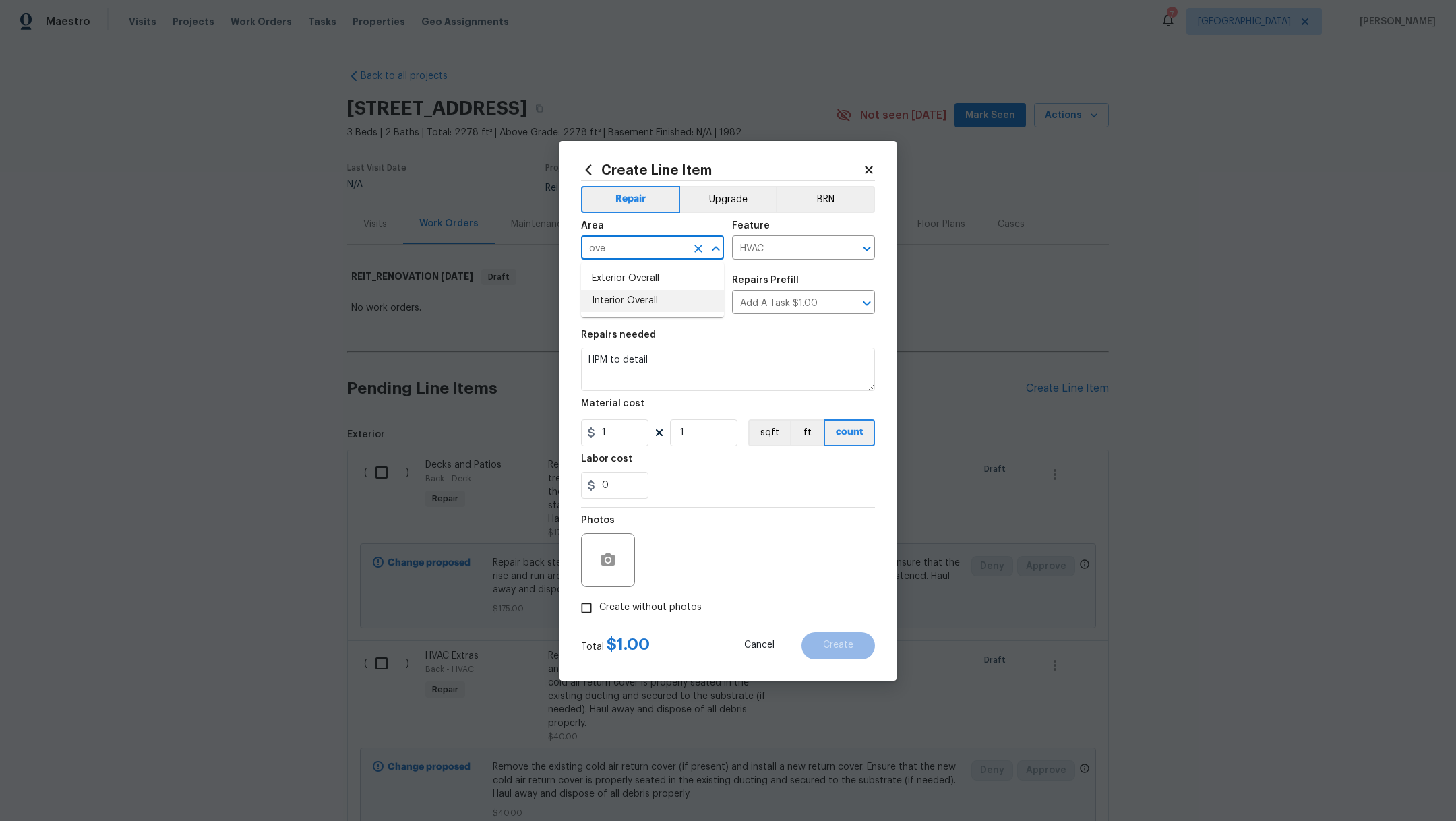
click at [662, 297] on li "Interior Overall" at bounding box center [653, 302] width 143 height 23
click at [753, 247] on input "HVAC" at bounding box center [785, 249] width 105 height 21
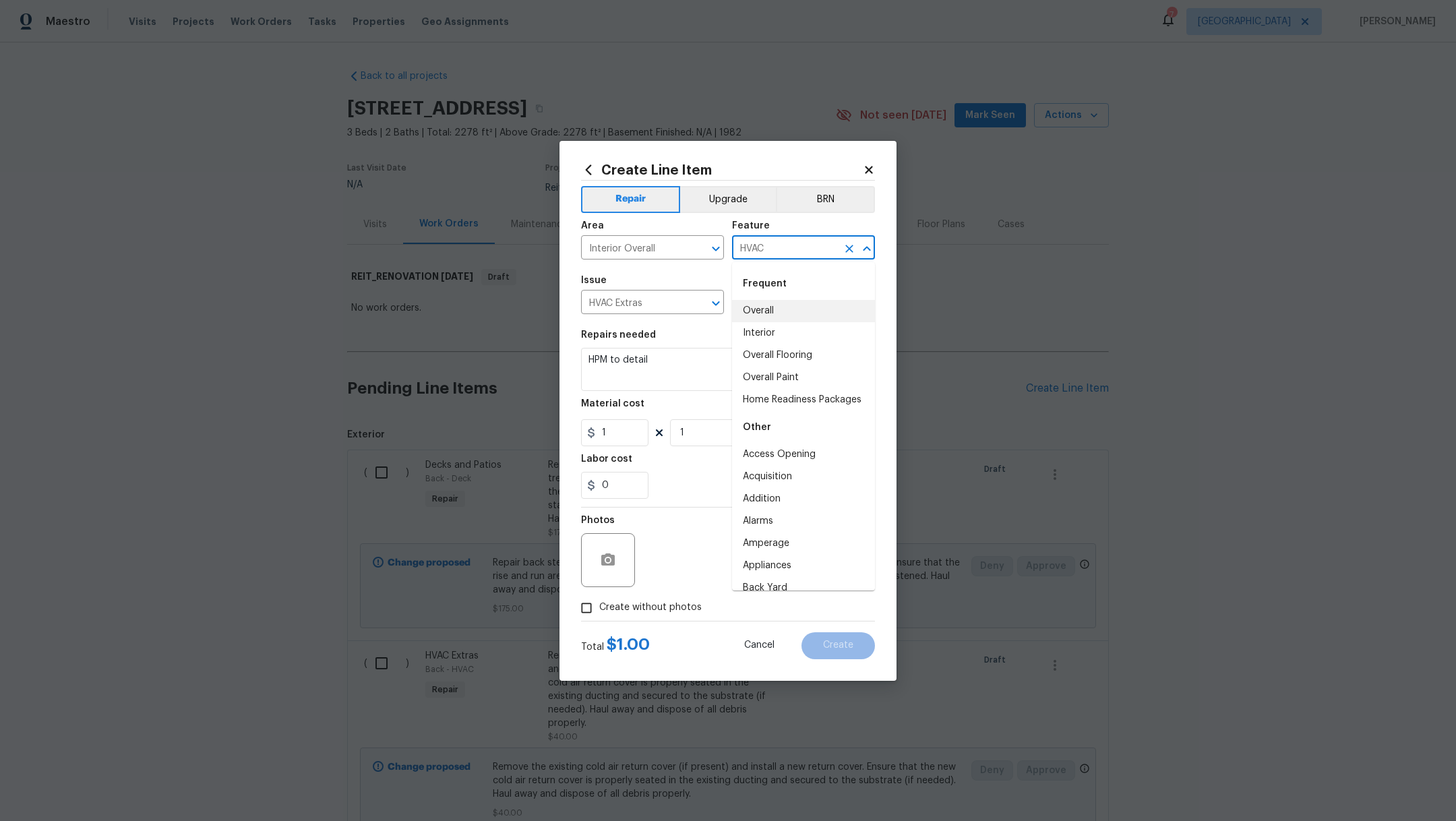
click at [809, 311] on li "Overall" at bounding box center [804, 311] width 143 height 23
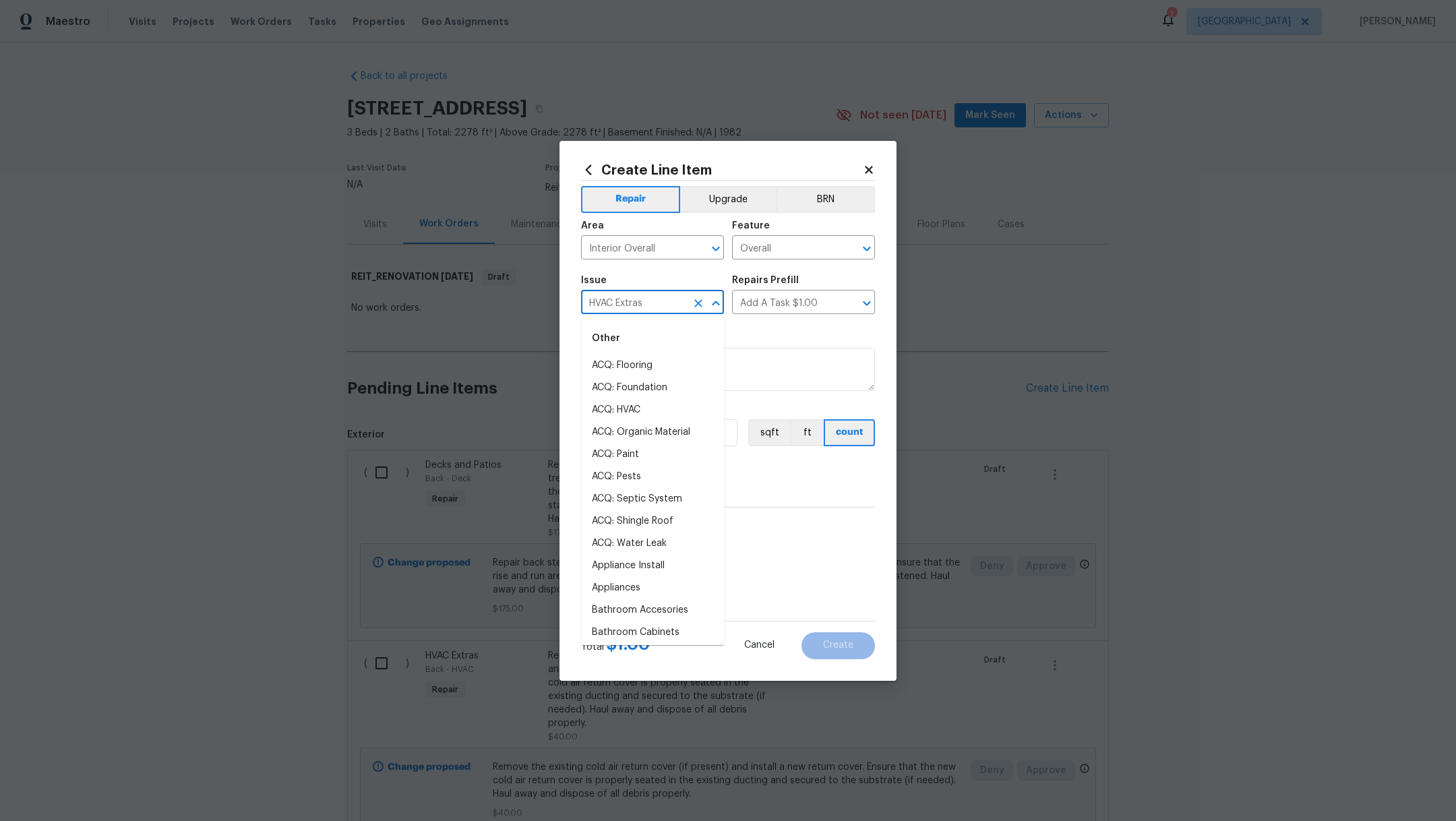
click at [658, 304] on input "HVAC Extras" at bounding box center [634, 304] width 105 height 21
click at [683, 424] on li "Overall Exterior" at bounding box center [653, 425] width 143 height 23
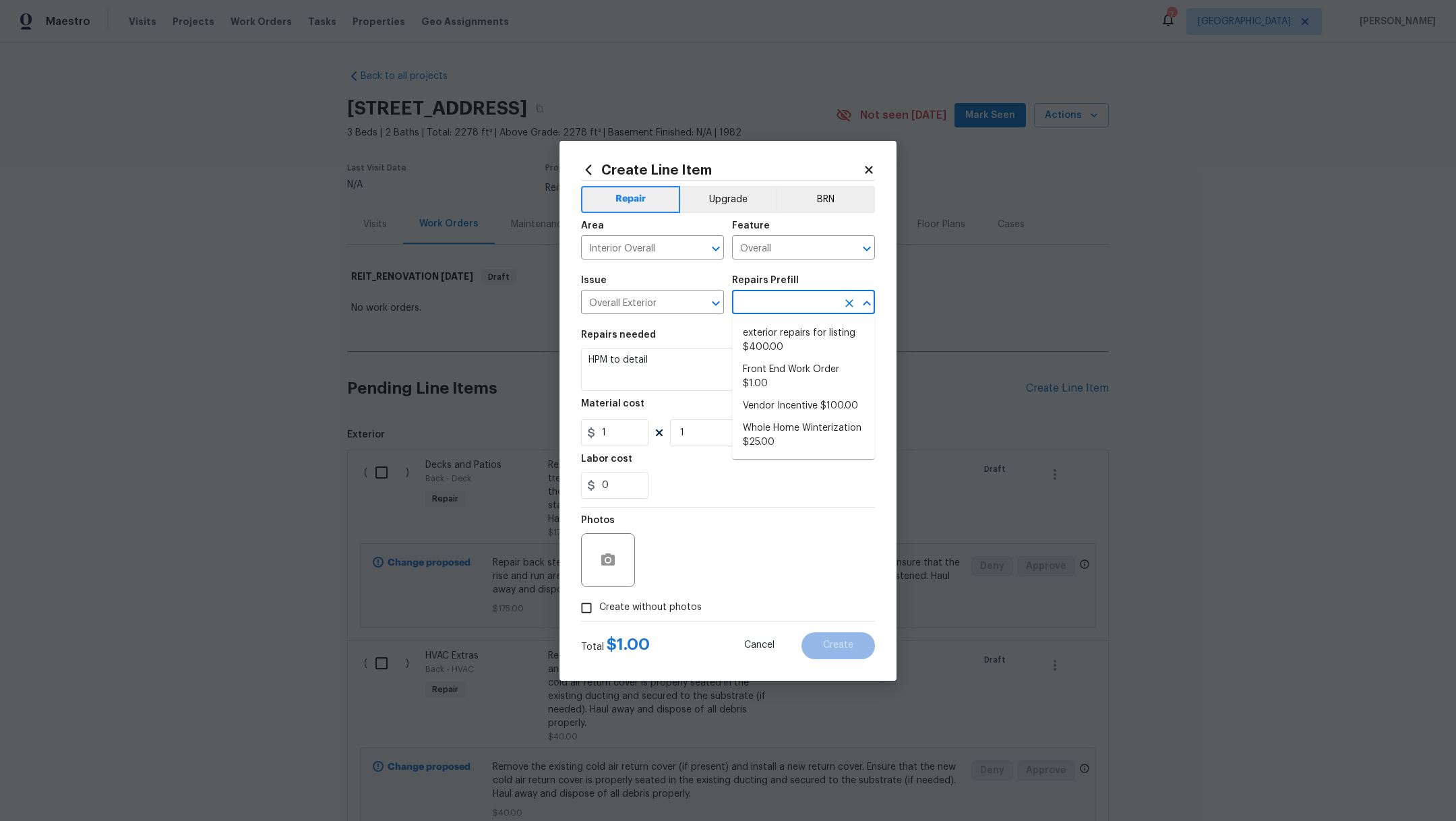
click at [754, 305] on input "text" at bounding box center [785, 304] width 105 height 21
click at [767, 374] on li "Front End Work Order $1.00" at bounding box center [804, 376] width 143 height 36
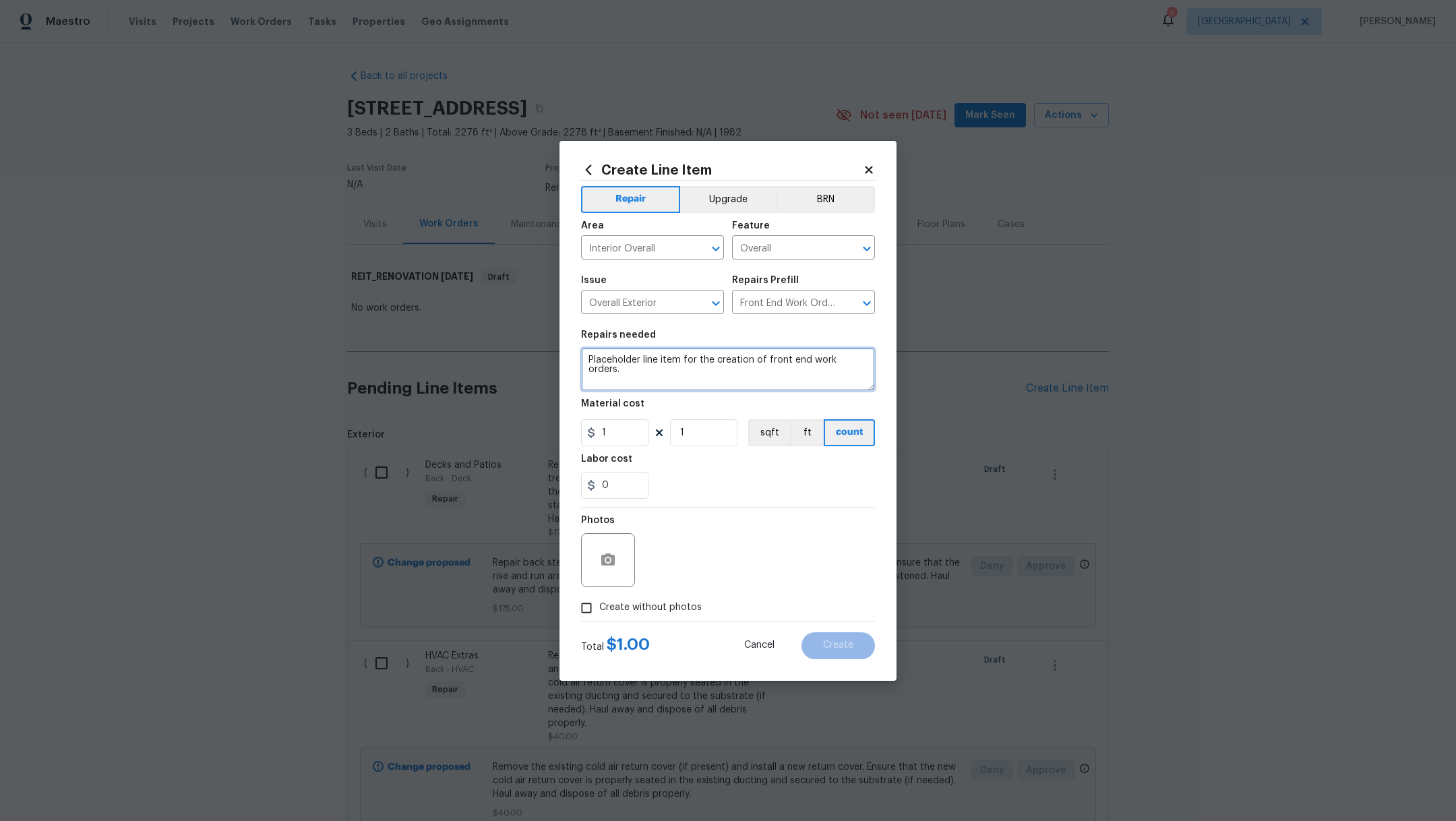
drag, startPoint x: 867, startPoint y: 362, endPoint x: 532, endPoint y: 353, distance: 335.1
click at [532, 353] on div "Create Line Item Repair Upgrade BRN Area Interior Overall ​ Feature Overall ​ I…" at bounding box center [728, 410] width 1456 height 821
click at [658, 596] on label "Create without photos" at bounding box center [638, 609] width 128 height 26
click at [600, 596] on input "Create without photos" at bounding box center [587, 609] width 26 height 26
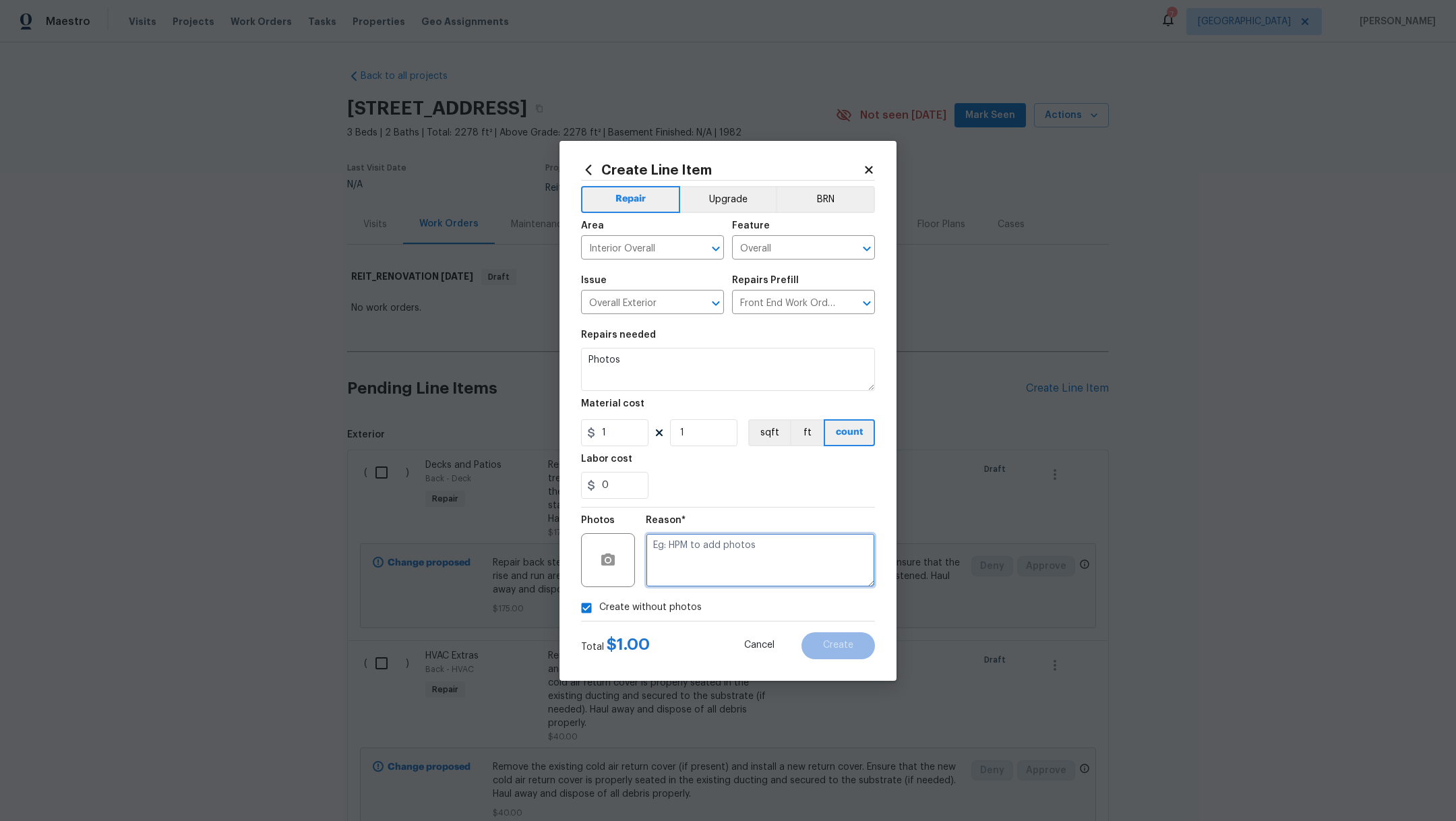
click at [732, 572] on textarea at bounding box center [760, 560] width 229 height 54
click at [863, 642] on button "Create" at bounding box center [838, 647] width 73 height 27
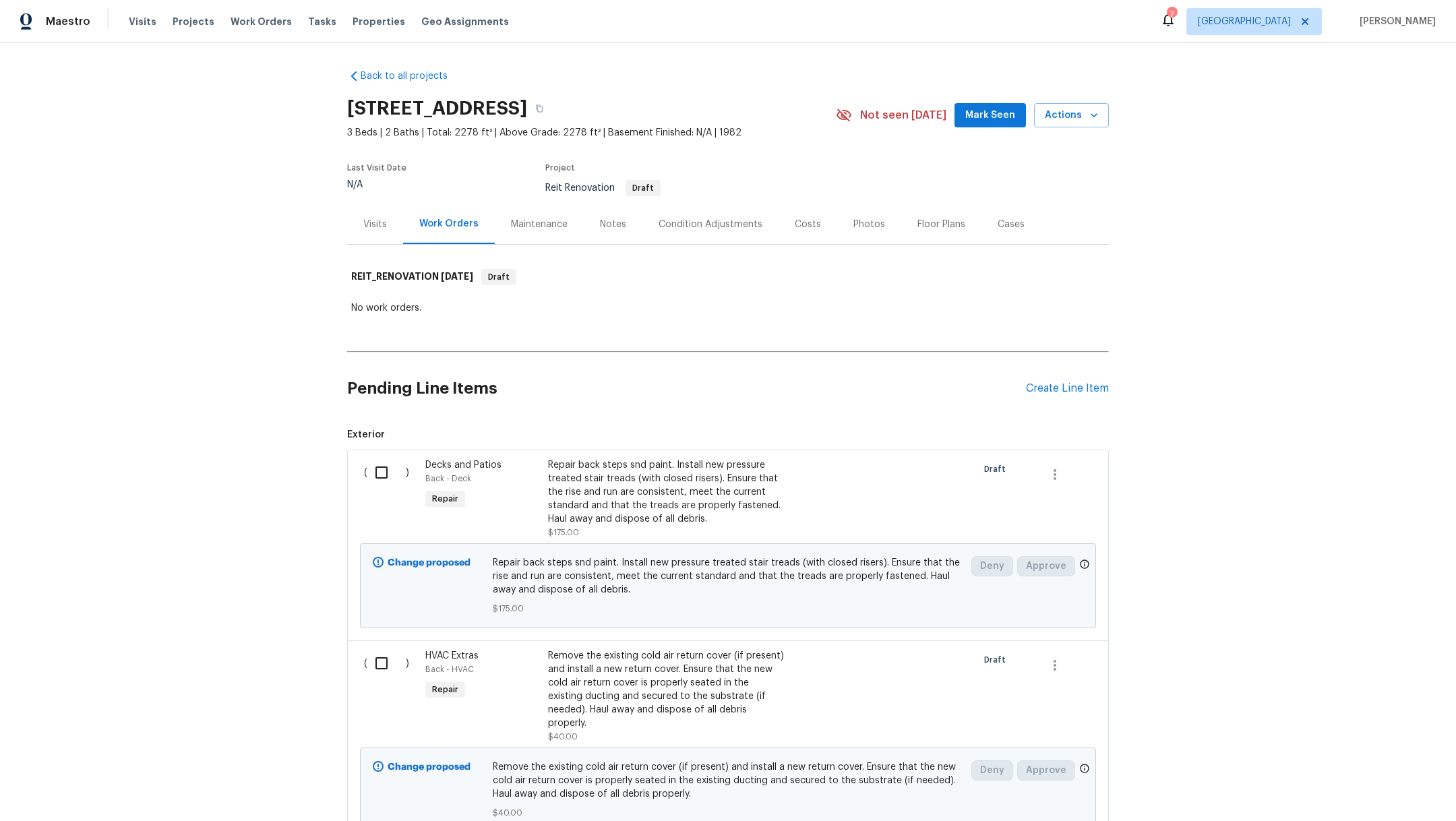
scroll to position [287, 0]
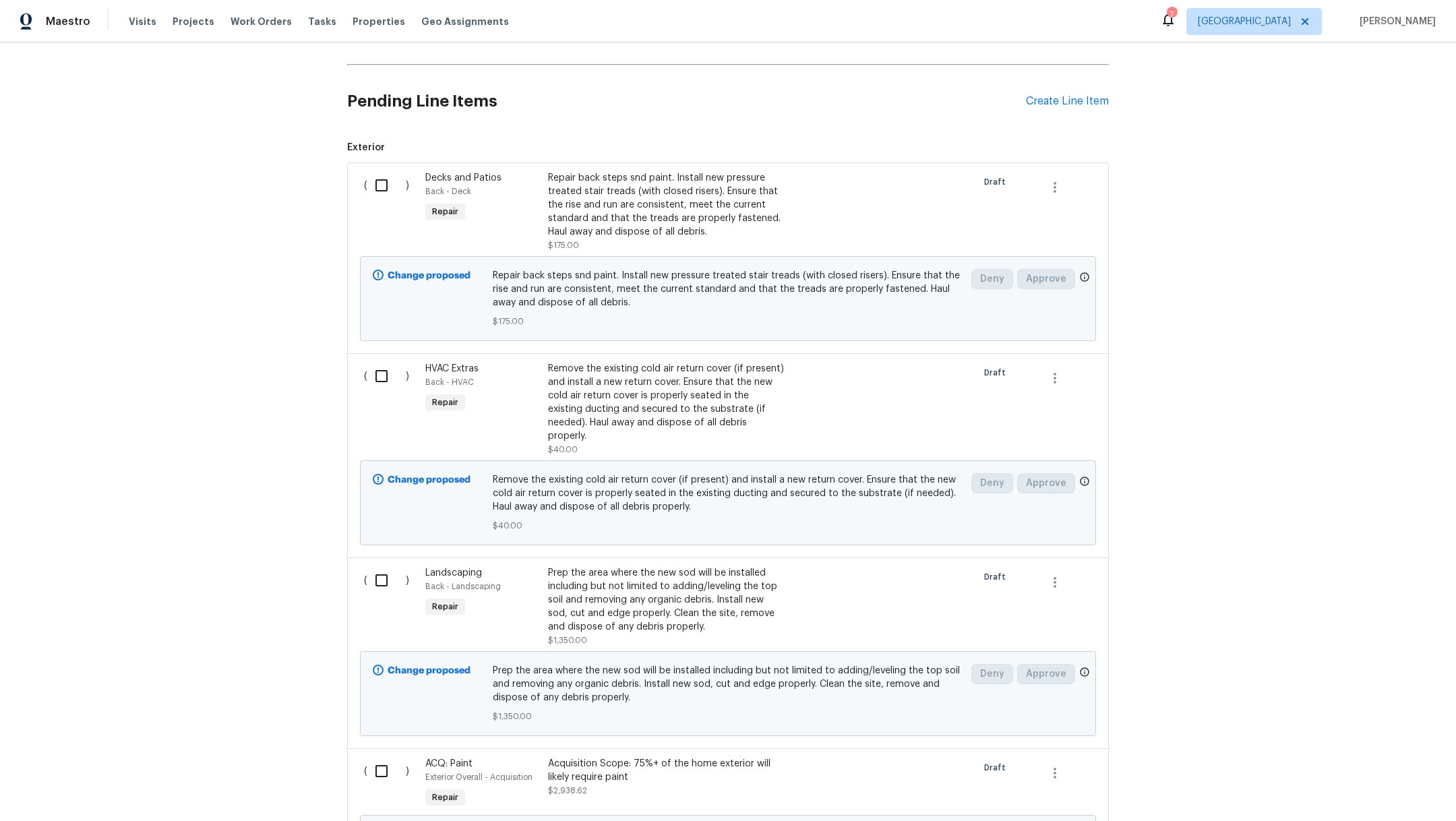
click at [703, 577] on div "Prep the area where the new sod will be installed including but not limited to …" at bounding box center [666, 600] width 237 height 68
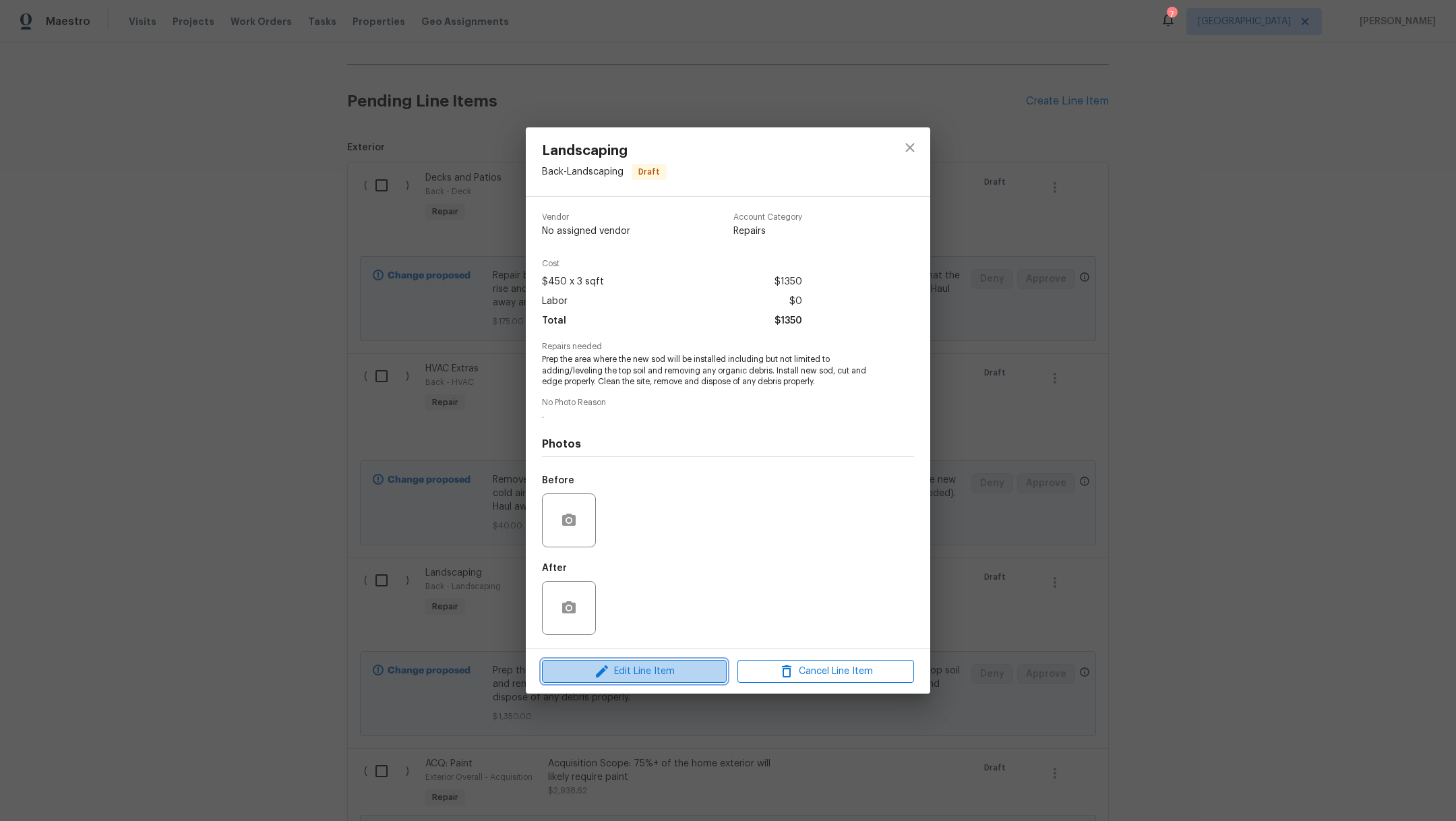
click at [648, 676] on span "Edit Line Item" at bounding box center [634, 671] width 177 height 17
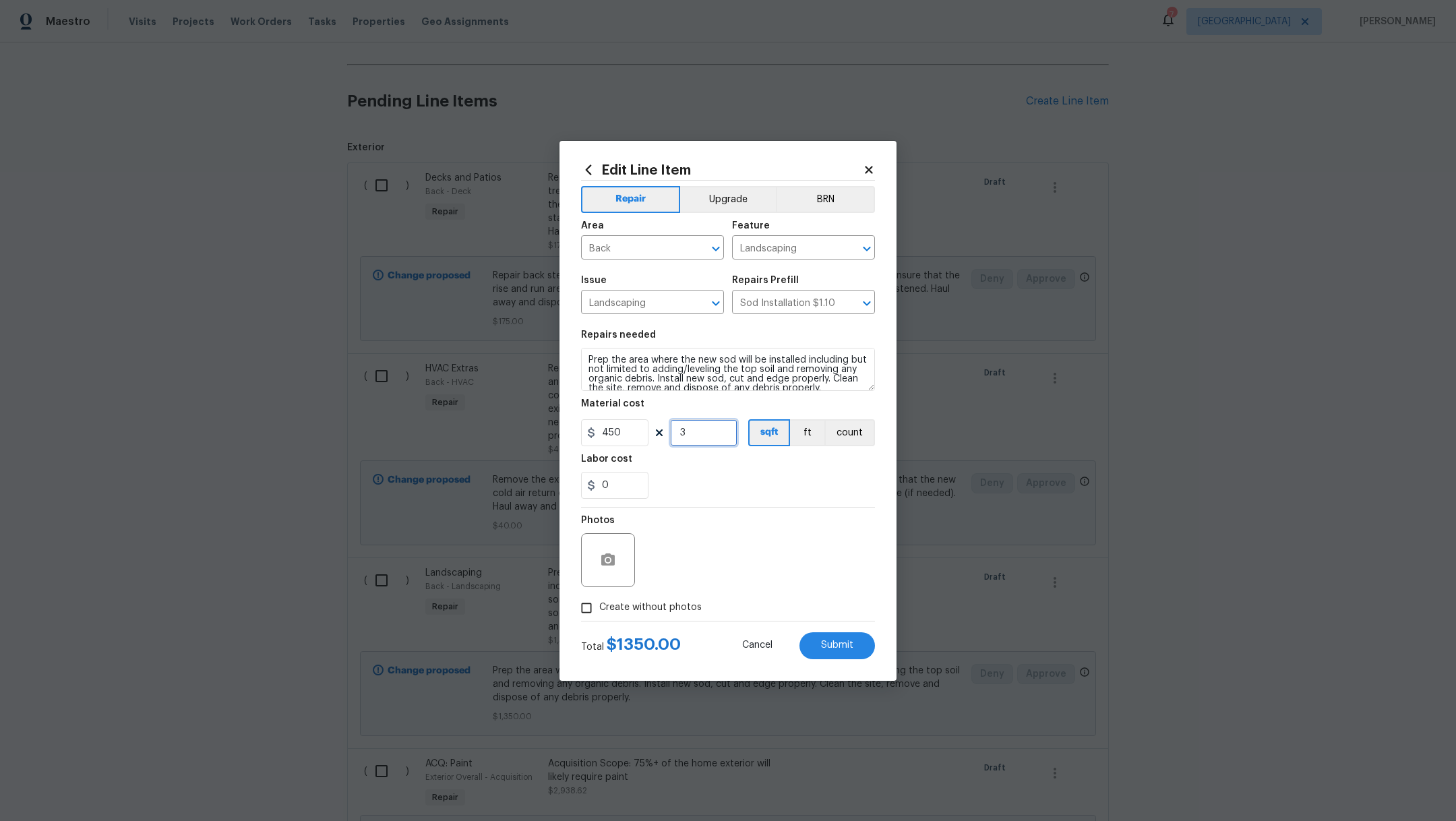
click at [695, 432] on input "3" at bounding box center [704, 433] width 68 height 27
click at [729, 482] on div "0" at bounding box center [728, 486] width 294 height 27
click at [712, 437] on input "35" at bounding box center [704, 433] width 68 height 27
drag, startPoint x: 628, startPoint y: 432, endPoint x: 503, endPoint y: 415, distance: 126.2
click at [503, 415] on div "Edit Line Item Repair Upgrade BRN Area Back ​ Feature Landscaping ​ Issue Lands…" at bounding box center [728, 410] width 1456 height 821
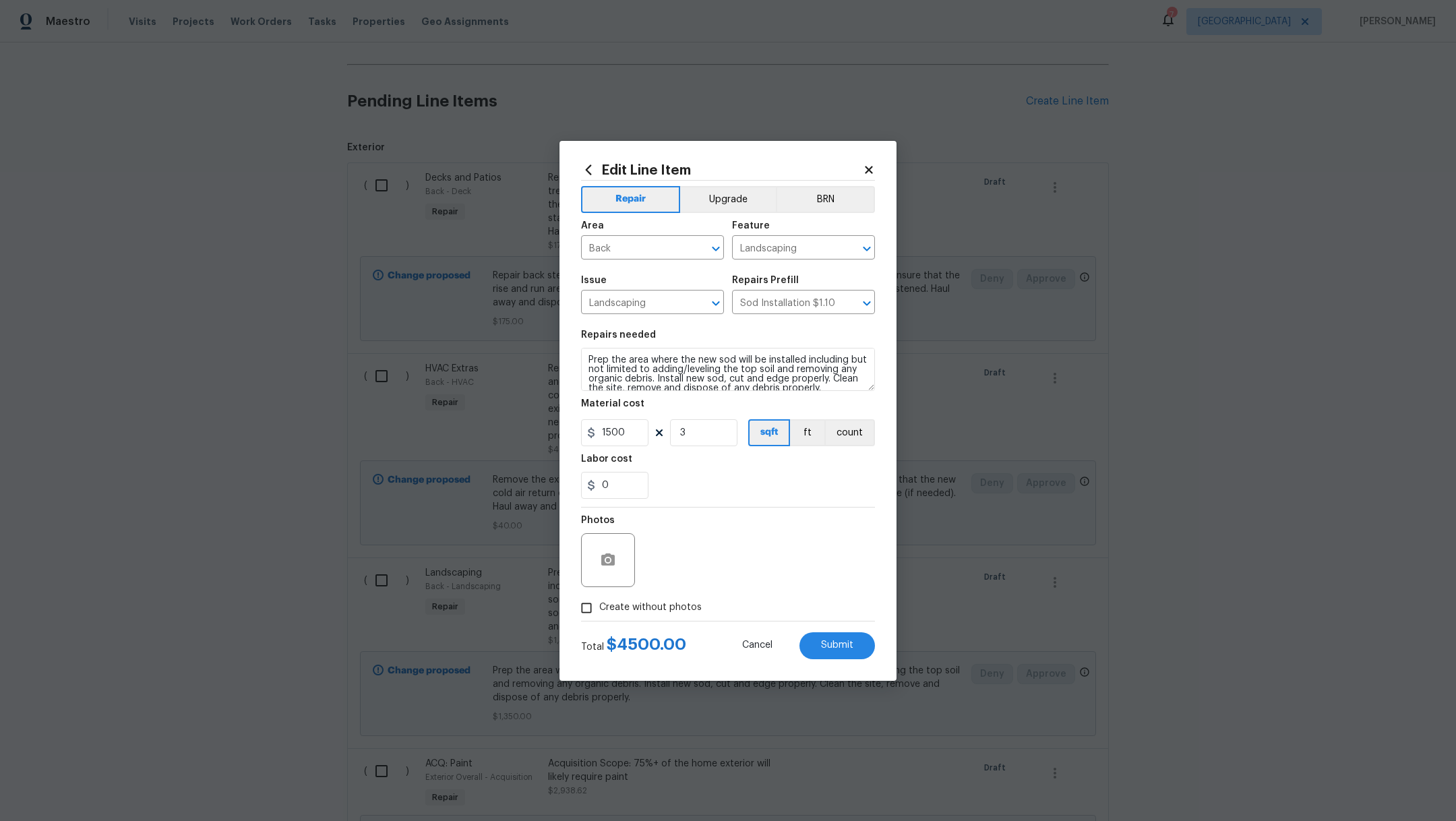
click at [688, 477] on div "0" at bounding box center [728, 486] width 294 height 27
click at [709, 433] on input "3" at bounding box center [704, 433] width 68 height 27
click at [786, 473] on div "0" at bounding box center [728, 486] width 294 height 27
click at [832, 651] on button "Submit" at bounding box center [838, 647] width 76 height 27
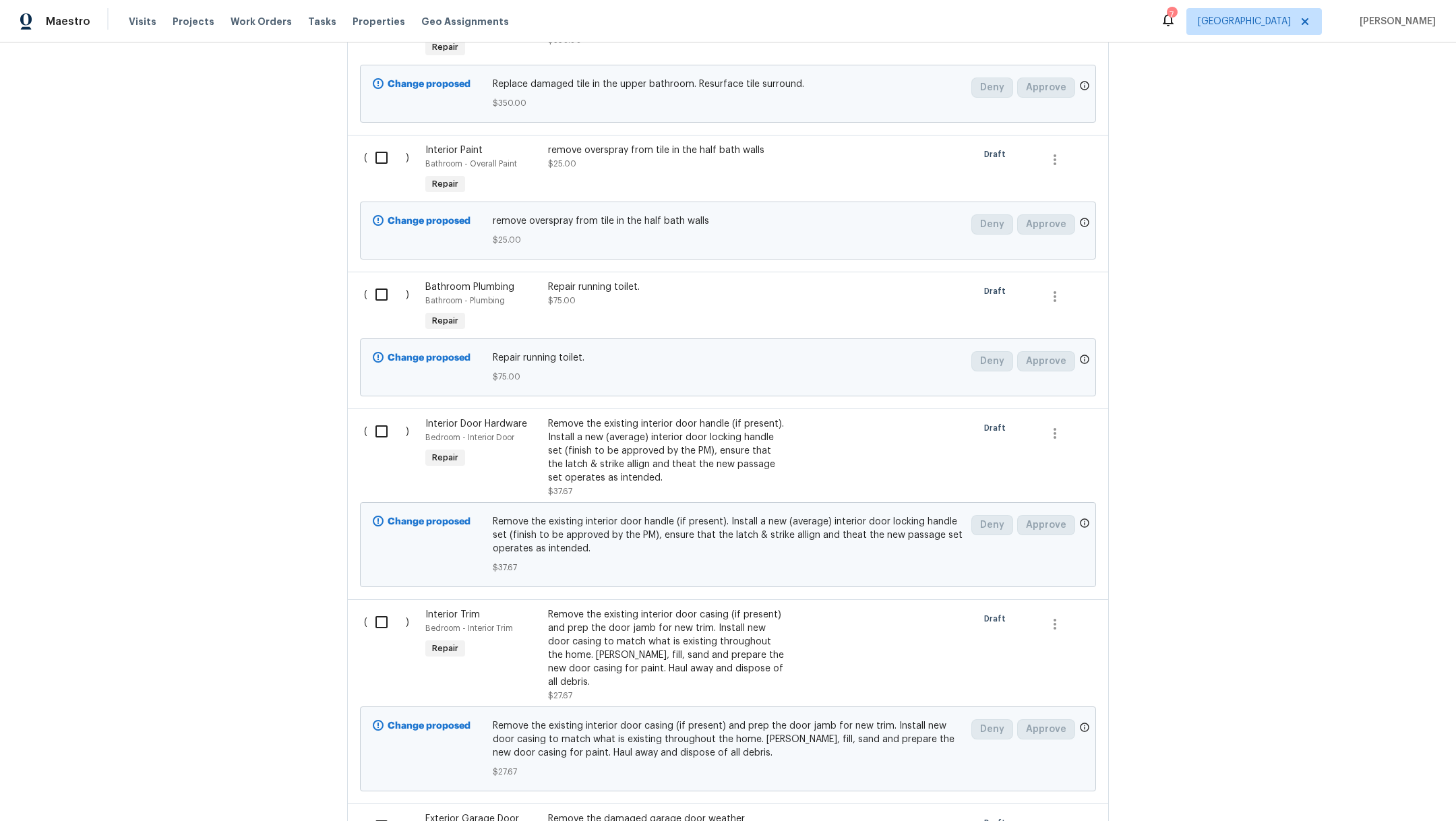
scroll to position [10192, 0]
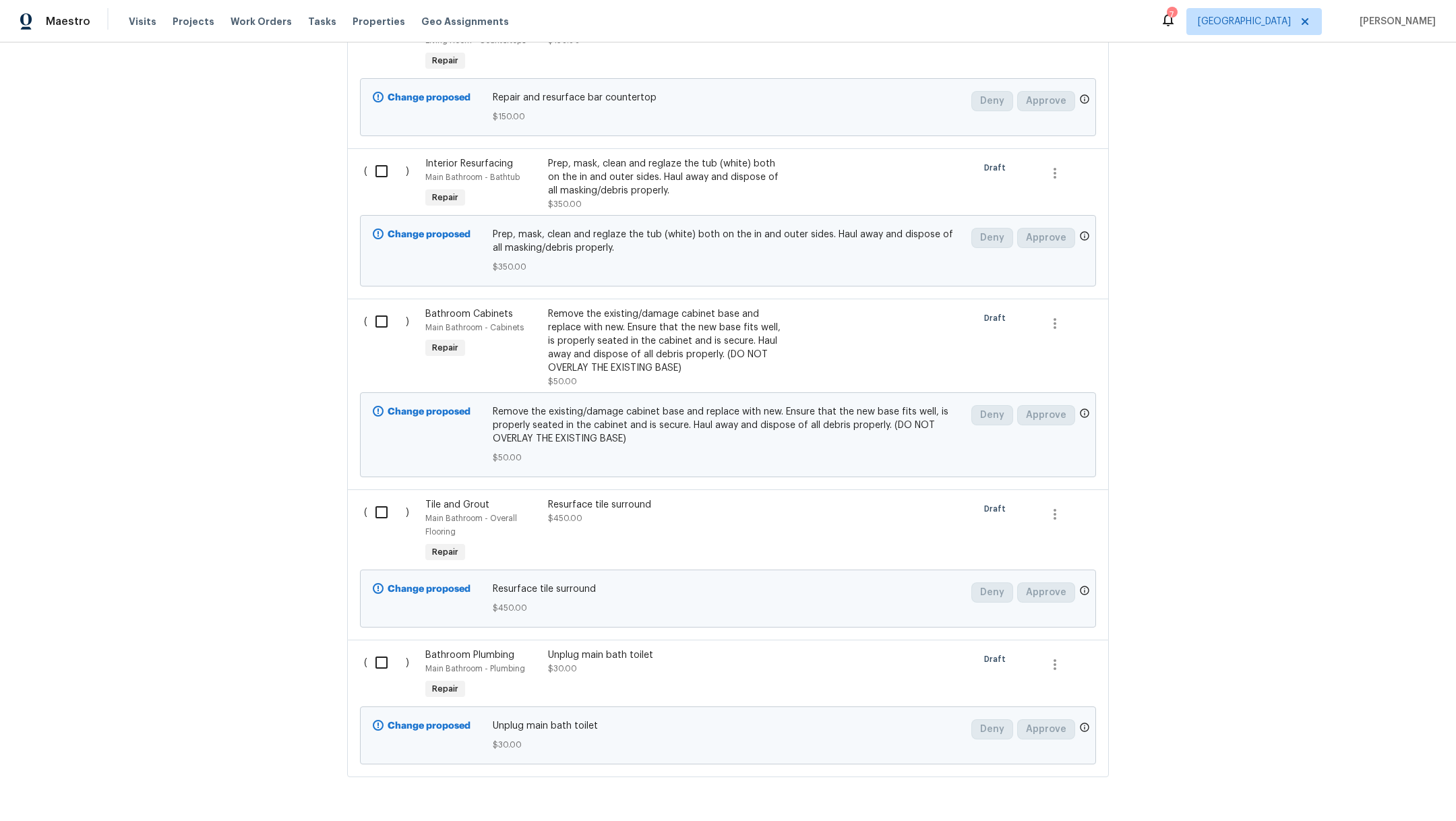
click at [575, 649] on div "Unplug main bath toilet $30.00" at bounding box center [666, 663] width 237 height 27
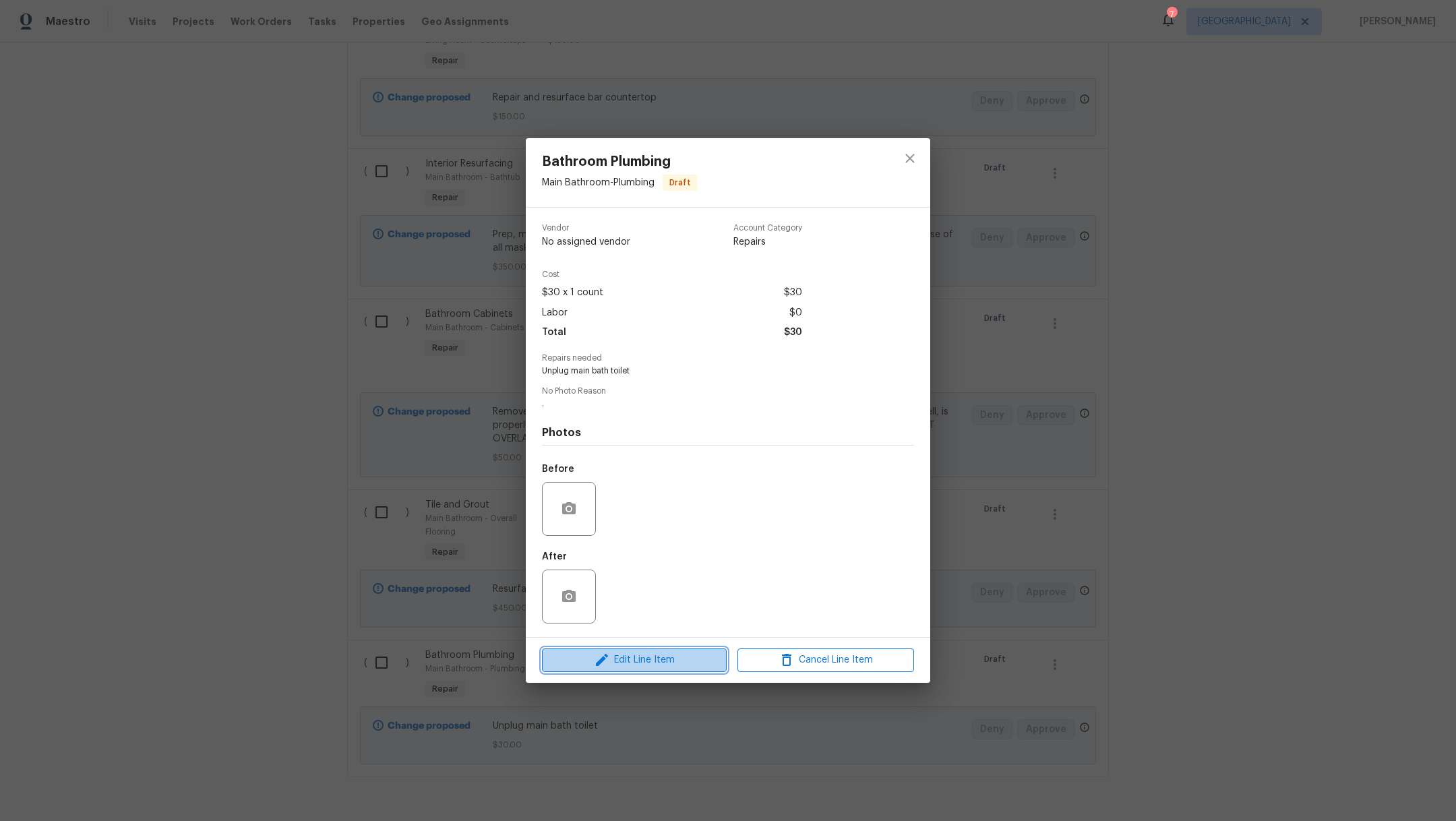
click at [619, 667] on span "Edit Line Item" at bounding box center [634, 660] width 177 height 17
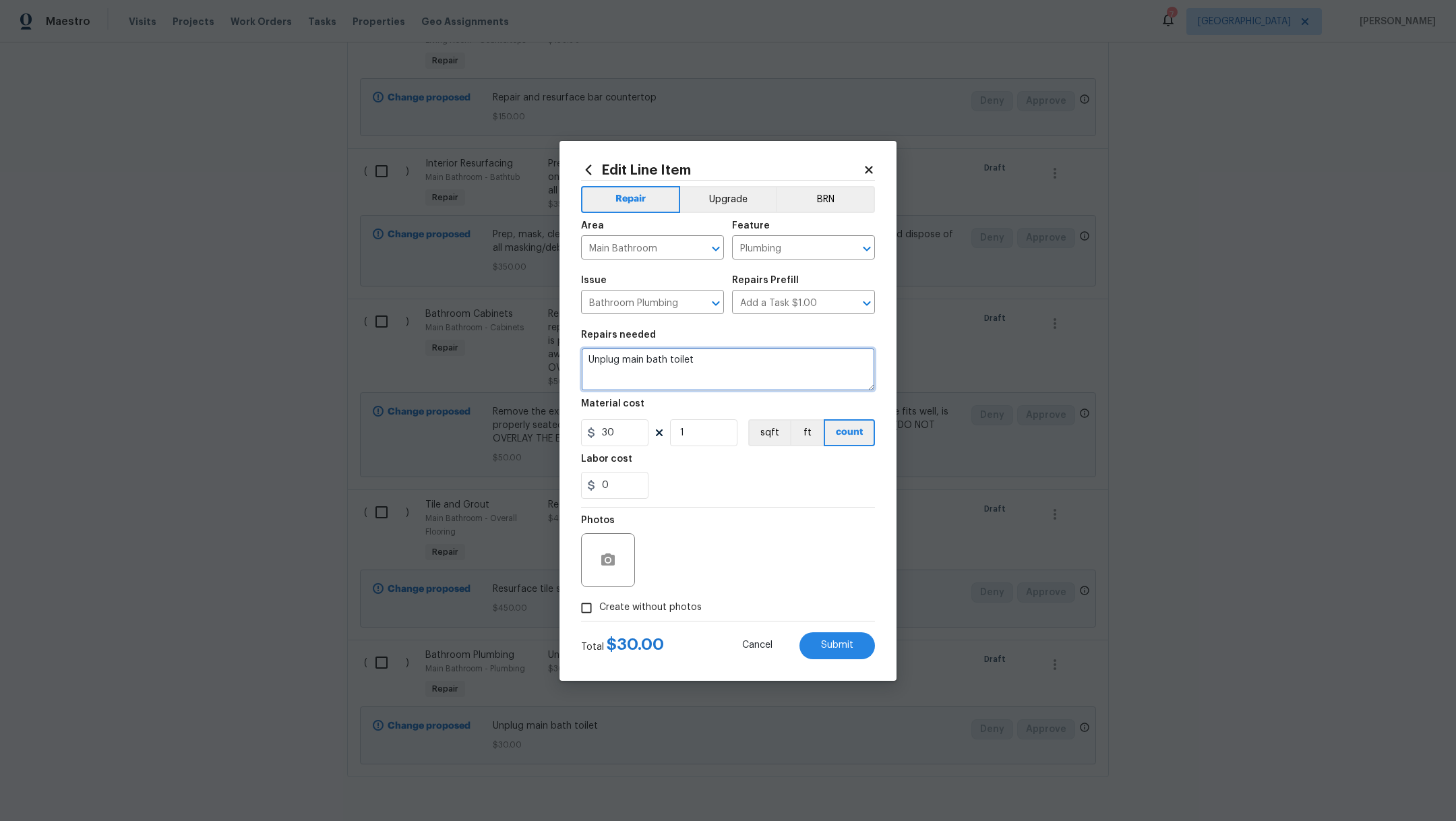
click at [608, 359] on textarea "Unplug main bath toilet" at bounding box center [728, 370] width 294 height 43
click at [766, 521] on div "Photos" at bounding box center [728, 551] width 294 height 88
click at [838, 621] on div at bounding box center [728, 621] width 294 height 1
click at [838, 649] on span "Submit" at bounding box center [837, 646] width 32 height 10
